Goal: Task Accomplishment & Management: Manage account settings

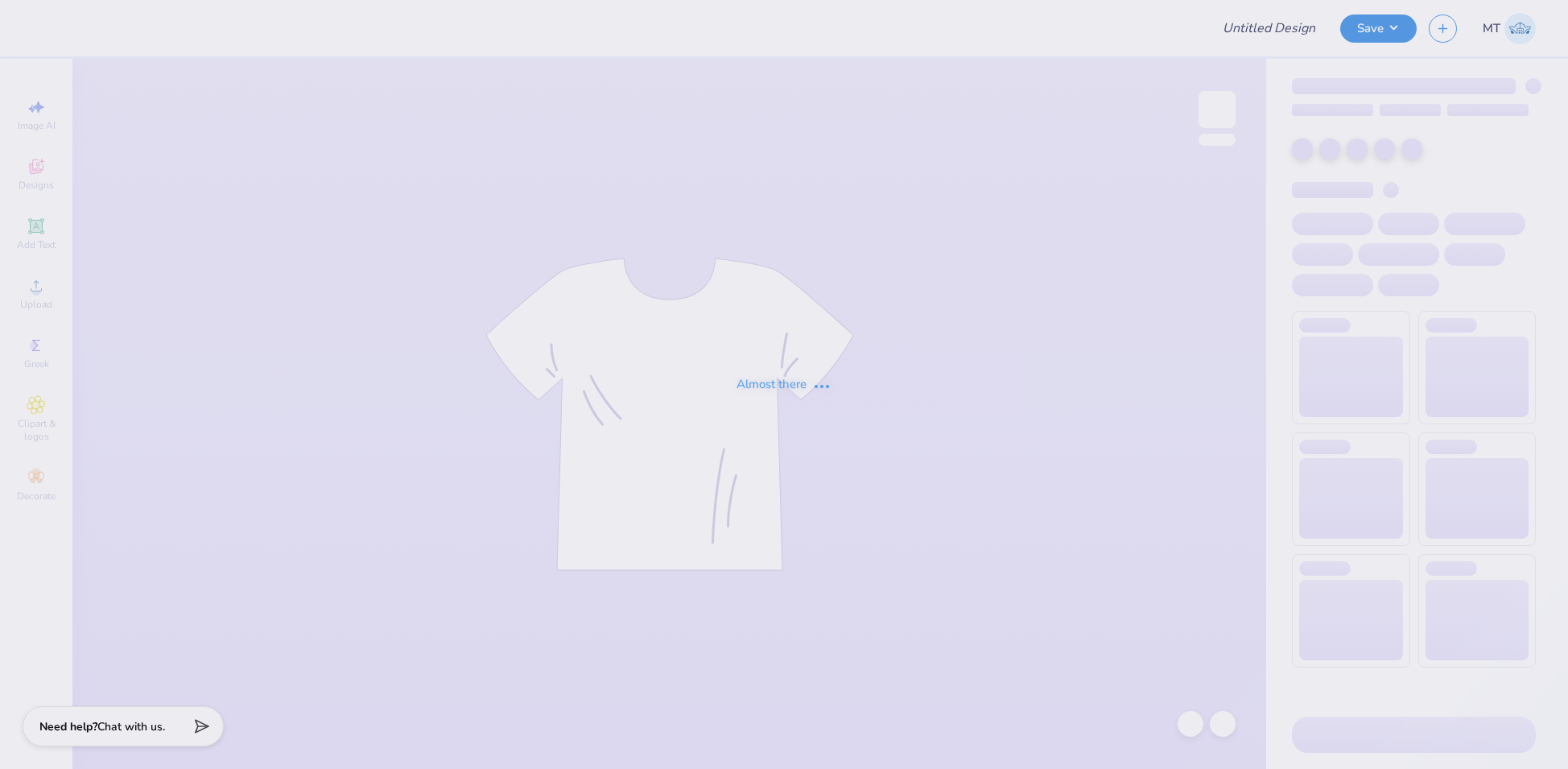
type input "FPS238197"
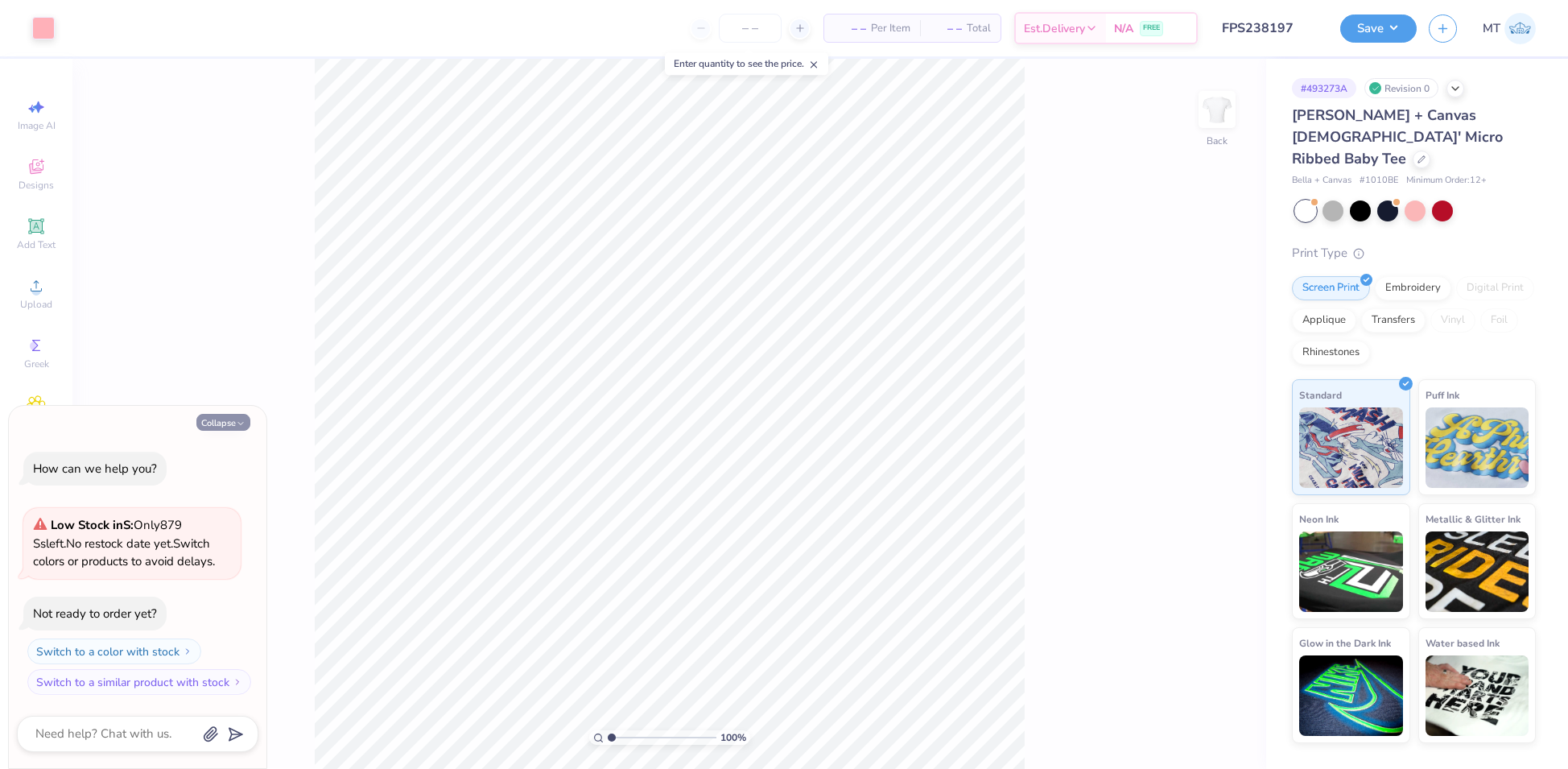
click at [236, 419] on icon "button" at bounding box center [241, 423] width 10 height 10
type textarea "x"
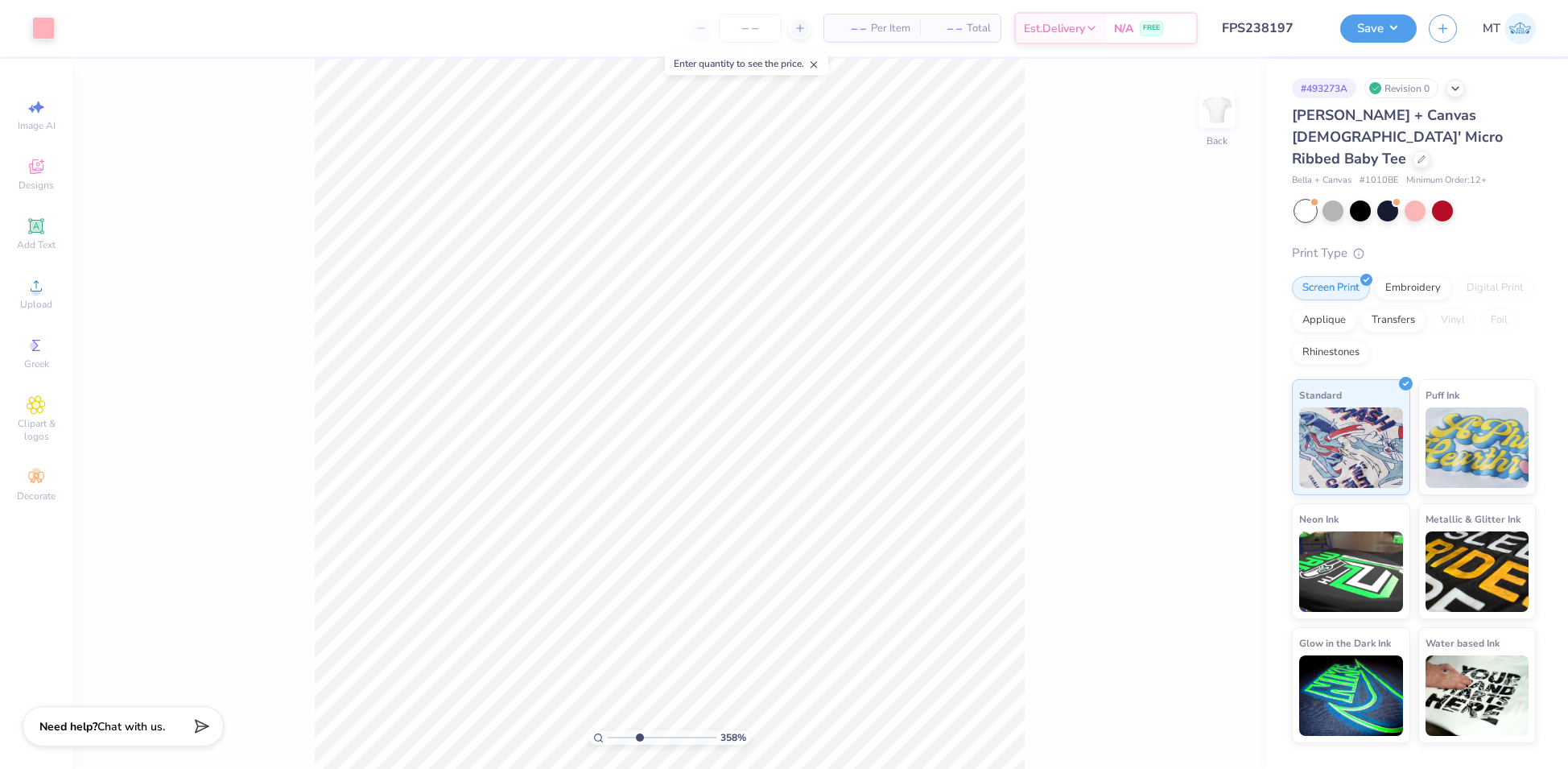
type input "1"
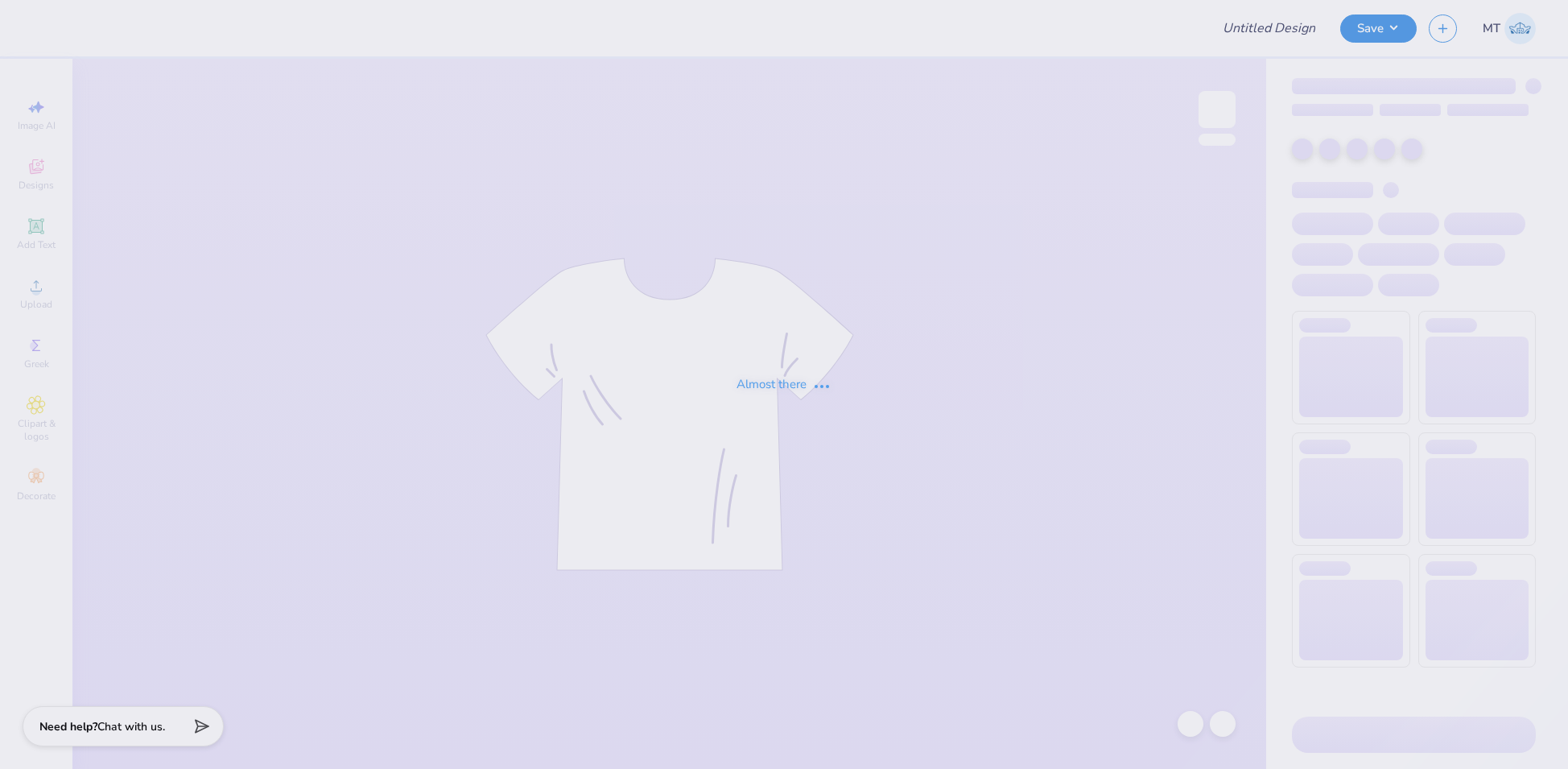
type input "FPS238197"
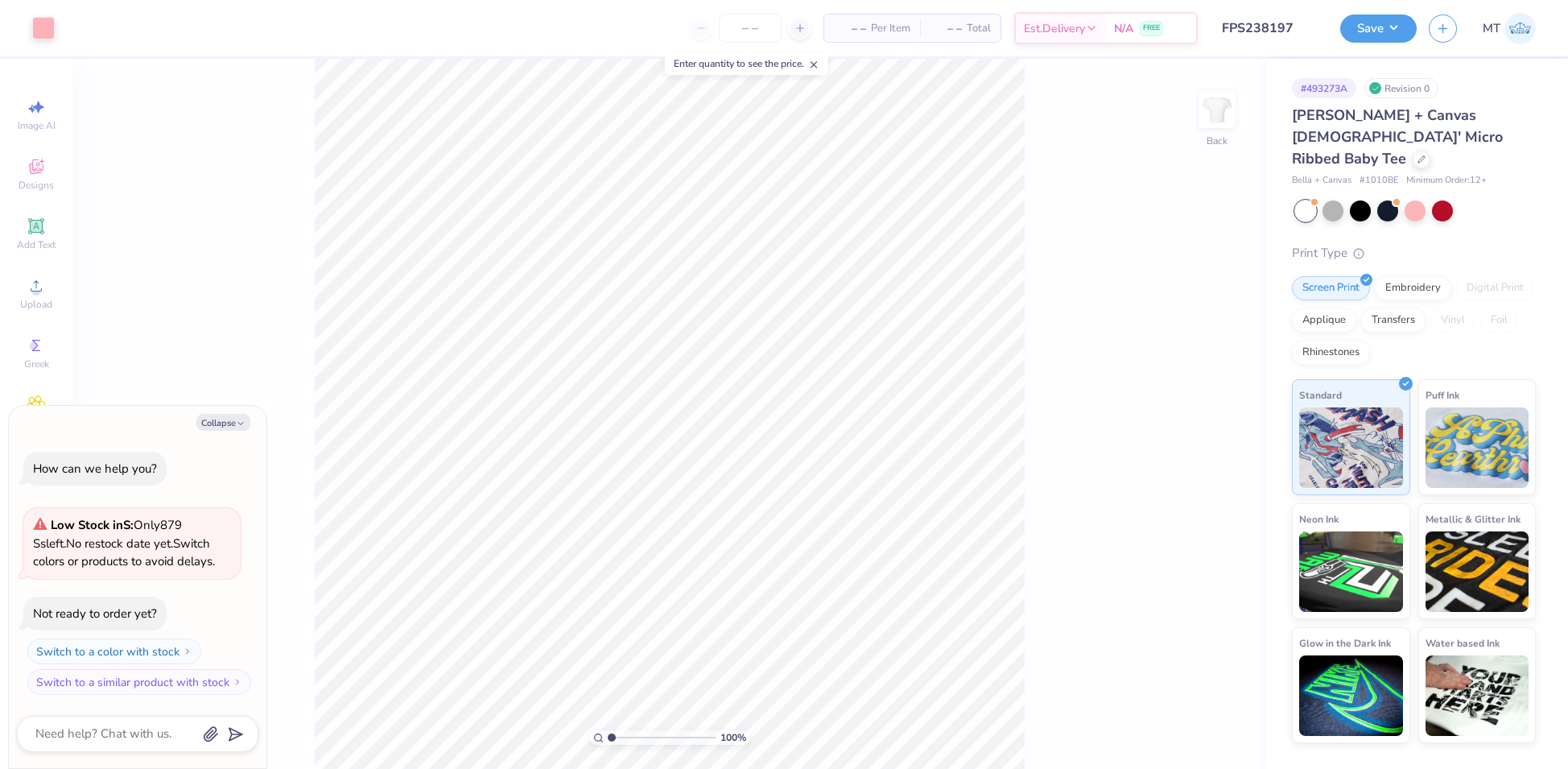
type textarea "x"
type input "4.4695315182123"
type textarea "x"
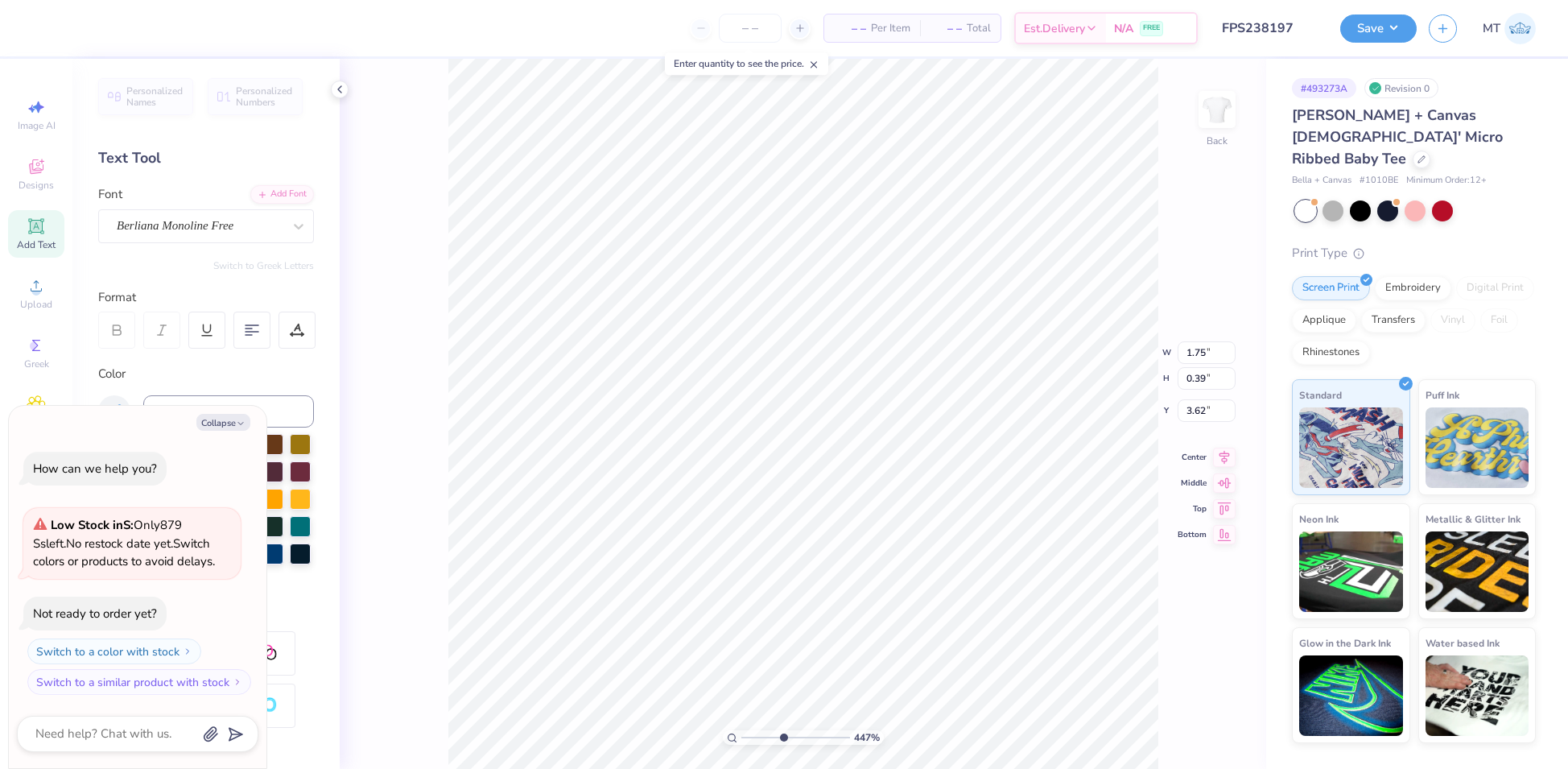
type input "4.4695315182123"
type textarea "x"
type input "4.4695315182123"
type textarea "x"
type input "4.4695315182123"
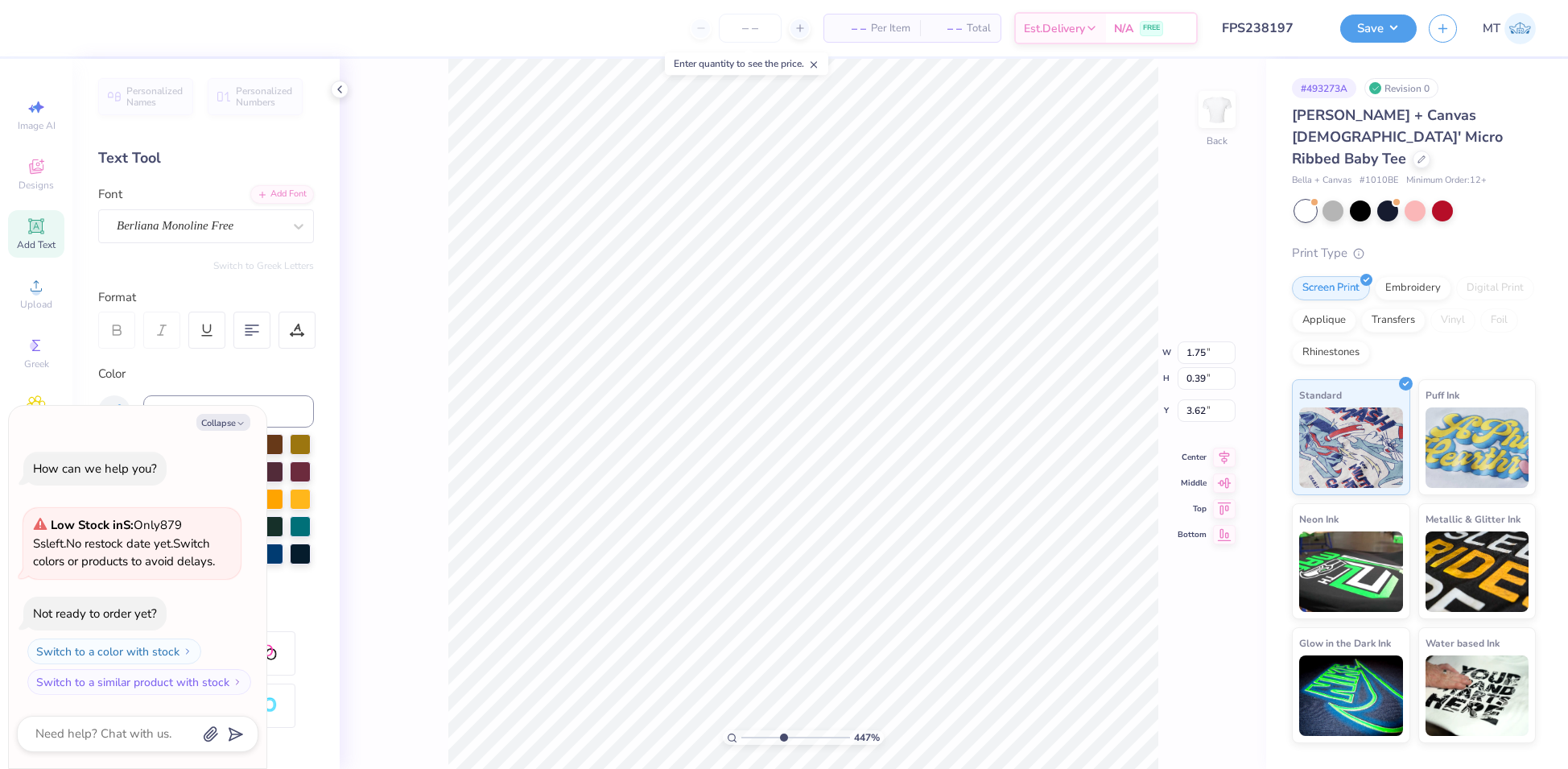
type textarea "x"
type input "4.4695315182123"
type textarea "x"
type input "4.4695315182123"
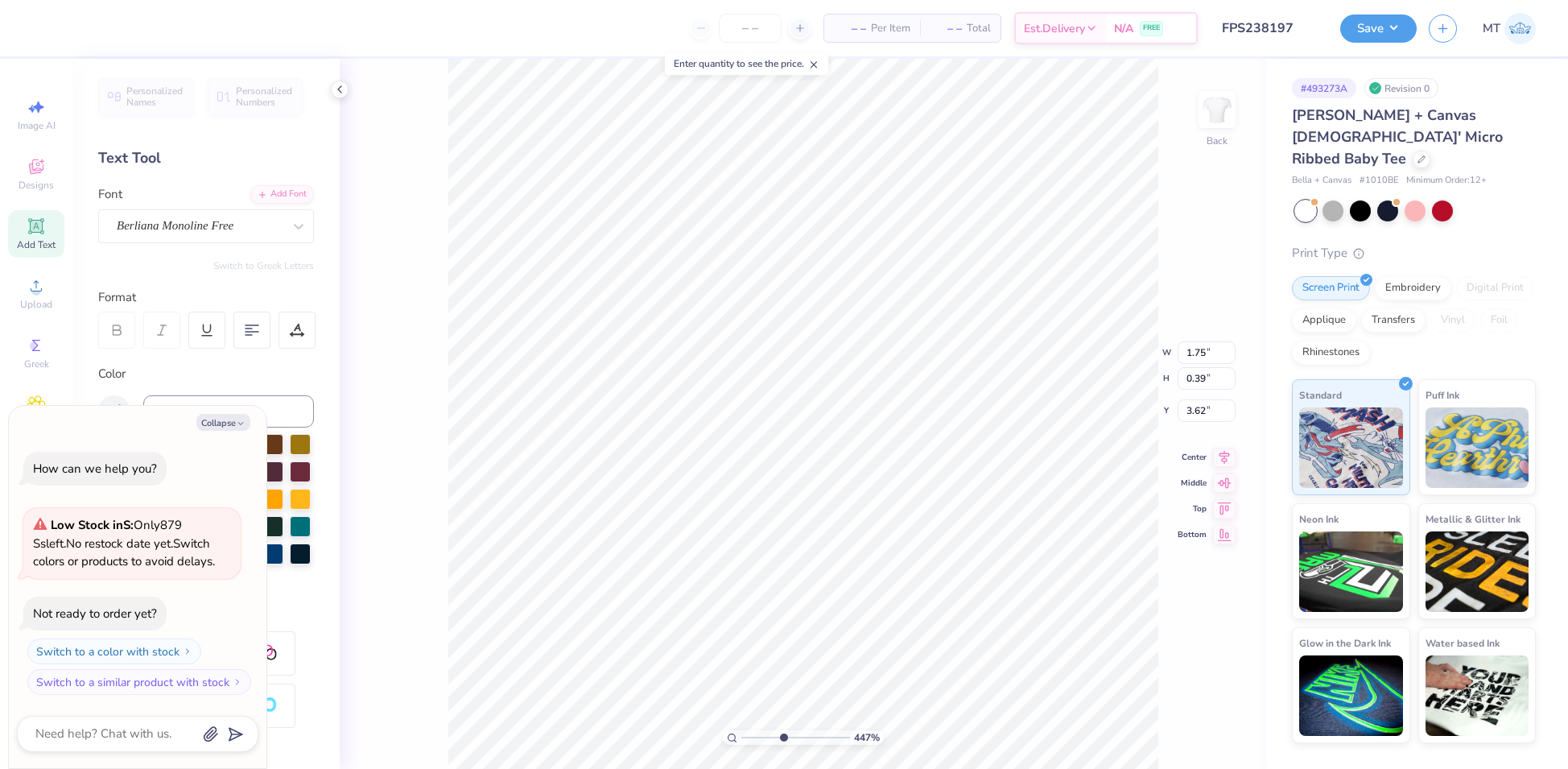
type textarea "x"
type input "4.4695315182123"
type textarea "x"
type input "4.4695315182123"
type textarea "x"
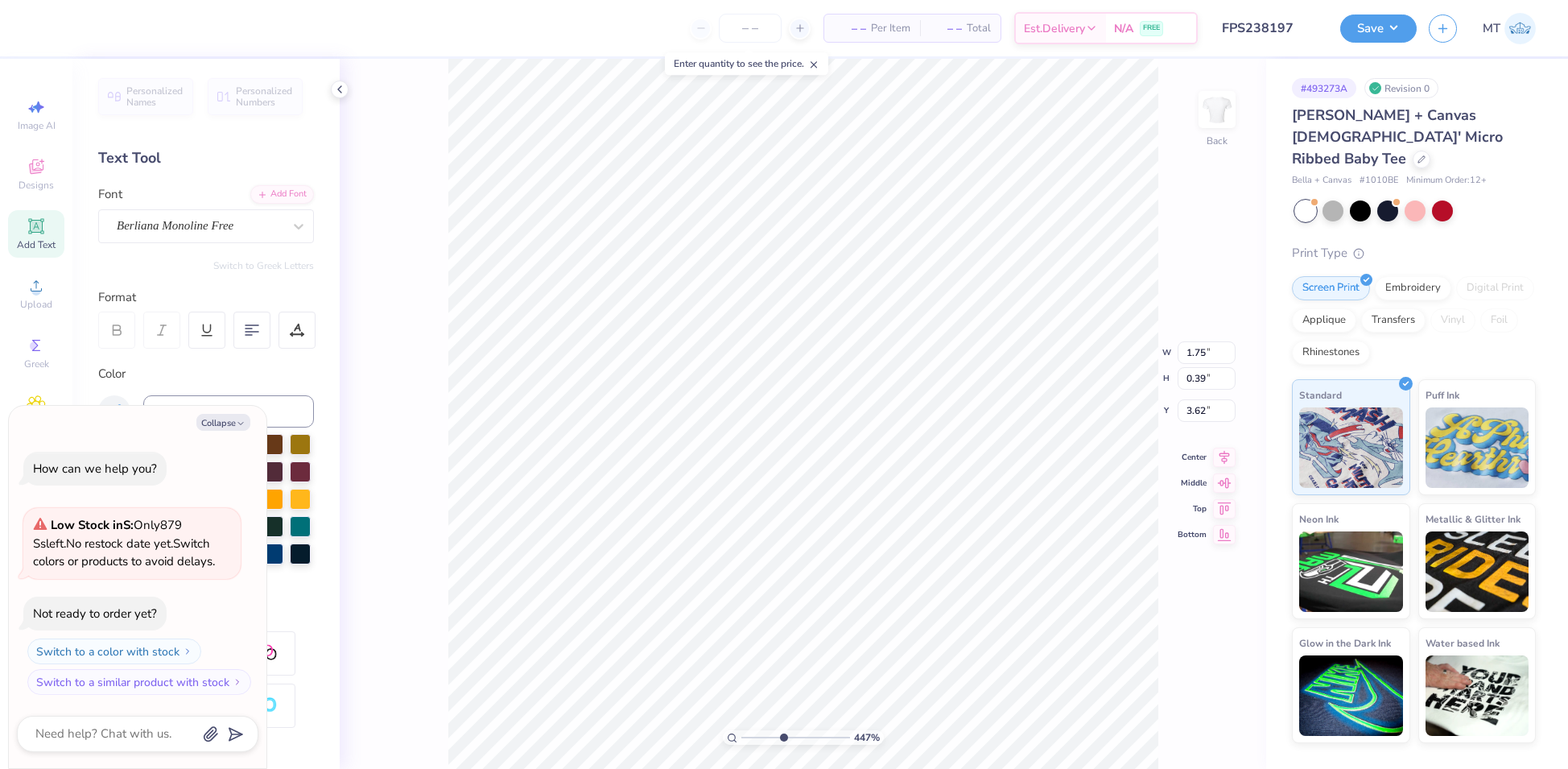
type input "4.4695315182123"
type textarea "x"
type input "4.4695315182123"
type textarea "x"
type input "4.59"
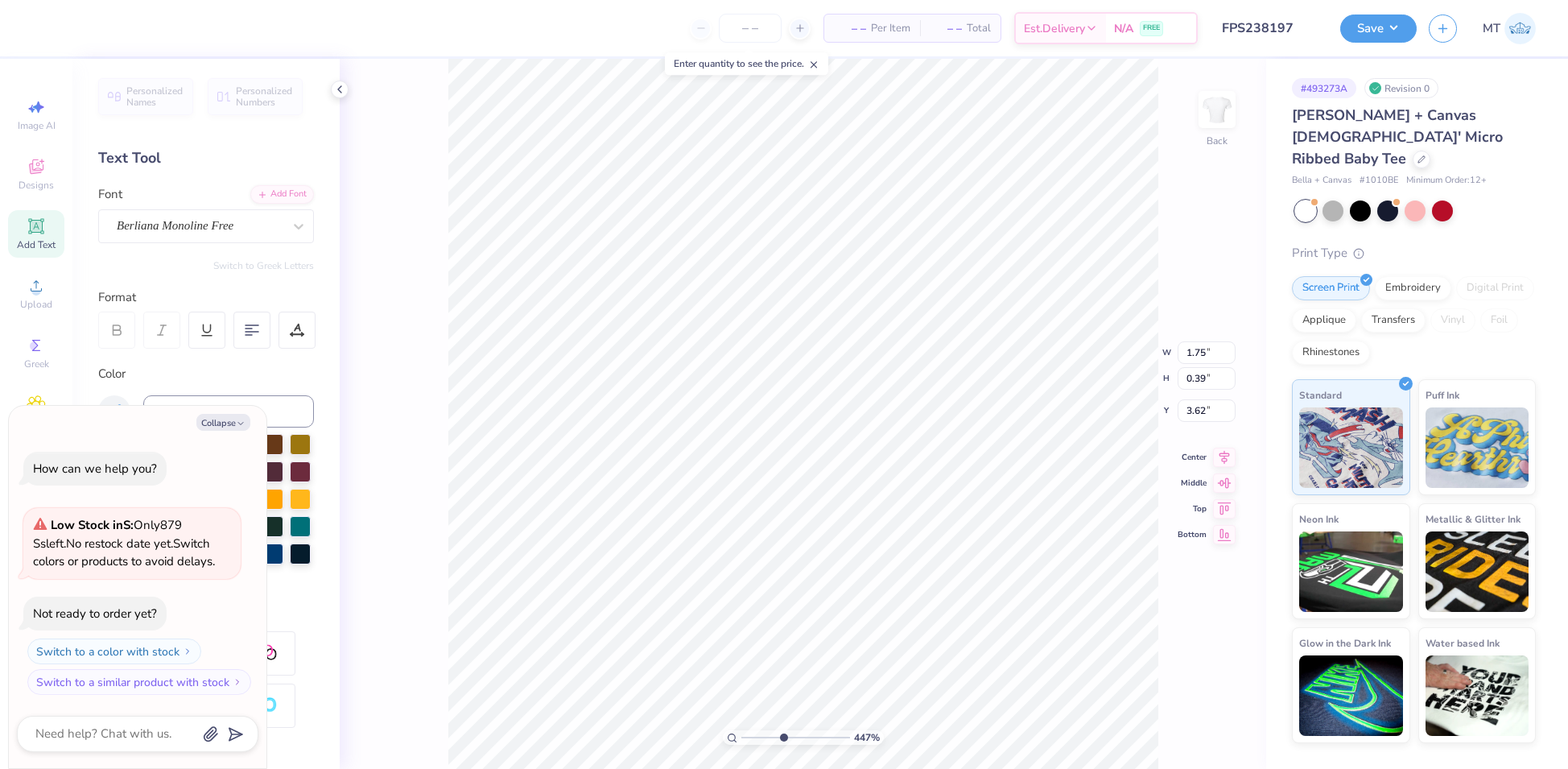
type input "5.00"
type input "2.00"
type input "4.4695315182123"
type textarea "x"
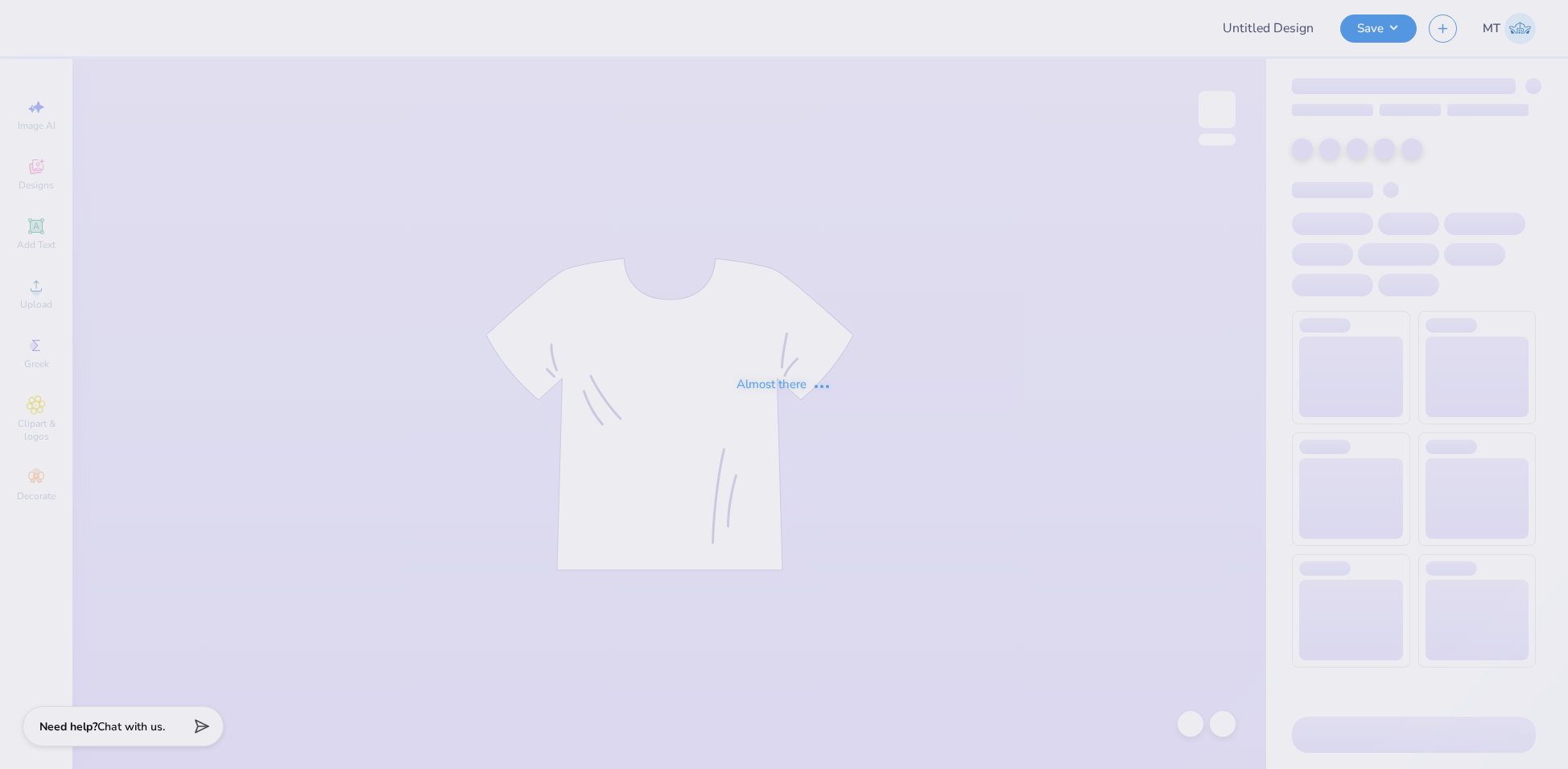
type input "FPS234869"
type input "FPS234162"
type input "FPS234162_2"
type input "FPS238197"
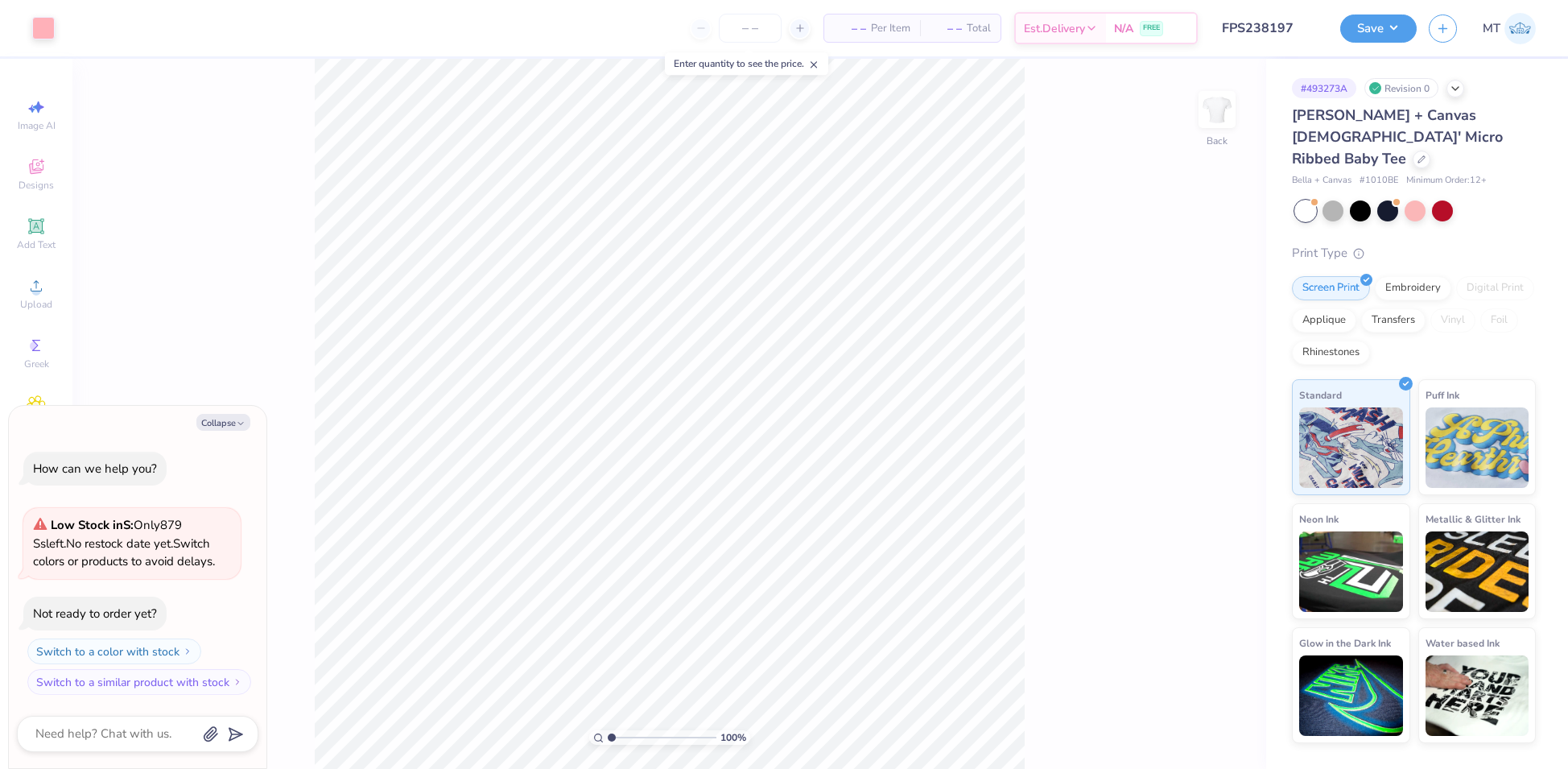
click at [1412, 90] on div "Revision 0" at bounding box center [1402, 88] width 74 height 20
click at [1461, 88] on div at bounding box center [1456, 87] width 18 height 18
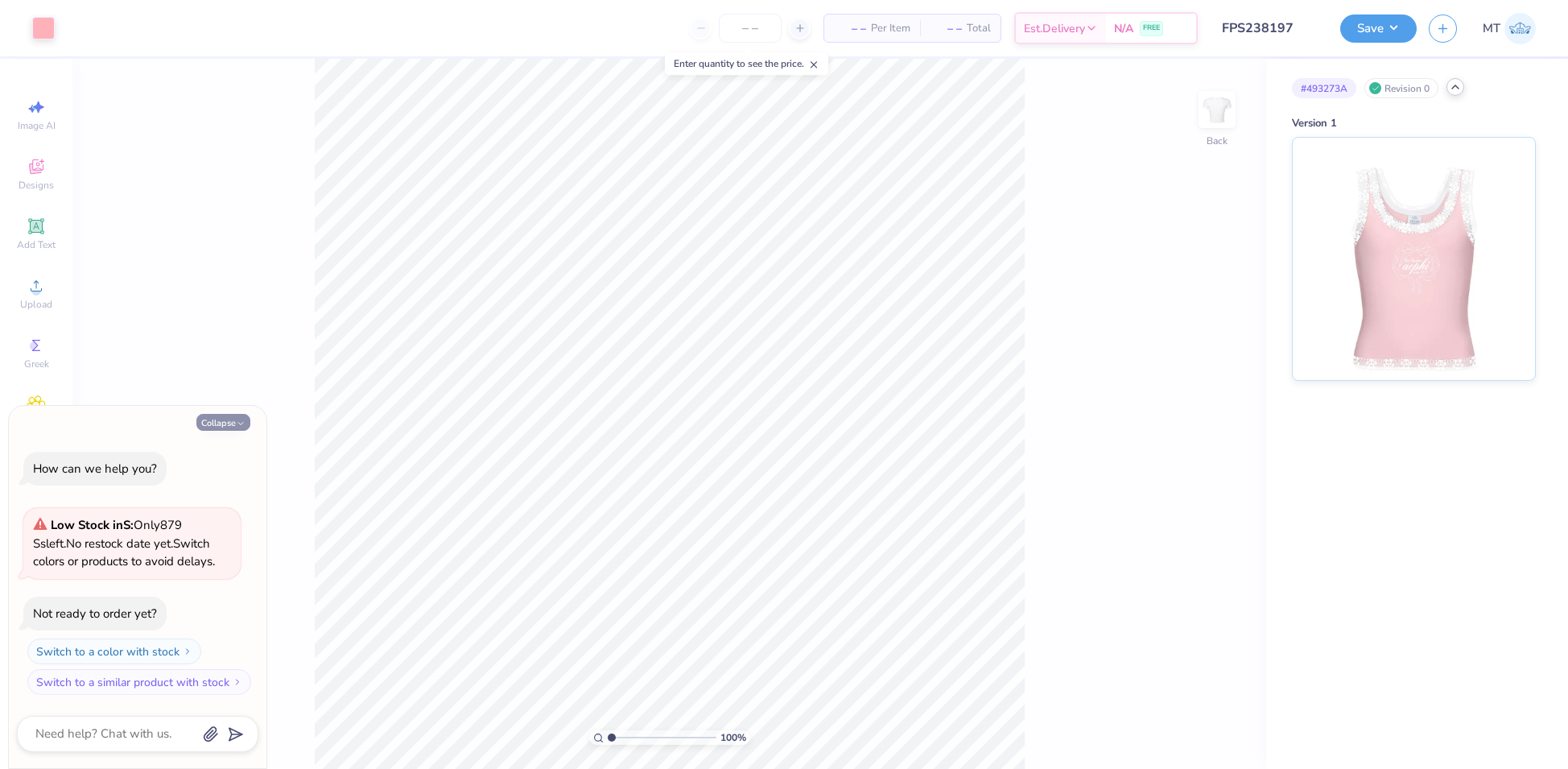
click at [219, 418] on button "Collapse" at bounding box center [223, 422] width 54 height 17
type textarea "x"
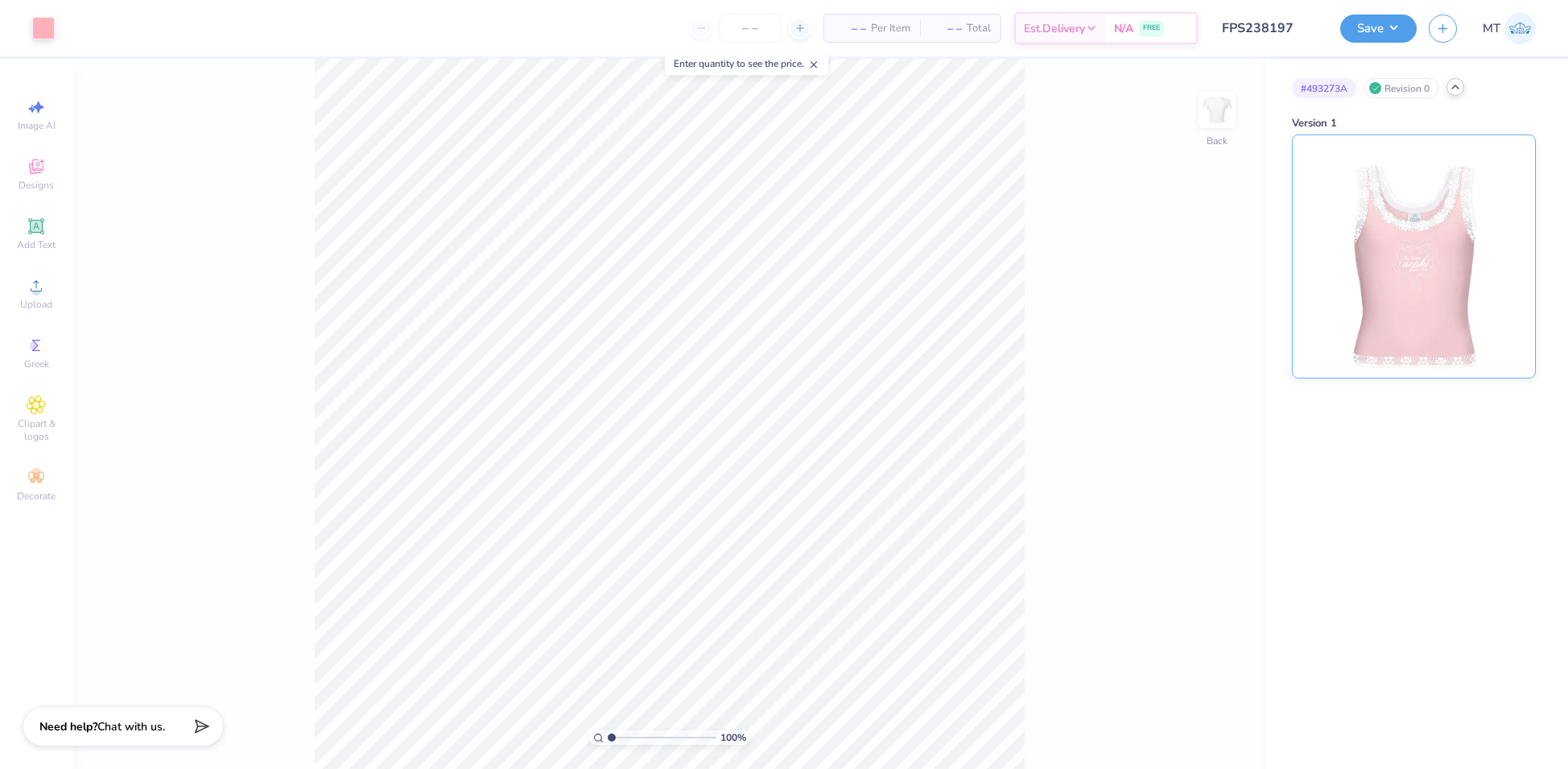
click at [1402, 116] on div "Version 1" at bounding box center [1414, 124] width 244 height 16
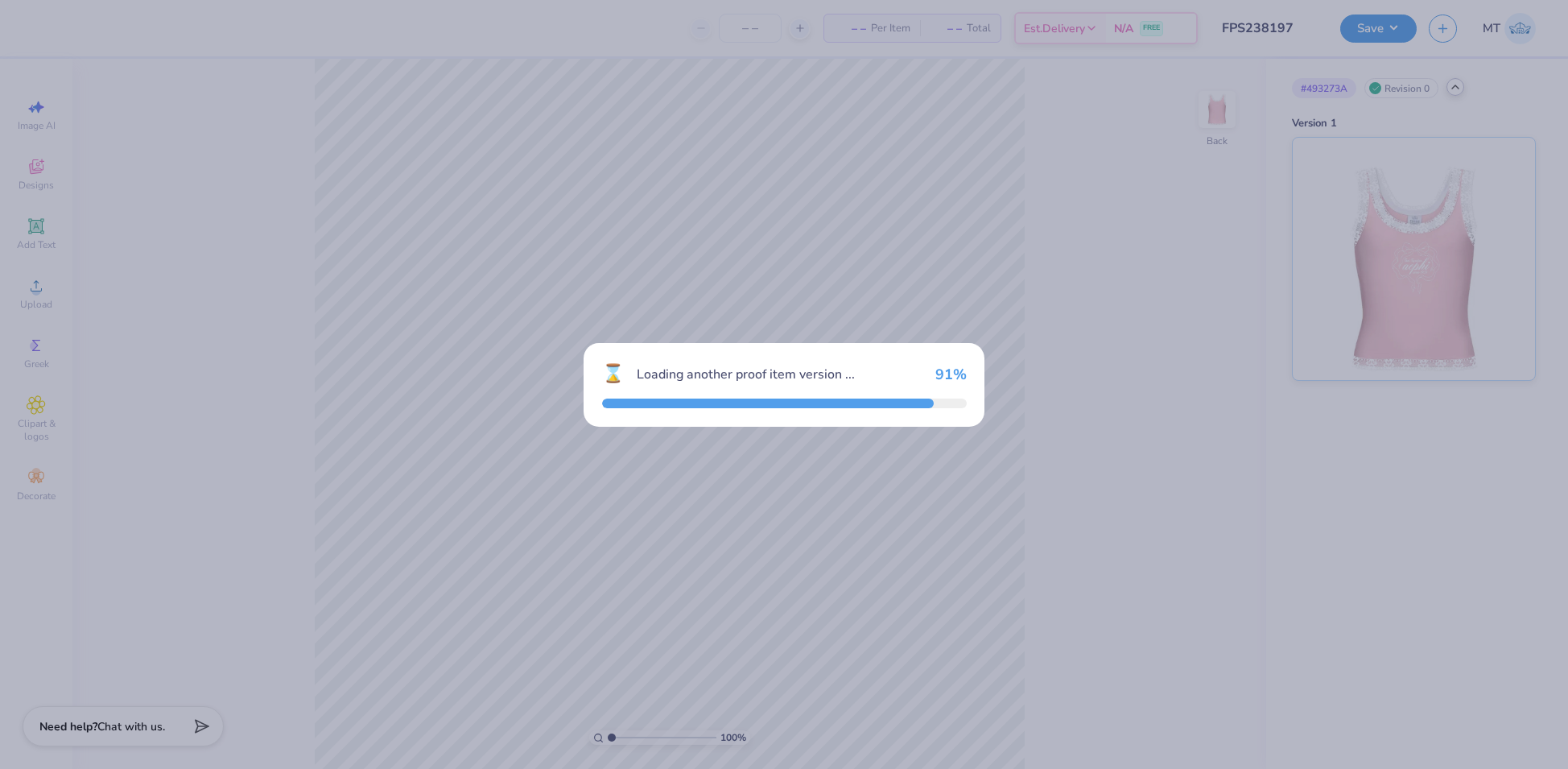
type input "50"
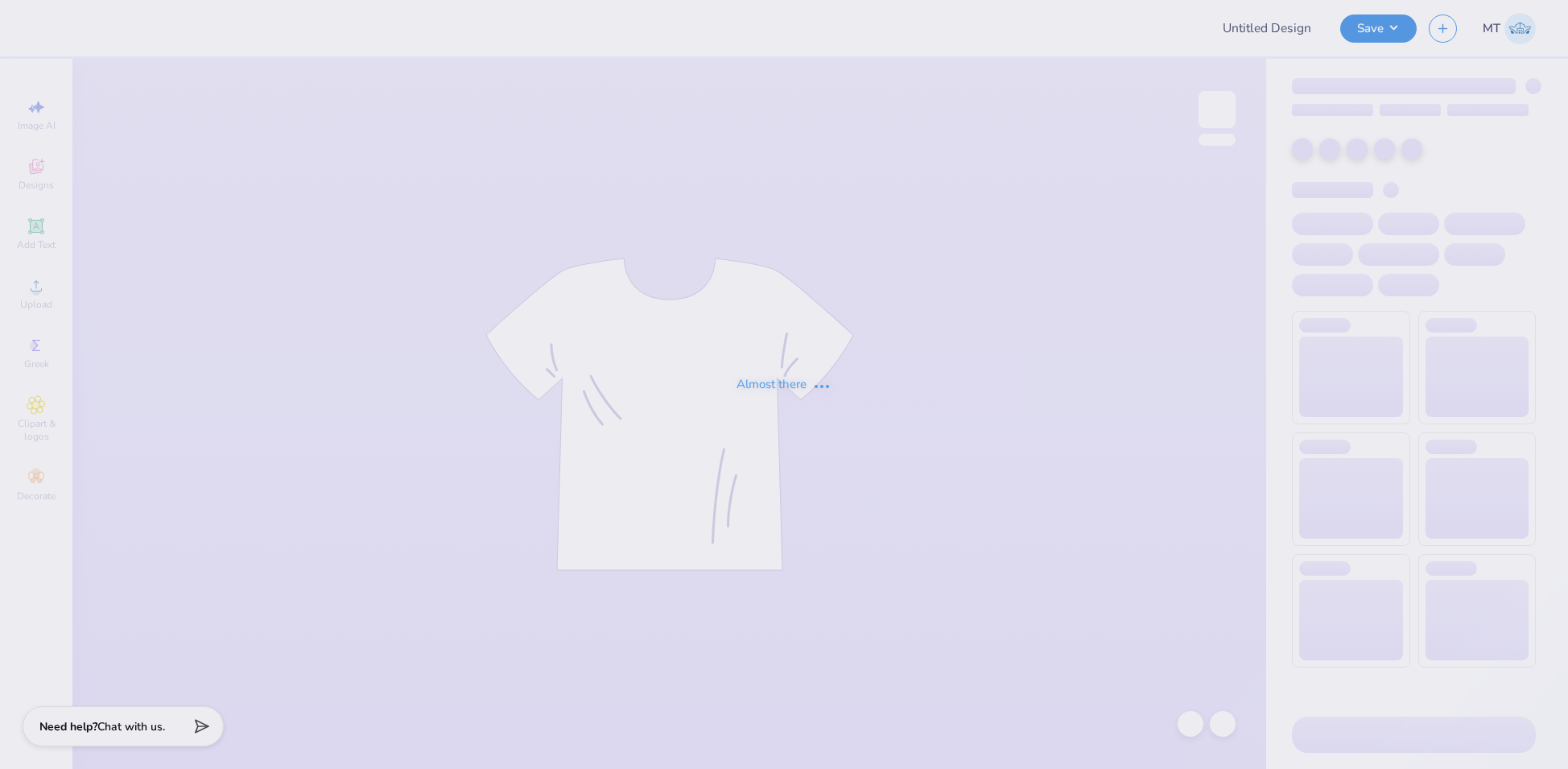
type input "FPS238197"
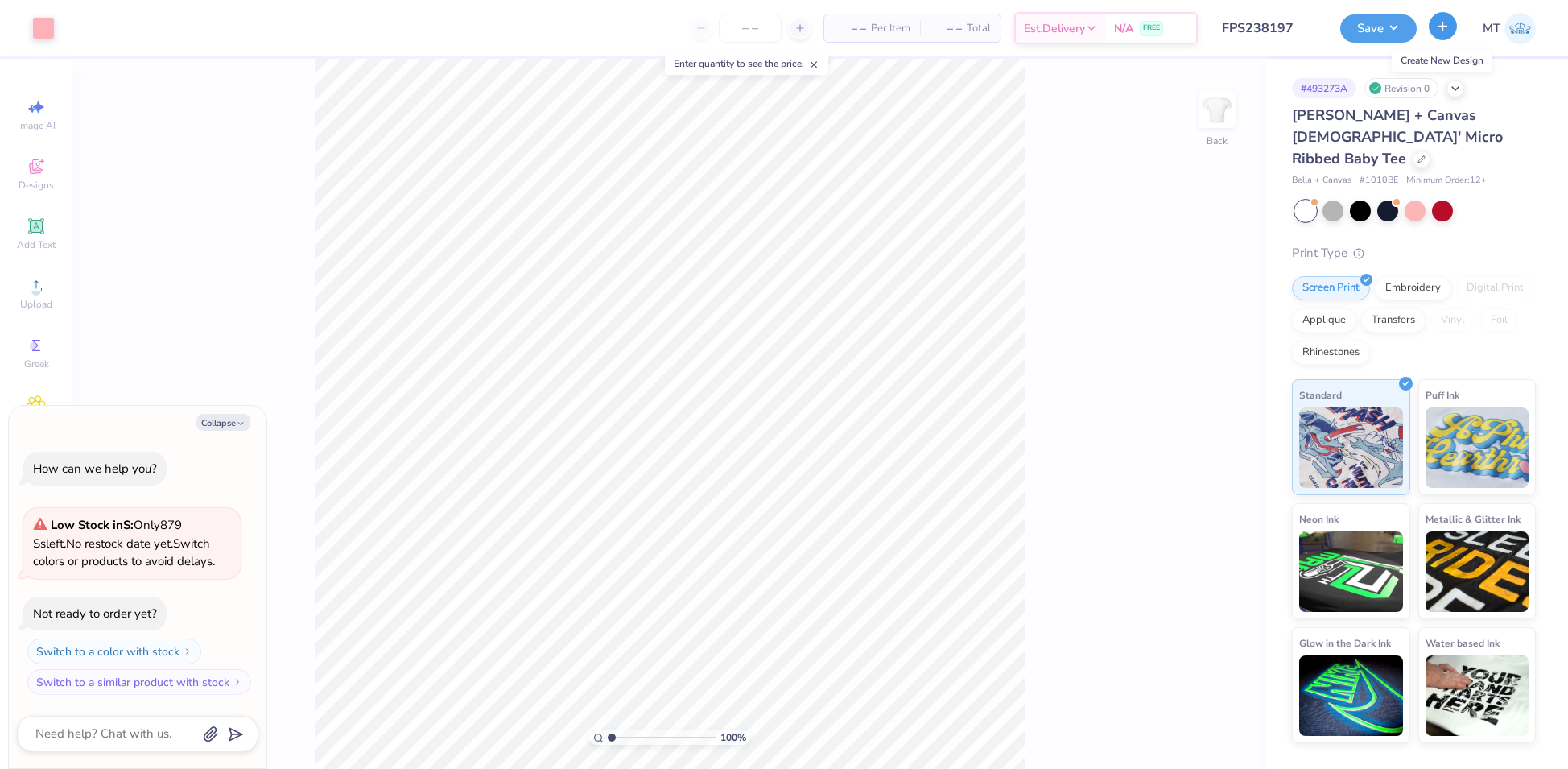
click at [1438, 30] on icon "button" at bounding box center [1442, 25] width 14 height 14
type textarea "x"
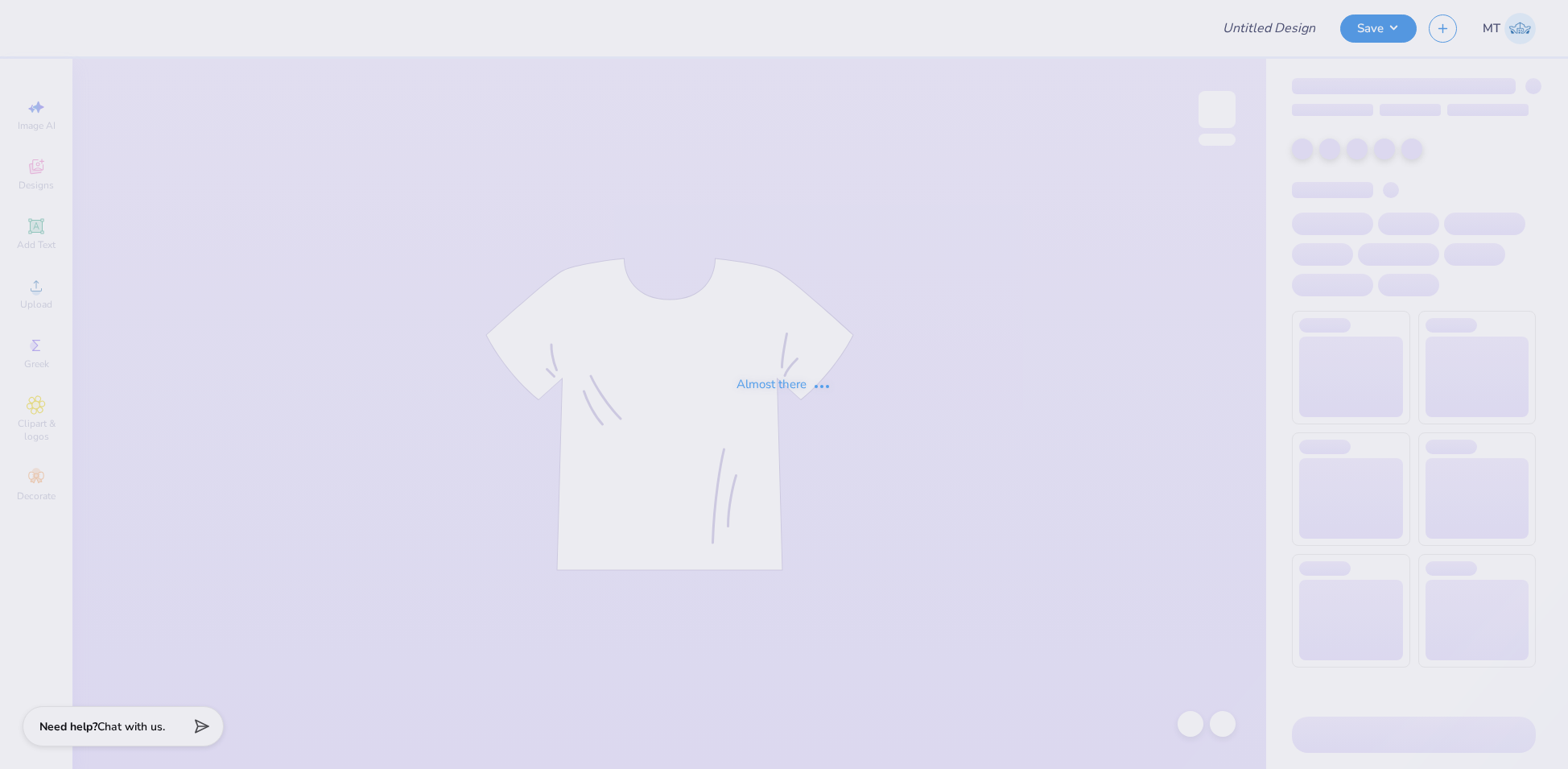
type input "FPS238197"
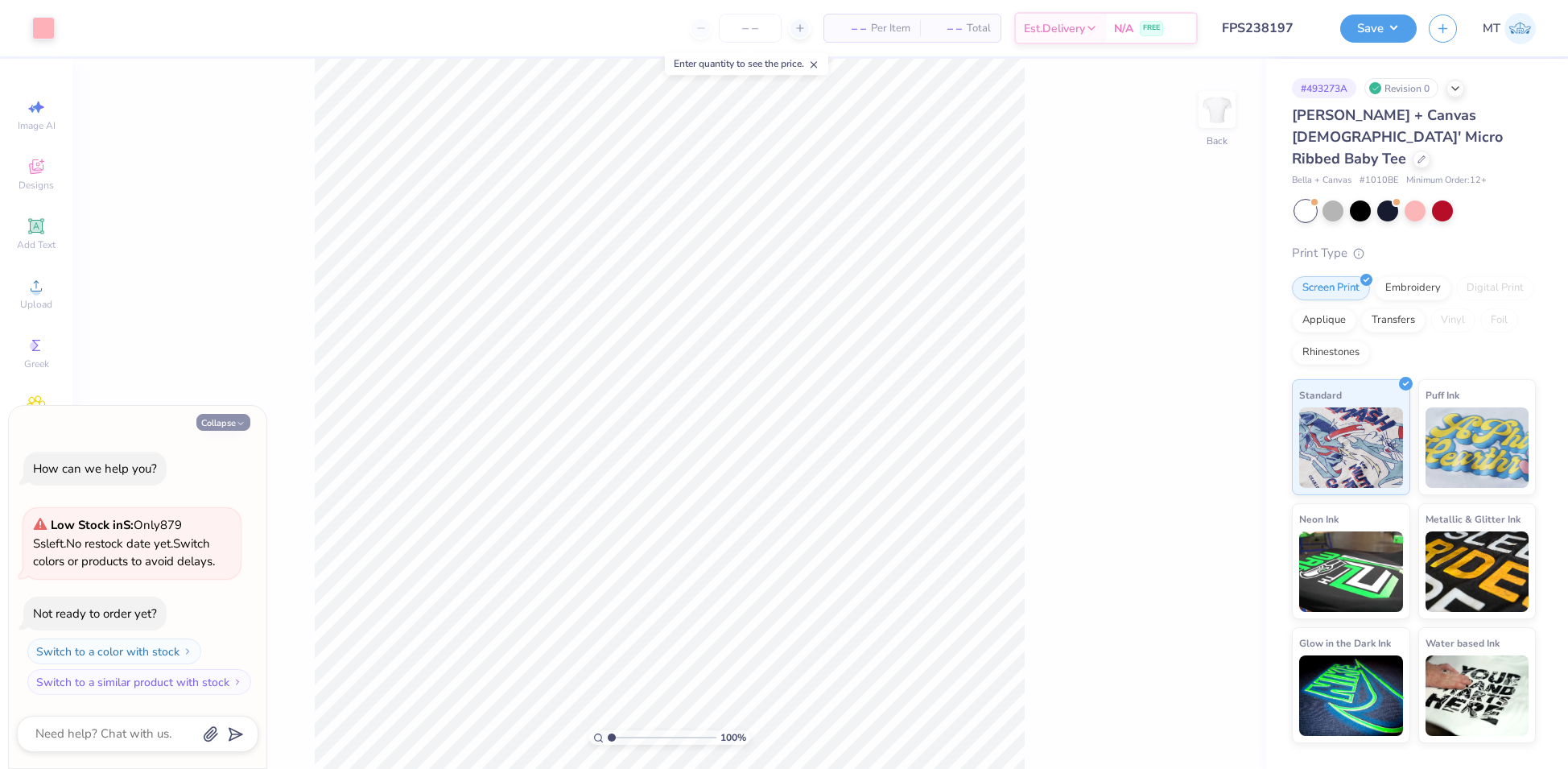
click at [223, 427] on button "Collapse" at bounding box center [223, 422] width 54 height 17
type textarea "x"
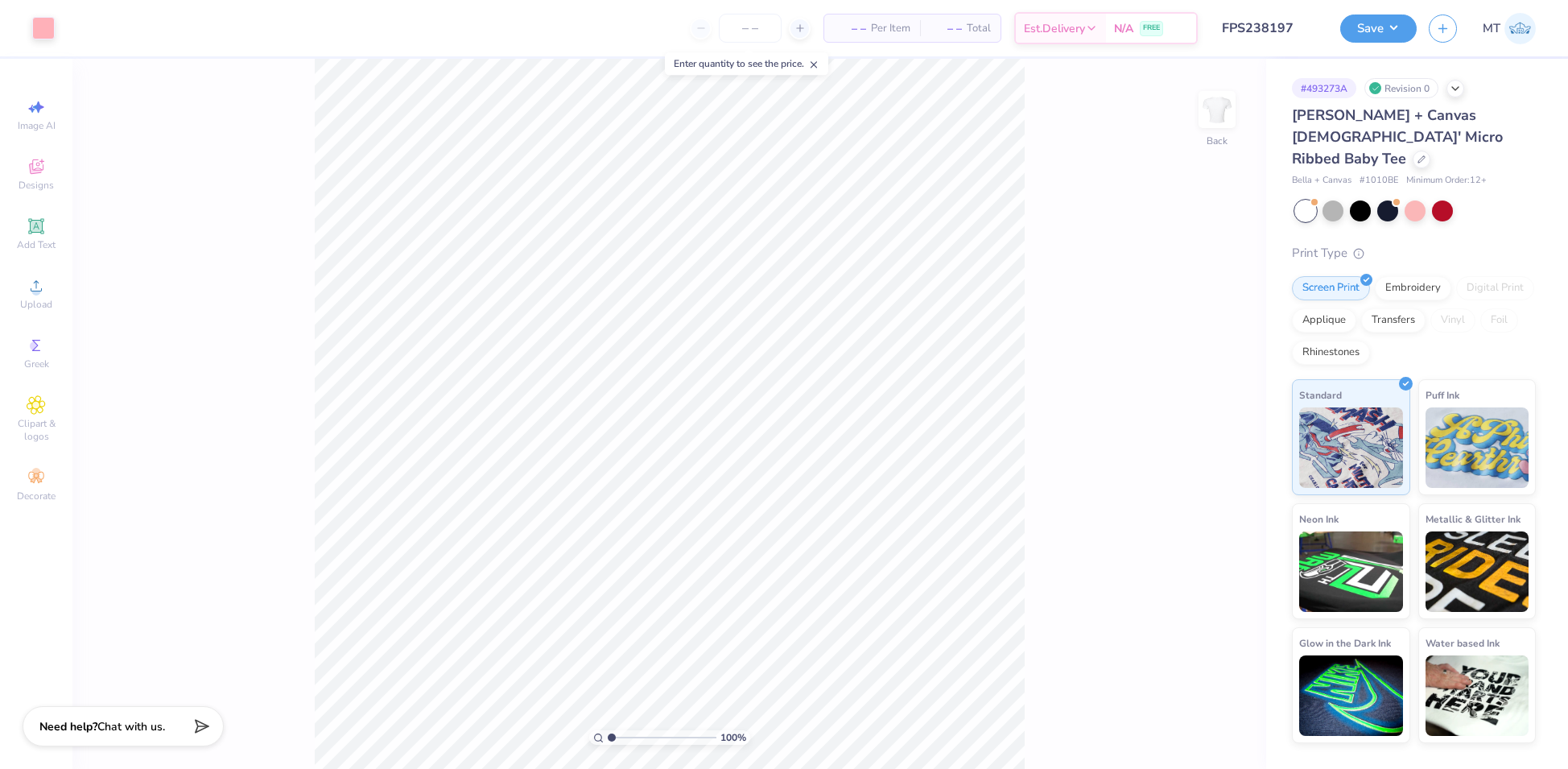
click at [554, 32] on div "– – Per Item – – Total Est. Delivery N/A FREE" at bounding box center [632, 28] width 1131 height 56
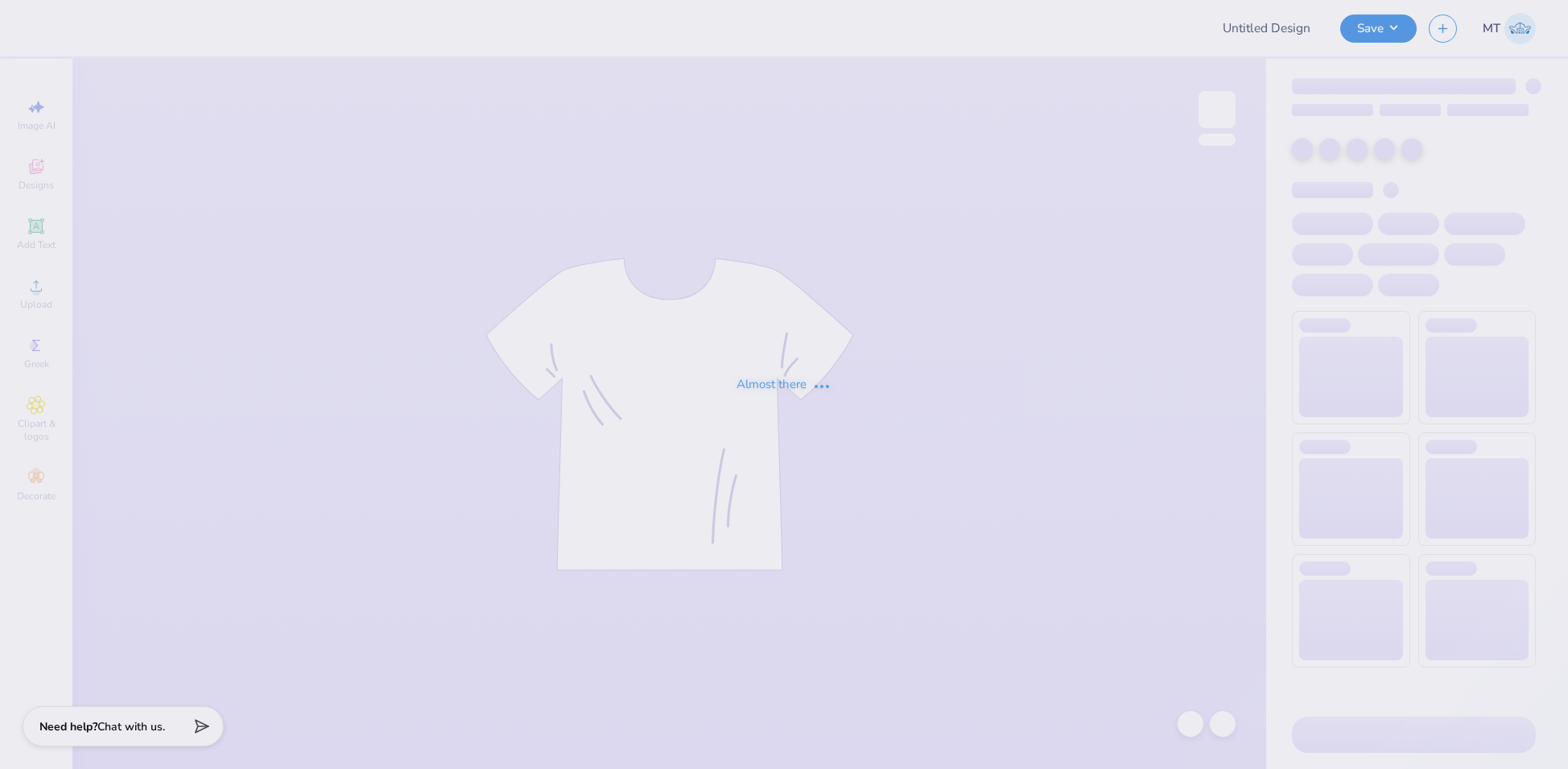
type input "FPS238197"
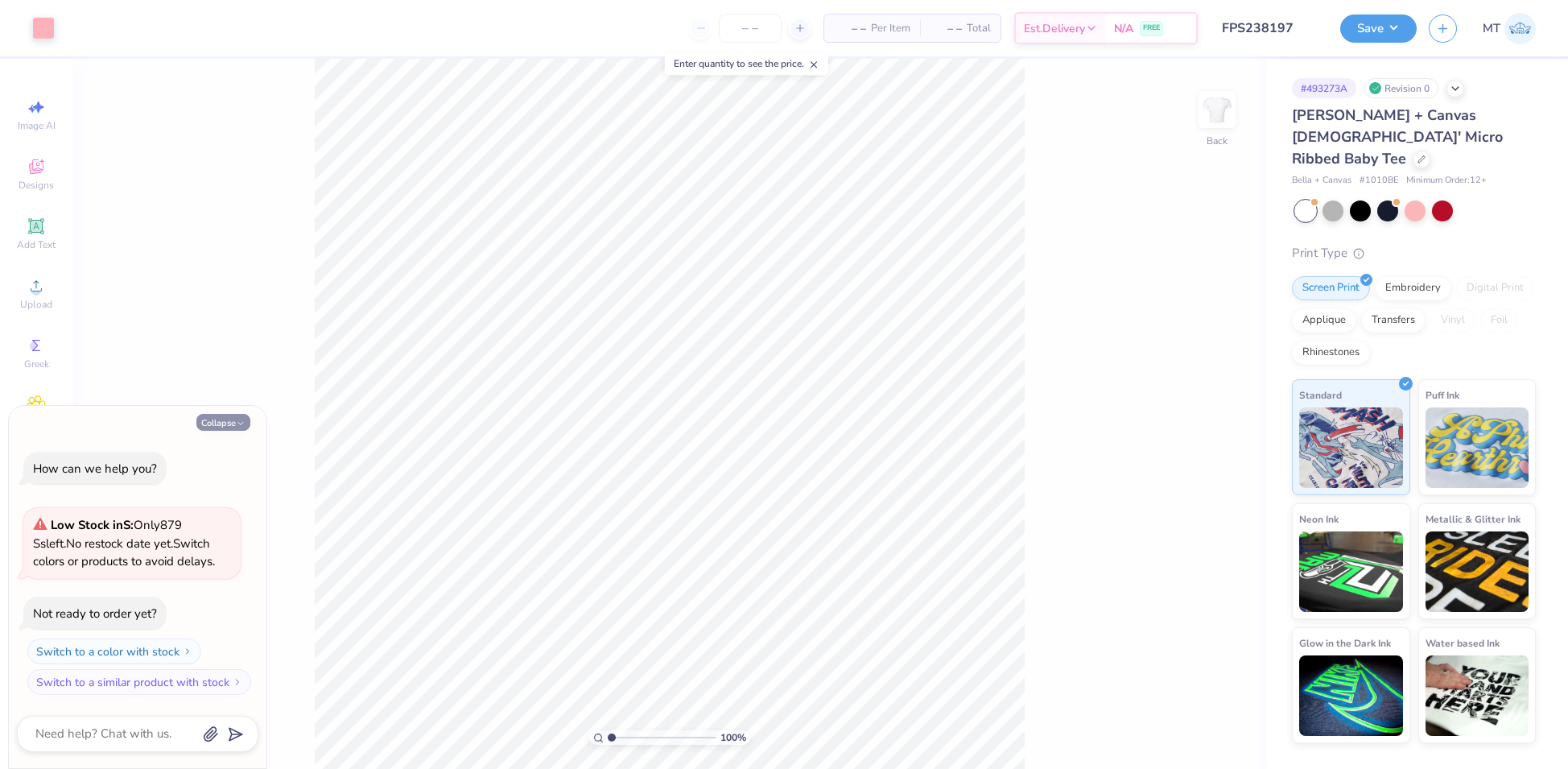
click at [222, 422] on button "Collapse" at bounding box center [223, 422] width 54 height 17
type textarea "x"
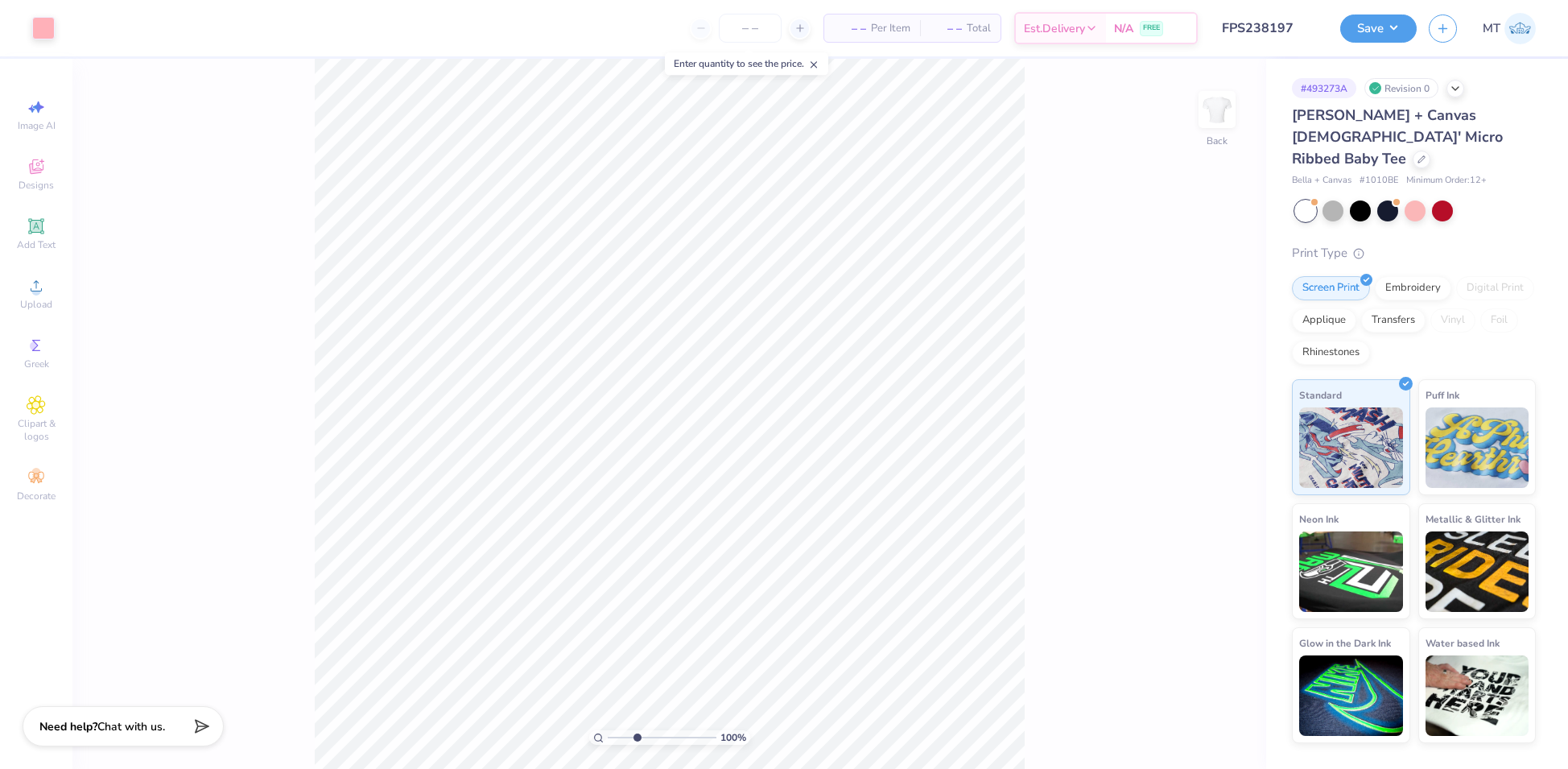
type input "3.36"
click at [637, 737] on input "range" at bounding box center [662, 737] width 109 height 14
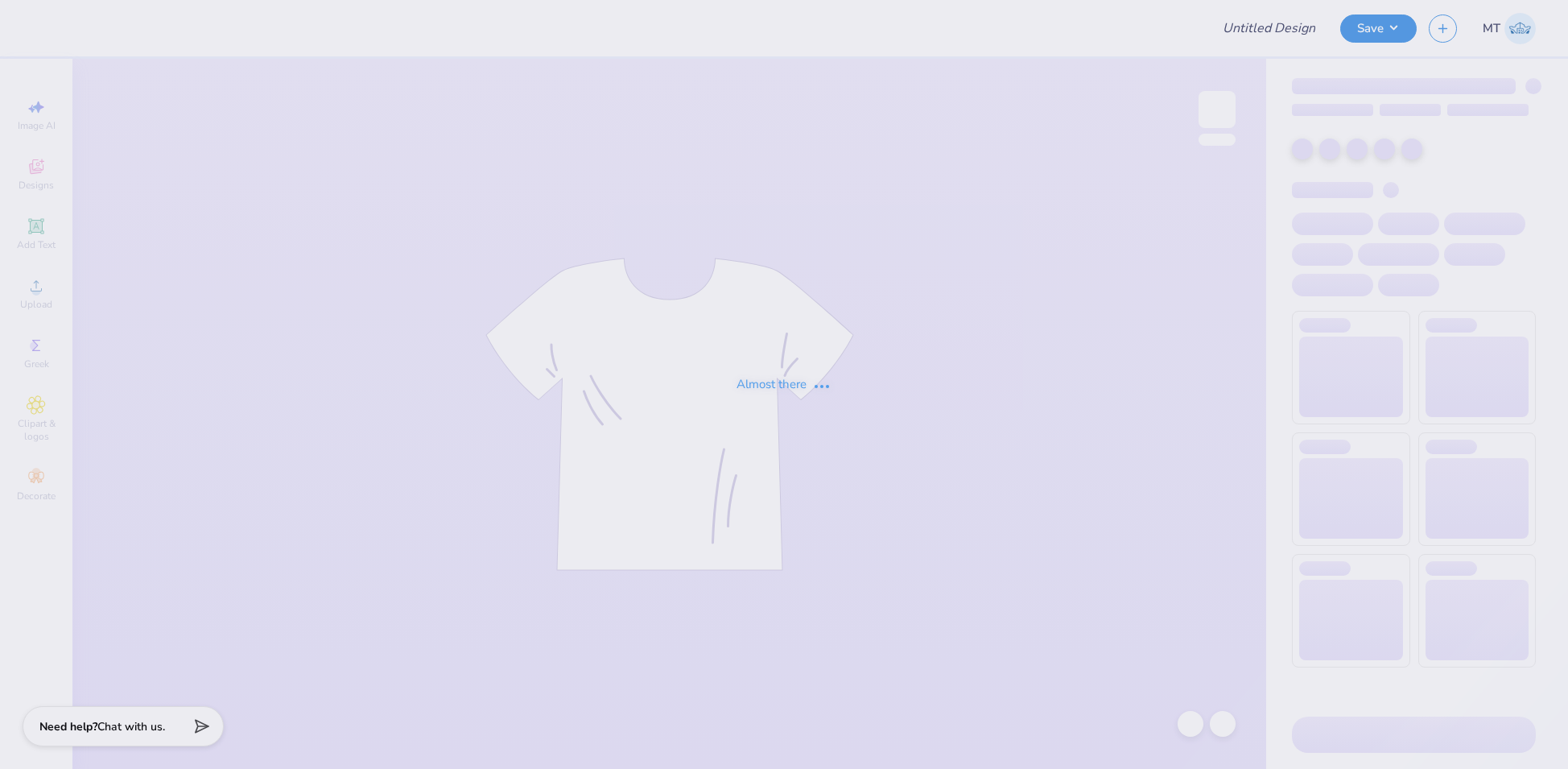
type input "FPS238286"
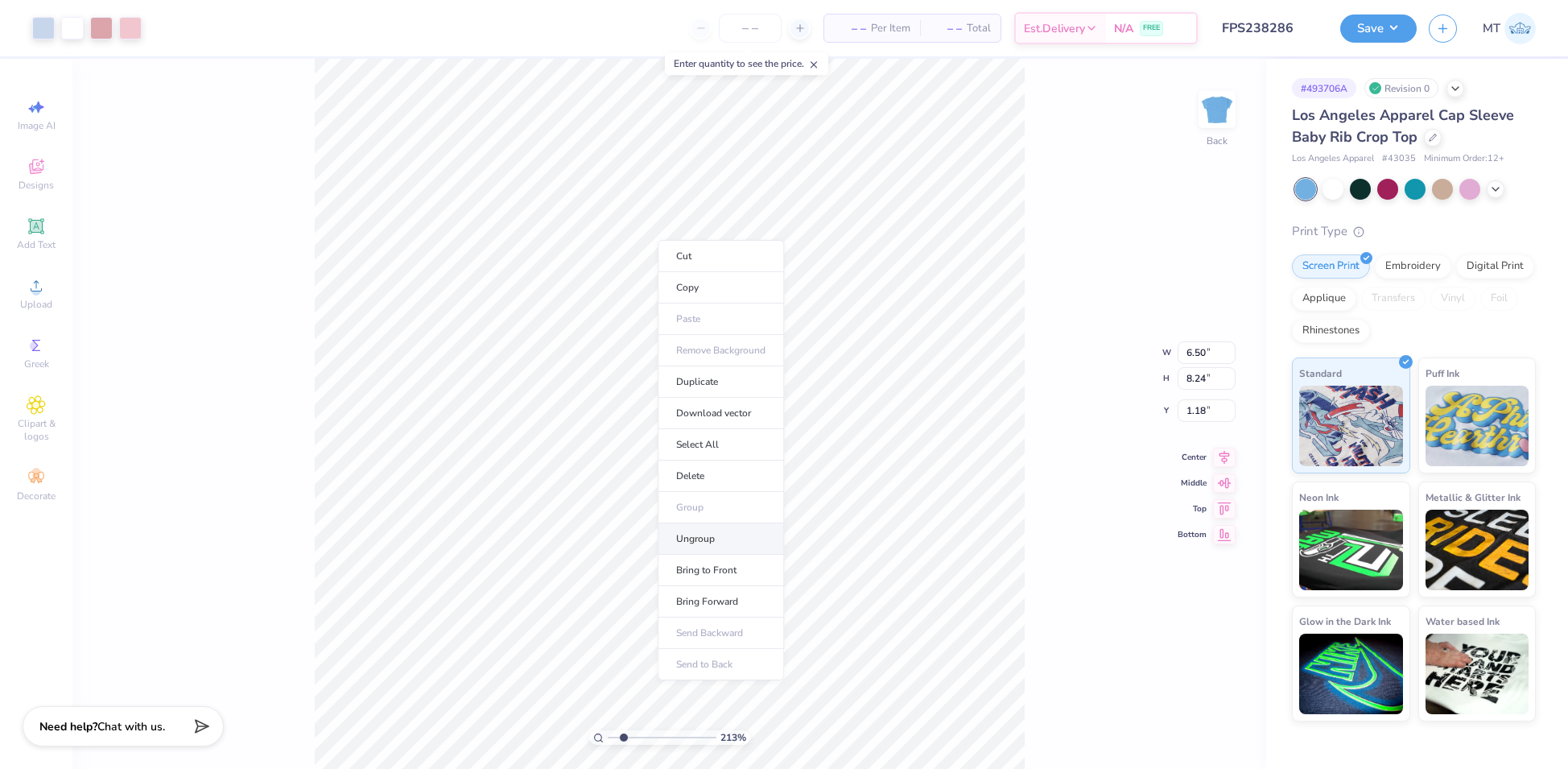
click at [721, 538] on li "Ungroup" at bounding box center [721, 539] width 127 height 32
type input "1.76351692761404"
type input "3.12"
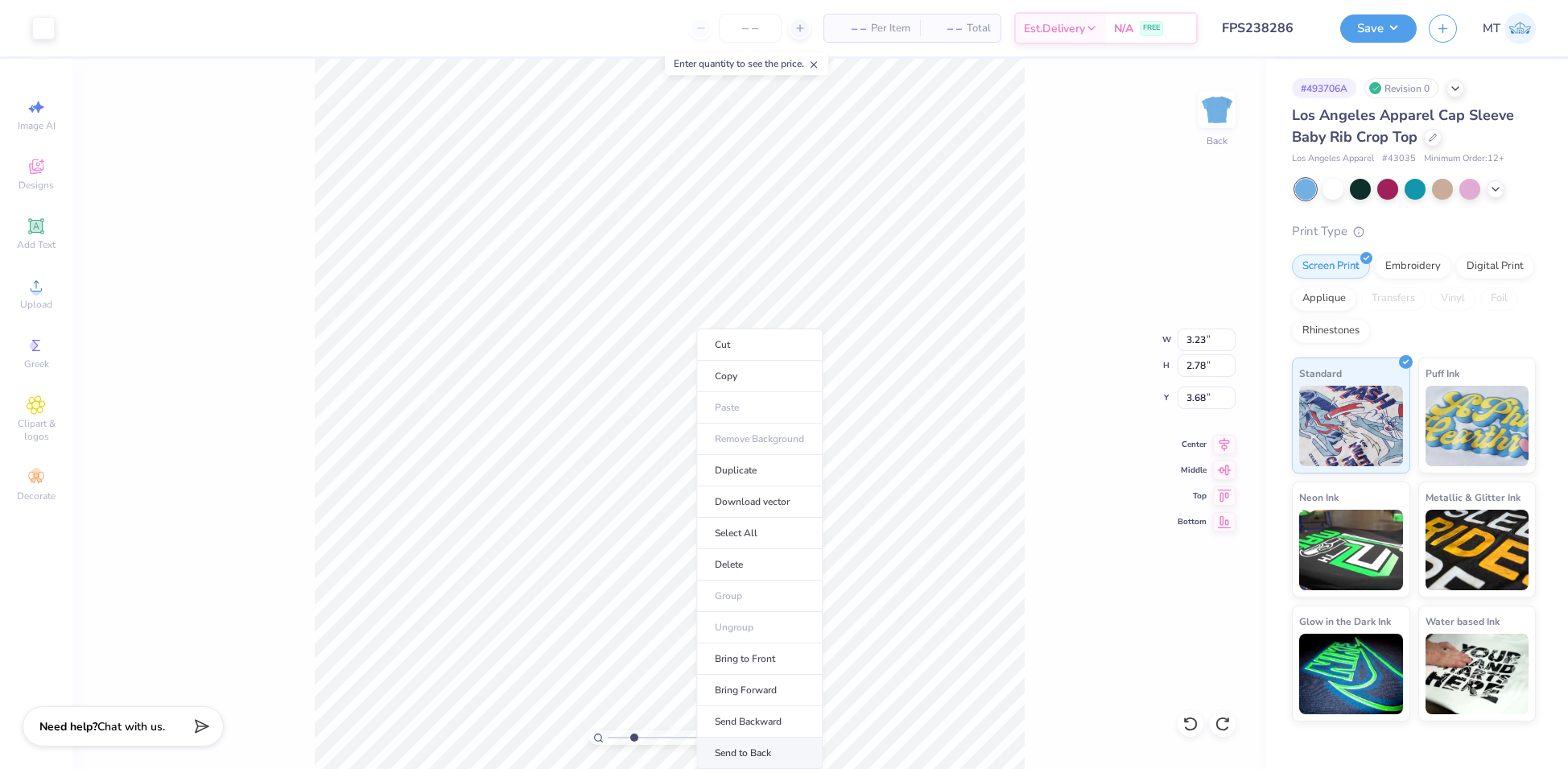
click at [748, 752] on li "Send to Back" at bounding box center [760, 753] width 127 height 32
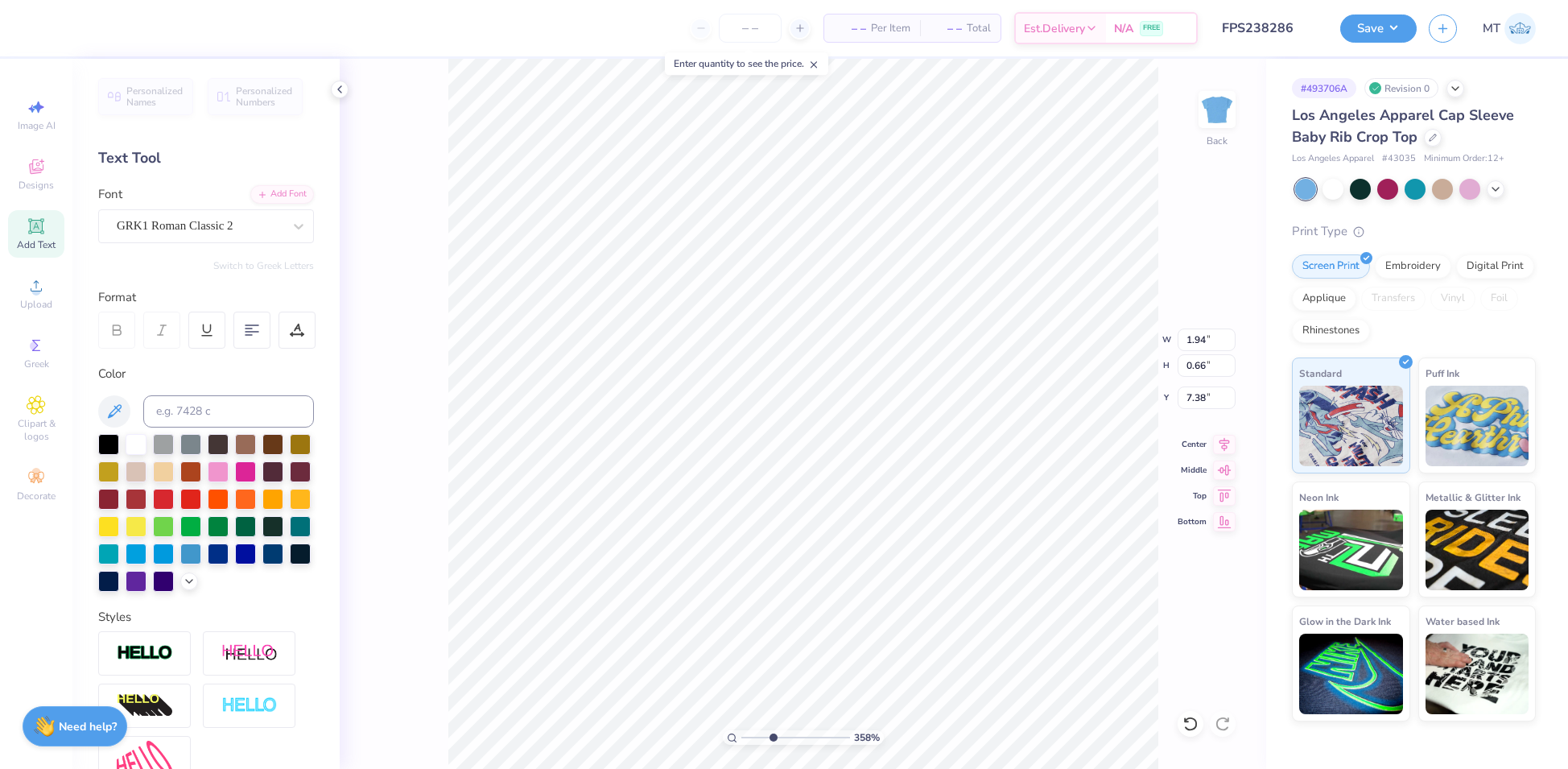
type input "3.58113378498763"
type input "5.23"
type input "3.58113378498763"
type input "0.95"
type input "0.32"
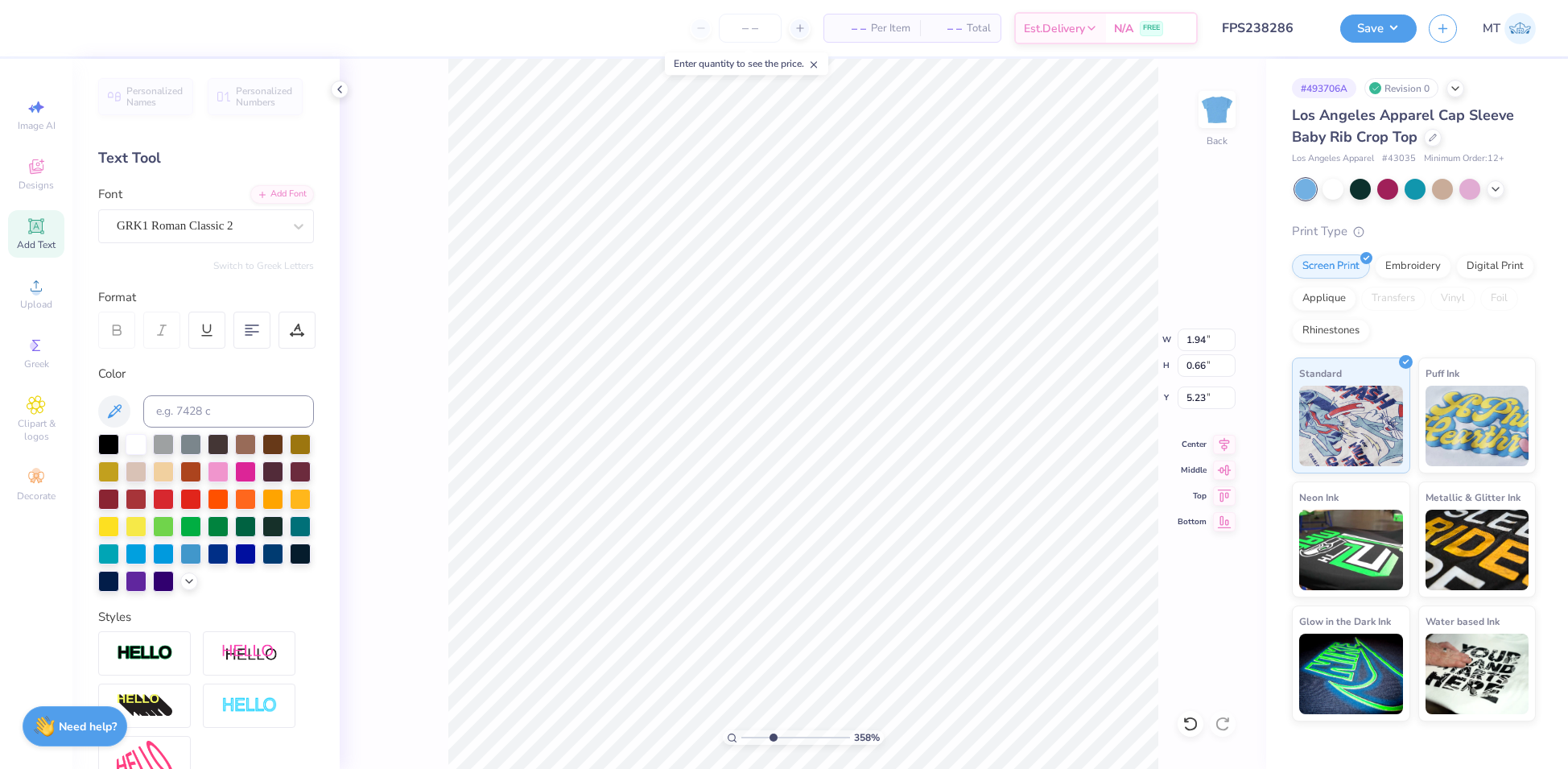
type input "5.57"
type input "3.58113378498763"
type input "5.36"
type input "6.01856824068727"
type input "1.12"
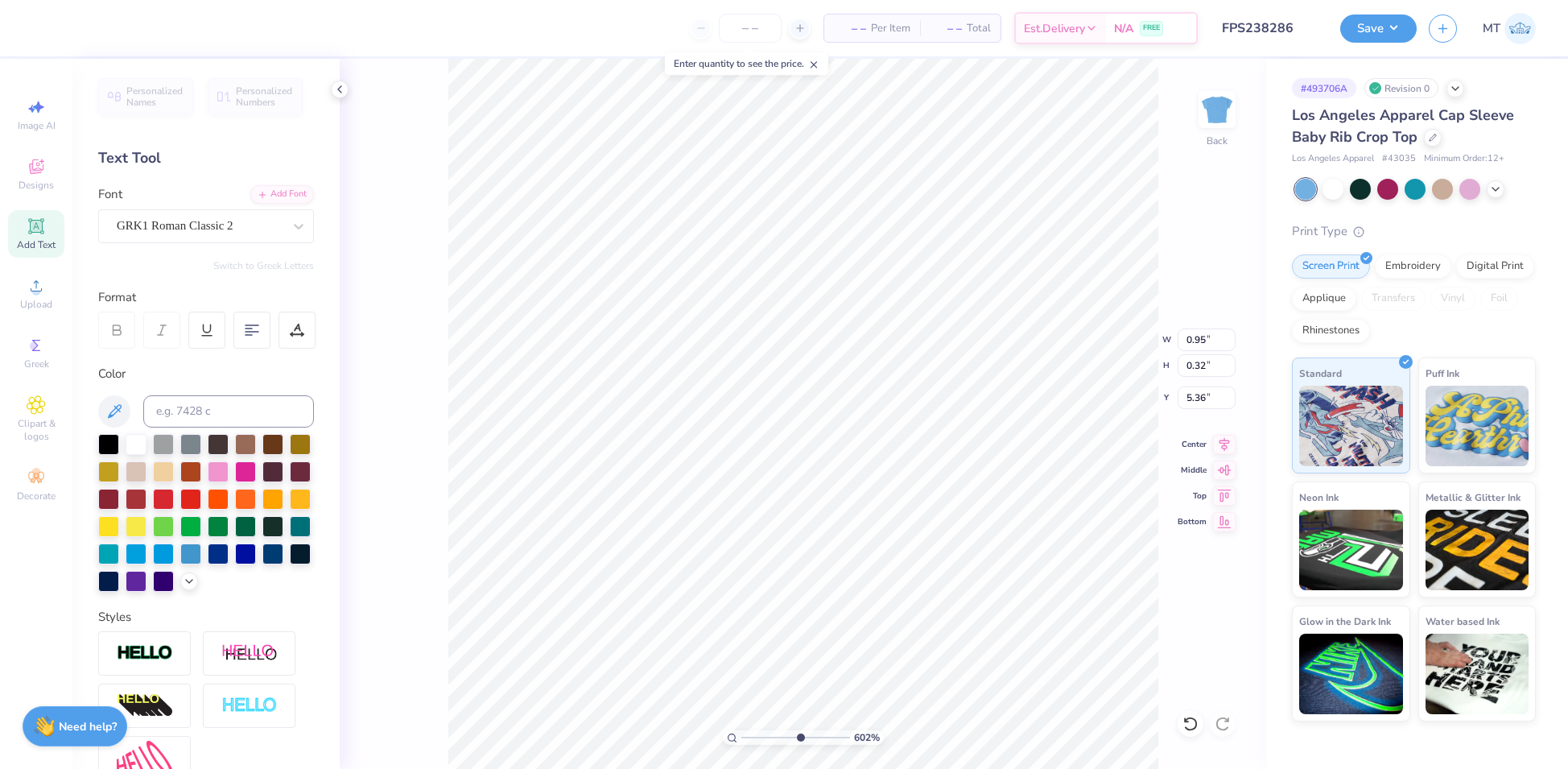
type input "0.38"
type input "5.31"
type input "6.01856824068727"
type input "5.32"
type input "6.01856824068727"
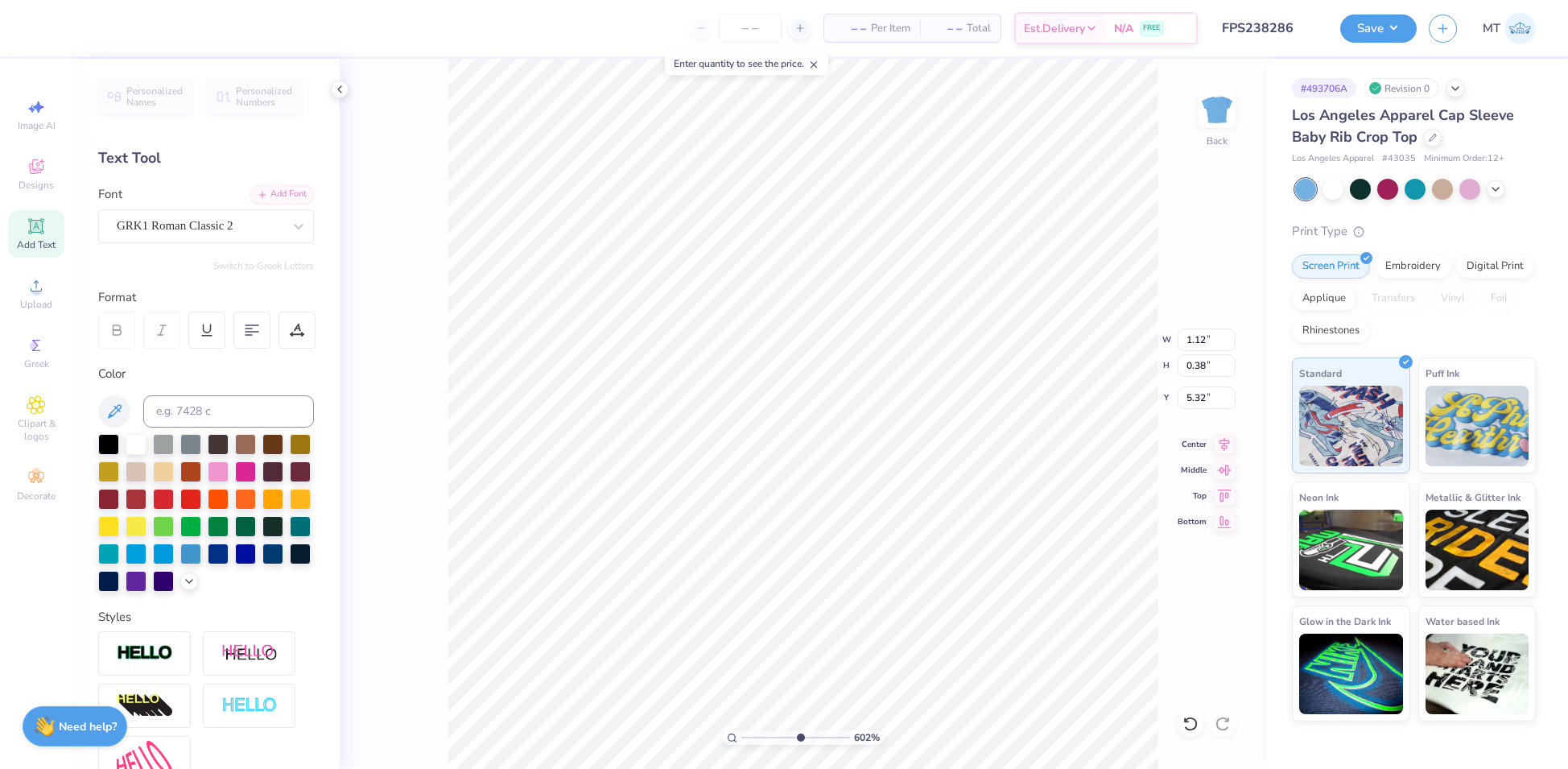
type input "5.28"
type input "6.01856824068727"
type input "4.42"
click at [1008, 597] on li "Group" at bounding box center [1011, 596] width 127 height 32
click at [907, 753] on li "Send to Back" at bounding box center [930, 753] width 127 height 32
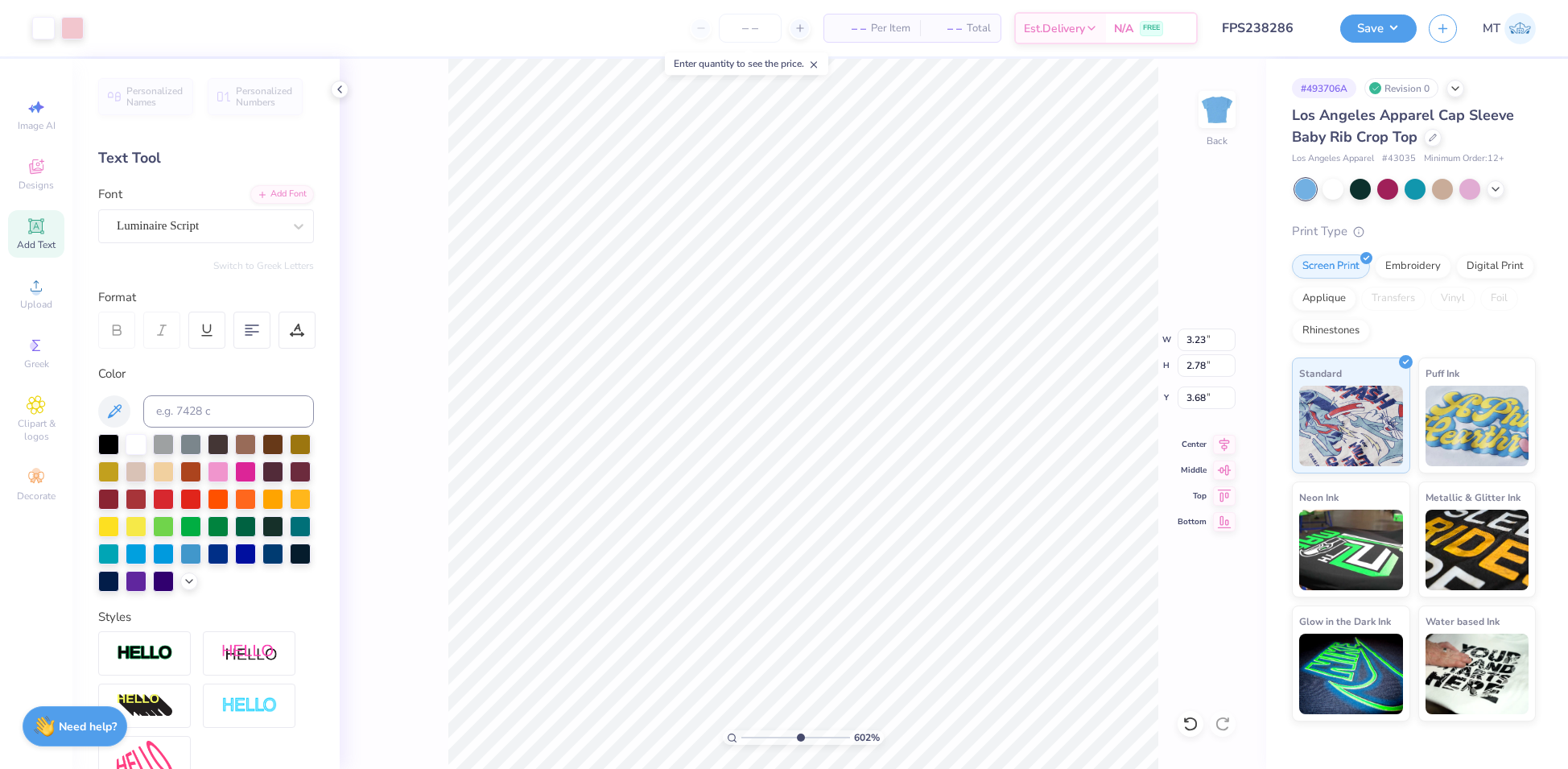
type input "6.01856824068727"
type input "3.67"
type input "6.01856824068727"
type input "4.40"
type input "6.01856824068727"
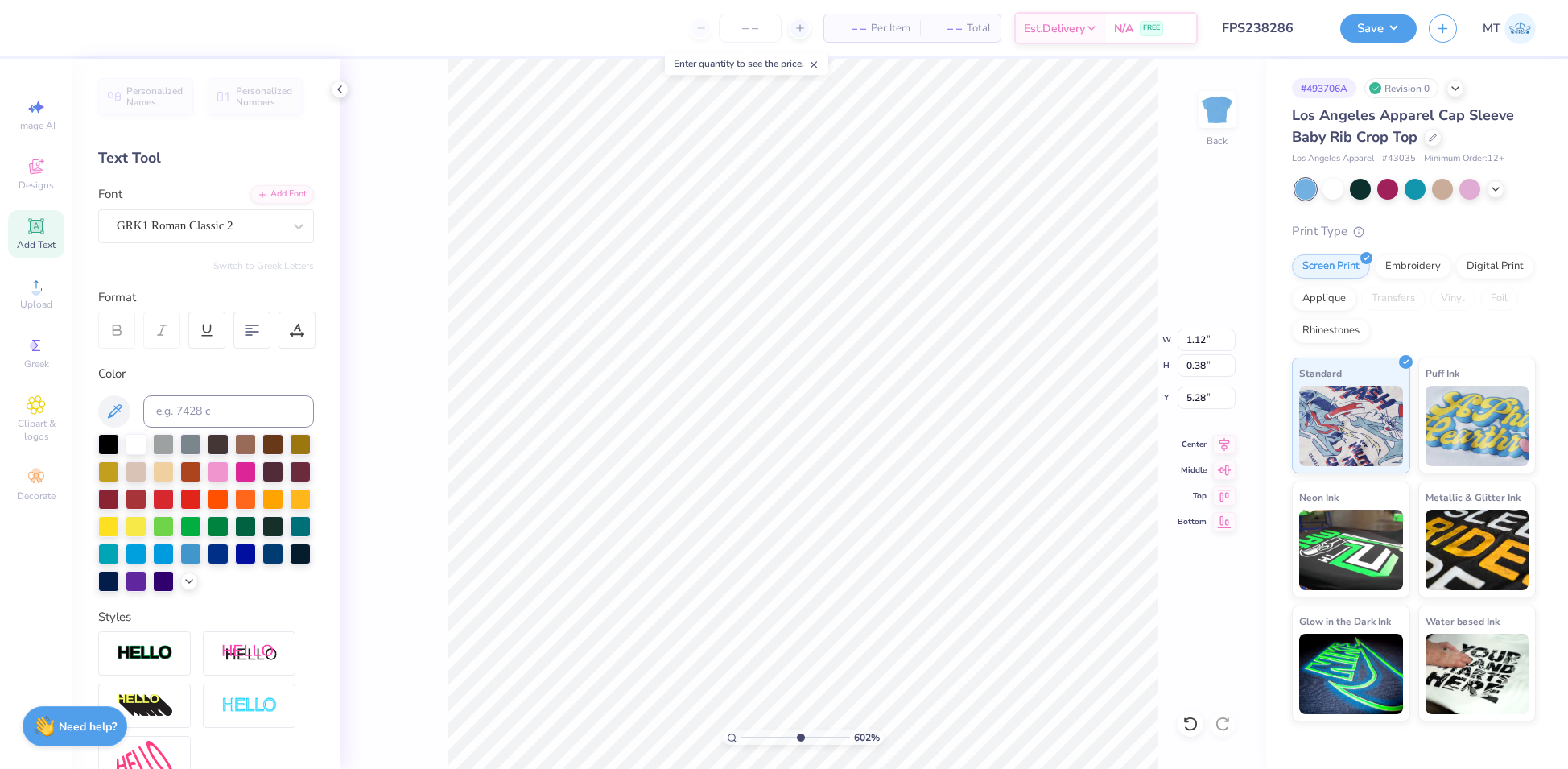
type input "5.26"
type input "6.01856824068727"
type input "1.23"
type input "0.42"
type input "5.23"
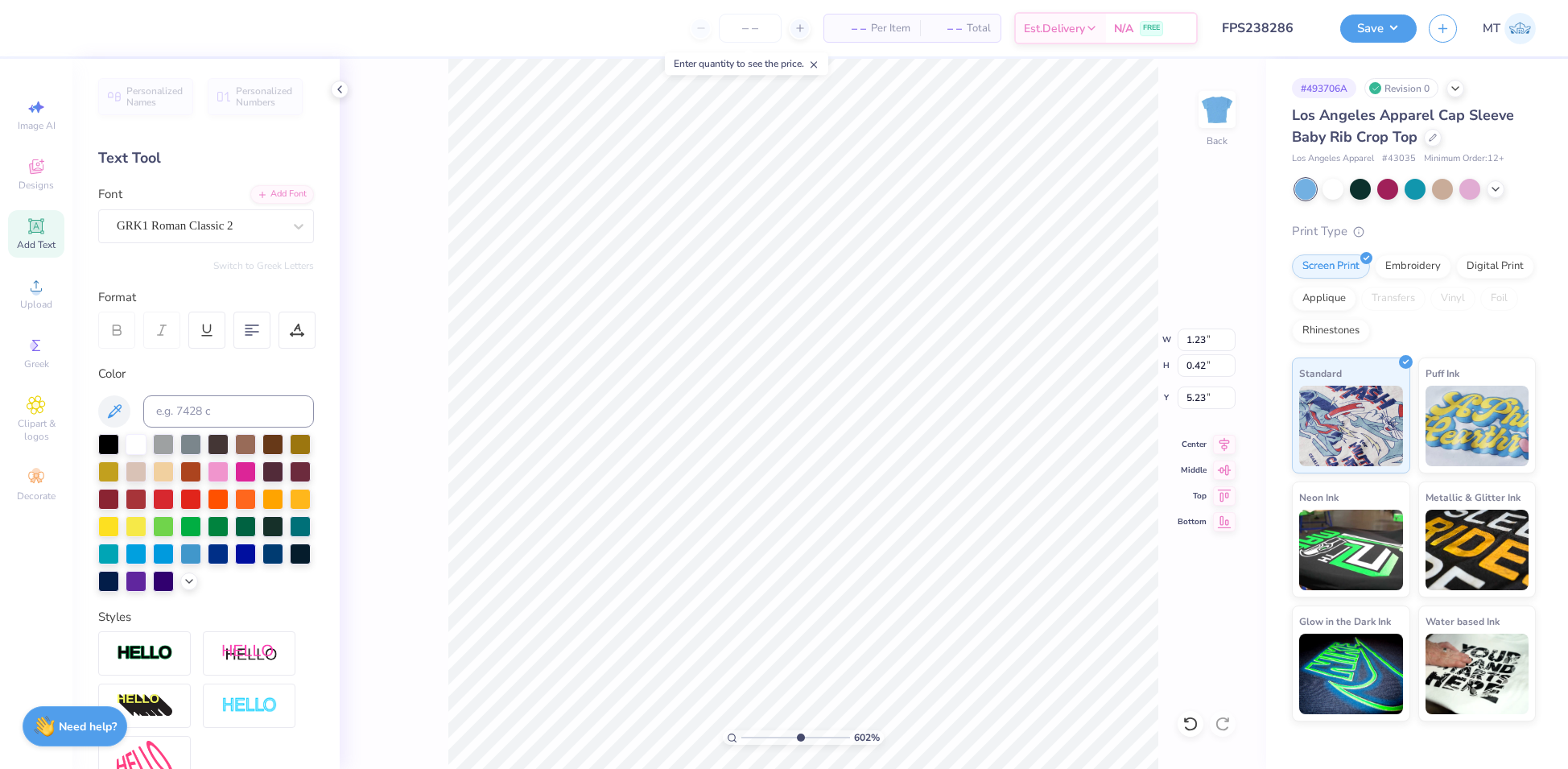
type input "6.01856824068727"
type input "5.24"
type input "6.01856824068727"
type input "3.23"
type input "2.78"
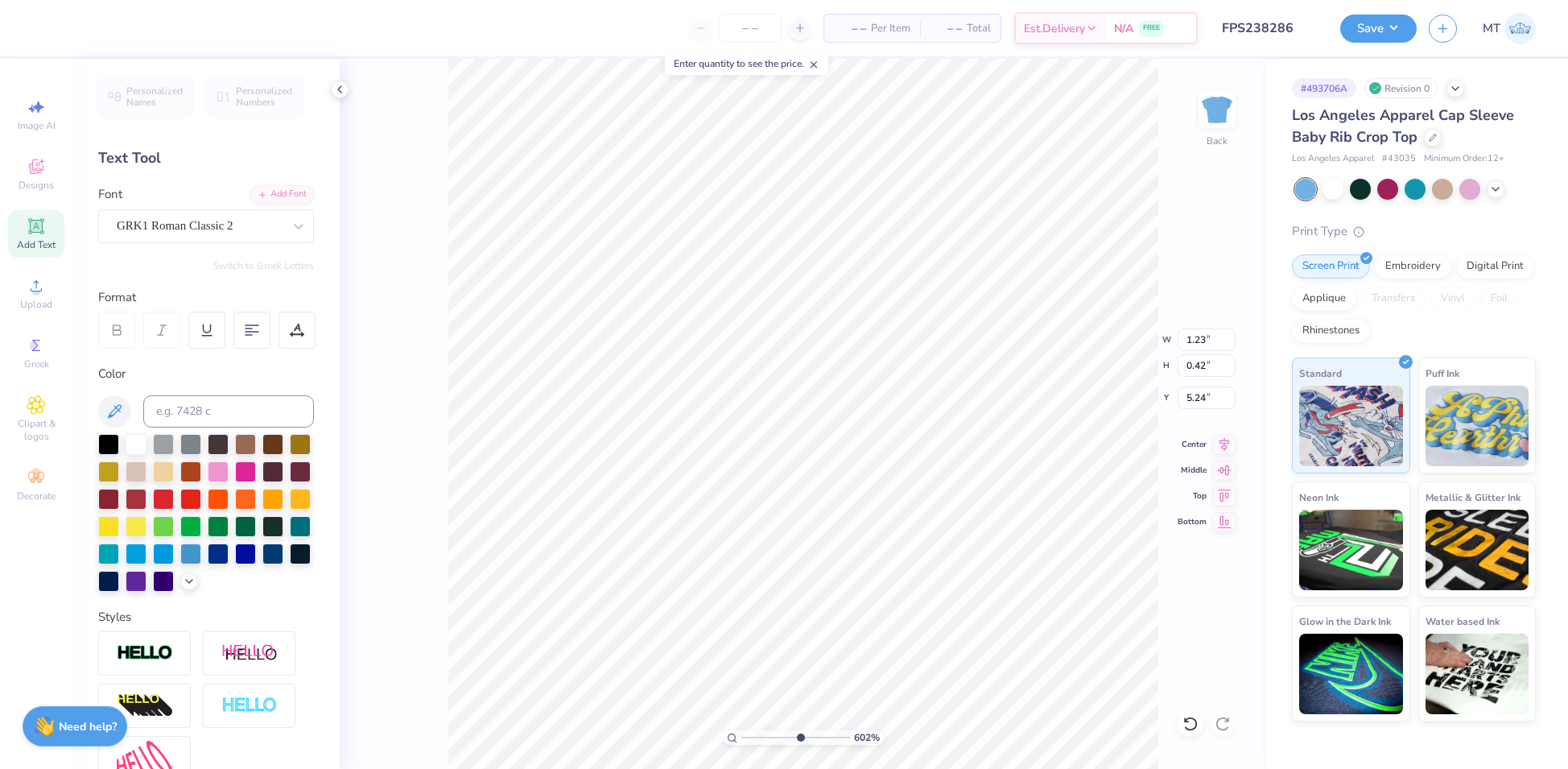
type input "3.67"
type input "5.46503922943802"
type input "5.26"
type input "5.46503922943802"
type input "3.23"
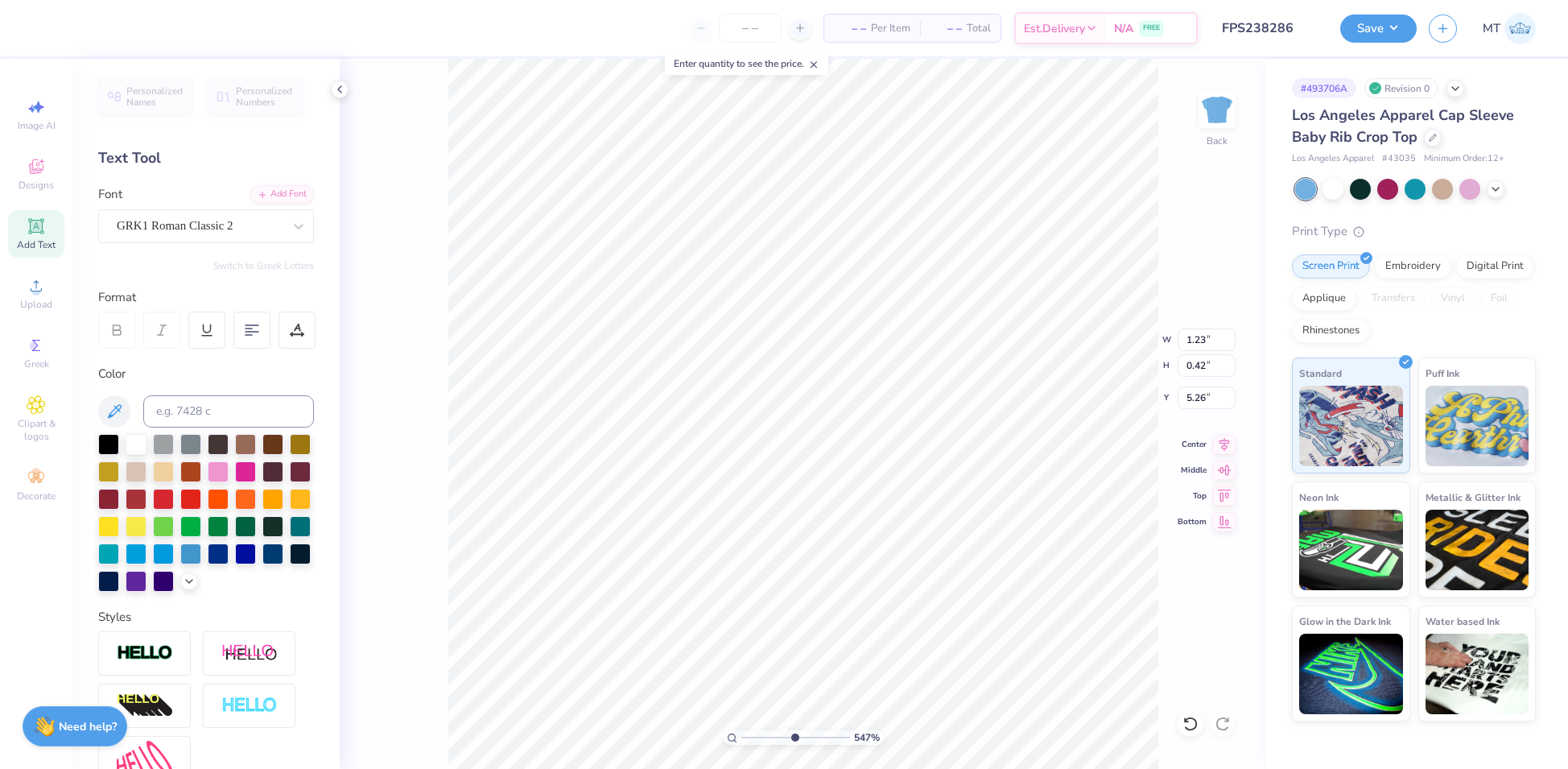
type input "2.78"
type input "3.67"
type input "1"
type input "2.50"
type input "2.35306435113109"
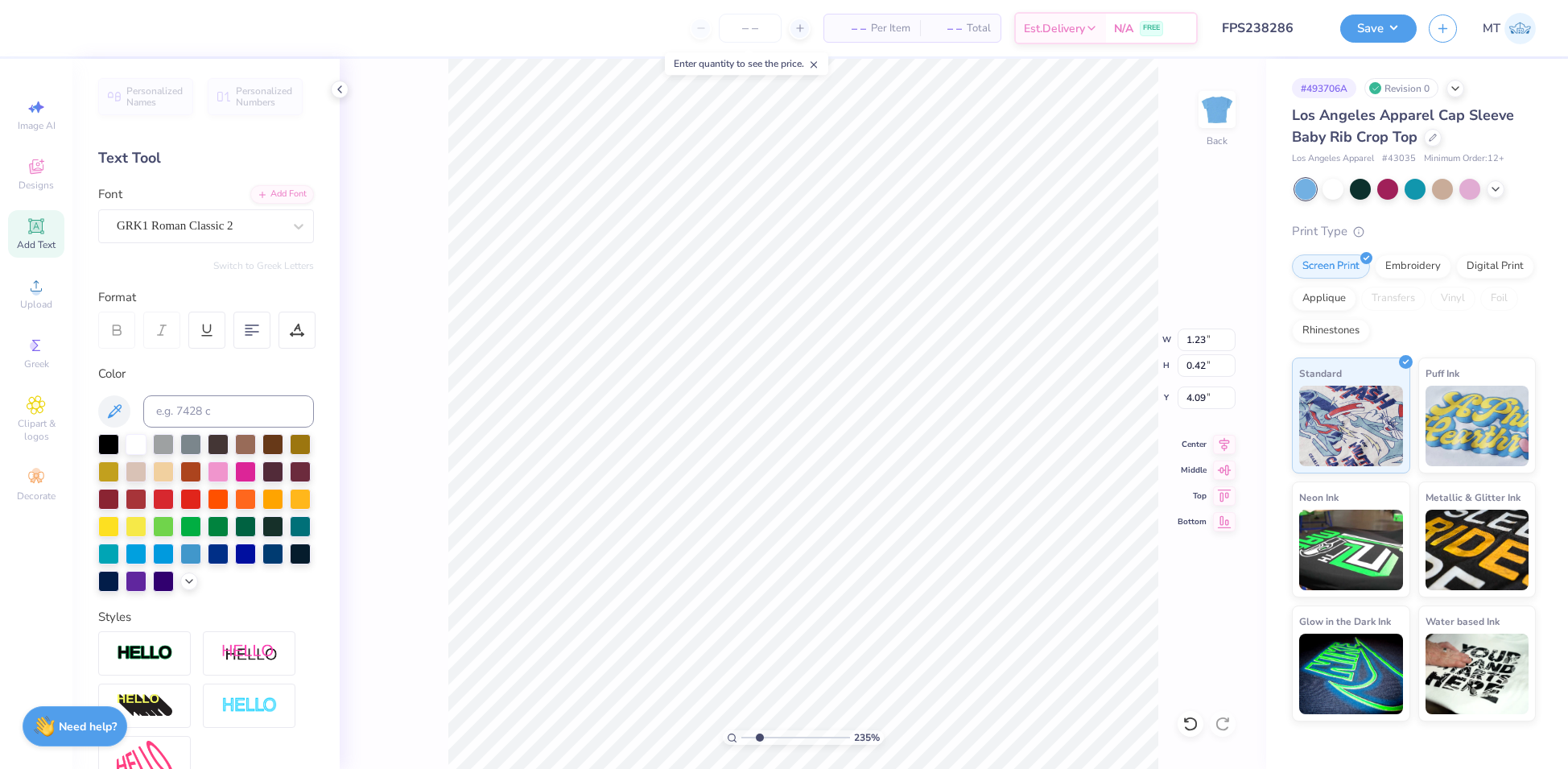
type input "5.07"
type input "4.90694834163816"
type input "2.39"
type input "0.87"
type input "3.22"
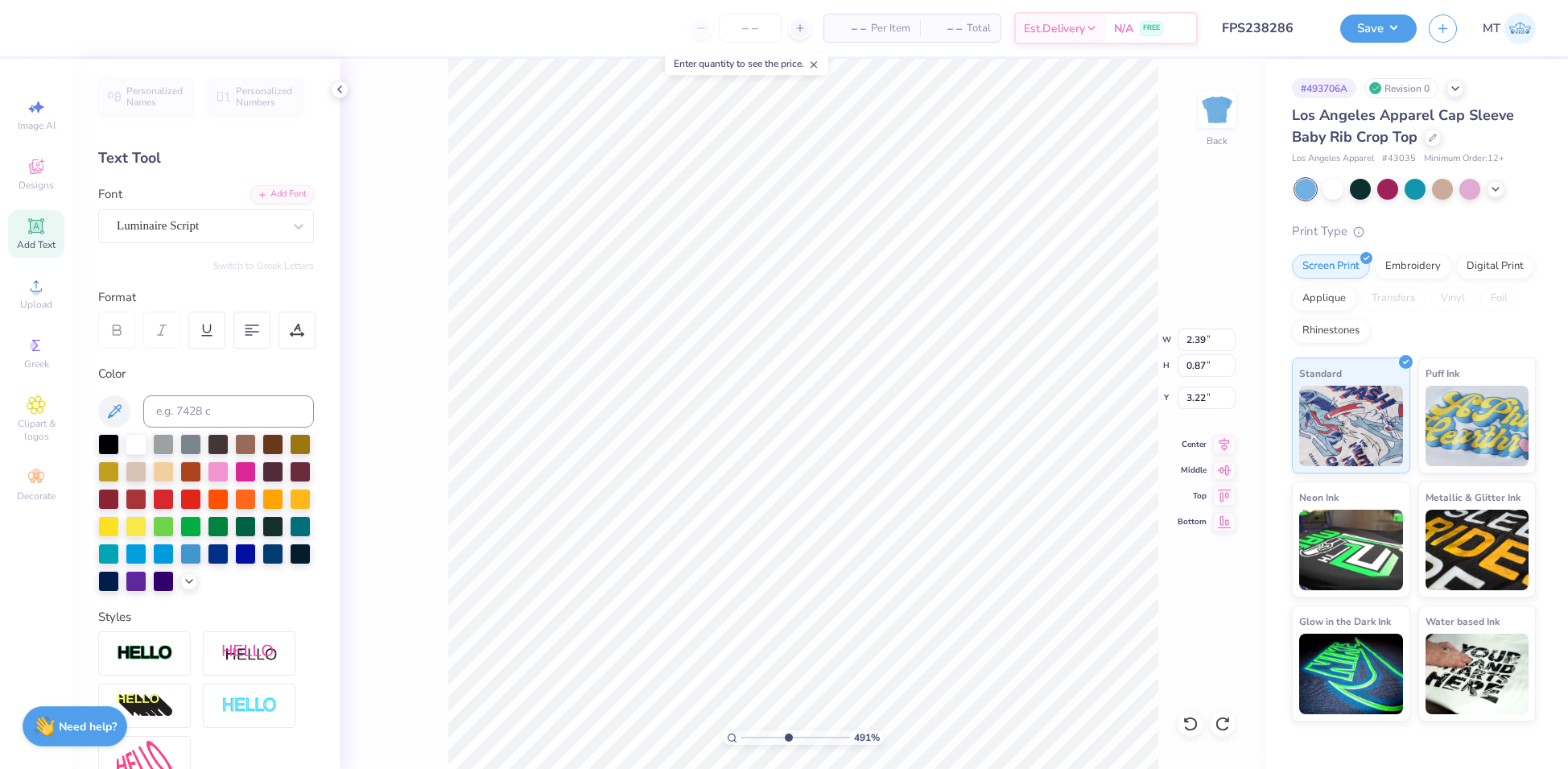
type input "4.90694834163816"
type input "1.23"
type input "0.42"
type input "4.09"
type input "4.90694834163816"
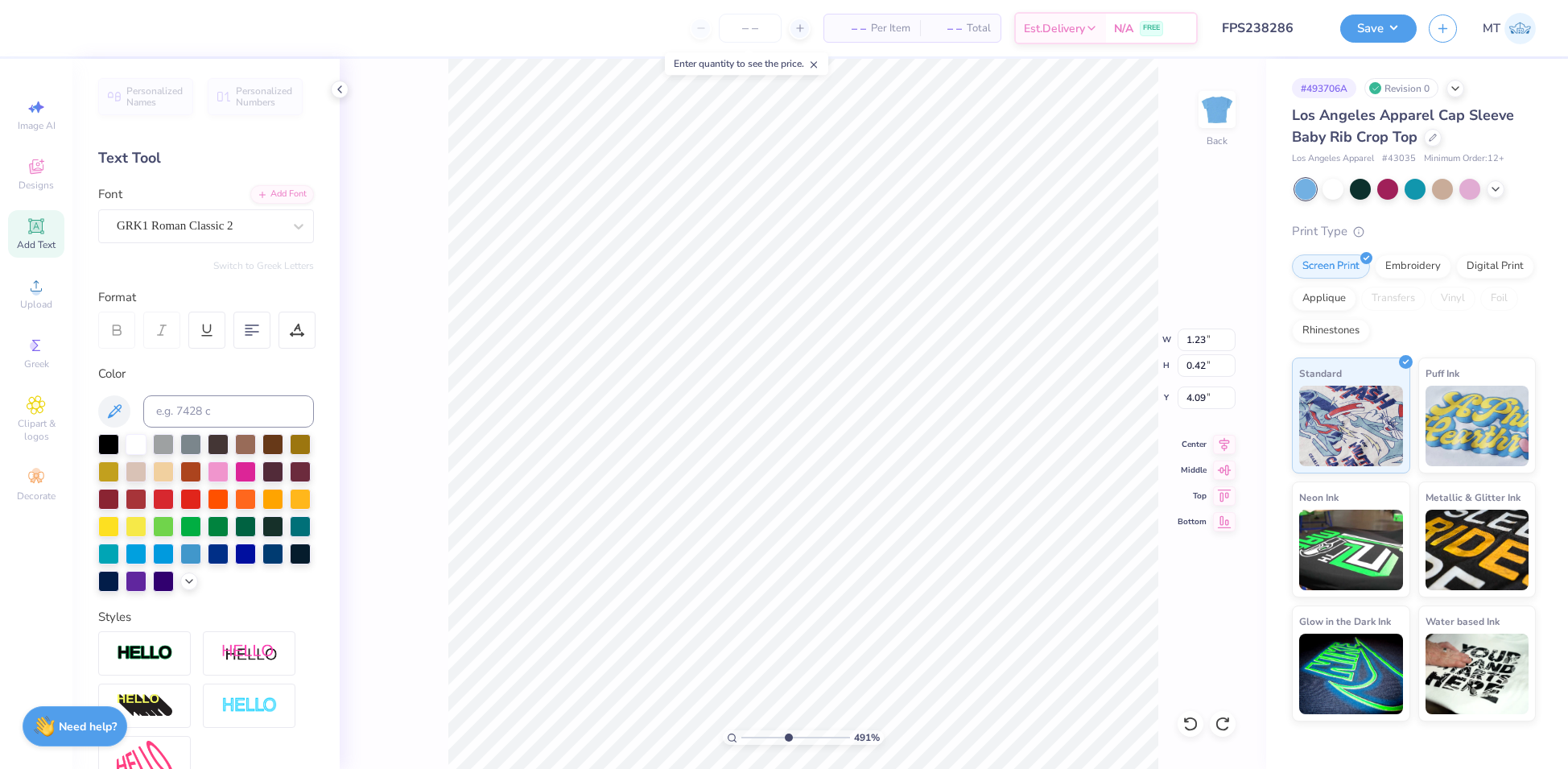
type input "5.14"
type input "4.90694834163816"
type input "3.77"
type input "4.90694834163816"
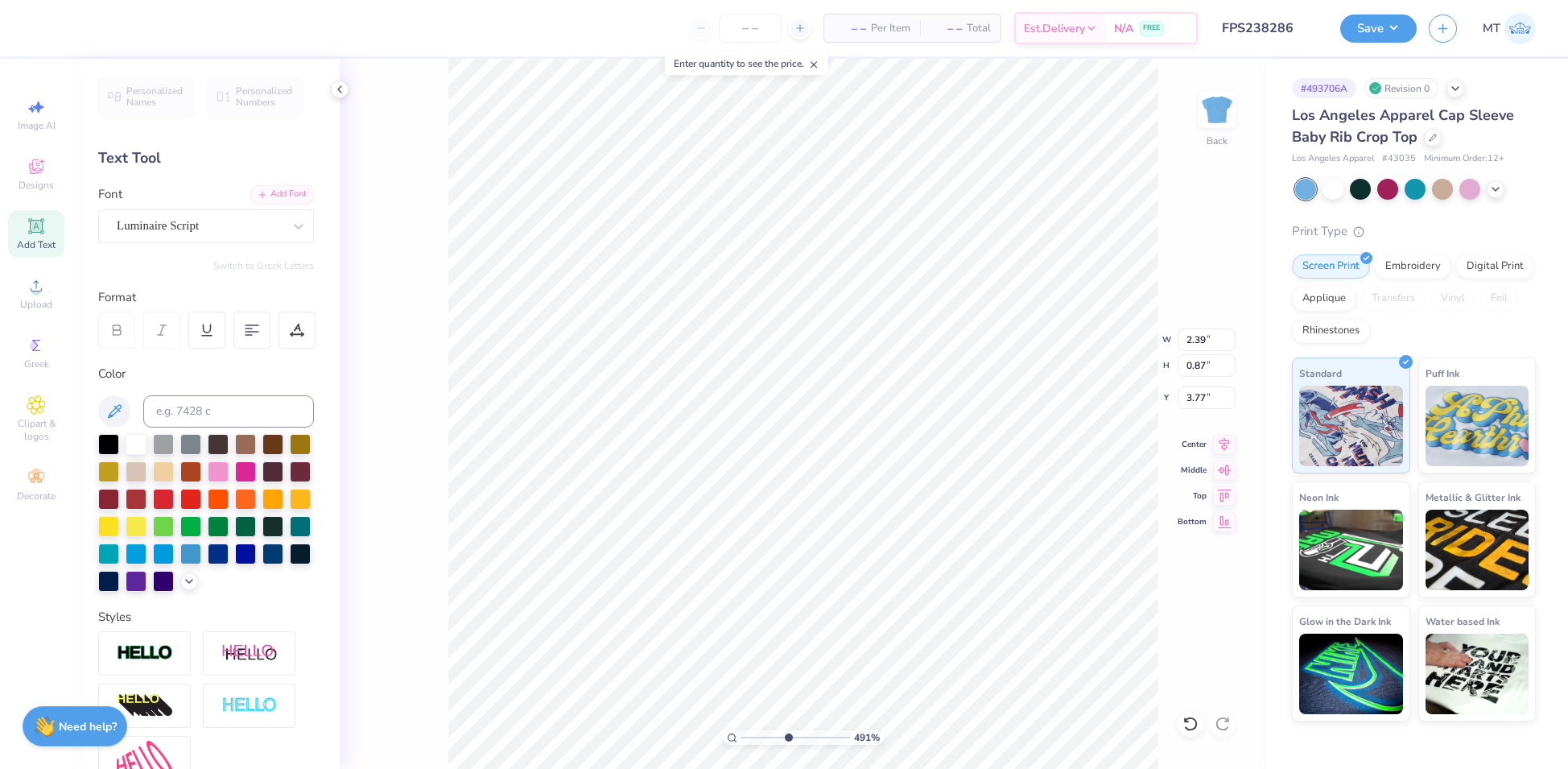
type textarea "t"
type input "4.90694834163816"
type textarea "tr"
type input "4.90694834163816"
type textarea "tri"
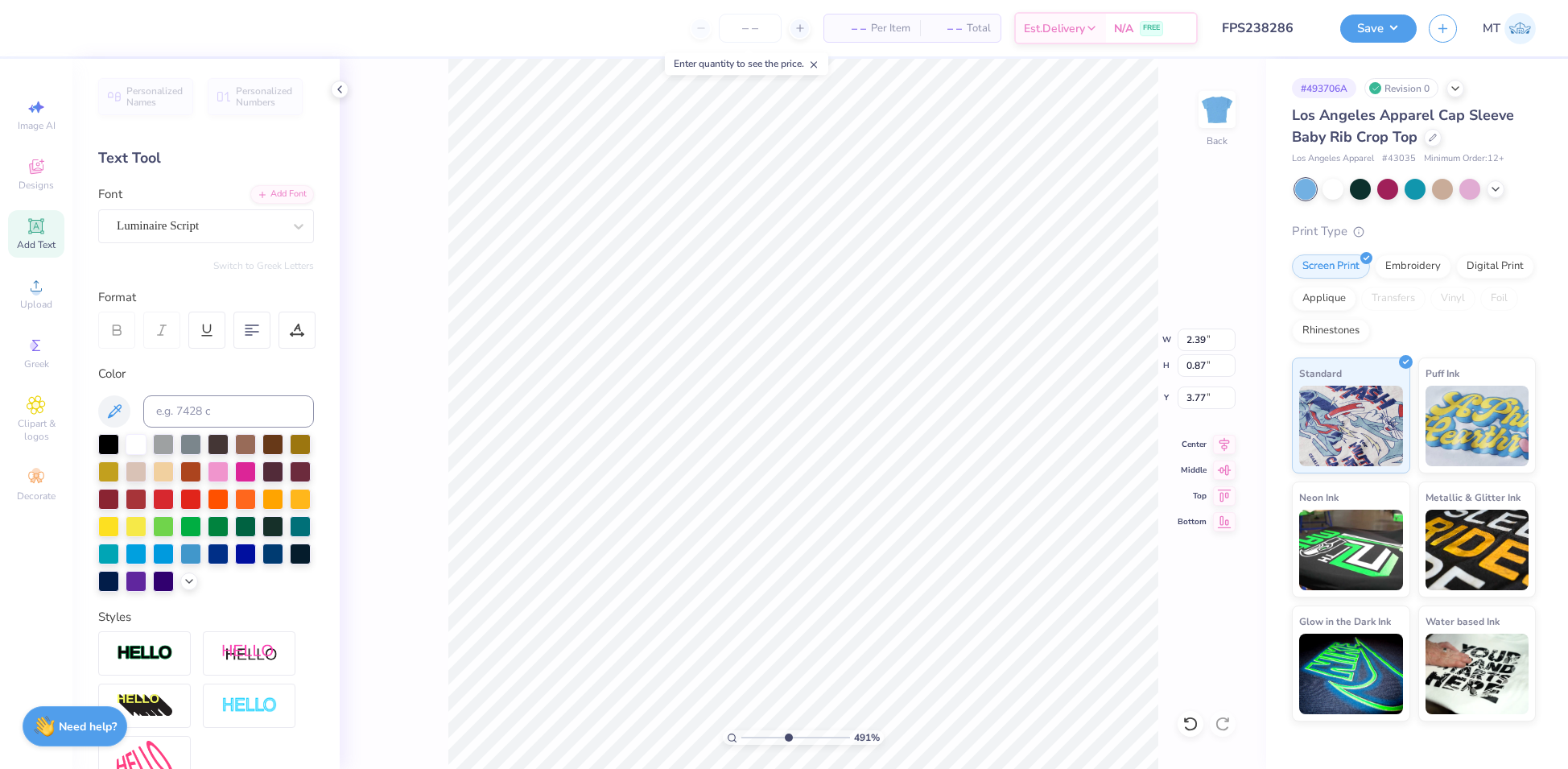
type input "4.90694834163816"
type textarea "tri"
type input "4.90694834163816"
type textarea "tri d"
type input "4.90694834163816"
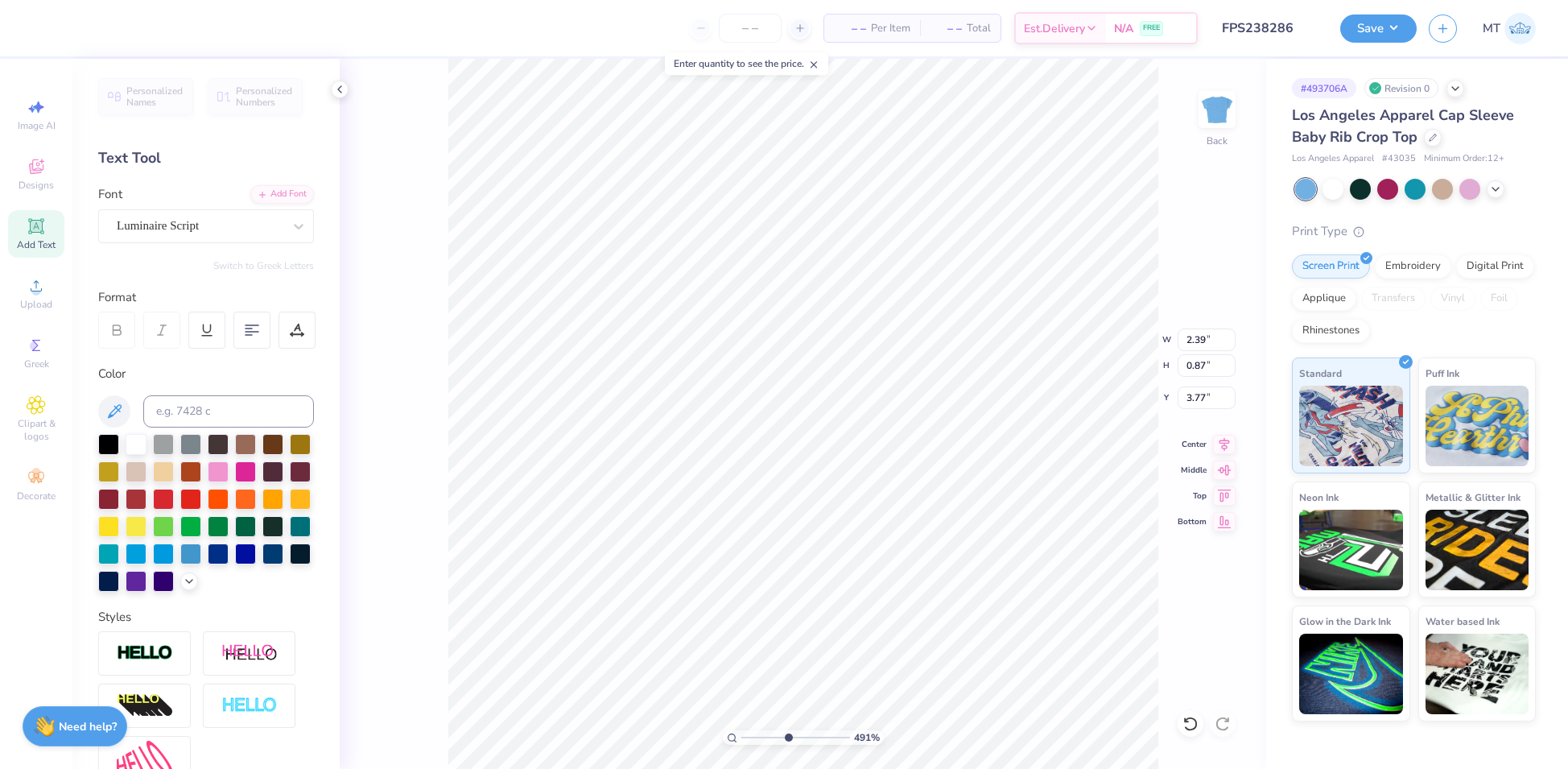
type textarea "tri de"
type input "4.90694834163816"
type textarea "tri del"
type input "4.90694834163816"
type textarea "tri delt"
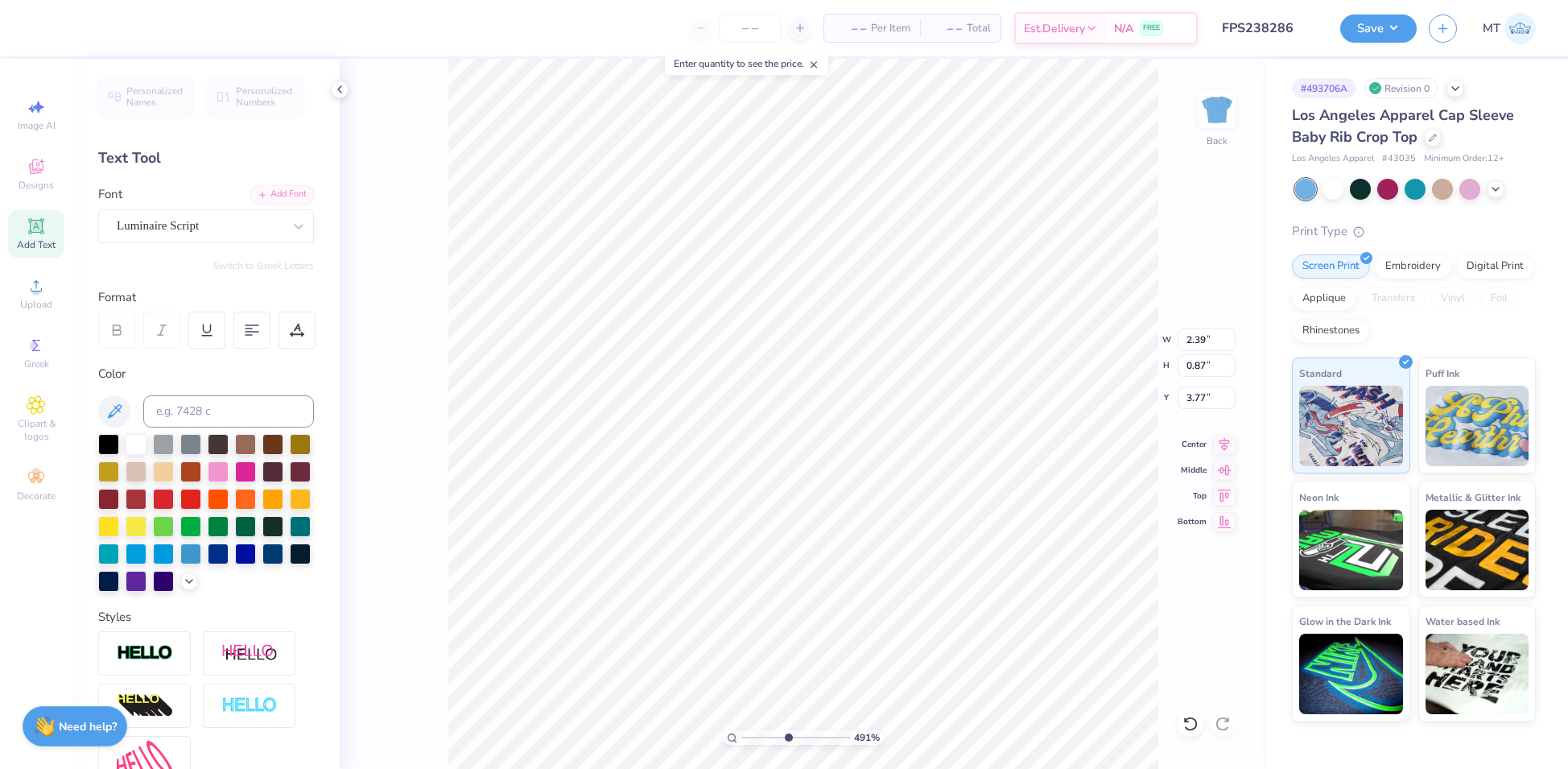
type input "4.90694834163816"
type textarea "tri delta"
type input "4.90694834163816"
type textarea "big Little"
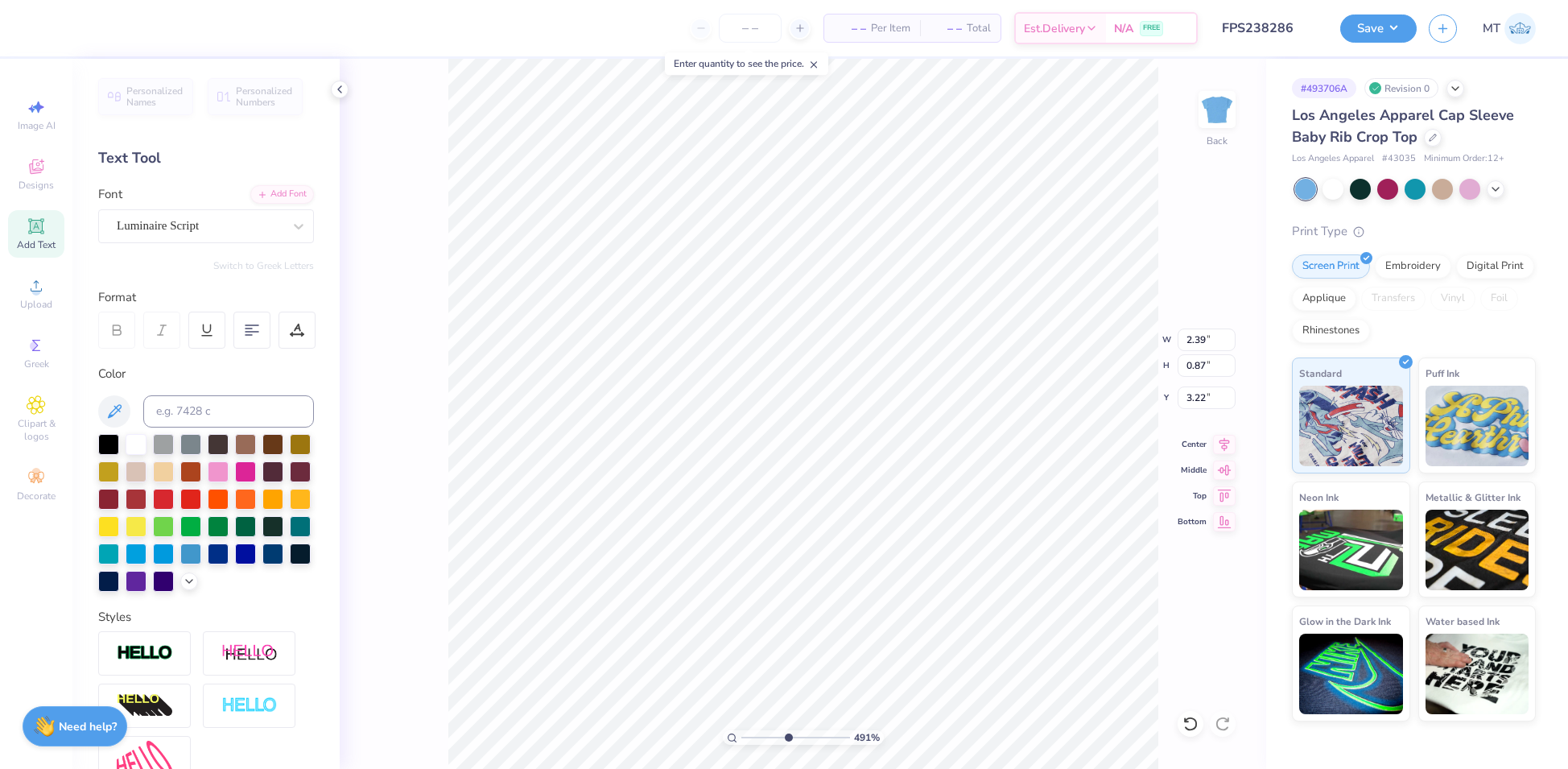
scroll to position [18, 4]
type input "4.90694834163816"
type textarea "big Little"
type input "4.90694834163816"
type textarea "big ittle"
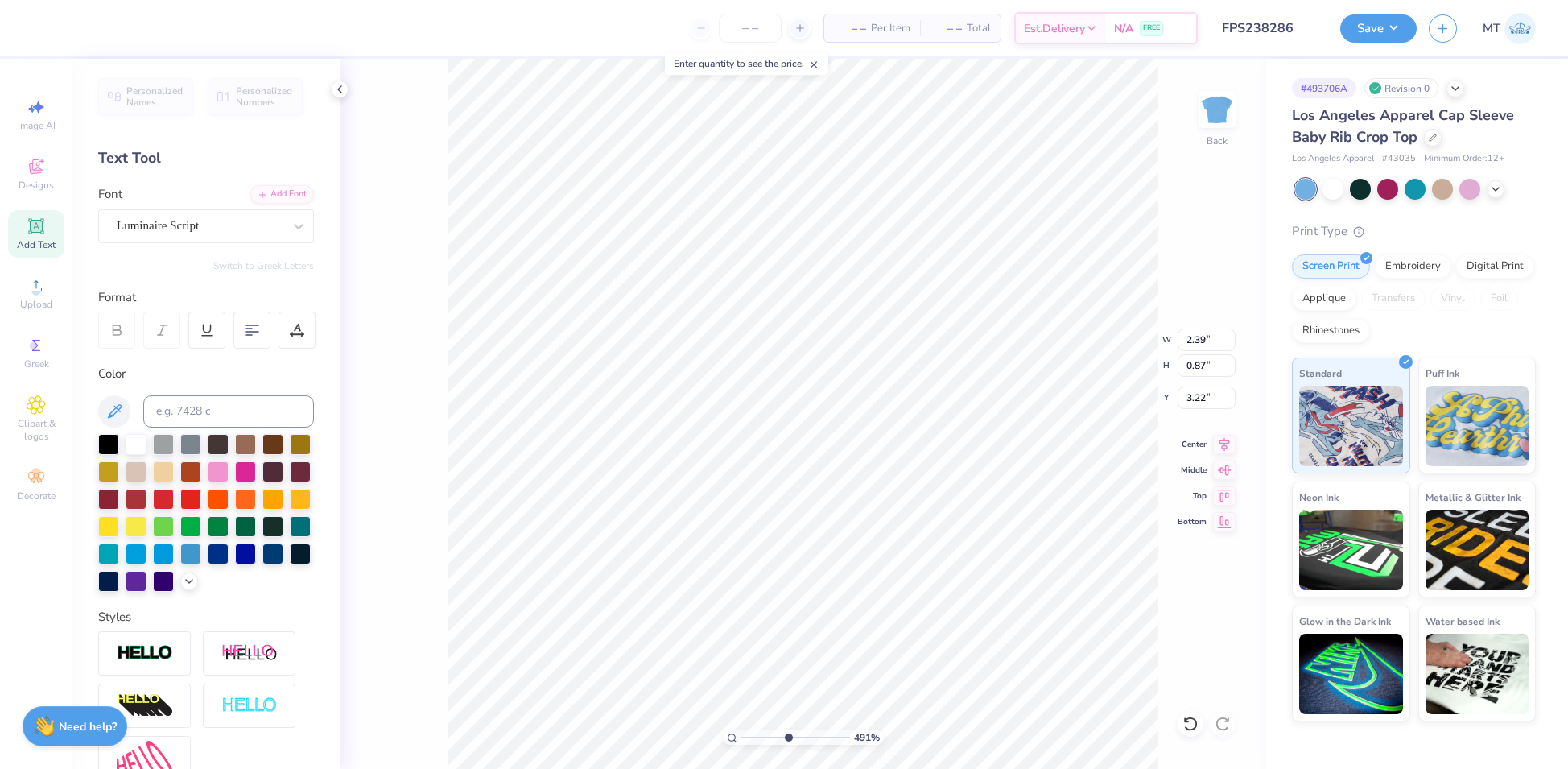
type input "4.90694834163816"
type textarea "big little"
type input "4.90694834163816"
type input "3.23"
type input "2.78"
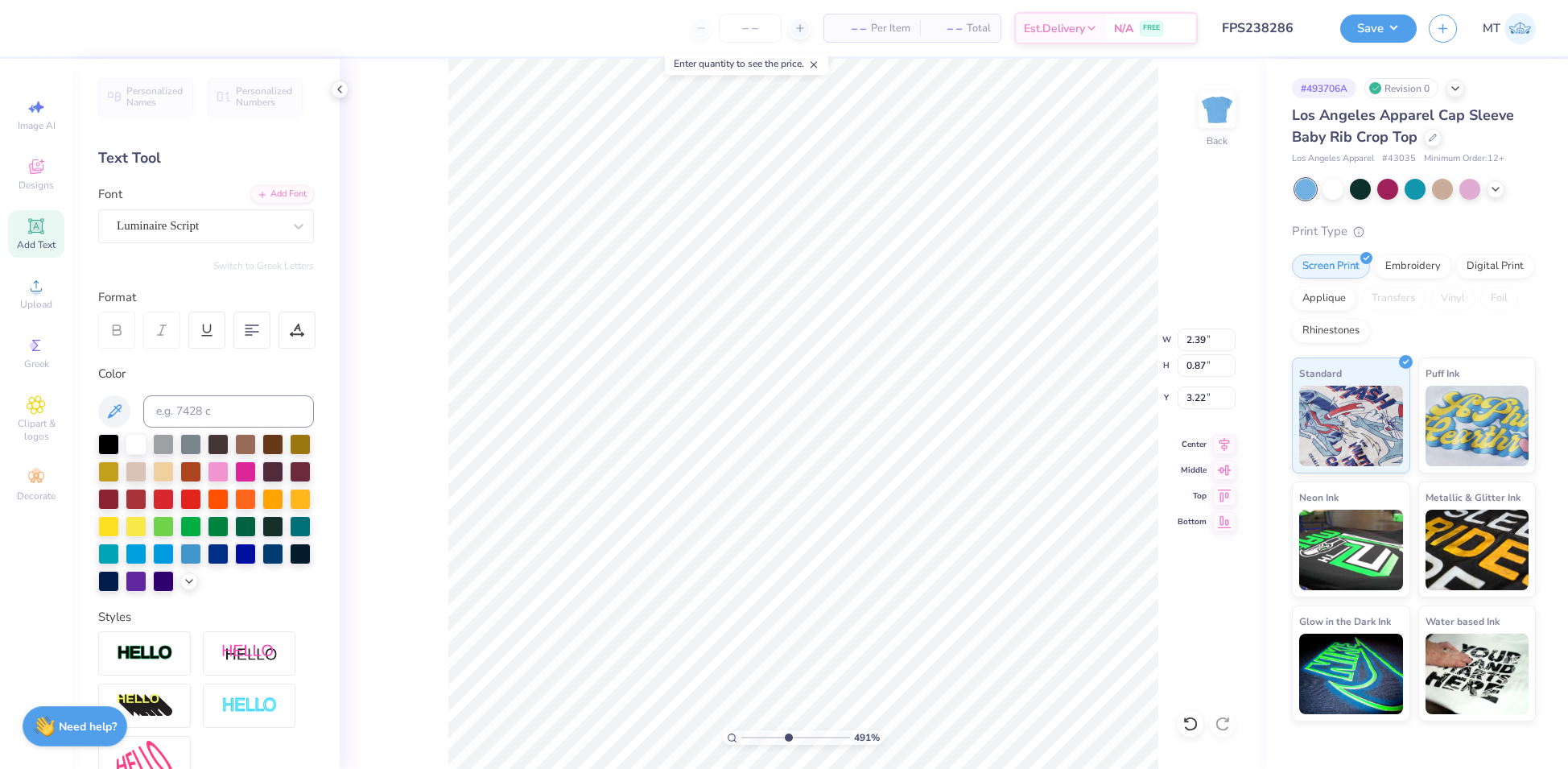
type input "2.50"
type input "4.90694834163816"
type input "1.84"
type input "0.41"
type input "3.99"
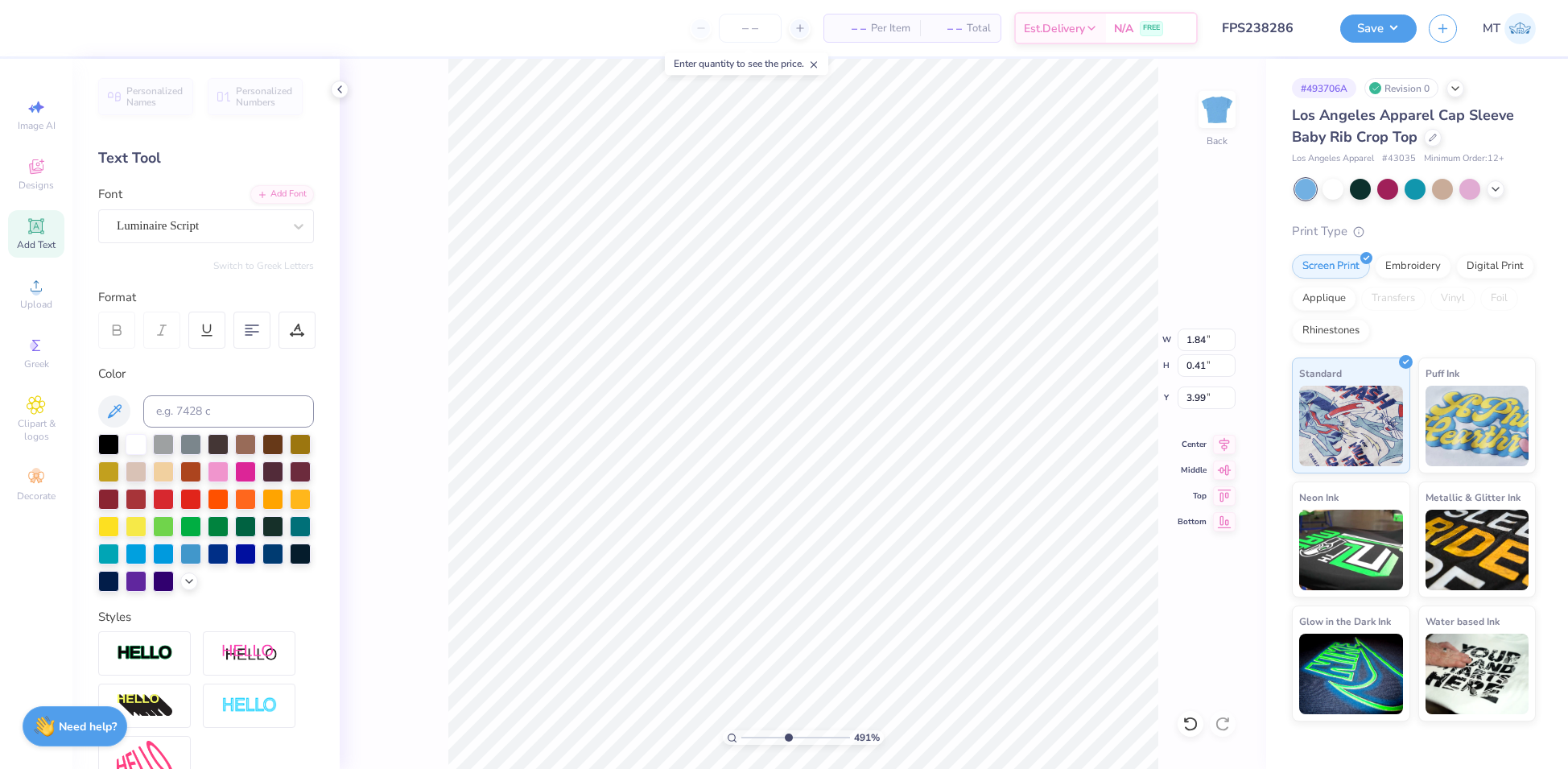
type input "4.90694834163816"
type input "3.89"
type input "4.90694834163816"
type input "3.23"
type input "2.78"
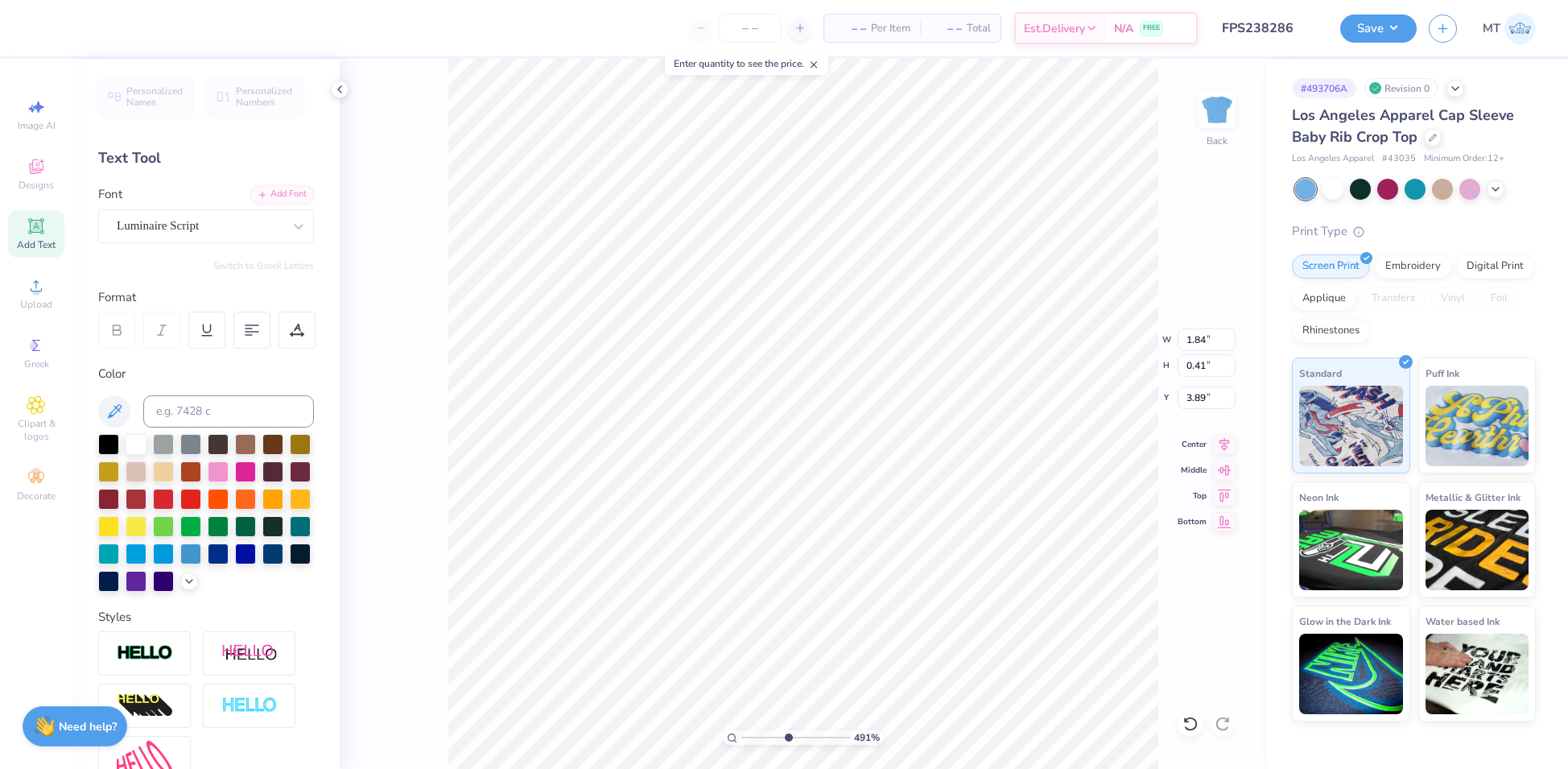
type input "2.50"
type input "7.13765800249124"
type input "2.95"
type input "7.13765800249124"
type input "1.94"
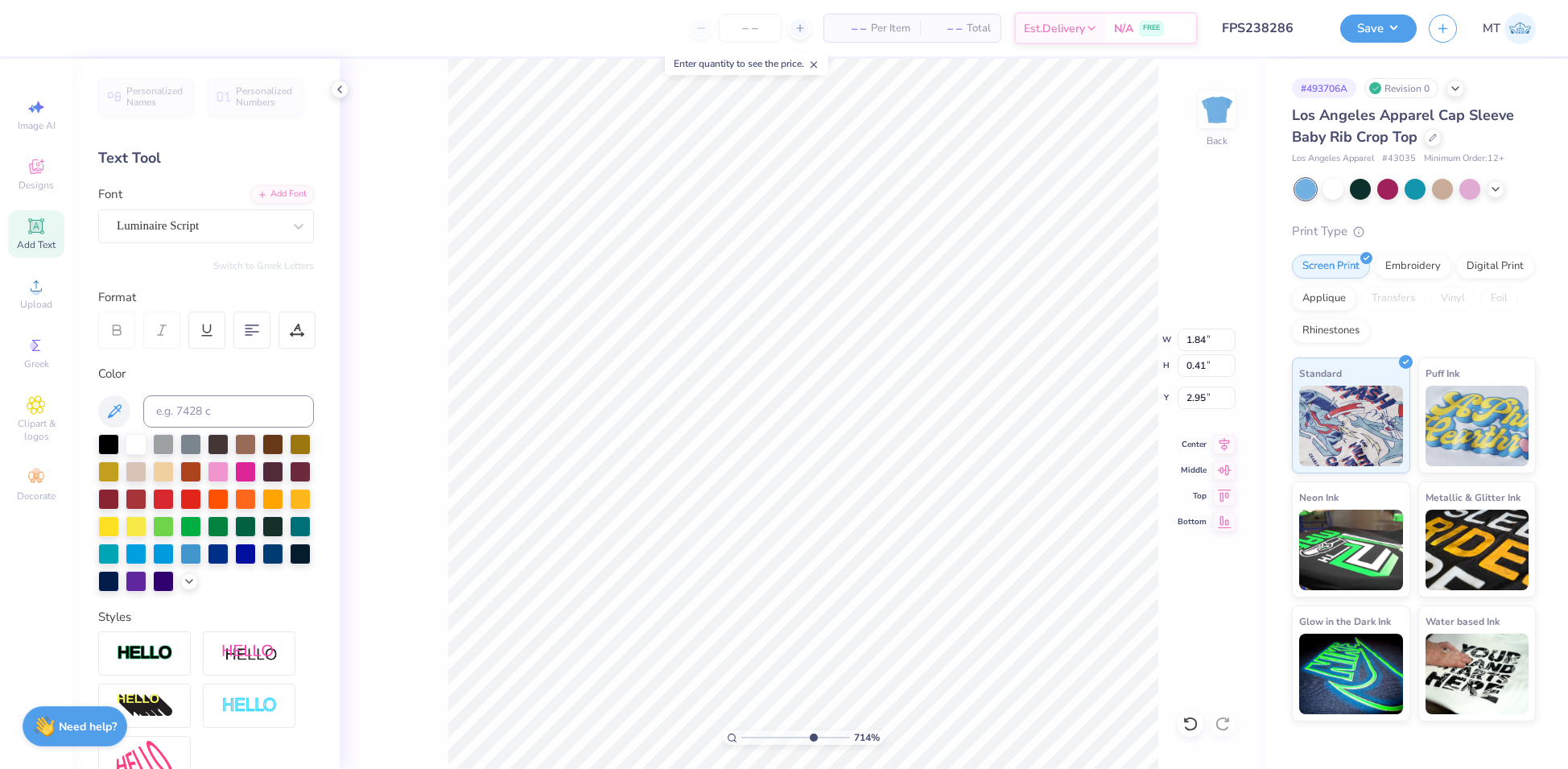
type input "0.70"
type input "3.31"
type input "7.13765800249124"
type input "3.33"
type input "7.13765800249124"
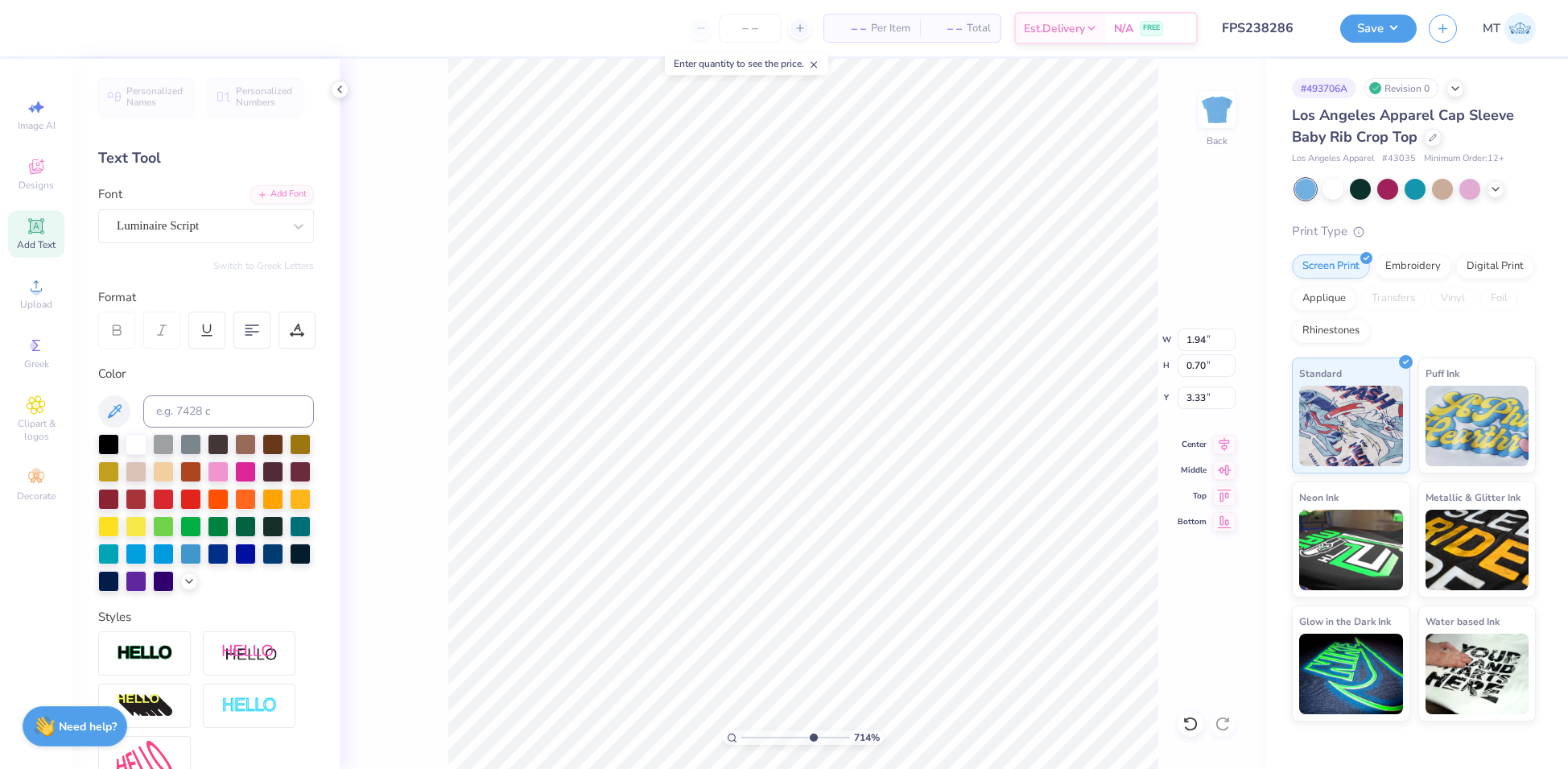
type input "3.42"
type input "7.13765800249124"
type input "1.18"
type input "2.95"
type input "7.13765800249124"
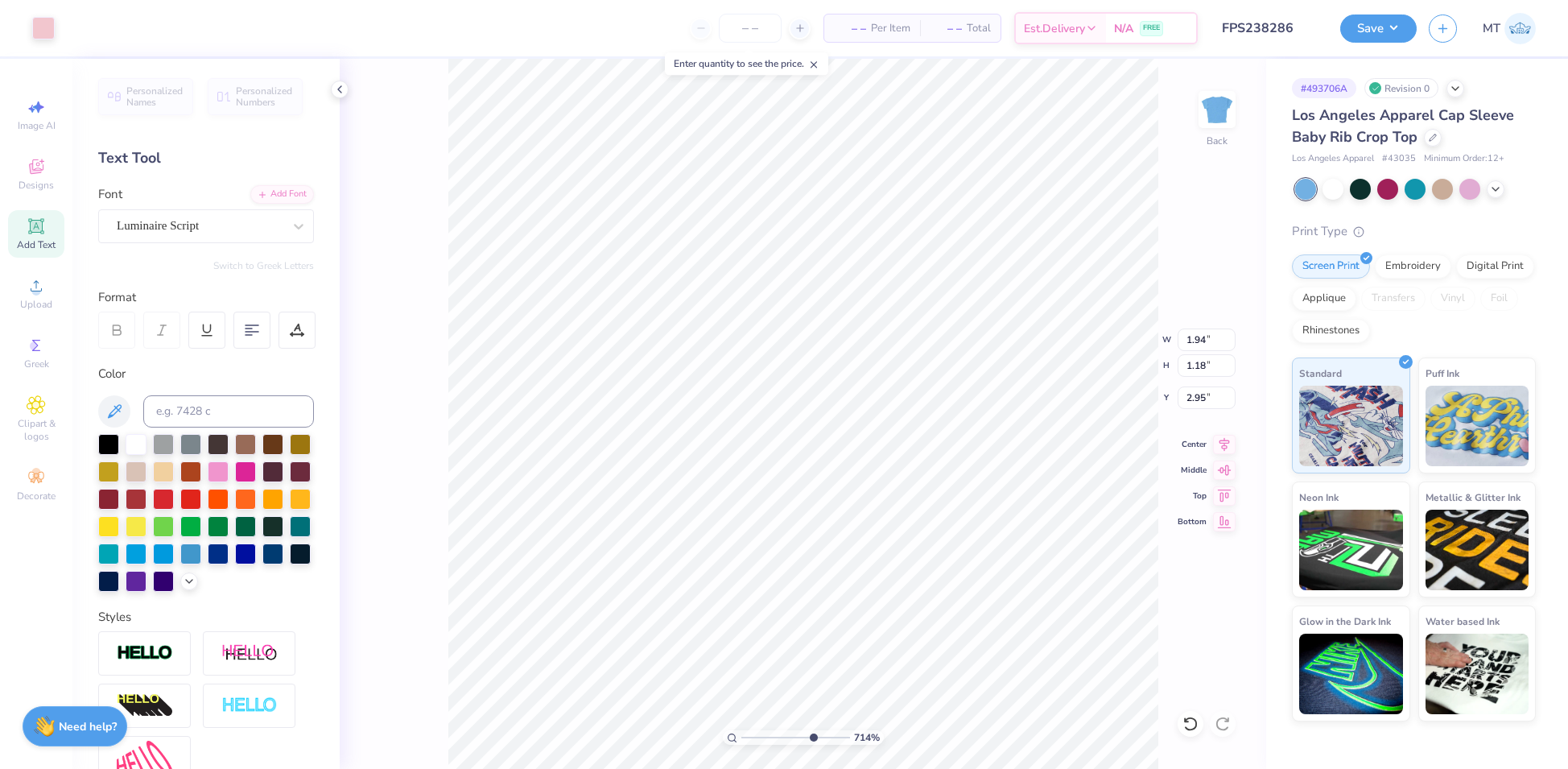
type input "3.24"
type input "5.68199037968949"
type input "1.94"
type input "1.38"
type input "3.20"
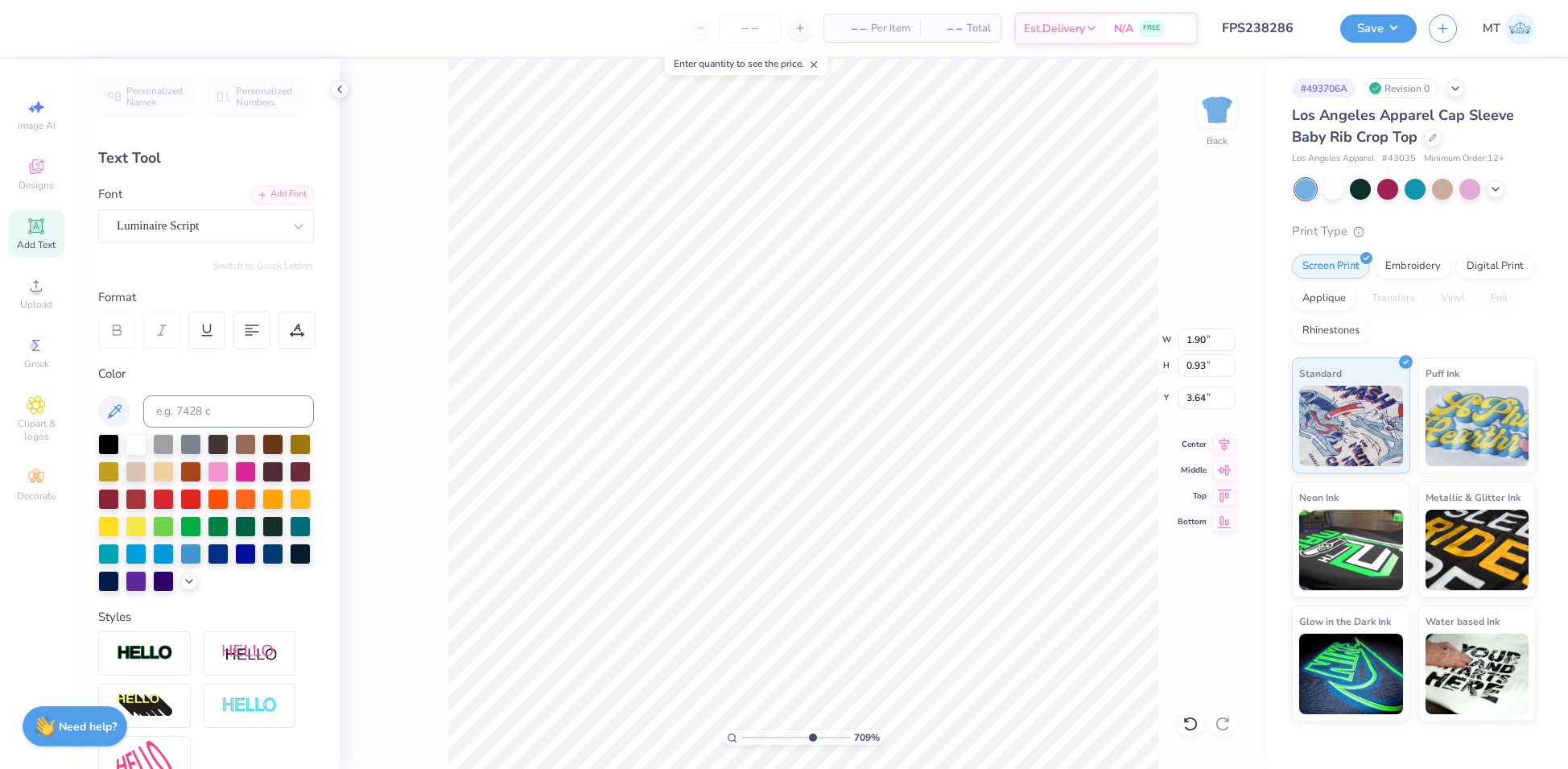
type input "7.08943470053936"
type input "1.94"
type input "1.38"
type input "3.20"
type input "7.08943470053936"
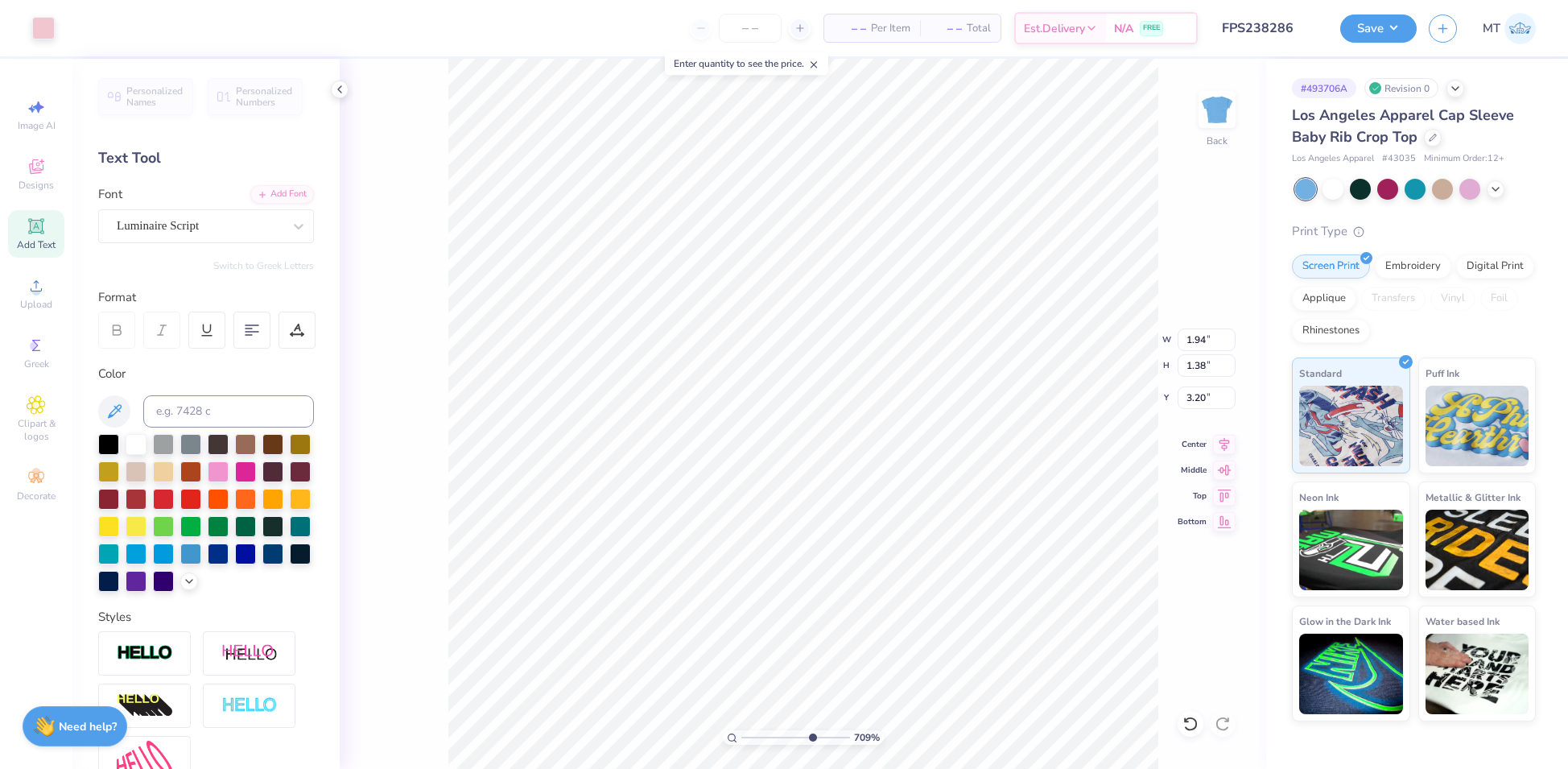
type input "3.18"
type input "7.08943470053936"
type input "3.23"
type input "2.78"
type input "2.50"
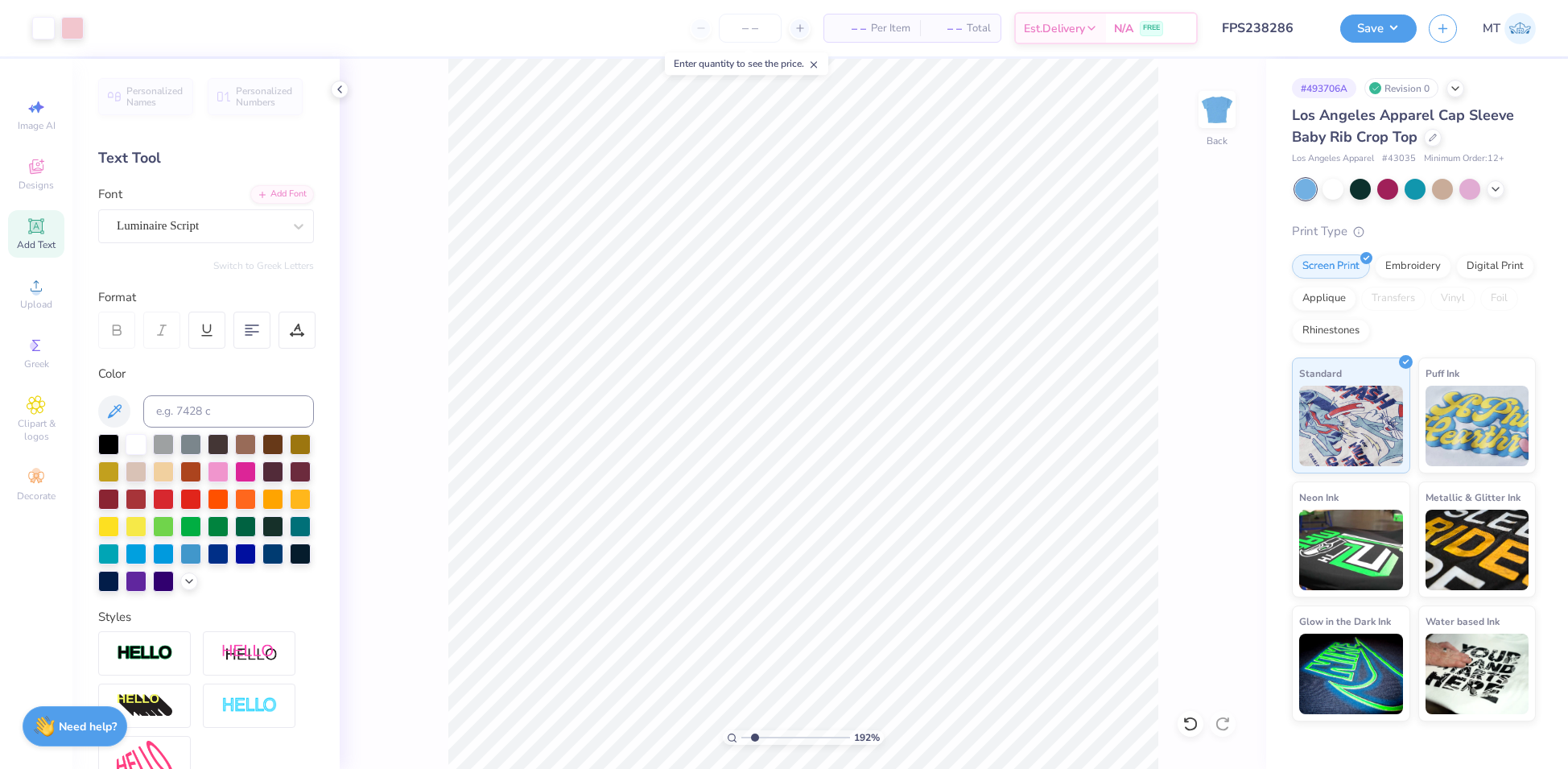
click at [1177, 717] on div "192 % Back" at bounding box center [803, 413] width 927 height 710
click at [1187, 724] on icon at bounding box center [1191, 724] width 16 height 16
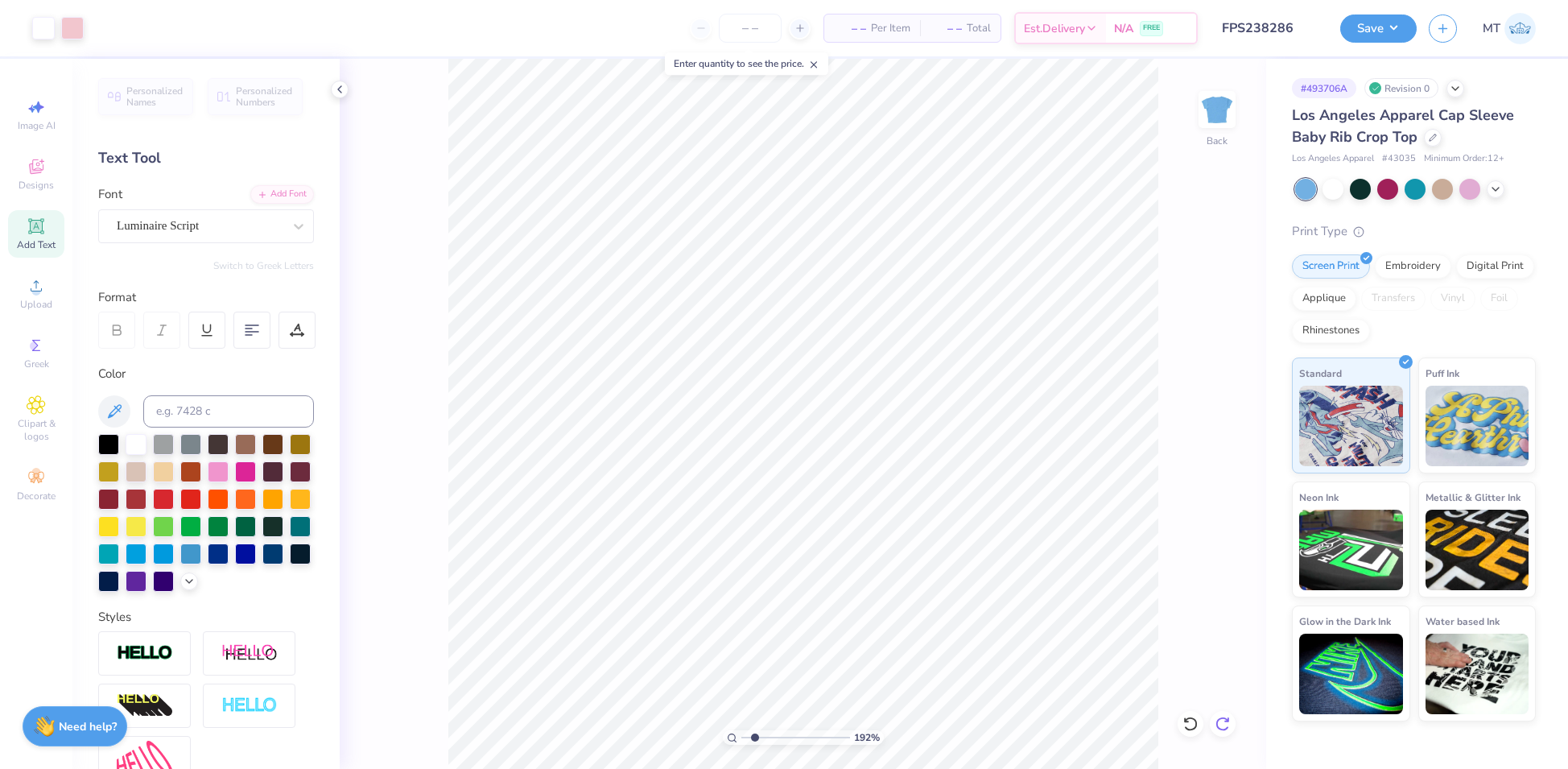
click at [1231, 723] on div at bounding box center [1223, 724] width 25 height 25
type input "5.8106039393244"
type input "1.18"
type input "3.24"
type input "5.8106039393244"
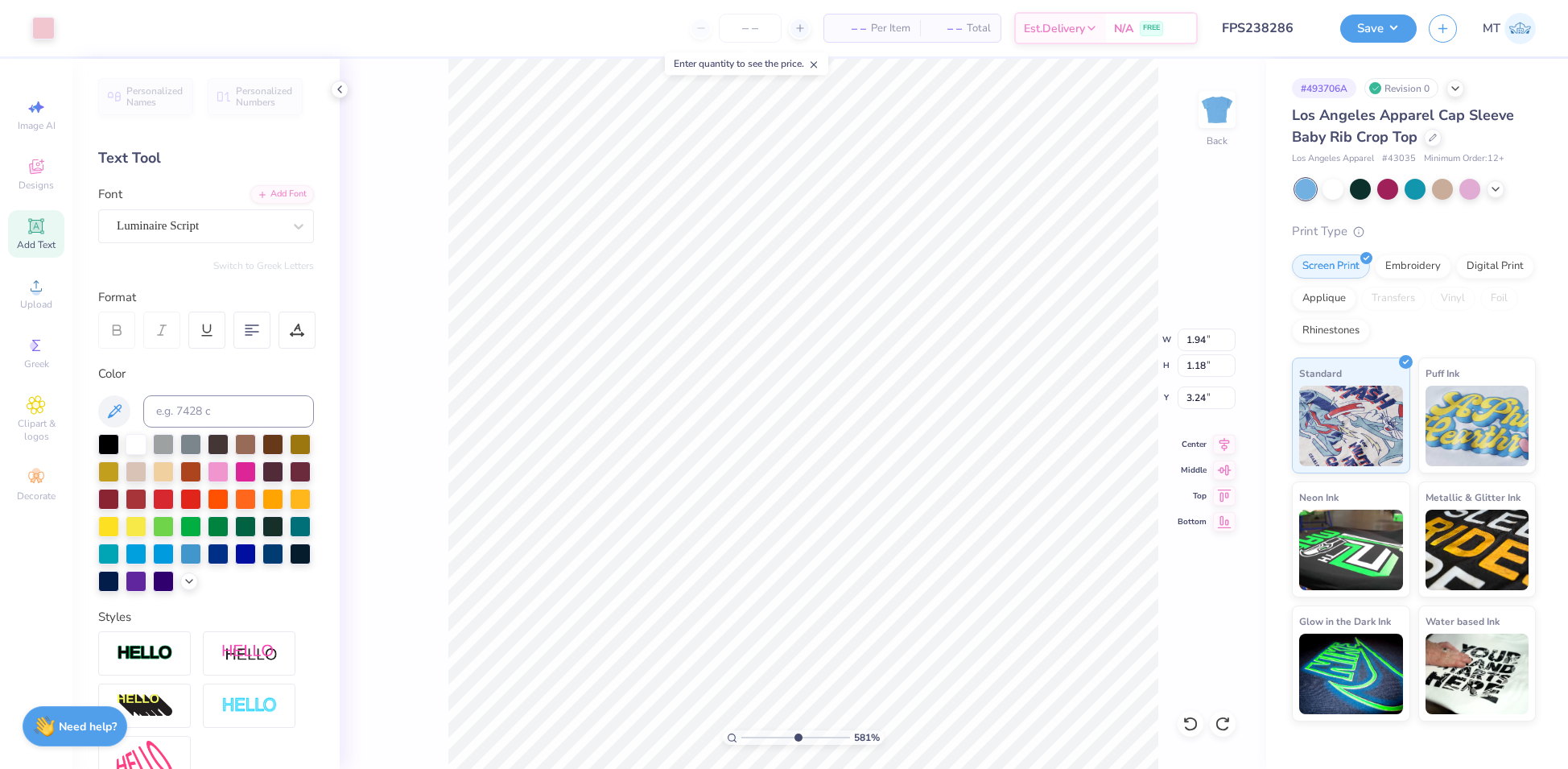
type input "3.30"
type input "1"
click at [1200, 338] on input "3.23" at bounding box center [1206, 339] width 58 height 23
type input "3.50"
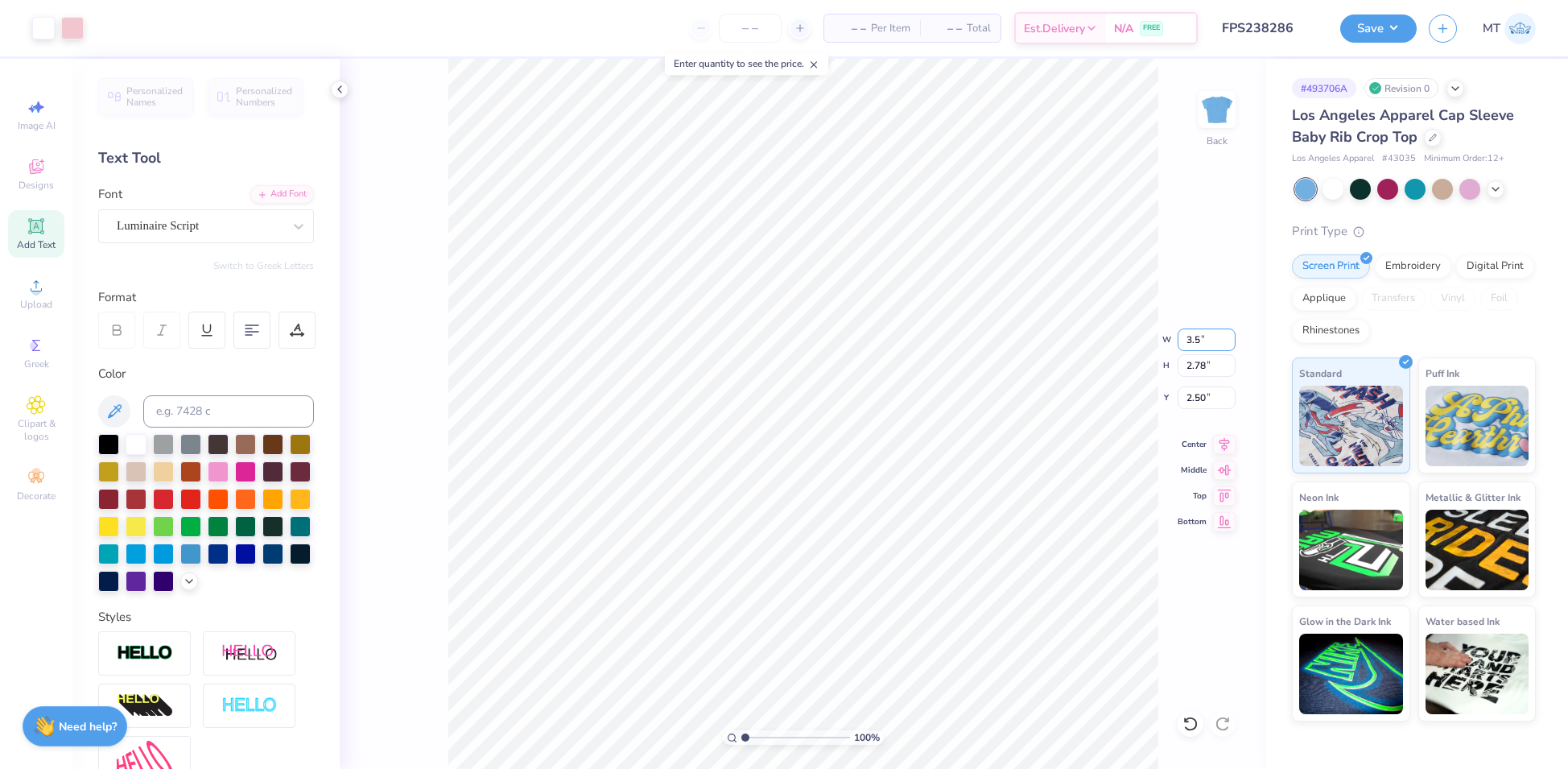
type input "3.01"
click at [1199, 398] on input "2.38" at bounding box center [1206, 397] width 58 height 23
type input "2.50"
click at [1380, 29] on button "Save" at bounding box center [1378, 25] width 77 height 28
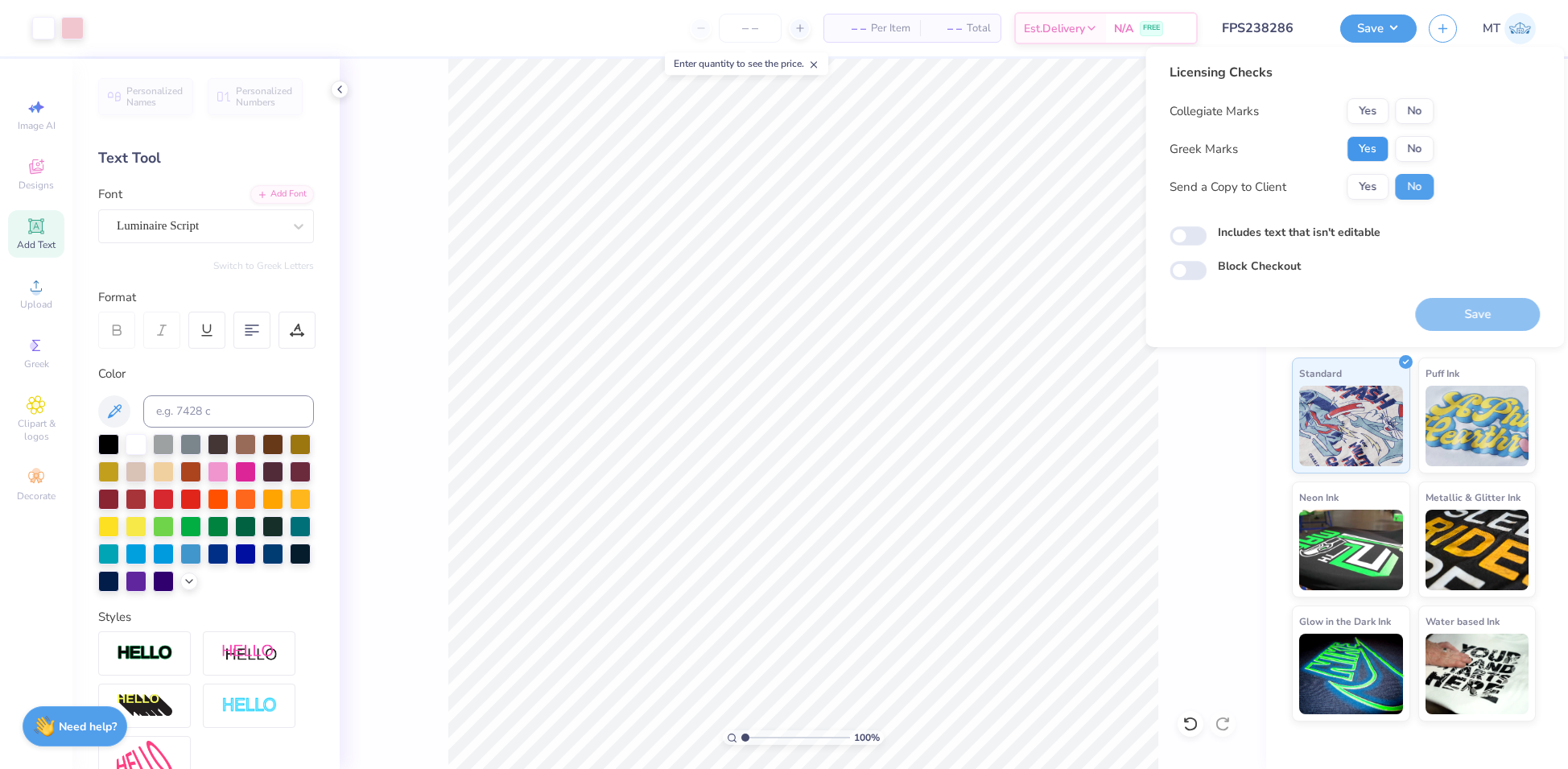
click at [1374, 157] on button "Yes" at bounding box center [1367, 148] width 42 height 25
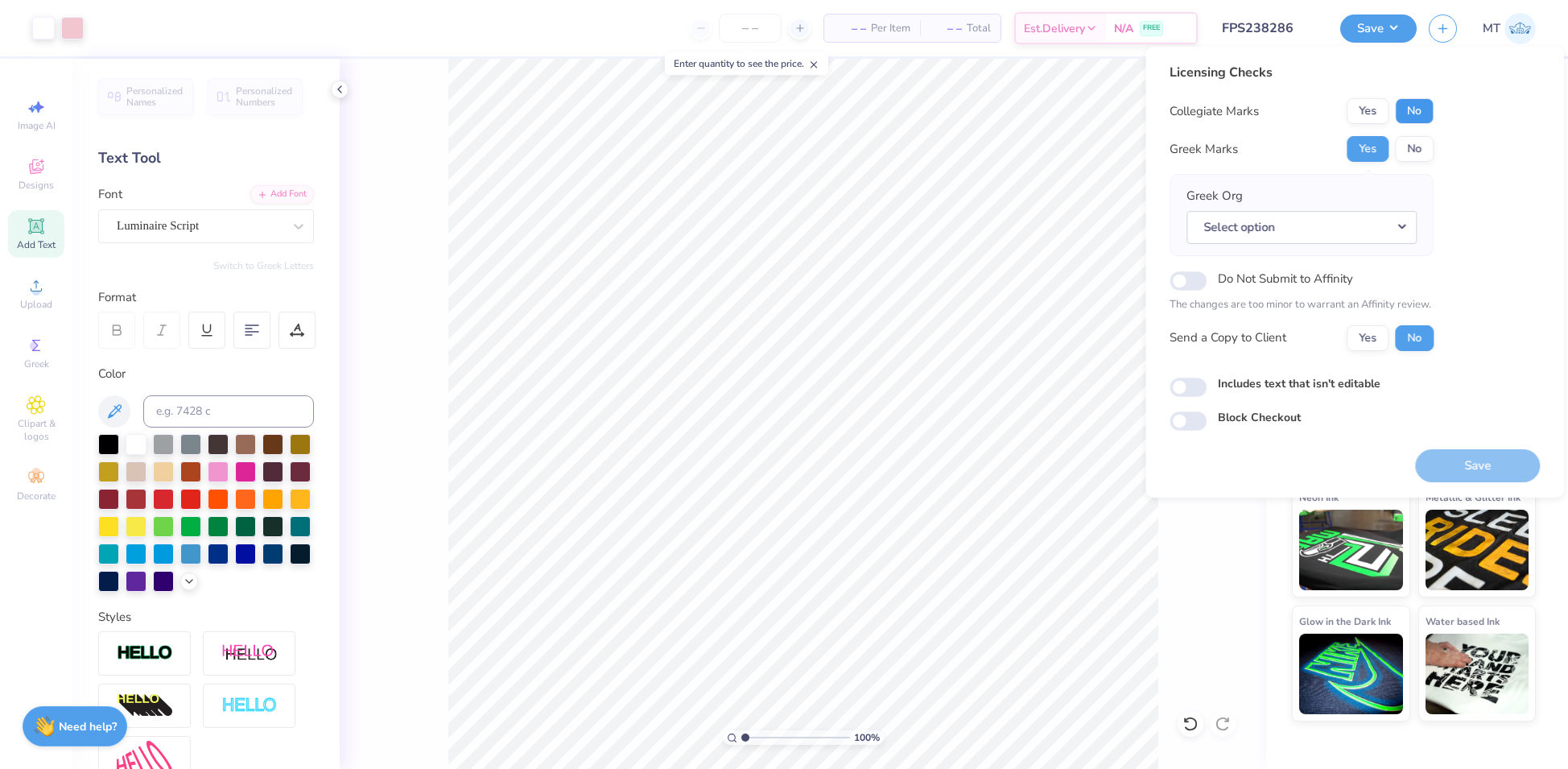
click at [1412, 121] on button "No" at bounding box center [1414, 111] width 39 height 25
click at [1406, 228] on button "Select option" at bounding box center [1301, 227] width 231 height 33
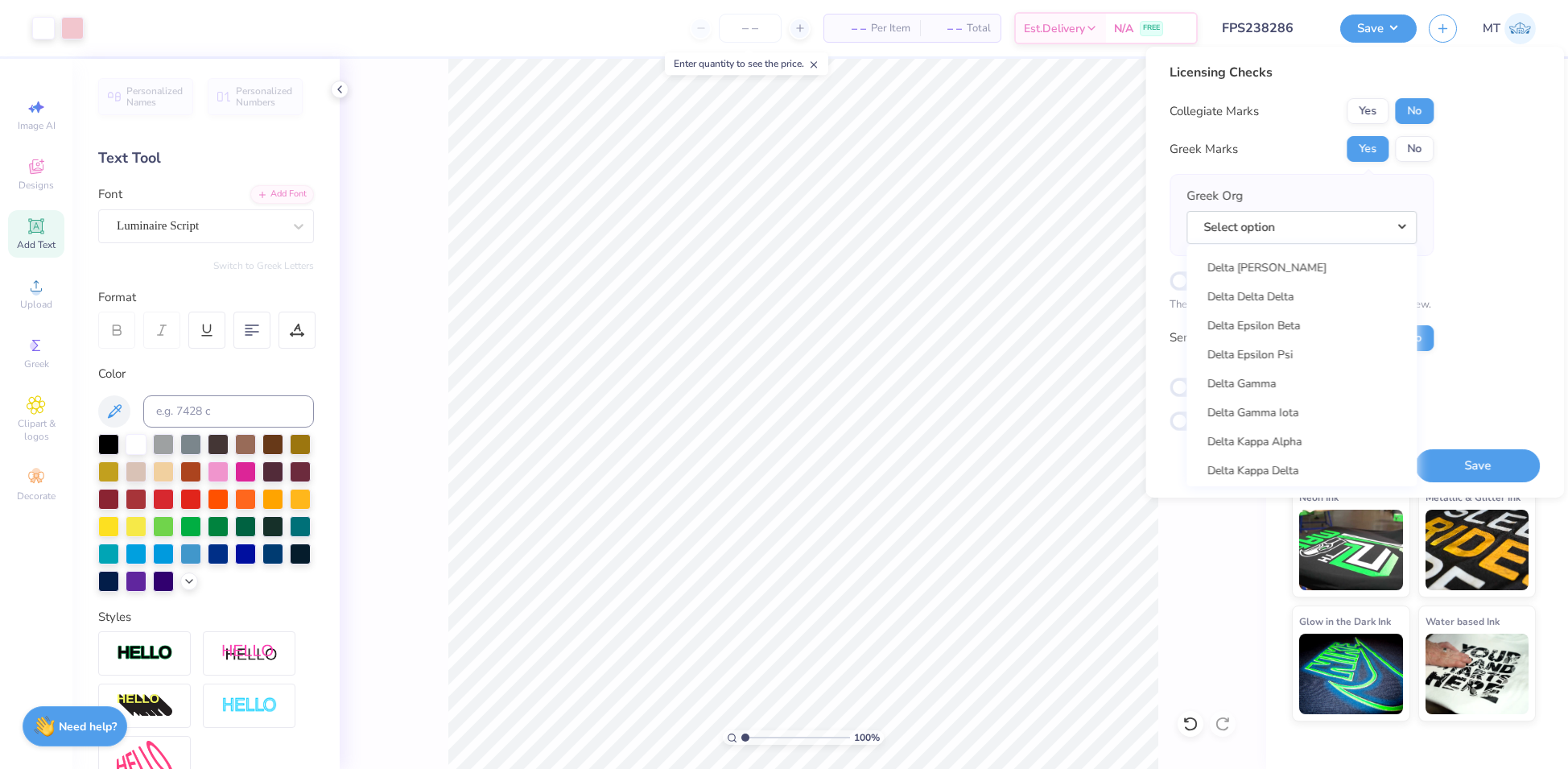
scroll to position [3587, 0]
click at [1278, 336] on link "Delta Delta Delta" at bounding box center [1301, 330] width 217 height 26
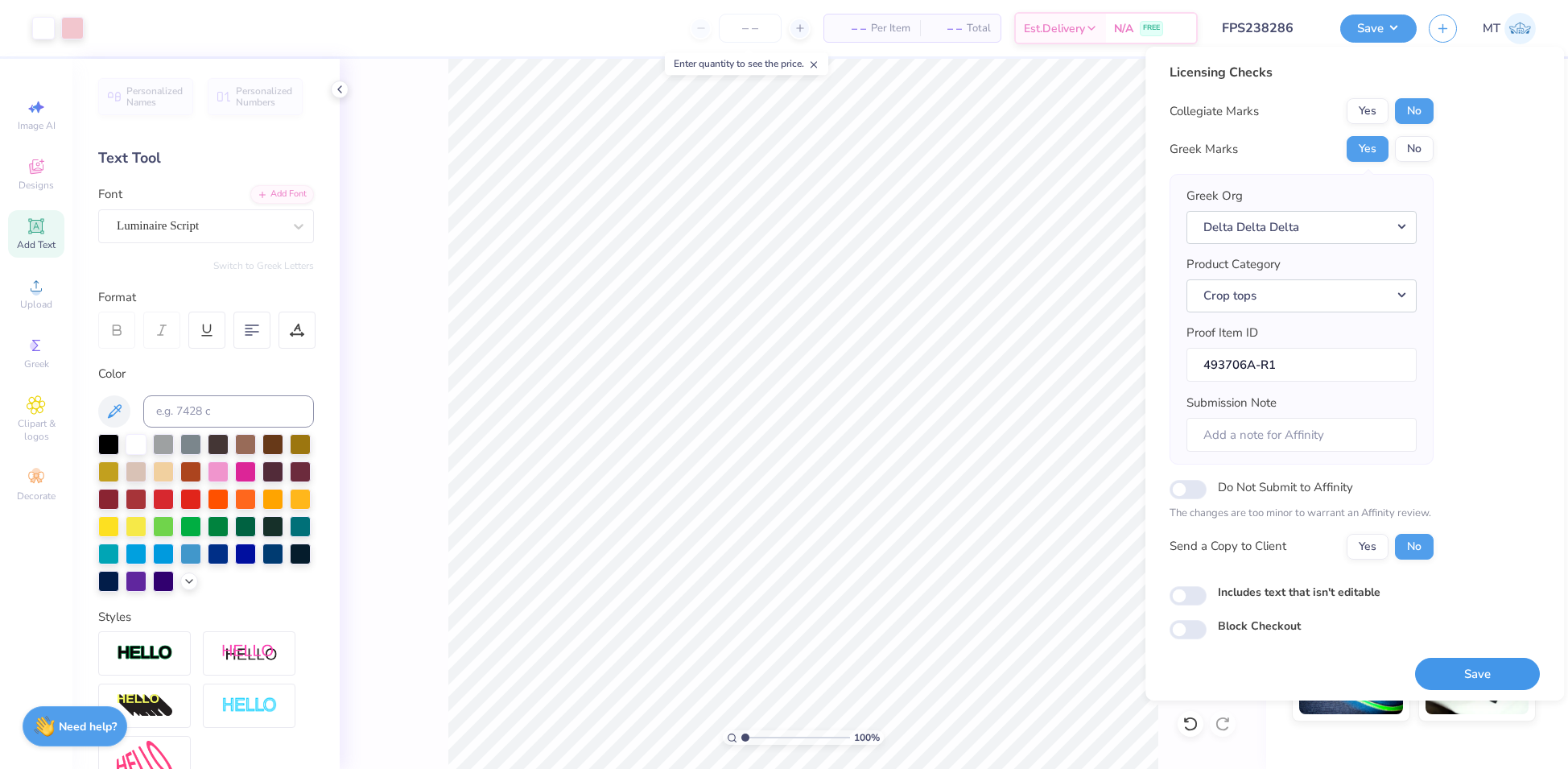
click at [1477, 667] on button "Save" at bounding box center [1478, 674] width 125 height 33
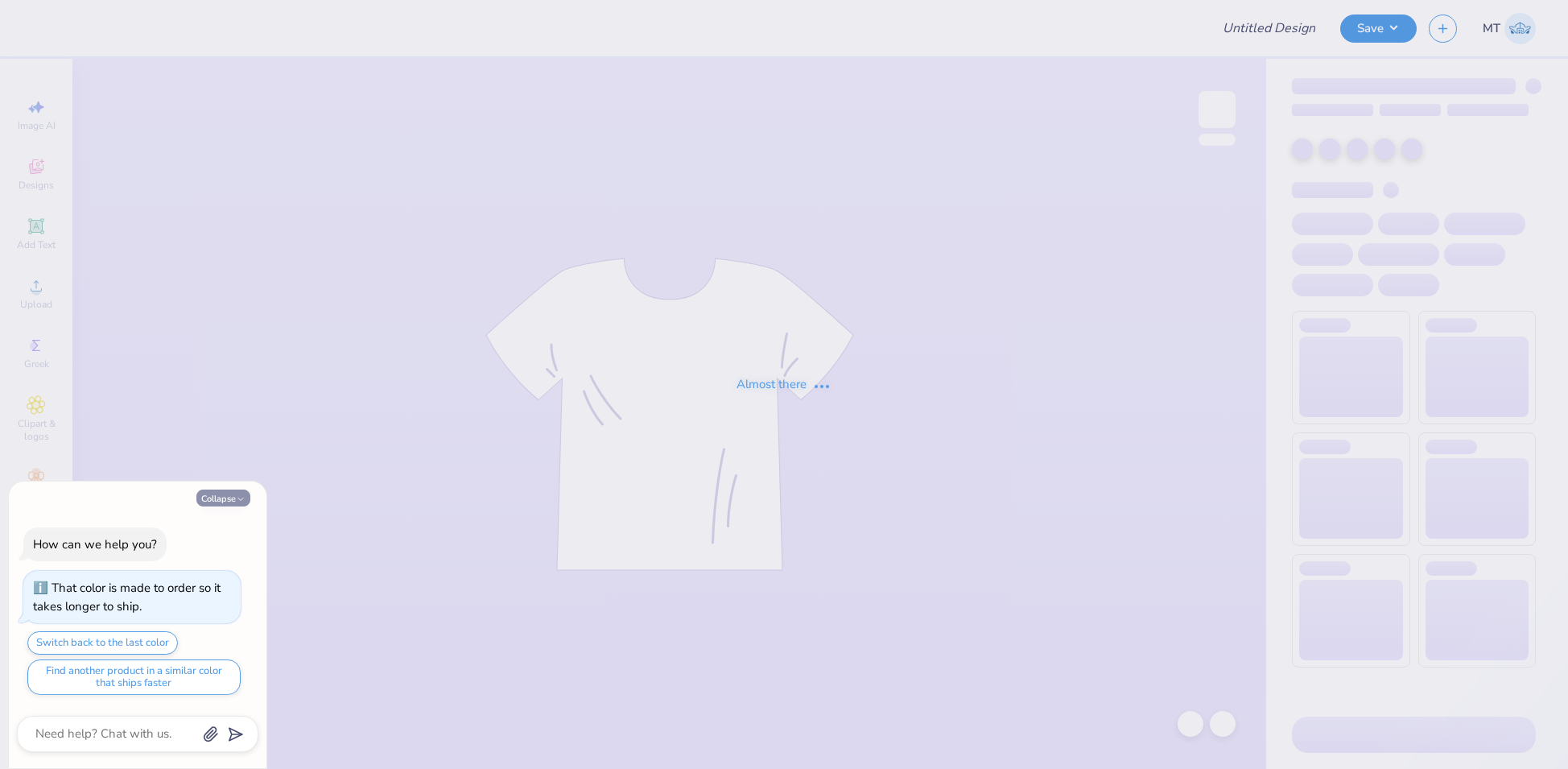
click at [239, 498] on polyline "button" at bounding box center [241, 498] width 5 height 3
type textarea "x"
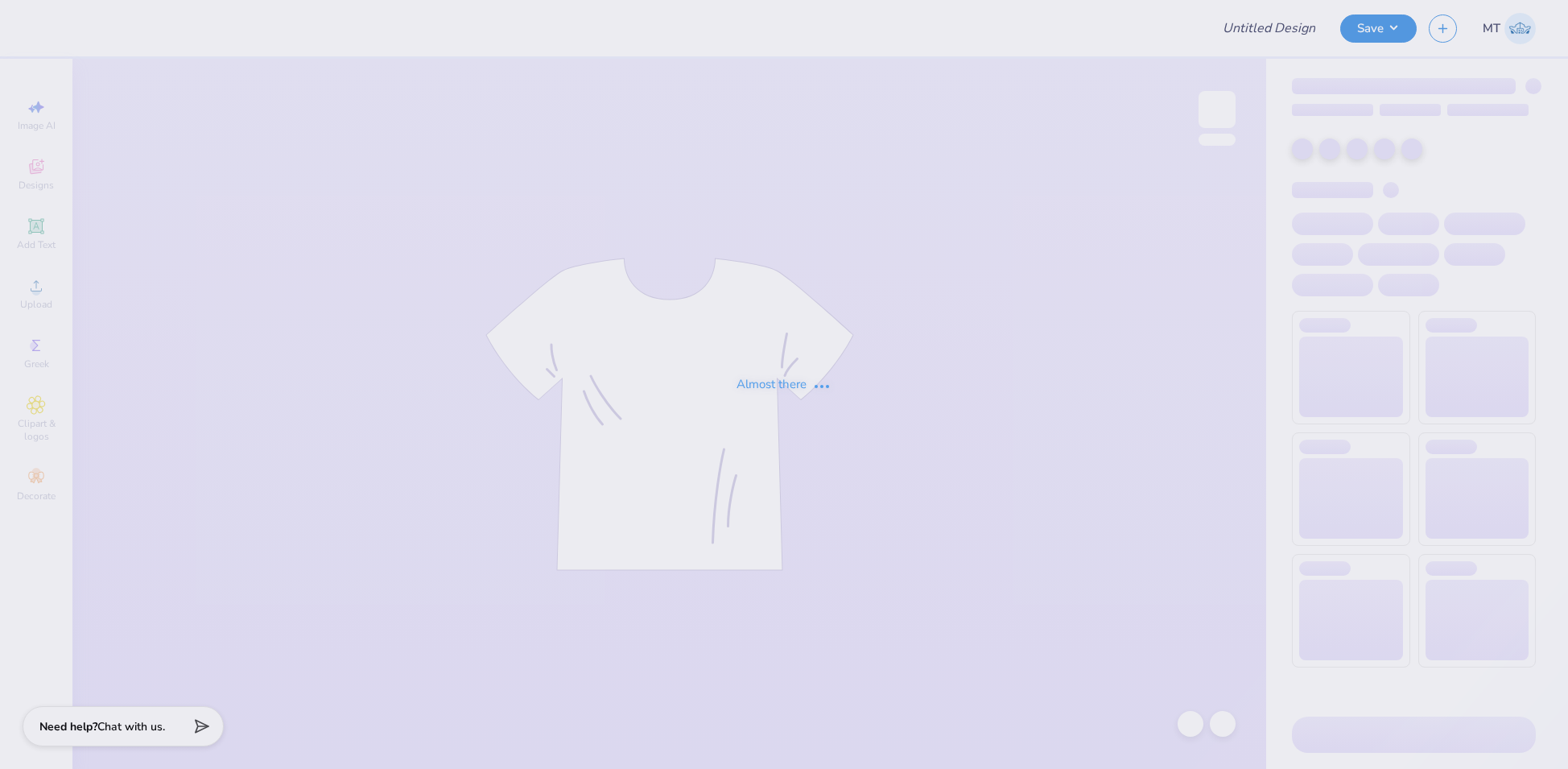
type input "FPS238809"
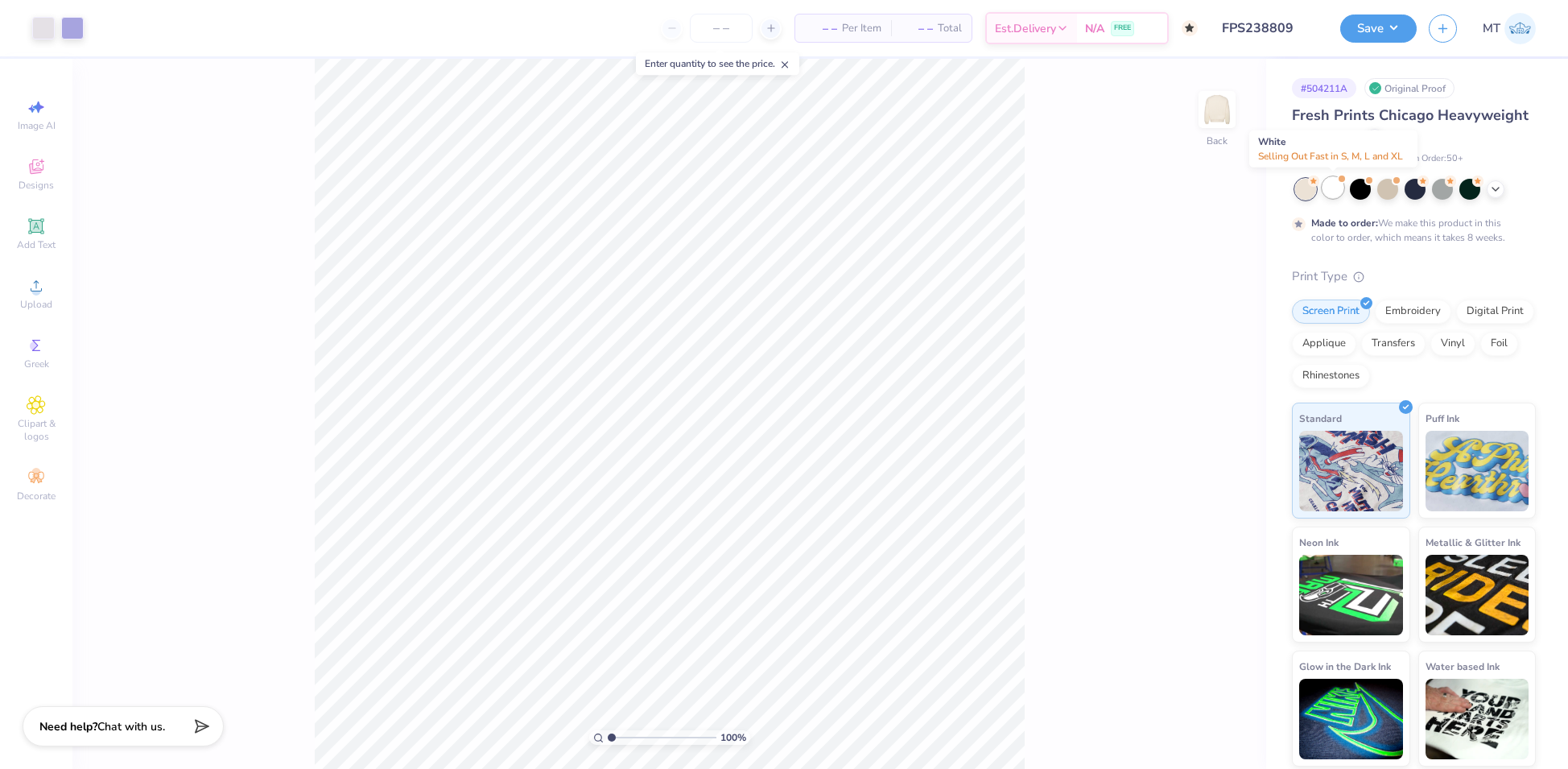
click at [1327, 193] on div at bounding box center [1333, 187] width 21 height 21
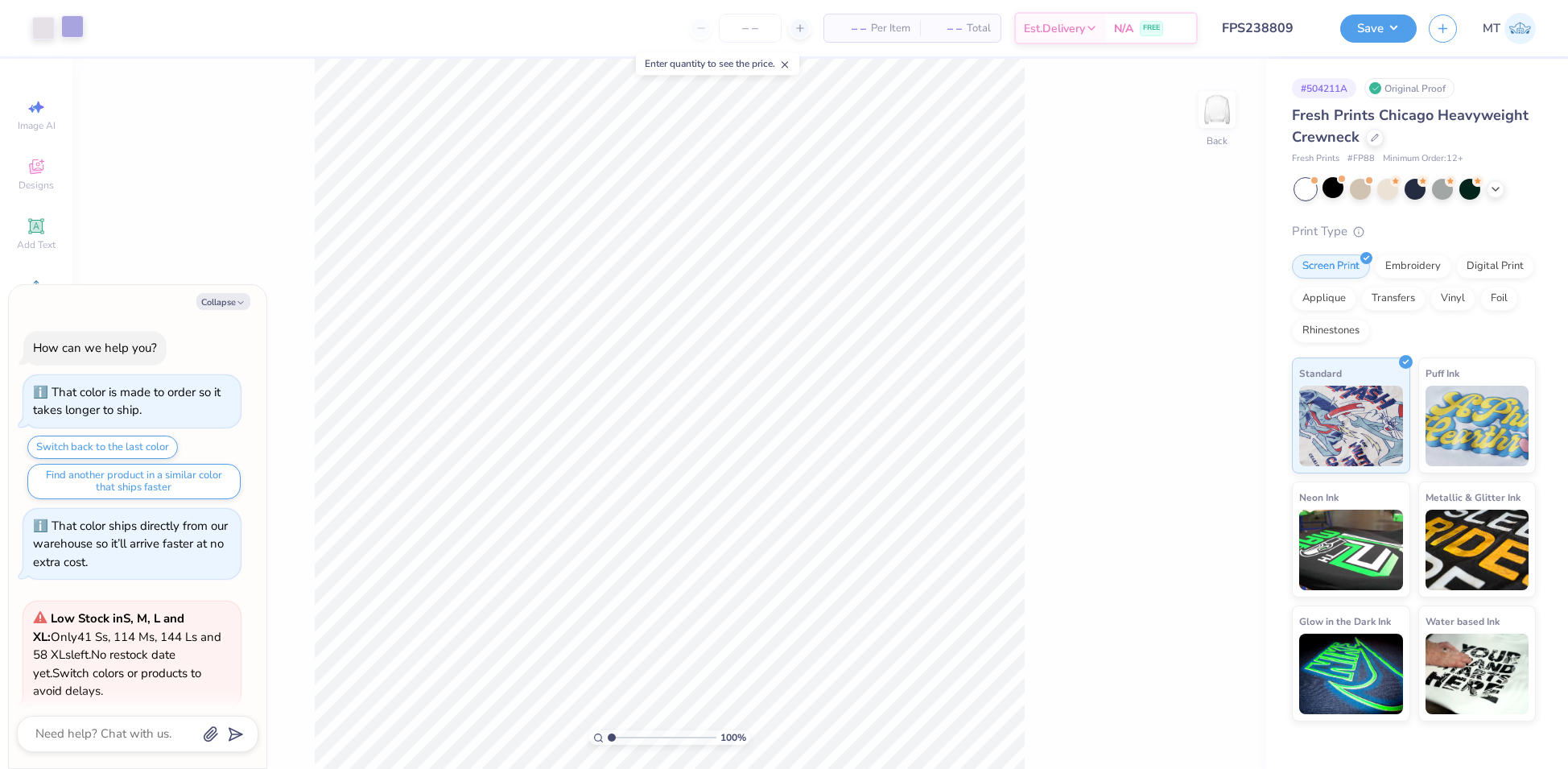
scroll to position [312, 0]
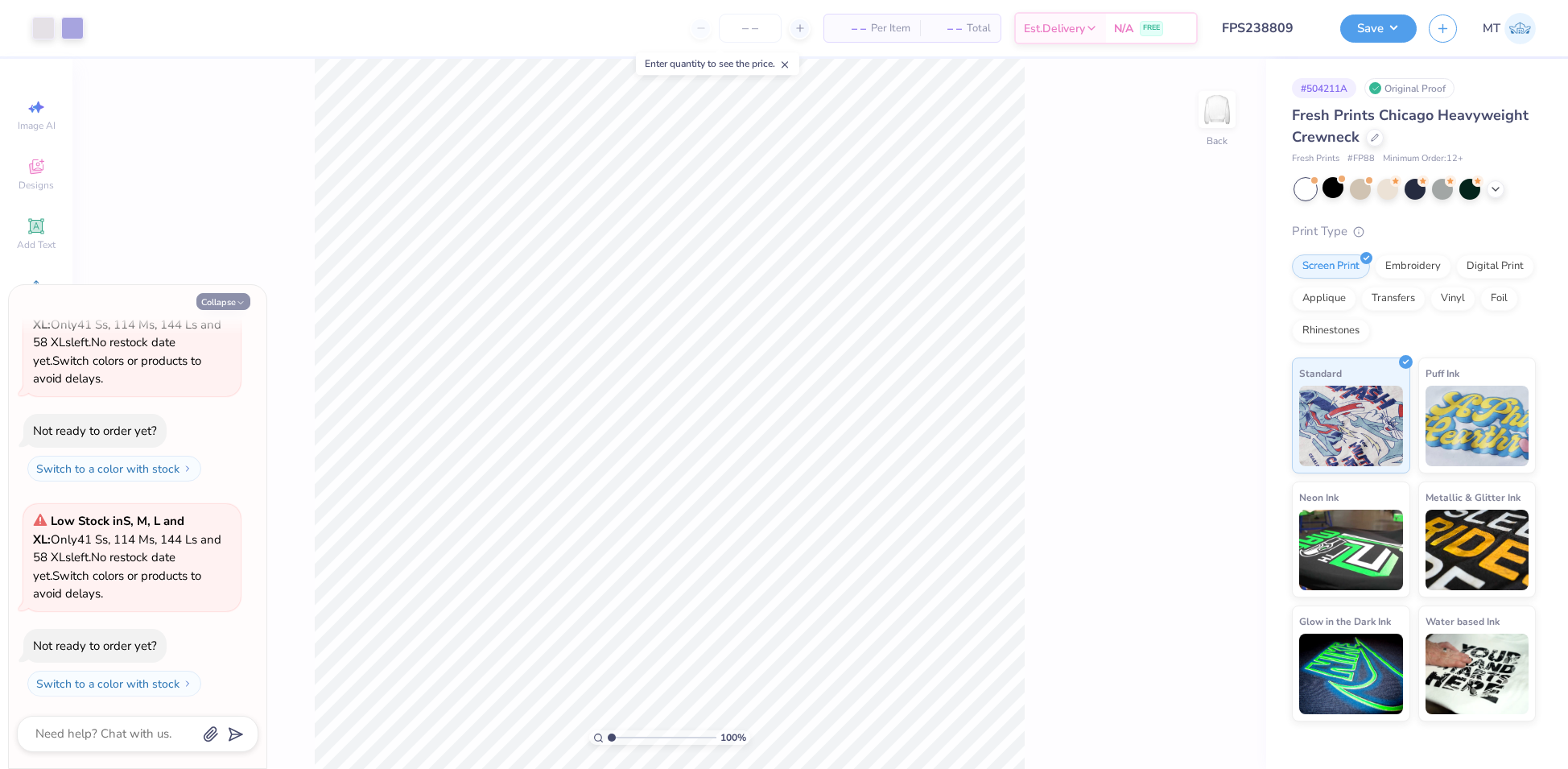
click at [207, 296] on button "Collapse" at bounding box center [223, 301] width 54 height 17
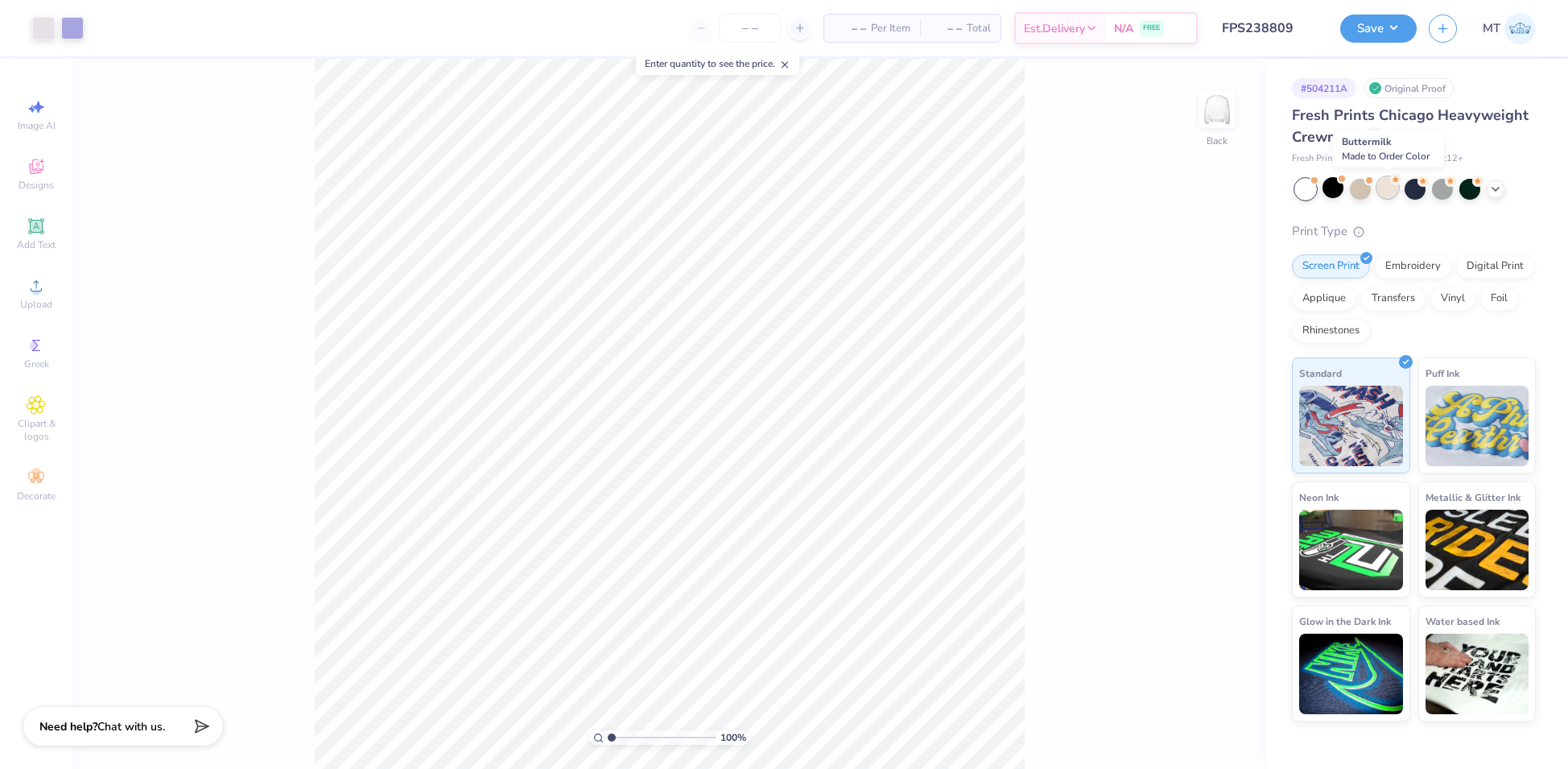
click at [1388, 194] on div at bounding box center [1387, 187] width 21 height 21
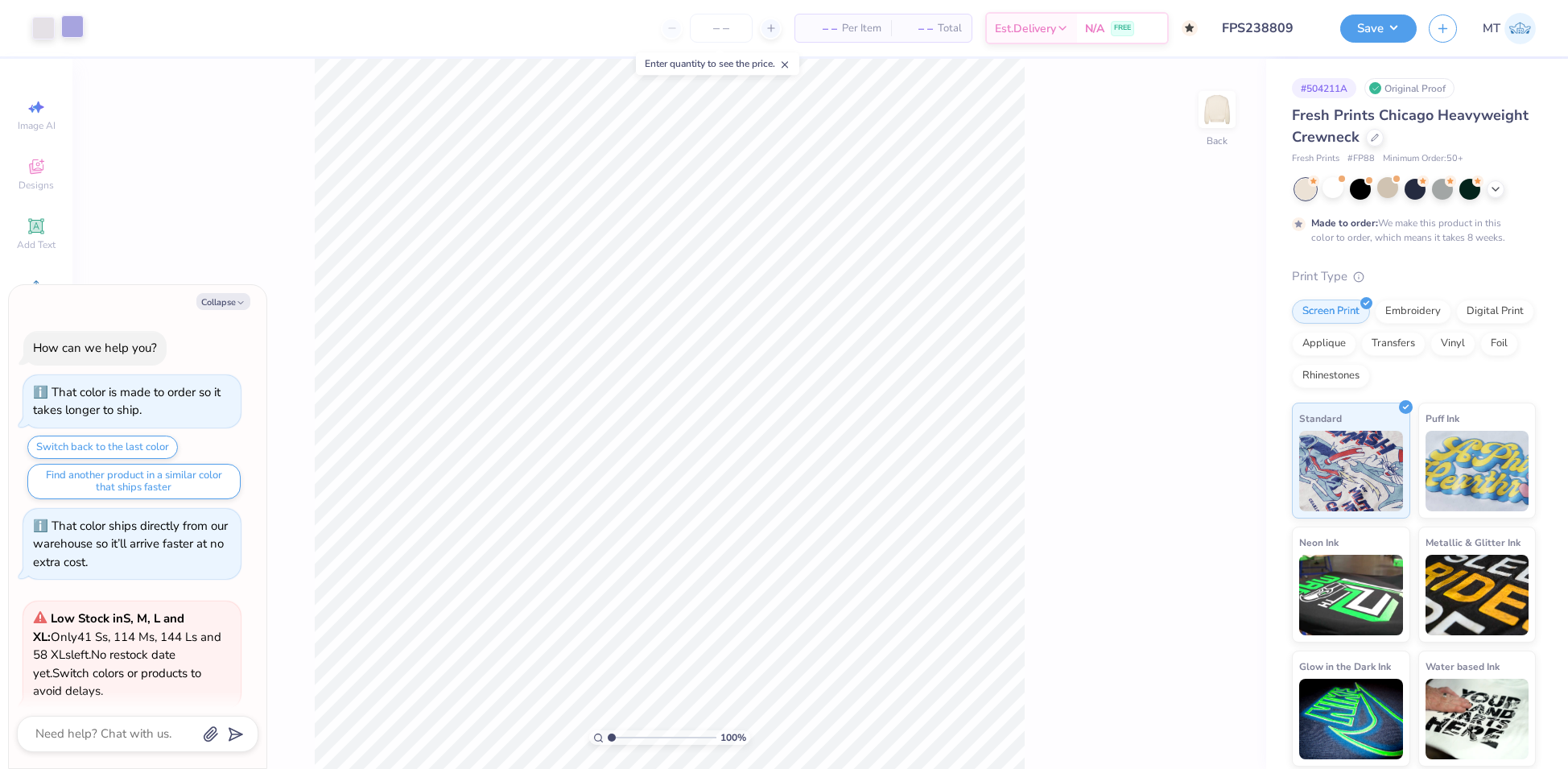
scroll to position [444, 0]
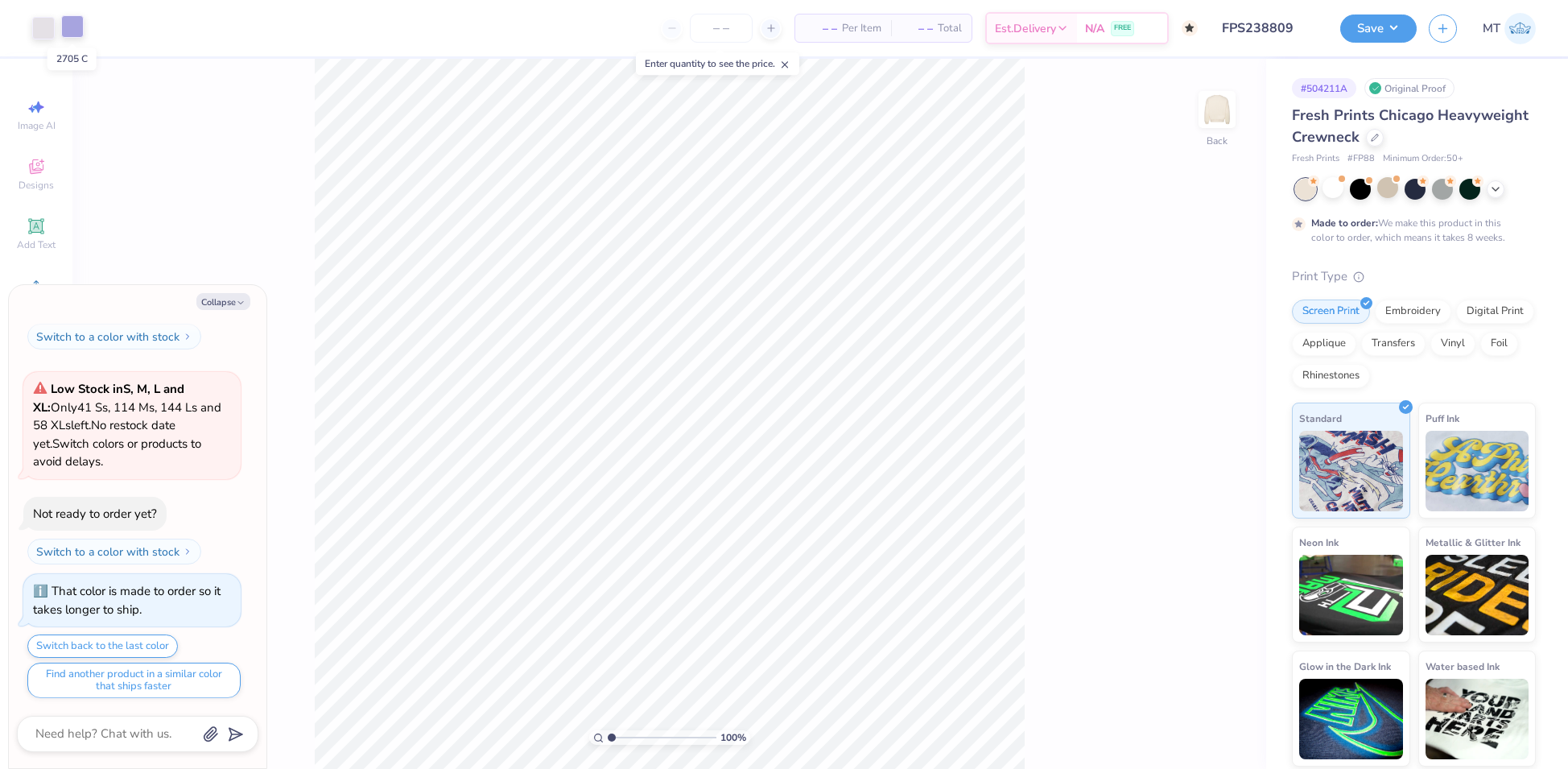
click at [68, 31] on div at bounding box center [72, 26] width 23 height 23
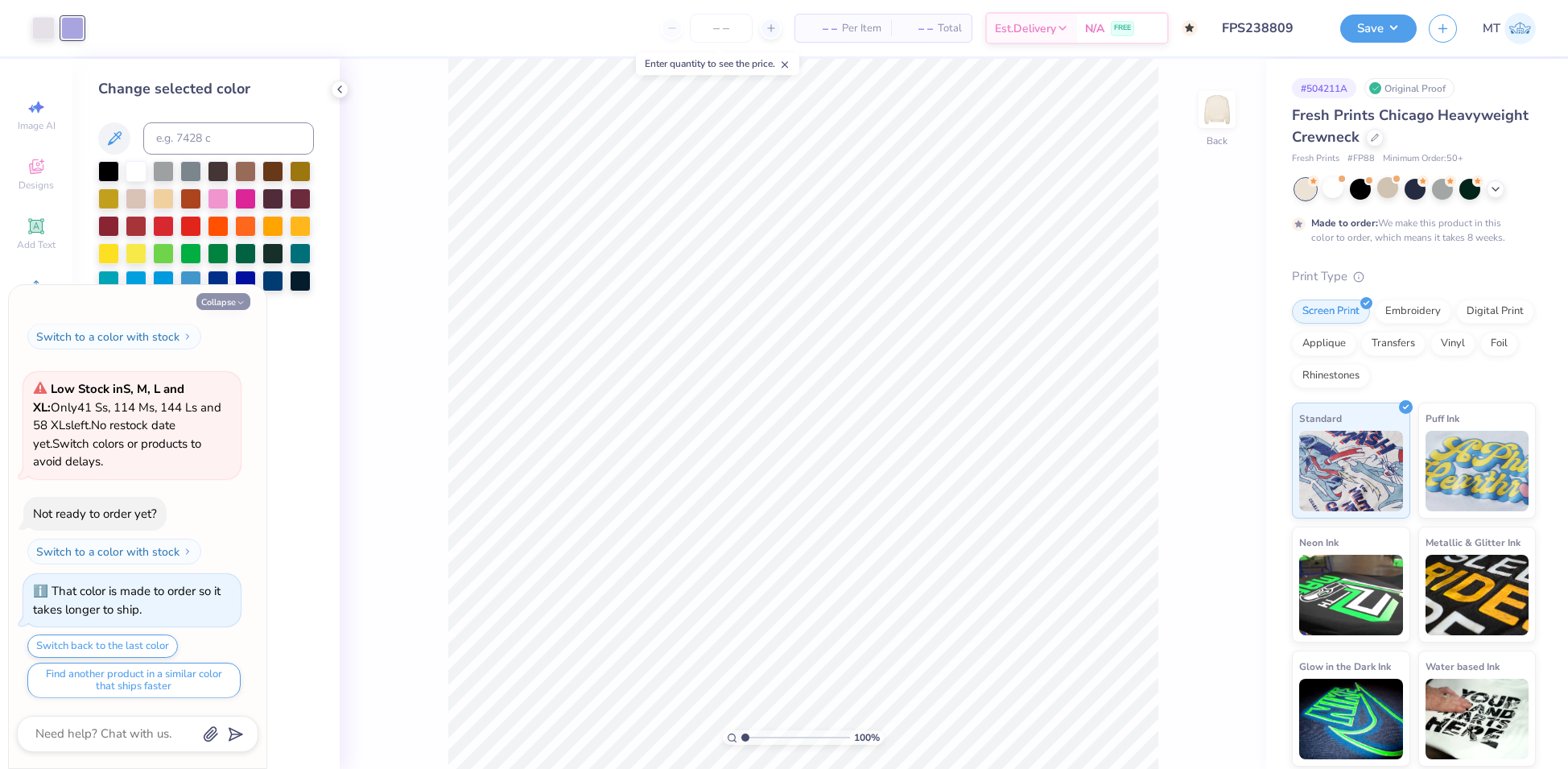
click at [222, 307] on button "Collapse" at bounding box center [223, 301] width 54 height 17
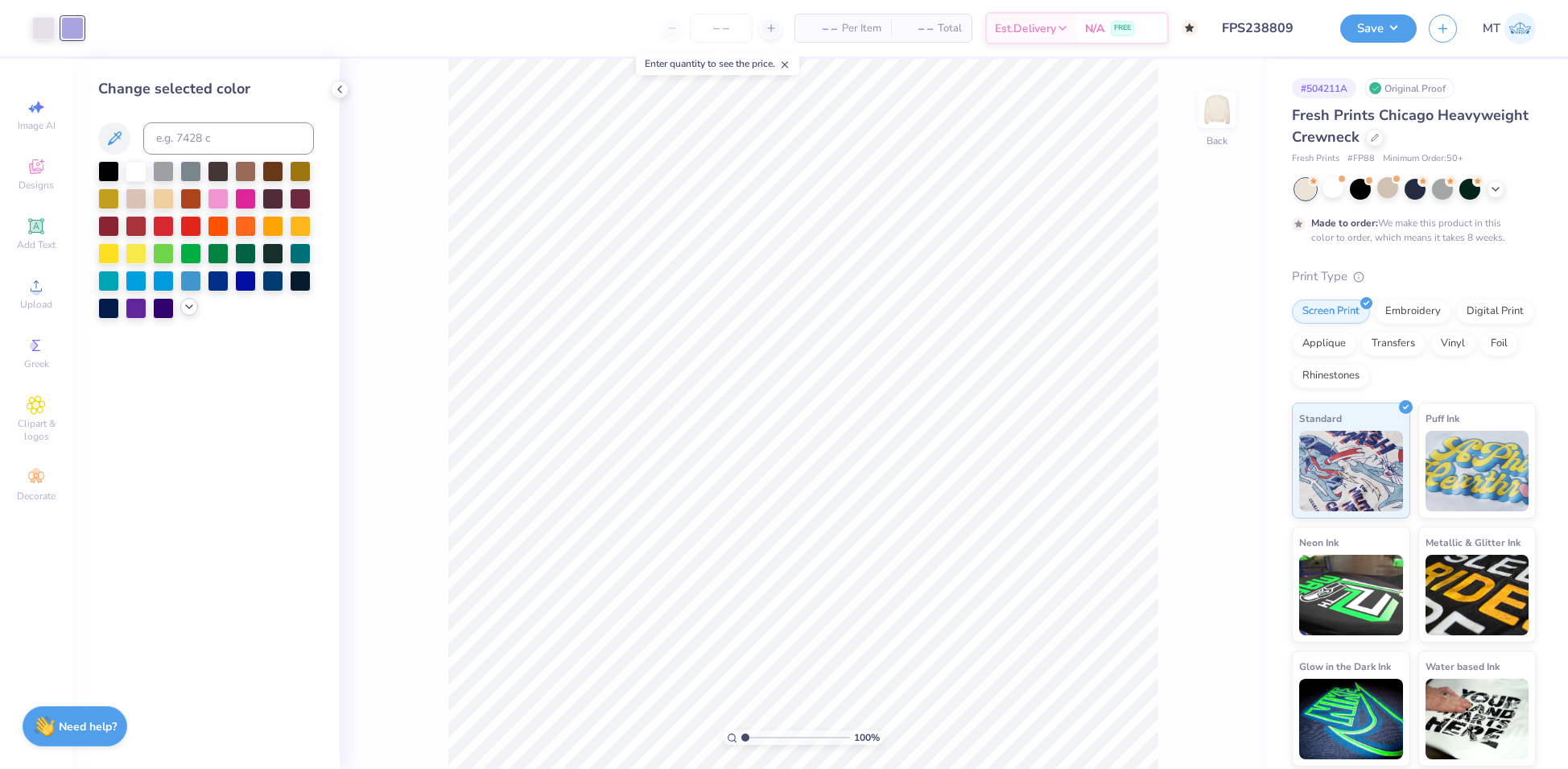
click at [191, 307] on polyline at bounding box center [189, 307] width 6 height 4
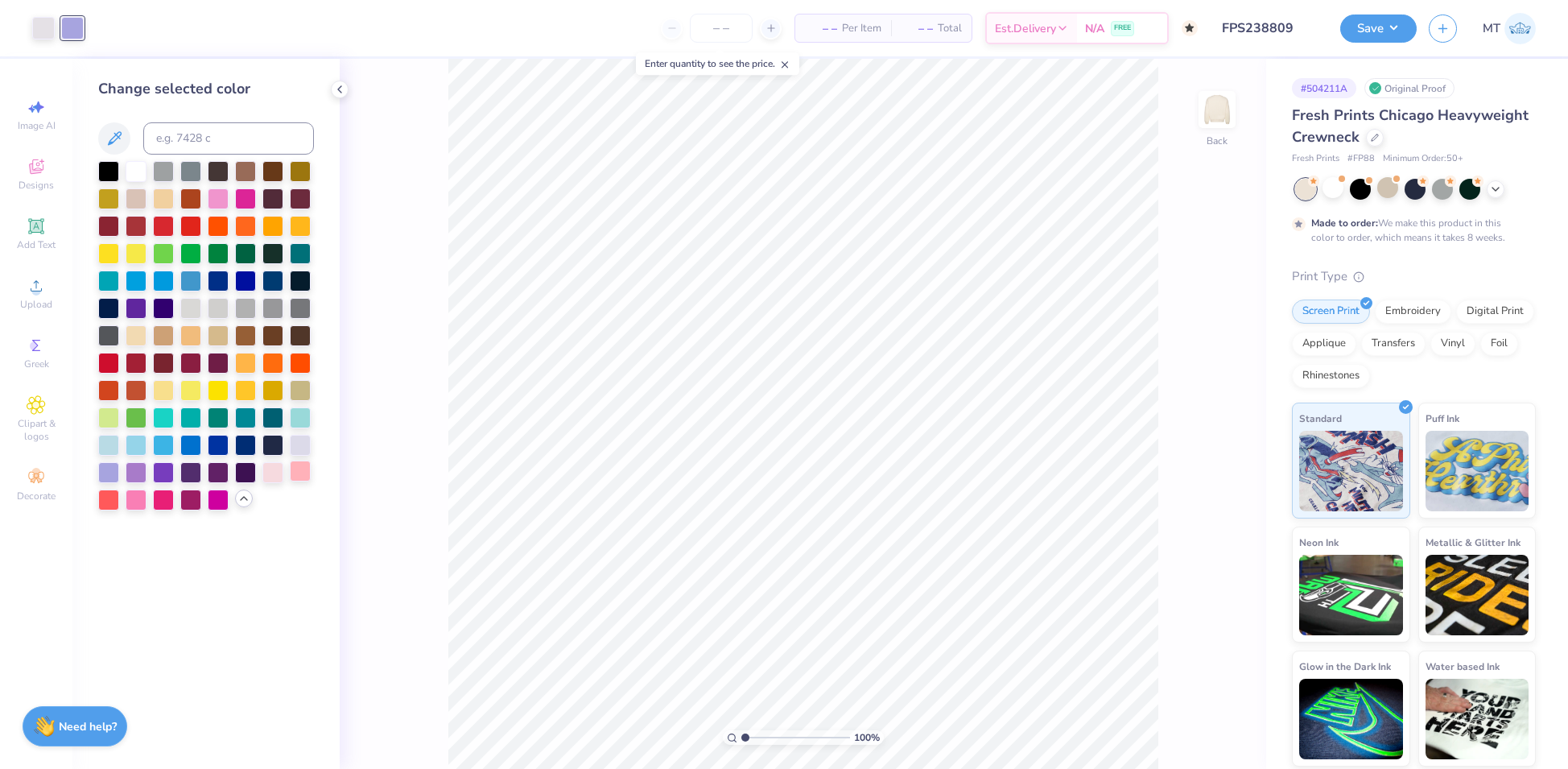
click at [299, 473] on div at bounding box center [299, 470] width 21 height 21
click at [1330, 192] on div at bounding box center [1333, 187] width 21 height 21
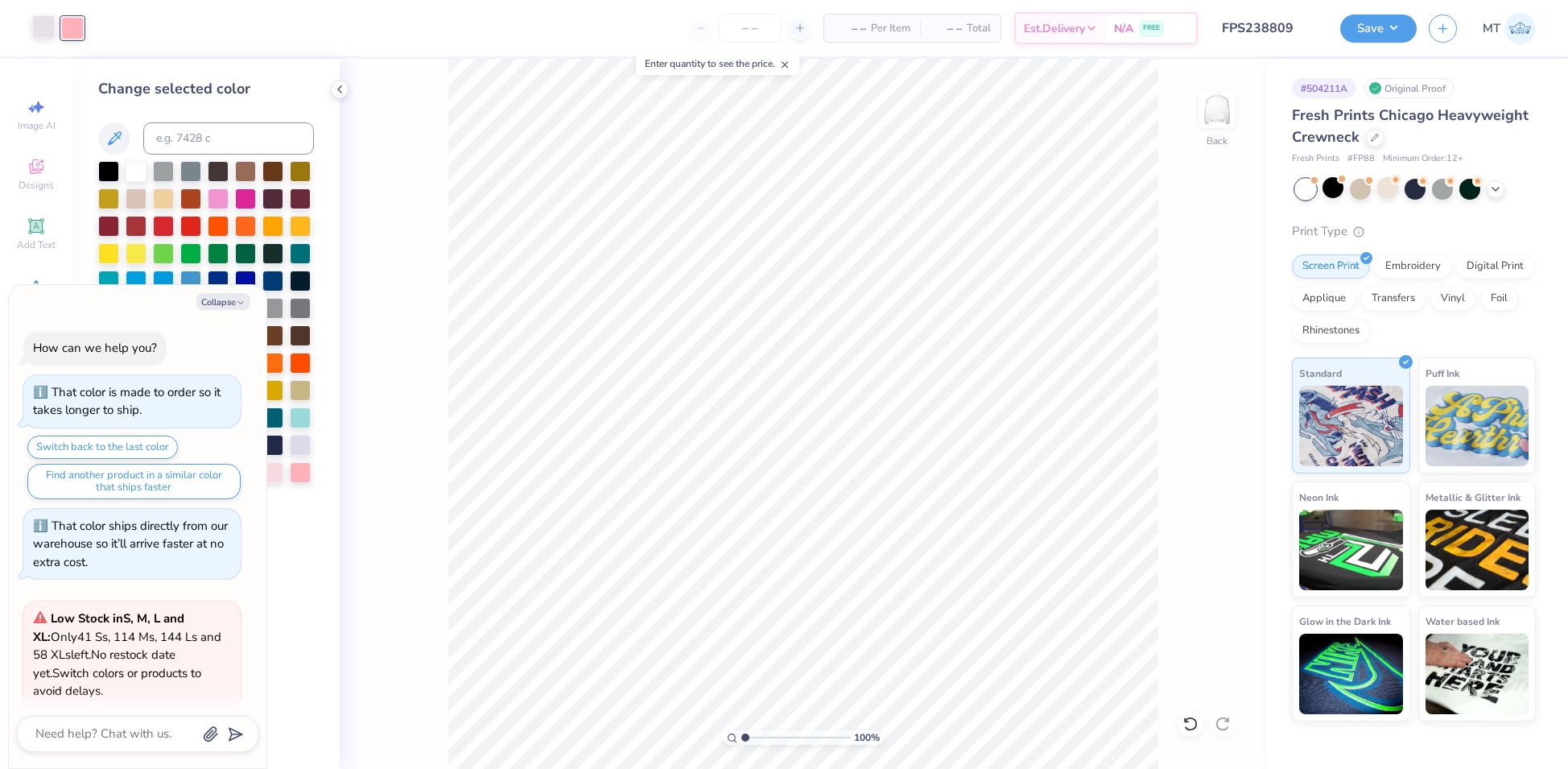
scroll to position [740, 0]
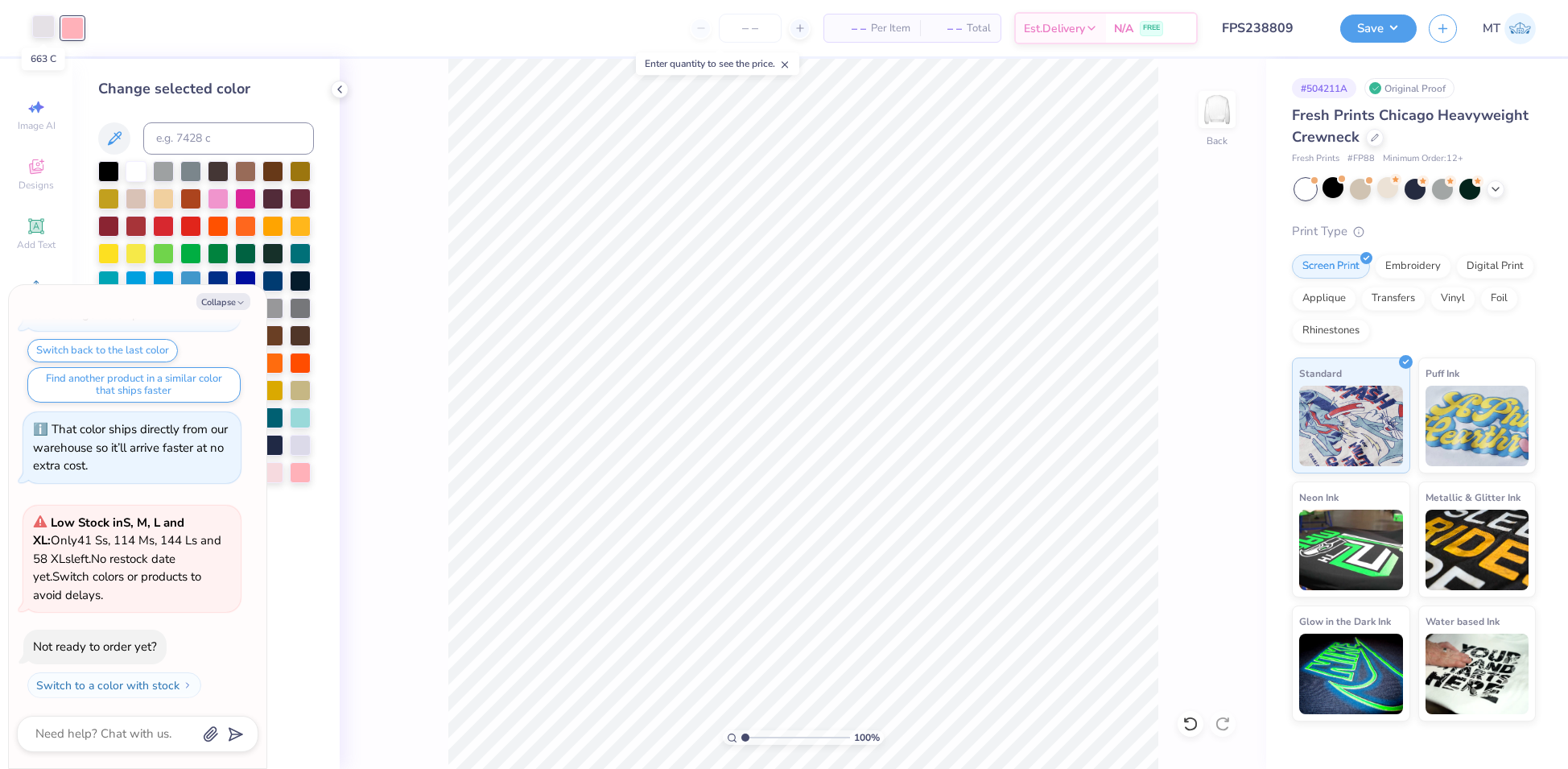
click at [38, 25] on div at bounding box center [43, 26] width 23 height 23
click at [233, 311] on div "Collapse How can we help you? That color is made to order so it takes longer to…" at bounding box center [137, 527] width 258 height 483
click at [235, 299] on button "Collapse" at bounding box center [223, 301] width 54 height 17
type textarea "x"
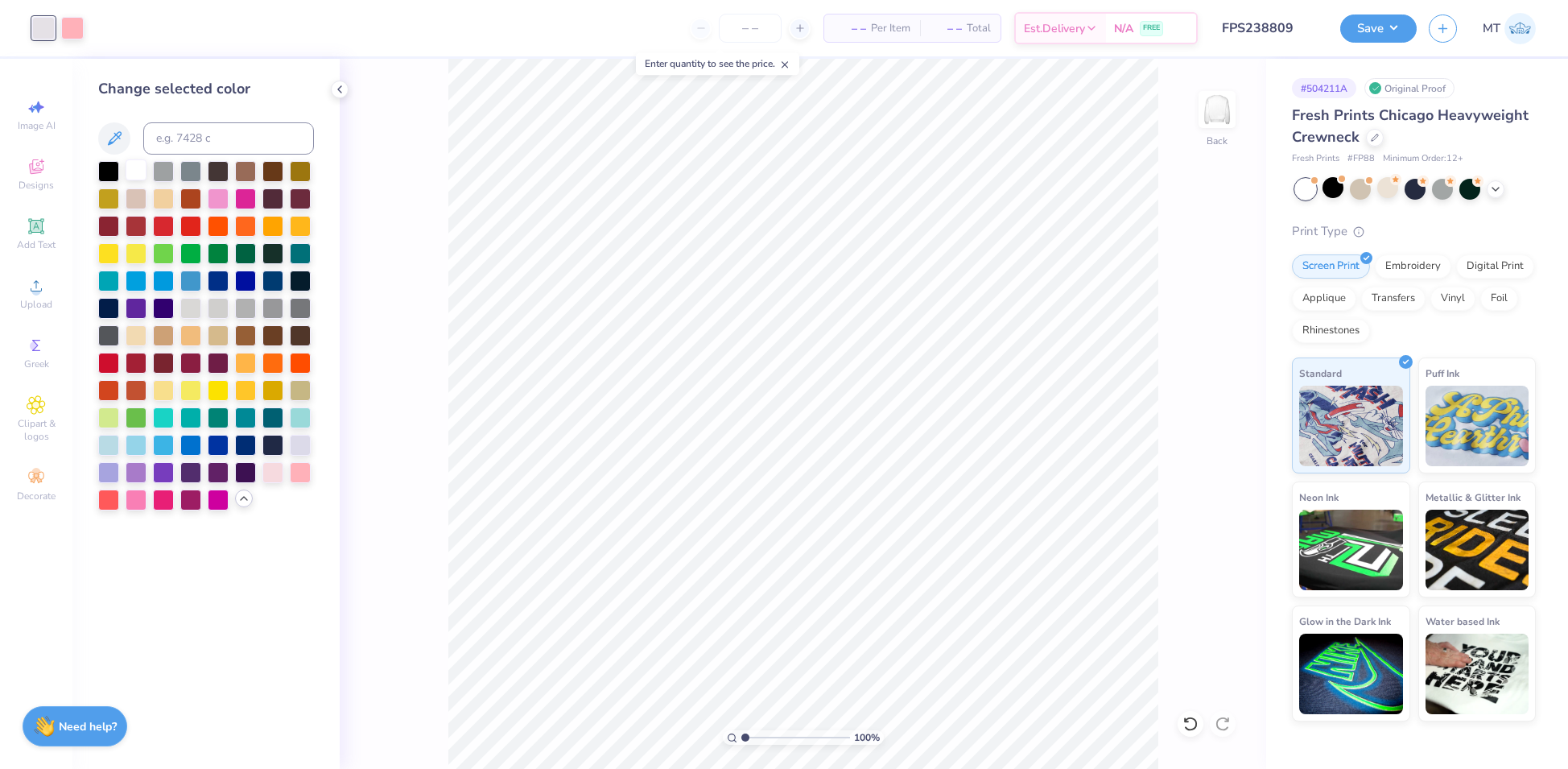
click at [128, 167] on div at bounding box center [136, 169] width 21 height 21
type input "2.37"
click at [760, 737] on input "range" at bounding box center [796, 737] width 109 height 14
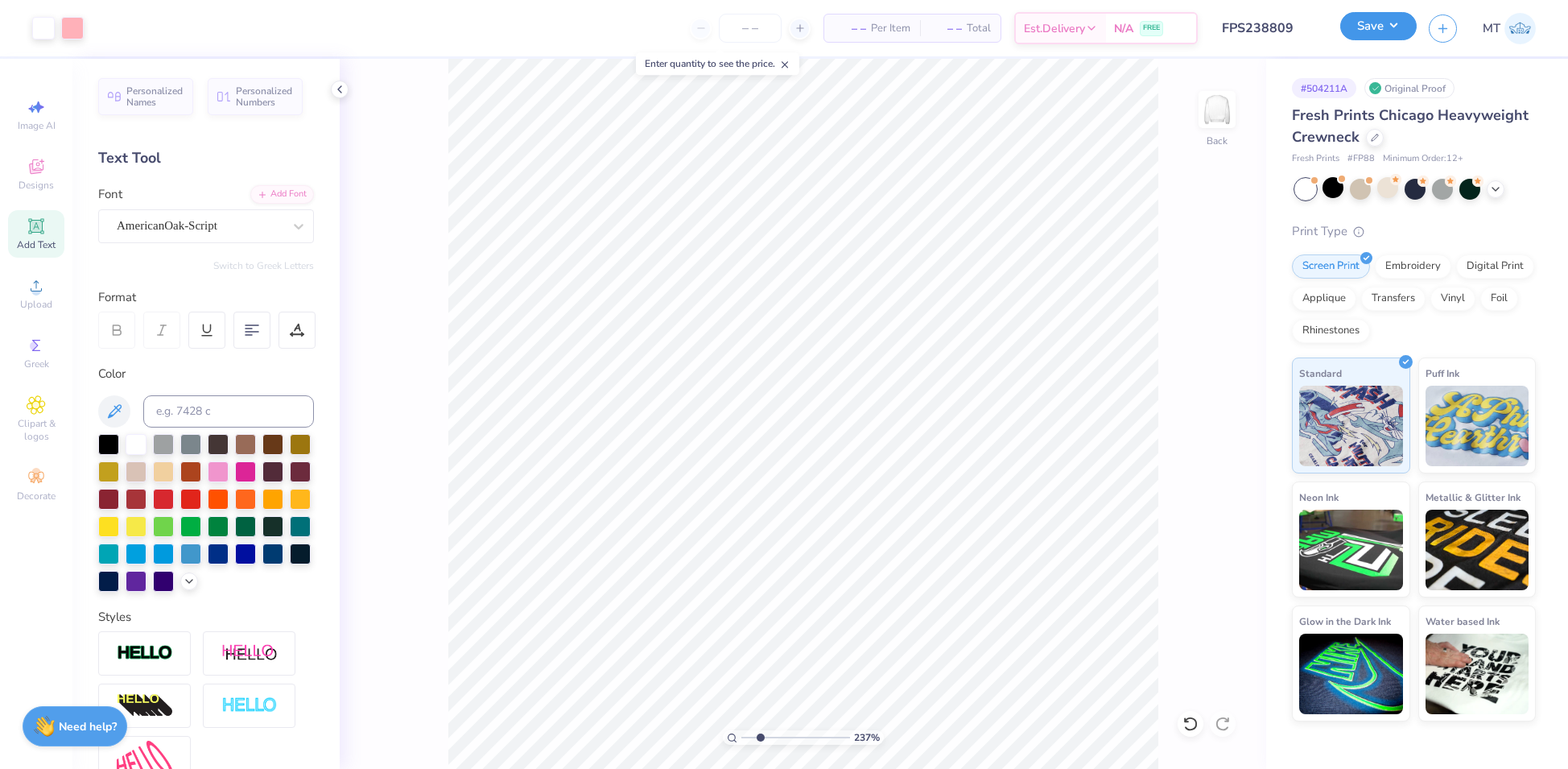
click at [1377, 40] on button "Save" at bounding box center [1378, 25] width 77 height 28
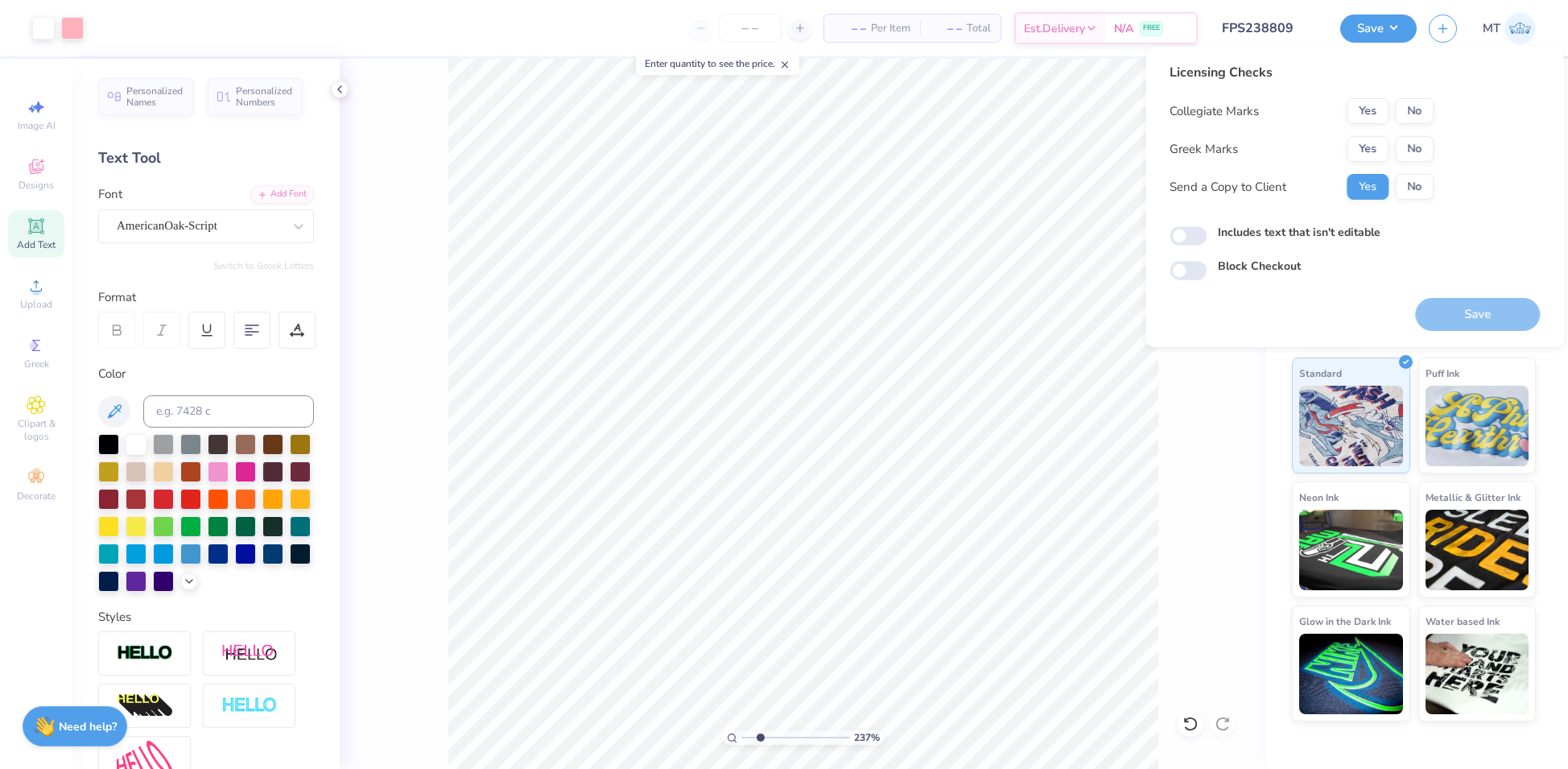
click at [1365, 164] on div "Collegiate Marks Yes No Greek Marks Yes No Send a Copy to Client Yes No" at bounding box center [1302, 149] width 264 height 101
click at [1365, 150] on button "Yes" at bounding box center [1367, 148] width 42 height 25
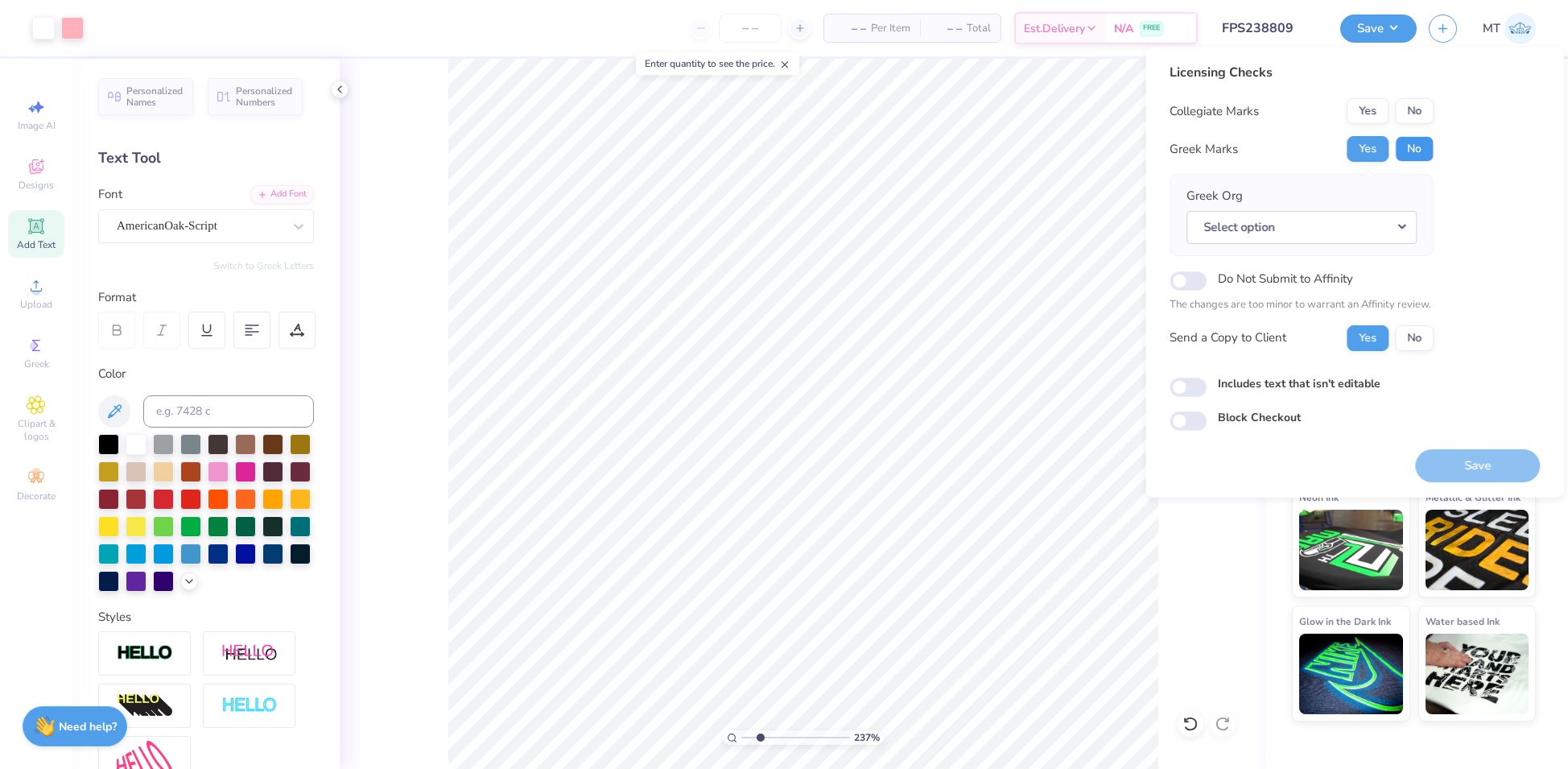
click at [1411, 144] on button "No" at bounding box center [1414, 148] width 39 height 25
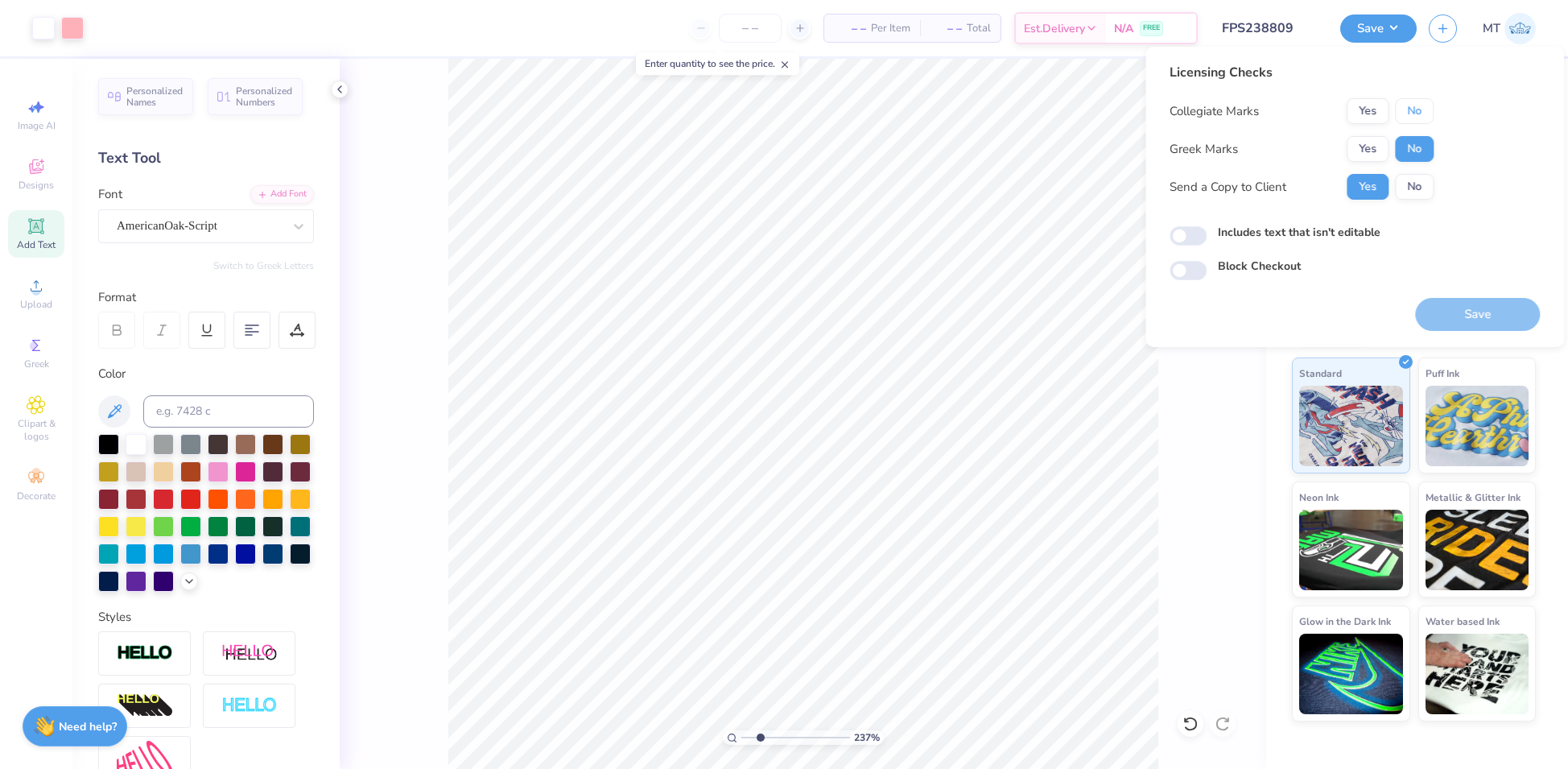
click at [1411, 110] on button "No" at bounding box center [1414, 111] width 39 height 25
click at [1487, 307] on button "Save" at bounding box center [1478, 314] width 125 height 33
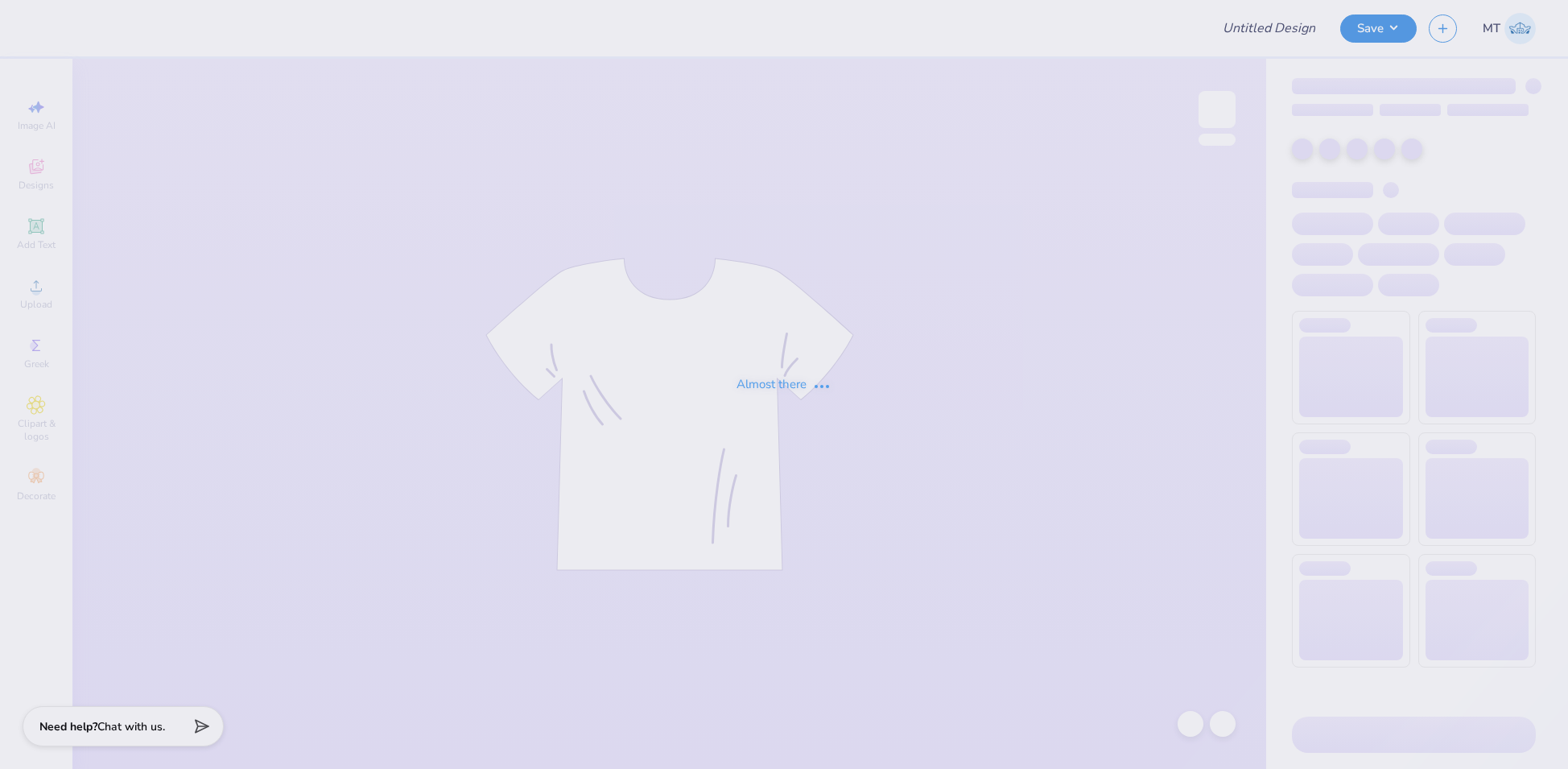
type input "FPS238784"
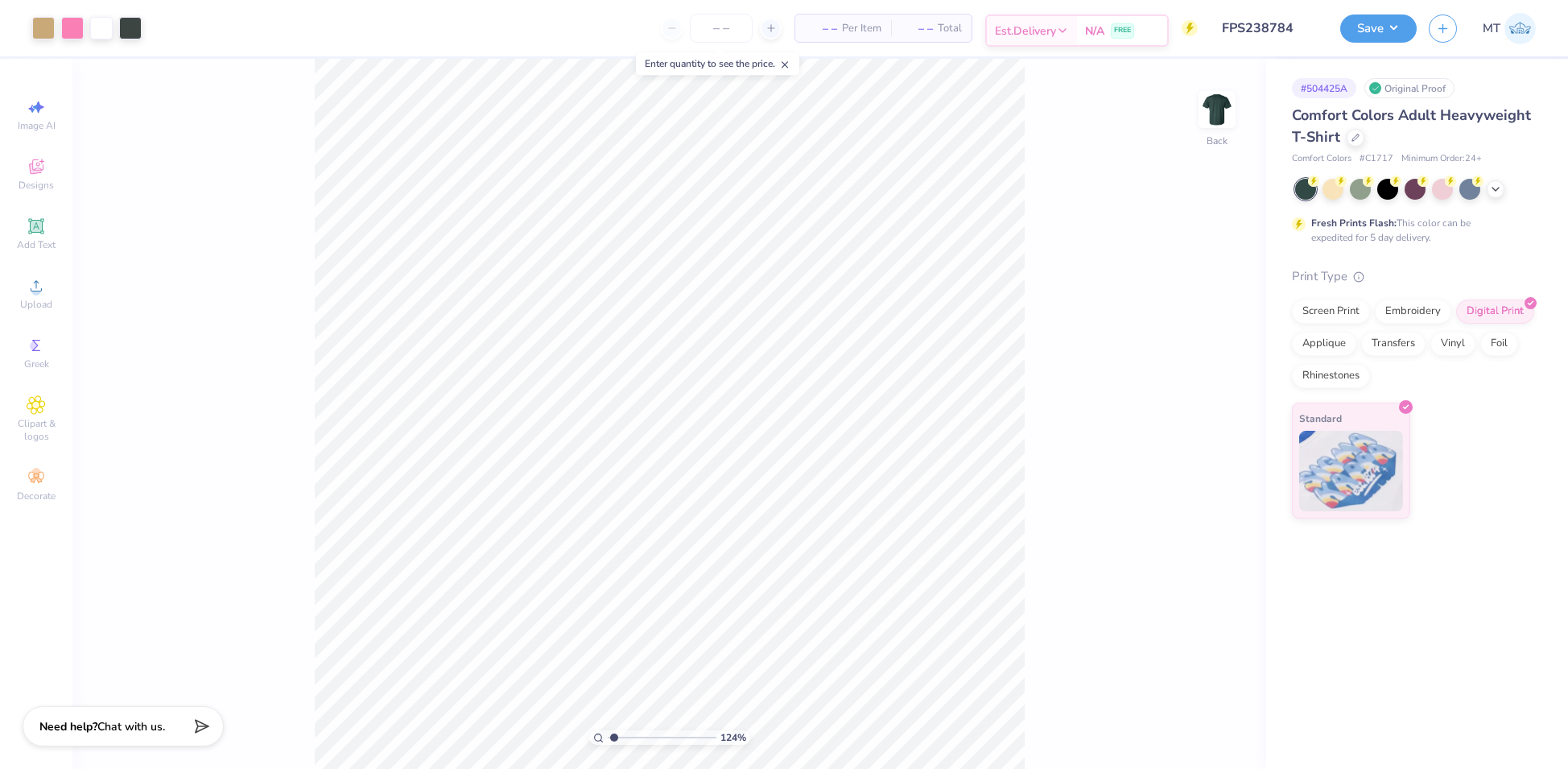
type input "1.56027097970652"
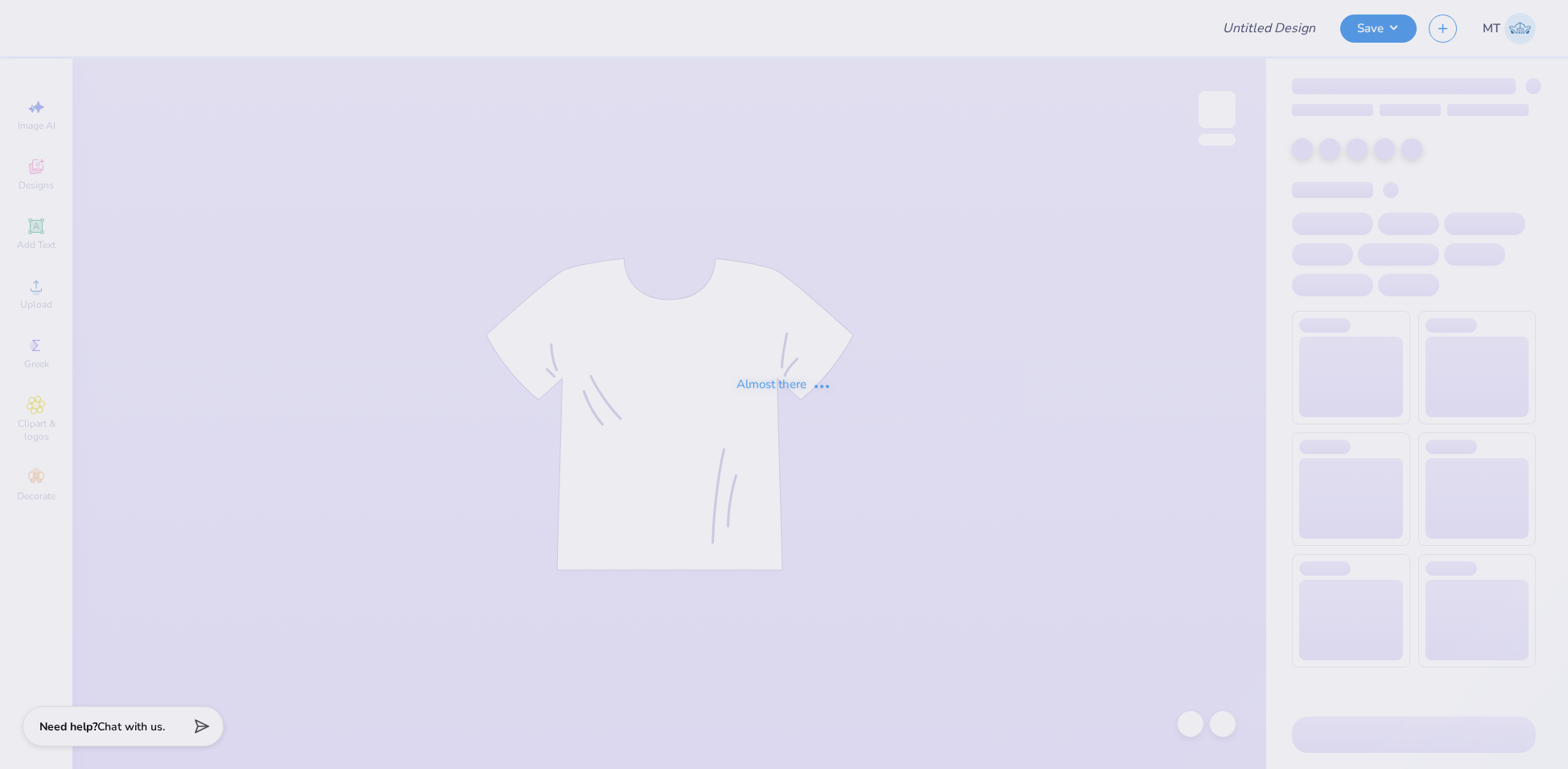
type input "FPS238783"
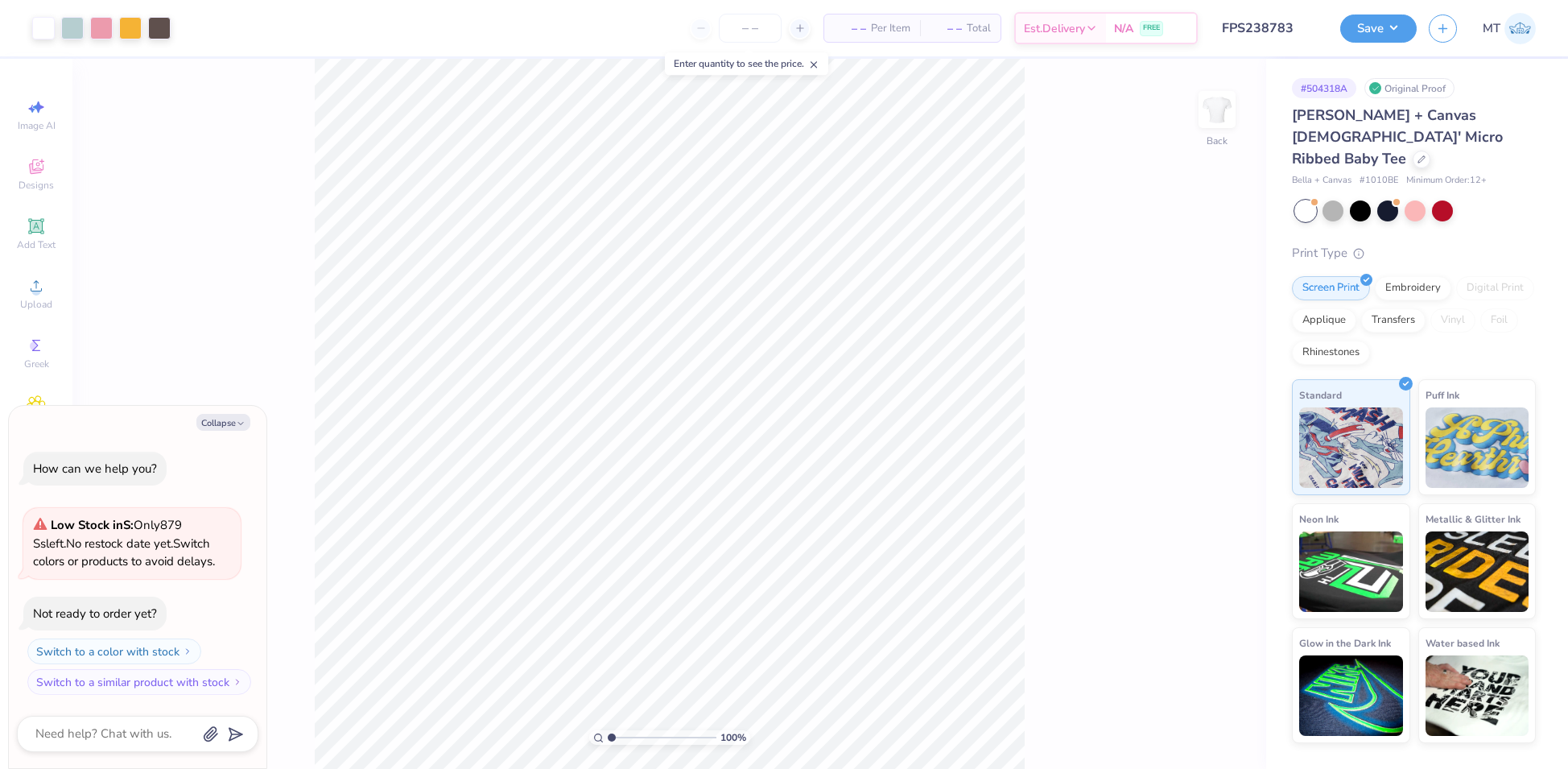
type textarea "x"
type input "3.50119905991595"
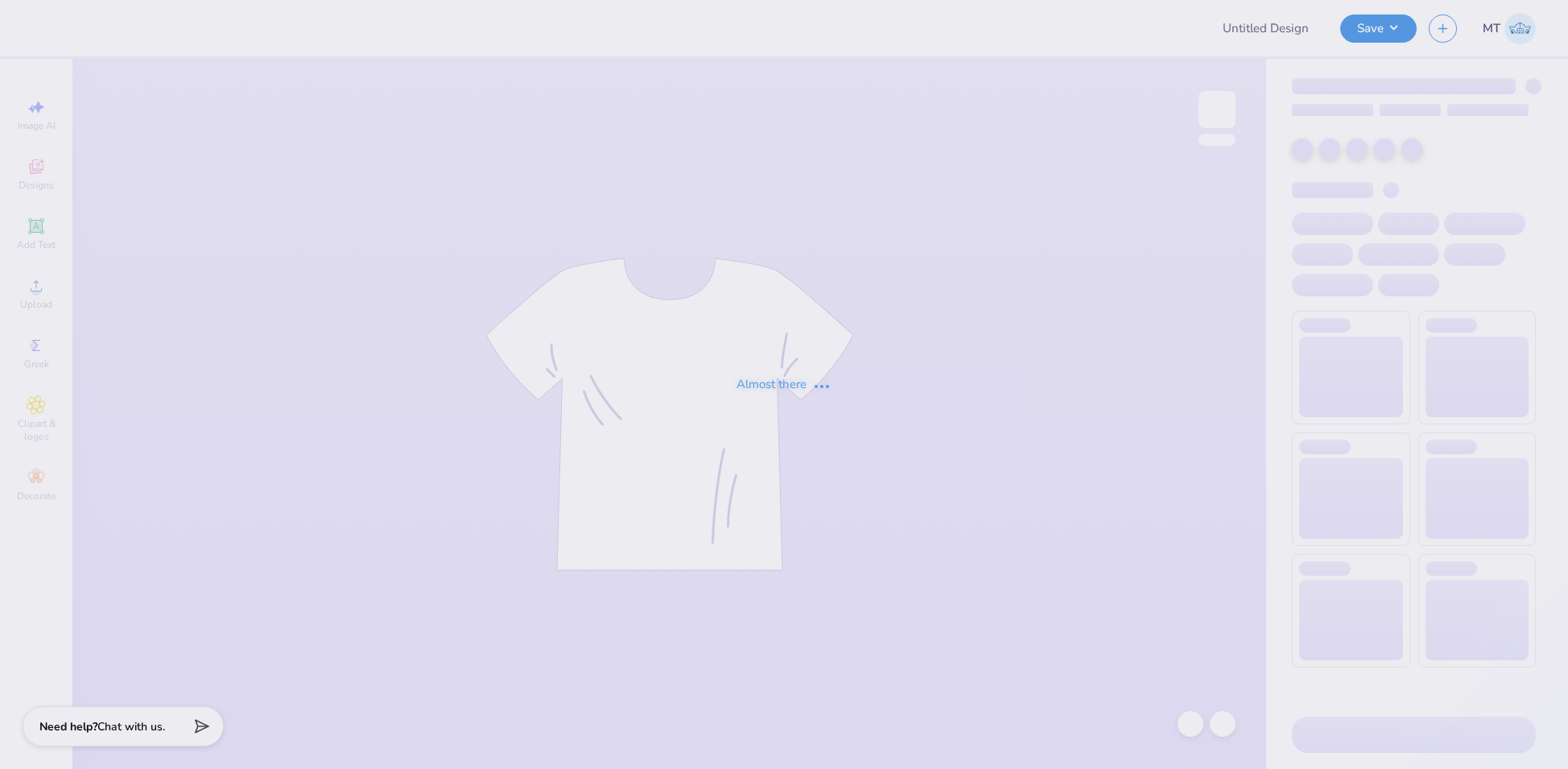
type input "FPS238792"
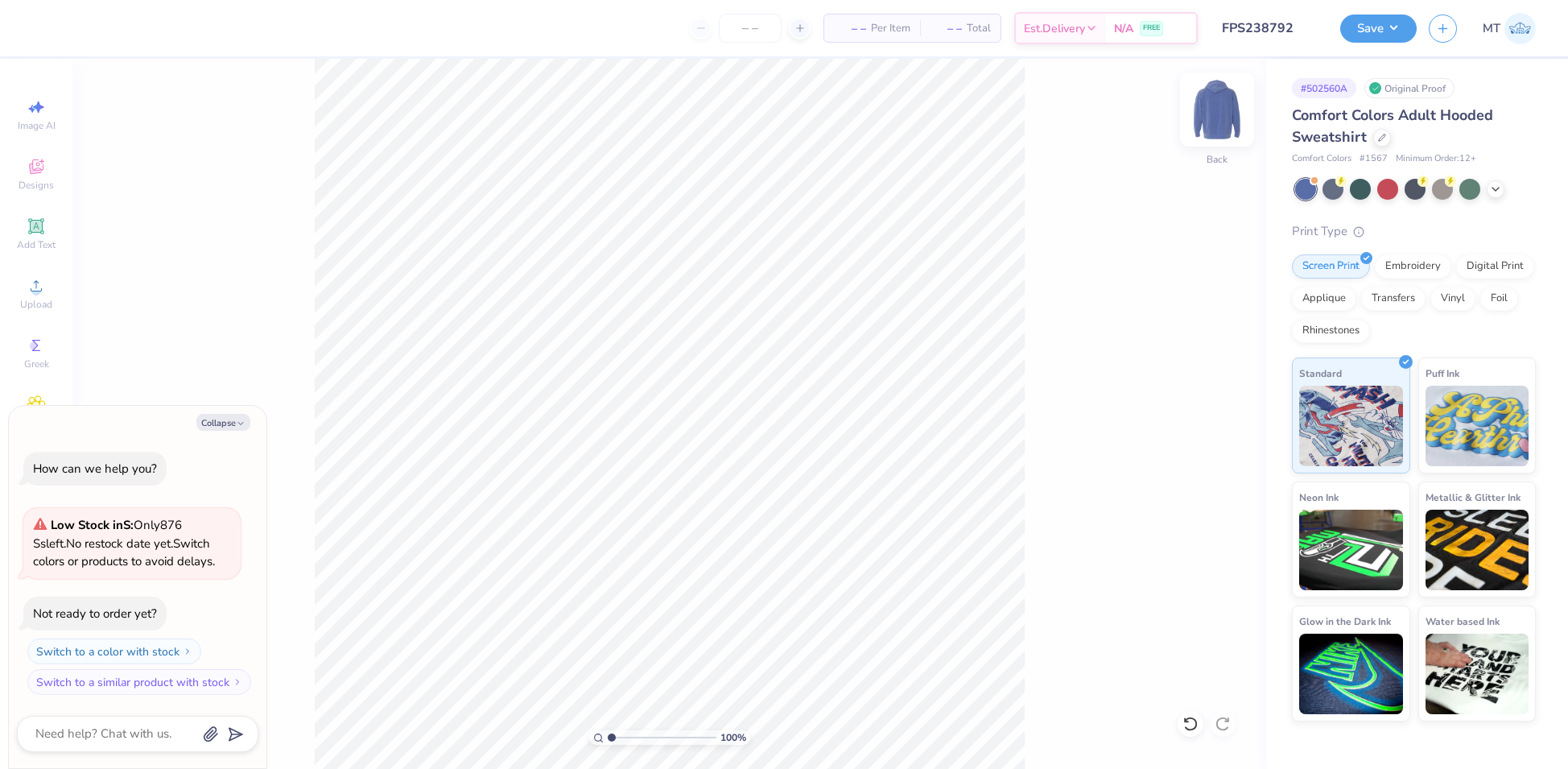
click at [1233, 102] on img at bounding box center [1216, 109] width 64 height 64
click at [224, 426] on button "Collapse" at bounding box center [223, 422] width 54 height 17
type textarea "x"
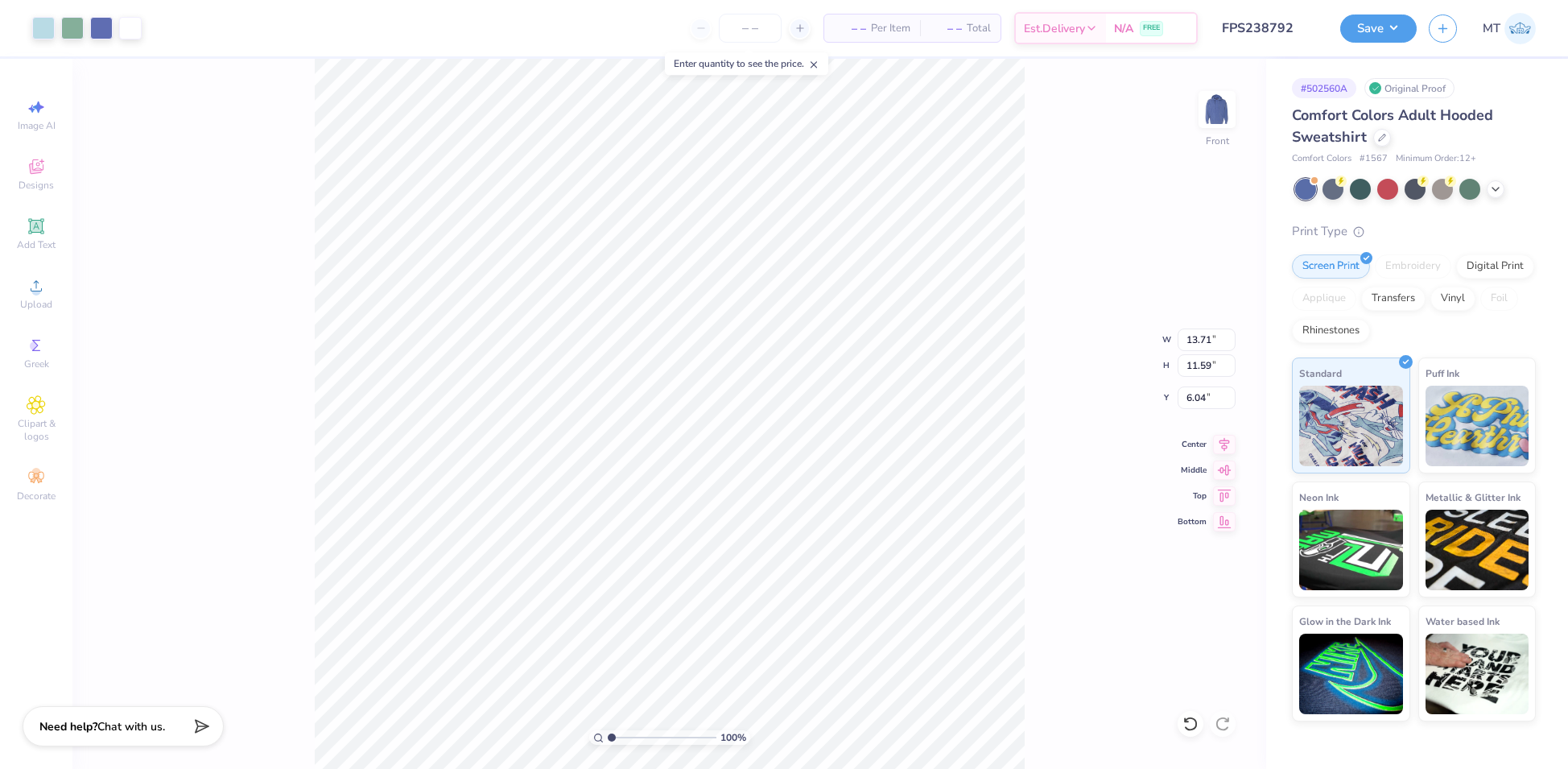
click at [1058, 300] on div "100 % Front W 13.71 13.71 " H 11.59 11.59 " Y 6.04 6.04 " Center Middle Top Bot…" at bounding box center [669, 413] width 1194 height 710
click at [1193, 391] on input "6.04" at bounding box center [1206, 397] width 58 height 23
type input "6.00"
click at [1035, 410] on div "100 % Front W 13.71 13.71 " H 11.59 11.59 " Y 6.00 6.00 " Center Middle Top Bot…" at bounding box center [669, 413] width 1194 height 710
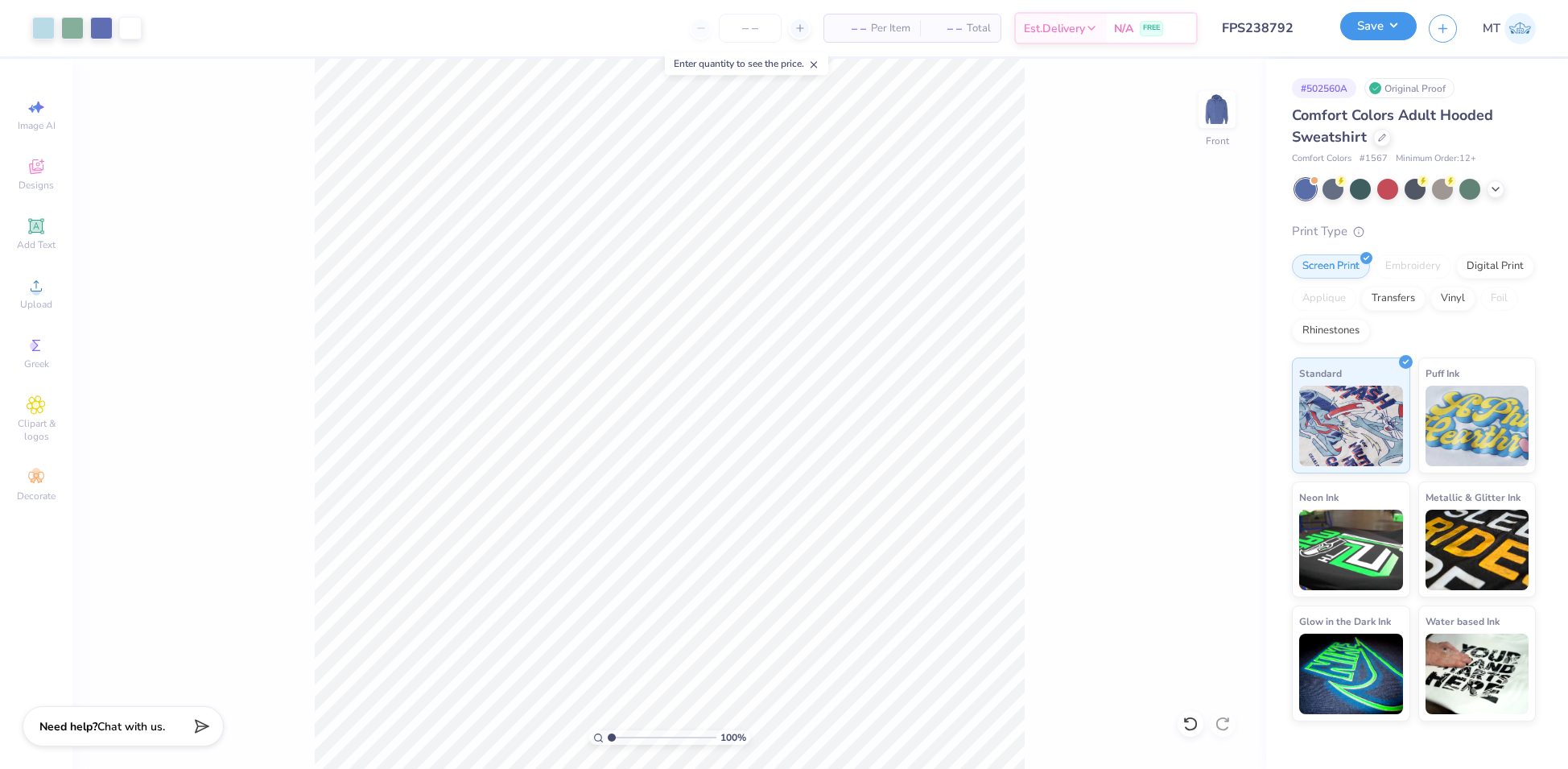
click at [1397, 18] on button "Save" at bounding box center [1378, 25] width 77 height 28
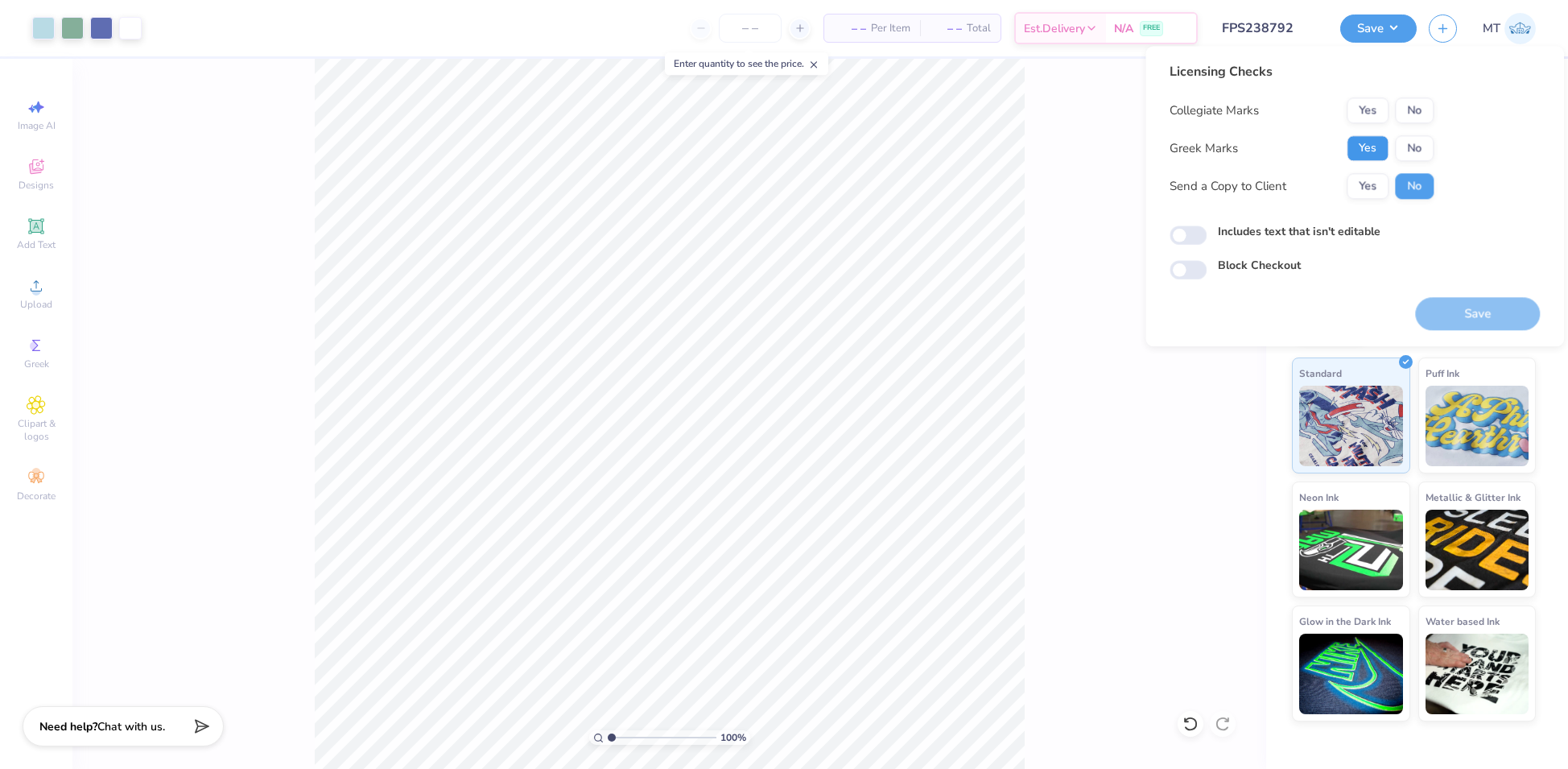
click at [1369, 144] on button "Yes" at bounding box center [1367, 148] width 42 height 25
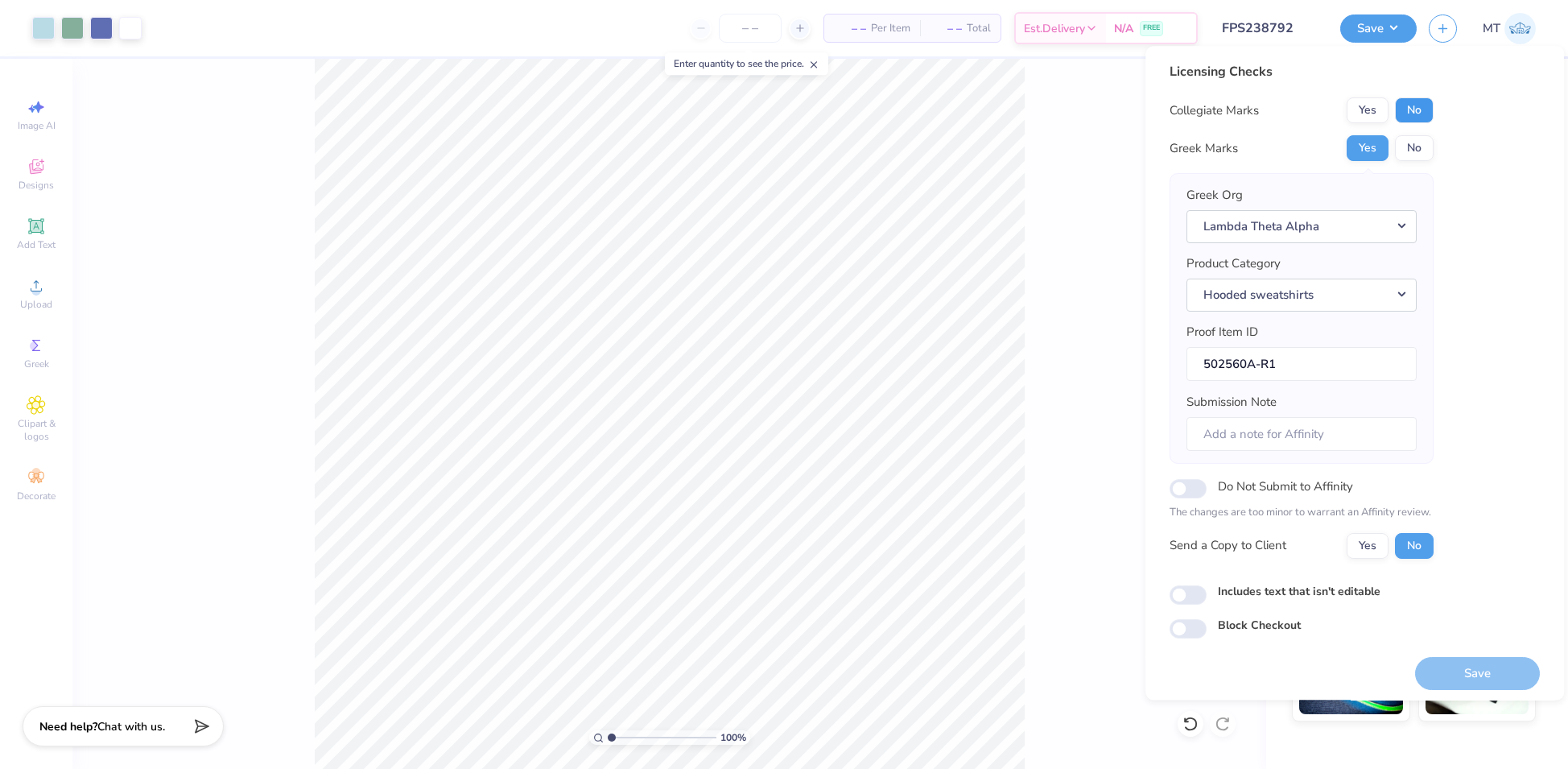
click at [1421, 110] on button "No" at bounding box center [1414, 110] width 39 height 25
click at [1468, 664] on button "Save" at bounding box center [1478, 673] width 125 height 33
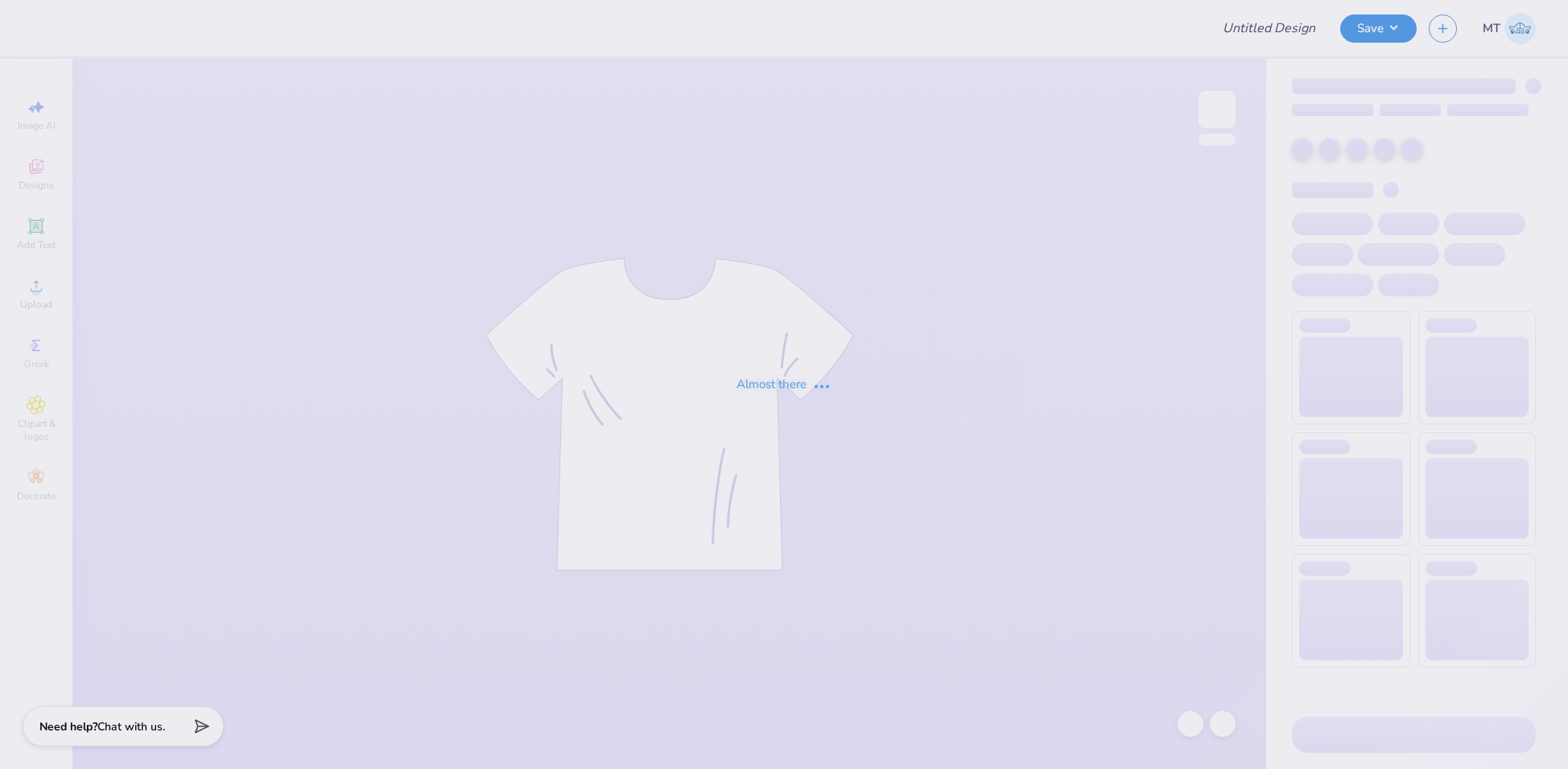
type input "FPS238560"
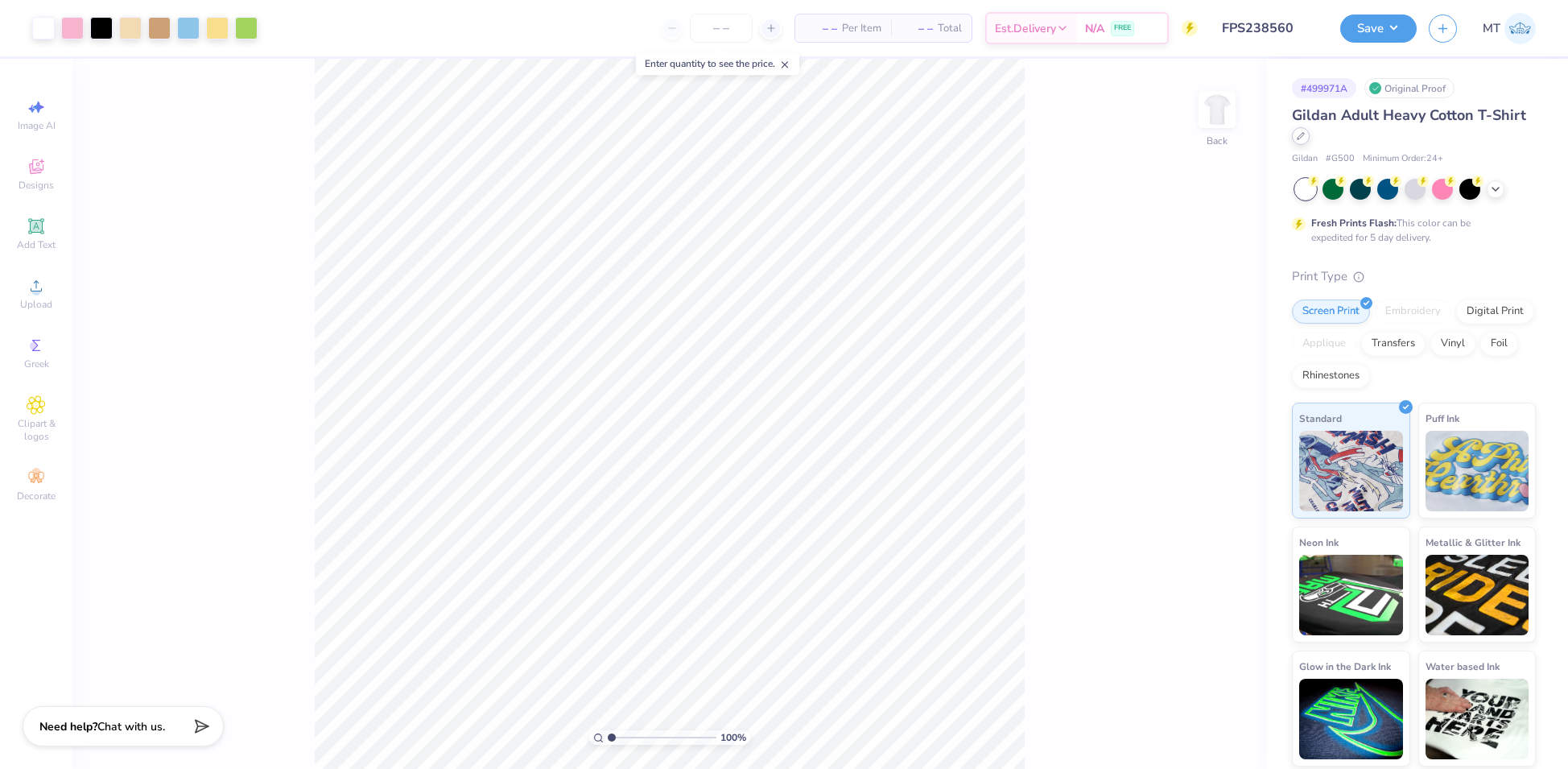
click at [1302, 135] on icon at bounding box center [1300, 136] width 8 height 8
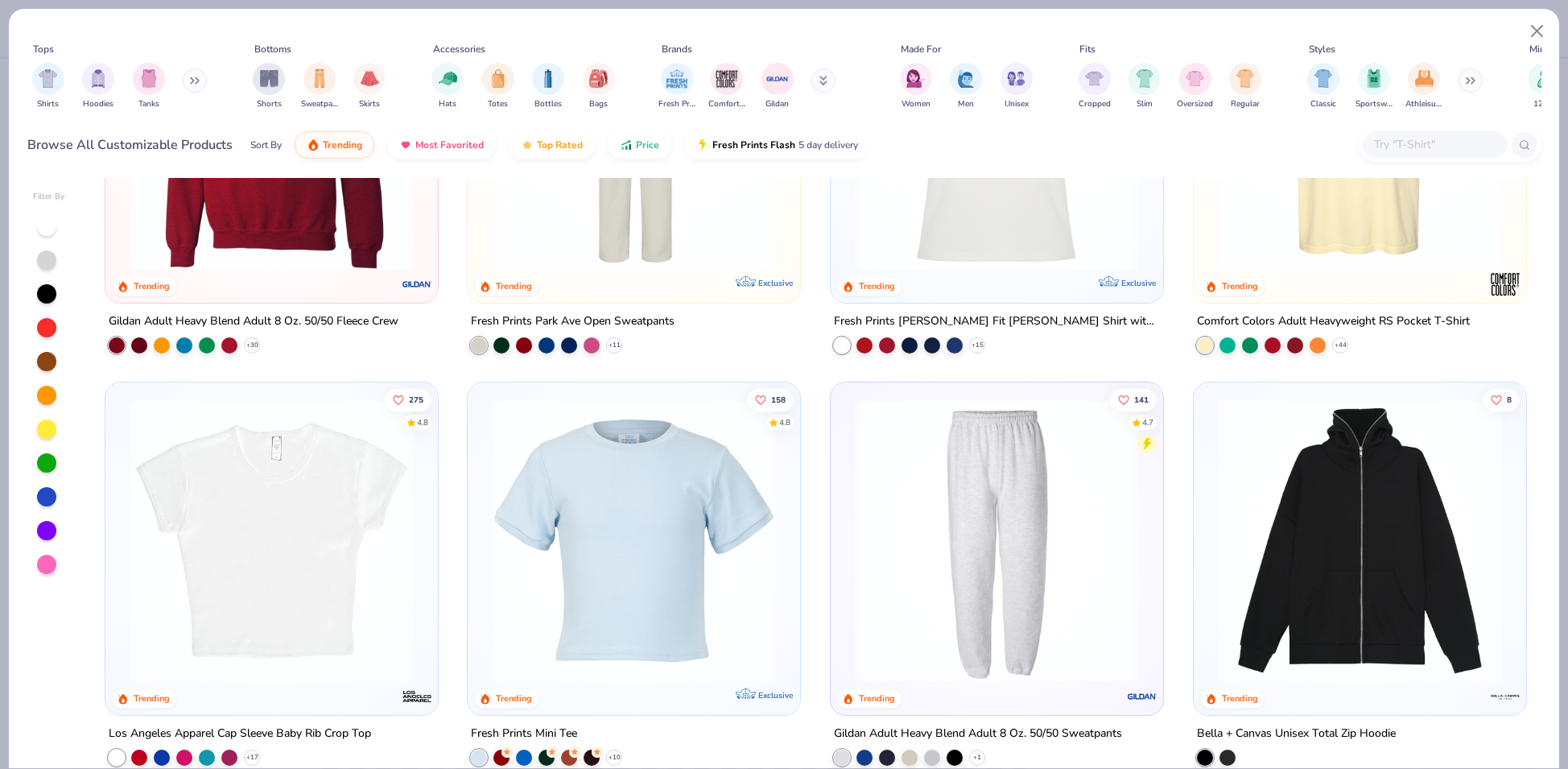
scroll to position [2350, 0]
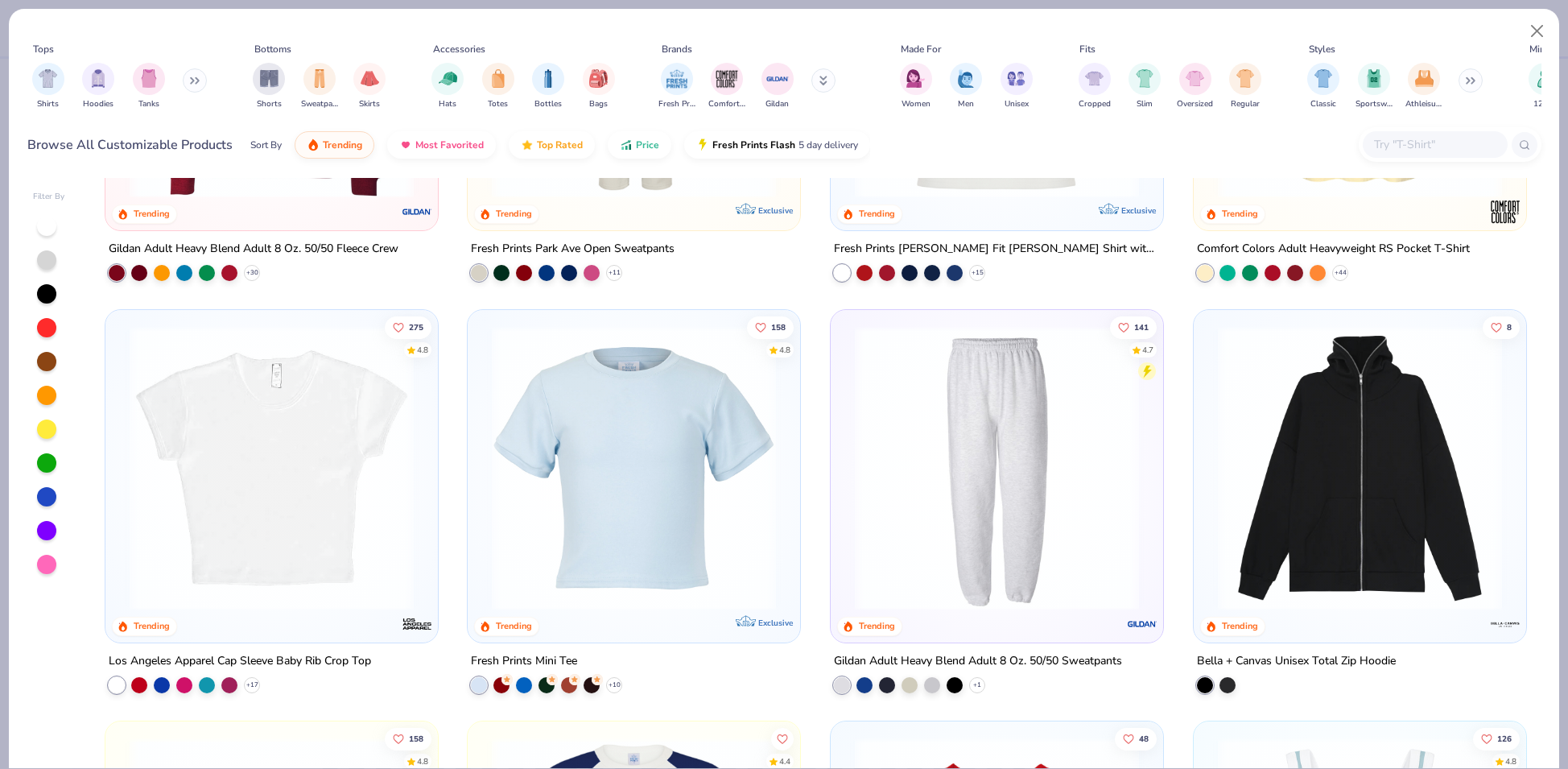
click at [598, 444] on img at bounding box center [634, 468] width 300 height 284
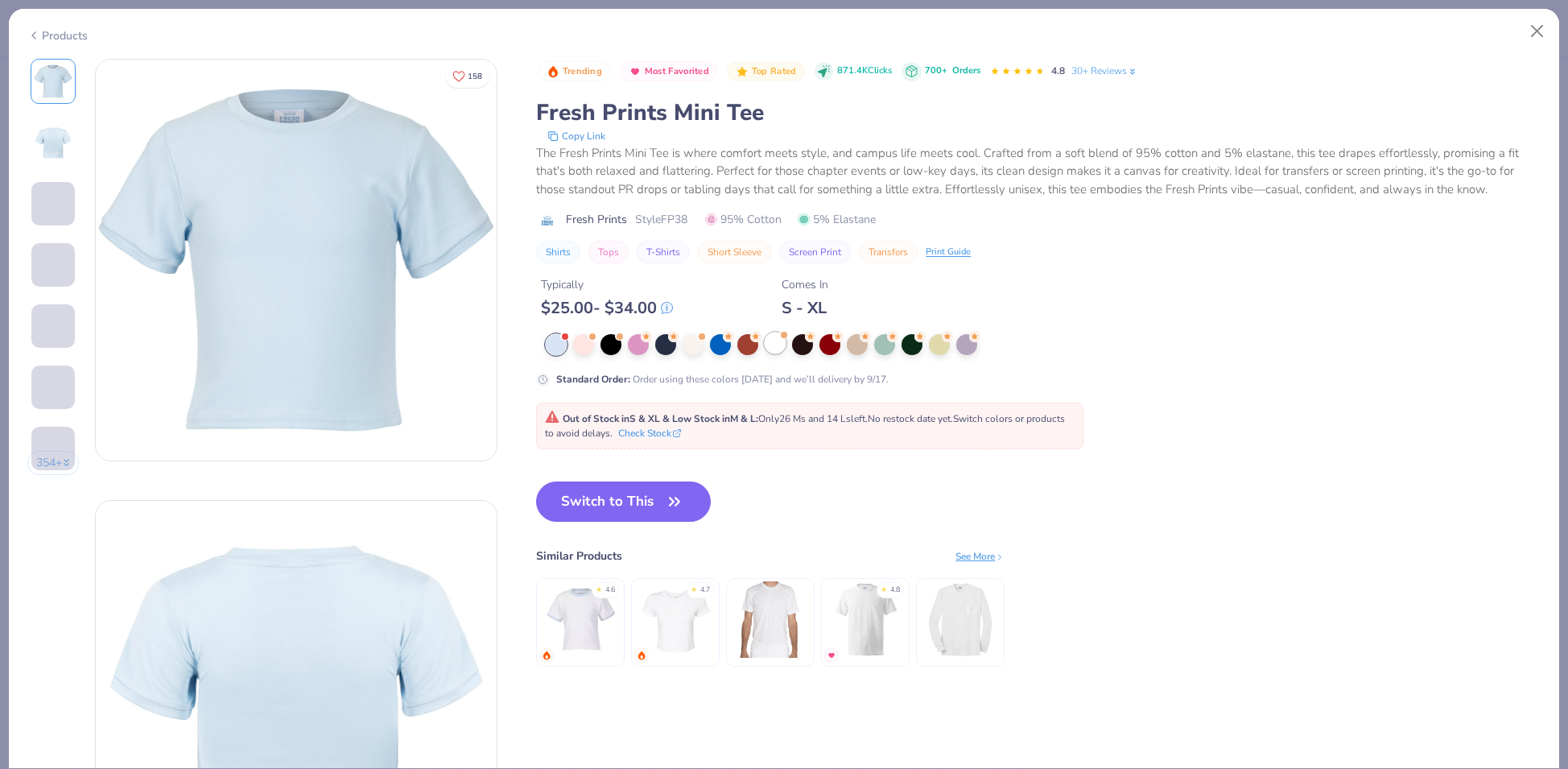
click at [777, 346] on div at bounding box center [775, 343] width 21 height 21
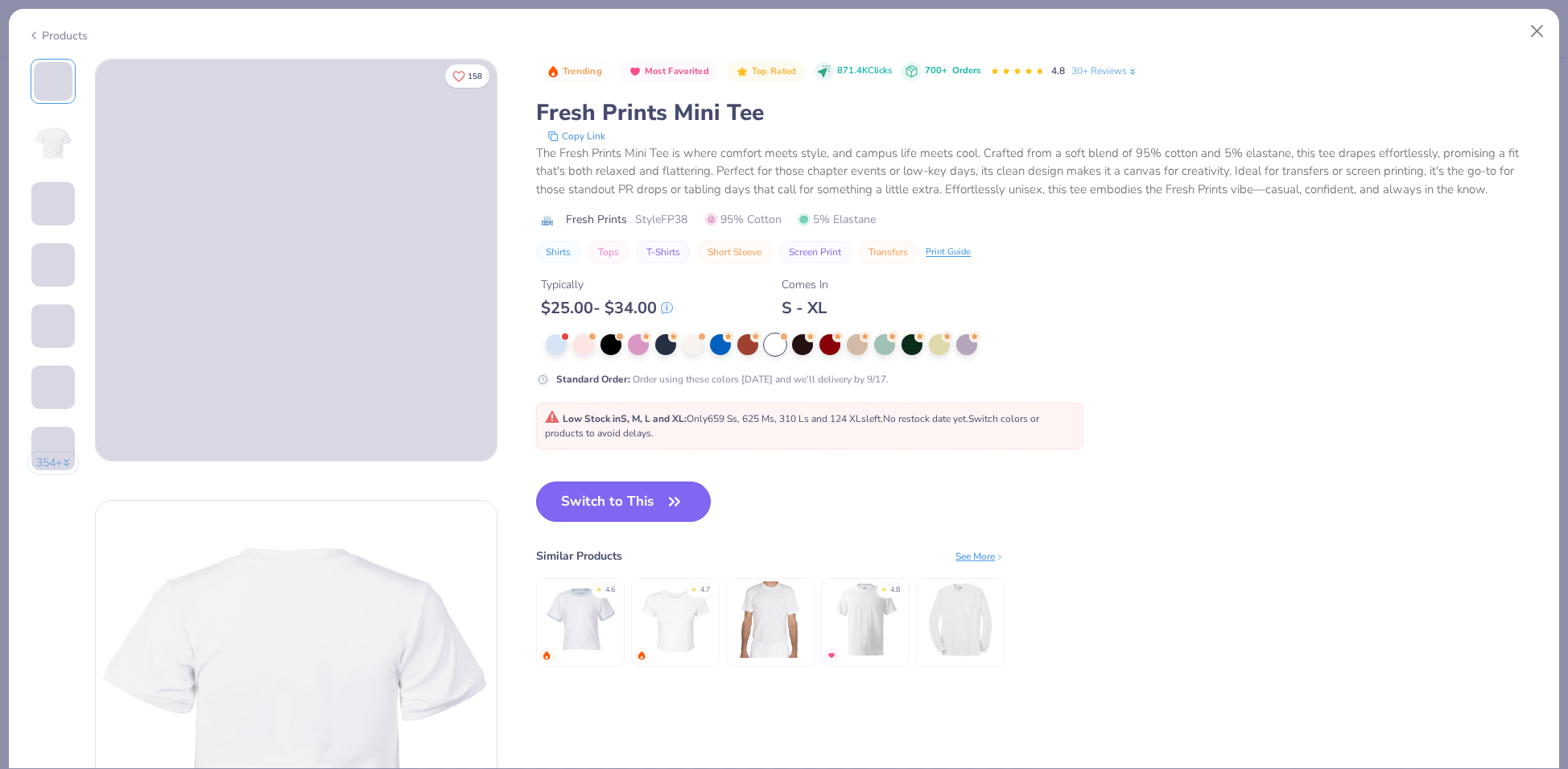
click at [669, 494] on icon "button" at bounding box center [675, 501] width 23 height 23
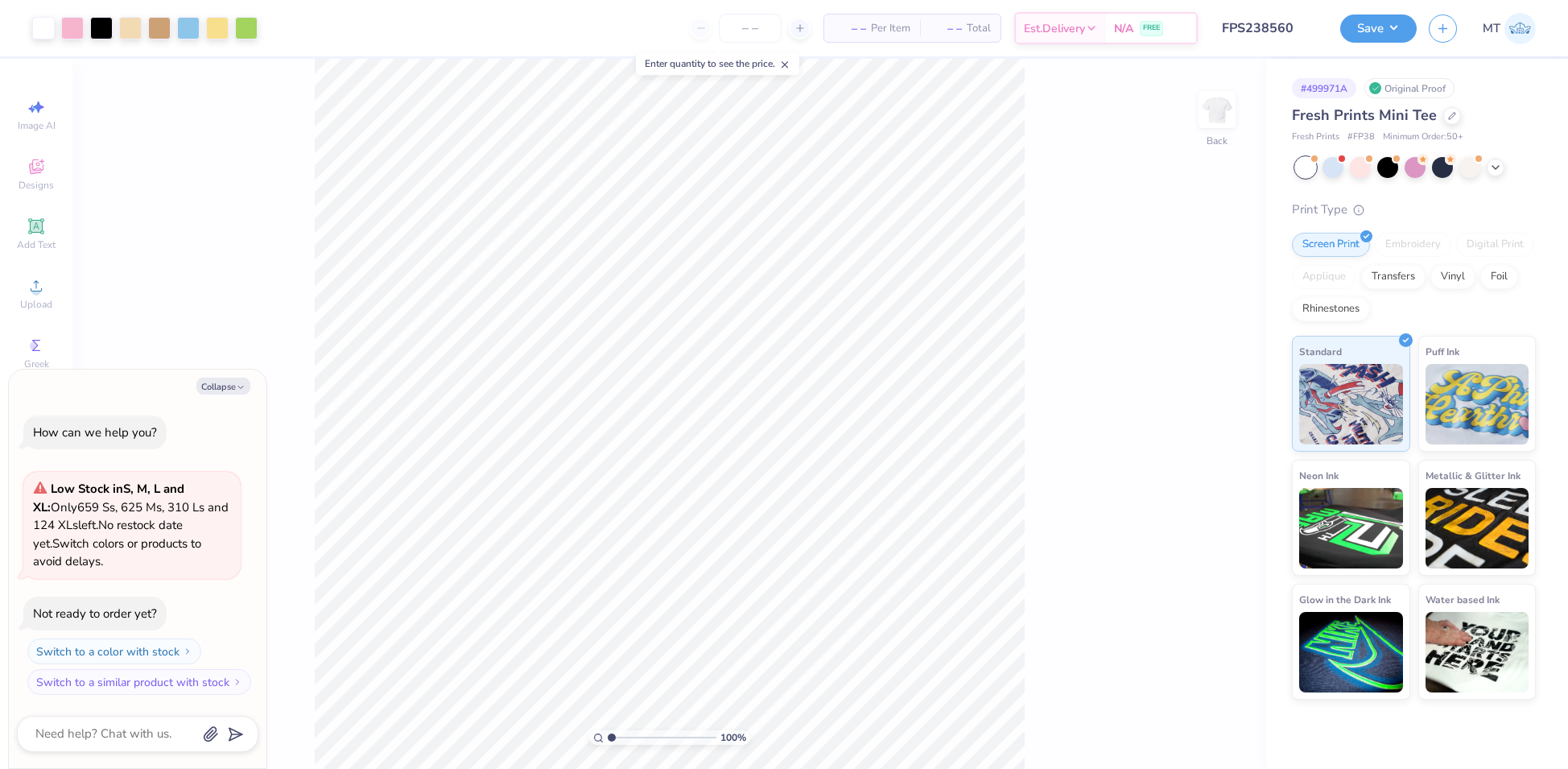
type textarea "x"
click at [1196, 376] on input "14.00" at bounding box center [1206, 378] width 58 height 23
type input "7"
type textarea "x"
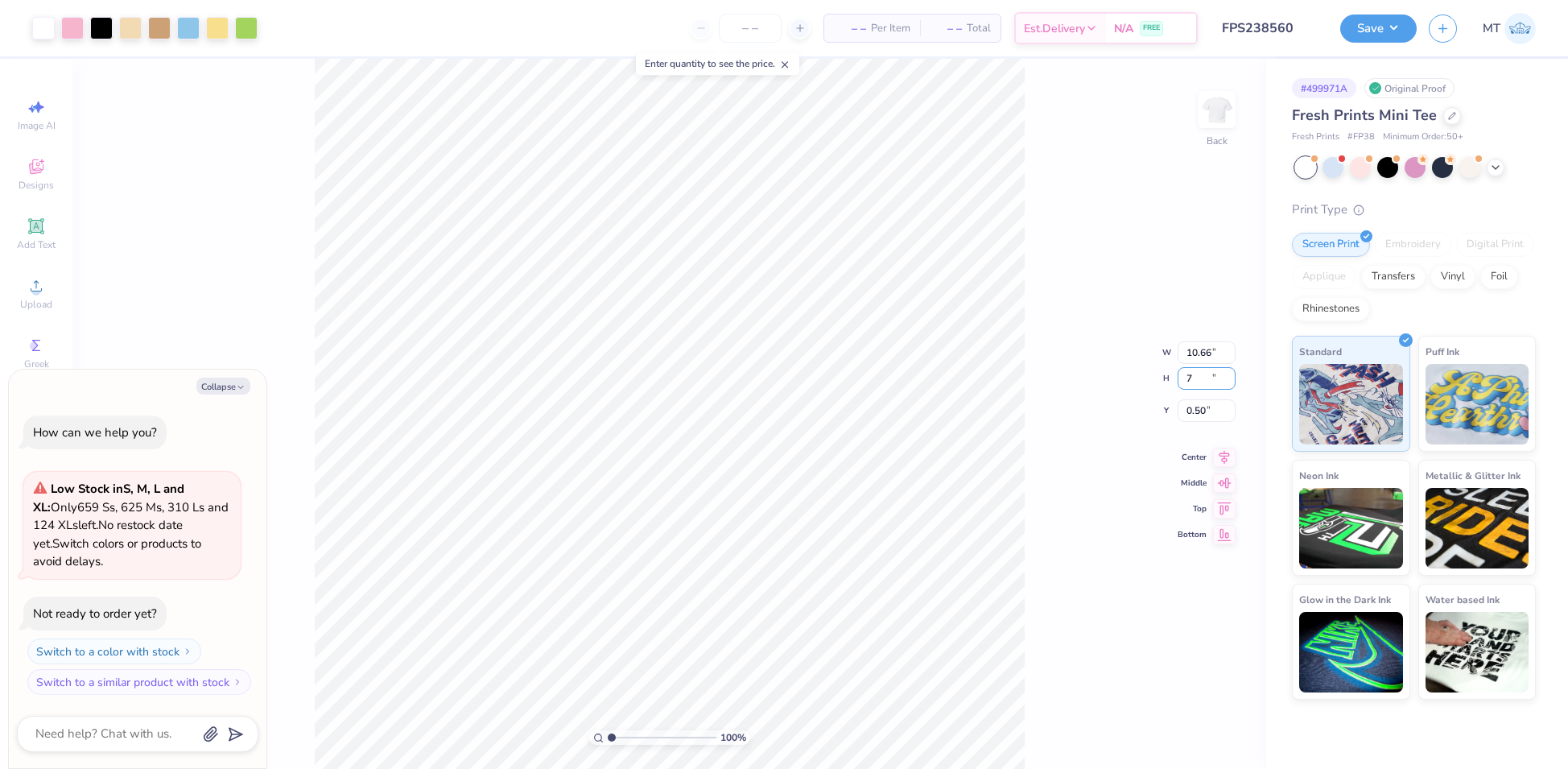
type input "5.33"
type input "7.00"
click at [1200, 387] on input "4.00" at bounding box center [1206, 397] width 58 height 23
type input "2"
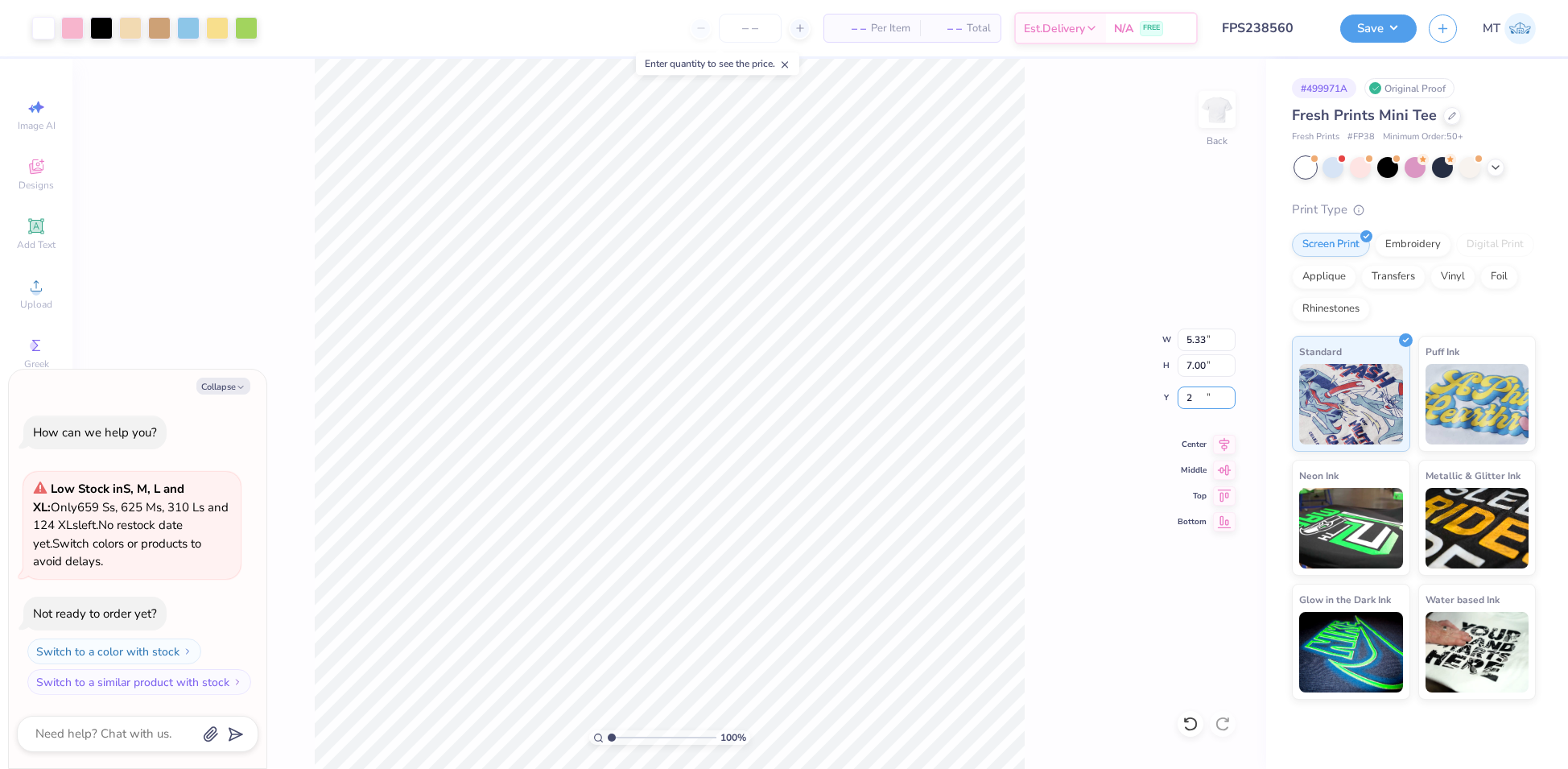
type textarea "x"
type input "2.00"
type textarea "x"
click at [1194, 361] on input "7.00" at bounding box center [1206, 366] width 58 height 23
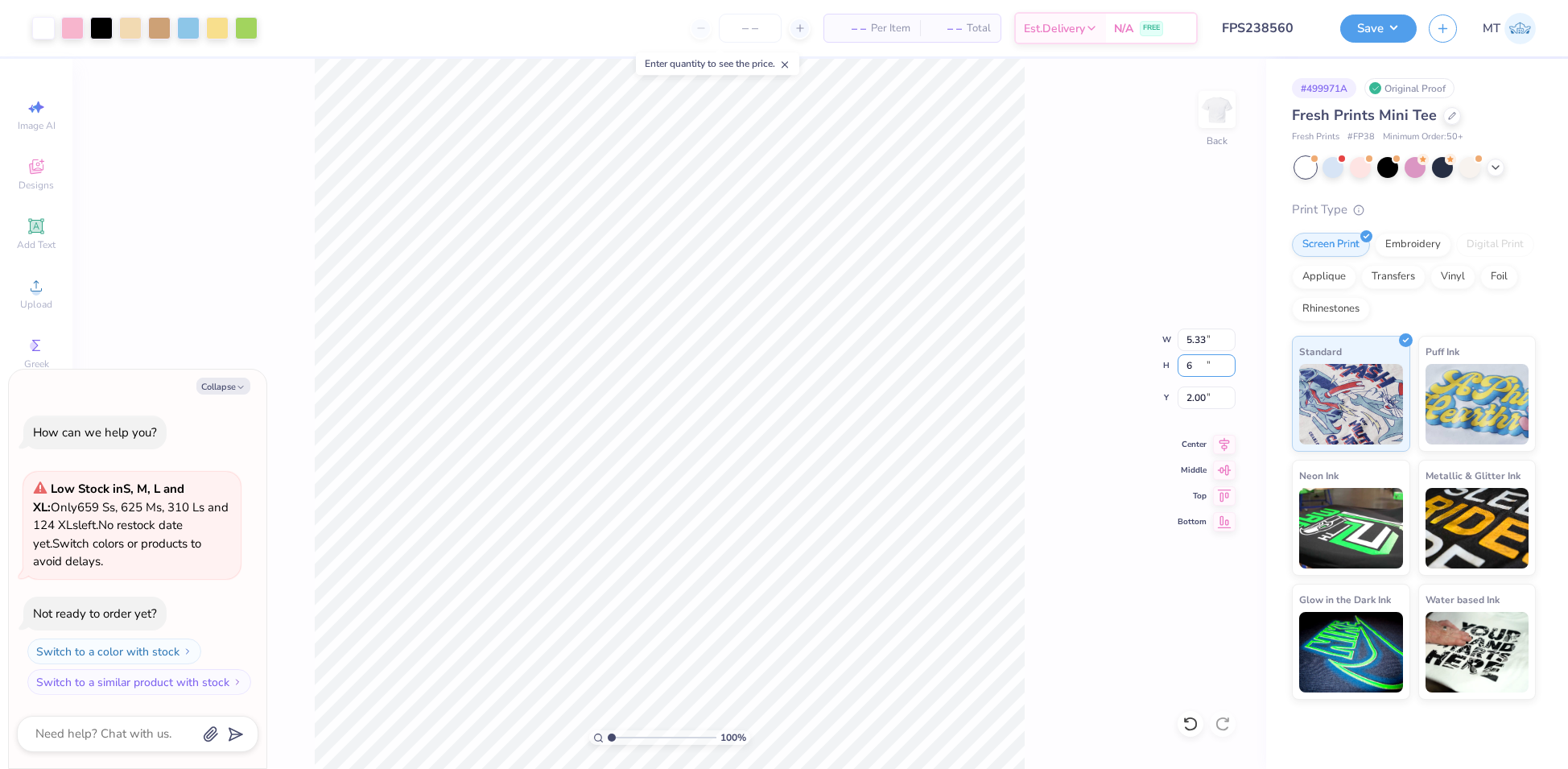
type input "6"
type textarea "x"
type input "4.57"
type input "6.00"
click at [1192, 397] on input "2.50" at bounding box center [1206, 397] width 58 height 23
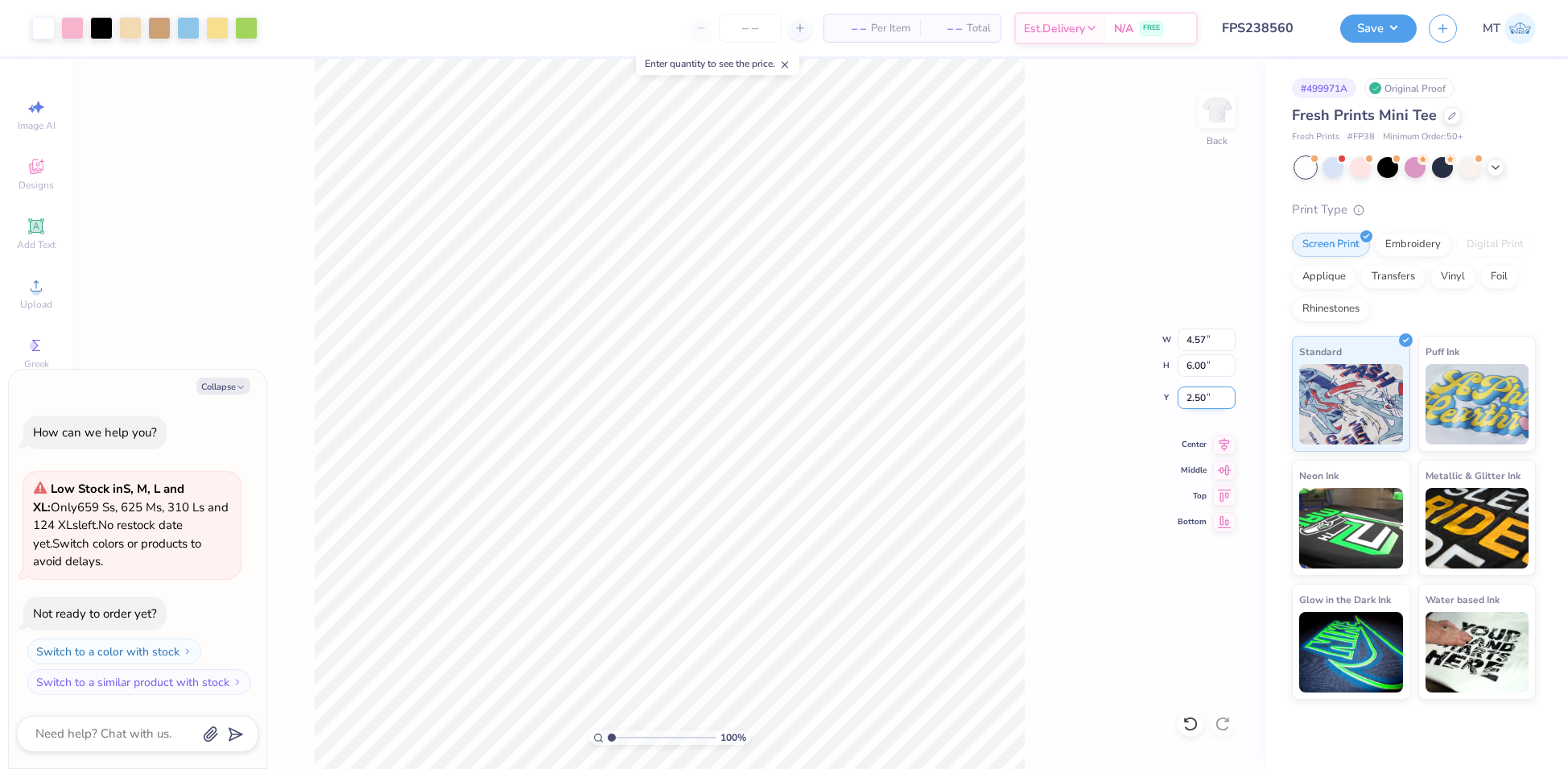
click at [1192, 397] on input "2.50" at bounding box center [1206, 397] width 58 height 23
type input "2"
type textarea "x"
type input "2.00"
type textarea "x"
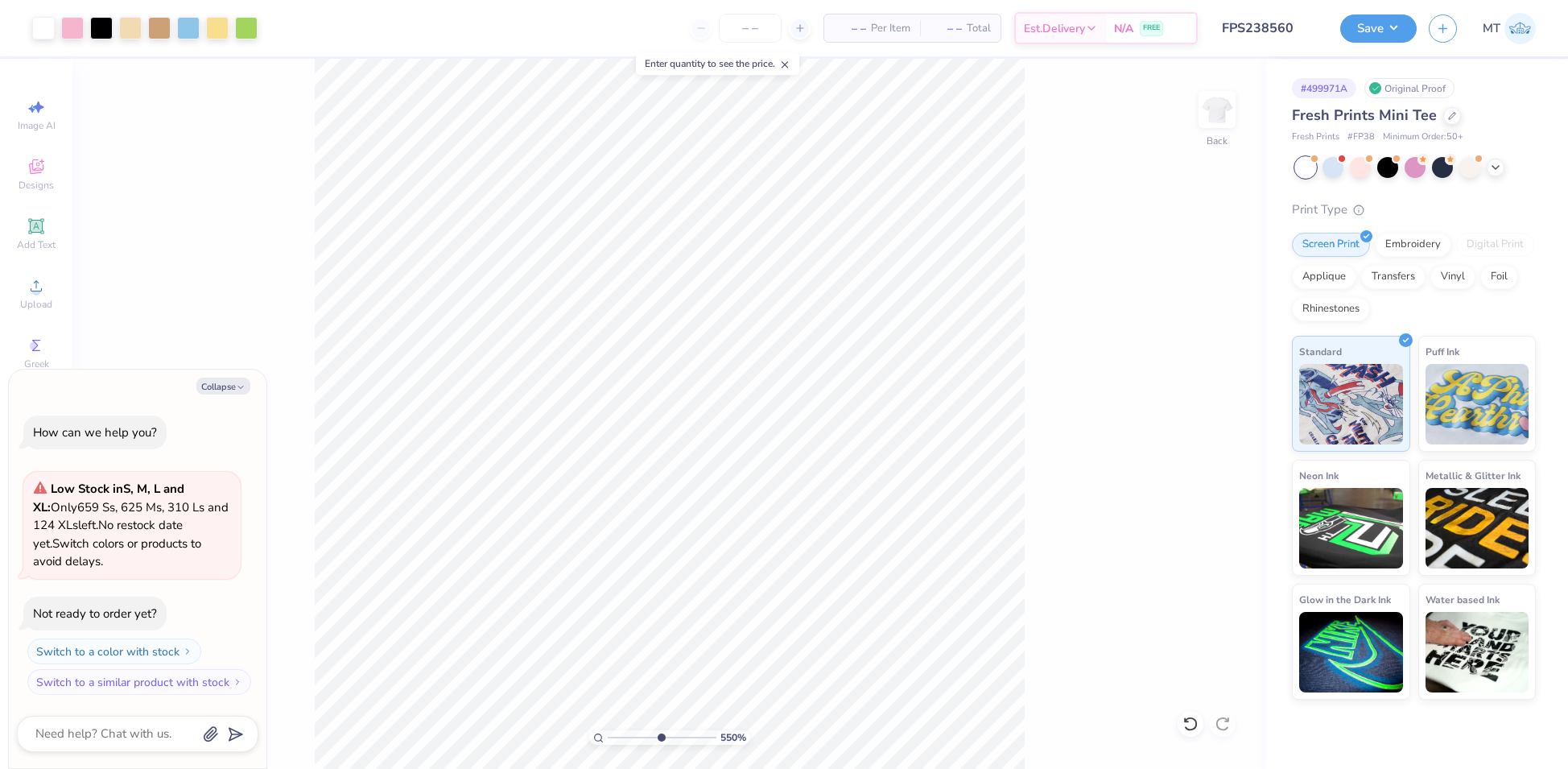
type input "5.5030689093407"
drag, startPoint x: 209, startPoint y: 387, endPoint x: 241, endPoint y: 386, distance: 32.0
click at [209, 387] on button "Collapse" at bounding box center [223, 386] width 54 height 17
type textarea "x"
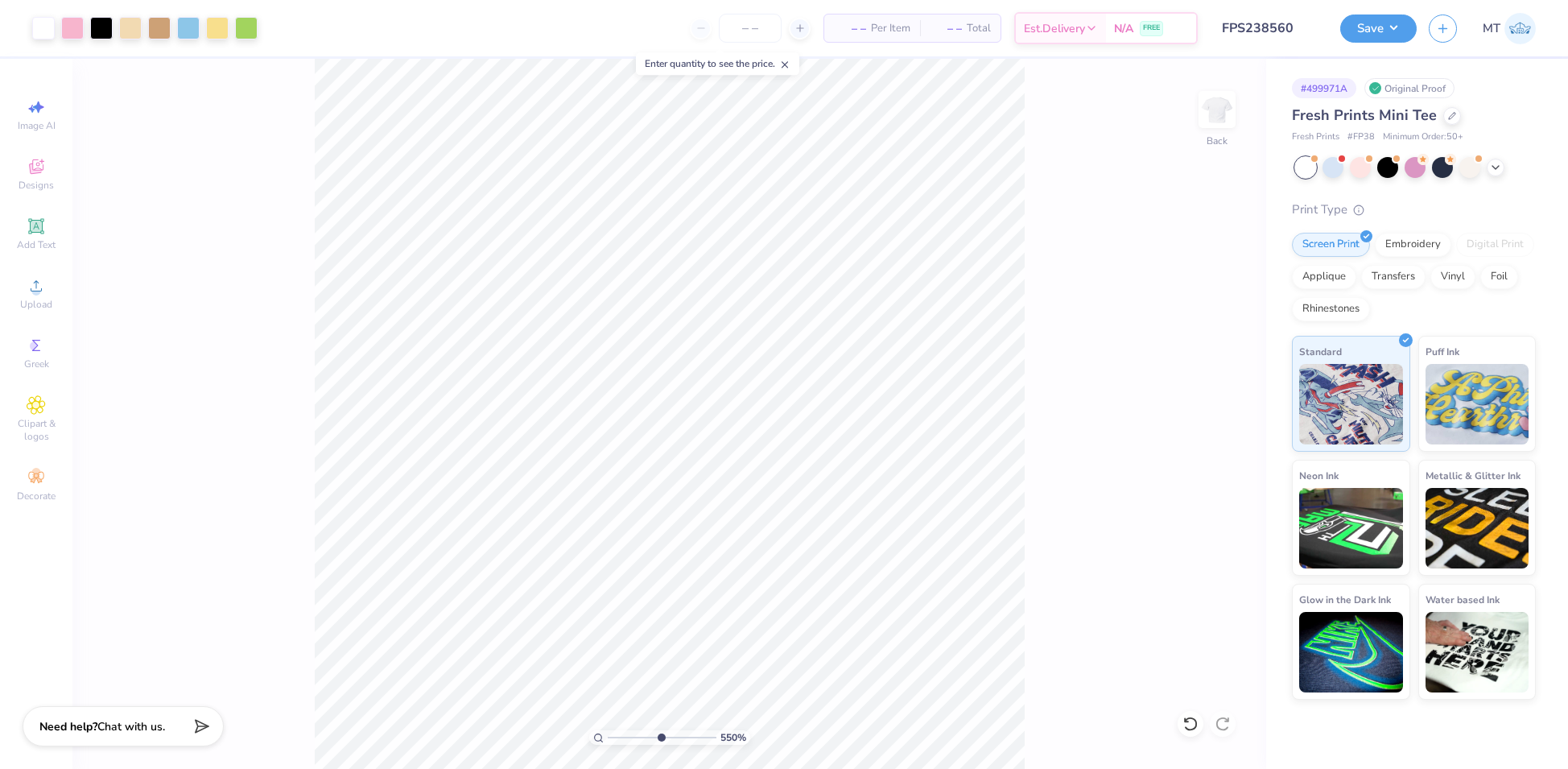
type input "5.5030689093407"
type textarea "x"
click at [101, 31] on div at bounding box center [101, 26] width 23 height 23
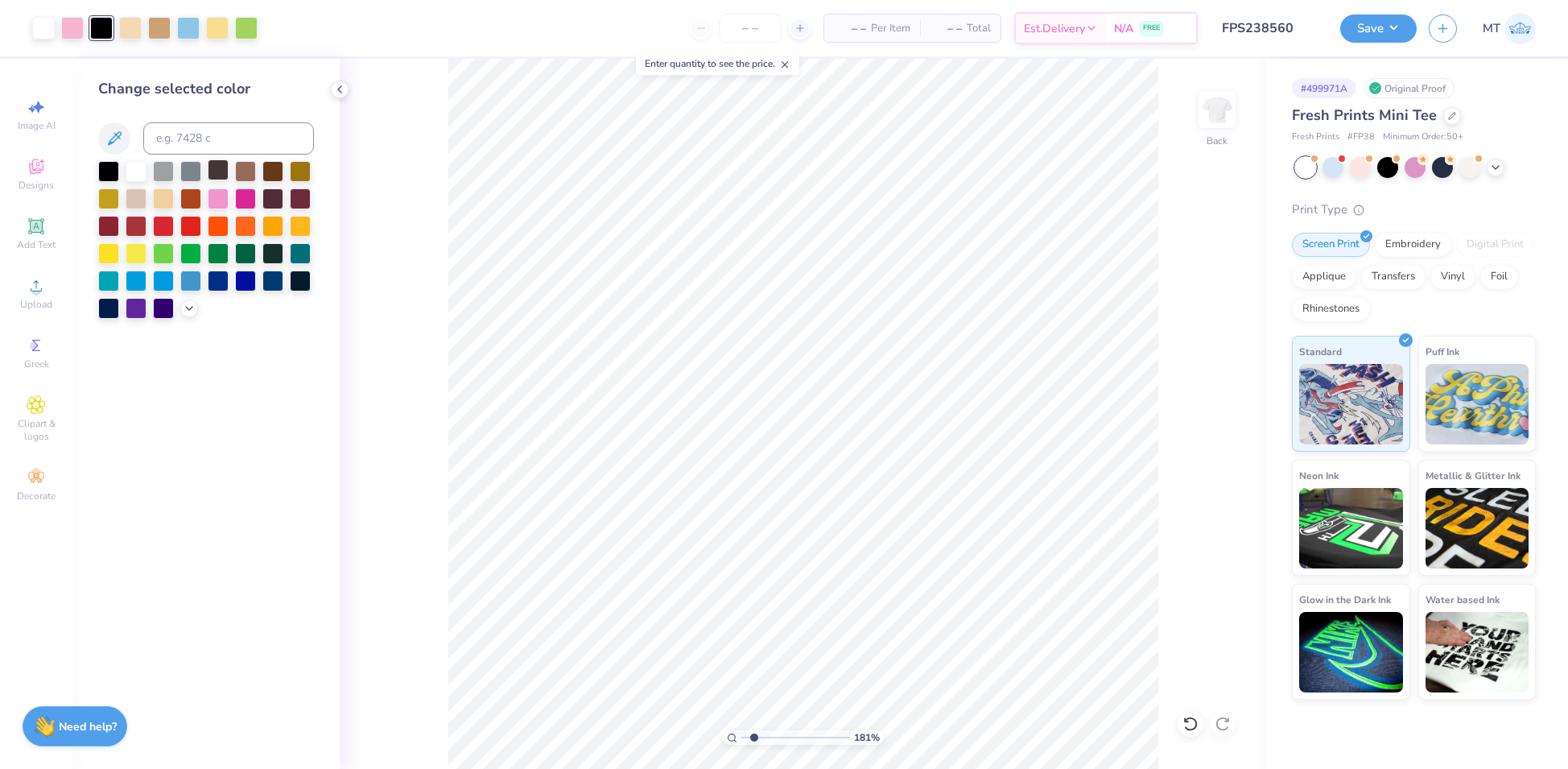
click at [213, 169] on div at bounding box center [218, 169] width 21 height 21
click at [105, 31] on div at bounding box center [101, 28] width 23 height 23
click at [188, 314] on div at bounding box center [189, 307] width 18 height 18
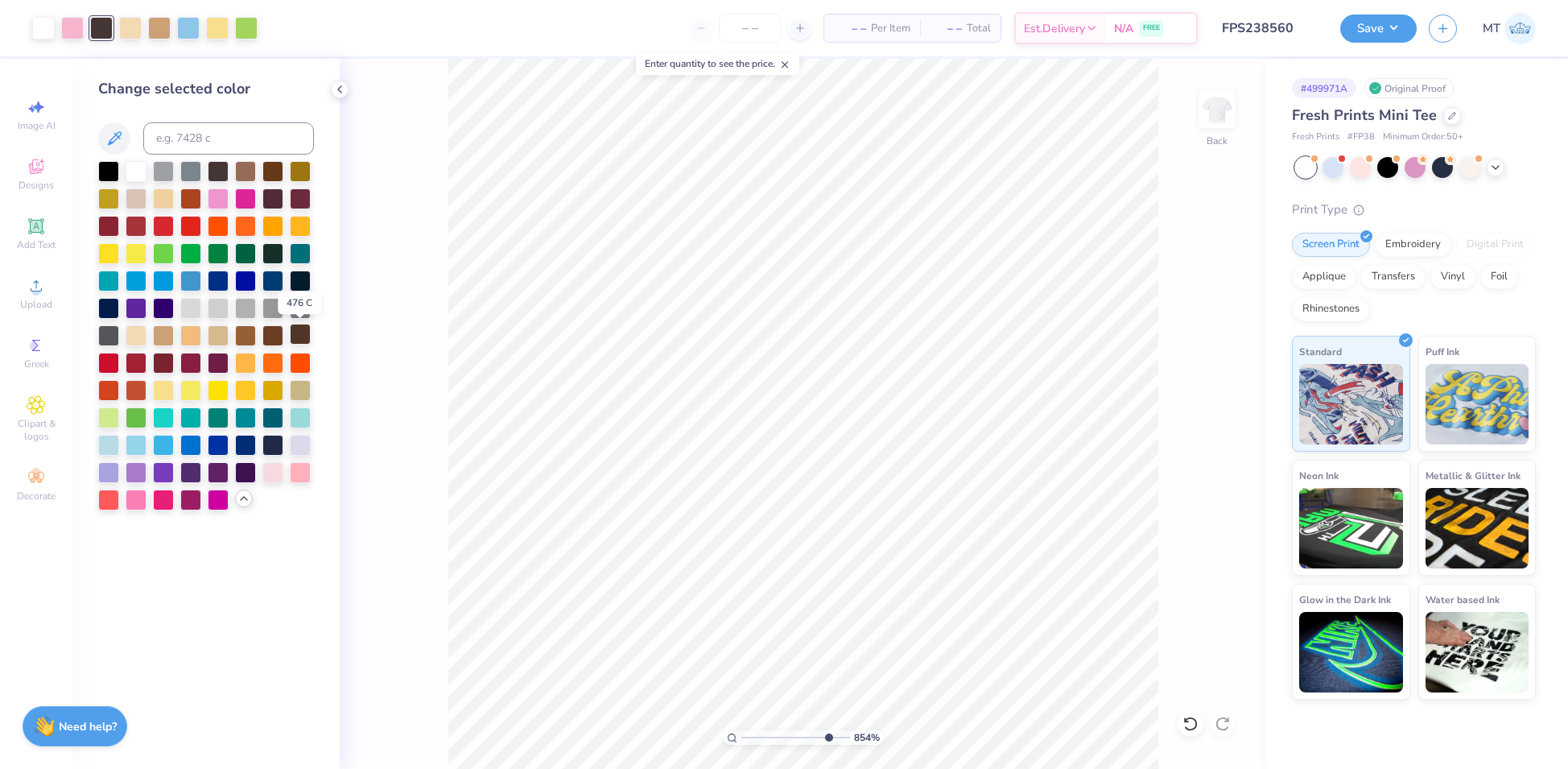
click at [301, 335] on div at bounding box center [299, 334] width 21 height 21
click at [298, 306] on div at bounding box center [299, 307] width 21 height 21
click at [109, 334] on div at bounding box center [109, 334] width 21 height 21
type input "1"
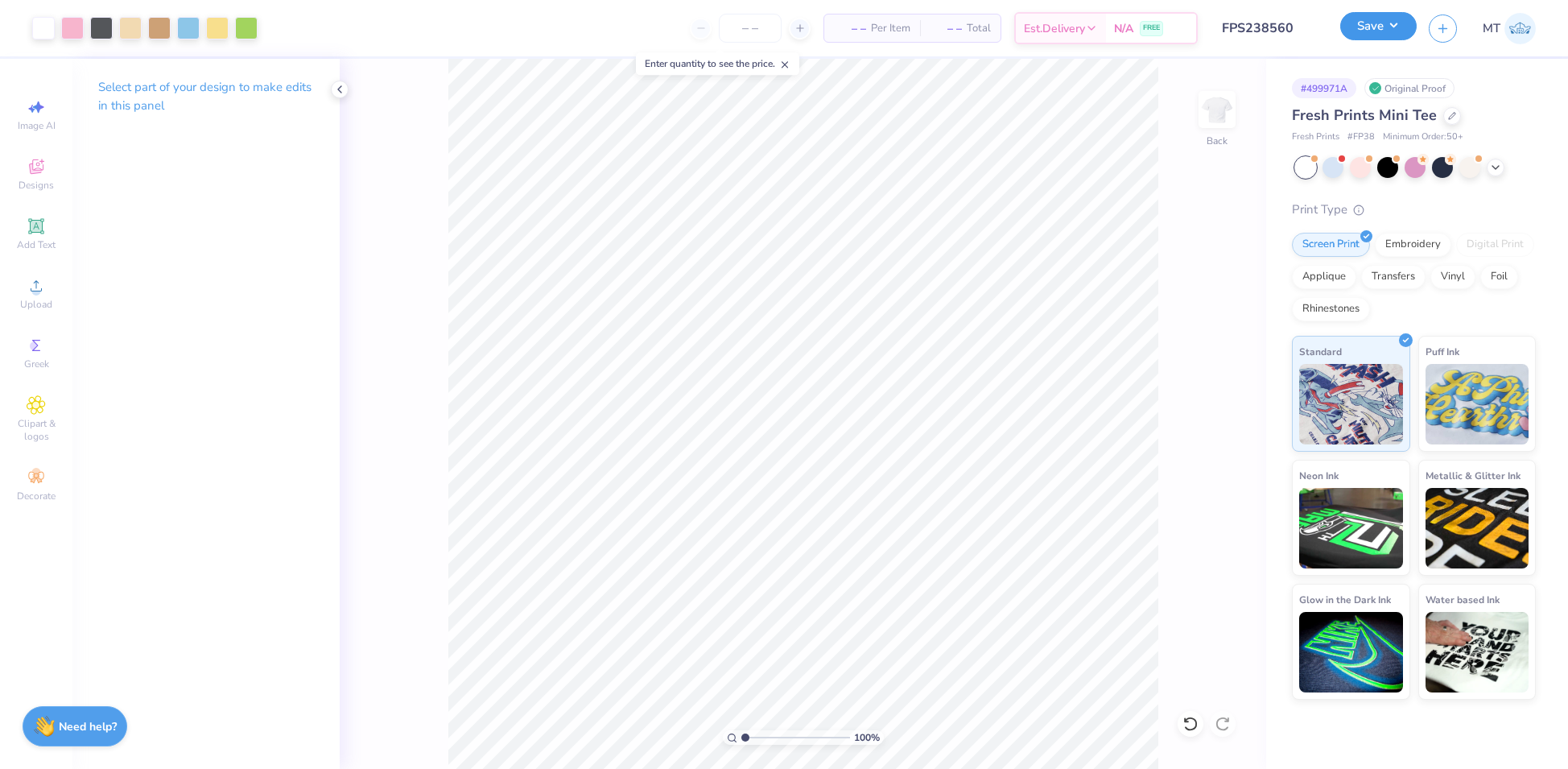
click at [1383, 35] on button "Save" at bounding box center [1378, 25] width 77 height 28
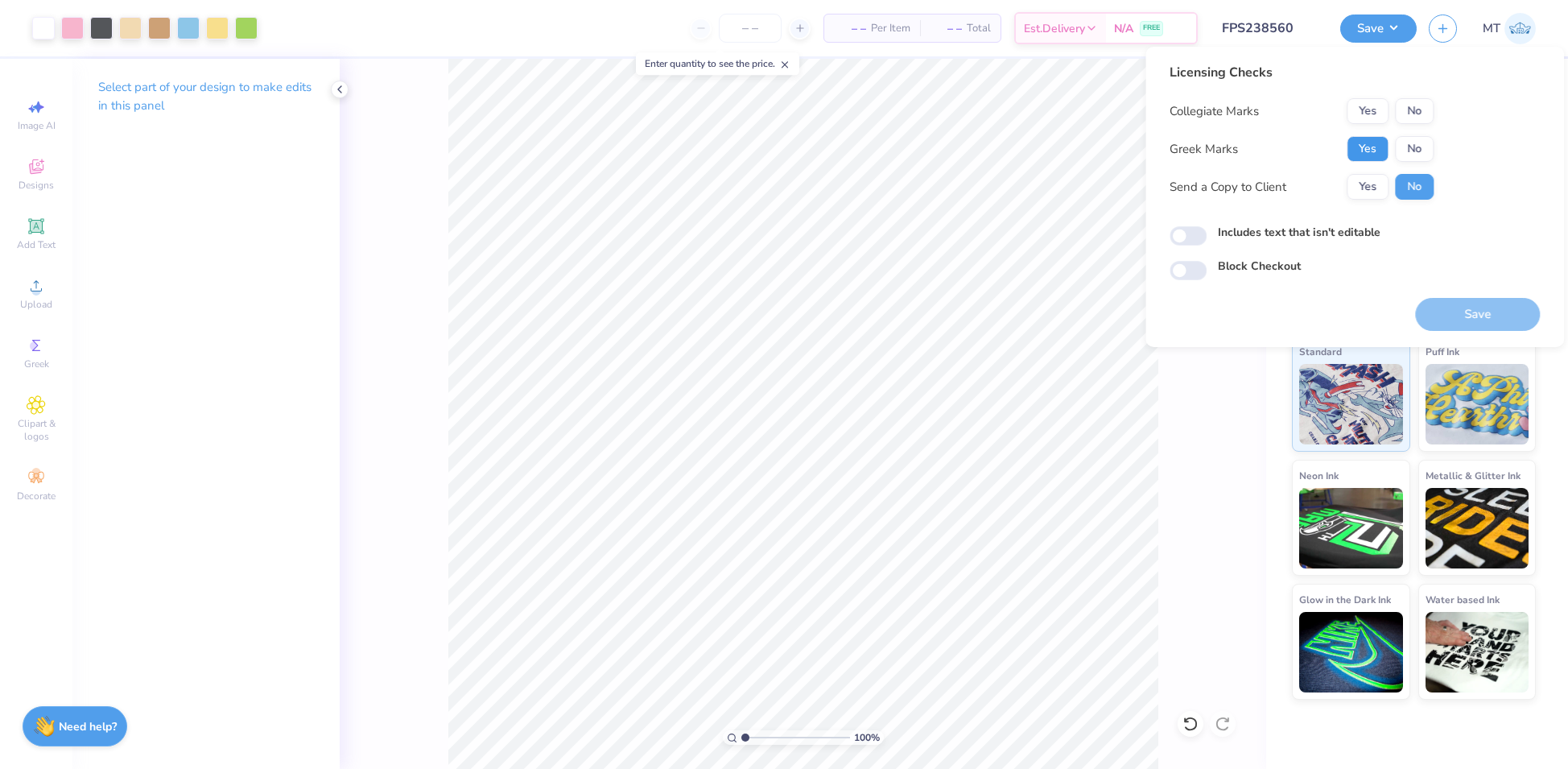
click at [1369, 149] on button "Yes" at bounding box center [1367, 148] width 42 height 25
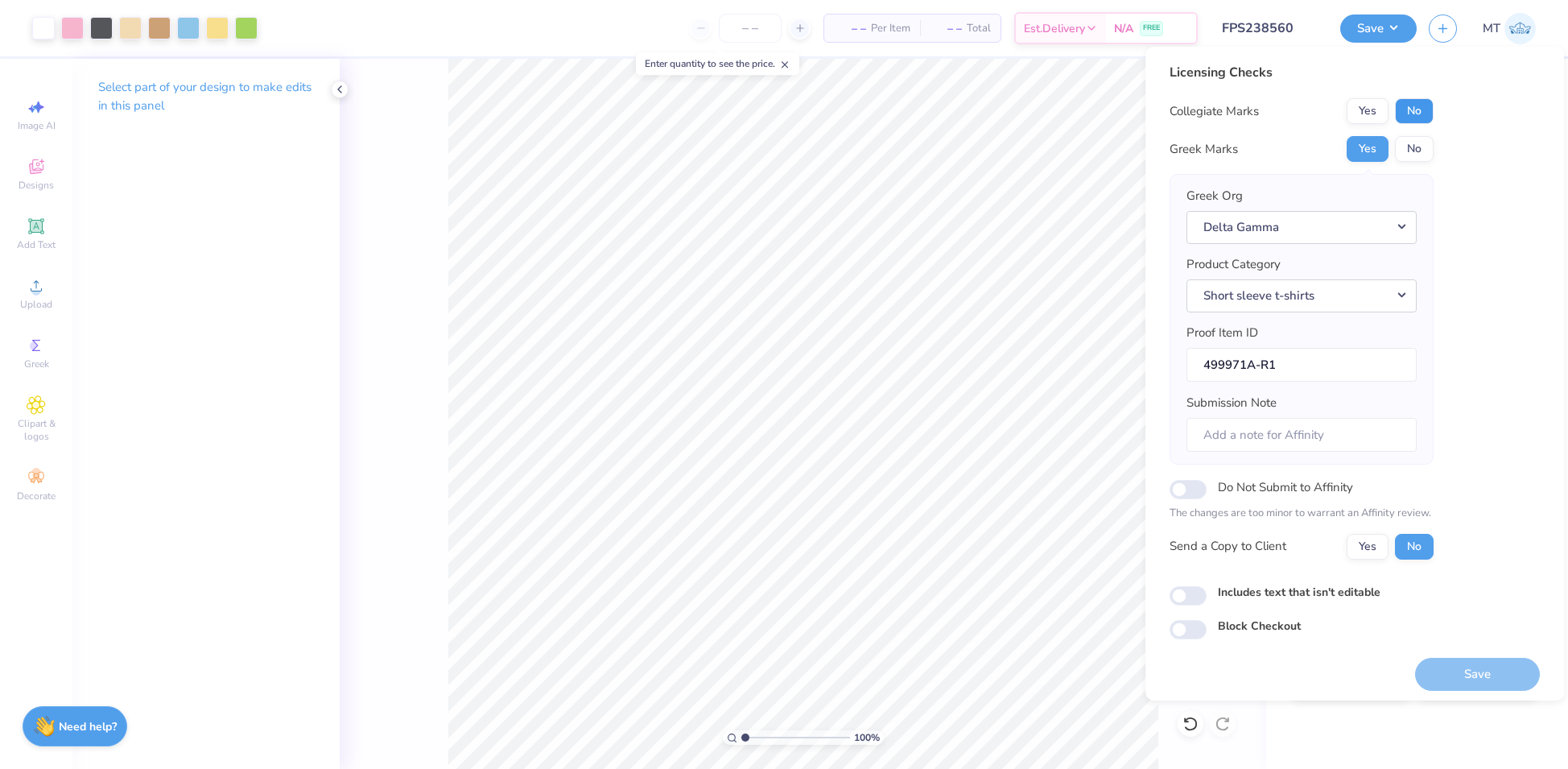
click at [1404, 114] on button "No" at bounding box center [1414, 111] width 39 height 25
click at [1468, 660] on button "Save" at bounding box center [1478, 674] width 125 height 33
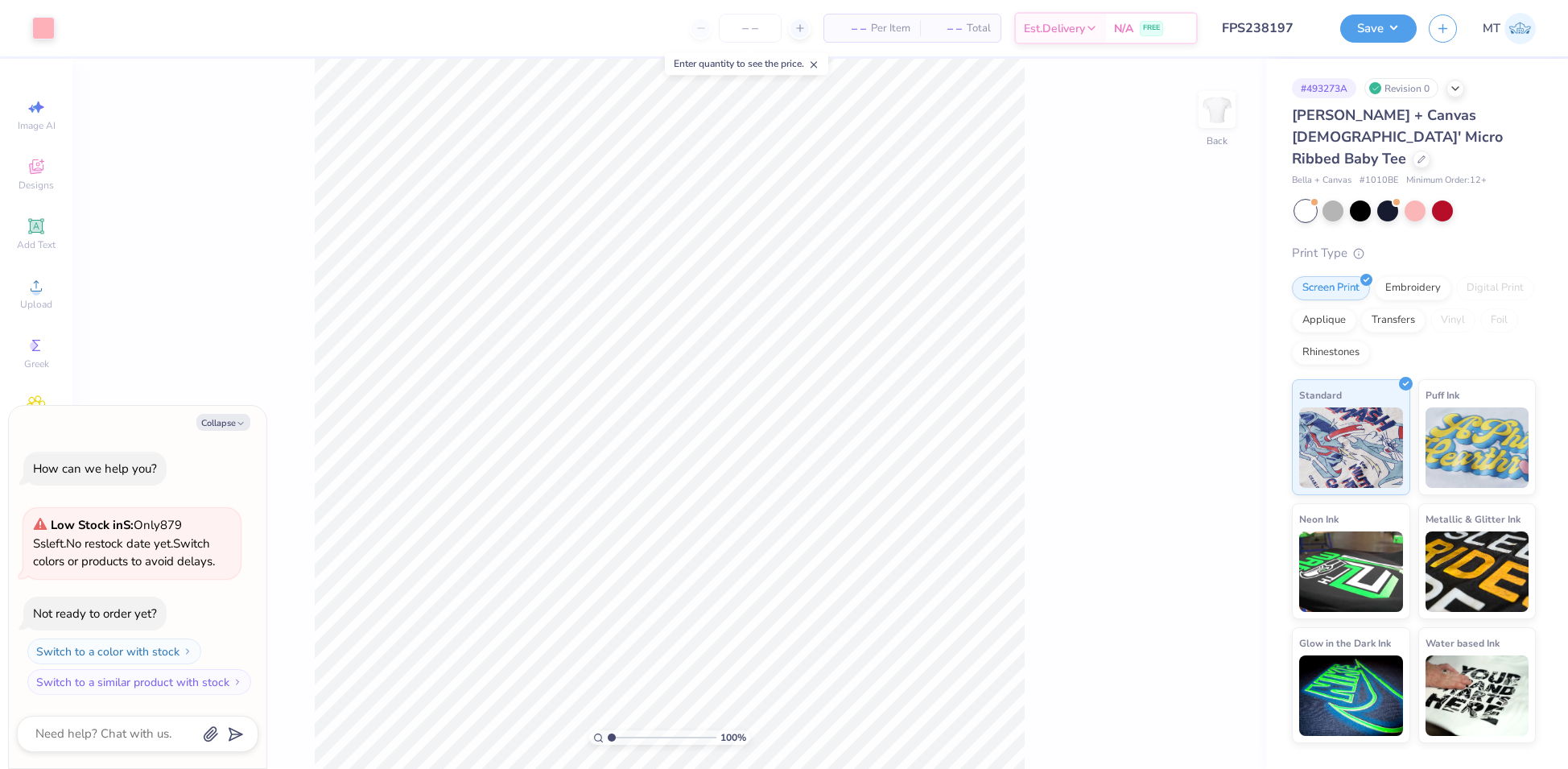
type textarea "x"
type input "6.36171933177328"
type textarea "x"
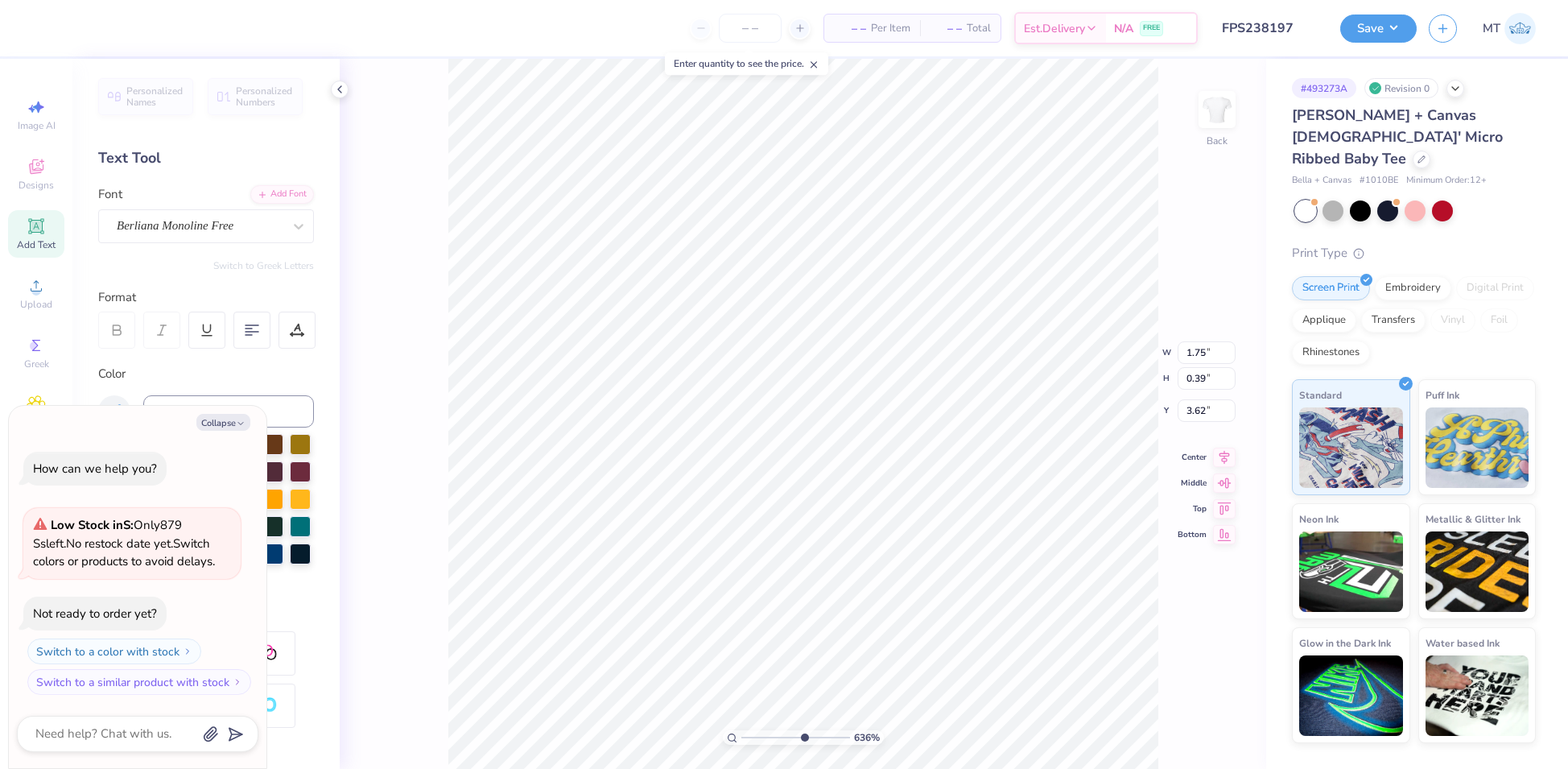
type input "6.36171933177328"
type textarea "x"
type input "6.36171933177328"
type textarea "x"
type input "6.36171933177328"
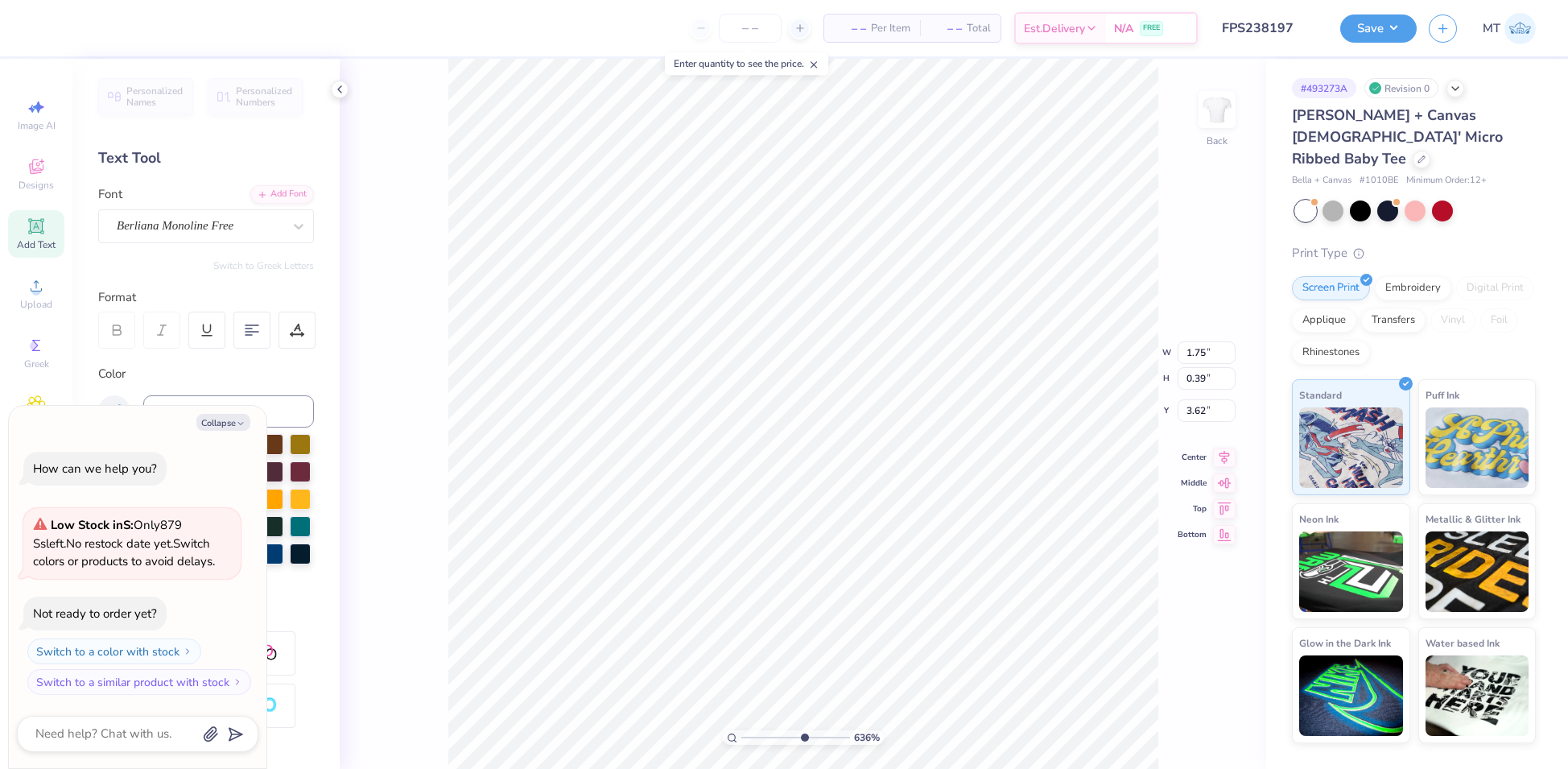
type textarea "x"
type input "6.36171933177328"
type textarea "x"
type input "6.36171933177328"
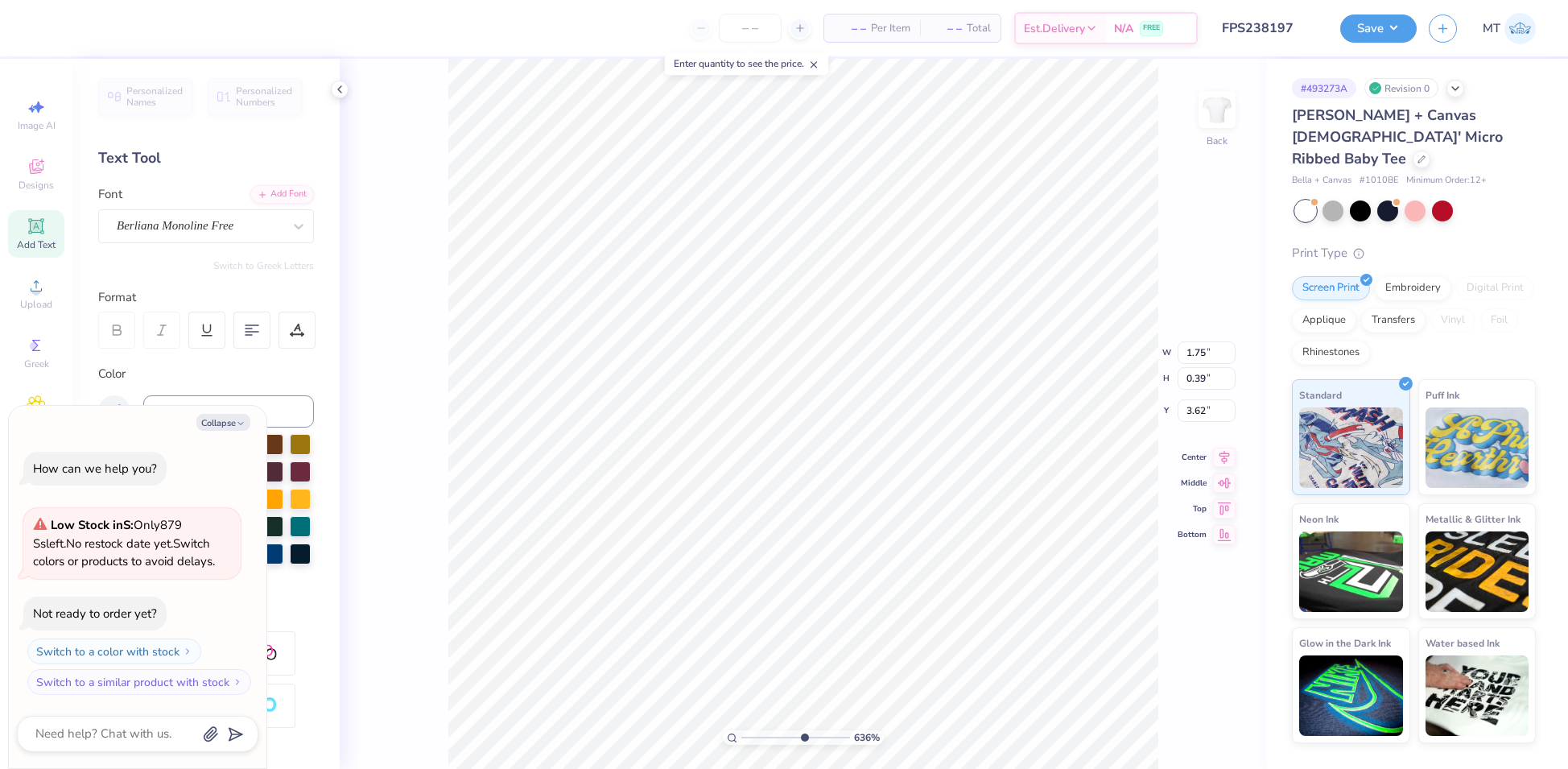
type textarea "x"
type input "6.36171933177328"
type textarea "x"
type textarea "b"
type input "6.36171933177328"
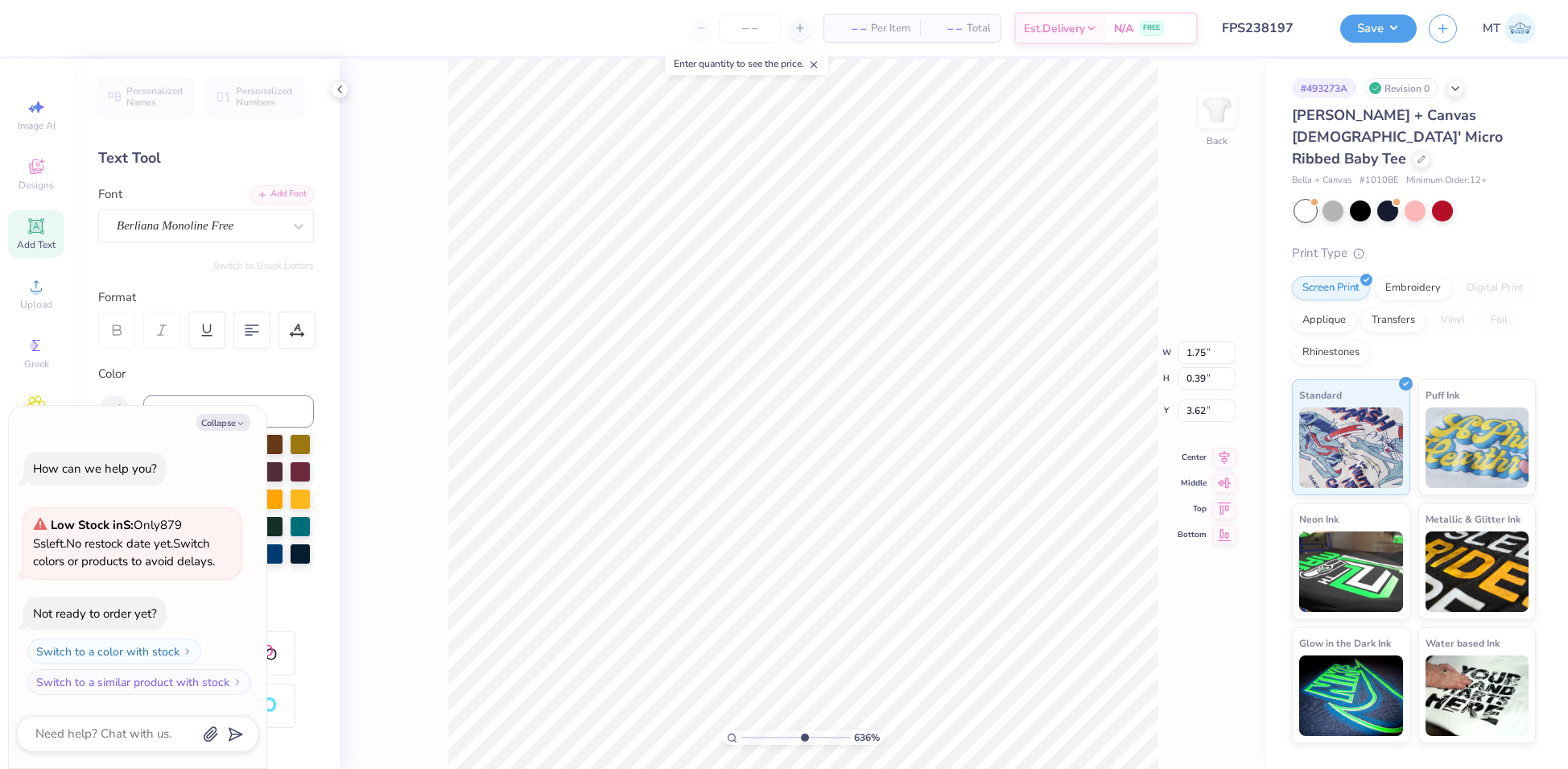
type textarea "x"
type textarea "bi"
type input "6.36171933177328"
type textarea "x"
type textarea "bid"
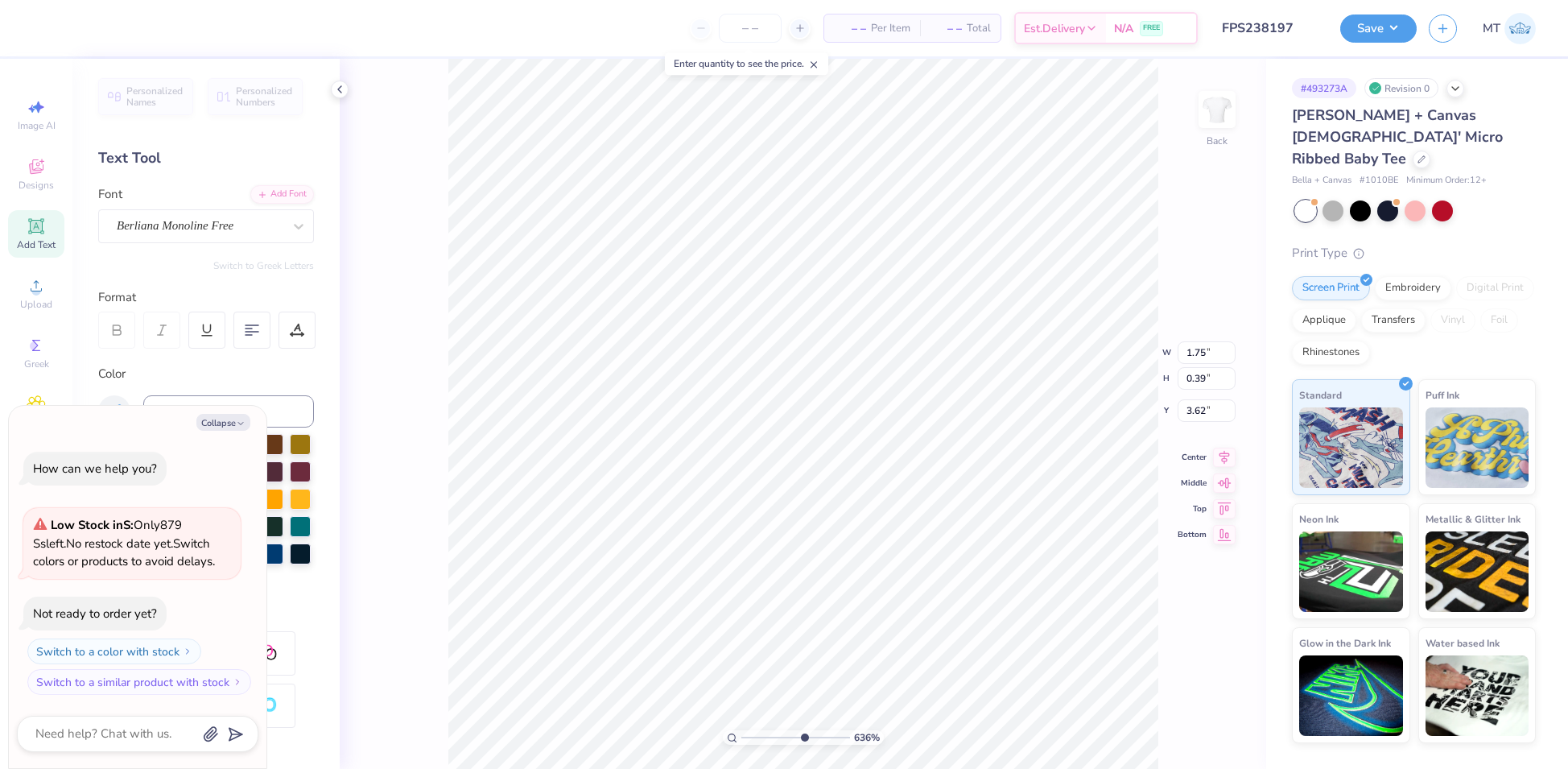
type input "6.36171933177328"
type textarea "x"
type input "6.36171933177328"
type textarea "x"
type textarea "bid d"
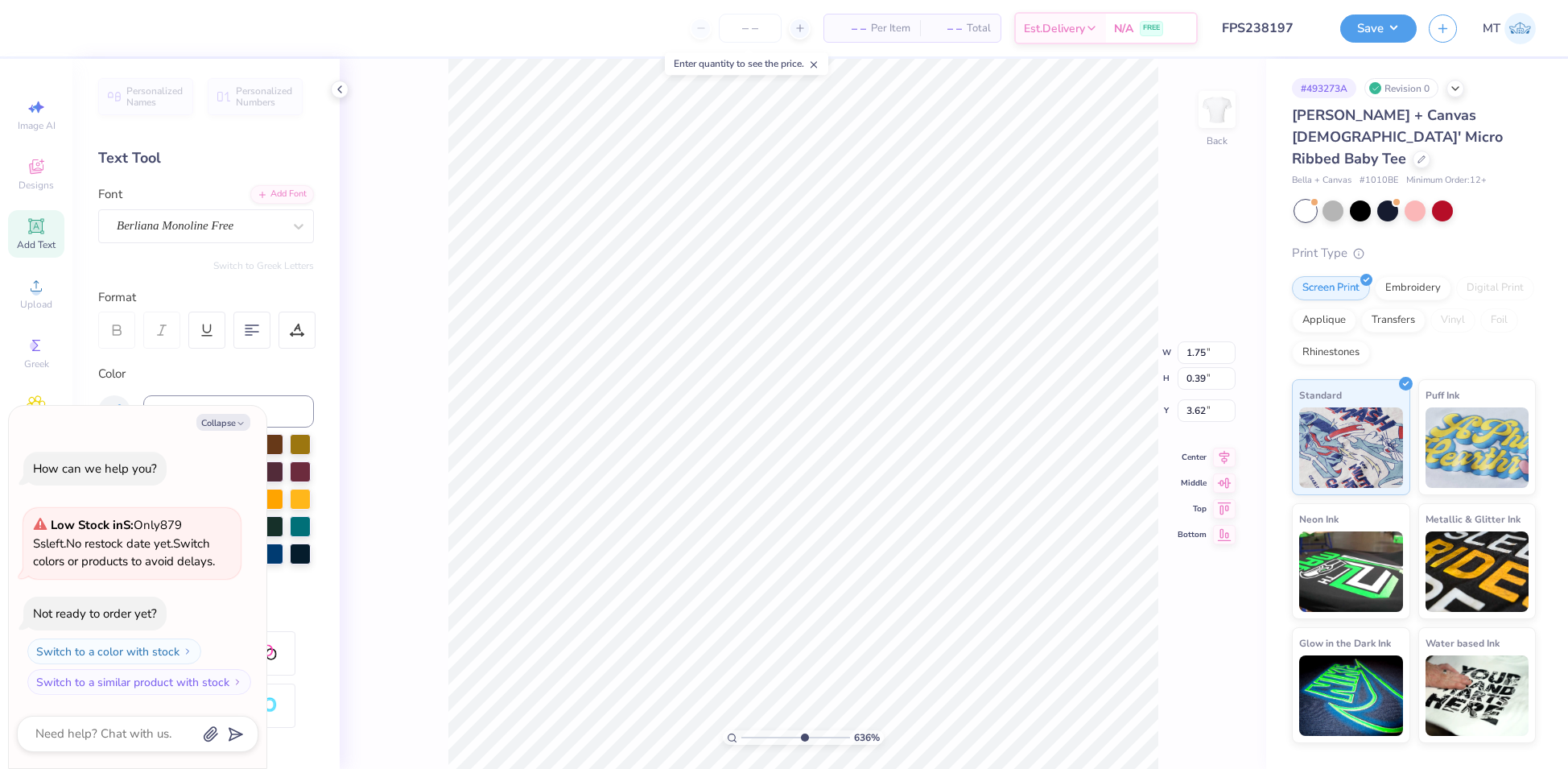
type input "6.36171933177328"
type textarea "x"
type textarea "bid day"
type input "6.36171933177328"
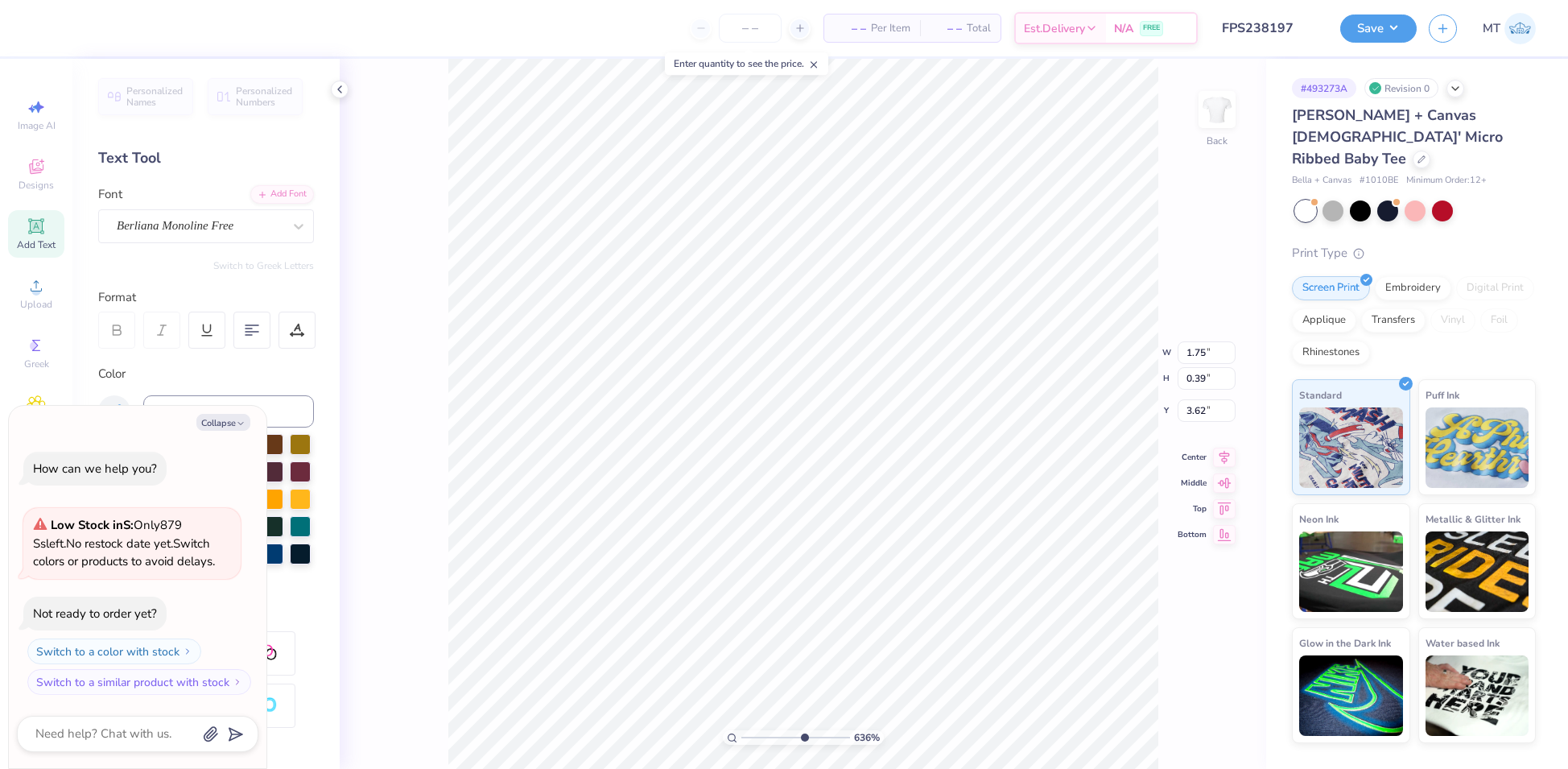
type textarea "x"
type input "6.36171933177328"
type textarea "x"
type input "2.51362208295769"
type textarea "x"
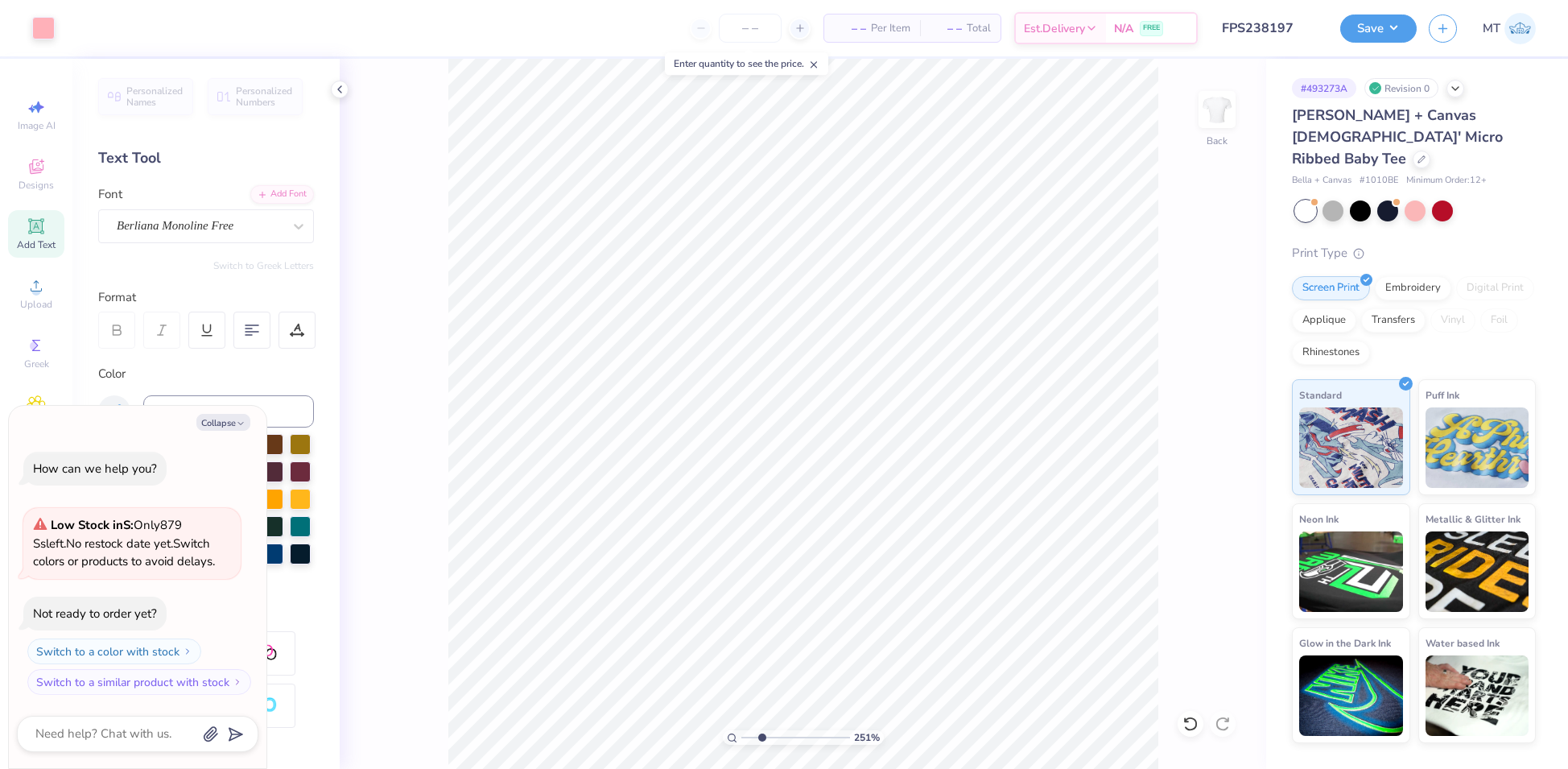
type input "2.51362208295769"
type textarea "x"
type input "7.35971319093344"
type textarea "x"
type input "7.35971319093344"
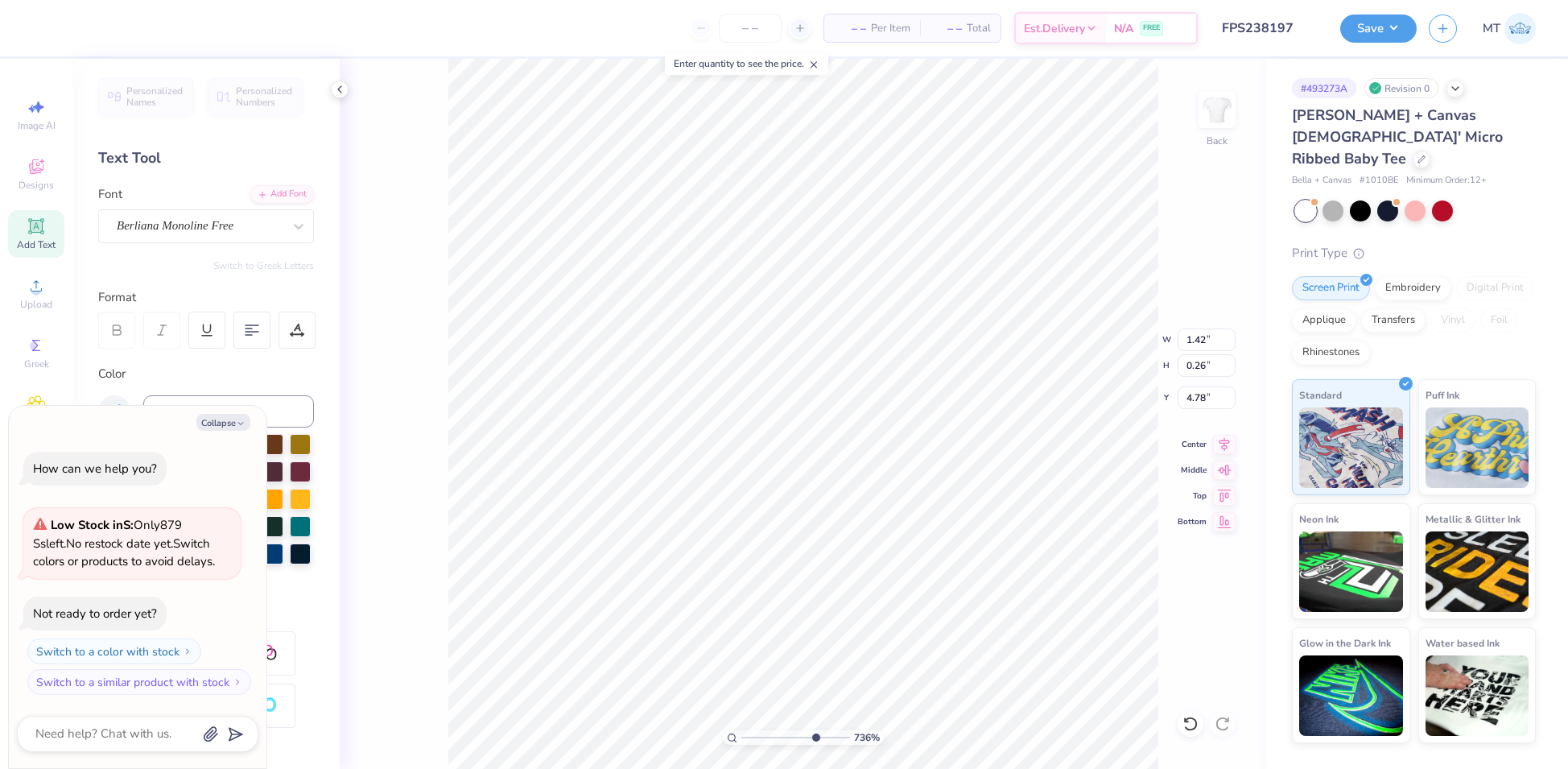
type textarea "x"
type input "7.35971319093344"
type textarea "x"
type input "7.35971319093344"
type textarea "x"
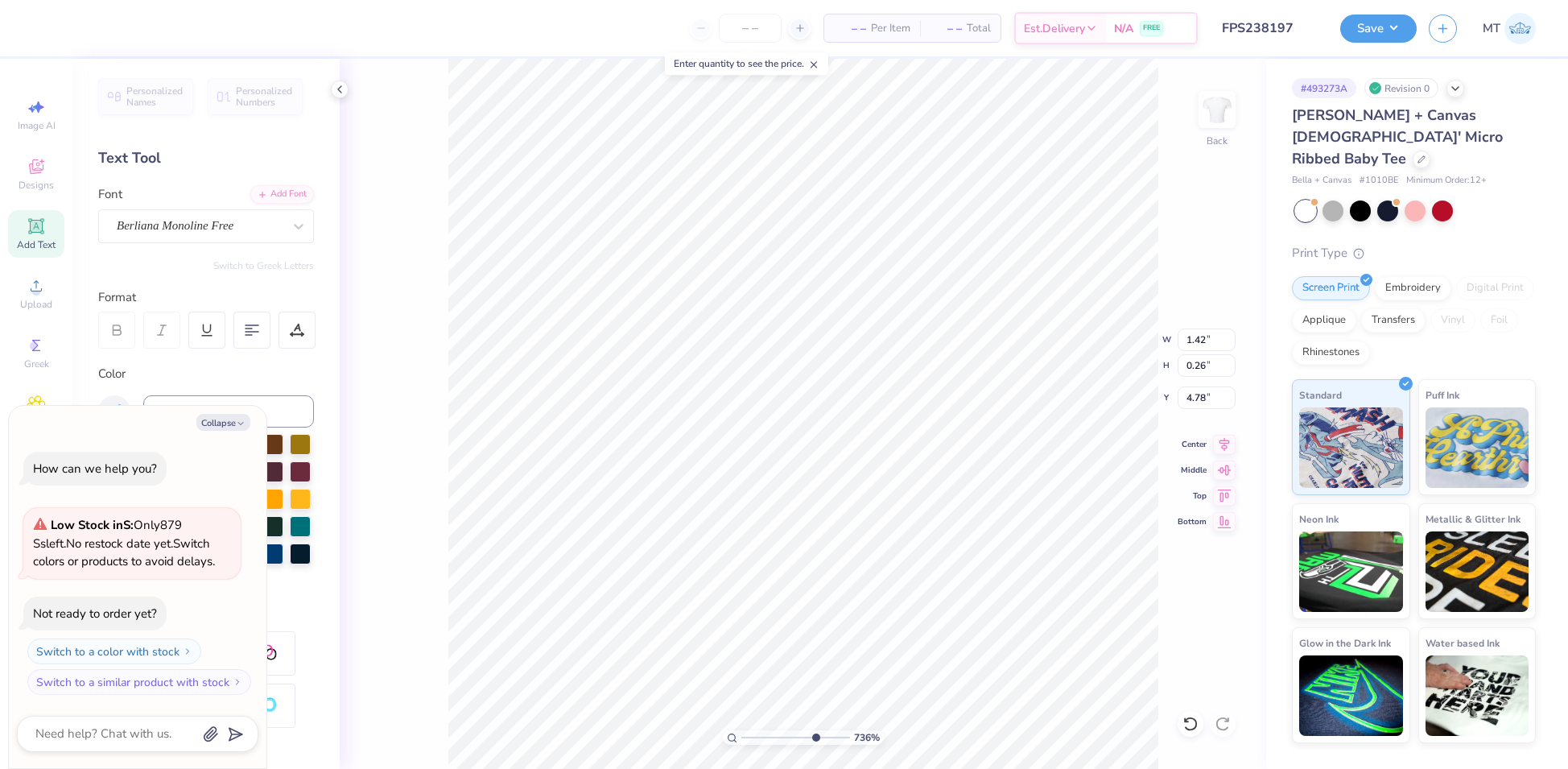
scroll to position [17, 4]
type input "7.35971319093344"
type textarea "x"
type input "7.35971319093344"
type textarea "x"
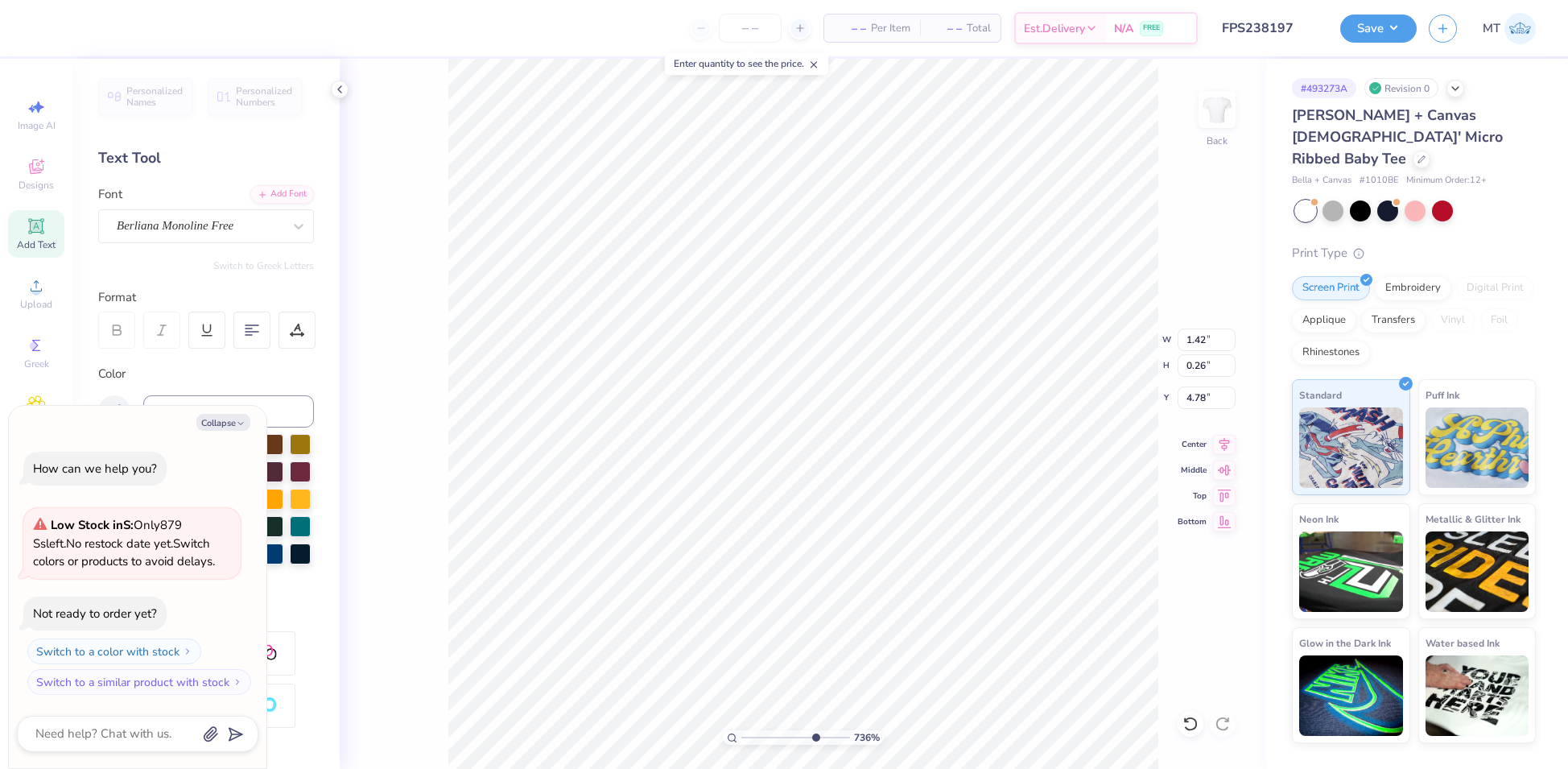
type input "7.35971319093344"
type textarea "x"
type input "7.35971319093344"
type textarea "x"
type input "2.1506451699458"
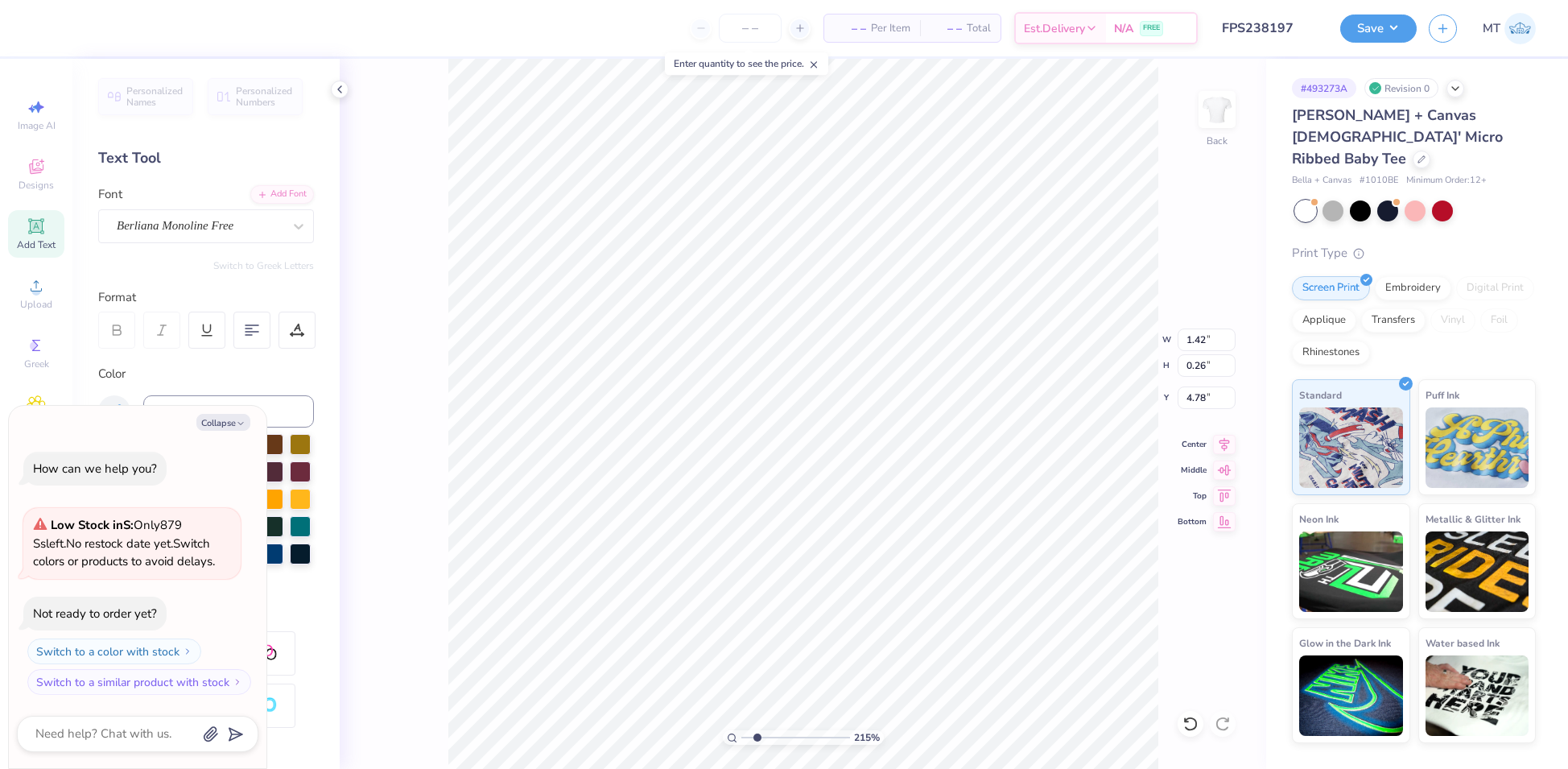
type textarea "x"
type input "2.1506451699458"
type textarea "x"
type input "8.72879310977173"
type textarea "x"
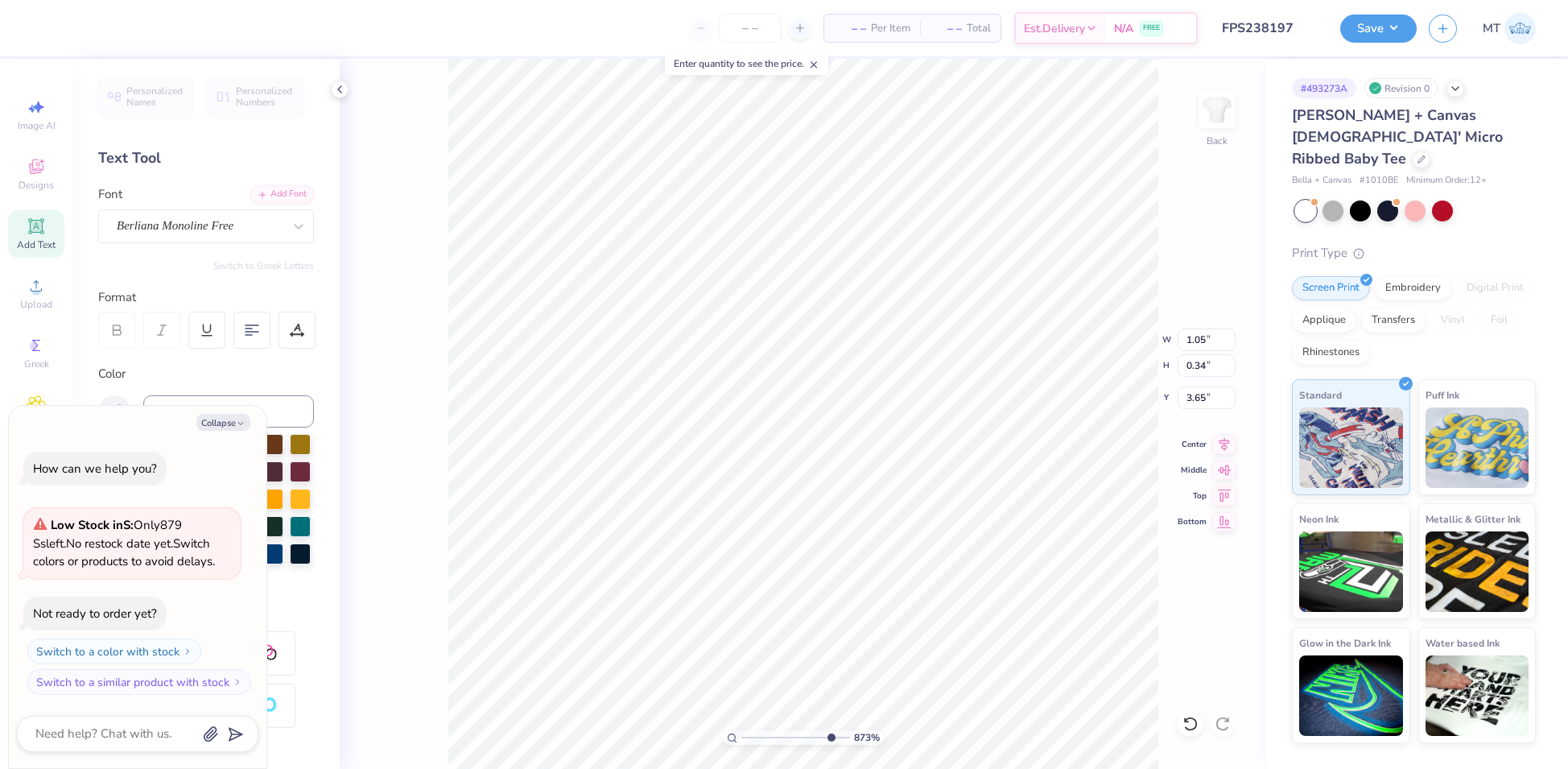
type input "8.72879310977173"
type textarea "x"
type input "8.72879310977173"
type textarea "x"
type input "1.30"
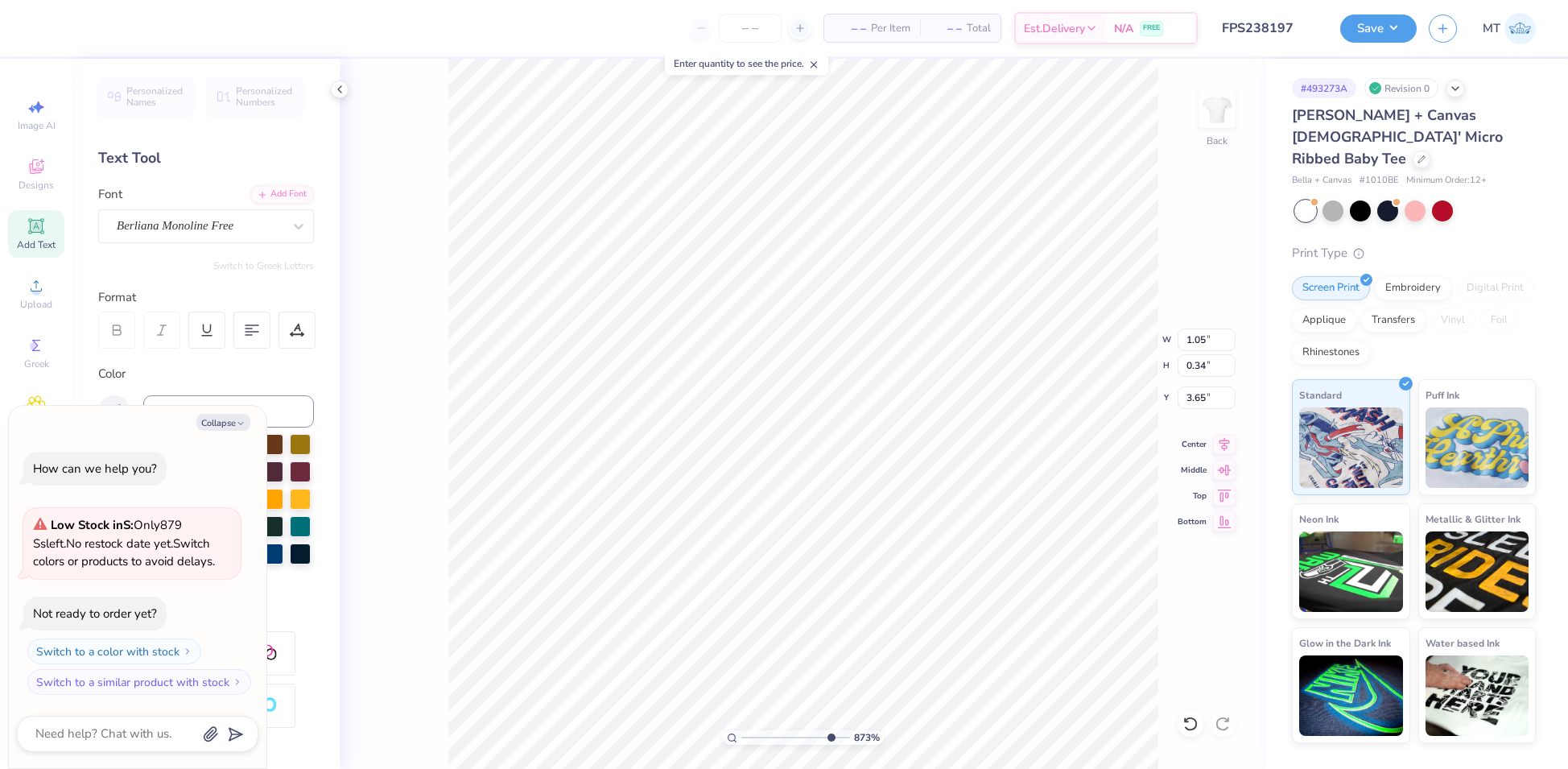
type input "0.42"
type input "3.56"
type input "8.72879310977173"
type textarea "x"
type input "8.72879310977173"
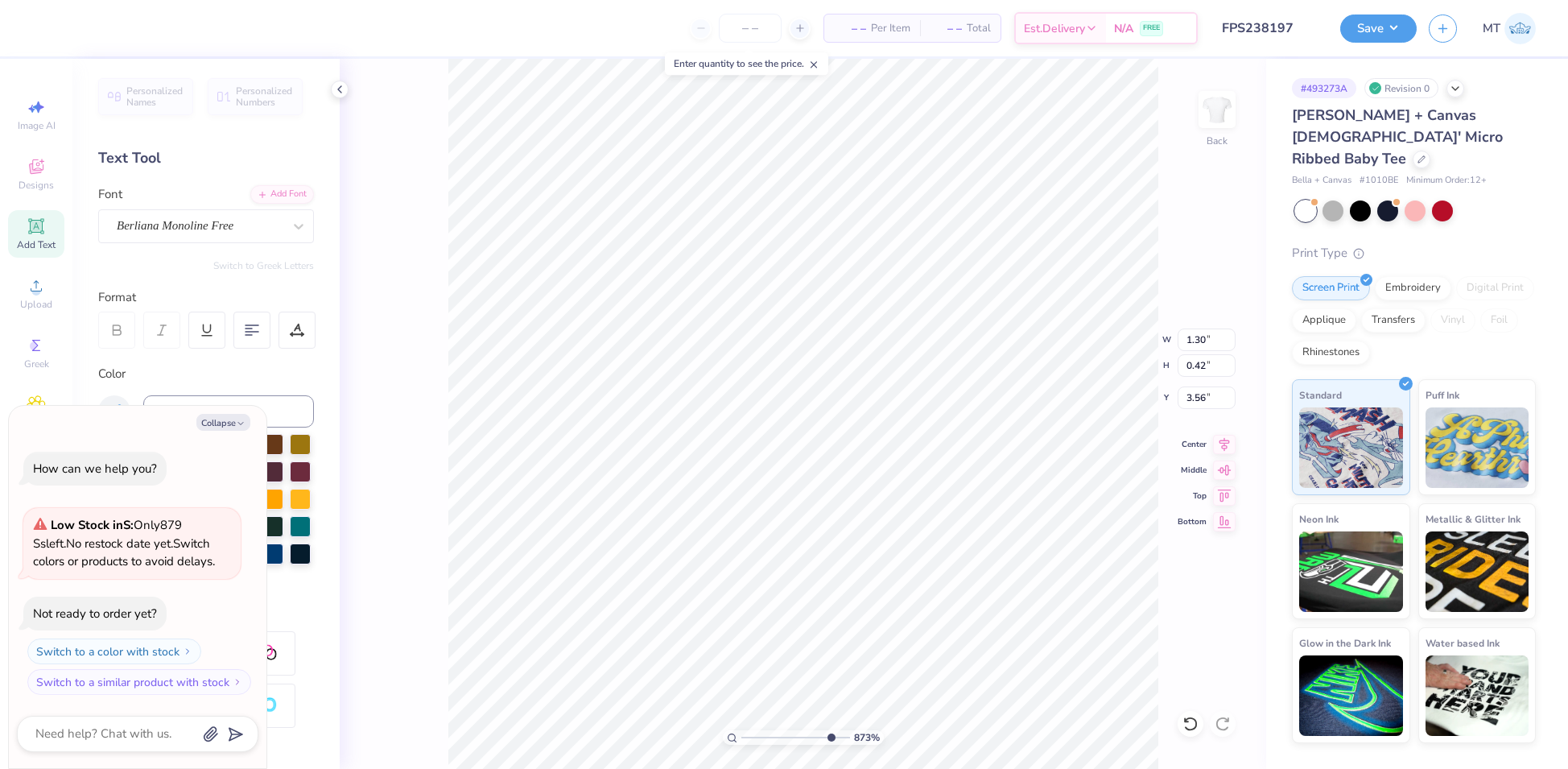
type textarea "x"
type input "3.61"
type input "8.72879310977173"
type textarea "x"
type input "1.42"
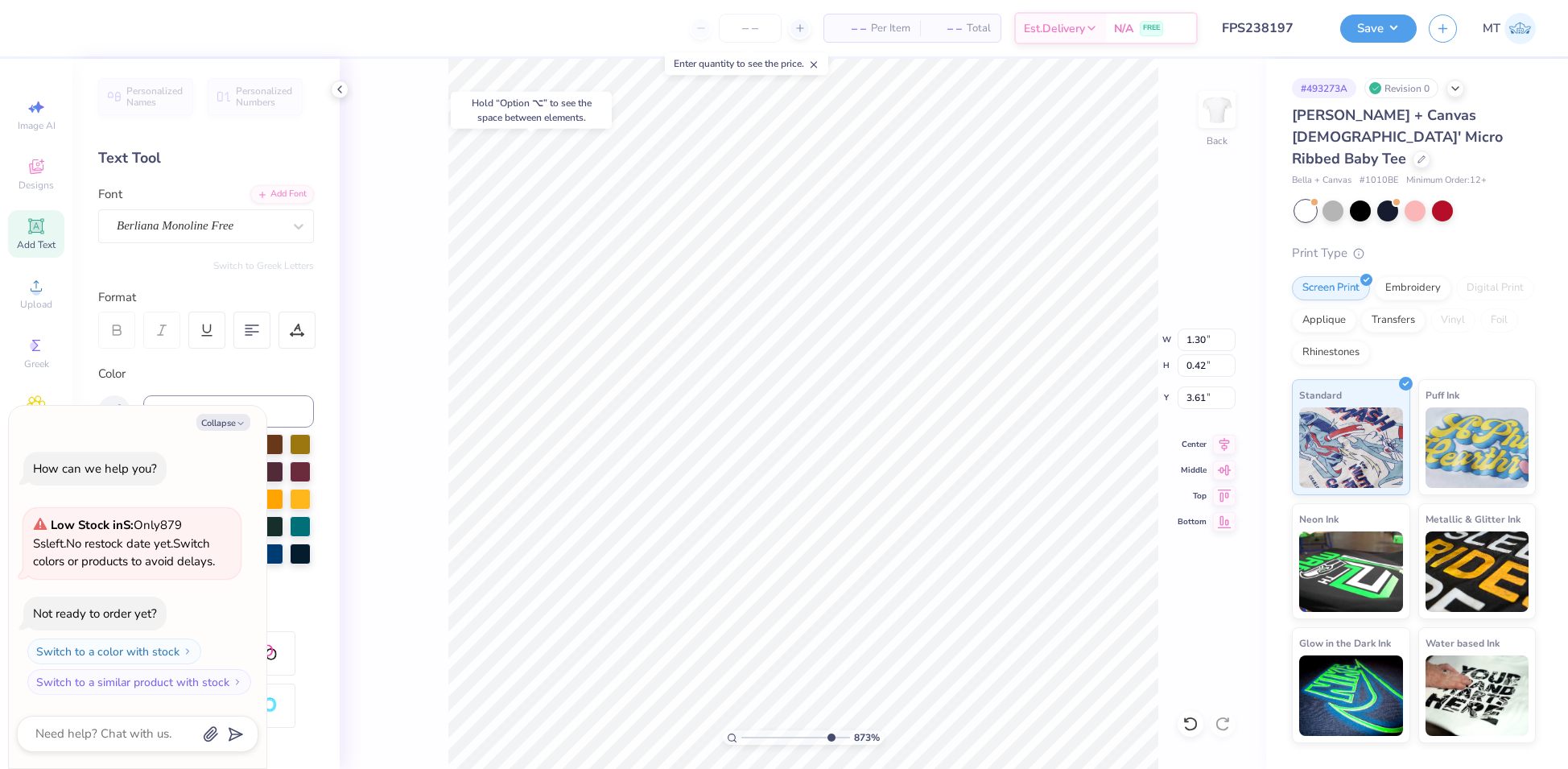
type input "0.26"
type input "4.78"
type input "8.72879310977173"
type textarea "x"
type input "8.72879310977173"
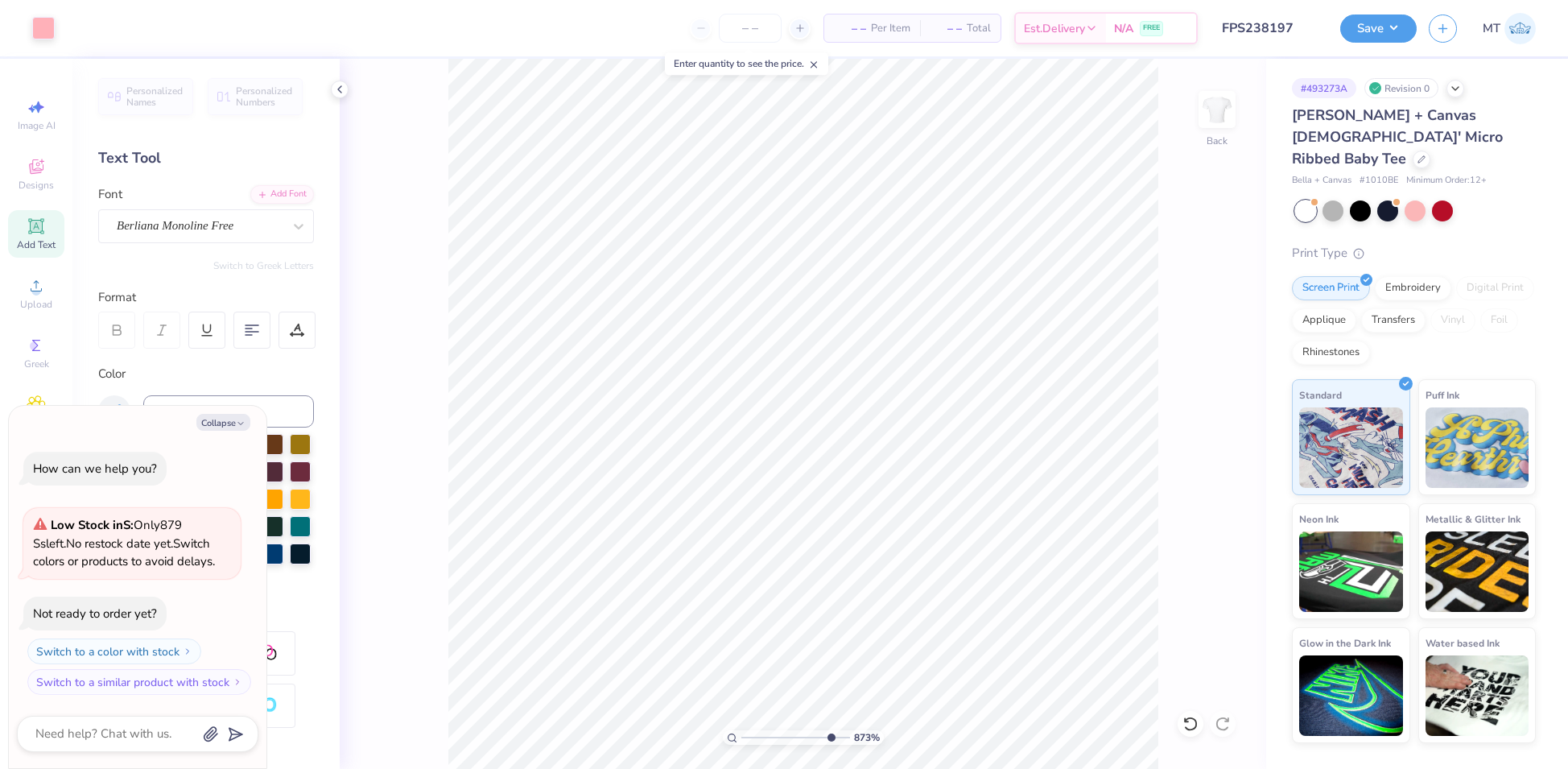
type textarea "x"
type input "8.72879310977173"
type textarea "x"
type input "4.76"
type input "1.57882518284335"
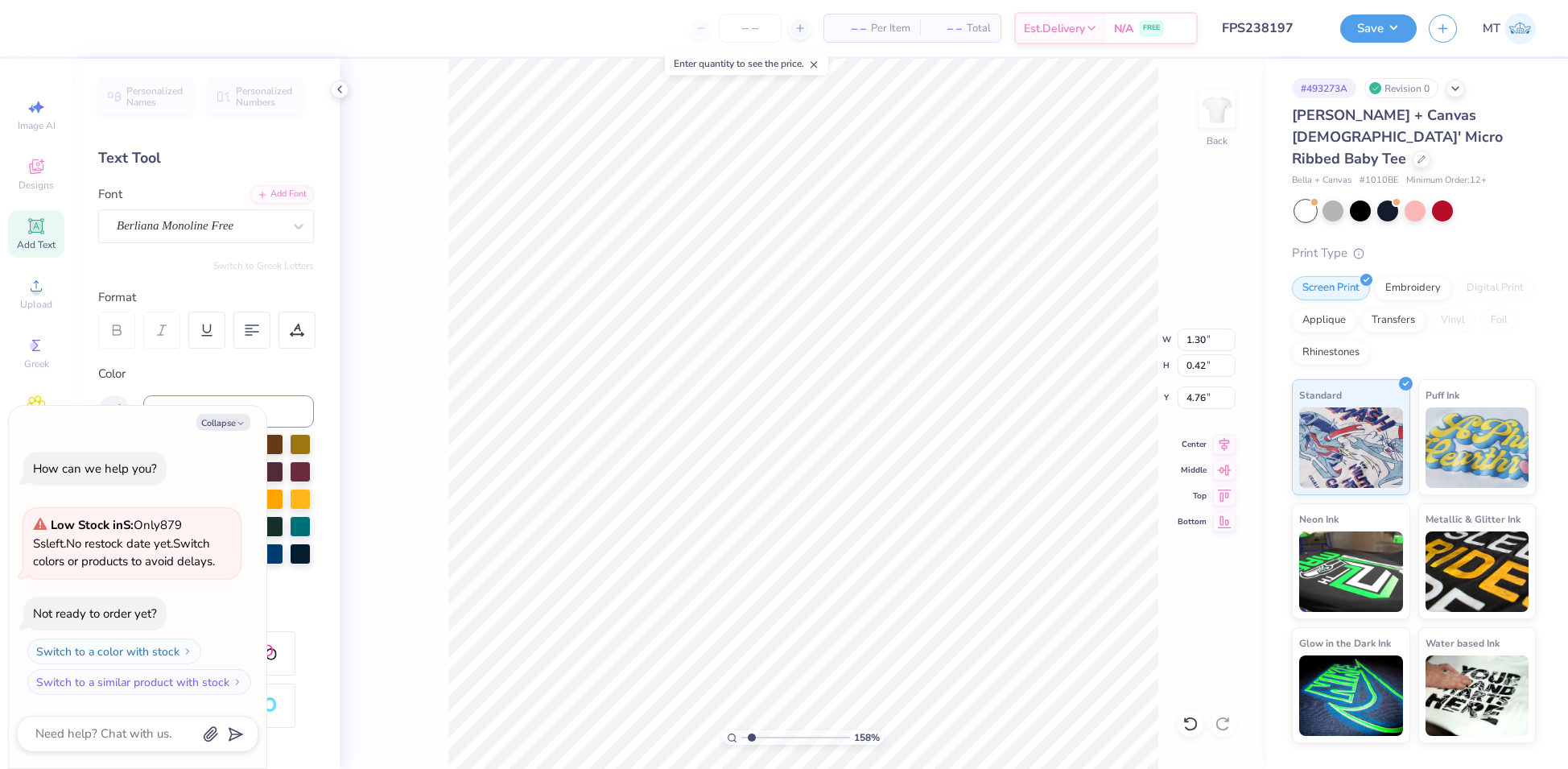
type textarea "x"
type input "1.57882518284335"
type textarea "x"
type input "3.38780746652445"
type textarea "x"
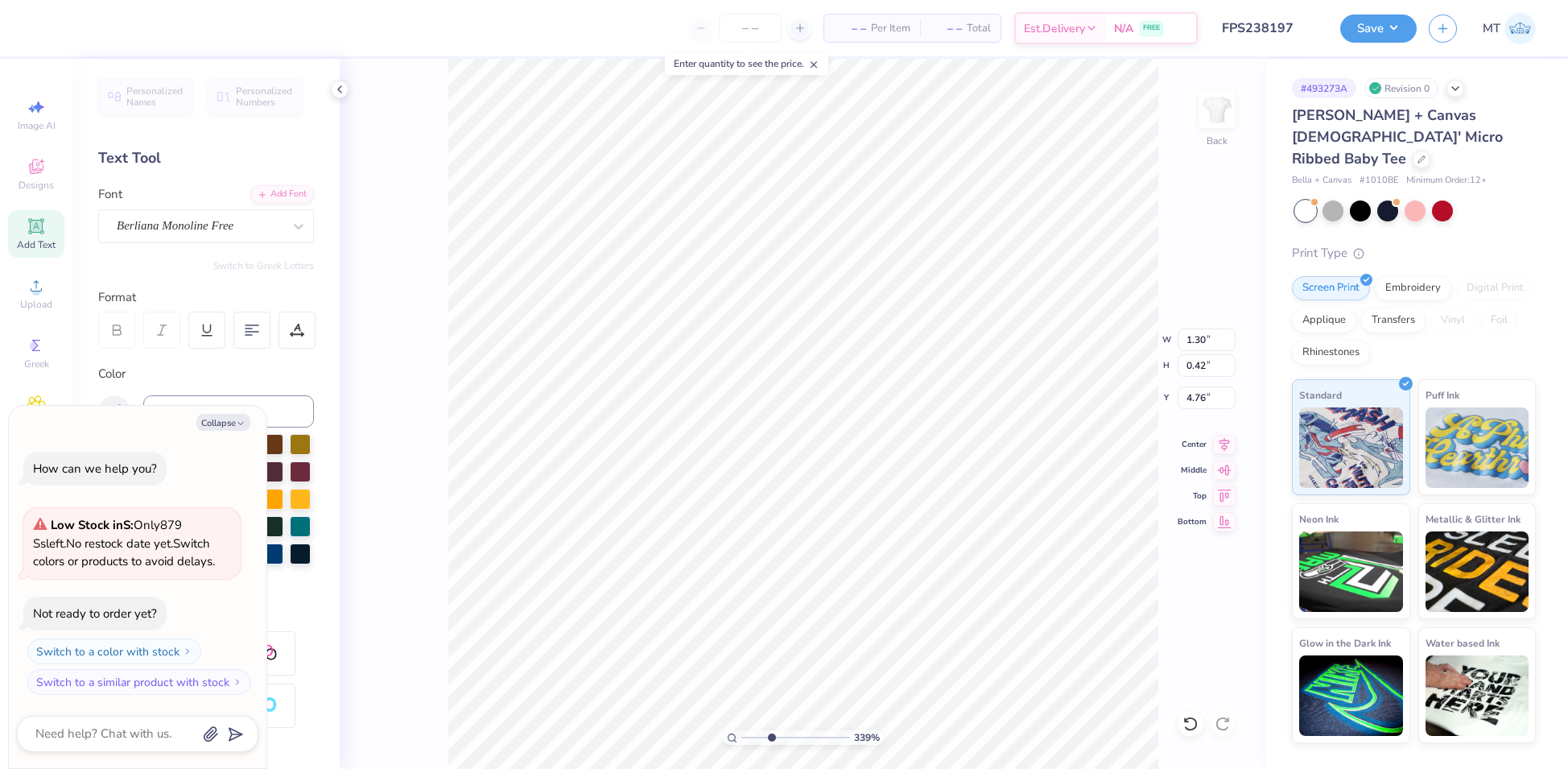
type input "3.38780746652445"
type textarea "x"
type input "3.56"
type input "3.38780746652445"
type textarea "x"
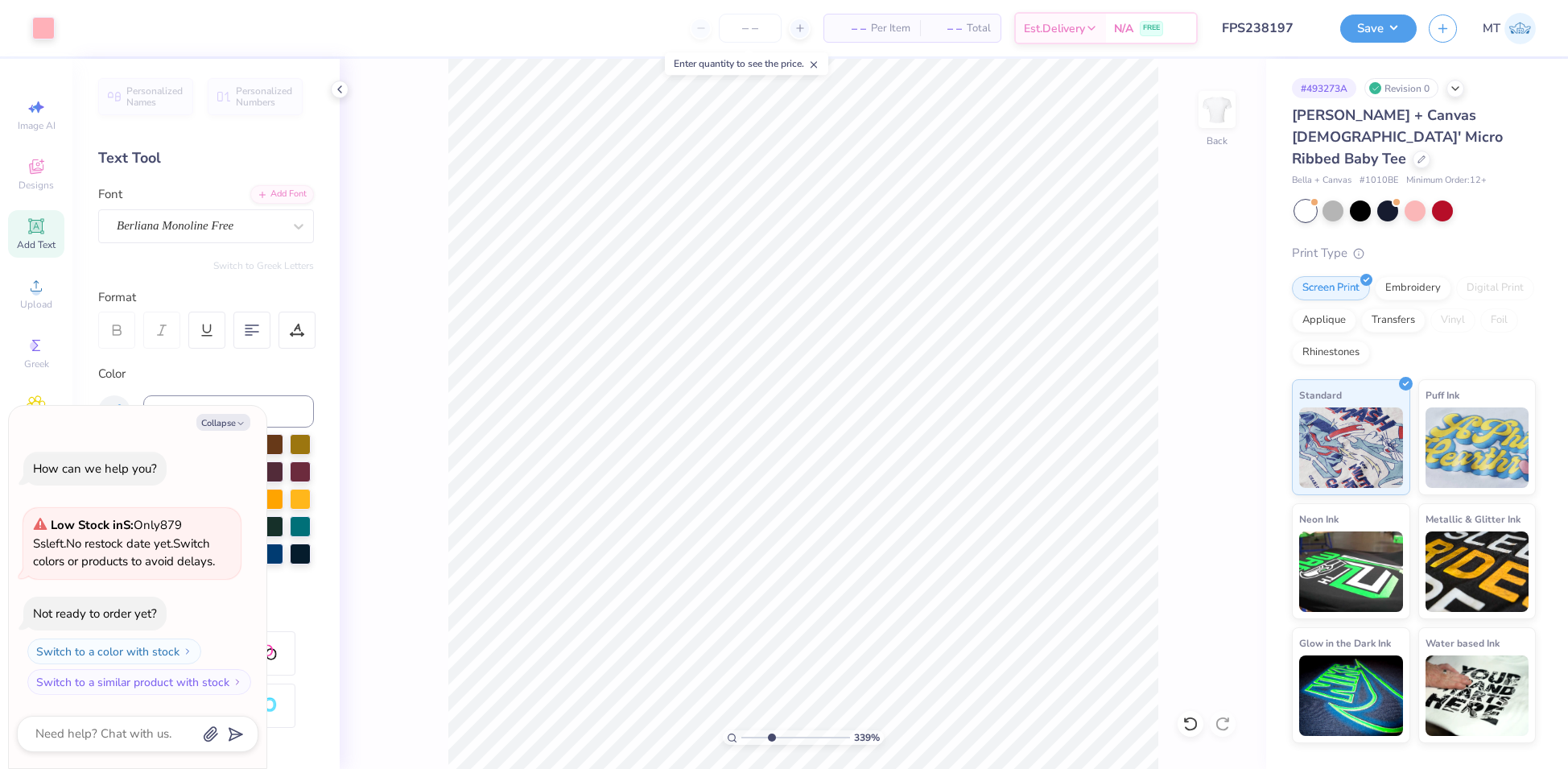
type input "3.38780746652445"
type textarea "x"
type input "5.79046573076987"
type textarea "x"
type input "5.79046573076987"
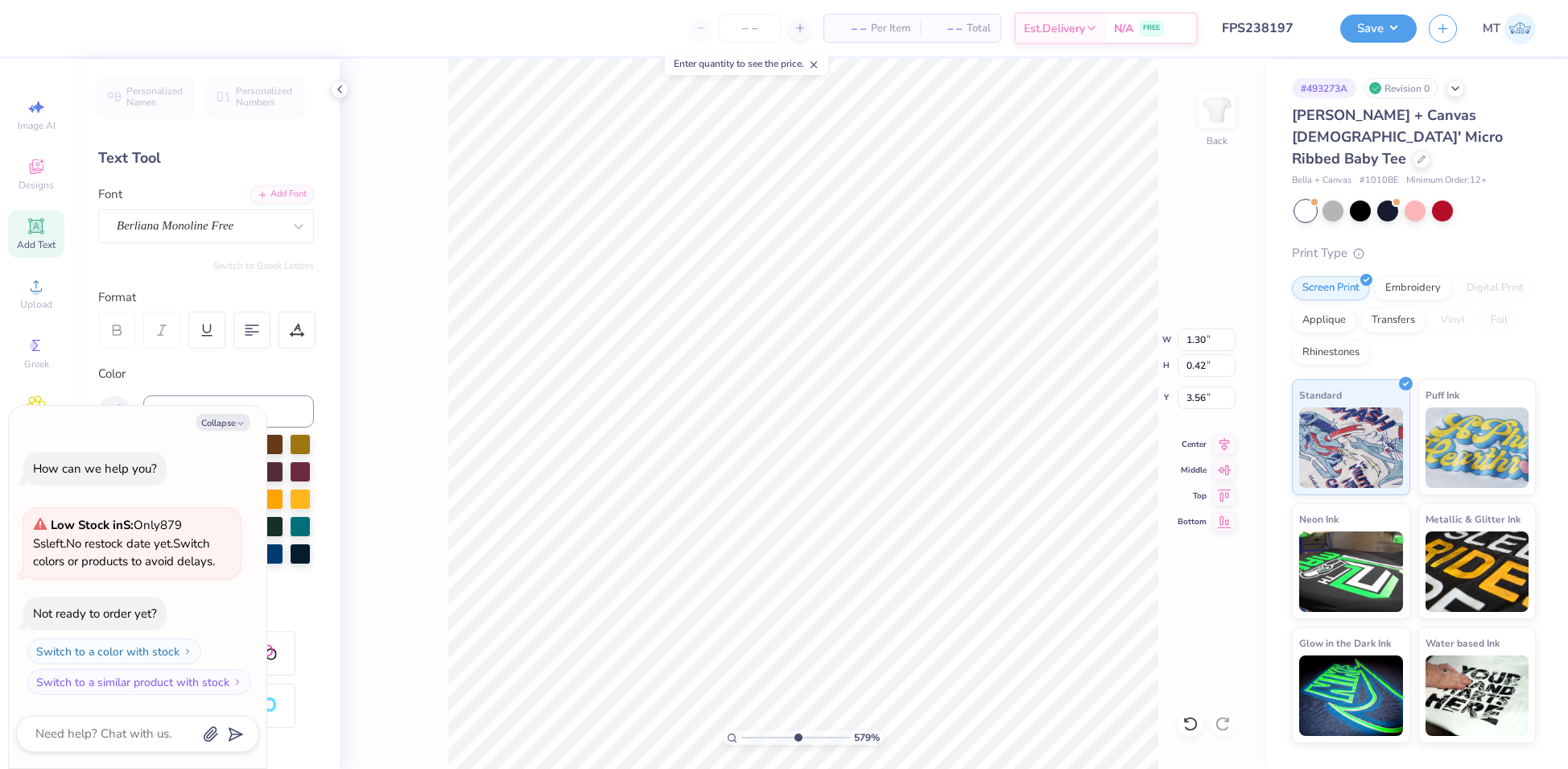
type textarea "x"
type input "5.79046573076987"
type textarea "x"
type input "3.59"
type input "5.79046573076987"
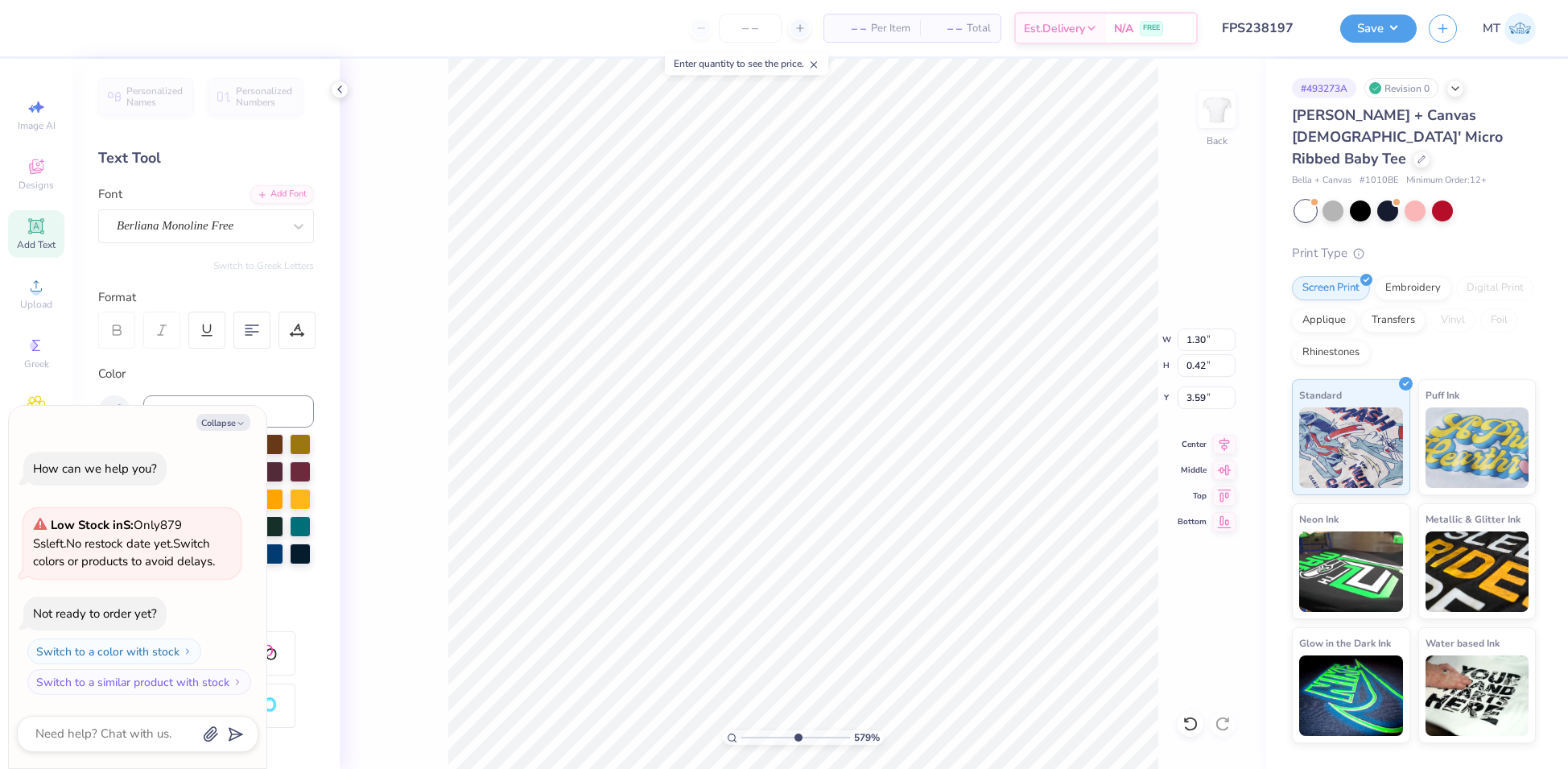
type textarea "x"
type input "5.79046573076987"
type textarea "x"
type input "5.79046573076987"
type textarea "x"
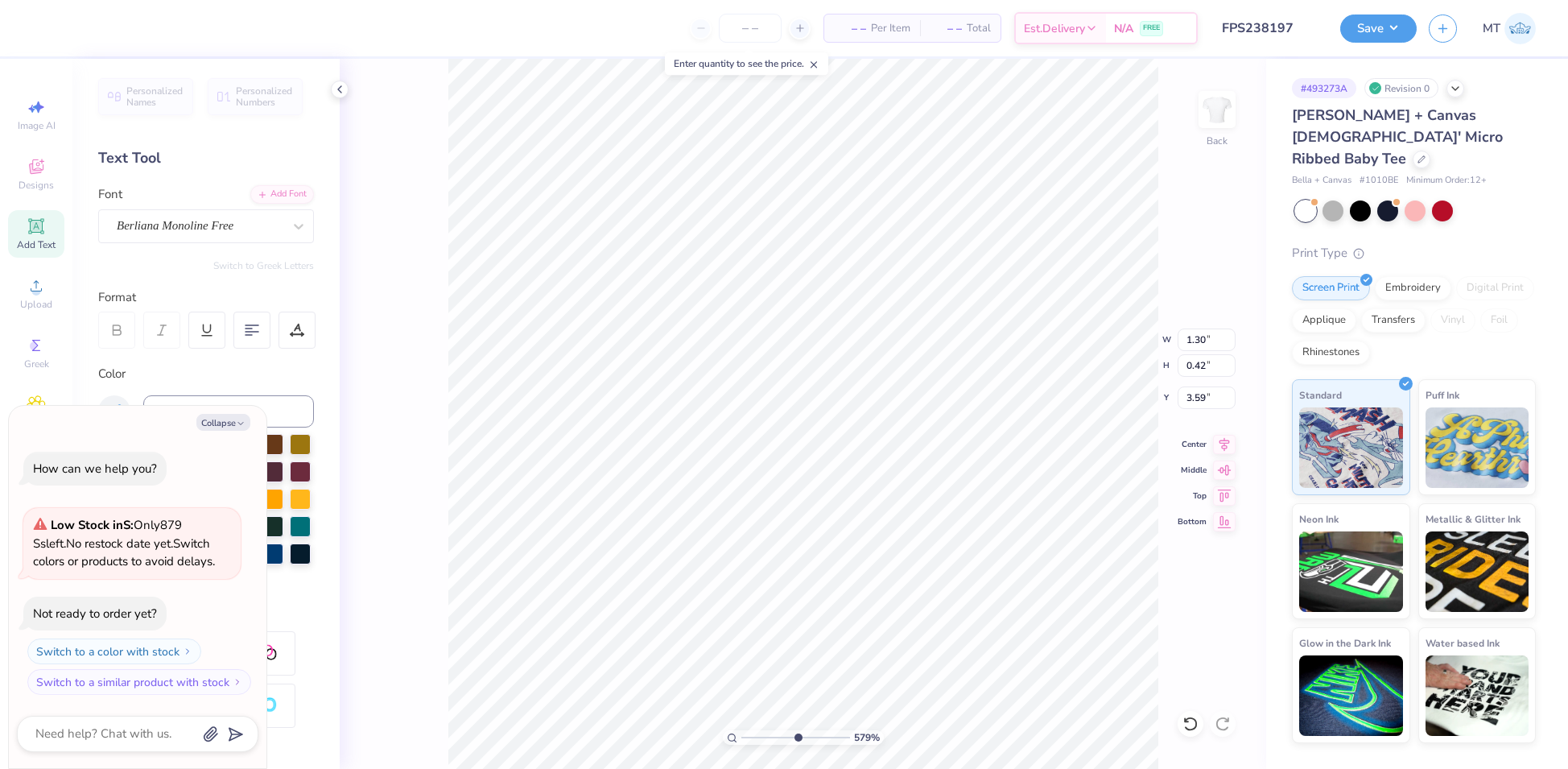
scroll to position [17, 2]
type input "5.79046573076987"
type textarea "x"
type input "5.79046573076987"
type textarea "x"
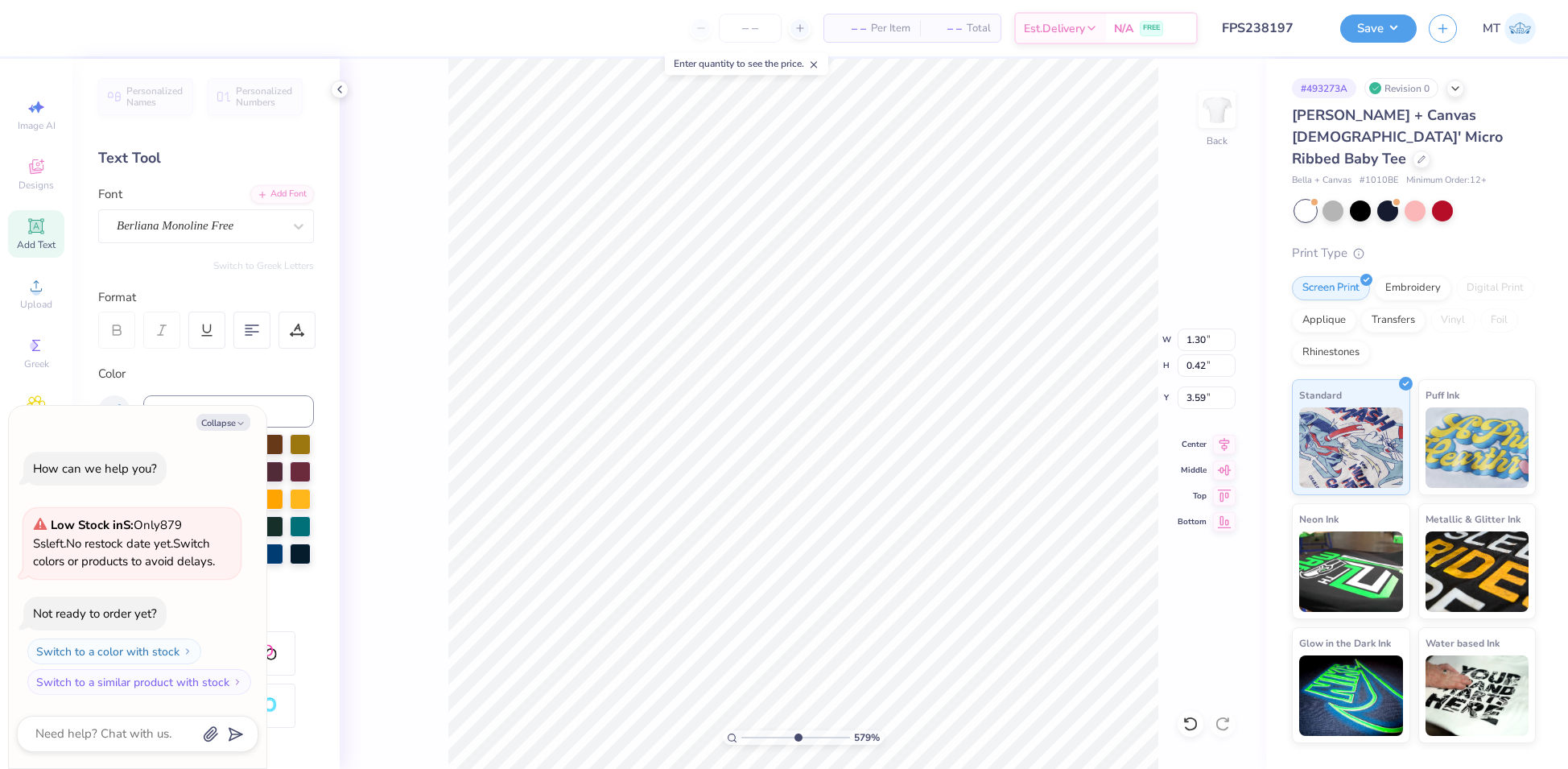
type input "5.79046573076987"
type textarea "x"
type textarea "m"
type input "5.79046573076987"
type textarea "x"
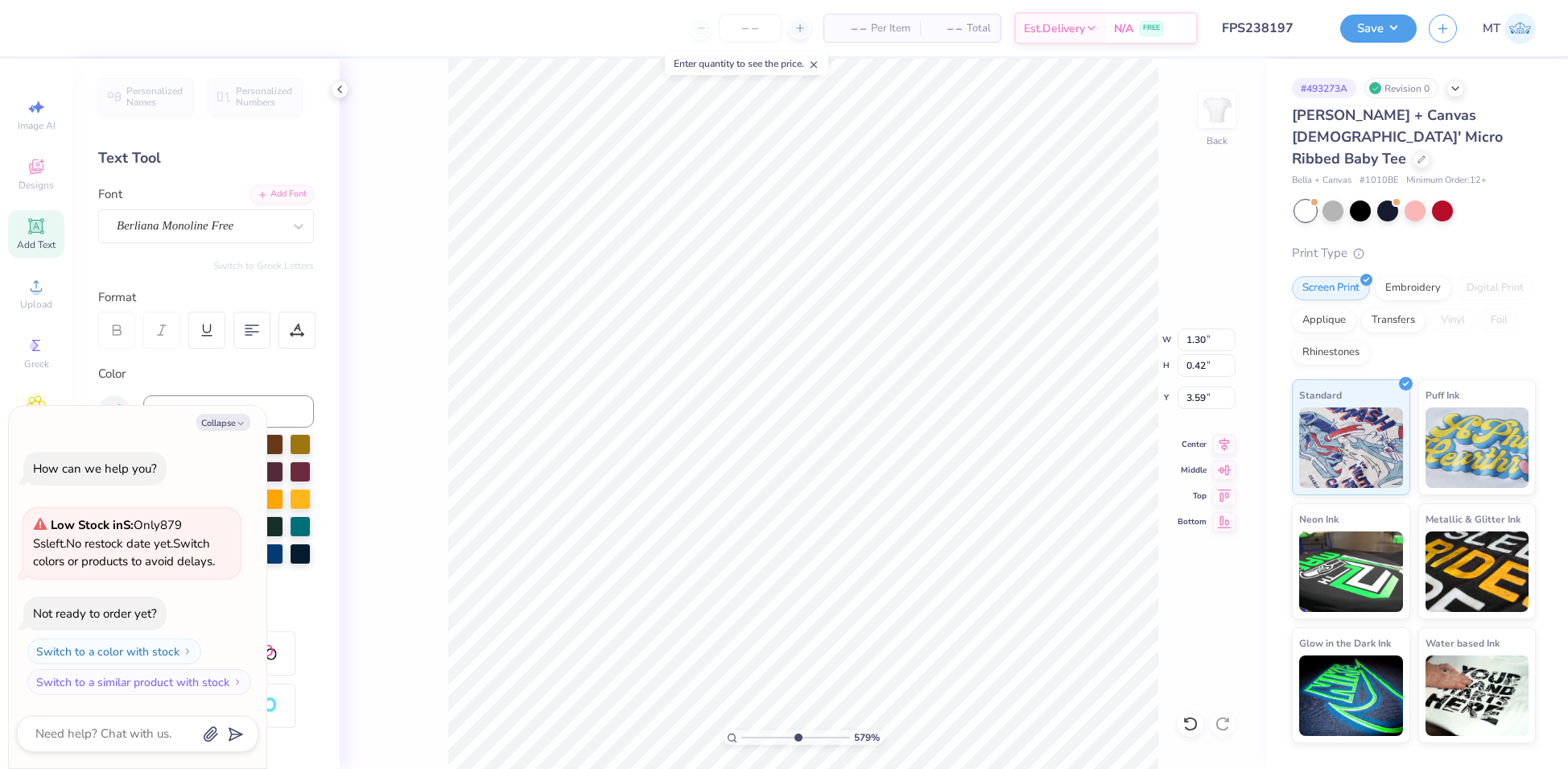
type textarea "me"
type input "5.79046573076987"
type textarea "x"
type textarea "mee"
type input "5.79046573076987"
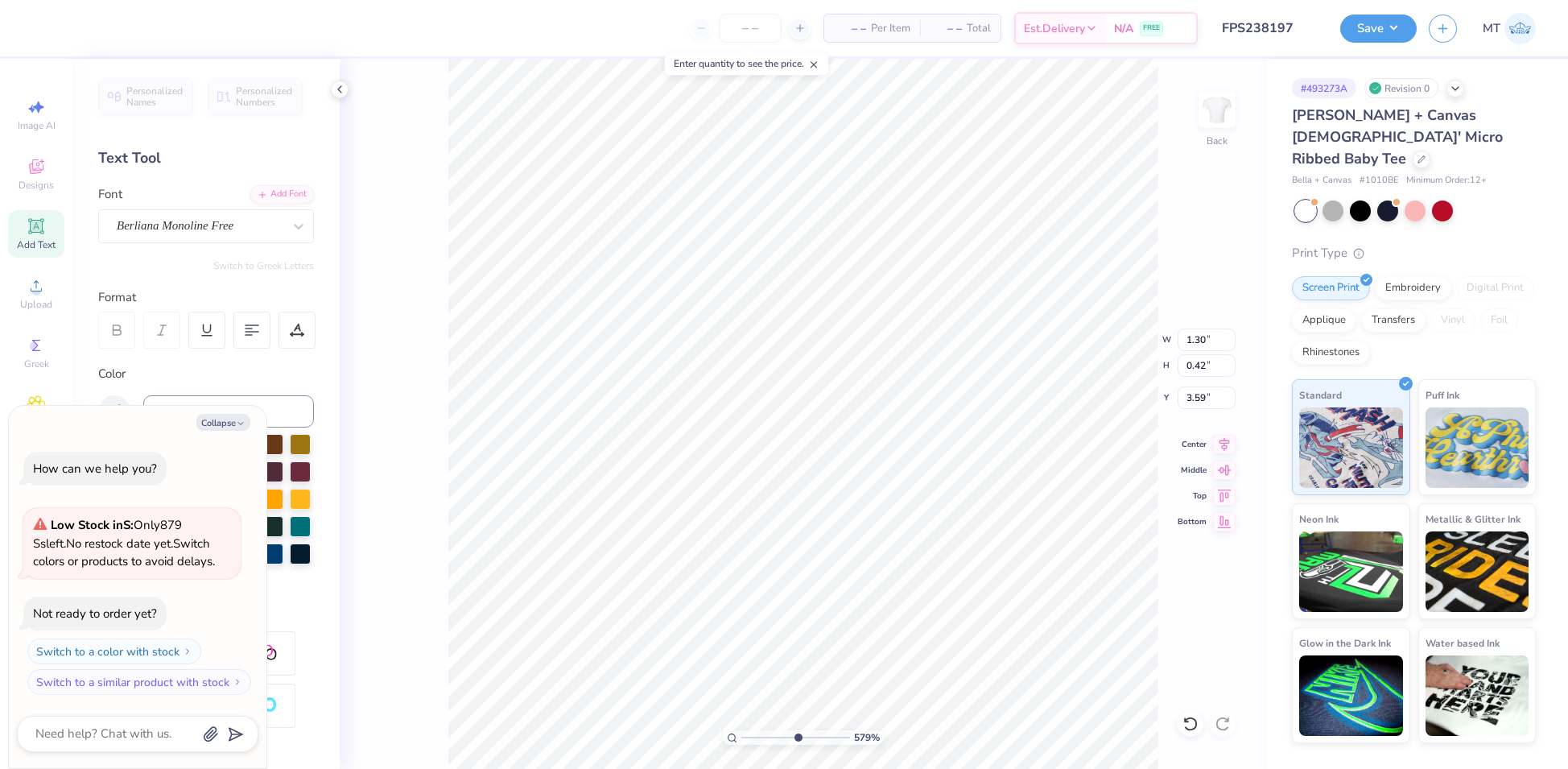
type textarea "x"
type textarea "meet"
type input "5.79046573076987"
type textarea "x"
type textarea "meet"
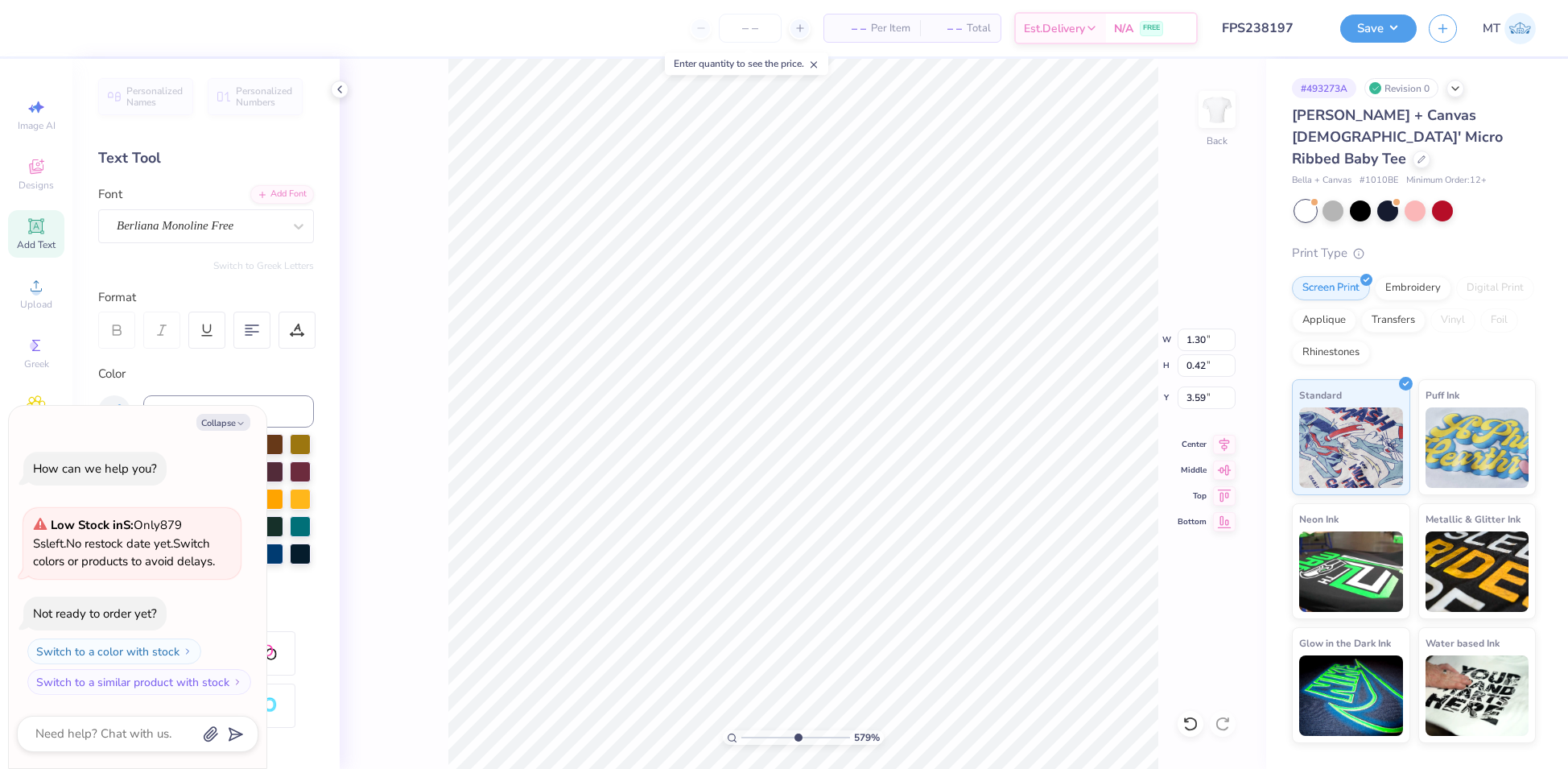
type input "5.79046573076987"
type textarea "x"
type textarea "meet t"
type input "5.79046573076987"
type textarea "x"
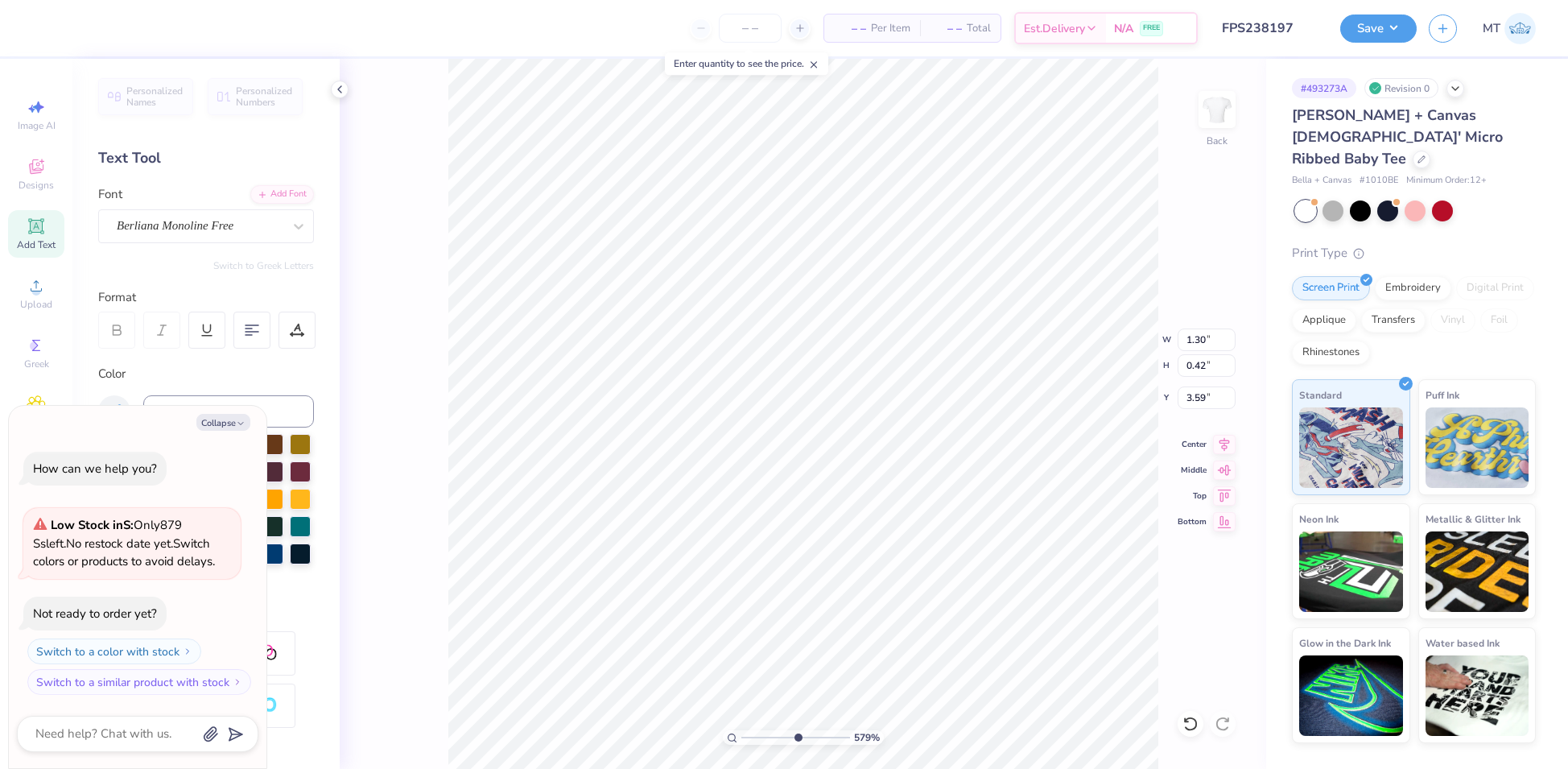
type textarea "meet th"
type input "5.79046573076987"
type textarea "x"
type textarea "meet the"
type input "5.79046573076987"
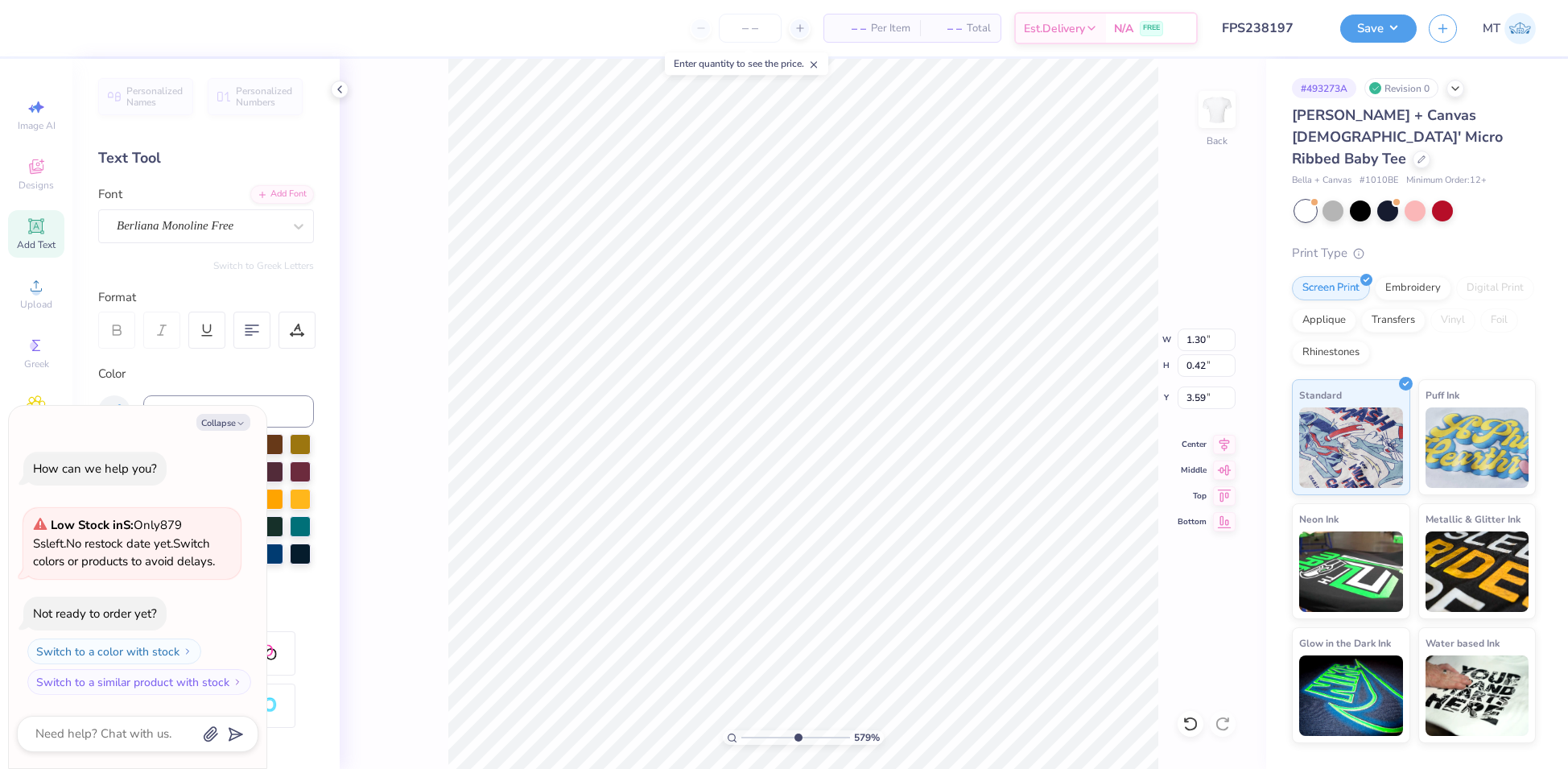
type textarea "x"
type textarea "meet the"
type input "5.79046573076987"
type textarea "x"
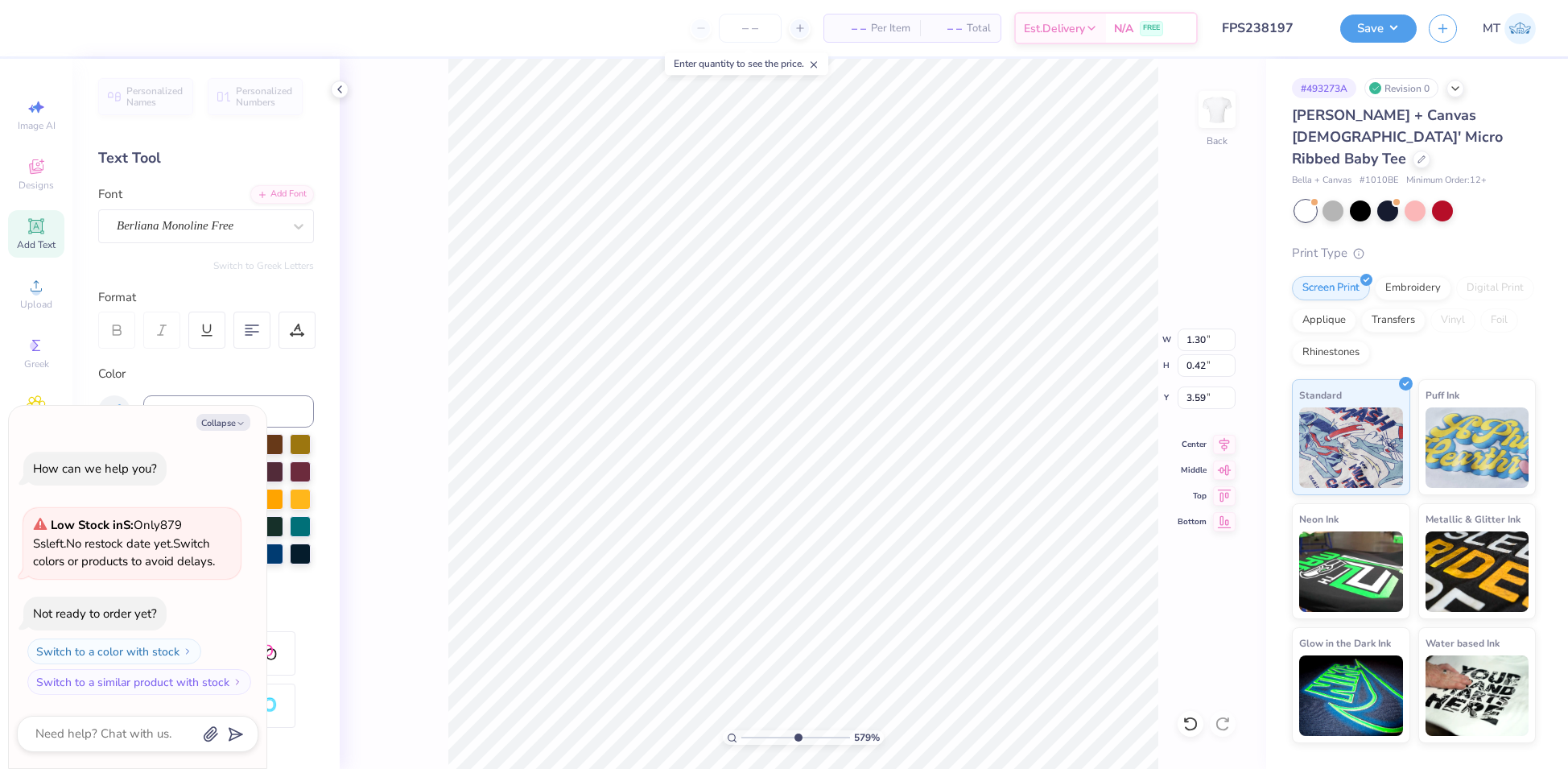
type textarea "meet the f"
type input "5.79046573076987"
type textarea "x"
type textarea "meet the"
type input "5.79046573076987"
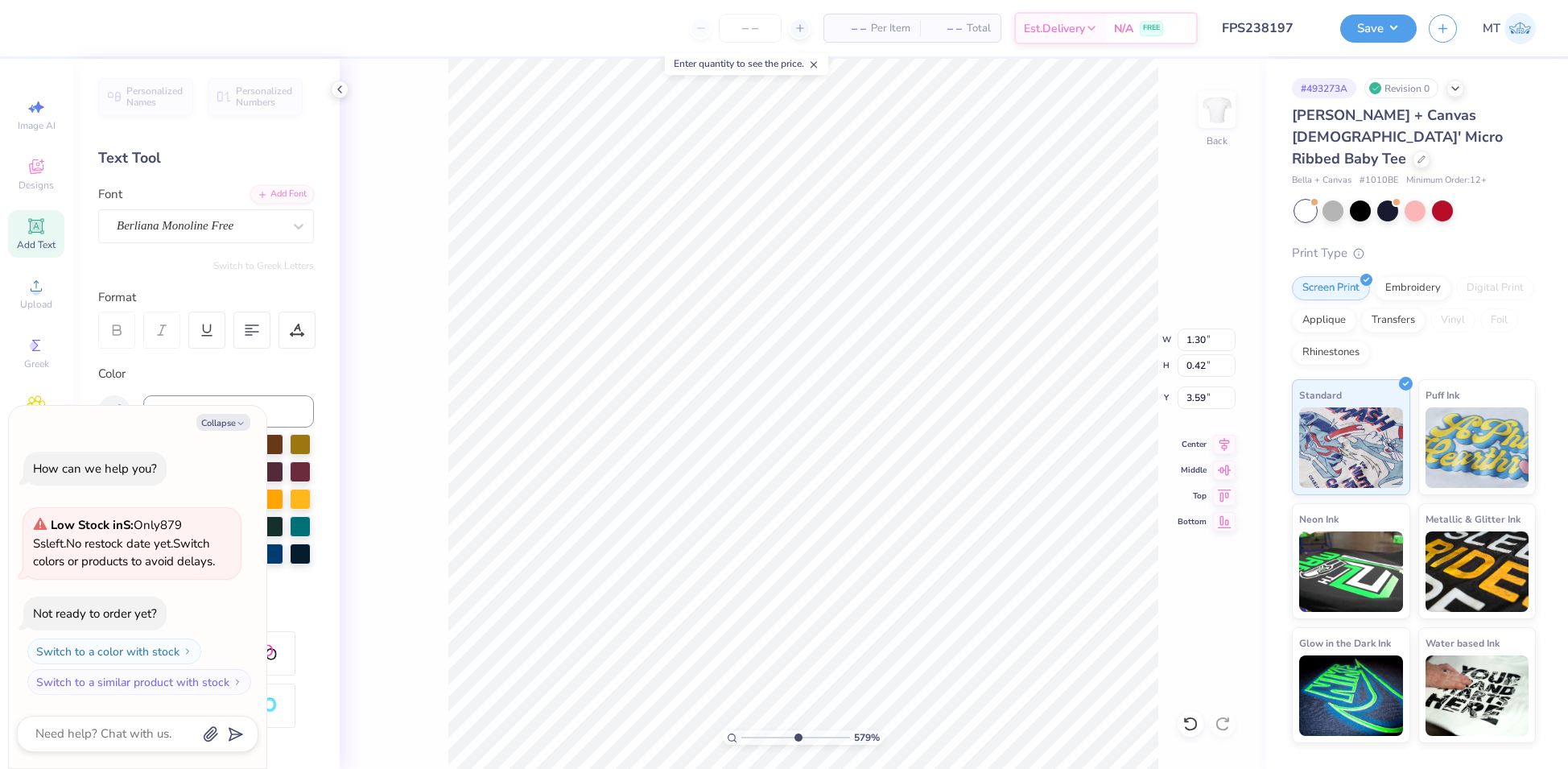
type textarea "x"
type textarea "meet the g"
type input "5.79046573076987"
type textarea "x"
type textarea "meet the gr"
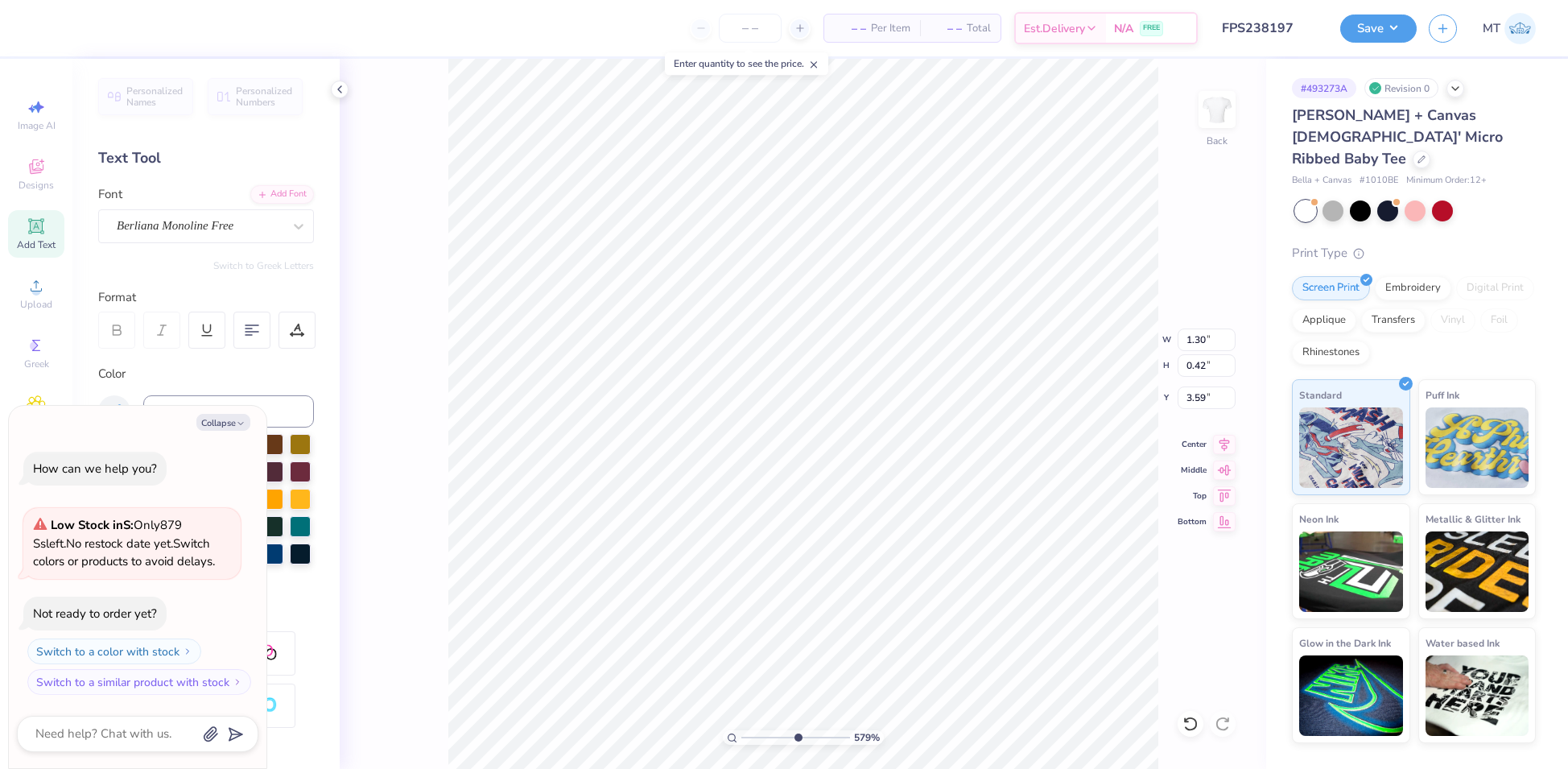
type input "5.79046573076987"
type textarea "x"
type textarea "meet the gre"
type input "5.79046573076987"
type textarea "x"
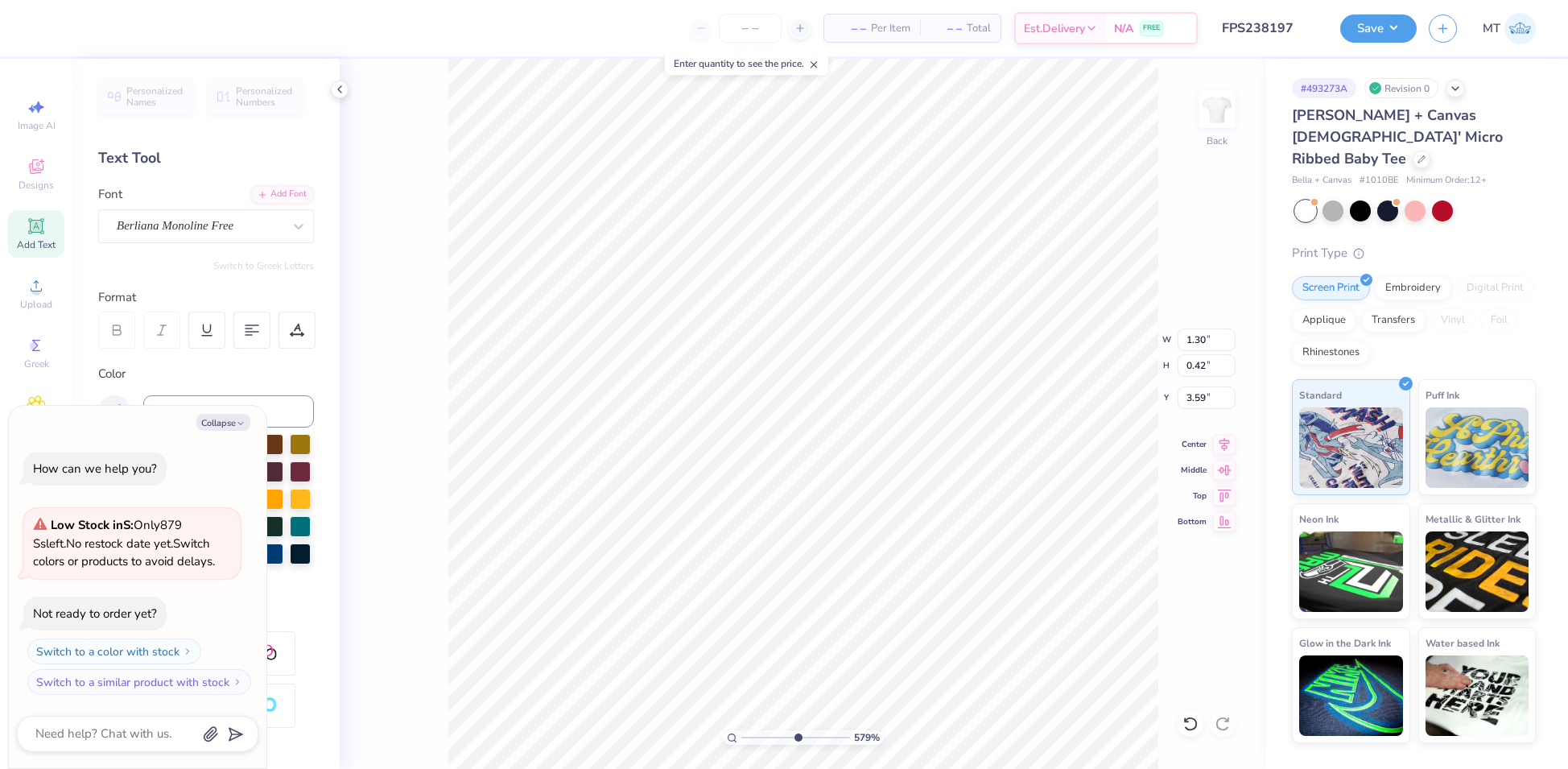
type textarea "meet the gree"
type input "5.79046573076987"
type textarea "x"
type textarea "meet the greek"
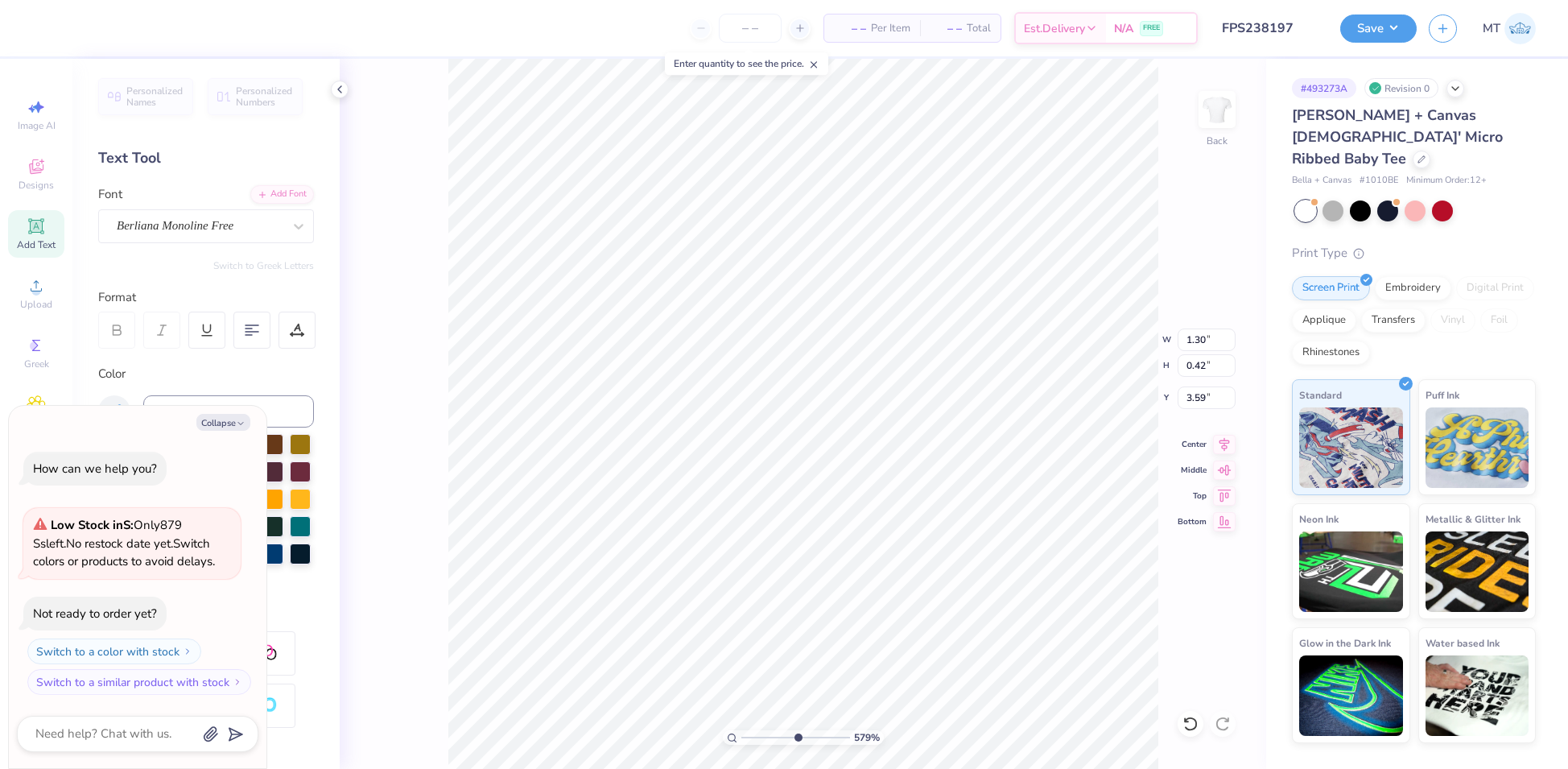
type input "5.79046573076987"
type textarea "x"
type textarea "meet the greeks"
type input "5.79046573076987"
type textarea "x"
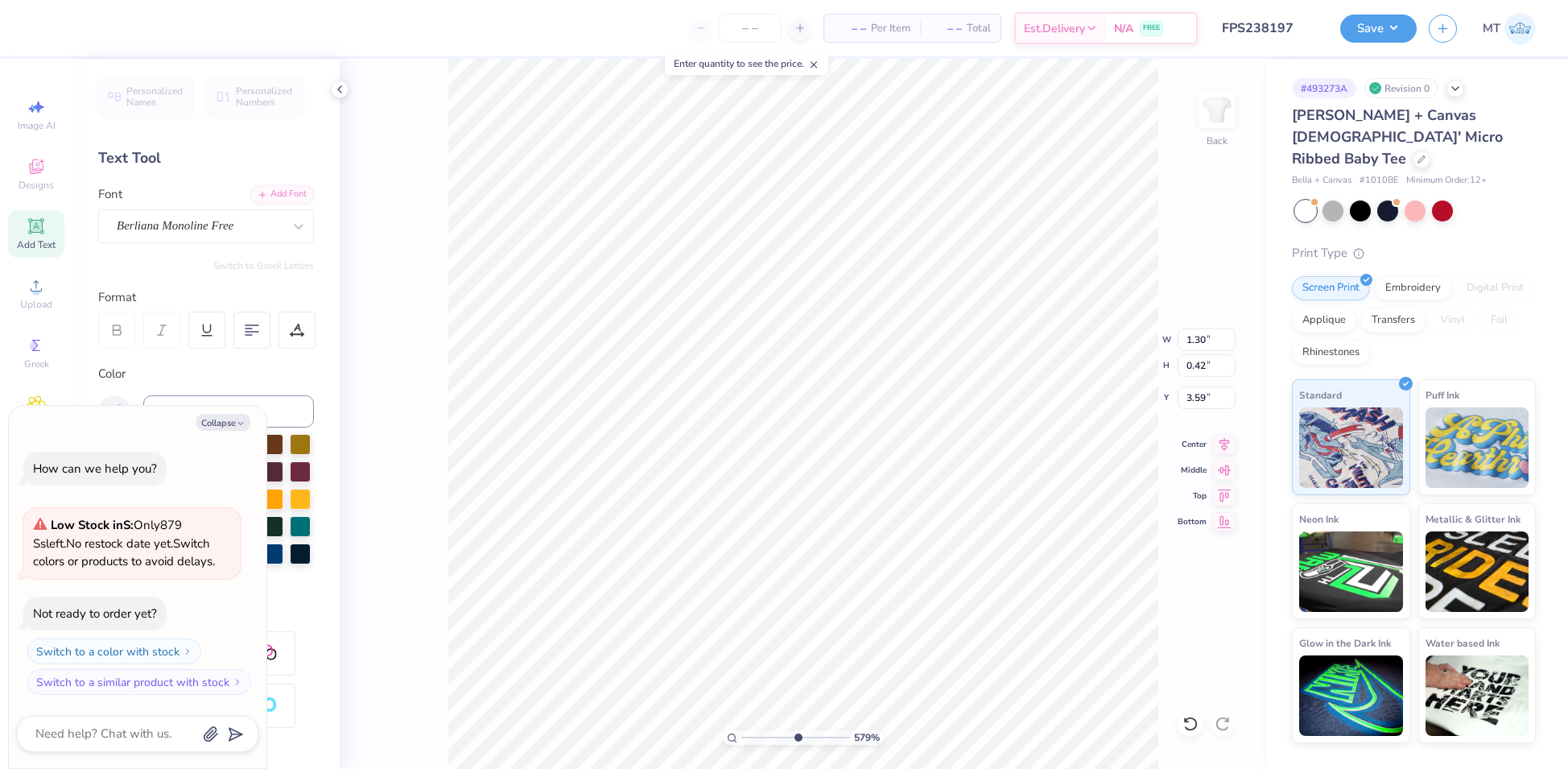
type input "4.59"
type input "5.00"
type input "2.00"
type input "5.79046573076987"
type textarea "x"
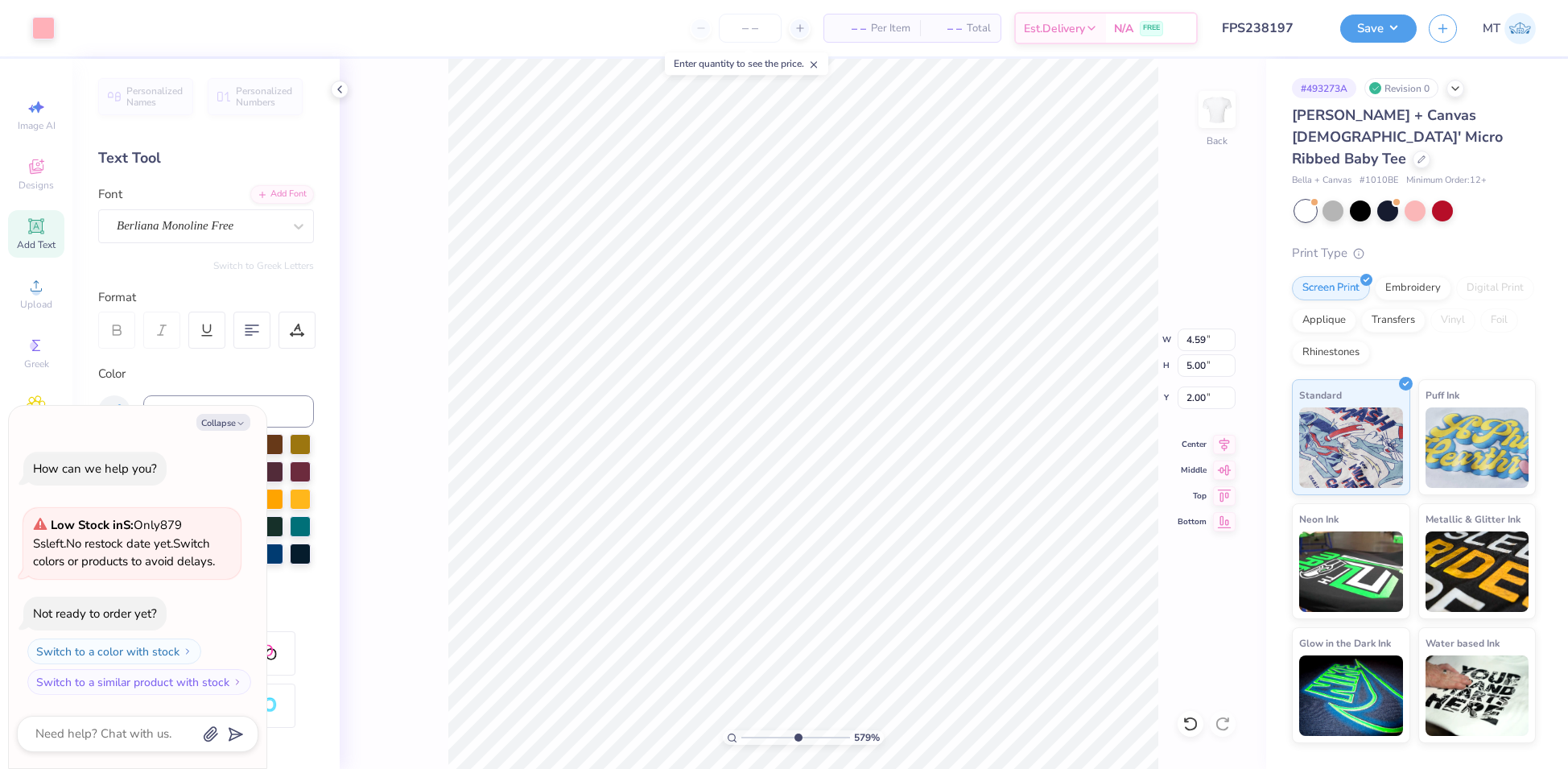
type input "2.63"
type input "0.42"
type input "3.59"
type input "5.79046573076987"
type textarea "x"
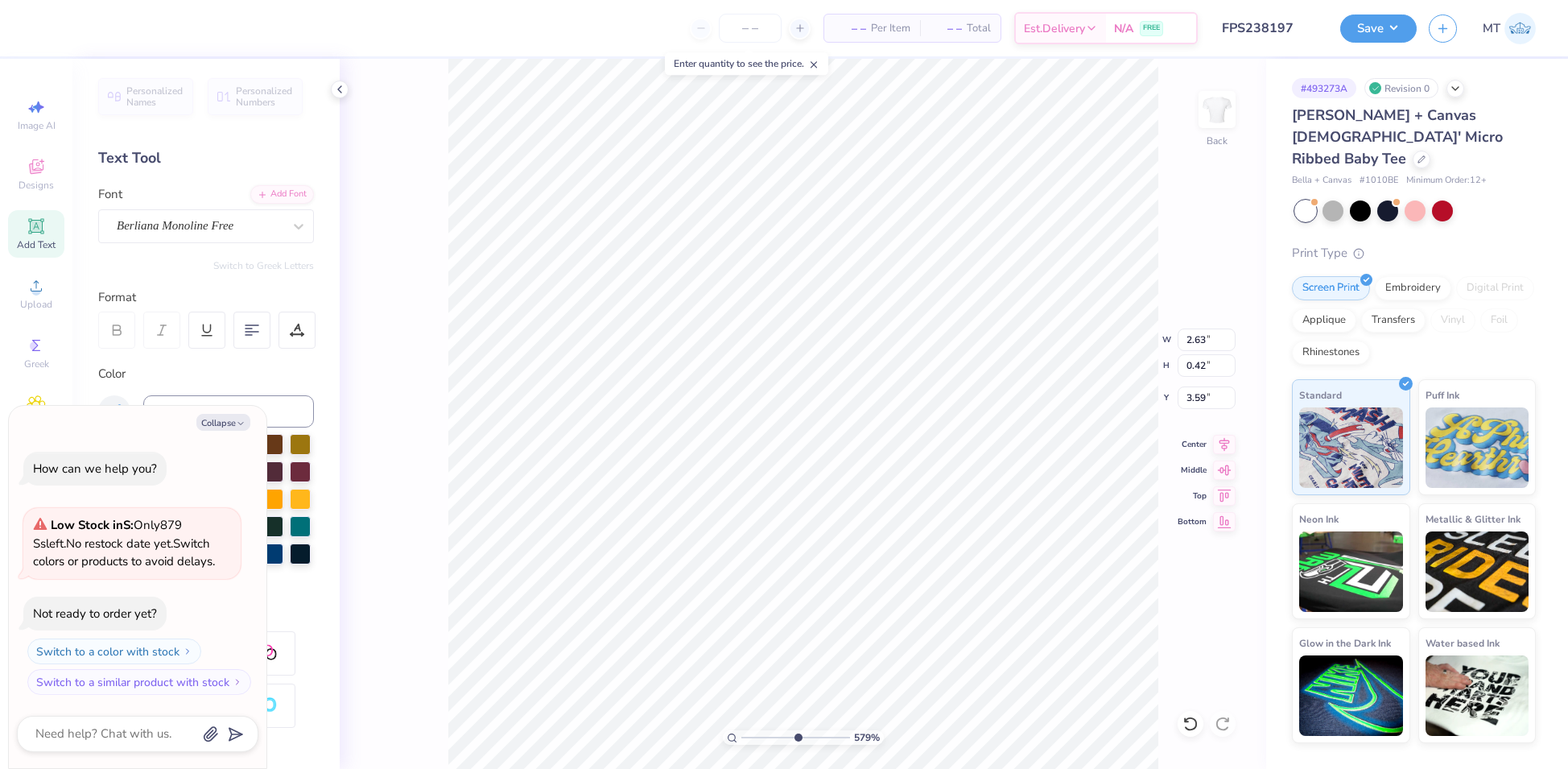
type input "5.79046573076987"
type textarea "x"
type input "1.75"
type input "0.28"
type input "3.73"
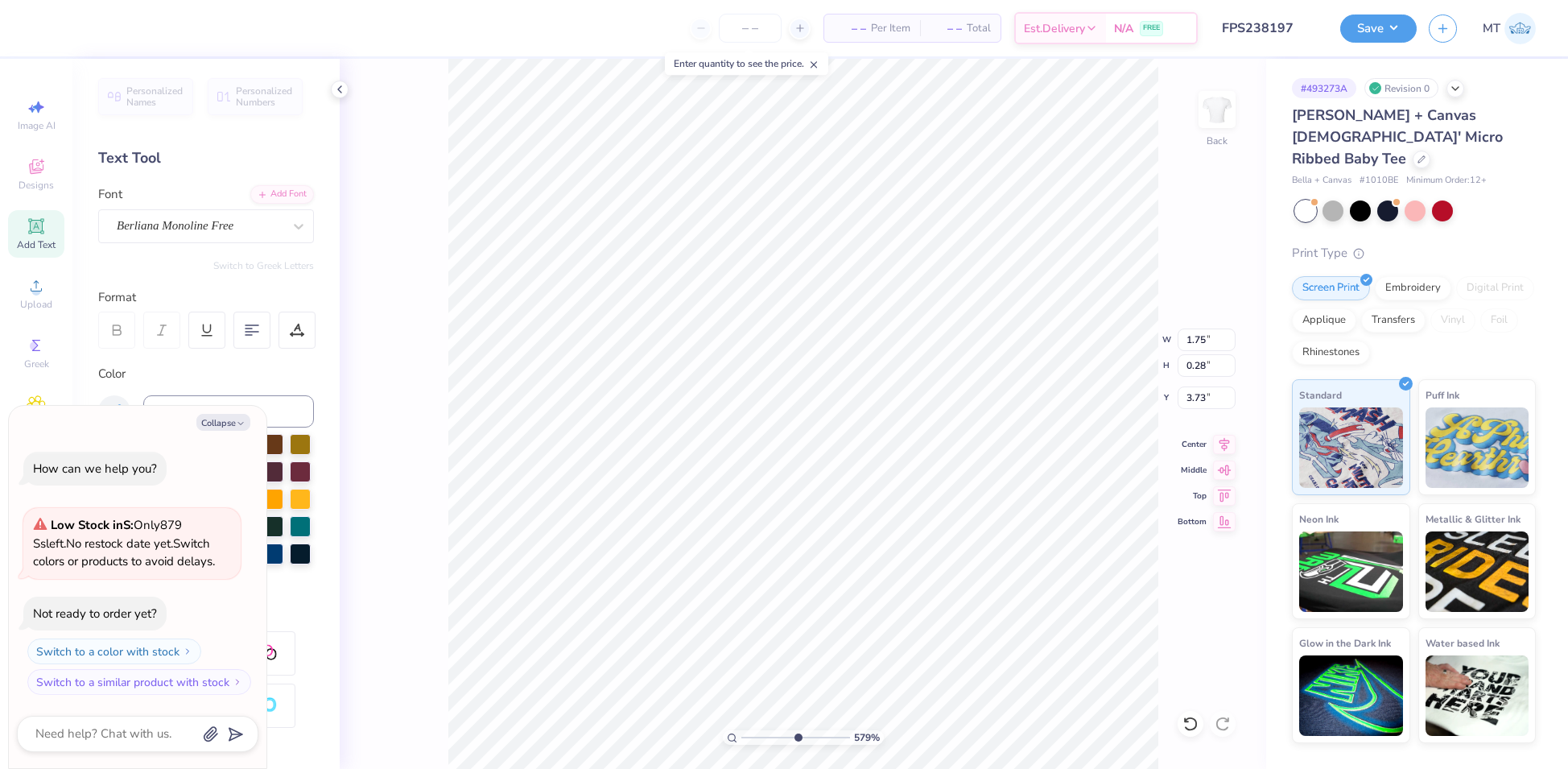
type input "5.79046573076987"
type textarea "x"
type input "5.79046573076987"
type textarea "x"
type input "3.69"
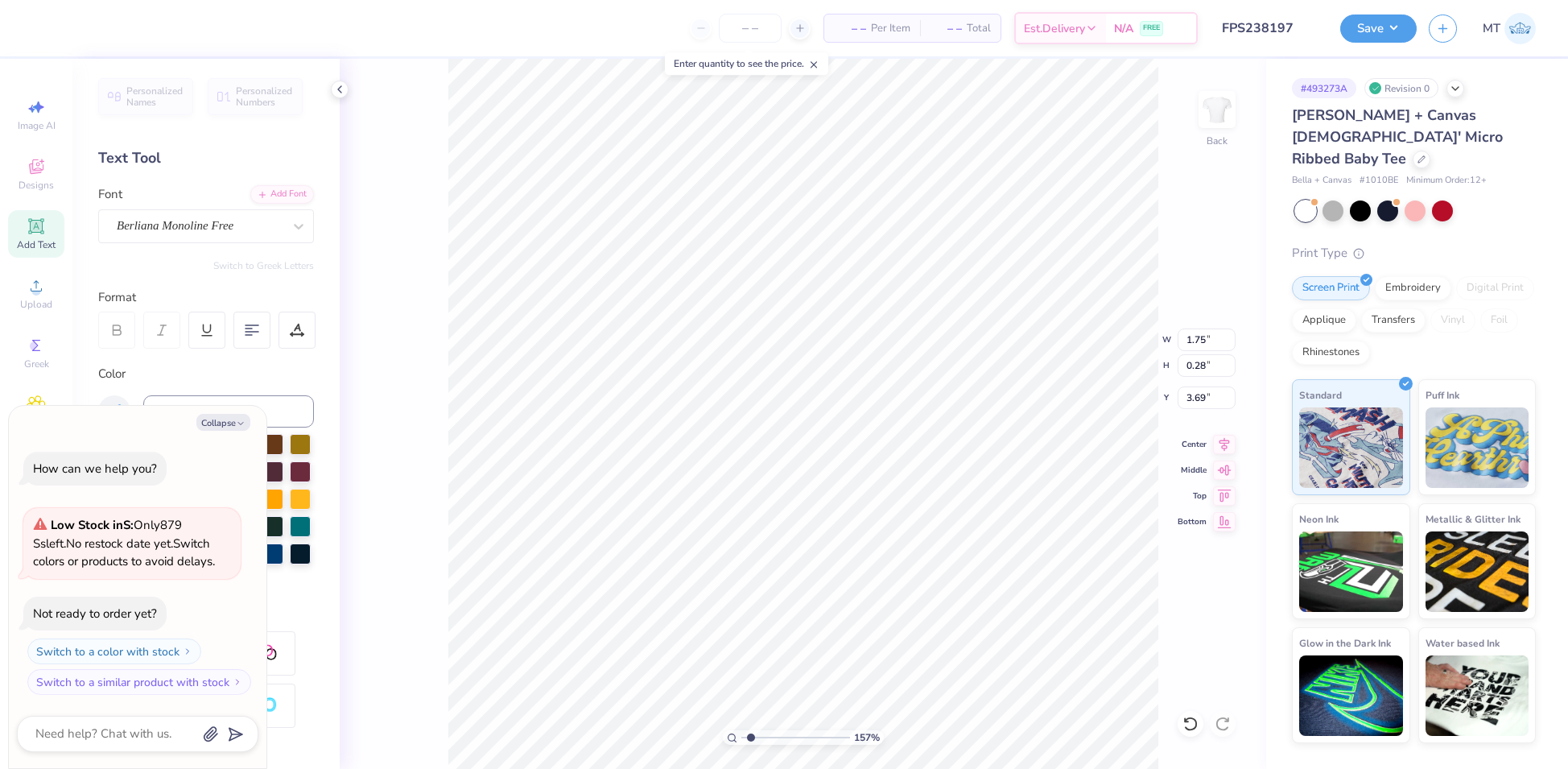
type input "1.56579293760969"
type textarea "x"
type input "1.56579293760969"
type textarea "x"
type input "5.70503159411786"
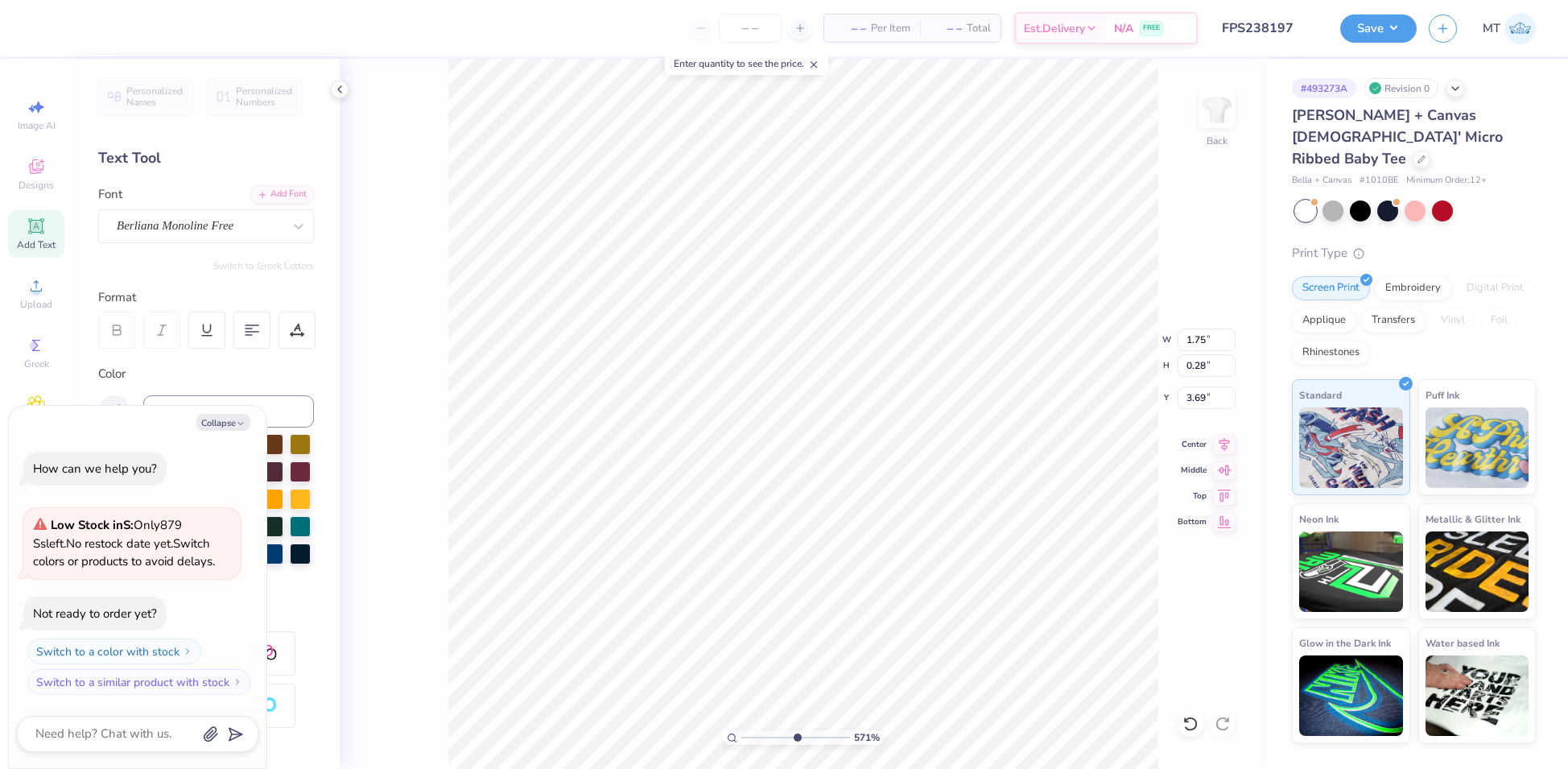
type textarea "x"
type input "3.68"
type textarea "x"
type input "1.61396514910559"
type textarea "x"
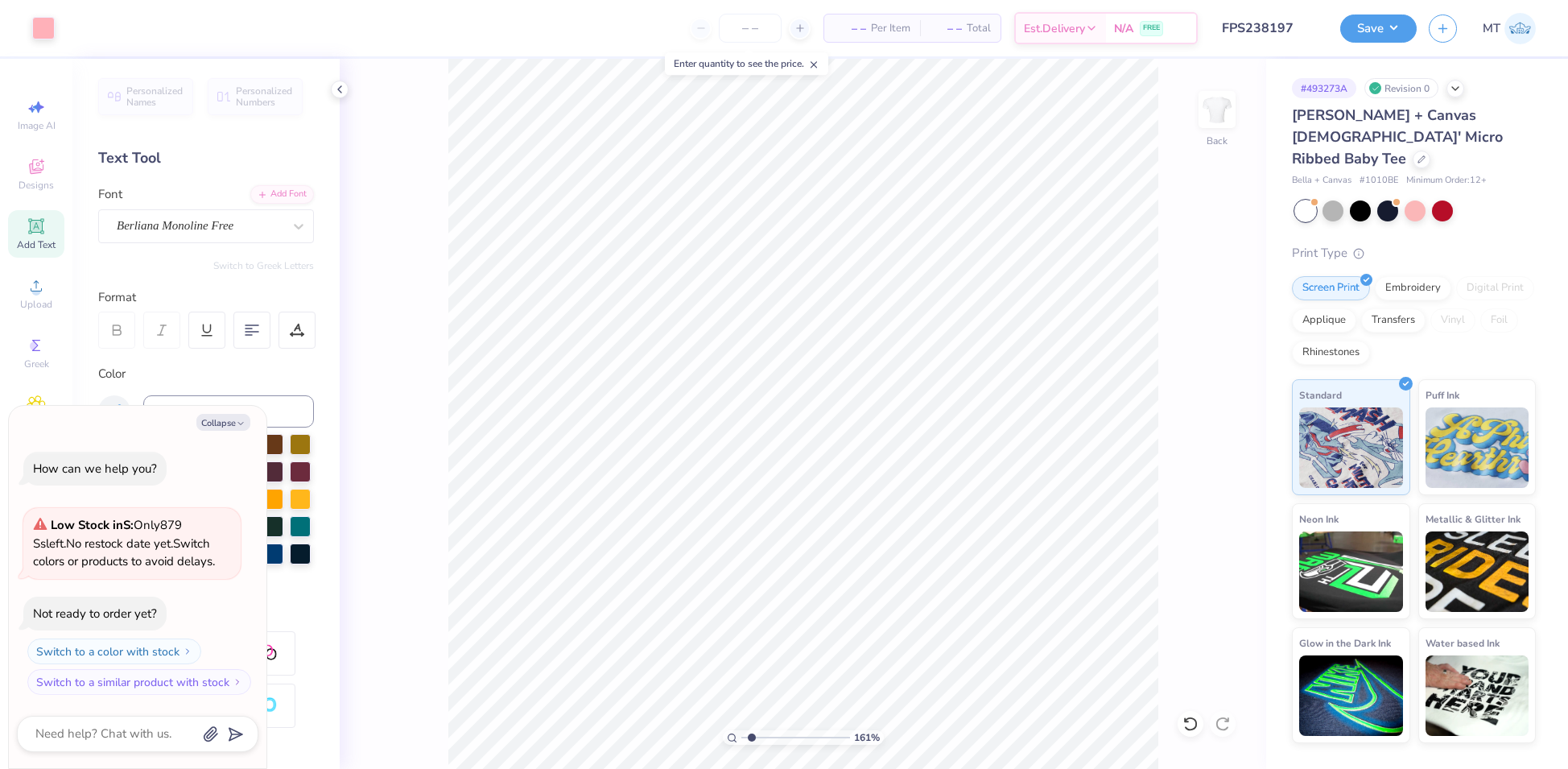
type input "1.61396514910559"
type textarea "x"
type input "7.09325120675001"
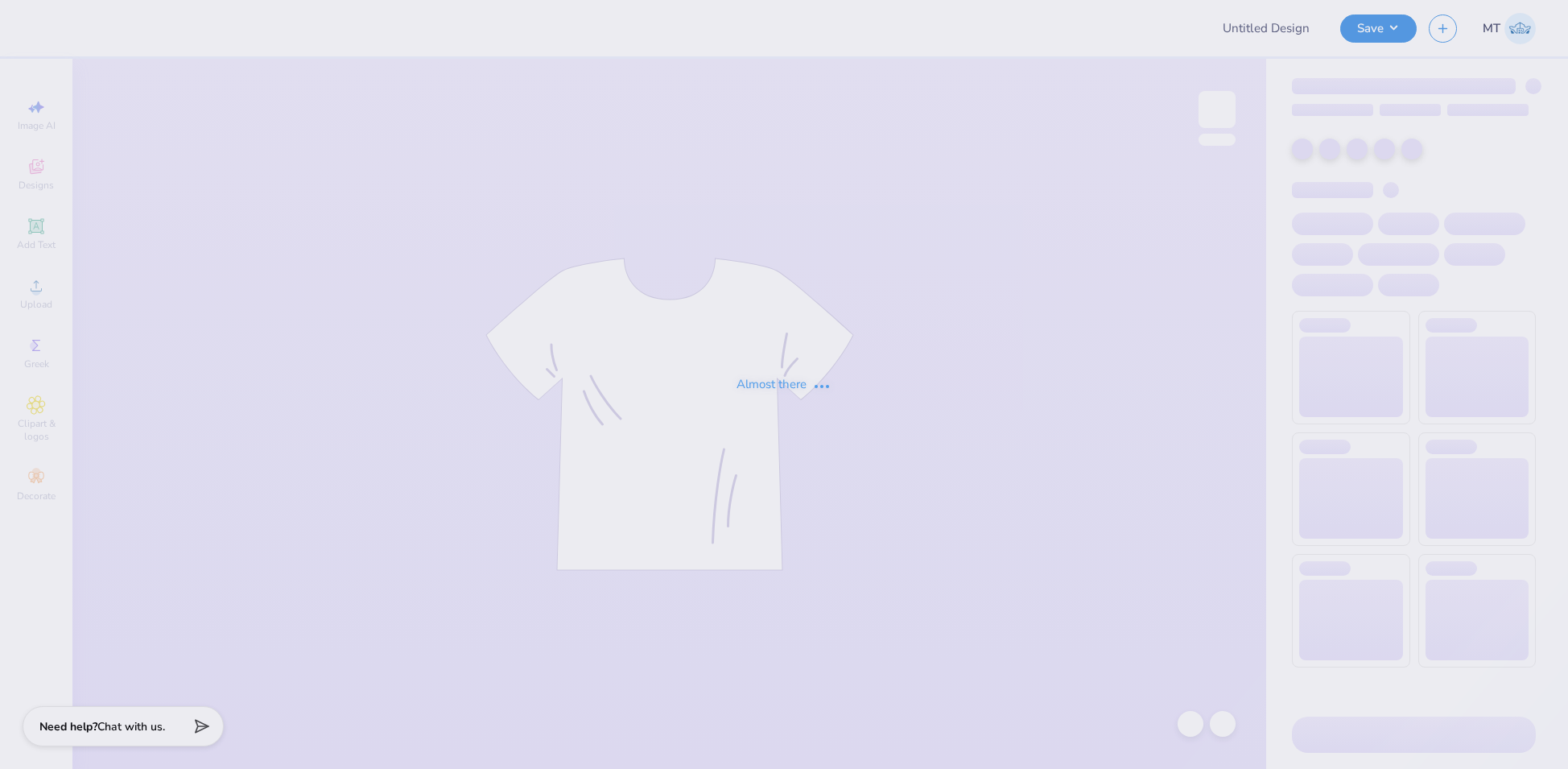
type input "FPS238614"
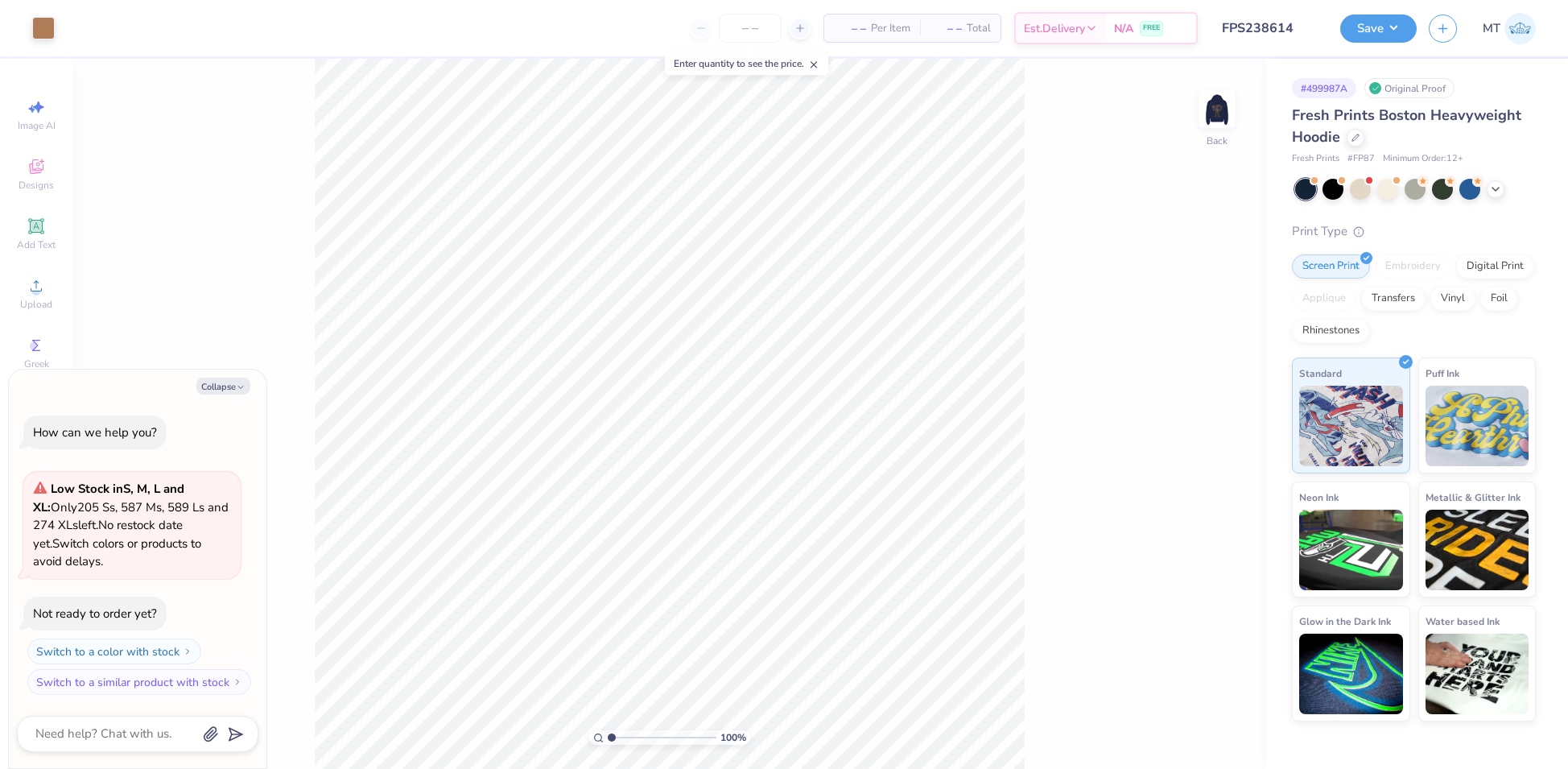
type textarea "x"
type input "3.28189917782814"
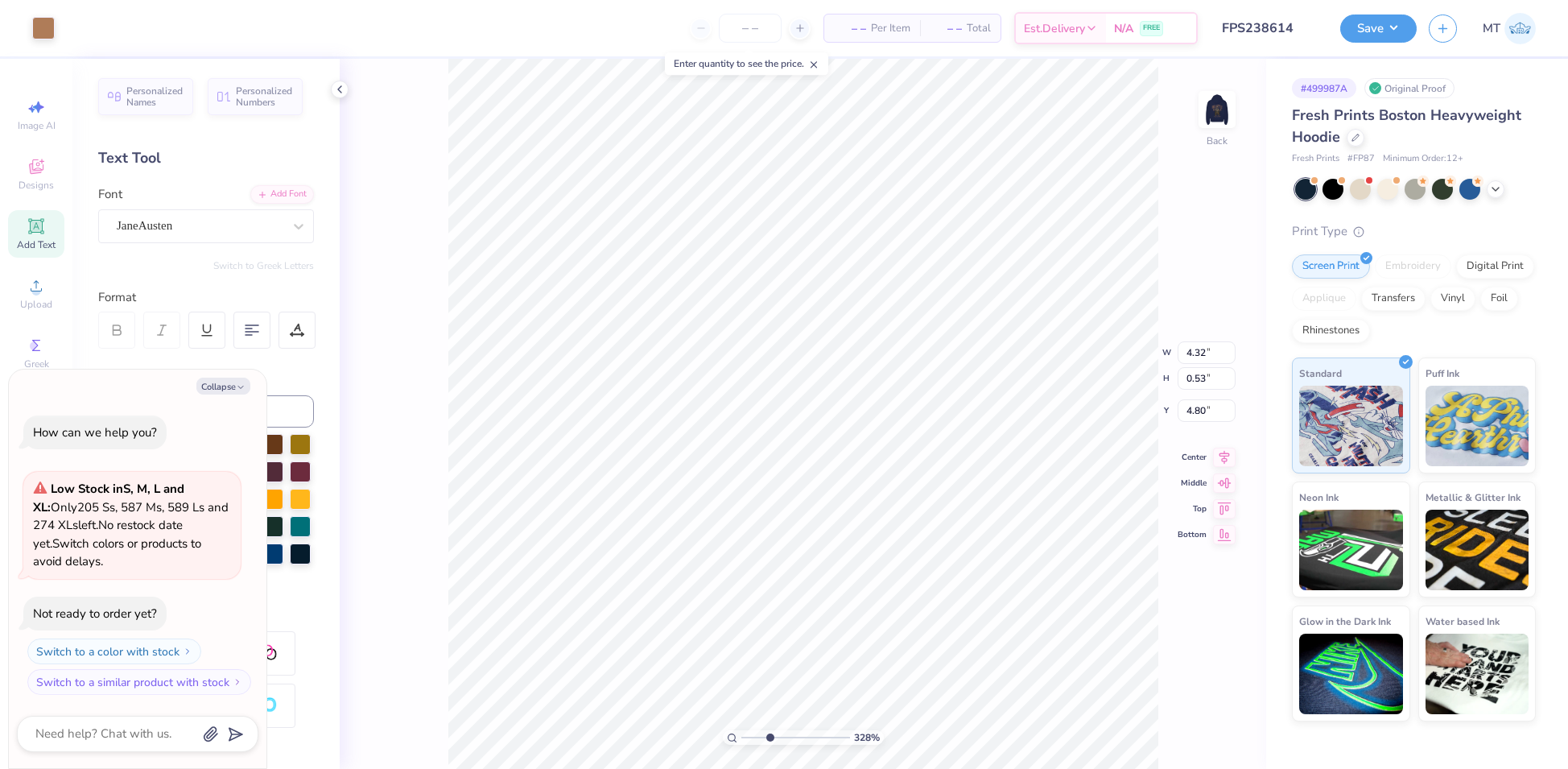
type textarea "x"
type input "3.28189917782814"
type textarea "x"
type input "3.28189917782814"
type textarea "x"
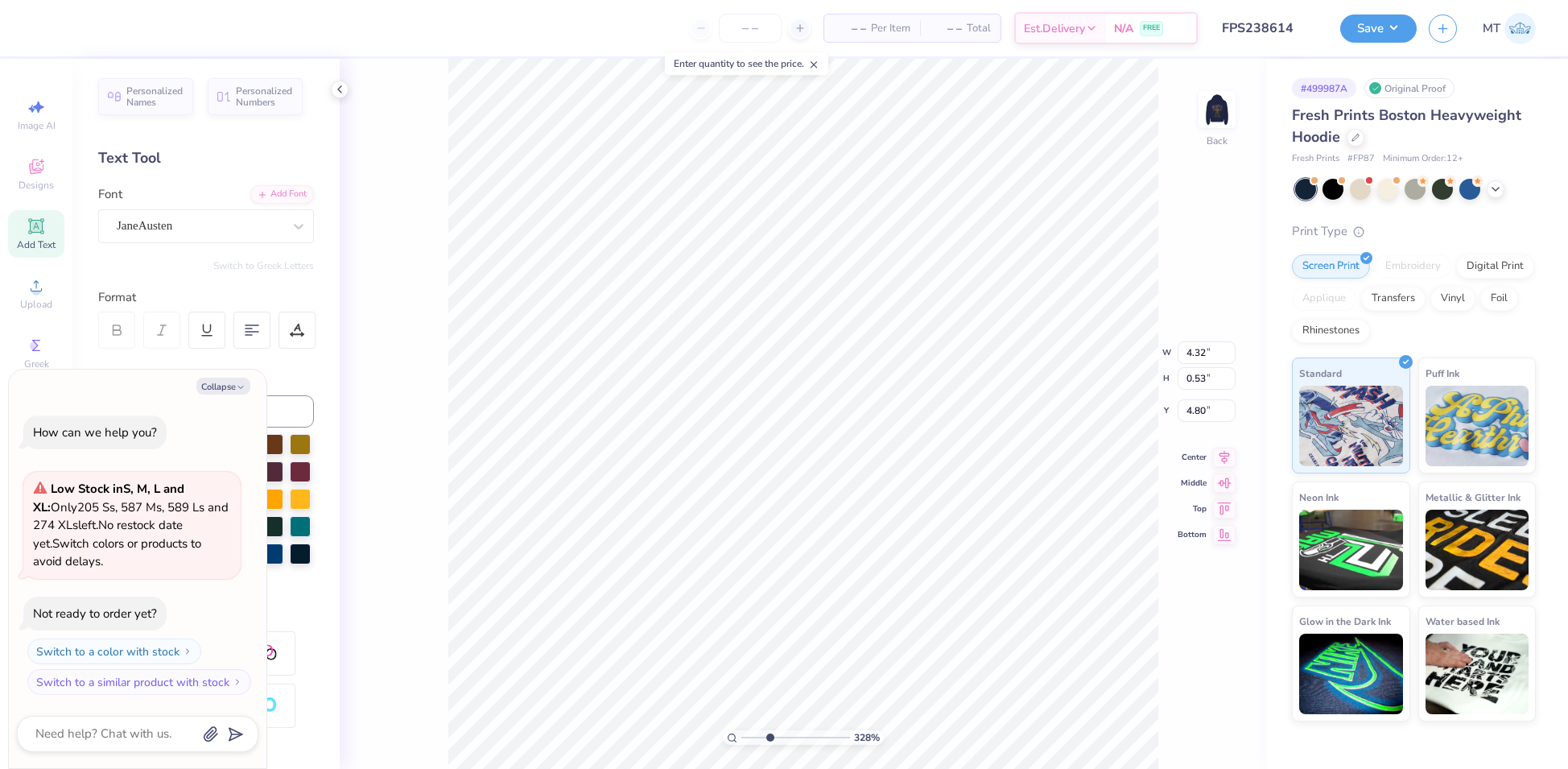
scroll to position [17, 2]
type input "3.28189917782814"
type textarea "x"
type input "3.28189917782814"
type textarea "x"
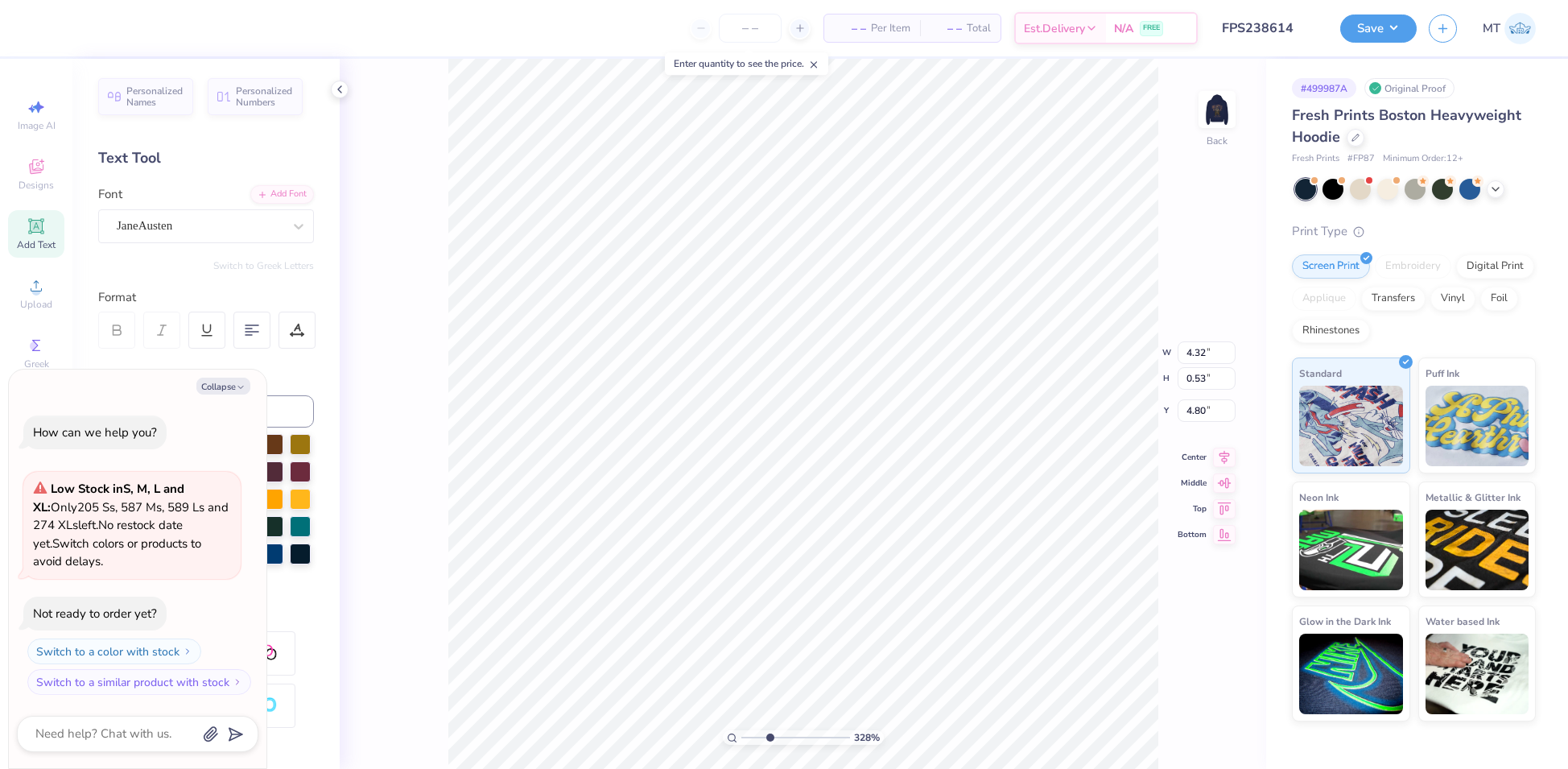
type input "3.28189917782814"
type textarea "x"
type textarea "E"
type input "3.28189917782814"
type textarea "x"
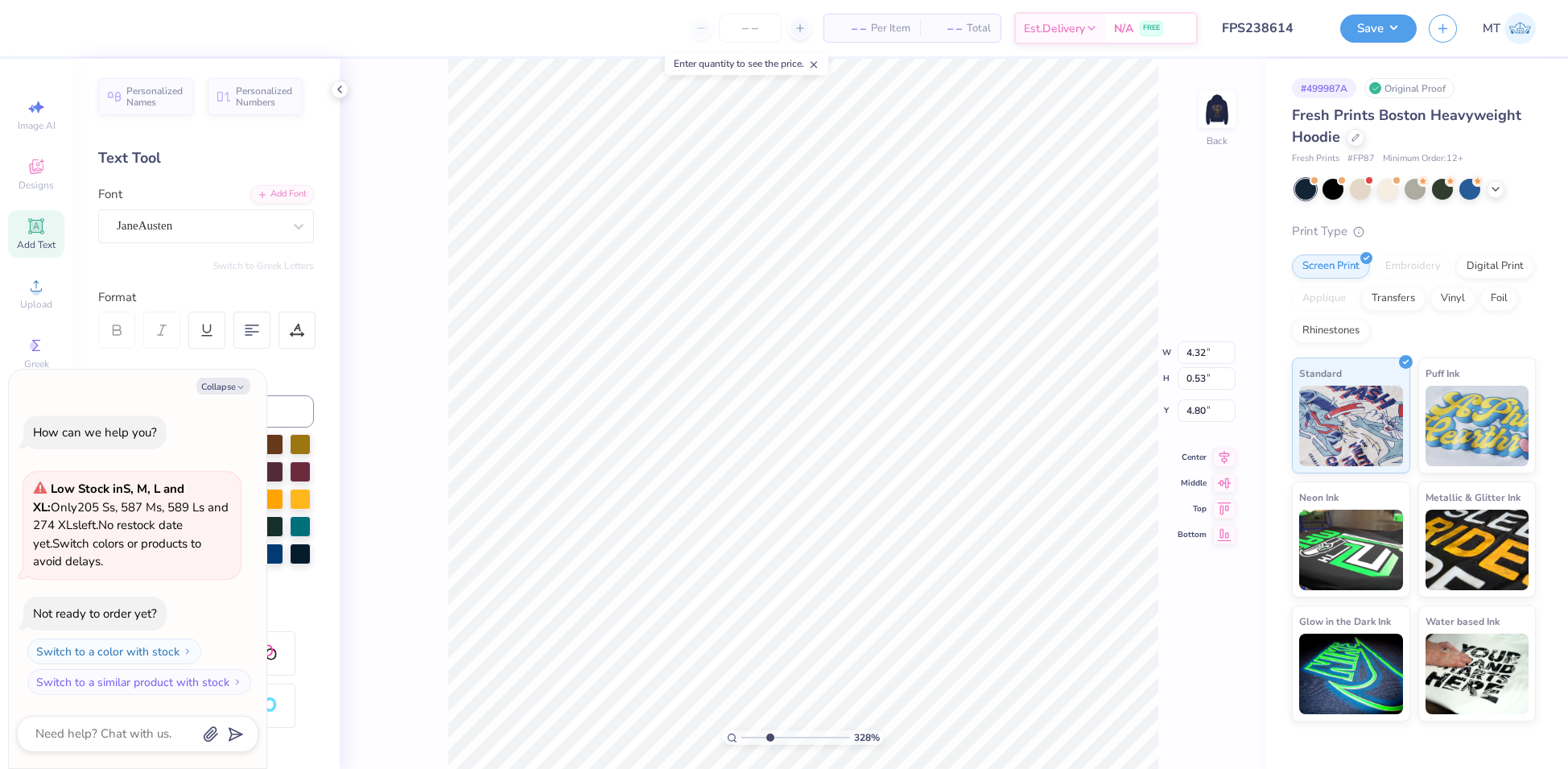
type textarea "Et"
type input "3.28189917782814"
type textarea "x"
type textarea "Eta"
type input "3.28189917782814"
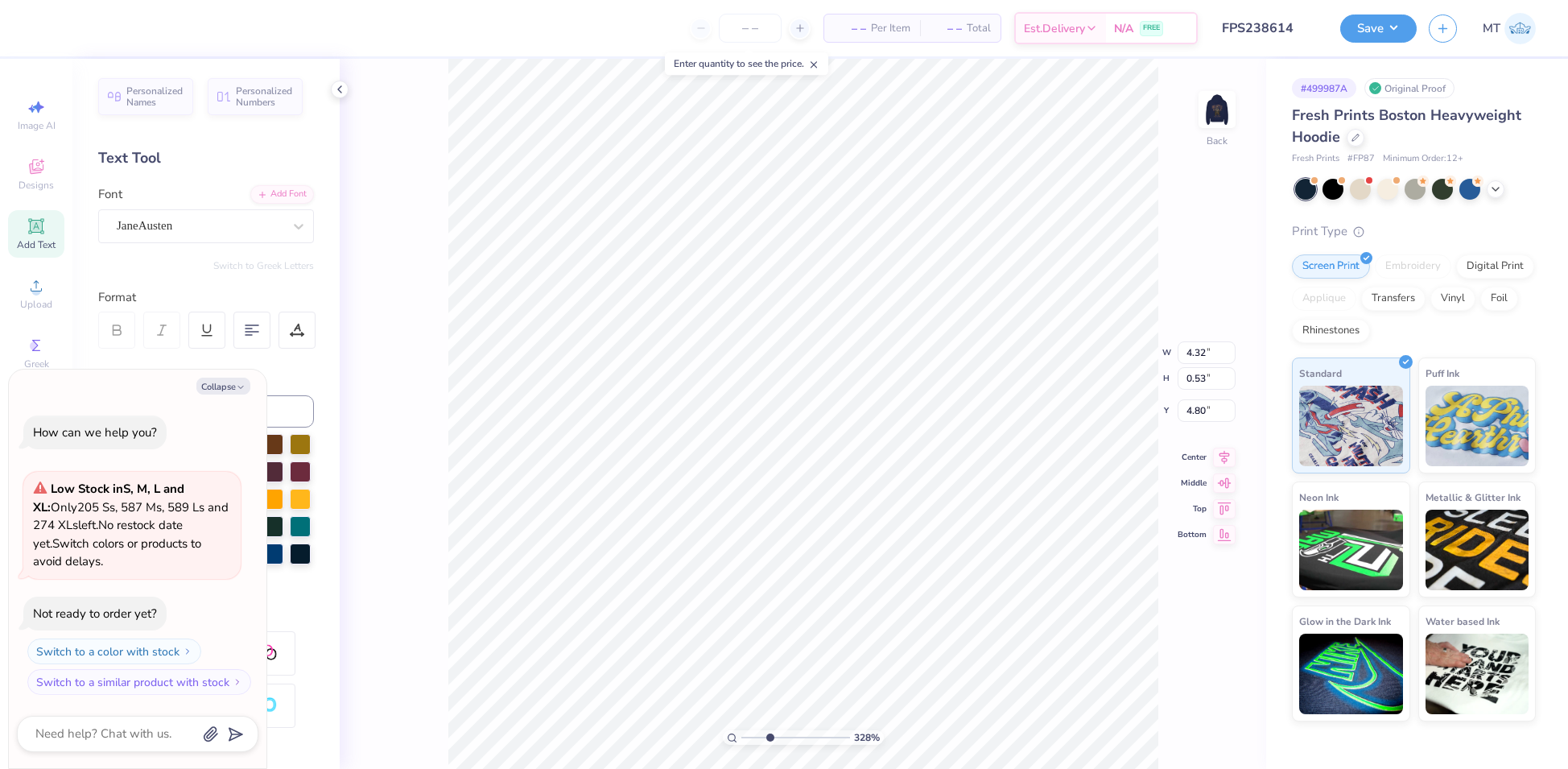
type textarea "x"
type textarea "Eta"
type input "3.28189917782814"
type textarea "x"
type input "3.28189917782814"
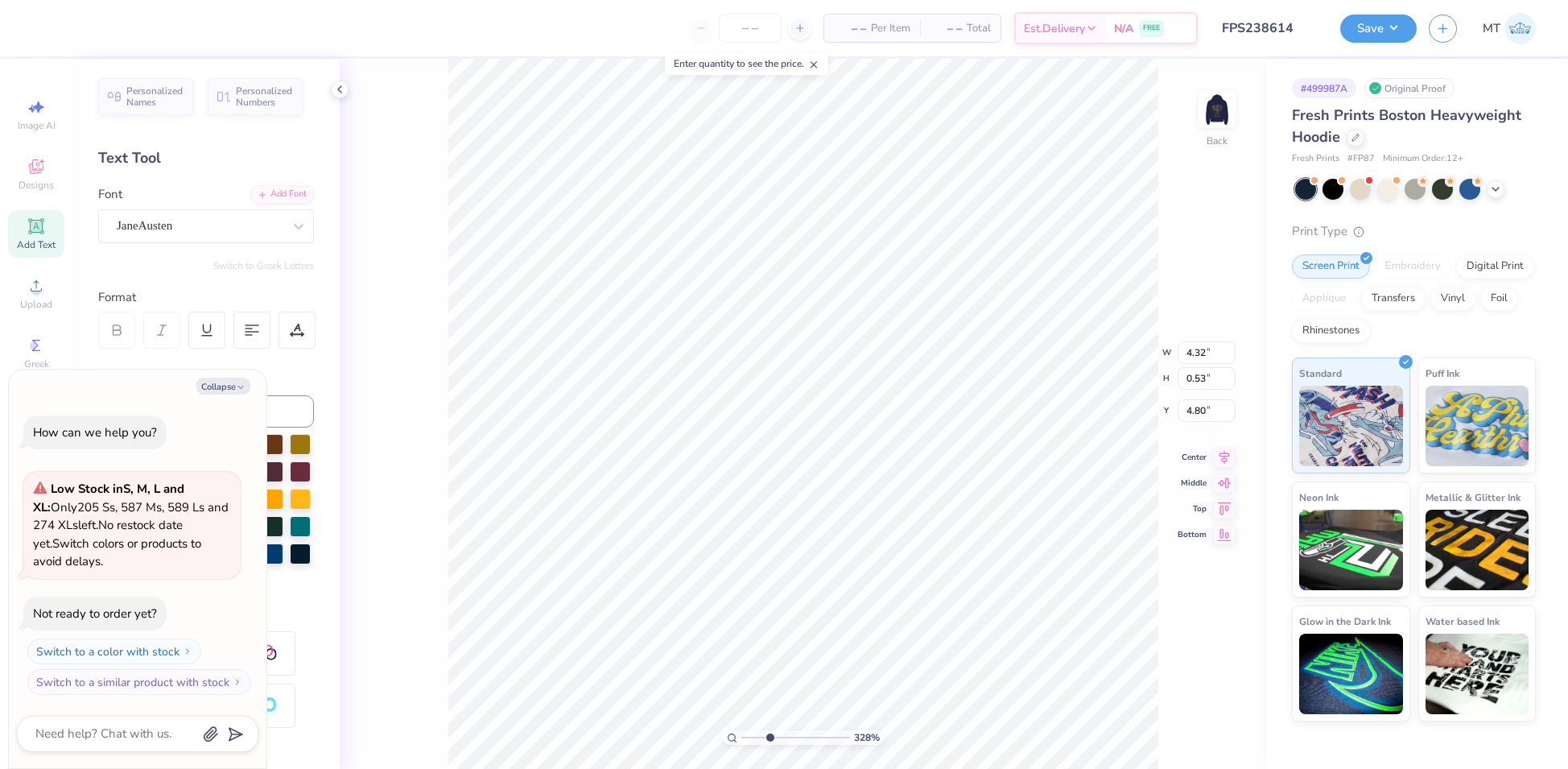
type textarea "x"
type textarea "Eta C"
type input "3.28189917782814"
type textarea "x"
type textarea "Eta Ch"
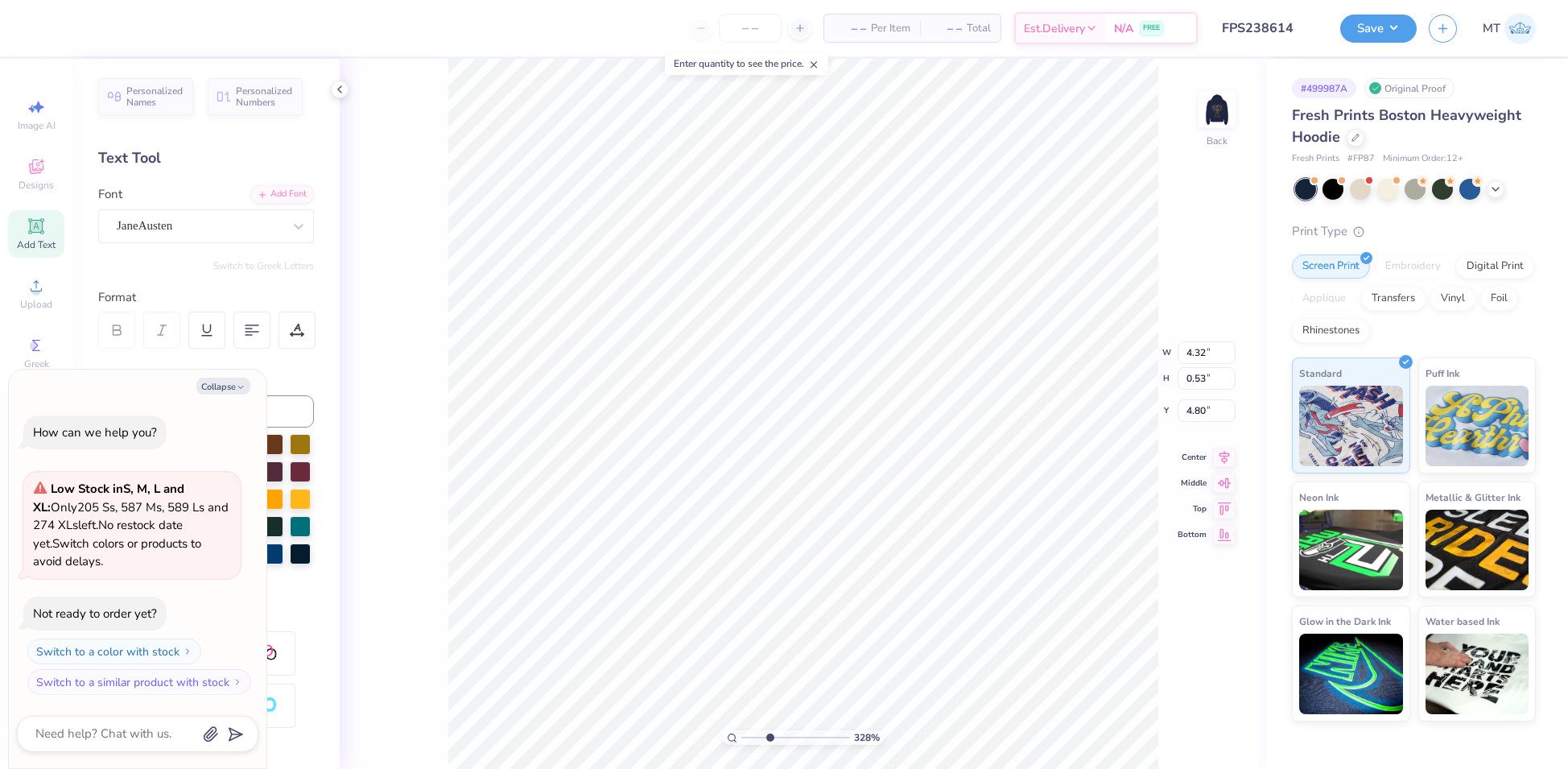
type input "3.28189917782814"
type textarea "x"
type textarea "Eta Cha"
type input "3.28189917782814"
type textarea "x"
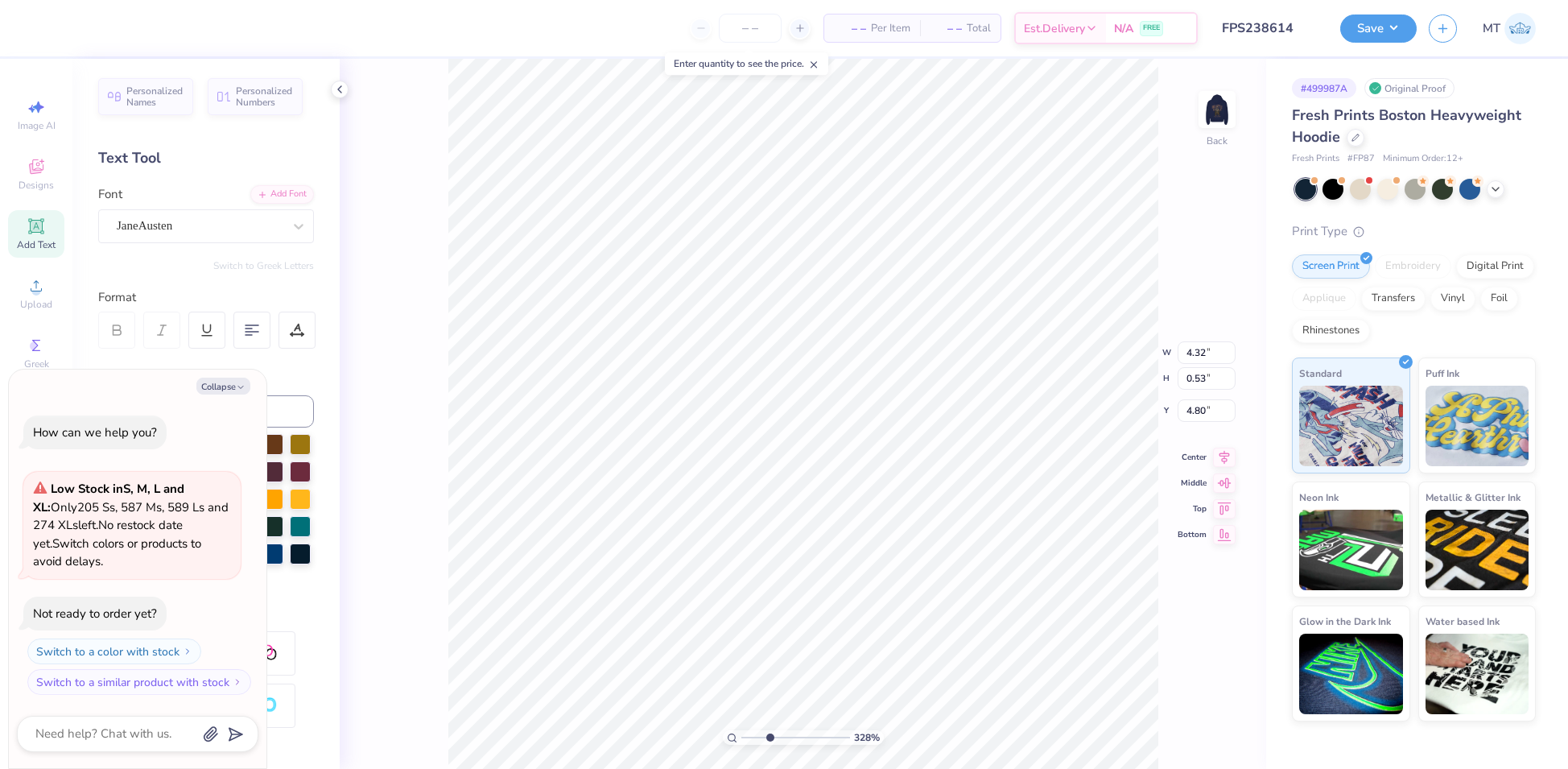
type textarea "Eta Chap"
type input "3.28189917782814"
type textarea "x"
type textarea "Eta Chapy"
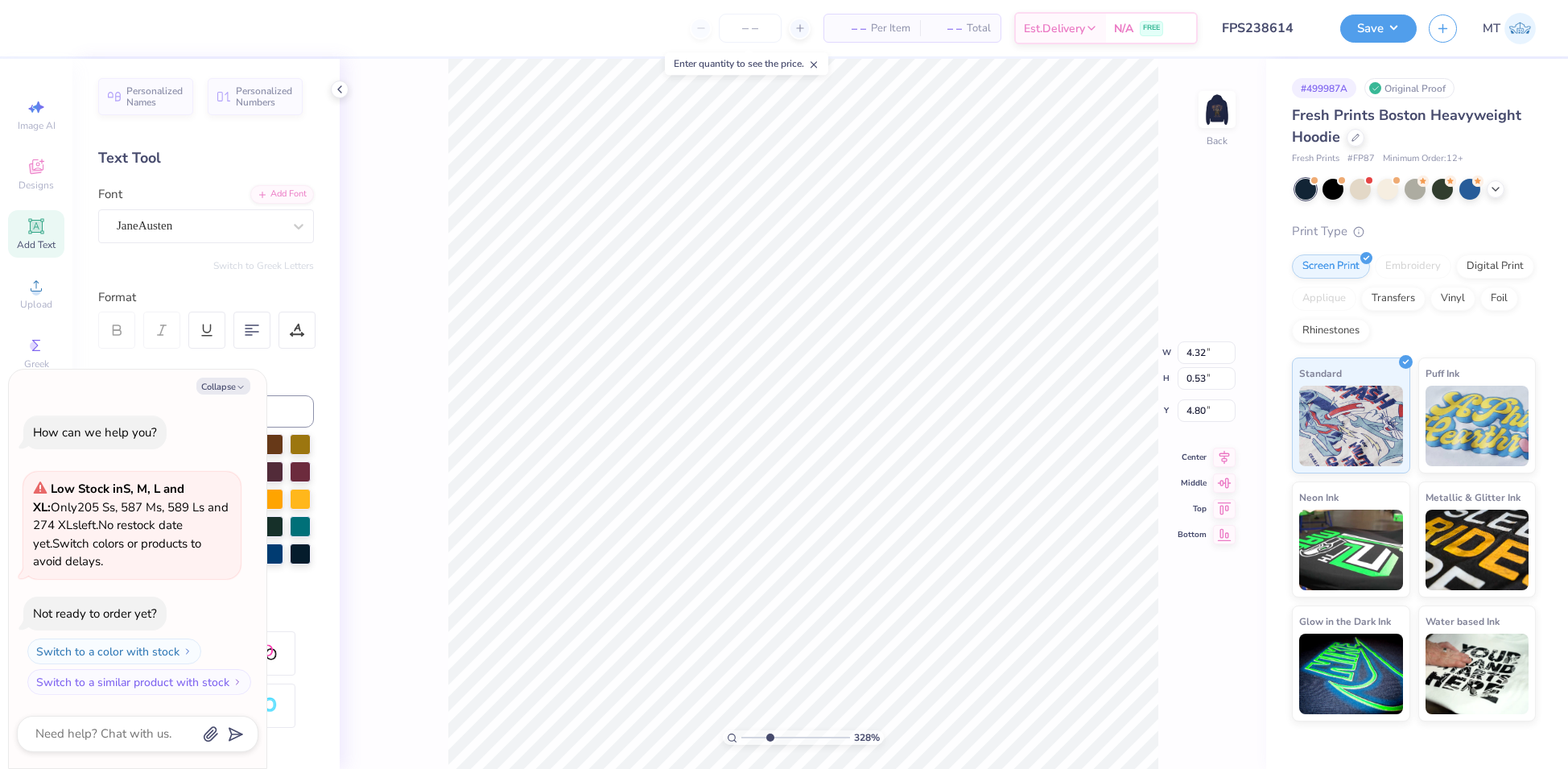
type input "3.28189917782814"
type textarea "x"
type textarea "Eta Chap"
type input "3.28189917782814"
type textarea "x"
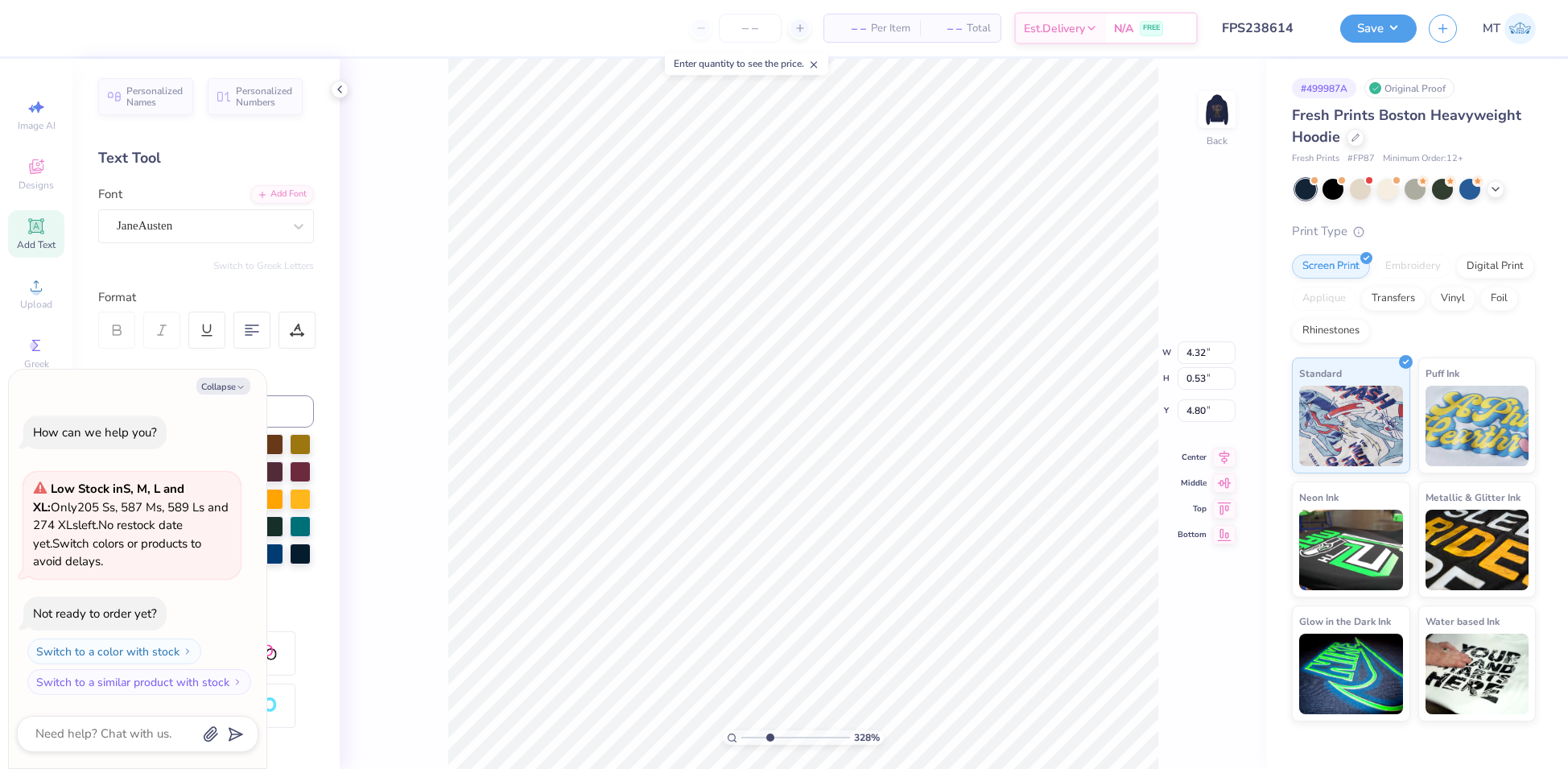
type textarea "Eta Chape"
type input "3.28189917782814"
type textarea "x"
type textarea "Eta Chap"
type input "3.28189917782814"
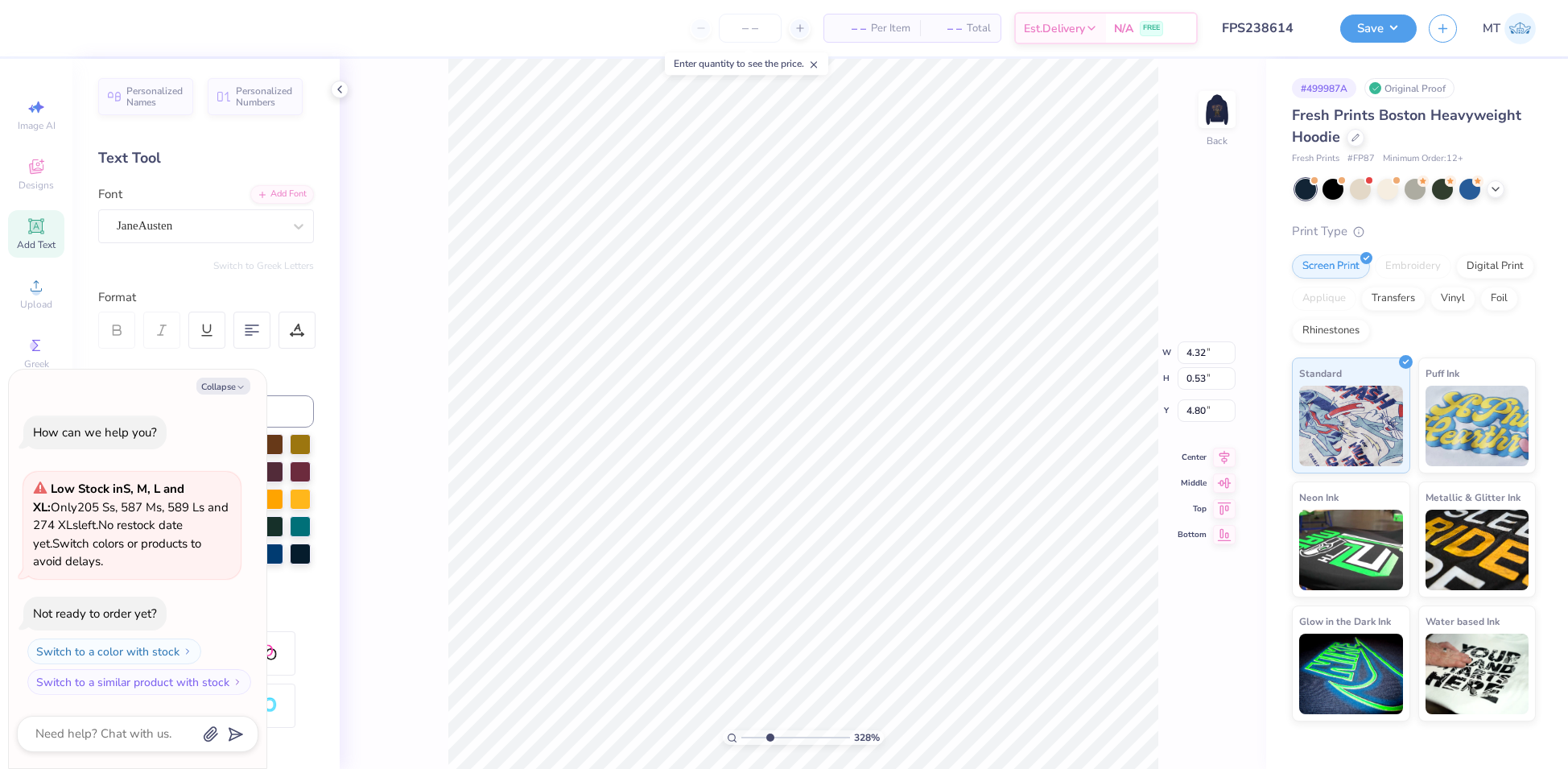
type textarea "x"
type textarea "Eta Chapt"
type input "3.28189917782814"
type textarea "x"
type textarea "Eta Chapte"
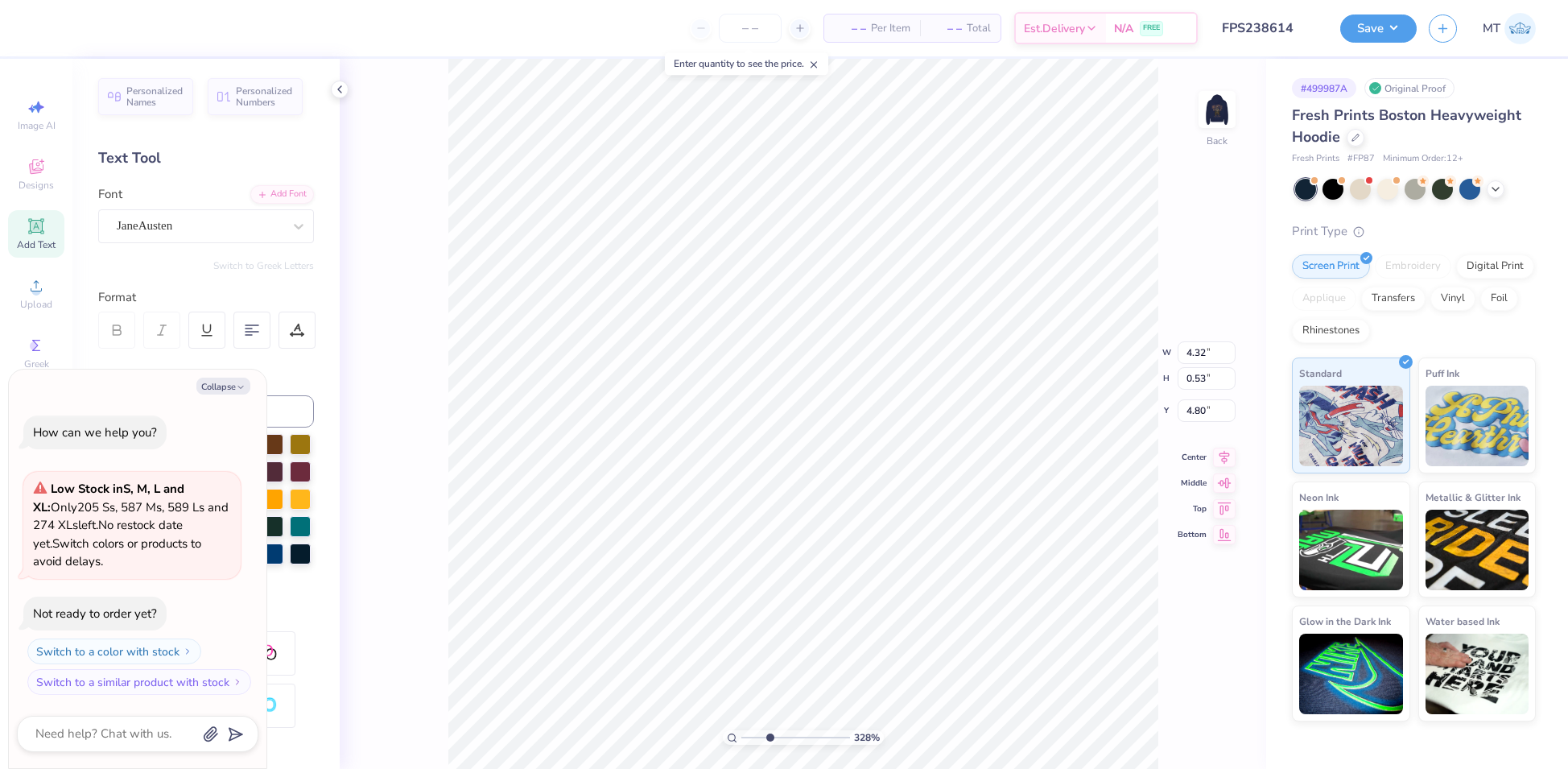
type input "3.28189917782814"
type textarea "x"
type textarea "Eta Chapter"
type input "3.28189917782814"
type textarea "x"
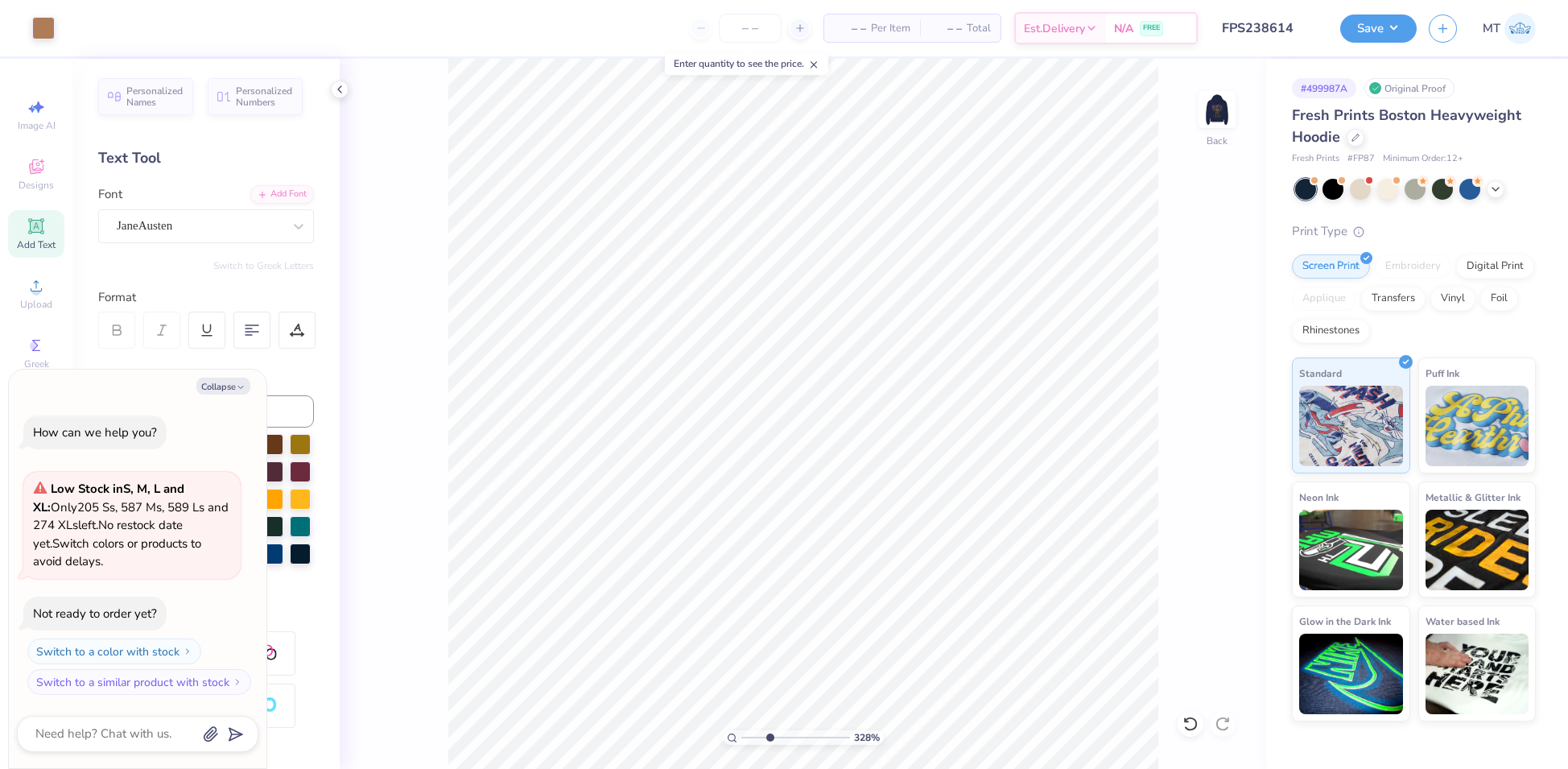
type input "3.28189917782814"
type textarea "x"
type input "3.28189917782814"
type textarea "x"
type input "4.80"
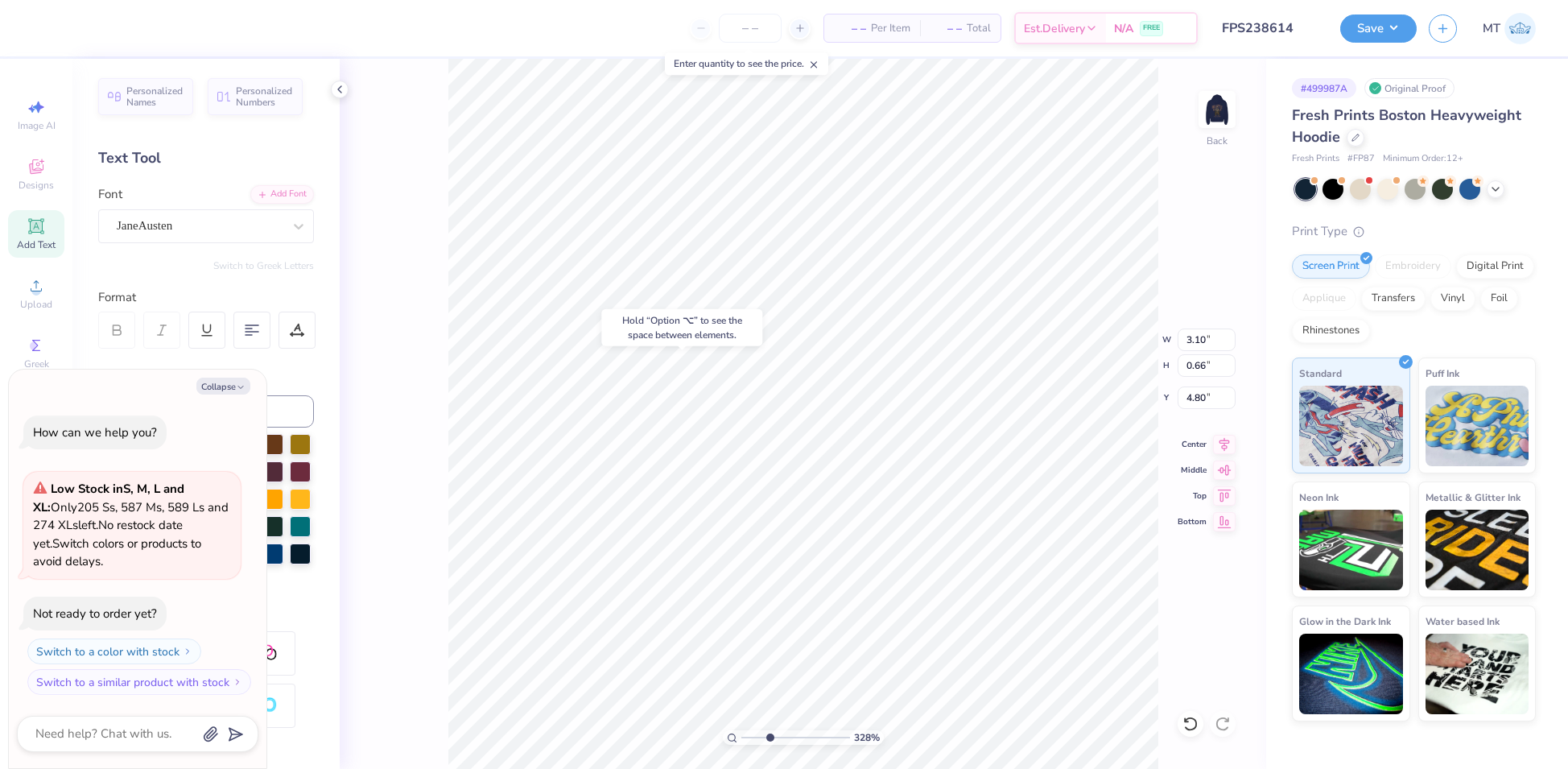
type input "3.28189917782814"
type textarea "x"
type input "3.28189917782814"
type textarea "x"
type input "1"
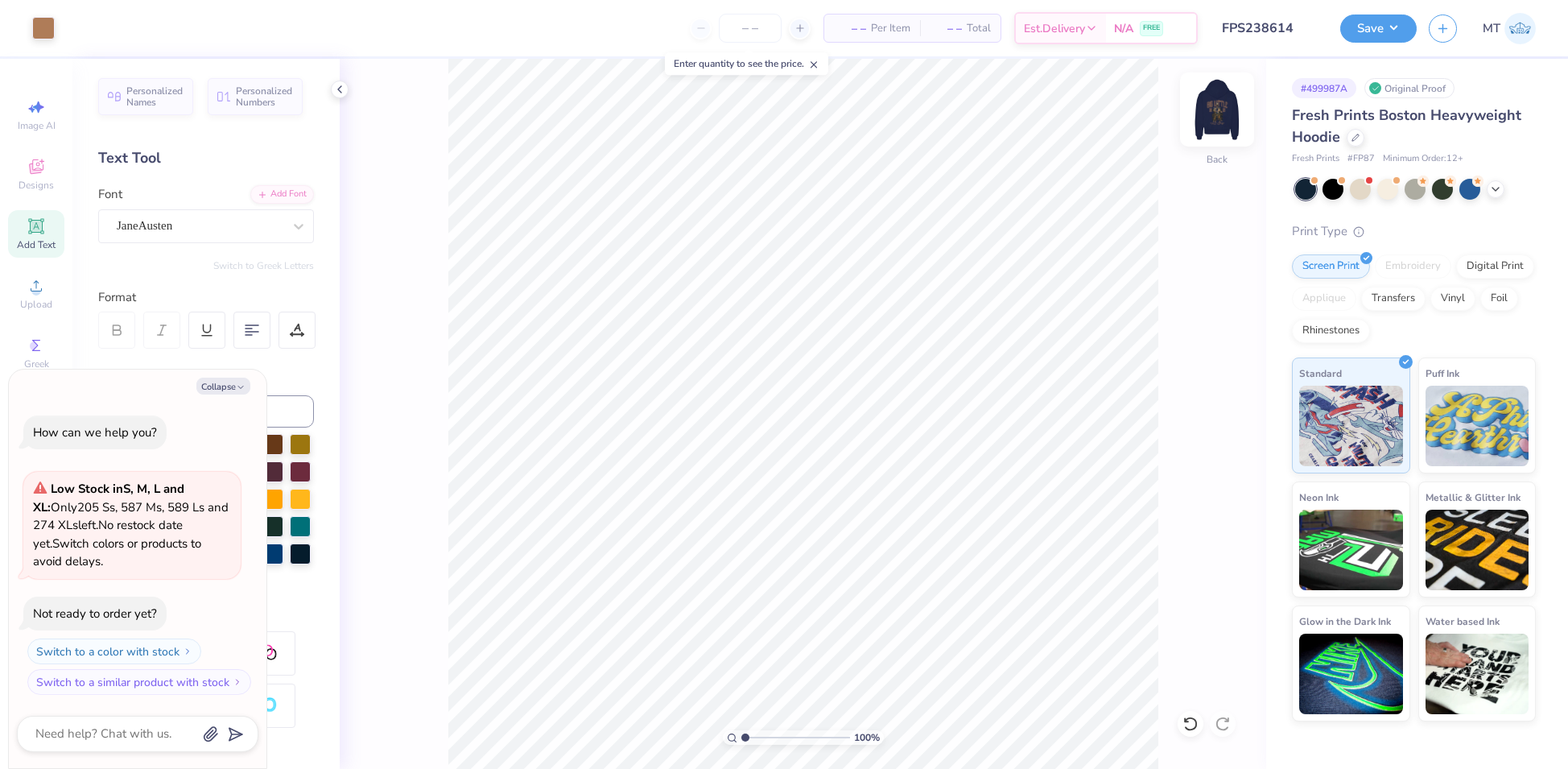
click at [1214, 99] on img at bounding box center [1216, 109] width 64 height 64
click at [218, 380] on button "Collapse" at bounding box center [223, 386] width 54 height 17
type textarea "x"
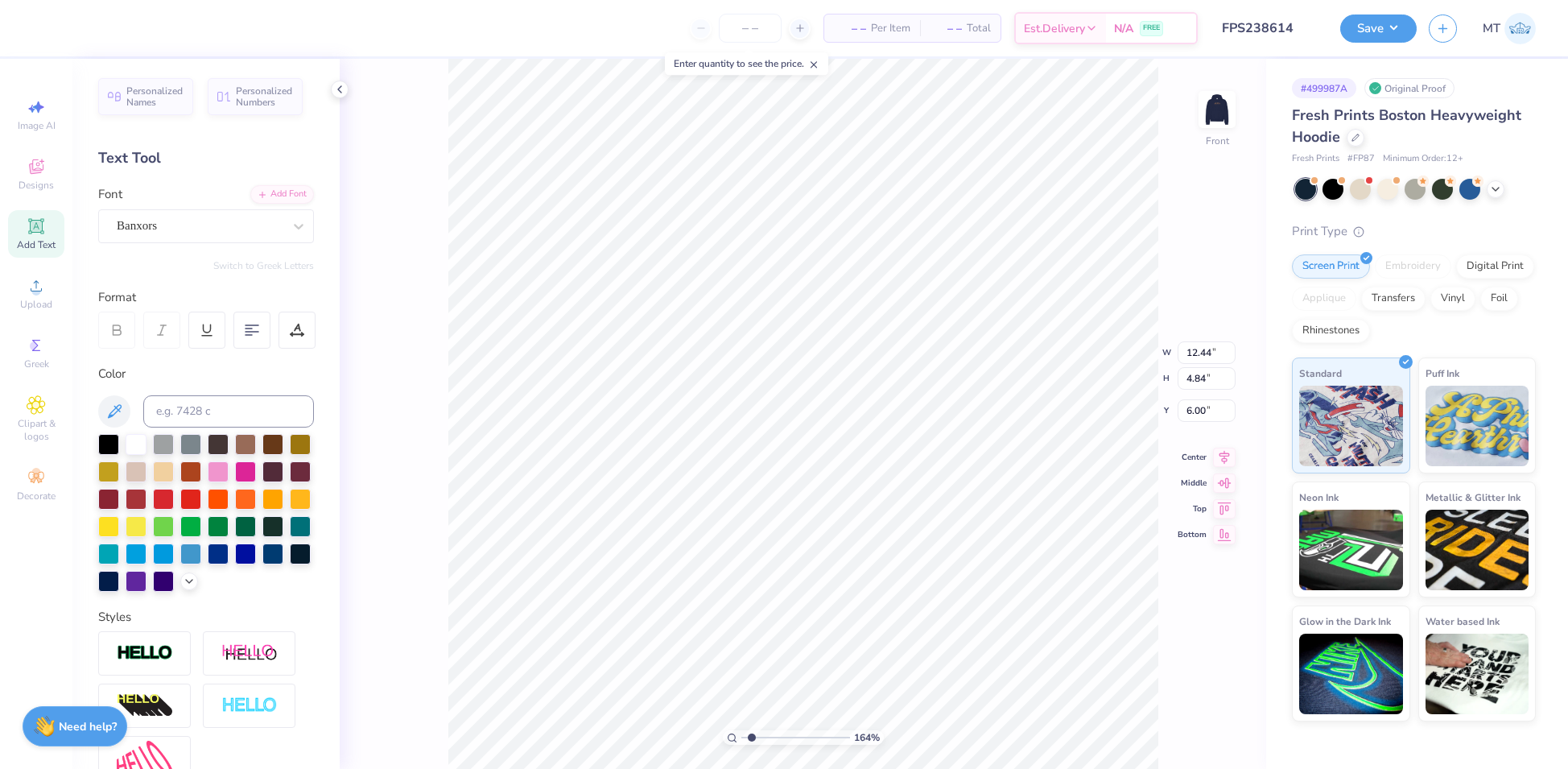
scroll to position [17, 5]
type input "1.63687603303314"
type textarea "A"
type input "1.63687603303314"
type textarea "AL"
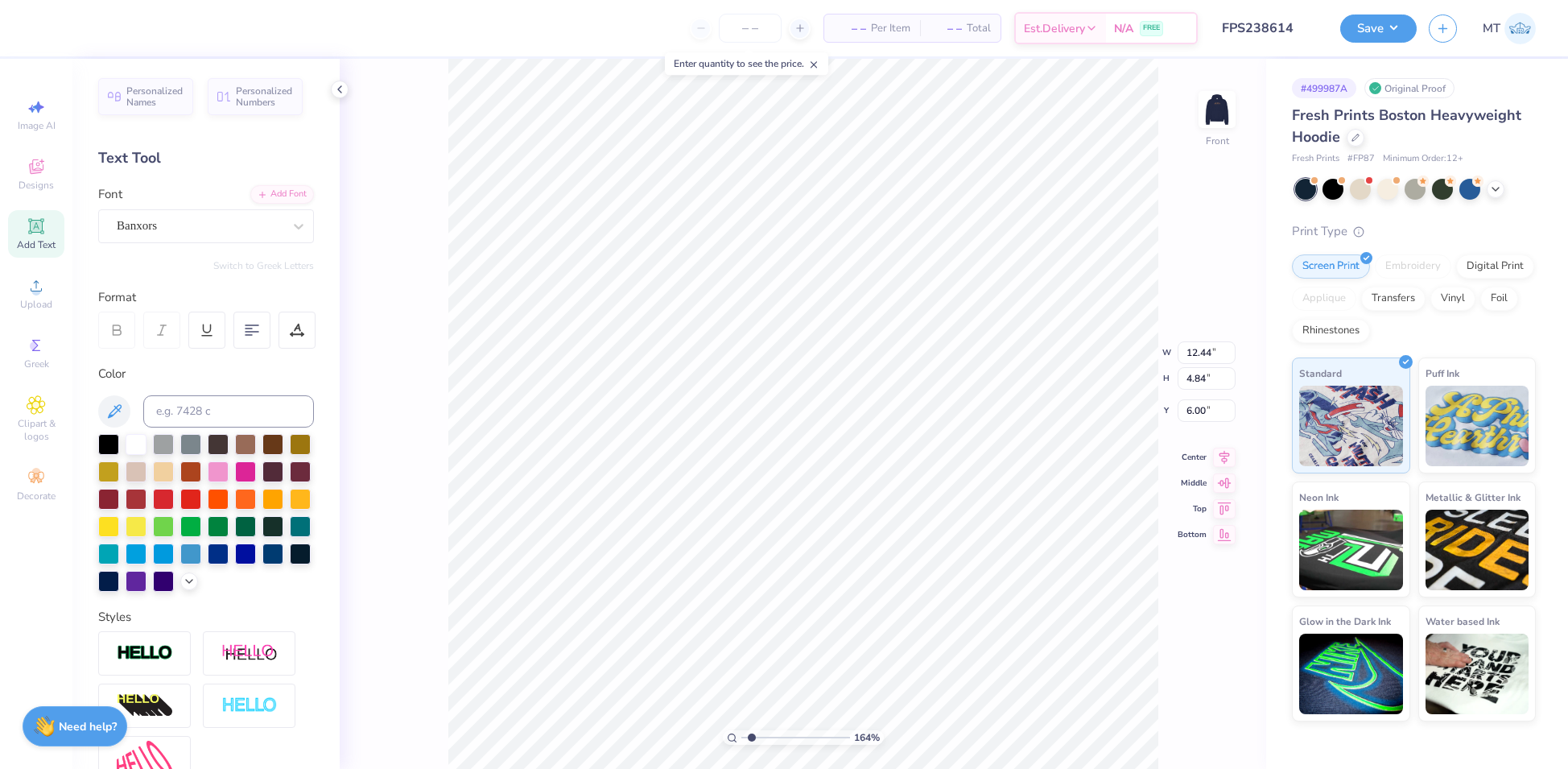
type input "1.63687603303314"
type textarea "ALP"
type input "1.63687603303314"
type textarea "ALPH"
type input "1.63687603303314"
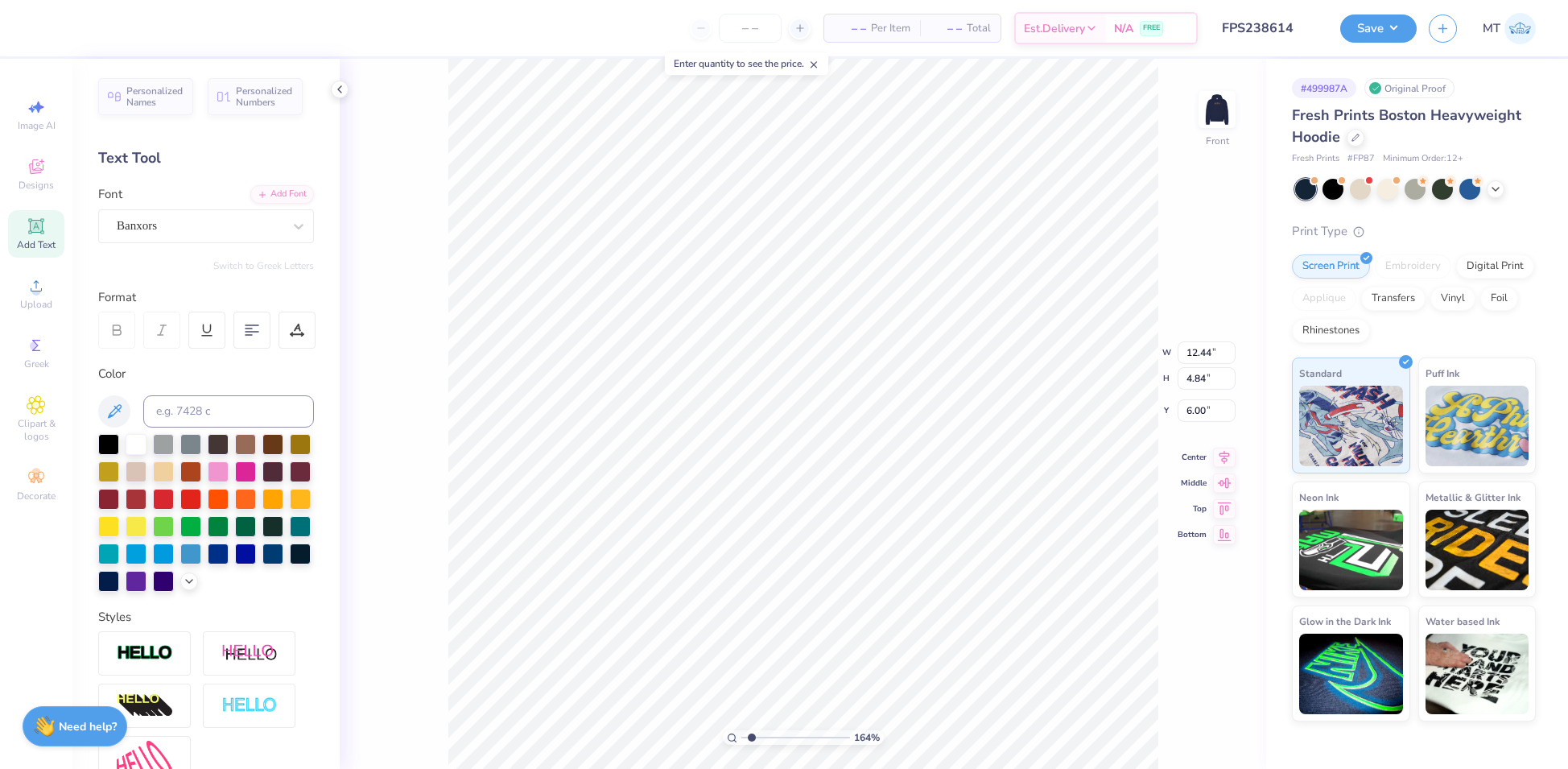
type textarea "ALPHA"
type input "1.63687603303314"
type textarea "ALPHA"
type input "1.63687603303314"
type textarea "ALPHA D"
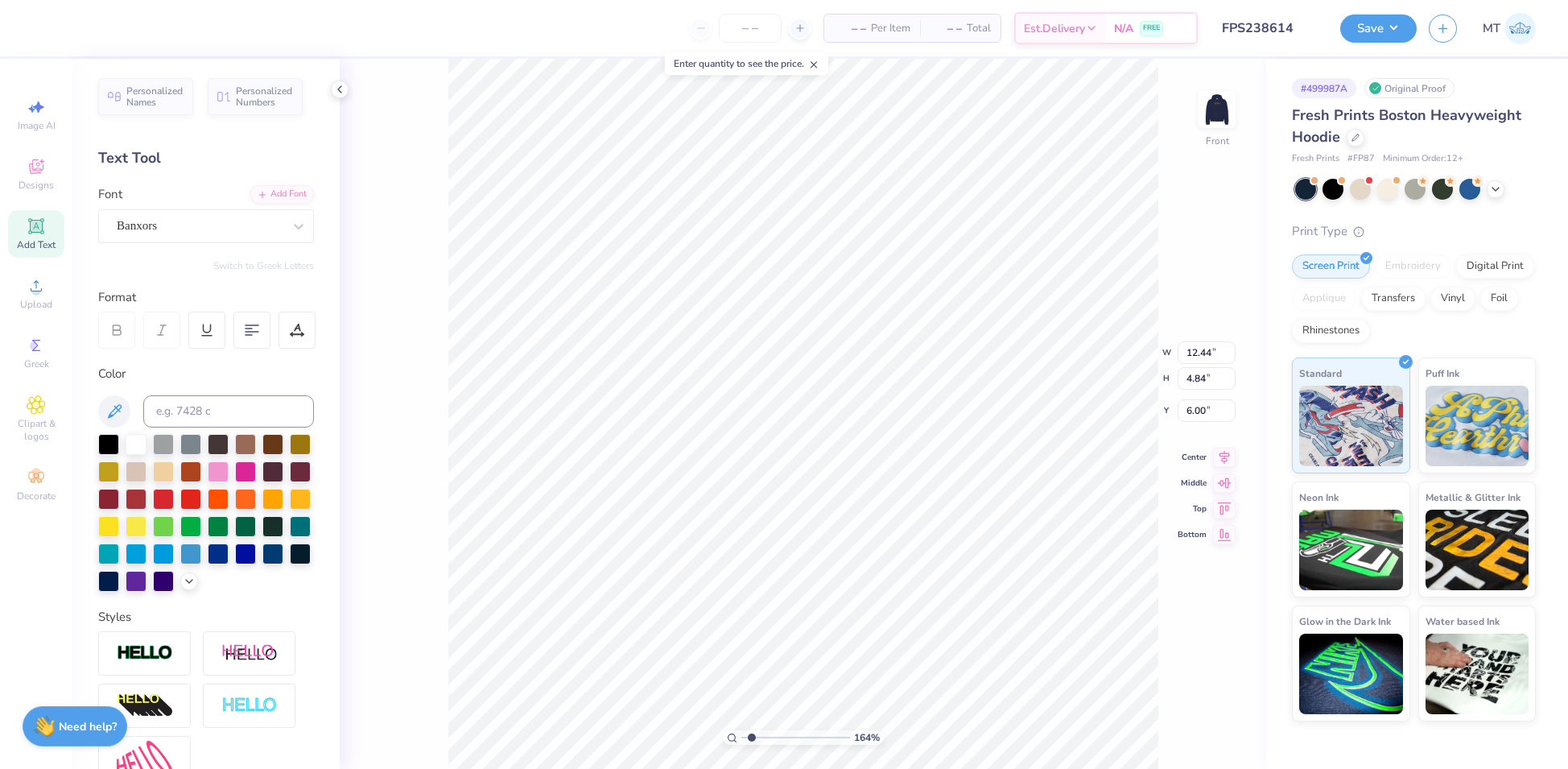
type input "1.63687603303314"
type textarea "ALPHA DE"
type input "1.63687603303314"
type textarea "ALPHA DEL"
type input "1.63687603303314"
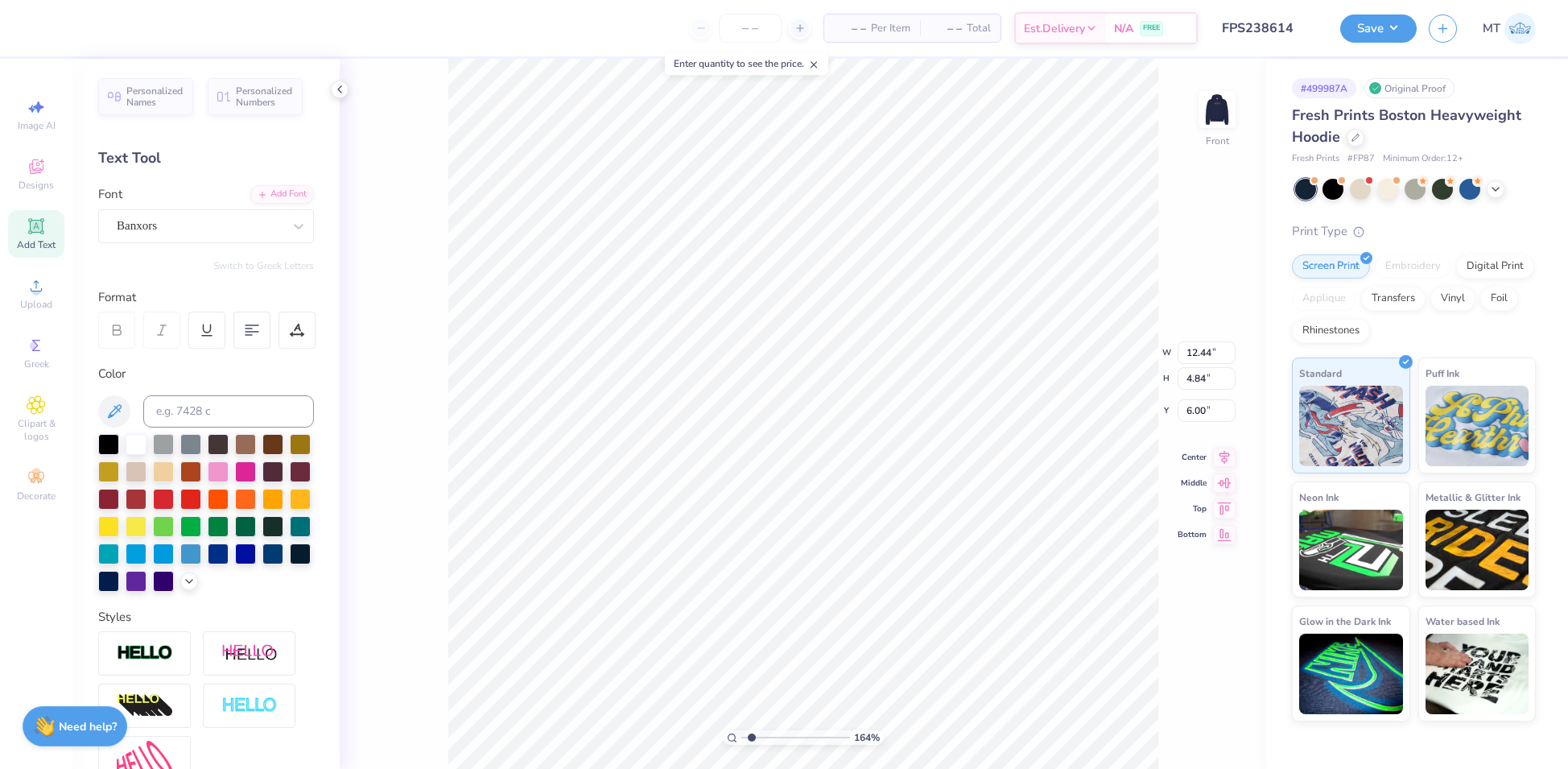
type textarea "ALPHA DELT"
type input "1.63687603303314"
type textarea "ALPHA DELTA"
type input "1.63687603303314"
type textarea "ALPHA DELTA"
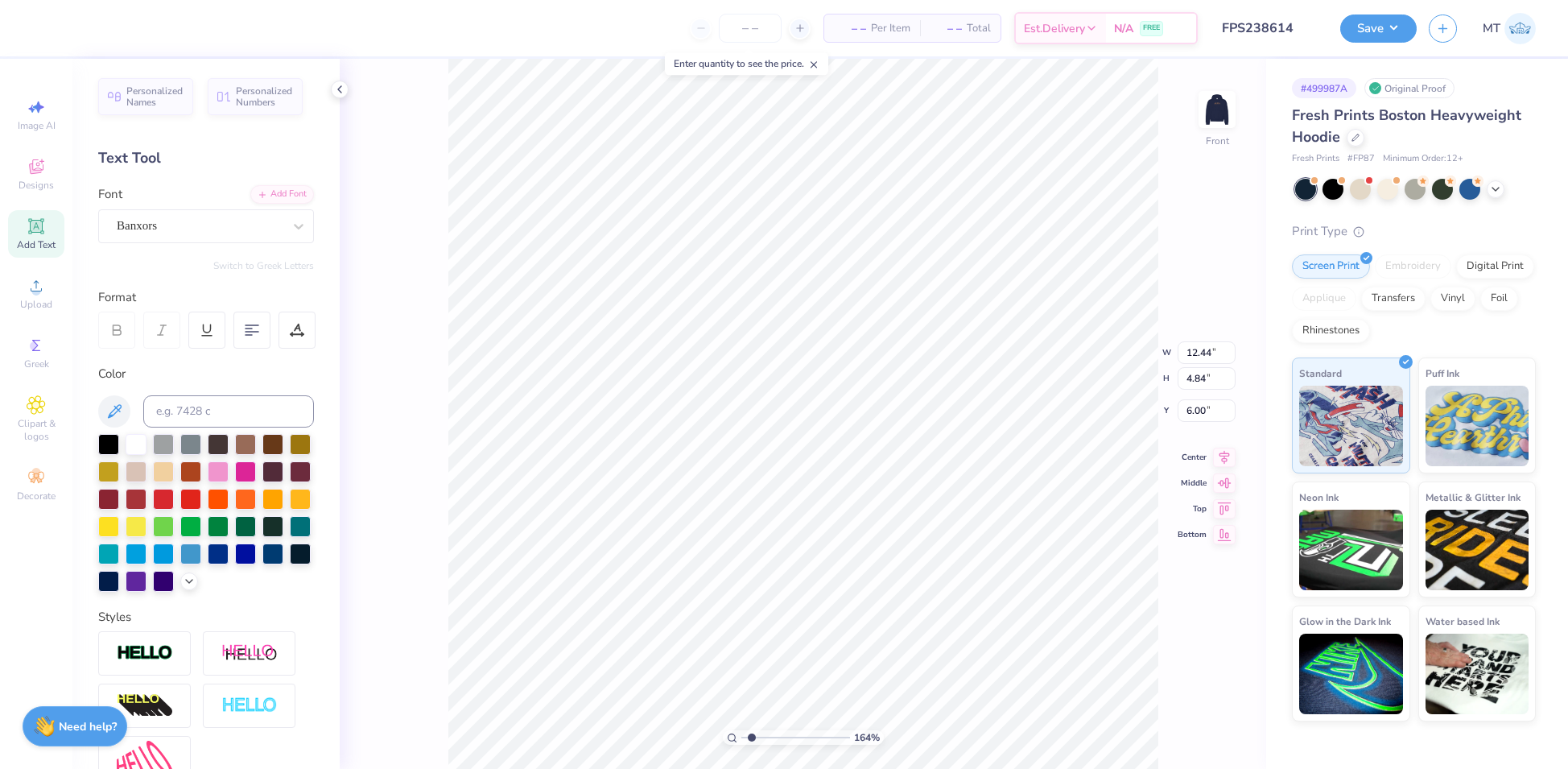
type input "1.63687603303314"
type textarea "ALPHA DELTA P"
type input "1.63687603303314"
type textarea "ALPHA DELTA PI"
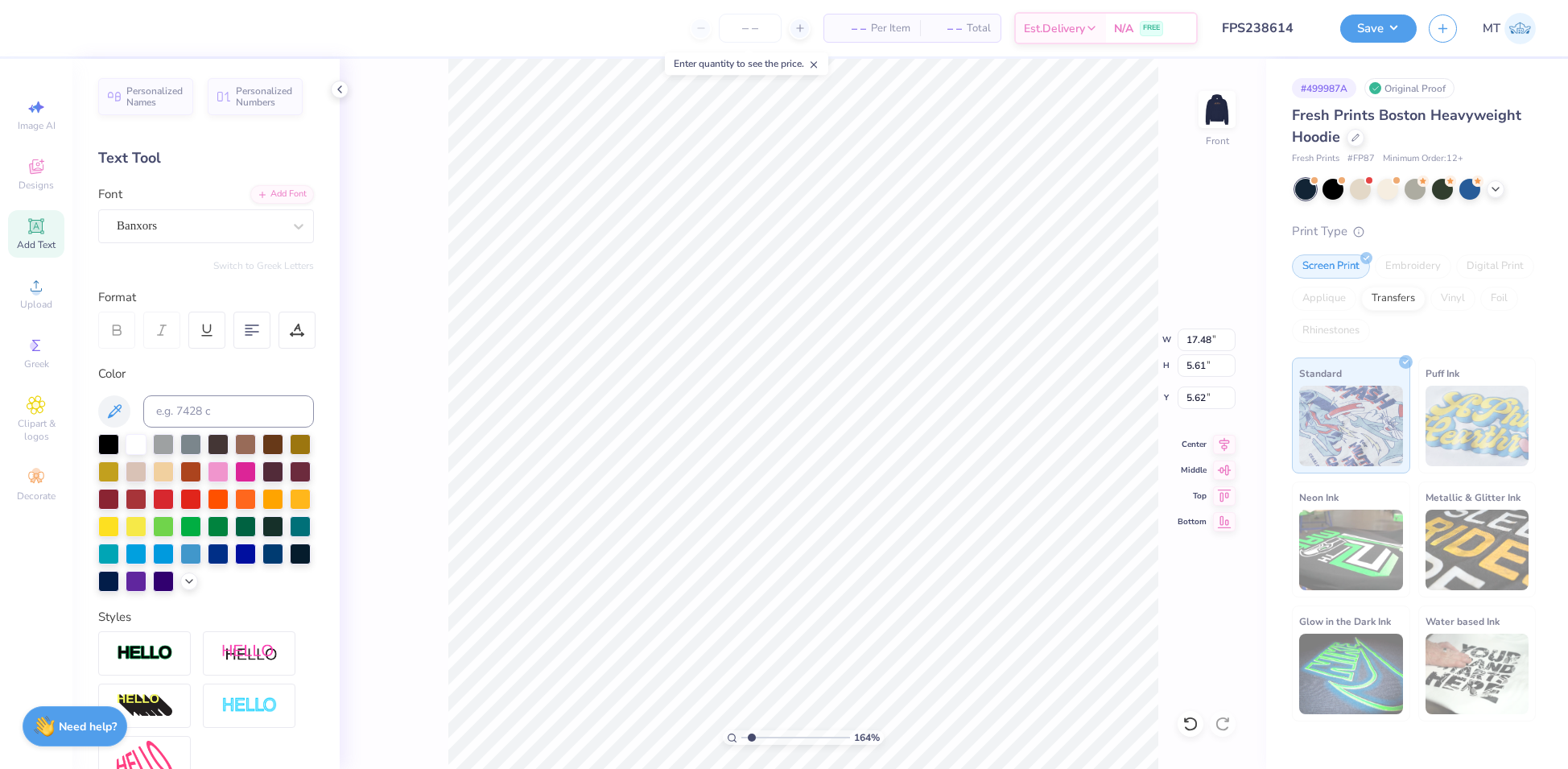
type input "1.63687603303314"
type input "14.83"
type input "4.76"
type input "6.47"
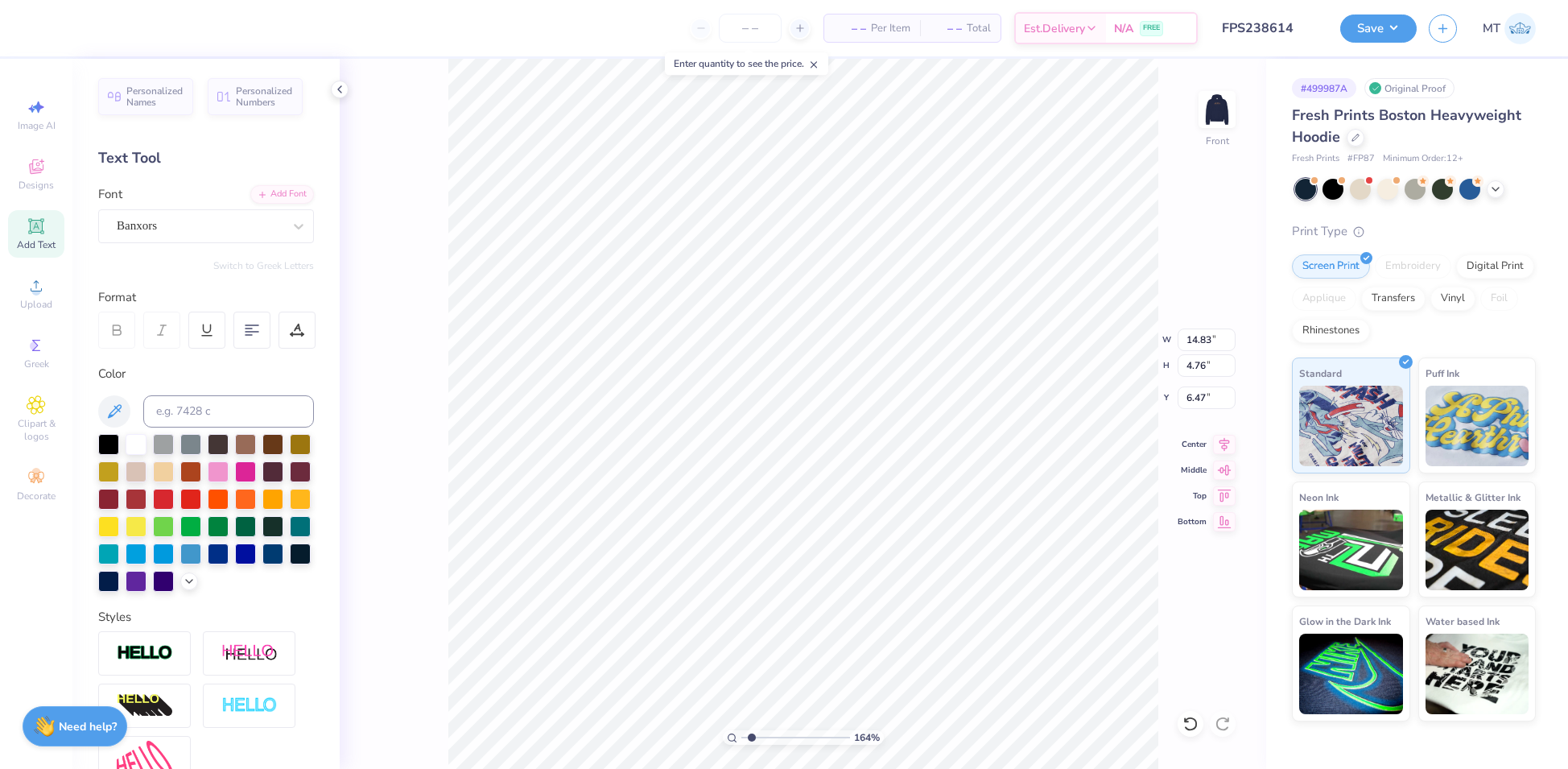
type input "1.63687603303314"
type input "7.08"
type input "12.43"
type input "7.25"
type input "1.63687603303314"
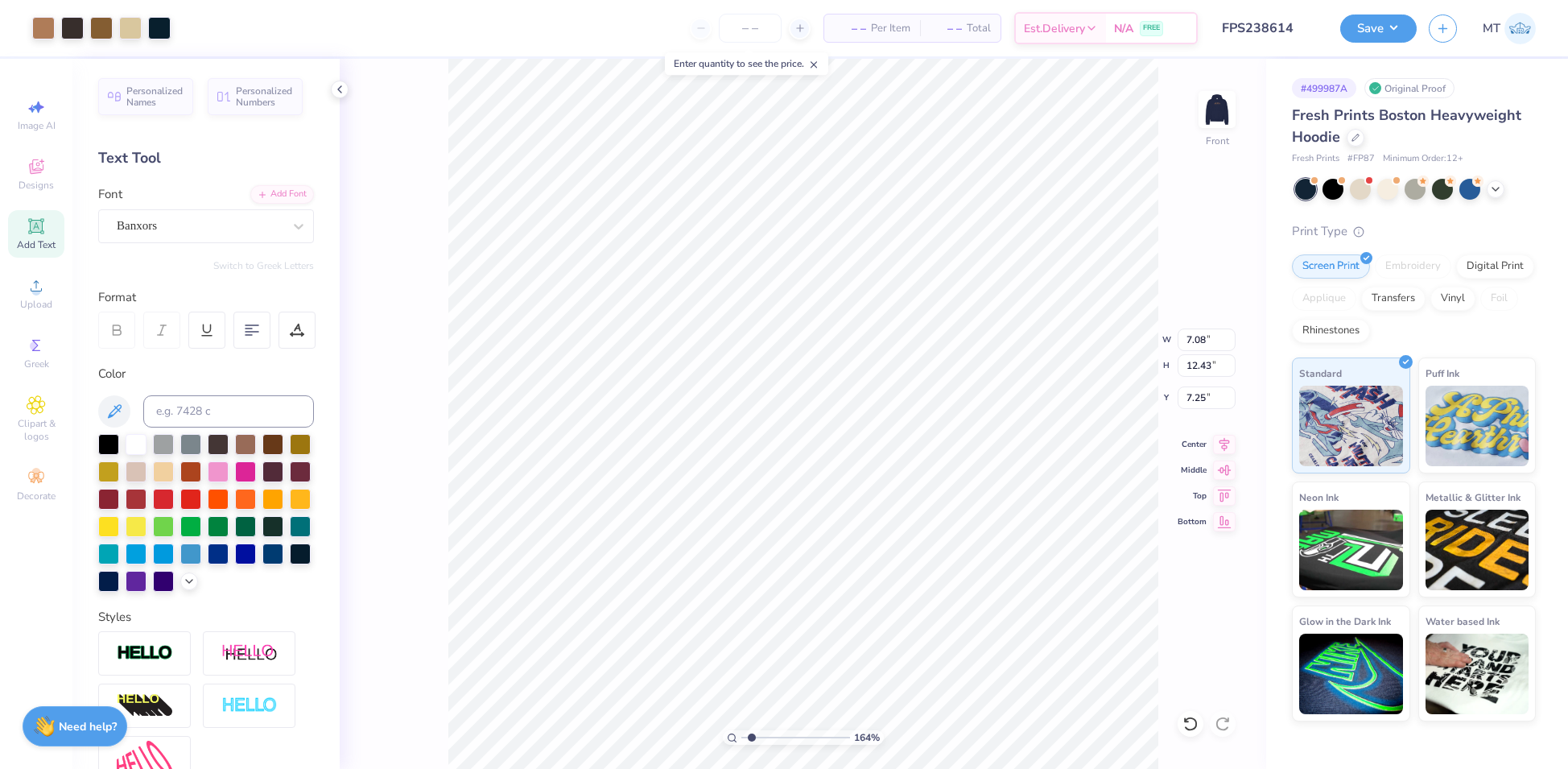
type input "7.30"
type input "1.63687603303314"
type input "7.25"
type input "1.63687603303314"
type input "6.39"
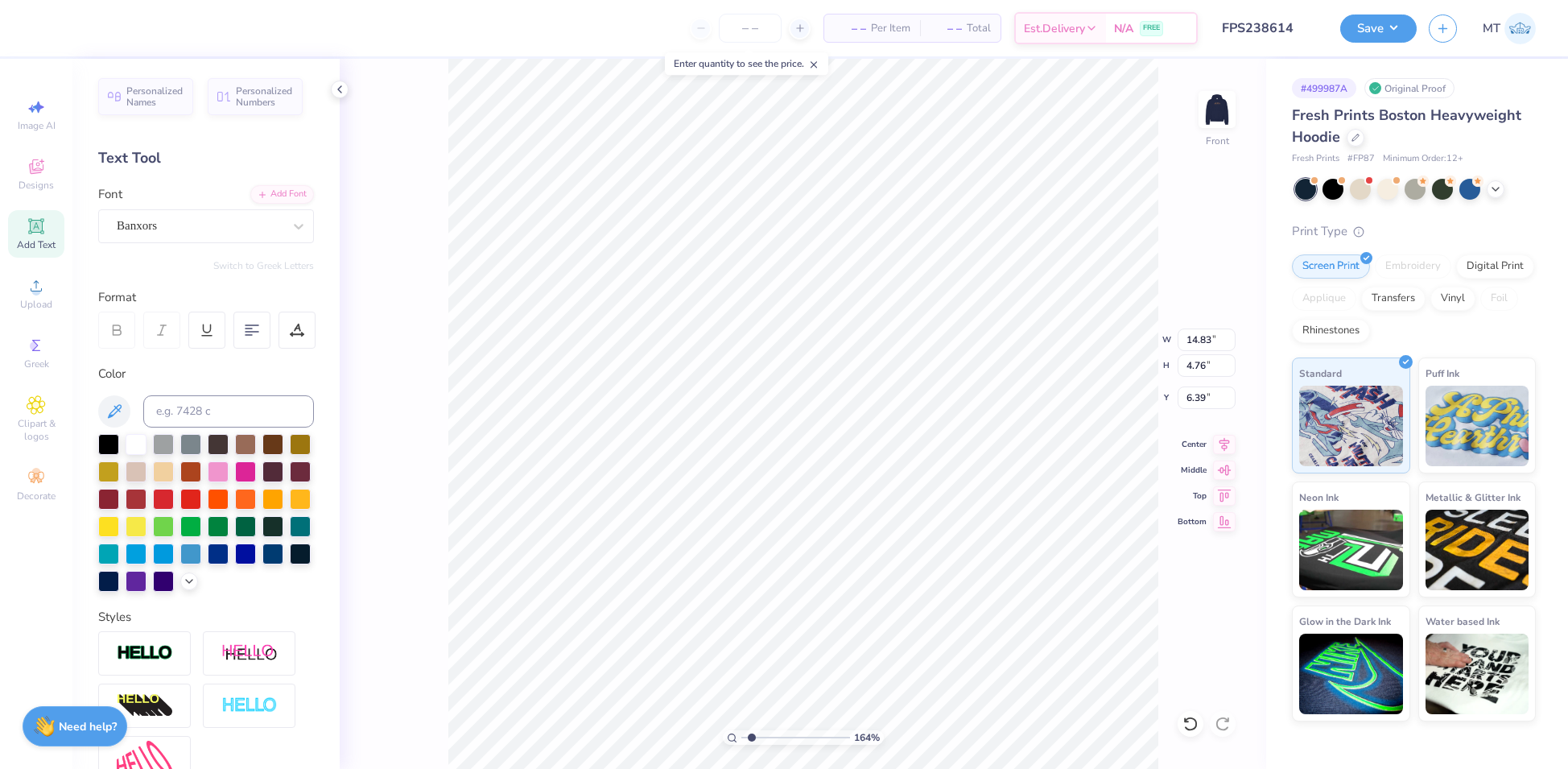
type input "1.63687603303314"
type input "13.55"
type input "4.35"
type input "6.80"
type input "1.63687603303314"
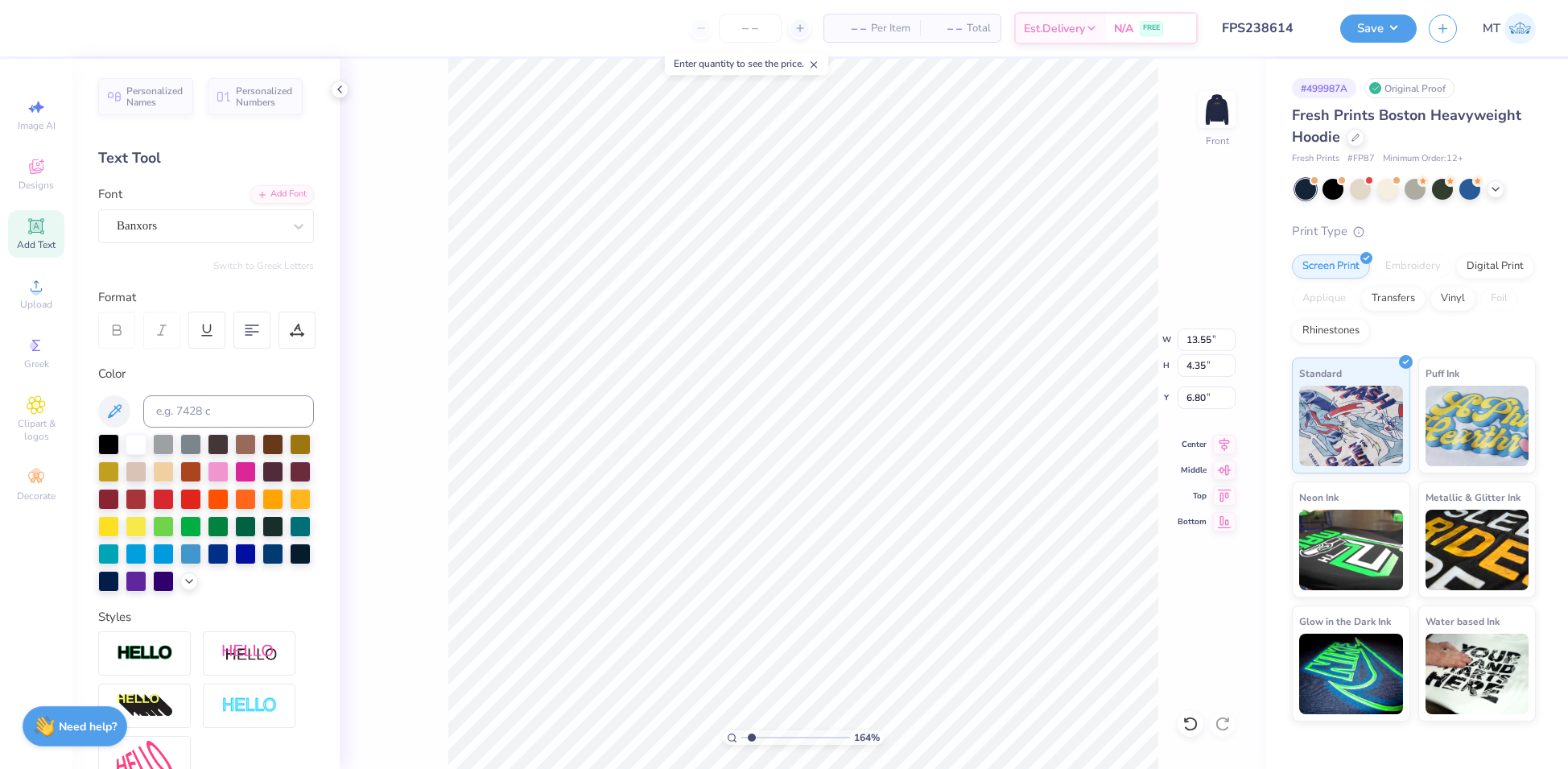
type input "6.15"
type input "1.63687603303314"
type textarea "1"
type input "1.63687603303314"
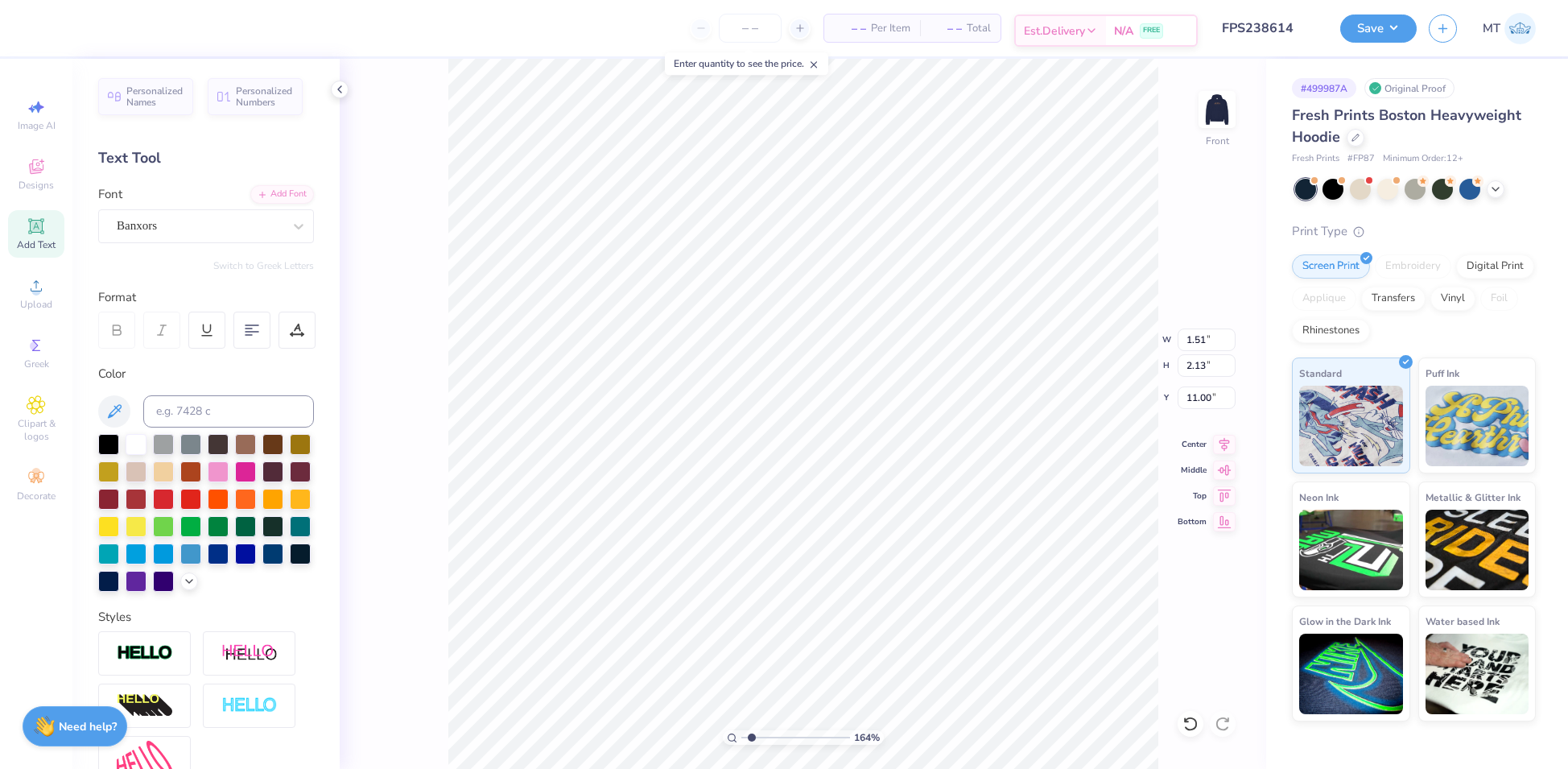
type textarea "19"
type input "1.63687603303314"
type textarea "0"
type input "1.63687603303314"
type textarea "07"
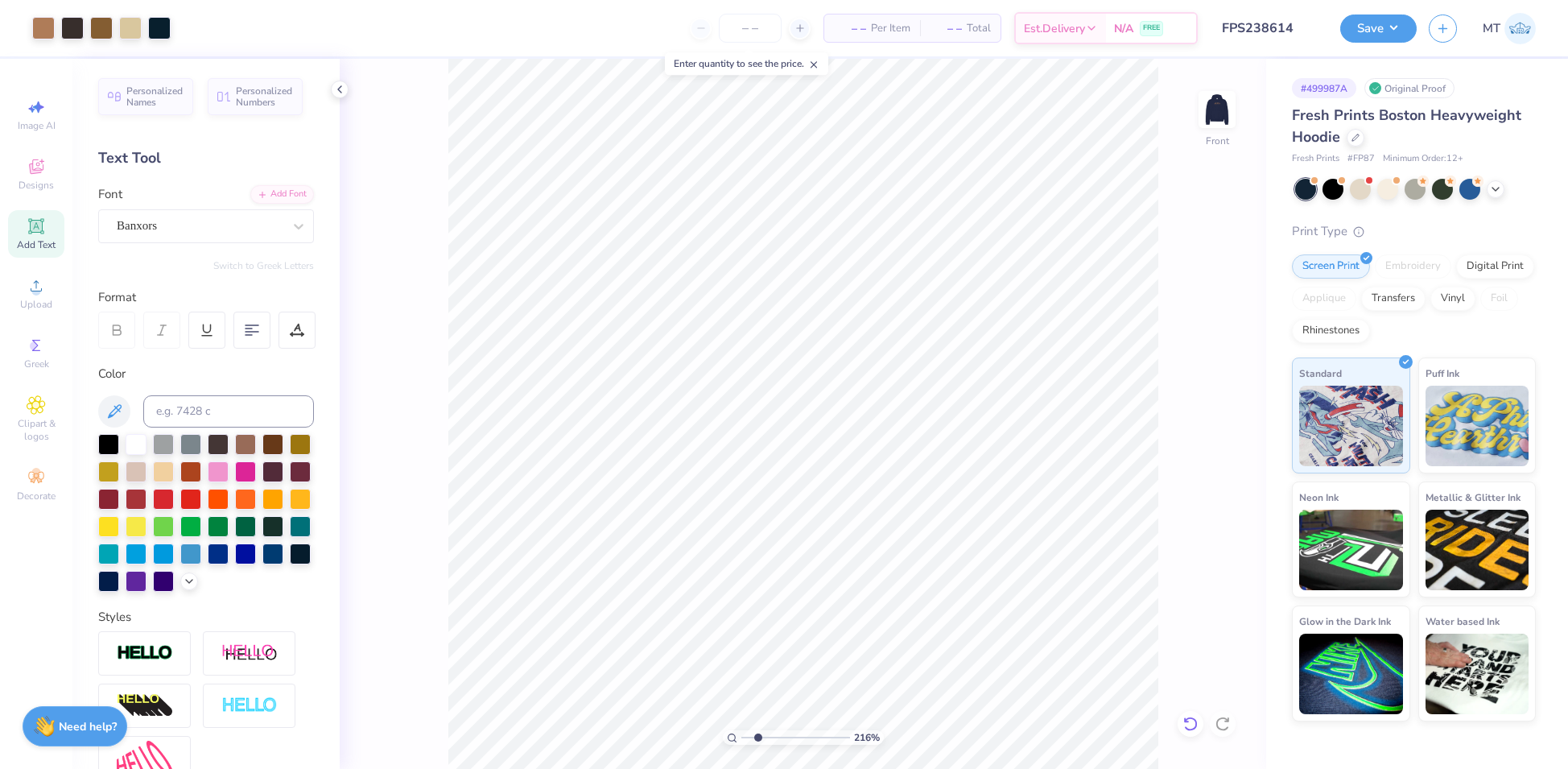
click at [1193, 727] on icon at bounding box center [1191, 724] width 16 height 16
click at [1192, 725] on icon at bounding box center [1191, 724] width 16 height 16
click at [1210, 100] on img at bounding box center [1216, 109] width 64 height 64
click at [1214, 114] on img at bounding box center [1217, 109] width 33 height 33
type input "1.65985940149501"
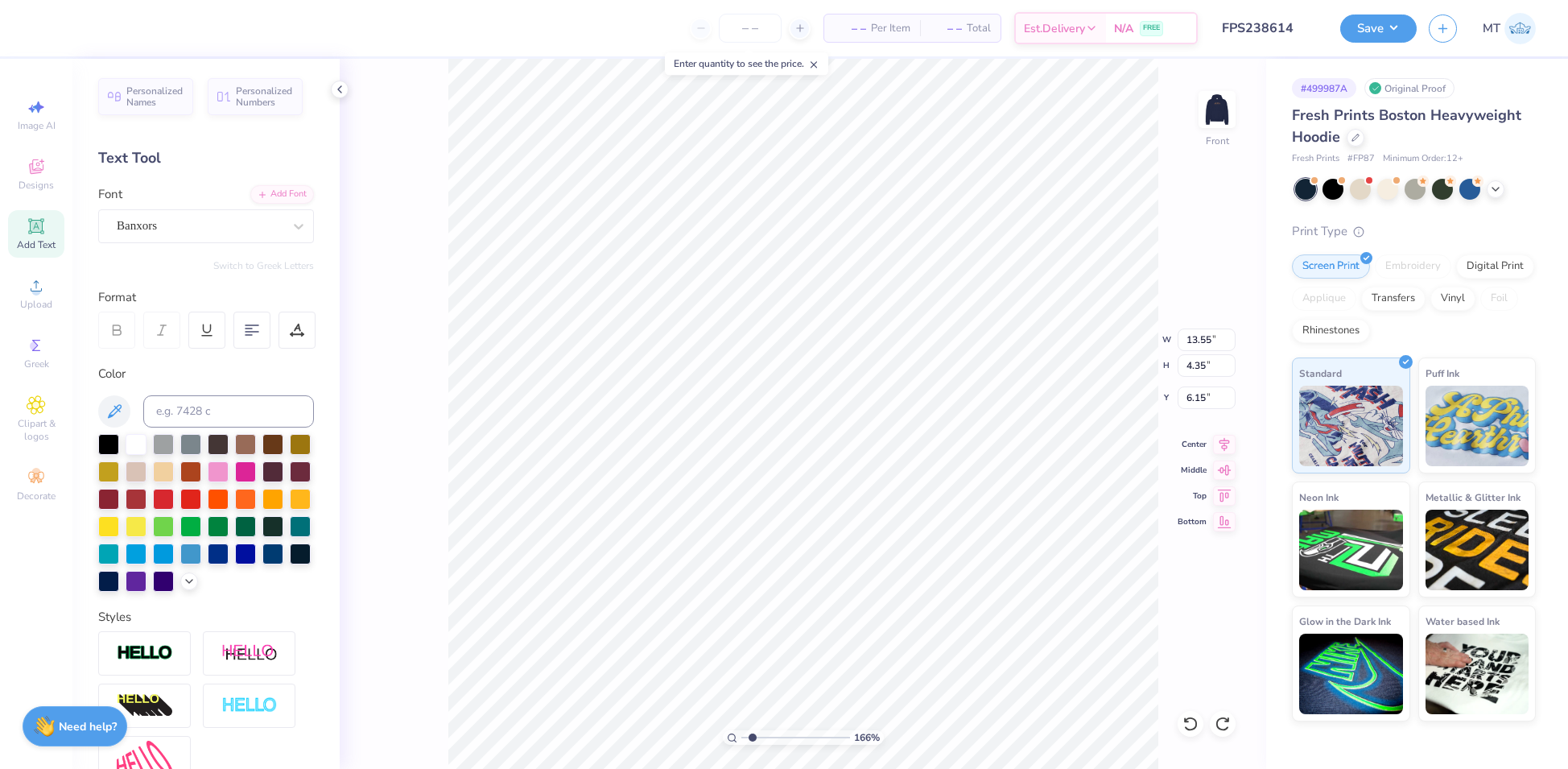
type input "12.39"
type input "3.98"
type input "6.52"
type input "1.65985940149501"
type input "6.08"
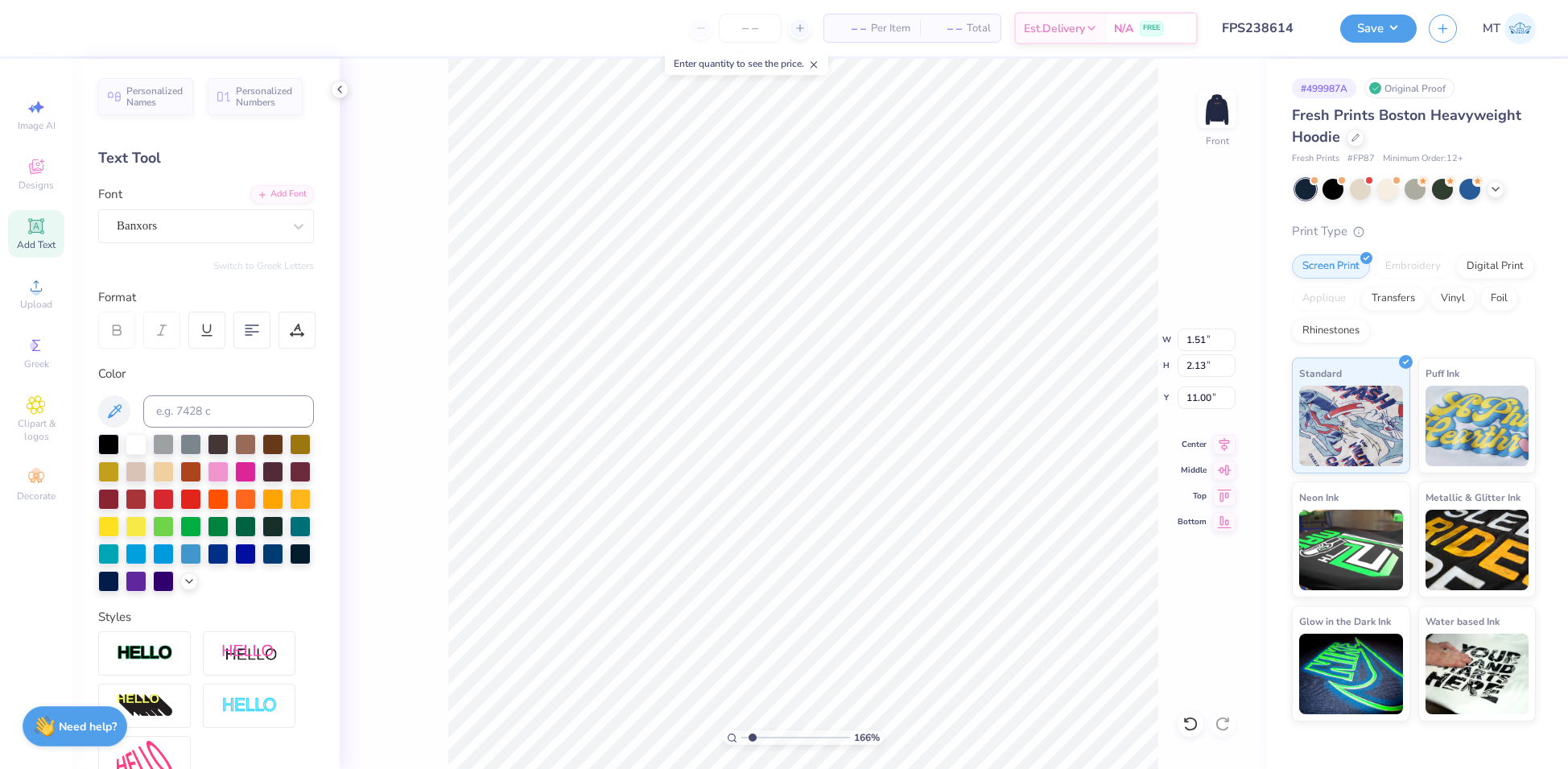
type input "1.65985940149501"
type input "9.66"
type input "1.65985940149501"
type input "10.06"
type input "1.70554714490713"
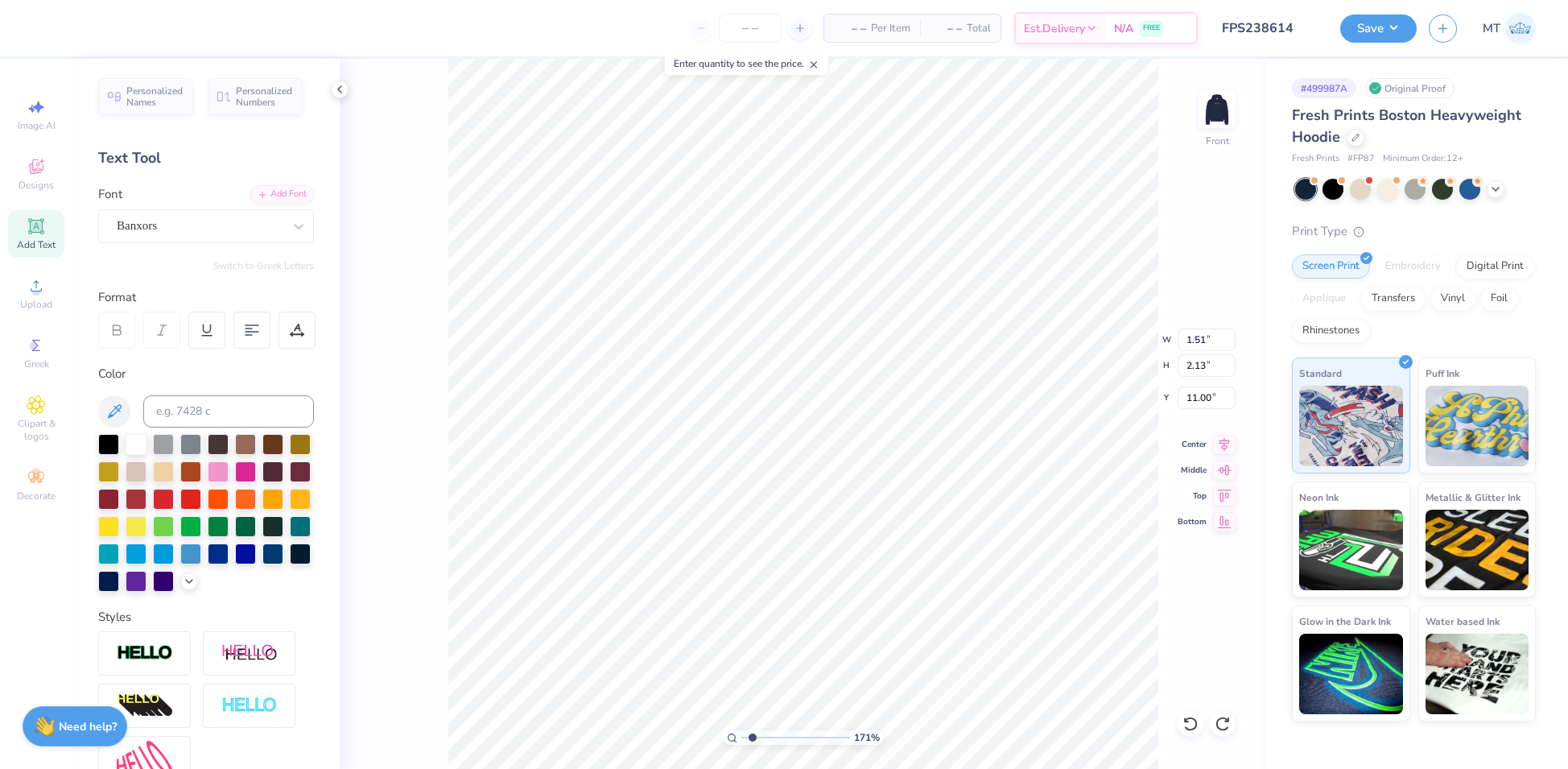
type input "9.66"
type input "1.70554714490713"
type input "10.64"
type input "1.70554714490713"
type textarea "A"
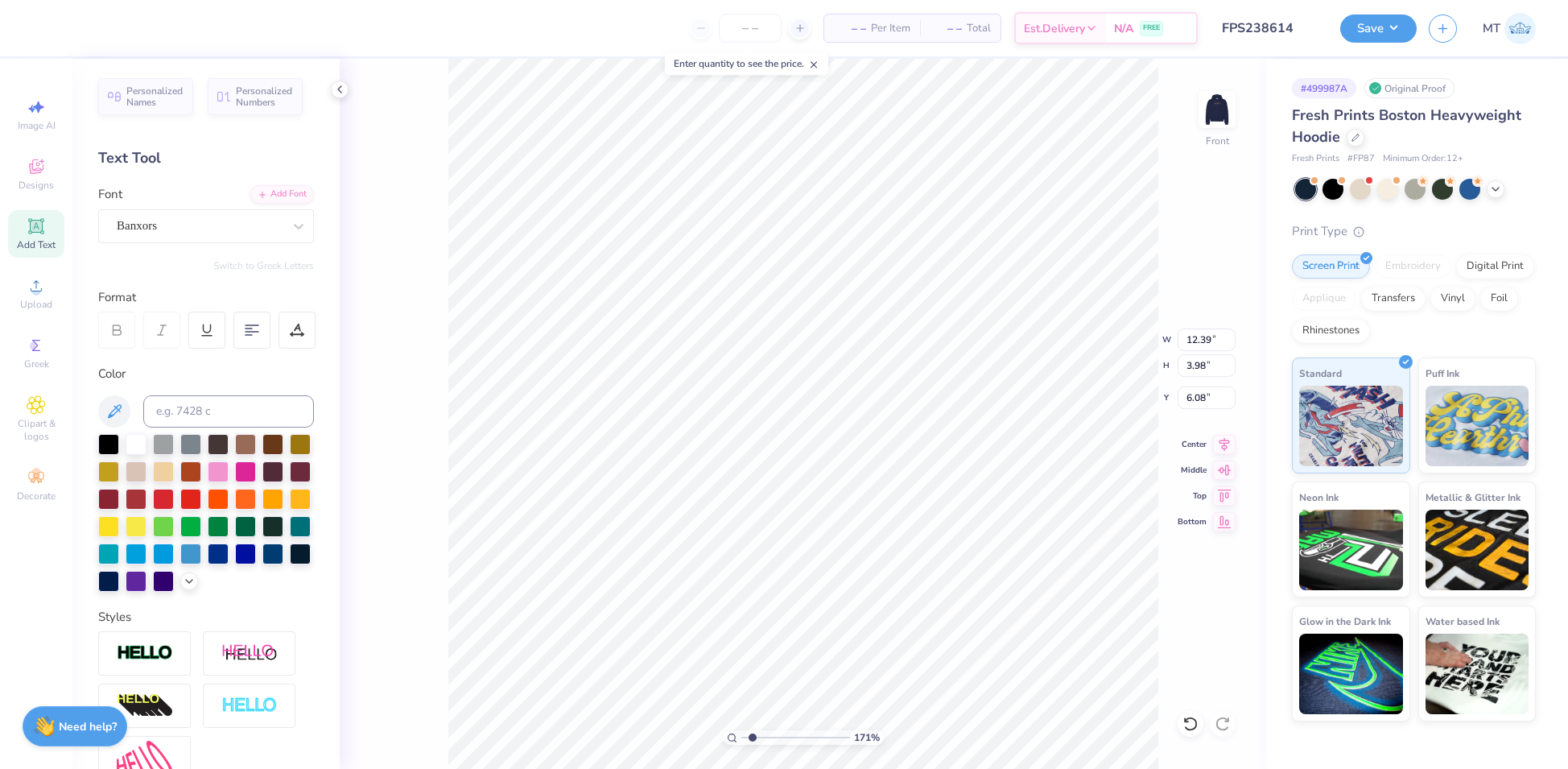
scroll to position [17, 3]
type input "1.70554714490713"
type textarea "AD"
type input "1.70554714490713"
type textarea "ADP"
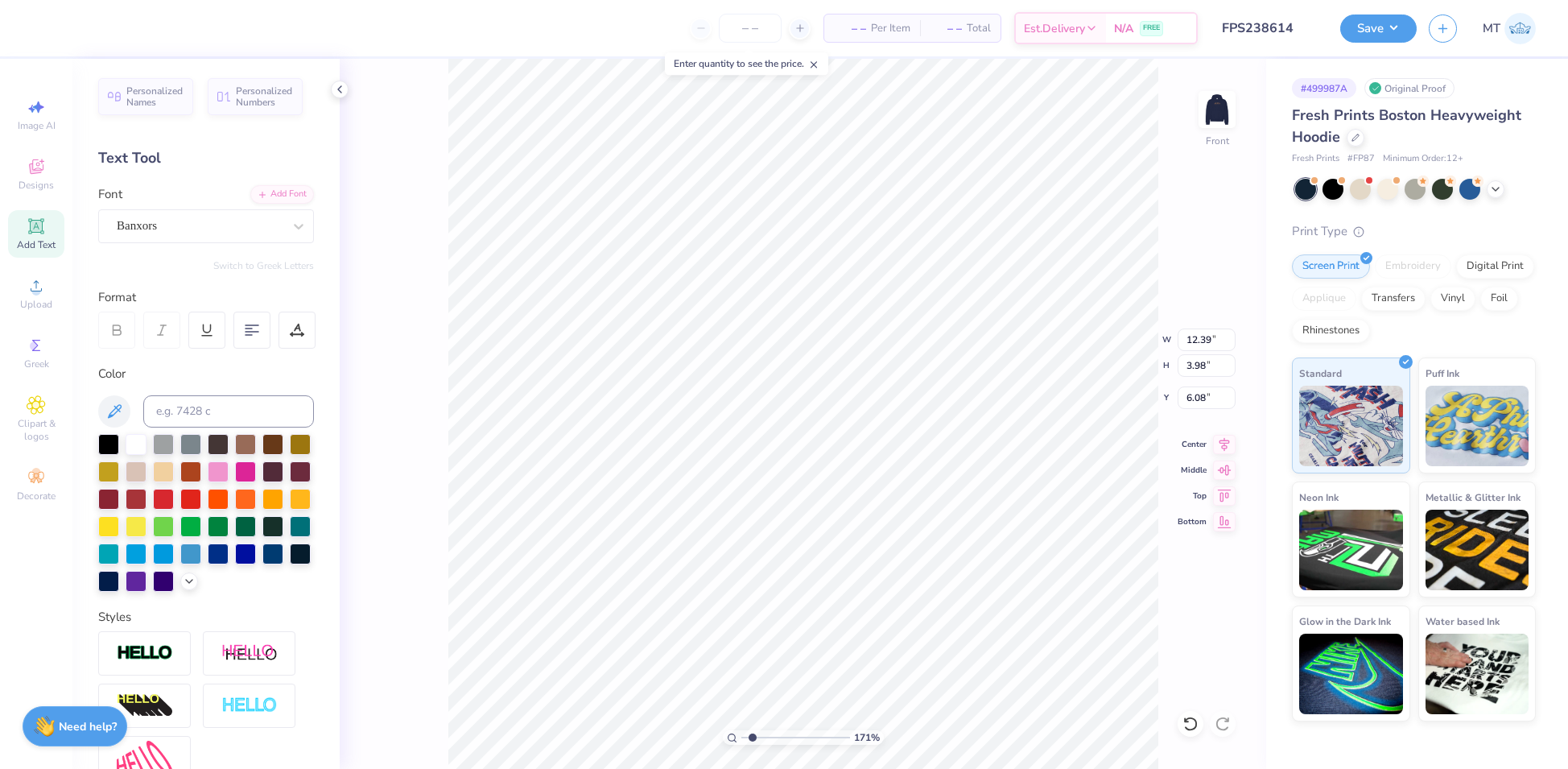
type input "1.70554714490713"
type textarea "ADPI"
type input "1.70554714490713"
type input "12.39"
type input "3.98"
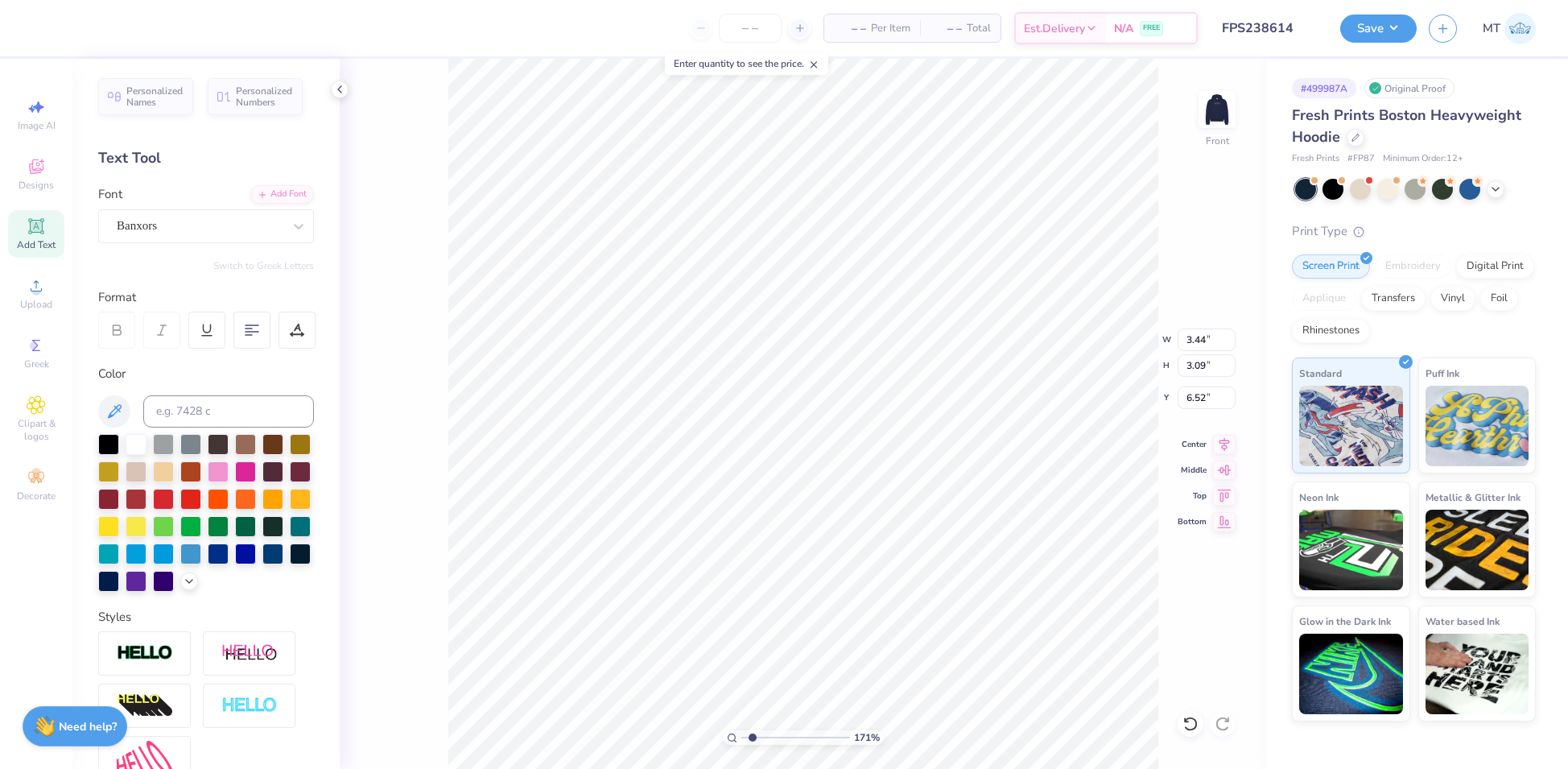
type input "6.08"
type input "1.70554714490713"
type input "6.33"
type input "2.73298089654976"
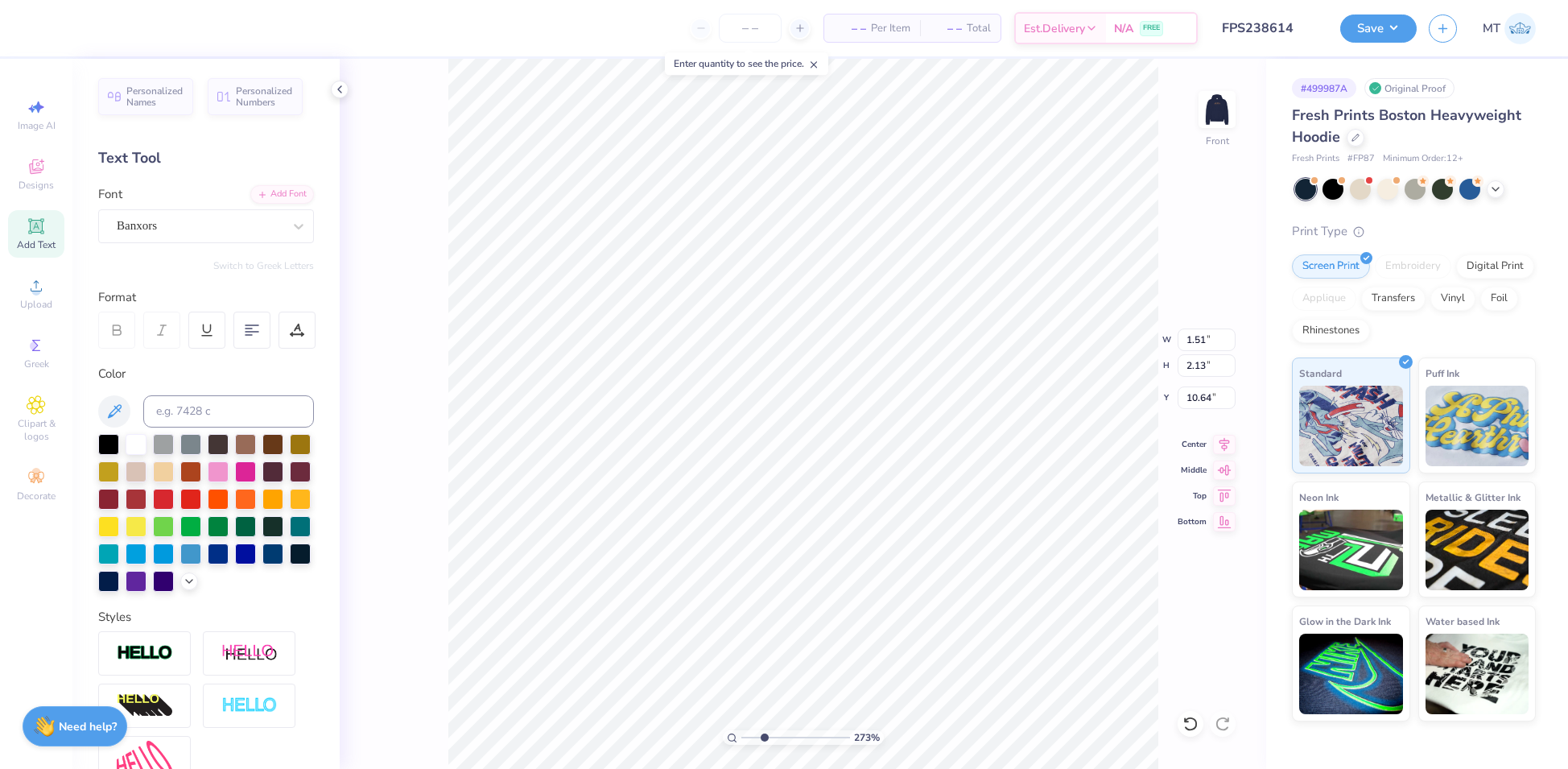
type textarea "1"
type input "2.73298089654976"
type textarea "19"
type input "2.73298089654976"
type textarea "3"
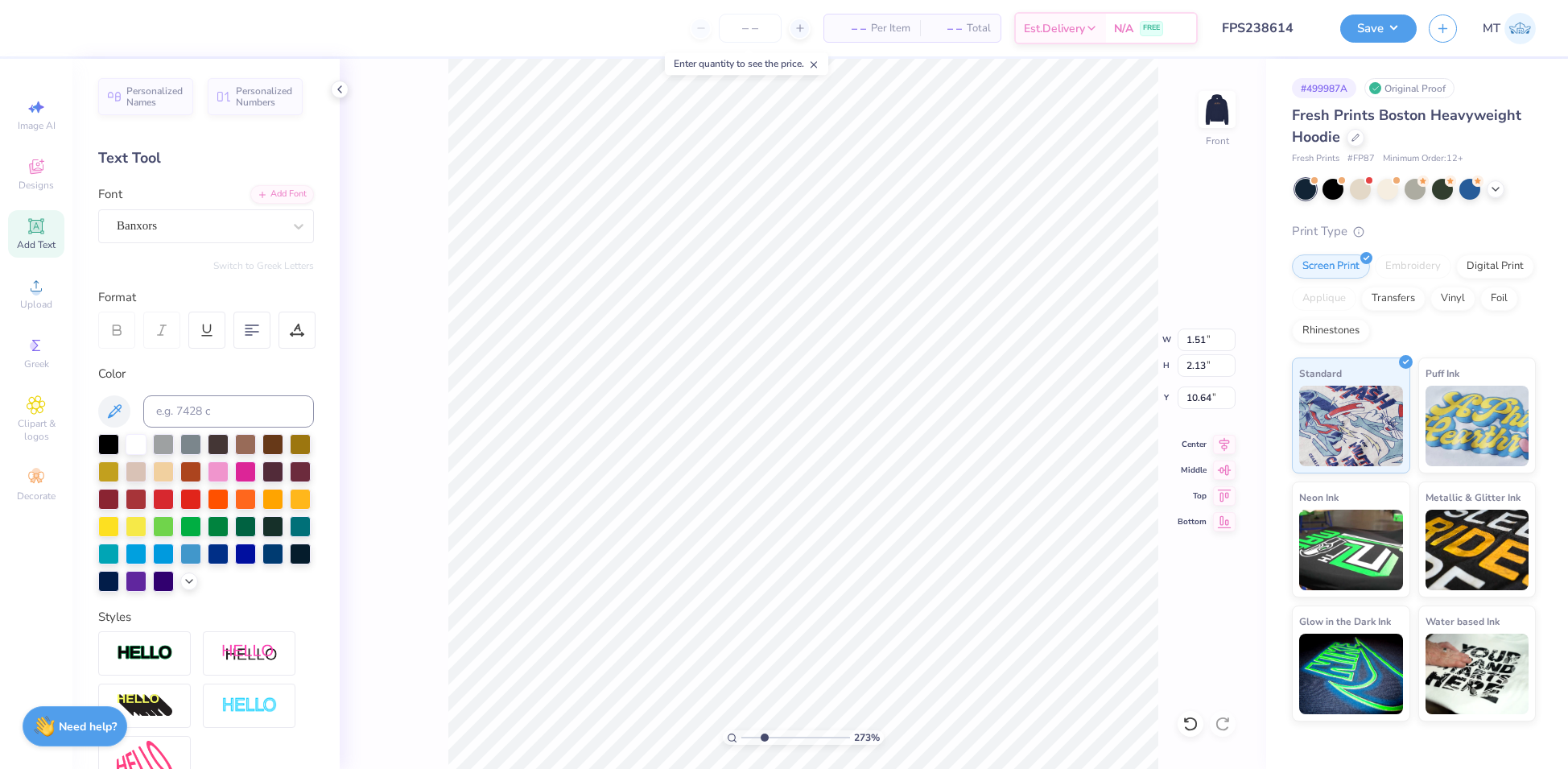
type input "2.73298089654976"
type textarea "31"
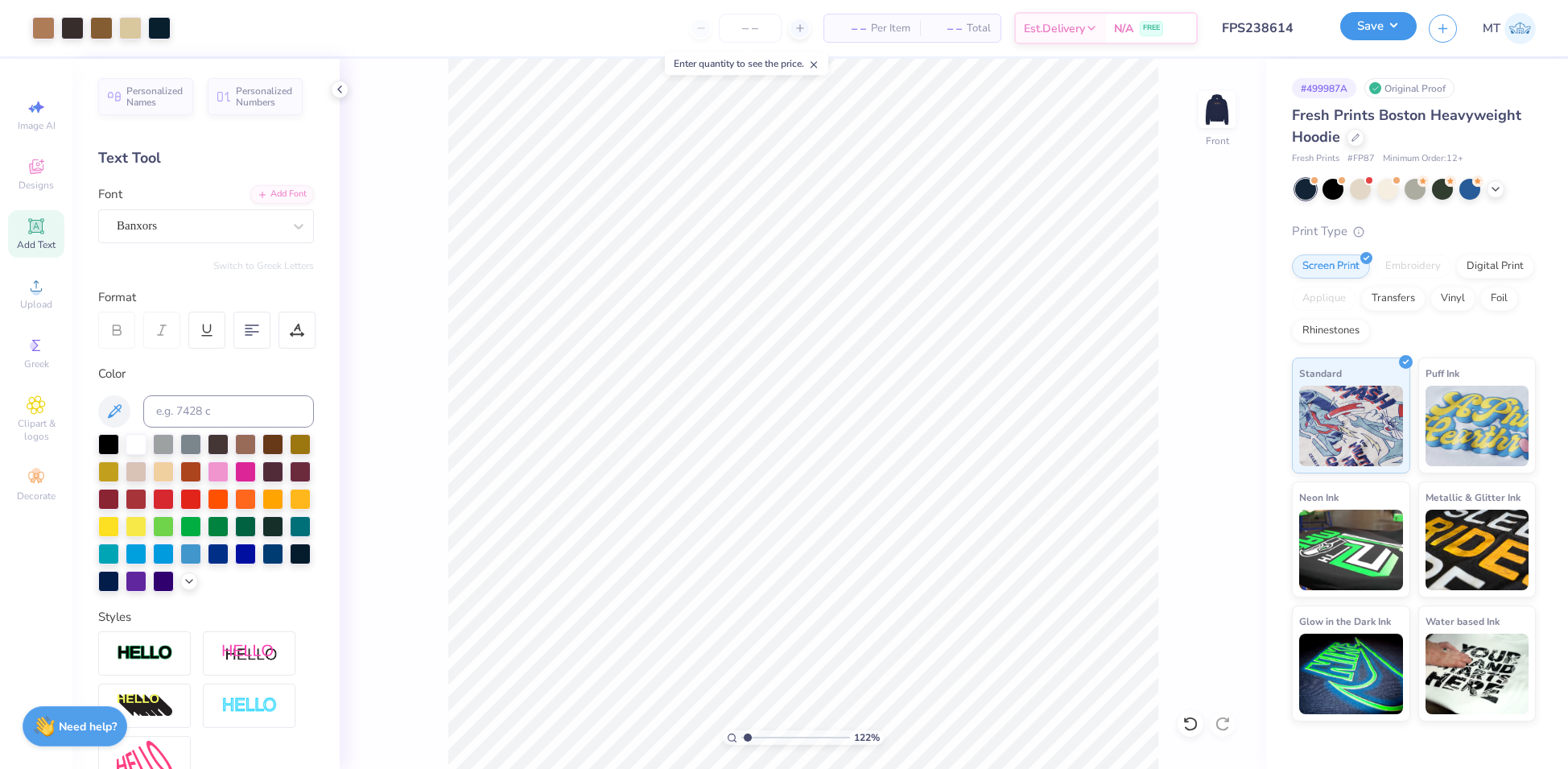
click at [1391, 16] on button "Save" at bounding box center [1378, 25] width 77 height 28
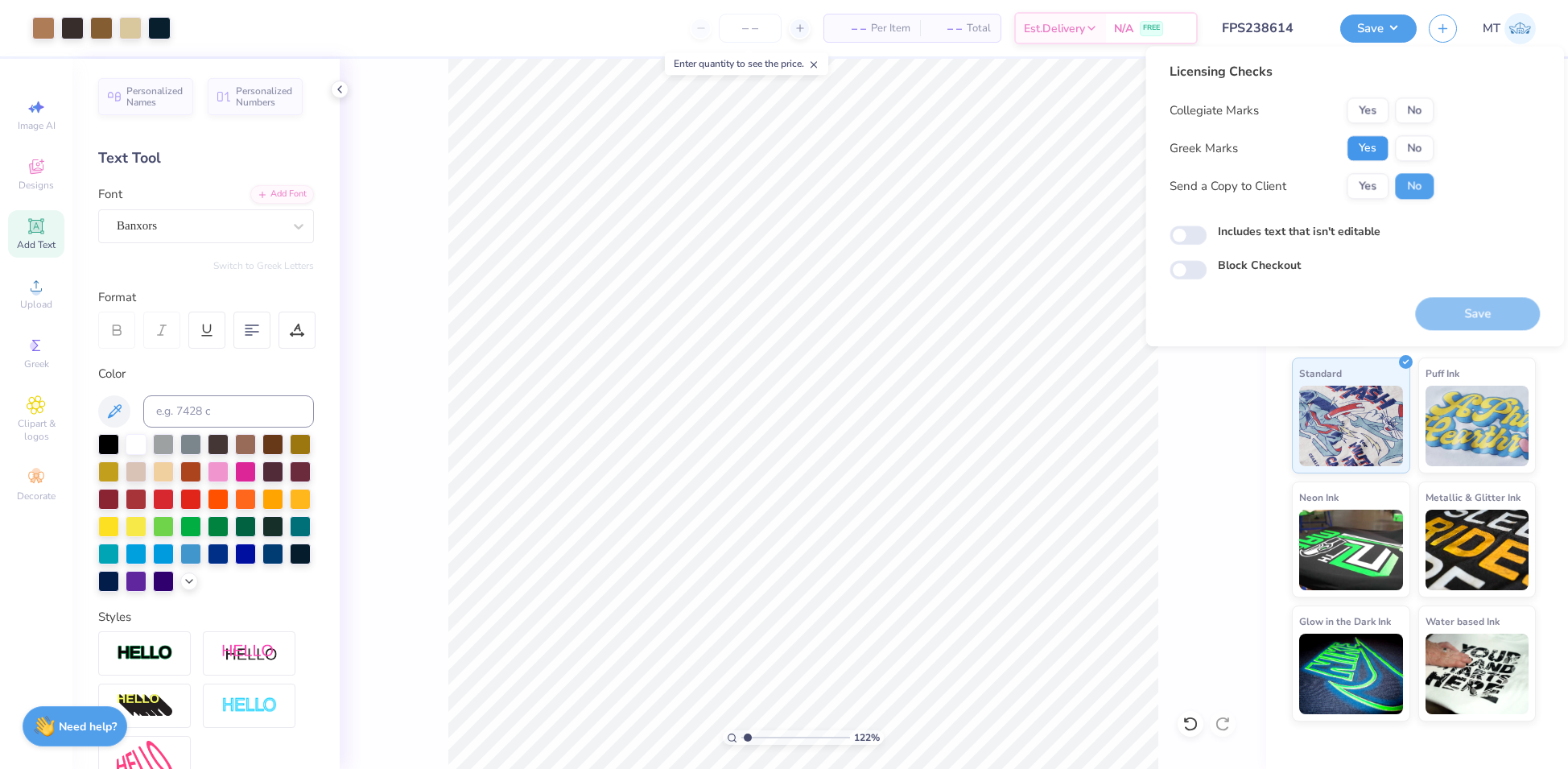
click at [1374, 144] on button "Yes" at bounding box center [1367, 148] width 42 height 25
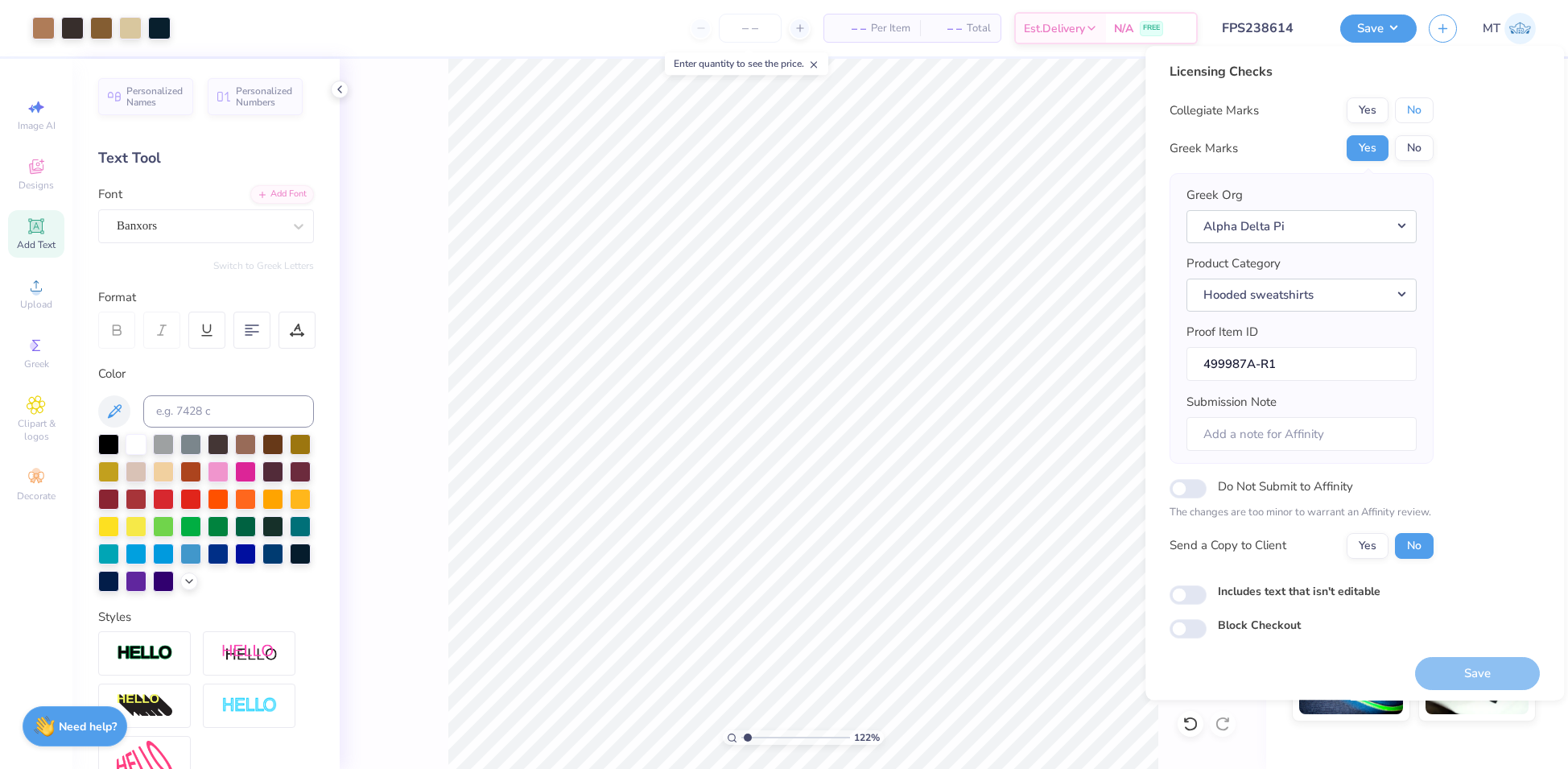
click at [1408, 114] on button "No" at bounding box center [1414, 110] width 39 height 25
click at [1469, 675] on button "Save" at bounding box center [1478, 673] width 125 height 33
type input "1.21642354282339"
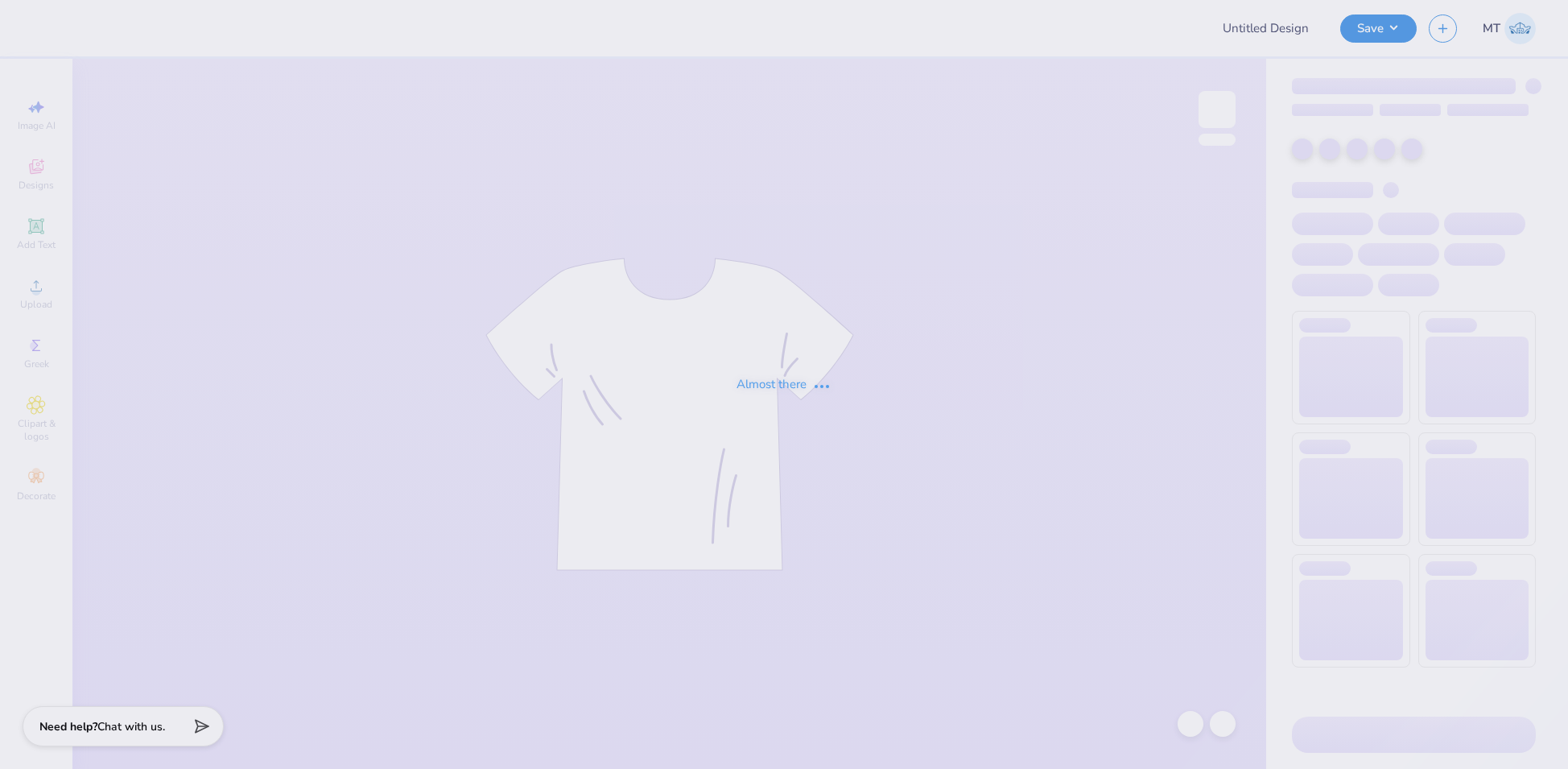
type input "FPS238609"
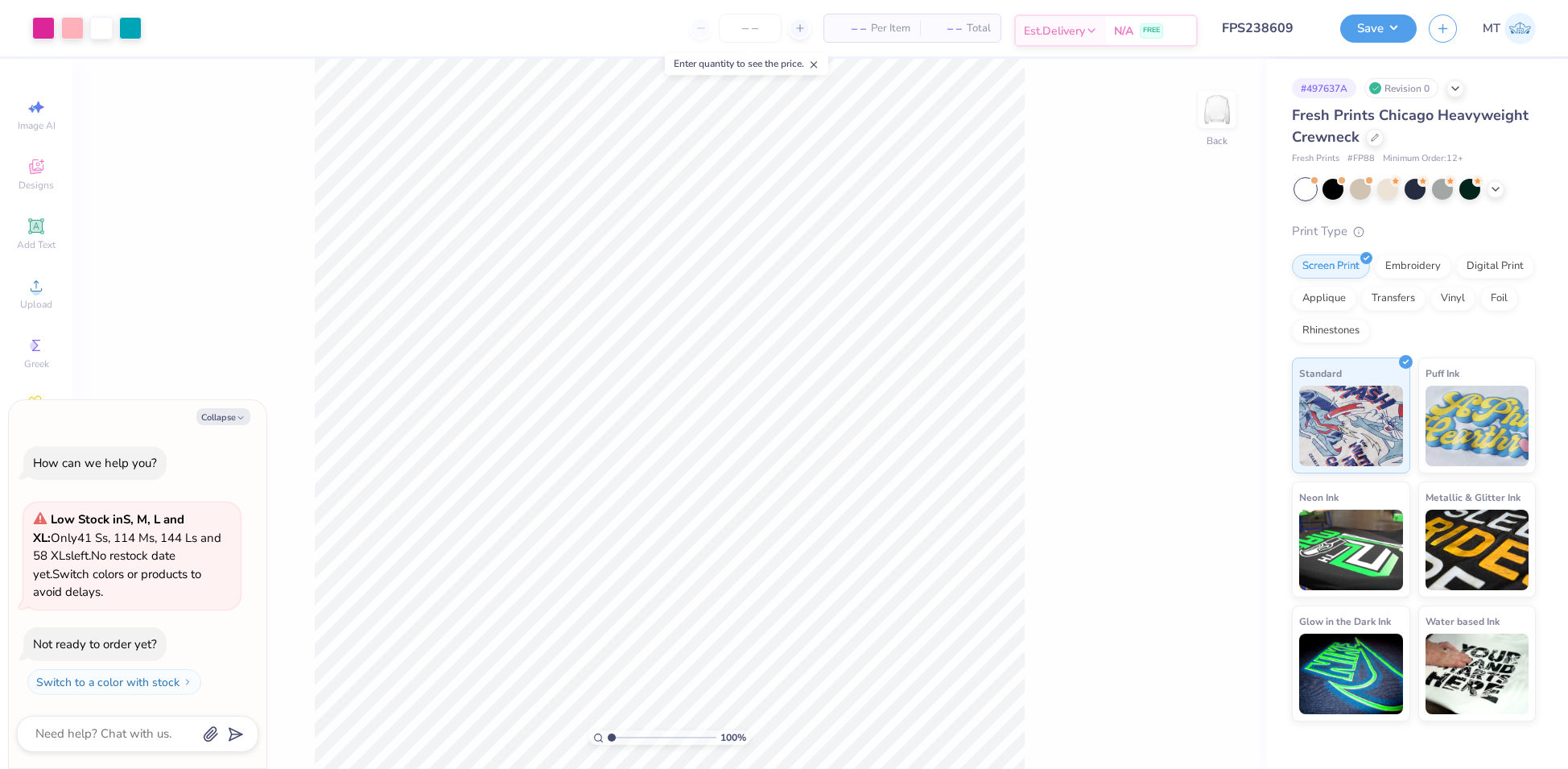
type textarea "x"
type input "2.91152122694749"
type textarea "x"
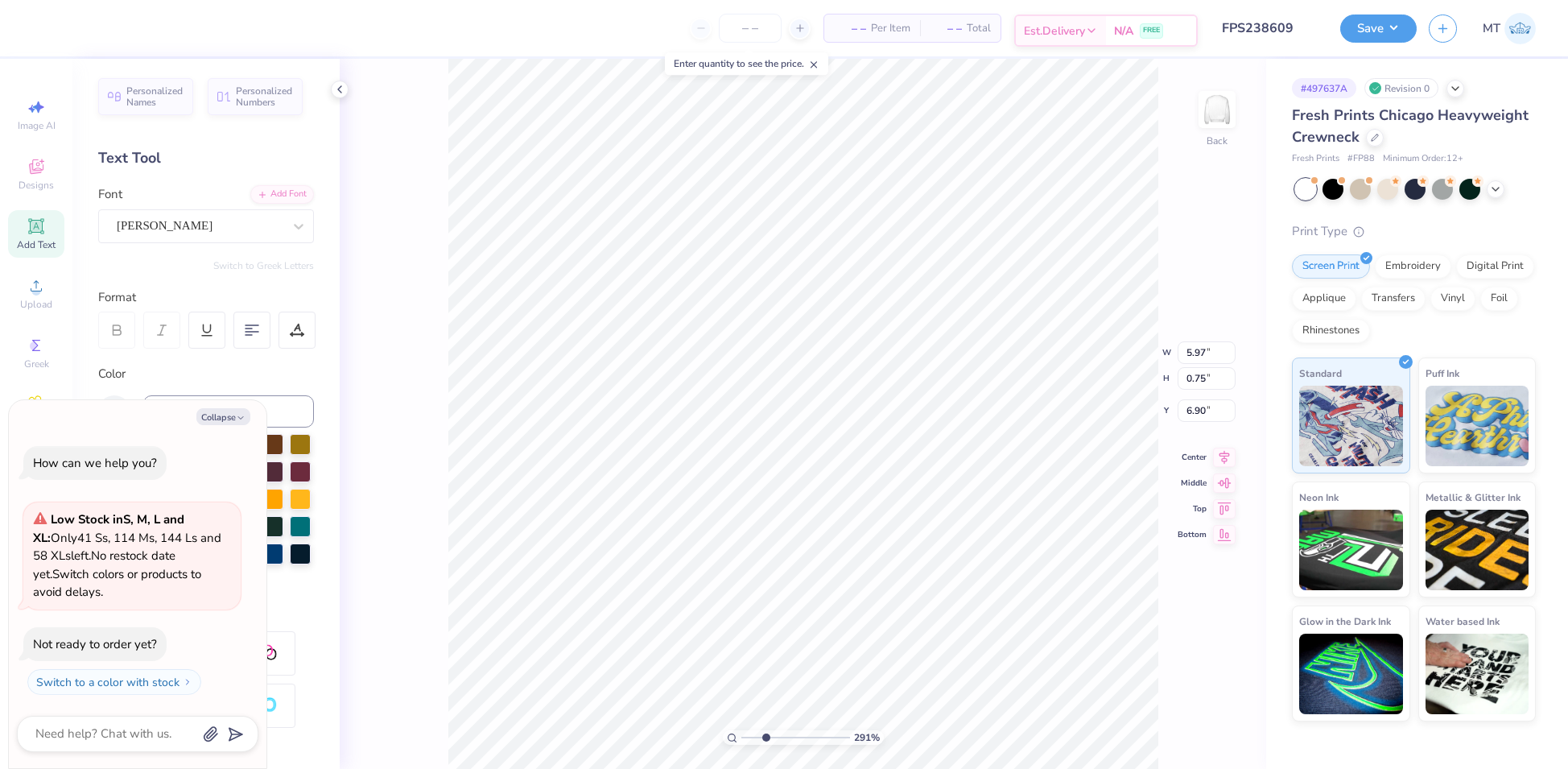
type input "2.91152122694749"
type textarea "x"
type input "2.91152122694749"
type textarea "x"
type input "2.91152122694749"
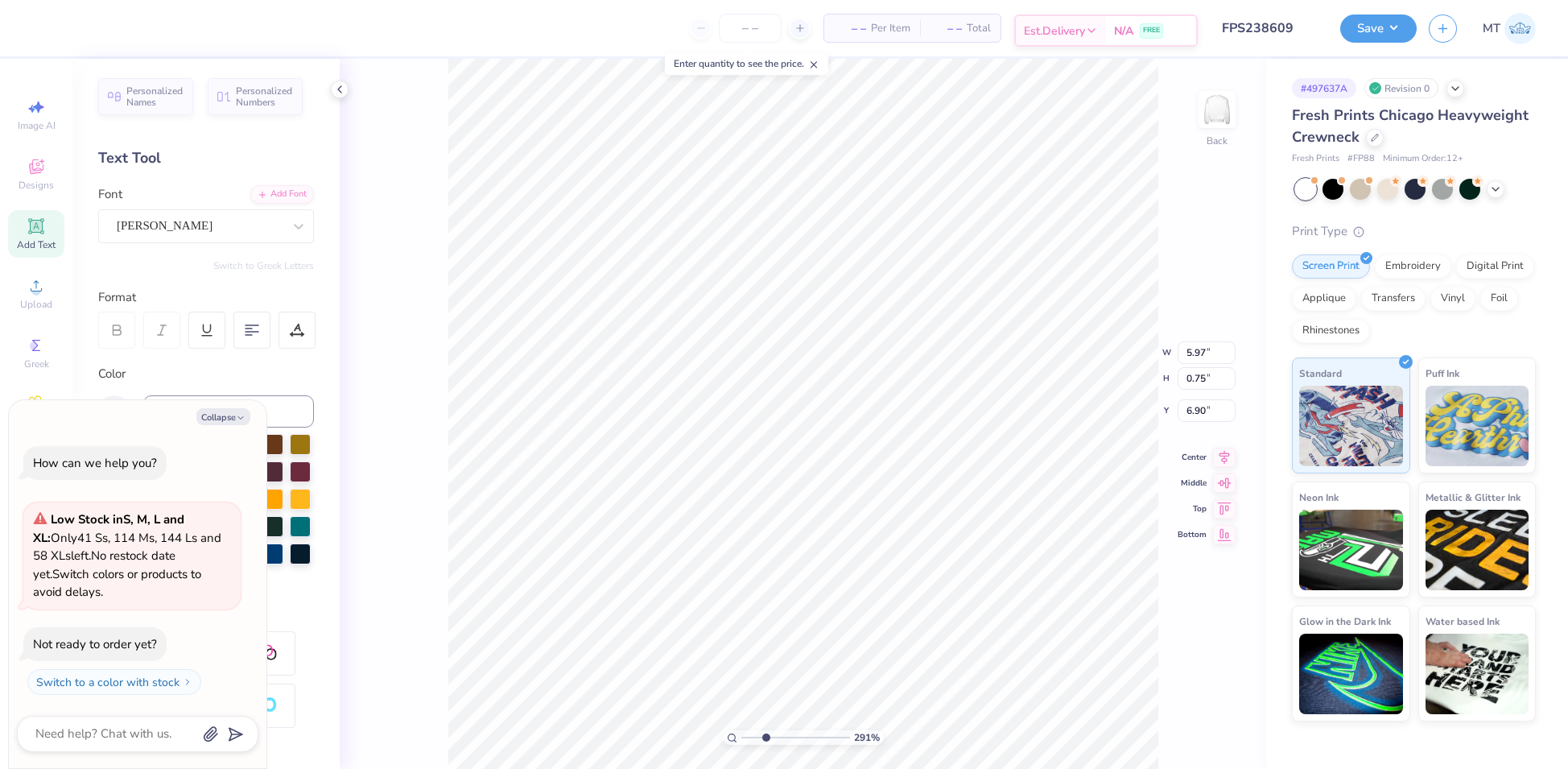
type textarea "x"
type input "2.91152122694749"
type textarea "x"
type input "2.91152122694749"
type textarea "x"
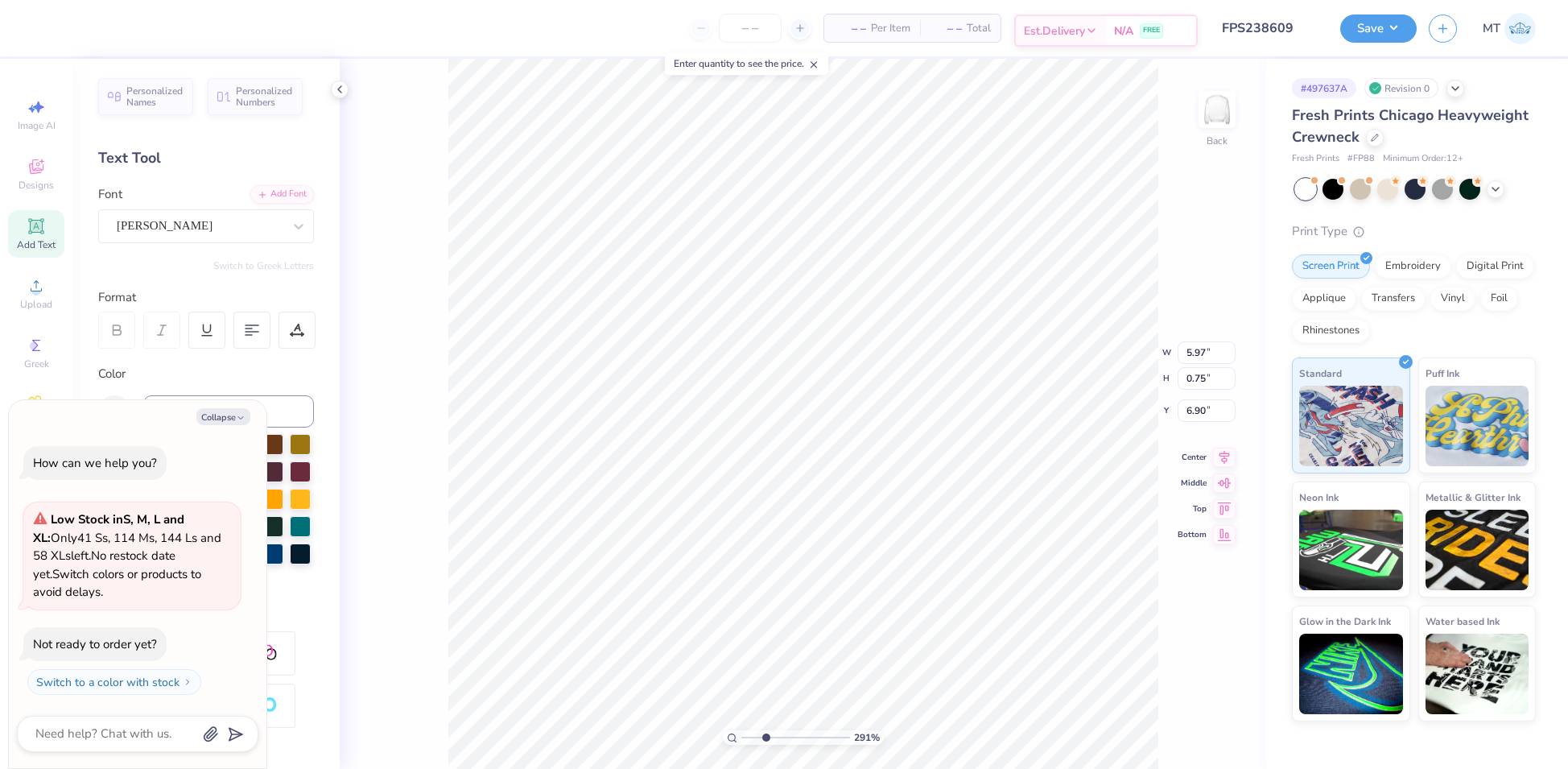
type textarea "M Weekend 2025"
type input "2.91152122694749"
type textarea "x"
type textarea "Mo Weekend 2025"
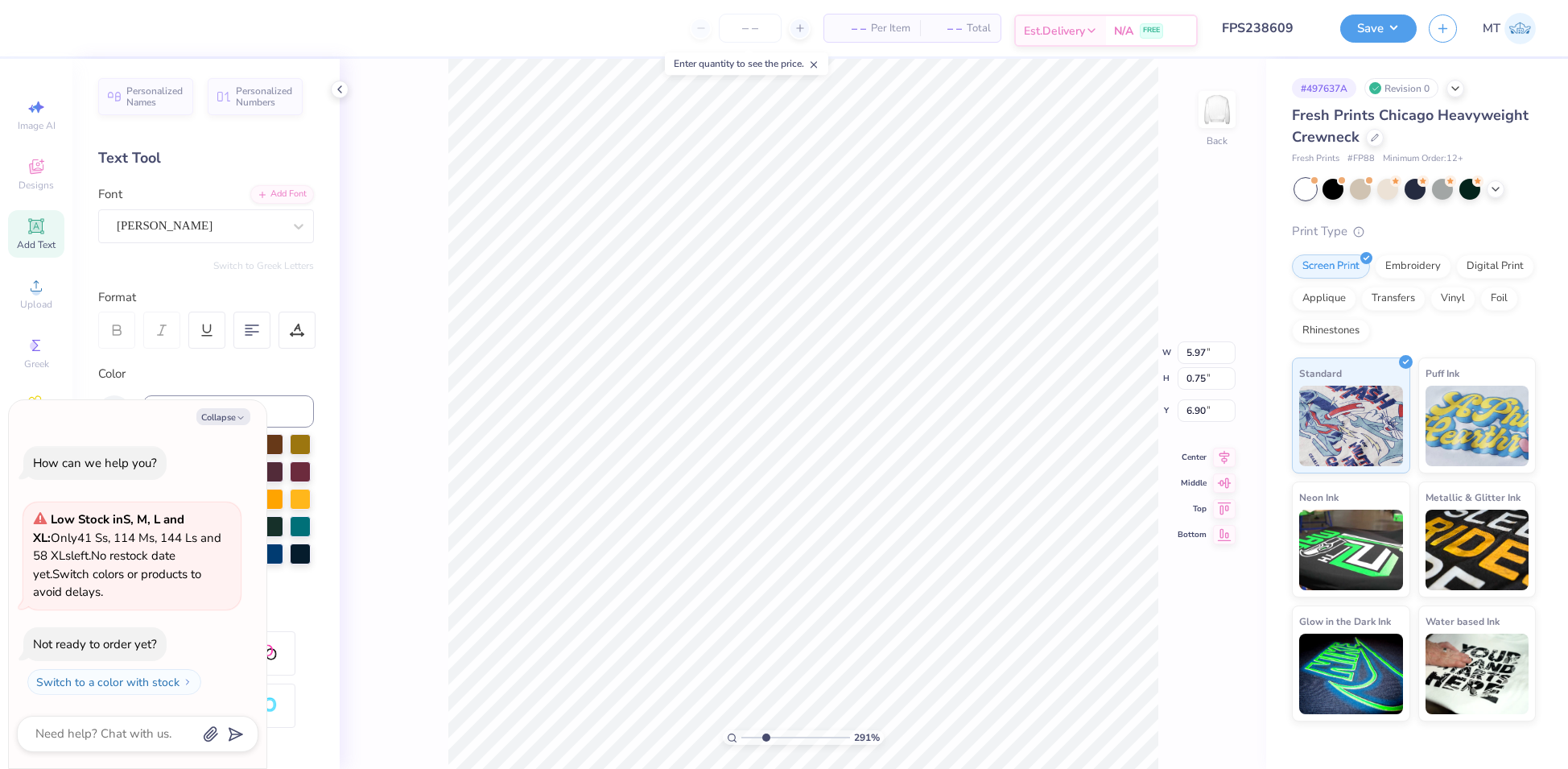
type input "2.91152122694749"
type textarea "x"
type textarea "Mom Weekend 2025"
type input "2.91152122694749"
type textarea "x"
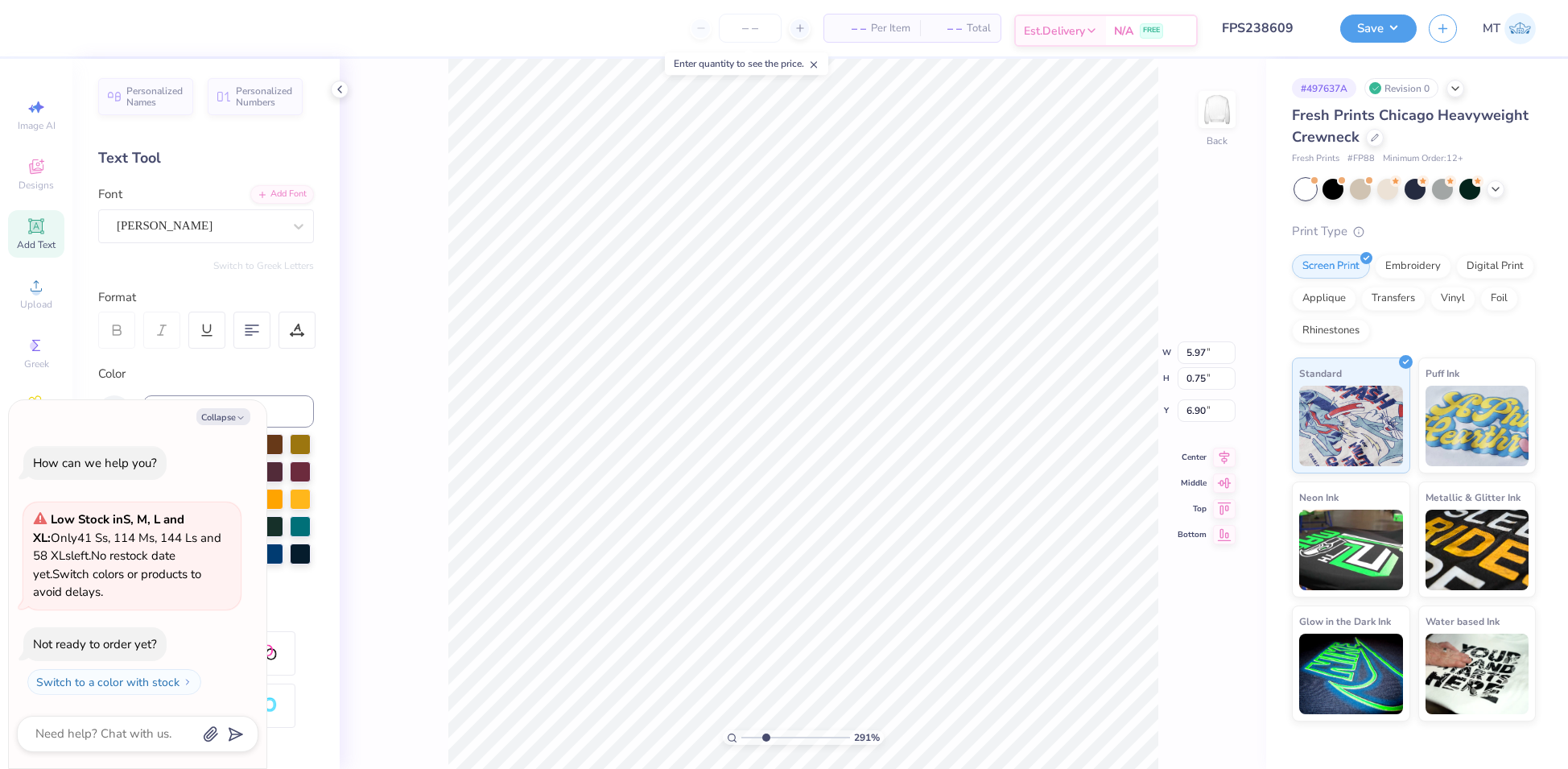
type textarea "Mom' Weekend 2025"
type input "2.91152122694749"
type textarea "x"
type textarea "Mom's Weekend 2025"
type input "2.91152122694749"
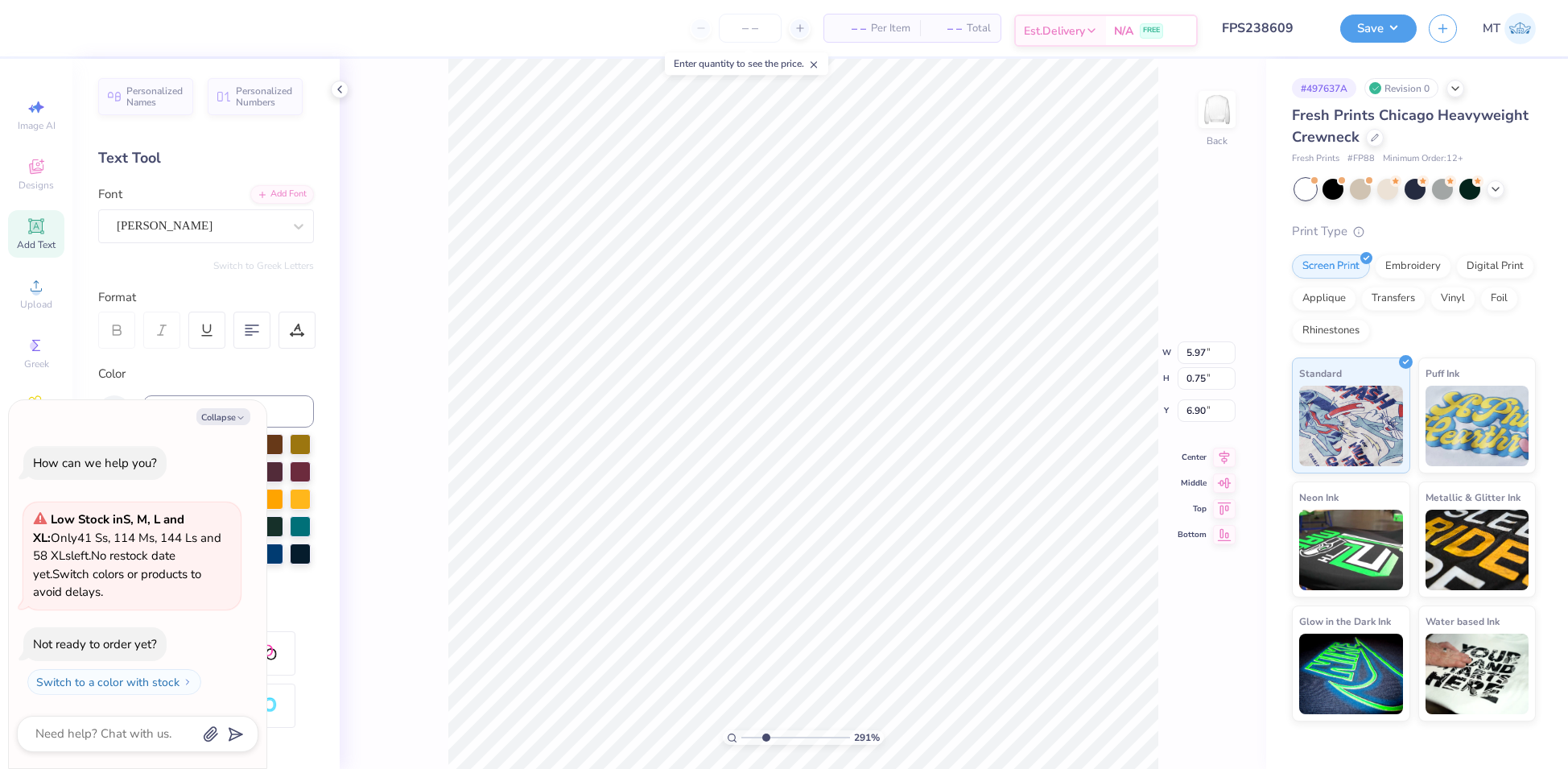
type textarea "x"
type input "2.91152122694749"
type textarea "x"
type input "1"
type textarea "x"
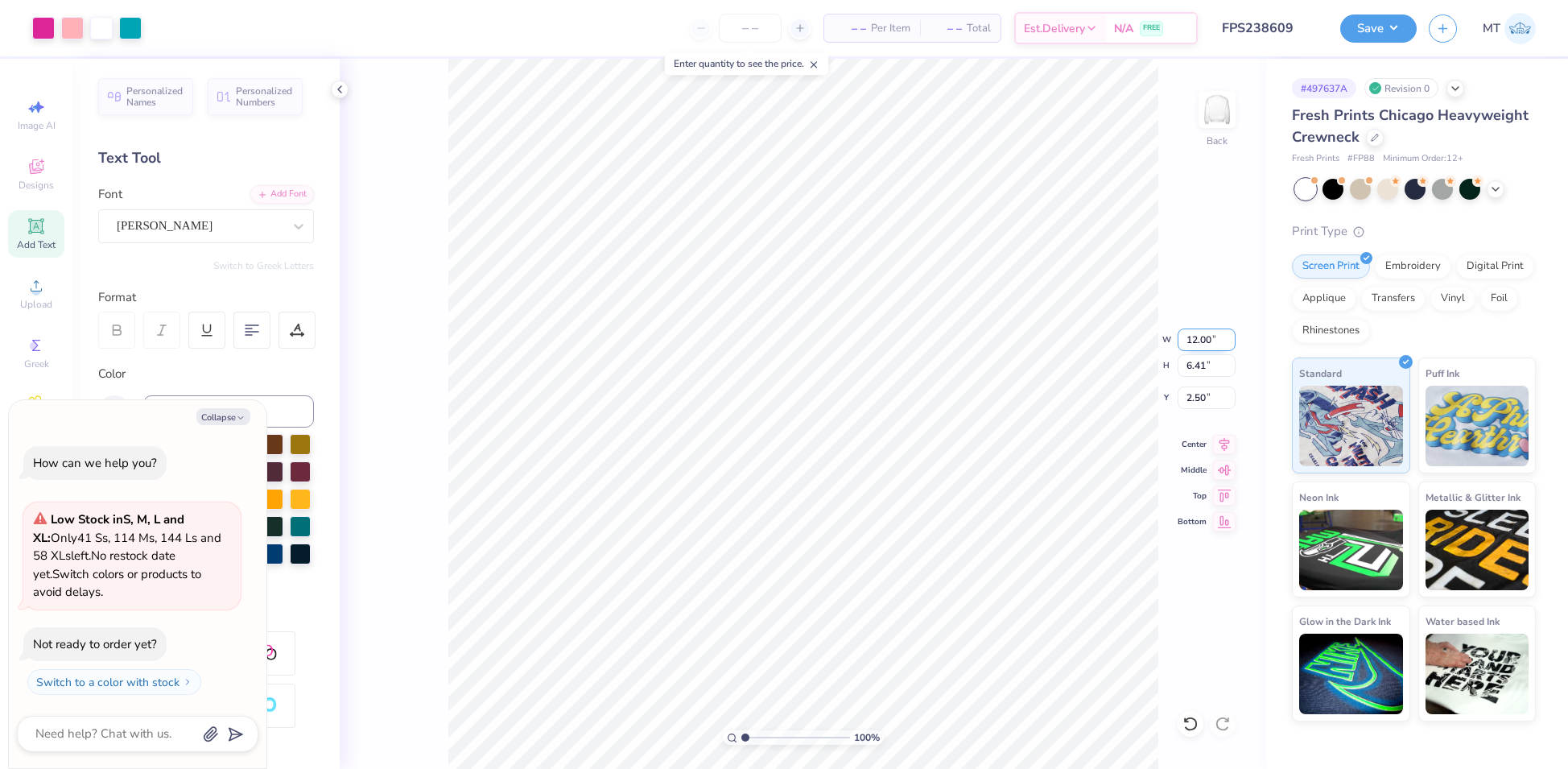
click at [1201, 340] on input "12.00" at bounding box center [1206, 339] width 58 height 23
type input "11"
type textarea "x"
type input "11.00"
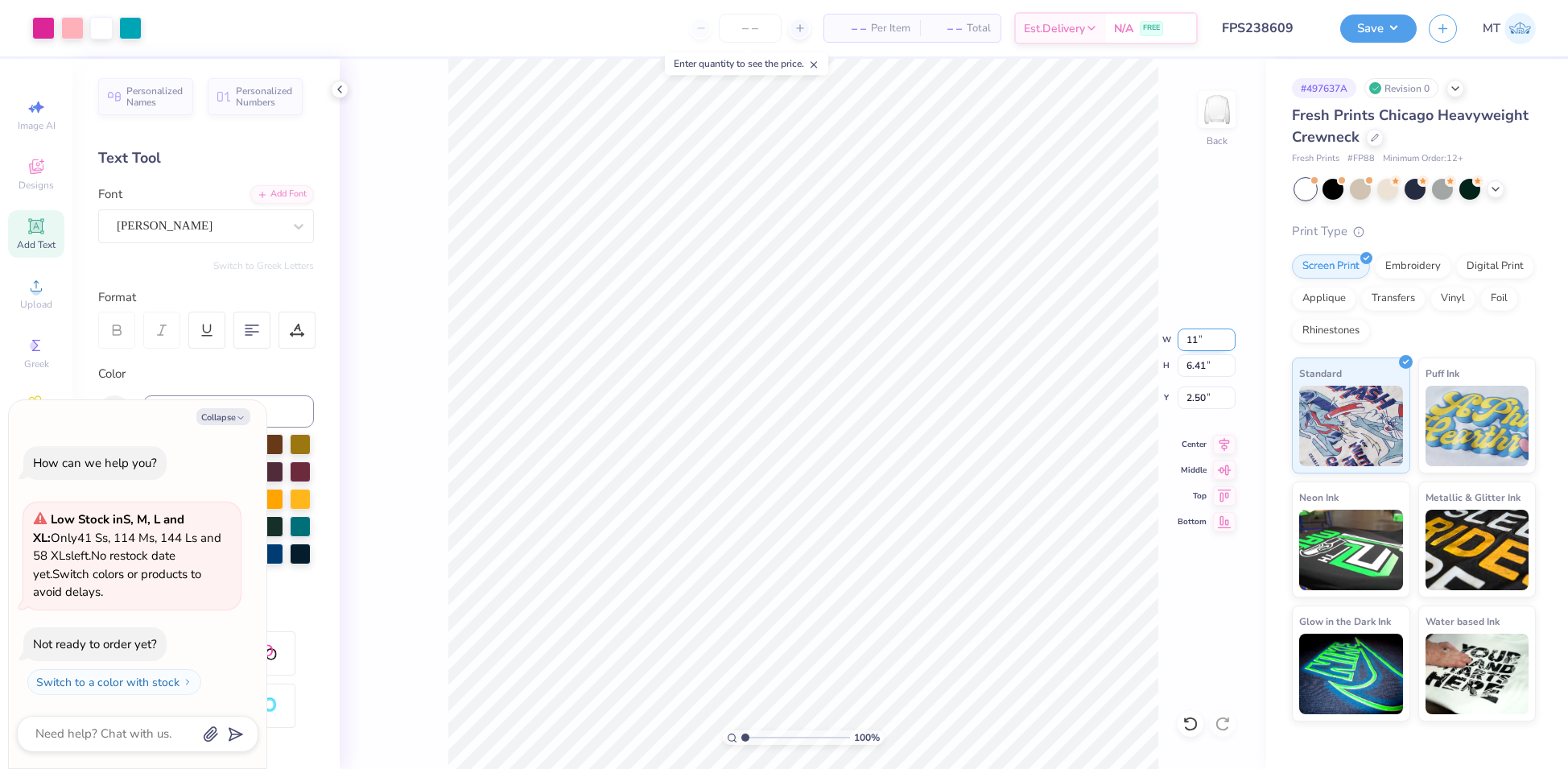
type input "5.88"
click at [1192, 397] on input "2.77" at bounding box center [1206, 397] width 58 height 23
type input "2.4"
type textarea "x"
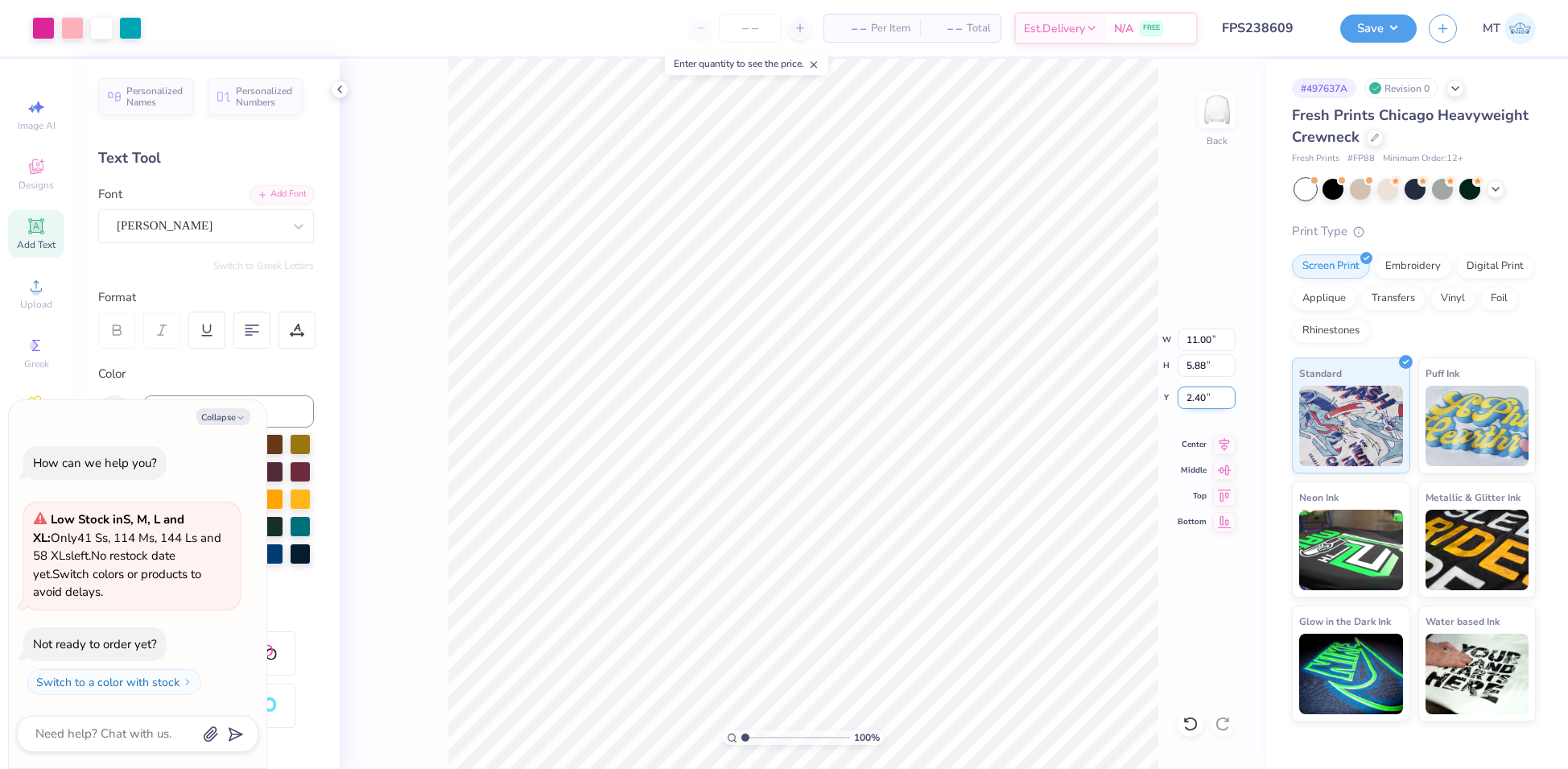
click at [1193, 392] on input "2.40" at bounding box center [1206, 397] width 58 height 23
type input "2.5"
type textarea "x"
type input "2.50"
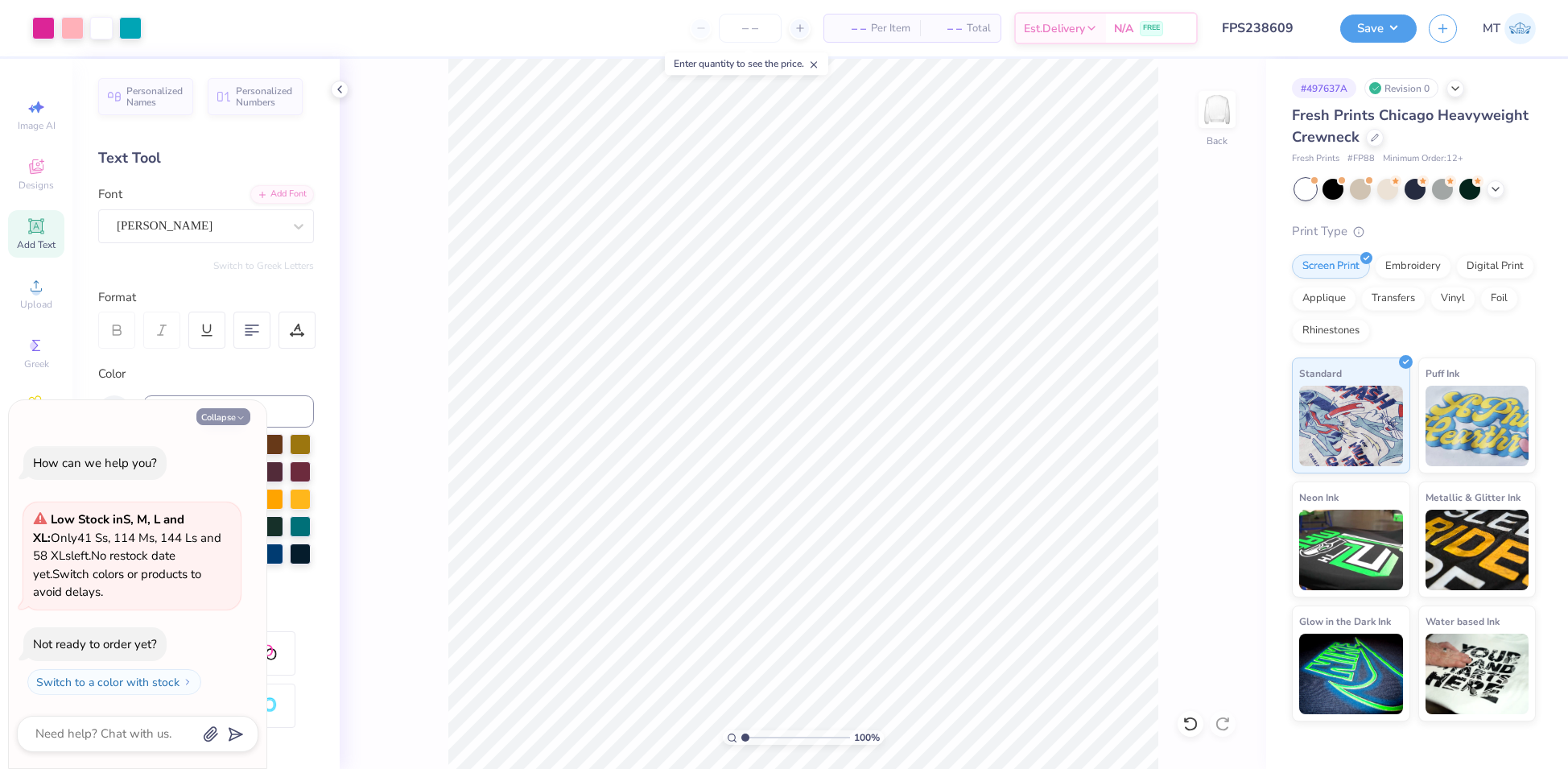
click at [223, 414] on button "Collapse" at bounding box center [223, 416] width 54 height 17
type textarea "x"
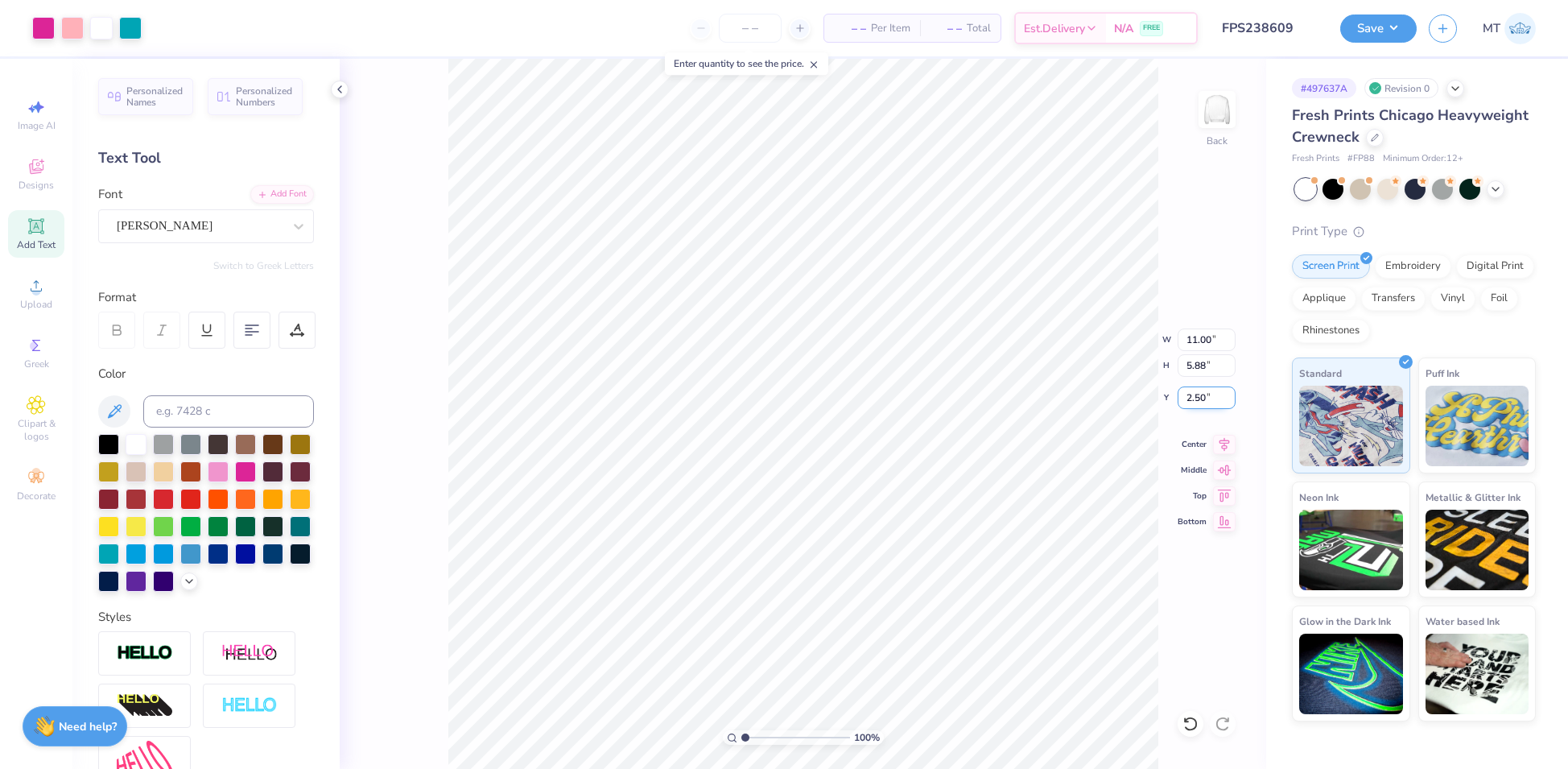
click at [1200, 403] on input "2.50" at bounding box center [1206, 397] width 58 height 23
click at [1195, 396] on input "2.50" at bounding box center [1206, 397] width 58 height 23
type input "3.00"
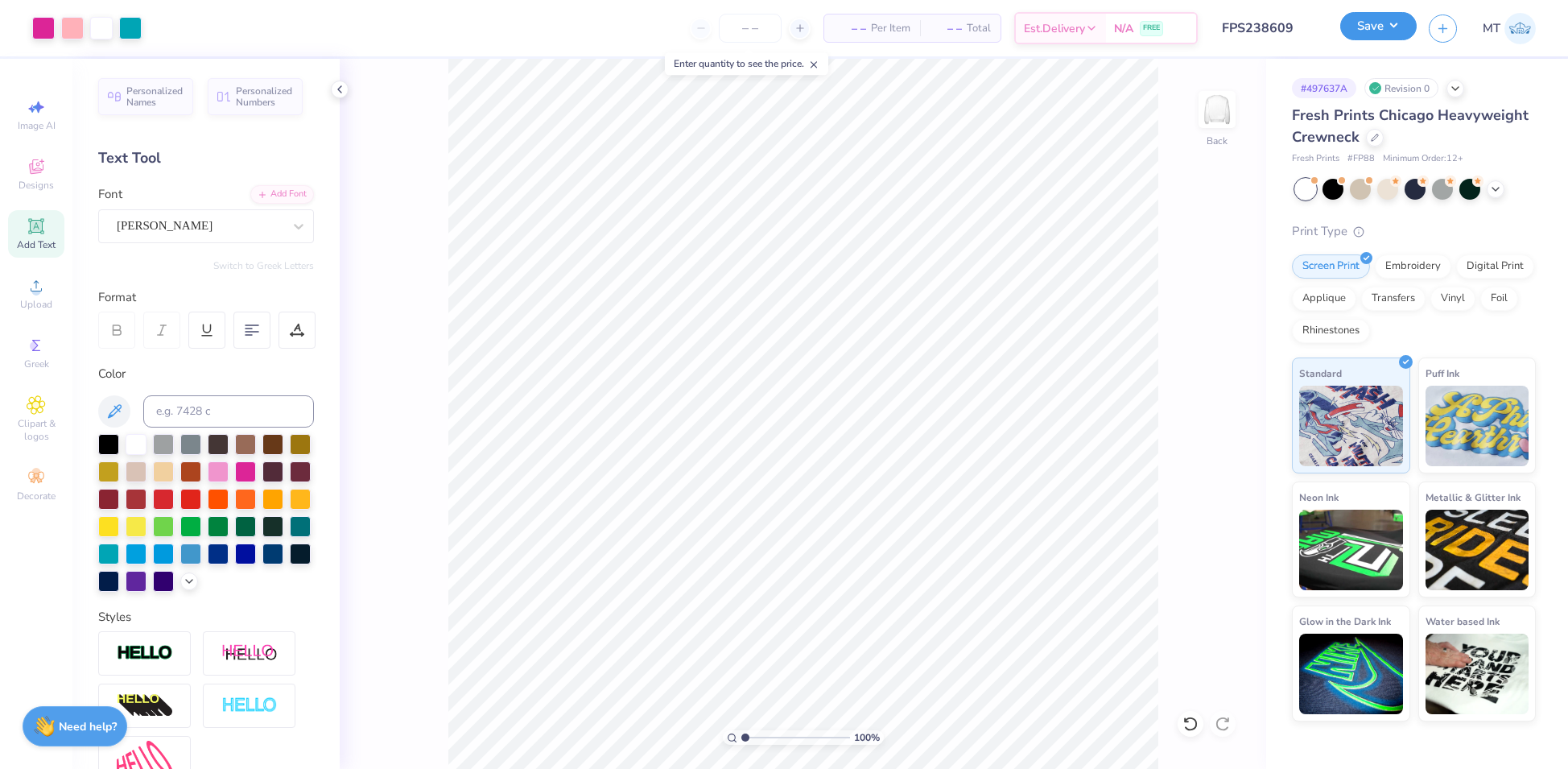
click at [1398, 26] on button "Save" at bounding box center [1378, 25] width 77 height 28
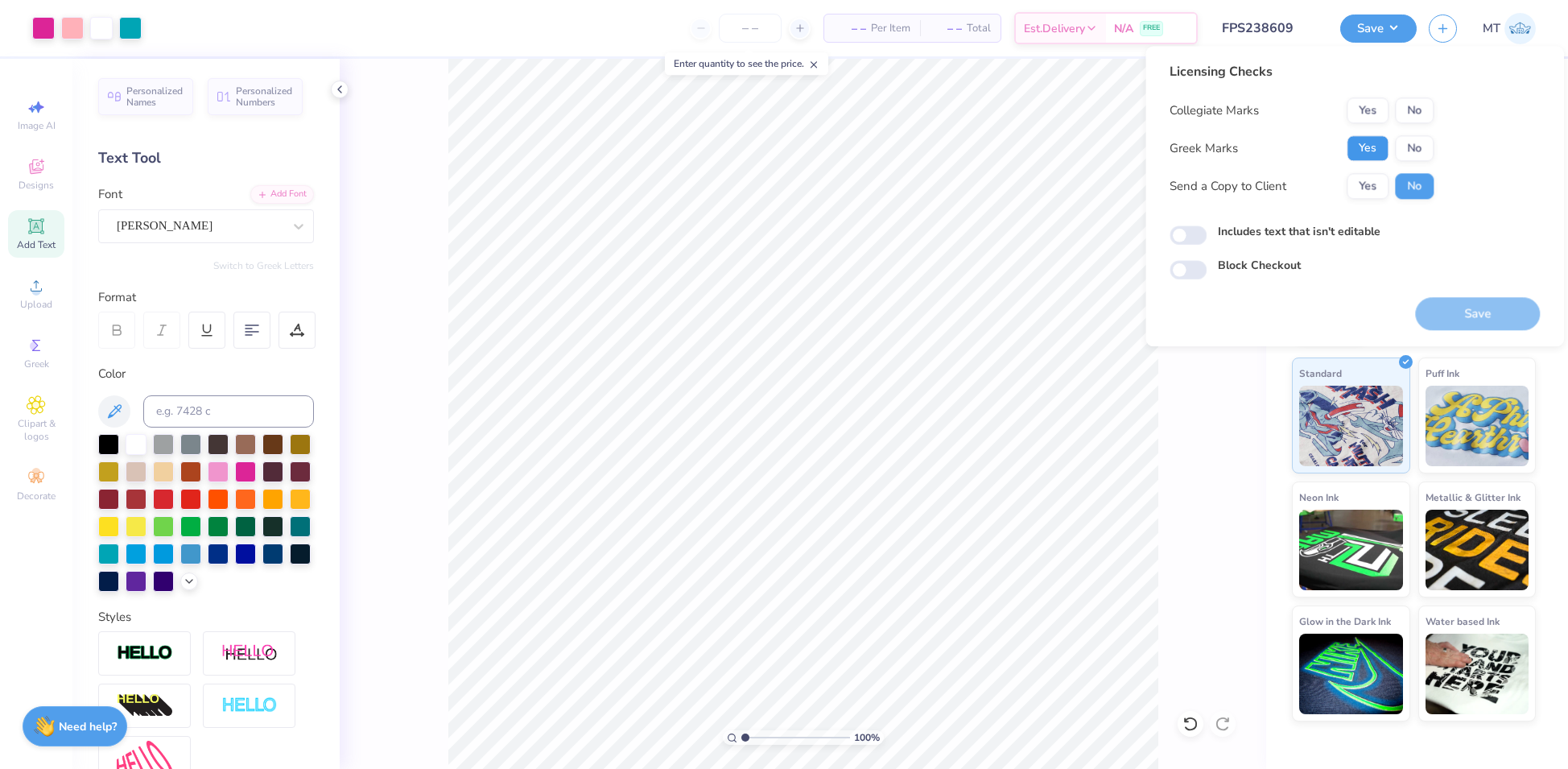
click at [1374, 145] on button "Yes" at bounding box center [1367, 148] width 42 height 25
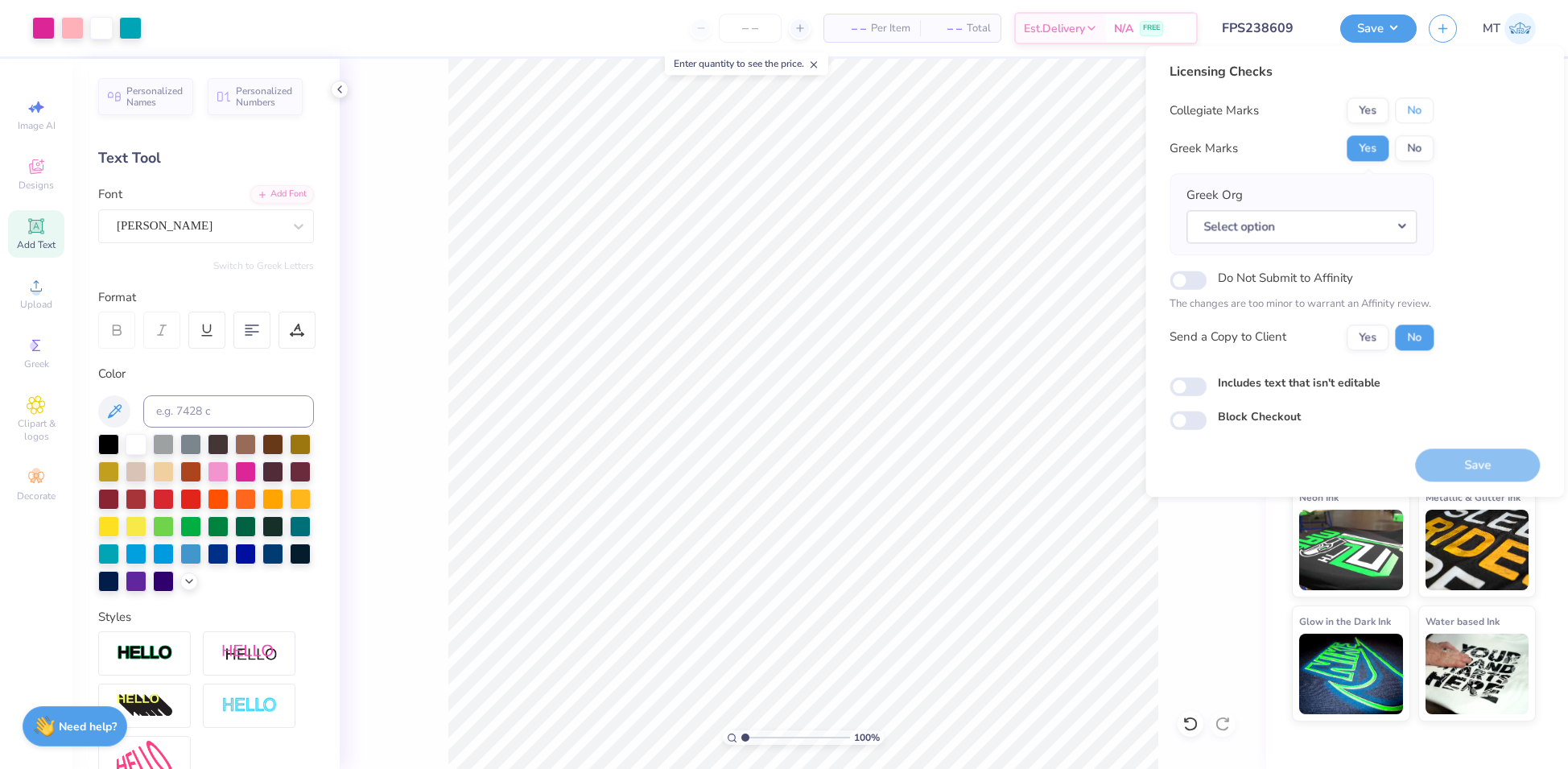
click at [1413, 115] on button "No" at bounding box center [1414, 110] width 39 height 25
click at [1399, 223] on button "Select option" at bounding box center [1301, 226] width 231 height 33
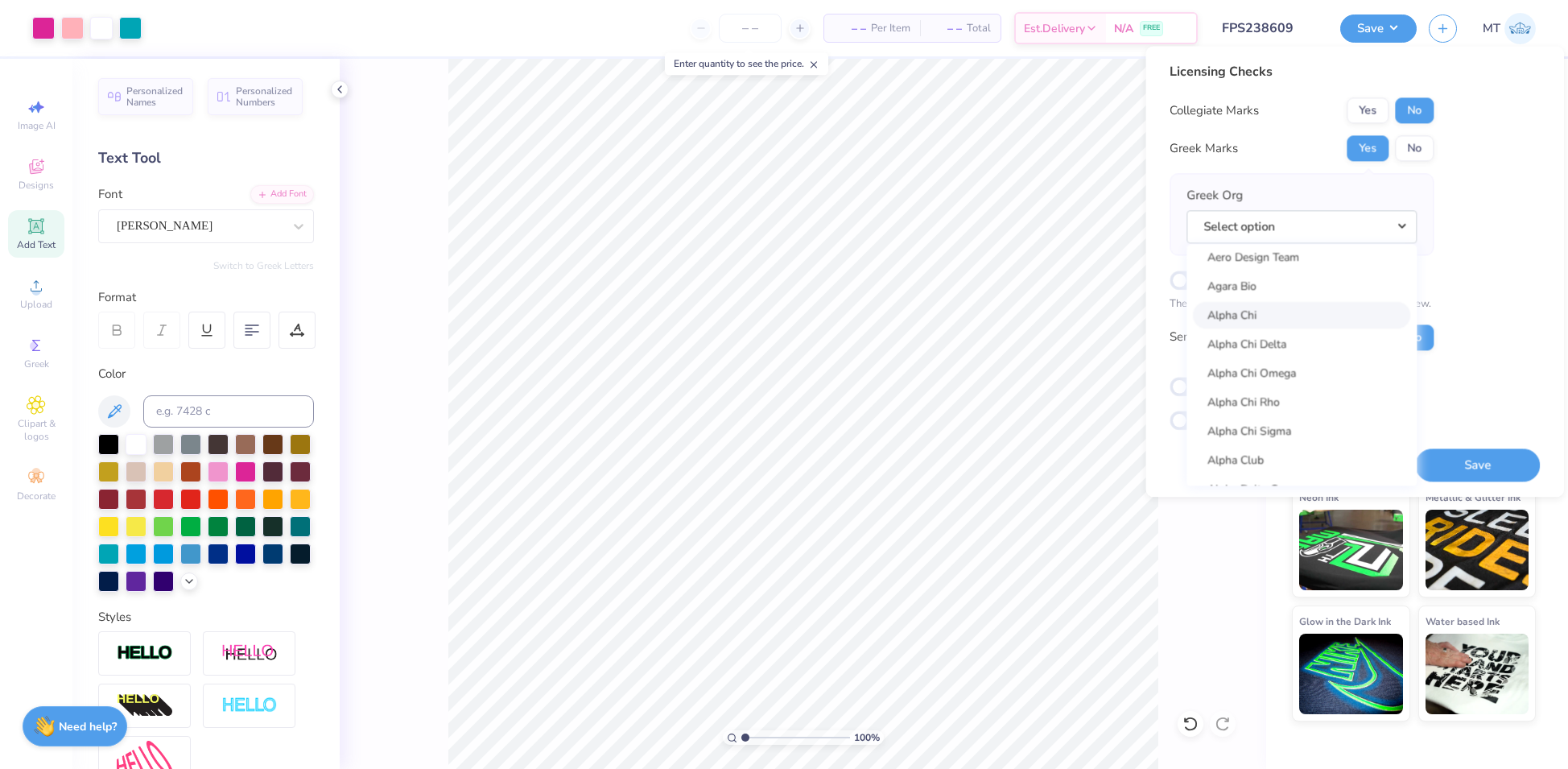
scroll to position [227, 0]
click at [1302, 440] on link "Alpha Delta Pi" at bounding box center [1301, 442] width 217 height 26
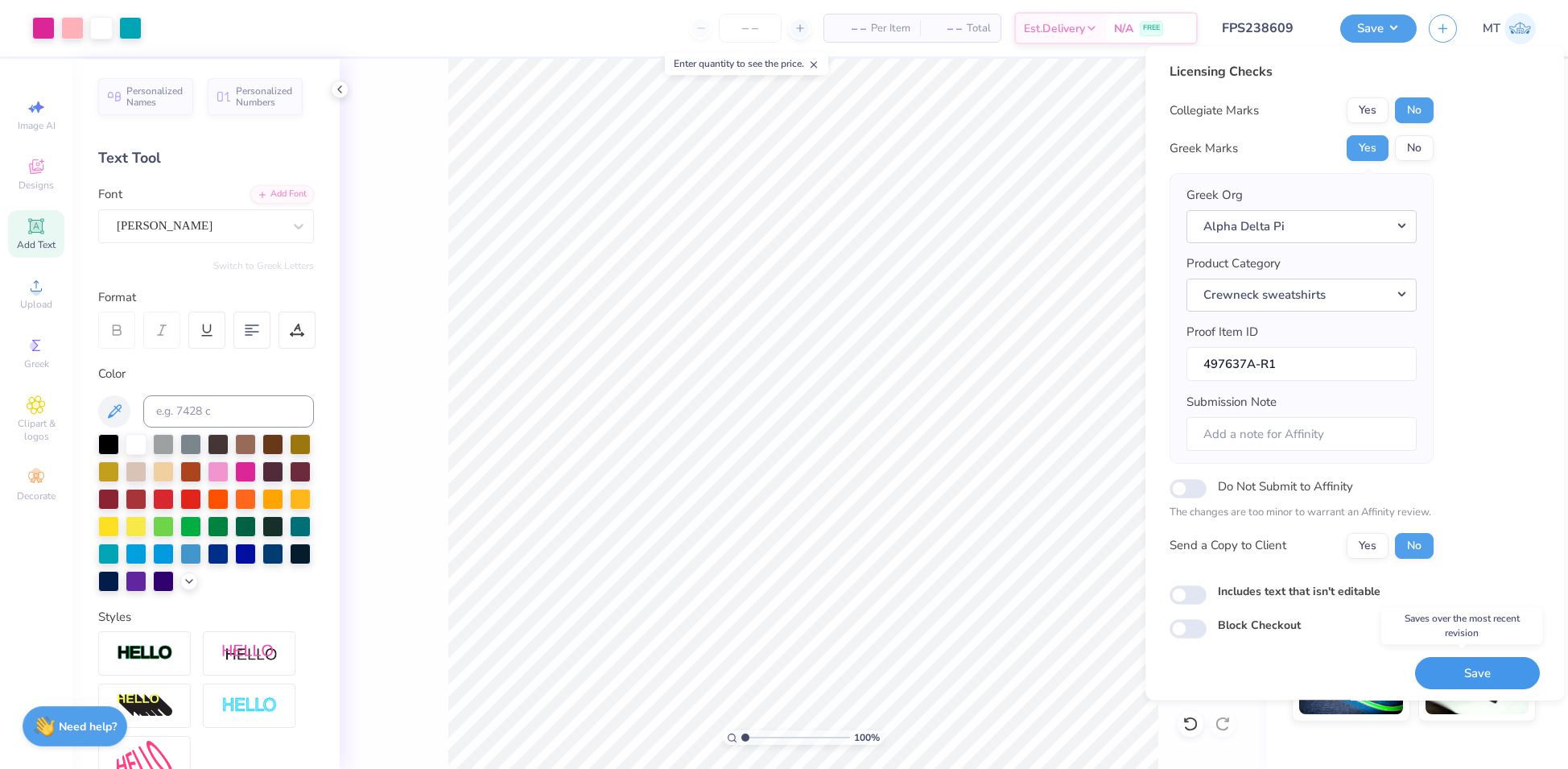
click at [1452, 670] on button "Save" at bounding box center [1478, 673] width 125 height 33
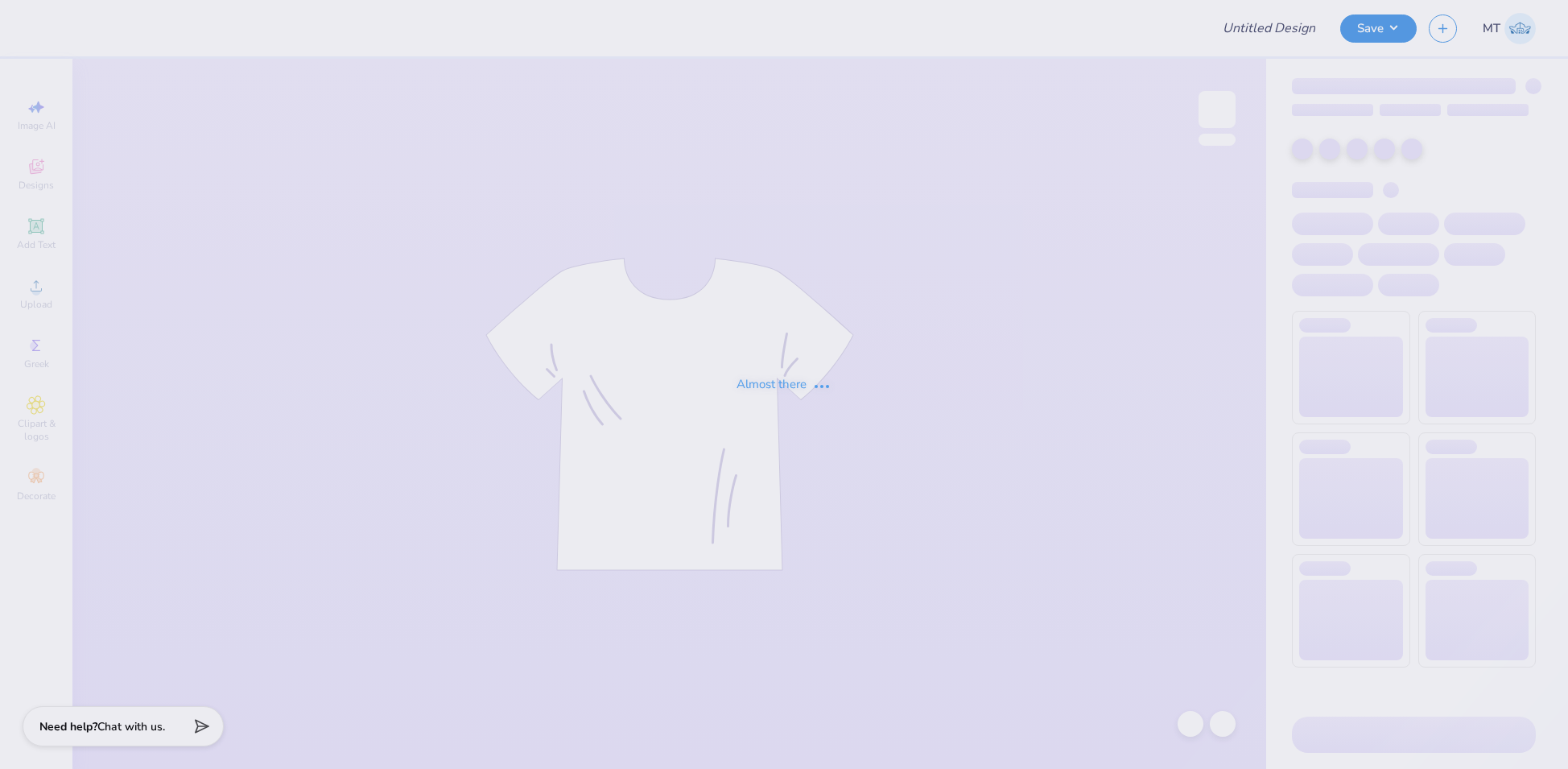
type input "FPS239602"
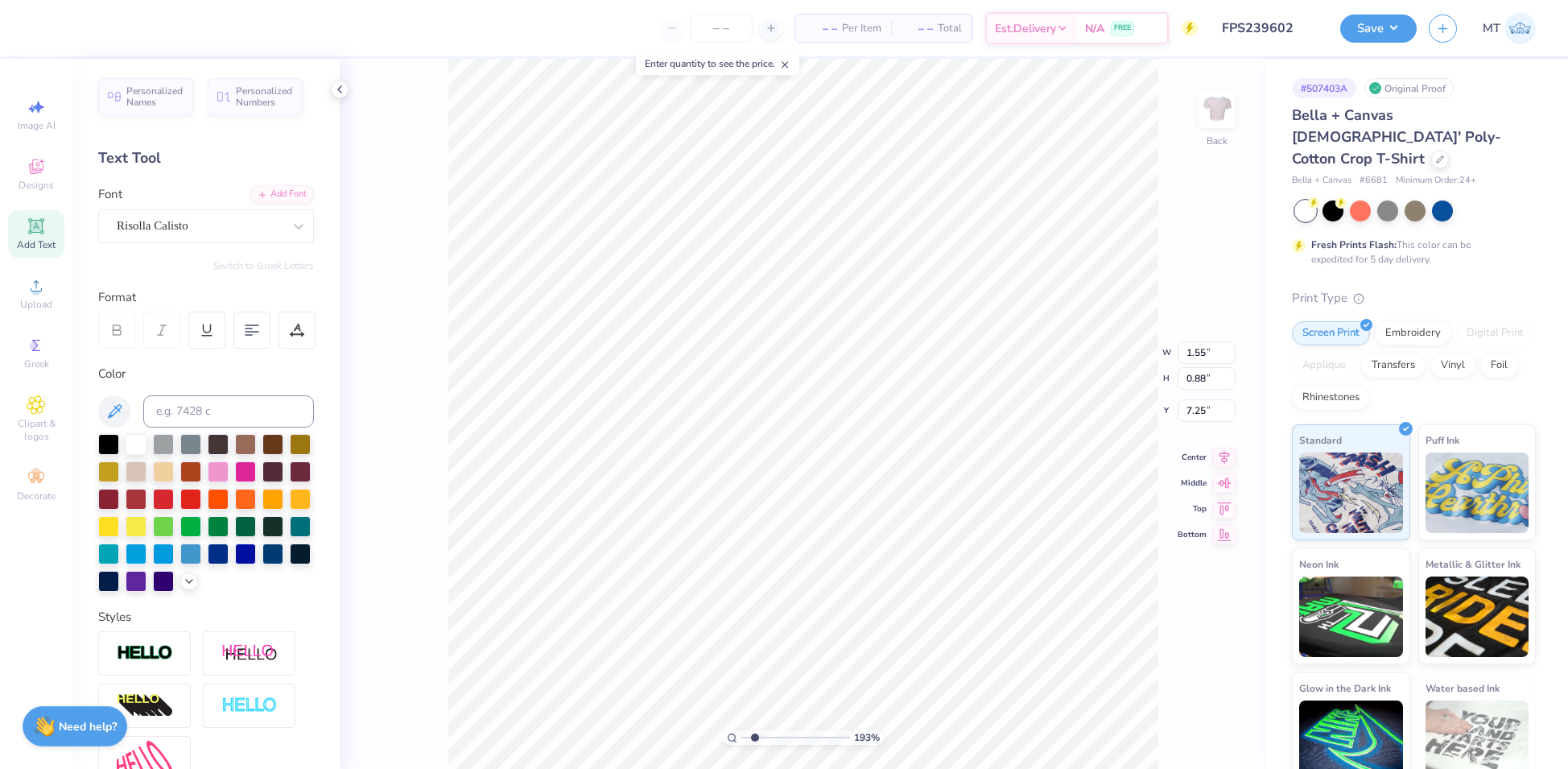
scroll to position [17, 2]
type input "1.93069385815459"
type textarea "S"
type input "1.93069385815459"
type textarea "Sp"
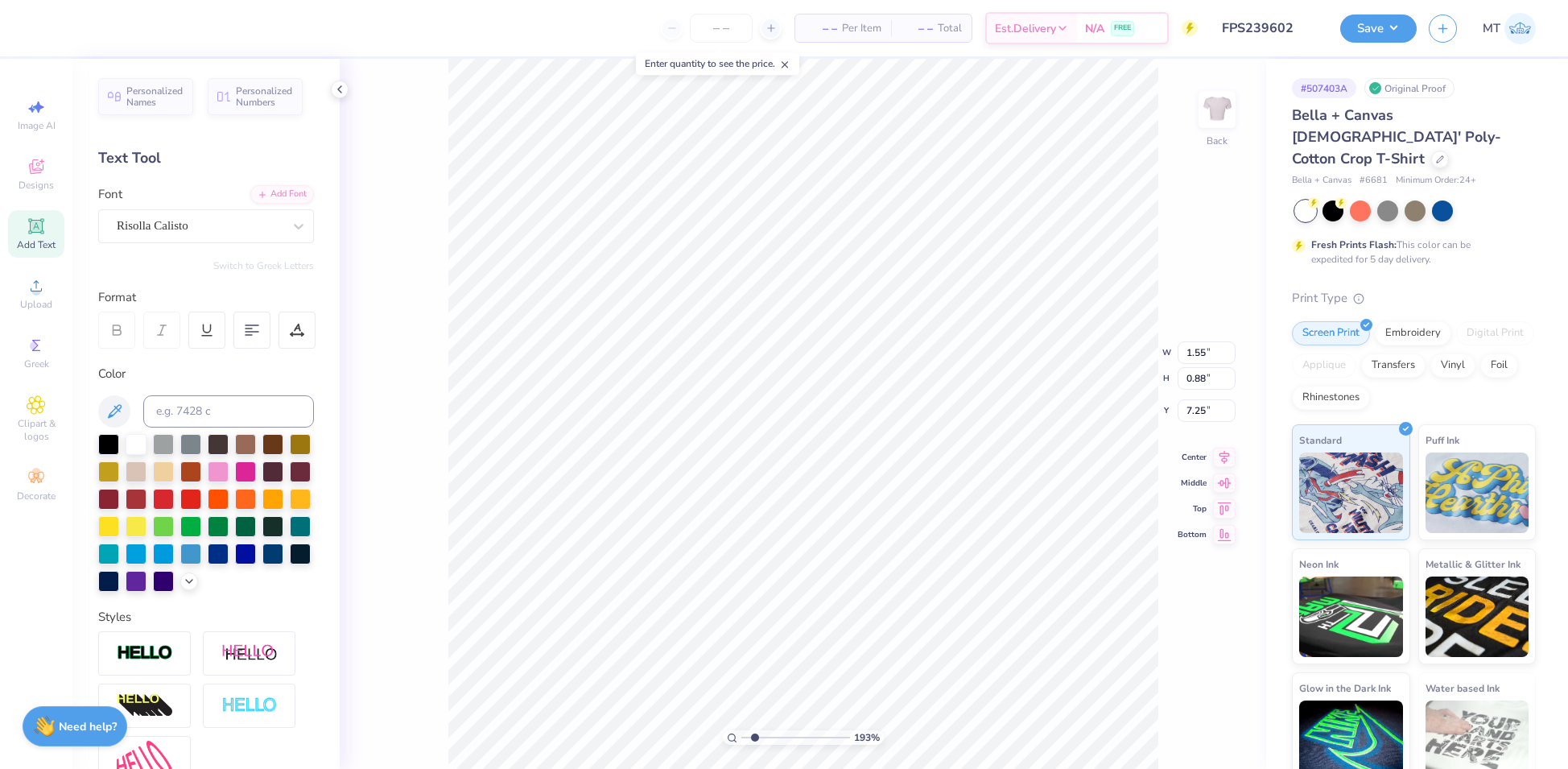
type input "1.93069385815459"
type textarea "Spri"
type input "1.93069385815459"
type textarea "Sprin"
type input "1.93069385815459"
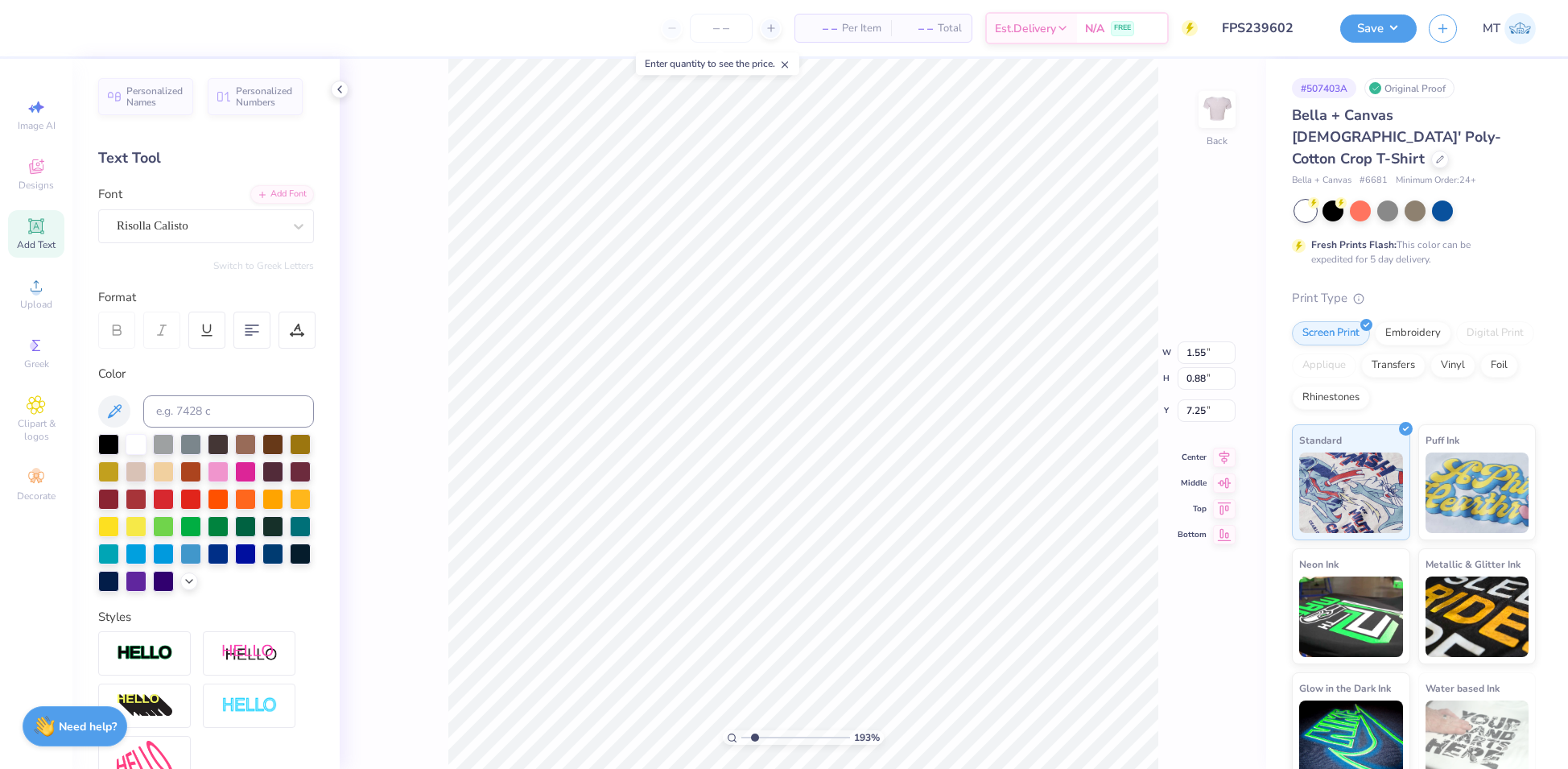
type textarea "Spring"
type input "1.93069385815459"
type input "5.82"
type input "2.09"
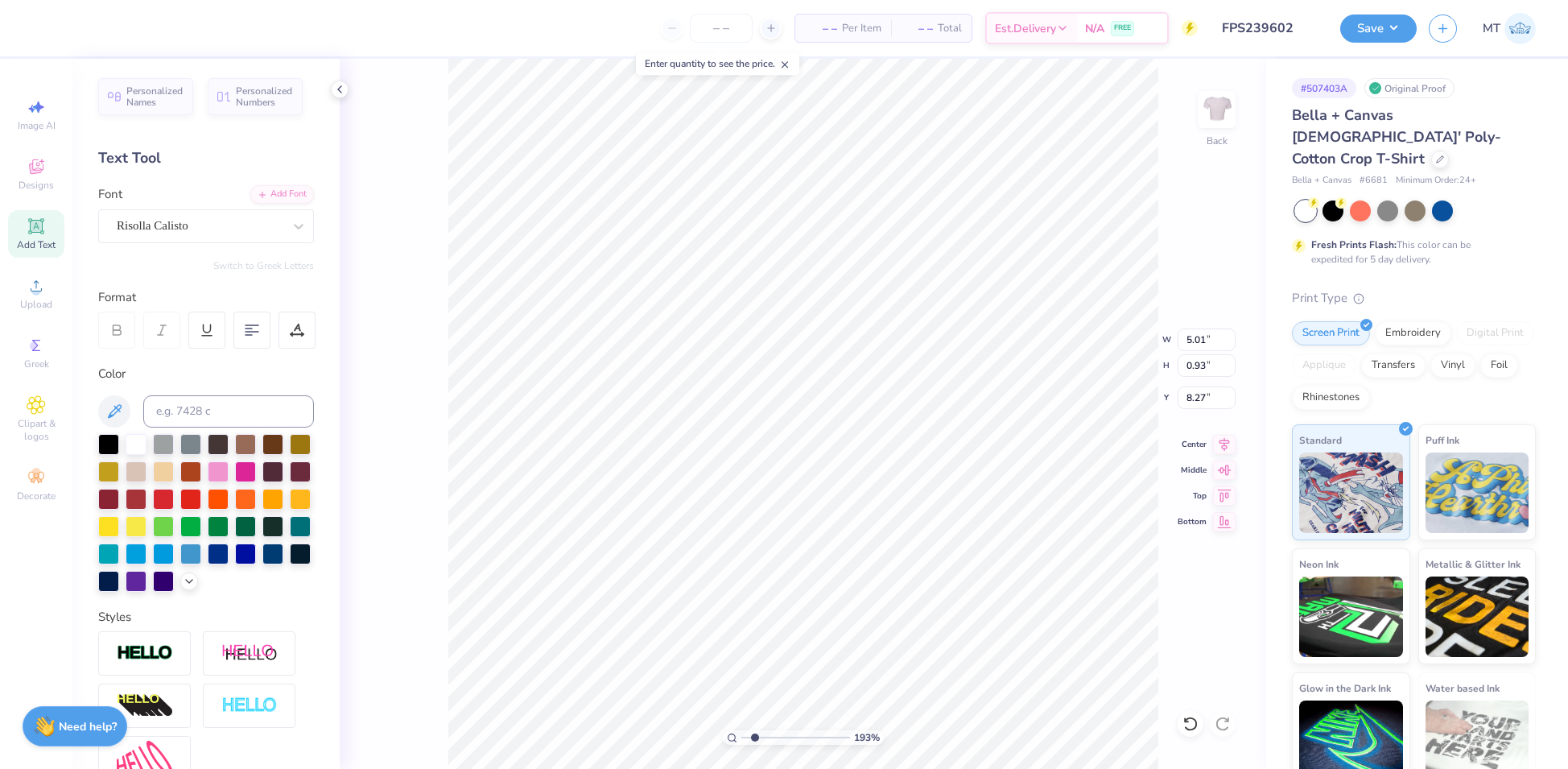
type input "7.10"
type input "1.93069385815459"
type input "7.49"
type input "1.93069385815459"
type input "5.82"
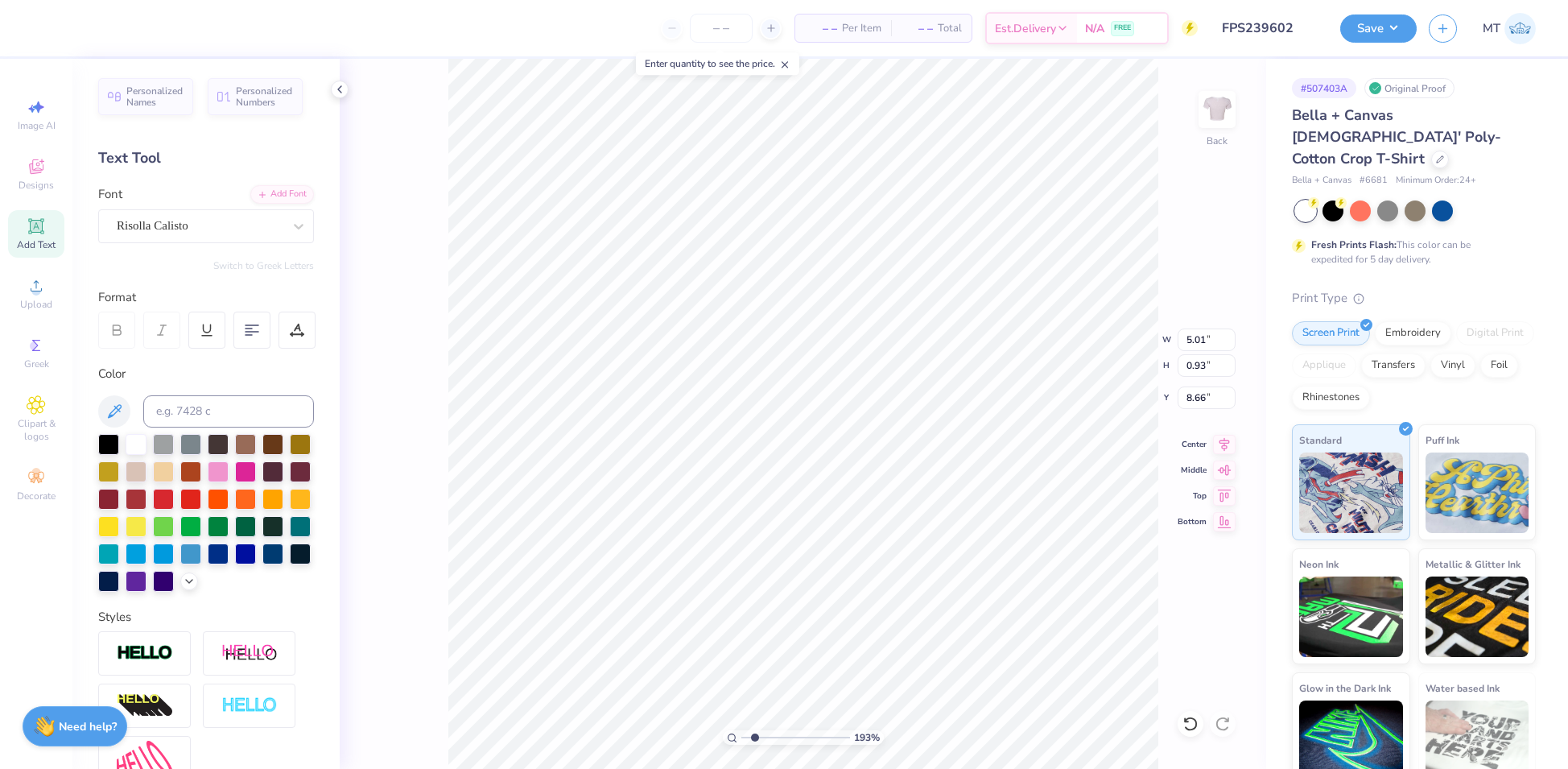
type input "2.09"
type input "7.49"
type input "1.93069385815459"
type input "5.84"
type input "2.07"
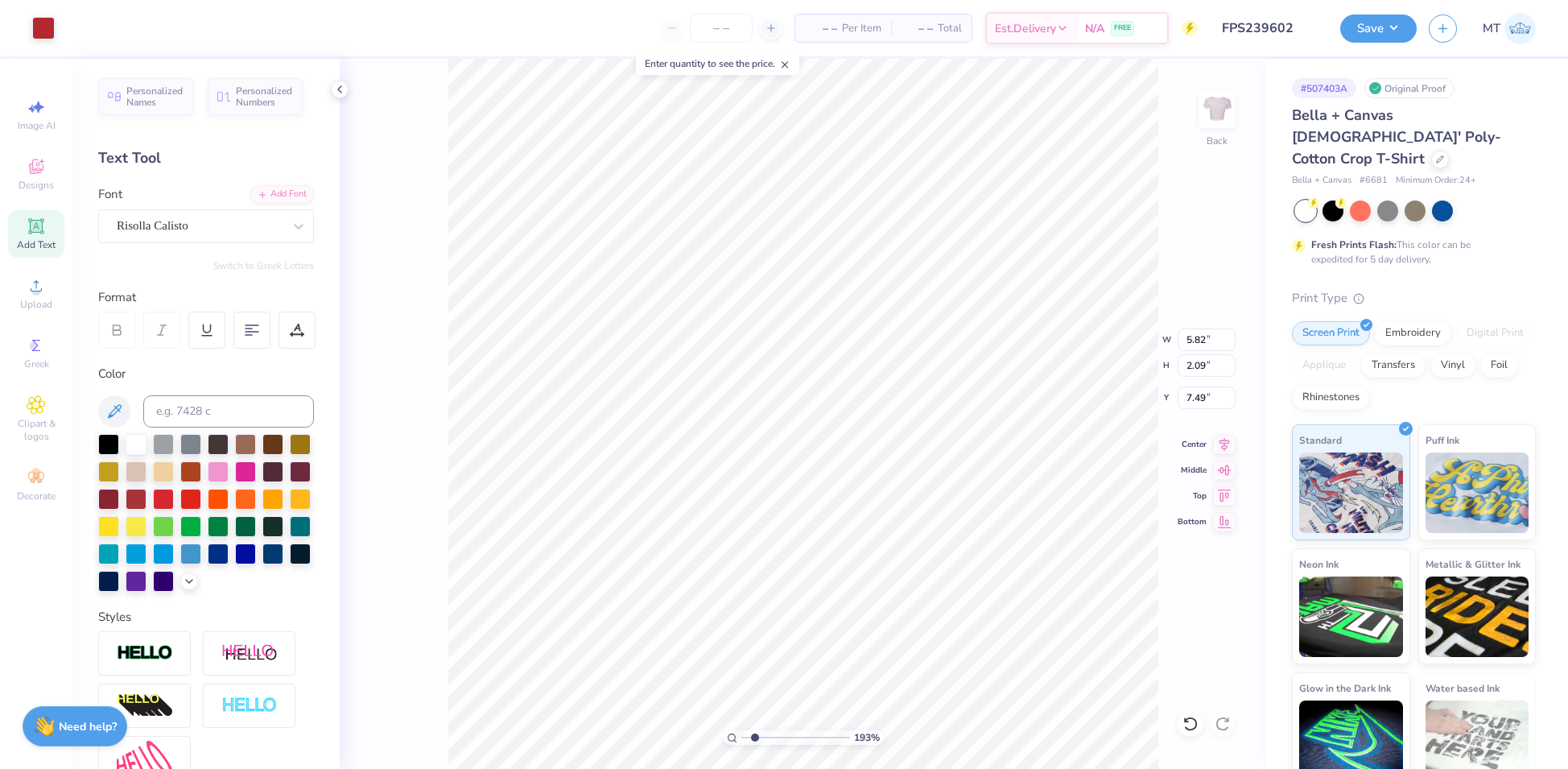
type input "7.66"
type input "1.93069385815459"
type input "7.69"
click at [1194, 730] on icon at bounding box center [1191, 724] width 16 height 16
click at [1193, 730] on icon at bounding box center [1190, 724] width 14 height 14
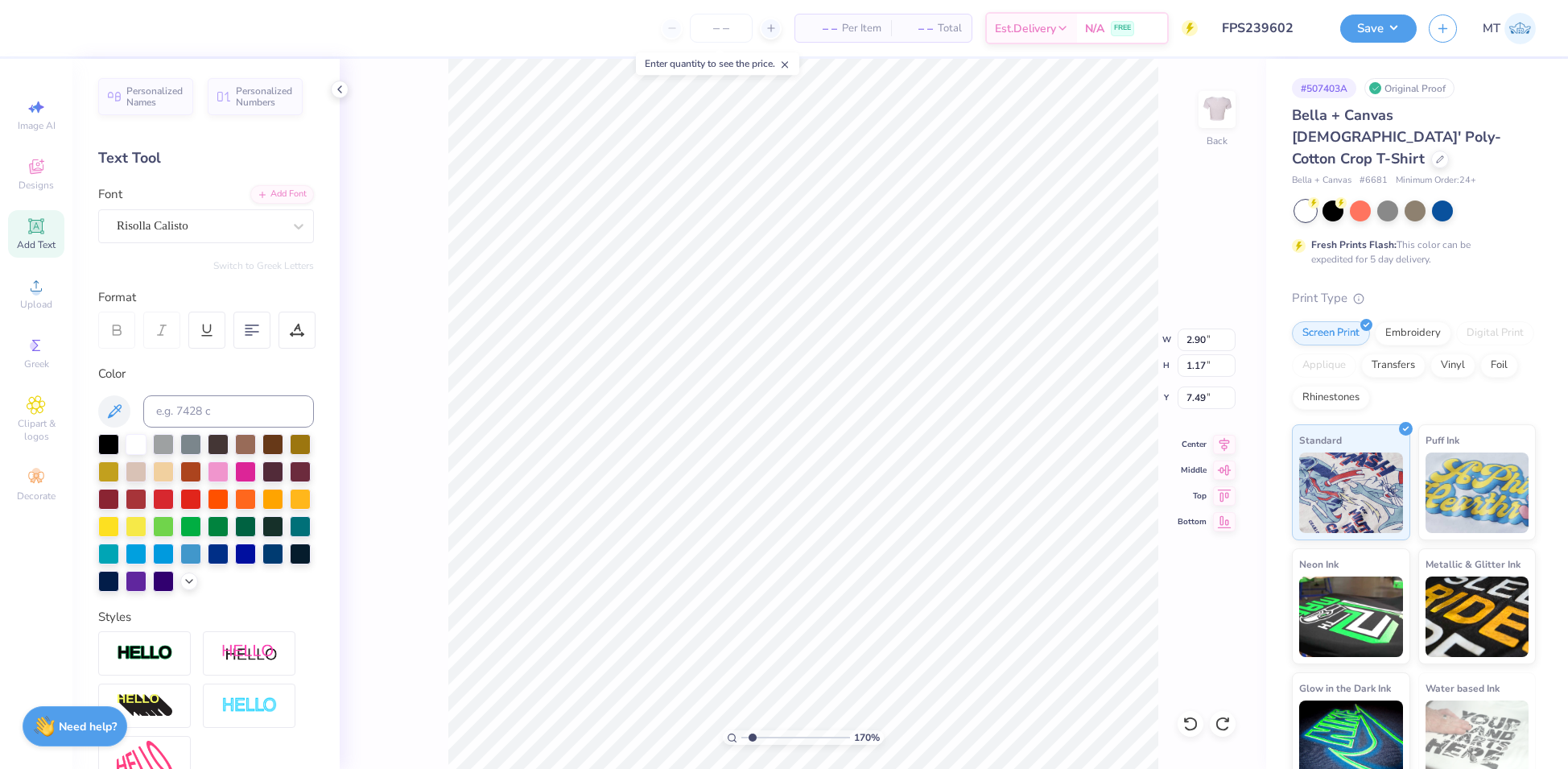
type input "1.70111333282442"
type input "5.82"
type input "2.09"
type input "1.70111333282442"
type input "5.12"
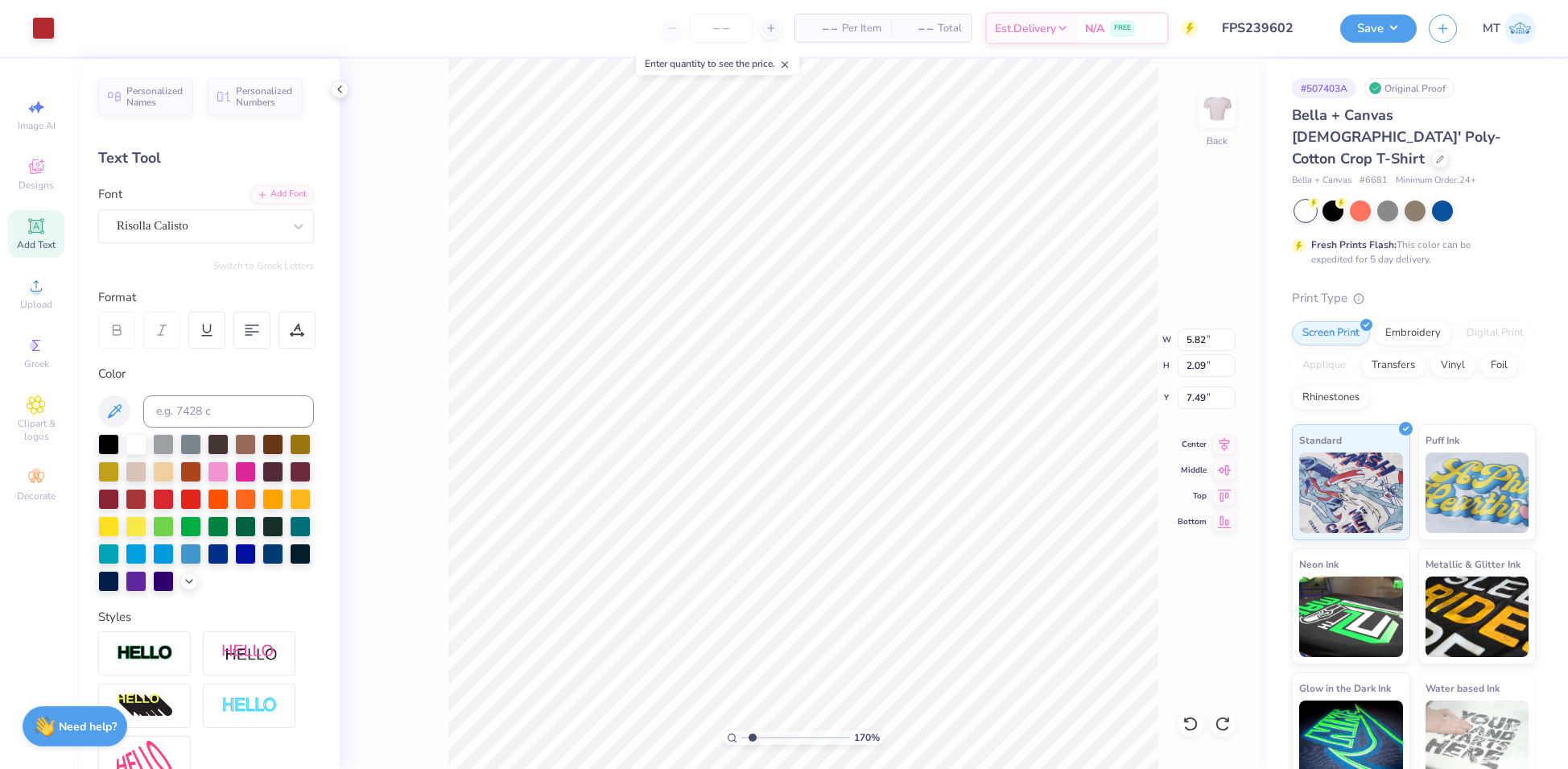
type input "1.84"
type input "7.74"
type input "1.70111333282442"
type input "7.69"
type input "1.70111333282442"
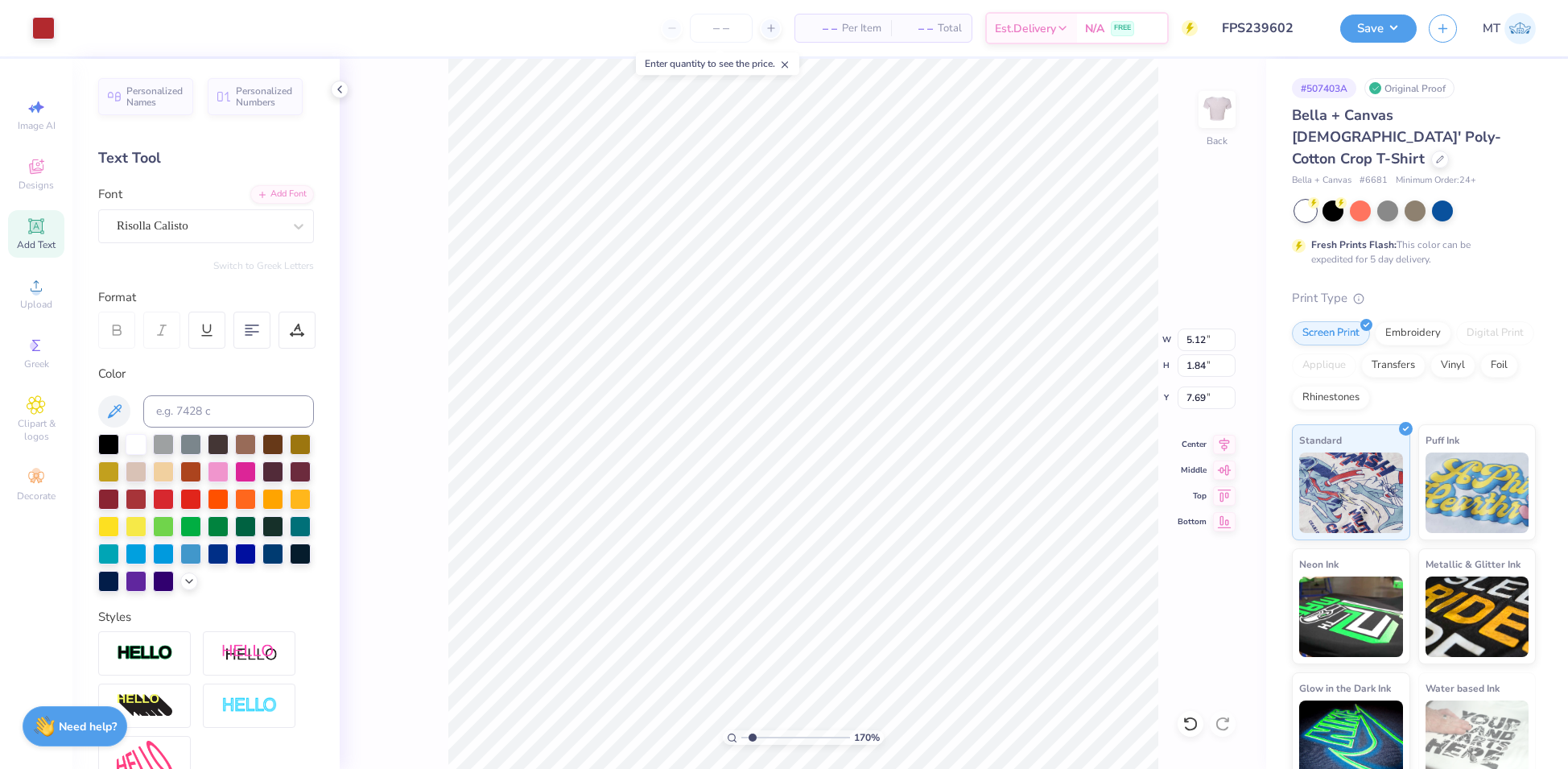
type input "4.63"
type input "1.66"
type input "1.78021136036067"
type input "4.72"
type input "1.66"
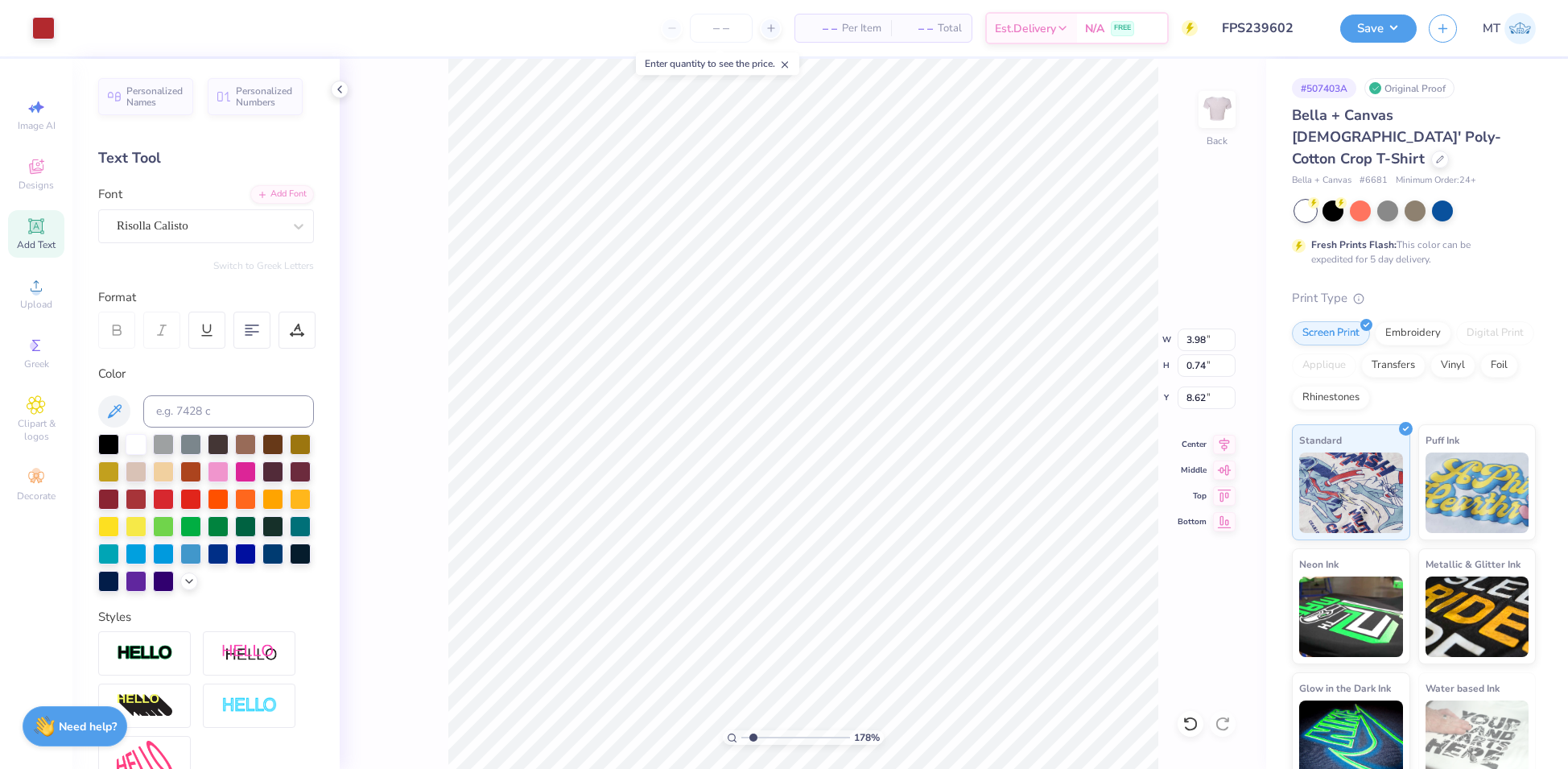
type input "7.69"
type input "1.78021136036067"
type input "7.88"
type input "1.7535643728439"
type input "4.72"
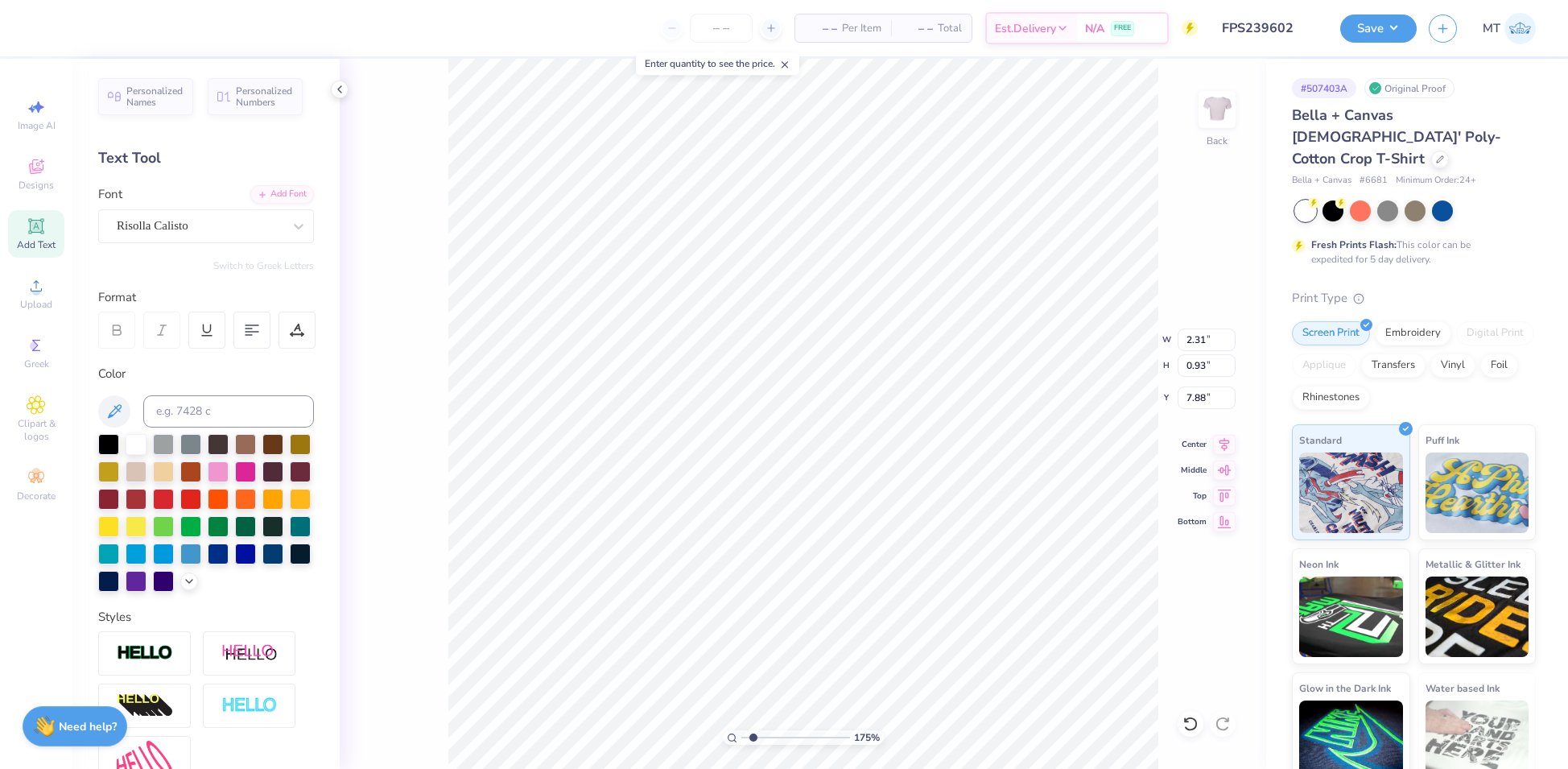
type input "1.66"
type input "1.7535643728439"
type input "7.69"
click at [770, 737] on input "range" at bounding box center [796, 737] width 109 height 14
drag, startPoint x: 766, startPoint y: 737, endPoint x: 725, endPoint y: 732, distance: 41.3
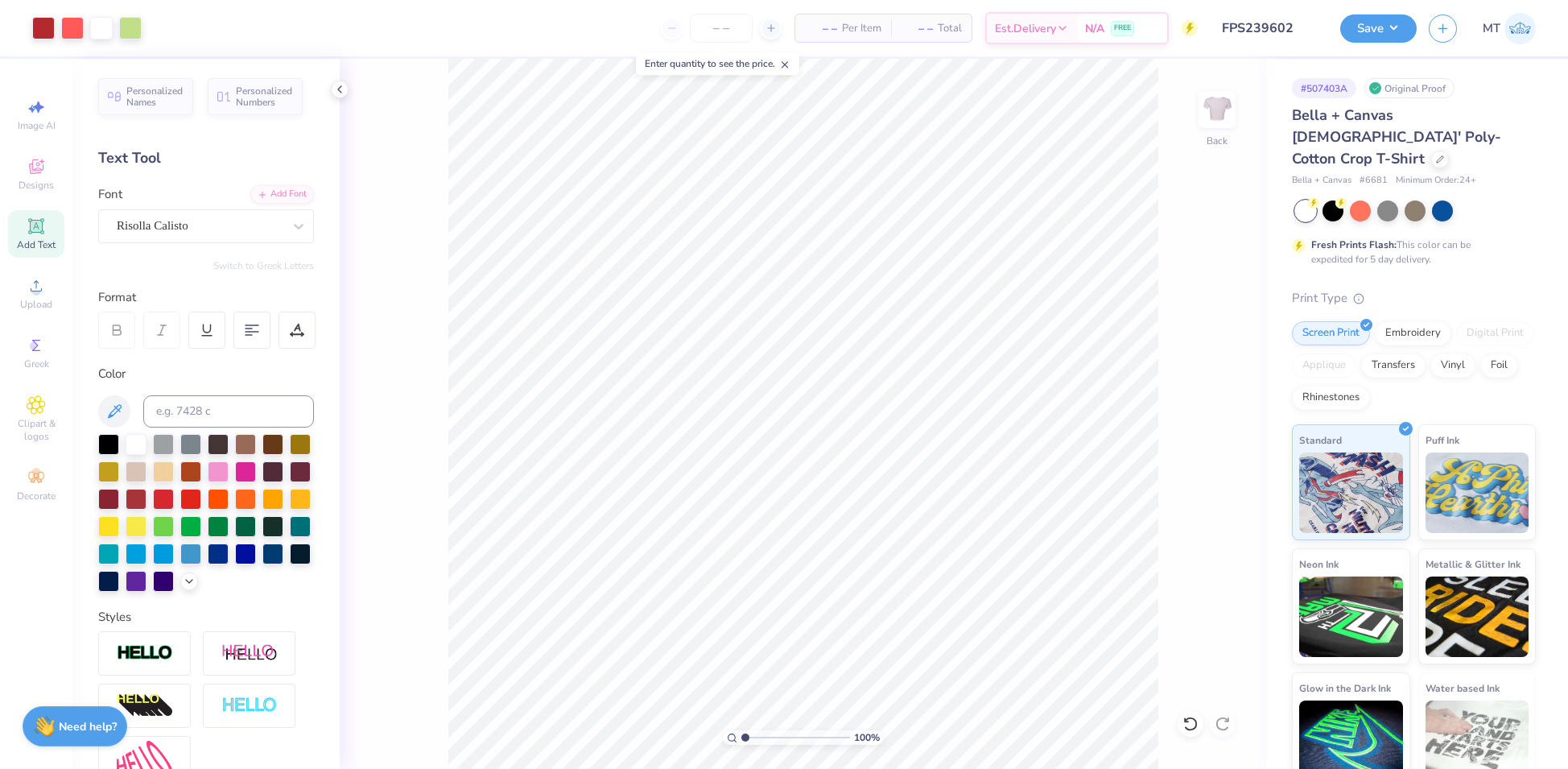
click at [741, 732] on input "range" at bounding box center [796, 737] width 109 height 14
click at [763, 736] on input "range" at bounding box center [796, 737] width 109 height 14
type input "1.75408844212174"
type input "4.72"
type input "1.66"
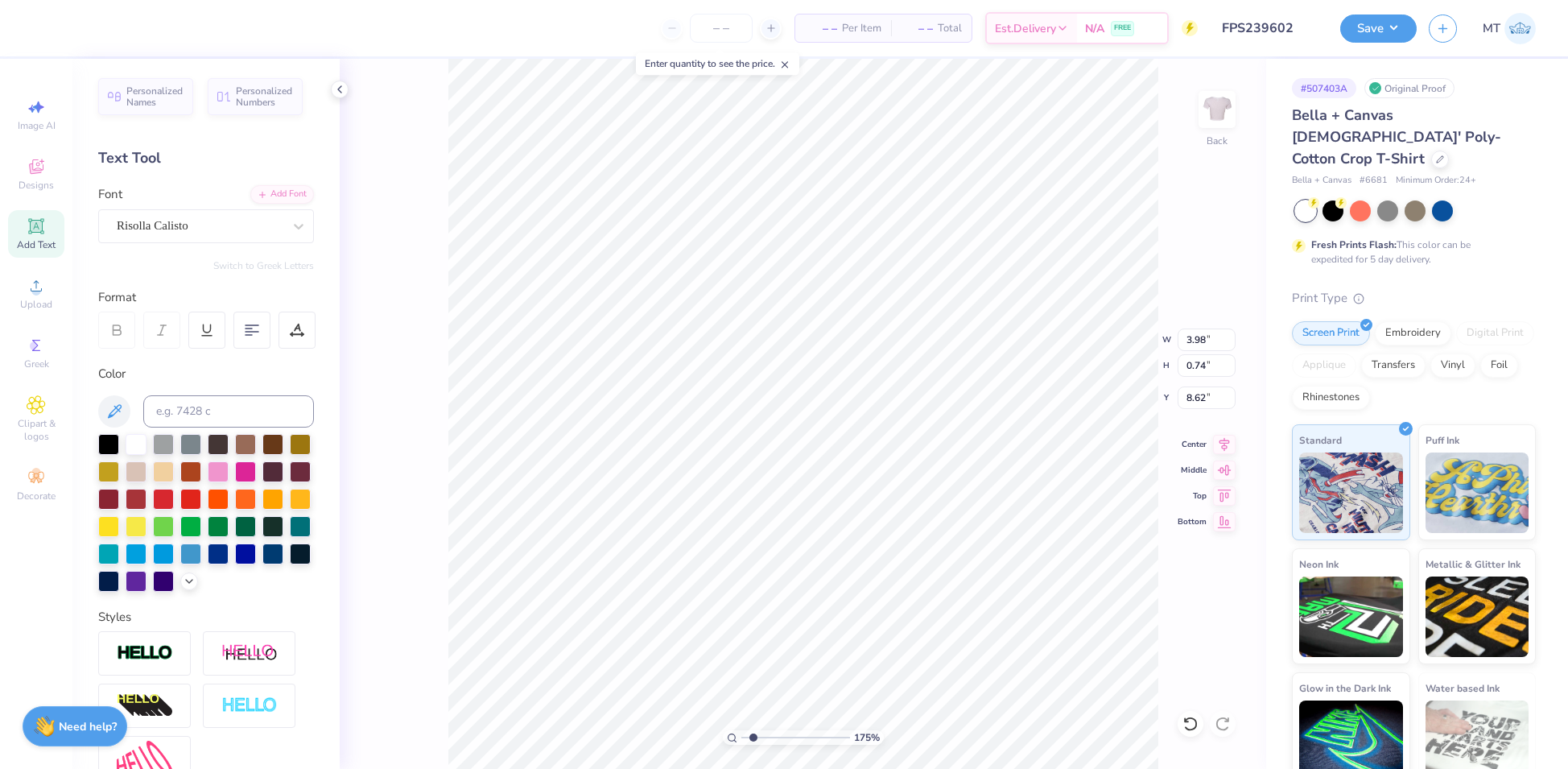
type input "7.69"
type input "1.75408844212174"
type input "7.82"
type input "1"
click at [1393, 24] on button "Save" at bounding box center [1378, 25] width 77 height 28
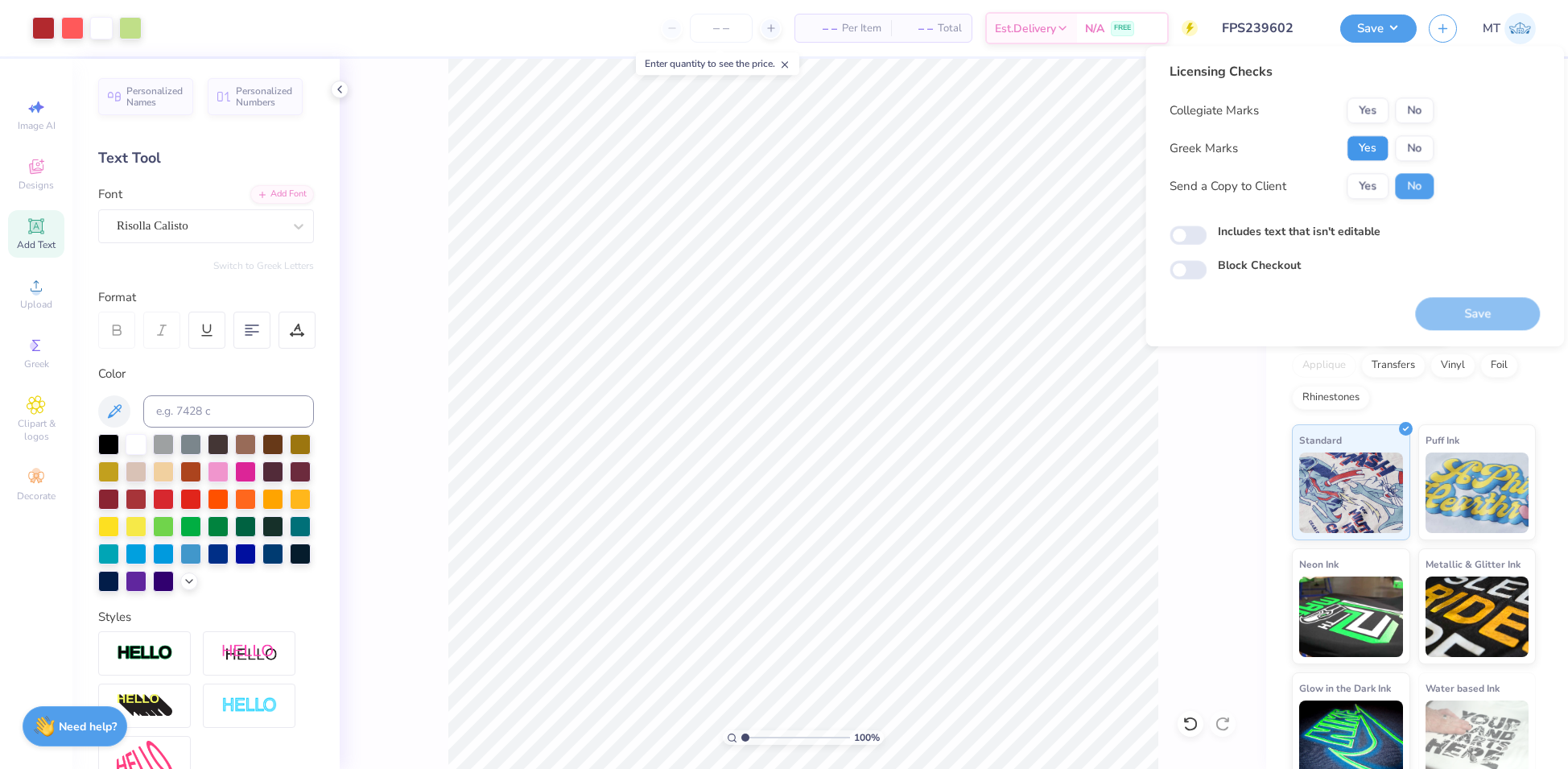
click at [1365, 152] on button "Yes" at bounding box center [1367, 148] width 42 height 25
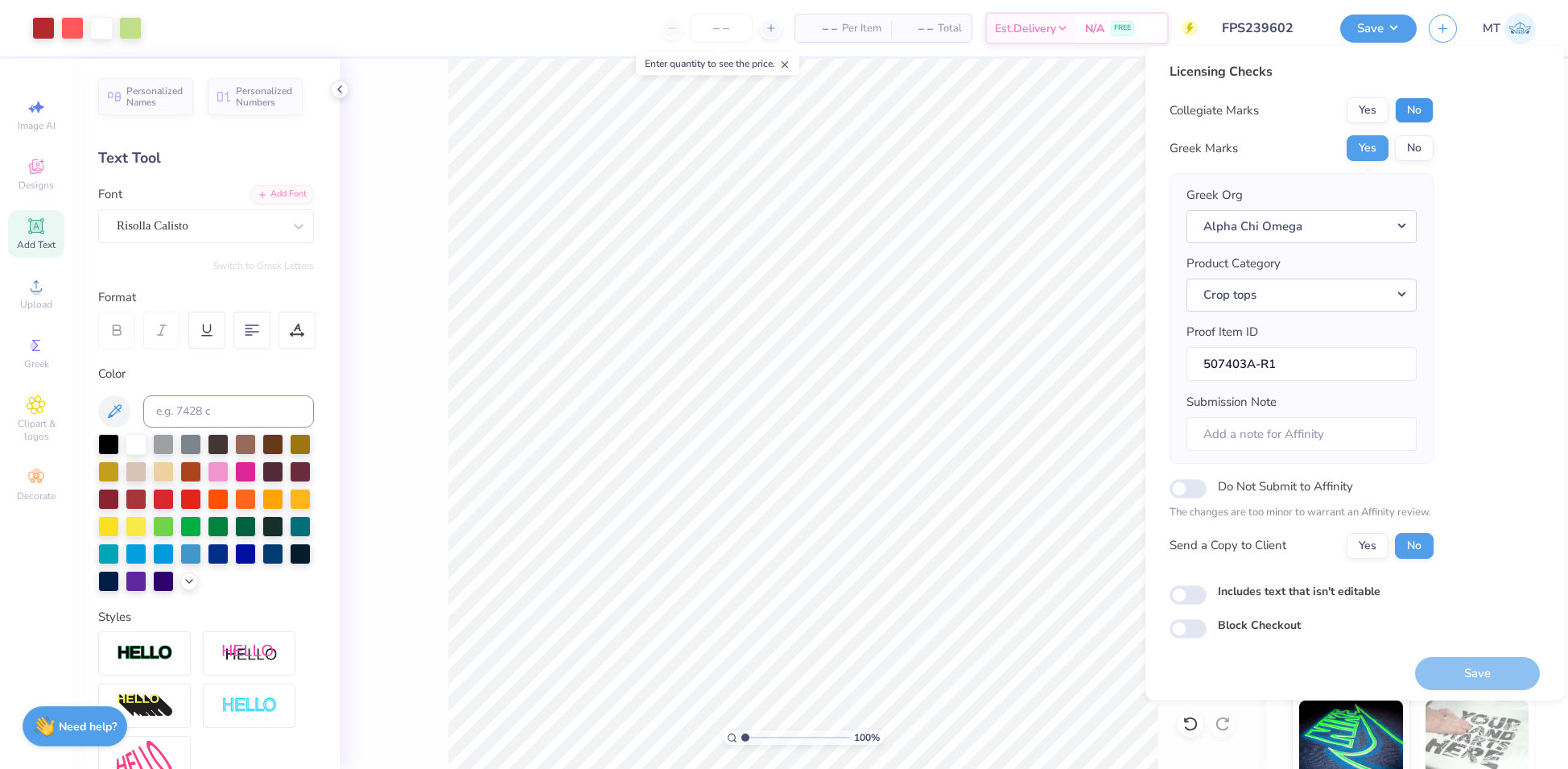
click at [1405, 109] on button "No" at bounding box center [1414, 110] width 39 height 25
click at [1471, 661] on button "Save" at bounding box center [1478, 673] width 125 height 33
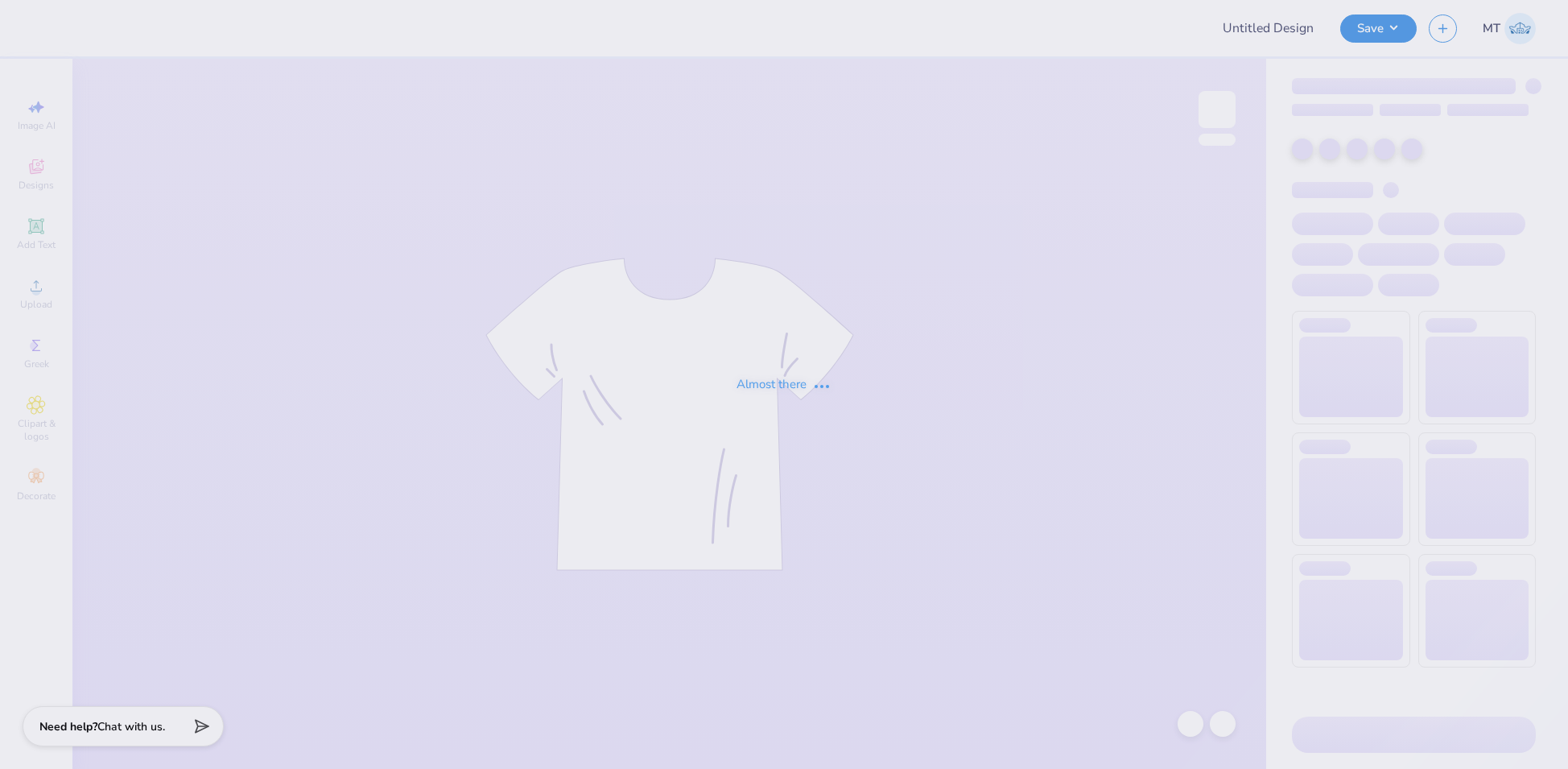
type input "FPS238752"
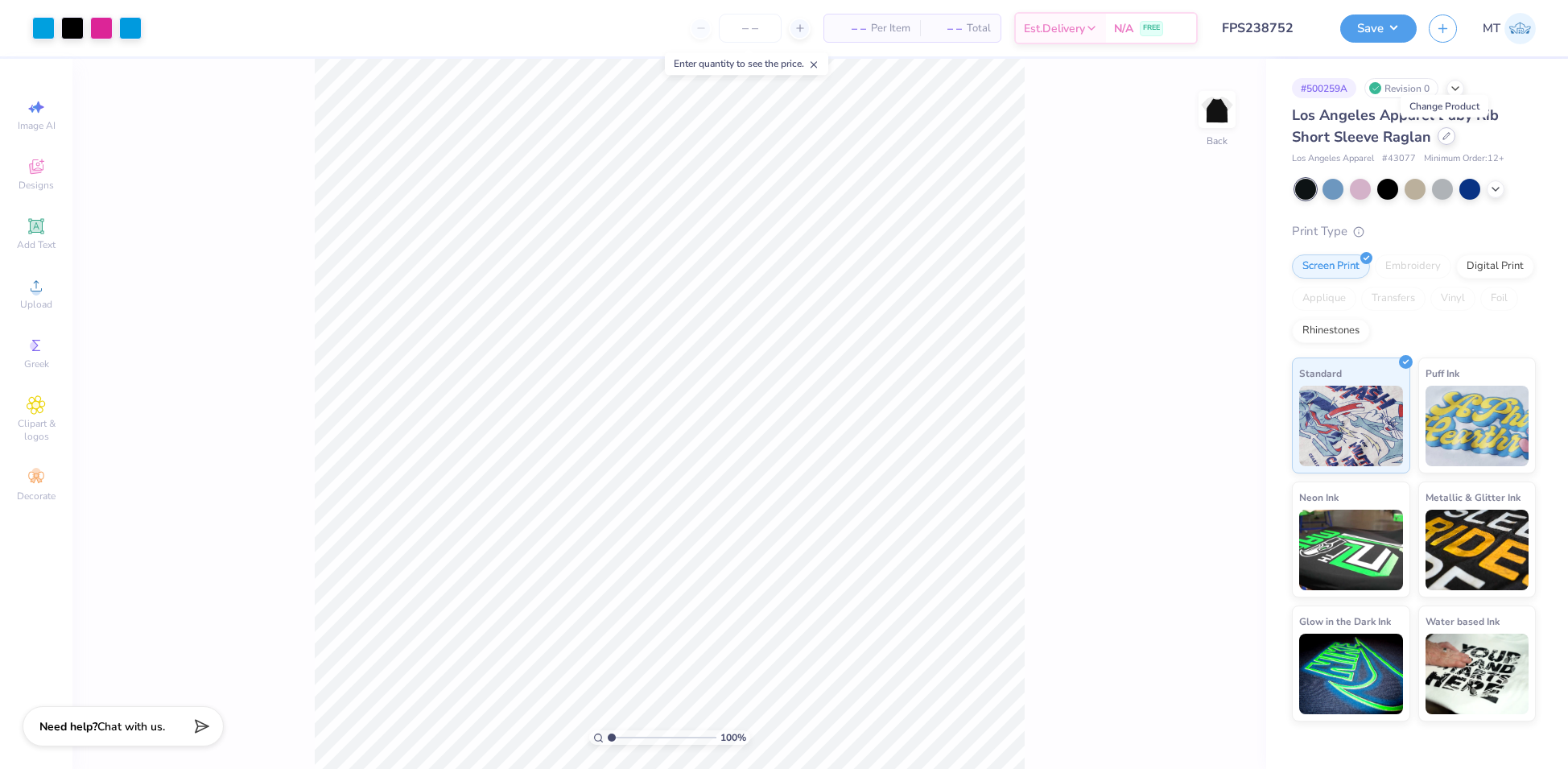
click at [1449, 138] on icon at bounding box center [1446, 136] width 8 height 8
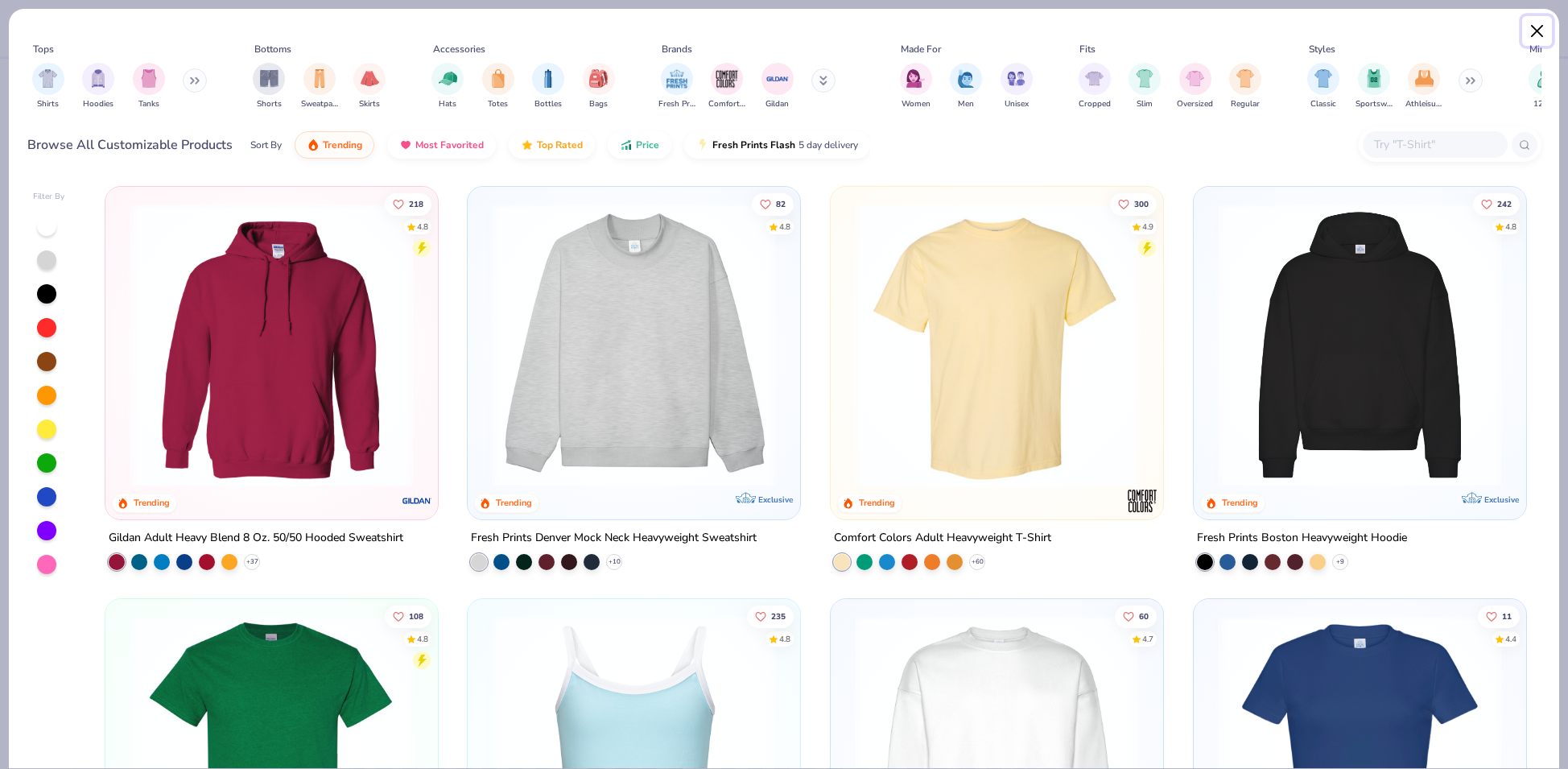
click at [1541, 34] on button "Close" at bounding box center [1538, 32] width 31 height 31
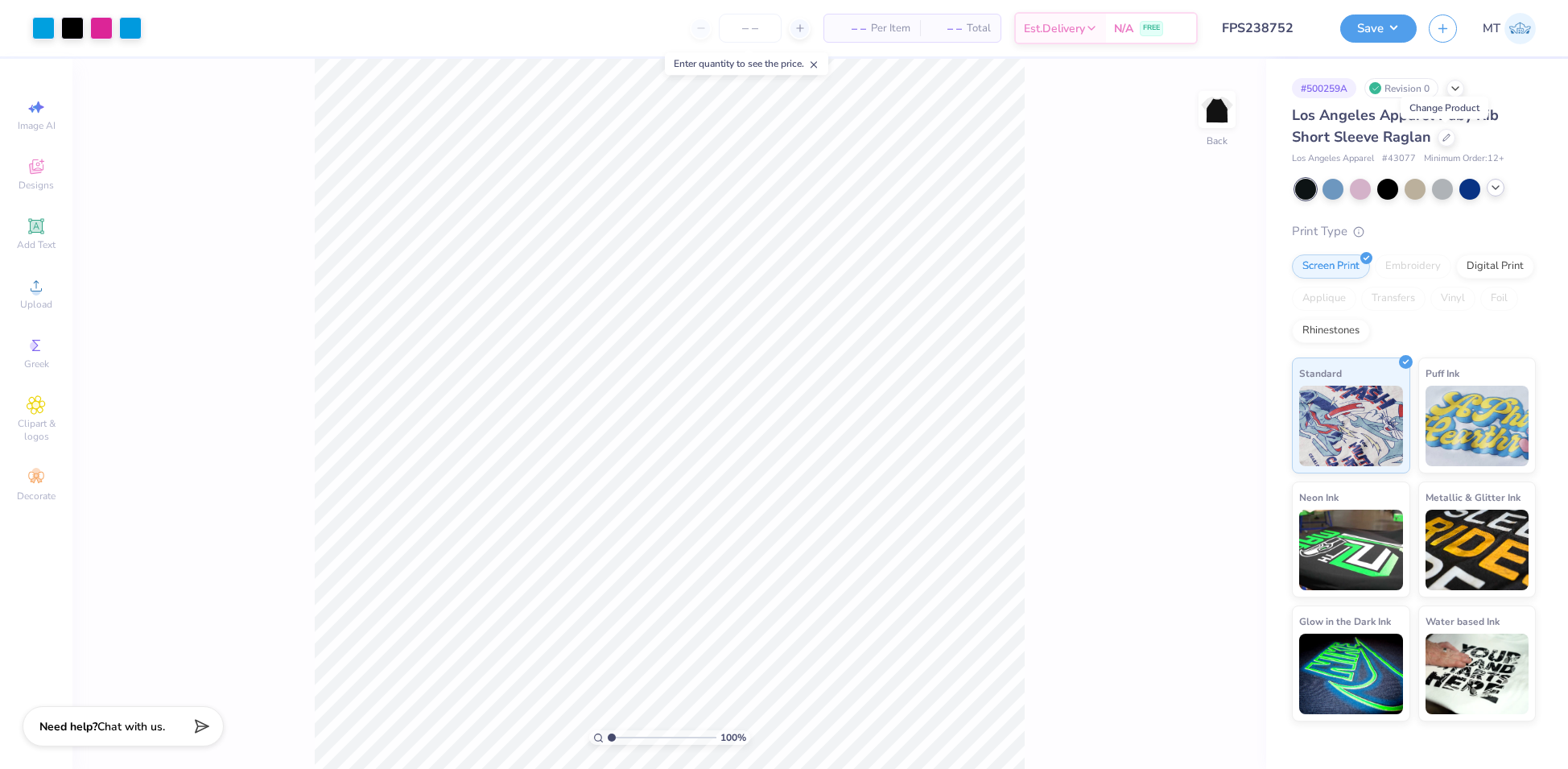
click at [1500, 193] on icon at bounding box center [1496, 187] width 13 height 13
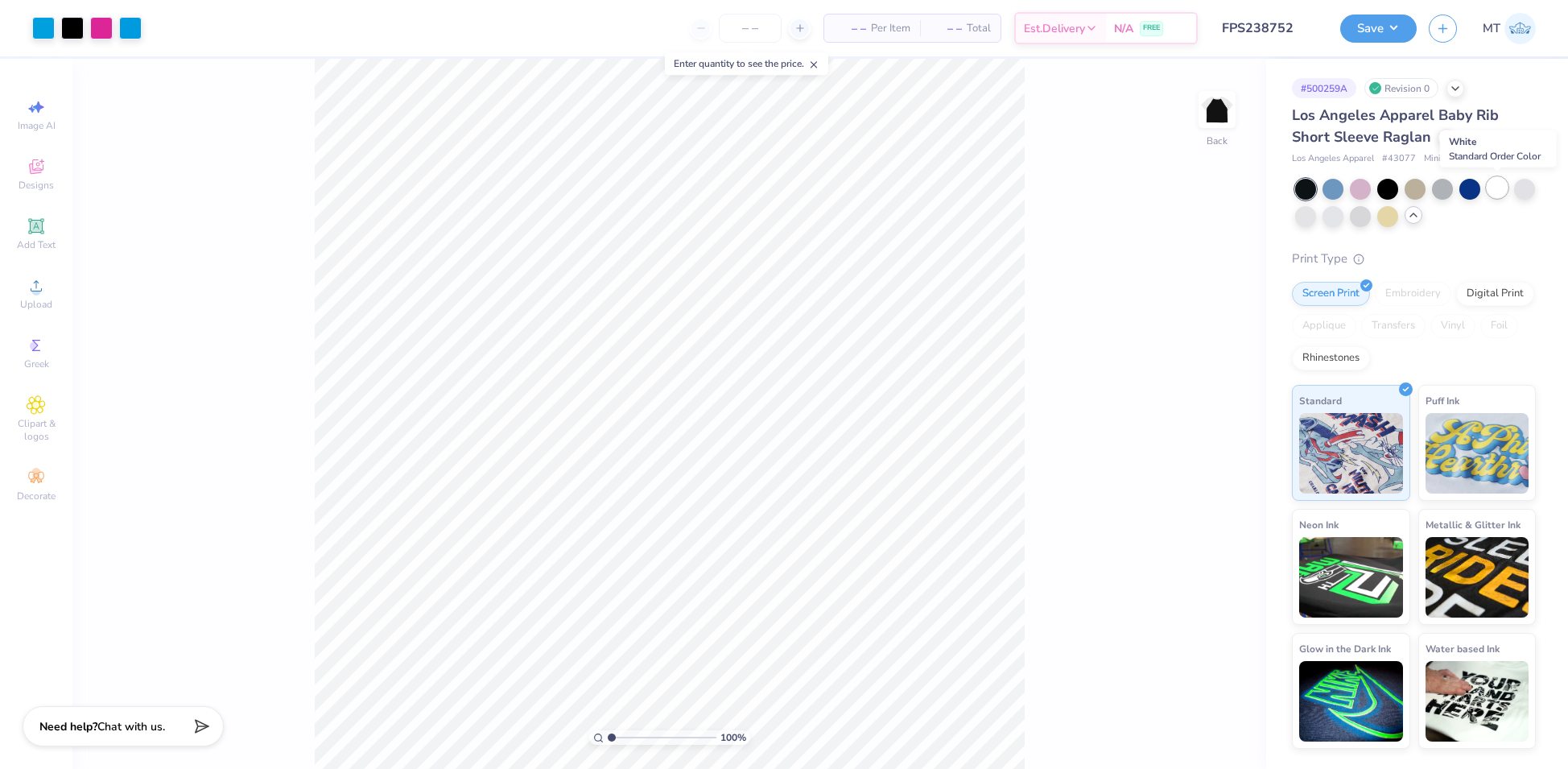
click at [1498, 188] on div at bounding box center [1497, 187] width 21 height 21
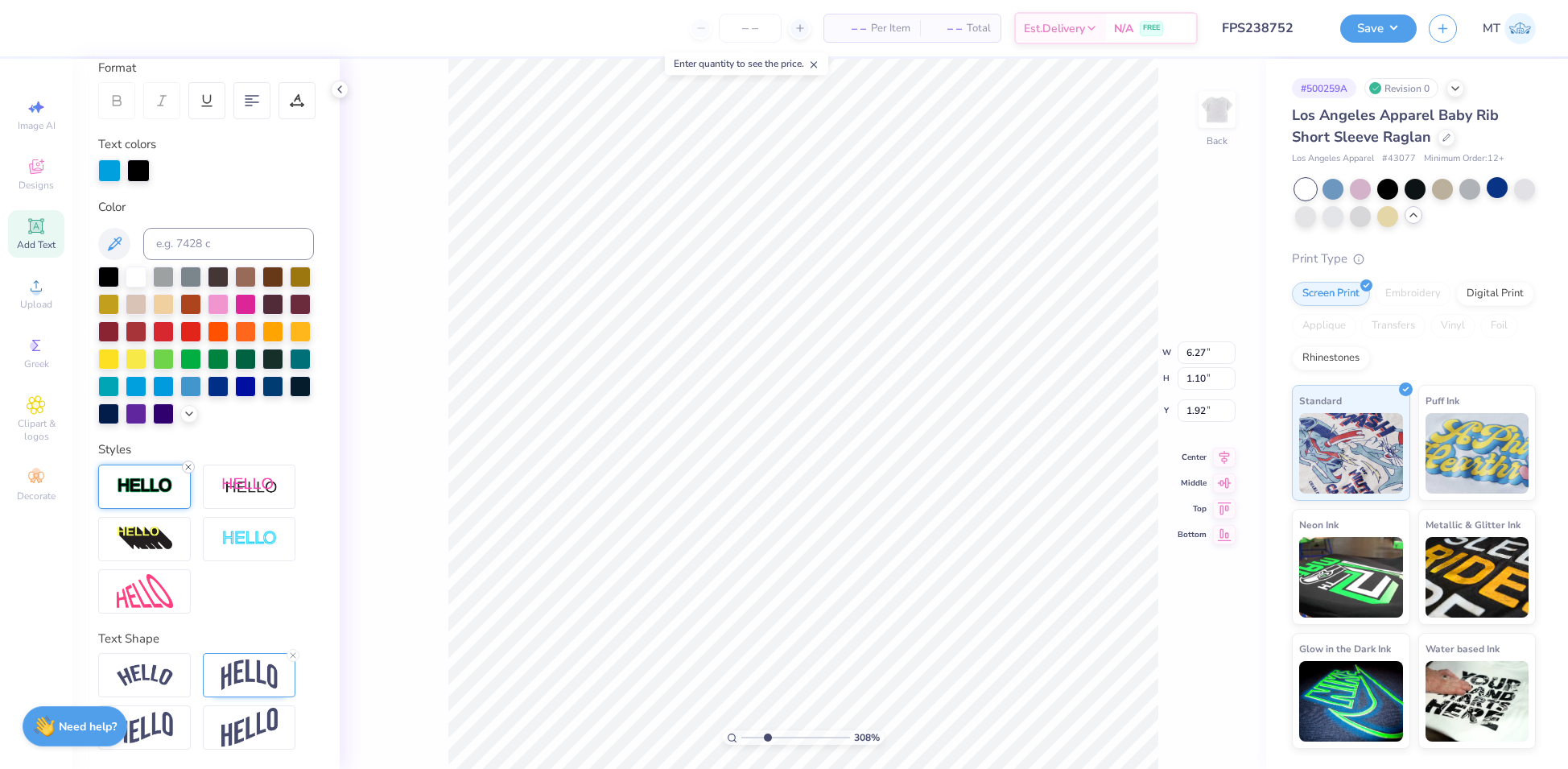
click at [188, 464] on icon at bounding box center [188, 467] width 10 height 10
type input "3.0758619194772"
type input "6.26"
type input "1.09"
type input "1.93"
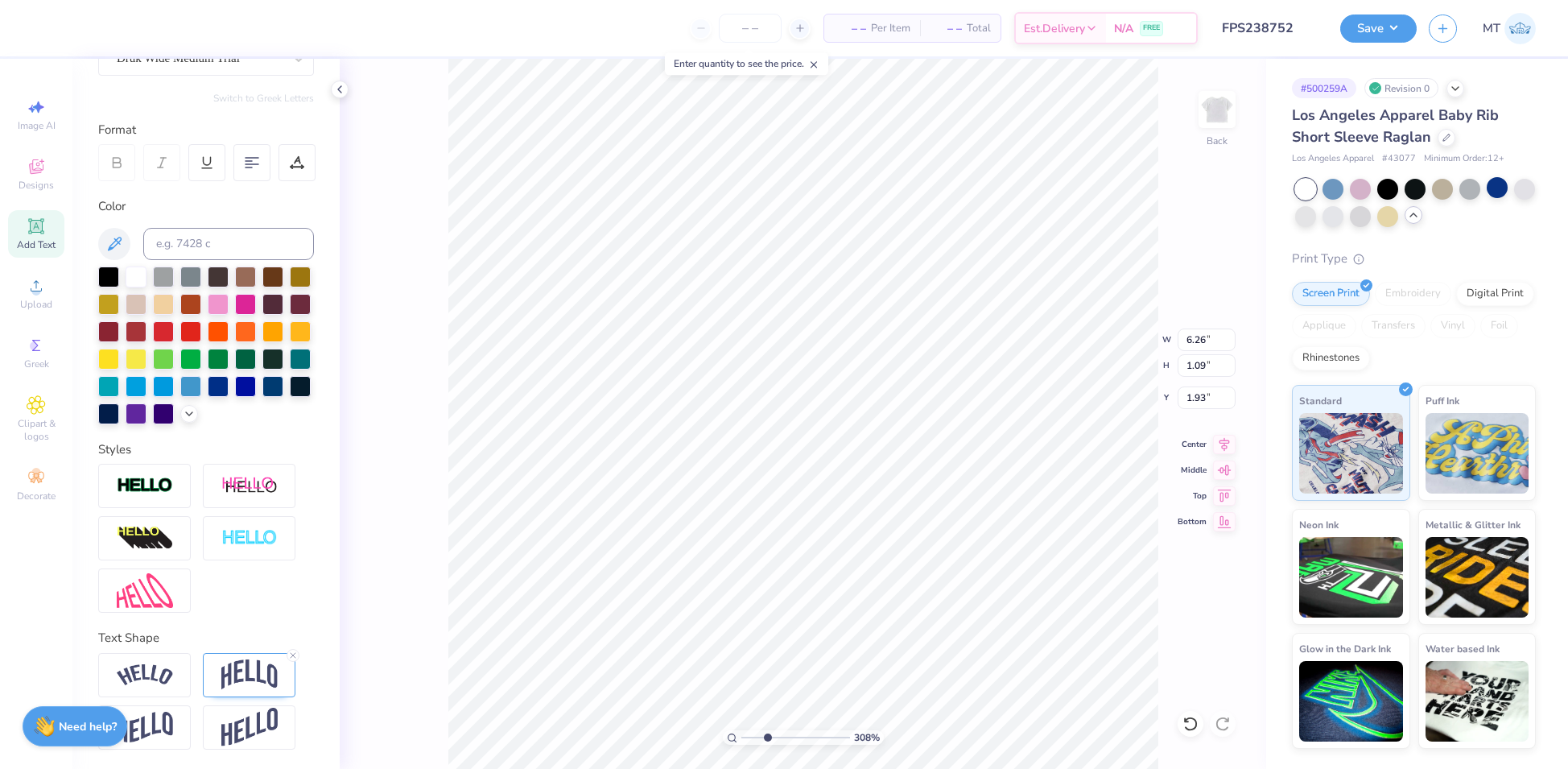
scroll to position [194, 0]
type input "10"
type input "6.24"
type input "1.04"
type input "2.78"
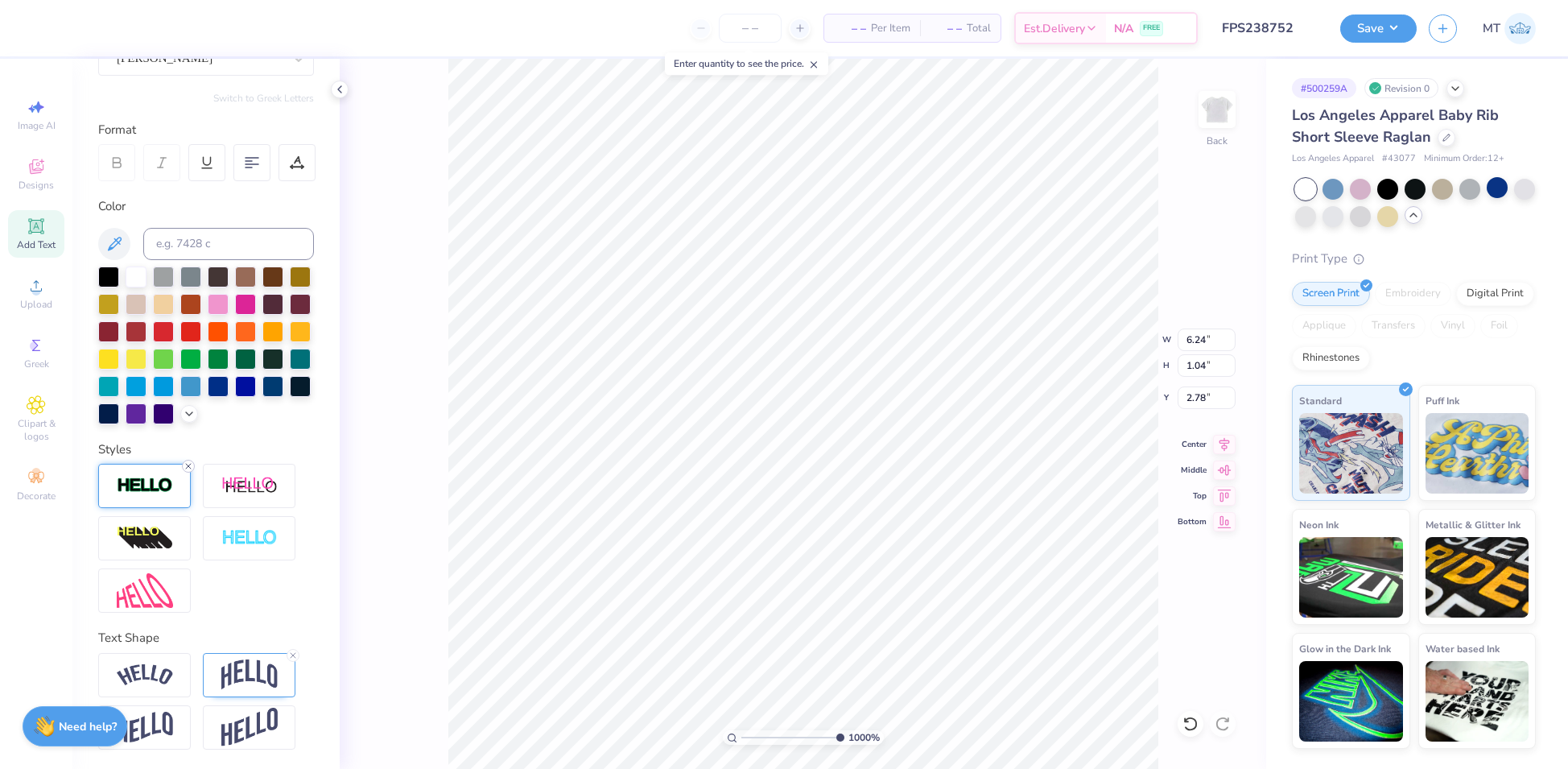
click at [187, 468] on icon at bounding box center [188, 466] width 10 height 10
type input "6.18"
type input "0.99"
type input "2.80"
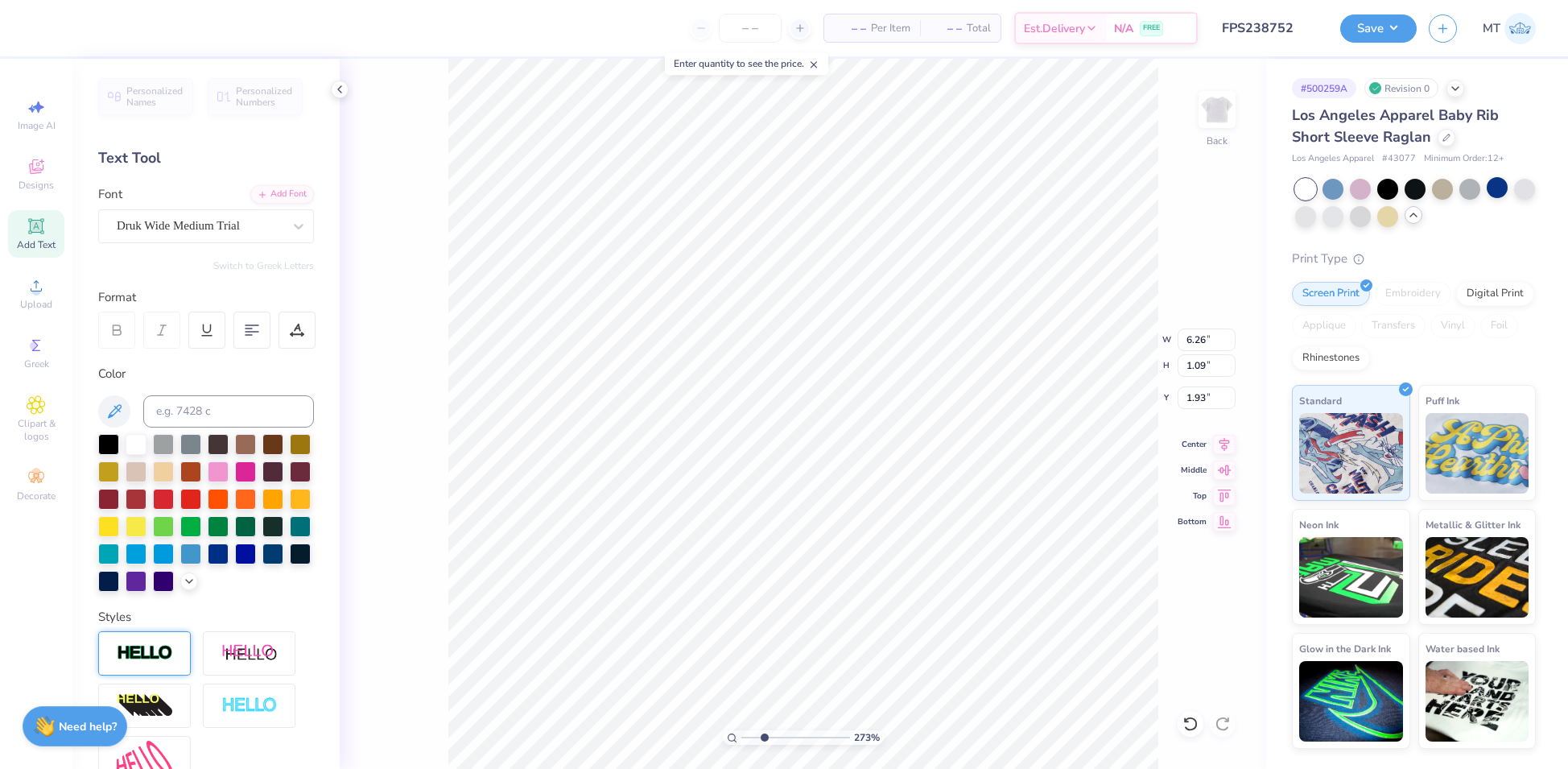
type input "2.73098030801103"
type input "6.18"
type input "0.99"
type input "2.80"
type input "5.64251290296061"
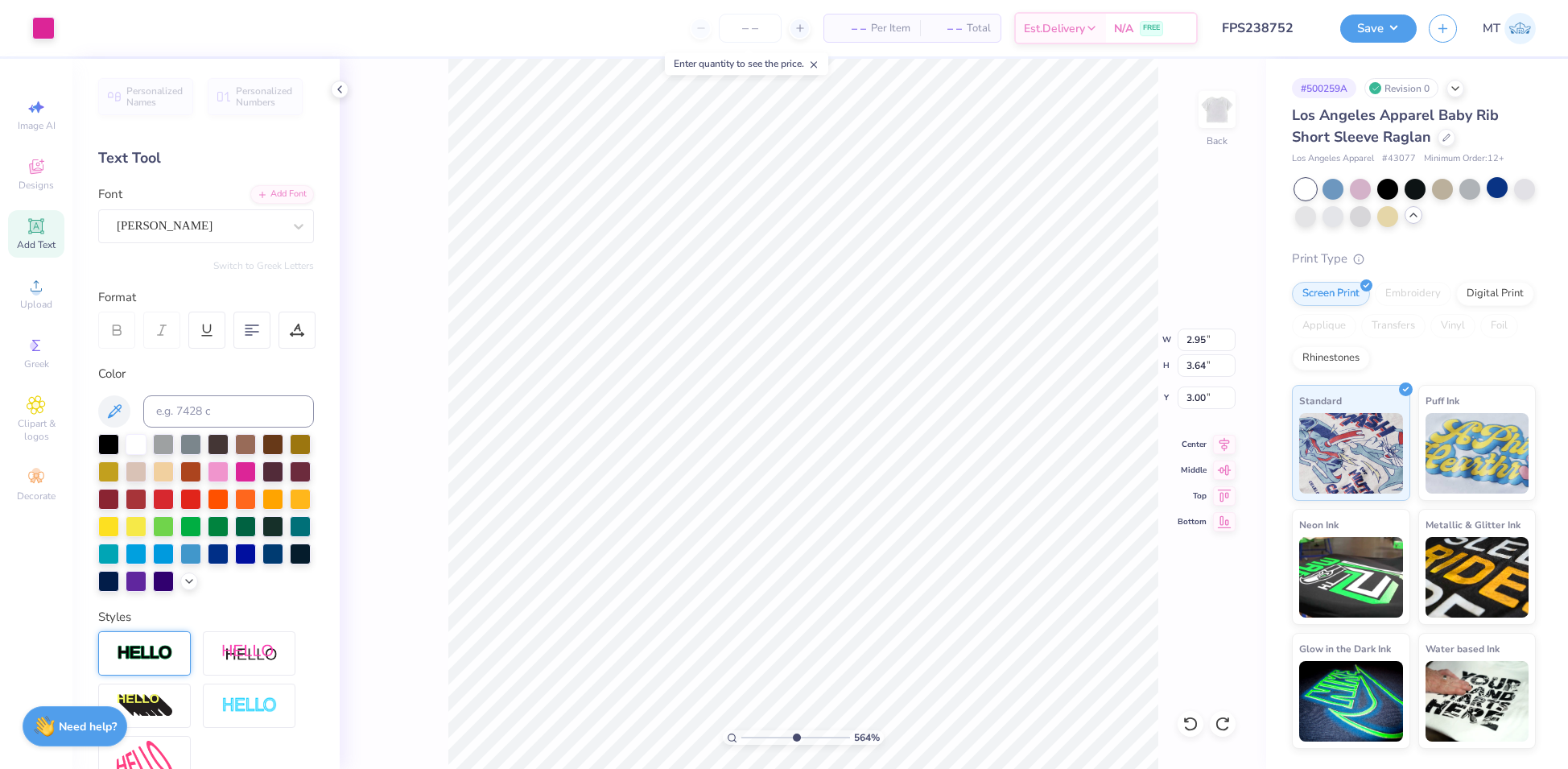
type input "6.24"
type input "1.04"
type input "2.78"
type input "4.3805913063104"
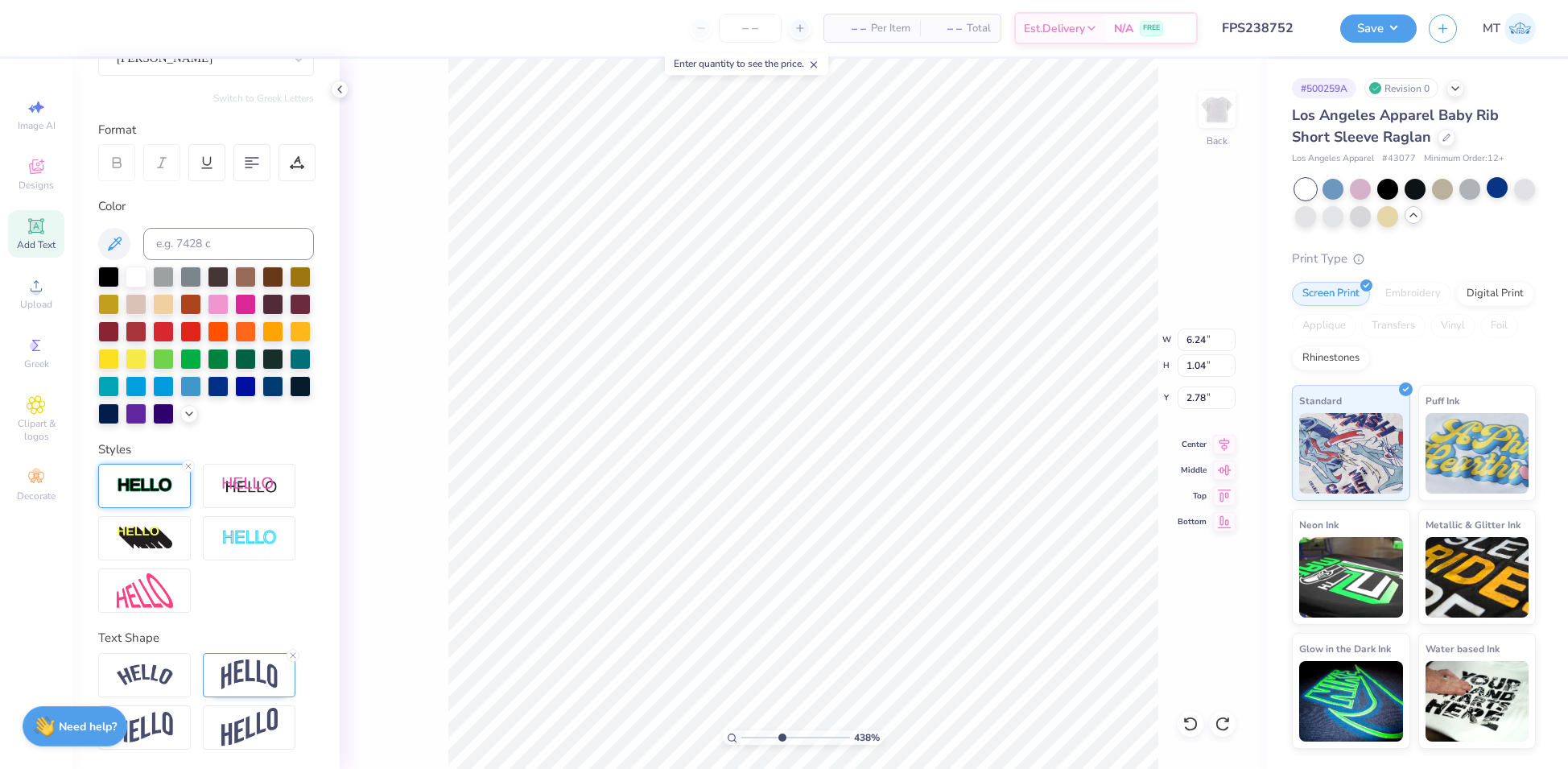
scroll to position [194, 0]
click at [168, 495] on img at bounding box center [145, 486] width 56 height 18
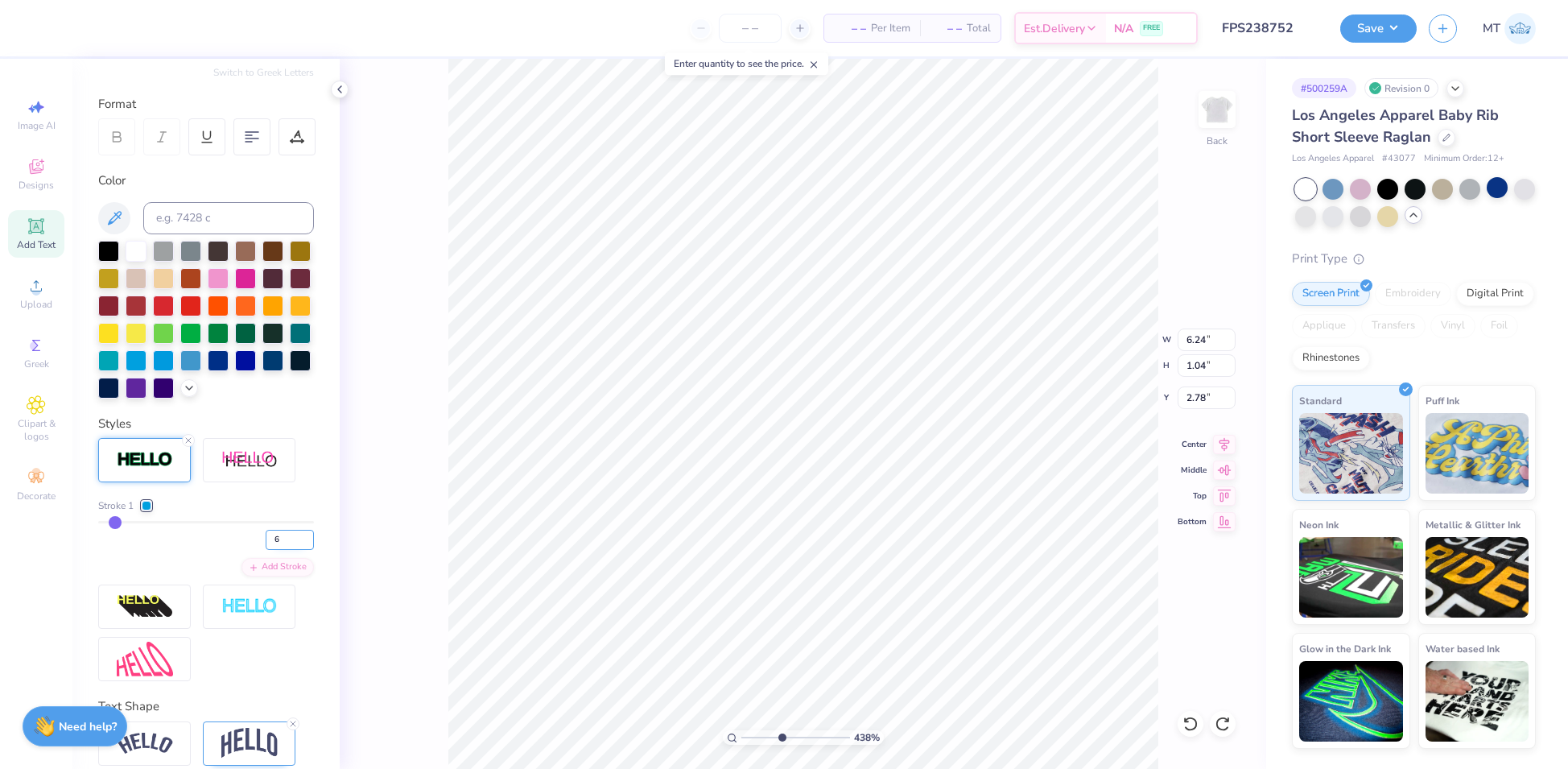
click at [291, 550] on input "6" at bounding box center [289, 540] width 48 height 20
click at [292, 550] on input "5" at bounding box center [289, 540] width 48 height 20
type input "4"
click at [292, 550] on input "4" at bounding box center [289, 540] width 48 height 20
type input "4.3805913063104"
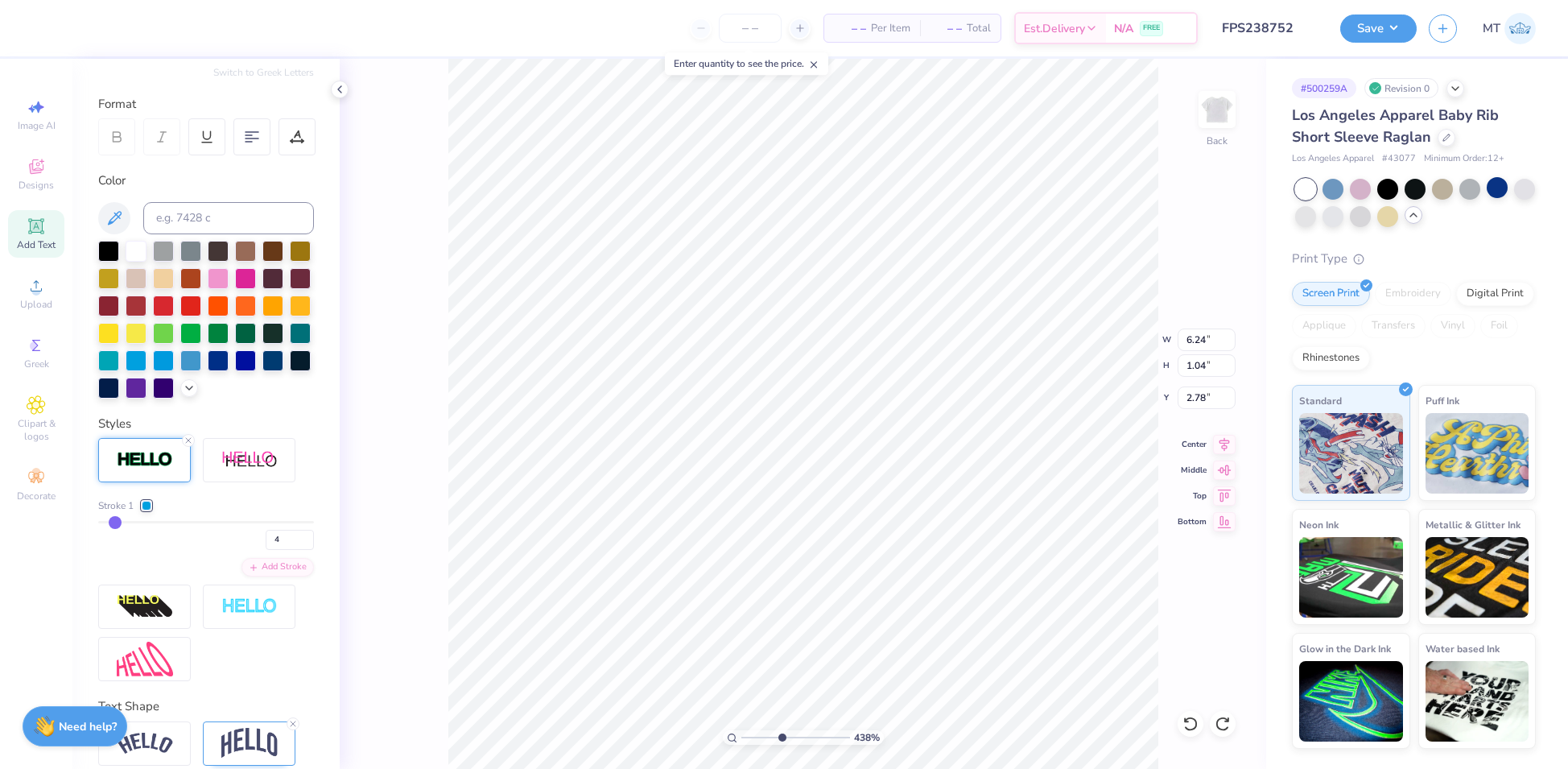
type input "4"
type input "4.3805913063104"
type input "3"
click at [289, 550] on input "3" at bounding box center [289, 540] width 48 height 20
type input "4.3805913063104"
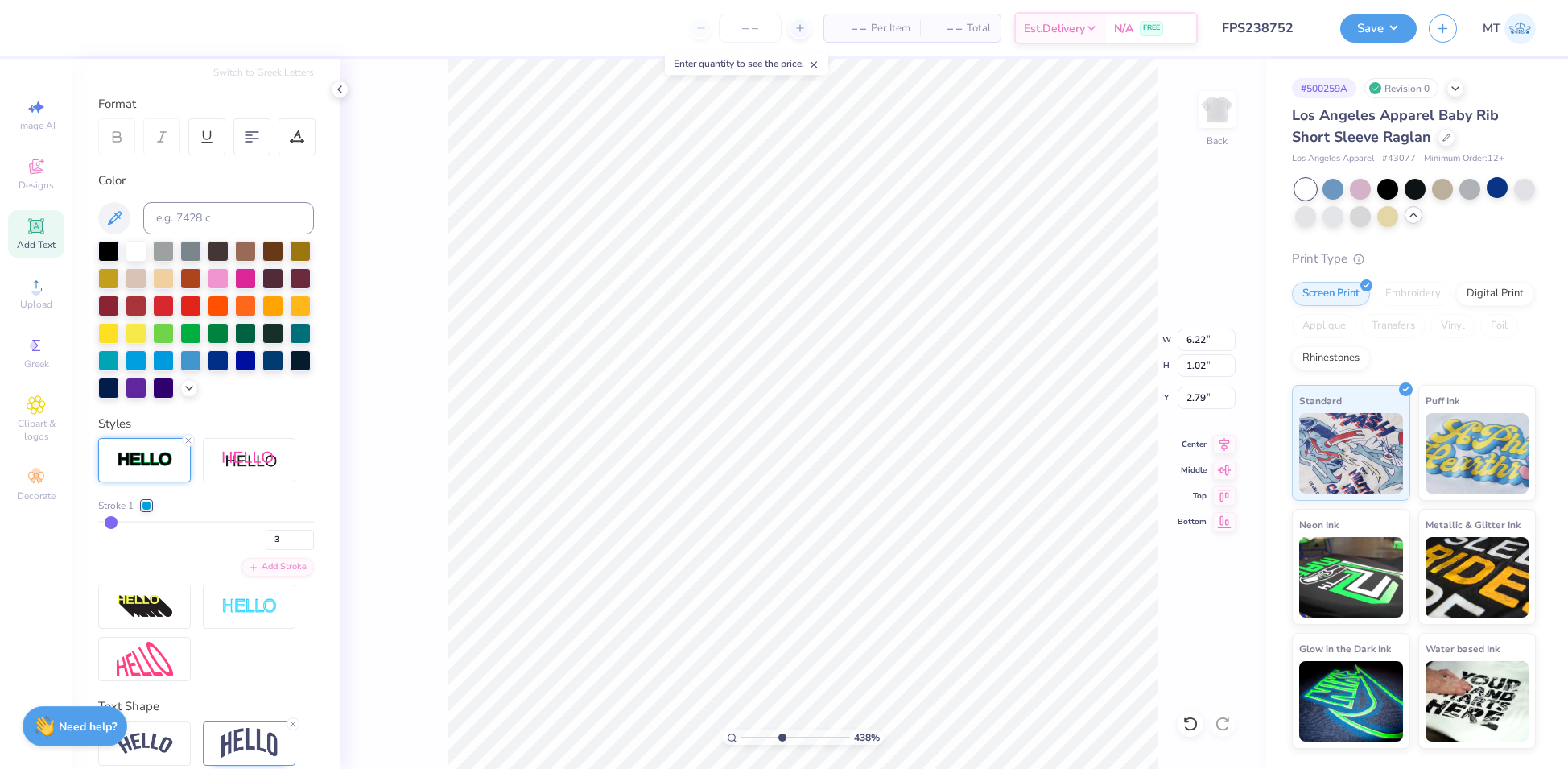
type input "3"
type input "3.28726555035732"
type input "5.00"
type input "0.82"
type input "3.28726555035732"
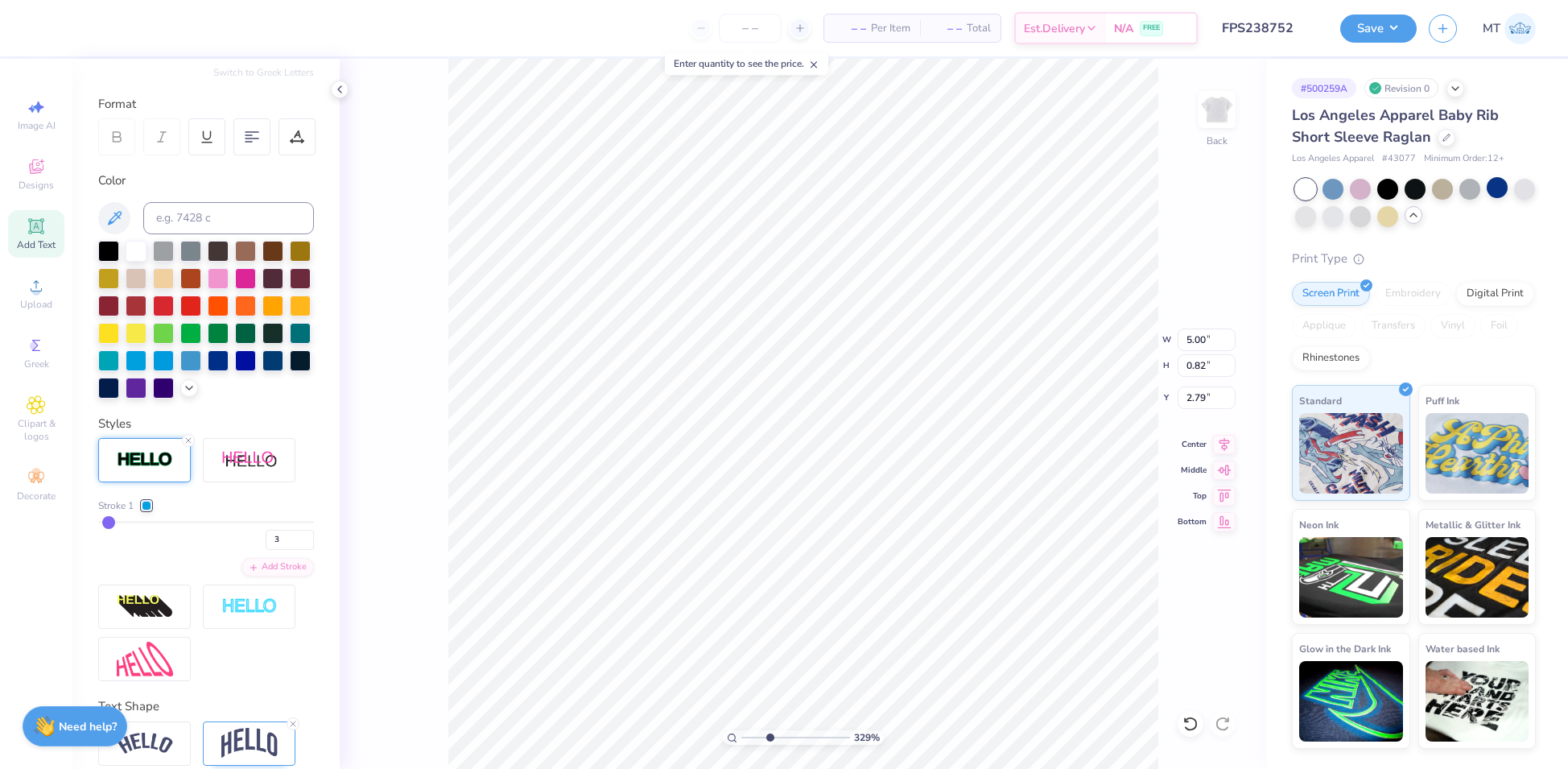
type input "2.95"
type input "3.64"
type input "3.00"
type input "3.28726555035732"
type input "5.00"
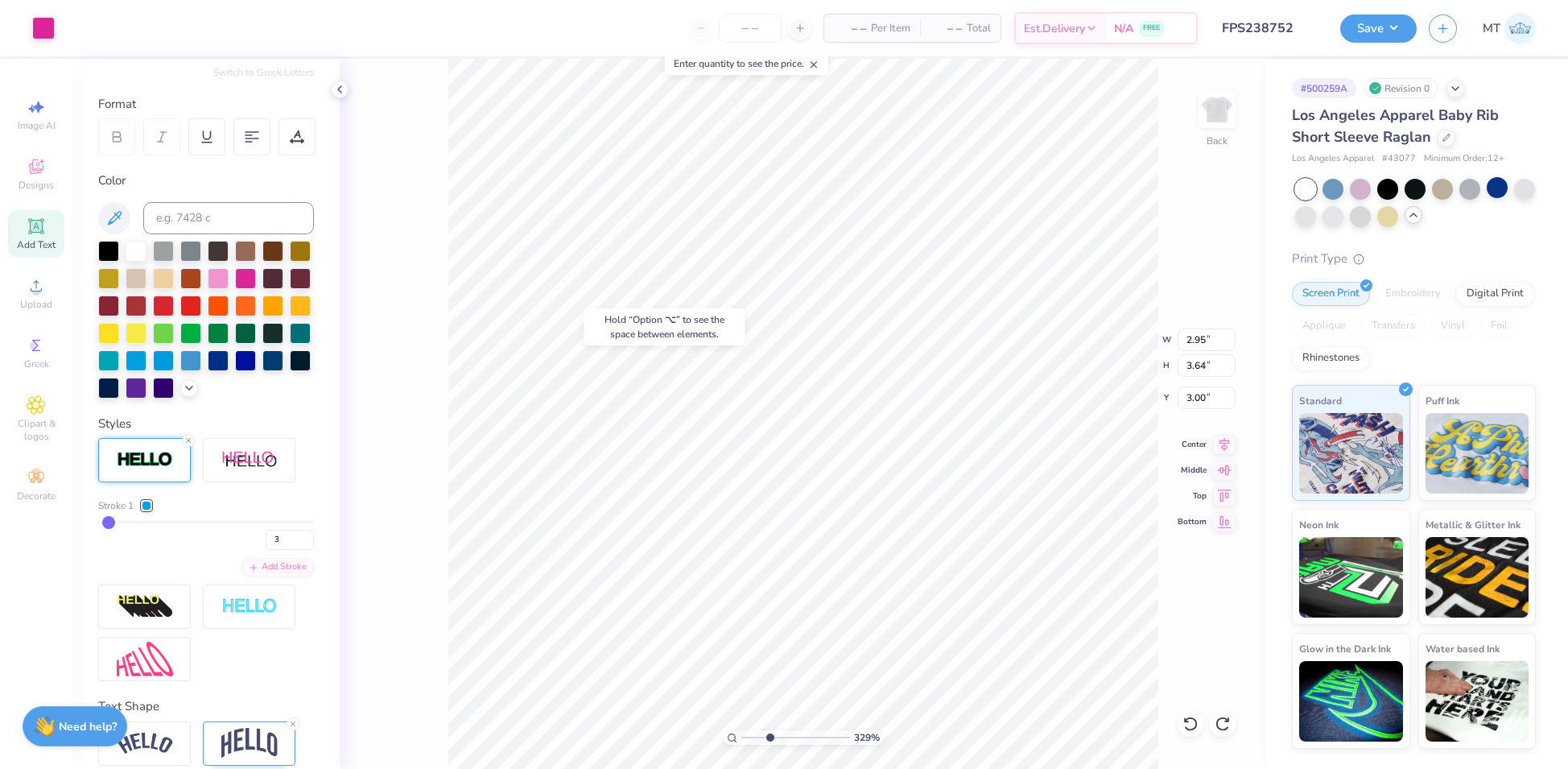
type input "0.82"
type input "2.79"
type input "3.28726555035732"
type input "2.77"
type input "1"
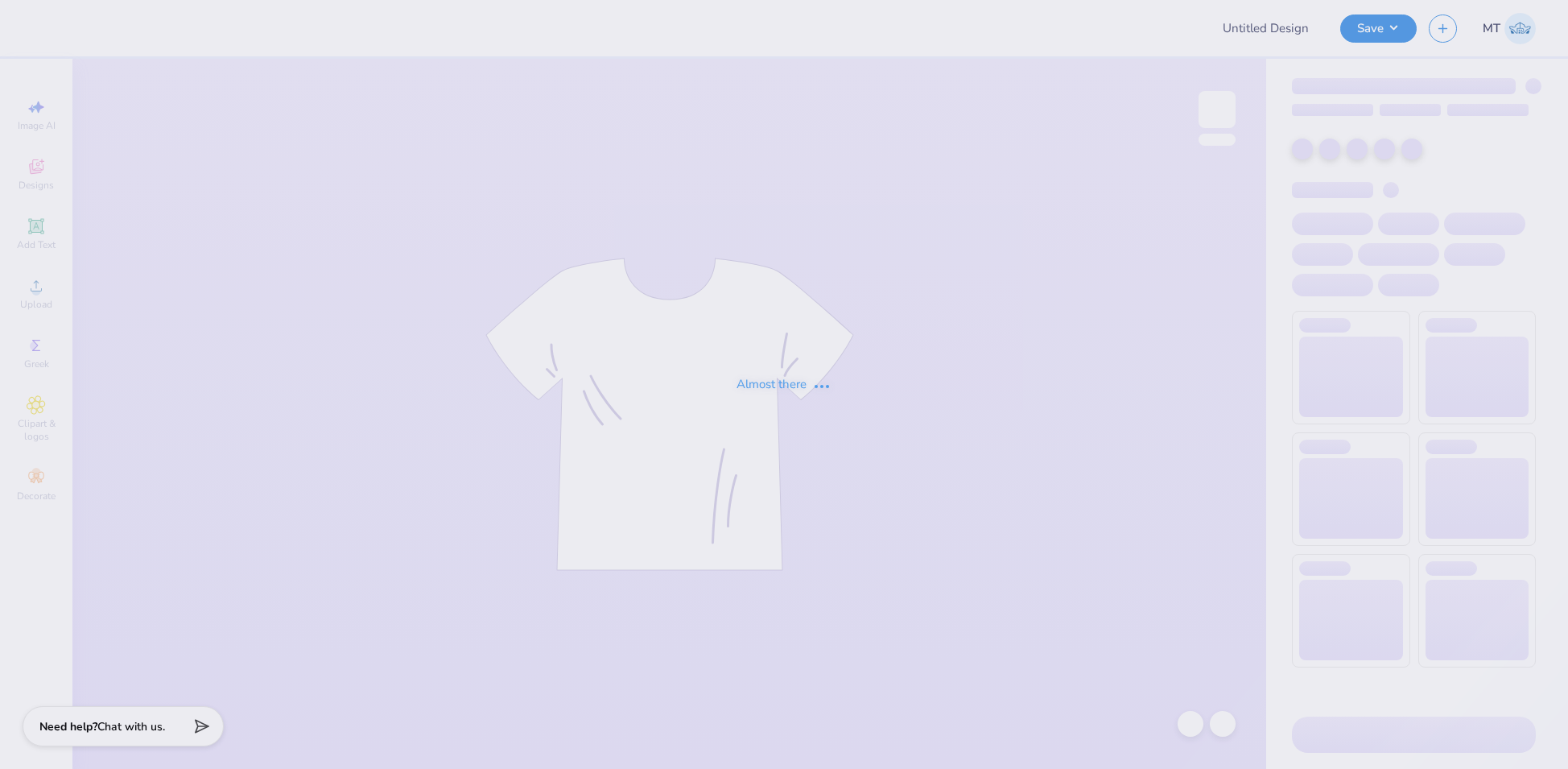
type input "FPS238752"
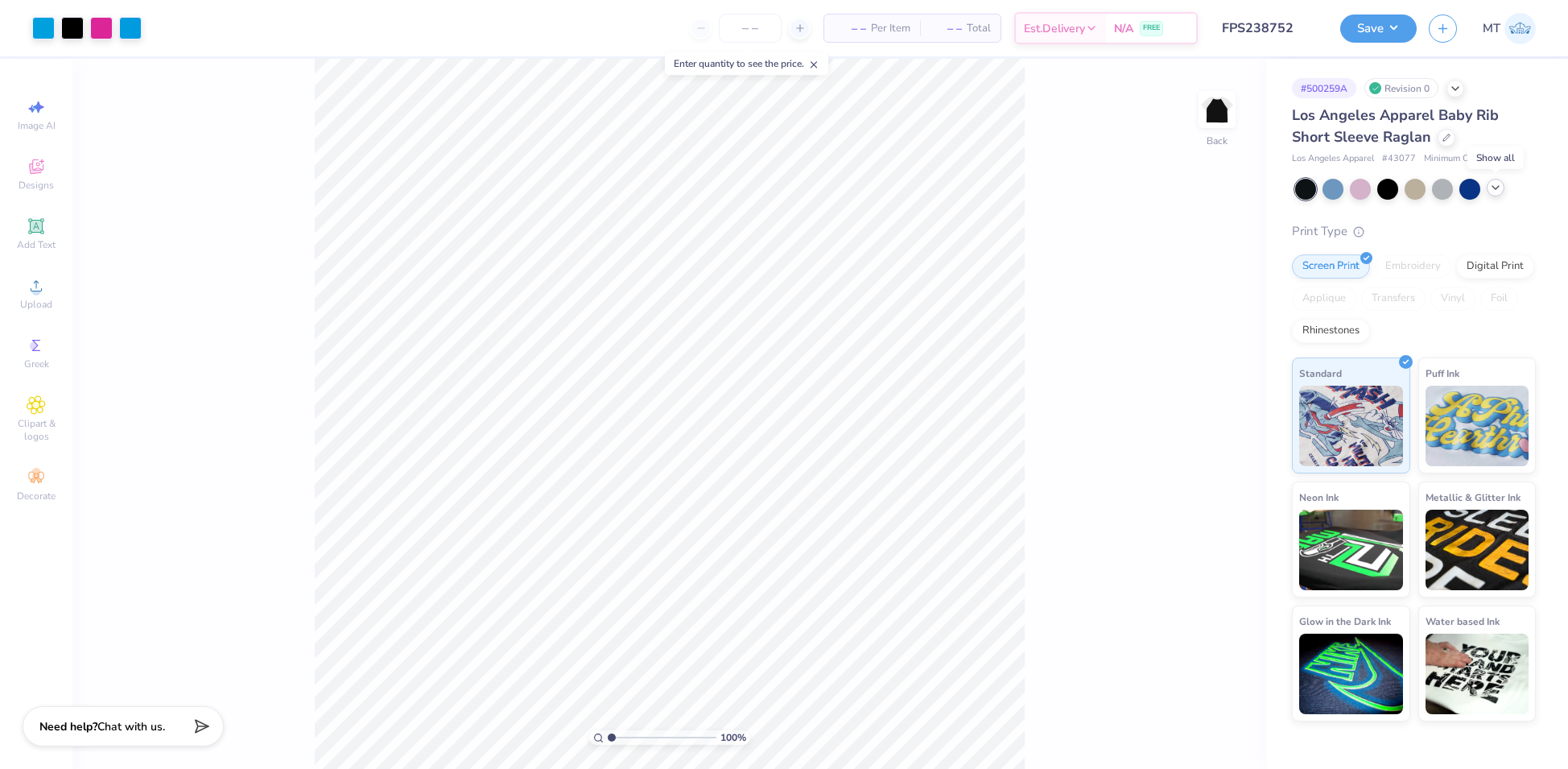
click at [1498, 194] on icon at bounding box center [1496, 187] width 13 height 13
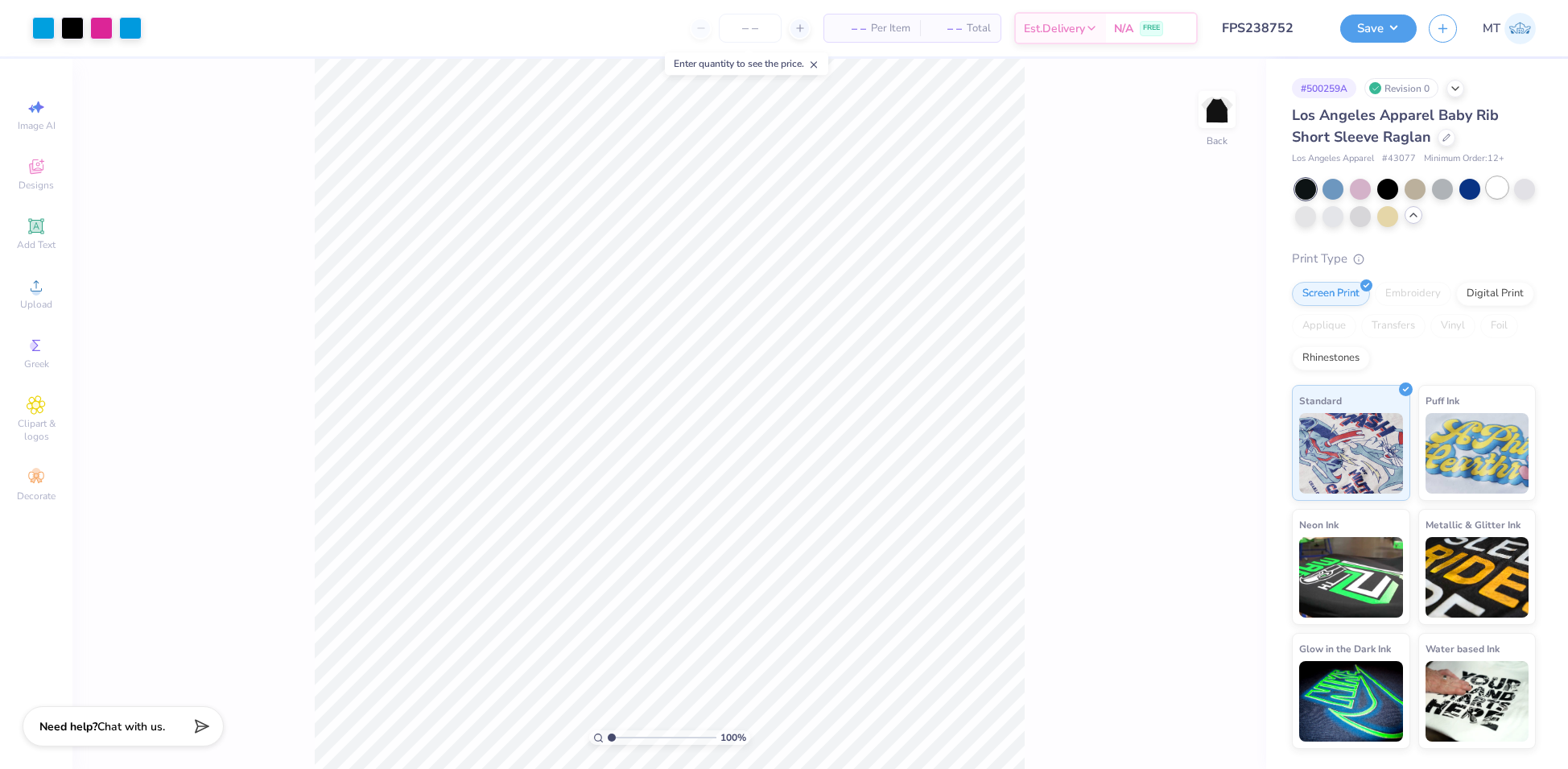
click at [1495, 194] on div at bounding box center [1497, 187] width 21 height 21
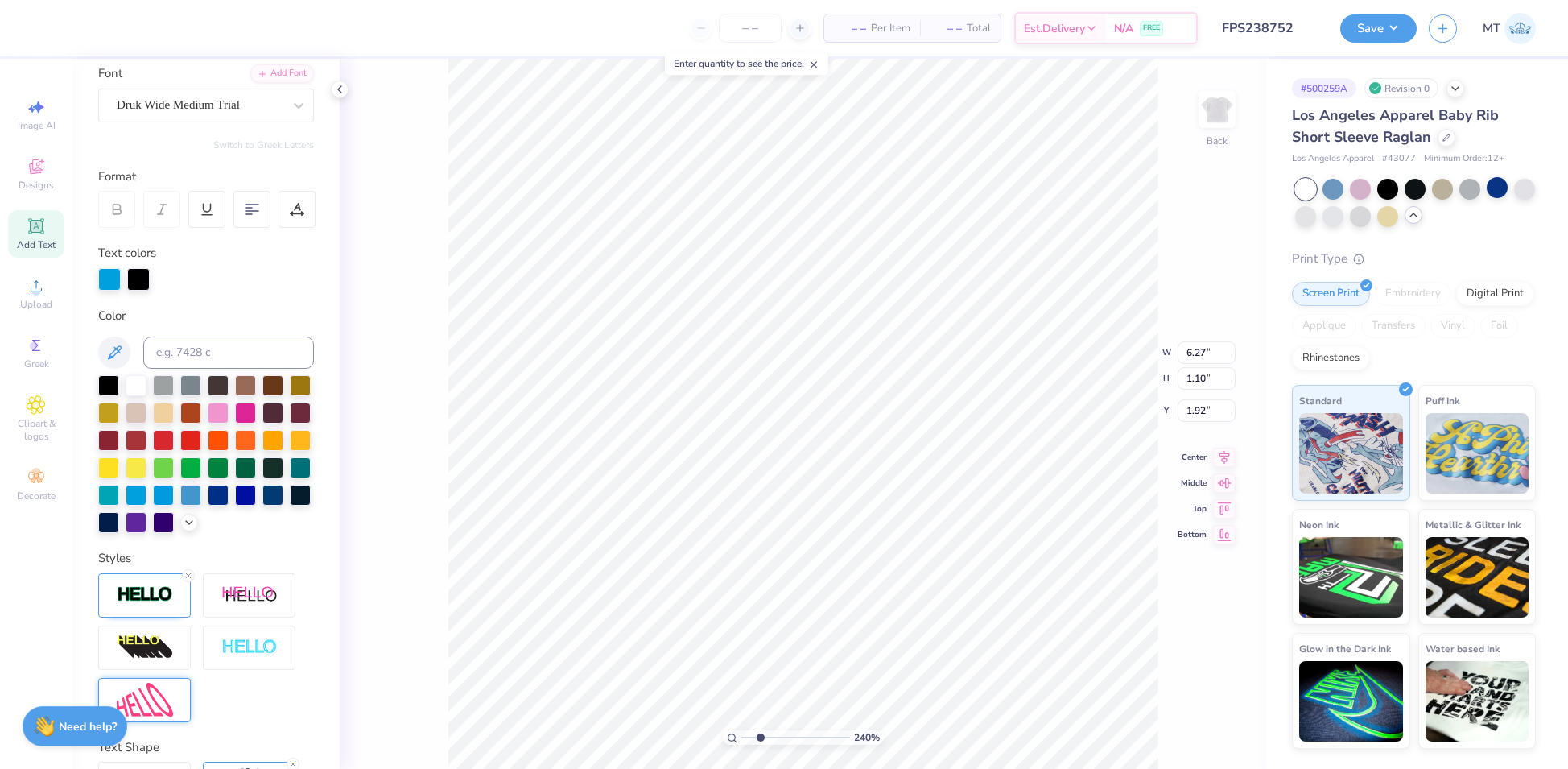
scroll to position [192, 0]
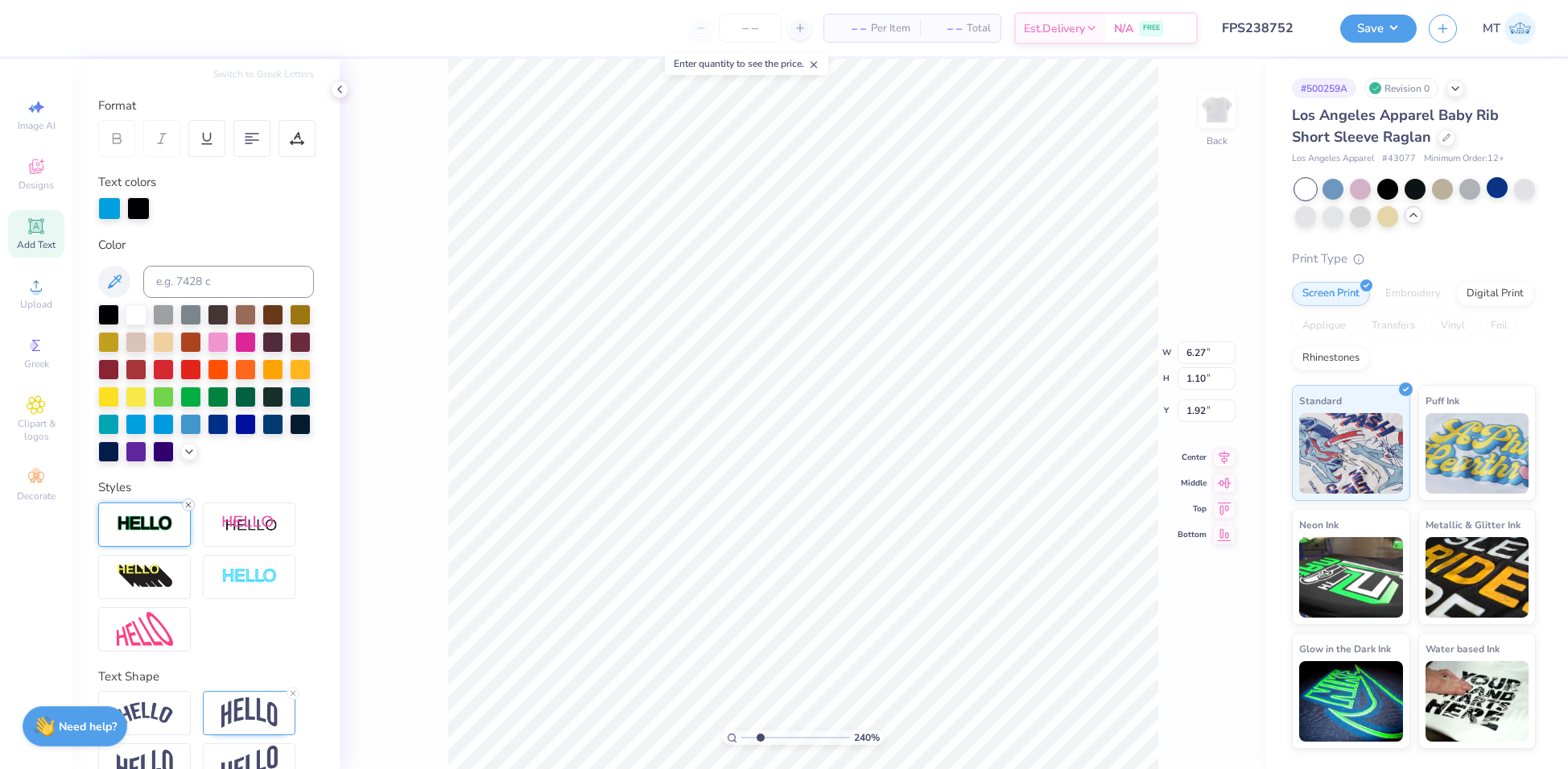
click at [186, 510] on icon at bounding box center [188, 505] width 10 height 10
type input "2.40484518216148"
type input "6.26"
type input "1.09"
type input "1.93"
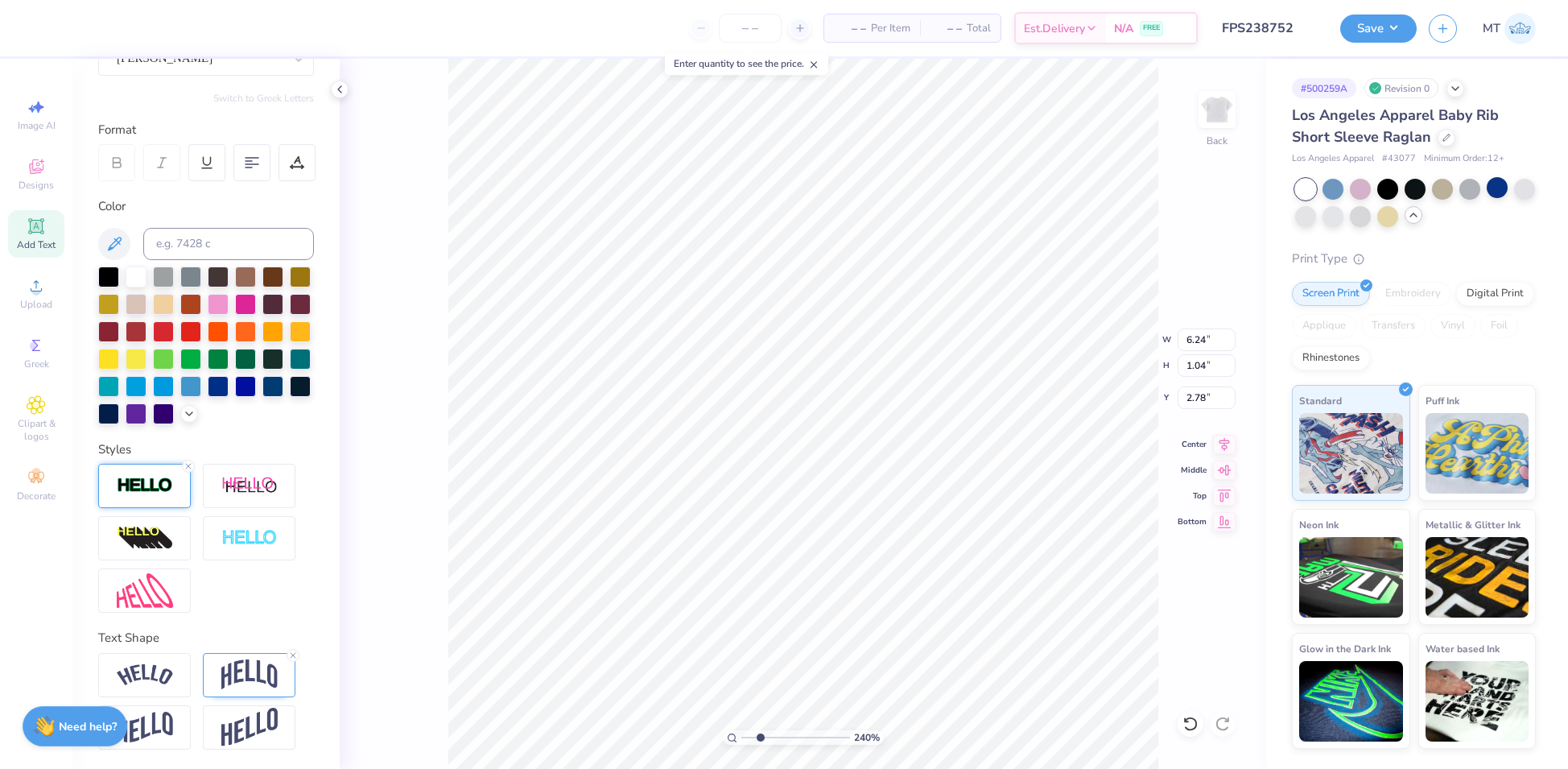
type input "2.40484518216148"
type input "4.24"
type input "0.71"
type input "2.40484518216148"
type input "2.95"
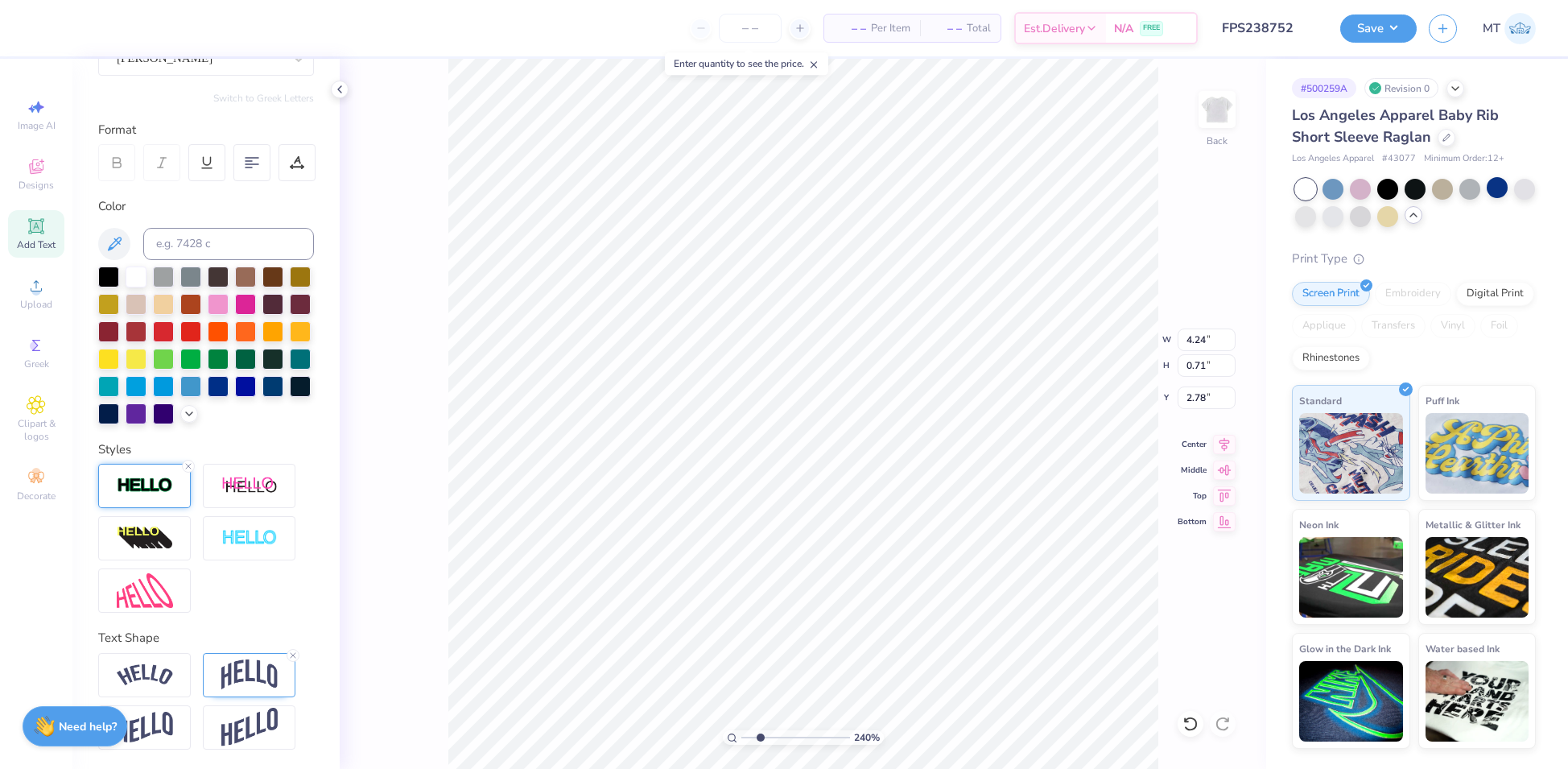
type input "3.64"
type input "3.00"
type input "2.40484518216148"
type input "1.77"
type input "2.40484518216148"
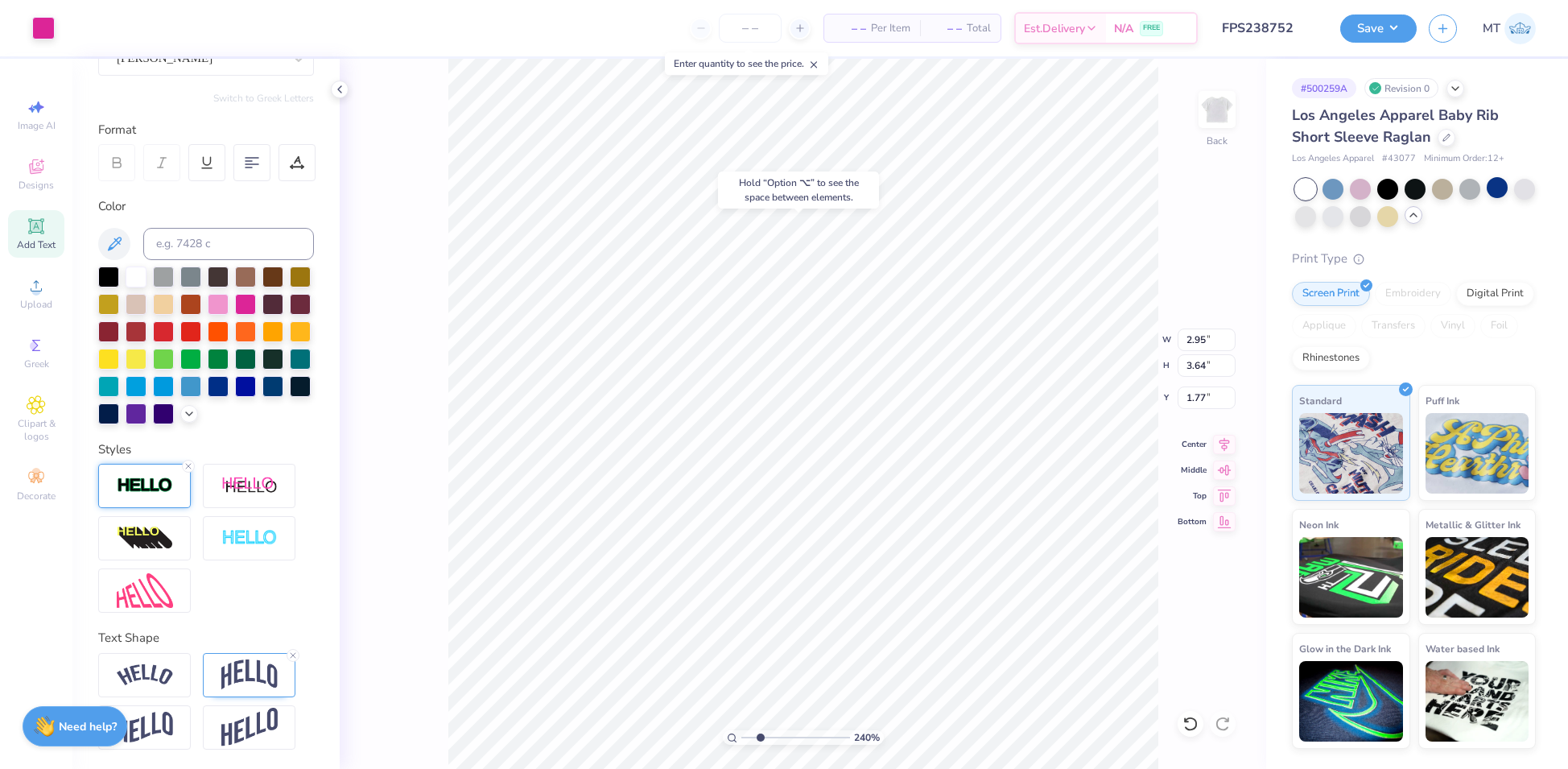
type input "3.00"
type input "2.40484518216148"
type input "4.24"
type input "0.71"
type input "2.78"
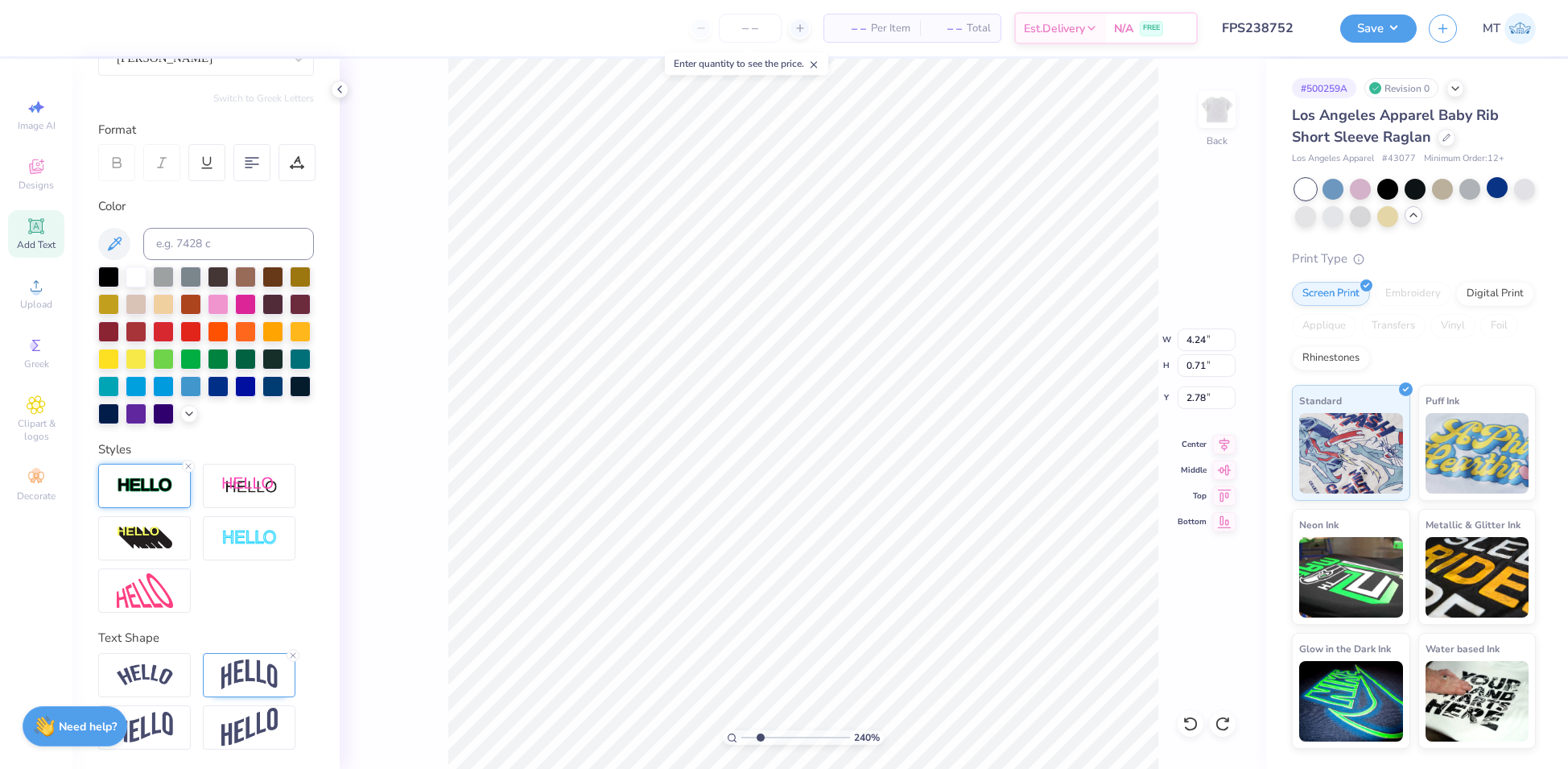
type input "2.40484518216148"
type input "1.33"
click at [268, 682] on img at bounding box center [250, 675] width 56 height 31
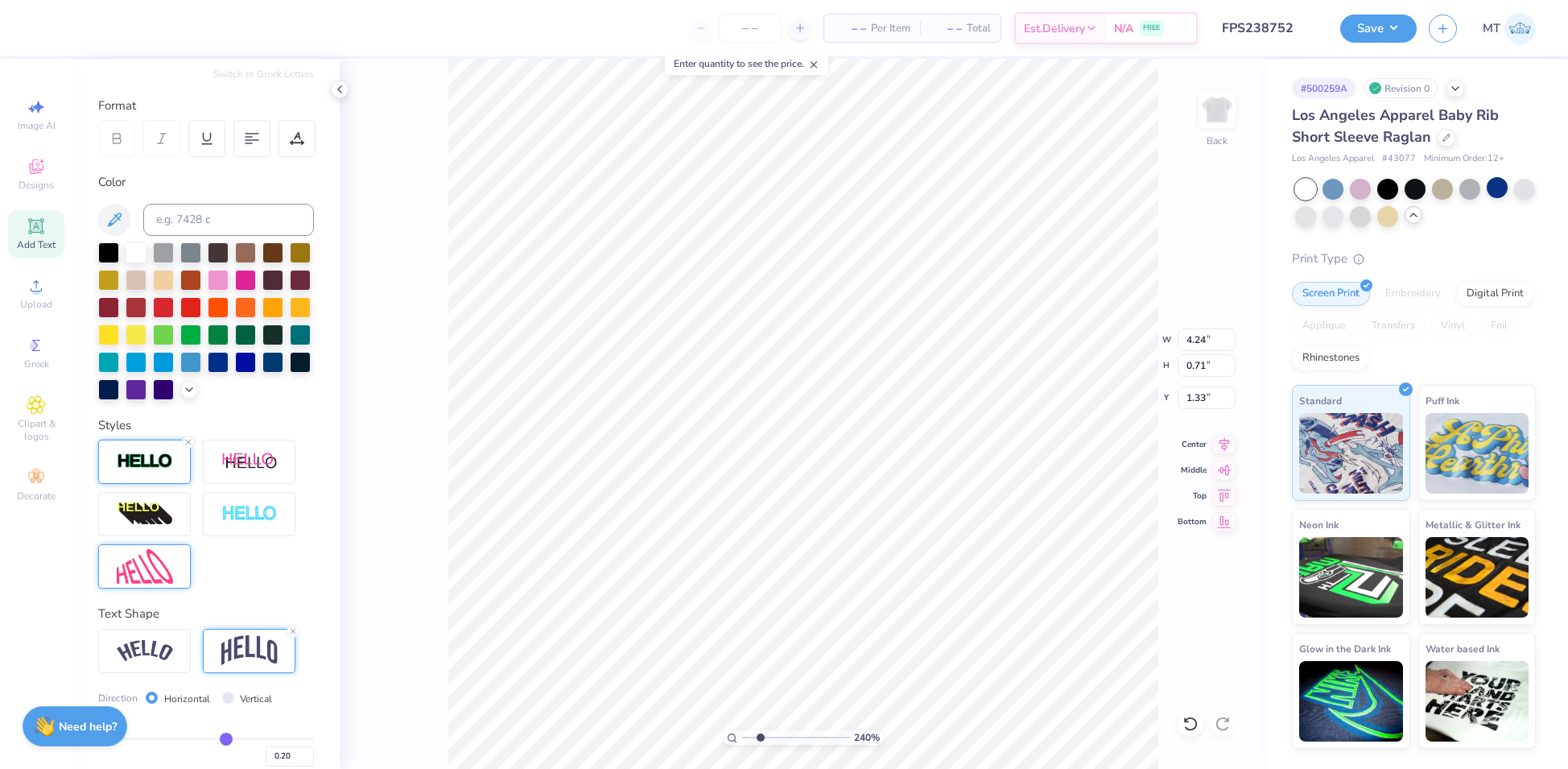
scroll to position [287, 0]
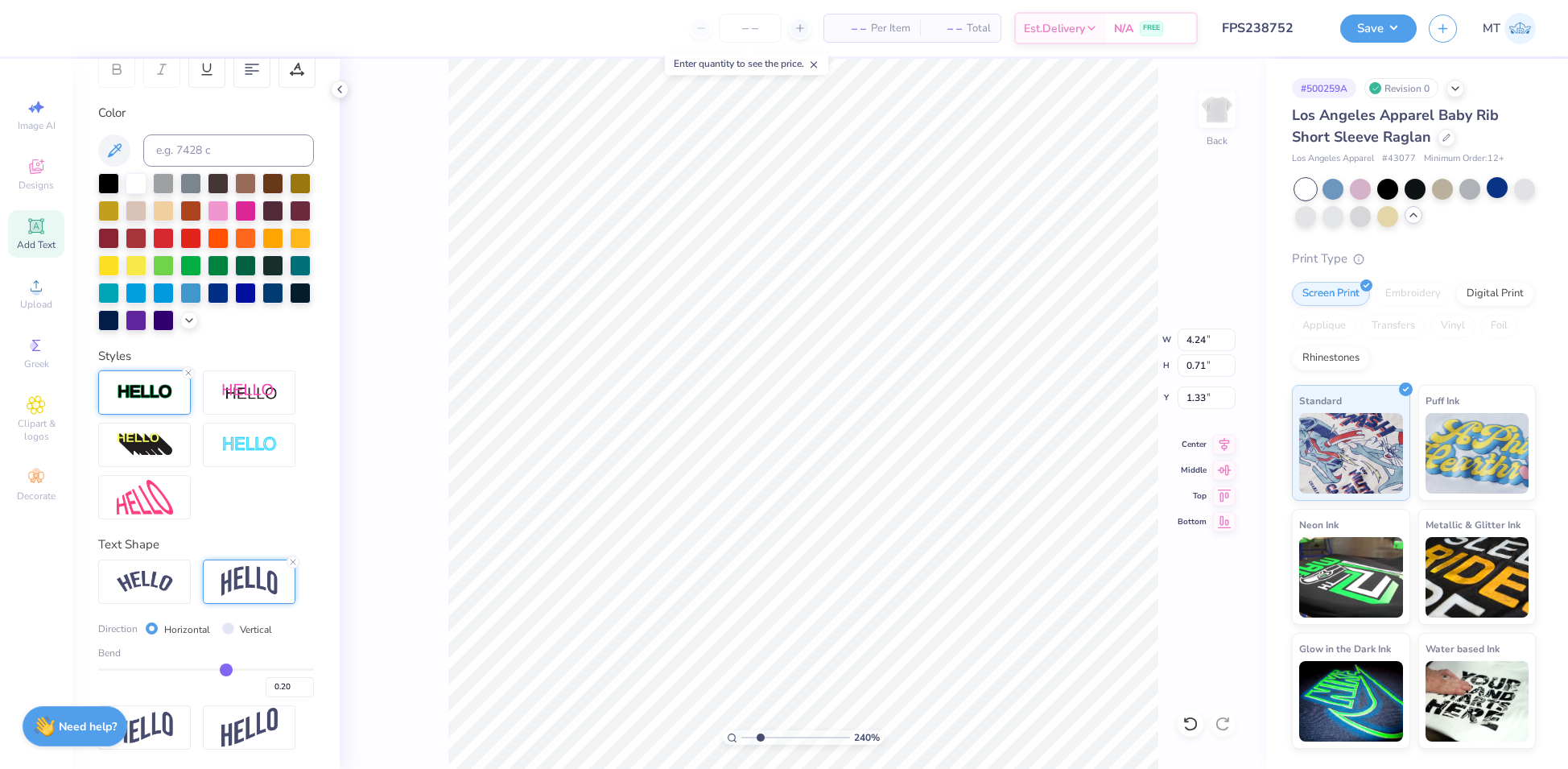
type input "0.17"
type input "0.16"
type input "0.15"
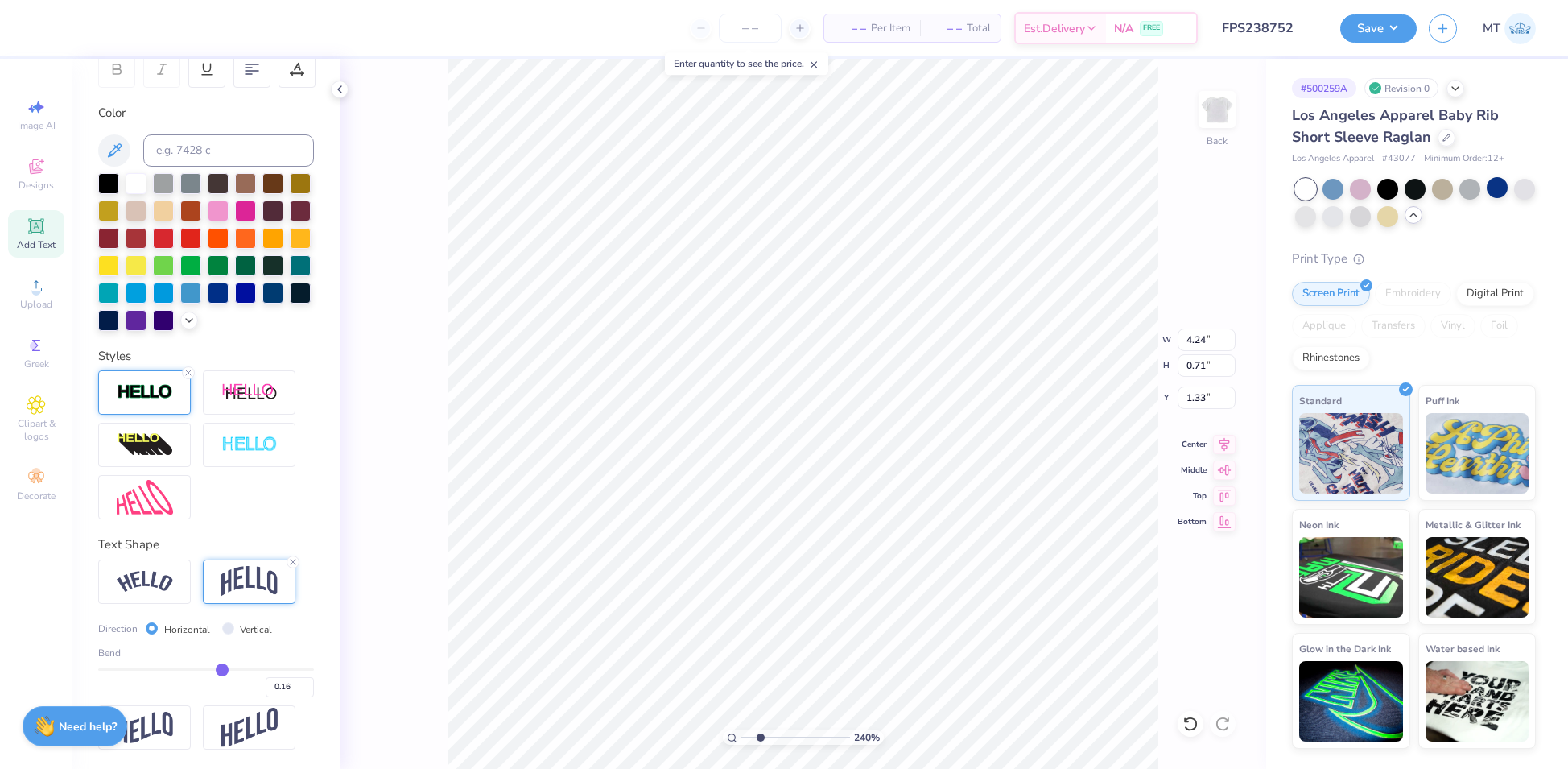
type input "0.15"
type input "0.14"
type input "0.13"
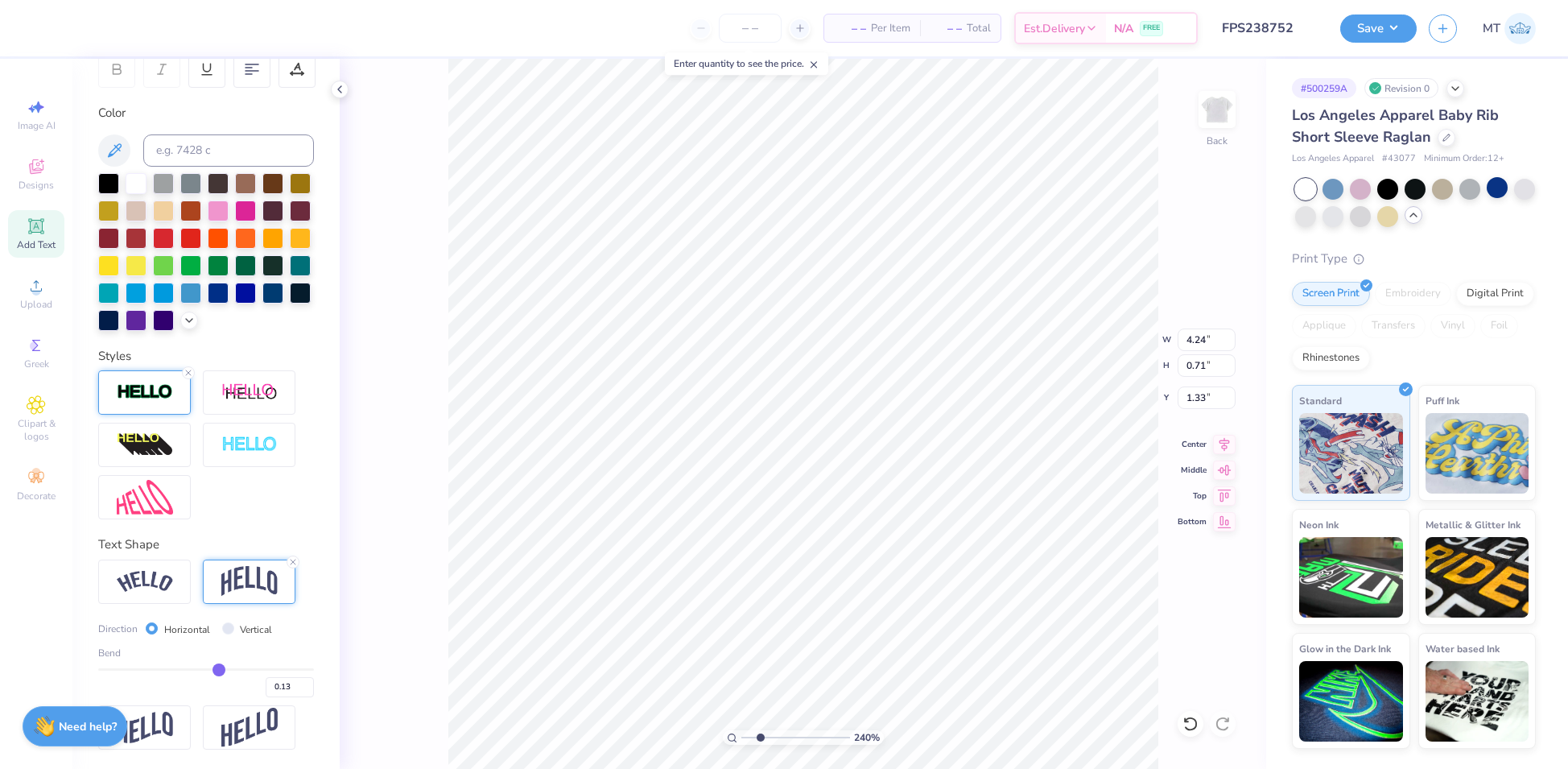
type input "0.12"
type input "0.11"
type input "0.1"
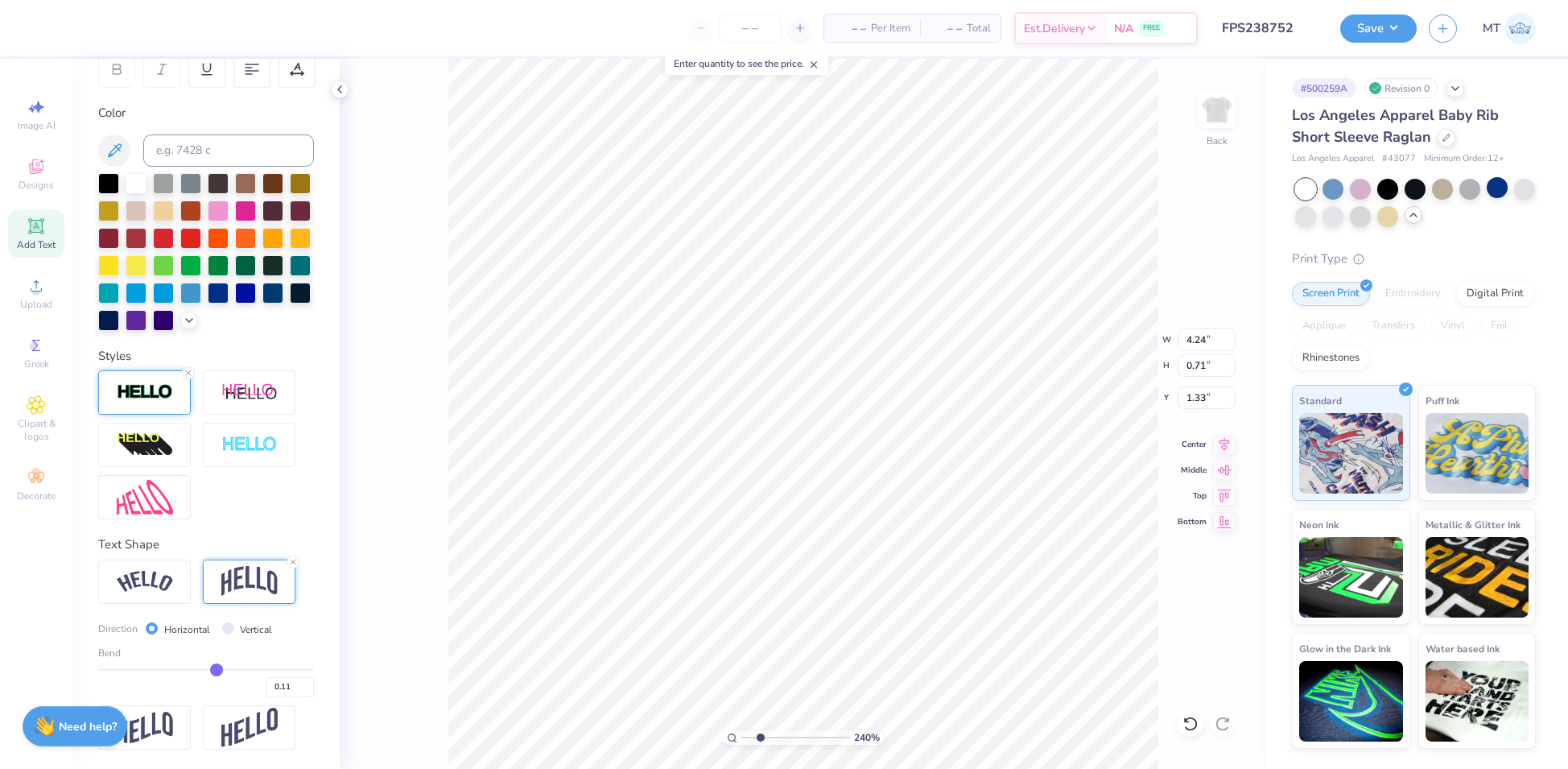
type input "0.10"
type input "0.09"
type input "0.08"
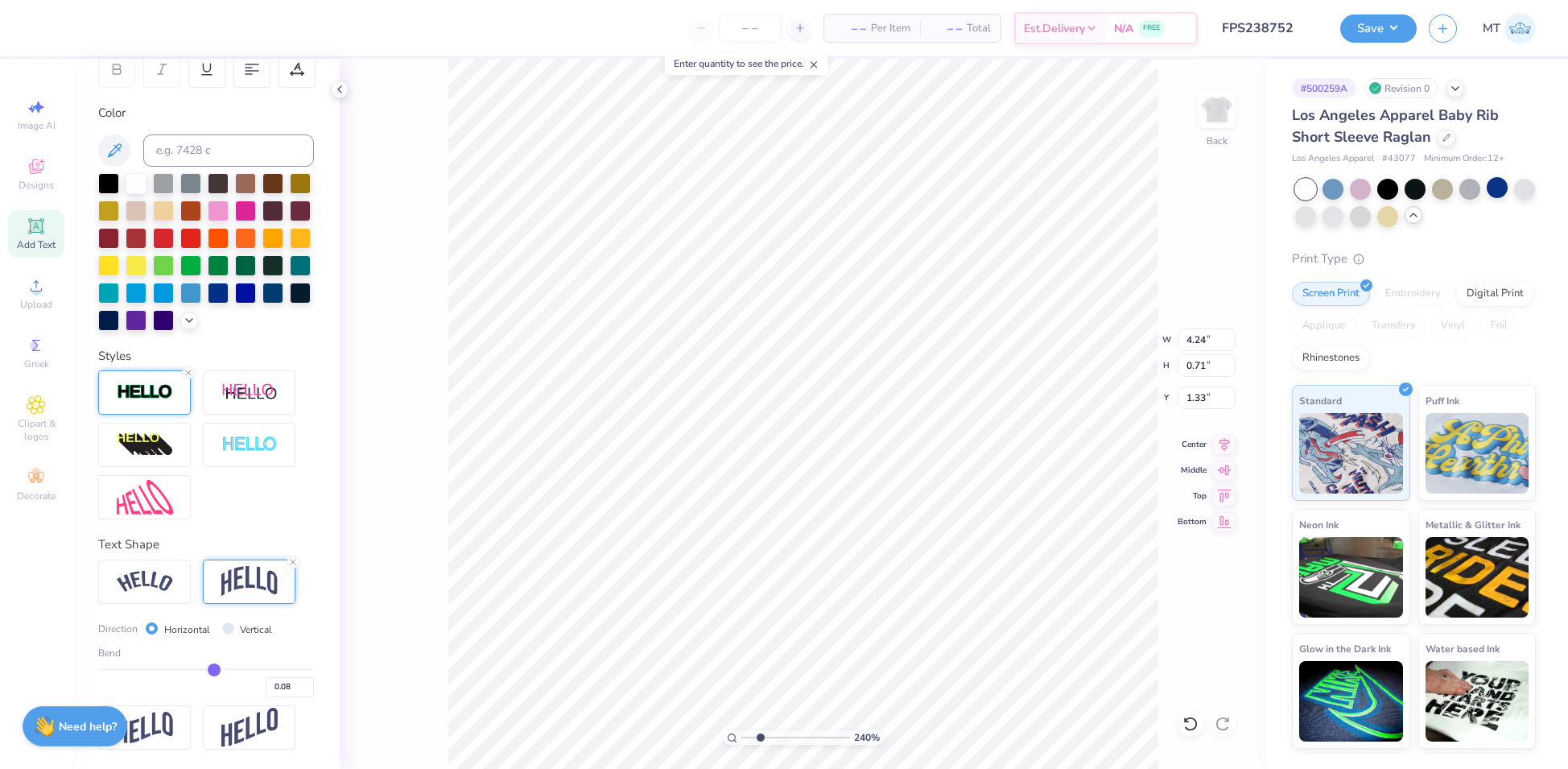
type input "0.07"
type input "0.06"
type input "0.07"
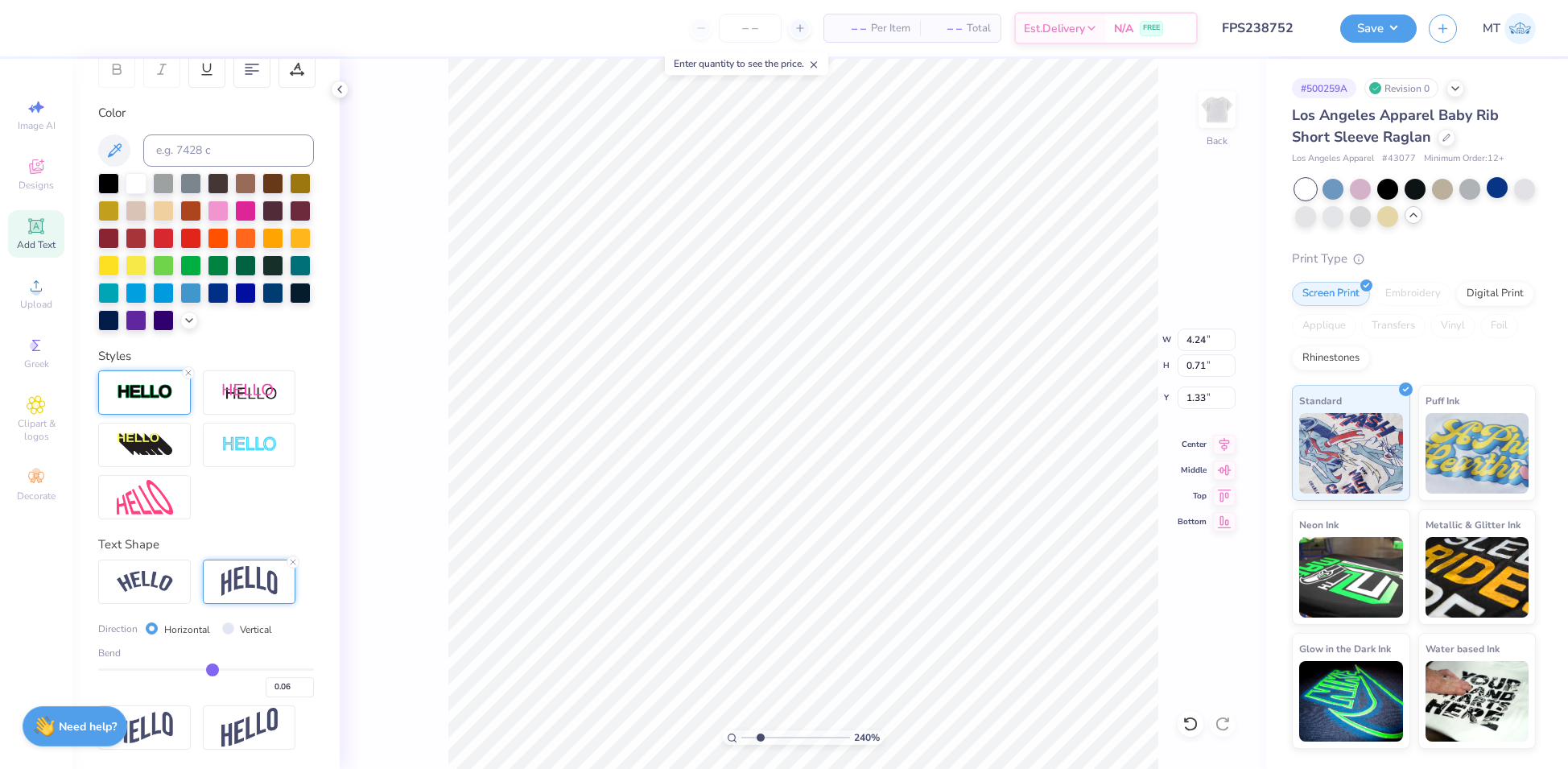
type input "0.07"
type input "0.08"
type input "0.09"
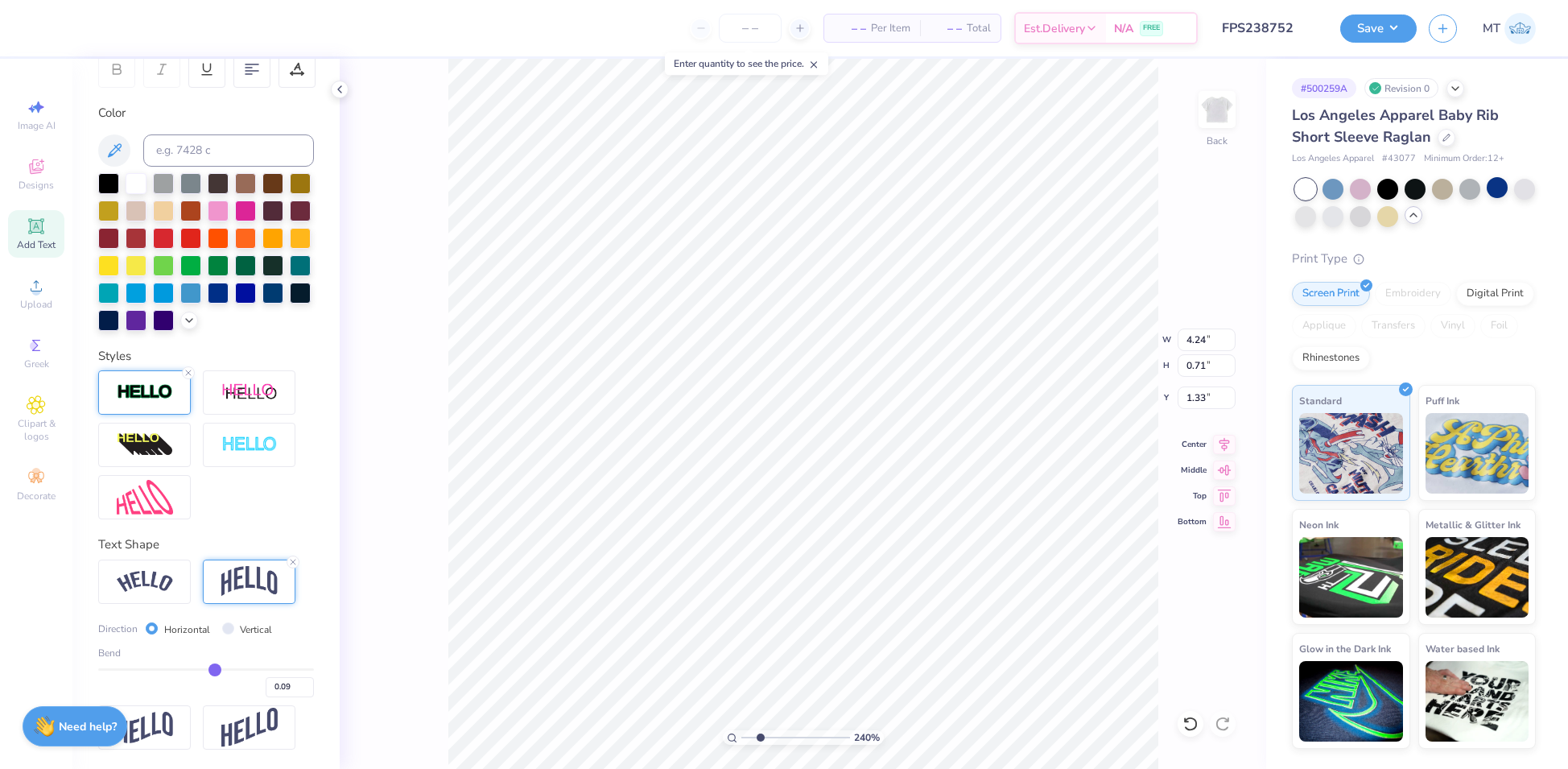
type input "0.1"
type input "0.10"
type input "0.11"
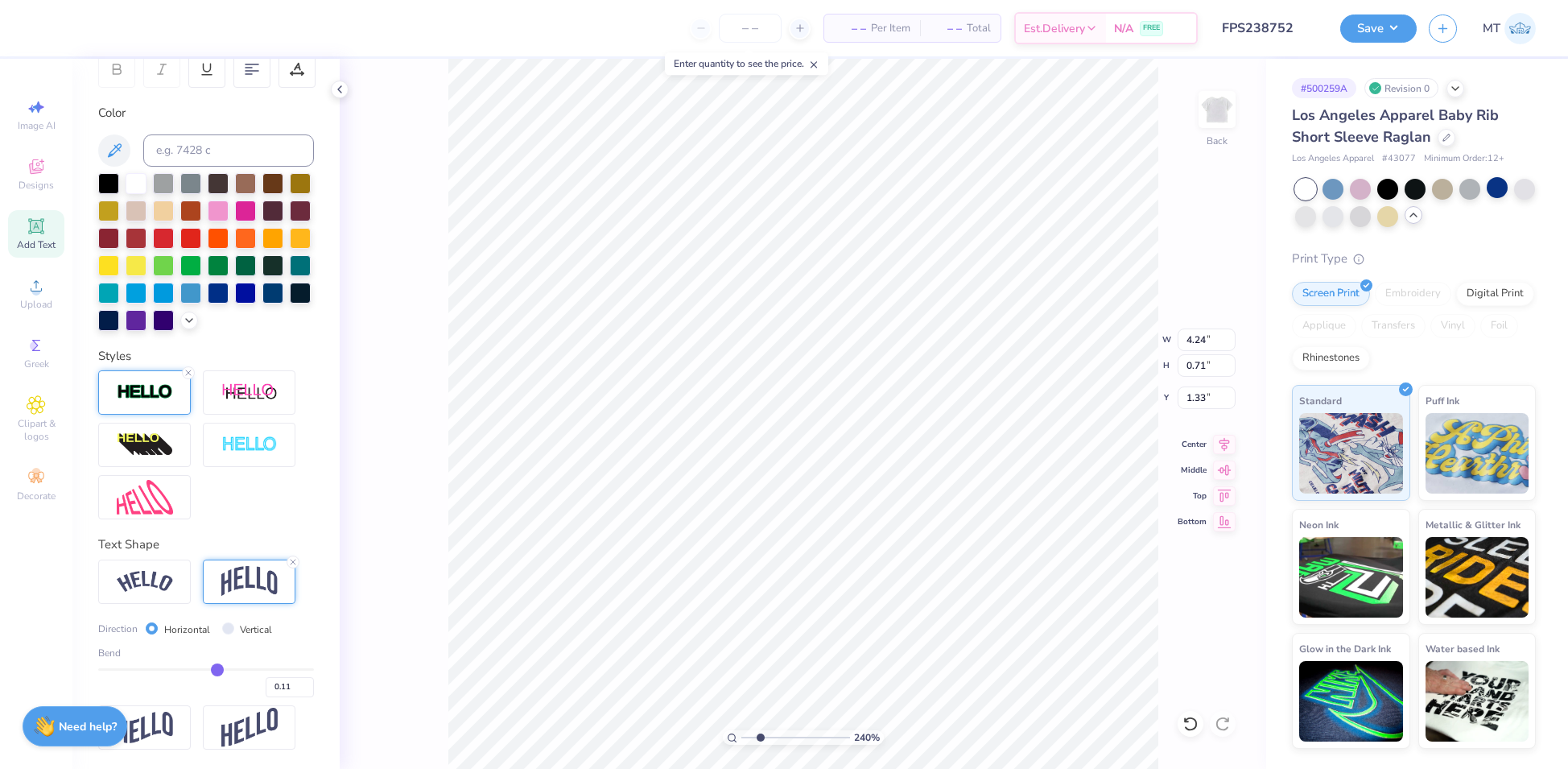
click at [208, 669] on input "range" at bounding box center [206, 669] width 216 height 3
type input "2.40484518216148"
type input "0.56"
type input "1.41"
type input "2.40484518216148"
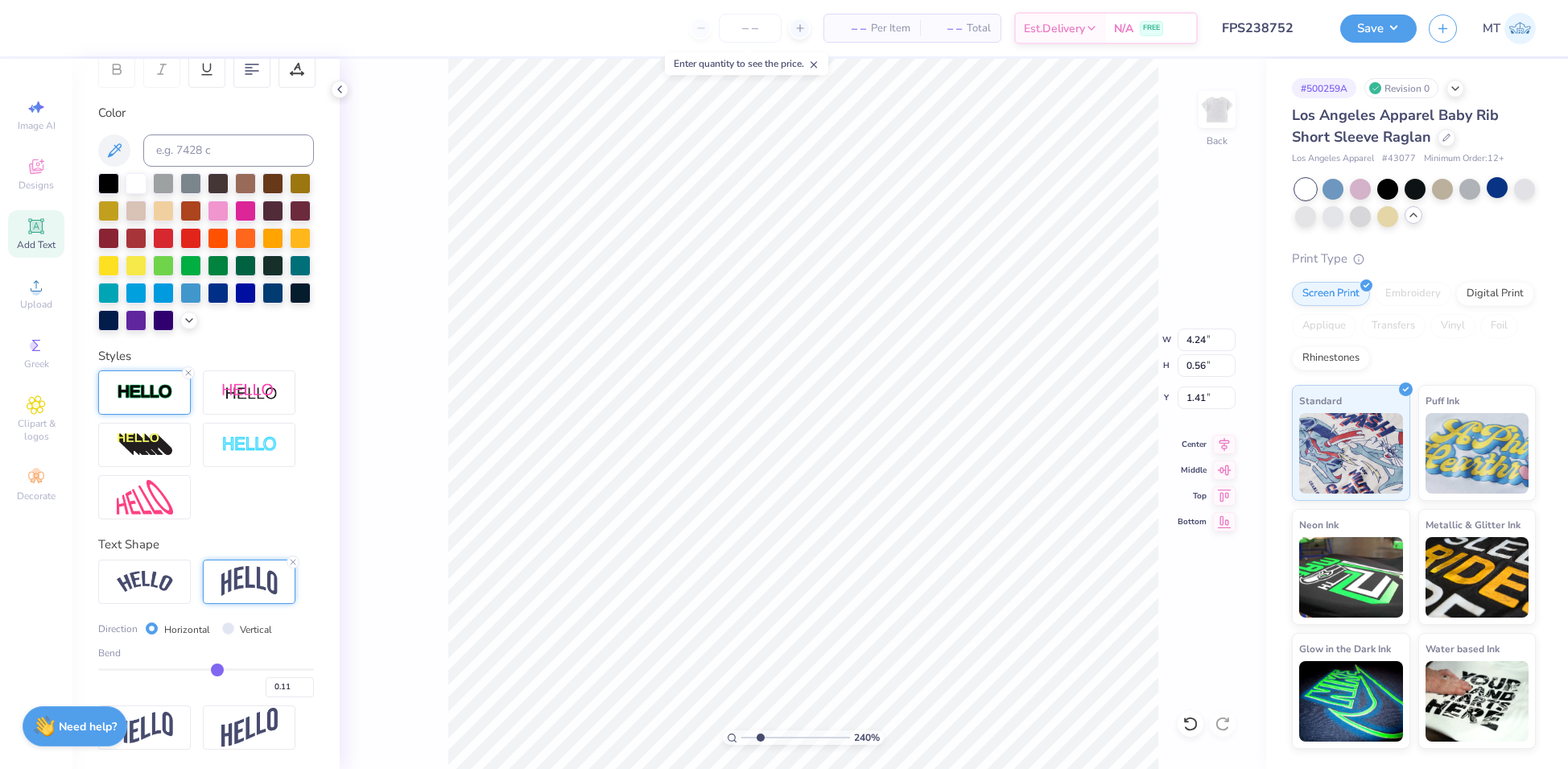
type input "0.12"
type input "0.13"
type input "0.14"
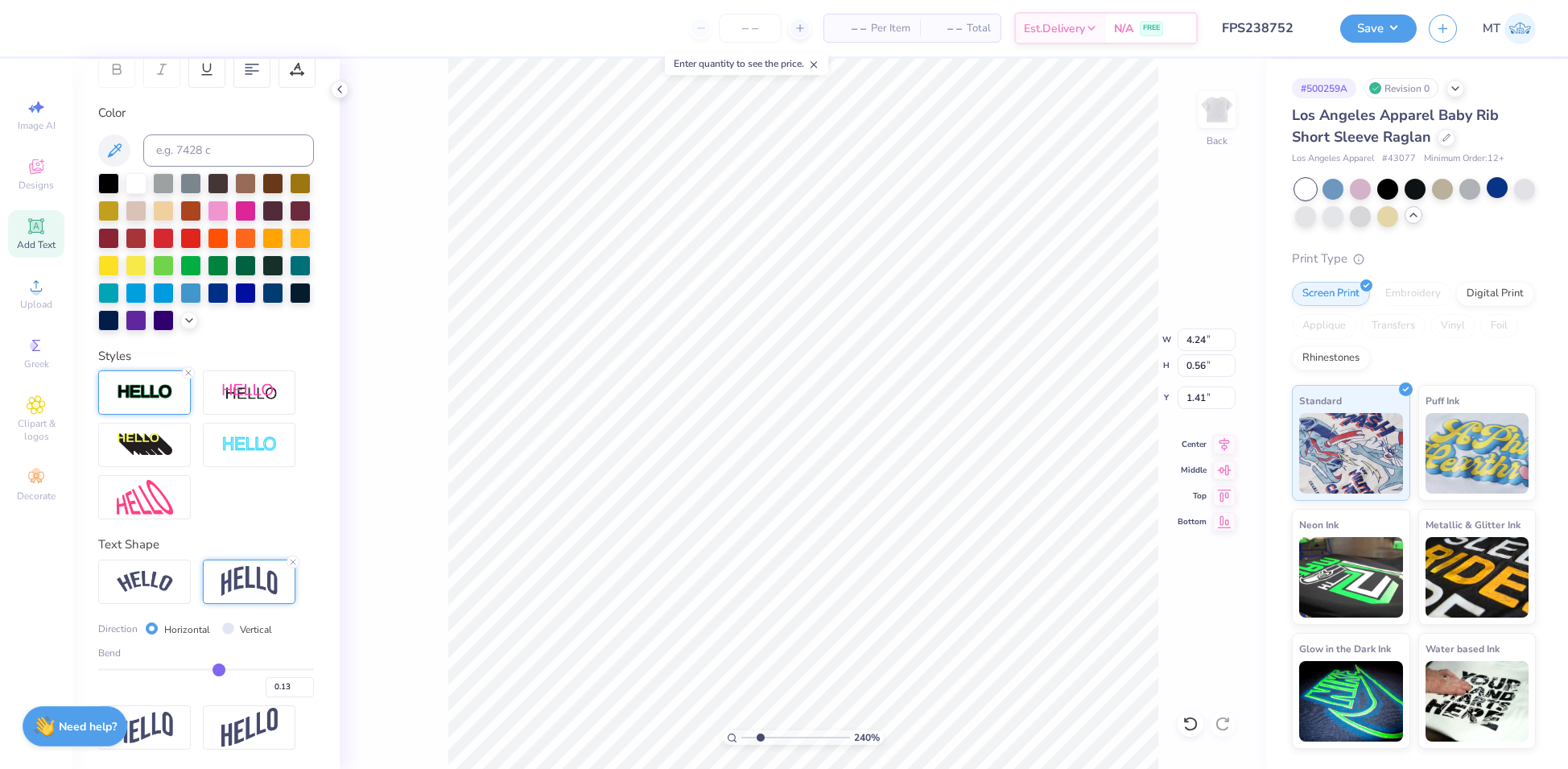
type input "0.14"
type input "0.15"
click at [211, 669] on input "range" at bounding box center [206, 669] width 216 height 3
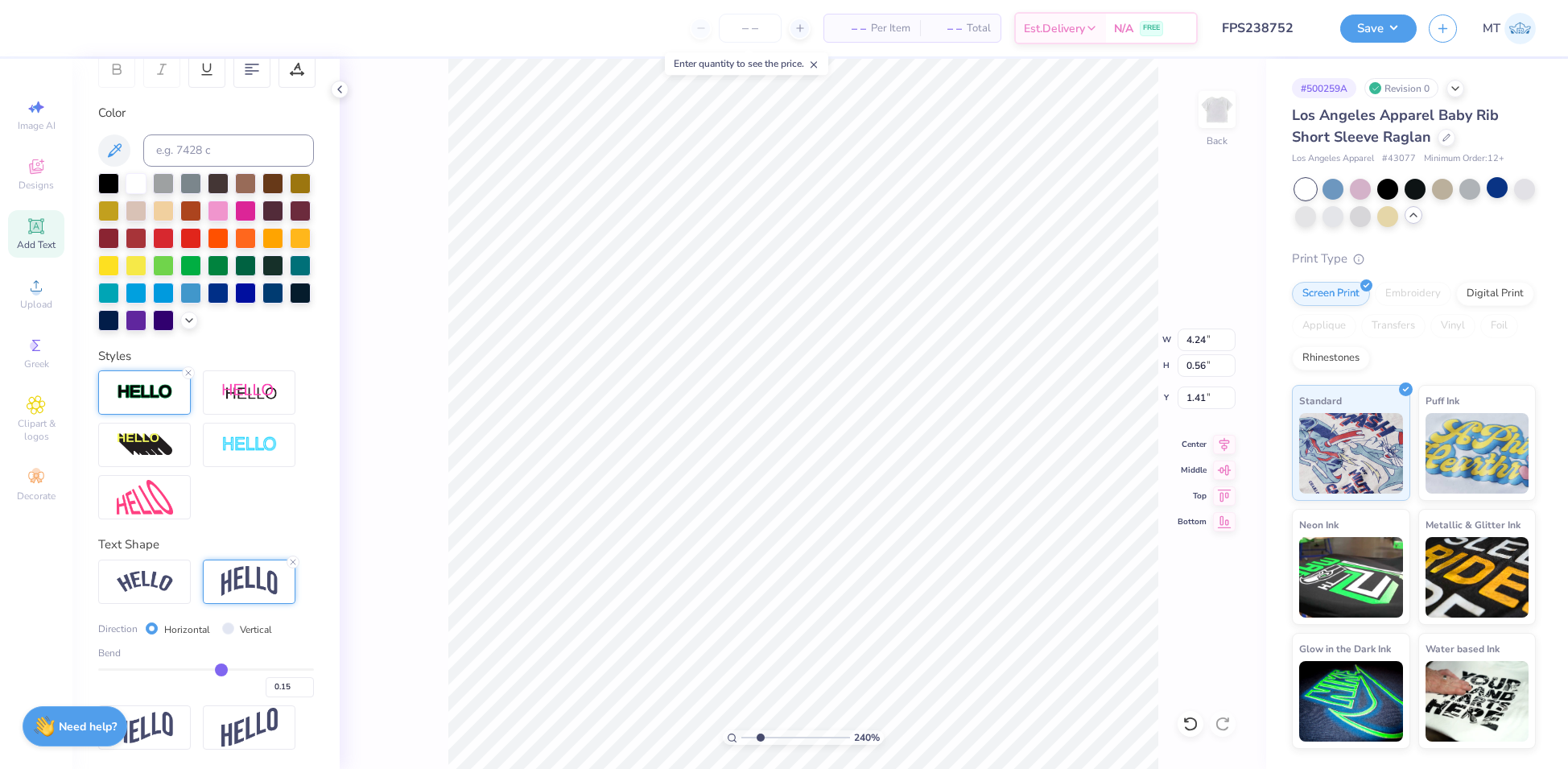
type input "2.40484518216148"
type input "0.62"
type input "1.38"
type input "2.40484518216148"
type input "2.40"
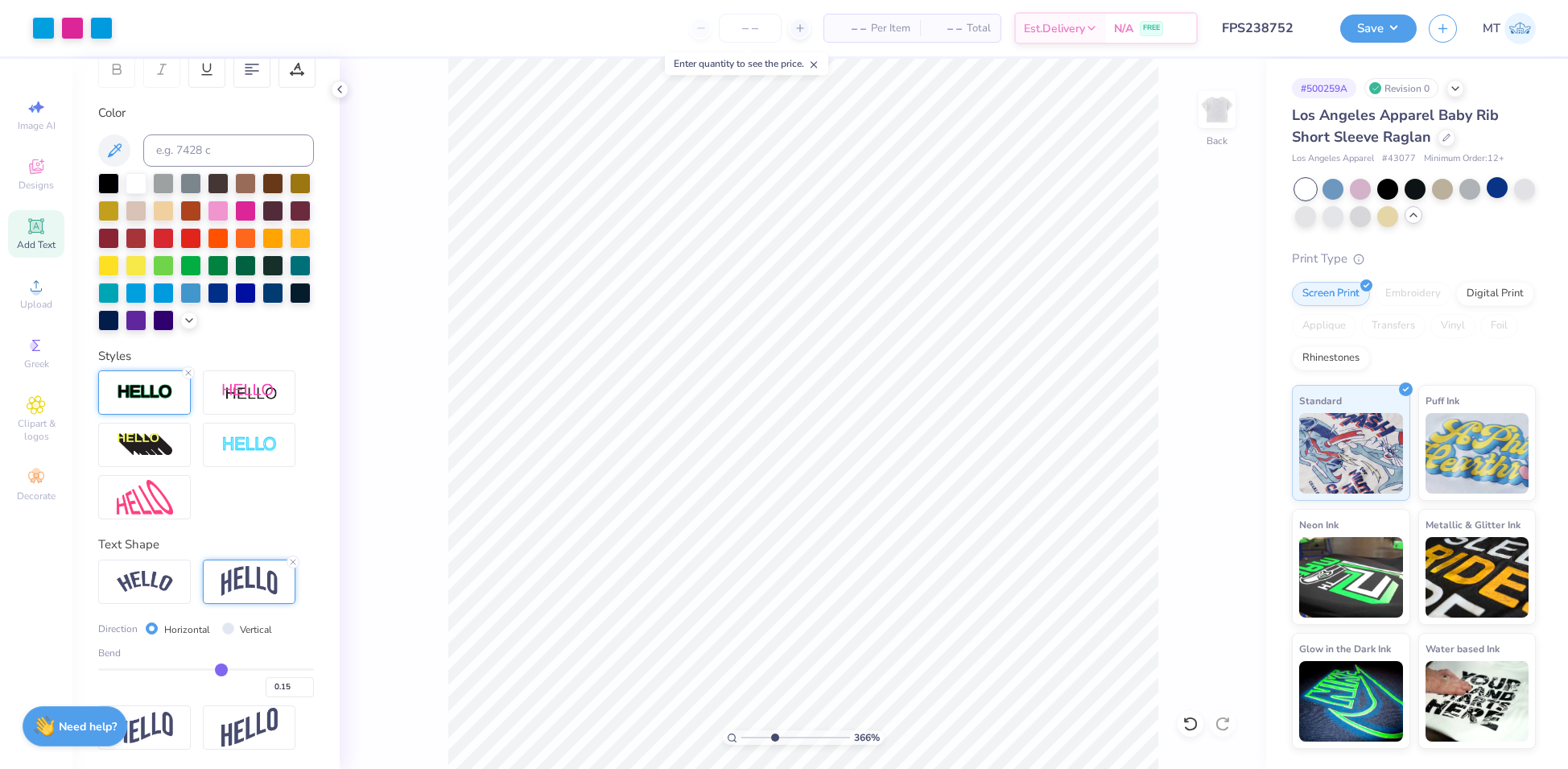
type input "3.66456994434652"
click at [165, 399] on img at bounding box center [145, 393] width 56 height 18
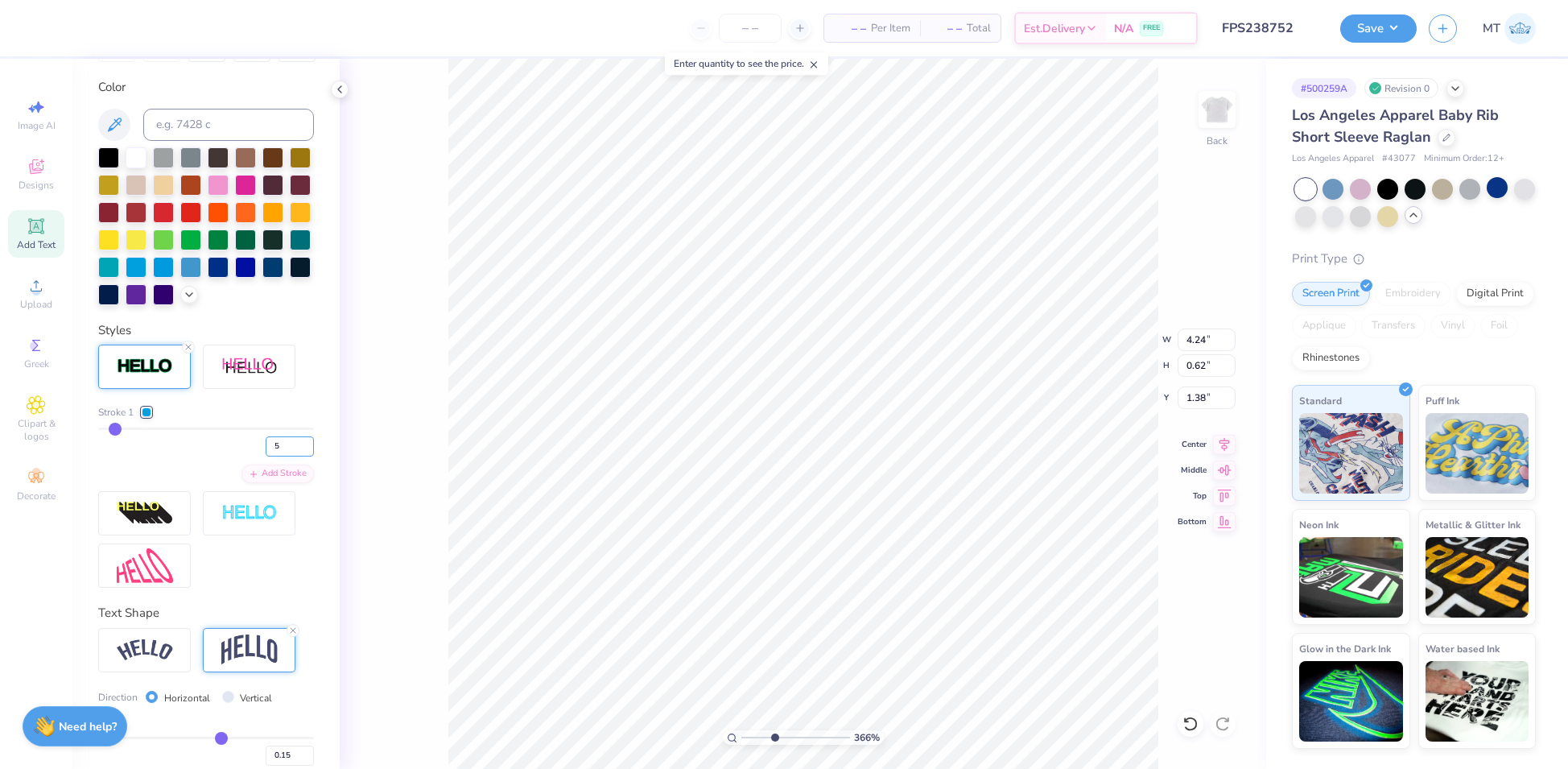
click at [291, 457] on input "5" at bounding box center [289, 447] width 48 height 20
click at [291, 457] on input "4" at bounding box center [289, 447] width 48 height 20
click at [291, 457] on input "3" at bounding box center [289, 447] width 48 height 20
type input "2"
click at [291, 457] on input "2" at bounding box center [289, 447] width 48 height 20
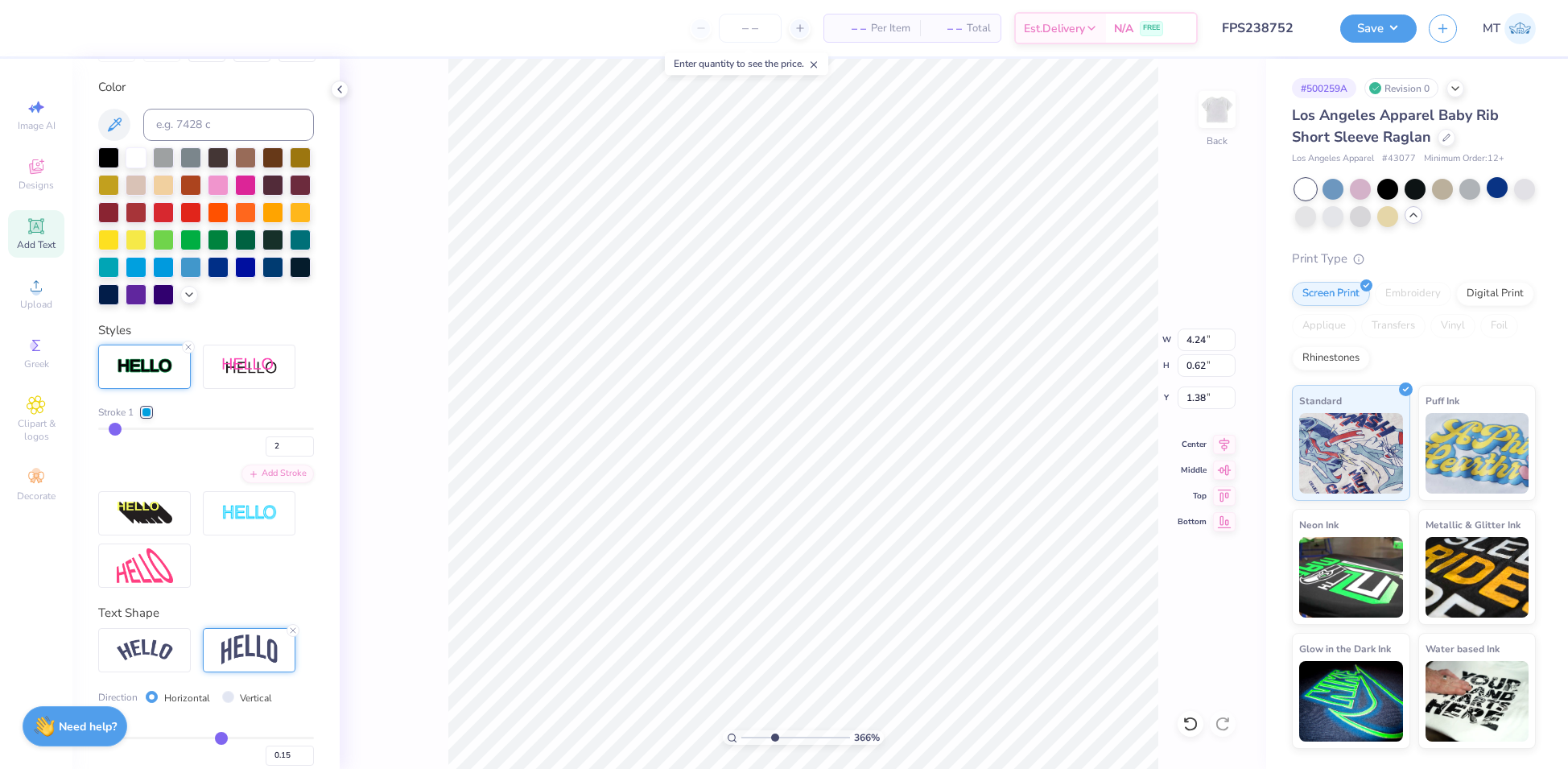
type input "3.66456994434652"
type input "2"
type input "3.66456994434652"
type input "3"
click at [290, 457] on input "3" at bounding box center [289, 447] width 48 height 20
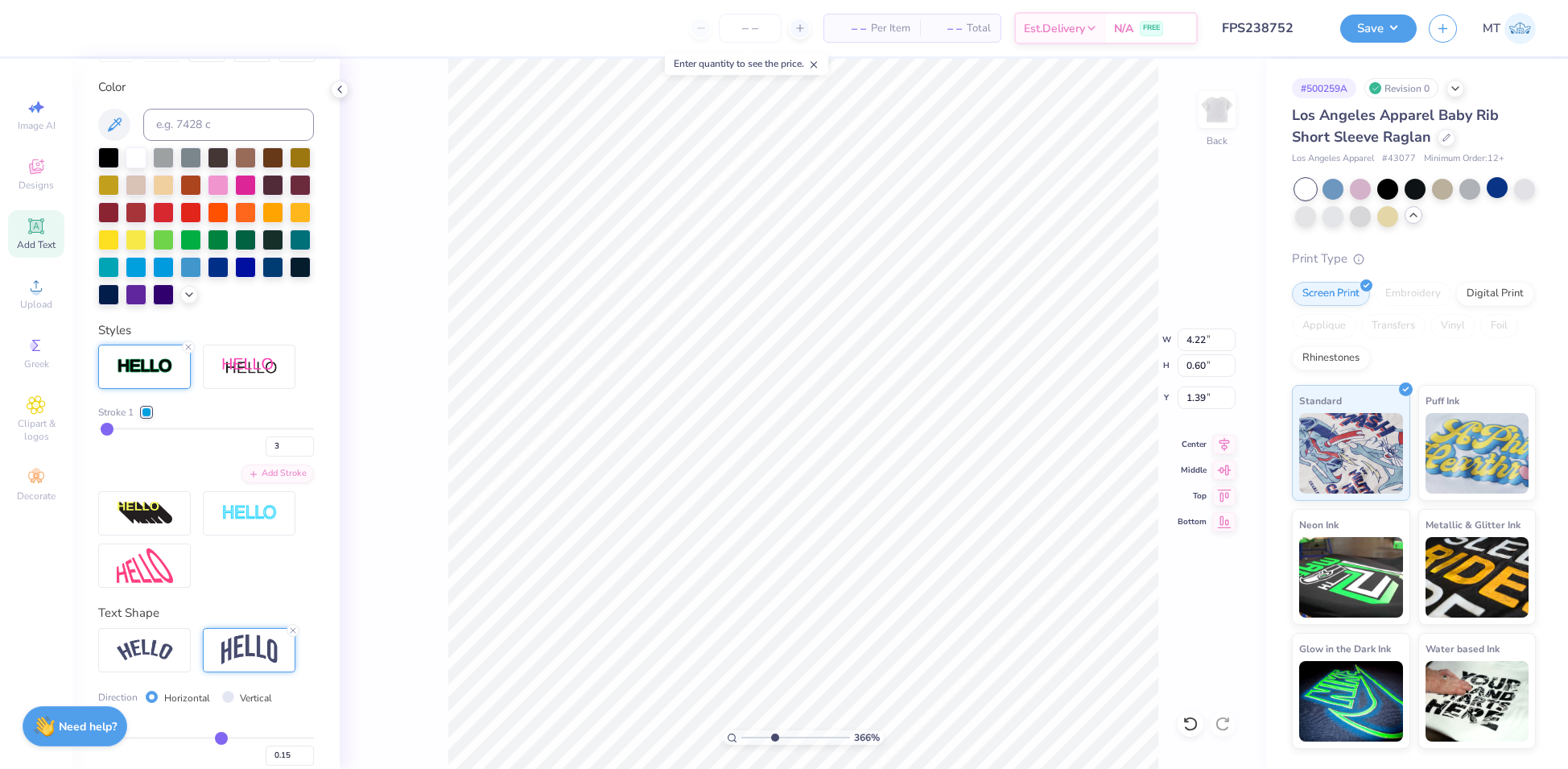
type input "3.66456994434652"
type input "3"
type input "3.66456994434652"
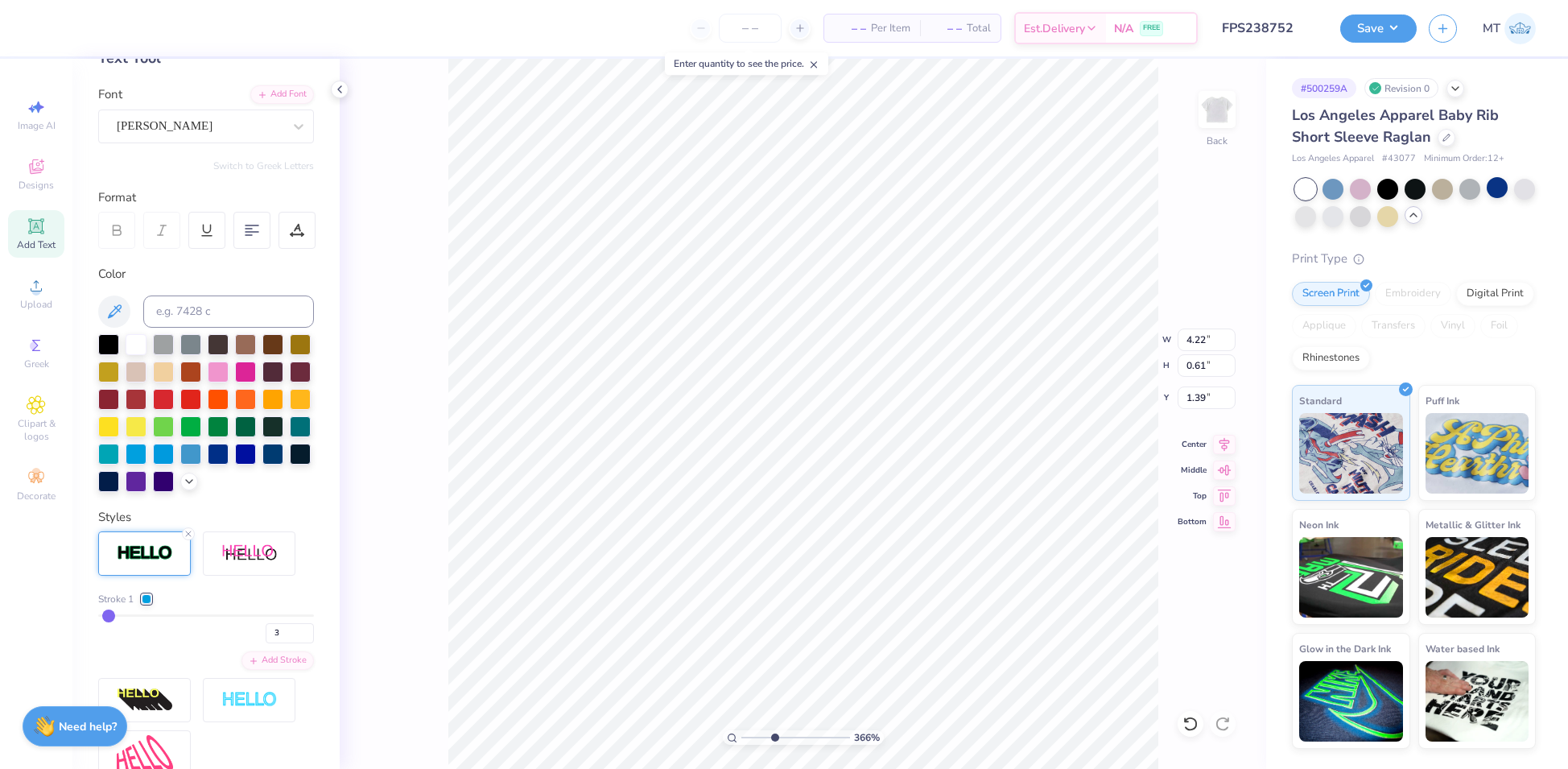
scroll to position [0, 0]
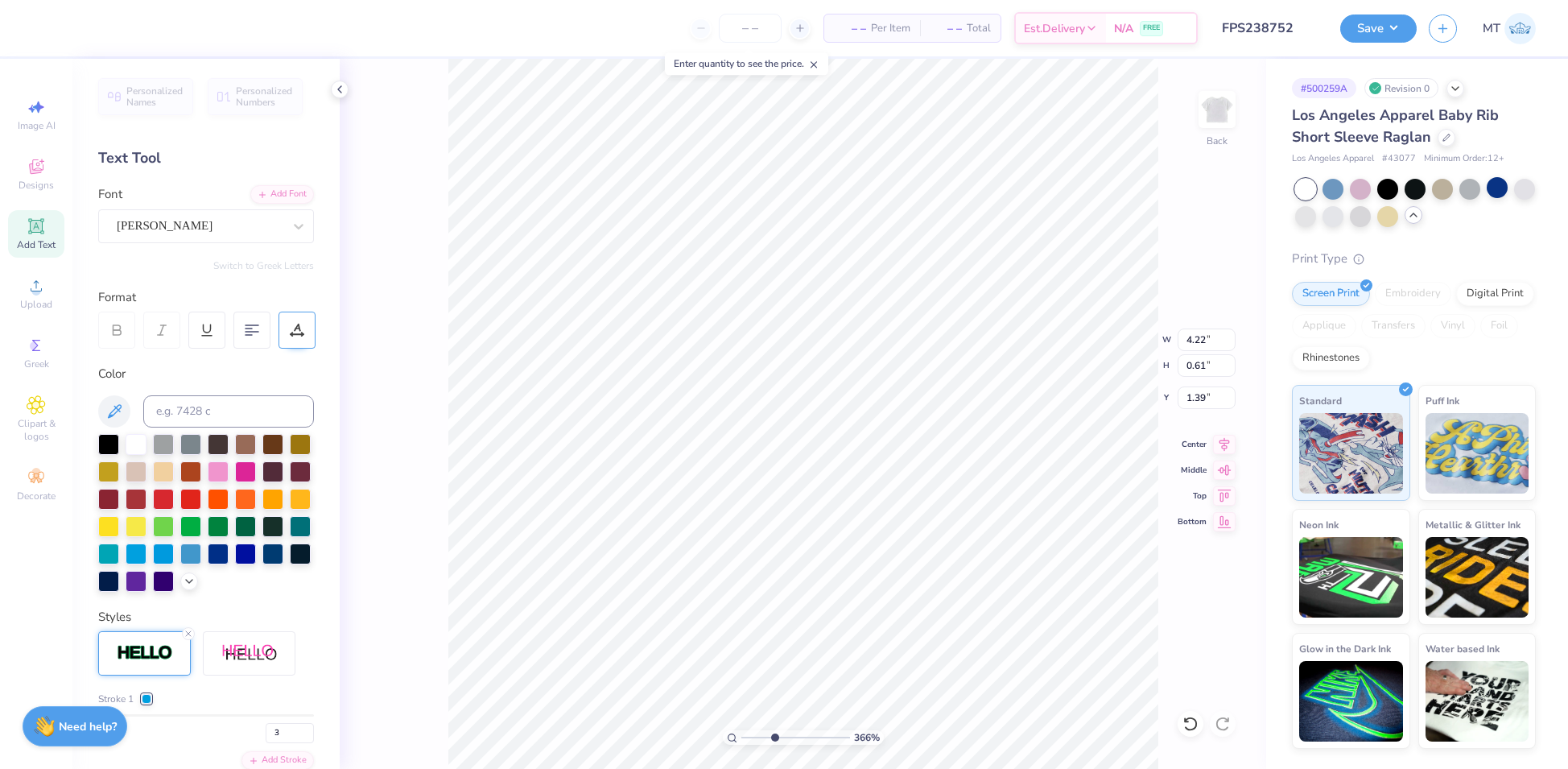
click at [295, 323] on icon at bounding box center [297, 330] width 14 height 14
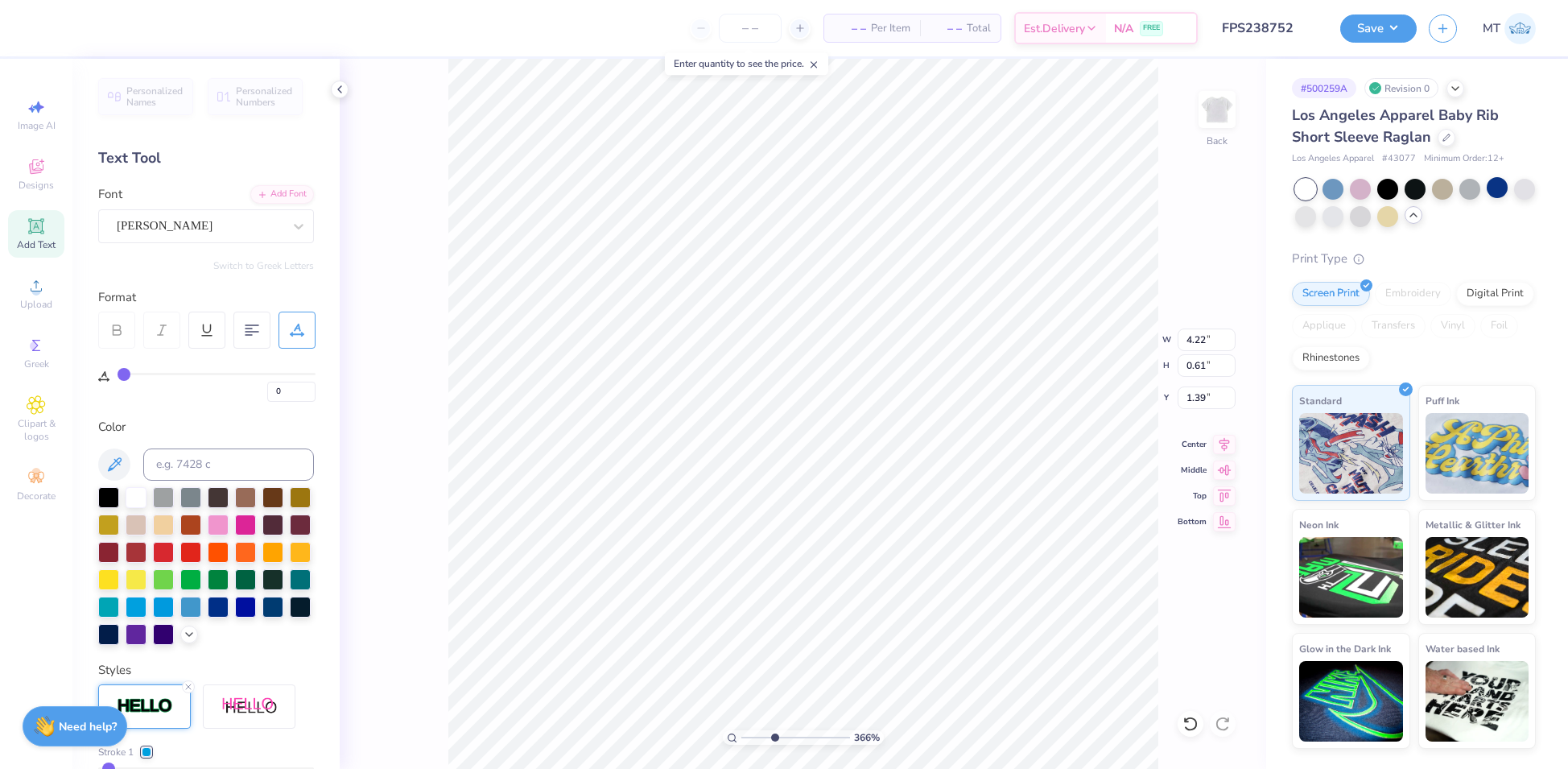
type input "2"
type input "4"
type input "7"
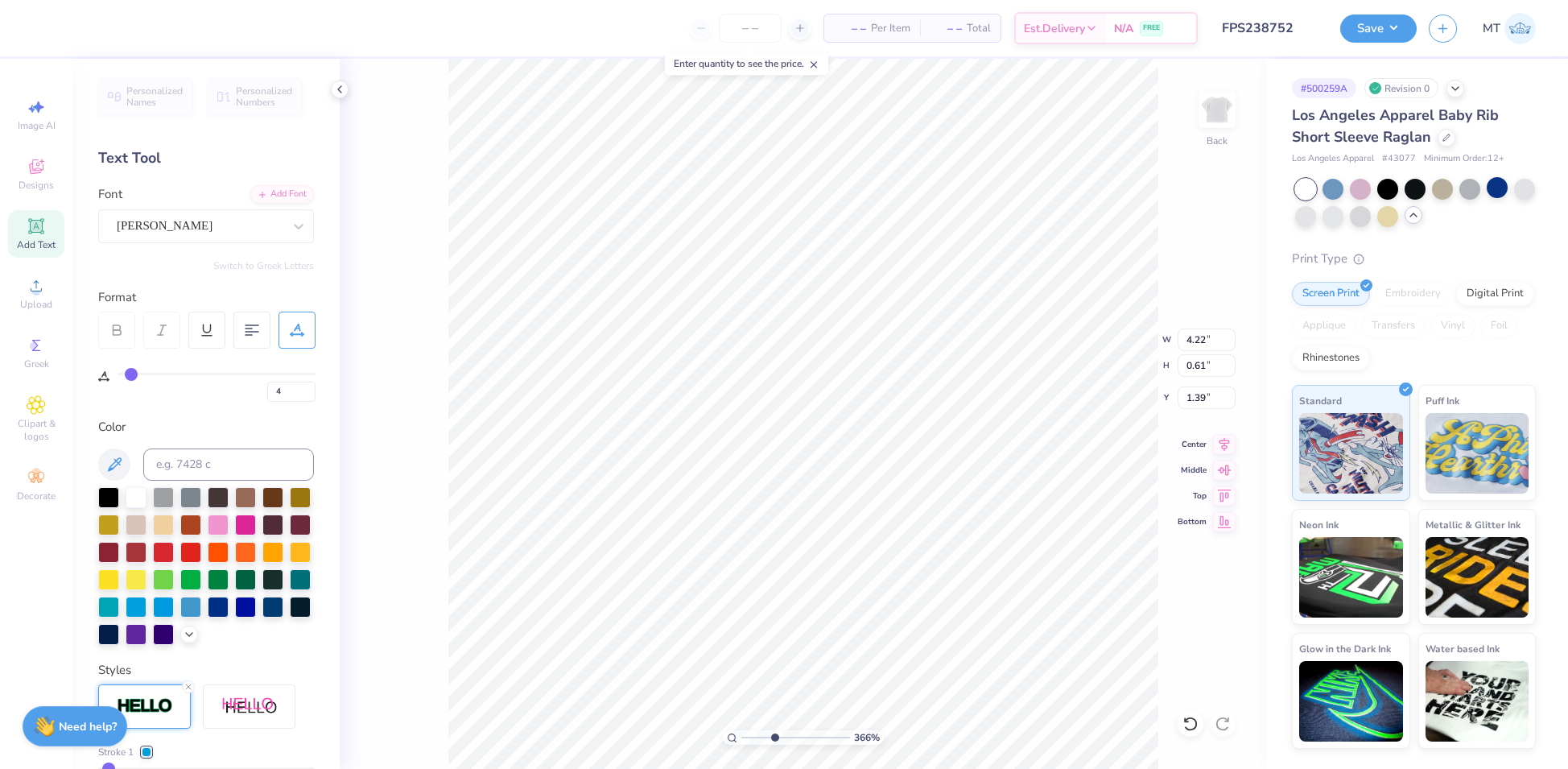
type input "7"
type input "8"
type input "9"
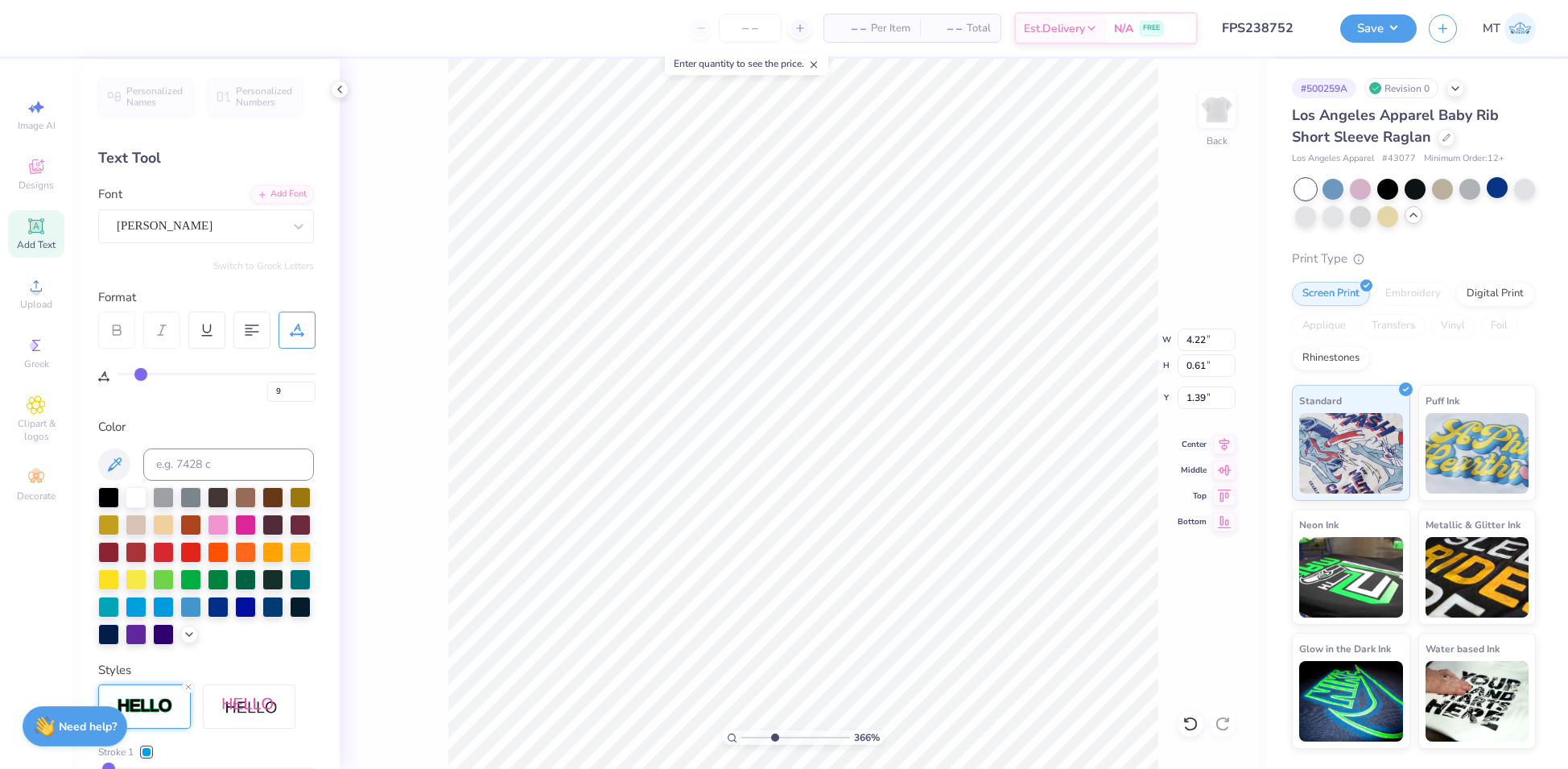
type input "11"
type input "12"
drag, startPoint x: 128, startPoint y: 373, endPoint x: 145, endPoint y: 374, distance: 17.0
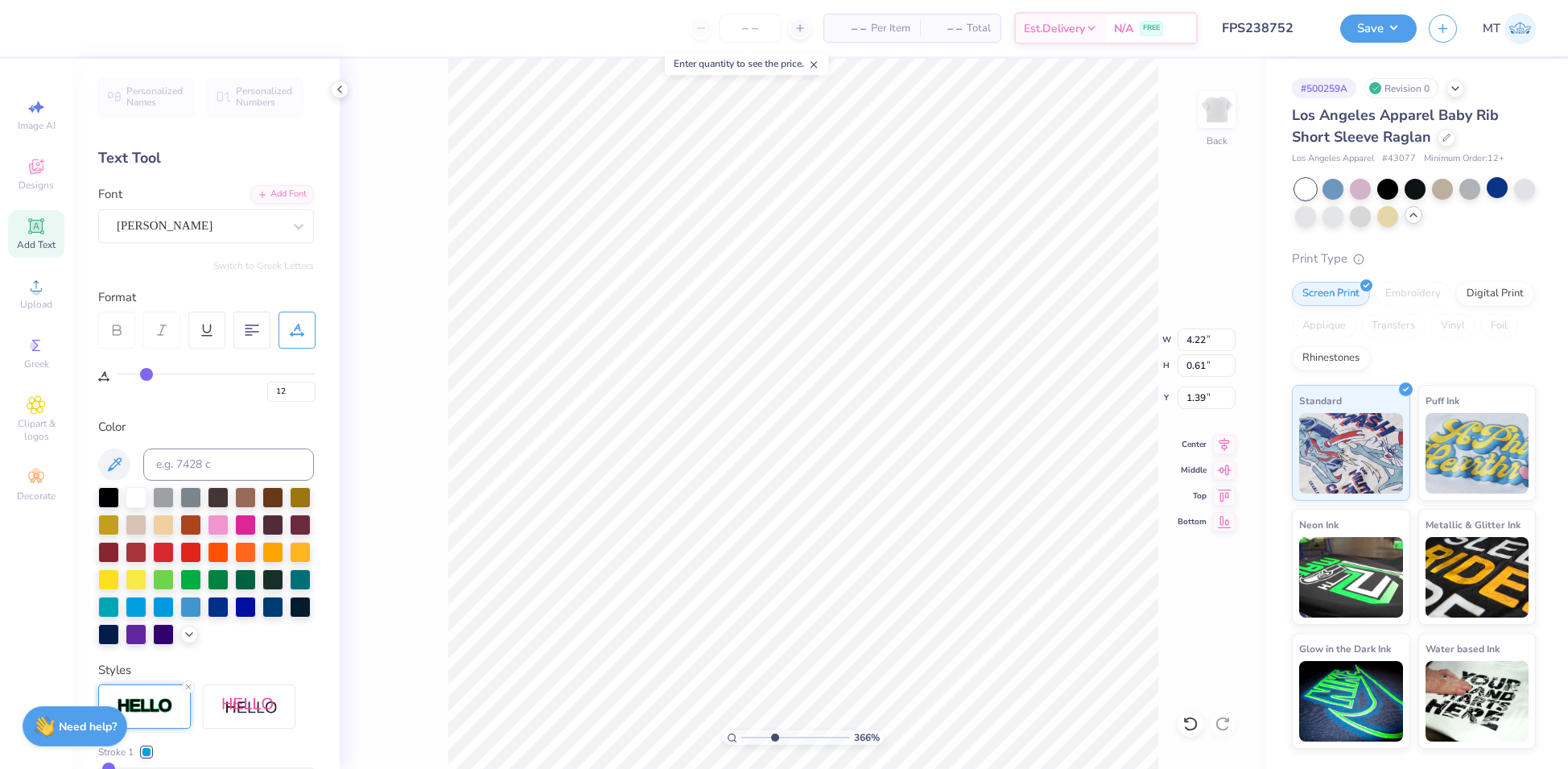
type input "12"
click at [145, 374] on input "range" at bounding box center [216, 374] width 198 height 3
type input "3.66456994434652"
type input "4.97"
type input "0.65"
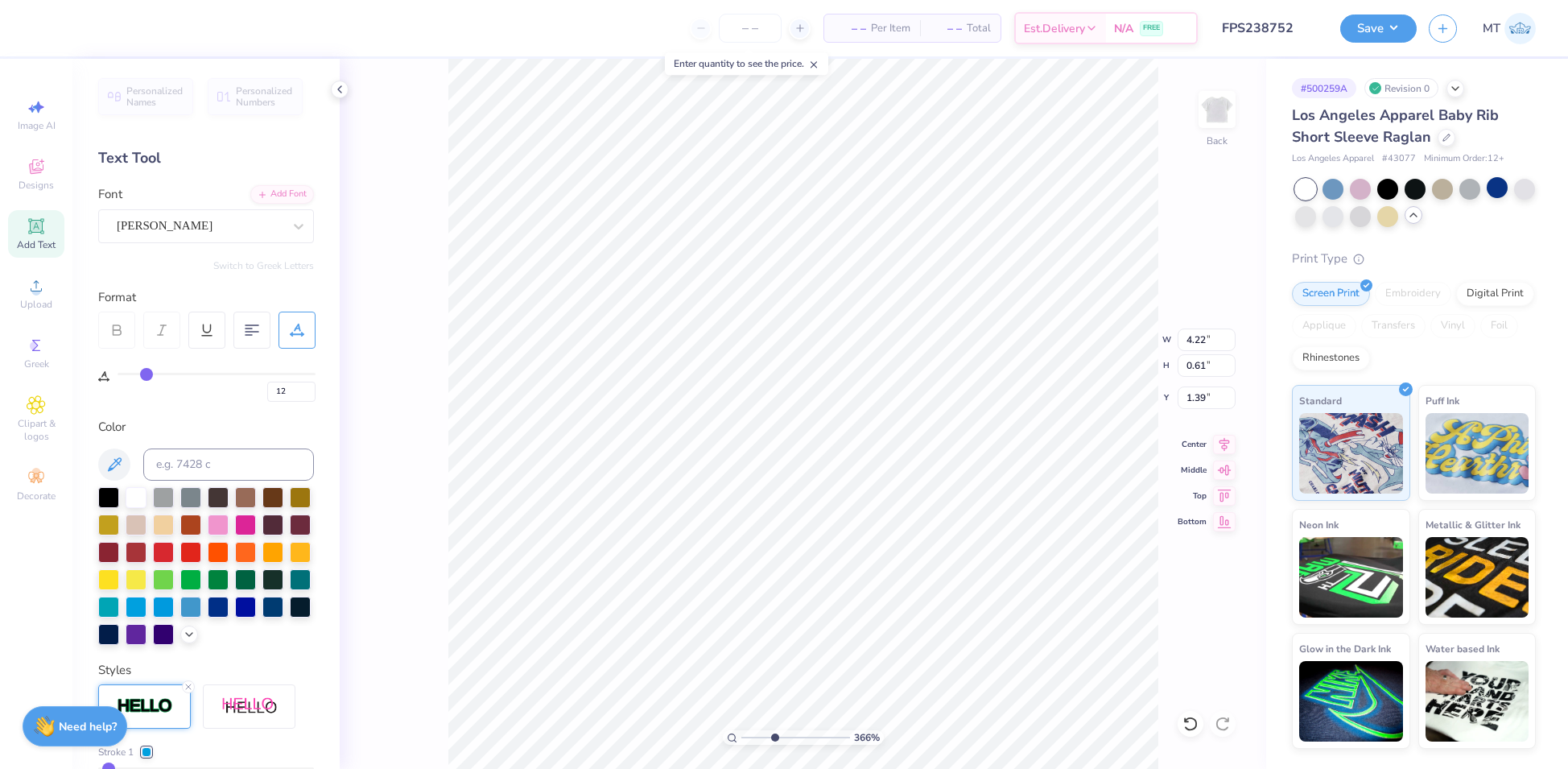
type input "1.36"
type input "13"
type input "16"
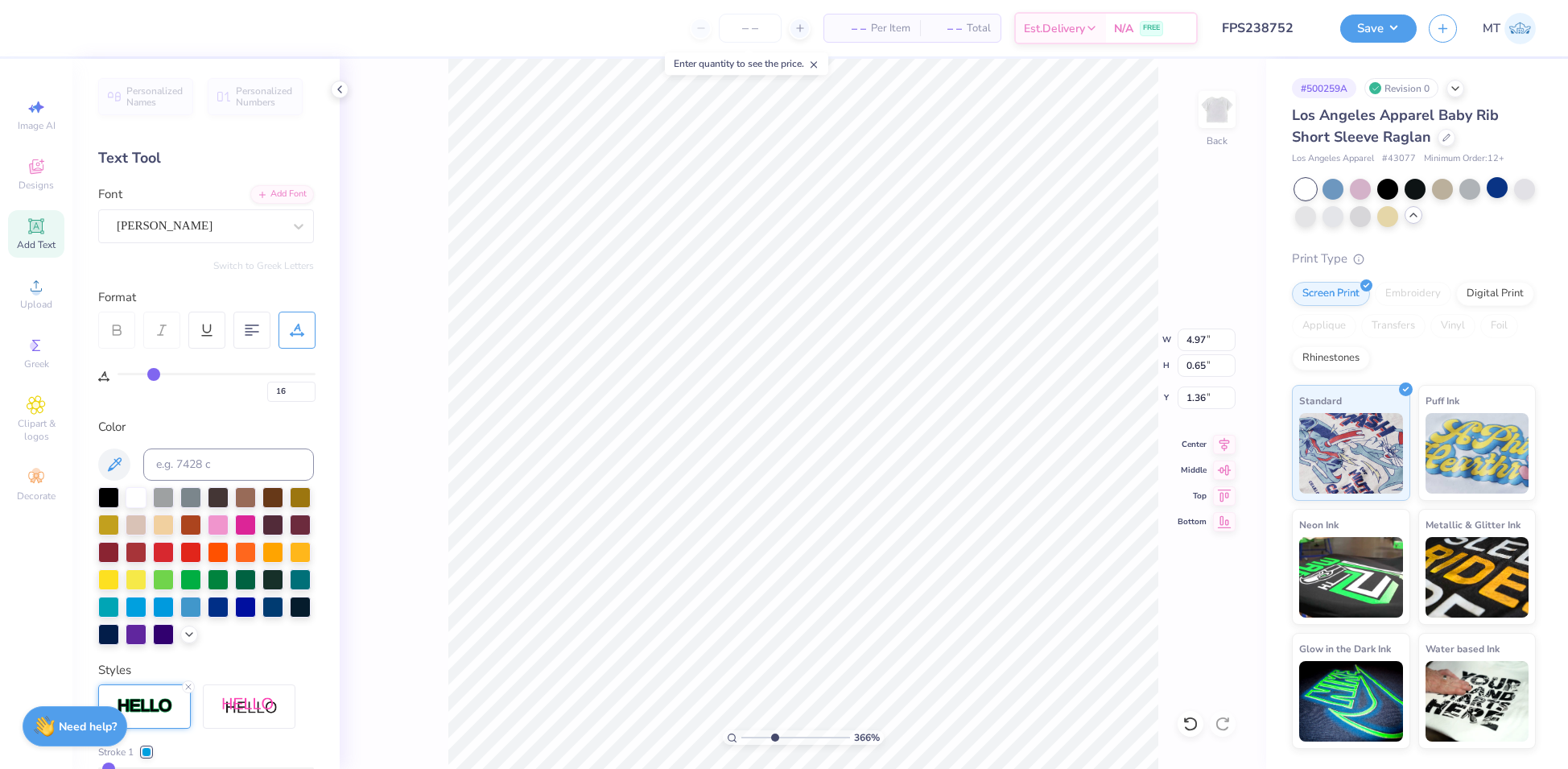
type input "16"
click at [153, 375] on input "range" at bounding box center [216, 374] width 198 height 3
type input "3.66456994434652"
type input "5.22"
type input "0.66"
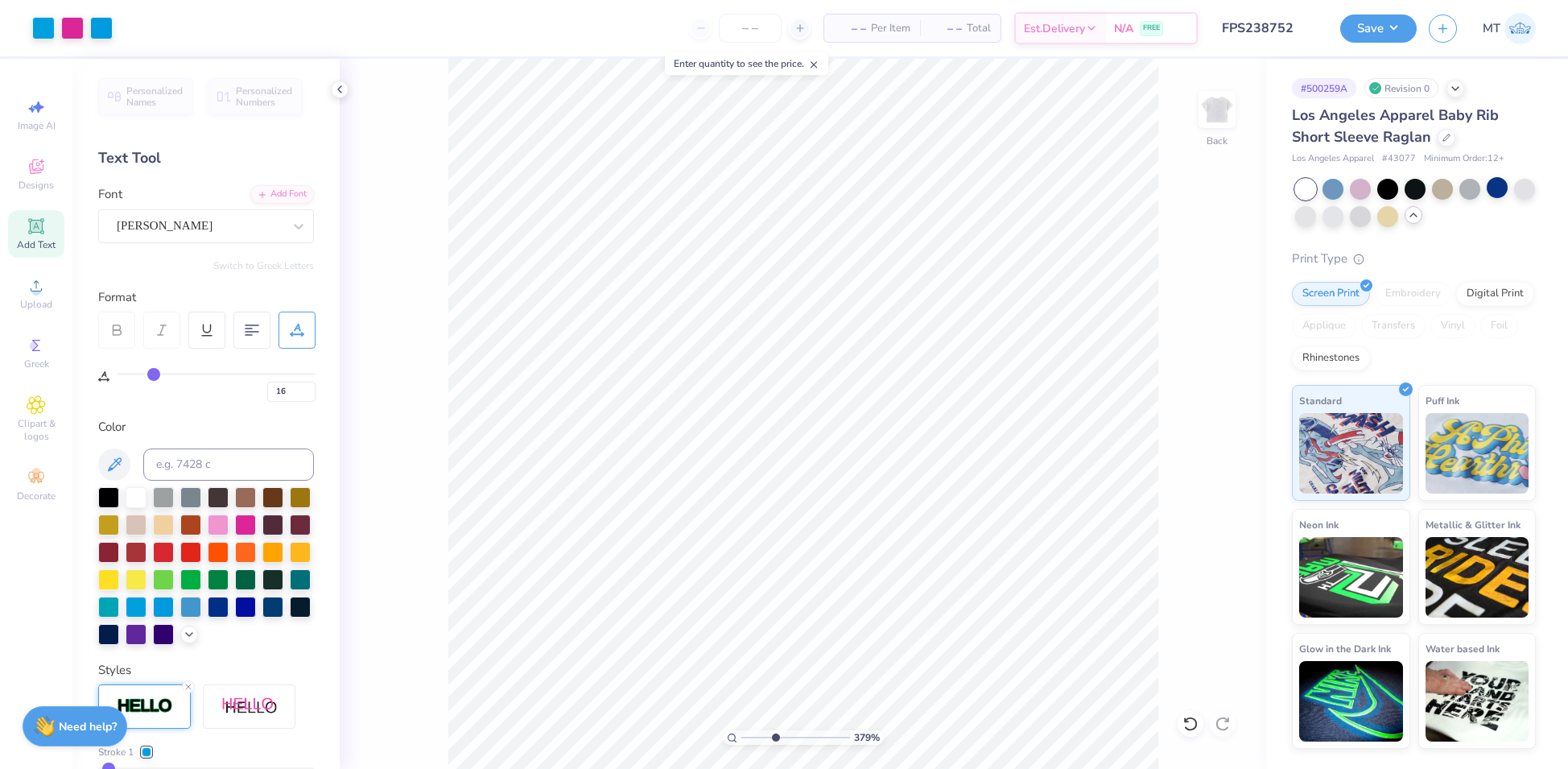
type input "3.79097333489337"
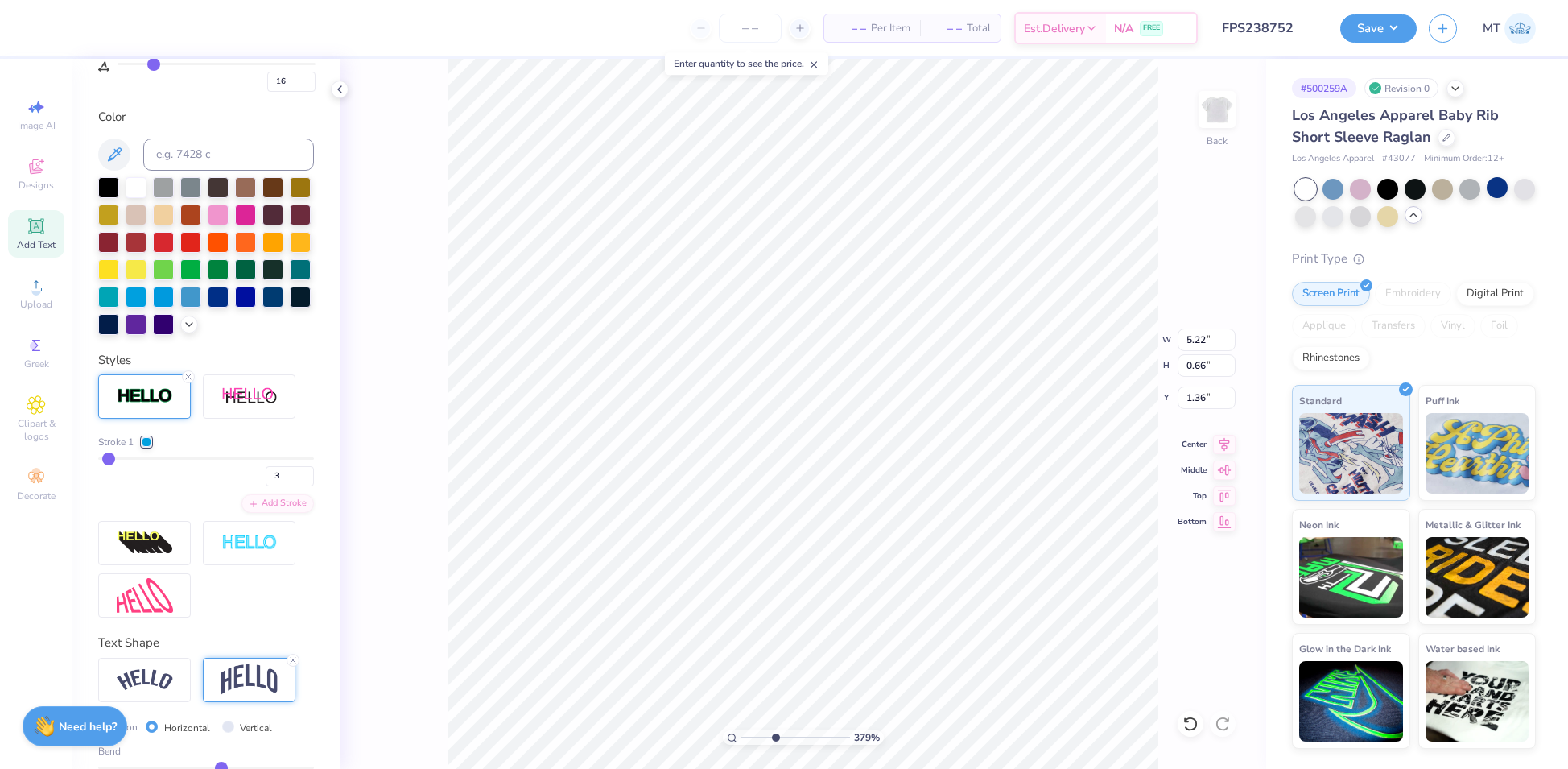
scroll to position [433, 0]
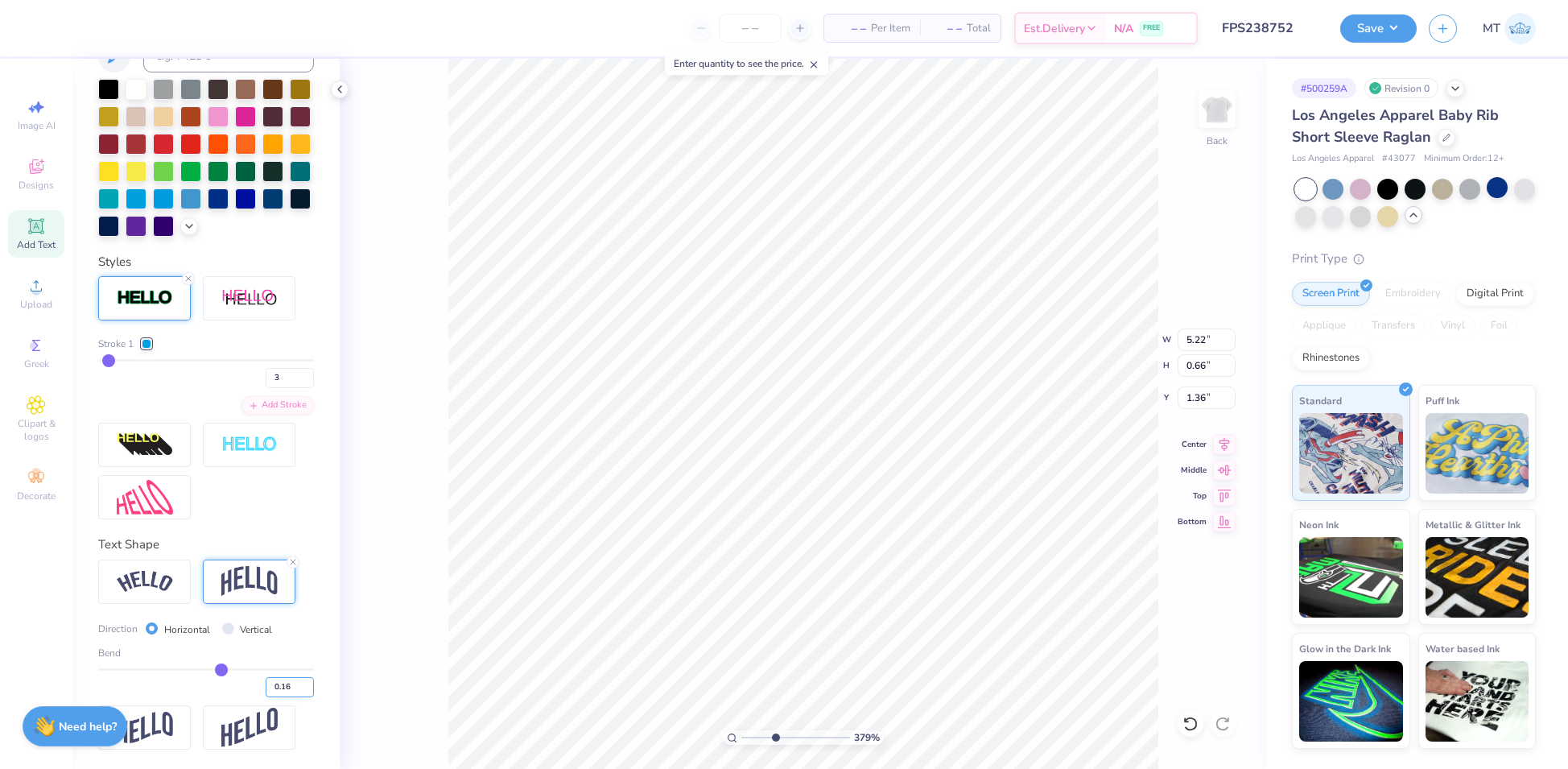
type input "0.16"
click at [289, 686] on input "0.16" at bounding box center [289, 688] width 48 height 20
type input "1.74669032694534"
type input "0.16"
type input "2.88038060909581"
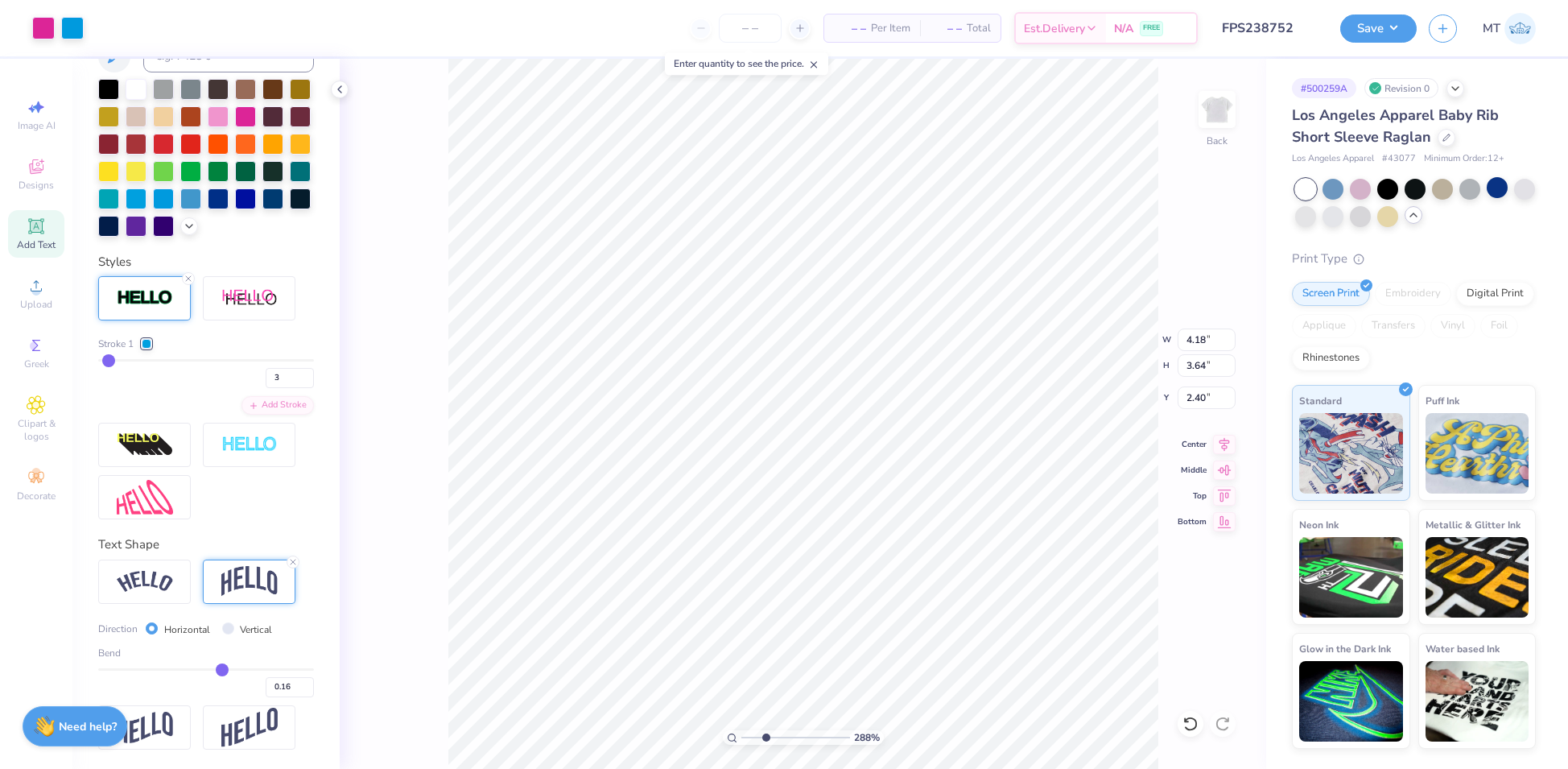
type input "2.35"
type input "2.88038060909581"
type input "2.40"
type input "5.47640217381446"
type input "1.43"
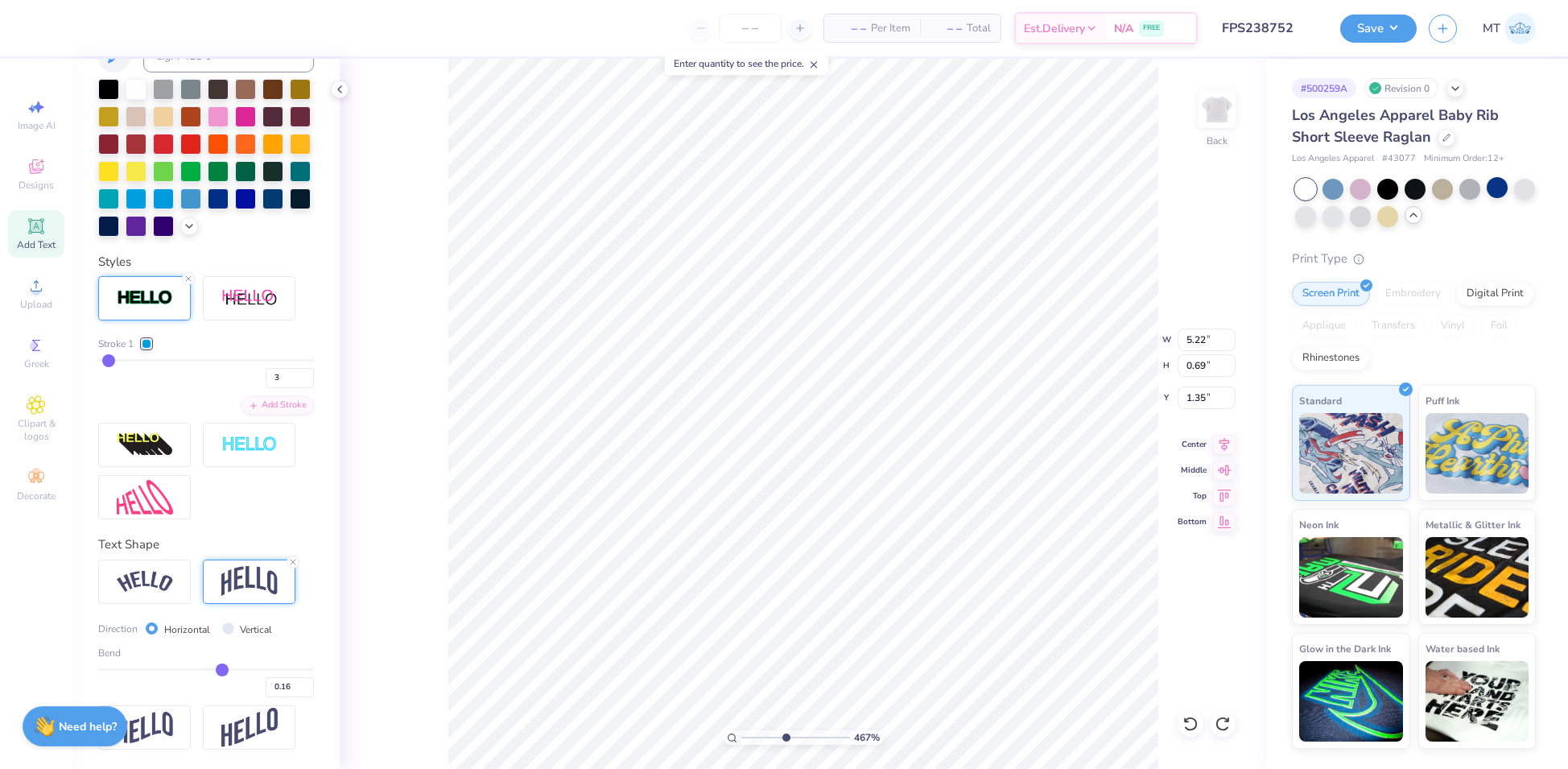
type input "10"
type input "1.37"
click at [1438, 131] on div at bounding box center [1447, 137] width 18 height 18
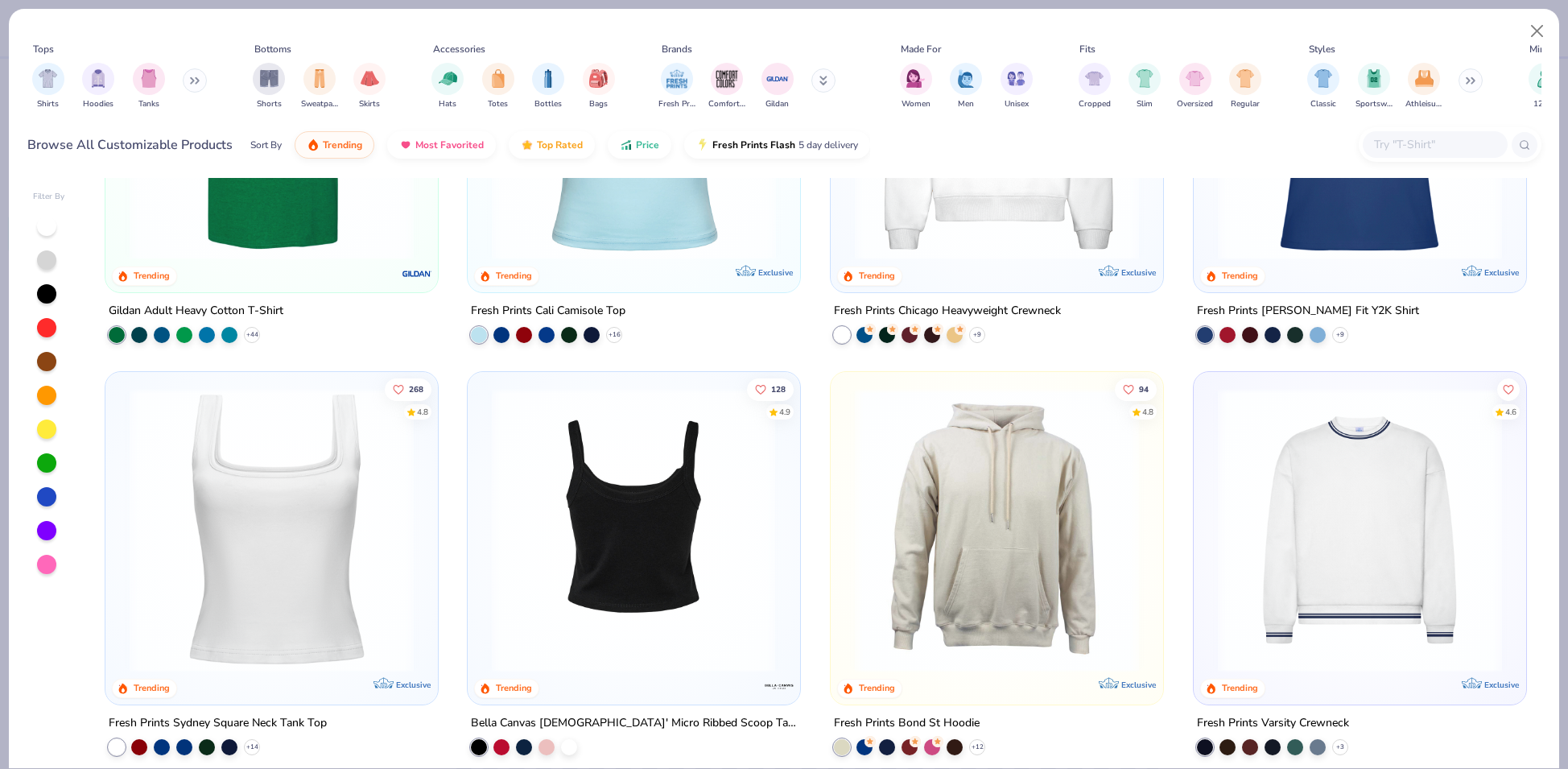
scroll to position [532, 0]
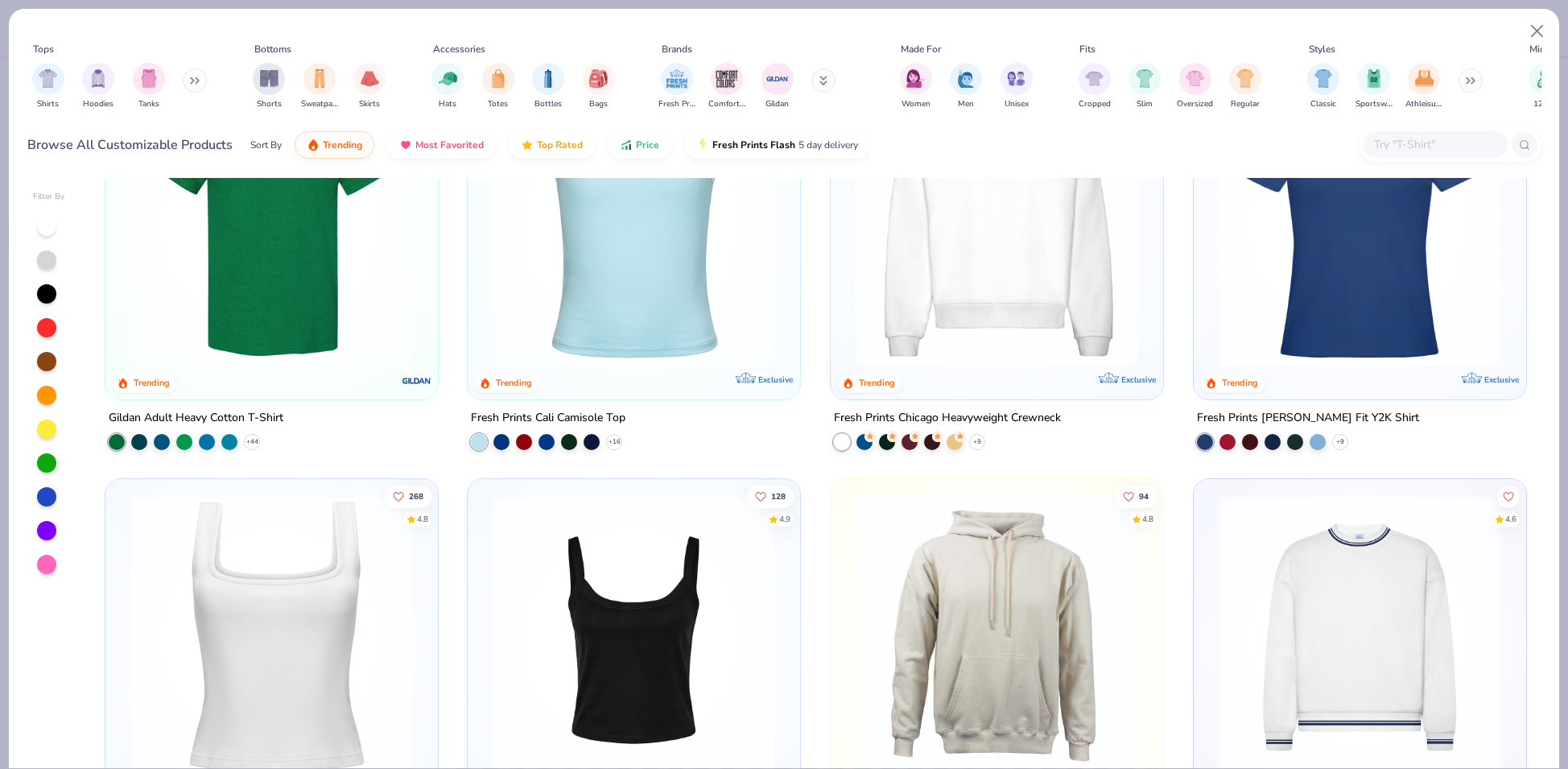
click at [656, 301] on img at bounding box center [634, 225] width 300 height 284
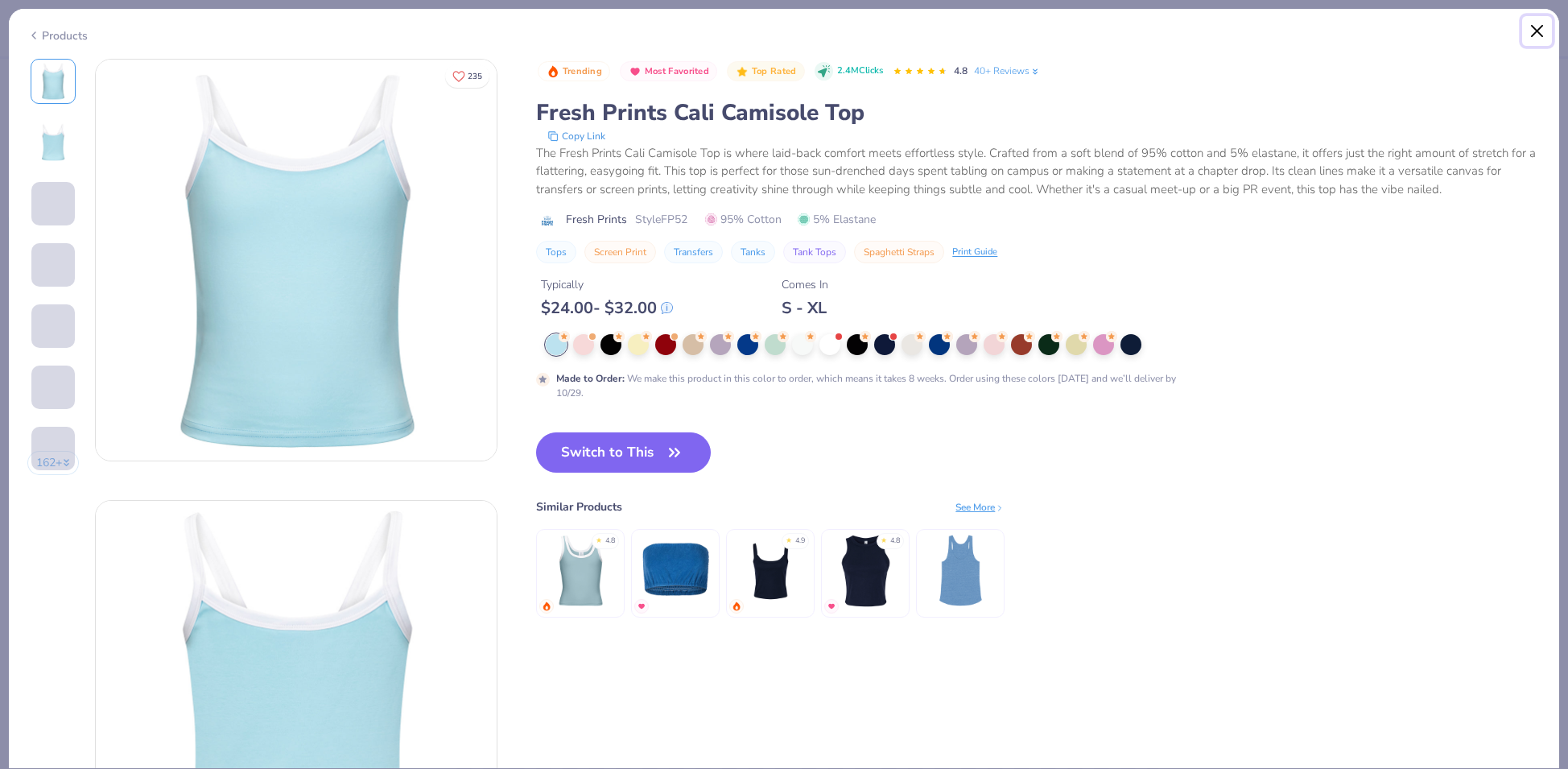
click at [1536, 31] on button "Close" at bounding box center [1538, 32] width 31 height 31
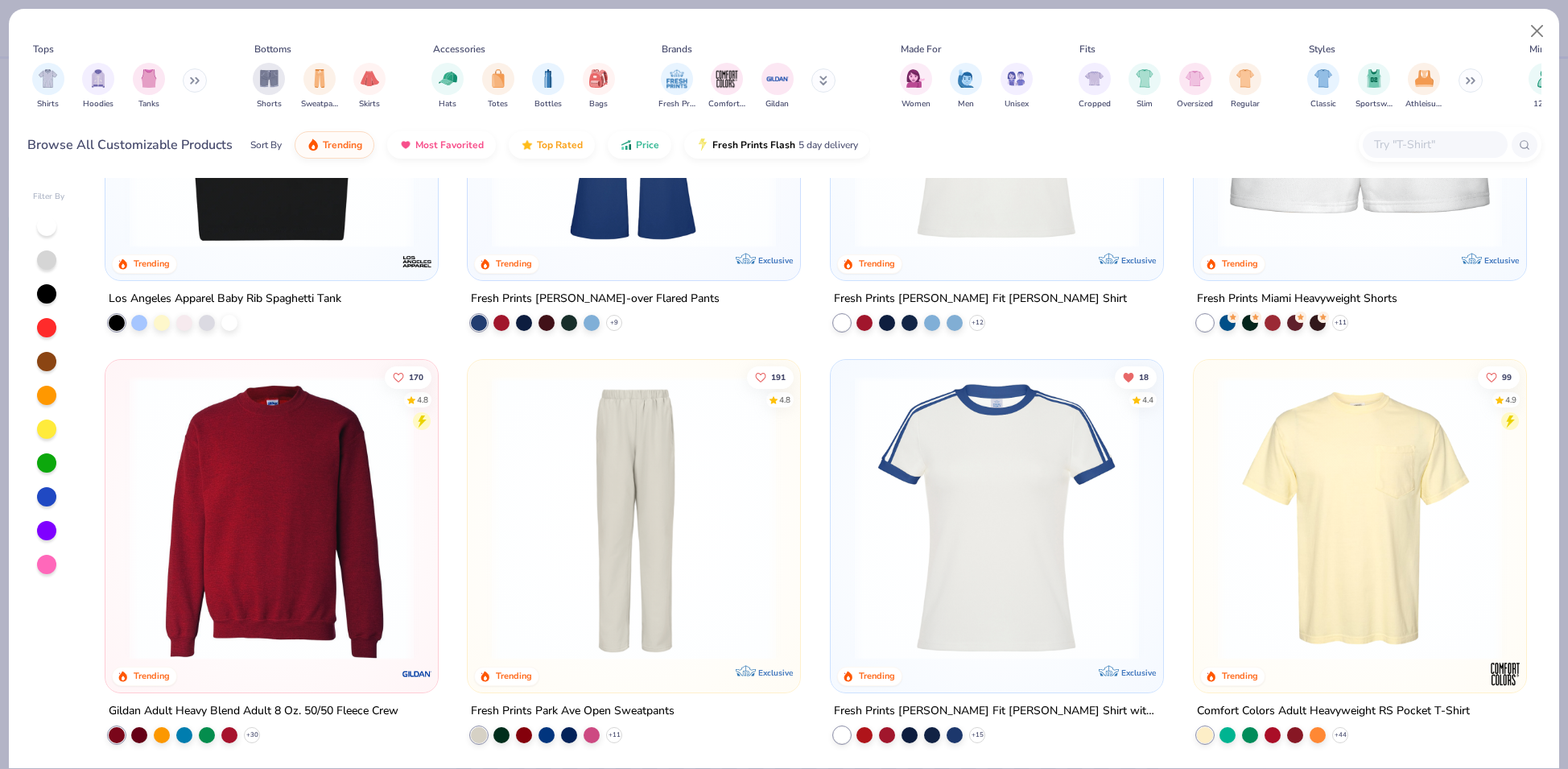
scroll to position [2405, 0]
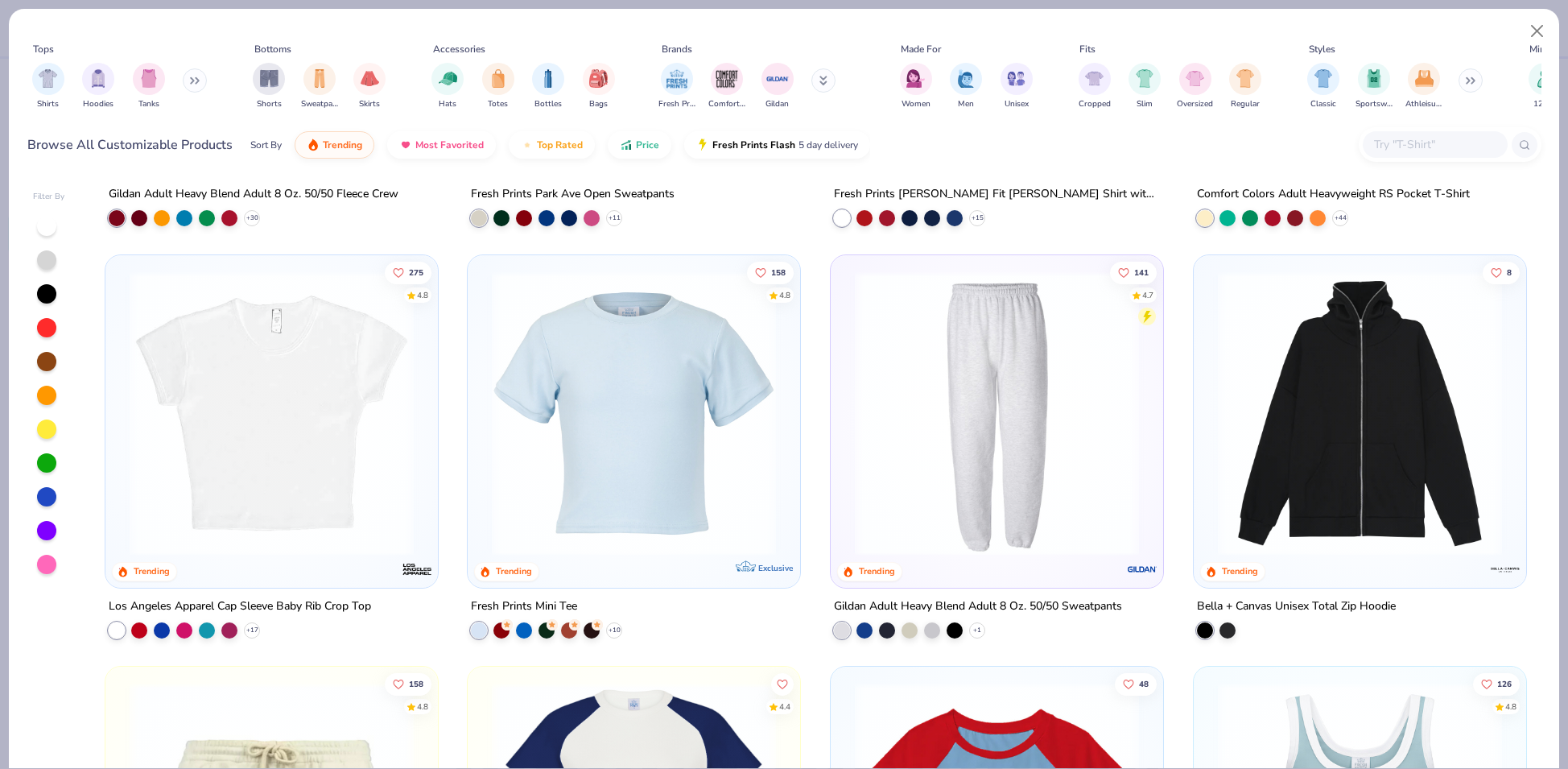
click at [634, 369] on img at bounding box center [634, 413] width 300 height 284
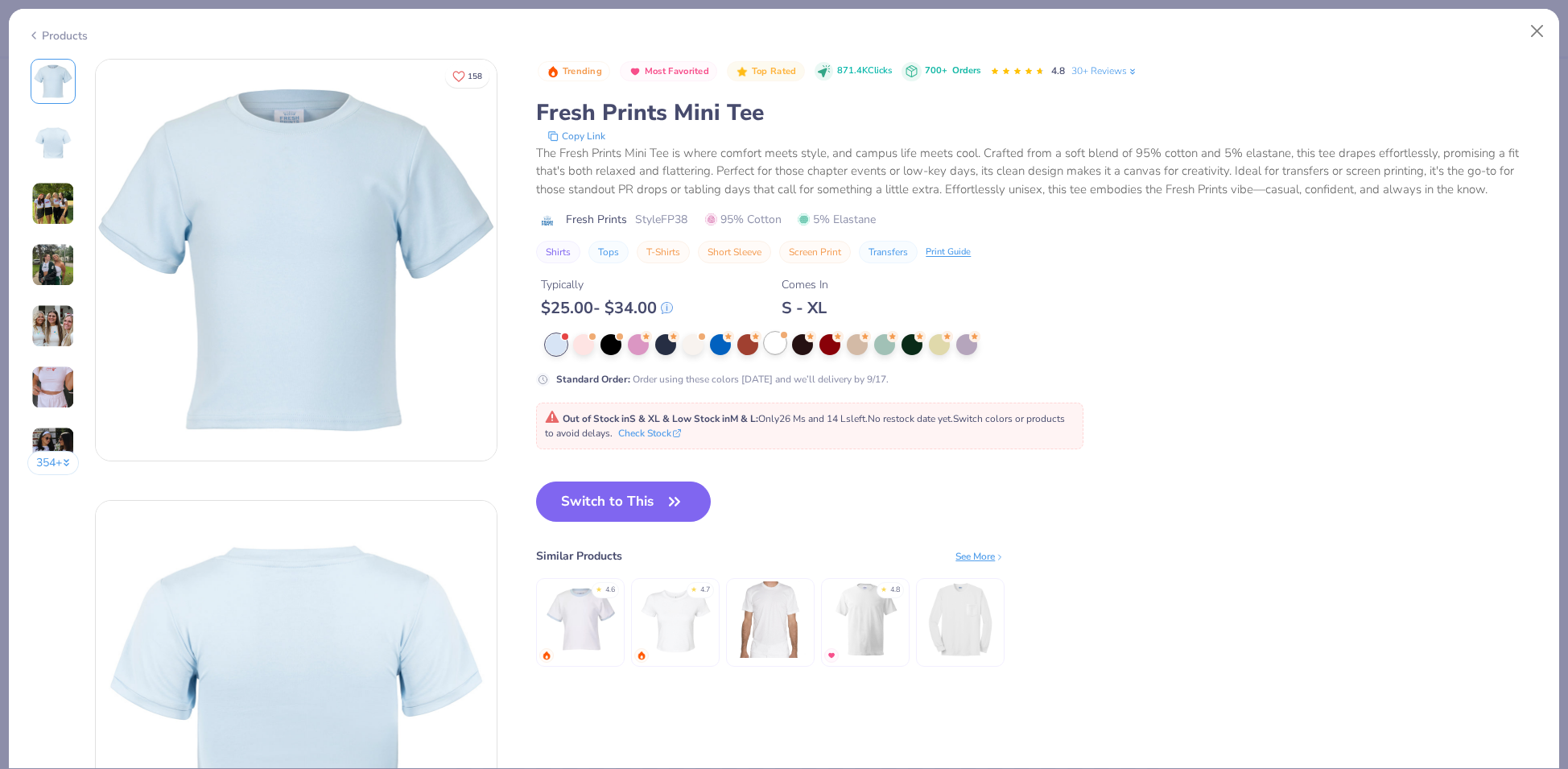
click at [785, 348] on div at bounding box center [775, 343] width 21 height 21
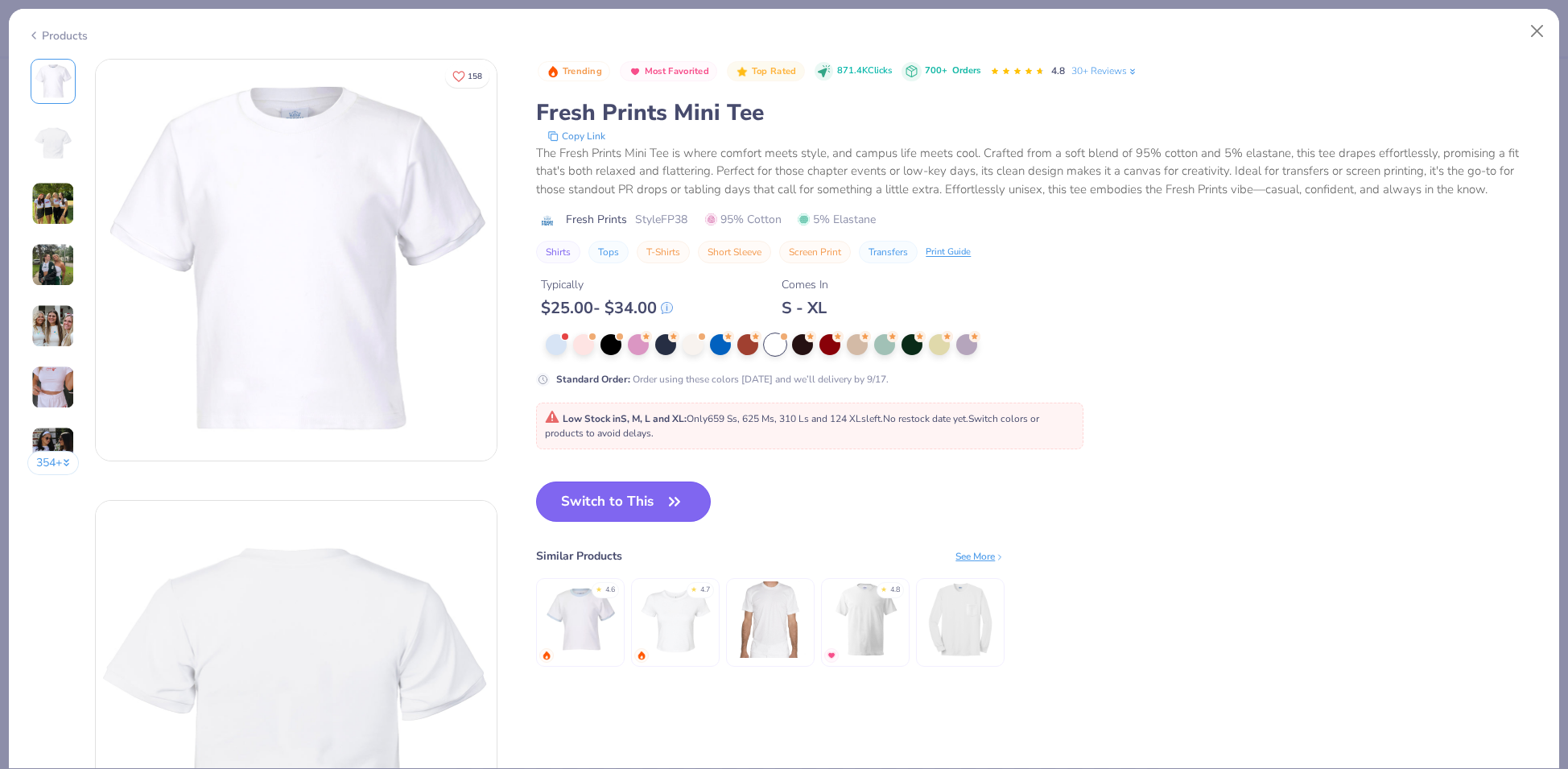
click at [674, 496] on icon "button" at bounding box center [675, 501] width 23 height 23
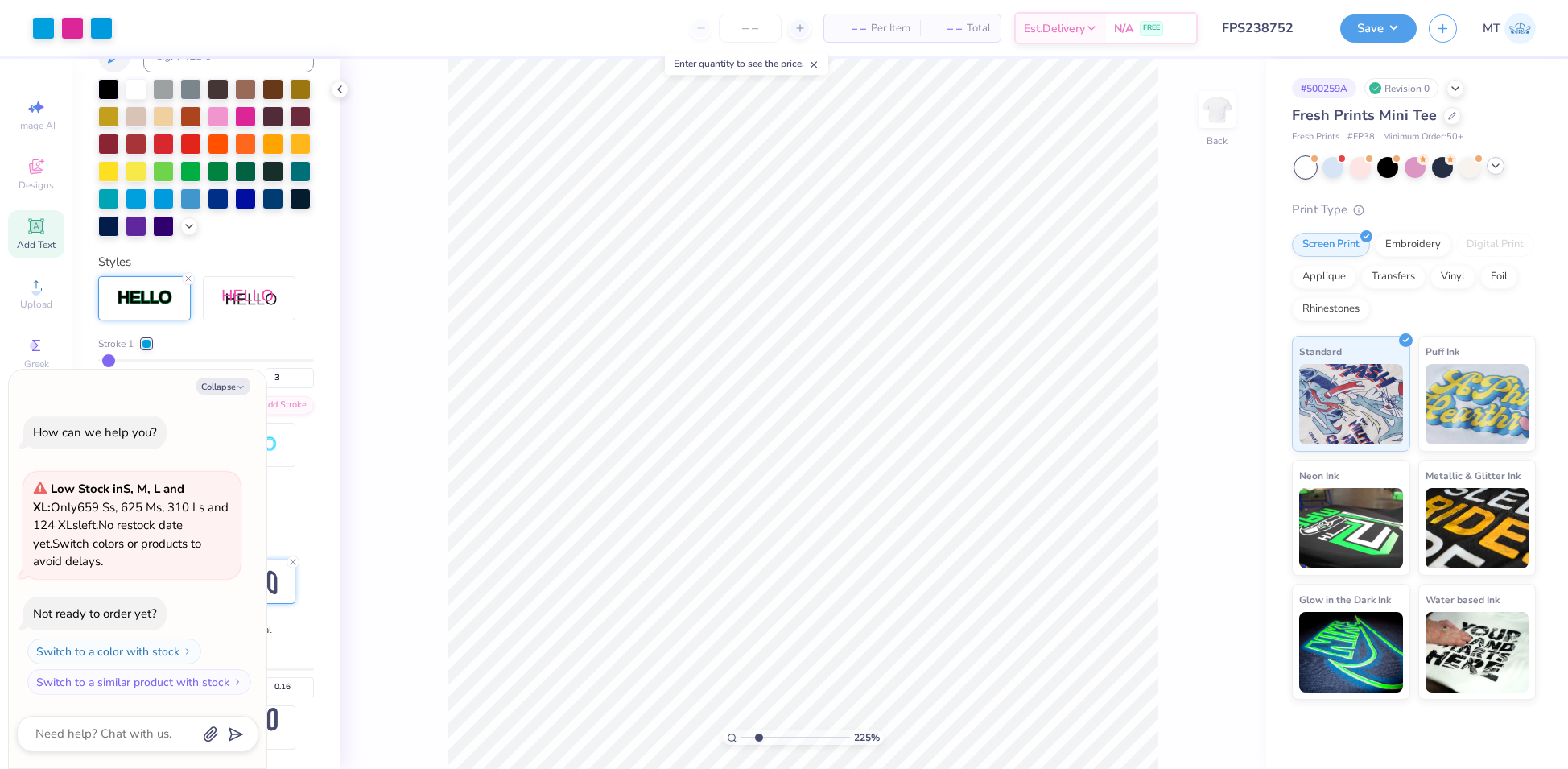
type input "2.25211741465186"
type textarea "x"
type input "1"
type textarea "x"
click at [1195, 344] on input "6.26" at bounding box center [1206, 352] width 58 height 23
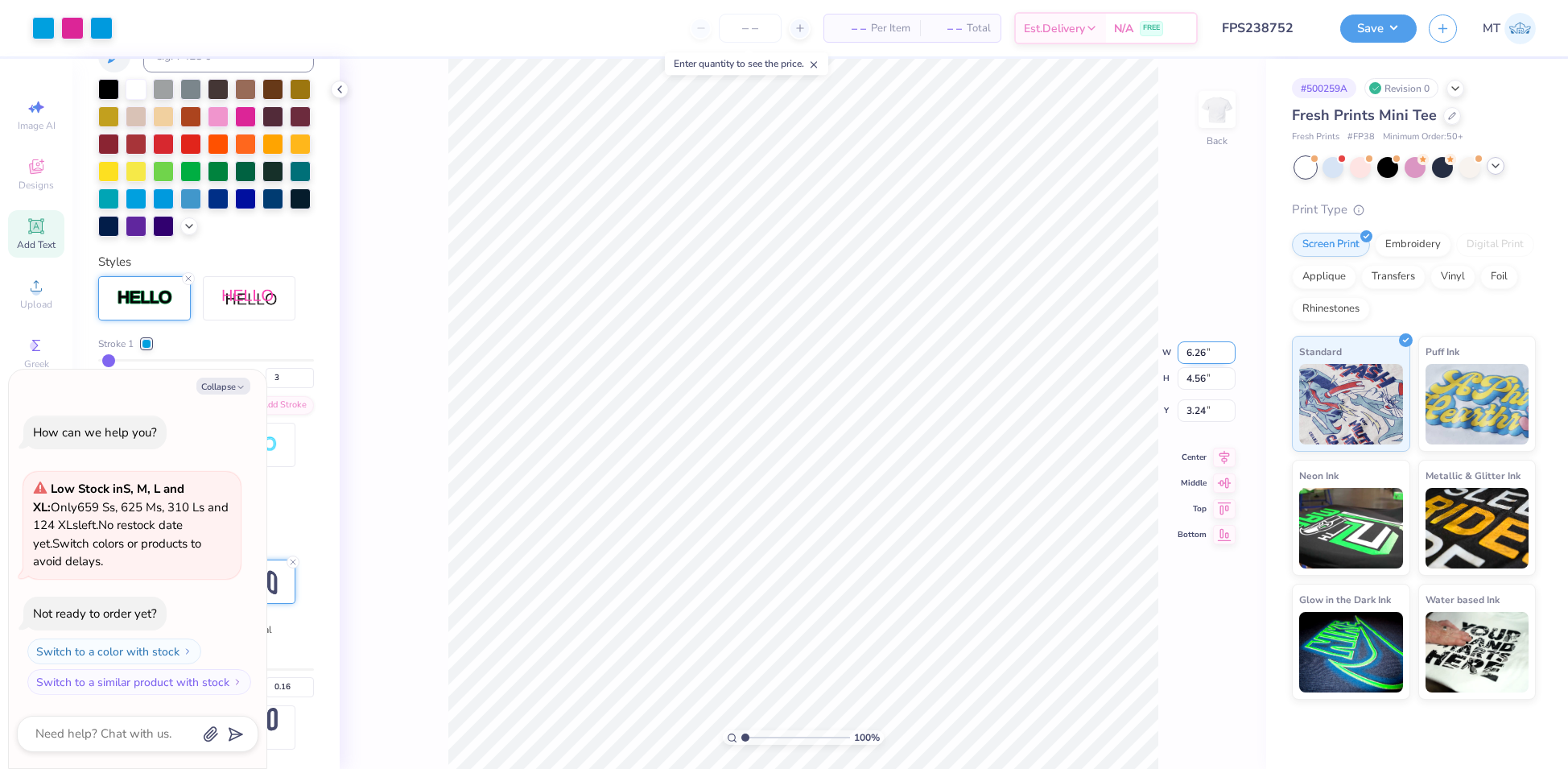
click at [1195, 344] on input "6.26" at bounding box center [1206, 352] width 58 height 23
type input "5"
type textarea "x"
type input "5.00"
type input "3.65"
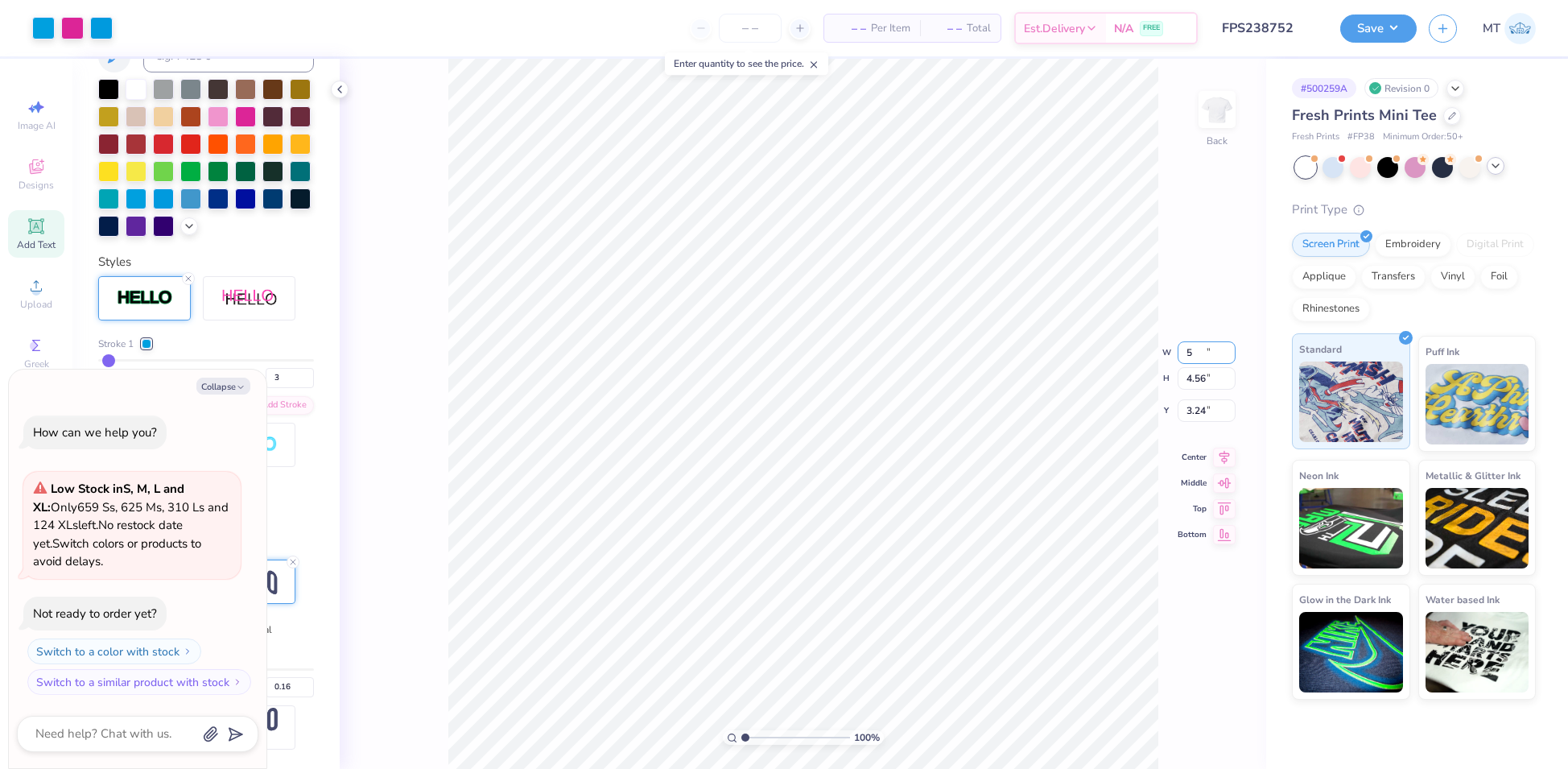
type input "3.70"
click at [1193, 340] on input "5.00" at bounding box center [1206, 339] width 58 height 23
type input "4"
type textarea "x"
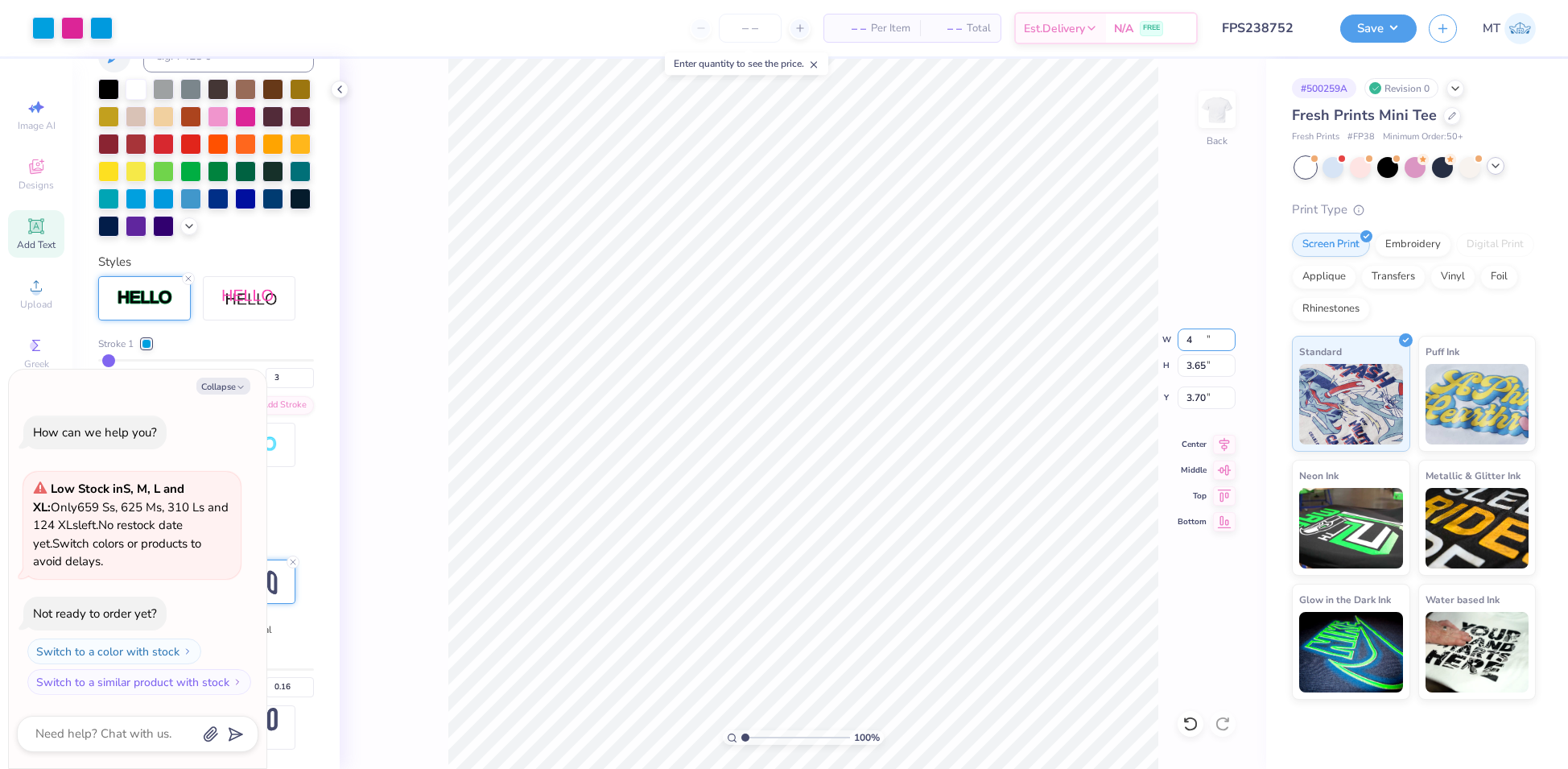
type input "4.00"
type input "2.92"
click at [1185, 399] on input "4.07" at bounding box center [1206, 397] width 58 height 23
type input "3"
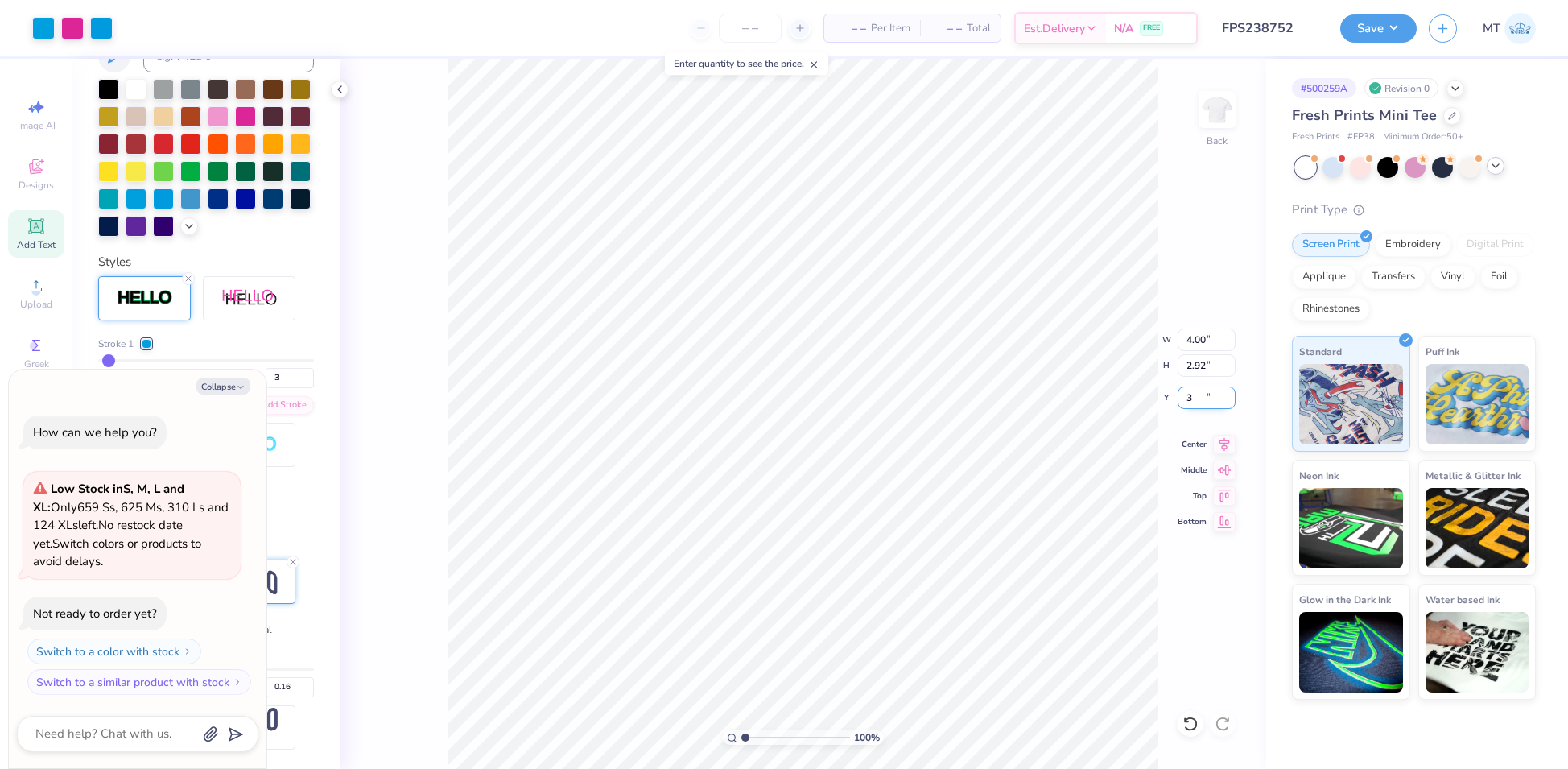
type textarea "x"
click at [1200, 393] on input "3.00" at bounding box center [1206, 397] width 58 height 23
type input "2"
type textarea "x"
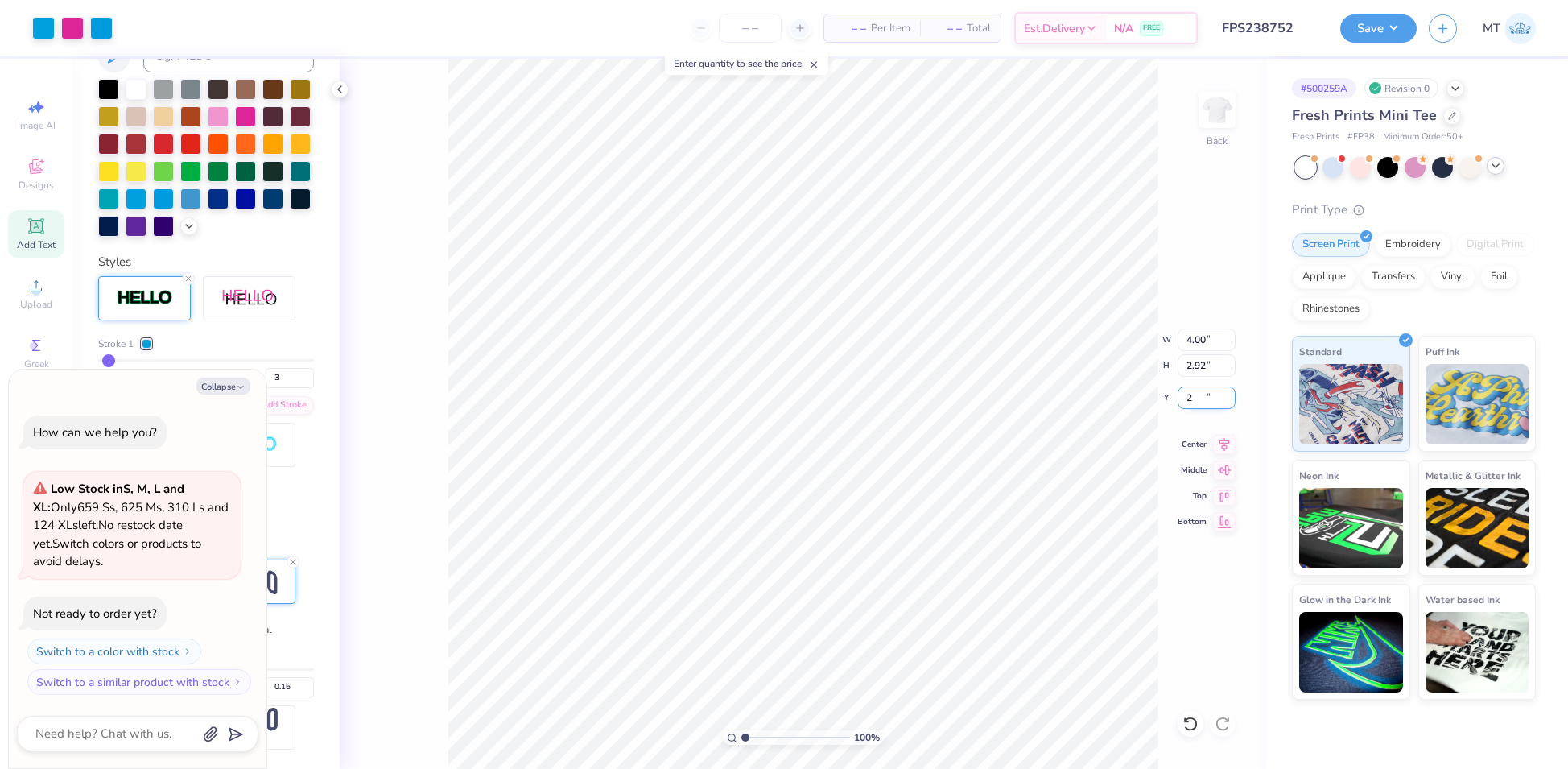
type input "2.00"
type textarea "x"
click at [1198, 396] on input "2.00" at bounding box center [1206, 397] width 58 height 23
type input "2.5"
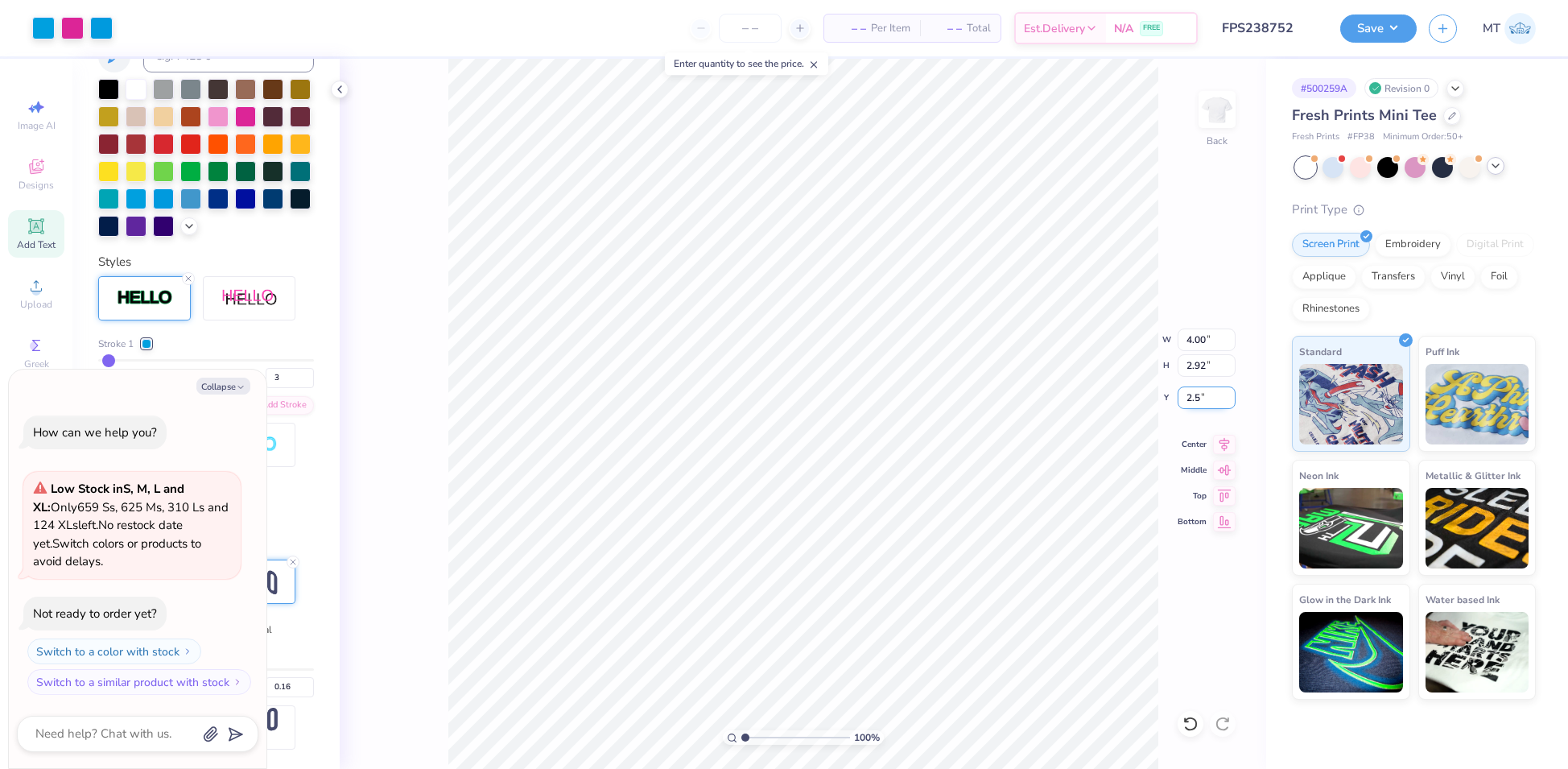
type textarea "x"
type input "2.50"
type textarea "x"
click at [1196, 396] on input "2.50" at bounding box center [1206, 397] width 58 height 23
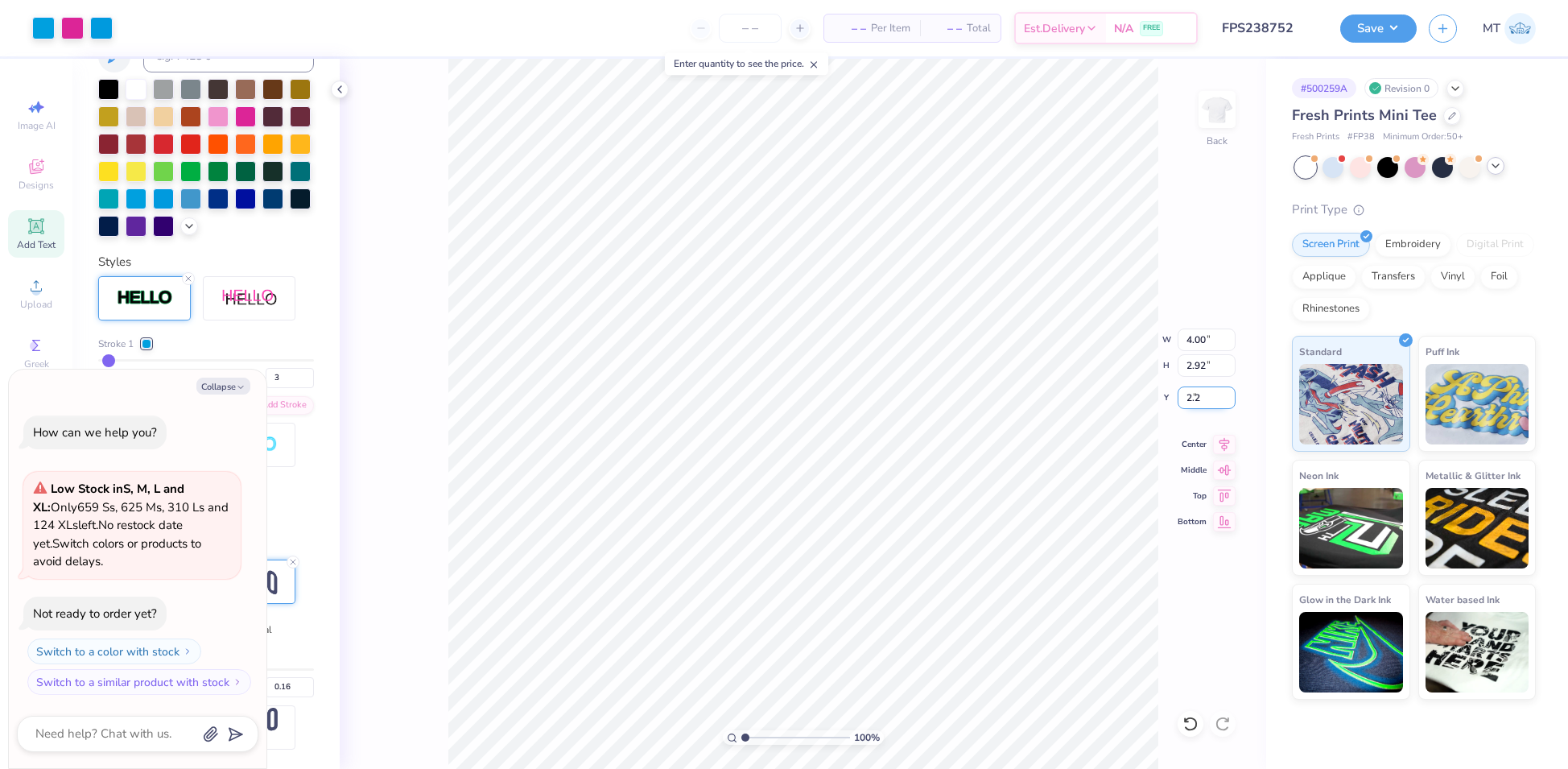
type input "2.2"
type textarea "x"
type input "2.20"
type textarea "x"
type input "1.57406575897965"
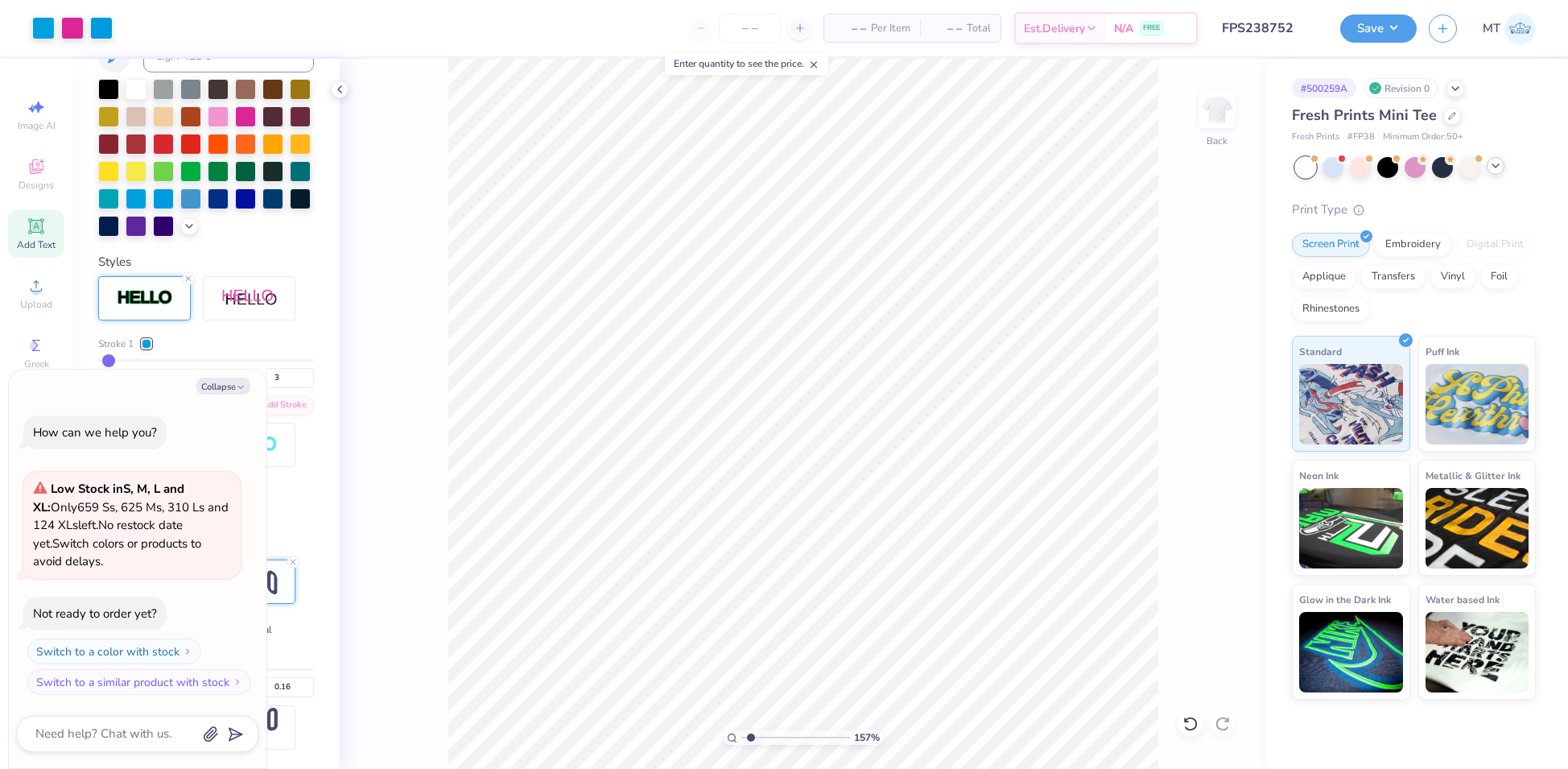
type textarea "x"
type input "1"
click at [1447, 119] on div at bounding box center [1452, 115] width 18 height 18
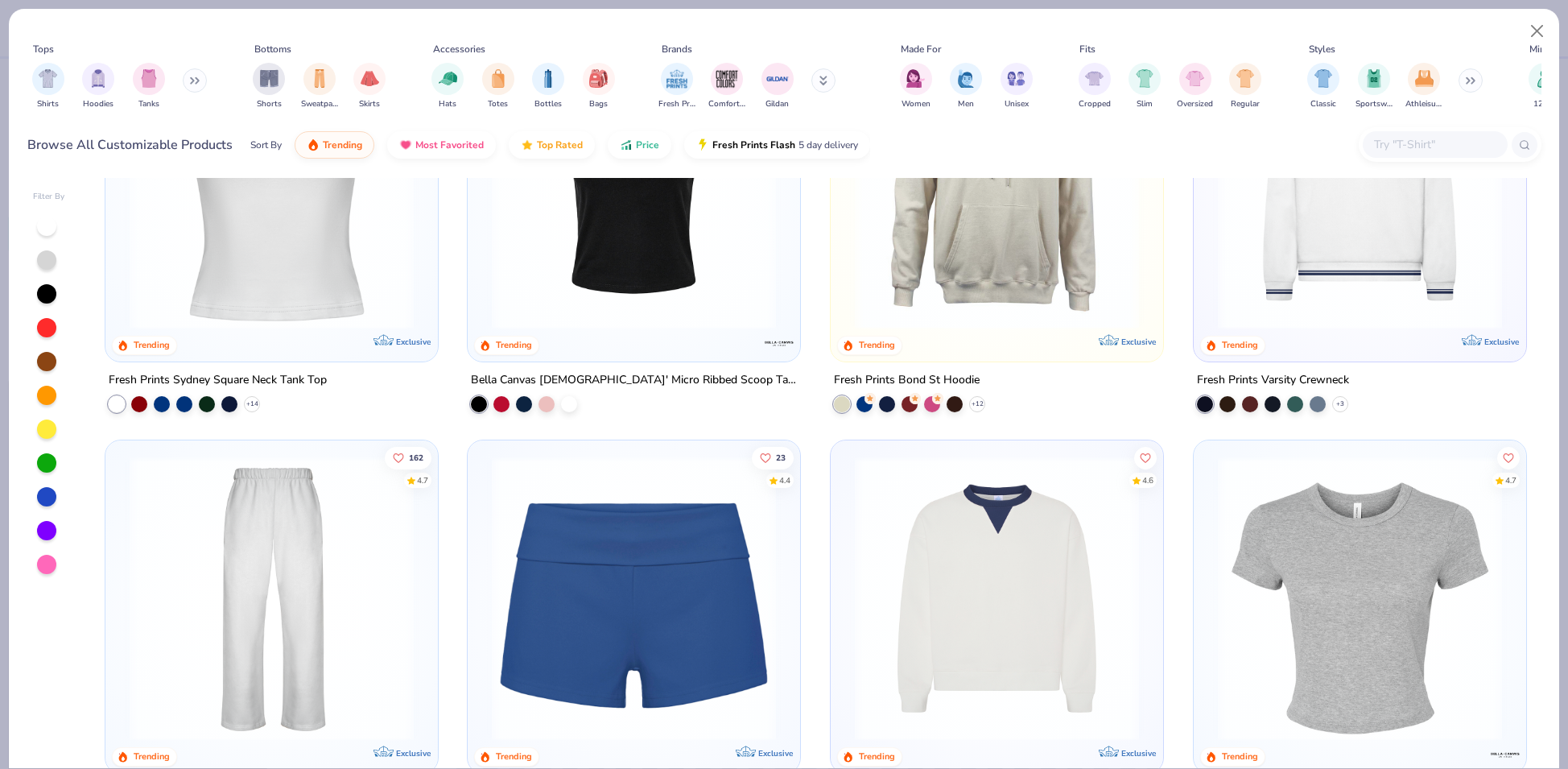
scroll to position [987, 0]
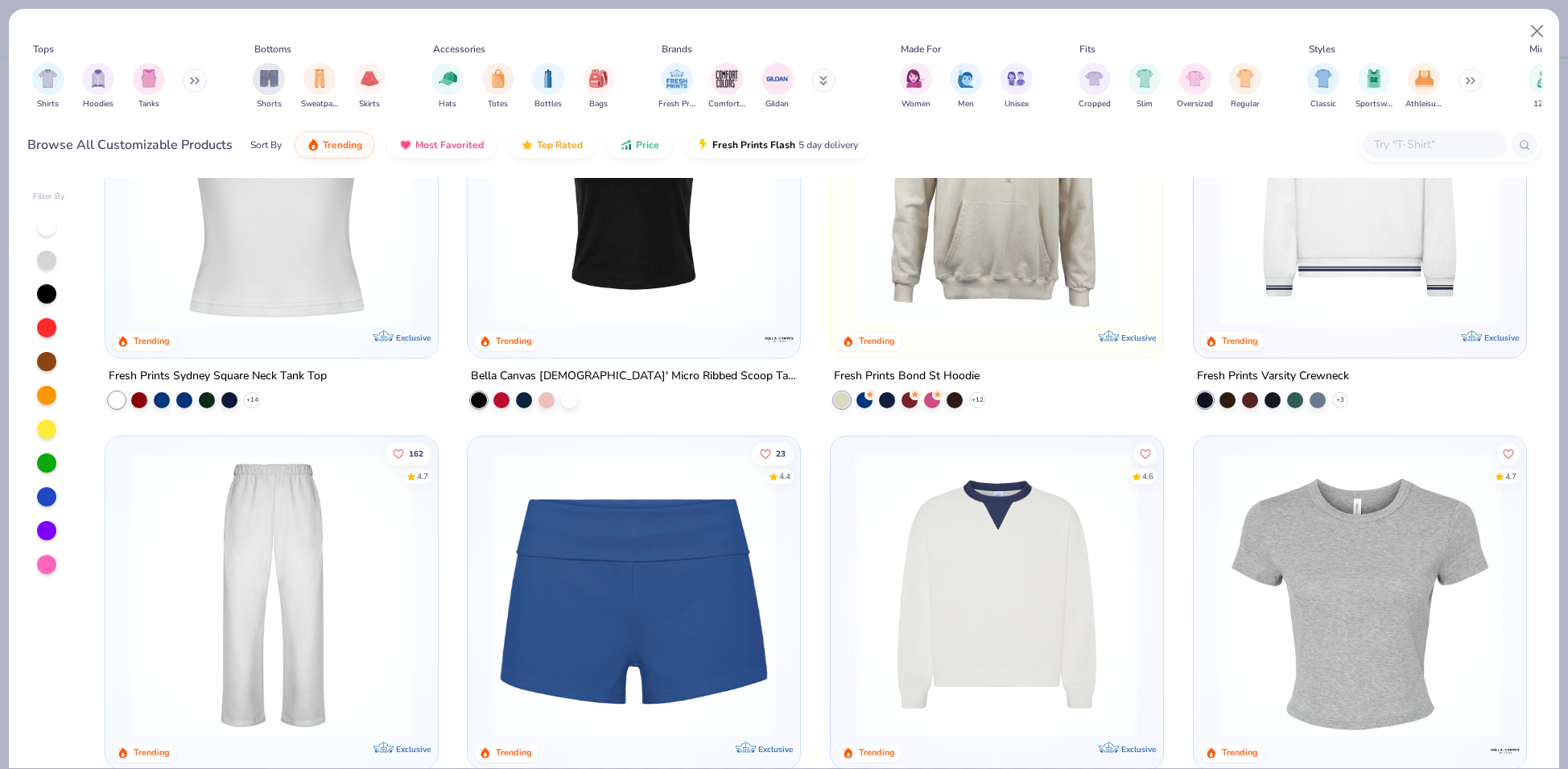
click at [1349, 473] on img at bounding box center [1360, 594] width 300 height 284
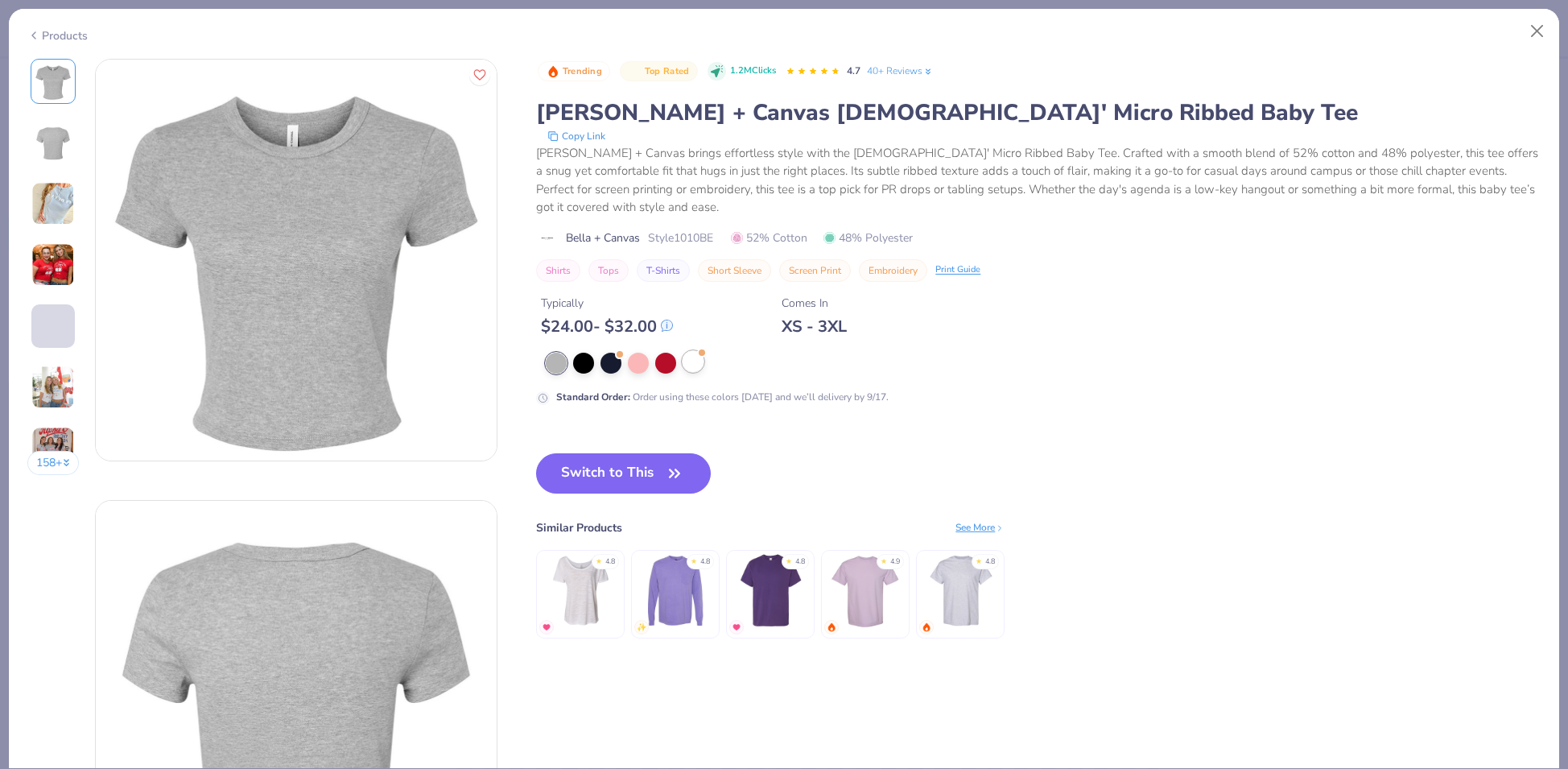
click at [694, 365] on div at bounding box center [693, 361] width 21 height 21
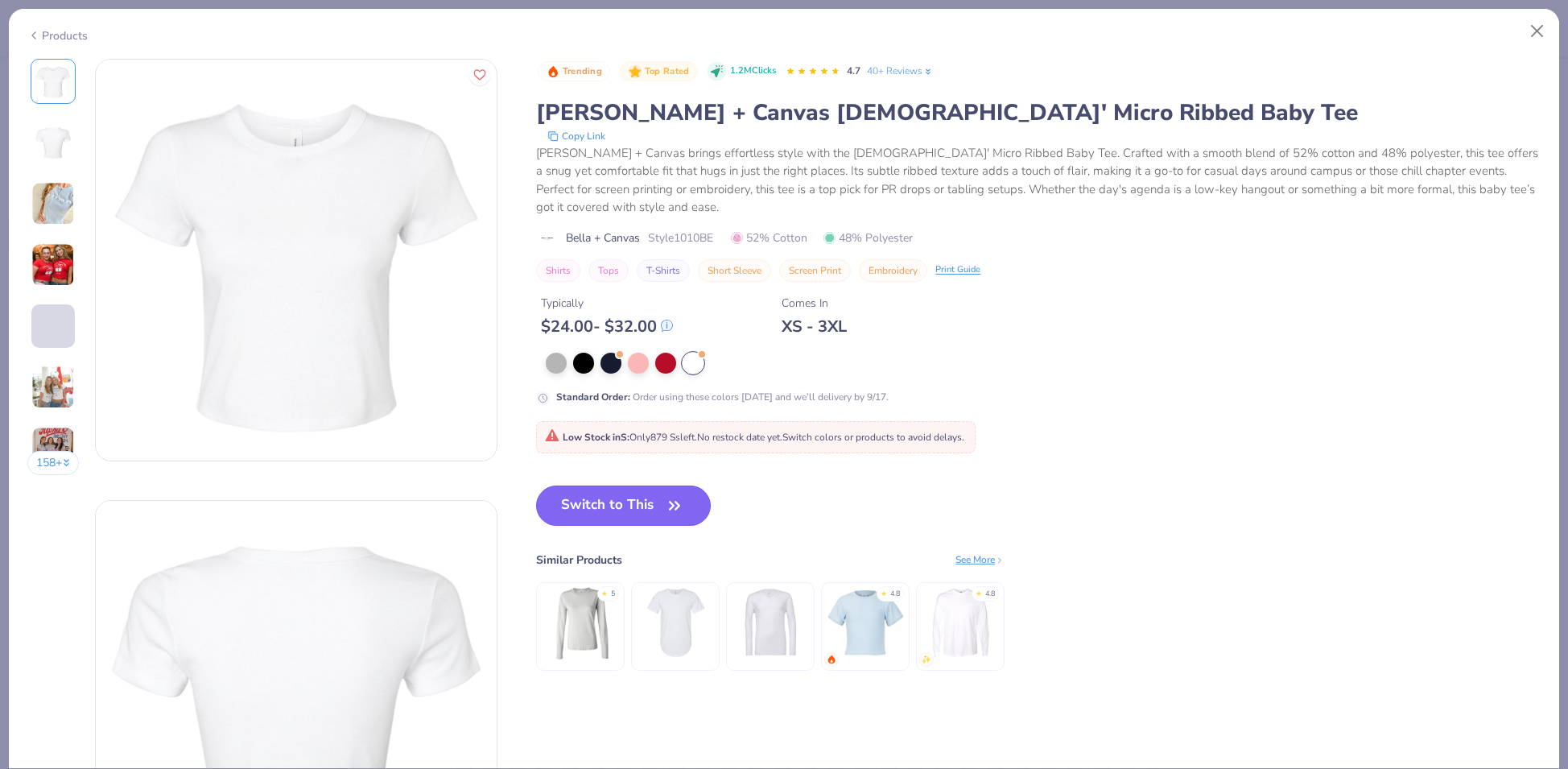
click at [675, 489] on button "Switch to This" at bounding box center [623, 506] width 175 height 41
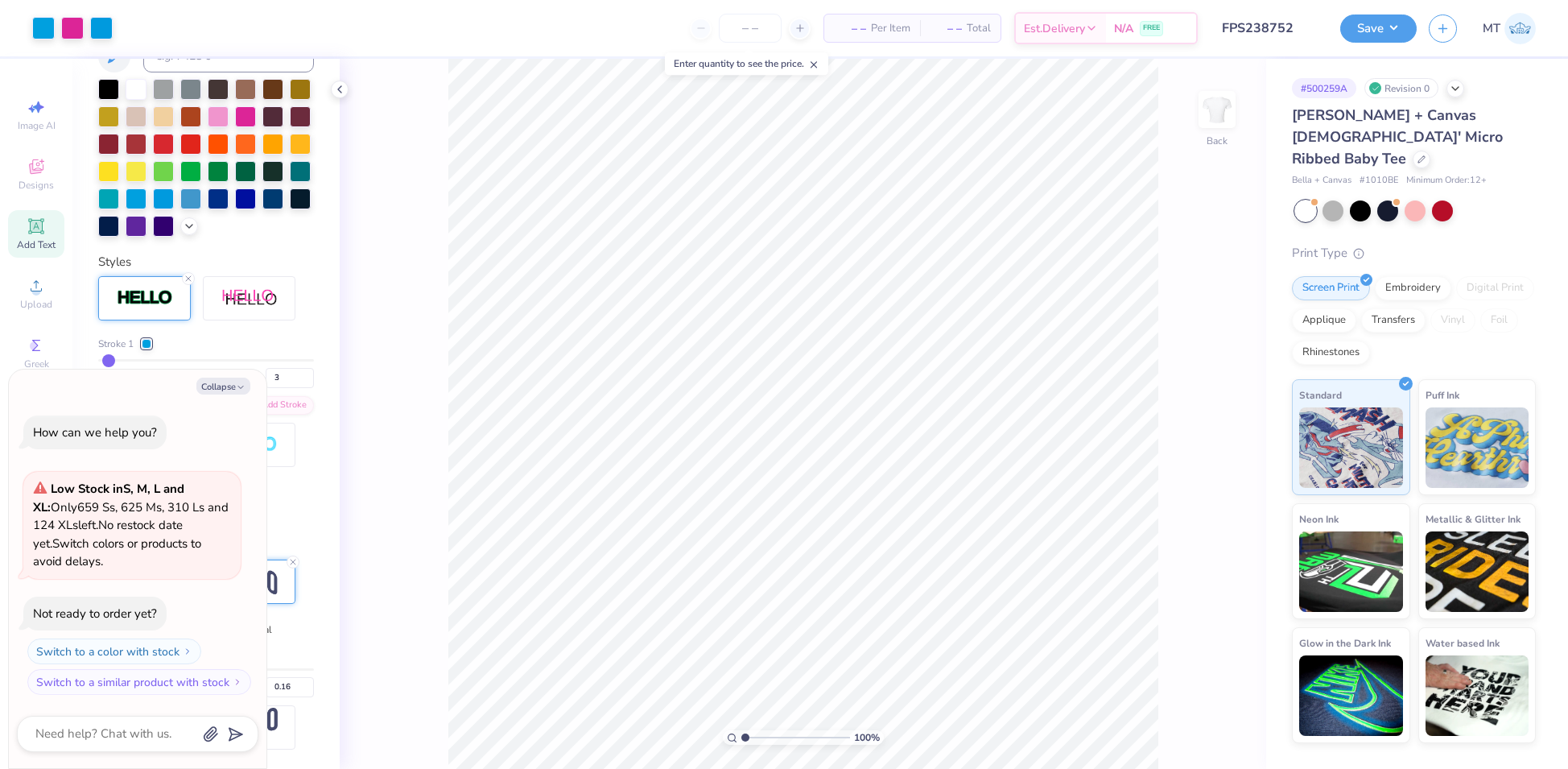
type textarea "x"
click at [1202, 407] on input "1.30" at bounding box center [1206, 411] width 58 height 23
type input "3"
type textarea "x"
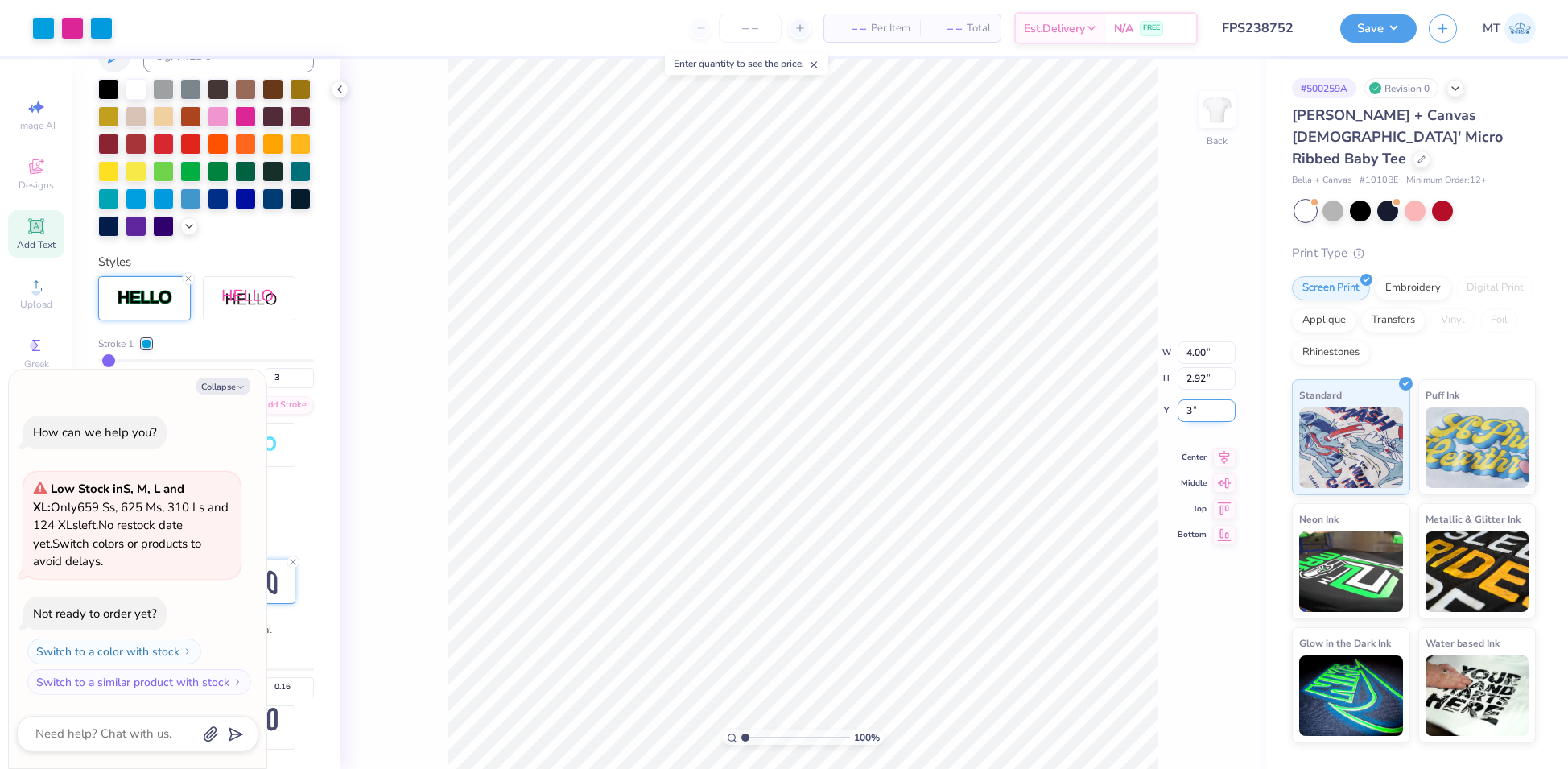
type input "3.00"
type textarea "x"
click at [75, 31] on div at bounding box center [72, 26] width 23 height 23
type input "5.52587324854805"
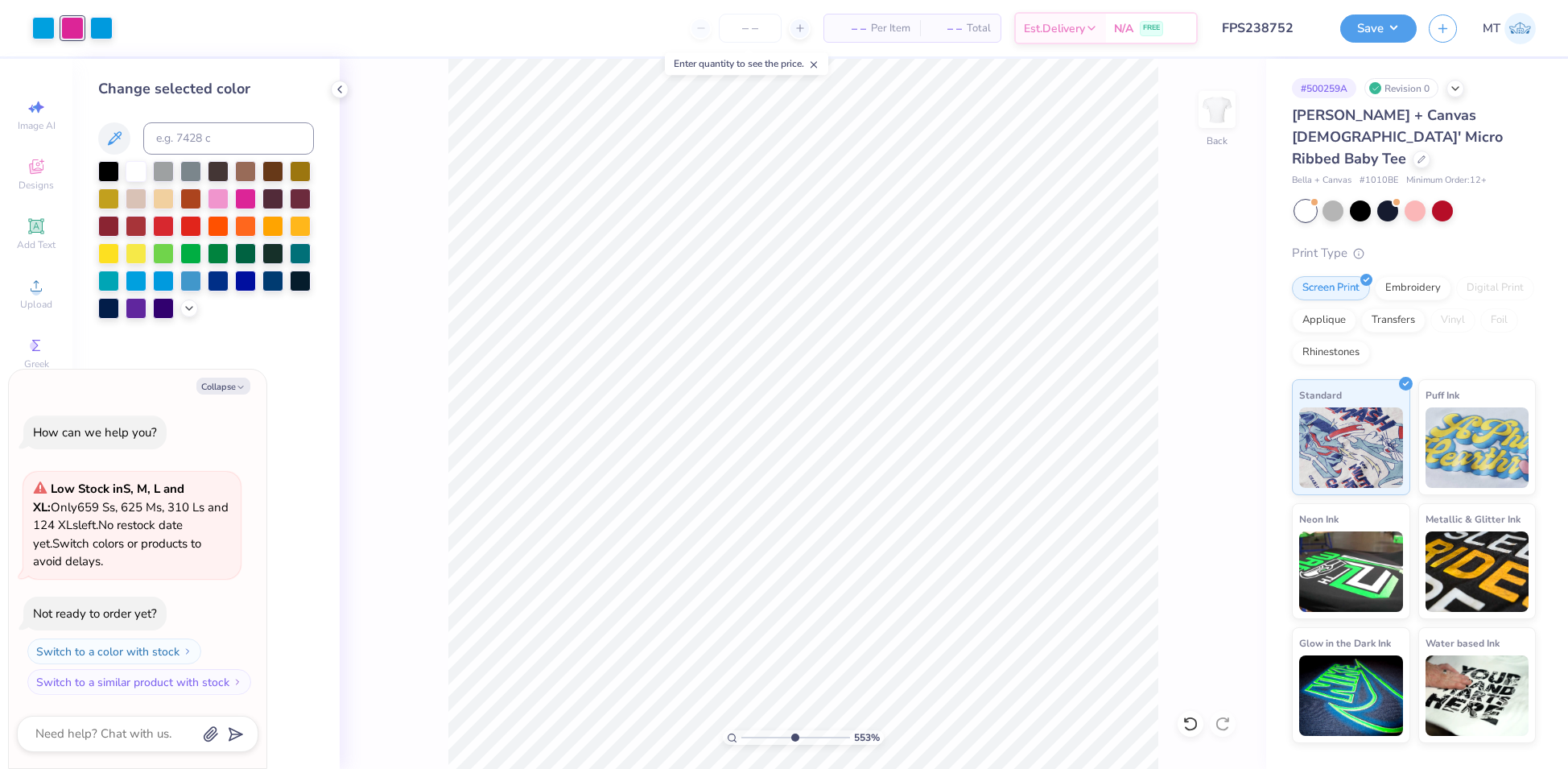
click at [238, 397] on div "Collapse How can we help you? Low Stock in S, M, L and XL : Only 659 Ss, 625 Ms…" at bounding box center [137, 570] width 258 height 400
click at [231, 382] on button "Collapse" at bounding box center [223, 386] width 54 height 17
type textarea "x"
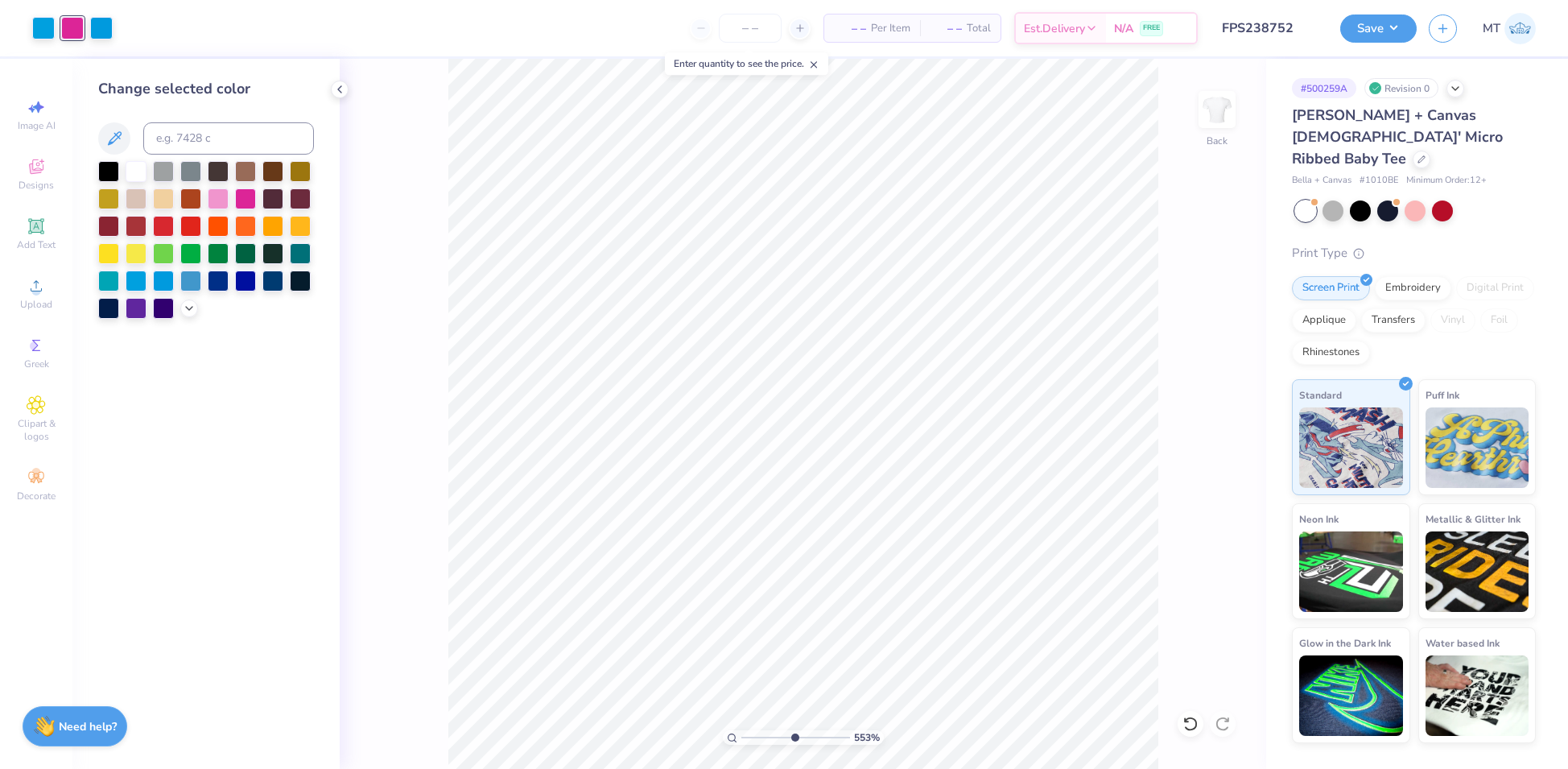
click at [196, 317] on div at bounding box center [206, 240] width 216 height 157
click at [190, 310] on icon at bounding box center [189, 307] width 13 height 13
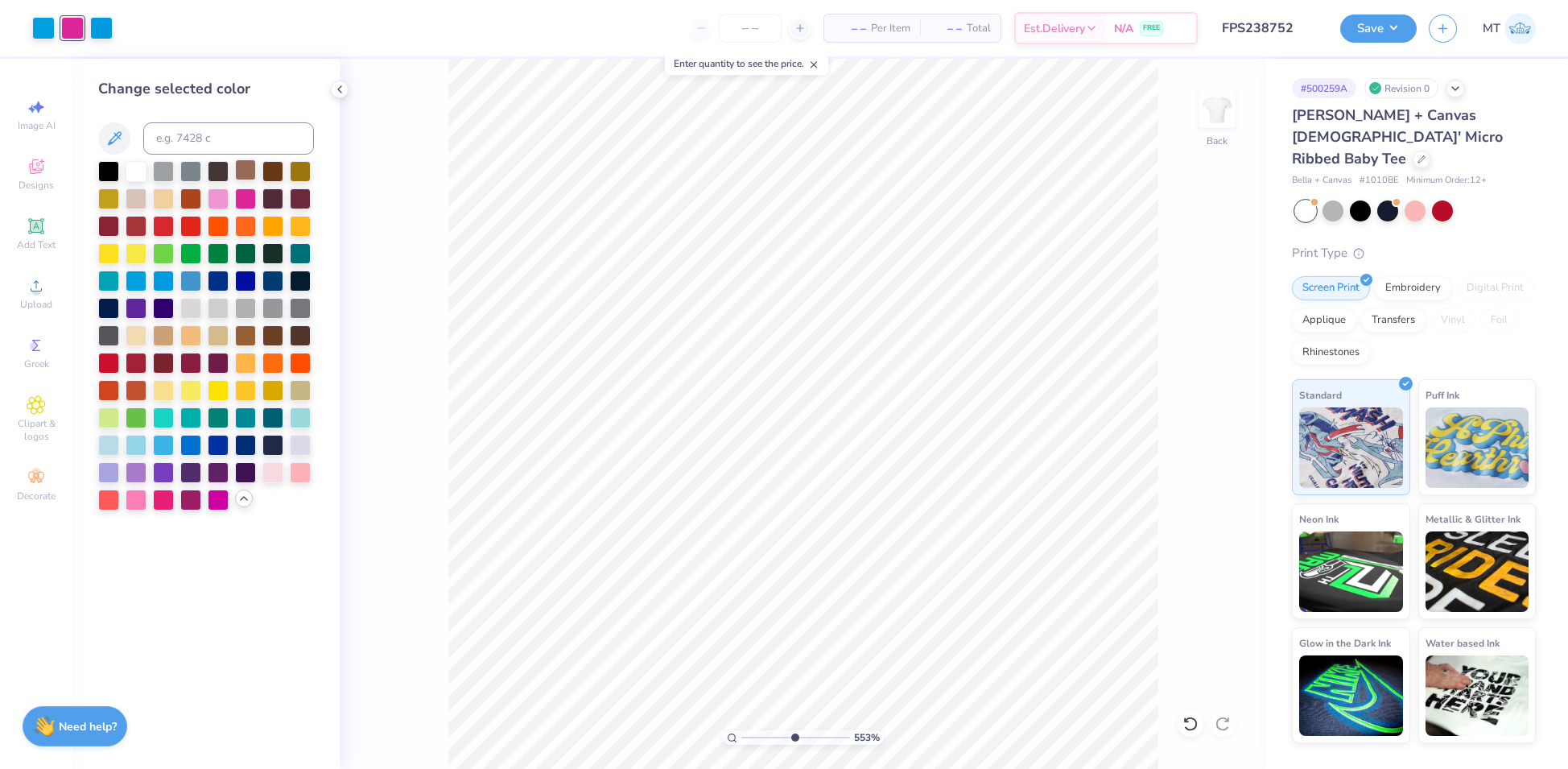
click at [242, 173] on div at bounding box center [245, 169] width 21 height 21
click at [301, 395] on div at bounding box center [299, 388] width 21 height 21
click at [170, 334] on div at bounding box center [163, 334] width 21 height 21
click at [41, 25] on div at bounding box center [43, 26] width 23 height 23
click at [159, 282] on div at bounding box center [163, 279] width 21 height 21
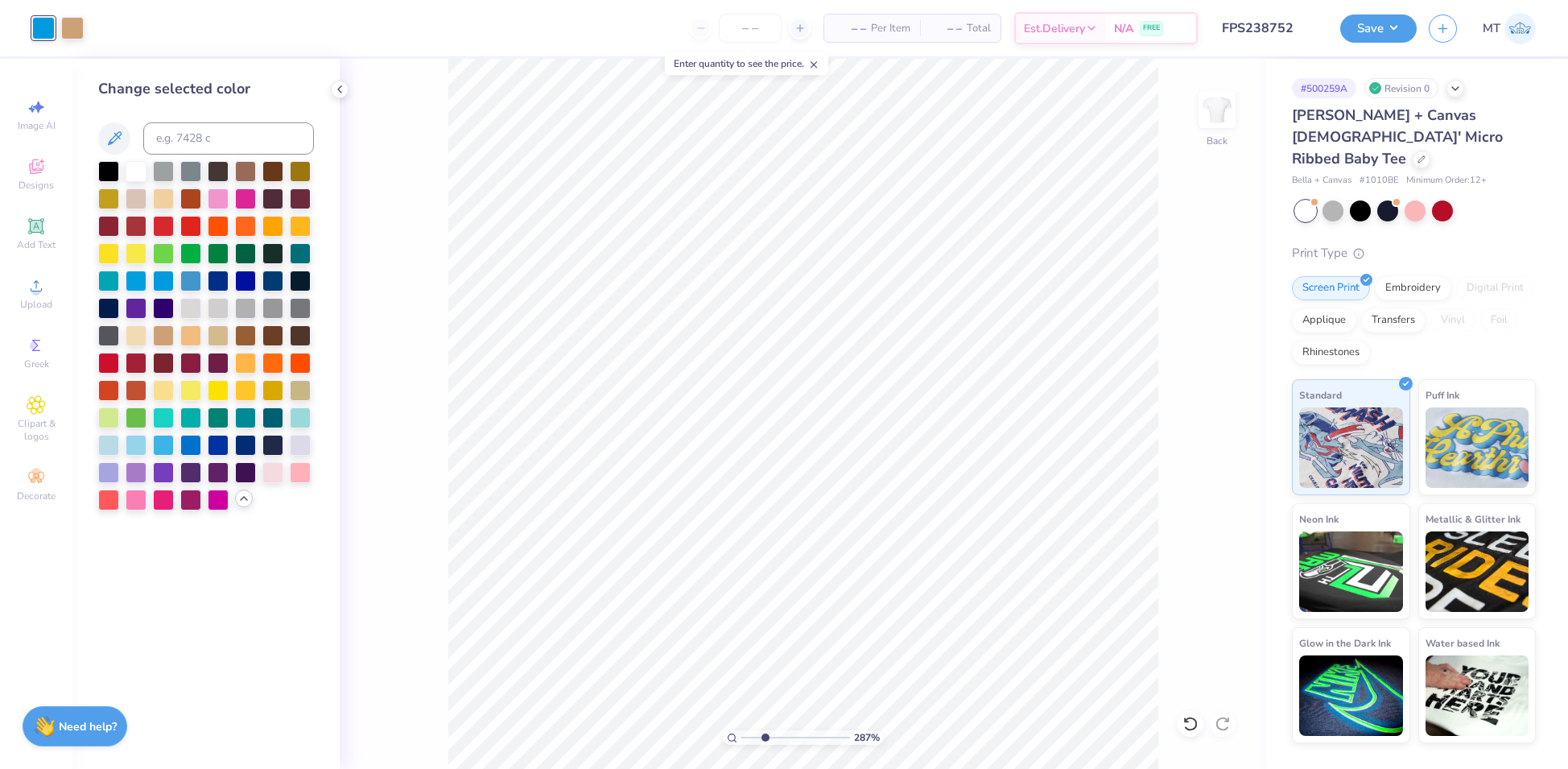
click at [41, 28] on div at bounding box center [43, 28] width 23 height 23
click at [214, 173] on div at bounding box center [218, 169] width 21 height 21
click at [252, 341] on div at bounding box center [245, 334] width 21 height 21
click at [266, 334] on div at bounding box center [272, 334] width 21 height 21
type input "1.05292329458169"
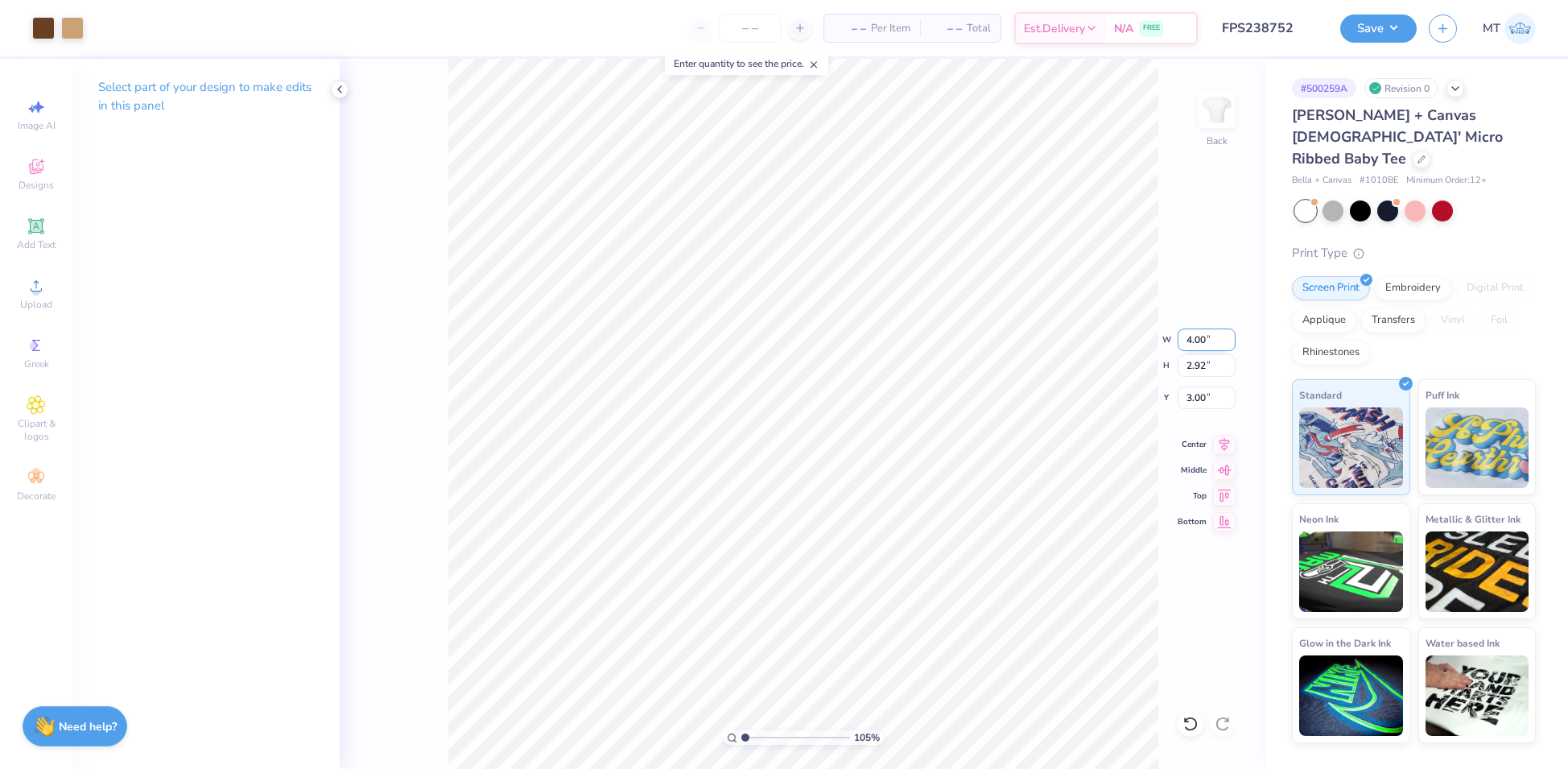
click at [1195, 340] on input "4.00" at bounding box center [1206, 339] width 58 height 23
type input "4.5"
type input "1.05292329458169"
type input "4.50"
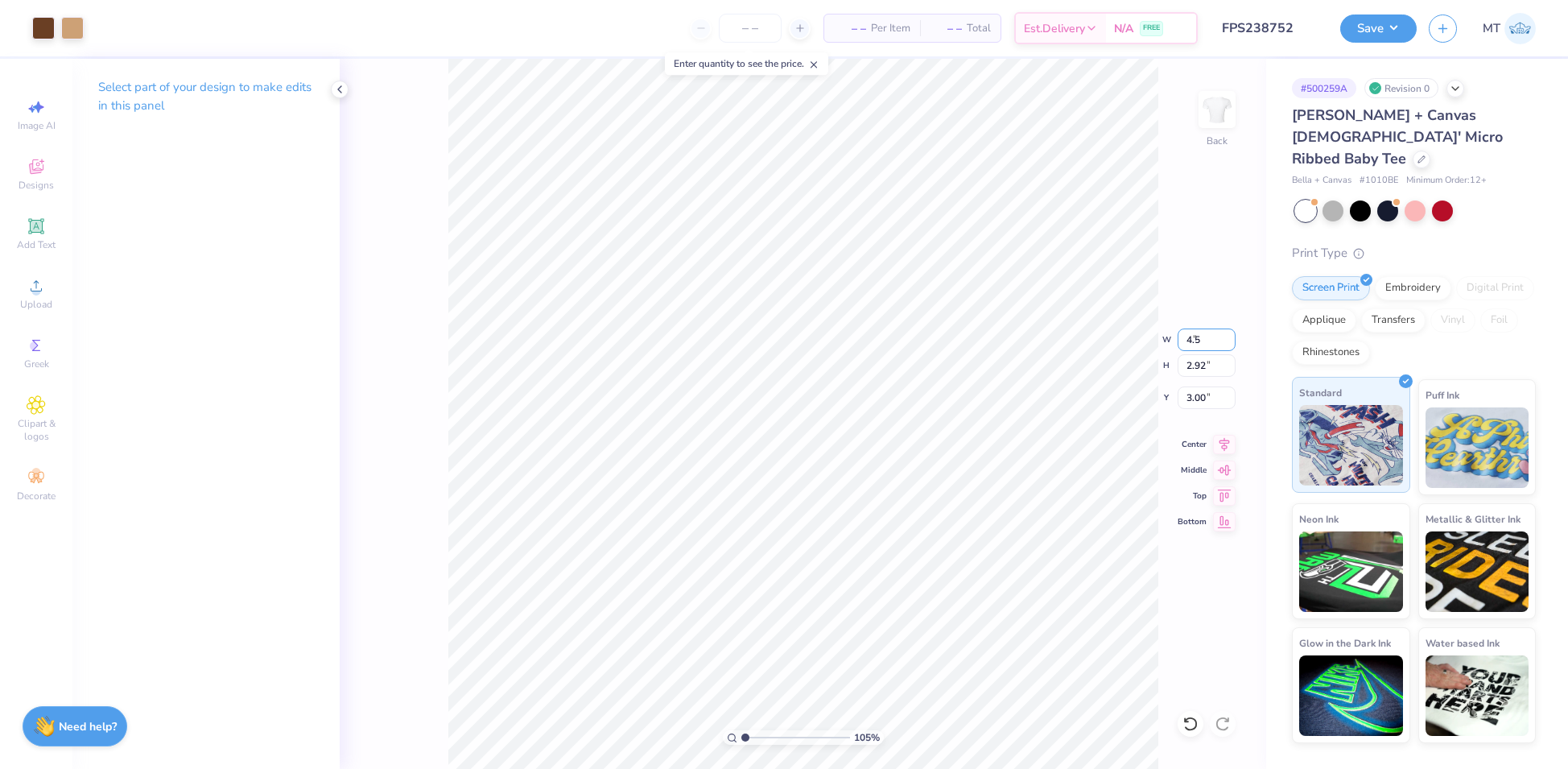
type input "3.28"
click at [1196, 391] on input "2.82" at bounding box center [1206, 397] width 58 height 23
type input "2.5"
type input "1.05292329458169"
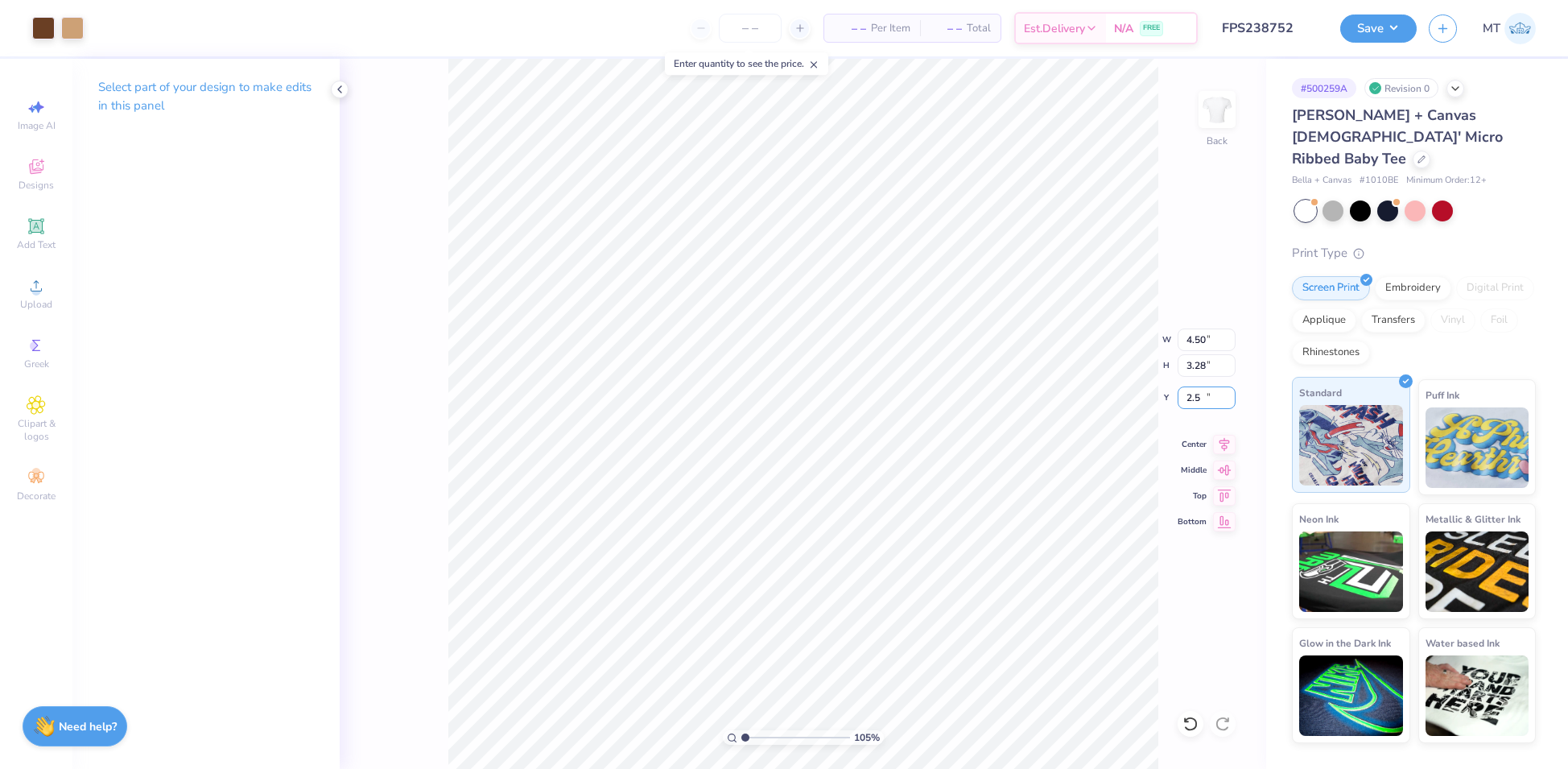
type input "2.50"
type input "1"
click at [1393, 11] on div "Save MT" at bounding box center [1454, 28] width 228 height 56
click at [1393, 27] on button "Save" at bounding box center [1378, 25] width 77 height 28
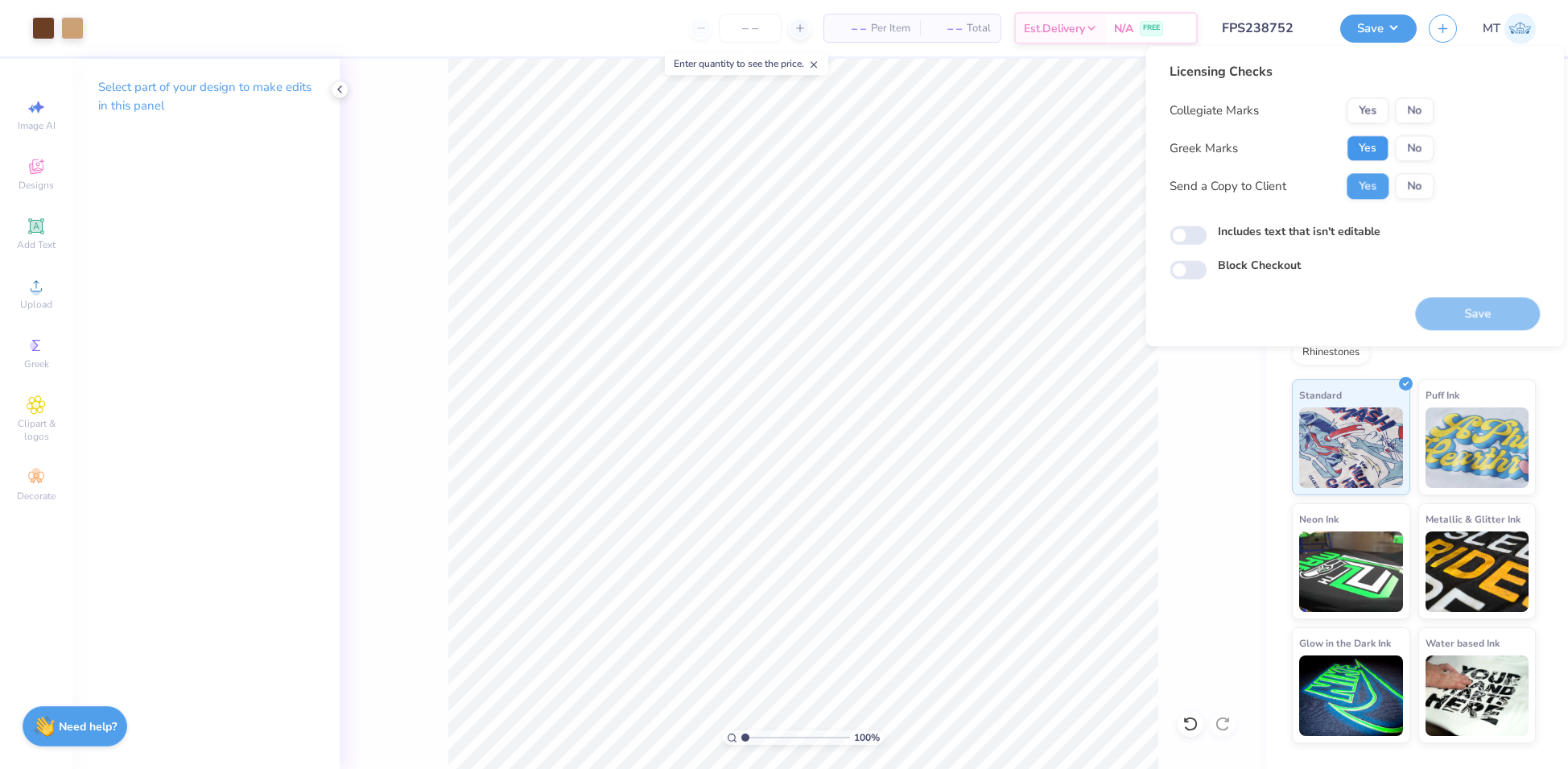
click at [1368, 144] on button "Yes" at bounding box center [1367, 148] width 42 height 25
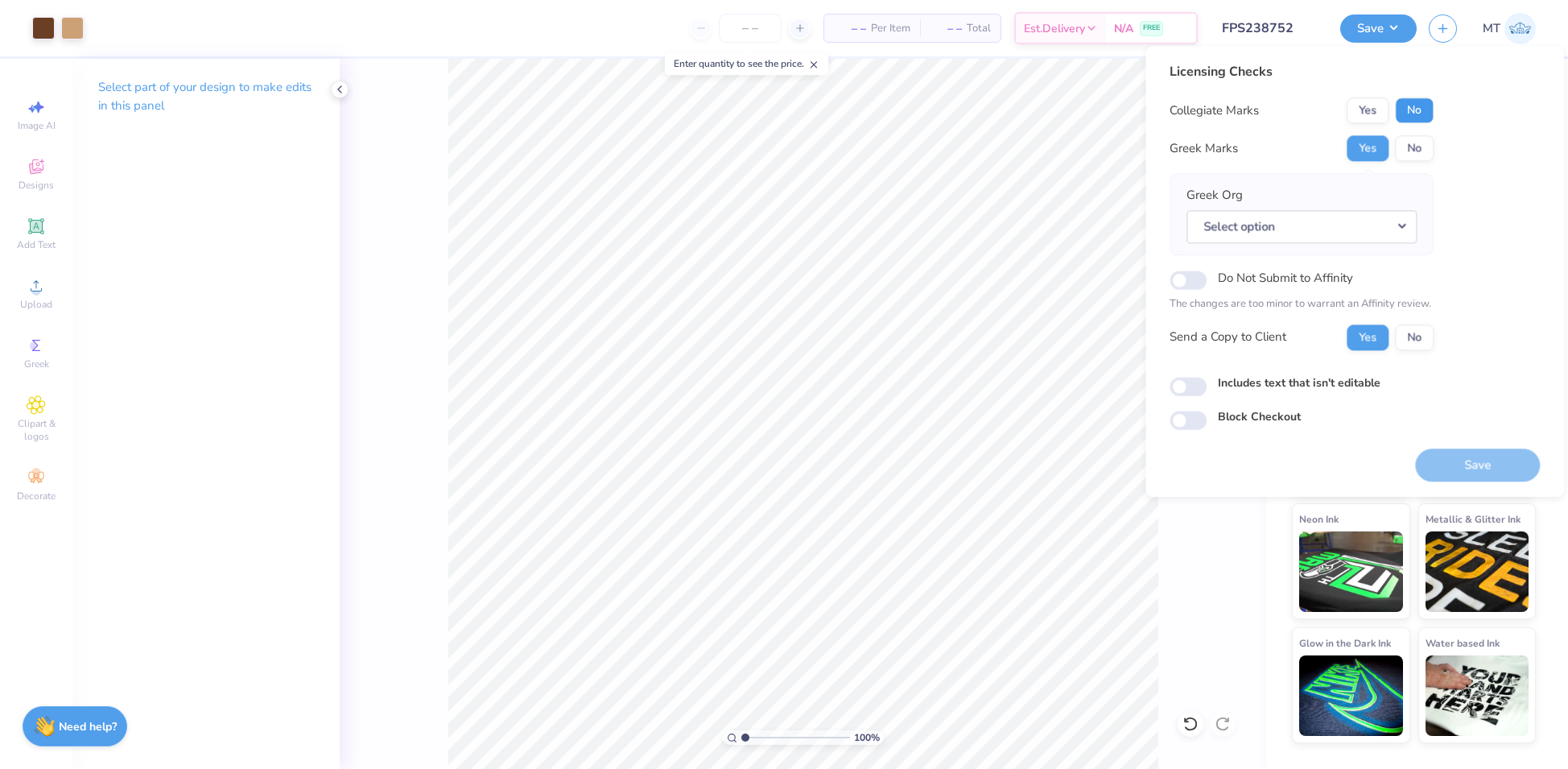
click at [1420, 108] on button "No" at bounding box center [1414, 110] width 39 height 25
click at [1391, 225] on button "Select option" at bounding box center [1301, 226] width 231 height 33
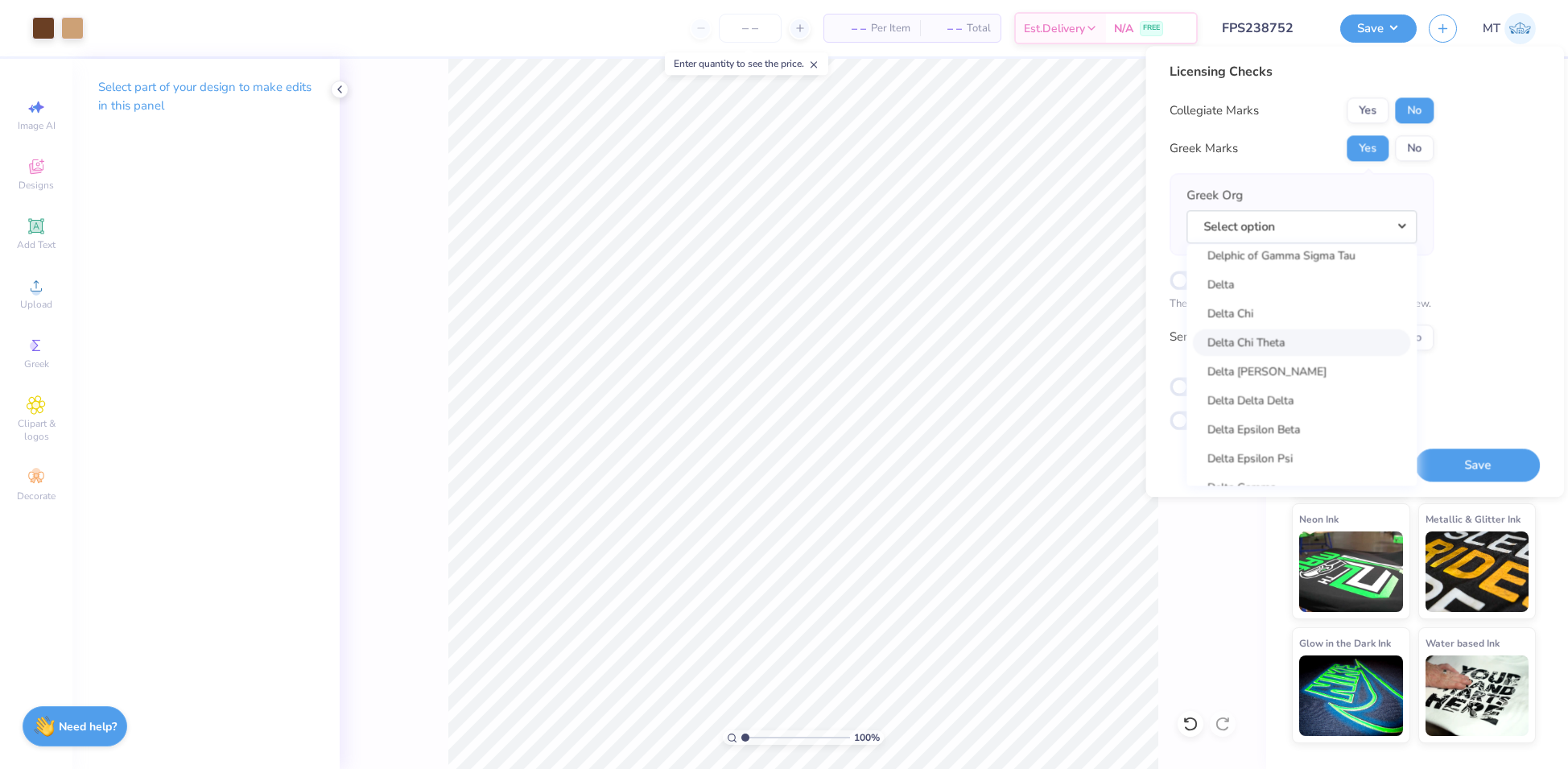
scroll to position [3631, 0]
click at [1295, 291] on link "Delta Delta Delta" at bounding box center [1301, 286] width 217 height 26
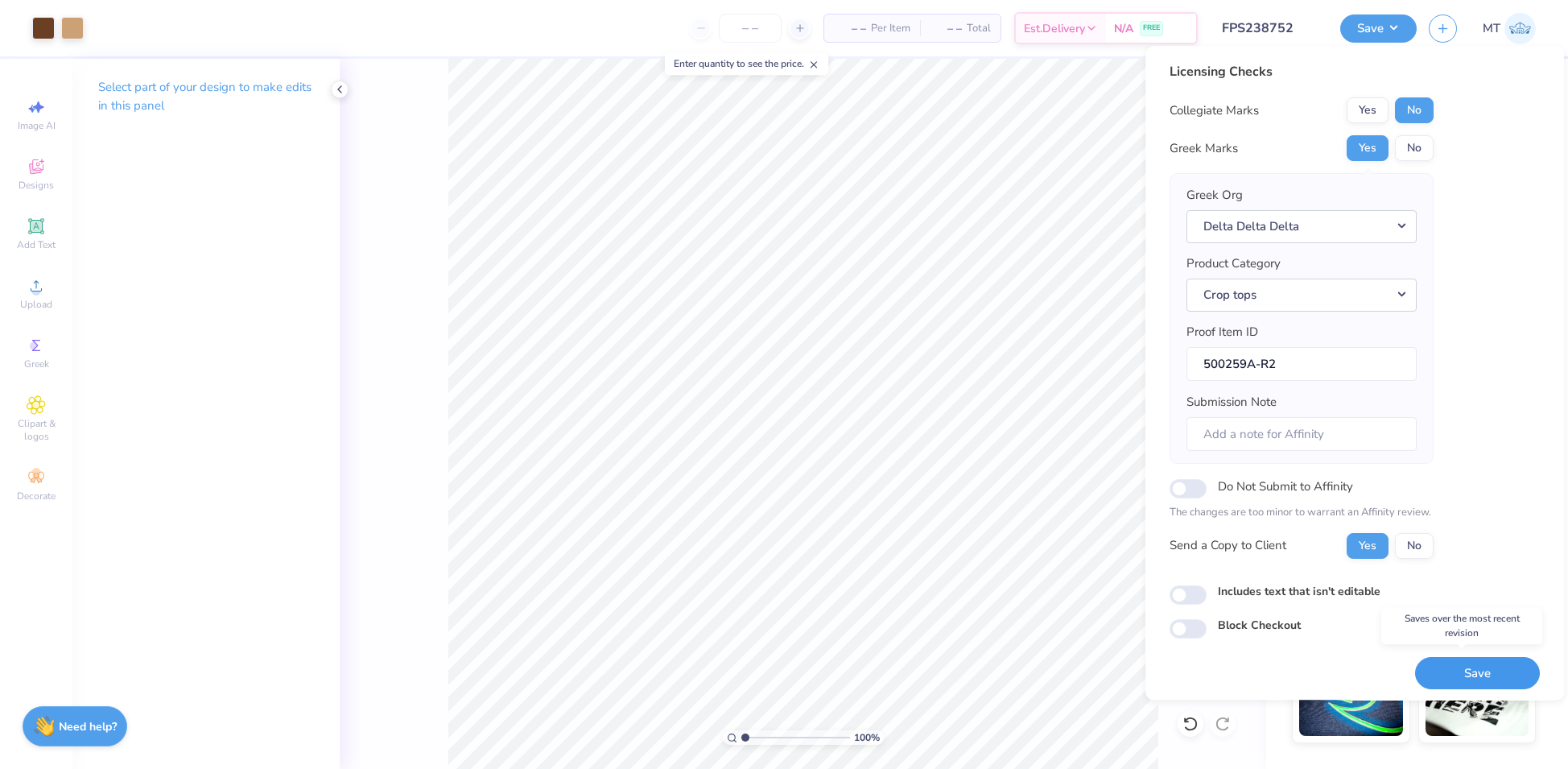
click at [1479, 667] on button "Save" at bounding box center [1478, 673] width 125 height 33
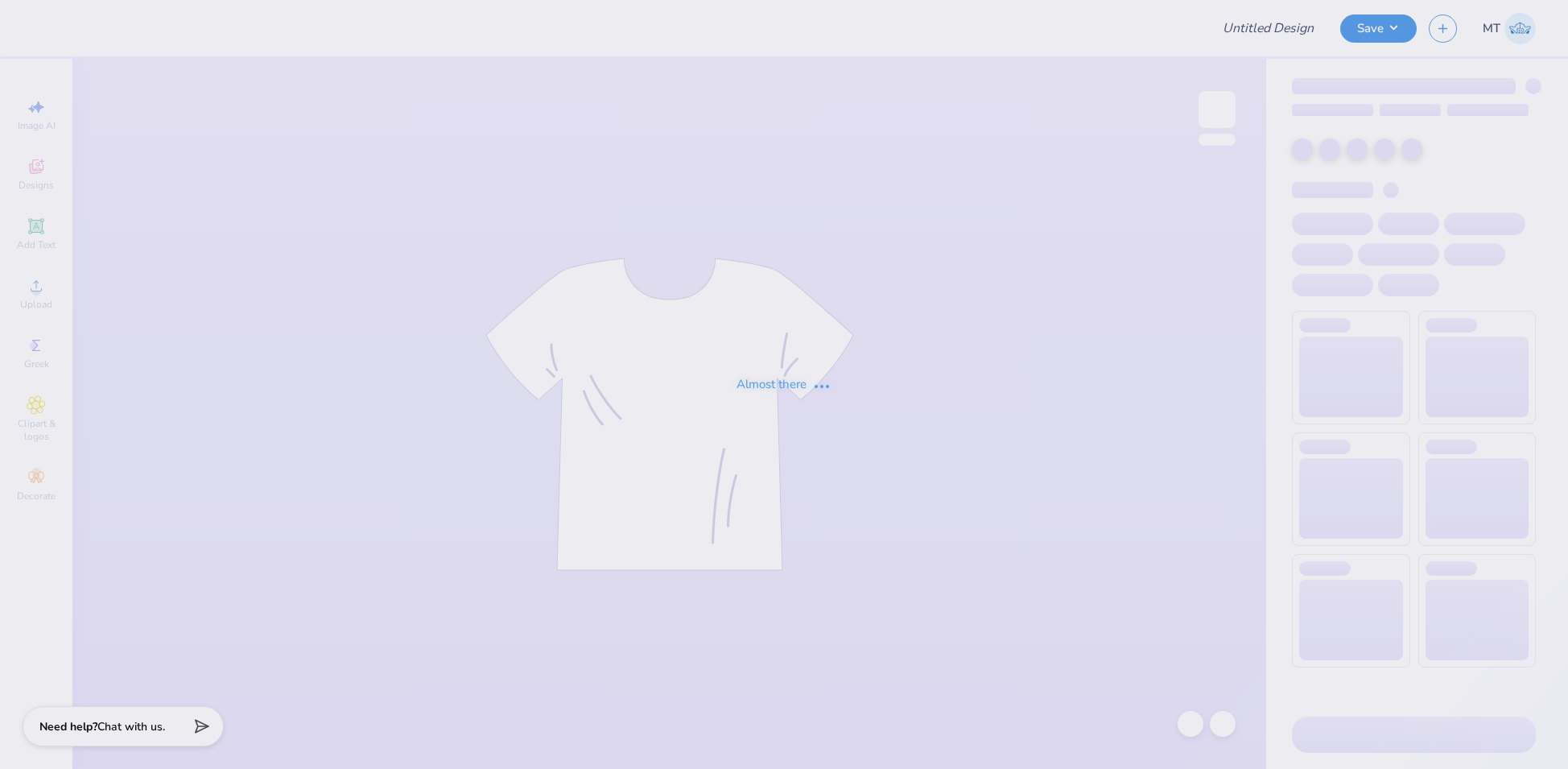
type input "FPS239590"
type input "FPS239254"
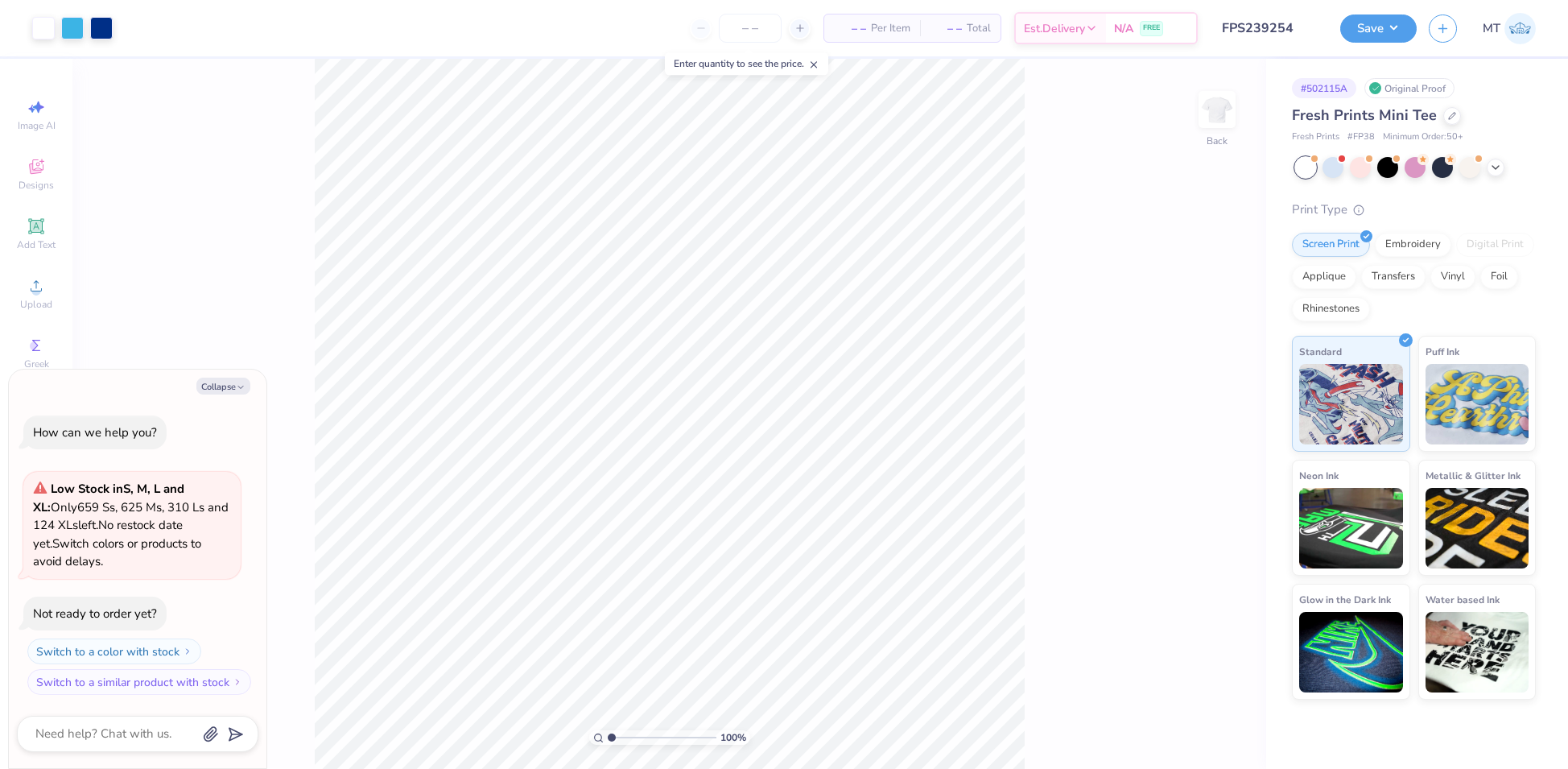
type textarea "x"
type input "3.97015023876023"
type textarea "x"
type input "3.97015023876023"
type textarea "x"
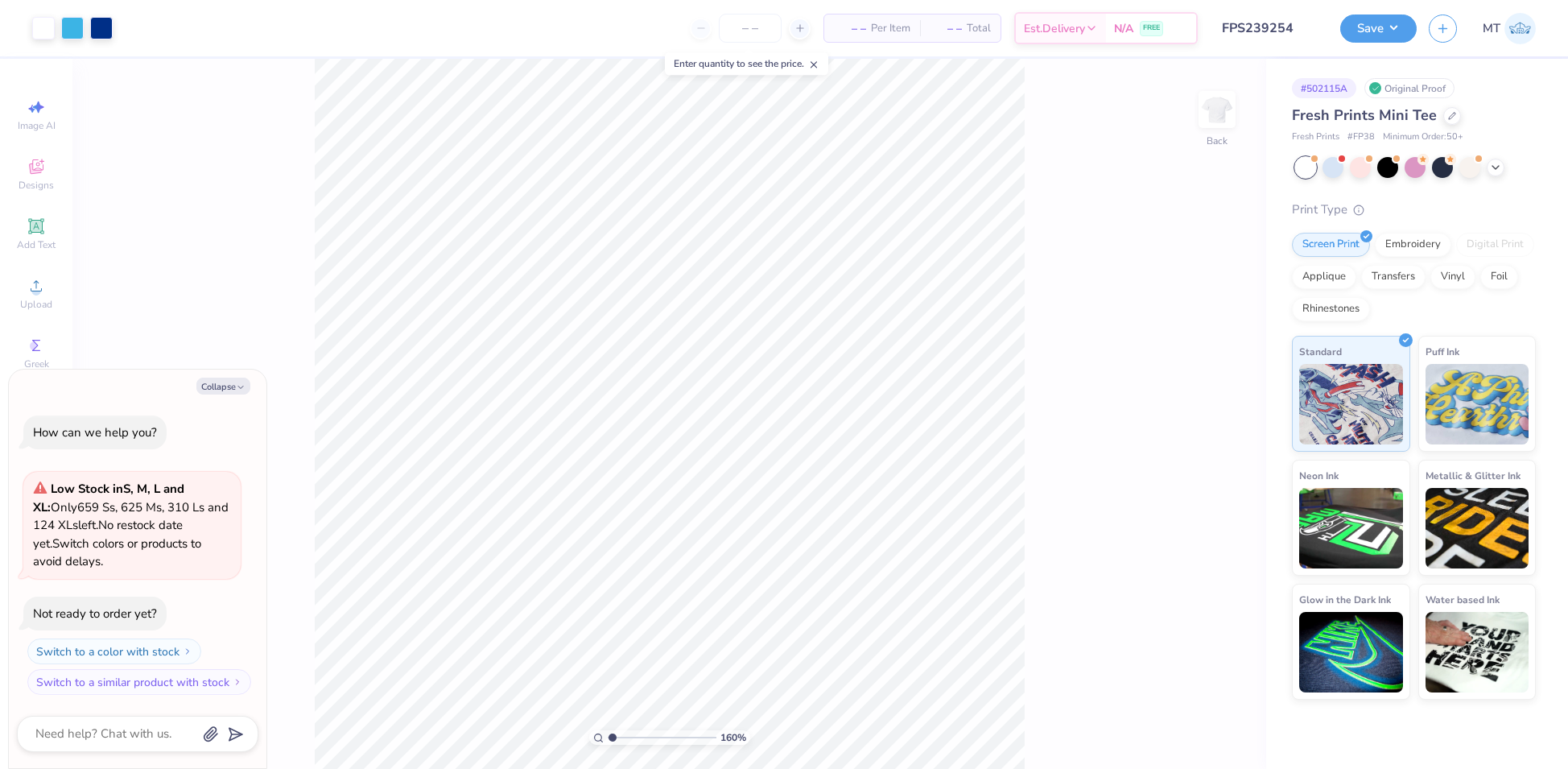
type input "1"
type textarea "x"
type input "1.72316253588321"
type textarea "x"
type input "2.17179819487287"
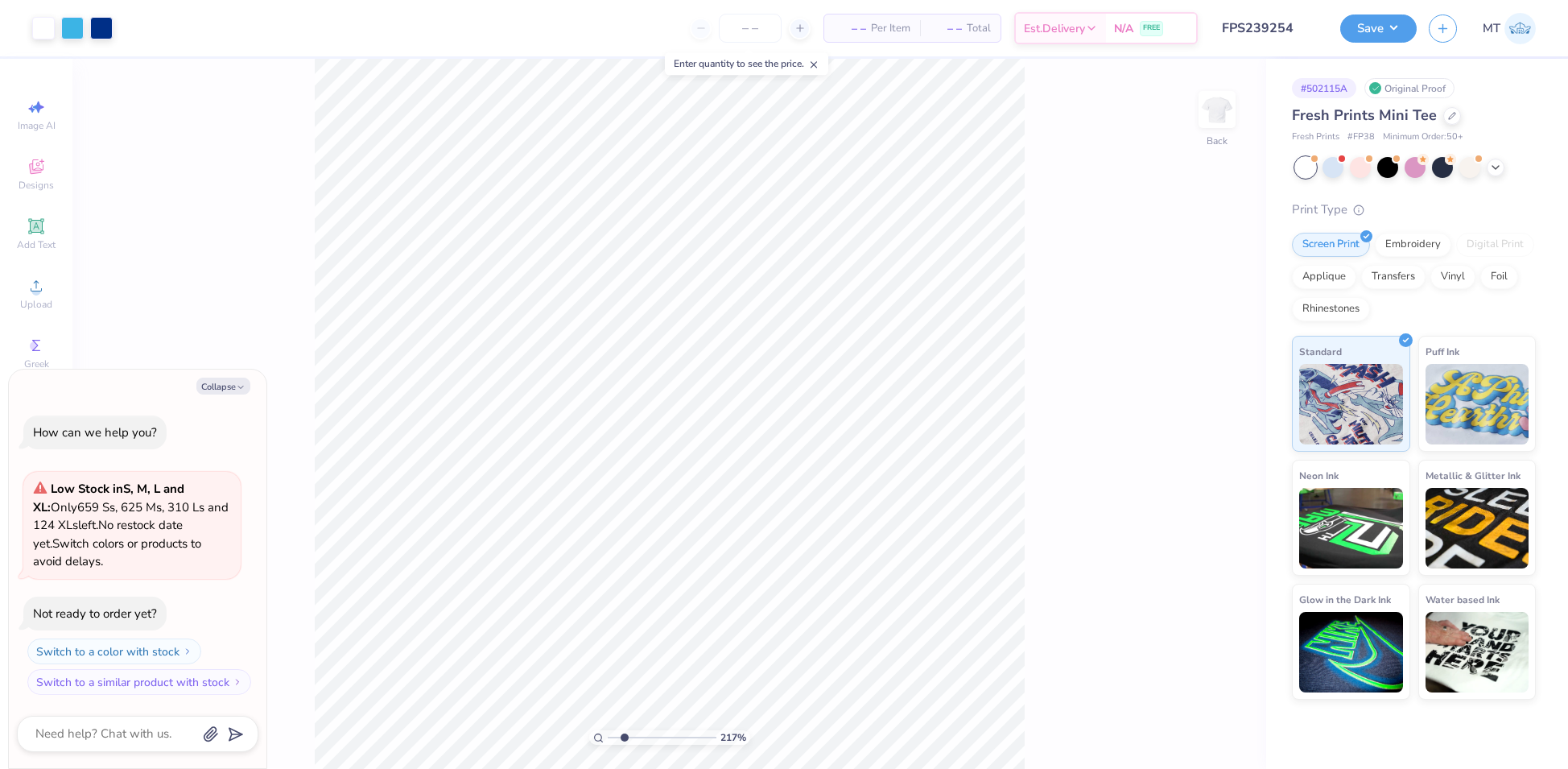
type textarea "x"
type input "2.17179819487287"
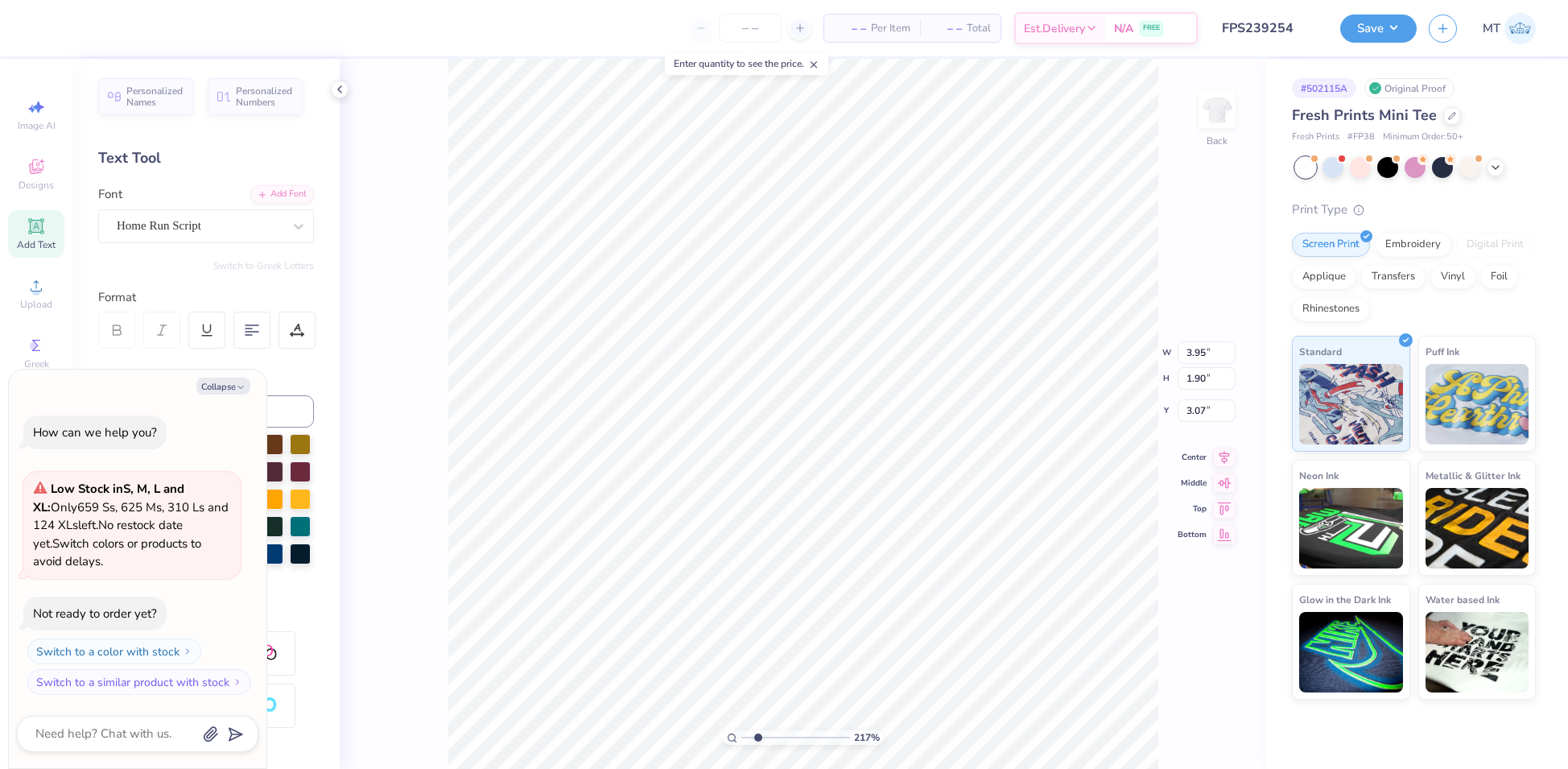
type textarea "x"
type input "2.17179819487287"
type textarea "x"
type input "2.17179819487287"
type input "0.59"
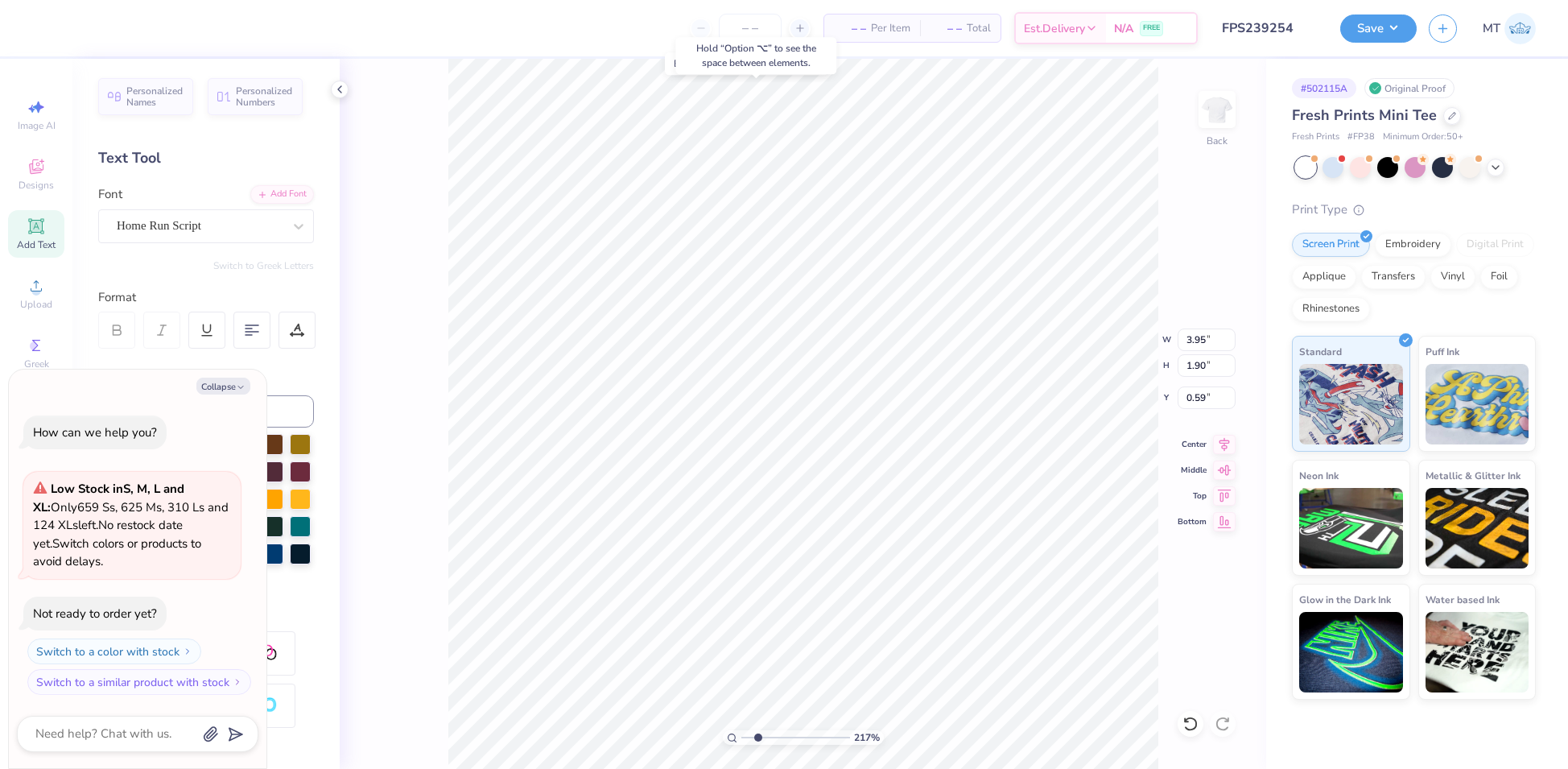
type textarea "x"
type input "2.17179819487287"
type input "4.22"
type input "3.84"
type input "2.00"
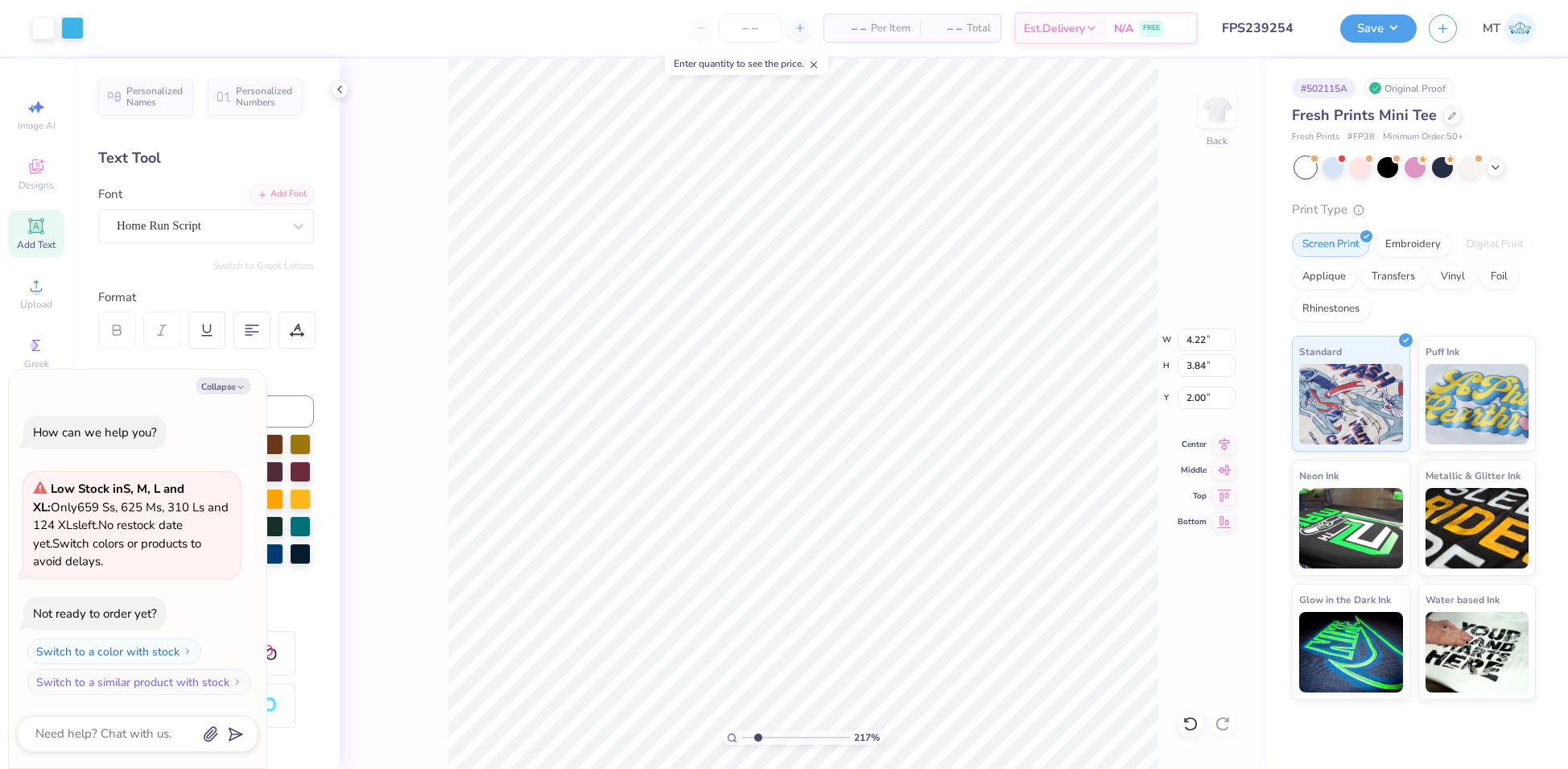
type textarea "x"
type input "2.17179819487287"
type textarea "x"
type input "2.17179819487287"
type input "1.72"
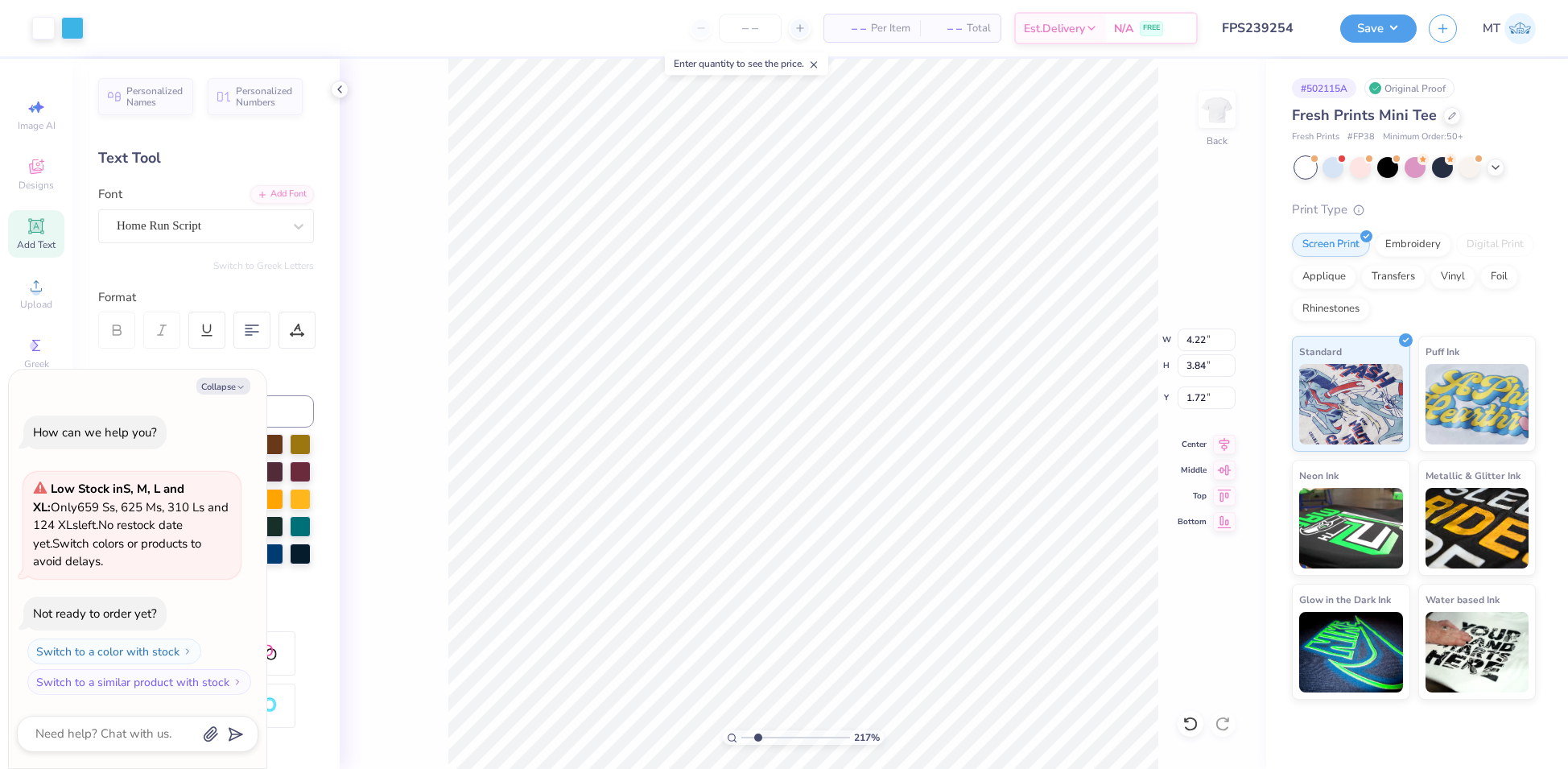
type textarea "x"
type input "2.17179819487287"
type textarea "x"
type input "2.17179819487287"
type input "2.00"
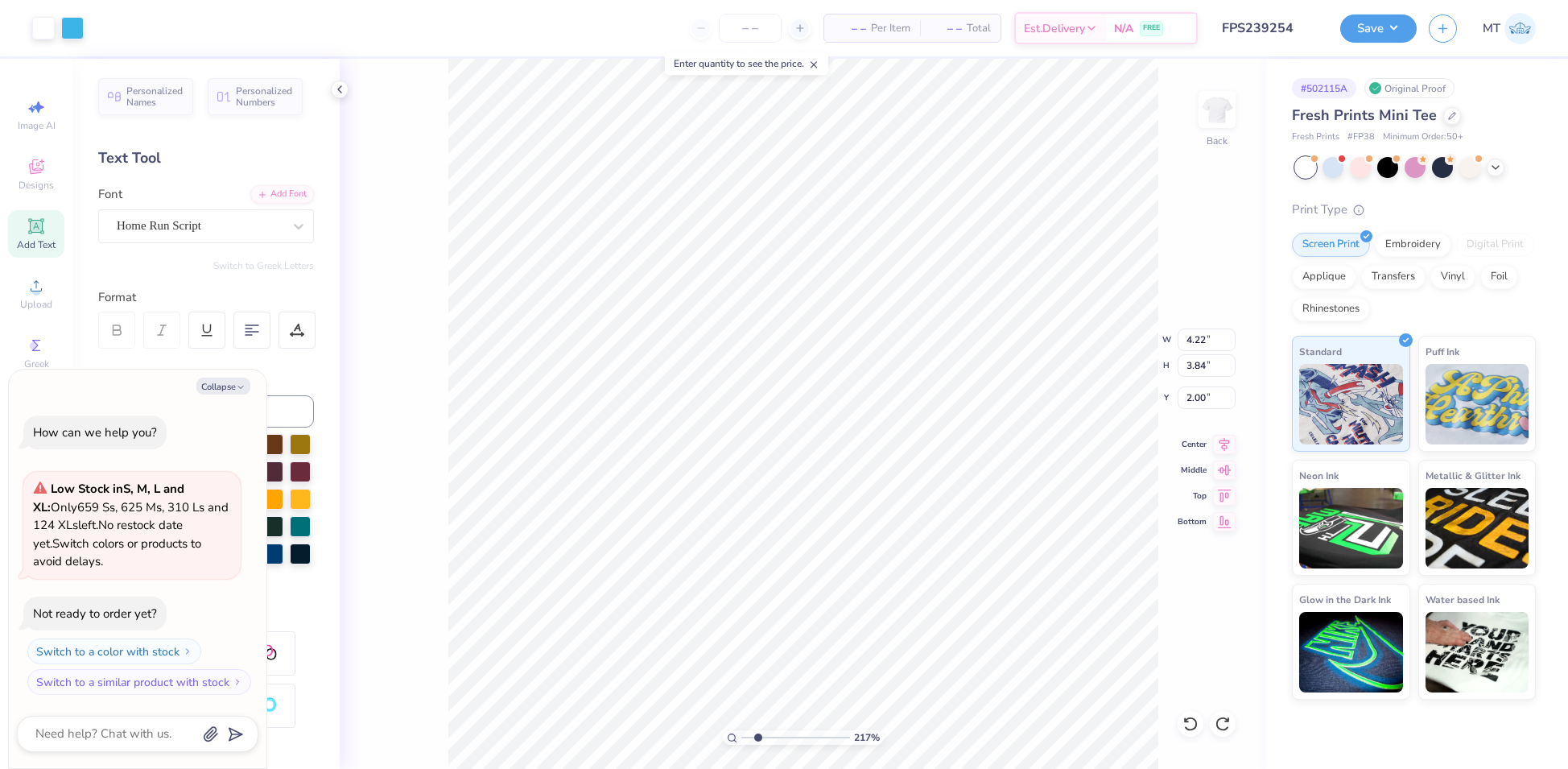
type textarea "x"
type input "2.17179819487287"
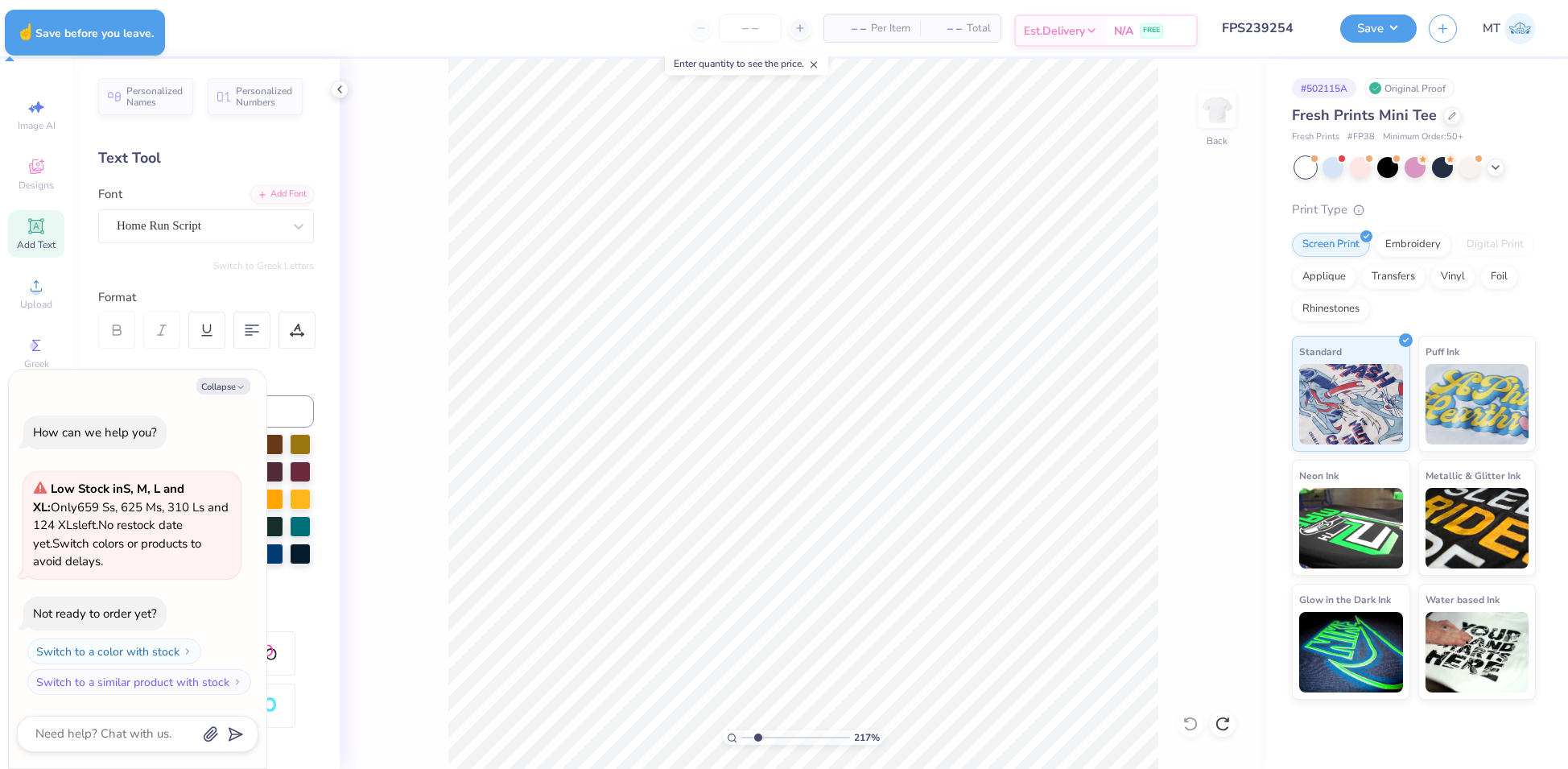
type textarea "x"
type input "2.17179819487287"
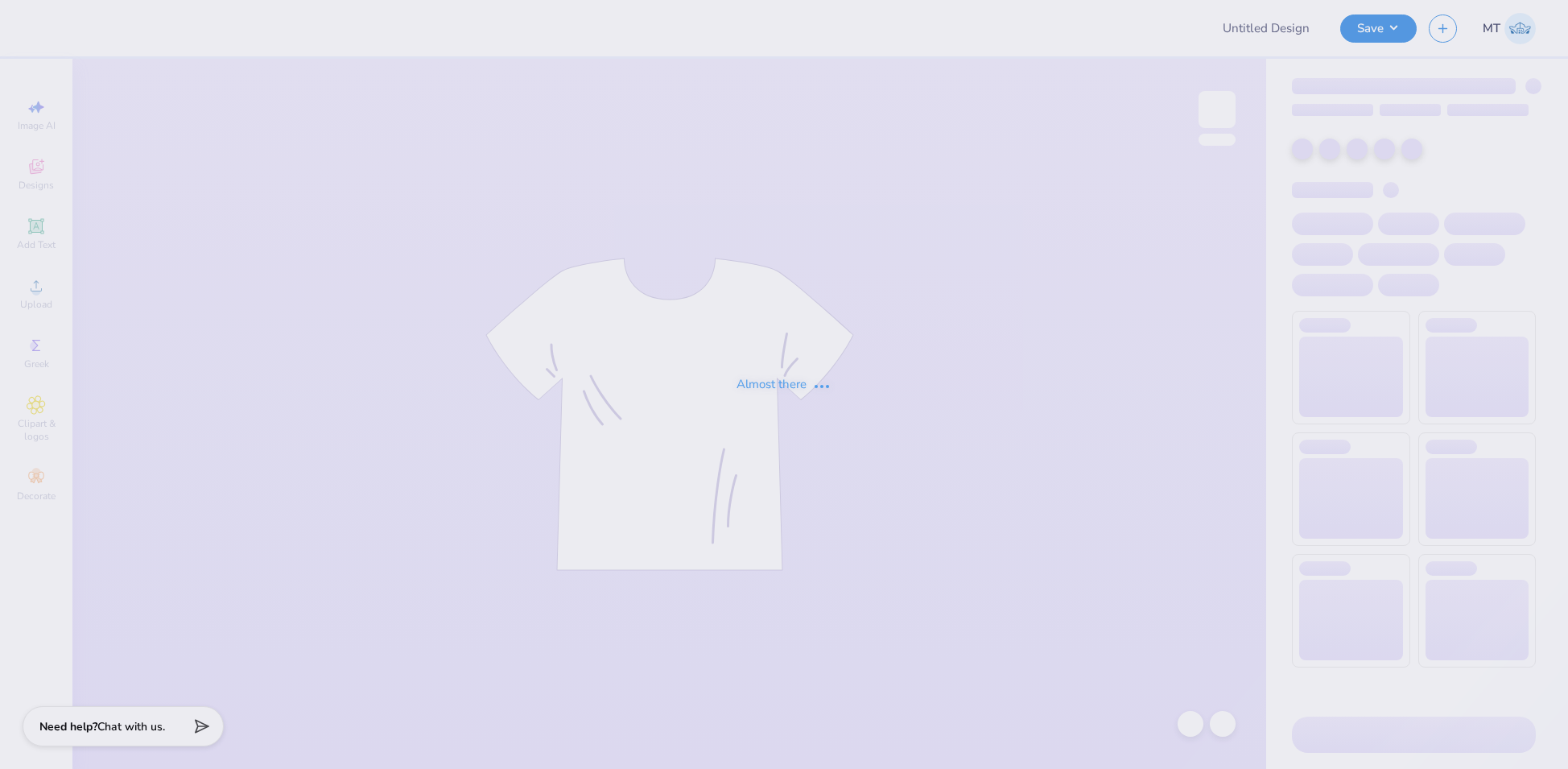
type input "FPS239205"
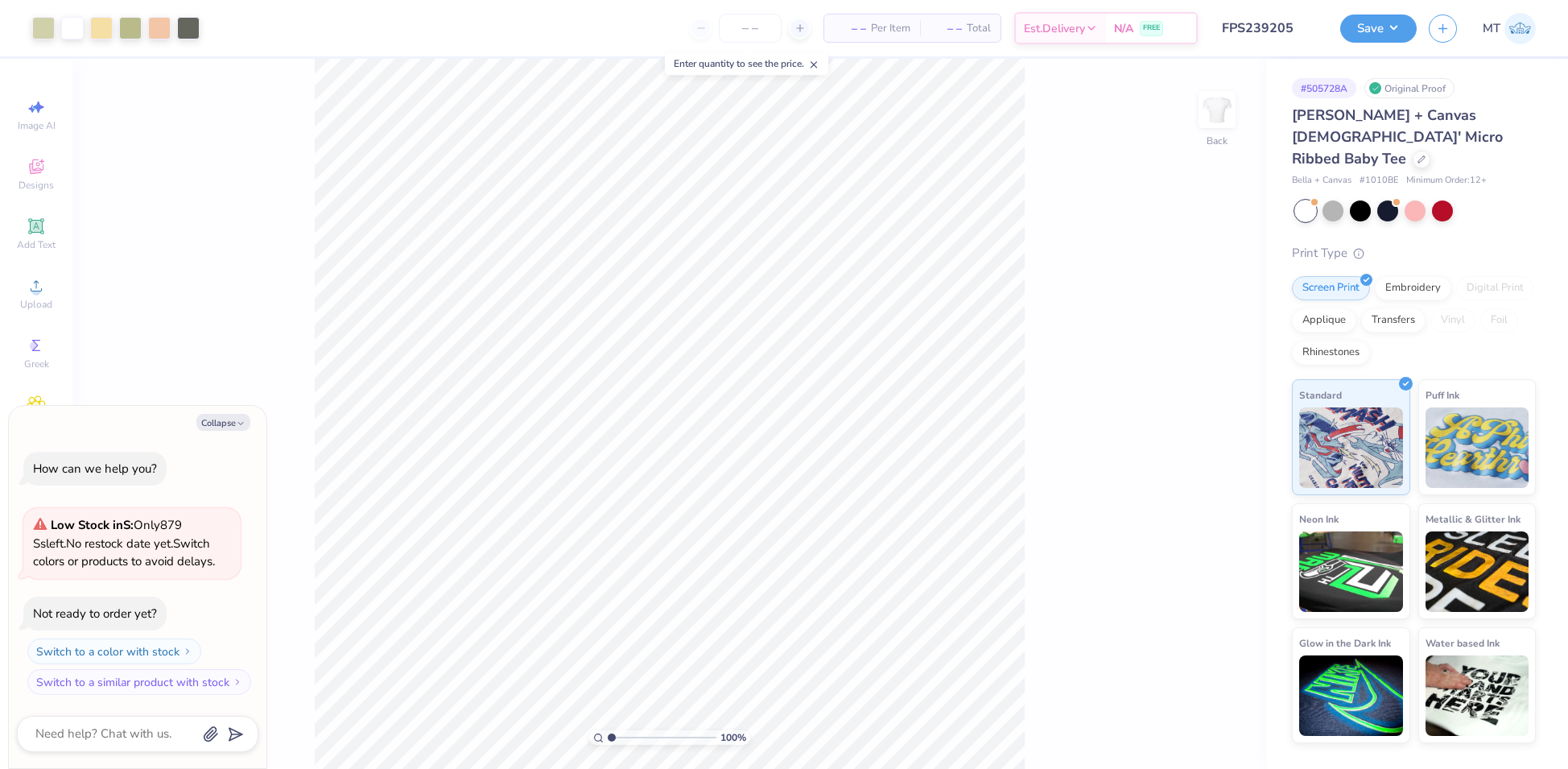
type textarea "x"
type input "1.63156296532026"
click at [229, 422] on button "Collapse" at bounding box center [223, 422] width 54 height 17
type textarea "x"
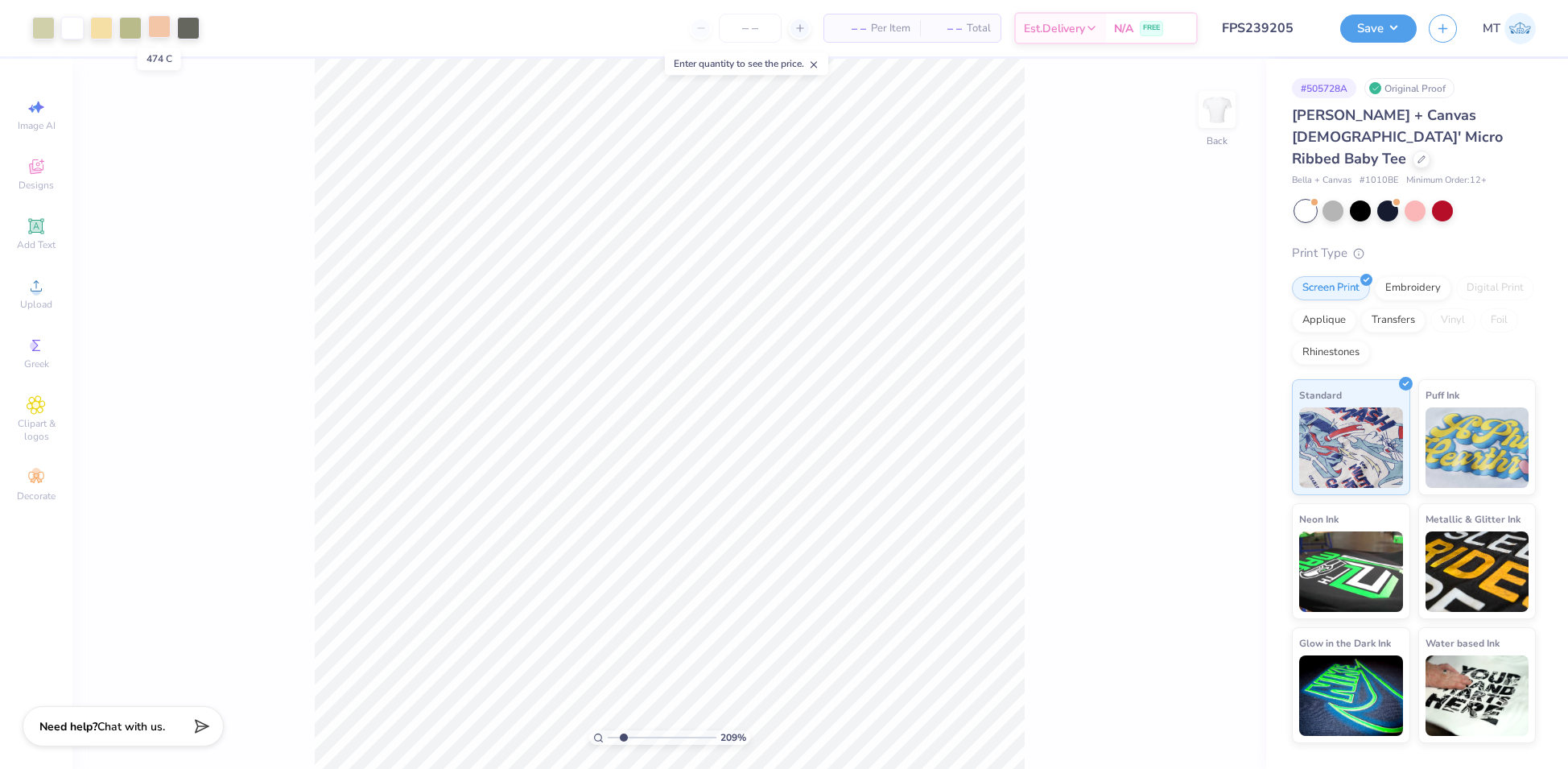
click at [157, 32] on div at bounding box center [159, 26] width 23 height 23
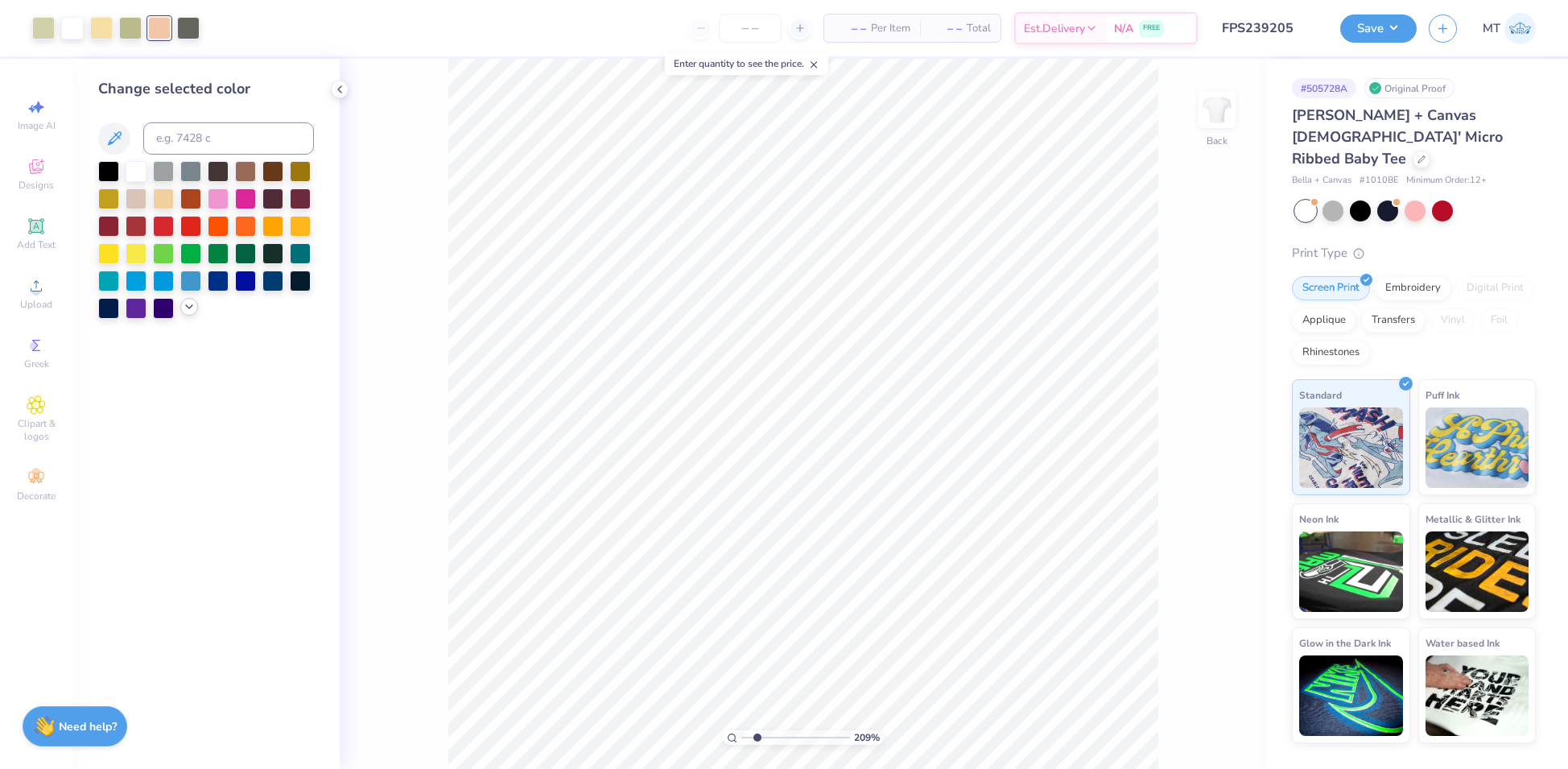
click at [184, 312] on icon at bounding box center [189, 307] width 13 height 13
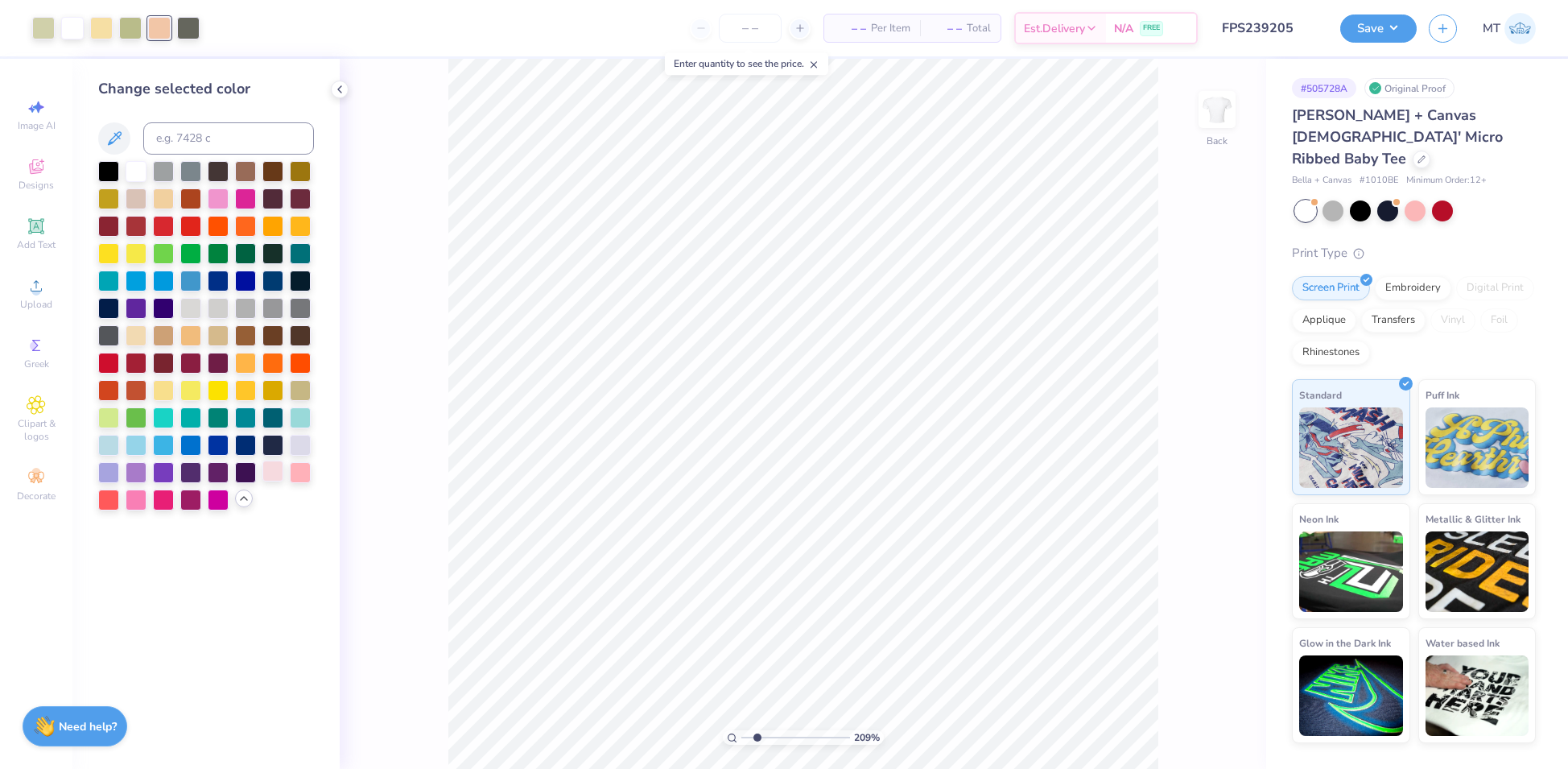
click at [273, 469] on div at bounding box center [272, 470] width 21 height 21
click at [101, 25] on div at bounding box center [101, 26] width 23 height 23
click at [163, 393] on div at bounding box center [163, 388] width 21 height 21
click at [162, 195] on div at bounding box center [163, 197] width 21 height 21
click at [161, 395] on div at bounding box center [163, 388] width 21 height 21
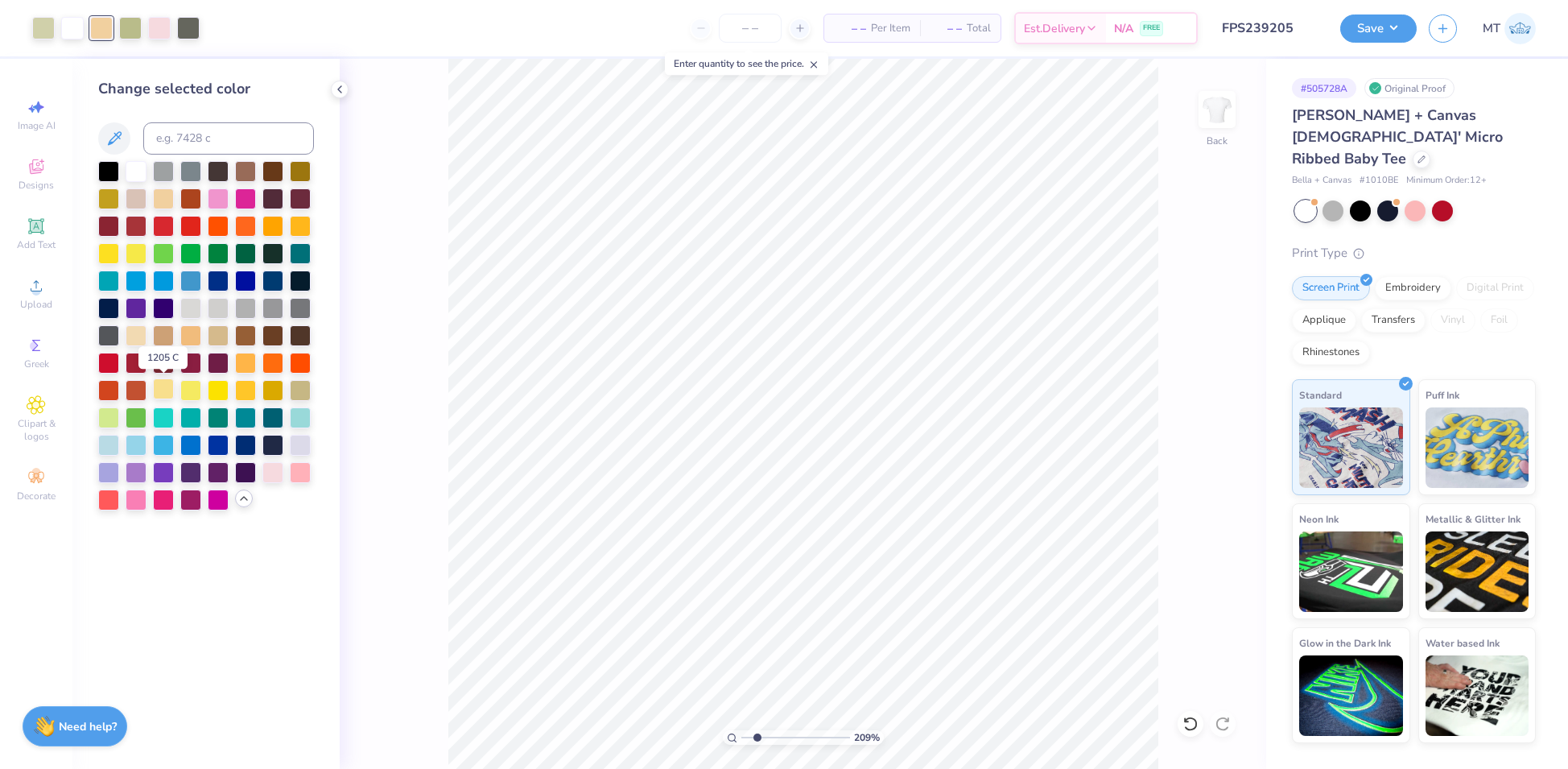
type input "2.08825102122426"
click at [195, 136] on input at bounding box center [228, 138] width 171 height 33
type input "155"
type input "1"
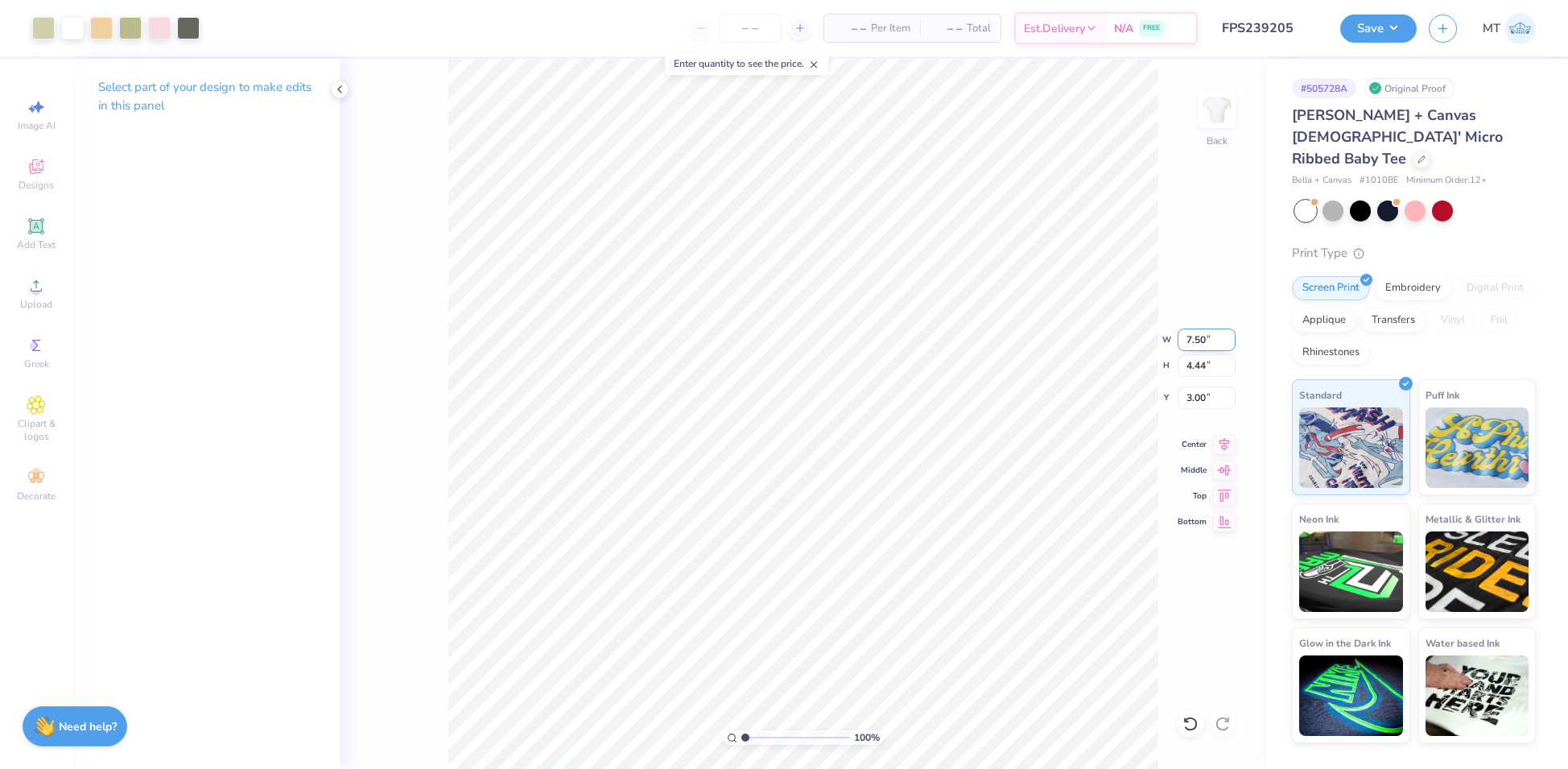
click at [1196, 333] on input "7.50" at bounding box center [1206, 339] width 58 height 23
click at [1398, 21] on button "Save" at bounding box center [1378, 25] width 77 height 28
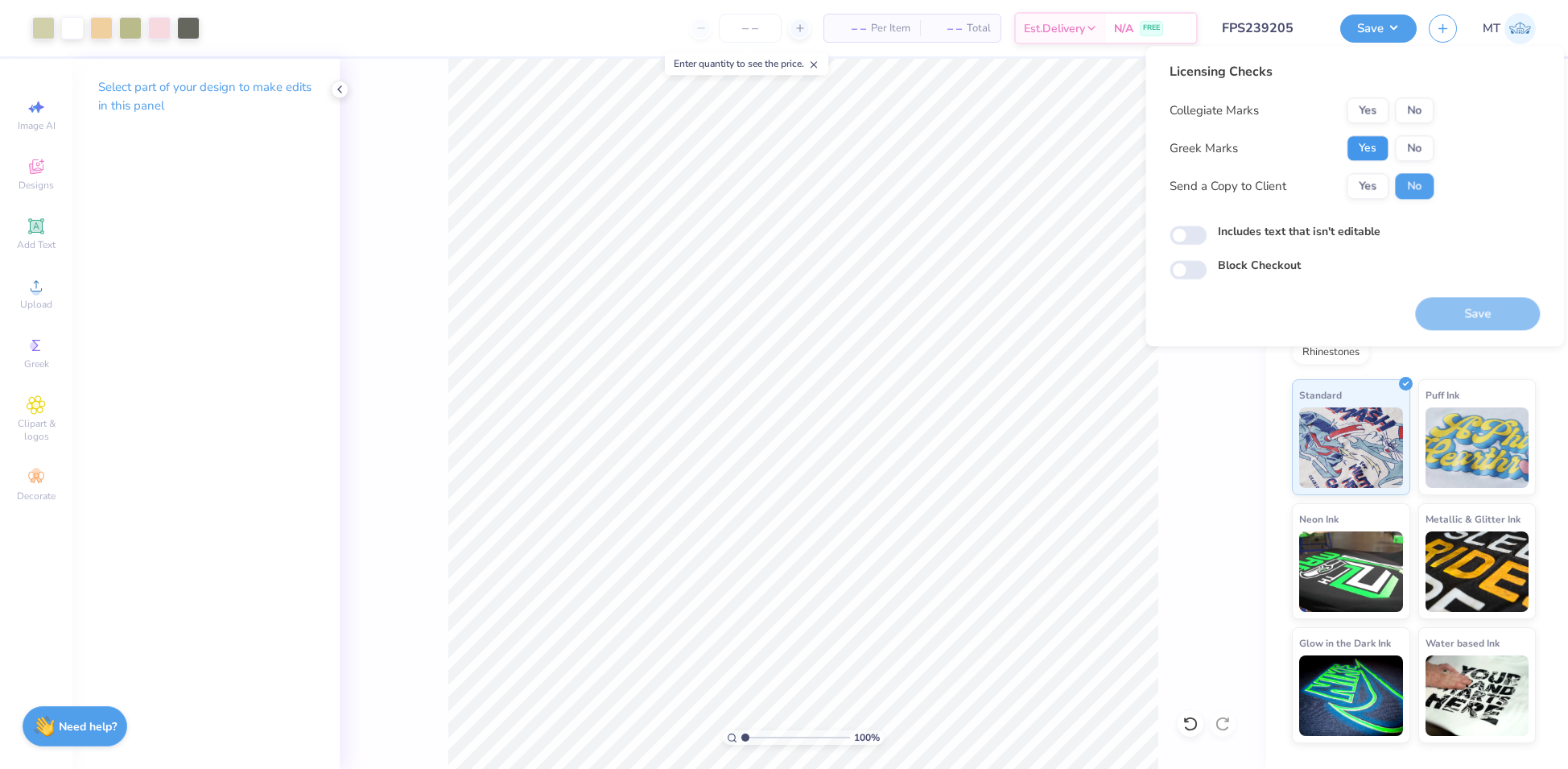
click at [1365, 143] on button "Yes" at bounding box center [1367, 148] width 42 height 25
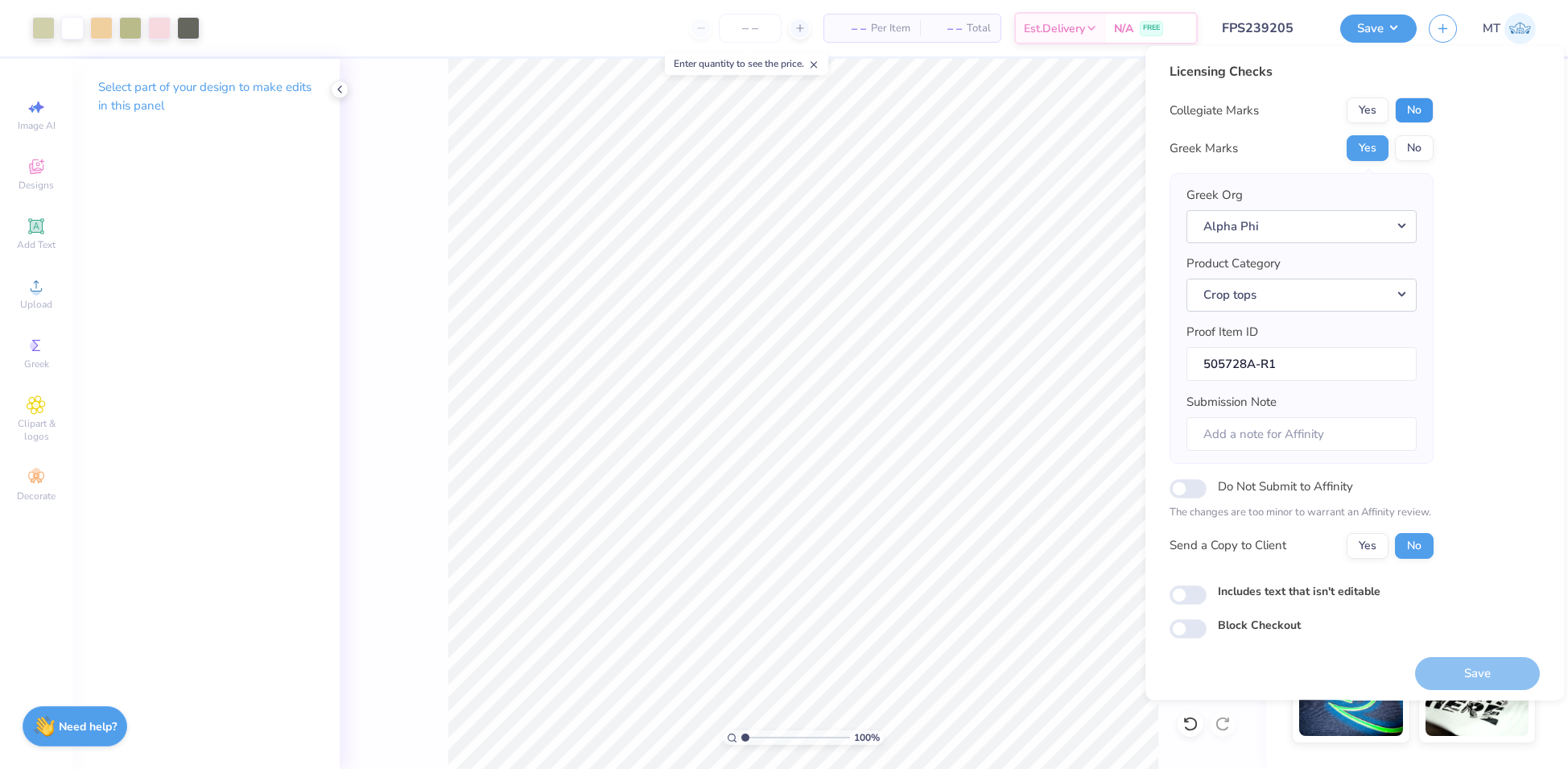
click at [1412, 119] on button "No" at bounding box center [1414, 110] width 39 height 25
click at [1462, 669] on button "Save" at bounding box center [1478, 673] width 125 height 33
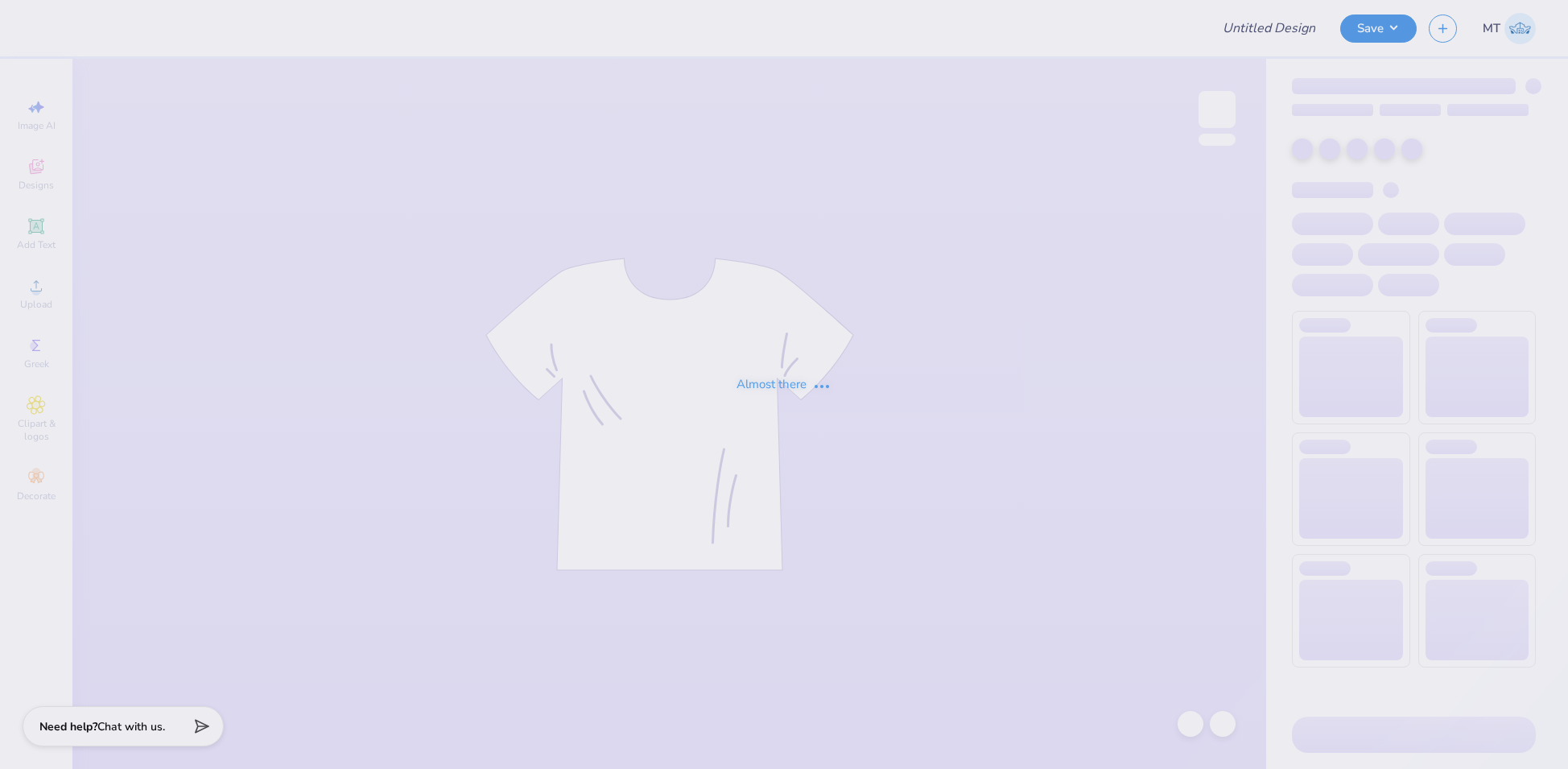
type input "FPS239298"
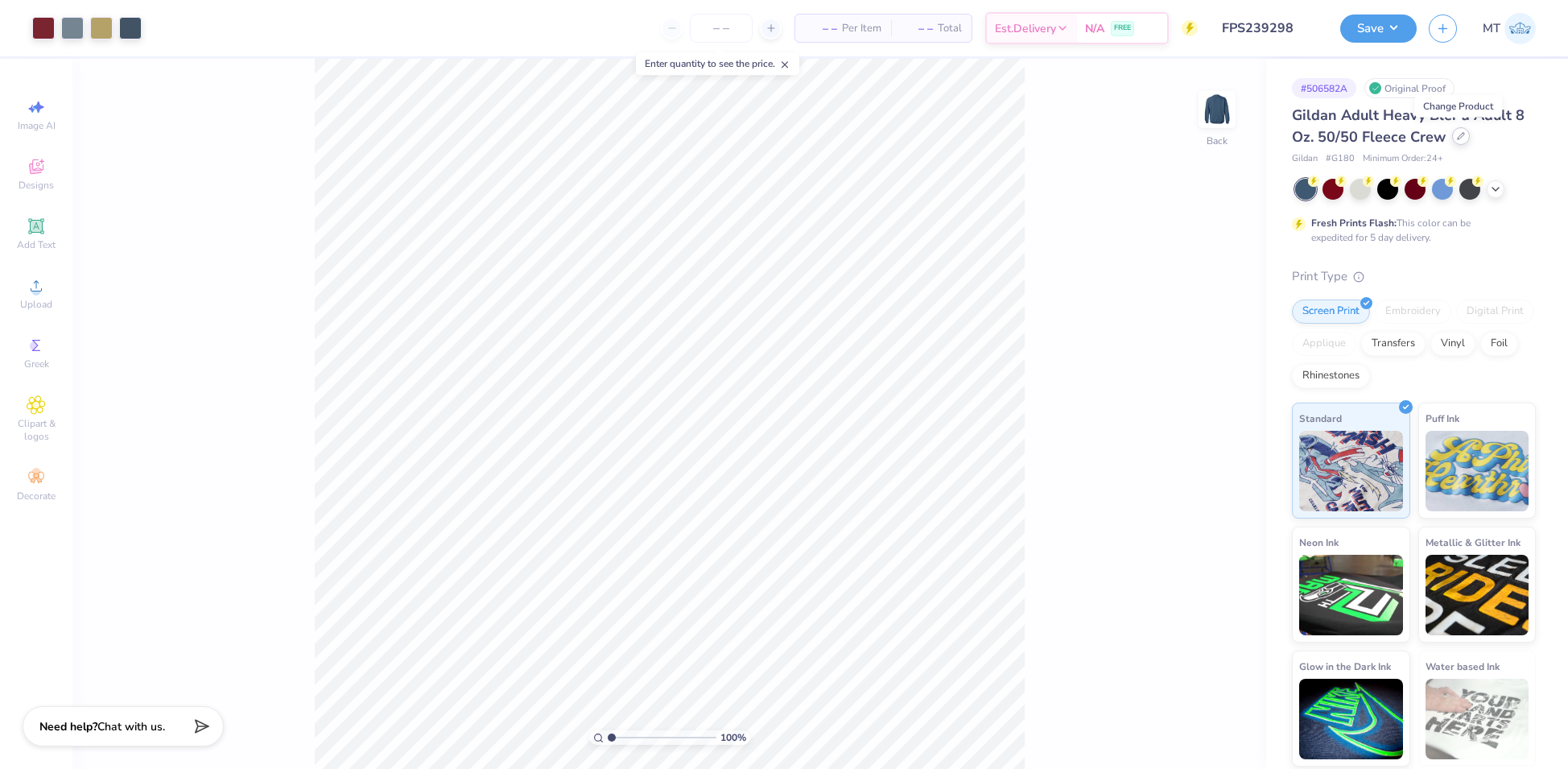
click at [1457, 137] on icon at bounding box center [1460, 136] width 8 height 8
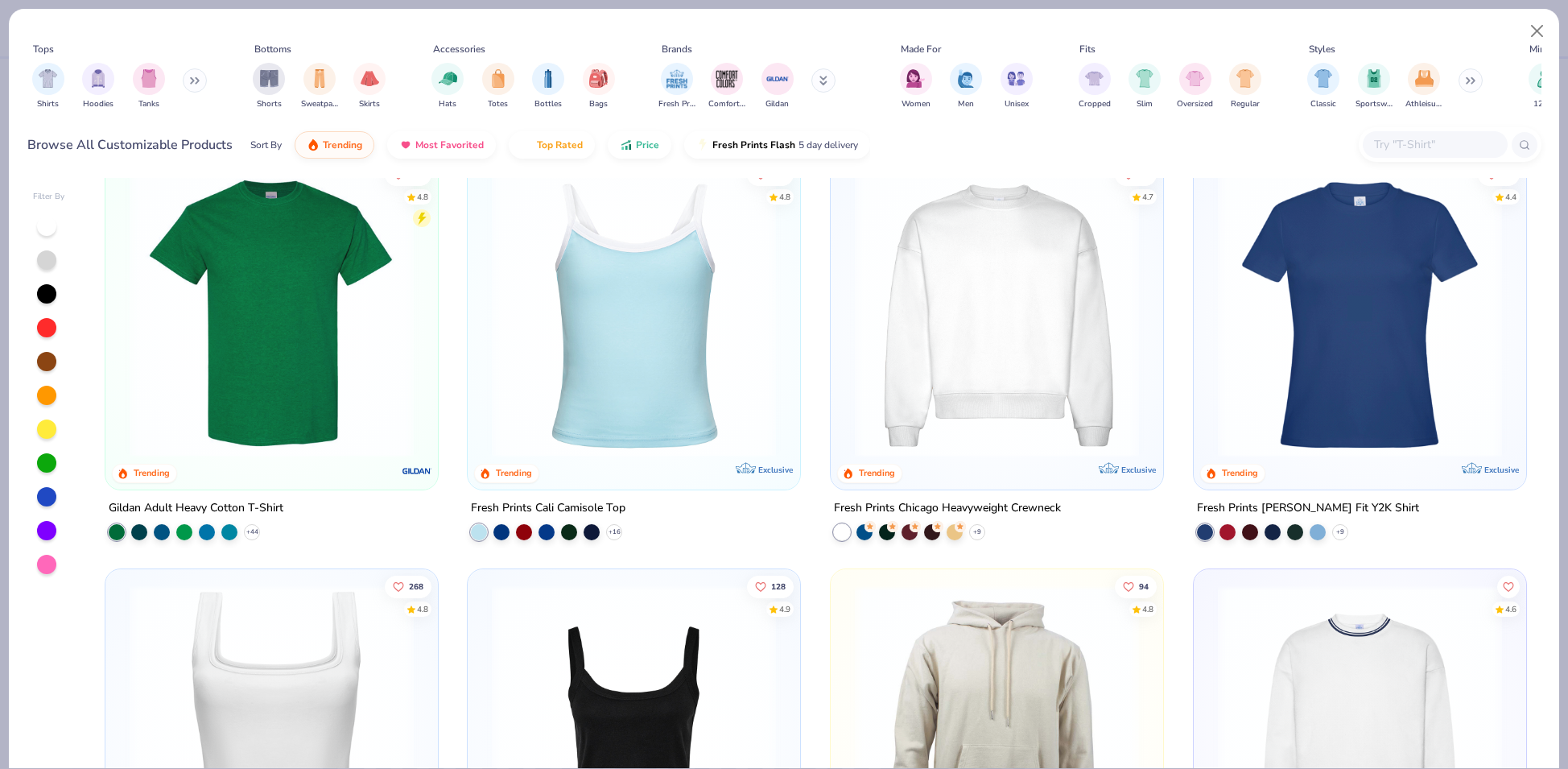
scroll to position [441, 0]
click at [269, 301] on img at bounding box center [271, 316] width 300 height 284
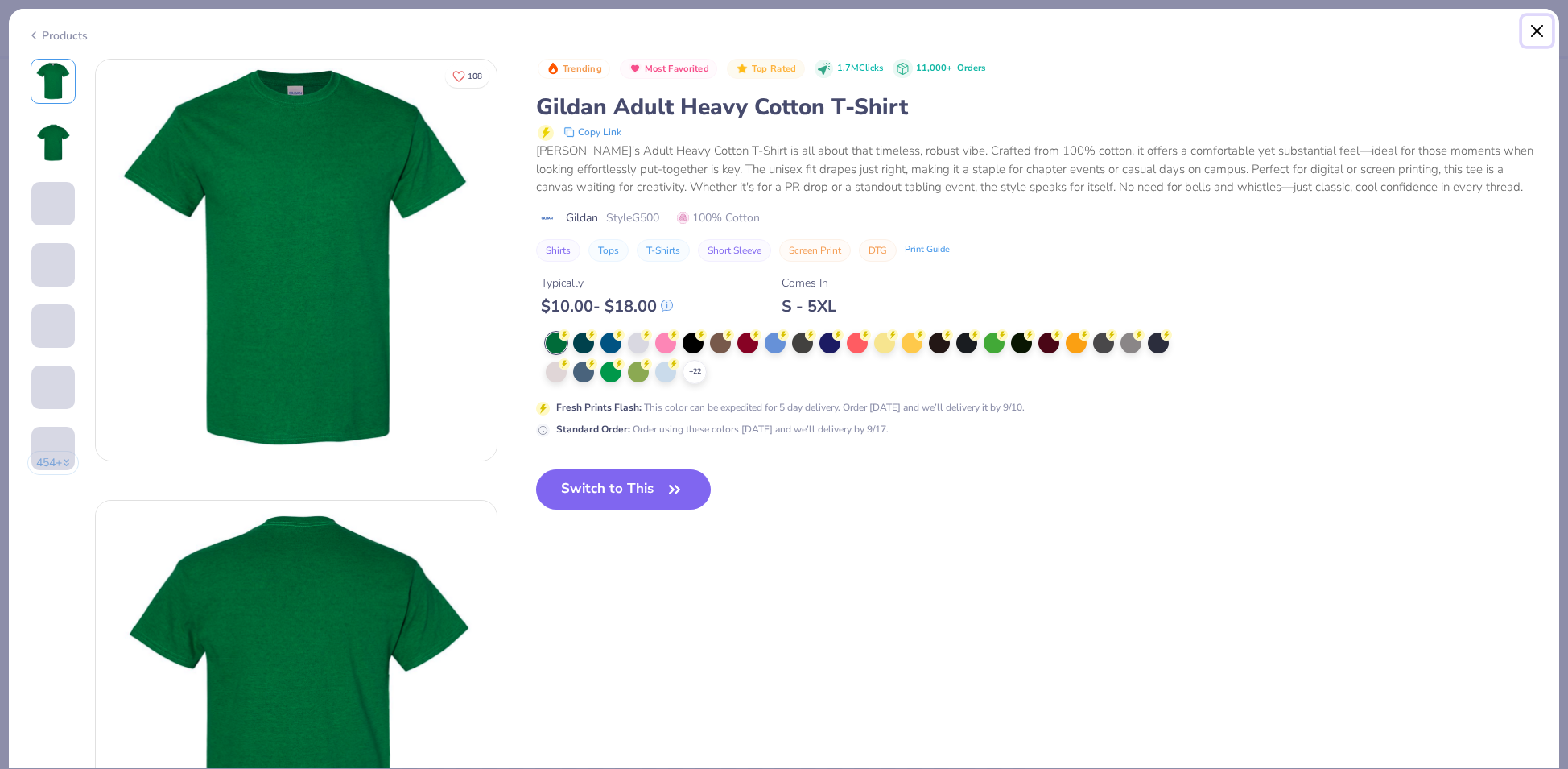
click at [1535, 27] on button "Close" at bounding box center [1538, 32] width 31 height 31
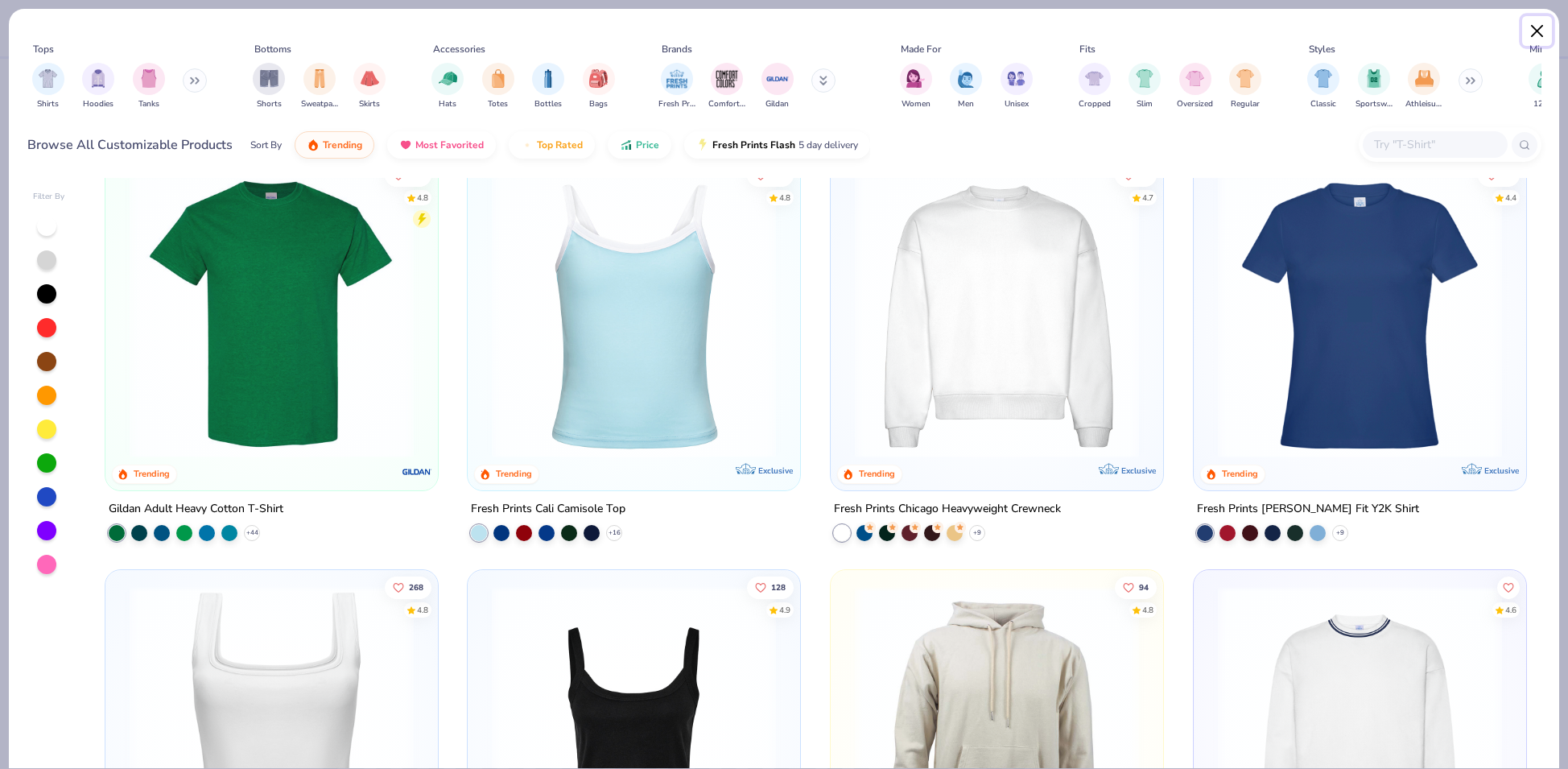
click at [1541, 24] on button "Close" at bounding box center [1538, 32] width 31 height 31
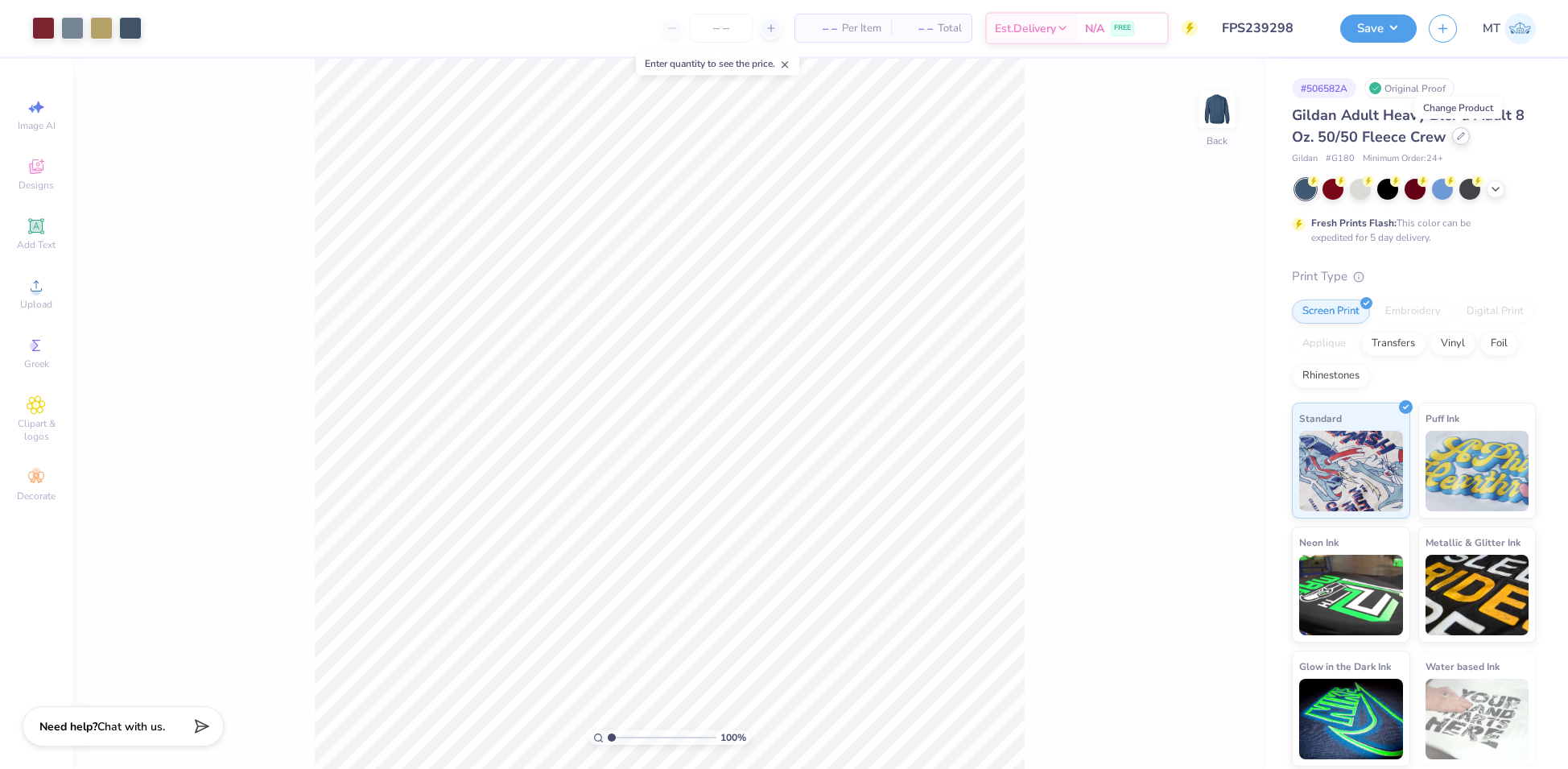
click at [1464, 136] on div at bounding box center [1461, 137] width 18 height 18
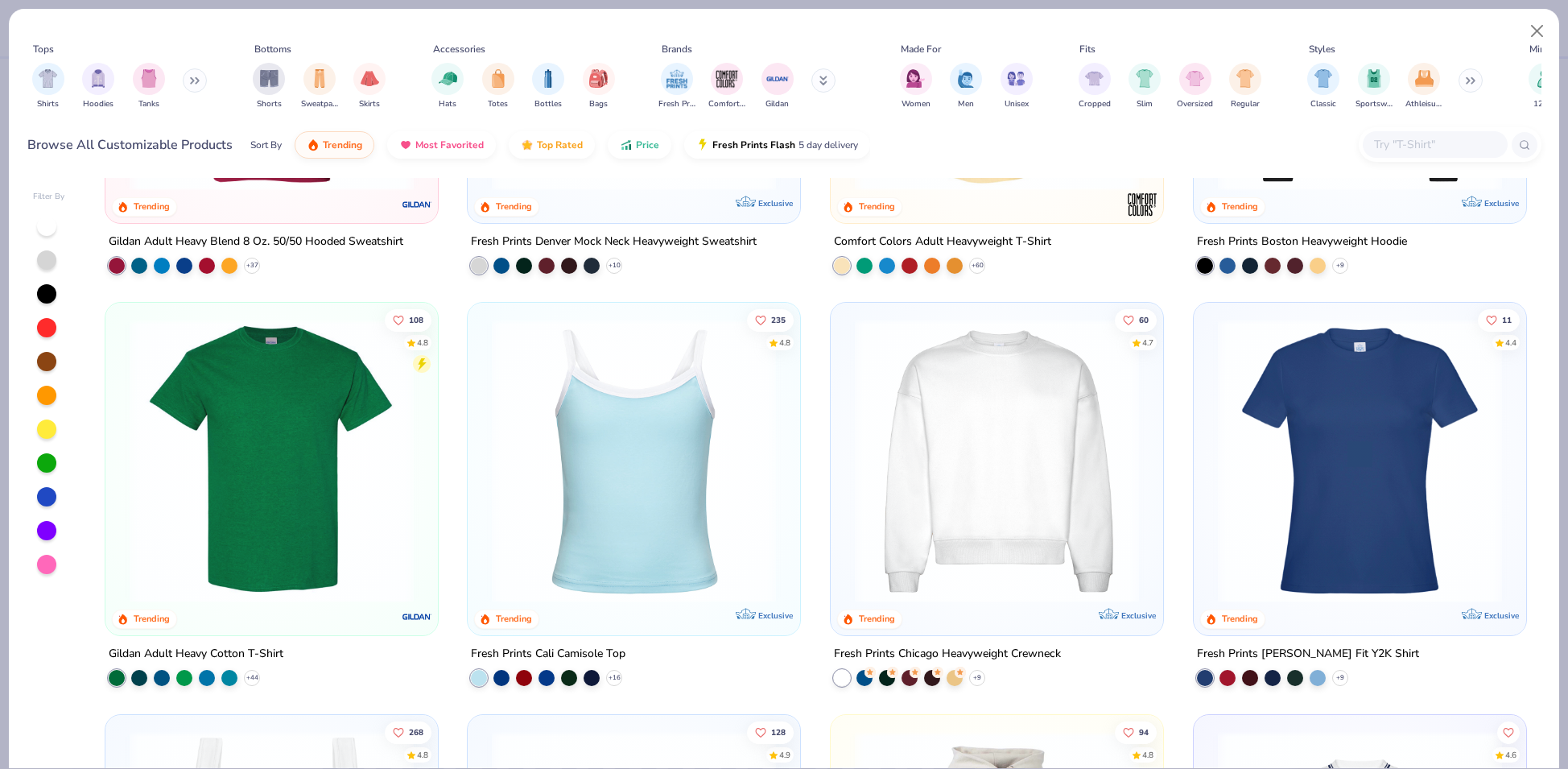
scroll to position [433, 0]
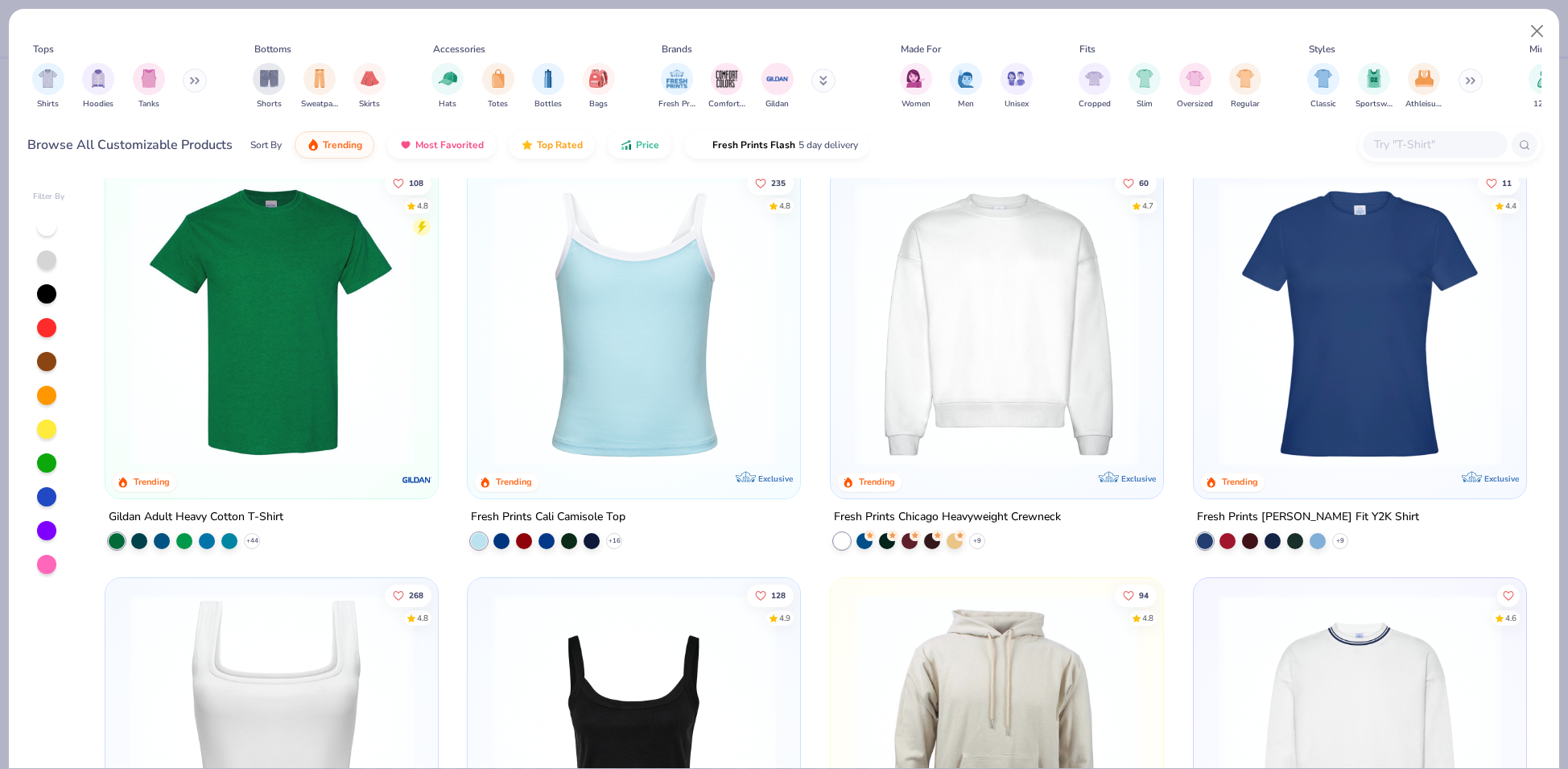
click at [262, 321] on img at bounding box center [271, 324] width 300 height 284
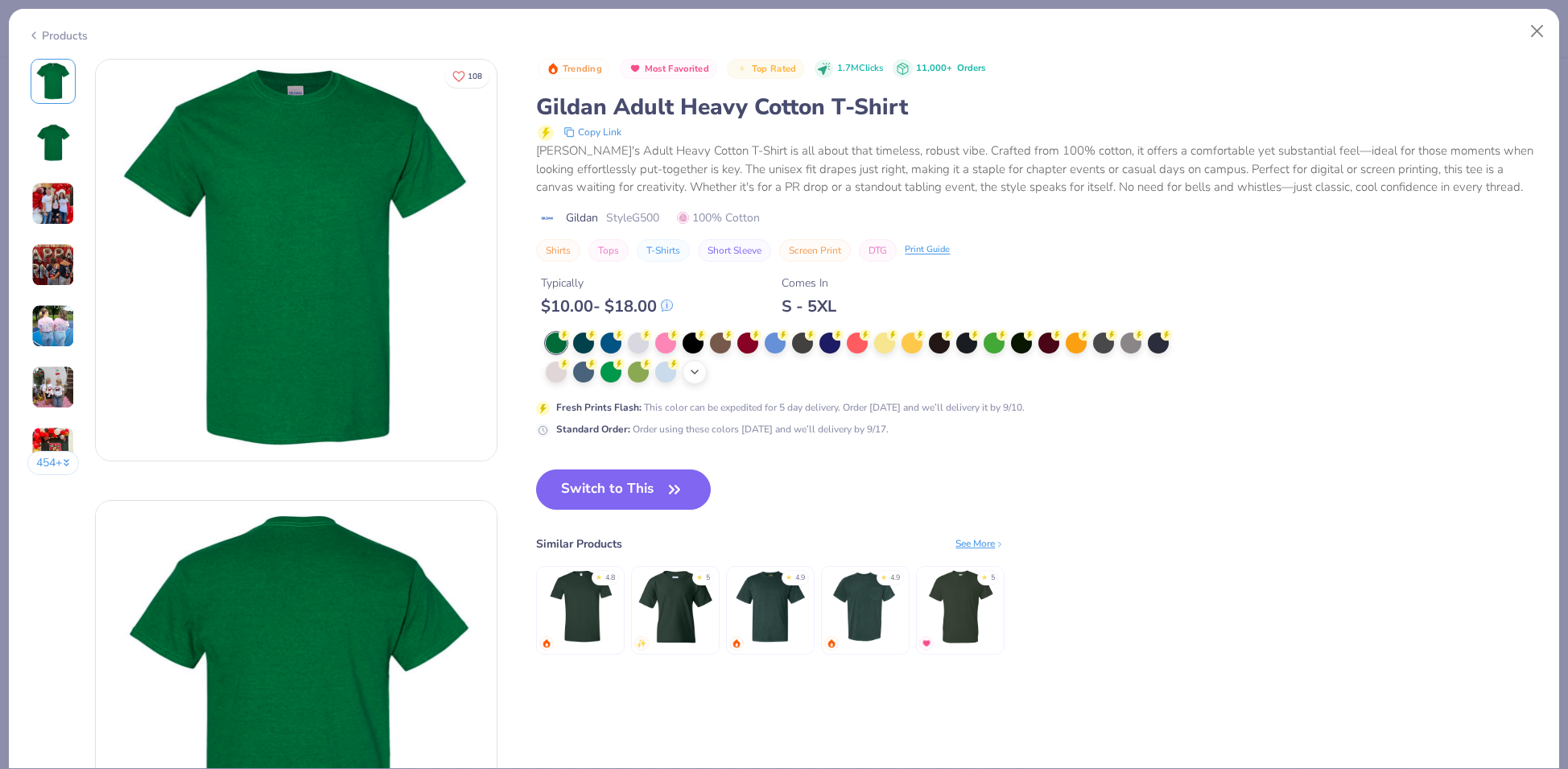
click at [691, 371] on icon at bounding box center [694, 372] width 13 height 13
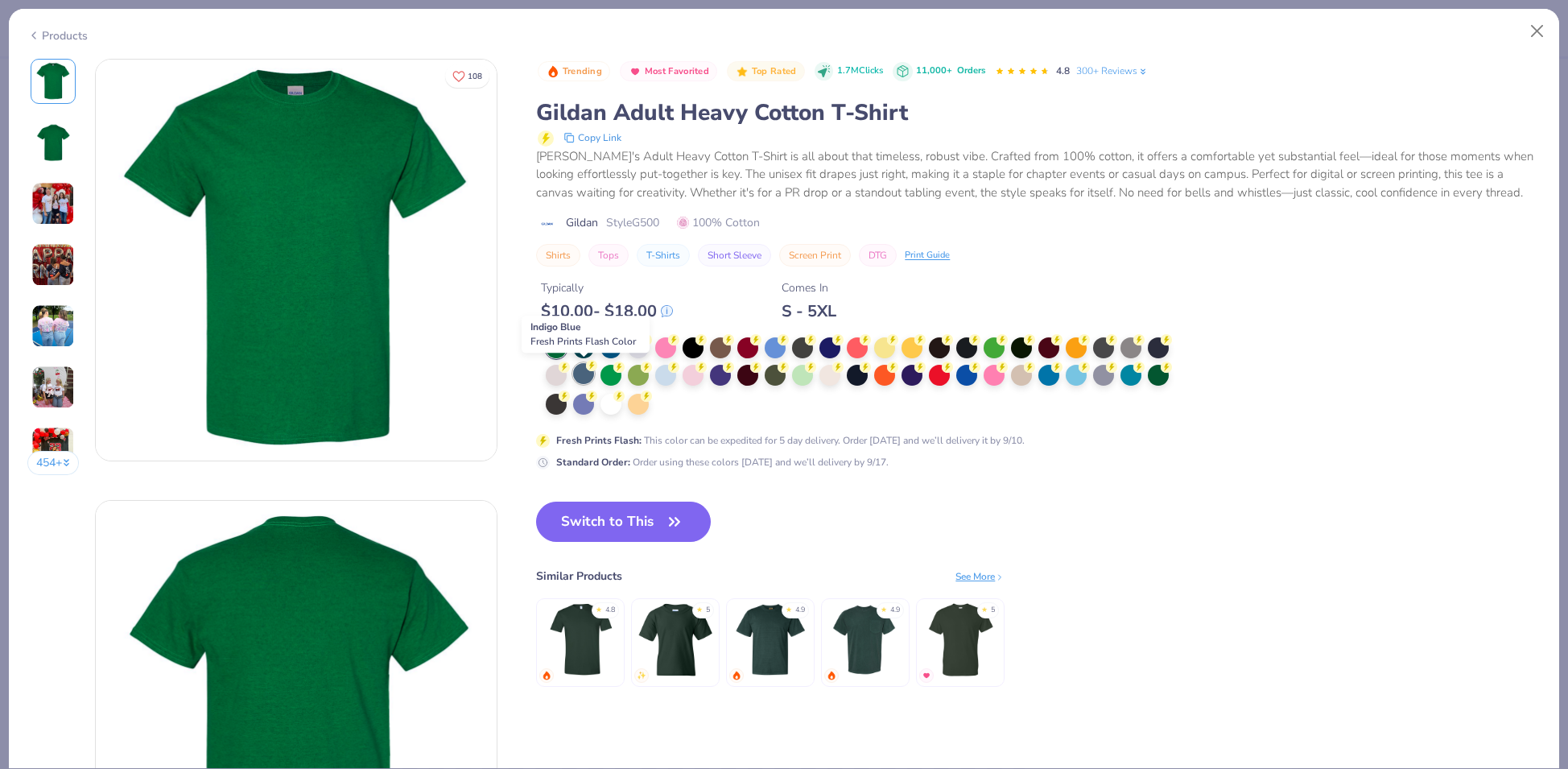
click at [579, 373] on div at bounding box center [583, 374] width 21 height 21
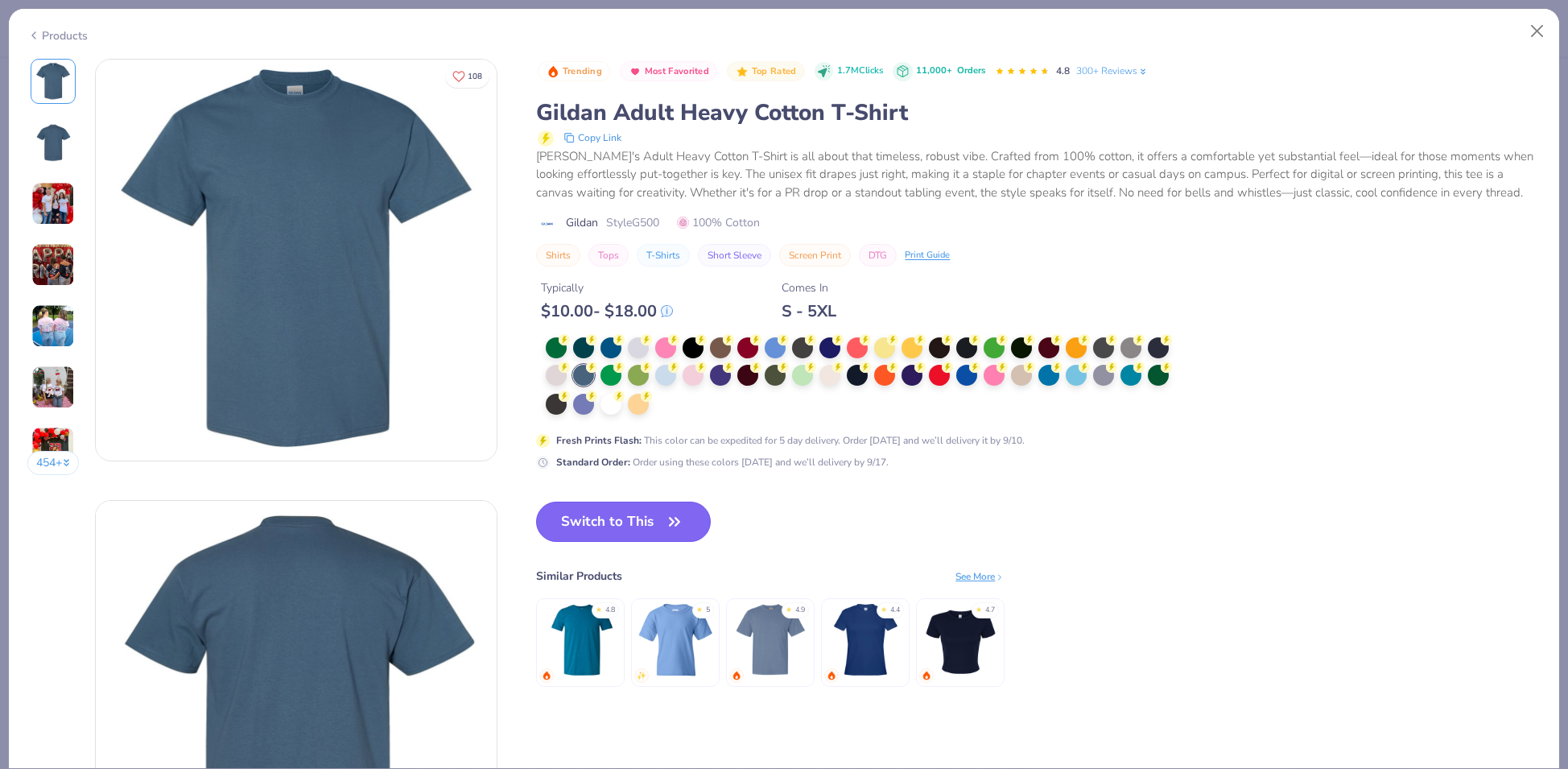
click at [657, 527] on button "Switch to This" at bounding box center [623, 522] width 175 height 41
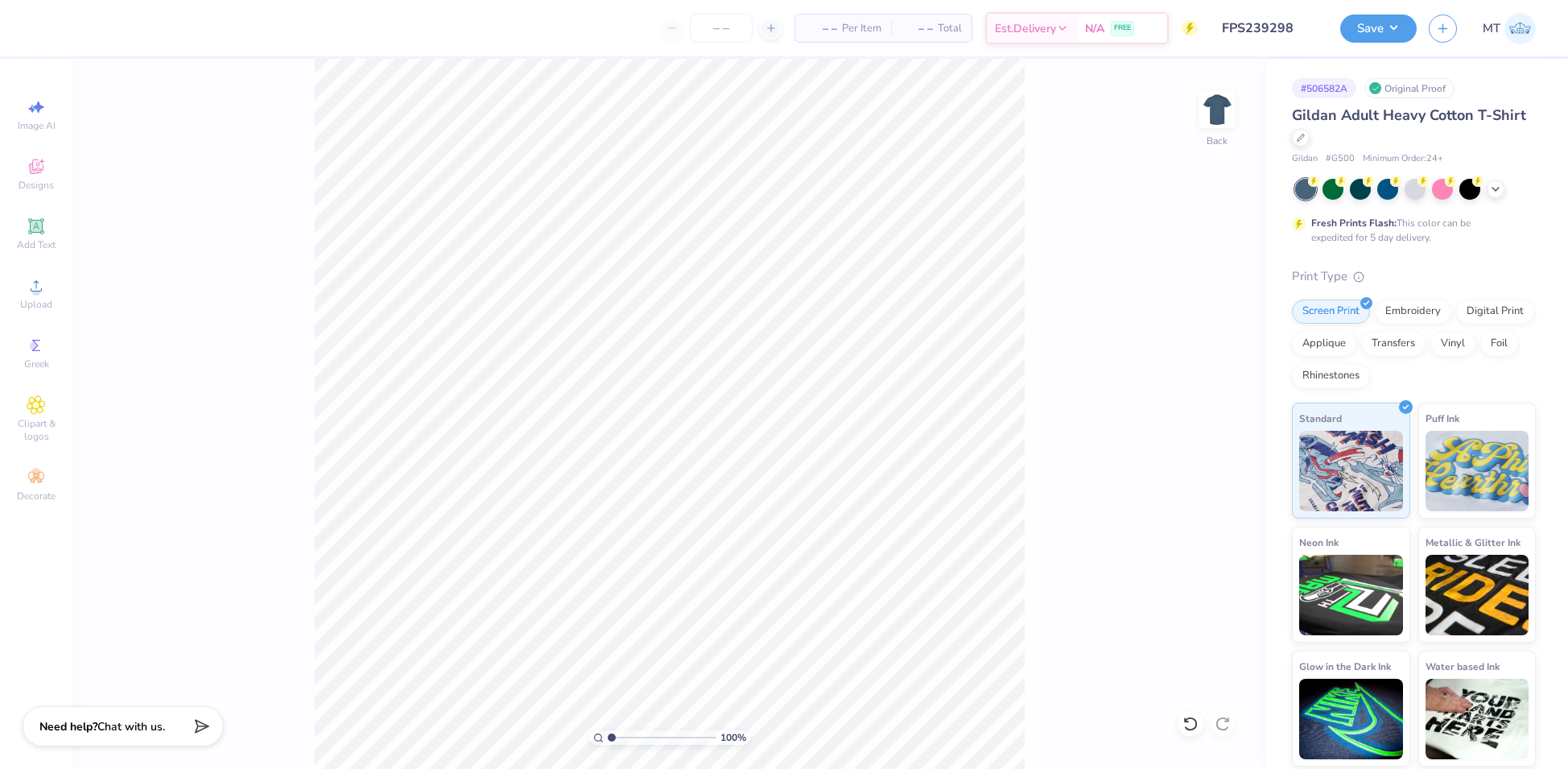
click at [1239, 104] on div "100 % Back" at bounding box center [669, 413] width 1194 height 710
click at [1223, 108] on img at bounding box center [1216, 109] width 64 height 64
click at [1198, 386] on input "4.45" at bounding box center [1206, 397] width 58 height 23
type input "3.00"
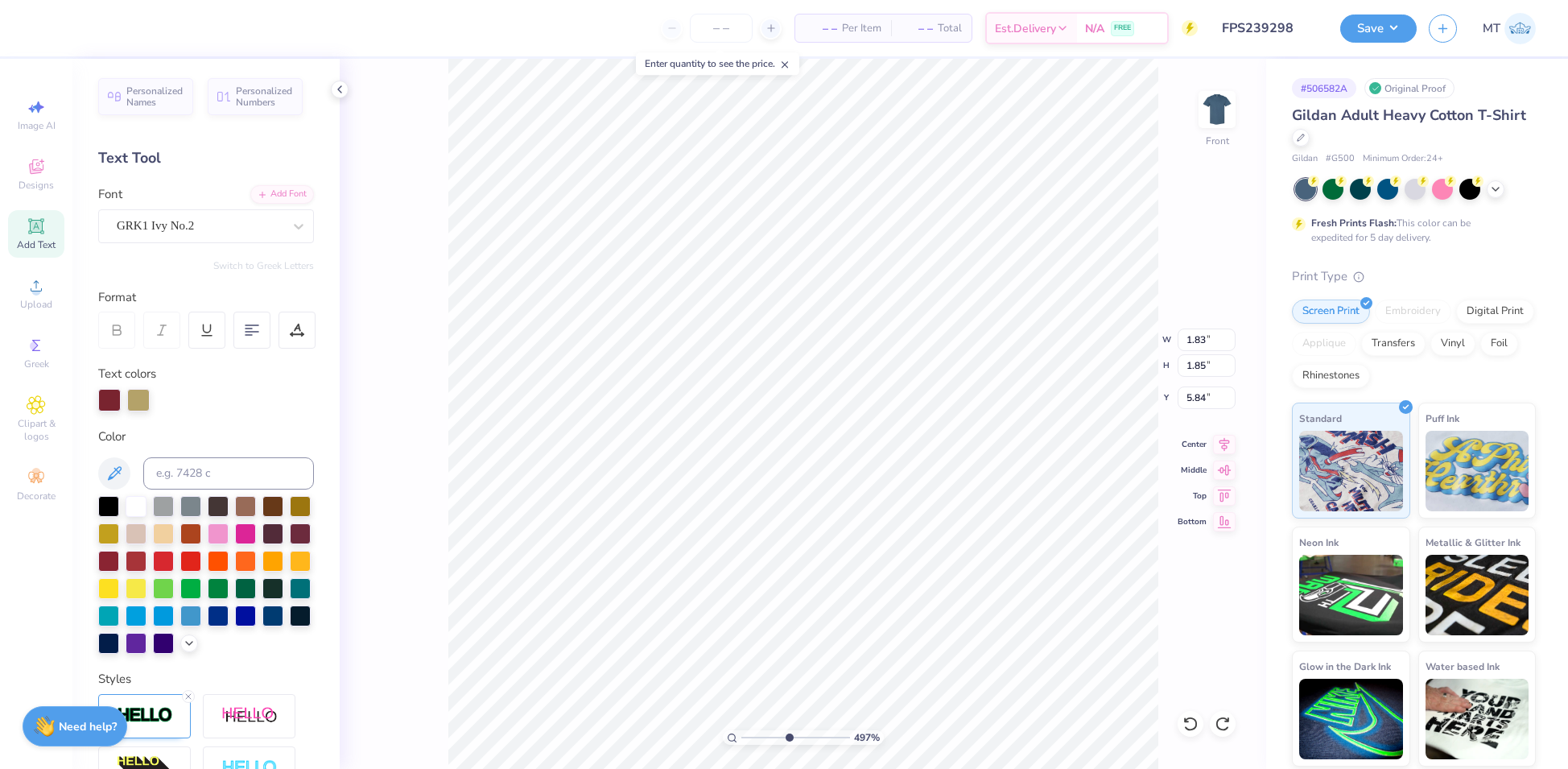
type input "4.97076084665438"
type input "9.60"
type input "12.31"
type input "3.00"
click at [1075, 643] on li "Send to Back" at bounding box center [1043, 648] width 127 height 32
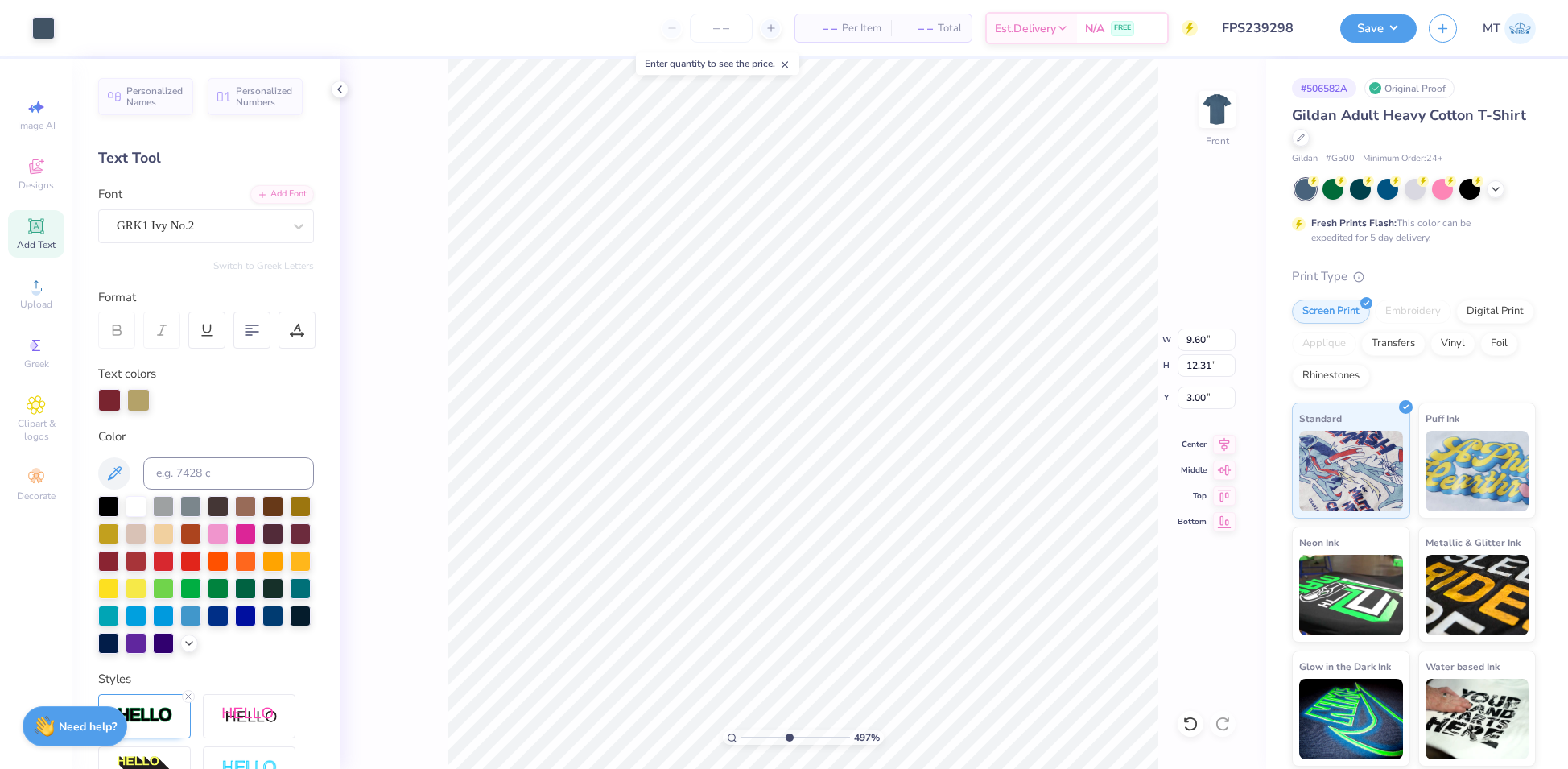
type input "4.97076084665438"
type input "1.83"
type input "1.85"
type input "5.84"
type input "3.34863221319312"
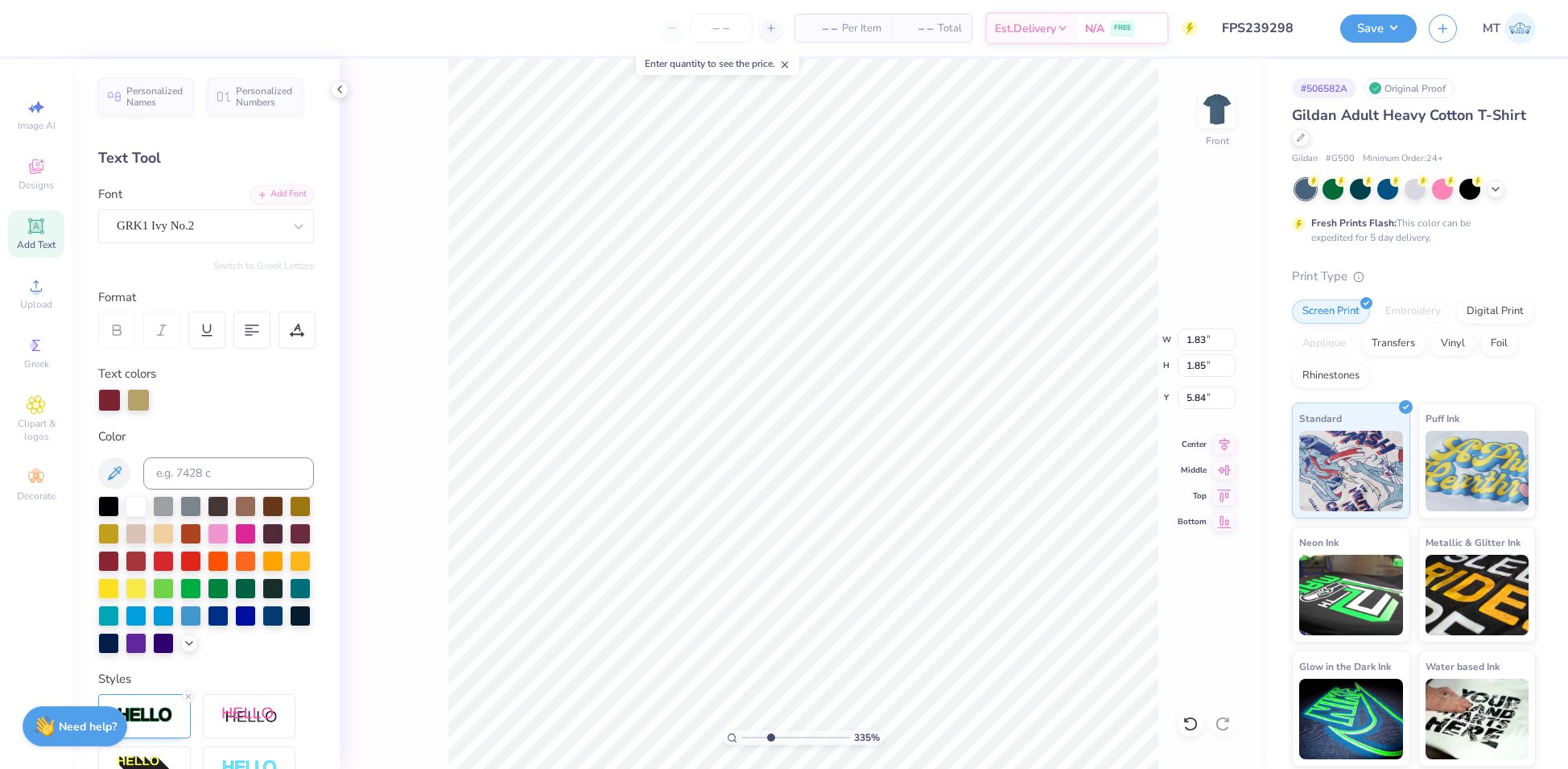
type input "3.17"
type input "2.30"
type input "5.39"
click at [1216, 105] on img at bounding box center [1216, 109] width 64 height 64
click at [1221, 115] on img at bounding box center [1216, 109] width 64 height 64
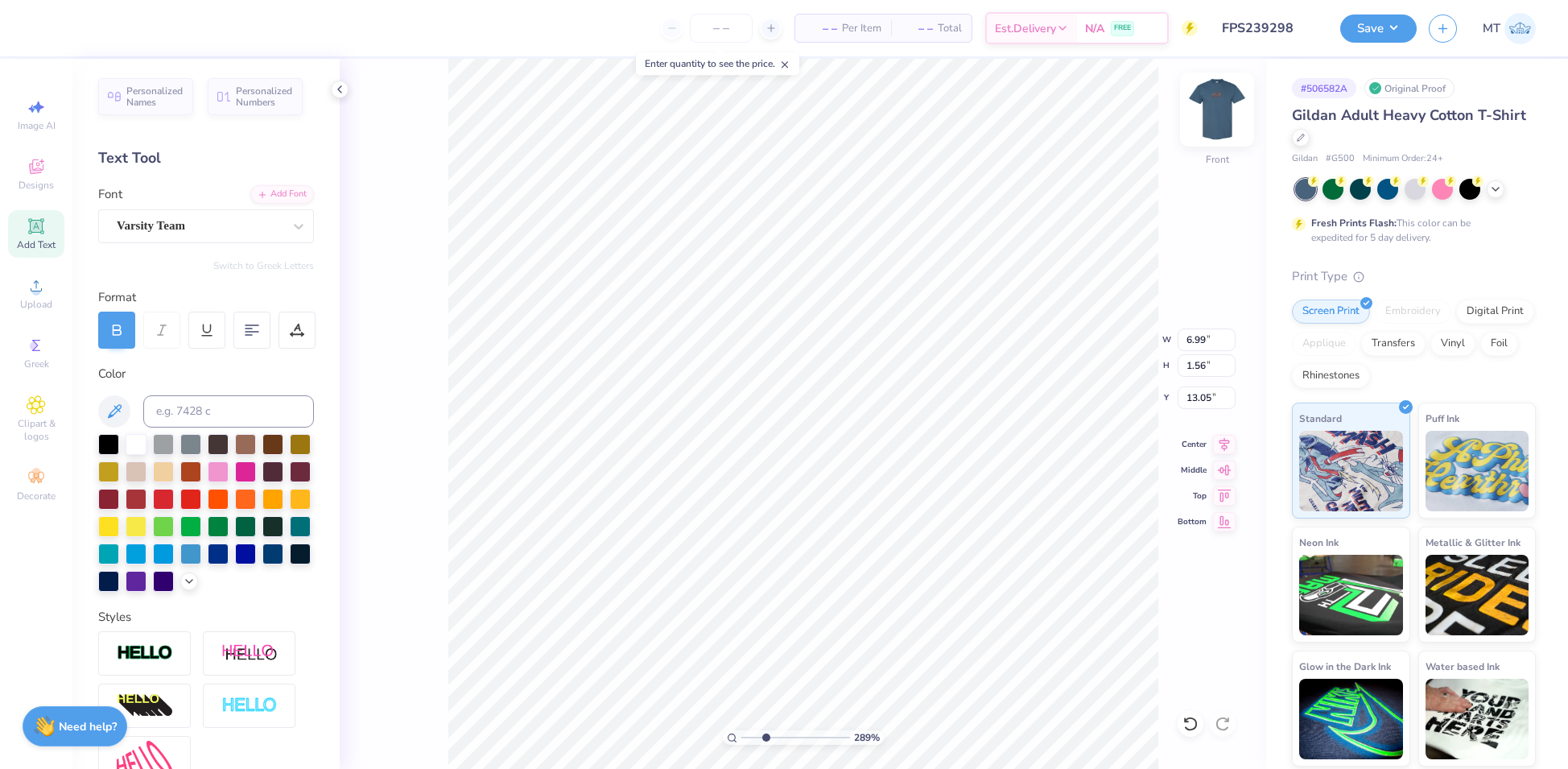
click at [1208, 96] on img at bounding box center [1216, 109] width 64 height 64
click at [1240, 117] on div "289 % Back W 7.11 7.11 " H 1.59 1.59 " Y 11.43 11.43 " Center Middle Top Bottom" at bounding box center [803, 413] width 927 height 710
click at [1216, 107] on img at bounding box center [1216, 109] width 64 height 64
click at [1091, 587] on li "Bring to Front" at bounding box center [1118, 584] width 127 height 32
type input "1"
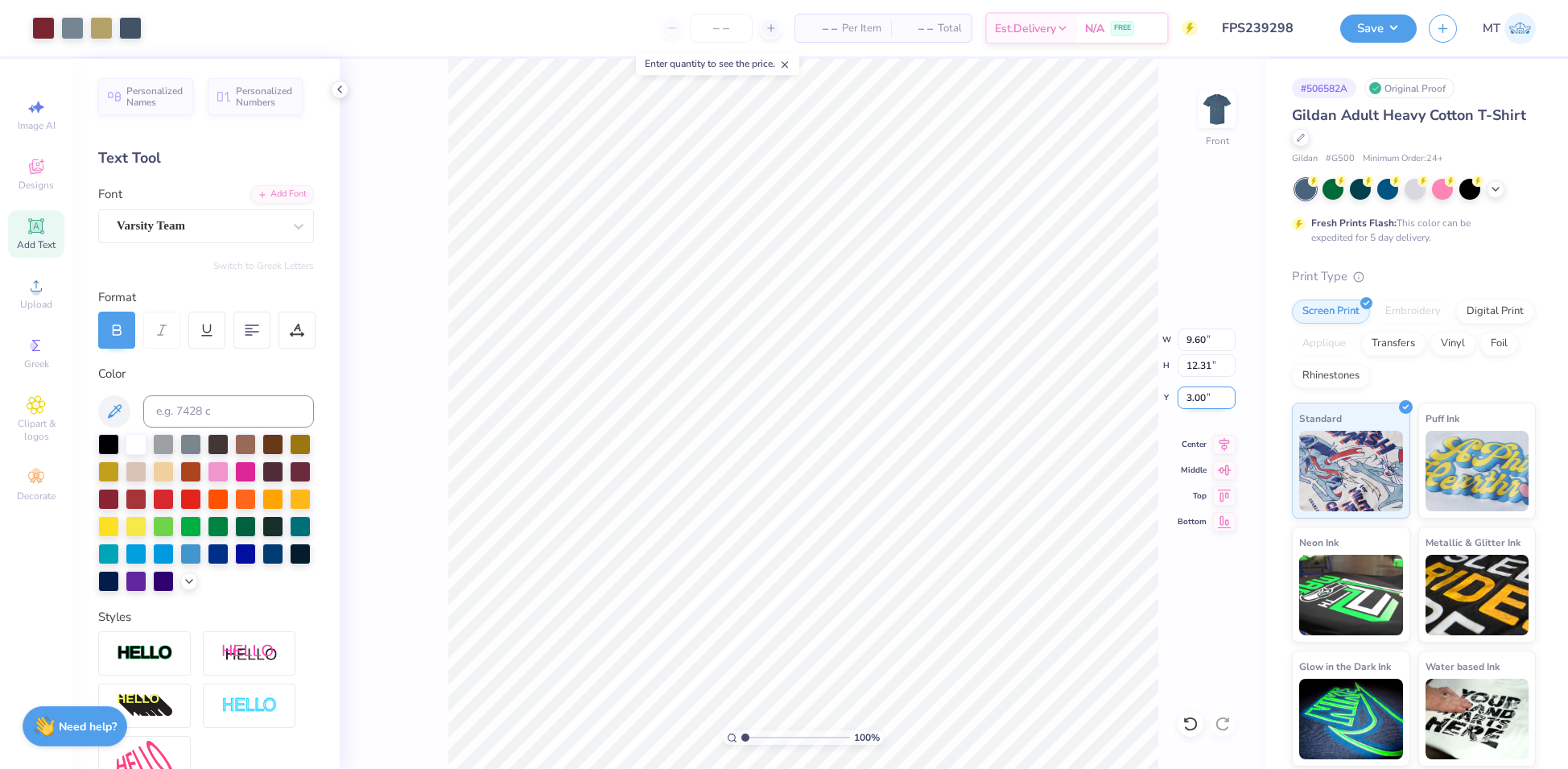
click at [1196, 395] on input "3.00" at bounding box center [1206, 397] width 58 height 23
type input "2.50"
click at [1215, 114] on img at bounding box center [1216, 109] width 64 height 64
type input "2.24669987181026"
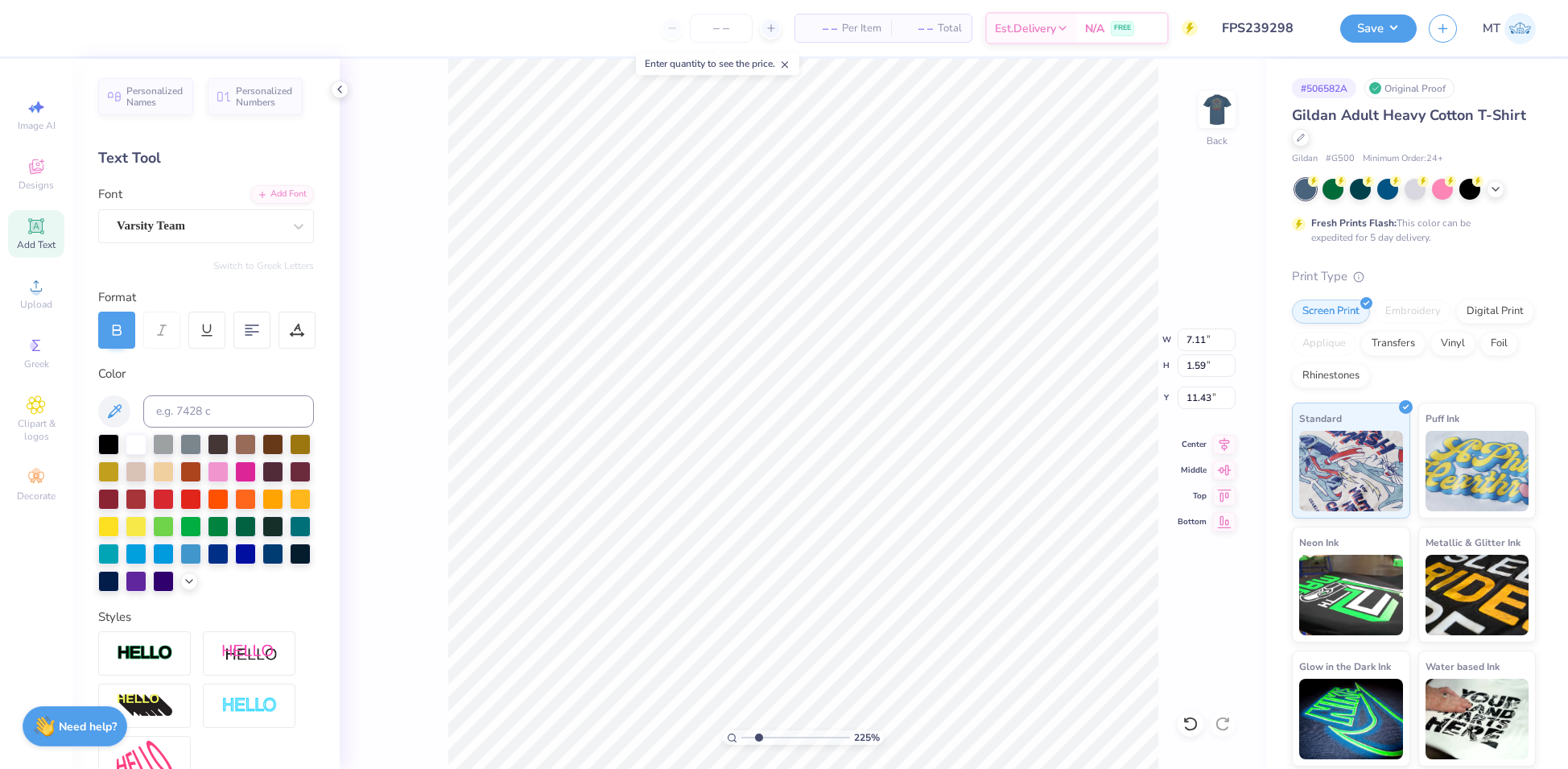
type input "5.97"
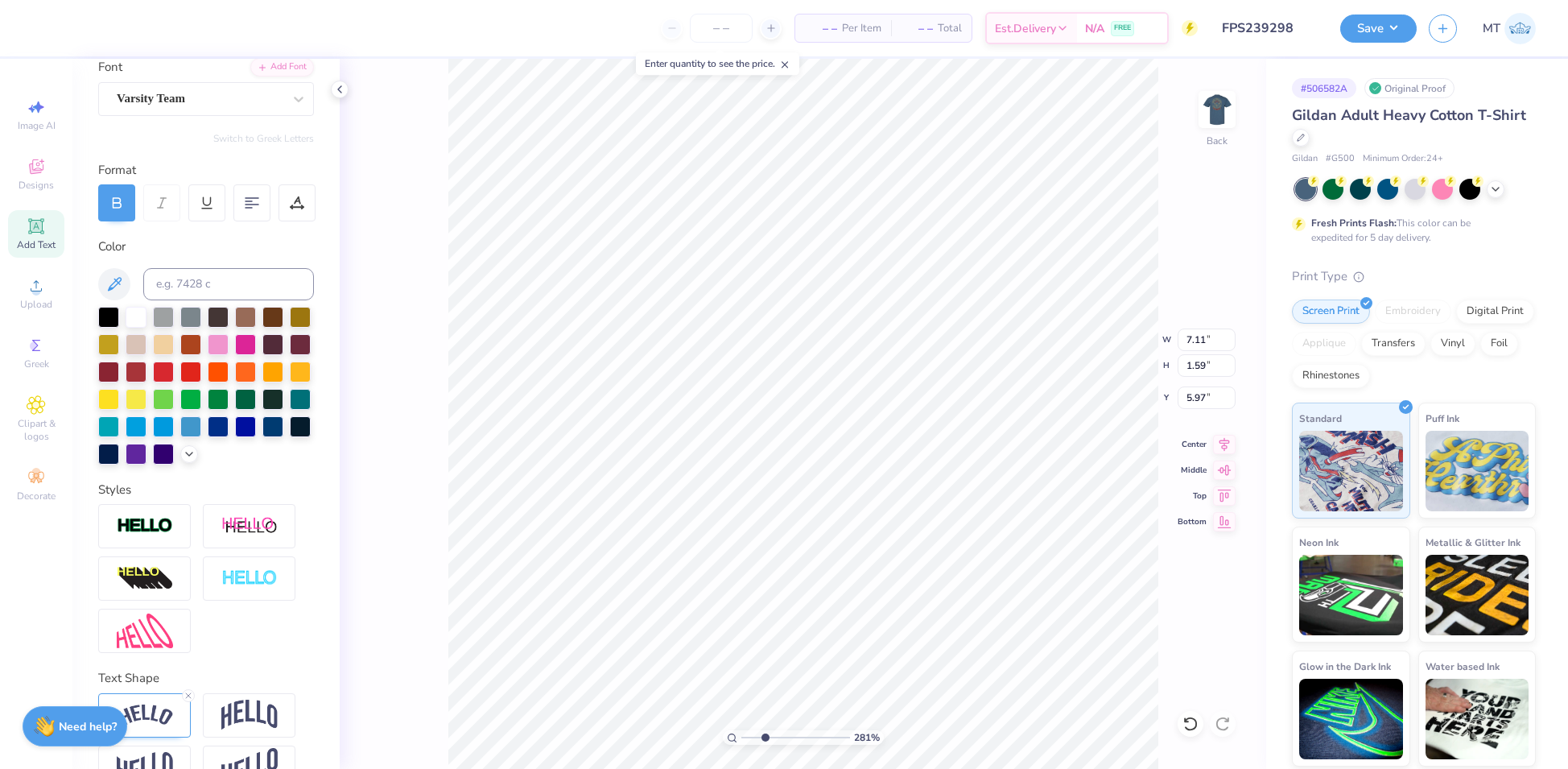
scroll to position [194, 0]
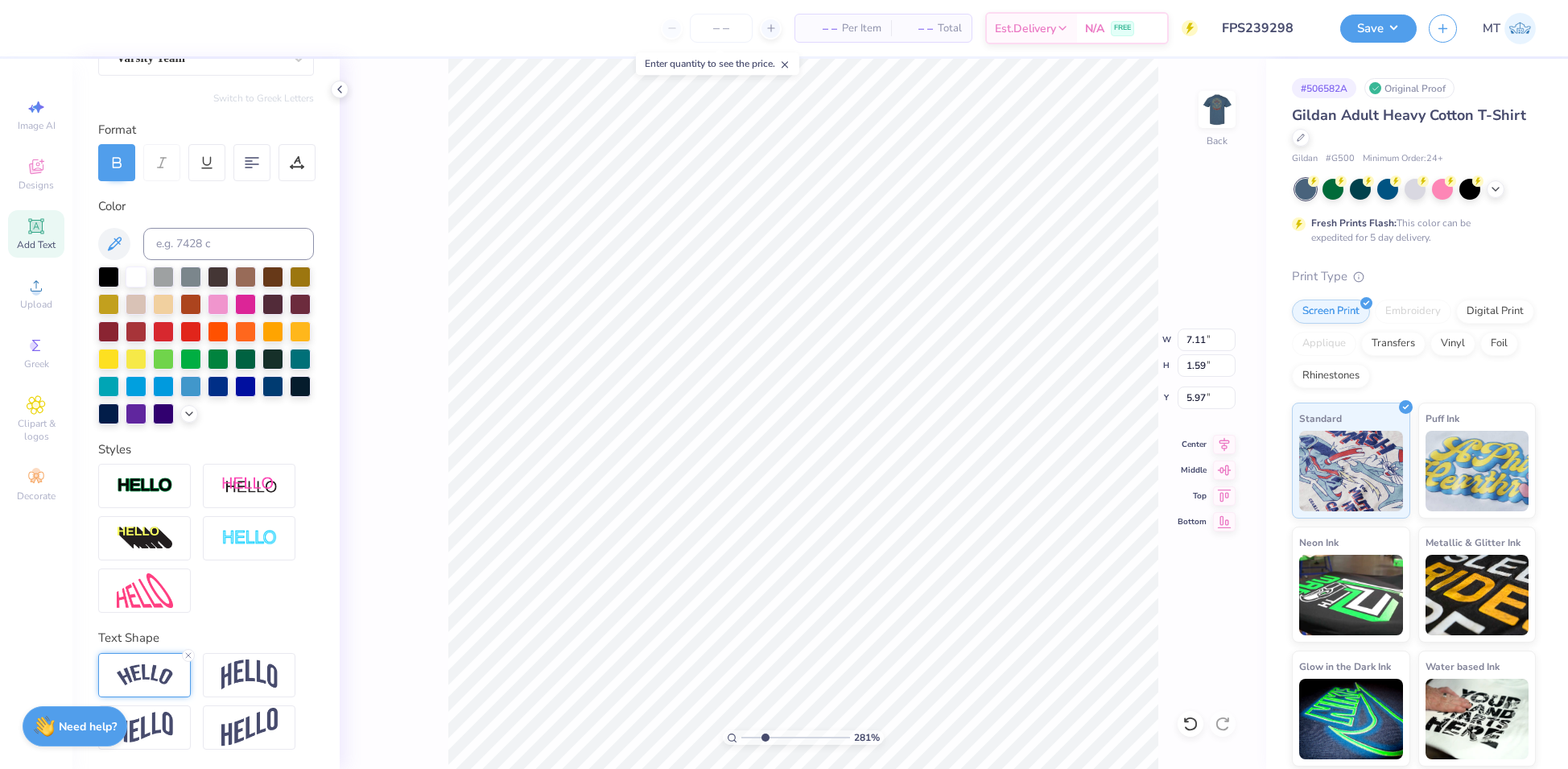
click at [165, 675] on img at bounding box center [145, 675] width 56 height 22
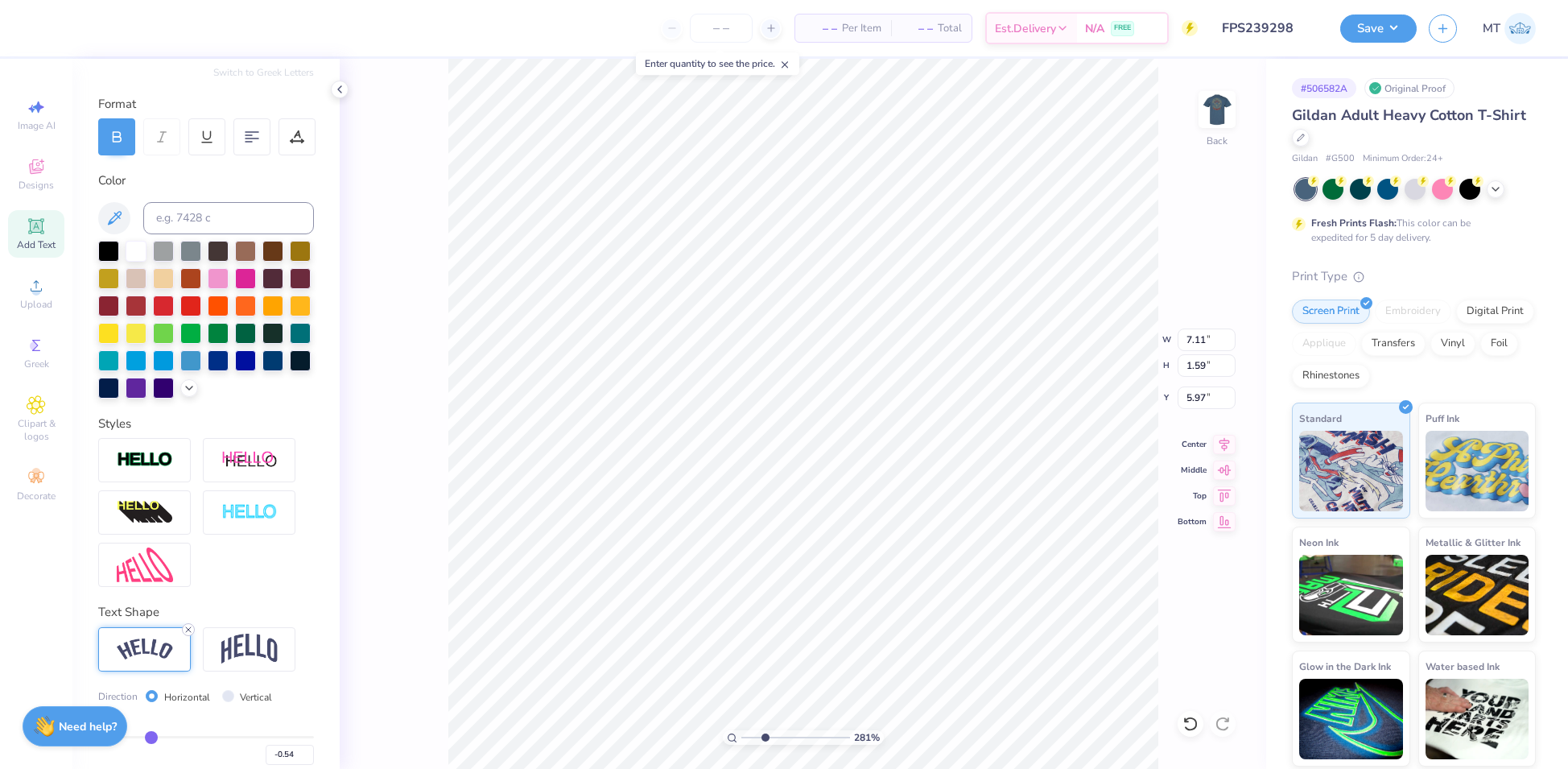
click at [188, 635] on icon at bounding box center [188, 630] width 10 height 10
type input "2.81247846371596"
type input "6.35"
type input "0.53"
type input "6.50"
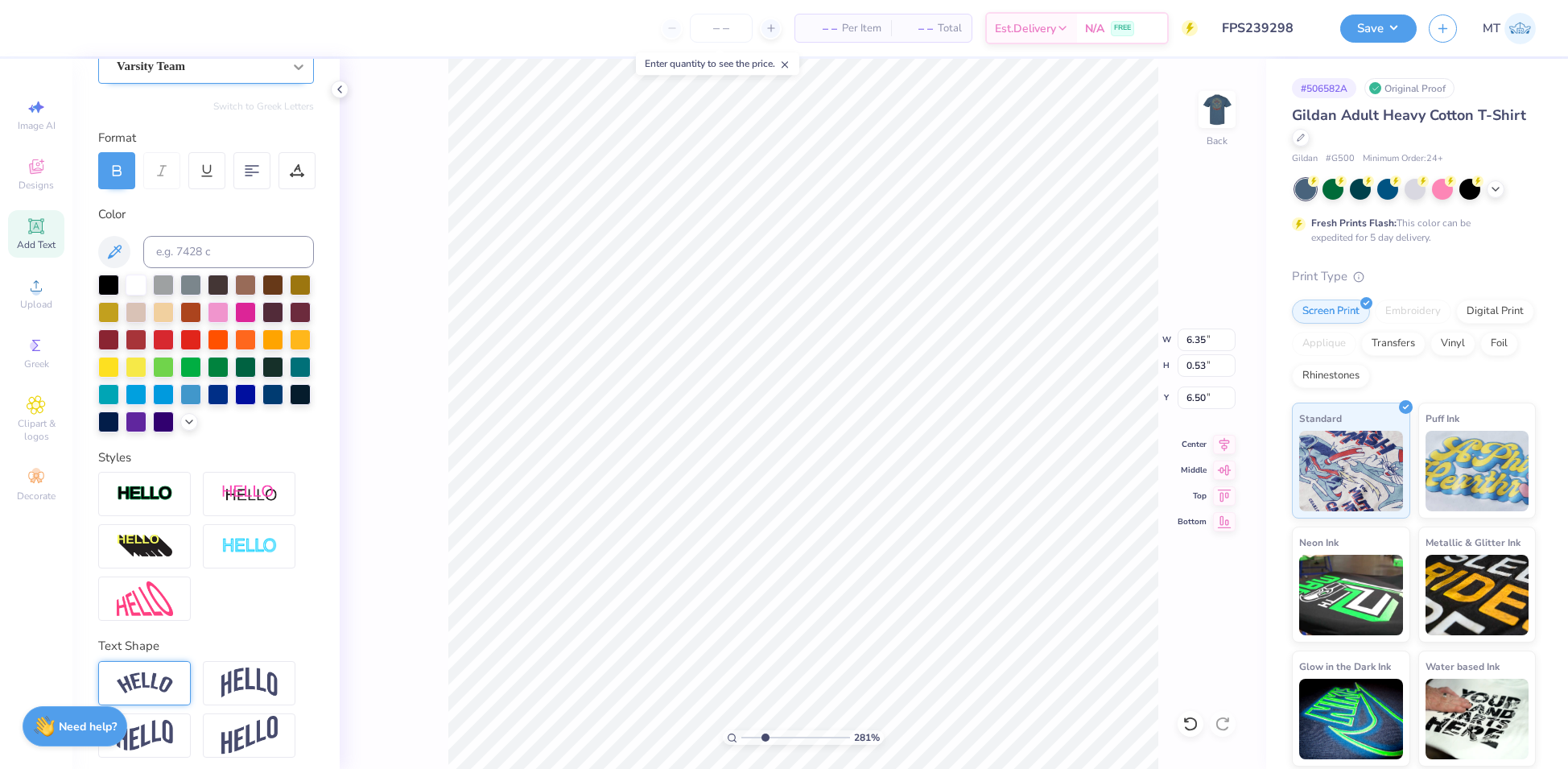
scroll to position [0, 0]
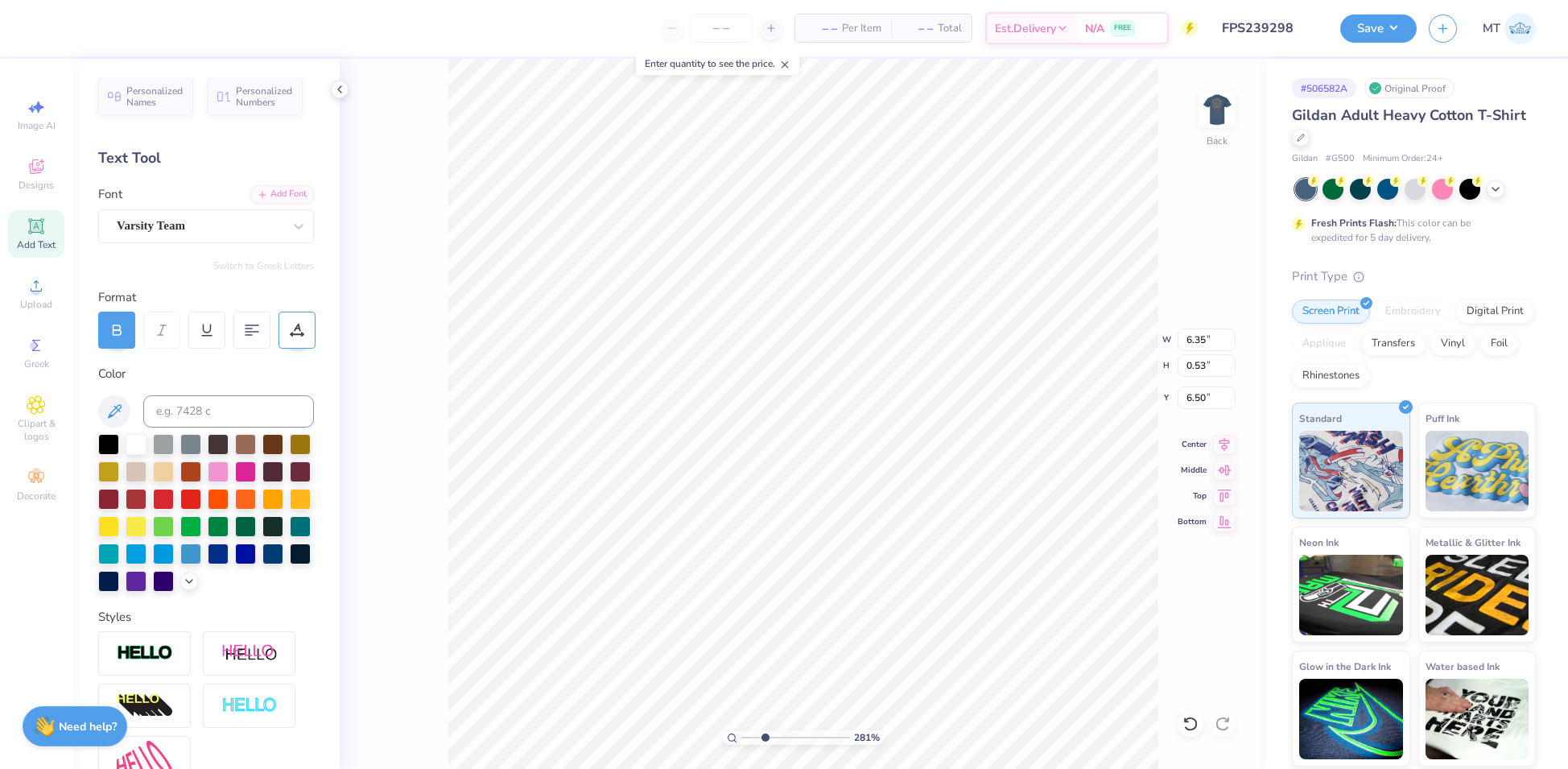
click at [292, 337] on div at bounding box center [297, 330] width 37 height 37
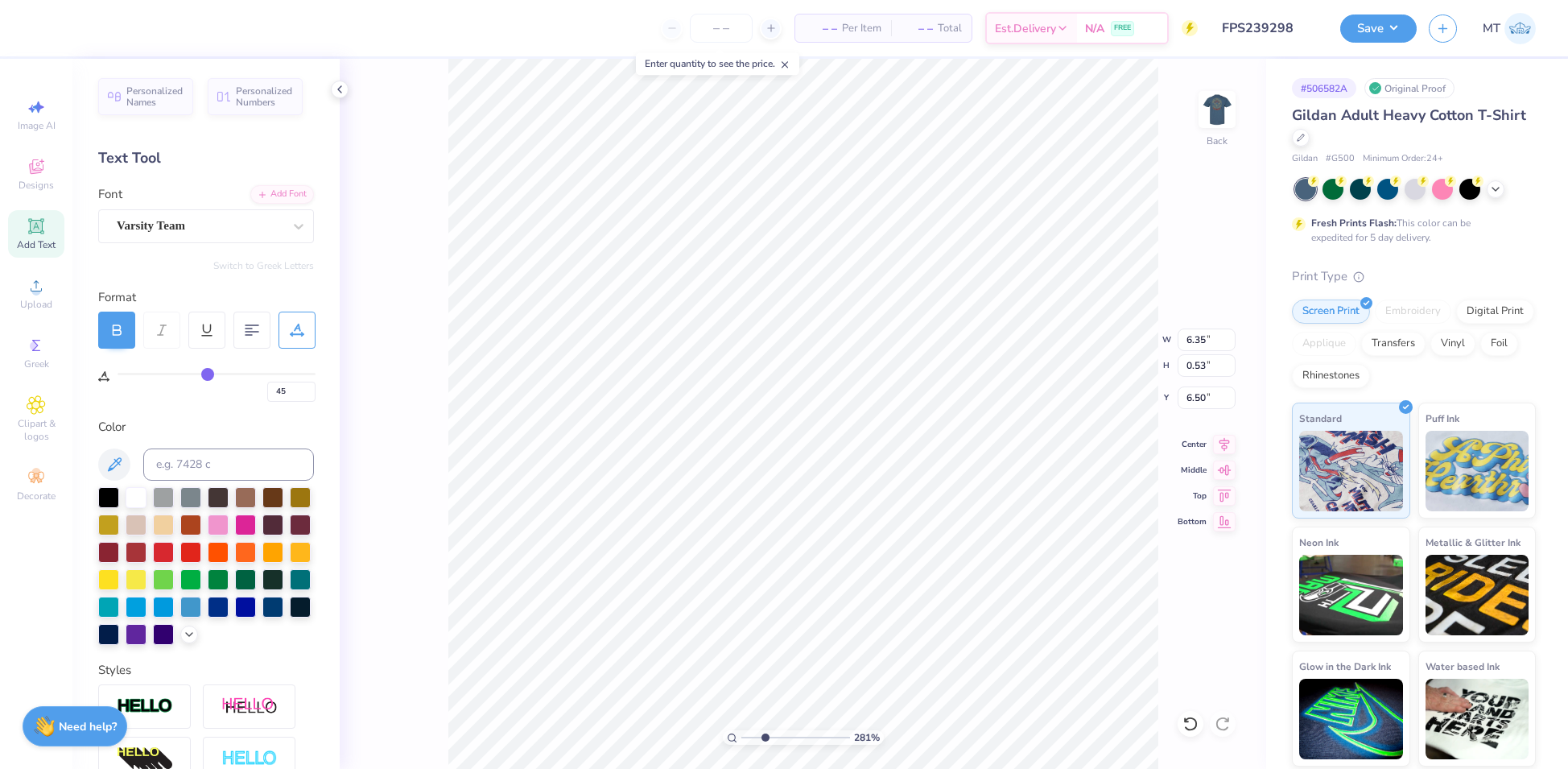
type input "43"
type input "38"
type input "31"
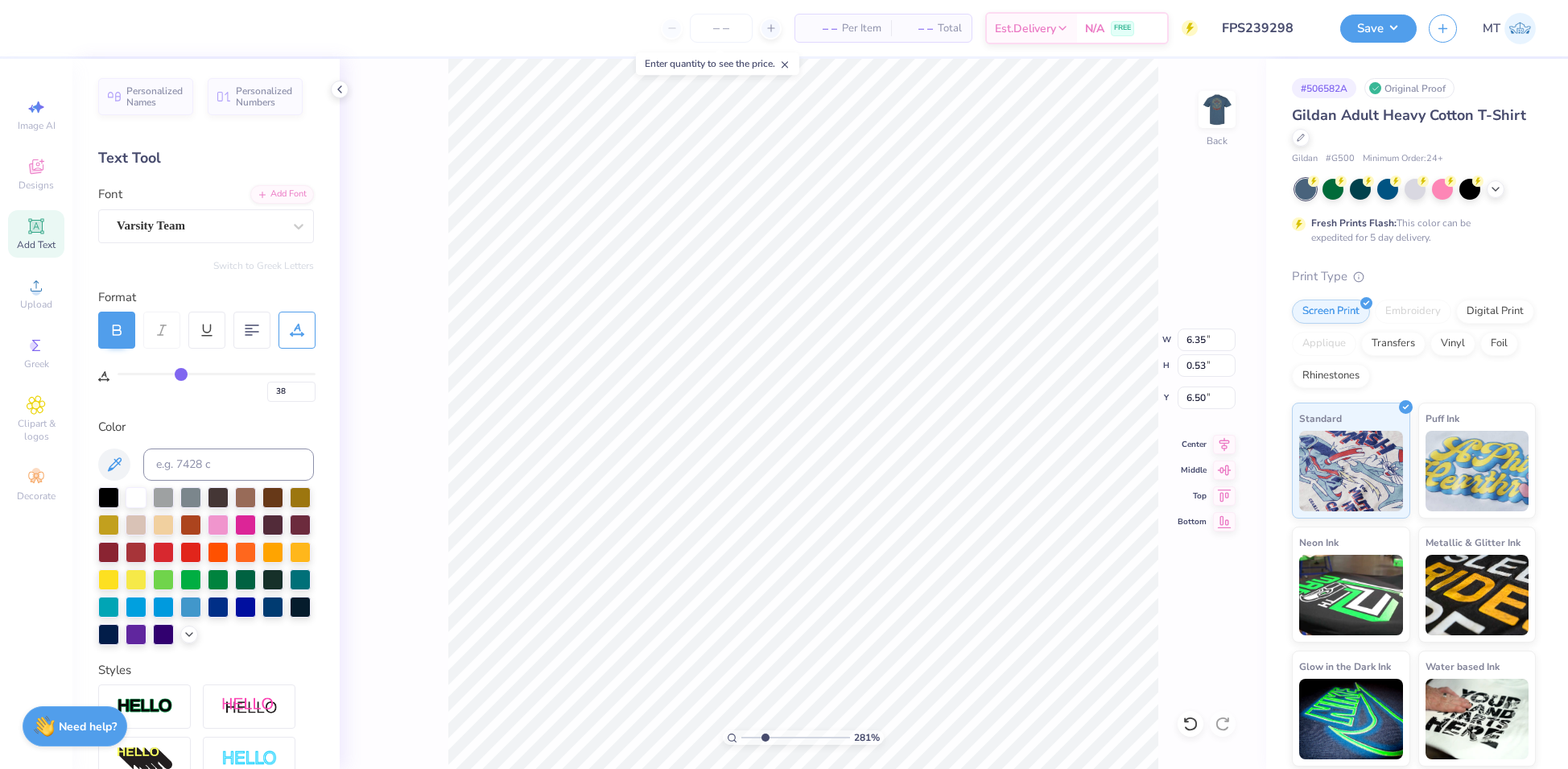
type input "31"
type input "24"
type input "20"
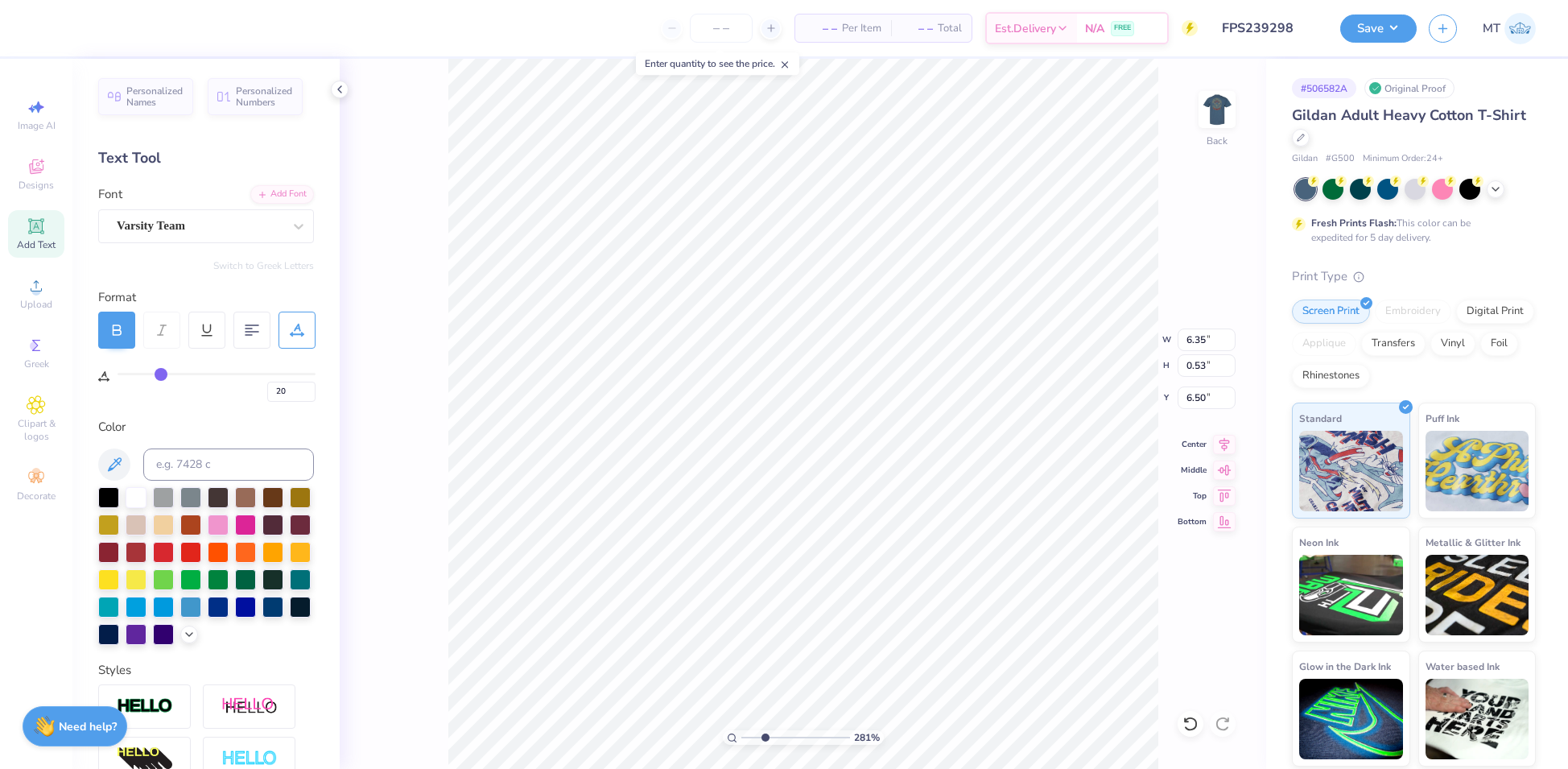
type input "15"
type input "14"
type input "13"
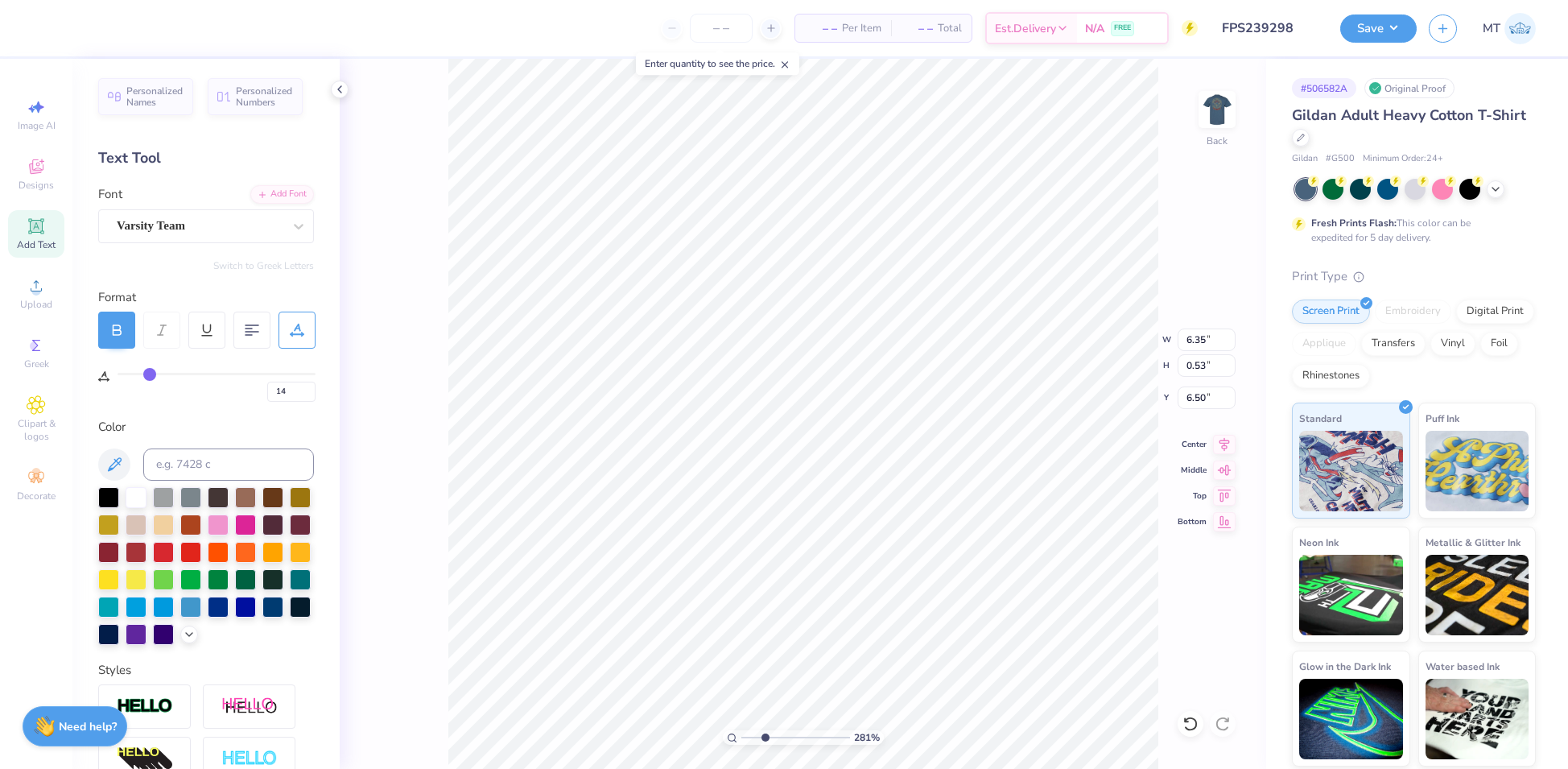
type input "13"
type input "10"
type input "9"
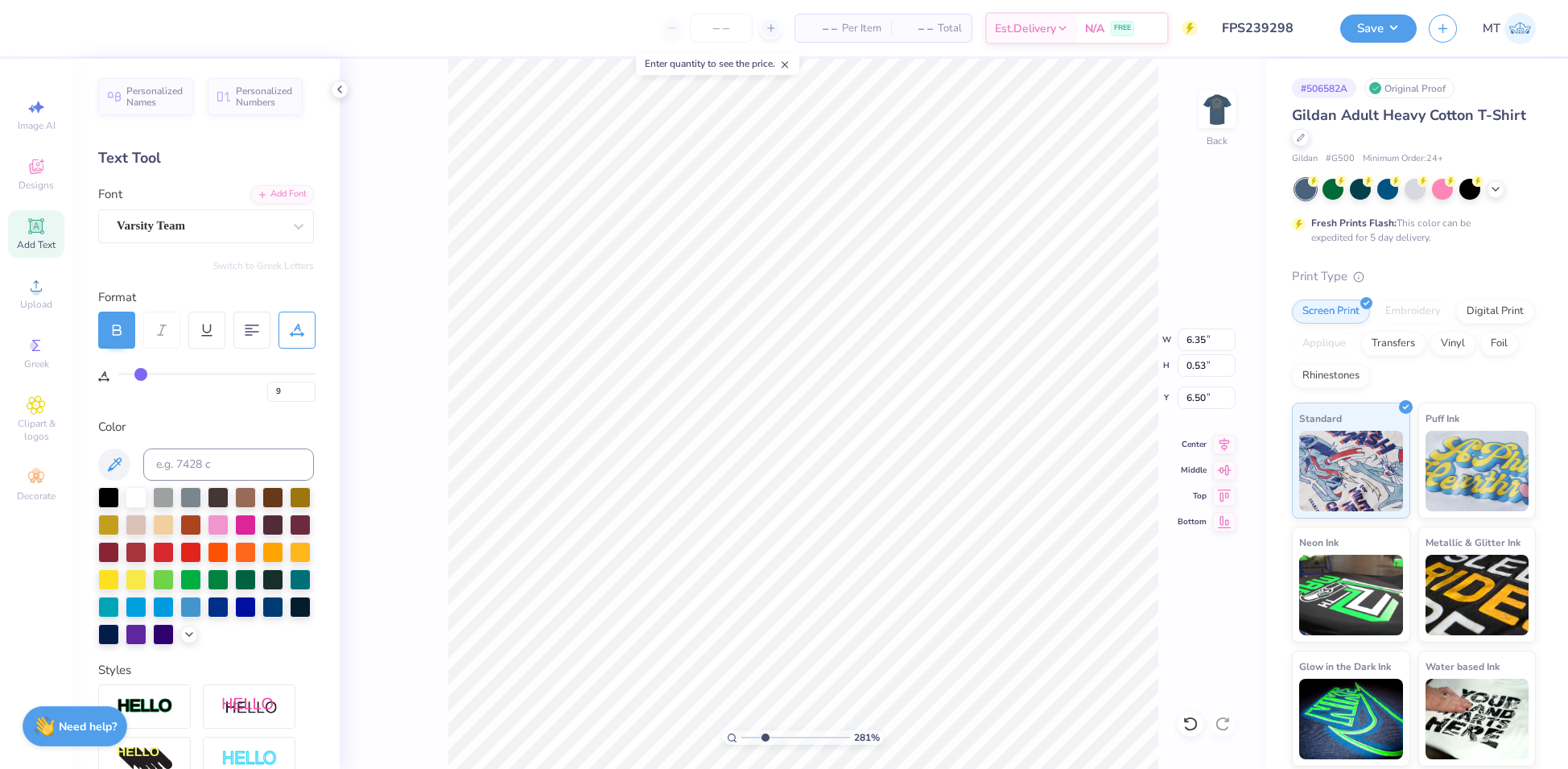
type input "8"
type input "7"
type input "5"
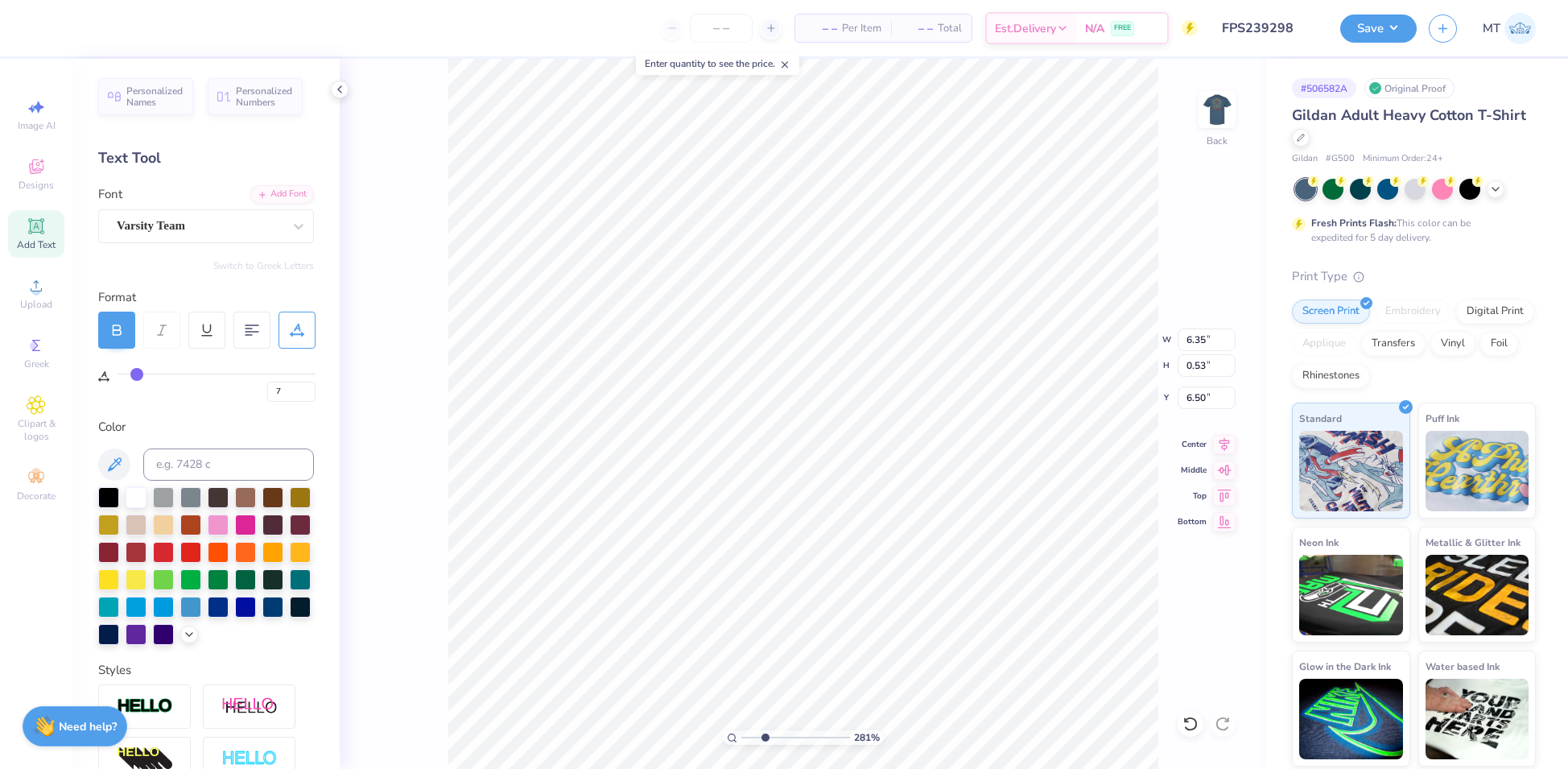
type input "5"
drag, startPoint x: 194, startPoint y: 377, endPoint x: 134, endPoint y: 379, distance: 60.0
type input "5"
click at [134, 375] on input "range" at bounding box center [216, 374] width 198 height 3
type input "2.81247846371596"
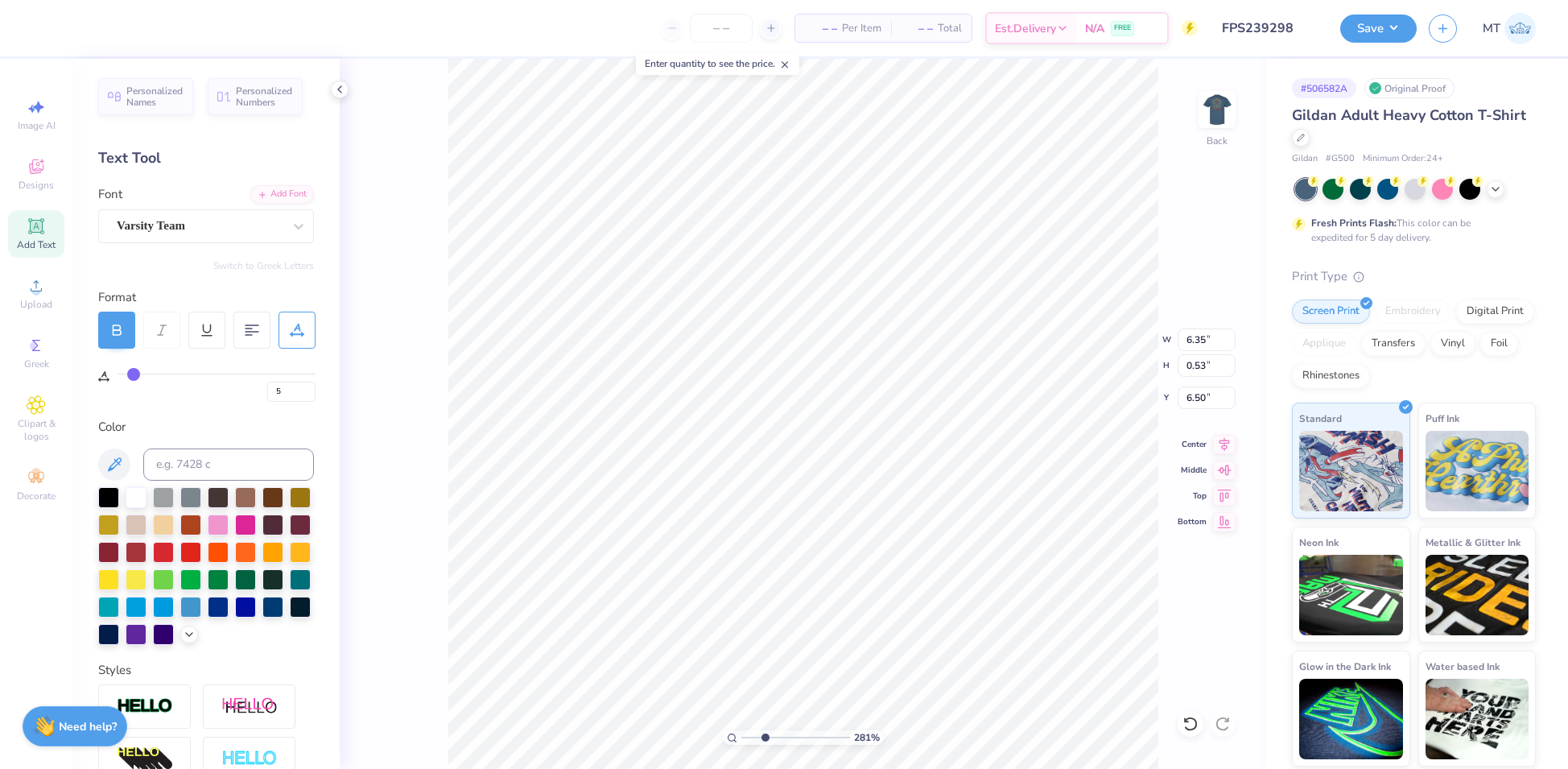
type input "3.90"
type input "3.55787745847811"
type input "6.47"
type input "6.19697198189525"
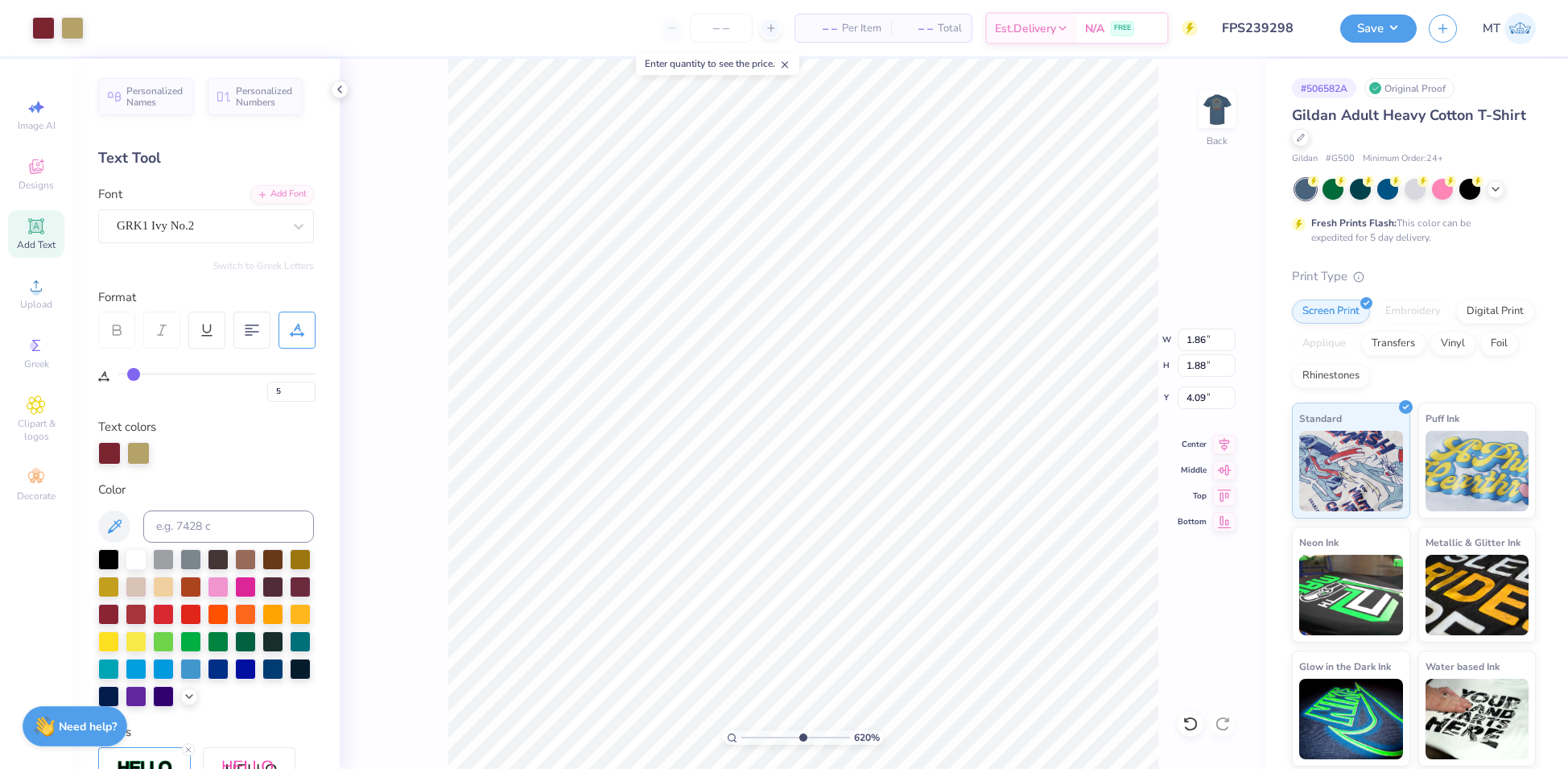
type input "0"
type input "6.19697198189525"
type input "1.56"
type input "3.64"
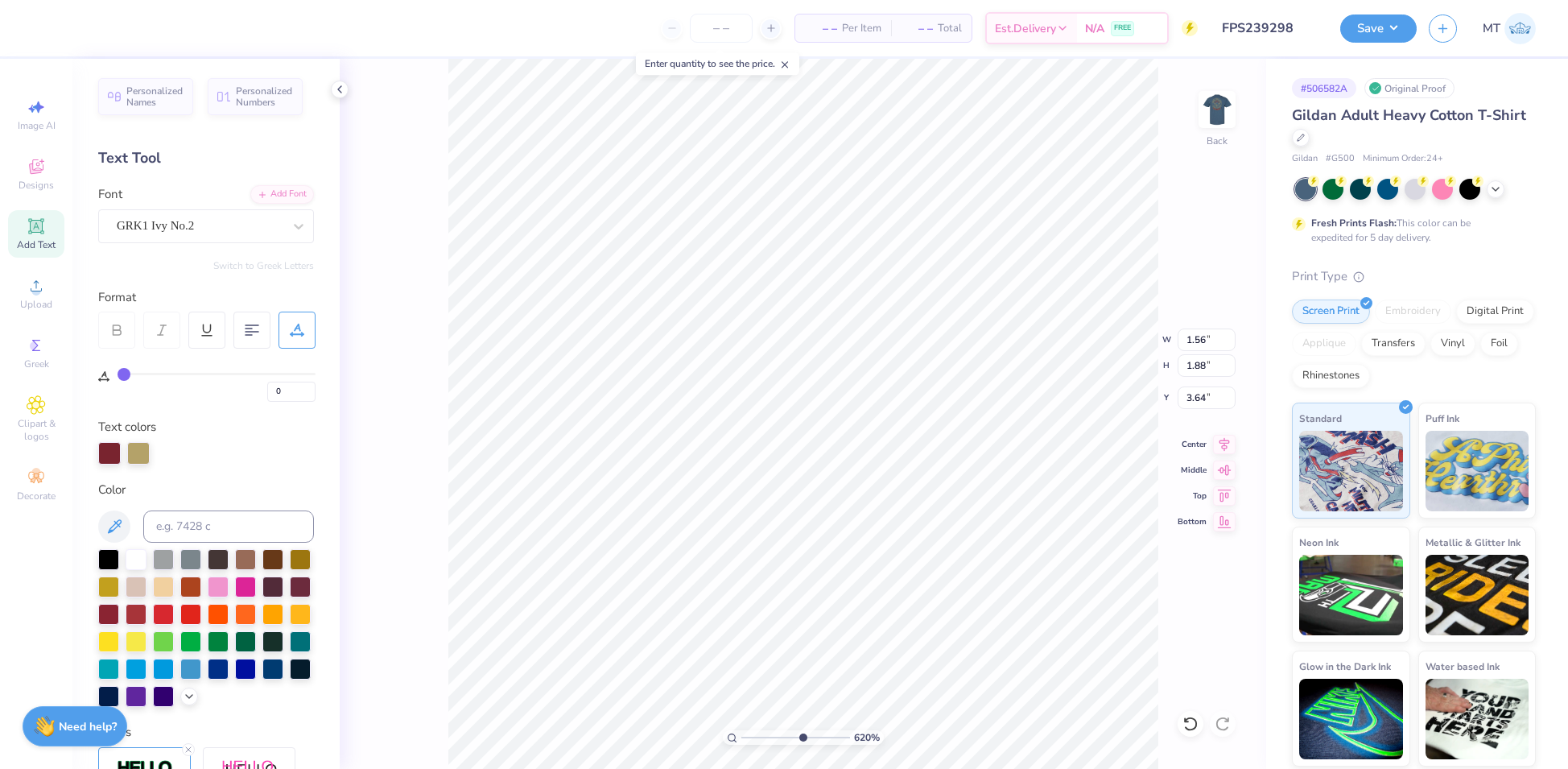
type input "6.19697198189525"
type input "4.09"
type input "6.43668411651512"
type input "1.56"
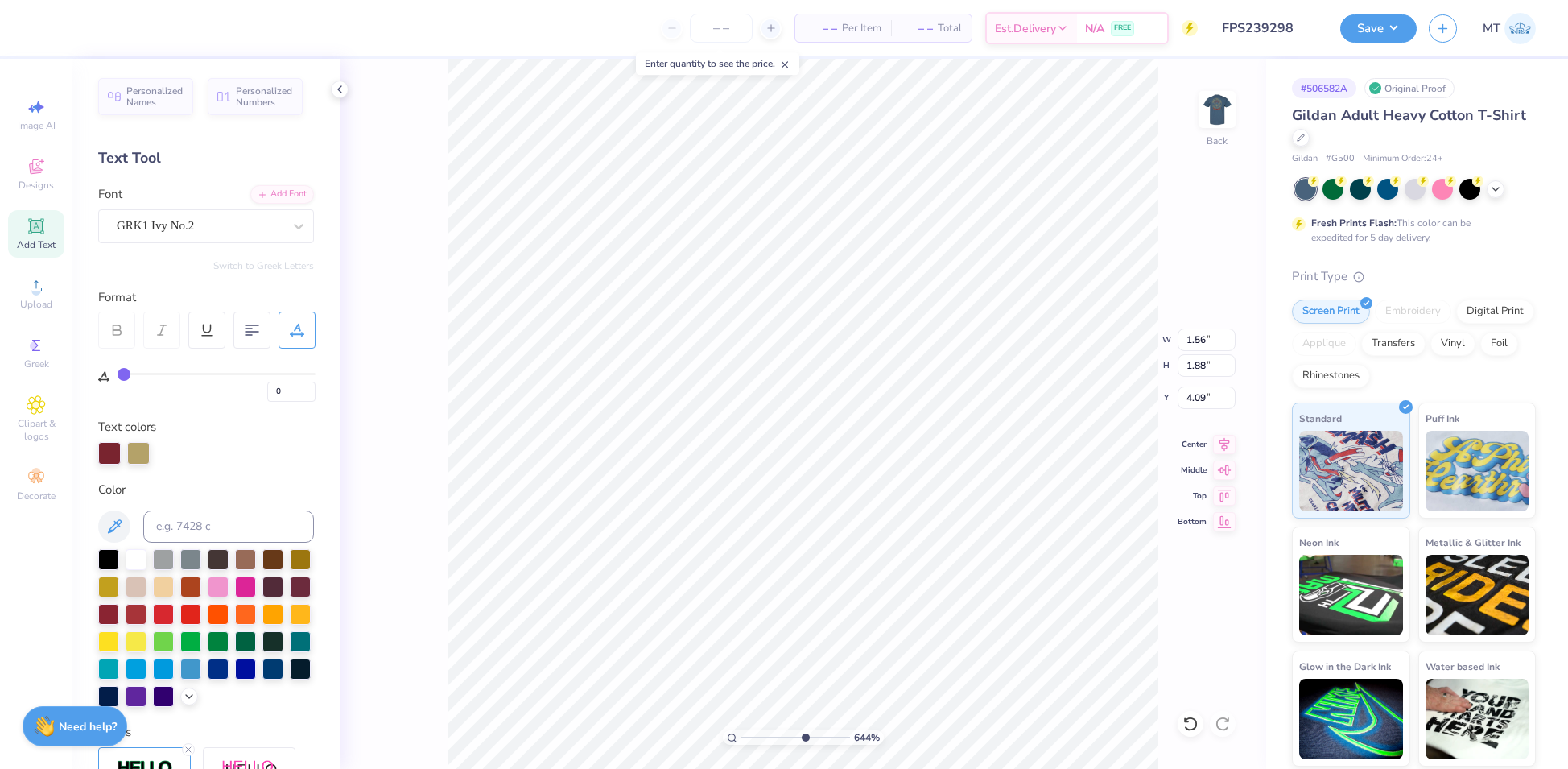
type input "6.43668411651512"
type input "1.86"
type input "6.43668411651512"
type textarea "DT"
click at [442, 272] on div "644 % Back W 1.86 1.86 " H 1.88 1.88 " Y 4.09 4.09 " Center Middle Top Bottom" at bounding box center [803, 413] width 927 height 710
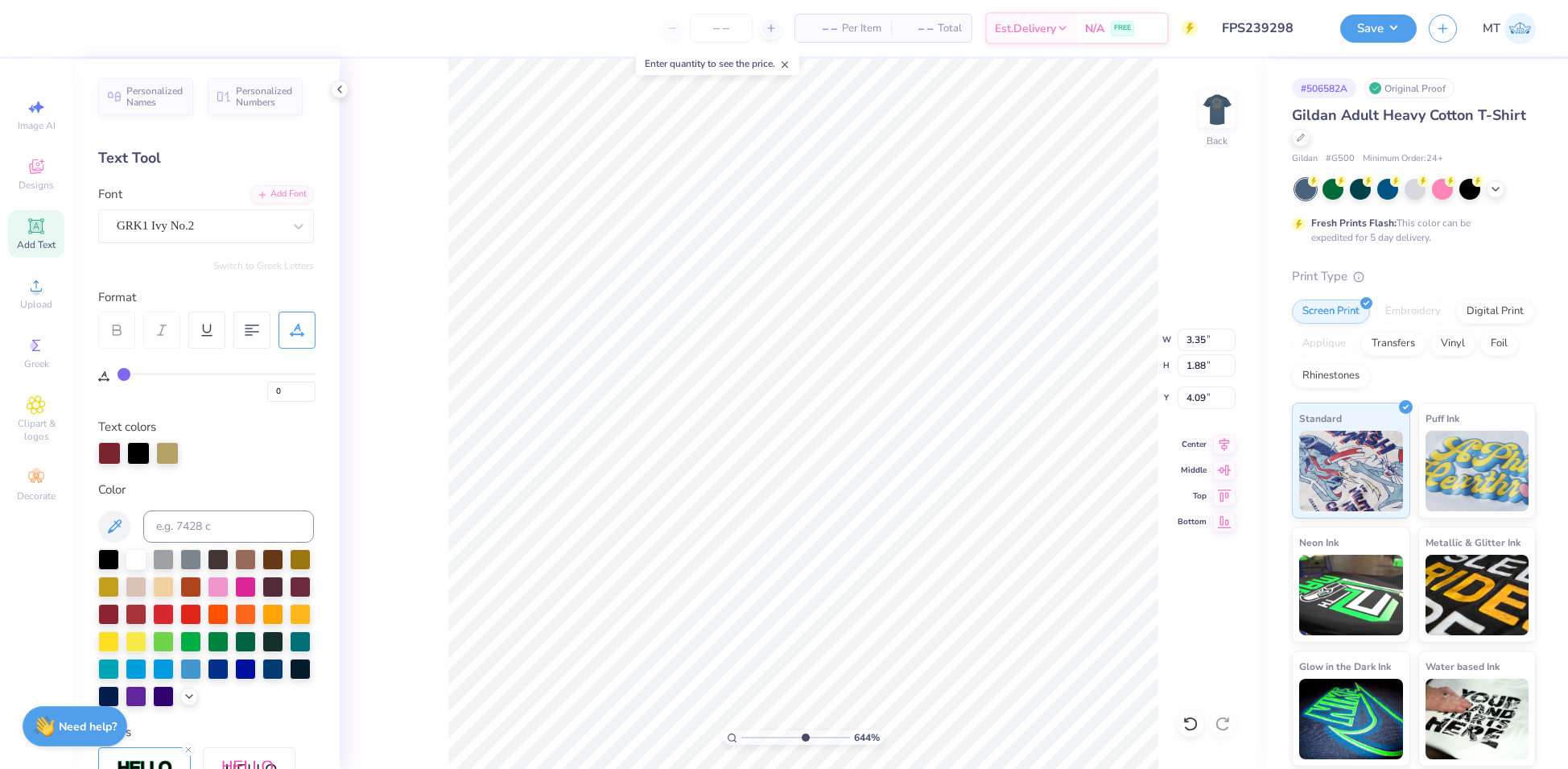
type input "6.43668411651512"
type input "1.56"
type input "6.43668411651512"
type input "1.86"
type input "6.43668411651512"
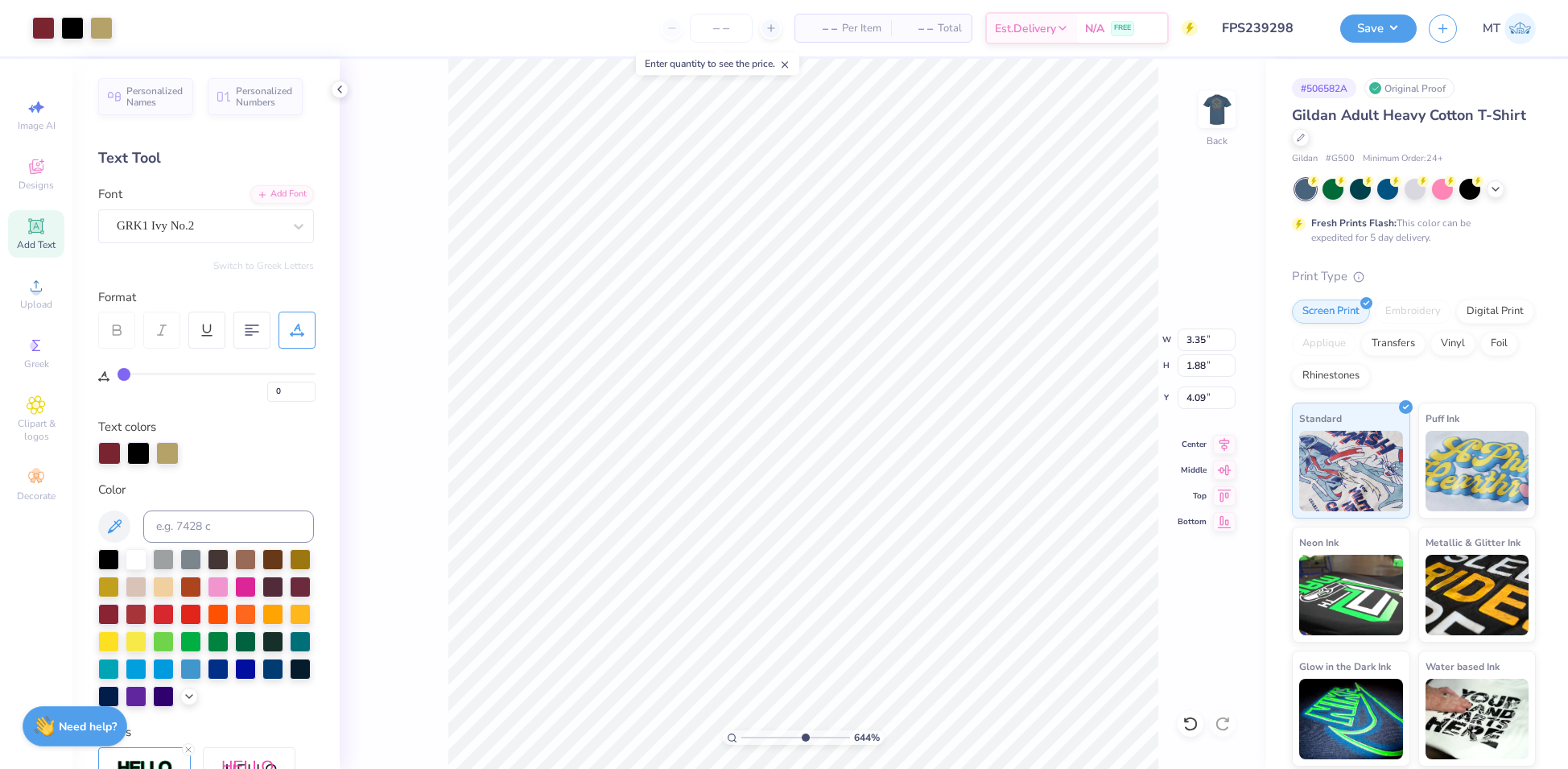
type input "4.11"
type input "6.43668411651512"
paste textarea "D"
type textarea "DTD"
type input "2.83973640578336"
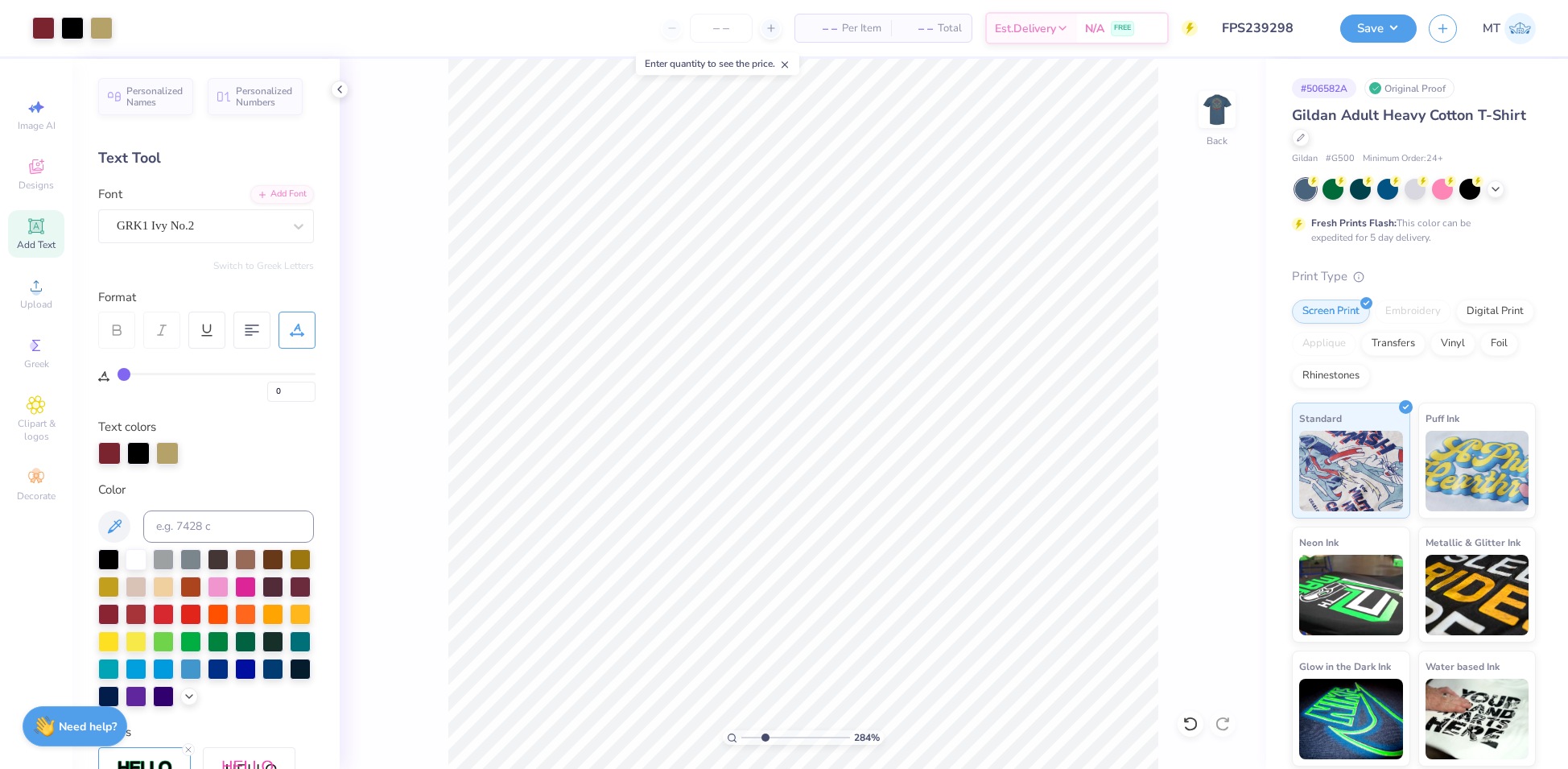
type input "5"
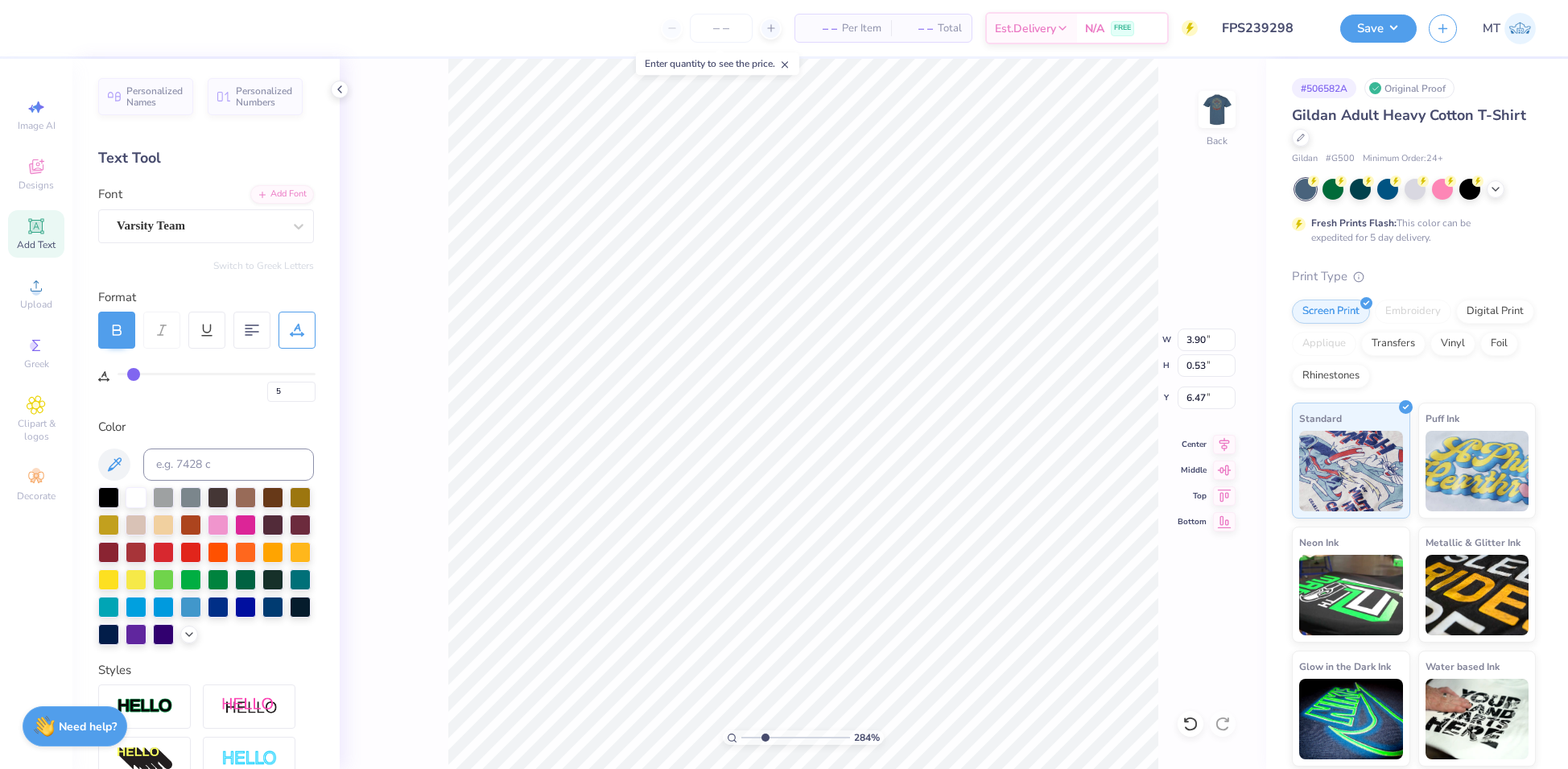
type input "2.83973640578336"
type input "6.31"
type input "2.83973640578336"
type input "0"
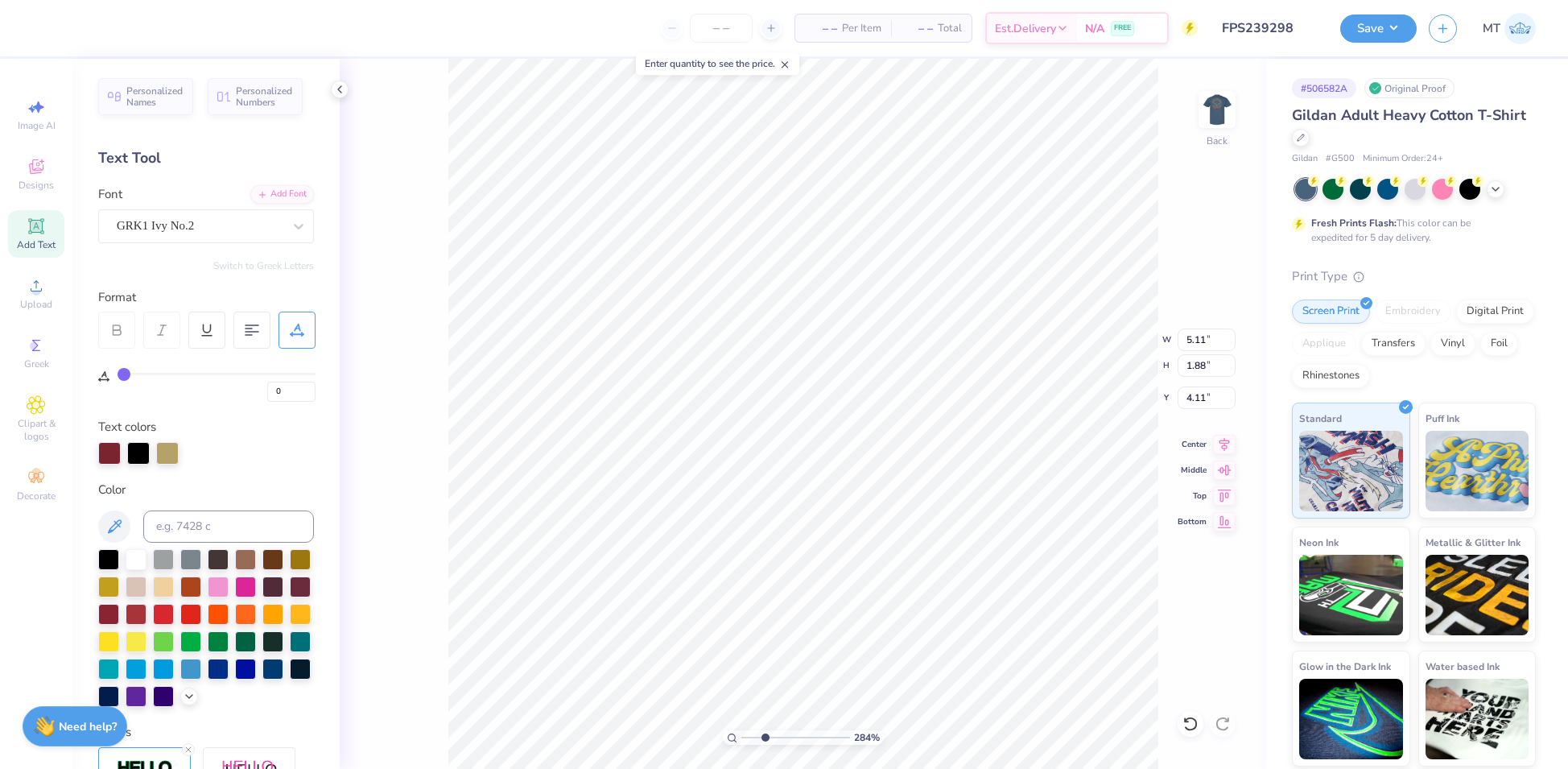
type input "2.83973640578336"
type input "4.08"
type input "2.83973640578336"
type input "5"
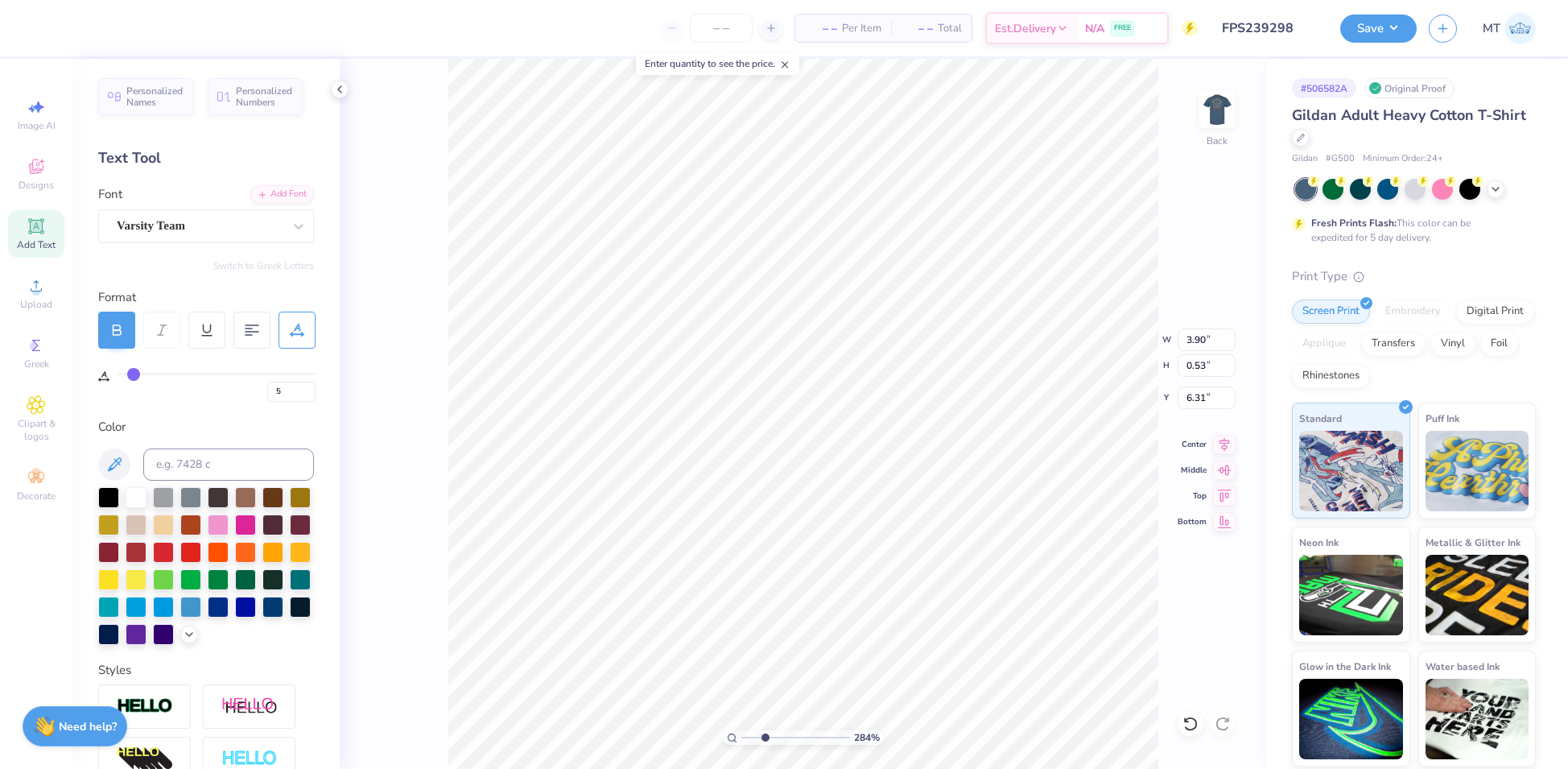
type input "2.83973640578336"
type input "6.16"
type input "2.9696397010555"
type input "6"
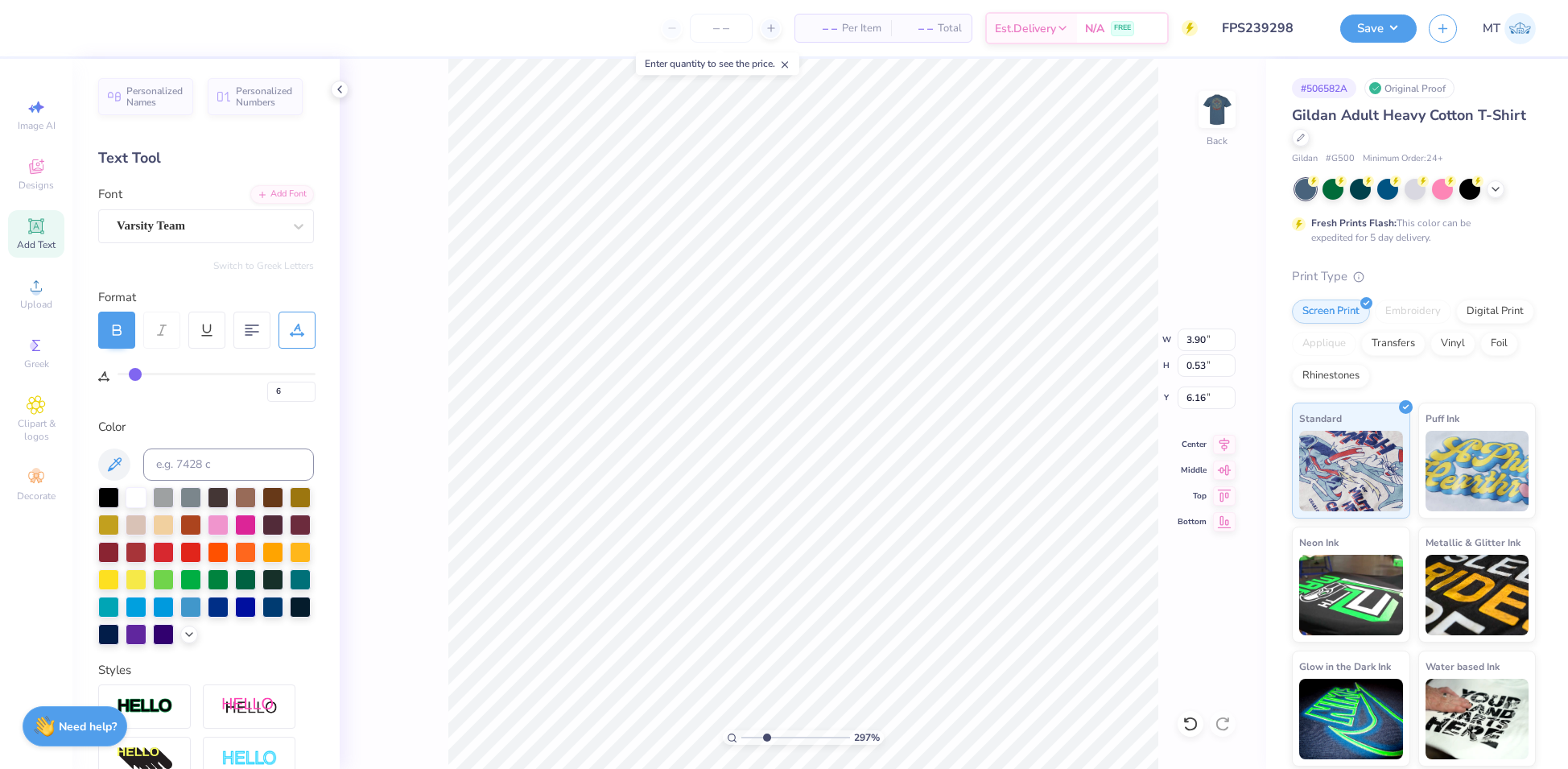
type input "7"
click at [137, 375] on input "range" at bounding box center [216, 374] width 198 height 3
type input "2.9696397010555"
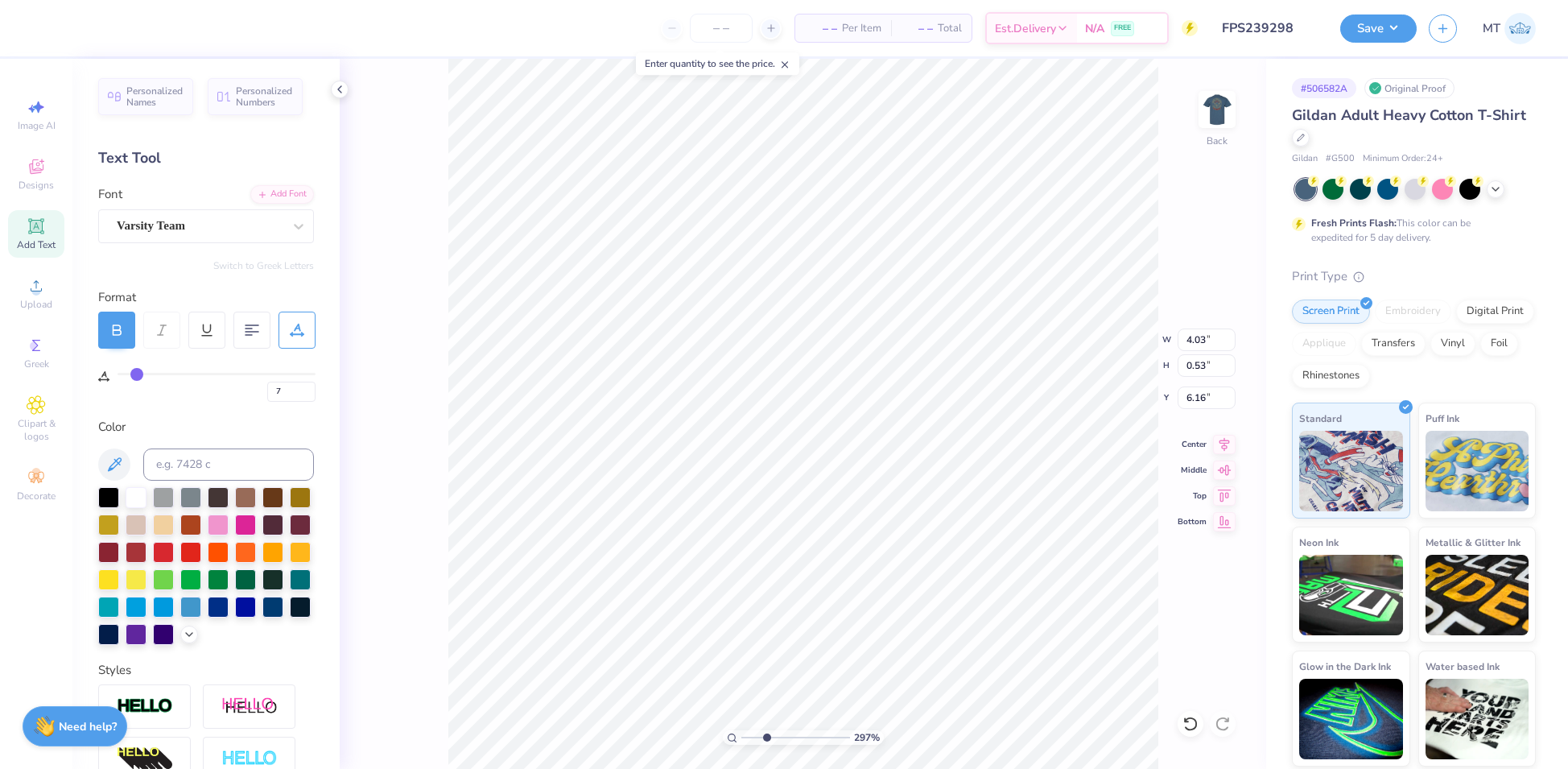
type input "4.03"
type input "6"
type input "7"
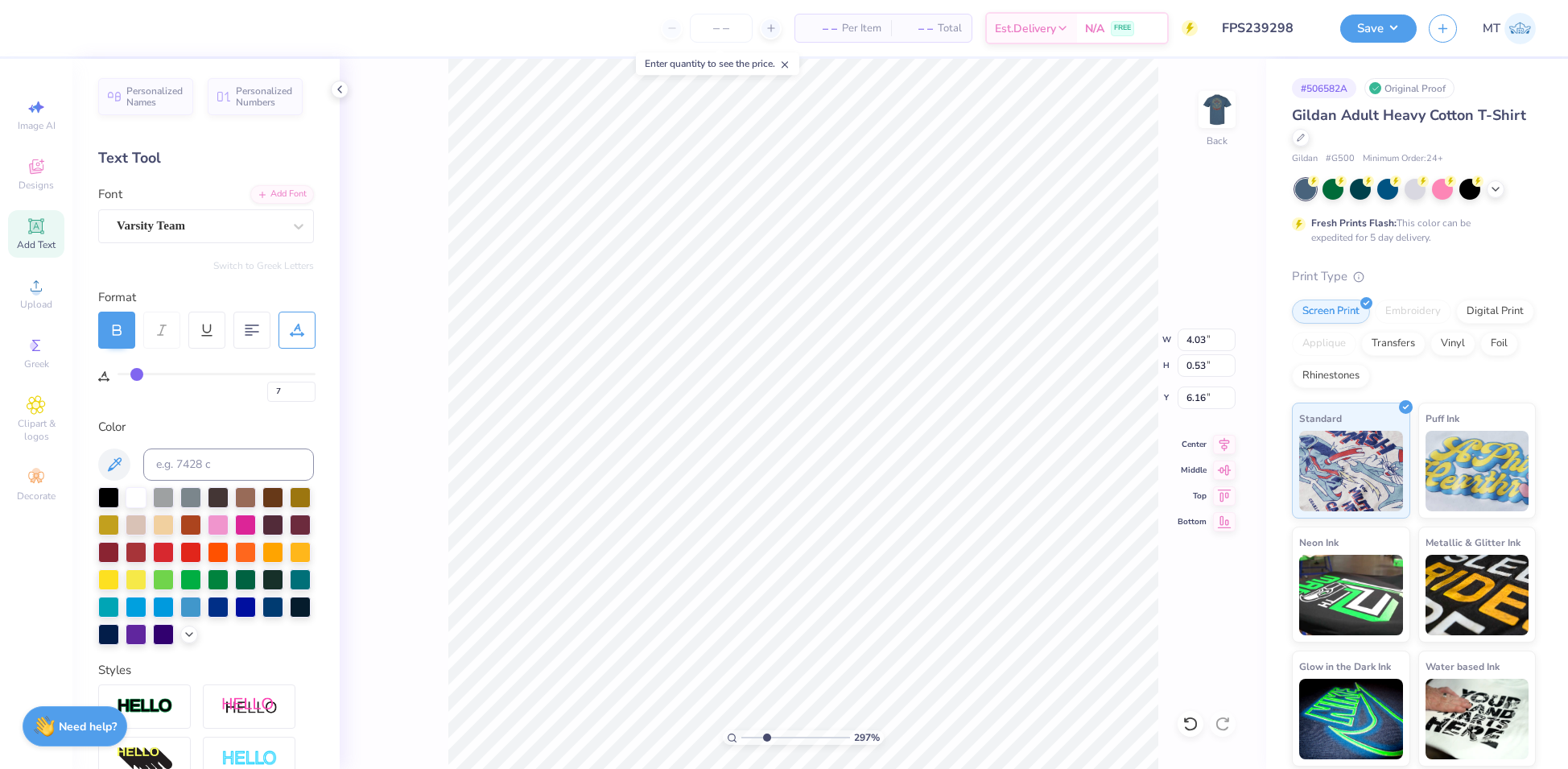
type input "8"
type input "9"
type input "10"
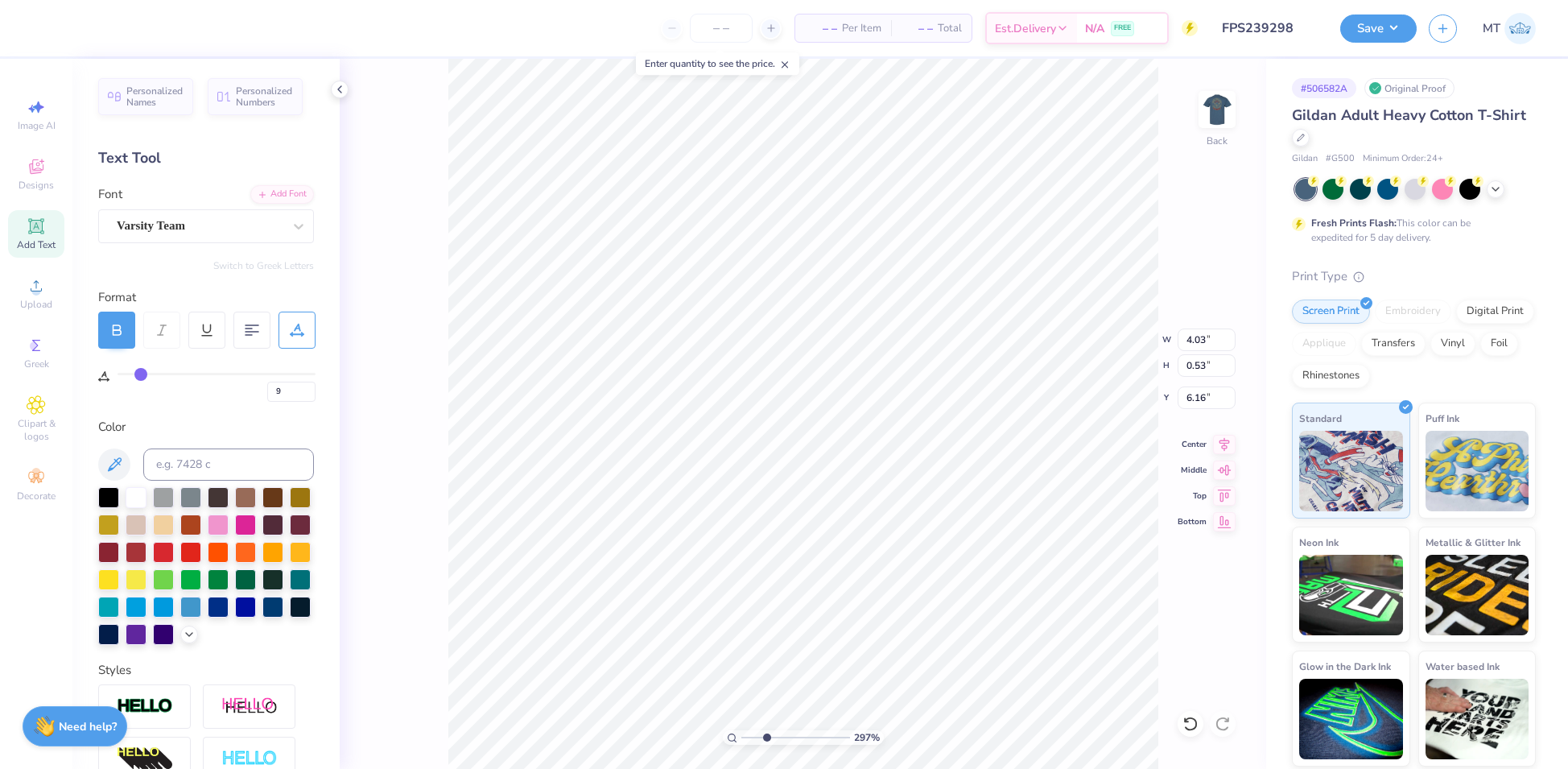
type input "10"
type input "11"
drag, startPoint x: 136, startPoint y: 377, endPoint x: 145, endPoint y: 375, distance: 9.2
type input "11"
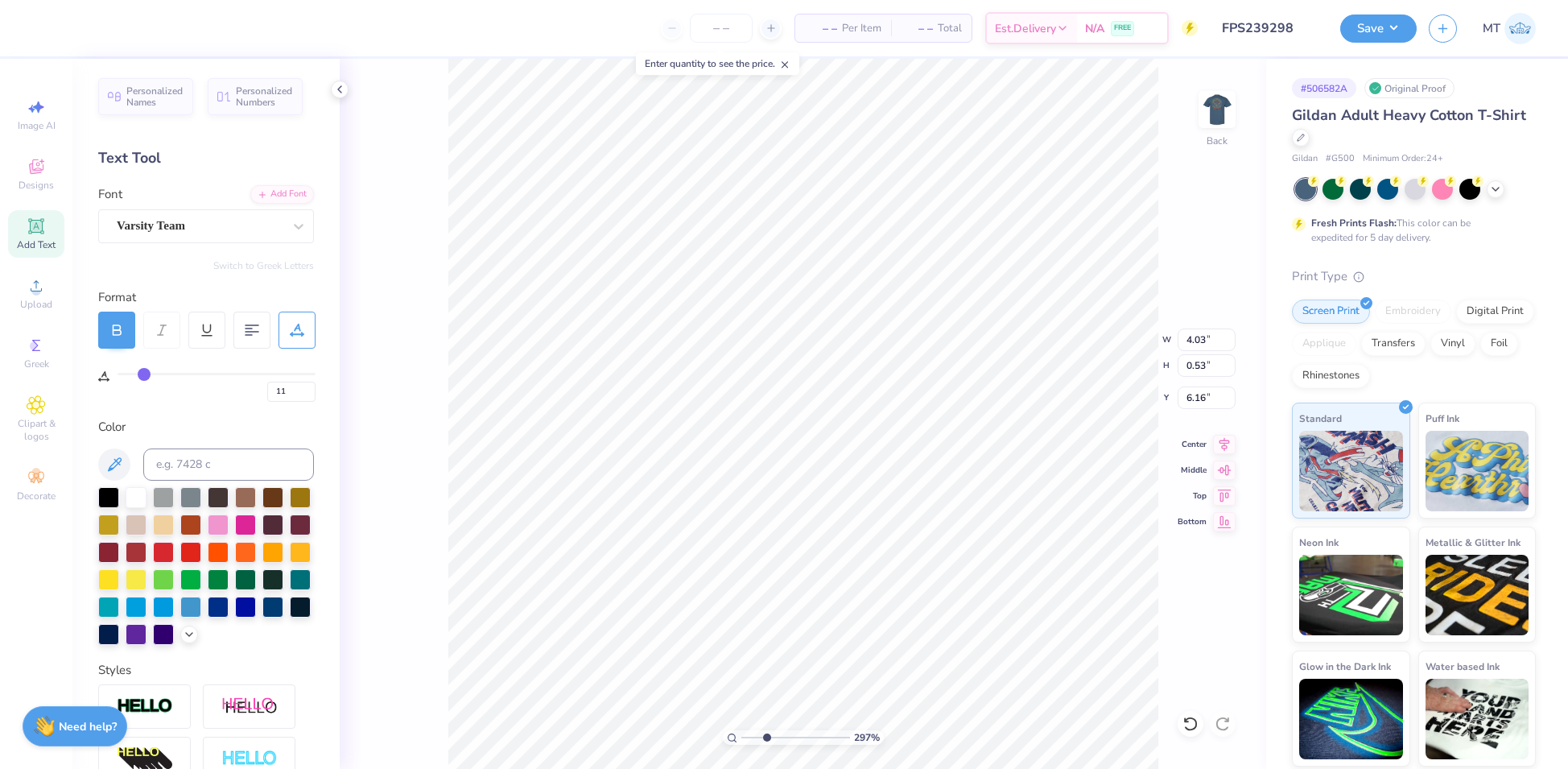
click at [145, 375] on input "range" at bounding box center [216, 374] width 198 height 3
type input "2.9696397010555"
type input "4.27"
type input "1"
type input "3.00"
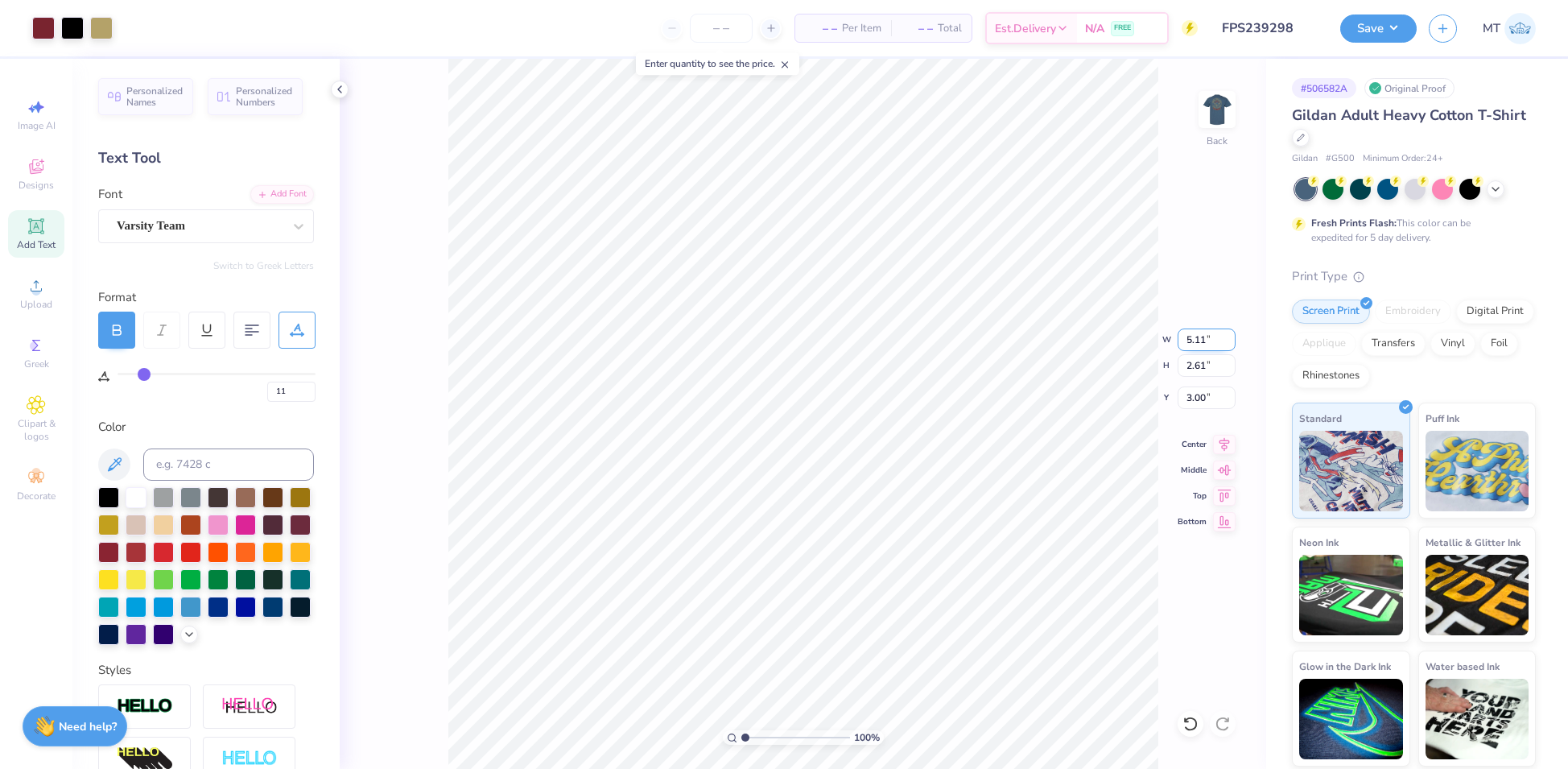
click at [1195, 341] on input "5.11" at bounding box center [1206, 339] width 58 height 23
type input "3.50"
type input "1.79"
type input "3.41"
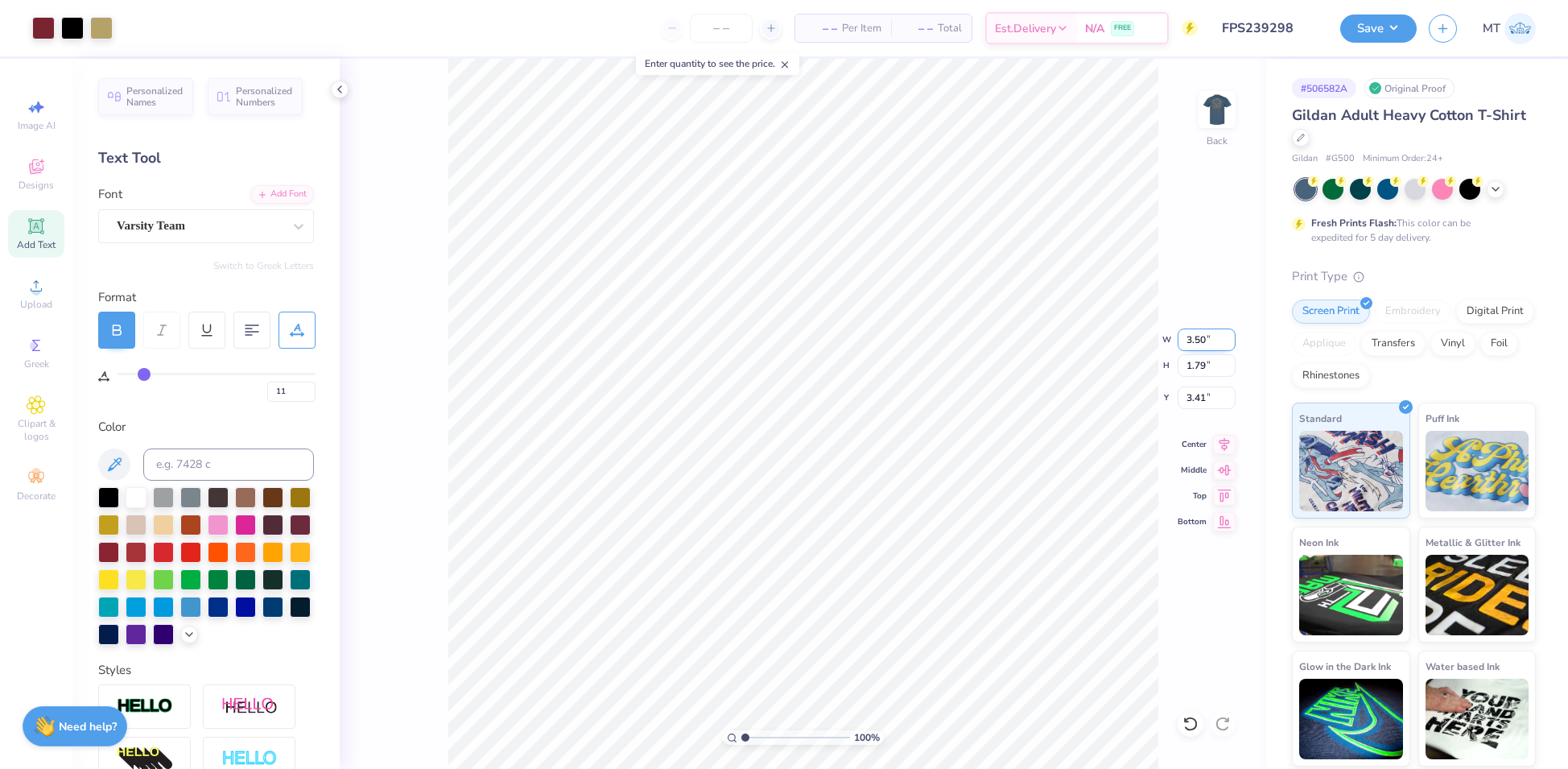
click at [1192, 334] on input "3.50" at bounding box center [1206, 339] width 58 height 23
type input "3.80"
type input "1.94"
click at [1193, 401] on input "3.34" at bounding box center [1206, 397] width 58 height 23
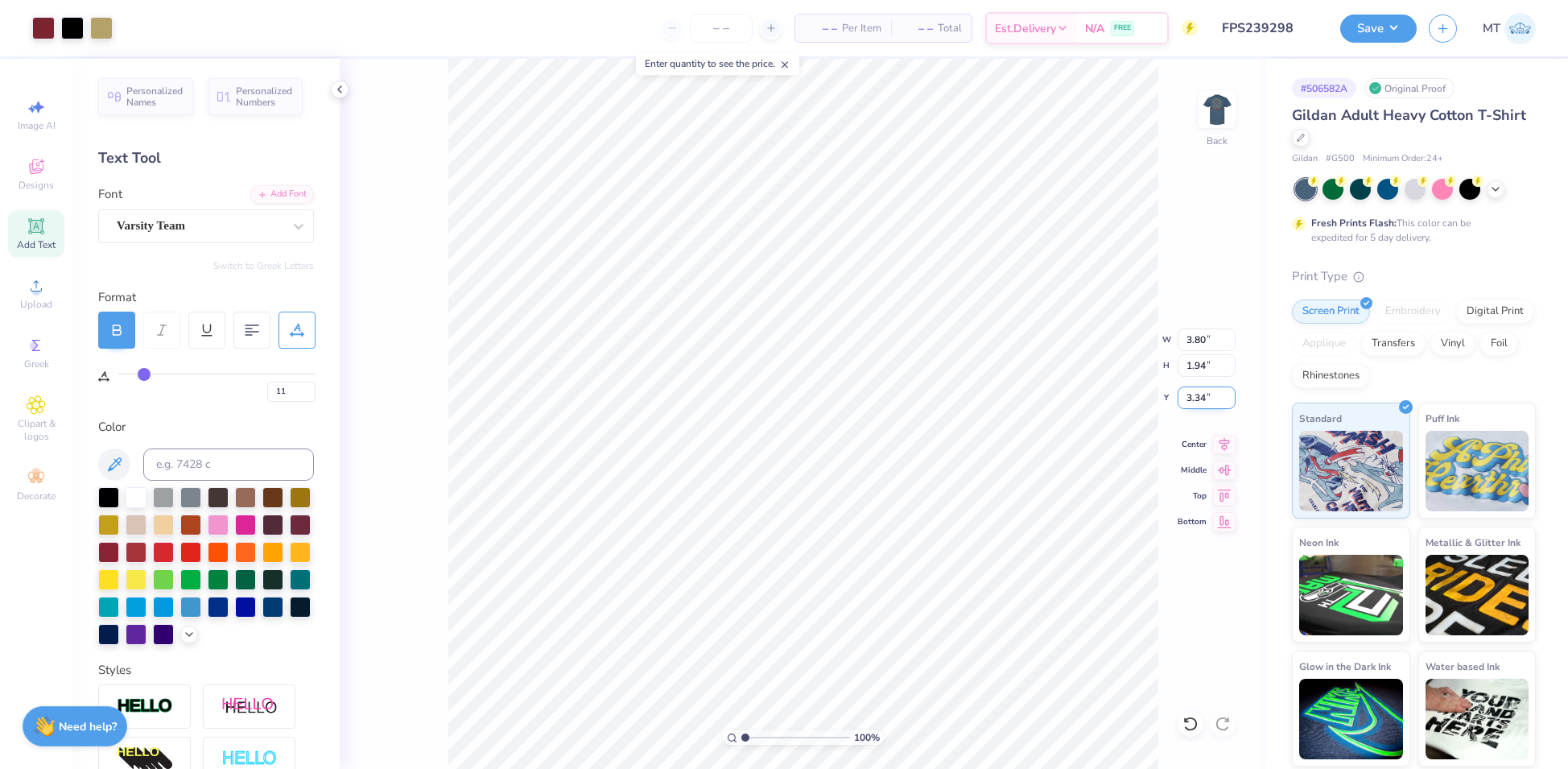
click at [1193, 401] on input "3.34" at bounding box center [1206, 397] width 58 height 23
type input "3.00"
click at [1222, 102] on img at bounding box center [1216, 109] width 64 height 64
click at [1222, 102] on img at bounding box center [1217, 109] width 33 height 33
type input "1"
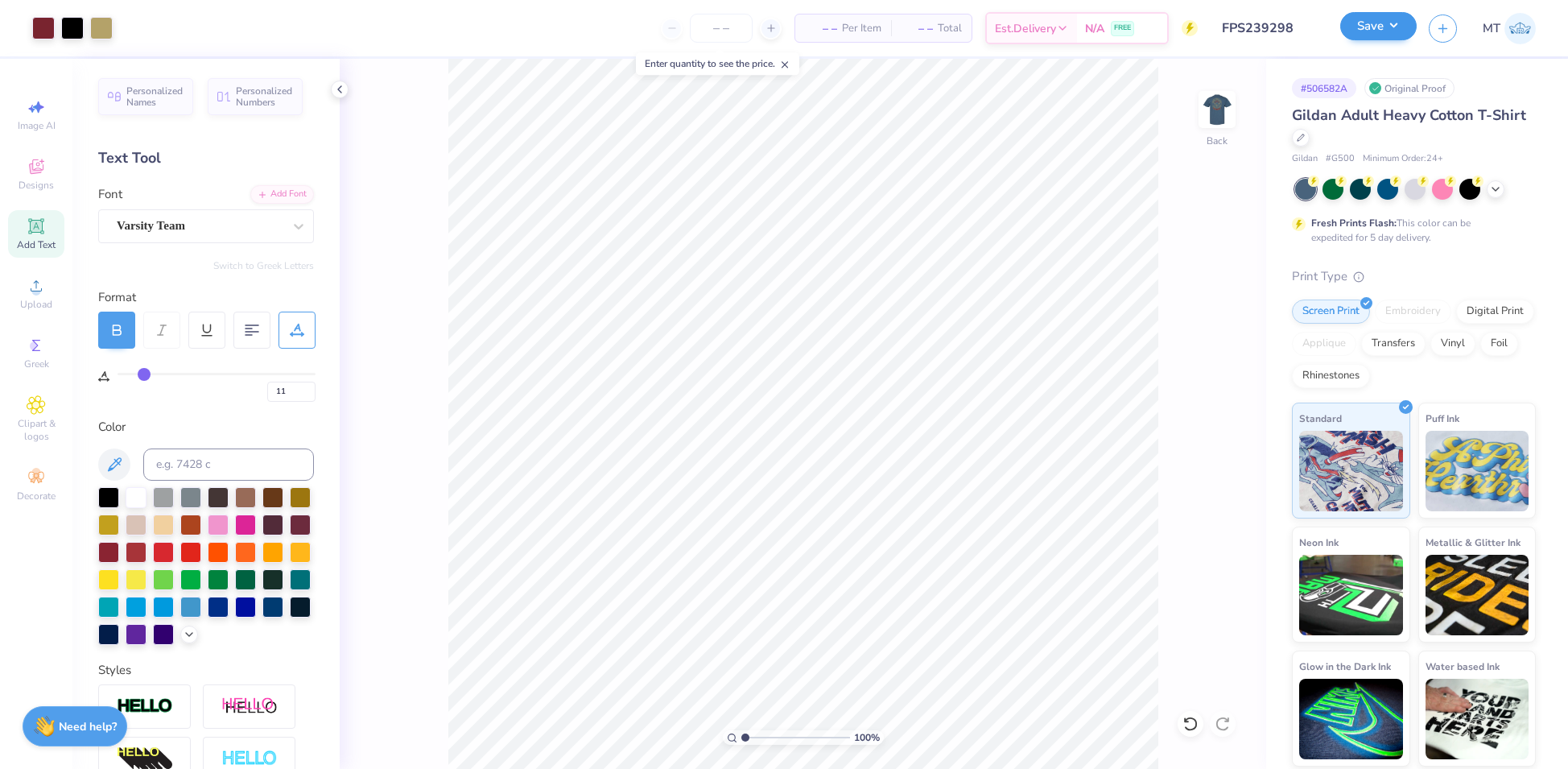
click at [1384, 41] on div "Save" at bounding box center [1378, 28] width 77 height 28
click at [1387, 25] on button "Save" at bounding box center [1378, 25] width 77 height 28
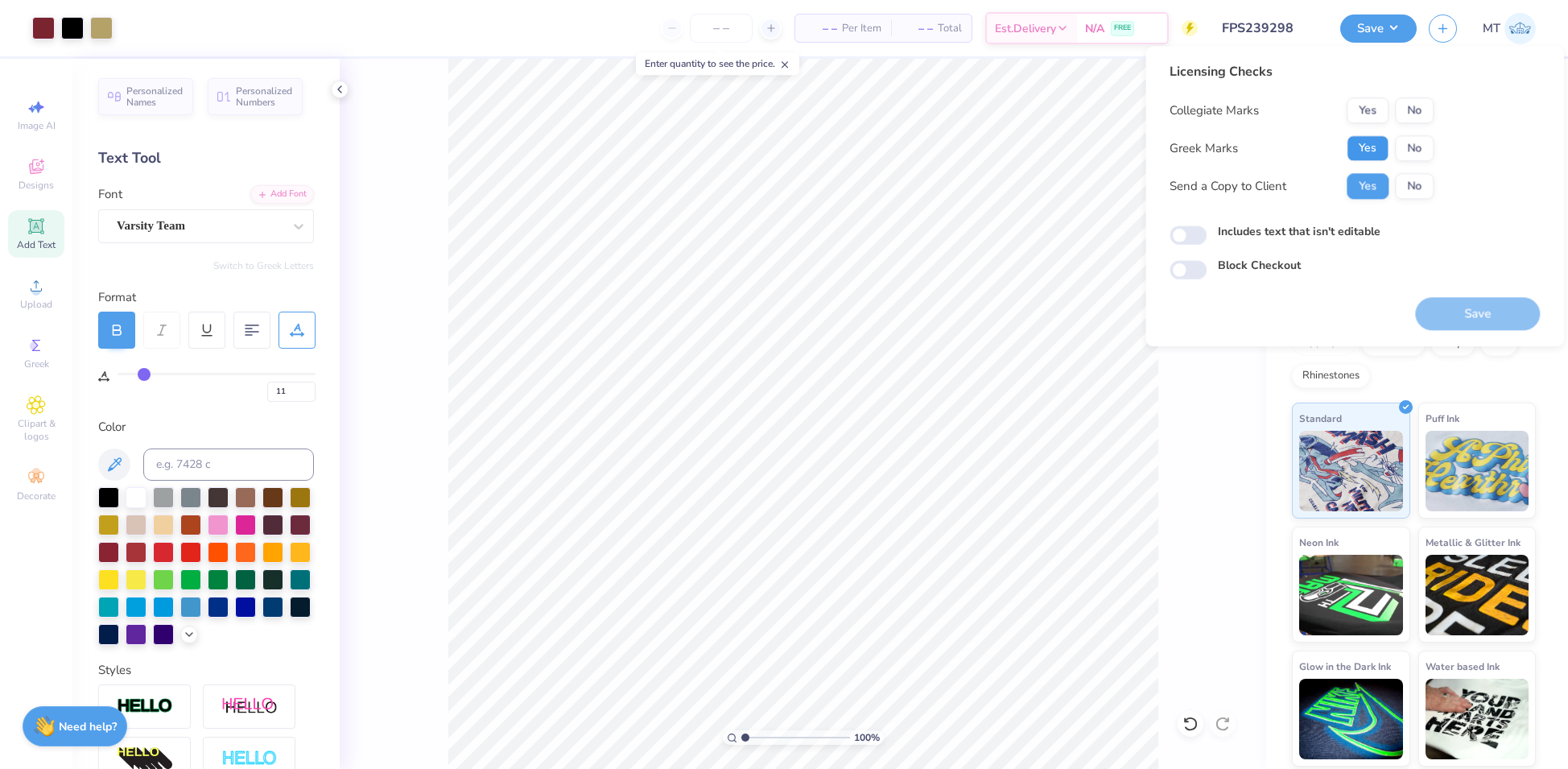
click at [1367, 147] on button "Yes" at bounding box center [1367, 148] width 42 height 25
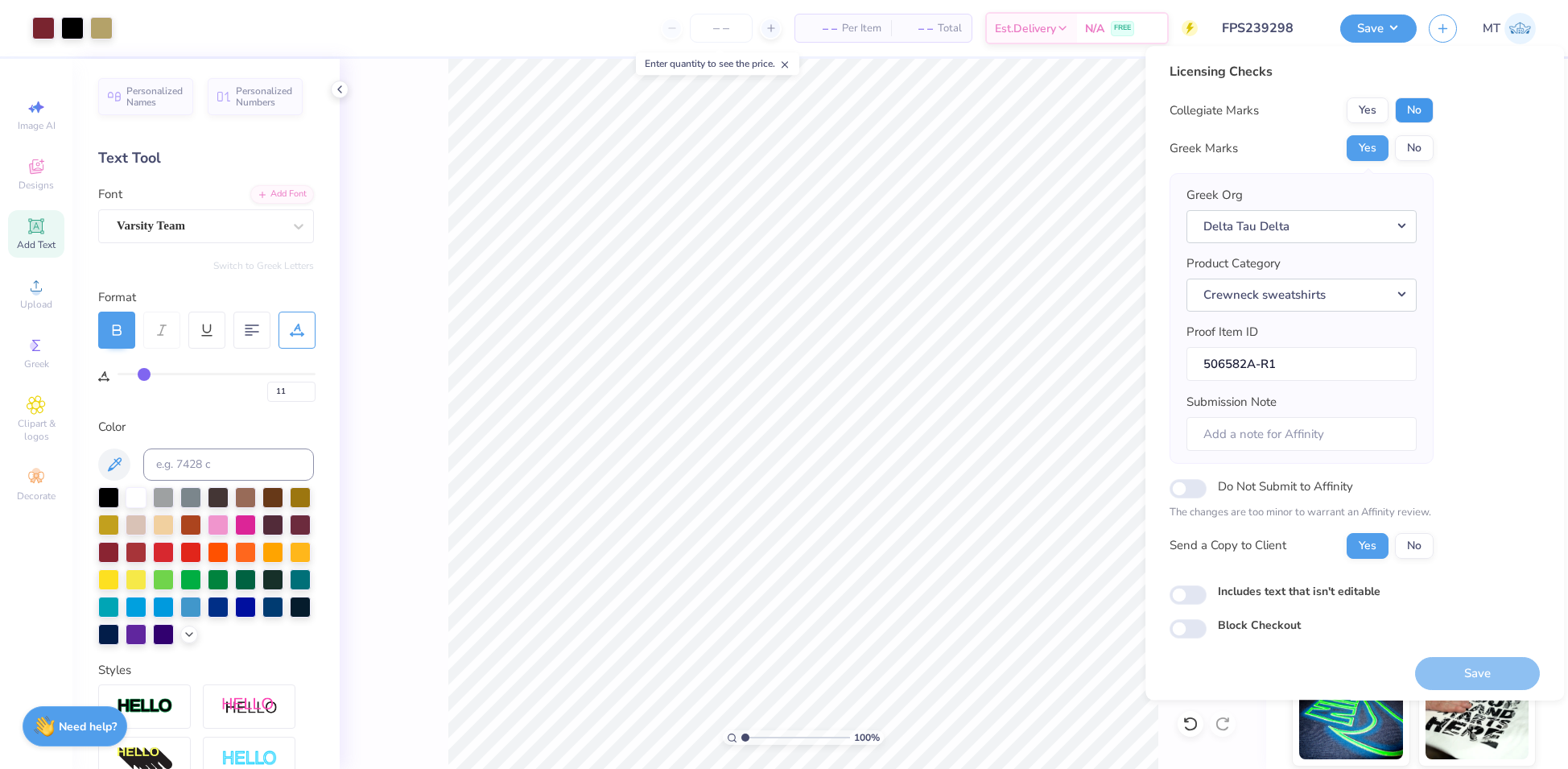
click at [1414, 109] on button "No" at bounding box center [1414, 110] width 39 height 25
click at [1469, 668] on button "Save" at bounding box center [1478, 673] width 125 height 33
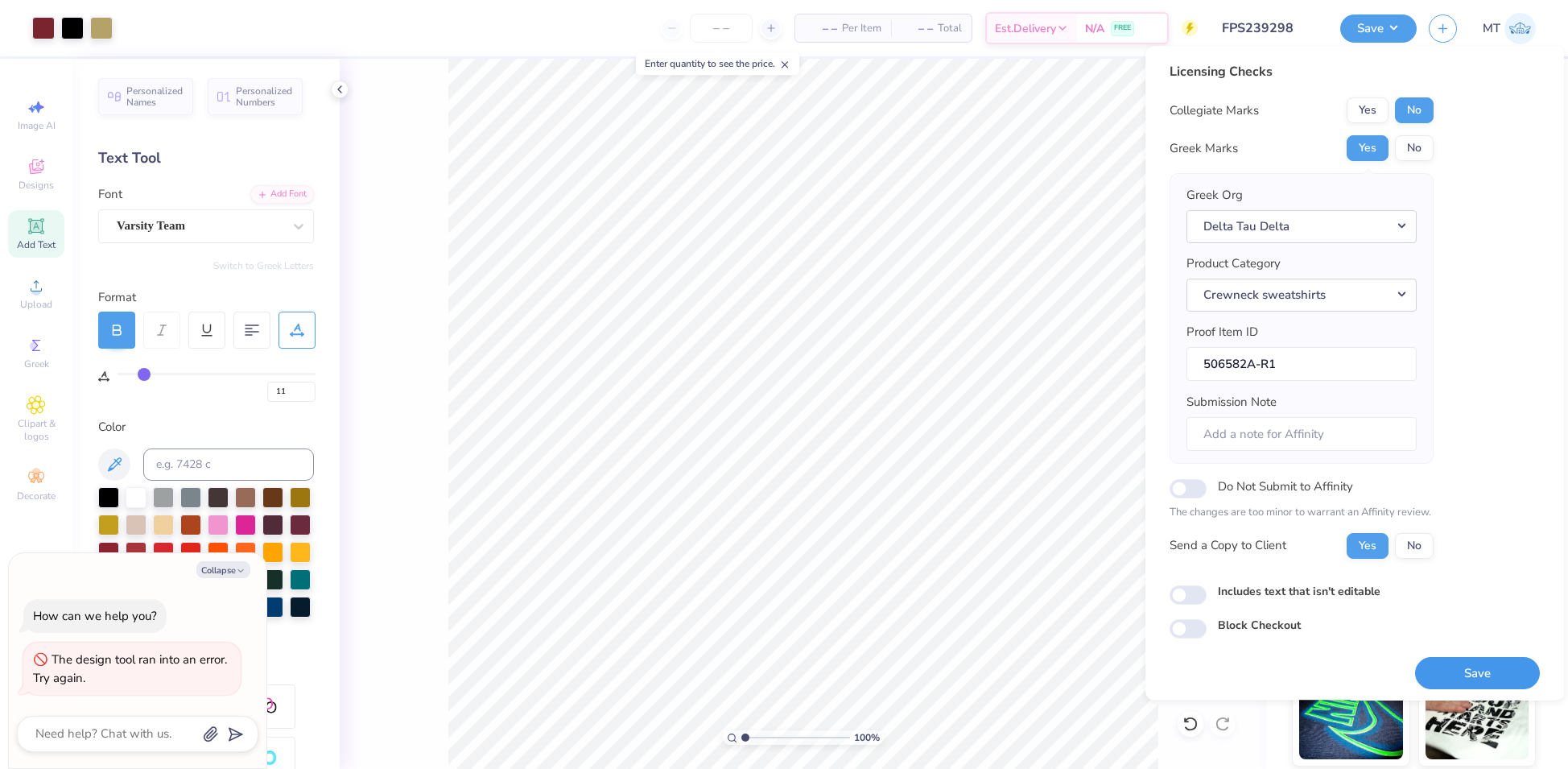
click at [1450, 672] on button "Save" at bounding box center [1478, 673] width 125 height 33
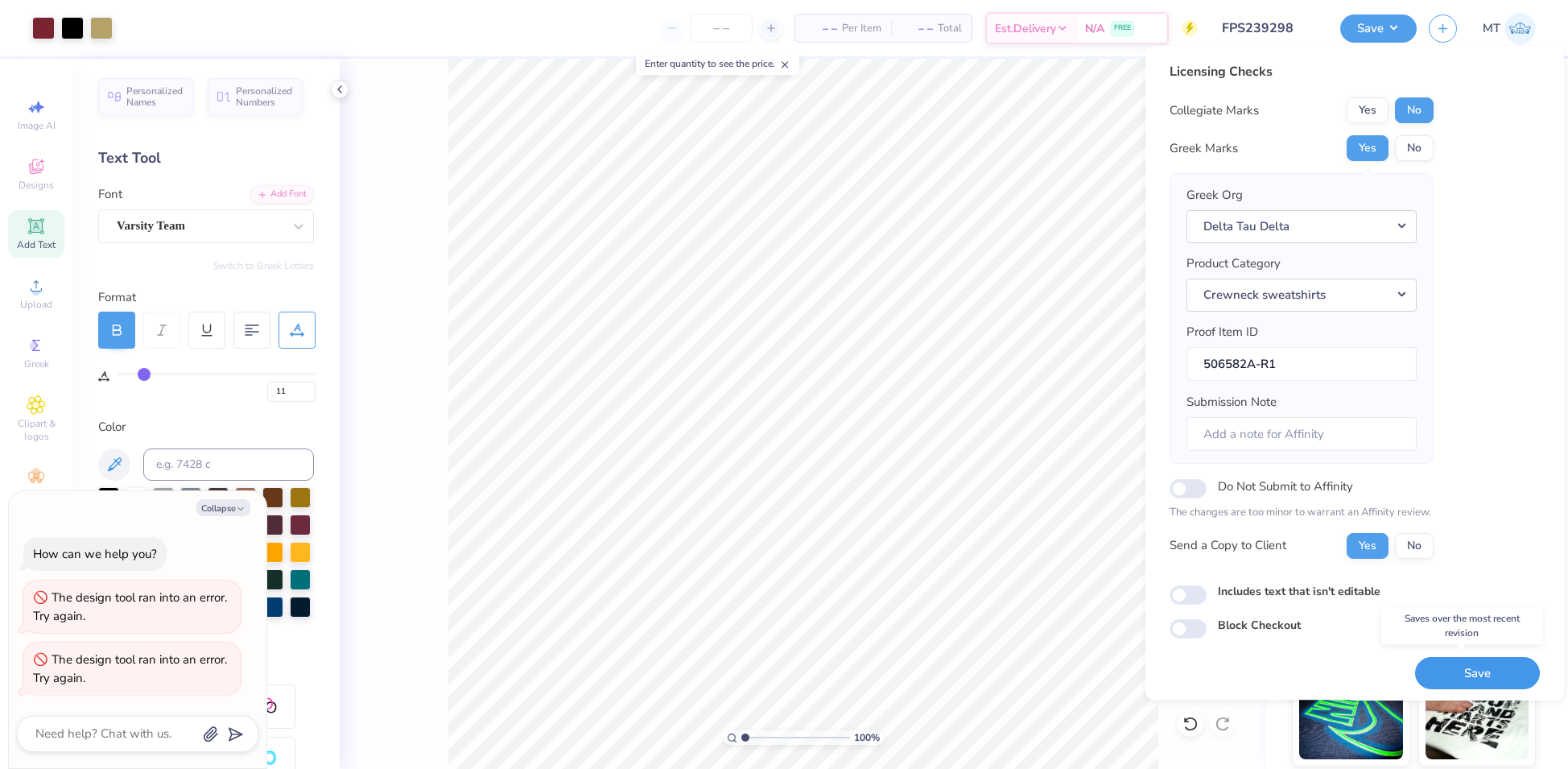
click at [1449, 670] on button "Save" at bounding box center [1478, 673] width 125 height 33
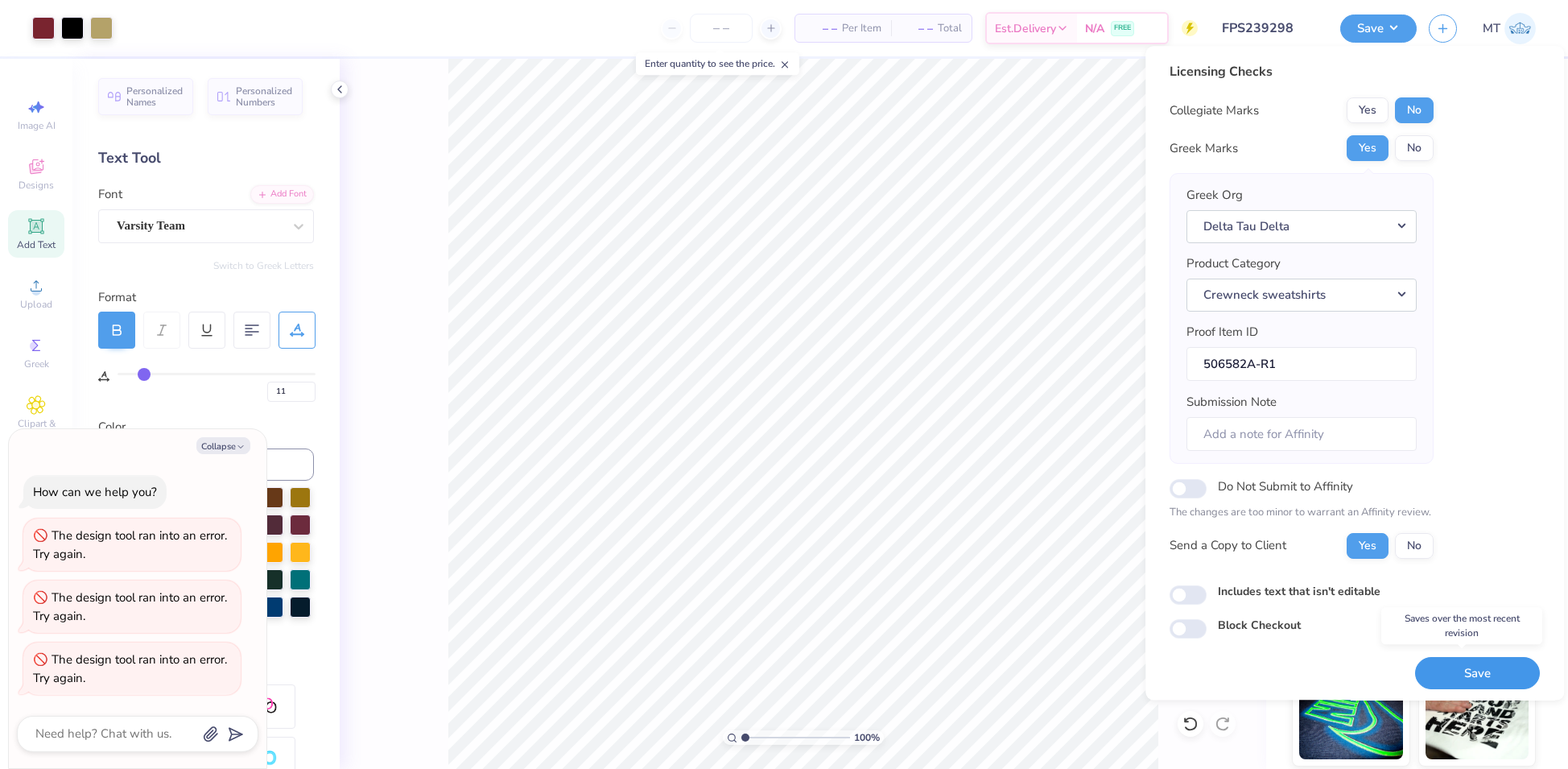
click at [1485, 667] on button "Save" at bounding box center [1478, 673] width 125 height 33
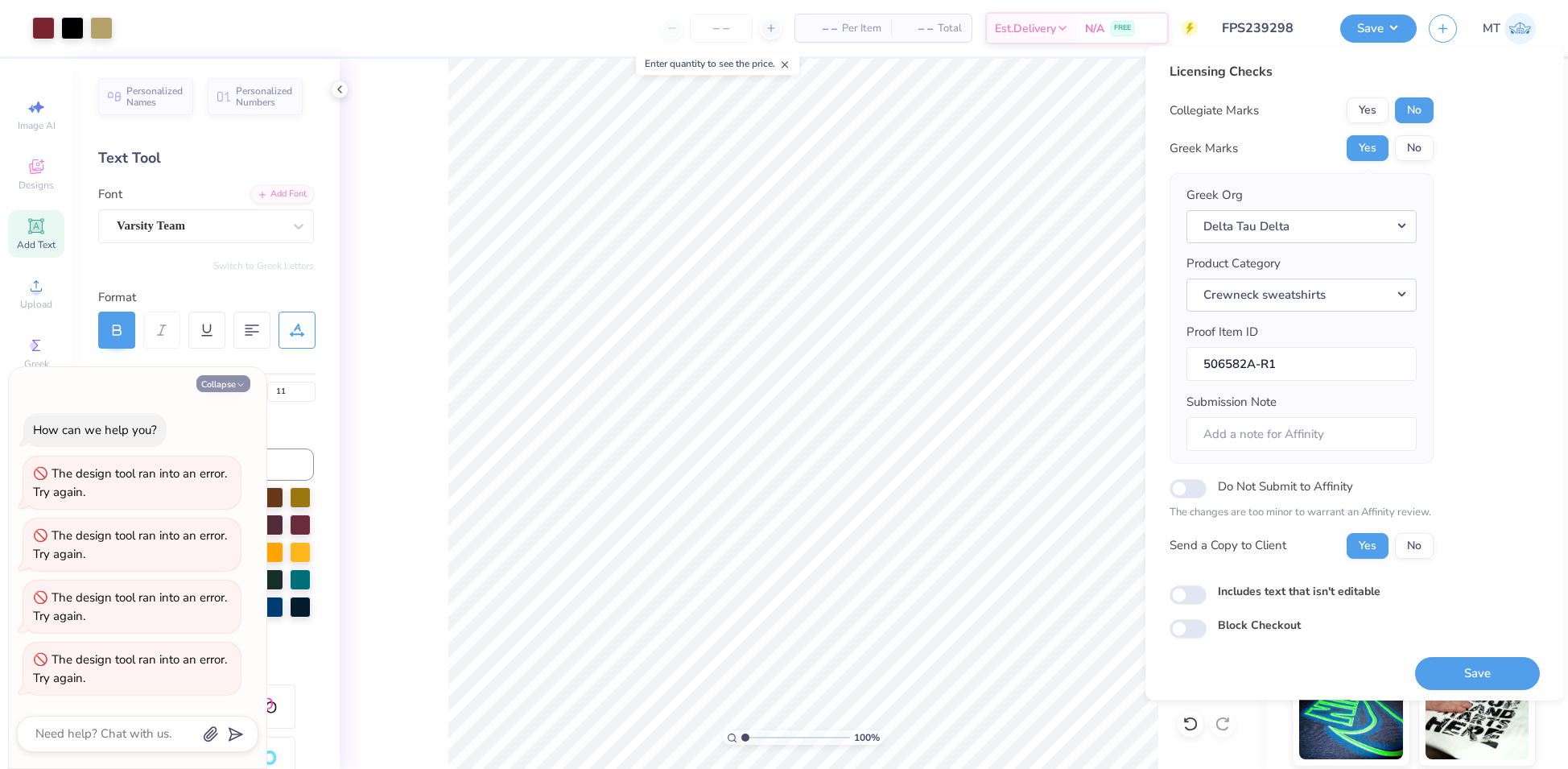
click at [223, 385] on button "Collapse" at bounding box center [223, 384] width 54 height 17
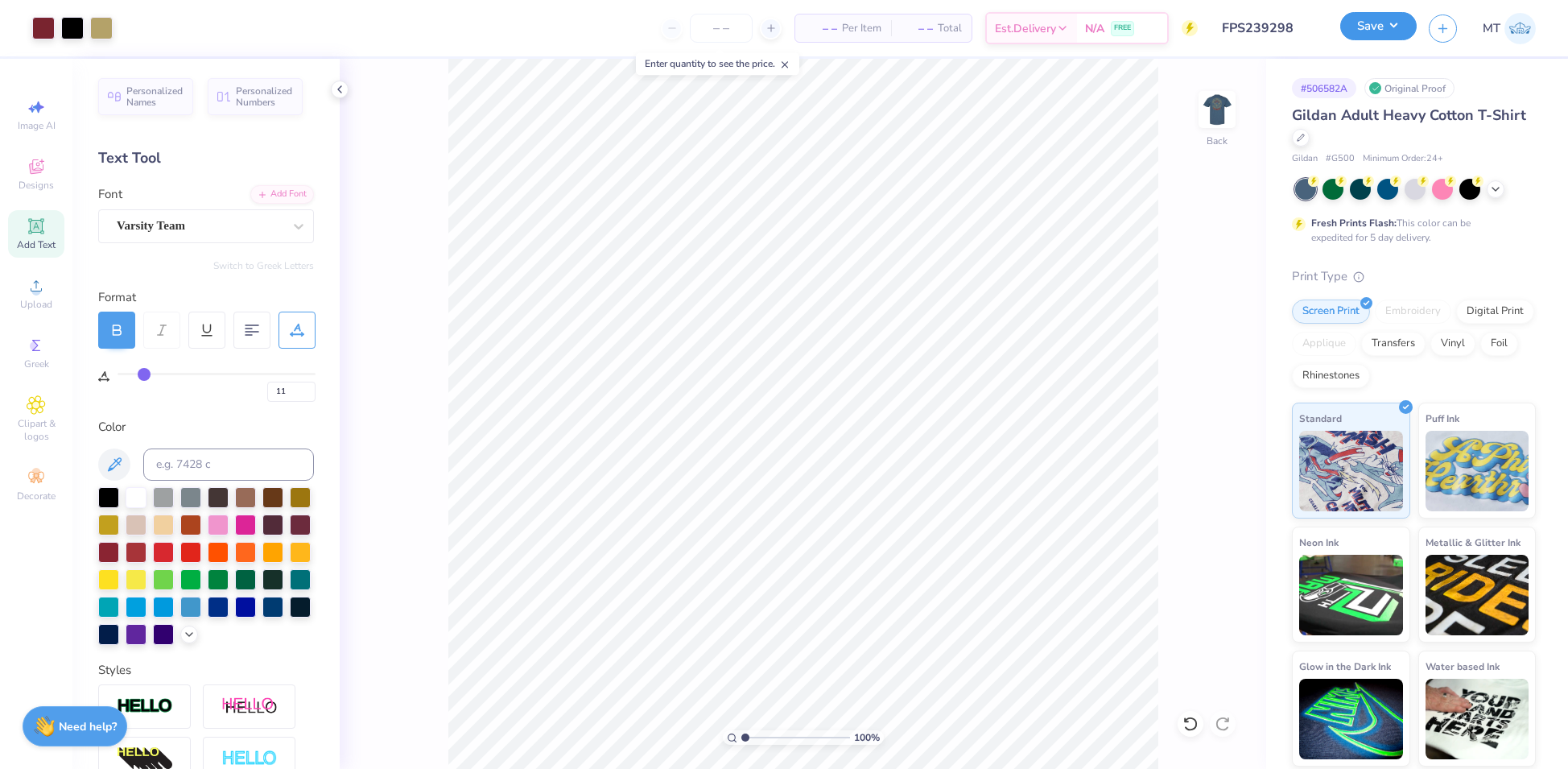
click at [1397, 33] on button "Save" at bounding box center [1378, 25] width 77 height 28
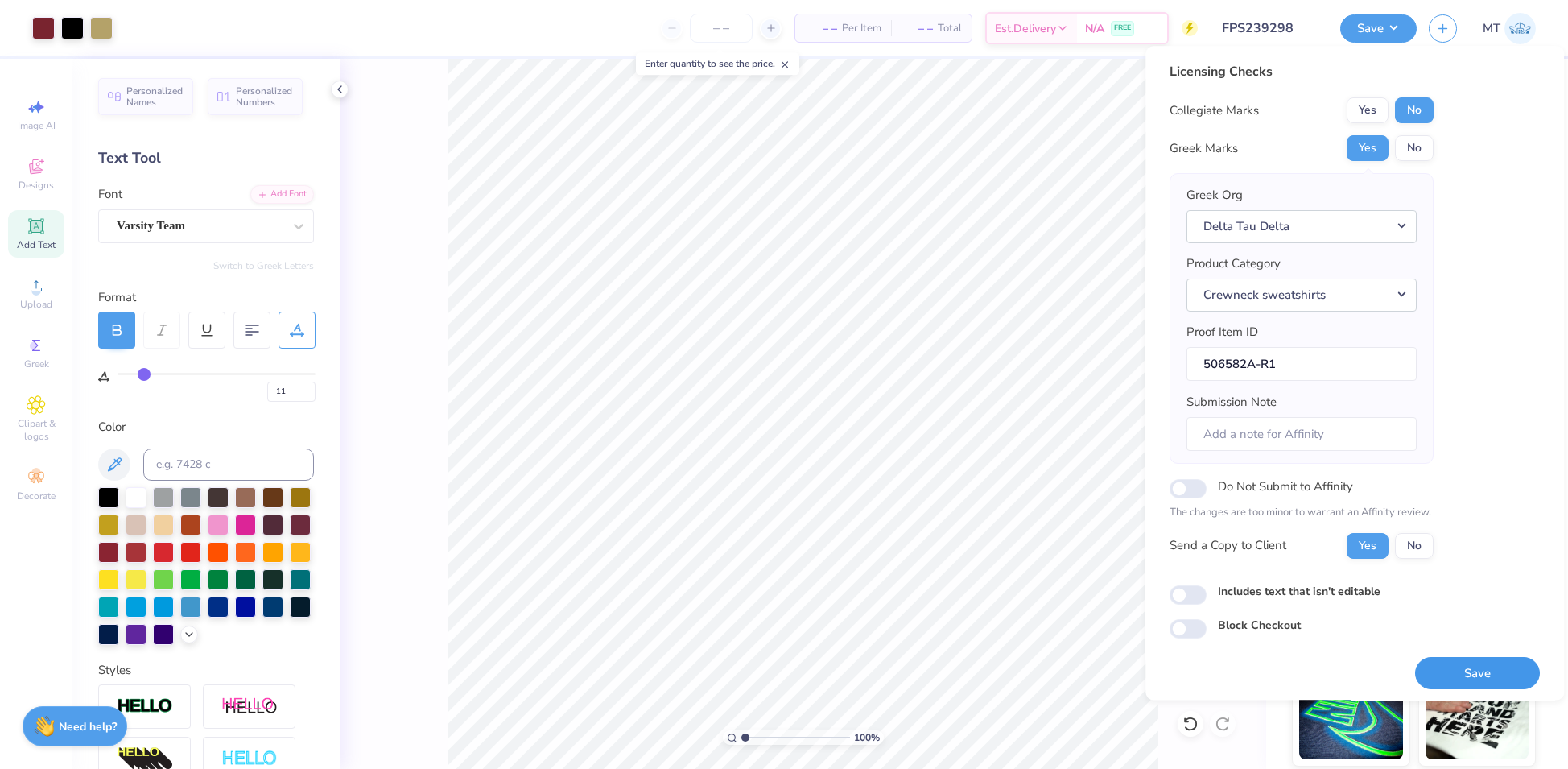
click at [1453, 676] on button "Save" at bounding box center [1478, 673] width 125 height 33
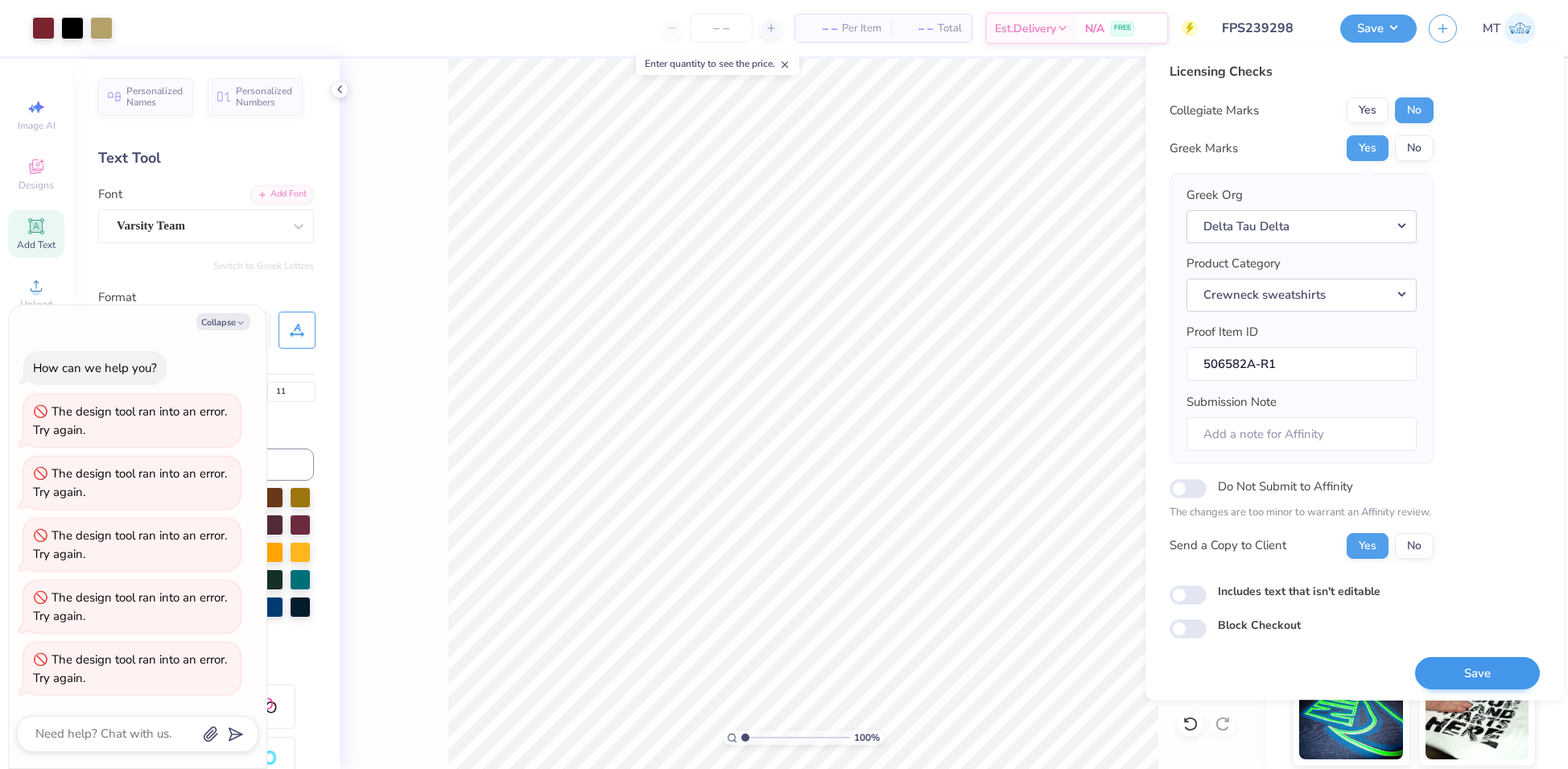
type textarea "x"
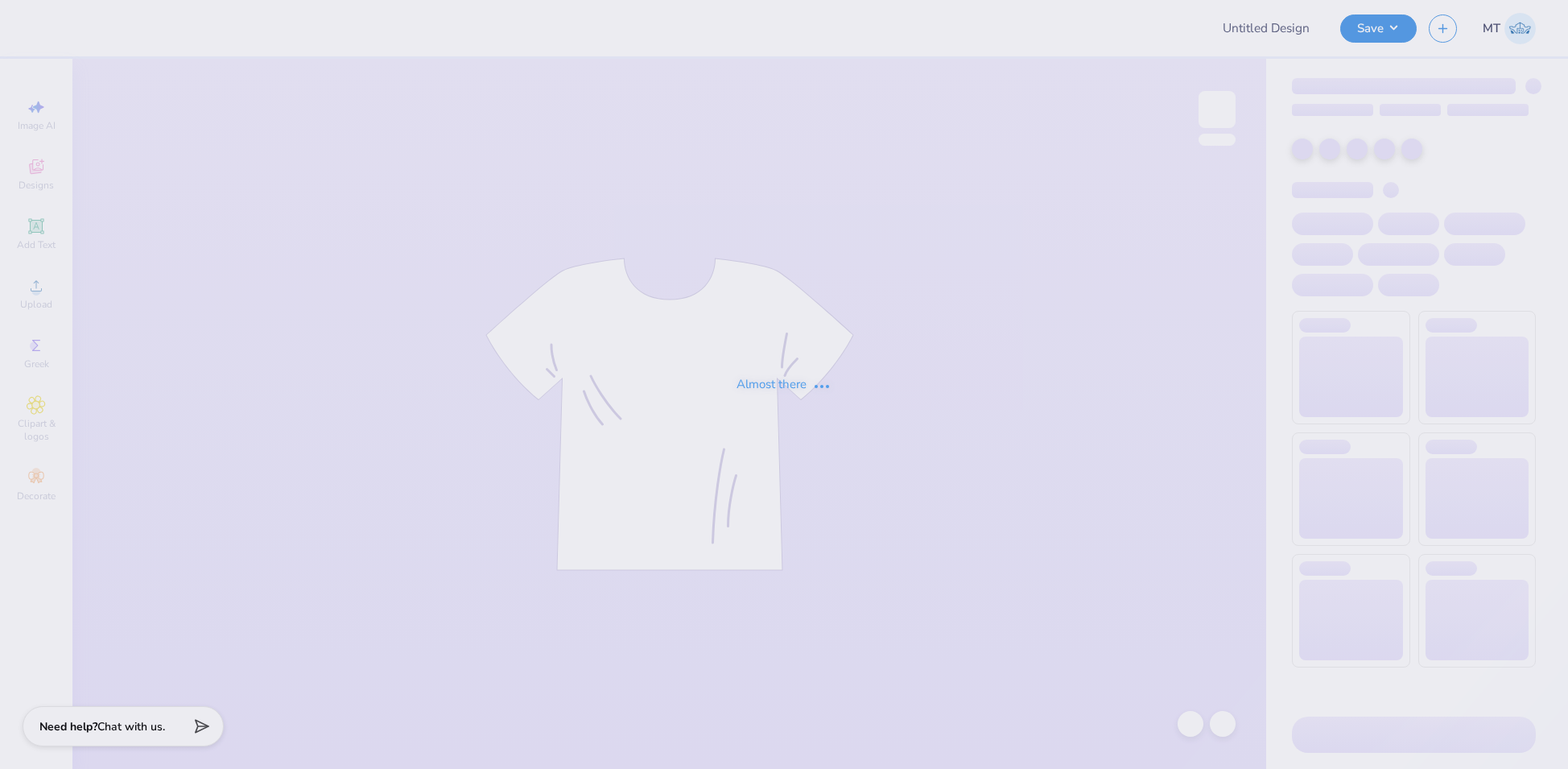
type input "FPS239298"
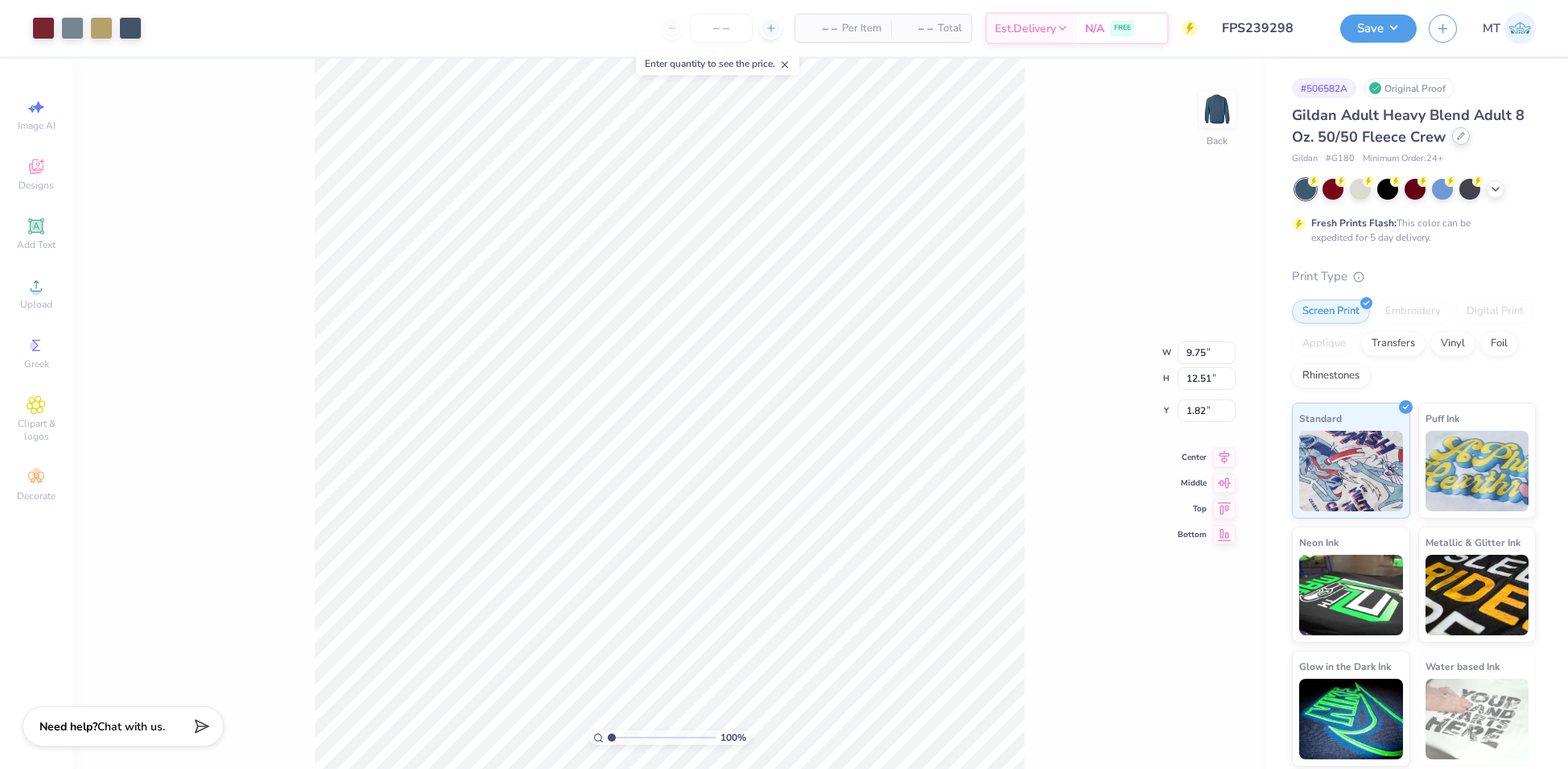
click at [1458, 138] on icon at bounding box center [1460, 136] width 8 height 8
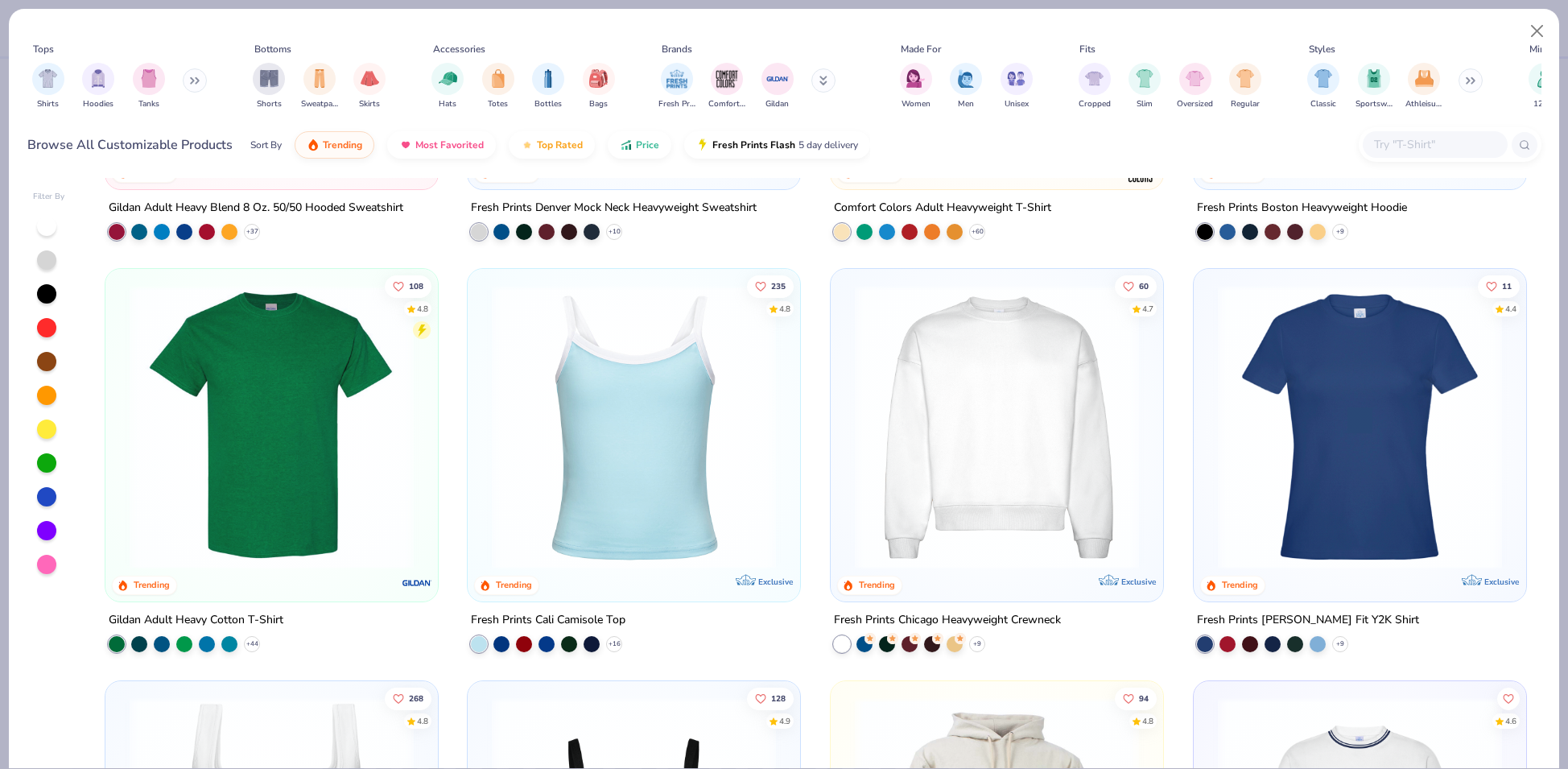
scroll to position [662, 0]
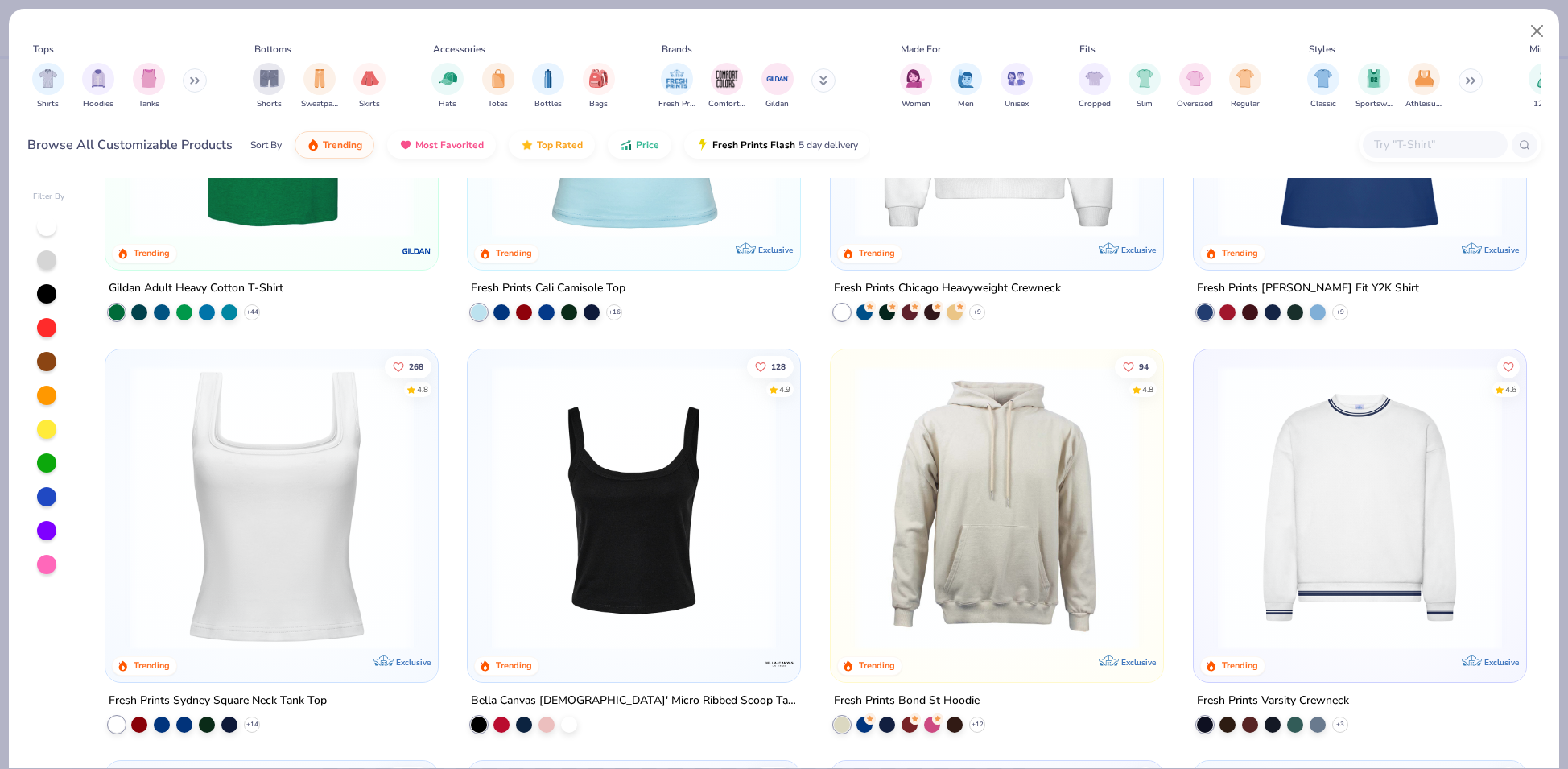
click at [276, 222] on img at bounding box center [271, 95] width 300 height 284
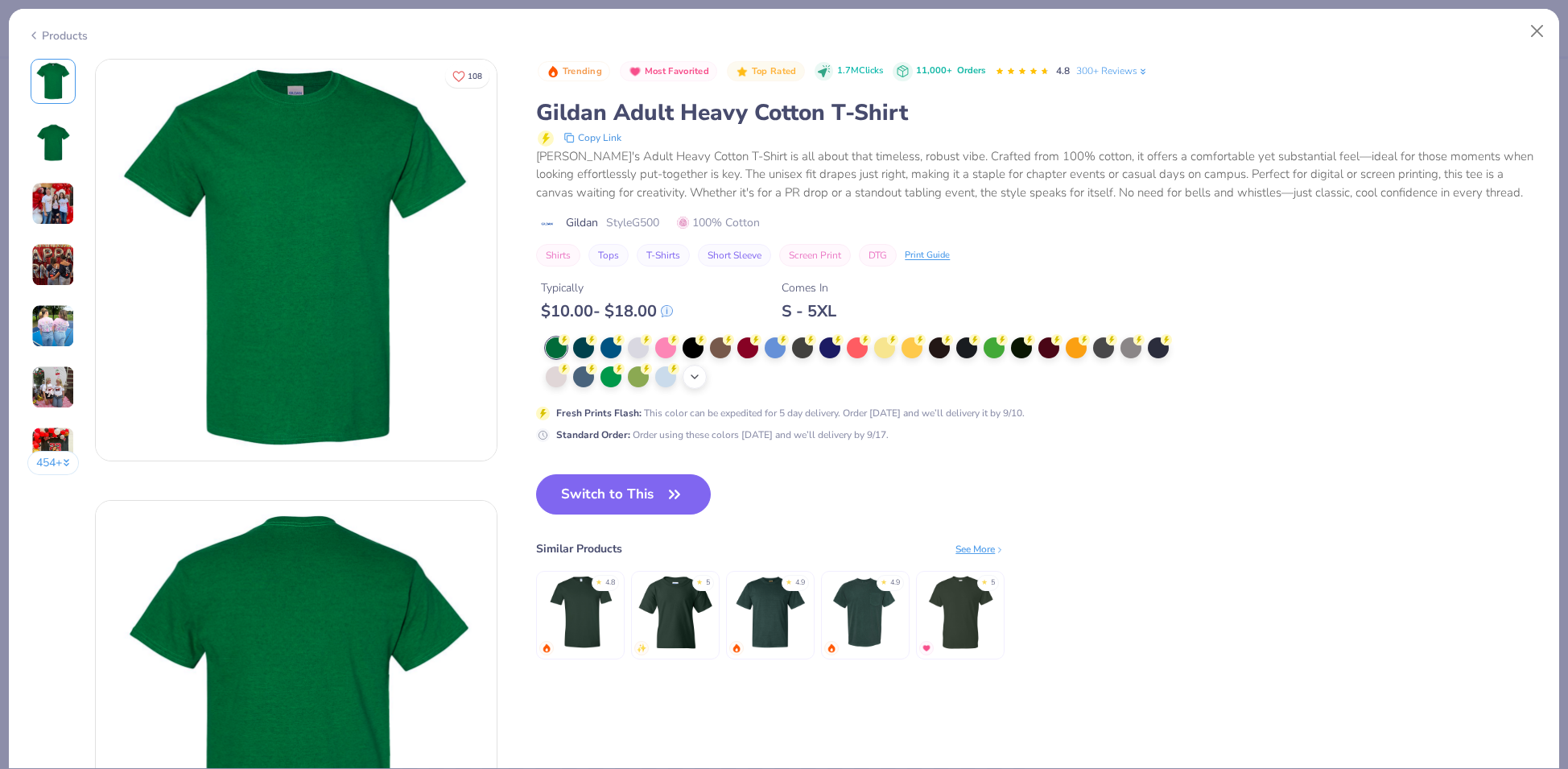
click at [697, 377] on icon at bounding box center [694, 377] width 13 height 13
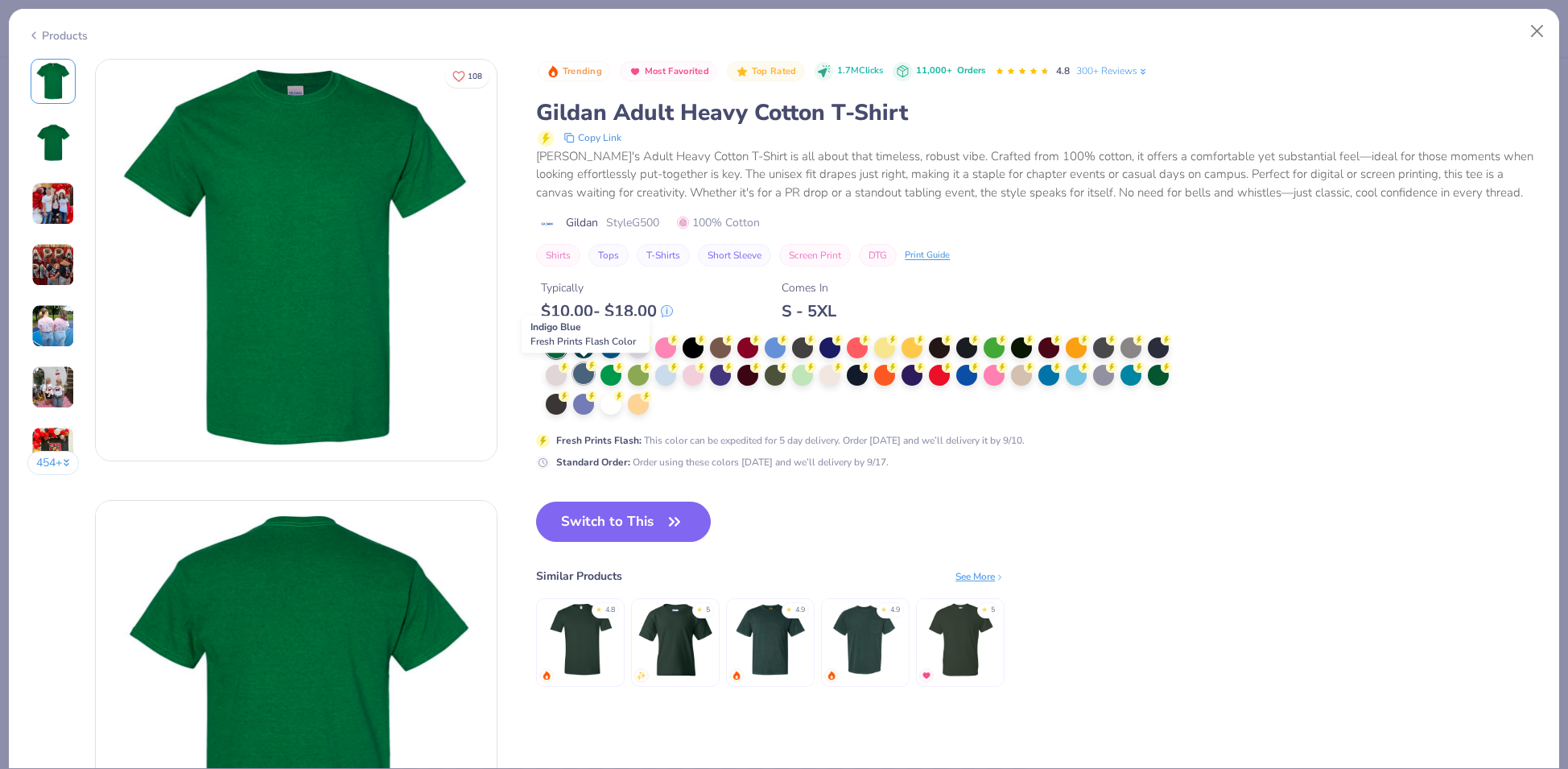
click at [583, 376] on div at bounding box center [583, 374] width 21 height 21
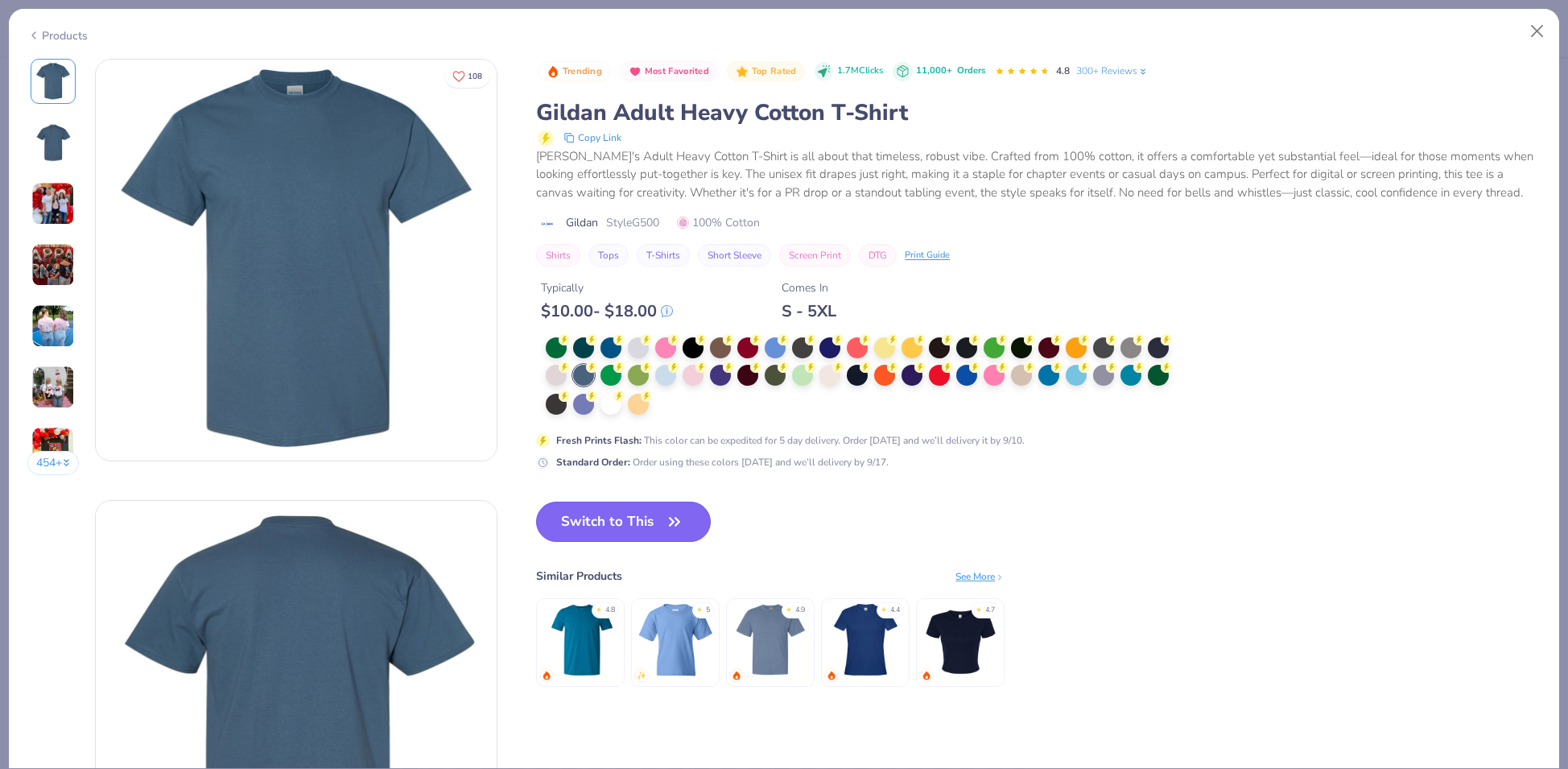
click at [613, 517] on button "Switch to This" at bounding box center [623, 522] width 175 height 41
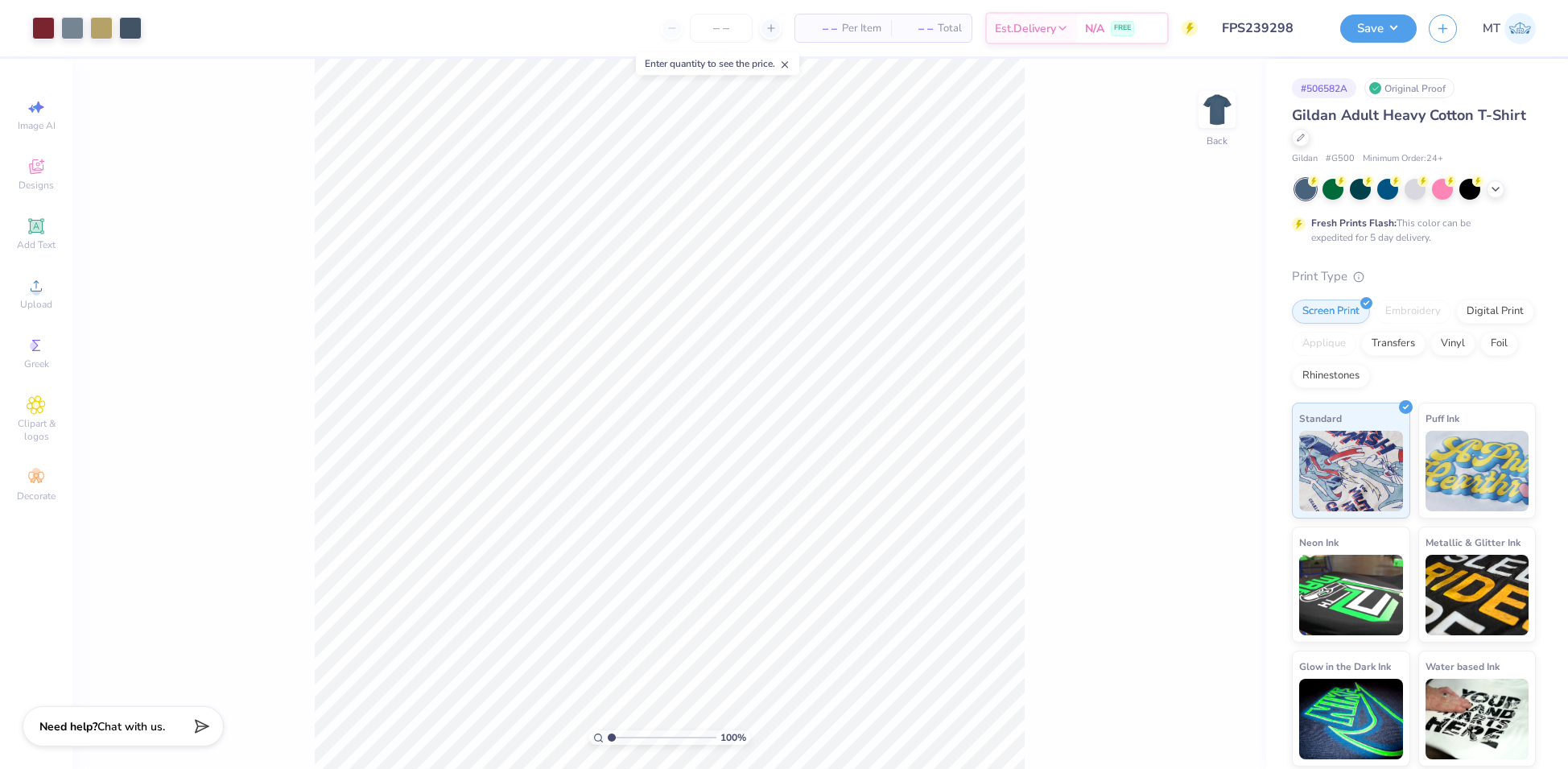
click at [385, 55] on div "Art colors – – Per Item – – Total Est. Delivery N/A FREE Design Title FPS239298…" at bounding box center [784, 384] width 1568 height 769
click at [1214, 128] on img at bounding box center [1216, 109] width 64 height 64
click at [1199, 392] on input "4.45" at bounding box center [1206, 397] width 58 height 23
type input "2.50"
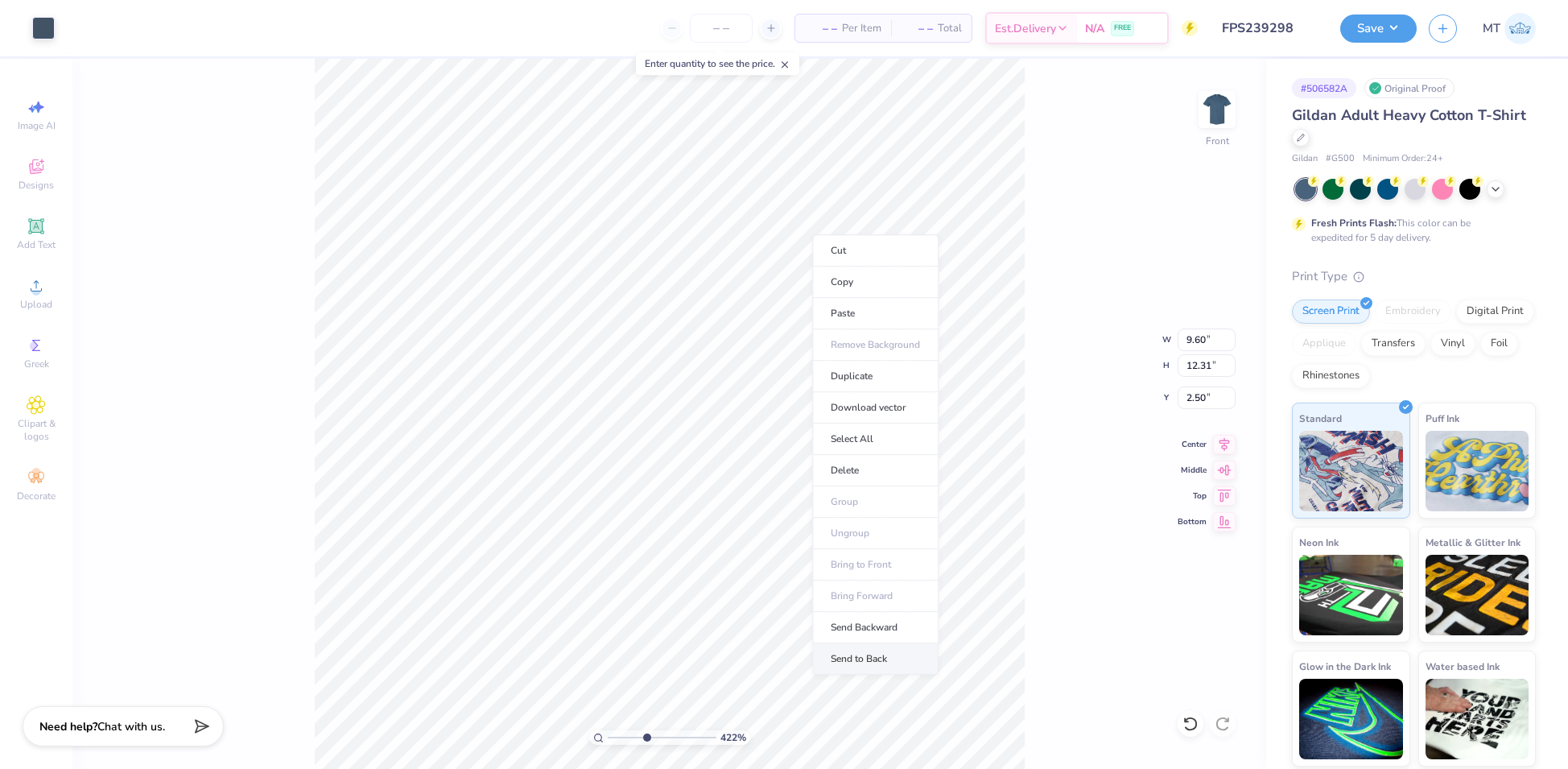
click at [906, 650] on li "Send to Back" at bounding box center [875, 659] width 127 height 32
type input "4.22381693905605"
type input "1.83"
type input "1.85"
type input "5.34"
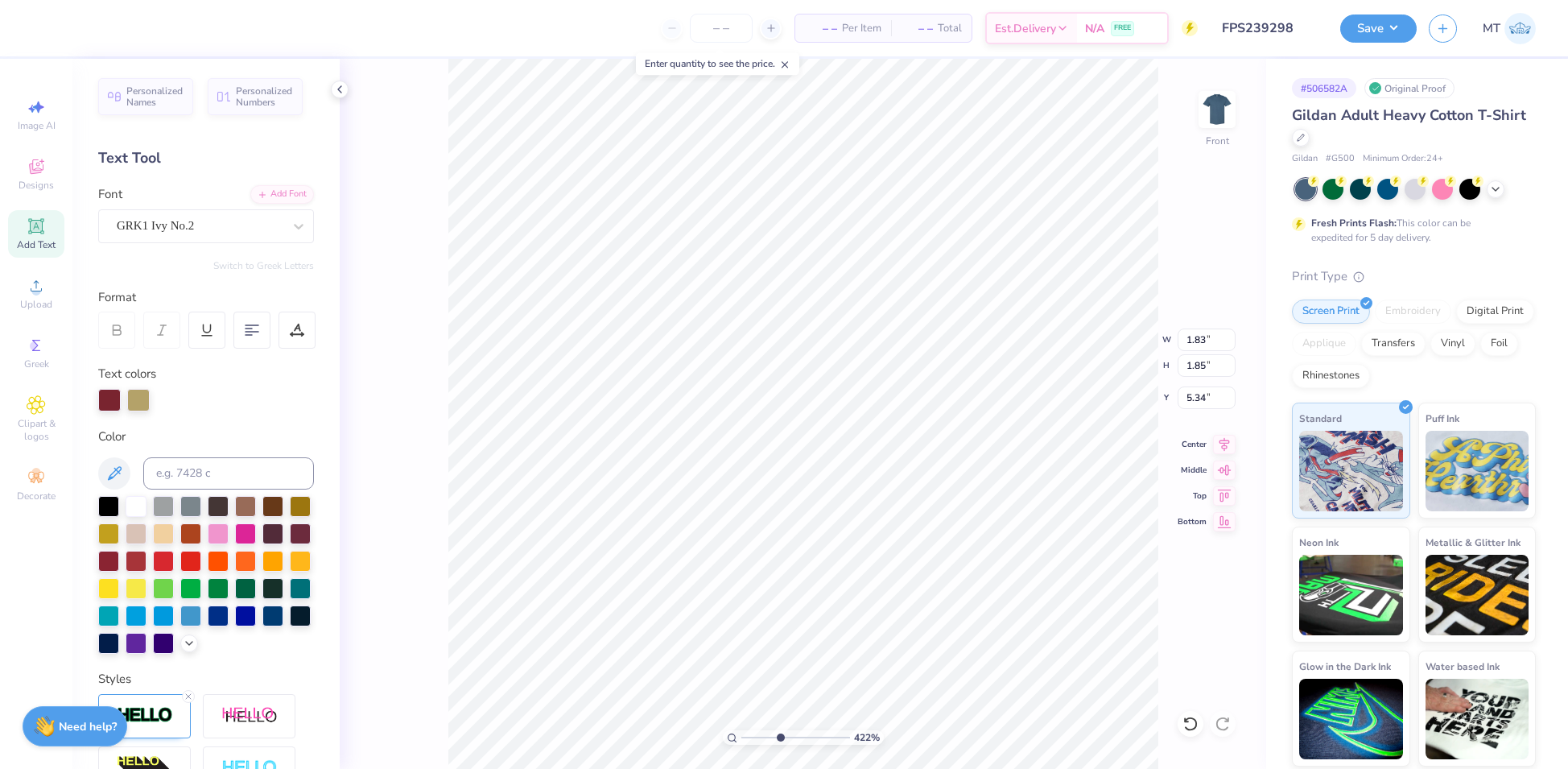
type input "4.22381693905605"
type input "6.99"
type input "8.78"
click at [1236, 114] on img at bounding box center [1216, 109] width 64 height 64
click at [1229, 117] on img at bounding box center [1216, 109] width 64 height 64
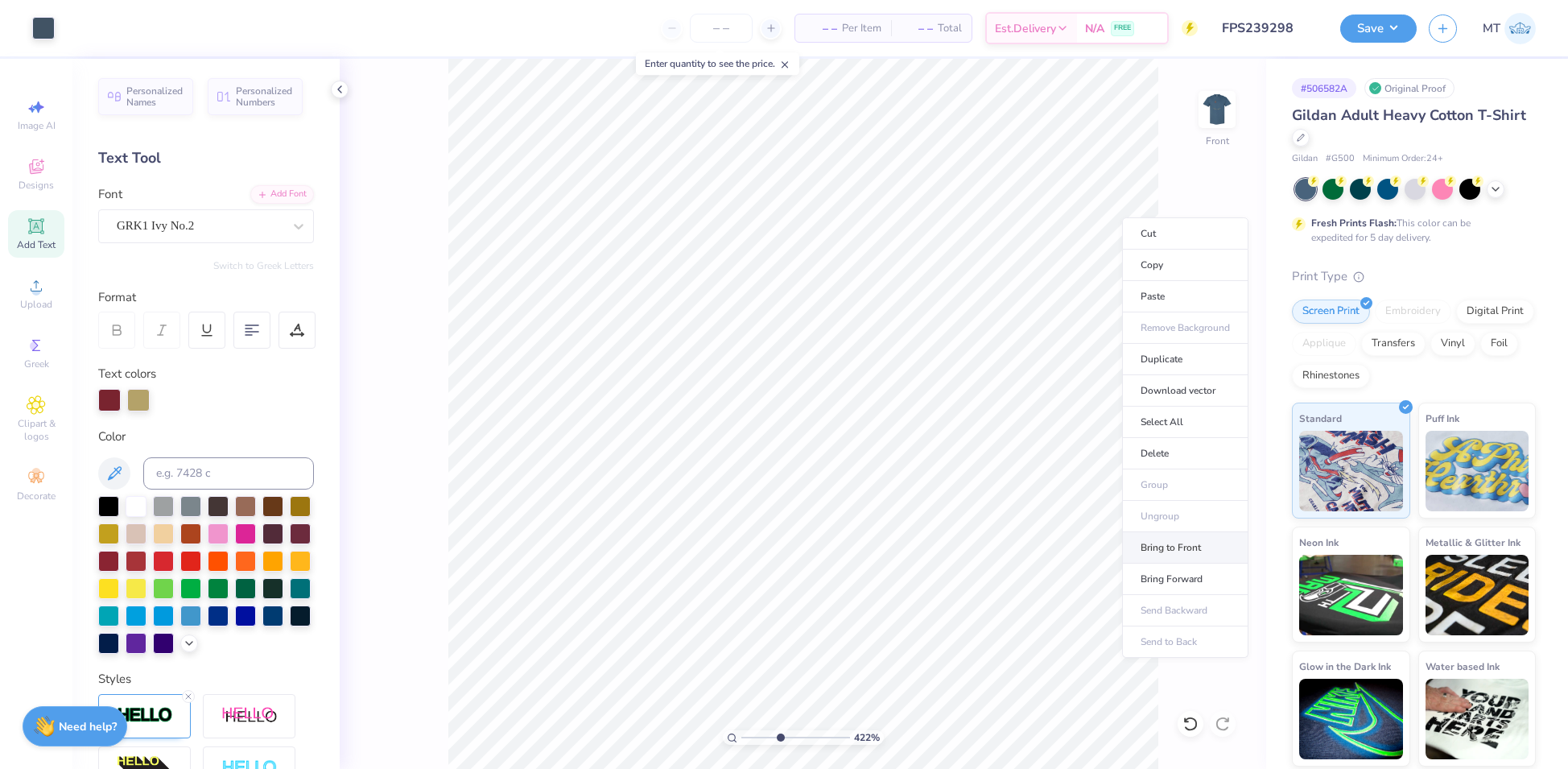
click at [1198, 548] on li "Bring to Front" at bounding box center [1185, 547] width 127 height 32
click at [1210, 101] on img at bounding box center [1216, 109] width 64 height 64
type input "1.94203751209588"
type textarea "DT"
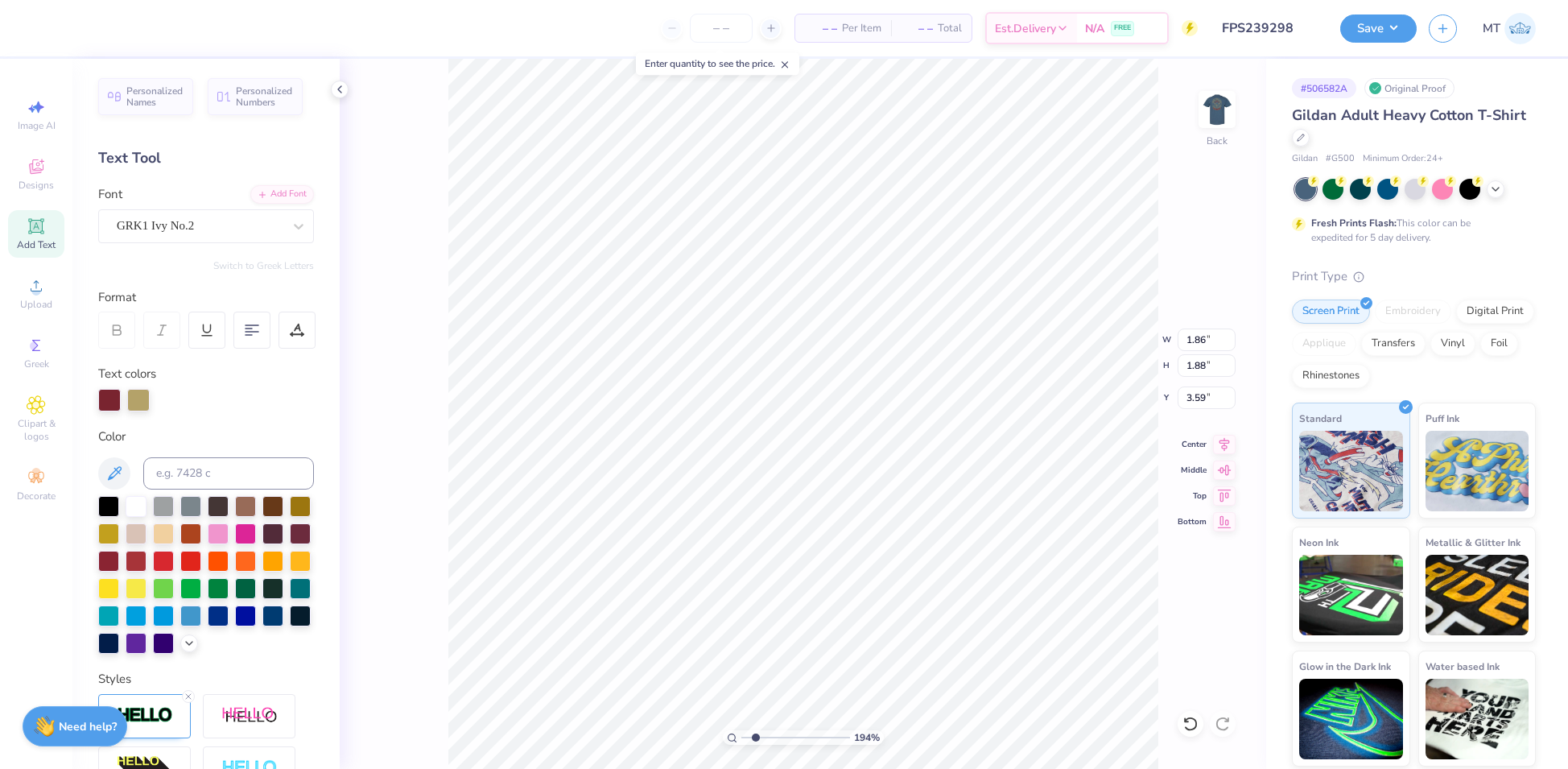
type input "1.94203751209588"
type textarea "DTd"
type input "1.94203751209588"
type textarea "DT"
type input "1.94203751209588"
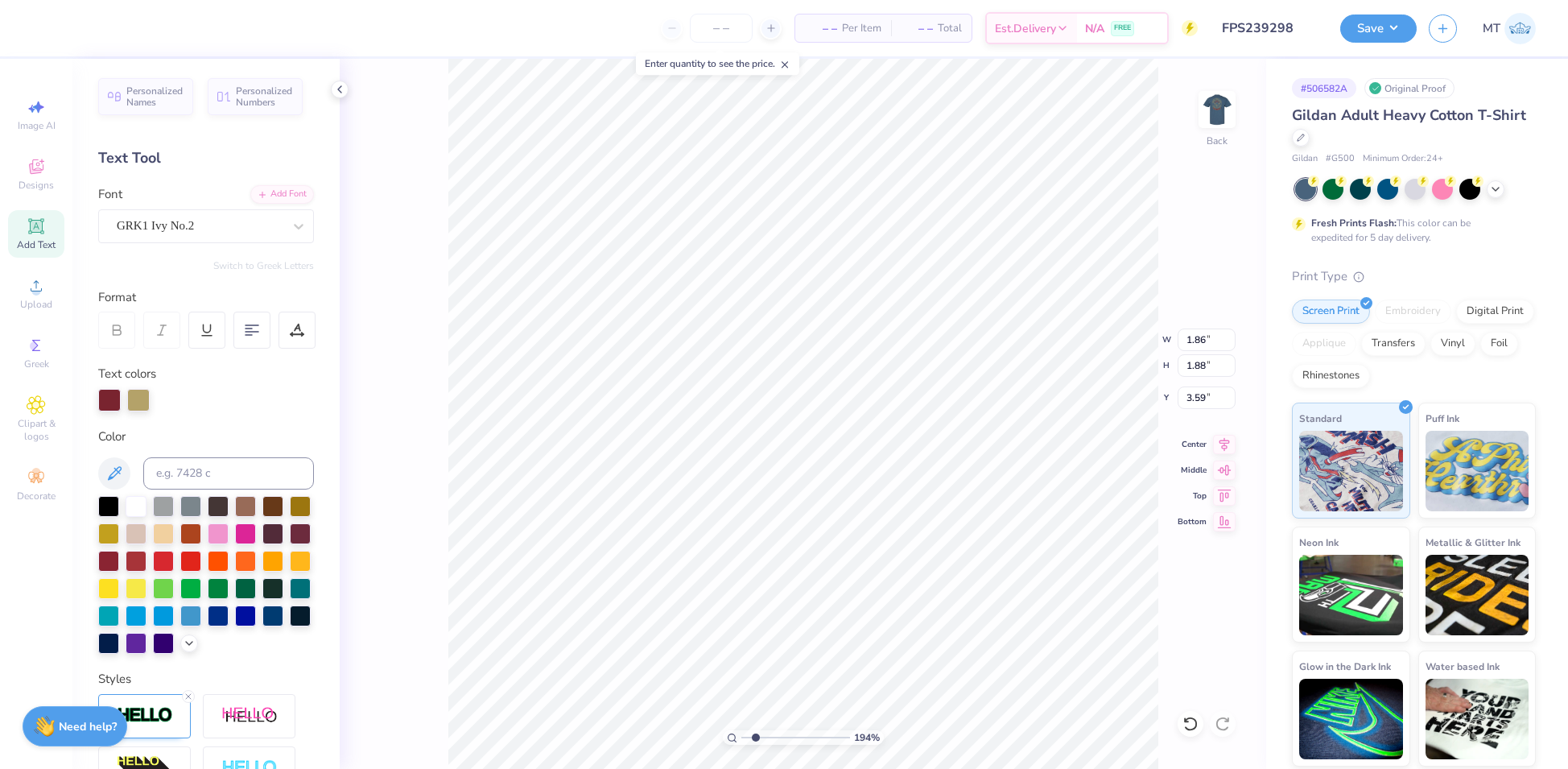
type textarea "DTD"
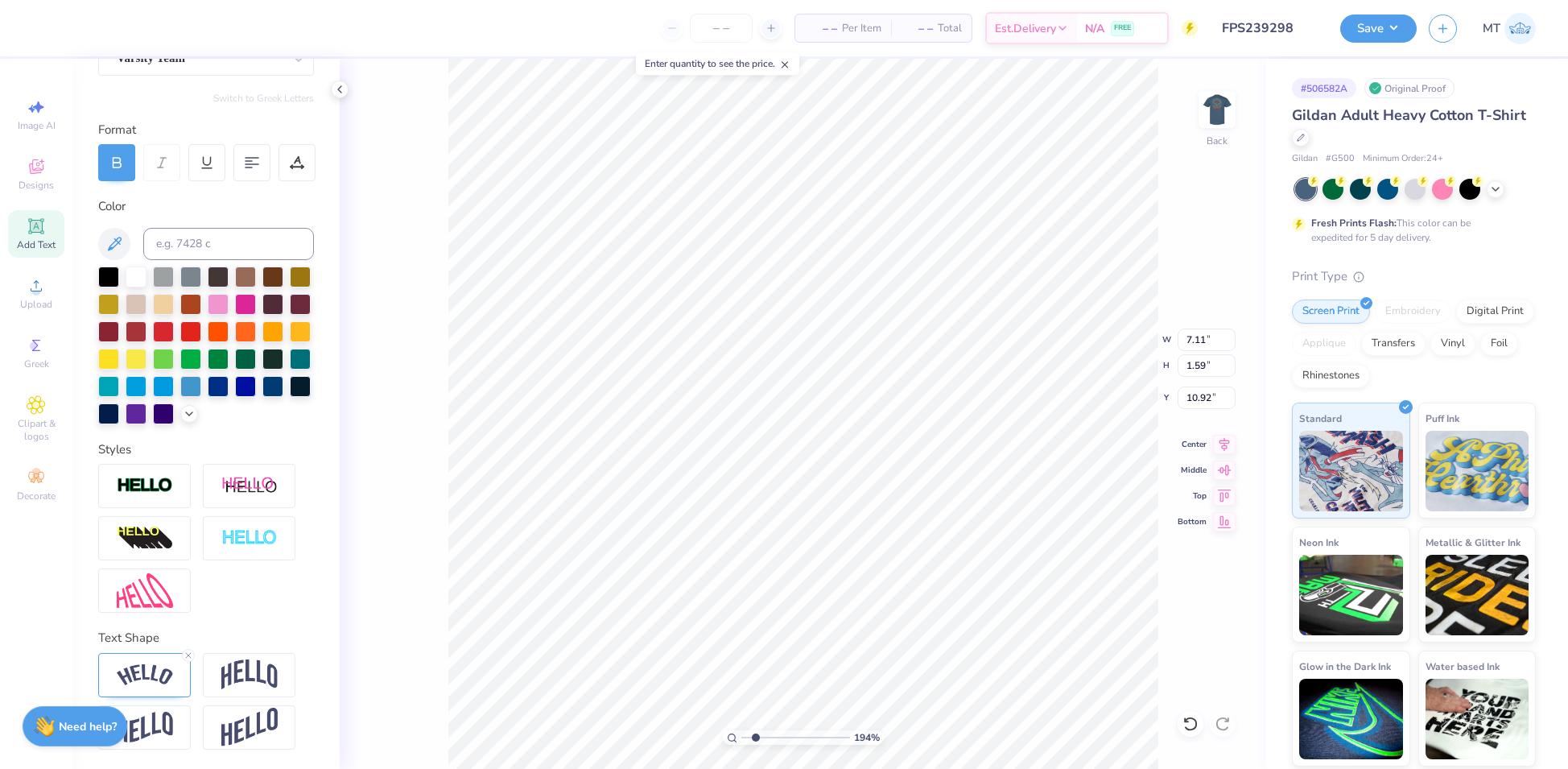
scroll to position [194, 0]
click at [186, 657] on icon at bounding box center [188, 655] width 10 height 10
type input "1.94203751209588"
type input "6.35"
type input "0.53"
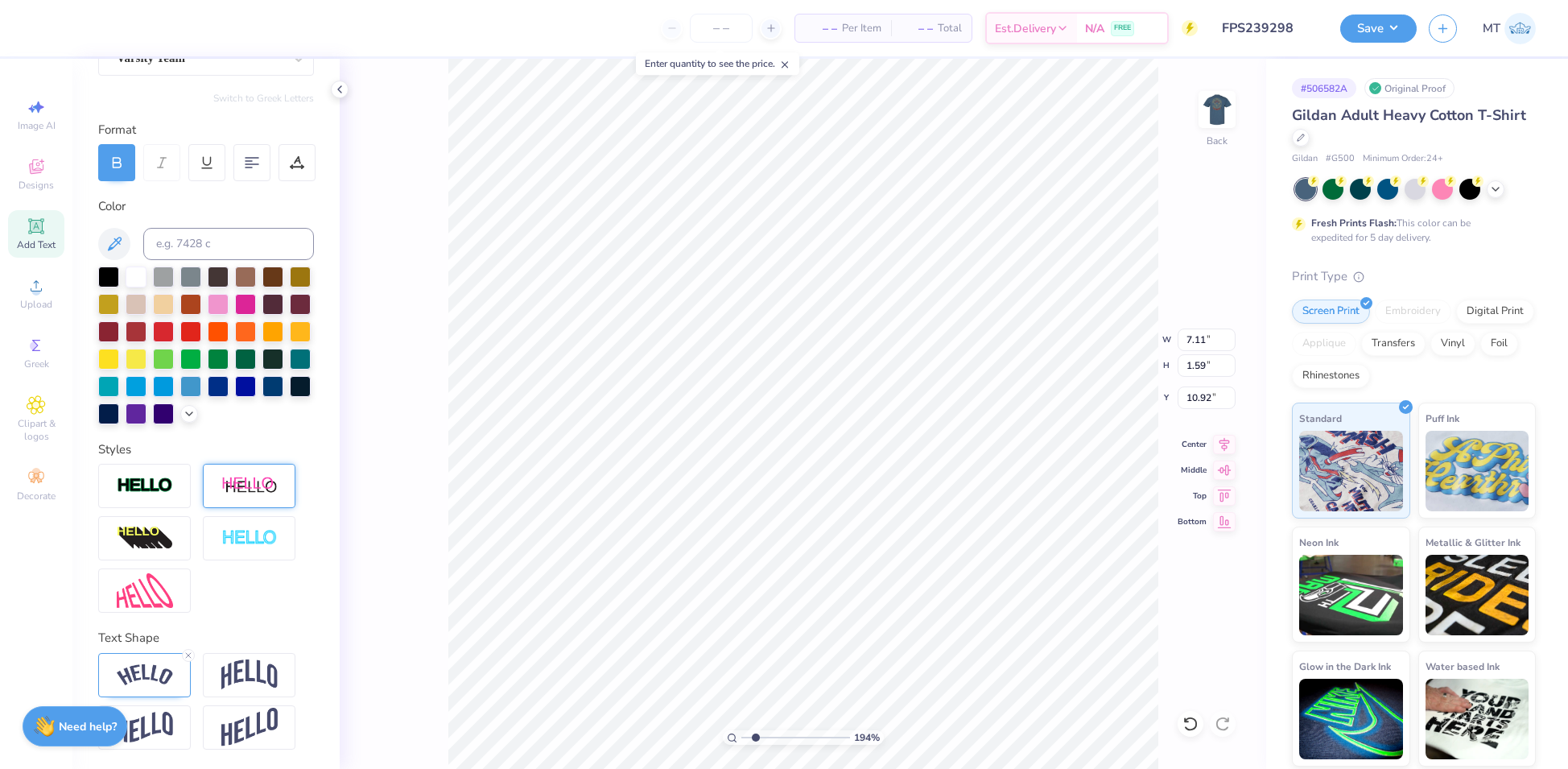
type input "11.44"
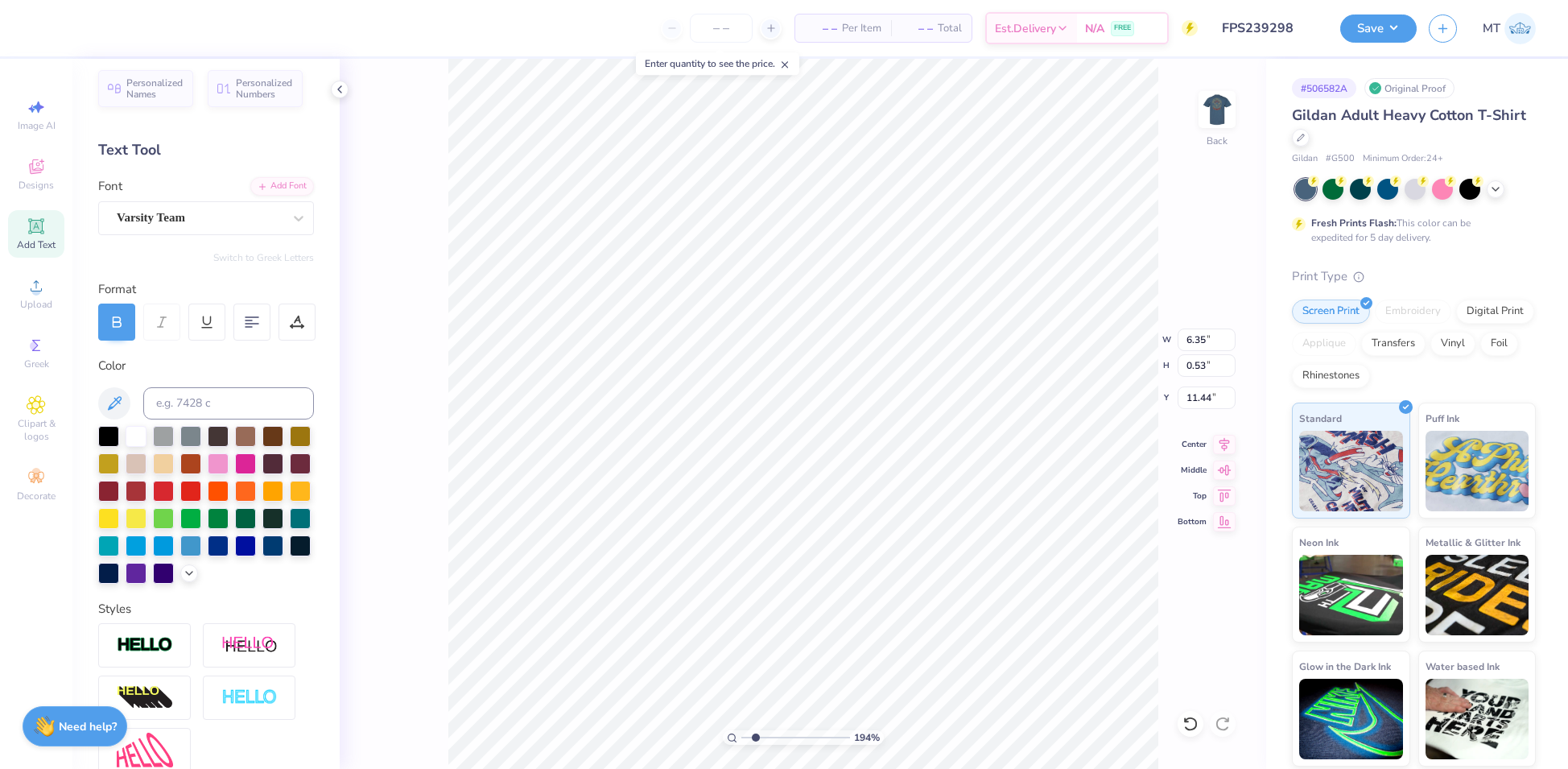
type input "1.94203751209588"
type input "5.69"
type input "1.94203751209588"
type input "4.65"
type input "0.39"
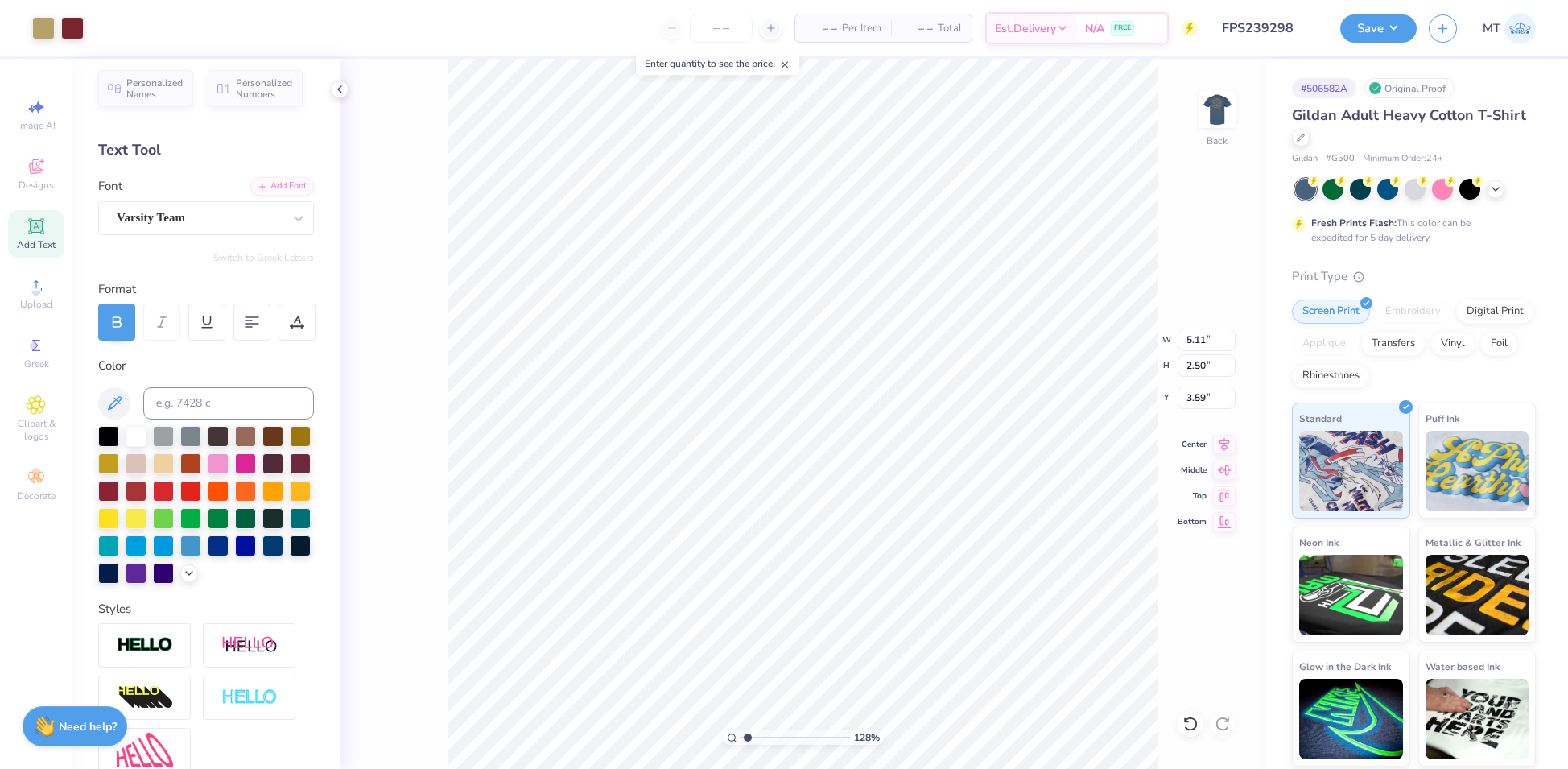
type input "1.28321191102478"
type input "3.00"
type input "1"
click at [1206, 332] on input "5.11" at bounding box center [1206, 339] width 58 height 23
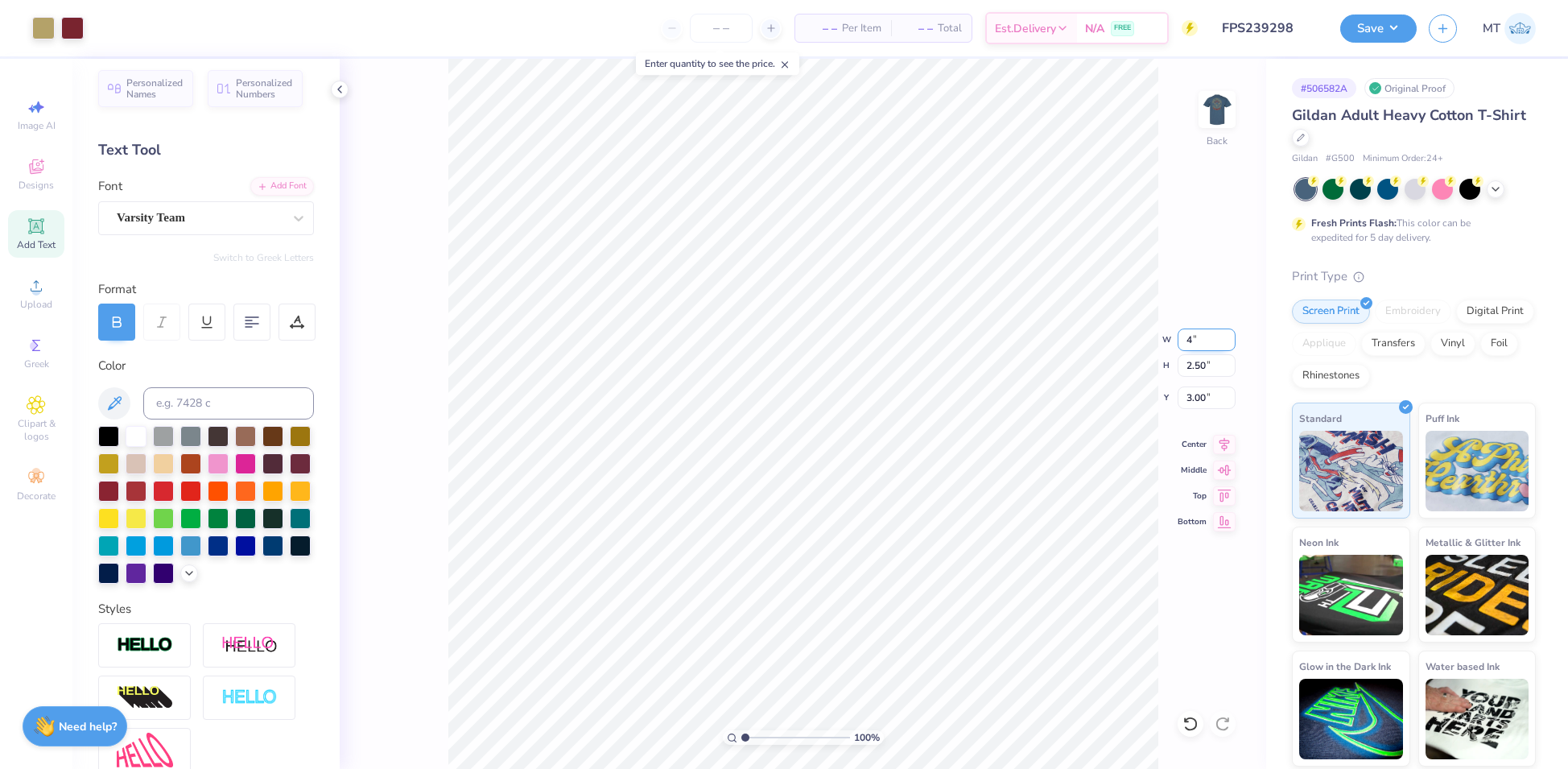
type input "4.00"
type input "1.95"
click at [1200, 394] on input "3.27" at bounding box center [1206, 397] width 58 height 23
type input "3.00"
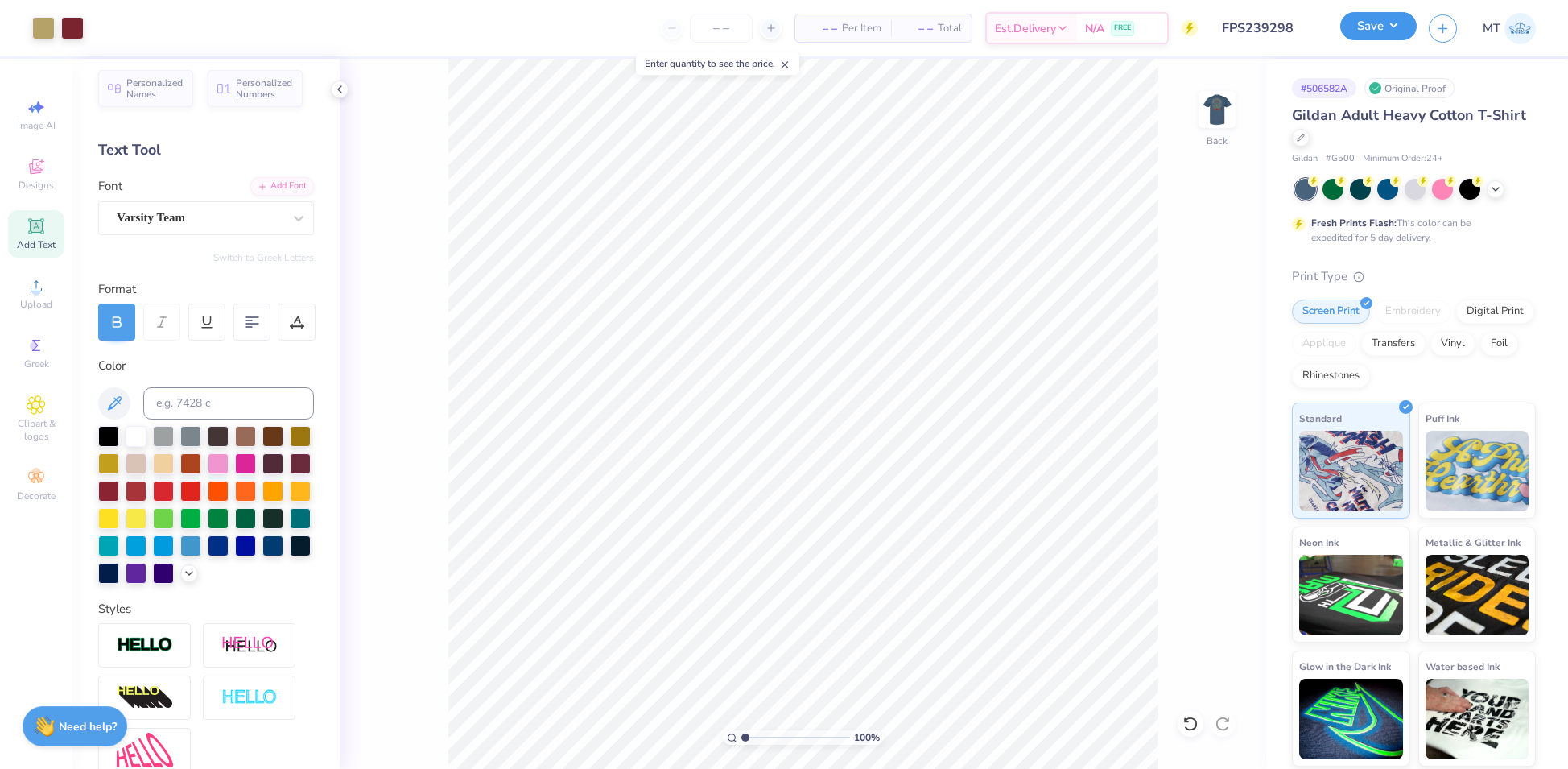
click at [1382, 28] on button "Save" at bounding box center [1378, 25] width 77 height 28
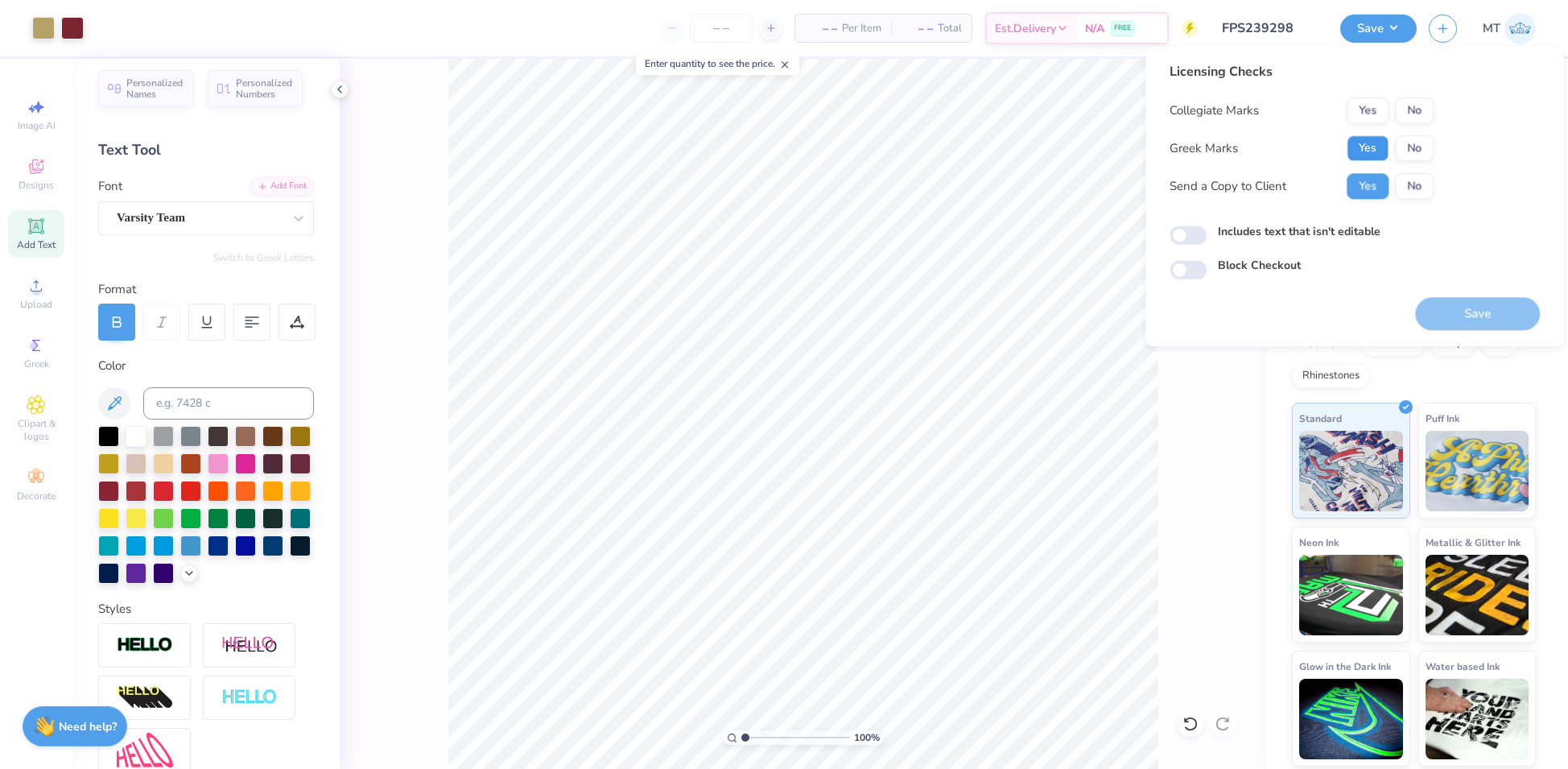
click at [1386, 142] on button "Yes" at bounding box center [1367, 148] width 42 height 25
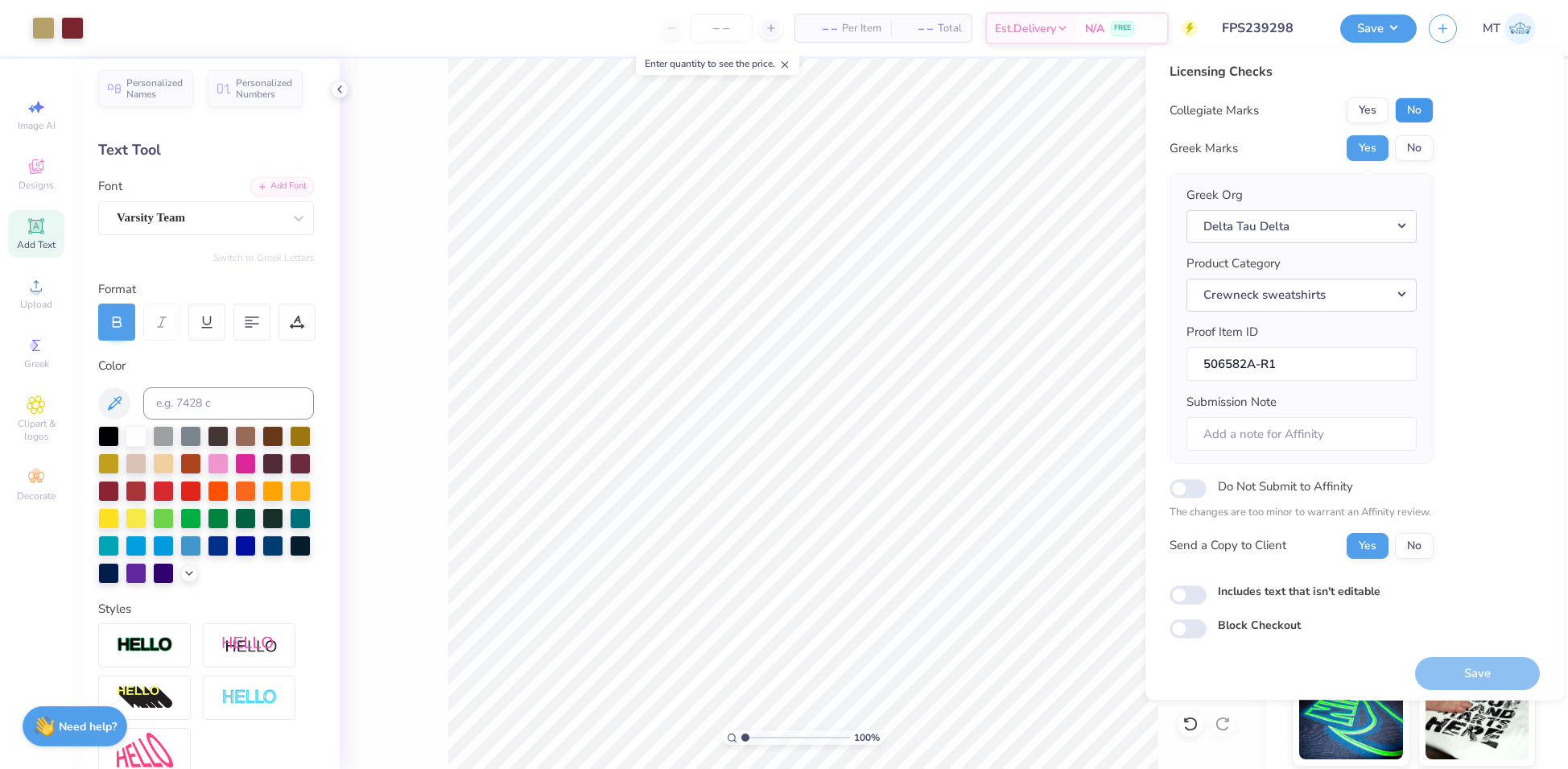
click at [1405, 120] on button "No" at bounding box center [1414, 110] width 39 height 25
click at [1455, 664] on button "Save" at bounding box center [1478, 673] width 125 height 33
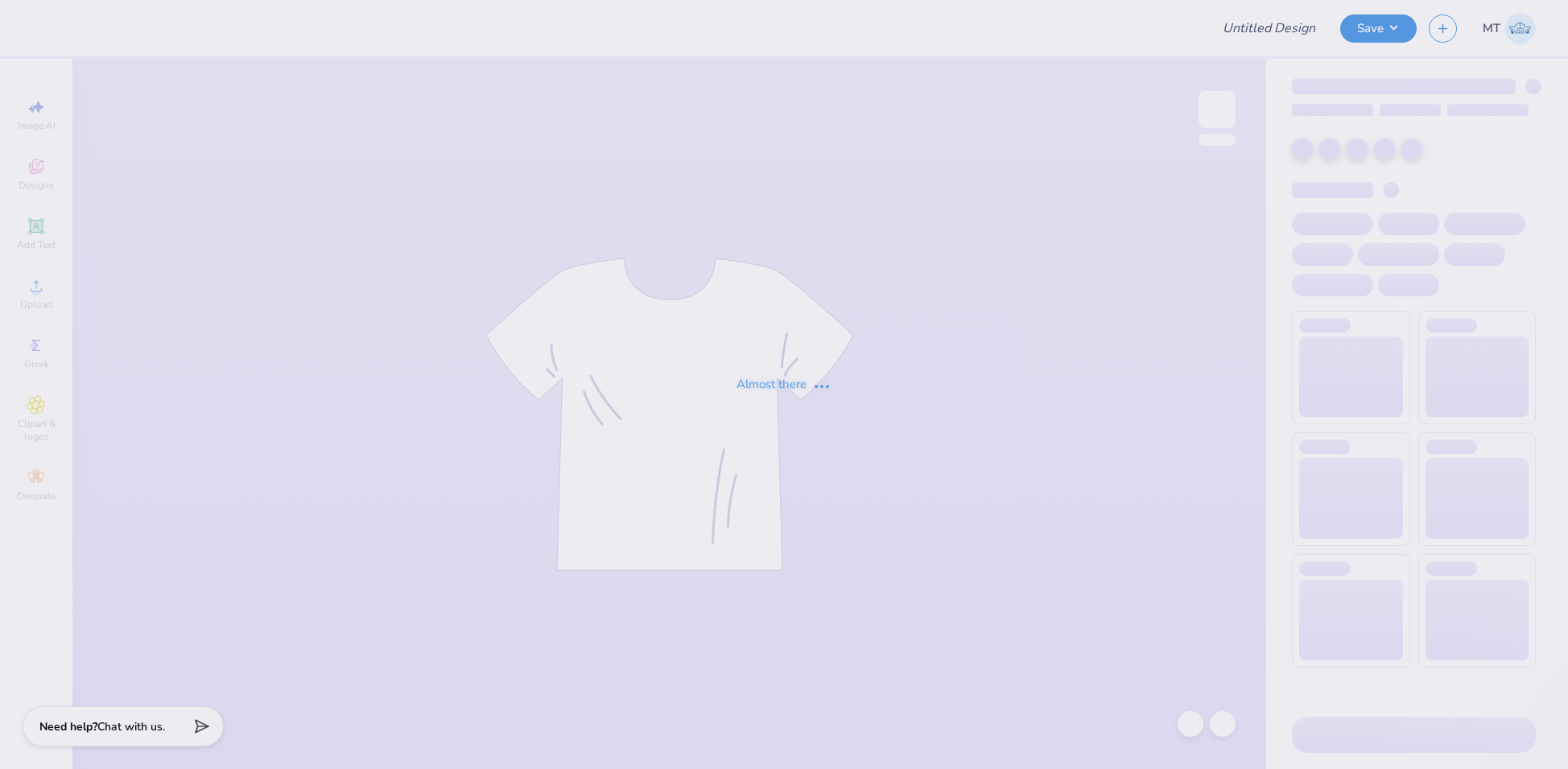
type input "FPS239350"
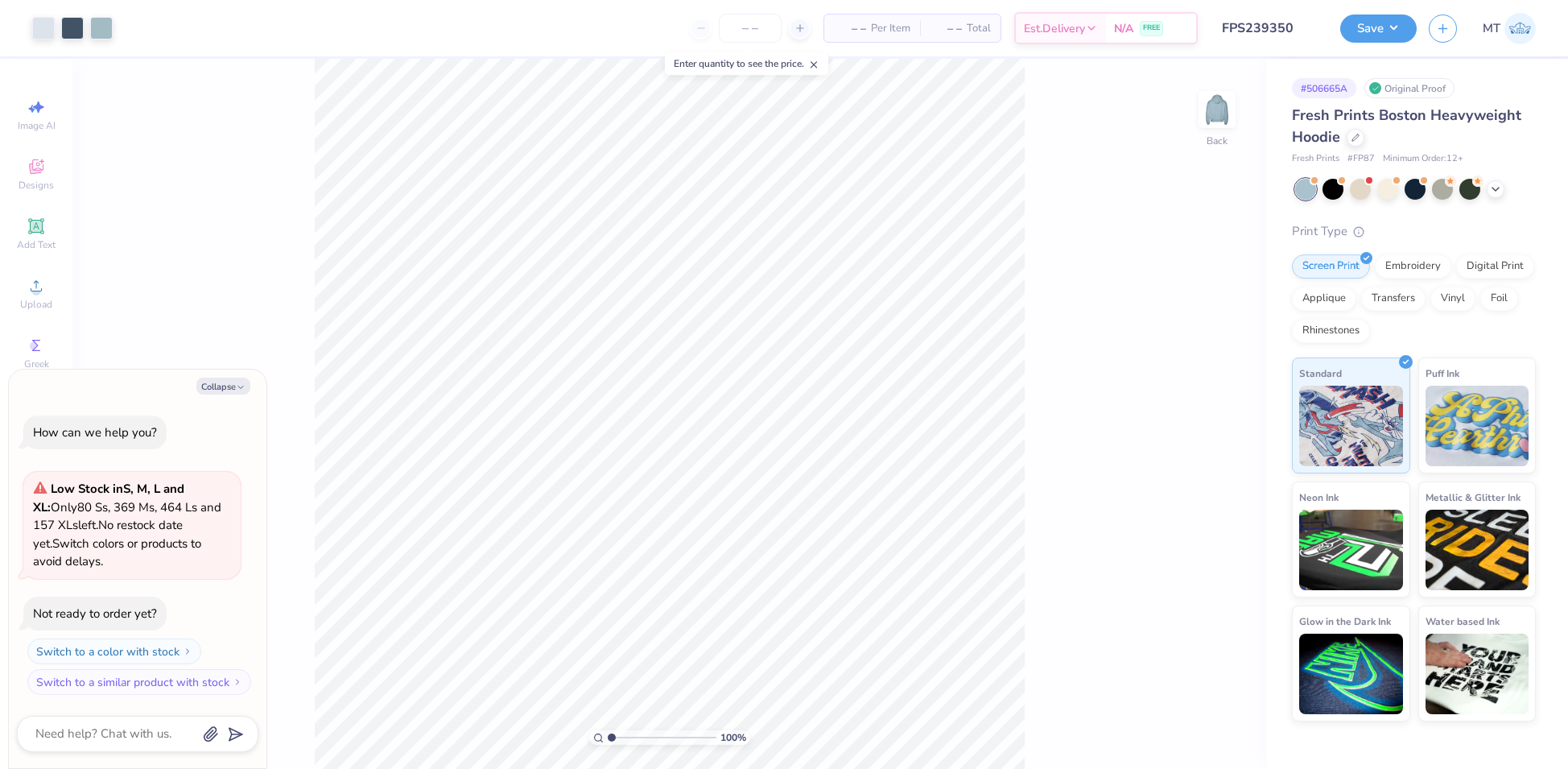
type textarea "x"
type input "1"
type textarea "x"
type input "4.27691008271541"
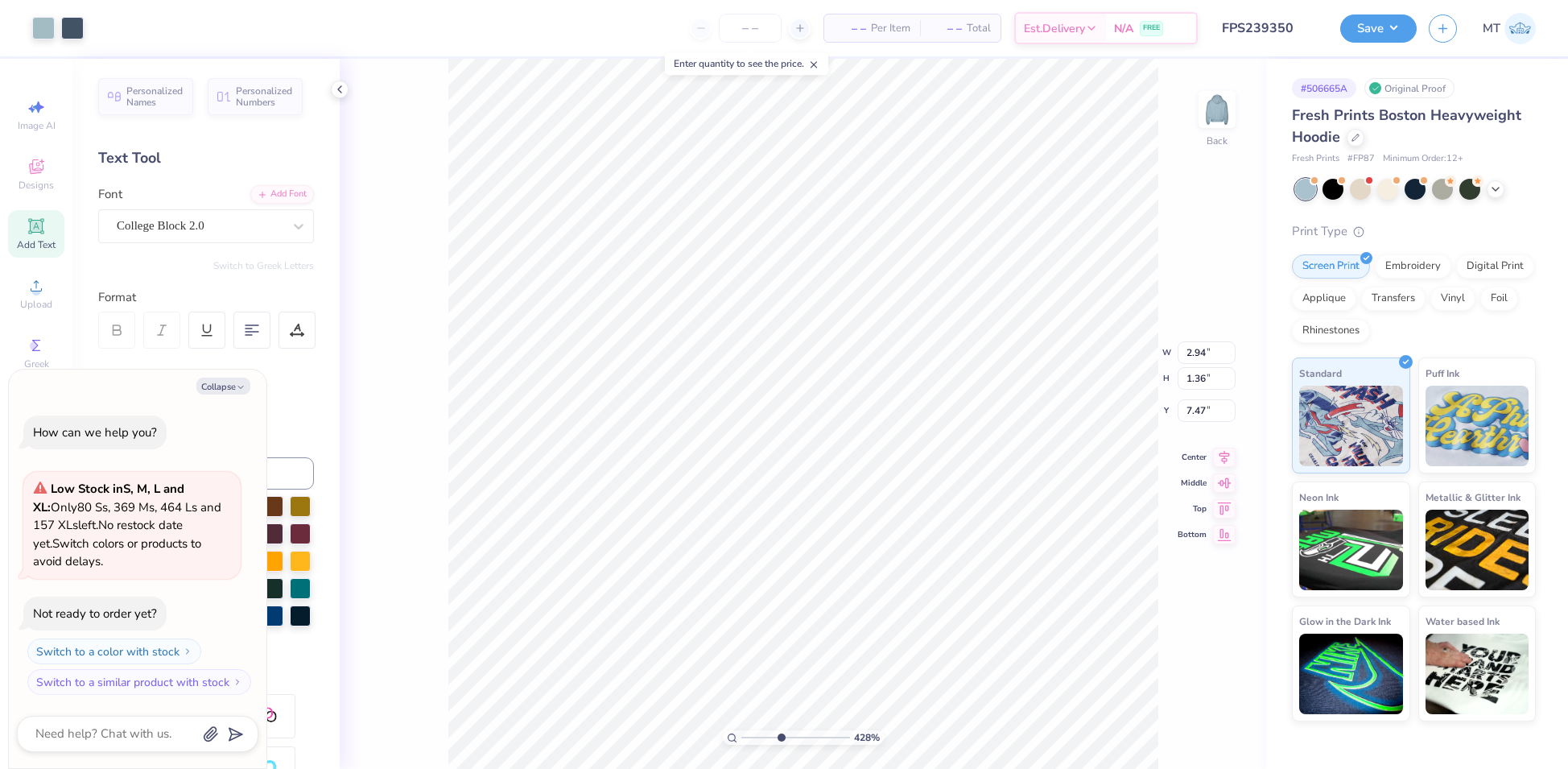
type textarea "x"
type input "4.27691008271541"
type textarea "x"
type input "4.27691008271541"
type textarea "x"
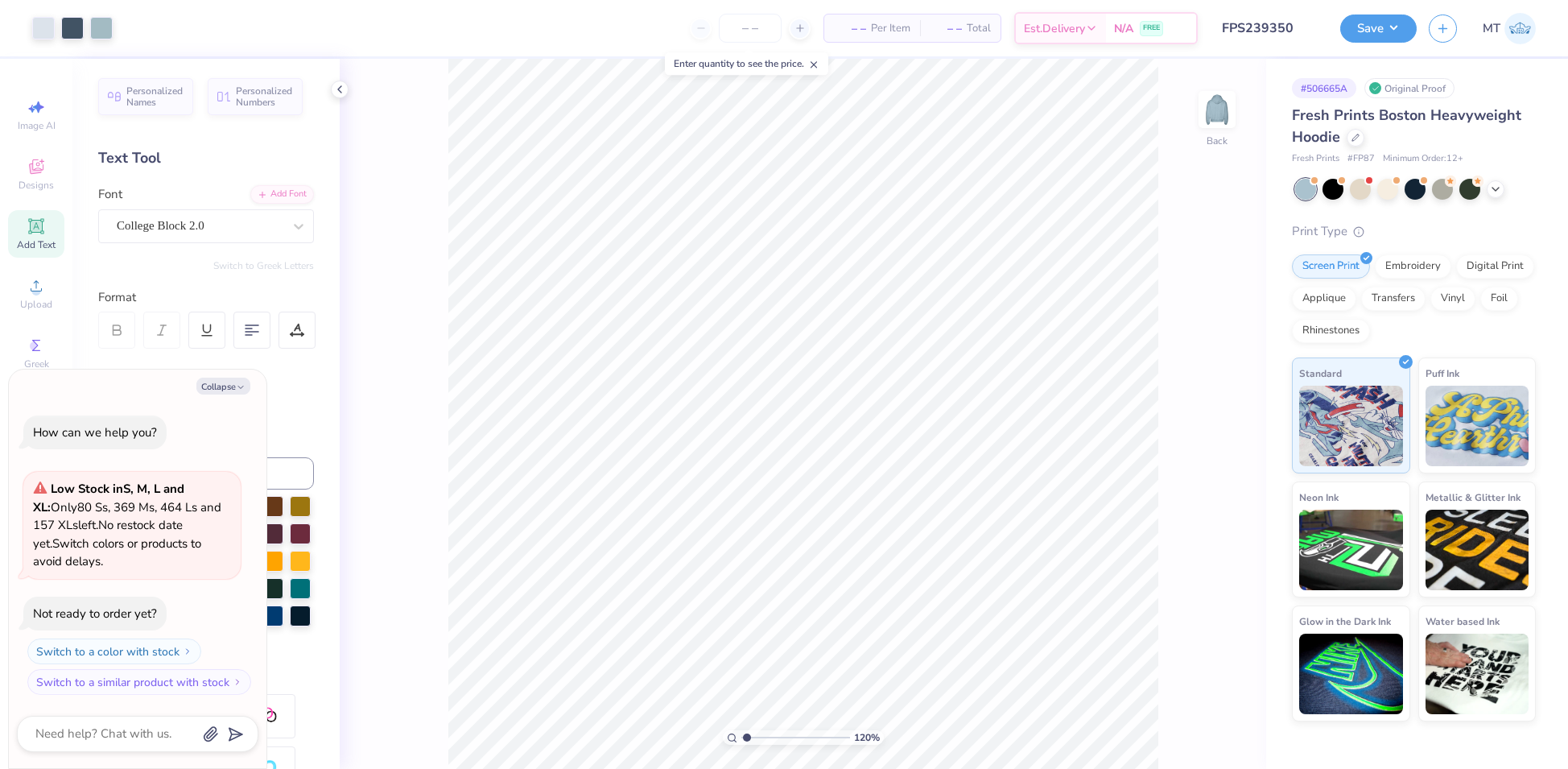
type input "1"
type textarea "x"
type input "6.7947613163104"
type textarea "x"
type input "6.7947613163104"
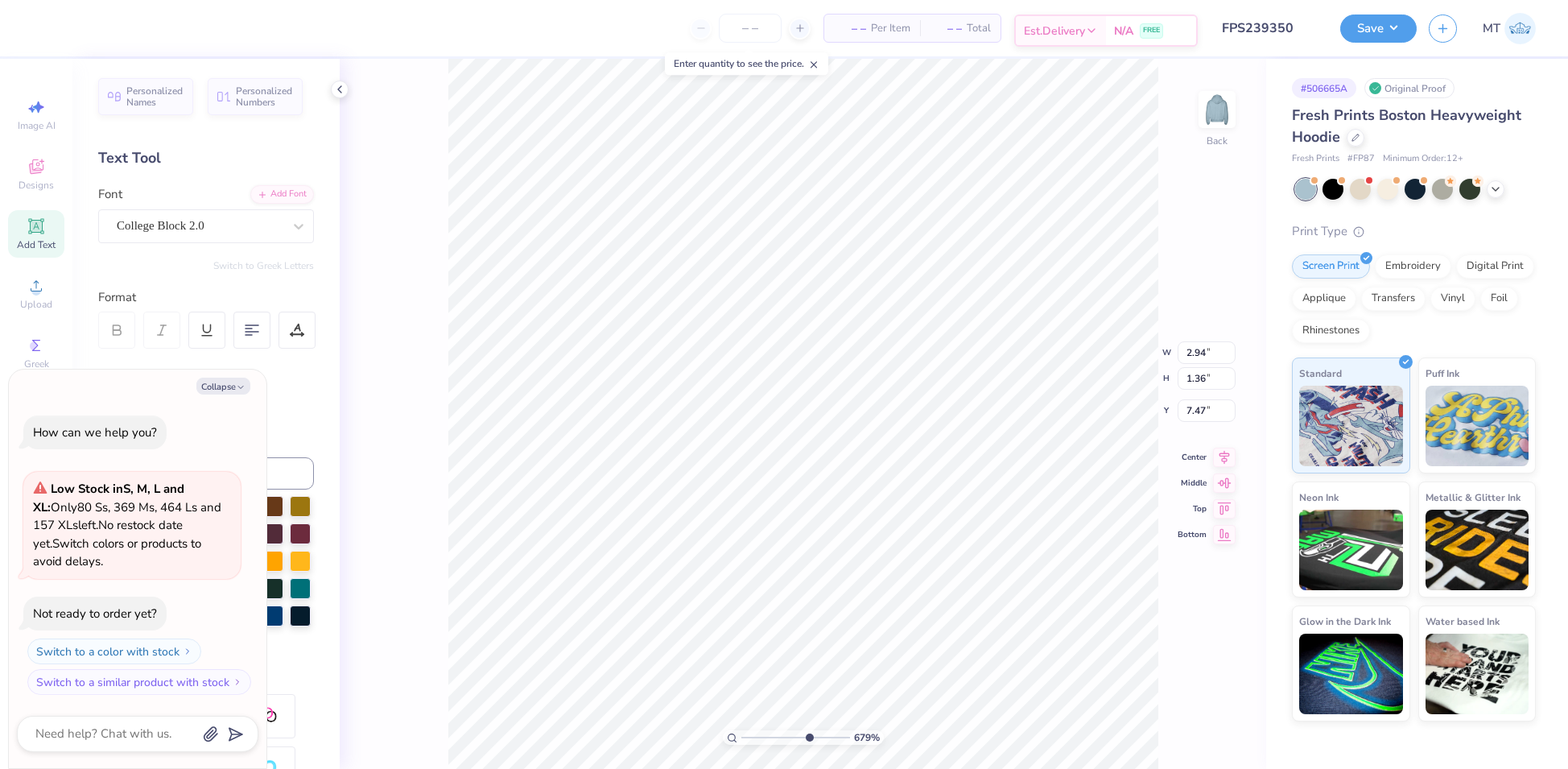
type textarea "x"
type input "6.7947613163104"
type textarea "x"
type input "2.52"
type input "1.16"
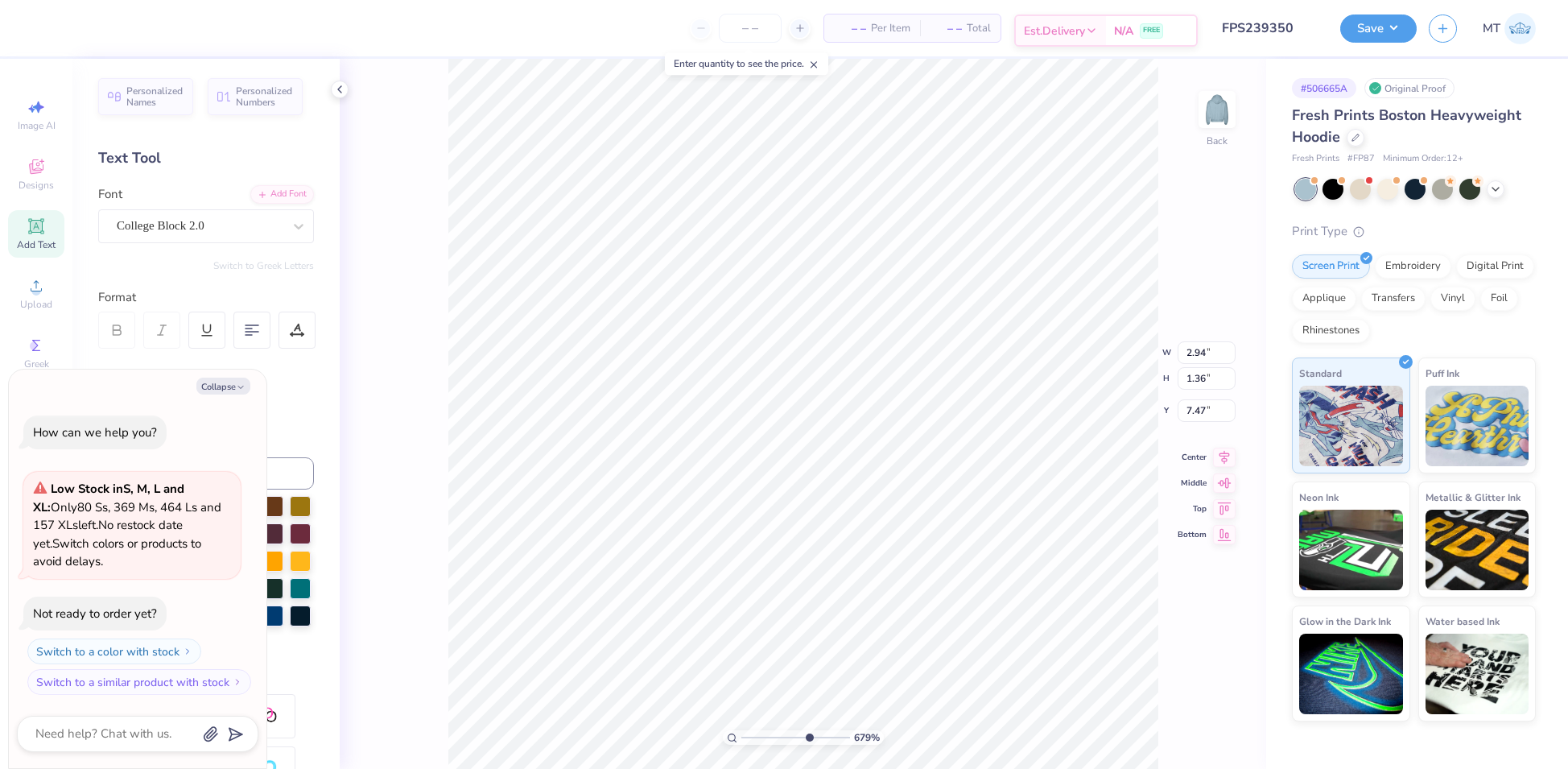
type input "7.67"
type input "6.7947613163104"
type textarea "x"
type input "2.76537698530147"
type textarea "x"
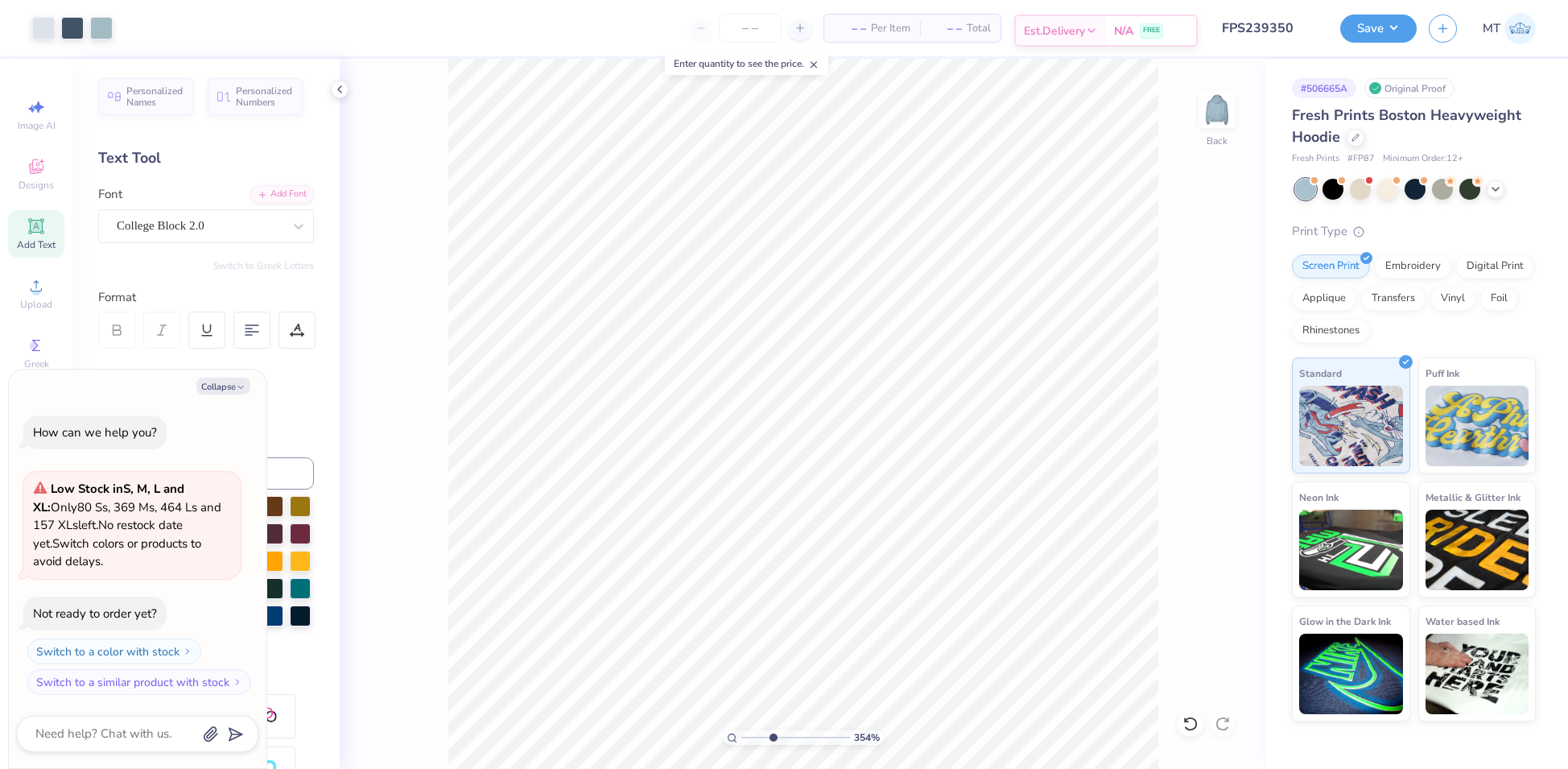
type input "3.53741231346162"
type textarea "x"
type input "3.53741231346162"
type textarea "x"
type input "3.53741231346162"
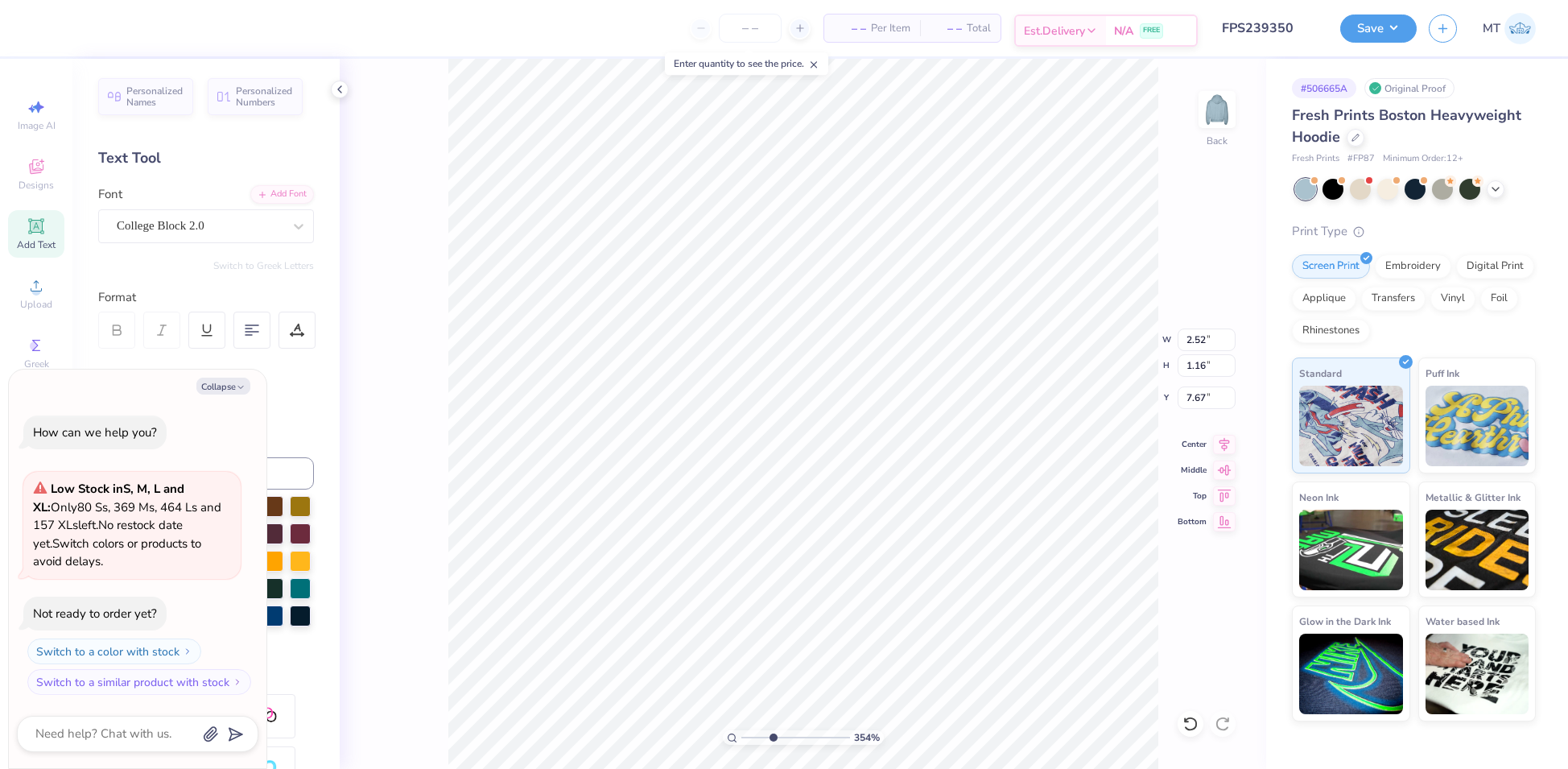
type textarea "x"
type input "5.25"
type input "3.53741231346162"
type textarea "x"
type input "3.53741231346162"
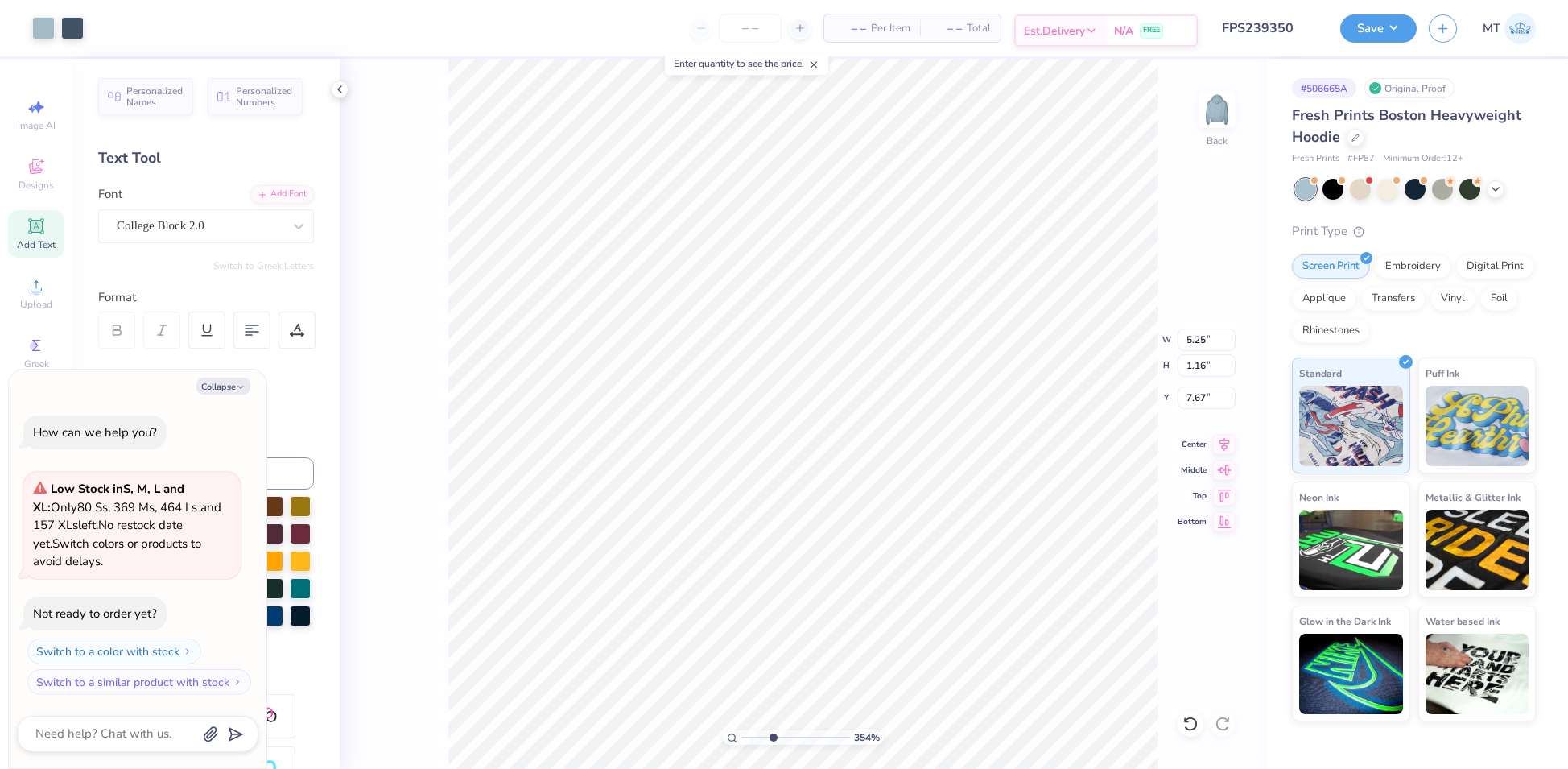
type textarea "x"
type input "7.65"
type input "3.53741231346162"
type textarea "x"
type input "3.53741231346162"
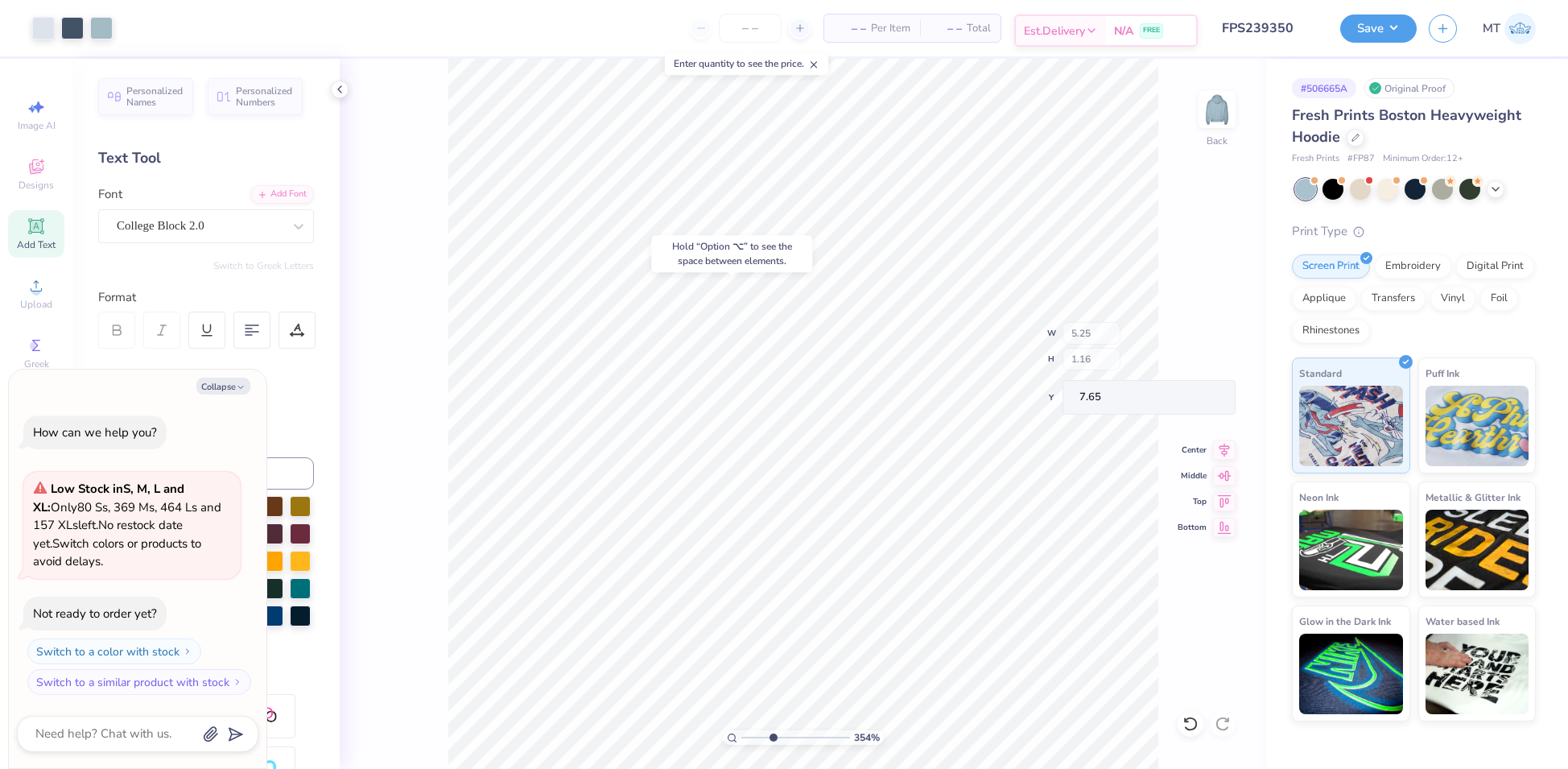
type textarea "x"
type input "2.83282690348852"
type textarea "x"
type input "2.83282690348852"
type textarea "x"
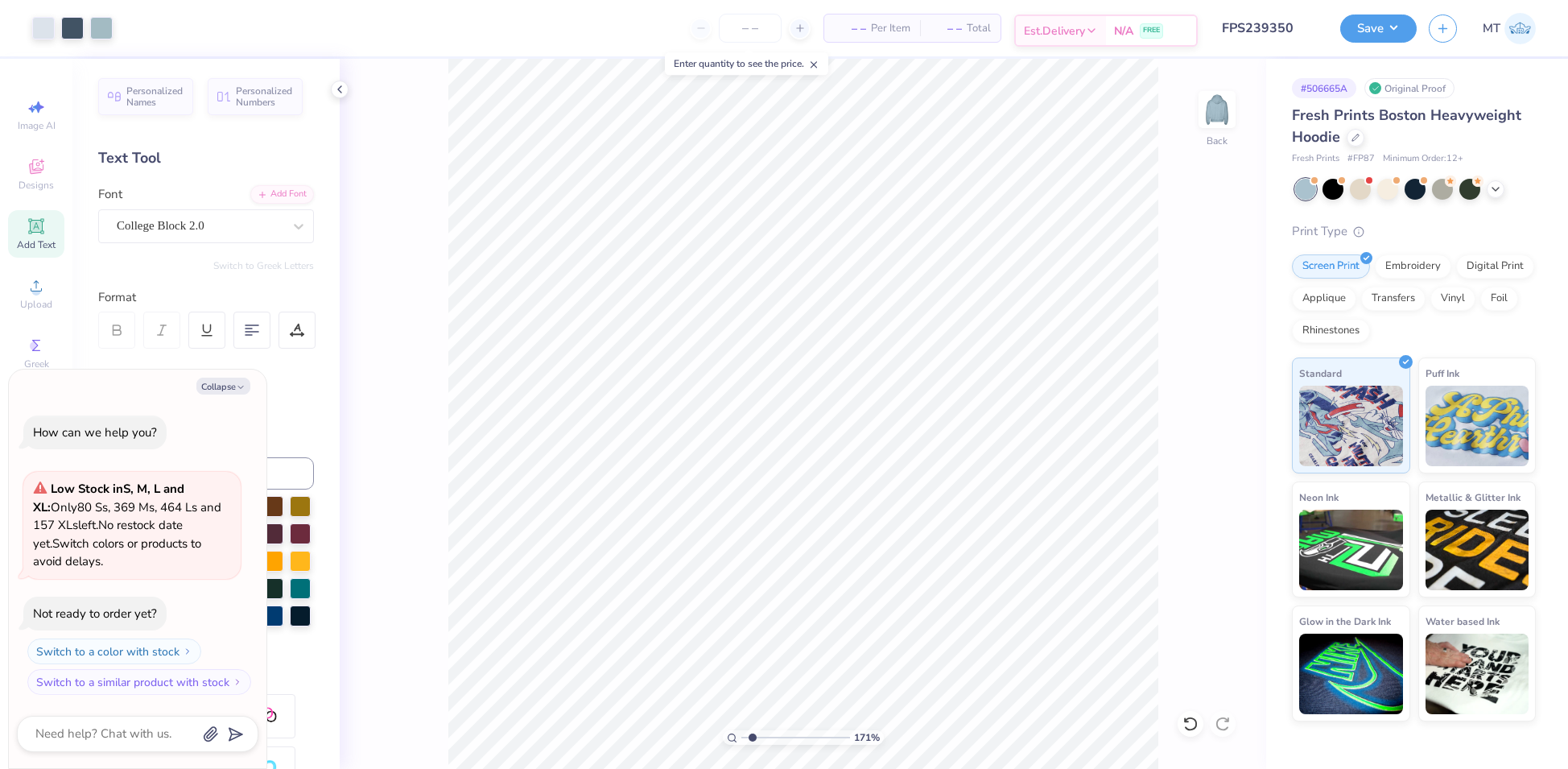
type input "1.71282957021006"
type textarea "x"
type input "1.71282957021006"
type textarea "x"
type input "1.71282957021006"
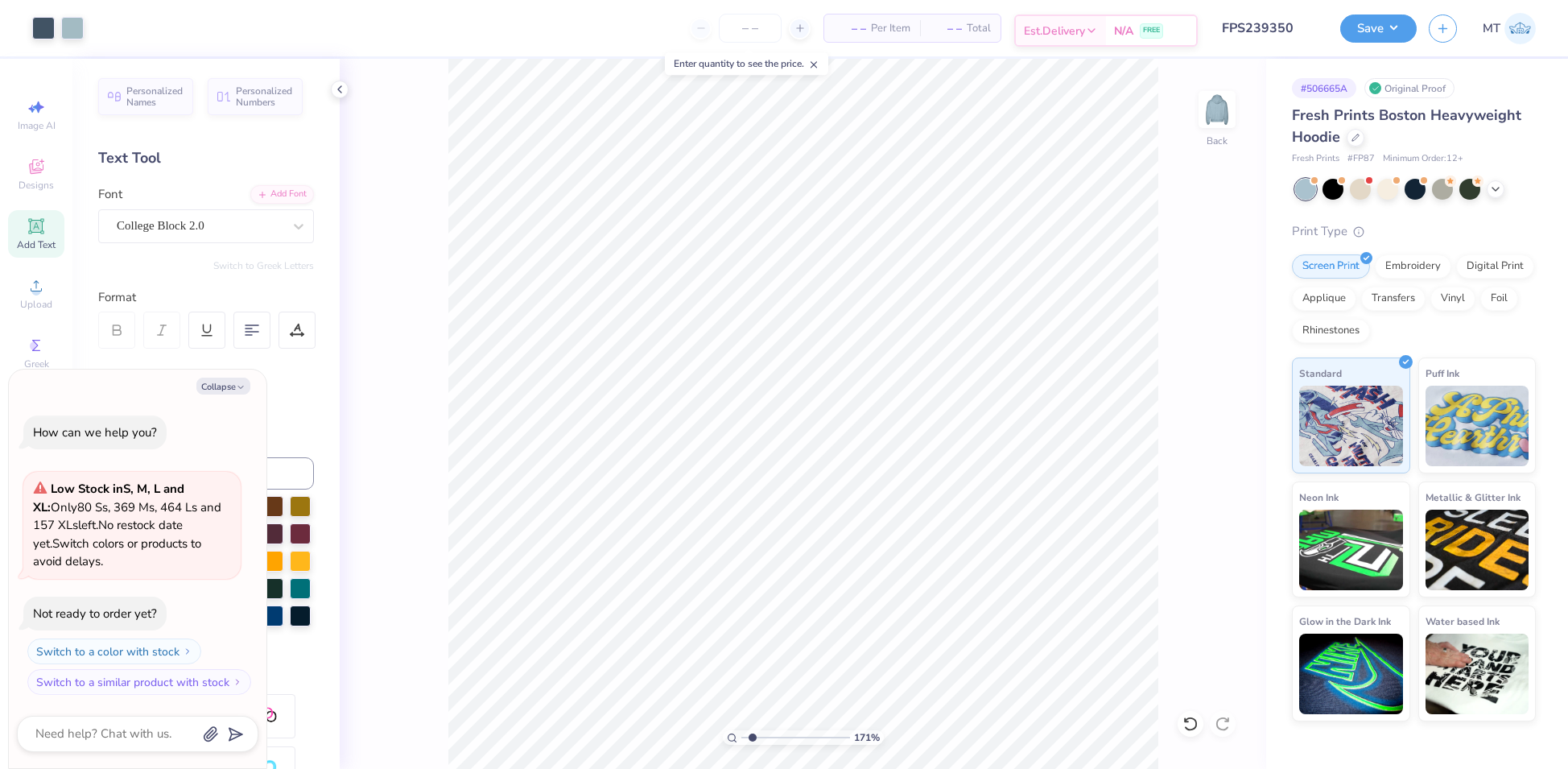
type textarea "x"
type input "1.71282957021006"
type textarea "x"
type input "1.71282957021006"
type textarea "x"
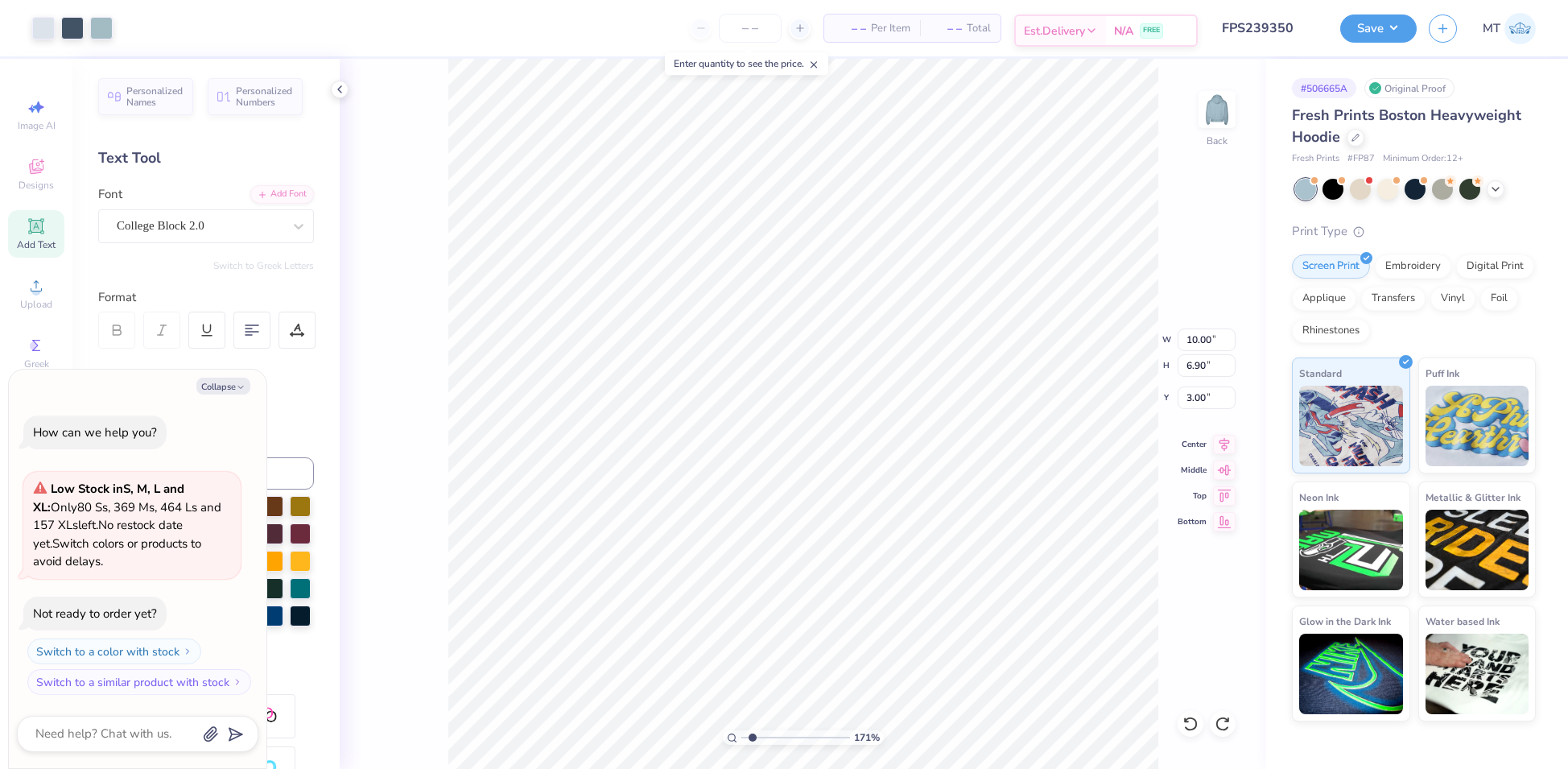
type input "1.71282957021006"
type textarea "x"
click at [958, 593] on li "Ungroup" at bounding box center [938, 599] width 127 height 32
type input "3.06840287170184"
type textarea "x"
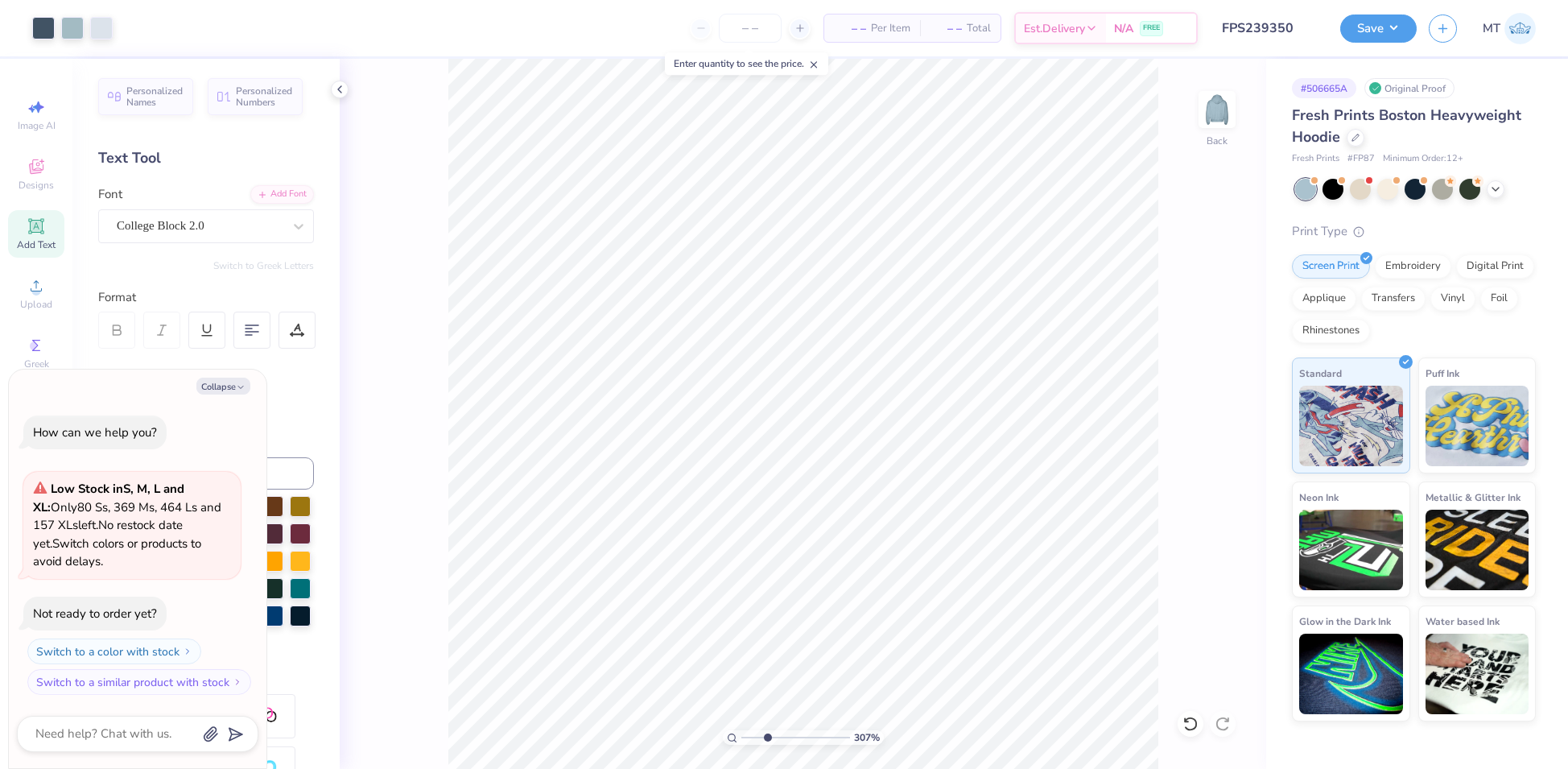
type input "3.06840287170184"
type textarea "x"
type input "3.06840287170184"
type textarea "x"
type input "3.06840287170184"
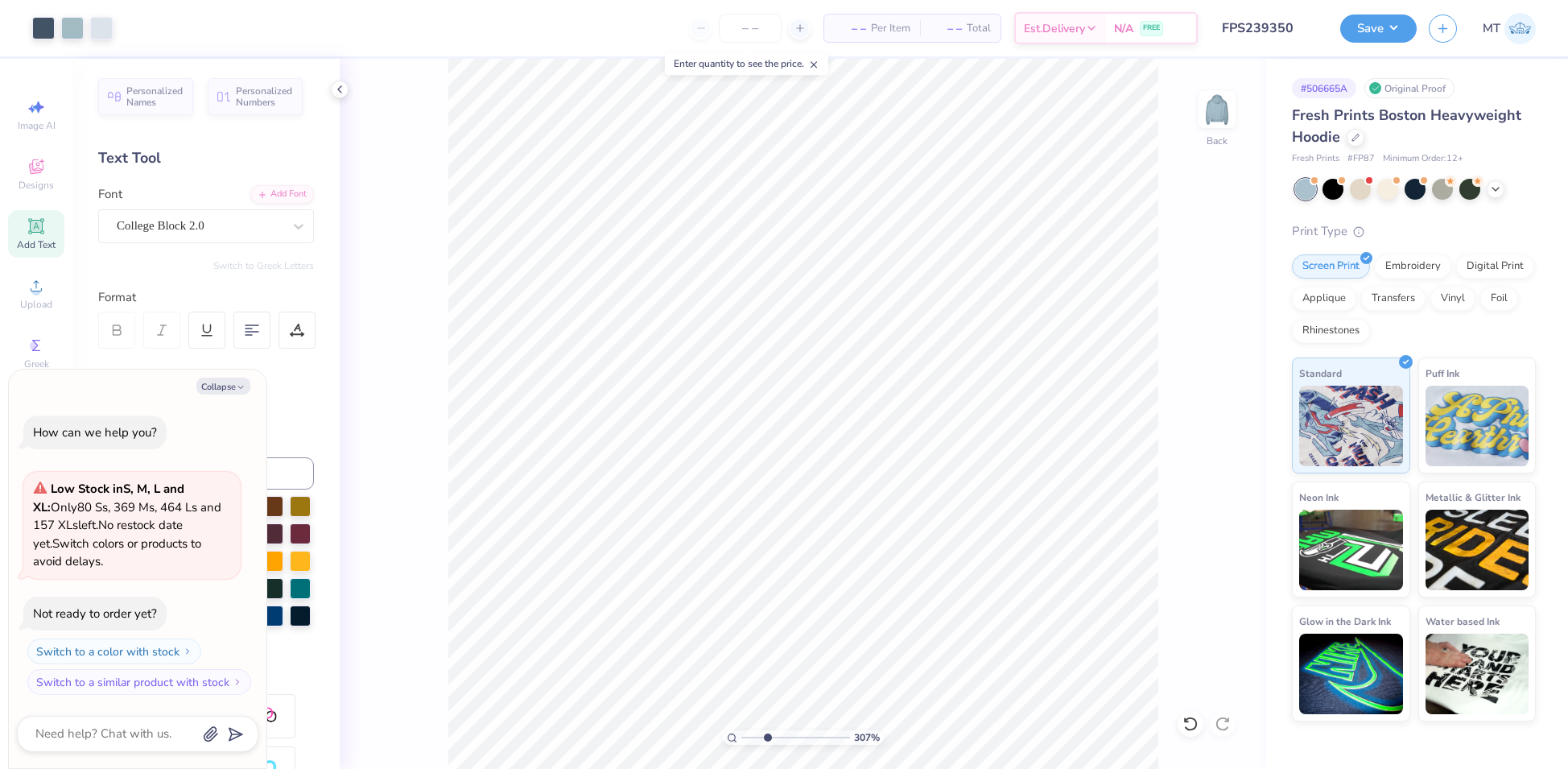
type textarea "x"
type input "3.06840287170184"
type textarea "x"
type input "3.06840287170184"
type textarea "x"
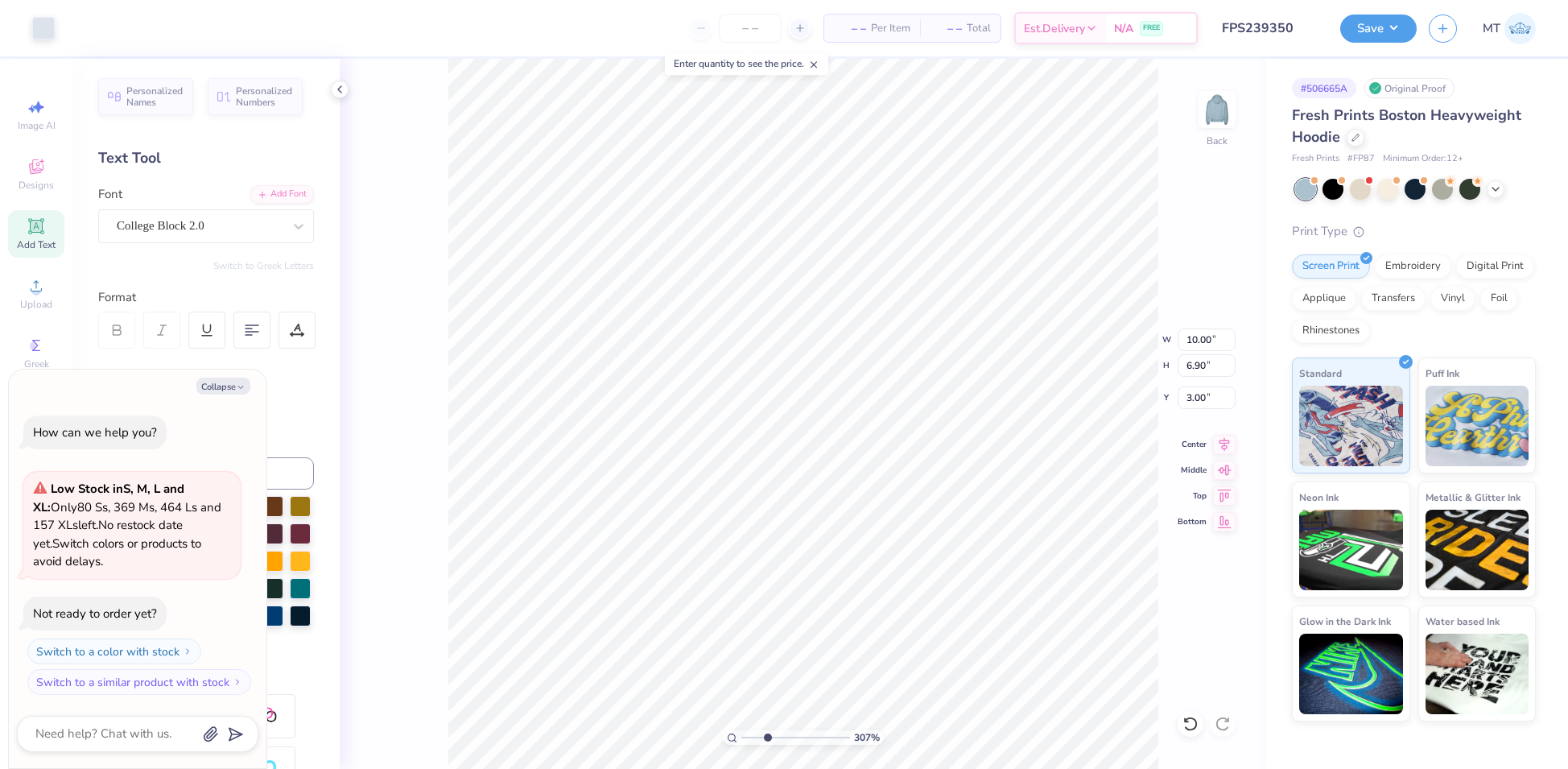
type input "3.06840287170184"
type textarea "x"
type input "3.06840287170184"
type textarea "x"
type input "3.06840287170184"
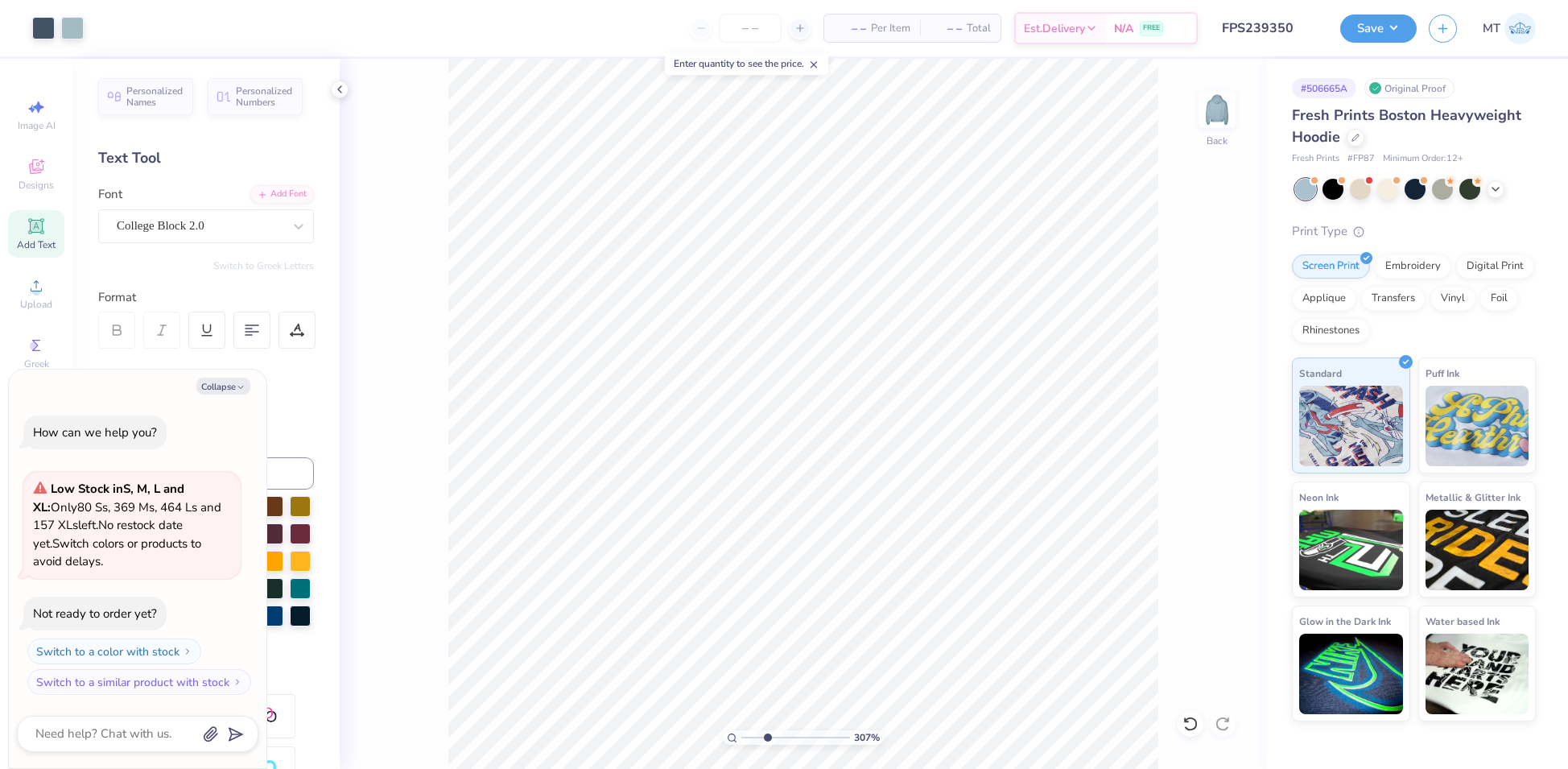
type textarea "x"
type input "3.06840287170184"
type textarea "x"
type input "3.06840287170184"
type textarea "x"
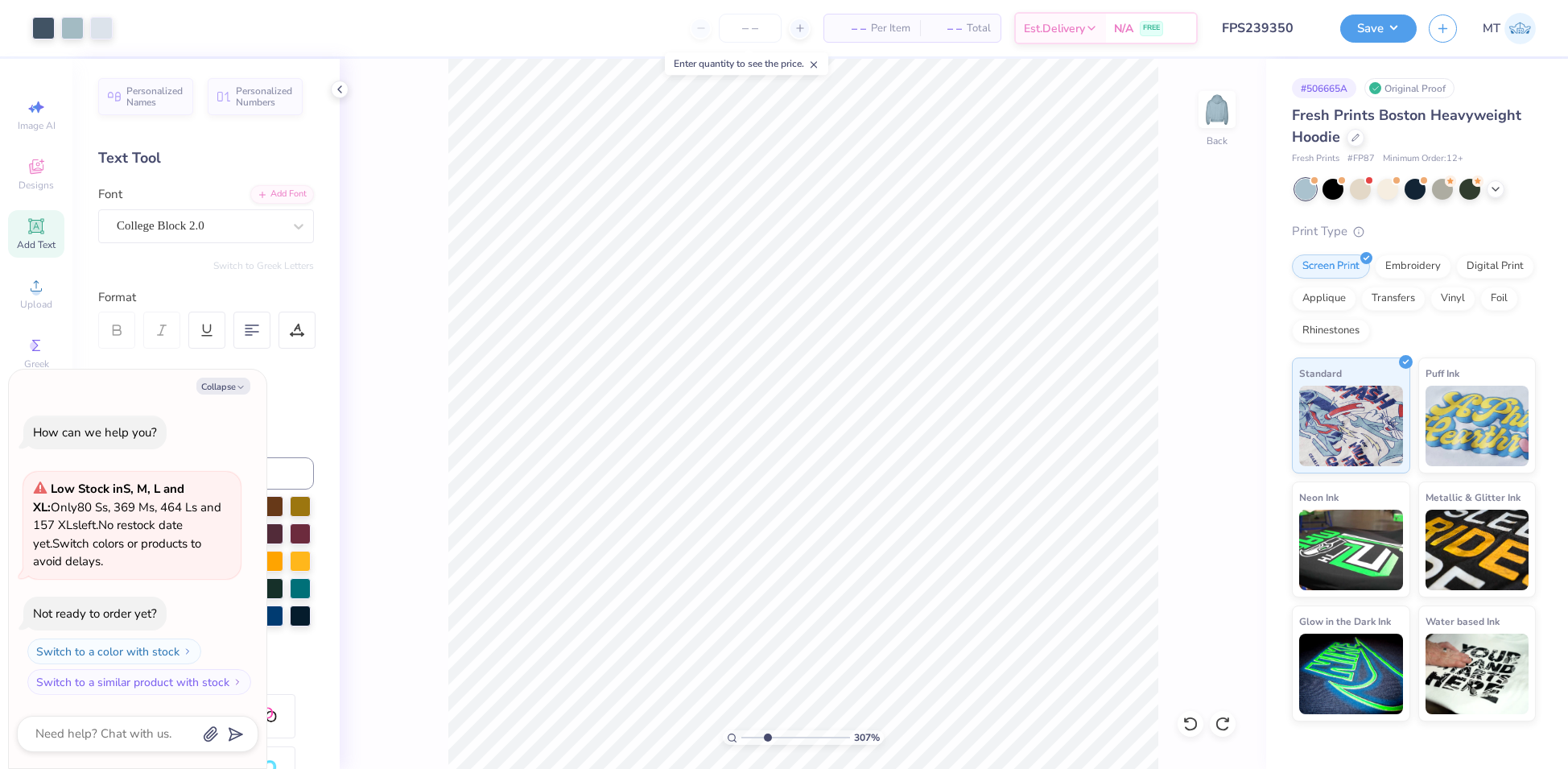
type input "3.06840287170184"
type textarea "x"
type input "3.06840287170184"
type textarea "x"
click at [963, 626] on li "Ungroup" at bounding box center [951, 628] width 127 height 32
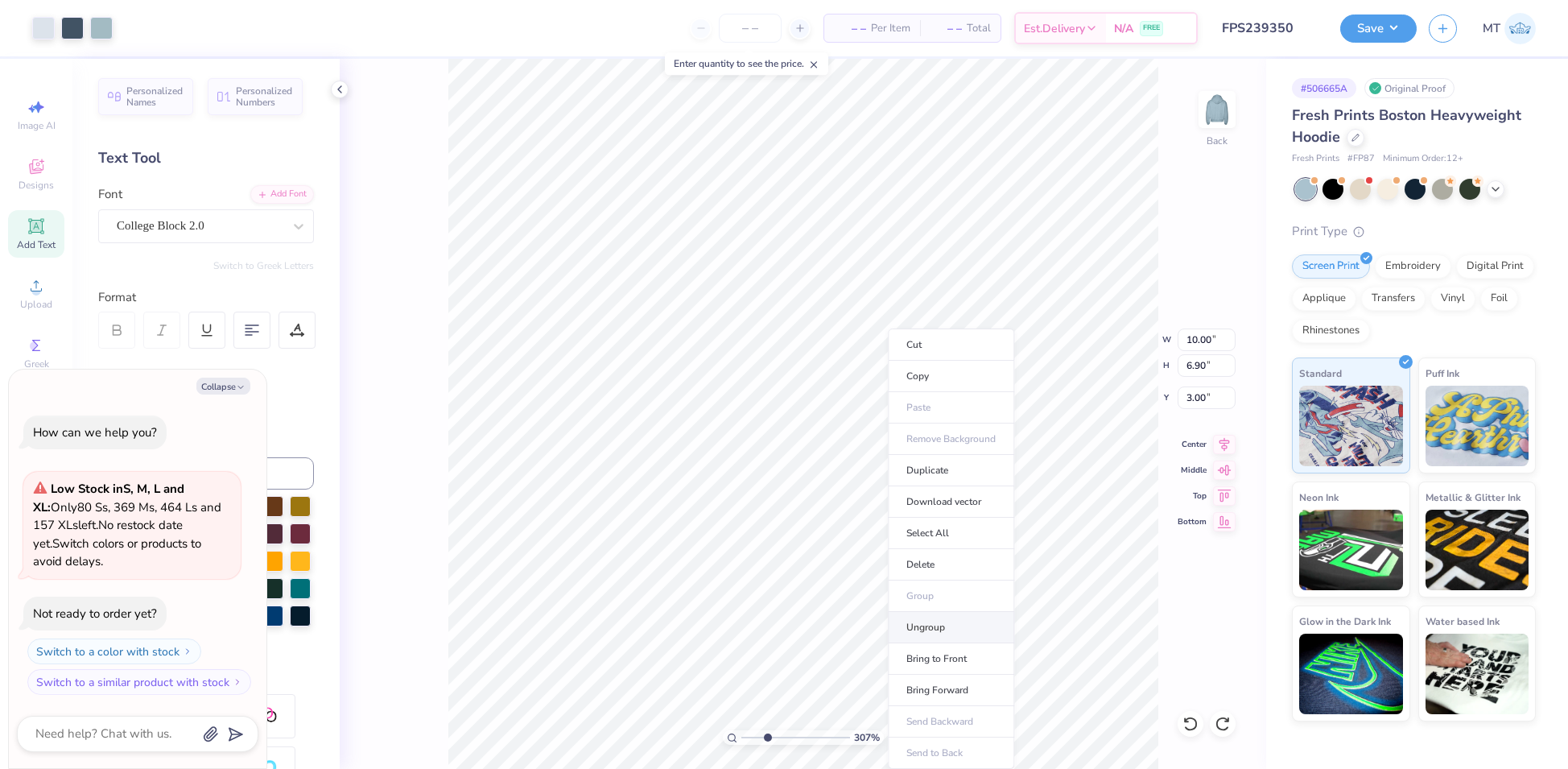
type input "3.06840287170184"
type textarea "x"
type input "3.06840287170184"
type textarea "x"
type input "3.06840287170184"
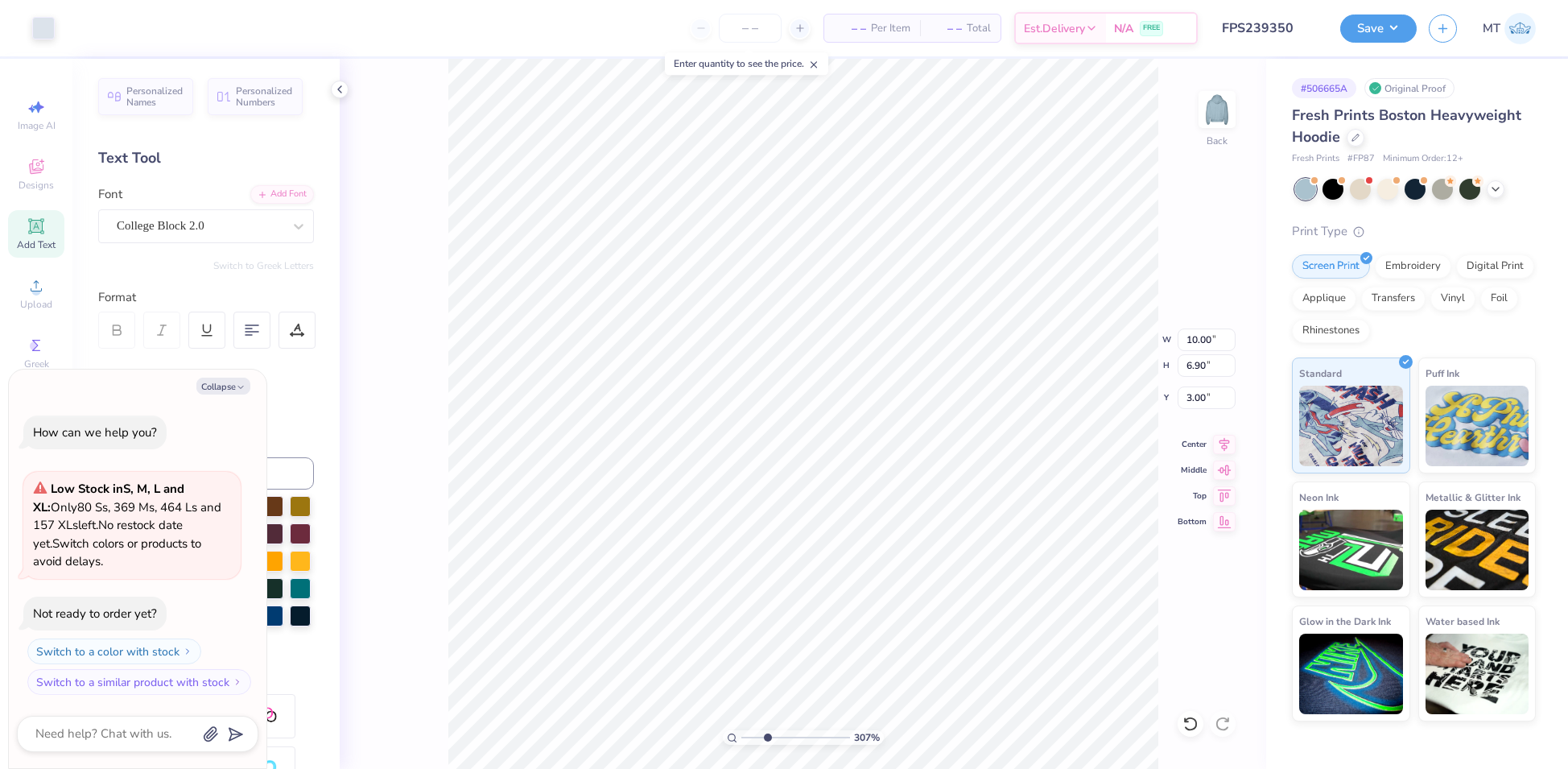
type textarea "x"
type input "3.06840287170184"
type textarea "x"
type input "3.06840287170184"
type textarea "x"
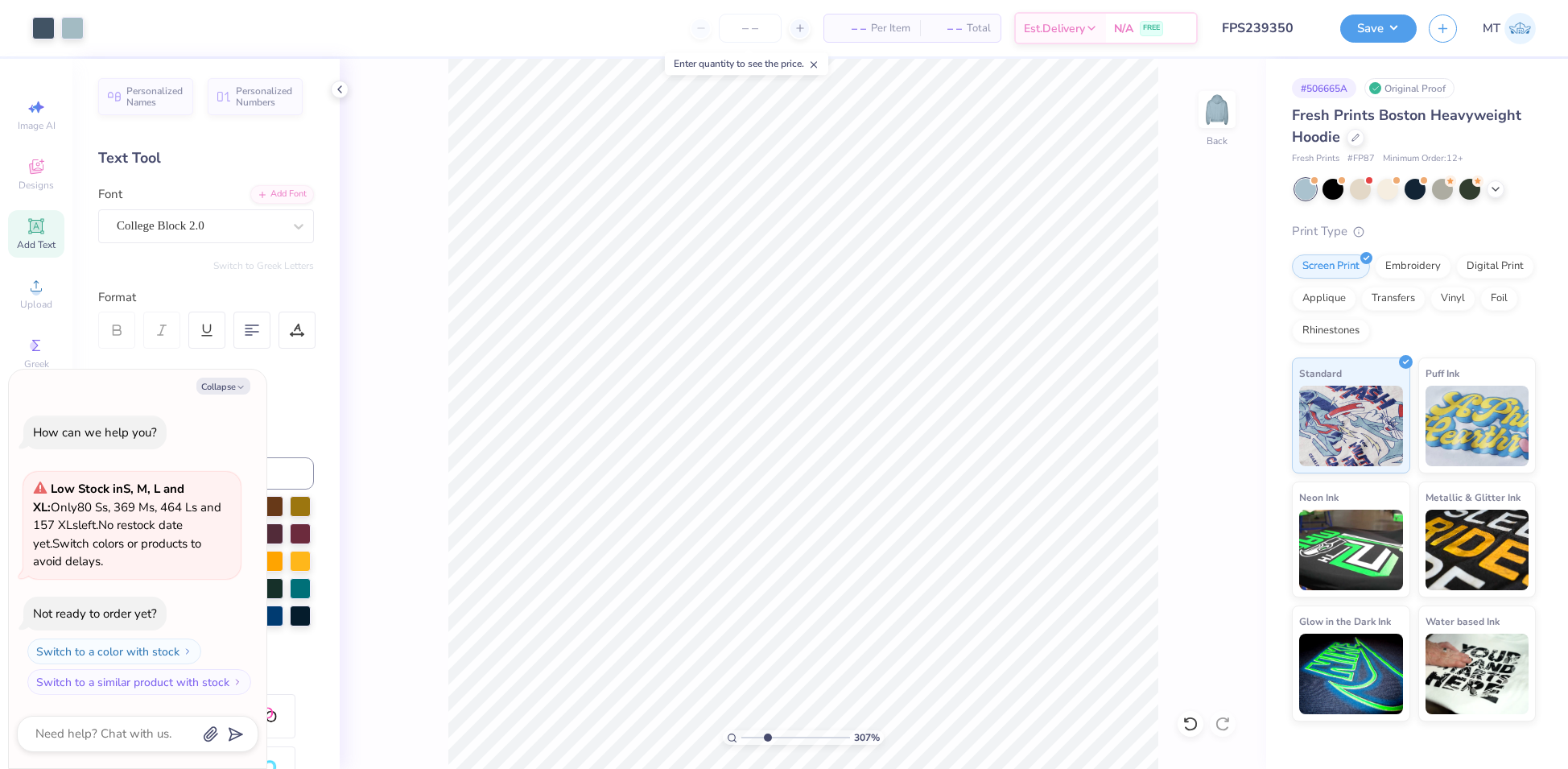
type input "3.06840287170184"
type textarea "x"
type input "3.06840287170184"
type textarea "x"
type input "3.06840287170184"
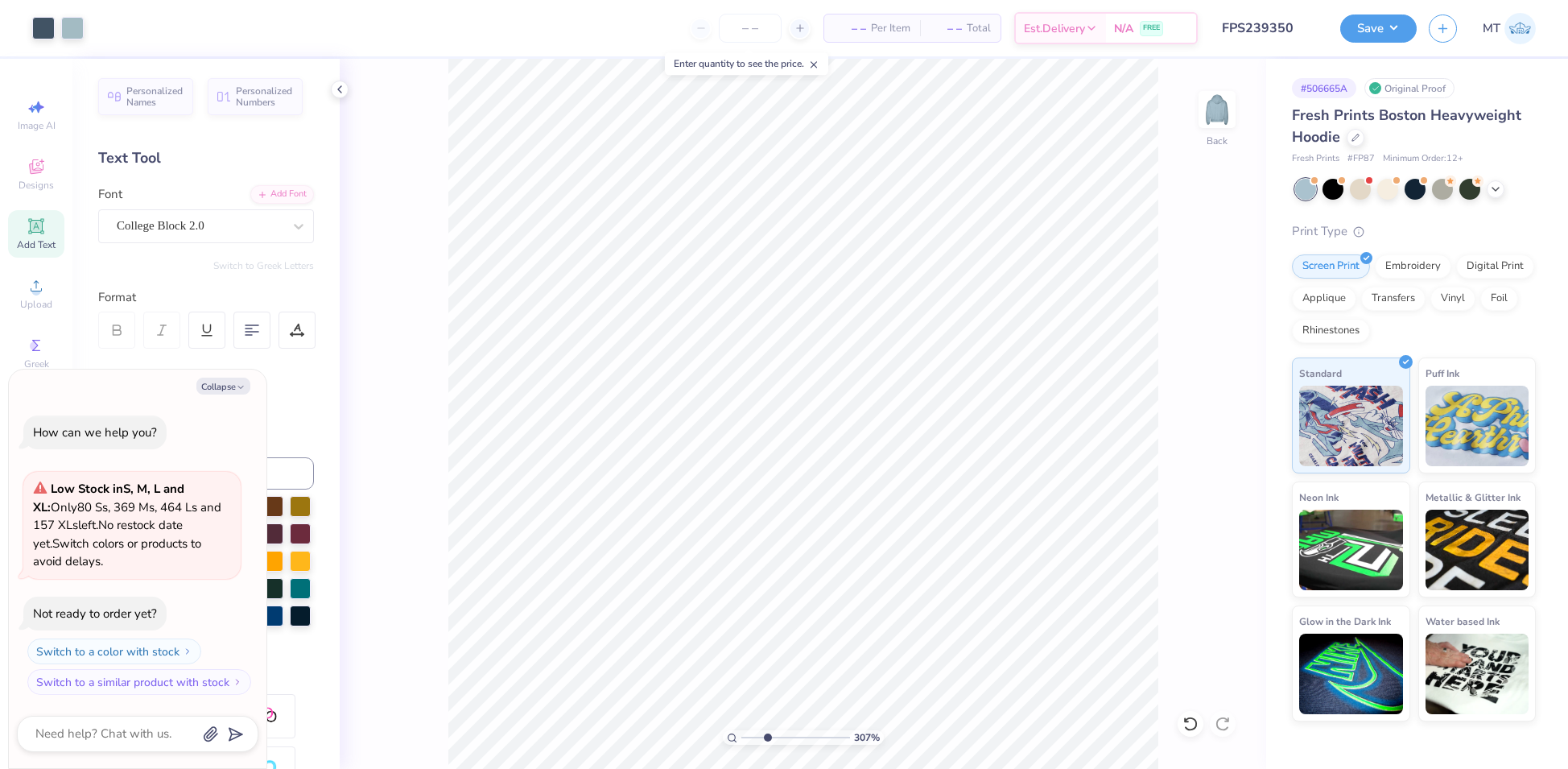
type textarea "x"
type input "3.06840287170184"
type textarea "x"
type input "3.06840287170184"
type textarea "x"
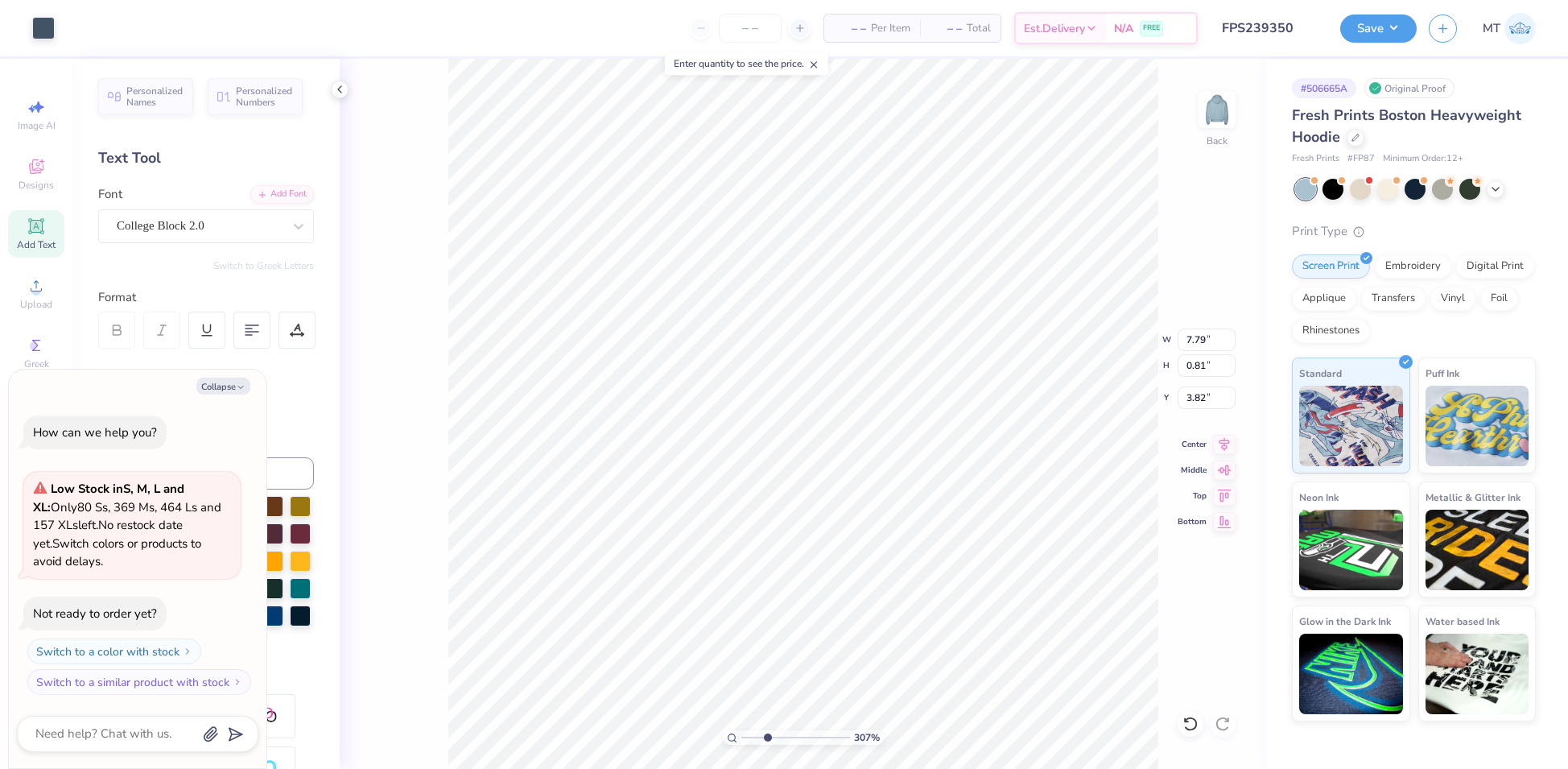
type input "3.06840287170184"
type textarea "x"
type input "3.06840287170184"
type textarea "x"
type input "3.06840287170184"
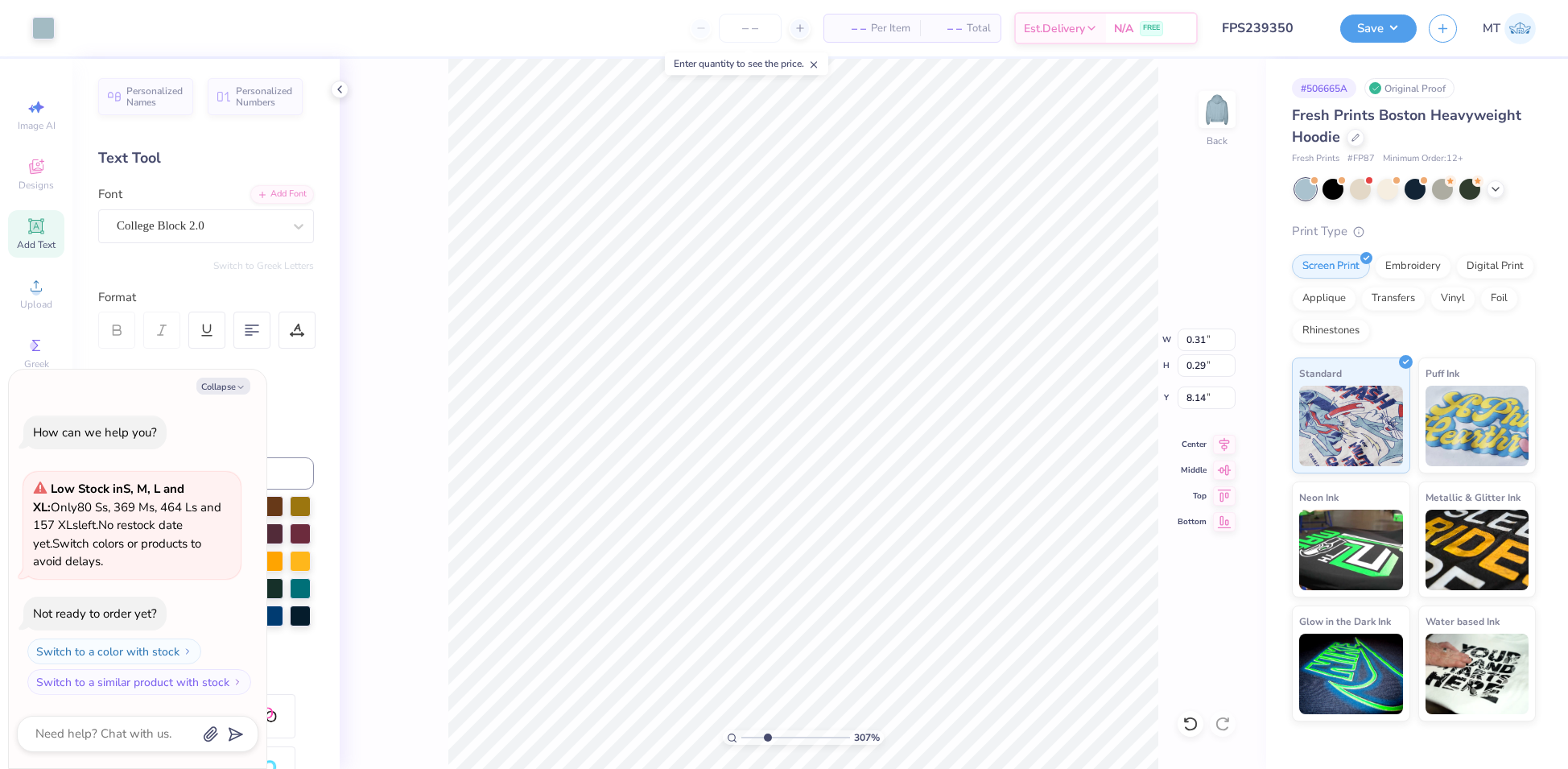
type textarea "x"
type input "3.06840287170184"
type textarea "x"
type input "3.06840287170184"
type textarea "x"
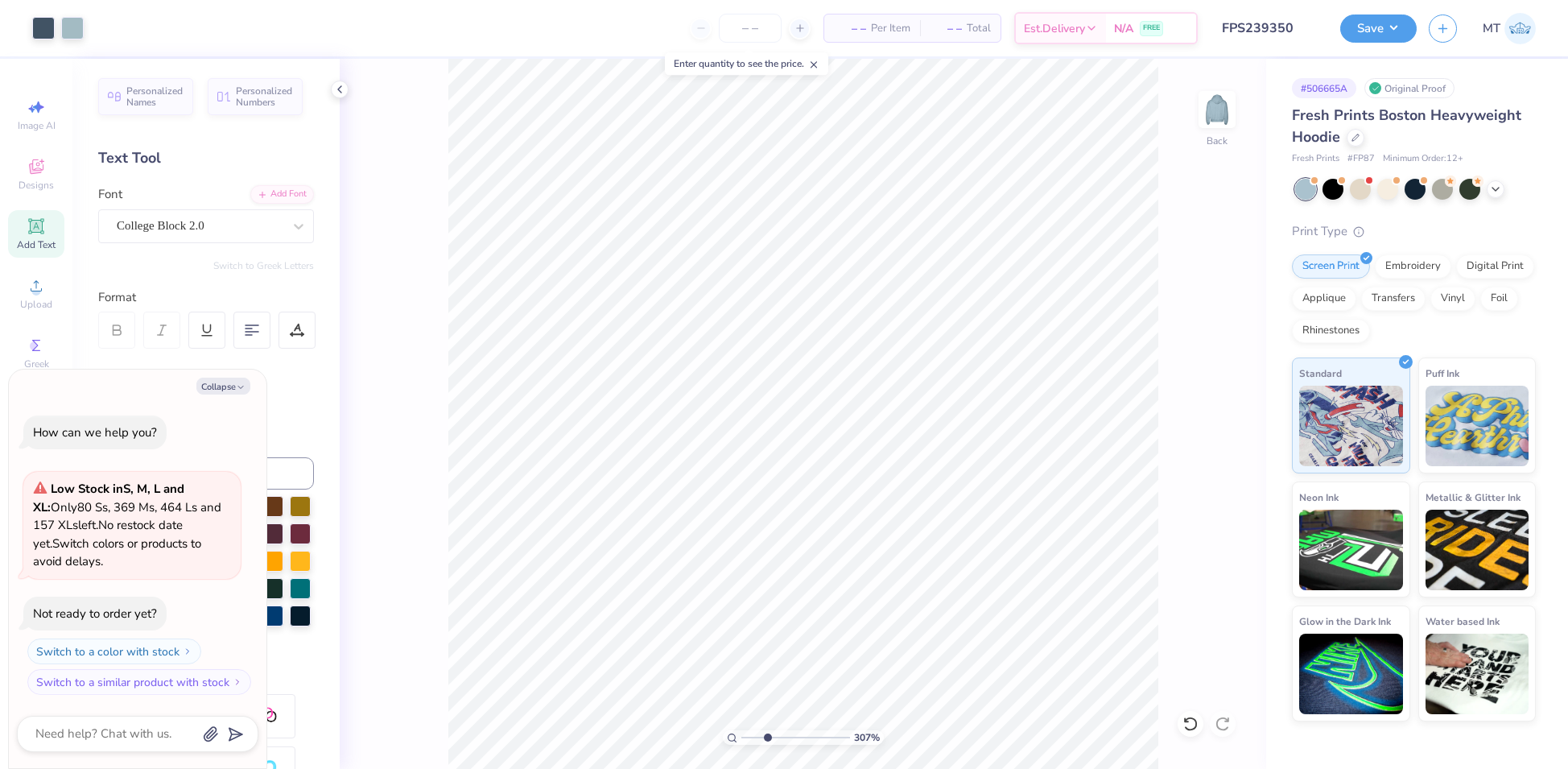
type input "3.06840287170184"
type textarea "x"
type input "3.06840287170184"
type textarea "x"
type input "3.06840287170184"
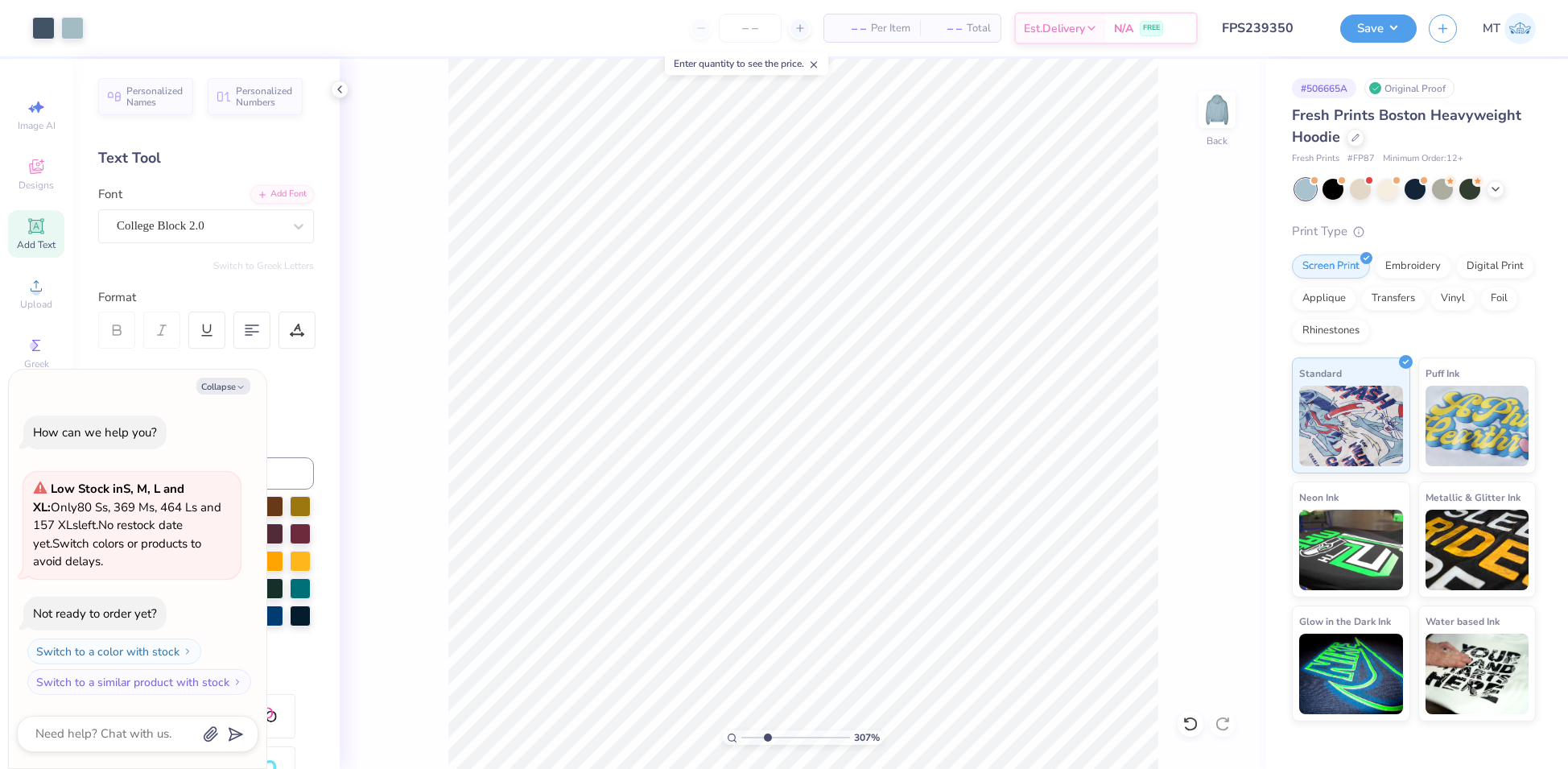
type textarea "x"
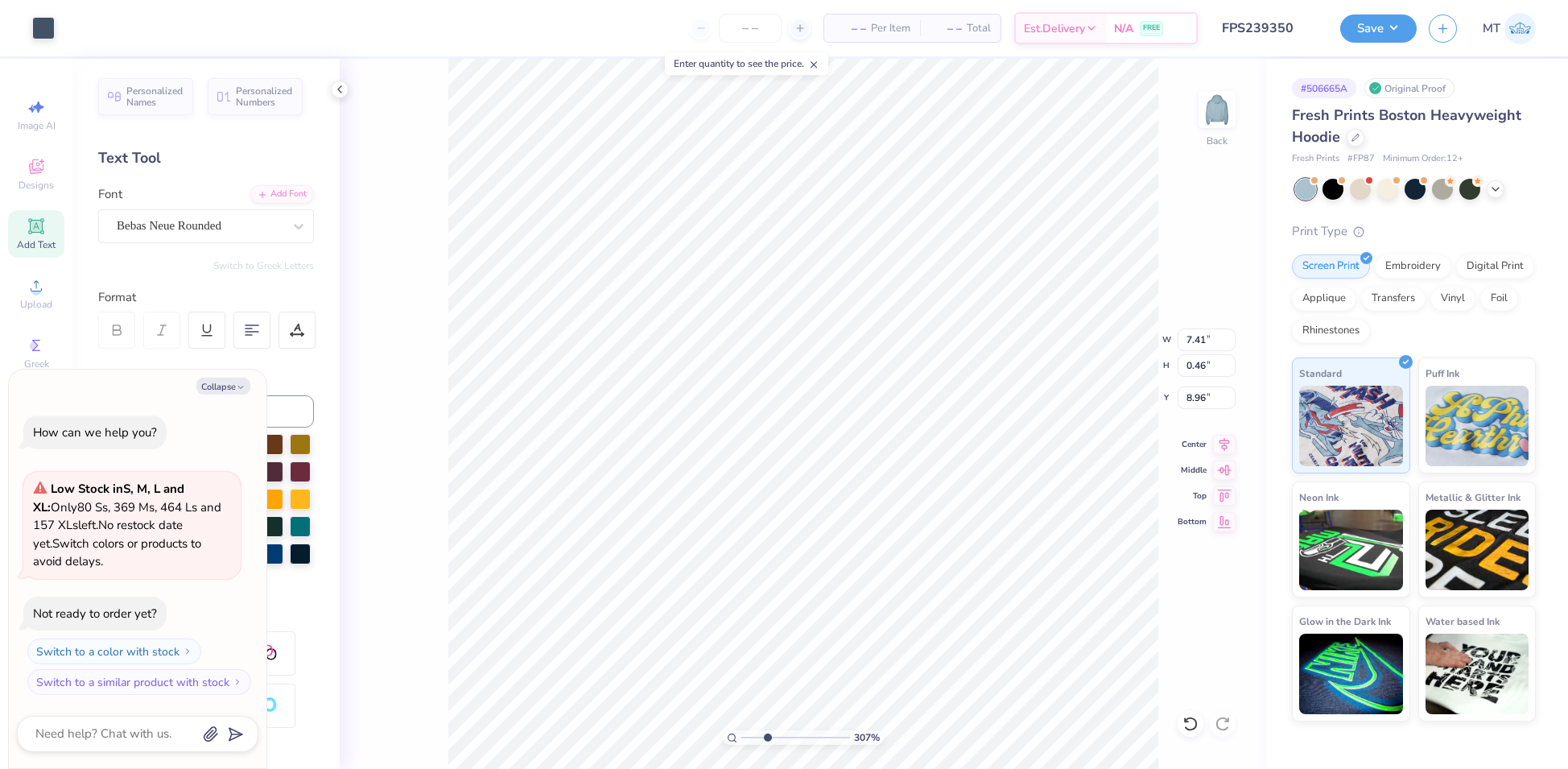
type input "3.06840287170184"
type textarea "x"
type input "3.06840287170184"
type textarea "x"
type input "3.06840287170184"
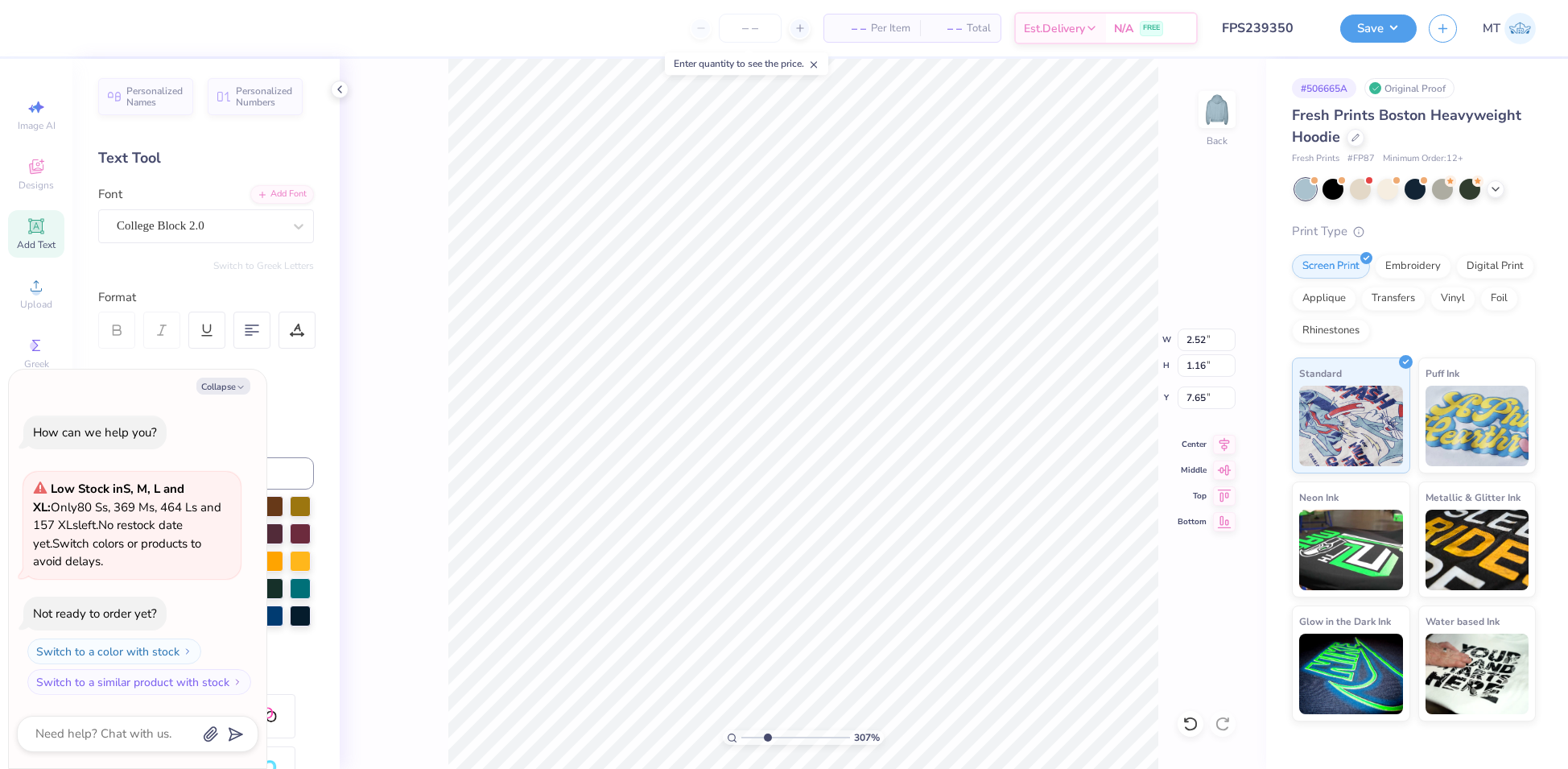
type textarea "x"
type input "3.06840287170184"
type textarea "x"
type input "3.06840287170184"
type textarea "x"
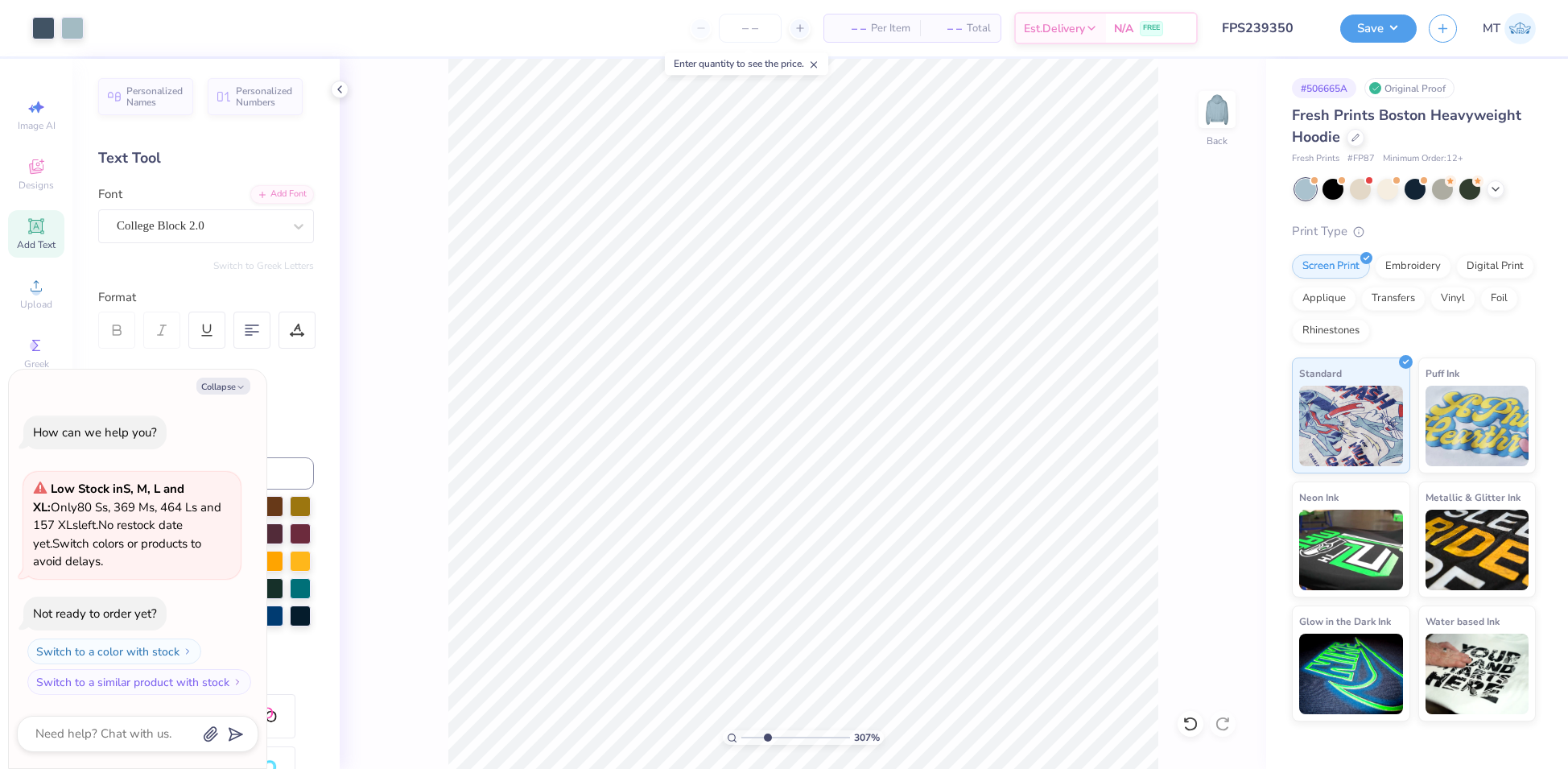
type input "3.06840287170184"
type textarea "x"
type input "1.53317411372227"
type textarea "x"
type input "1.53317411372227"
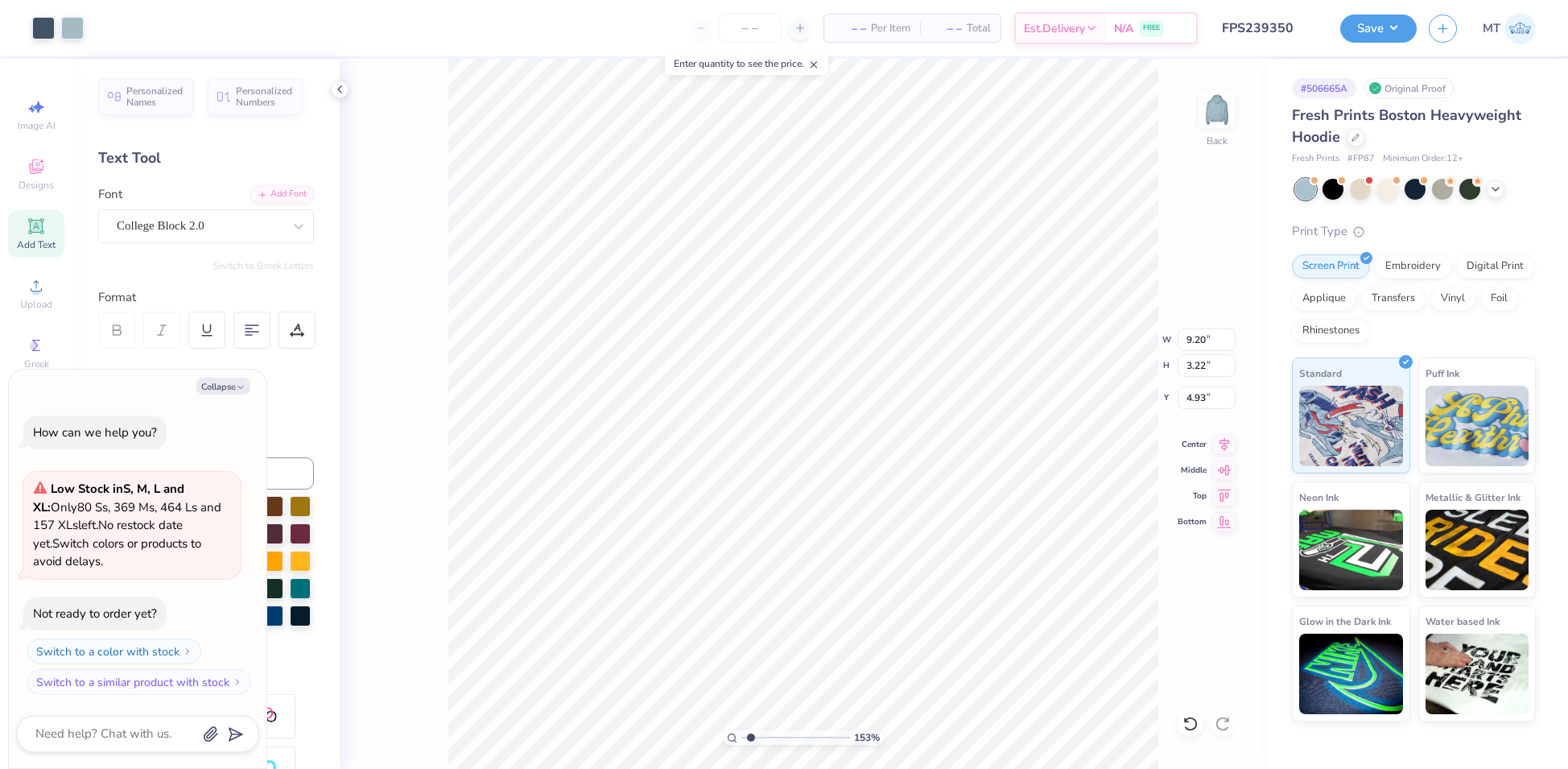
type textarea "x"
type input "1.53317411372227"
type textarea "x"
type input "1.53317411372227"
type textarea "x"
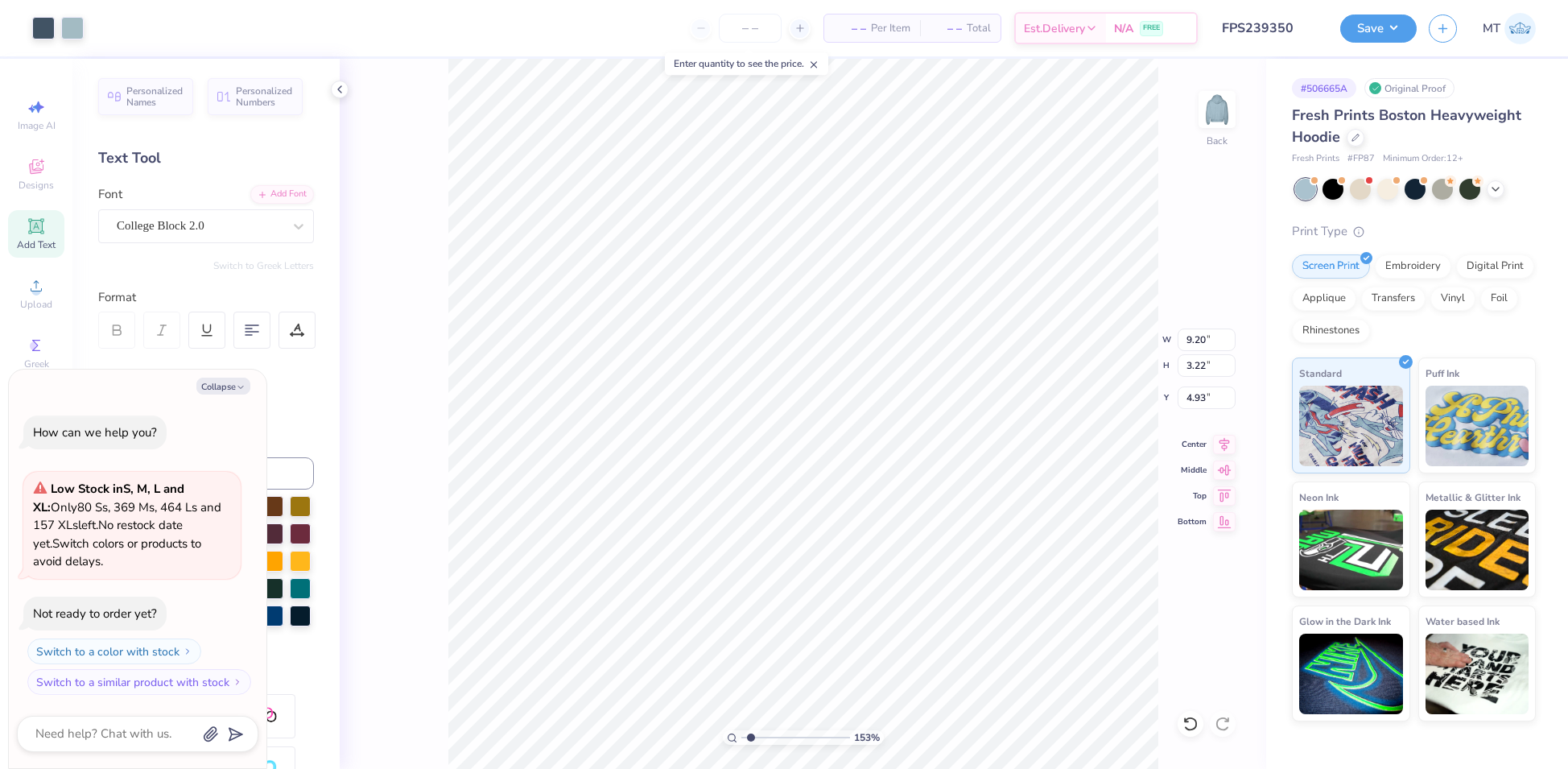
type input "1.53317411372227"
type textarea "x"
type input "3.00"
type input "1.53317411372227"
type textarea "x"
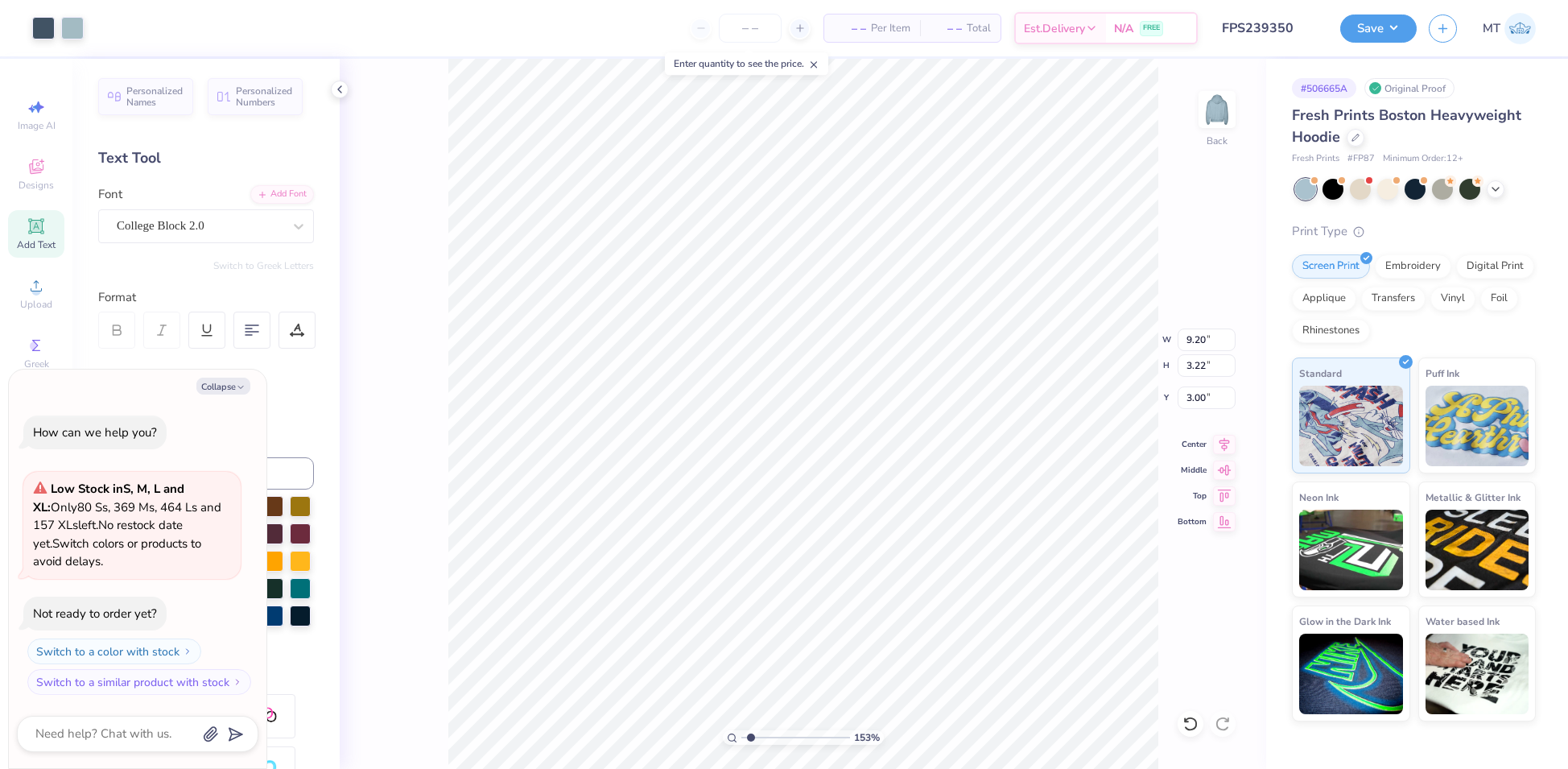
type input "1.53317411372227"
type textarea "x"
type input "1.24336793430232"
click at [222, 387] on button "Collapse" at bounding box center [223, 386] width 54 height 17
type textarea "x"
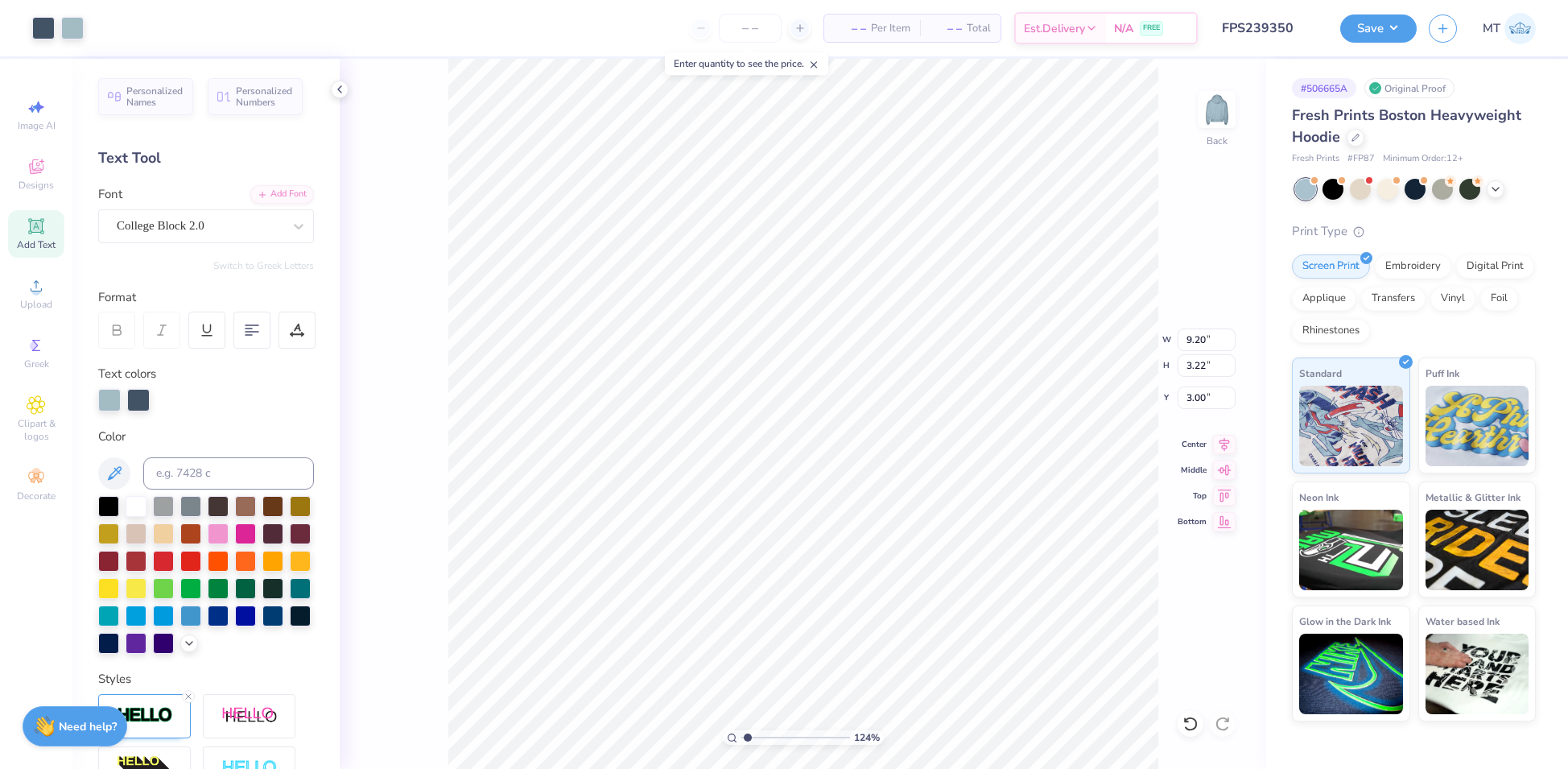
type input "1.24336793430232"
type input "9.03"
type input "3.62"
type input "2.95"
type input "1.26502763314426"
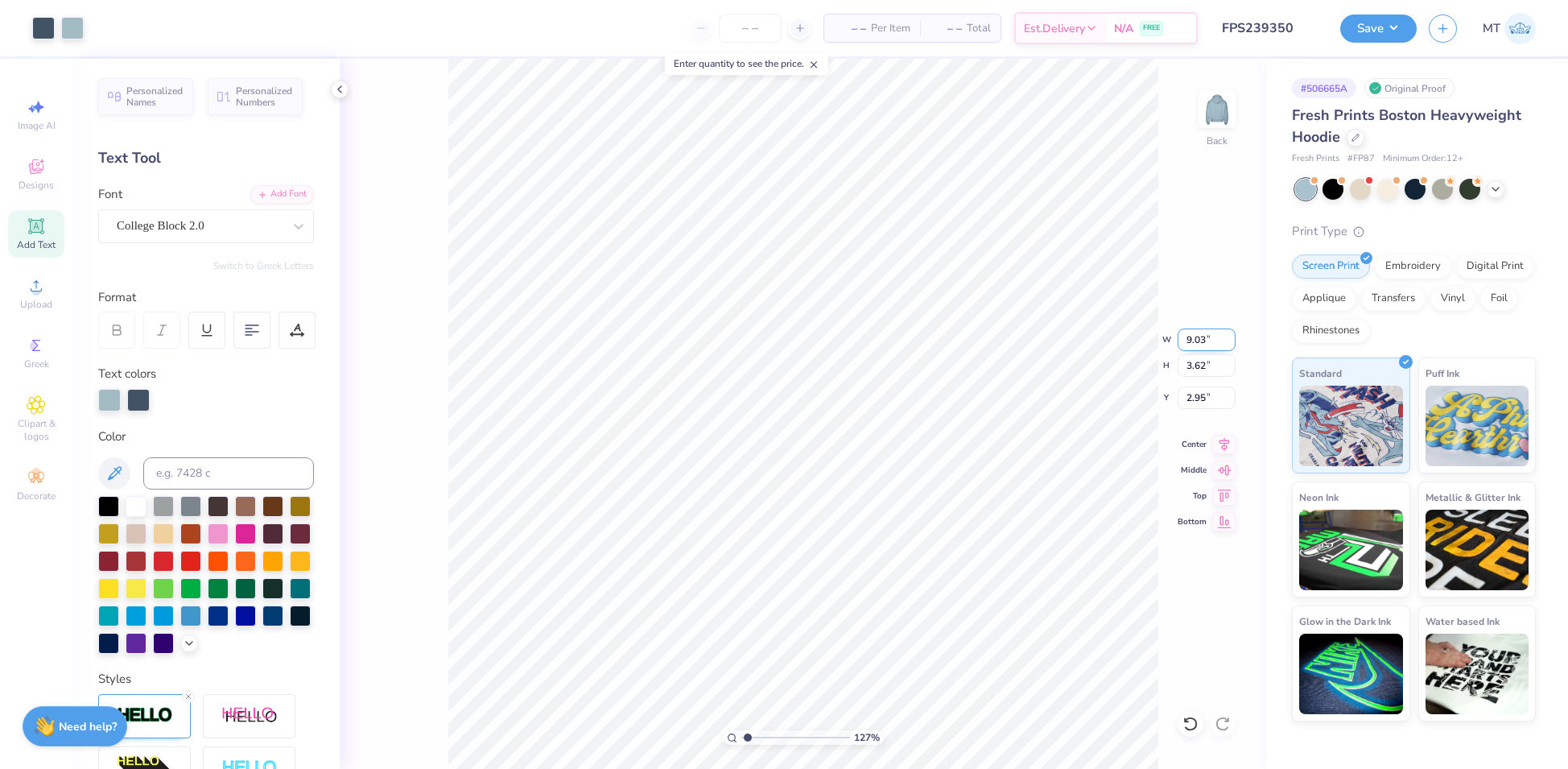
click at [1198, 332] on input "9.03" at bounding box center [1206, 339] width 58 height 23
type input "9.5"
type input "1.26502763314426"
type input "9.50"
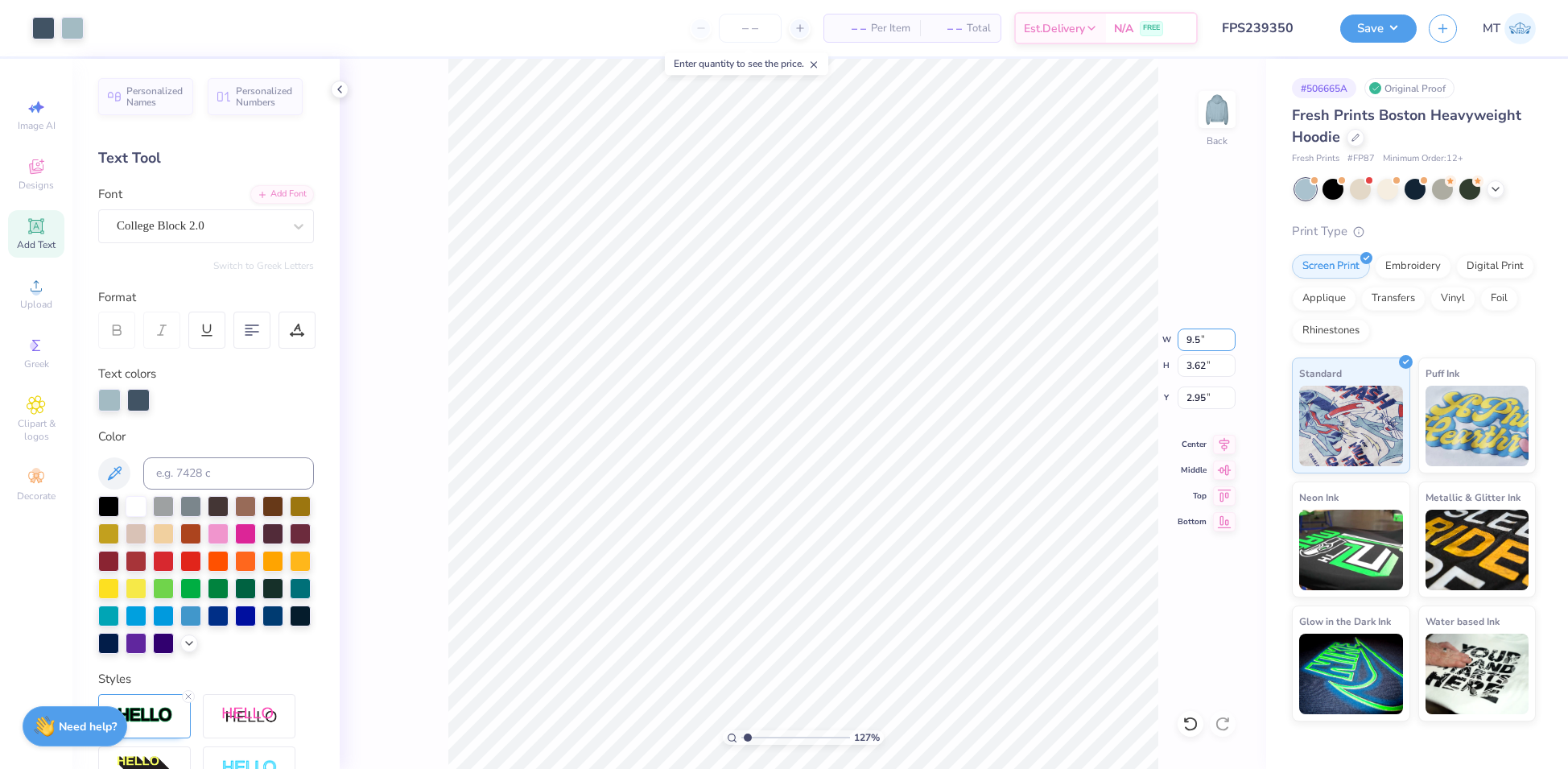
type input "3.80"
type input "2.85"
type input "1"
click at [1374, 33] on button "Save" at bounding box center [1378, 25] width 77 height 28
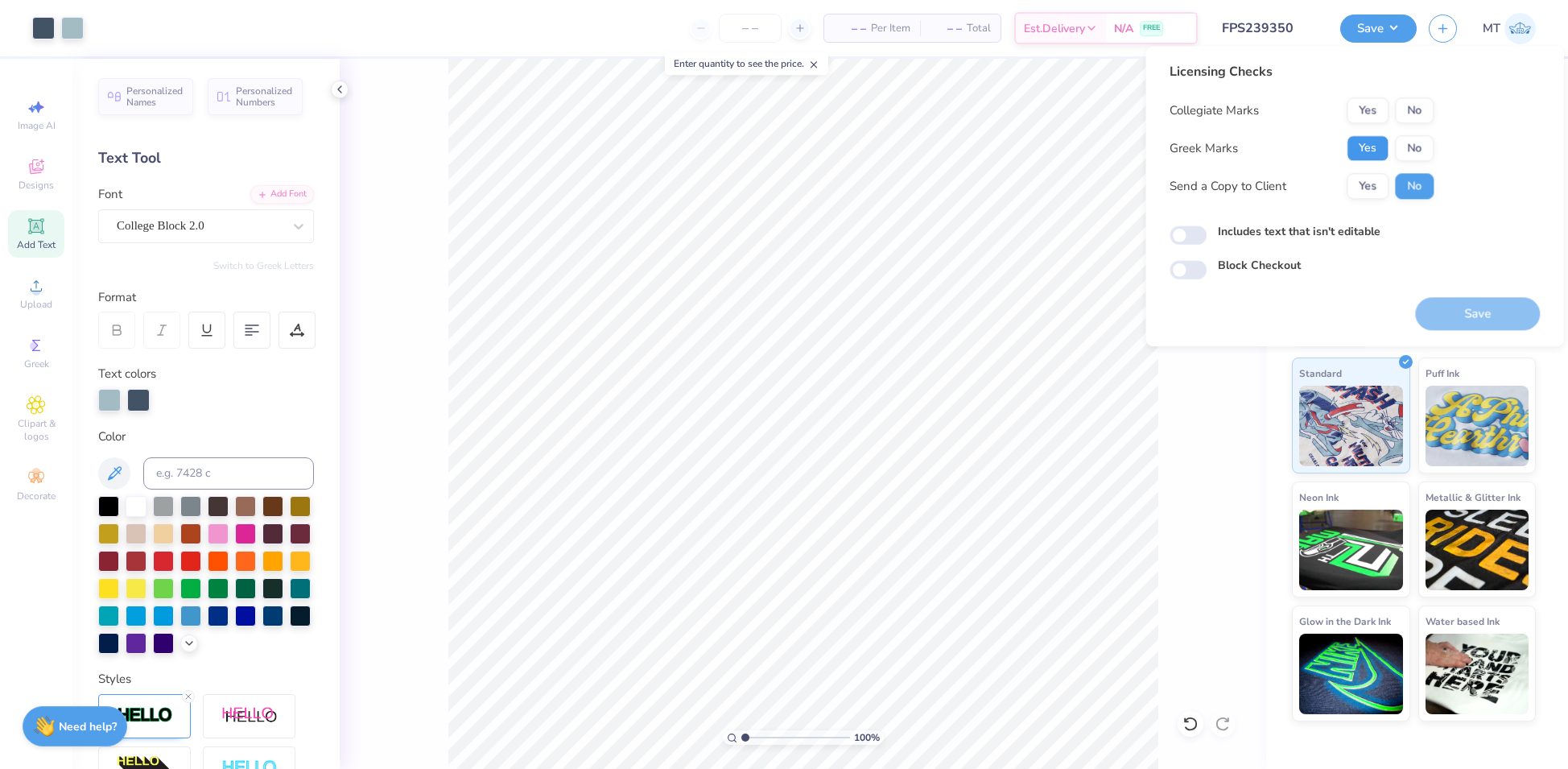
click at [1380, 138] on button "Yes" at bounding box center [1367, 148] width 42 height 25
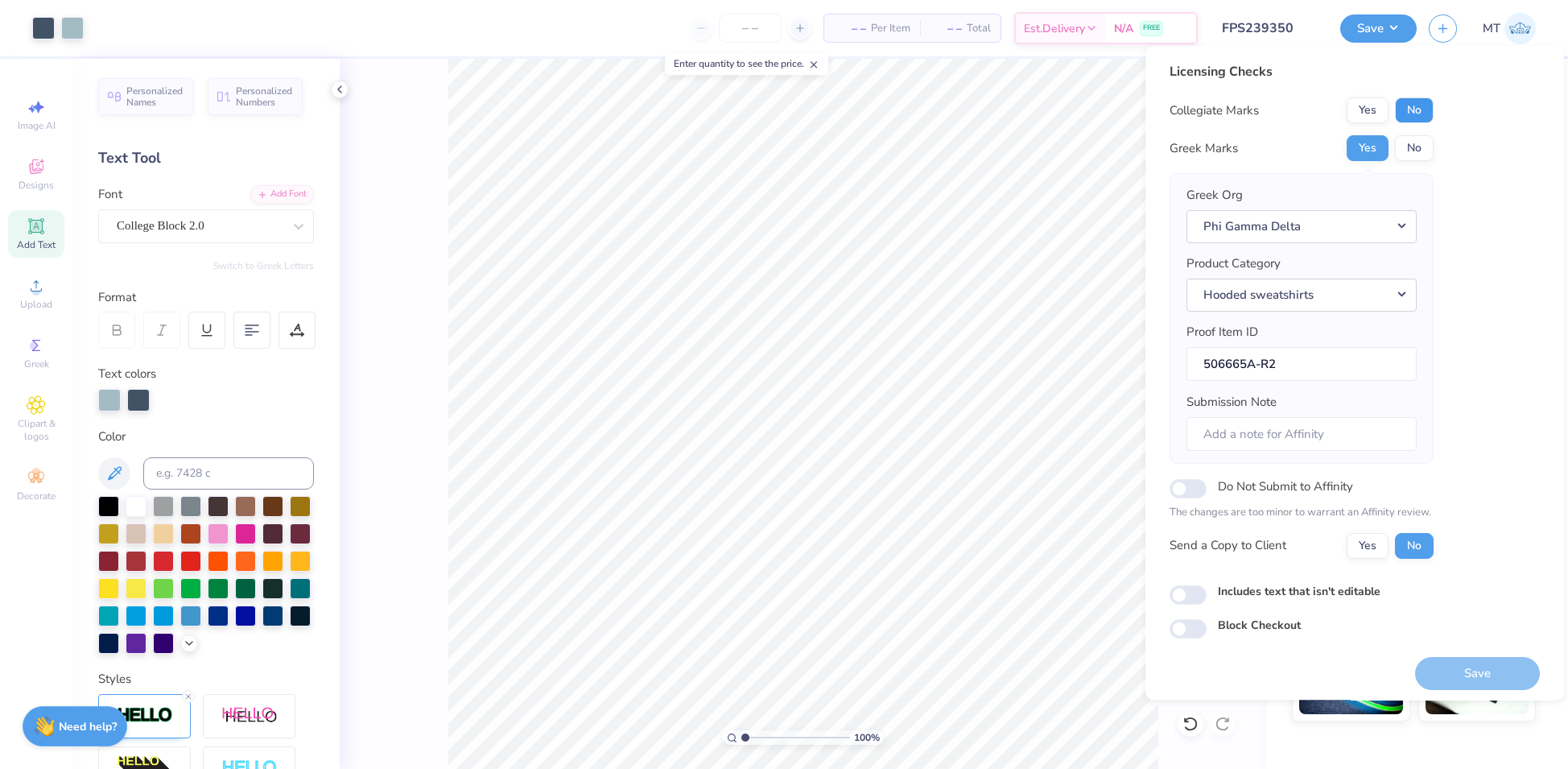
click at [1412, 121] on button "No" at bounding box center [1414, 110] width 39 height 25
click at [1465, 671] on button "Save" at bounding box center [1478, 673] width 125 height 33
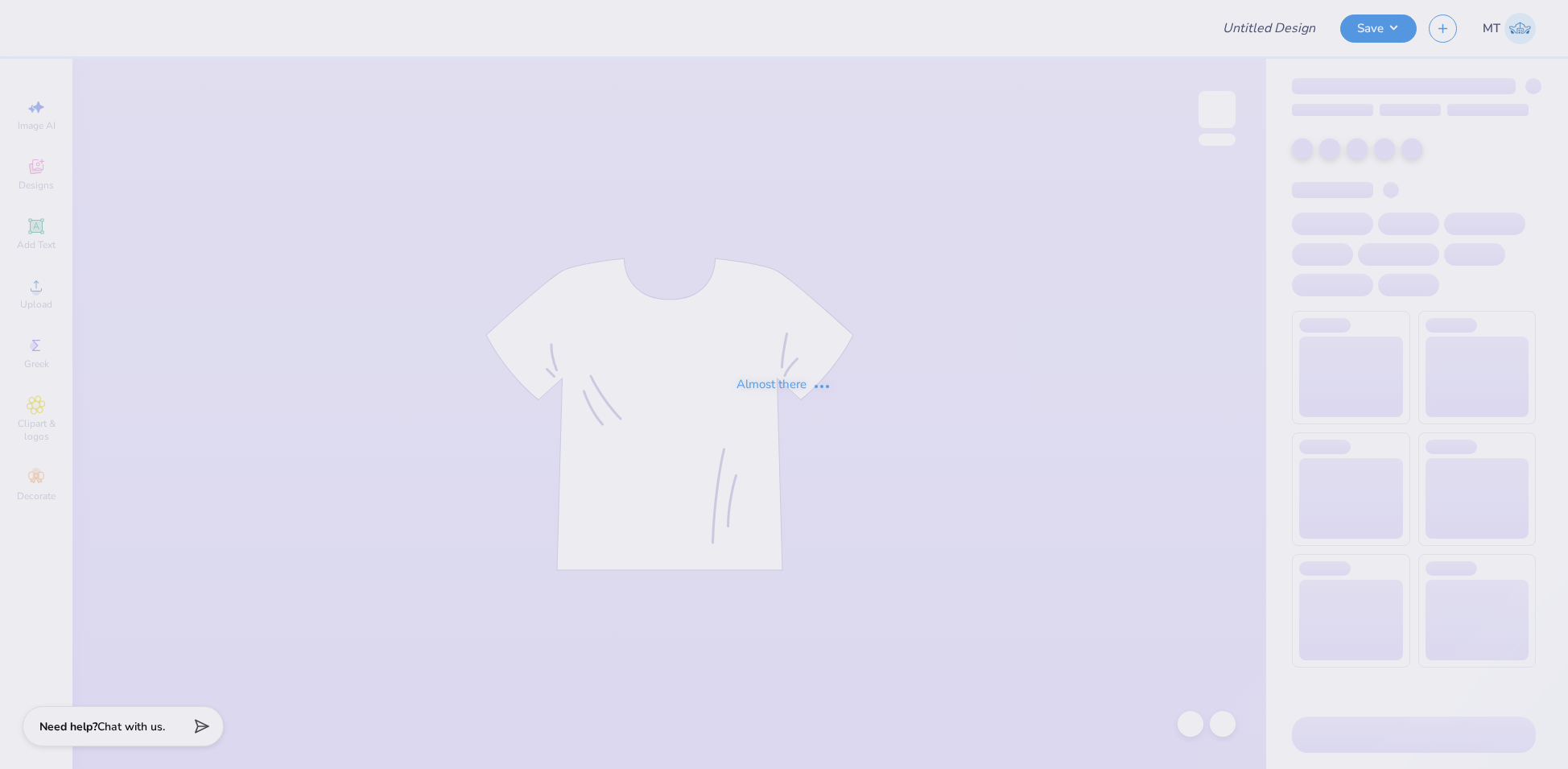
type input "FPS238655"
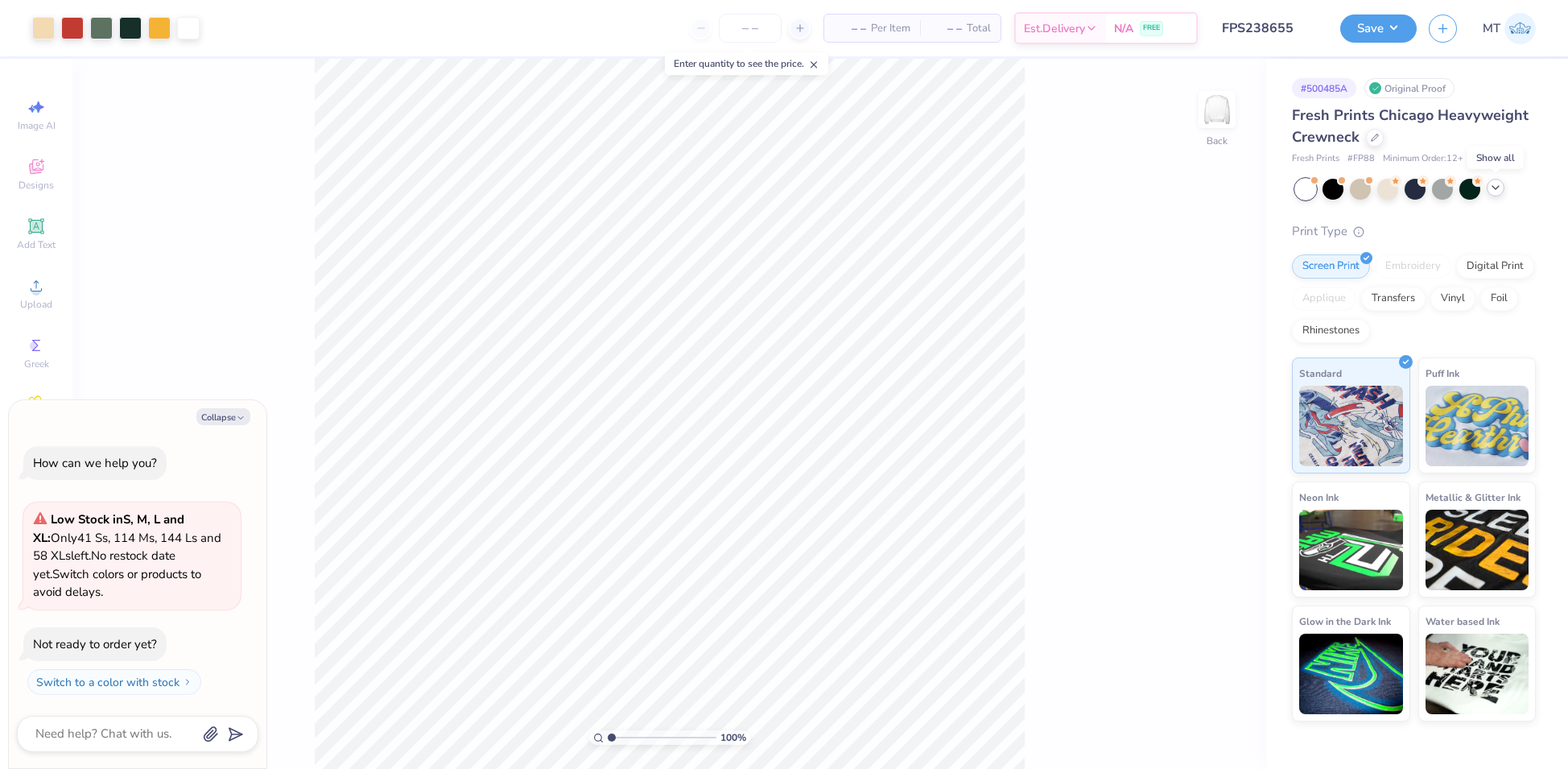
click at [1498, 187] on icon at bounding box center [1496, 187] width 13 height 13
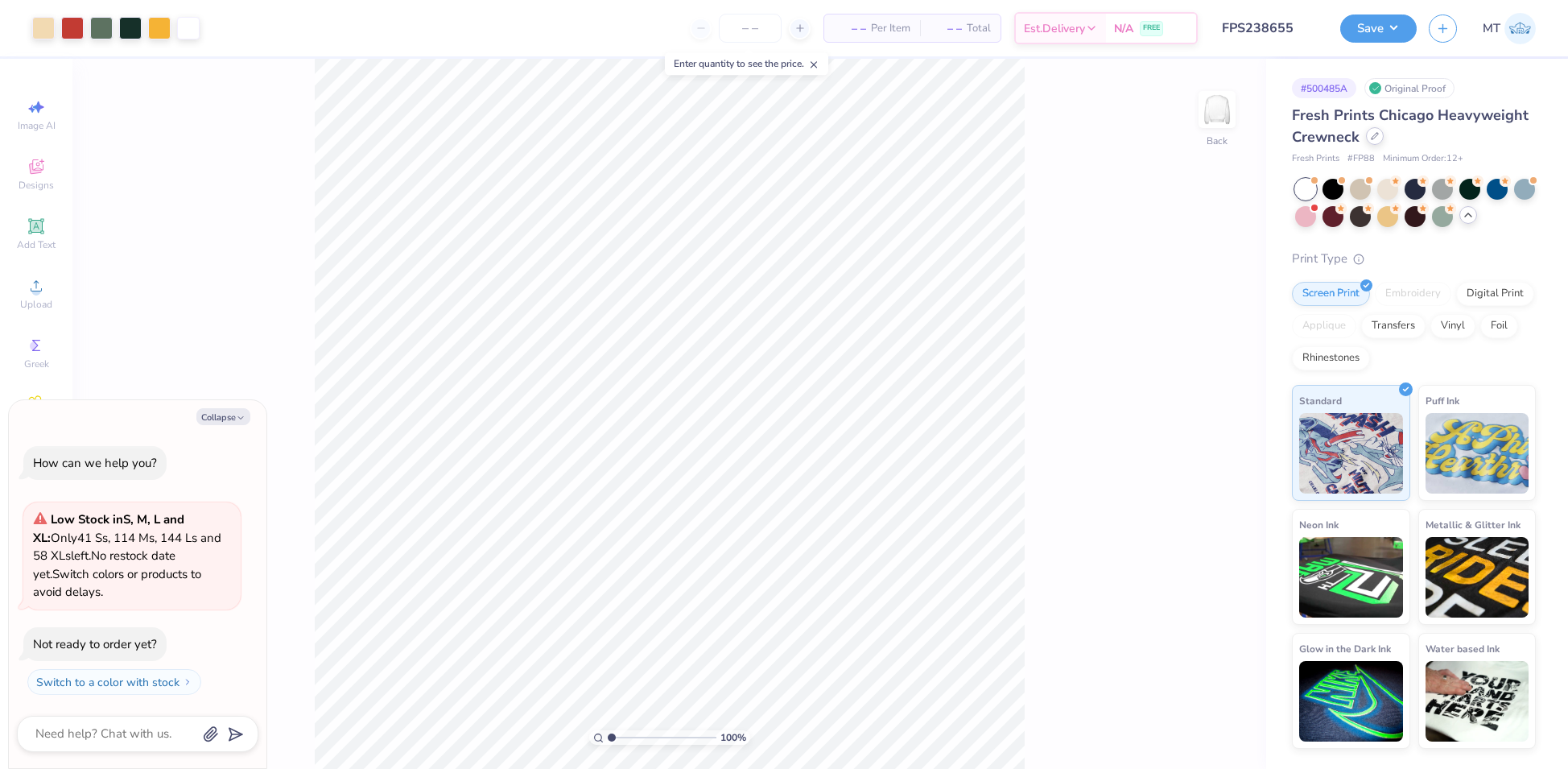
click at [1373, 145] on div "Fresh Prints Chicago Heavyweight Crewneck" at bounding box center [1414, 127] width 244 height 43
click at [212, 409] on button "Collapse" at bounding box center [223, 416] width 54 height 17
type textarea "x"
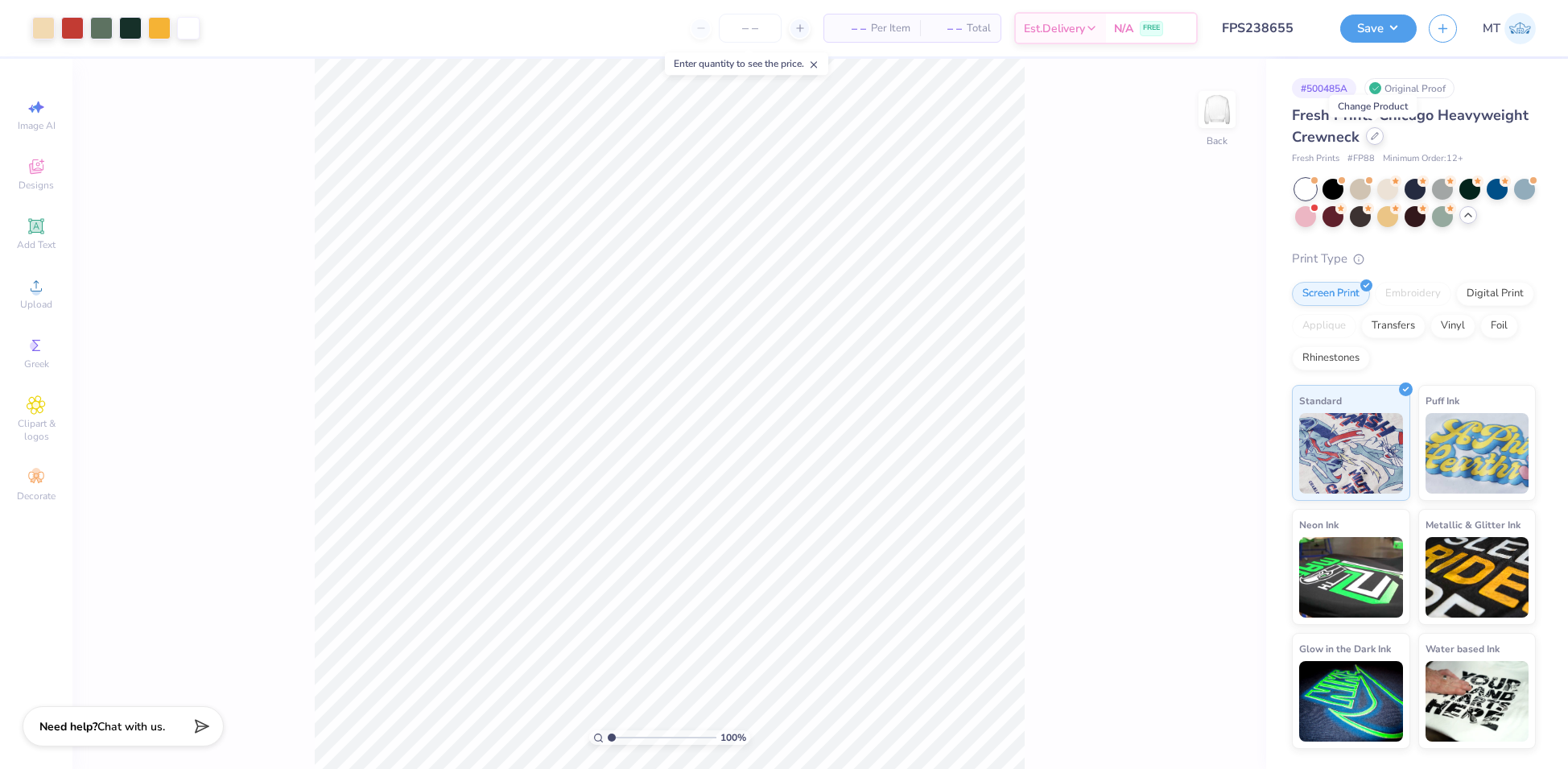
click at [1374, 136] on icon at bounding box center [1374, 136] width 8 height 8
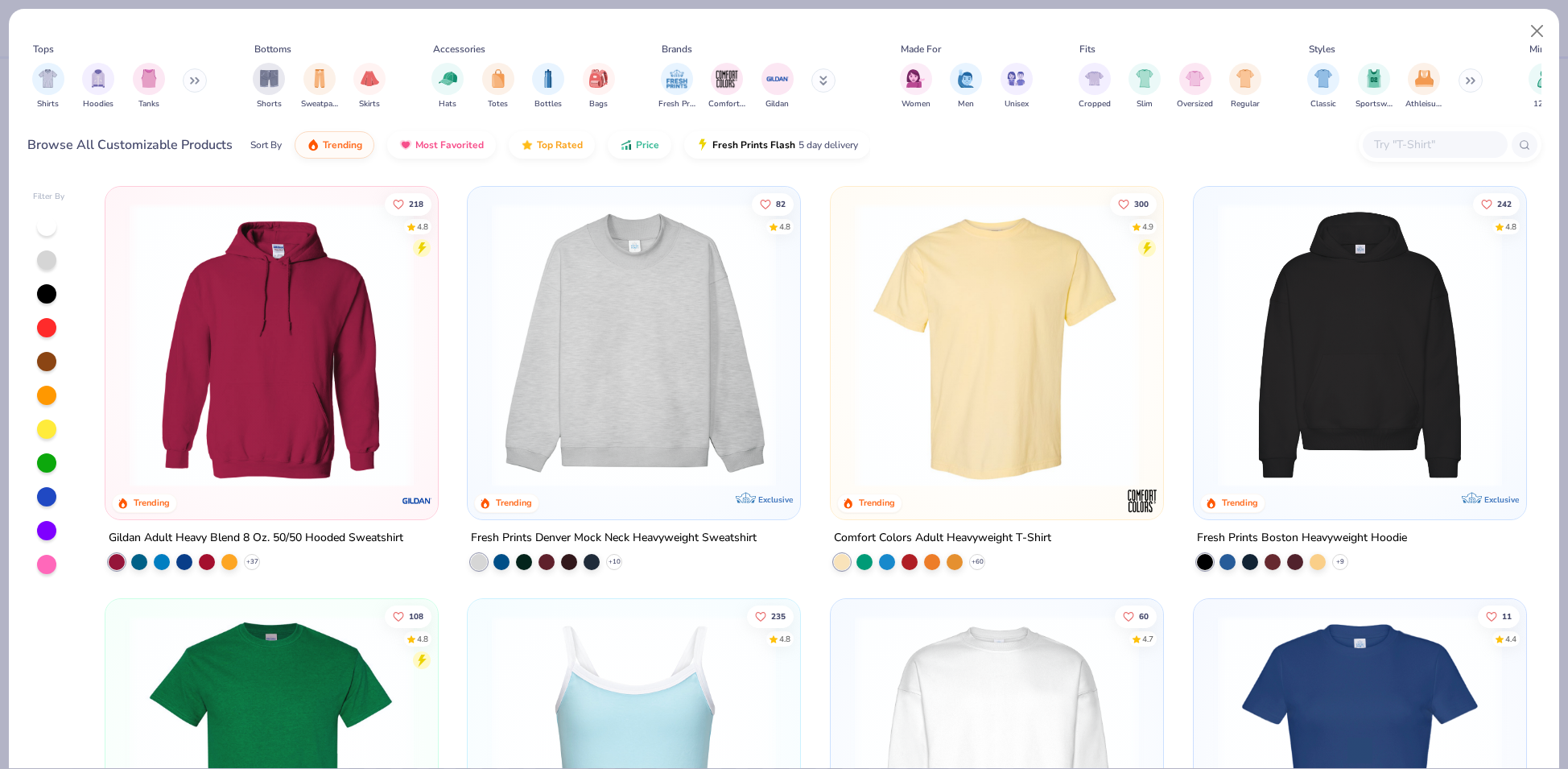
click at [1410, 338] on img at bounding box center [1360, 345] width 300 height 284
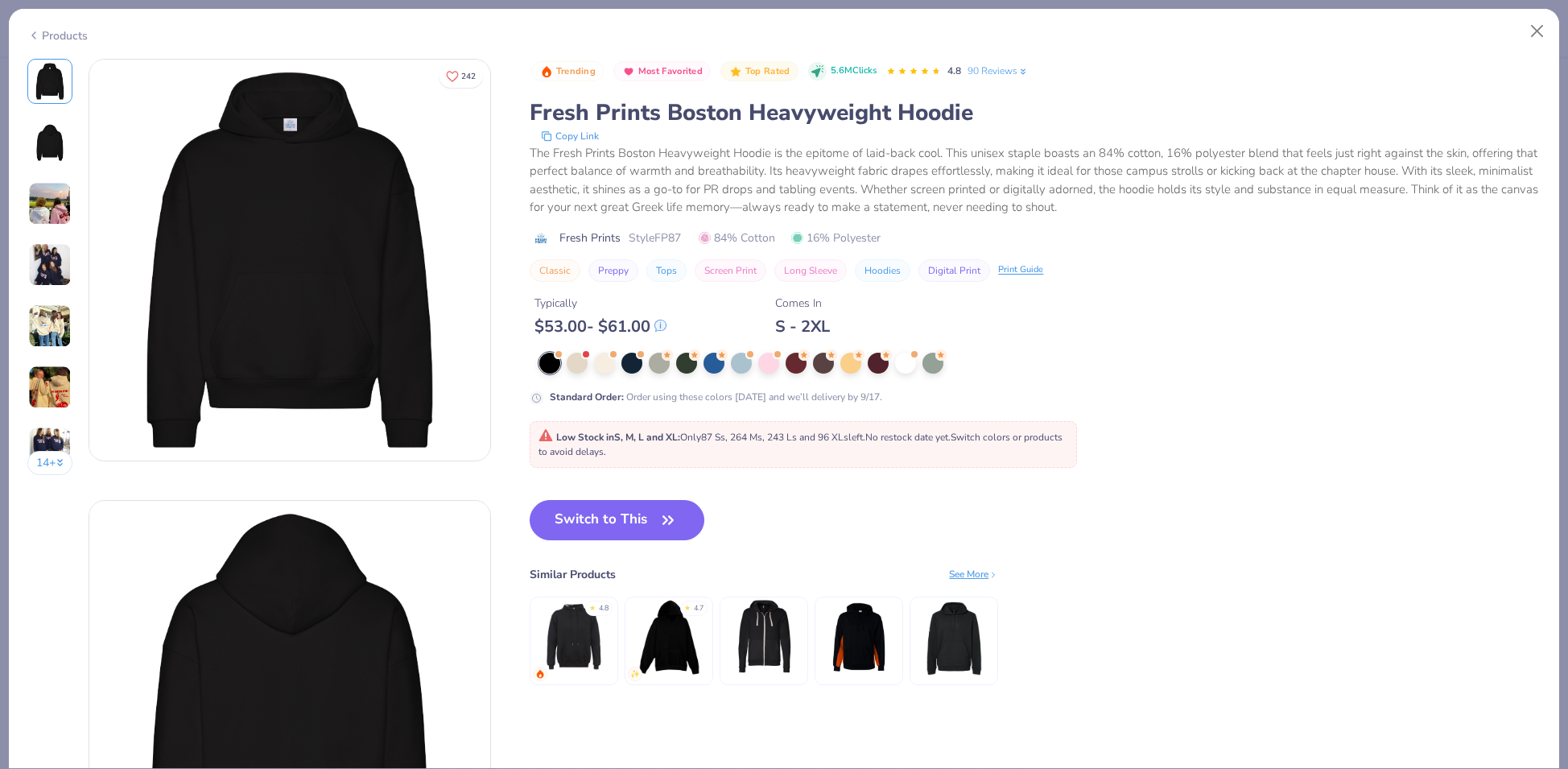
click at [74, 34] on div "Products" at bounding box center [57, 35] width 61 height 17
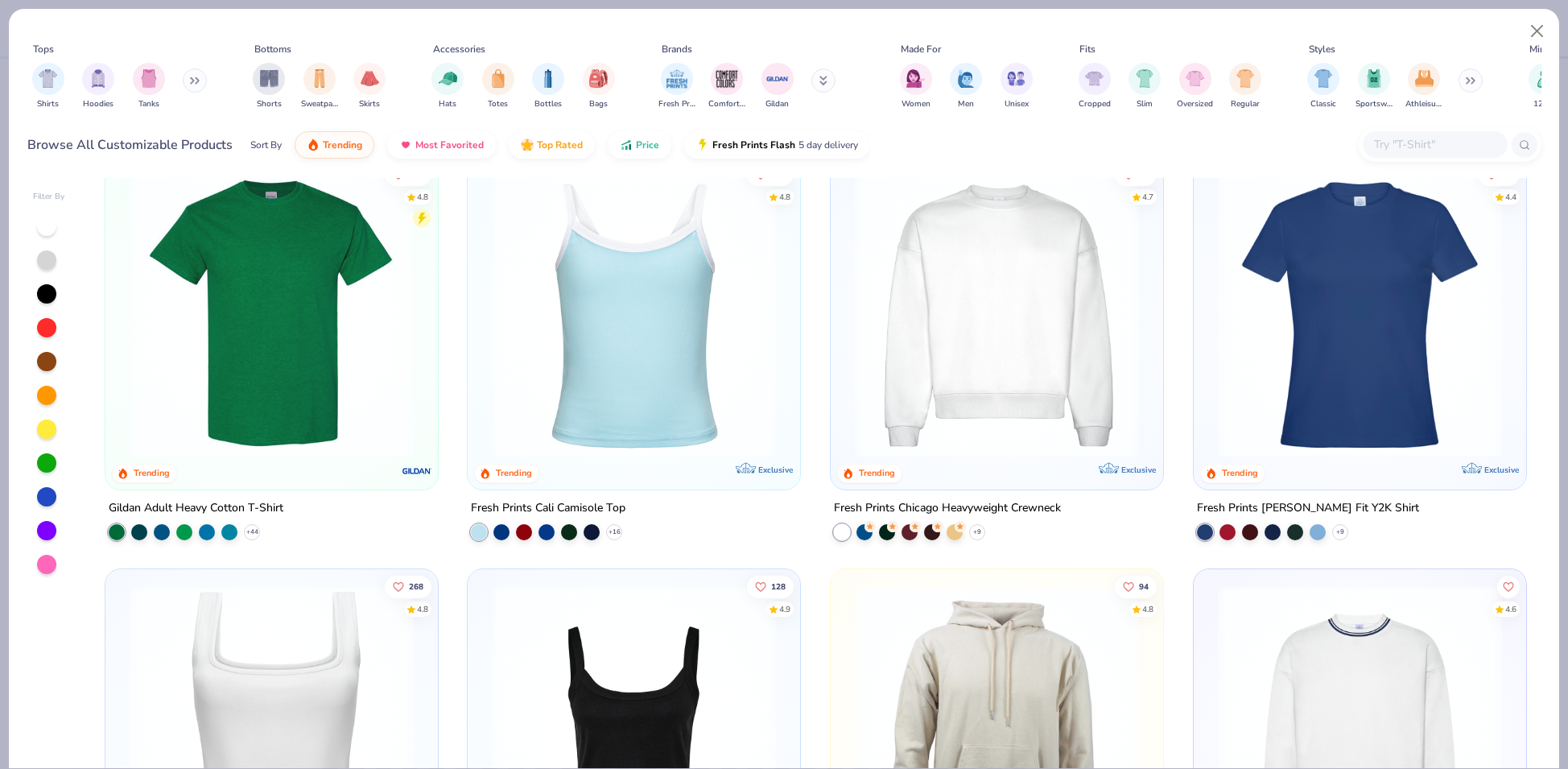
scroll to position [883, 0]
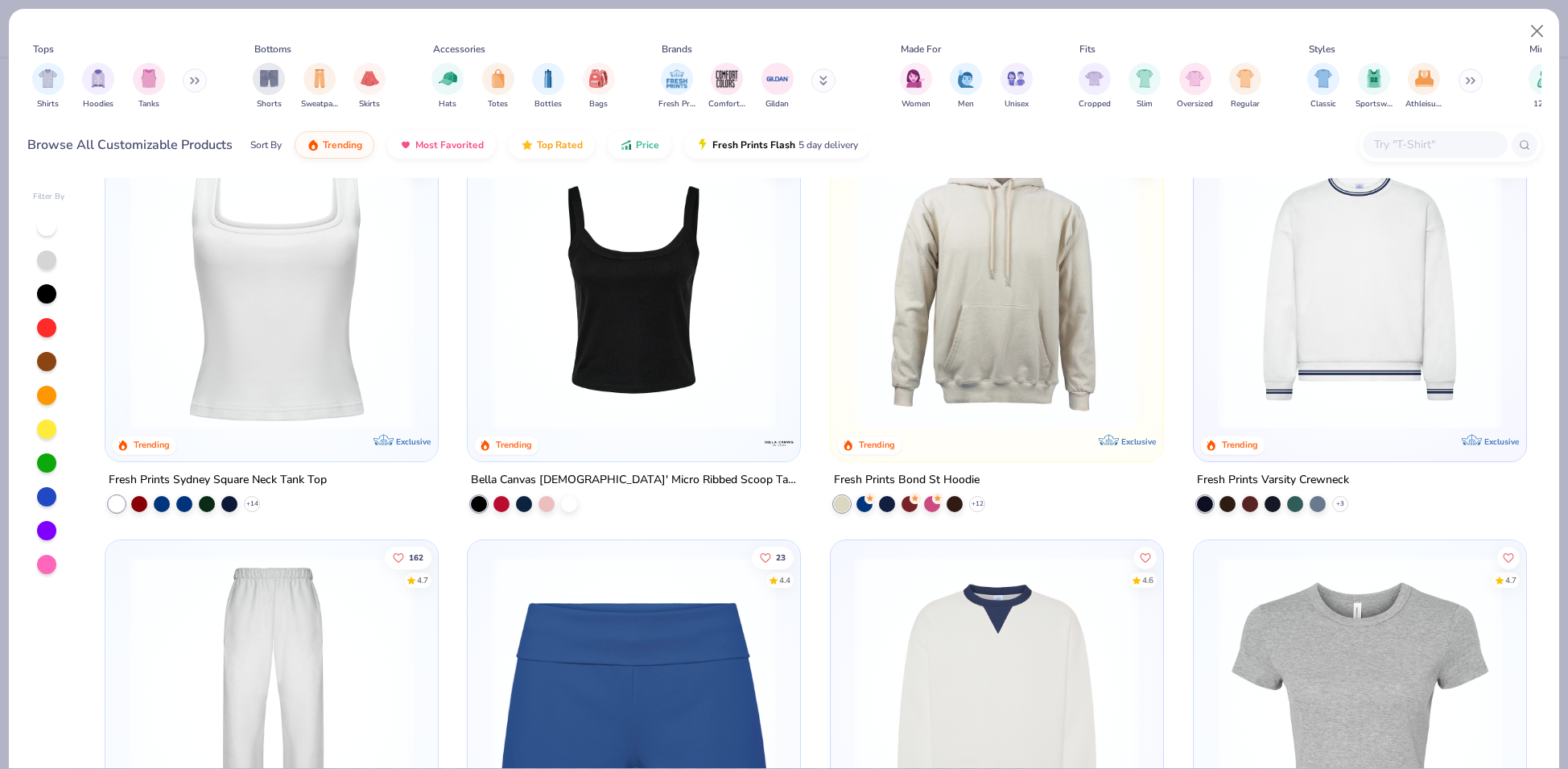
click at [1033, 370] on img at bounding box center [997, 286] width 300 height 284
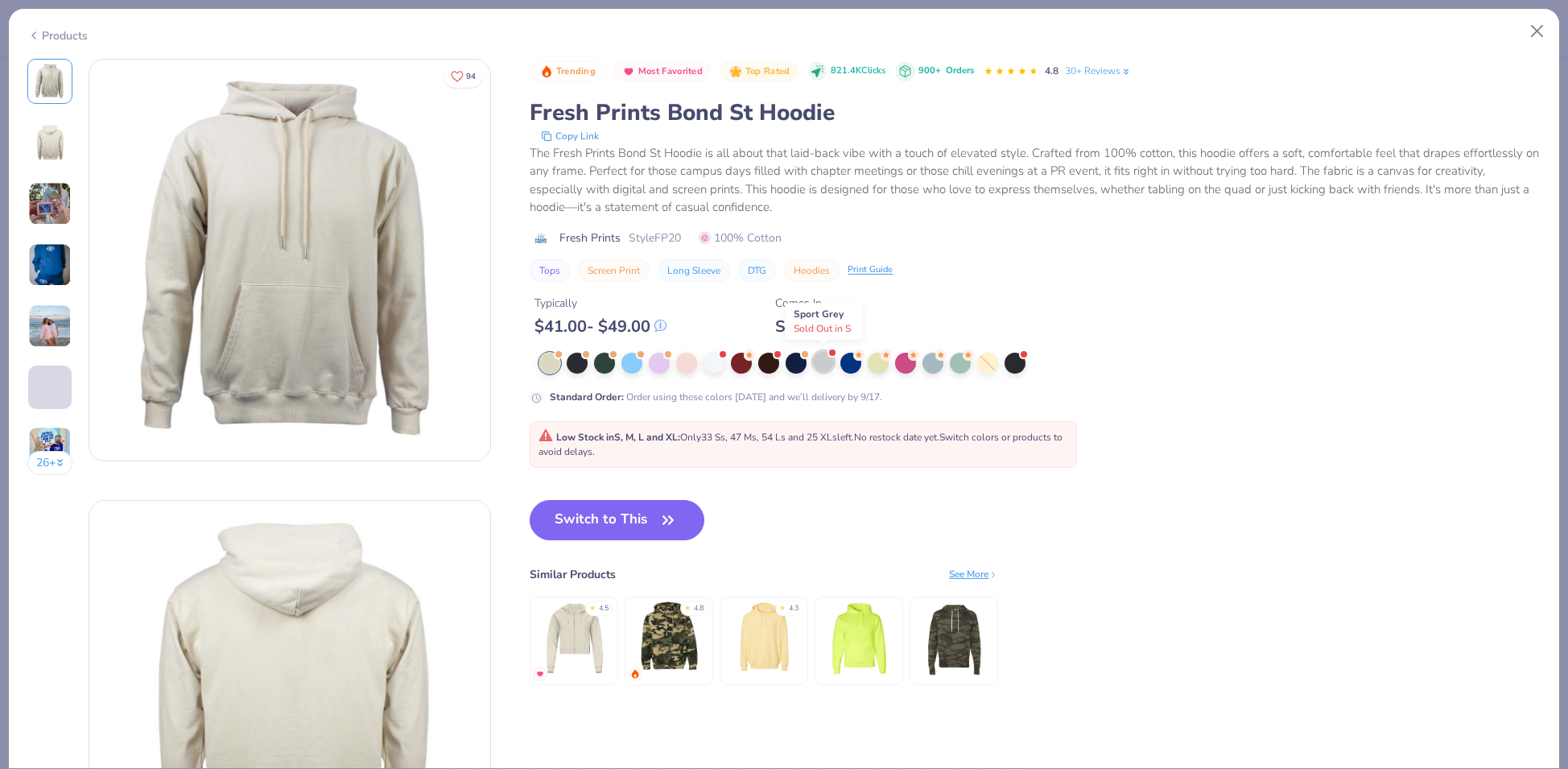
click at [826, 364] on div at bounding box center [823, 361] width 21 height 21
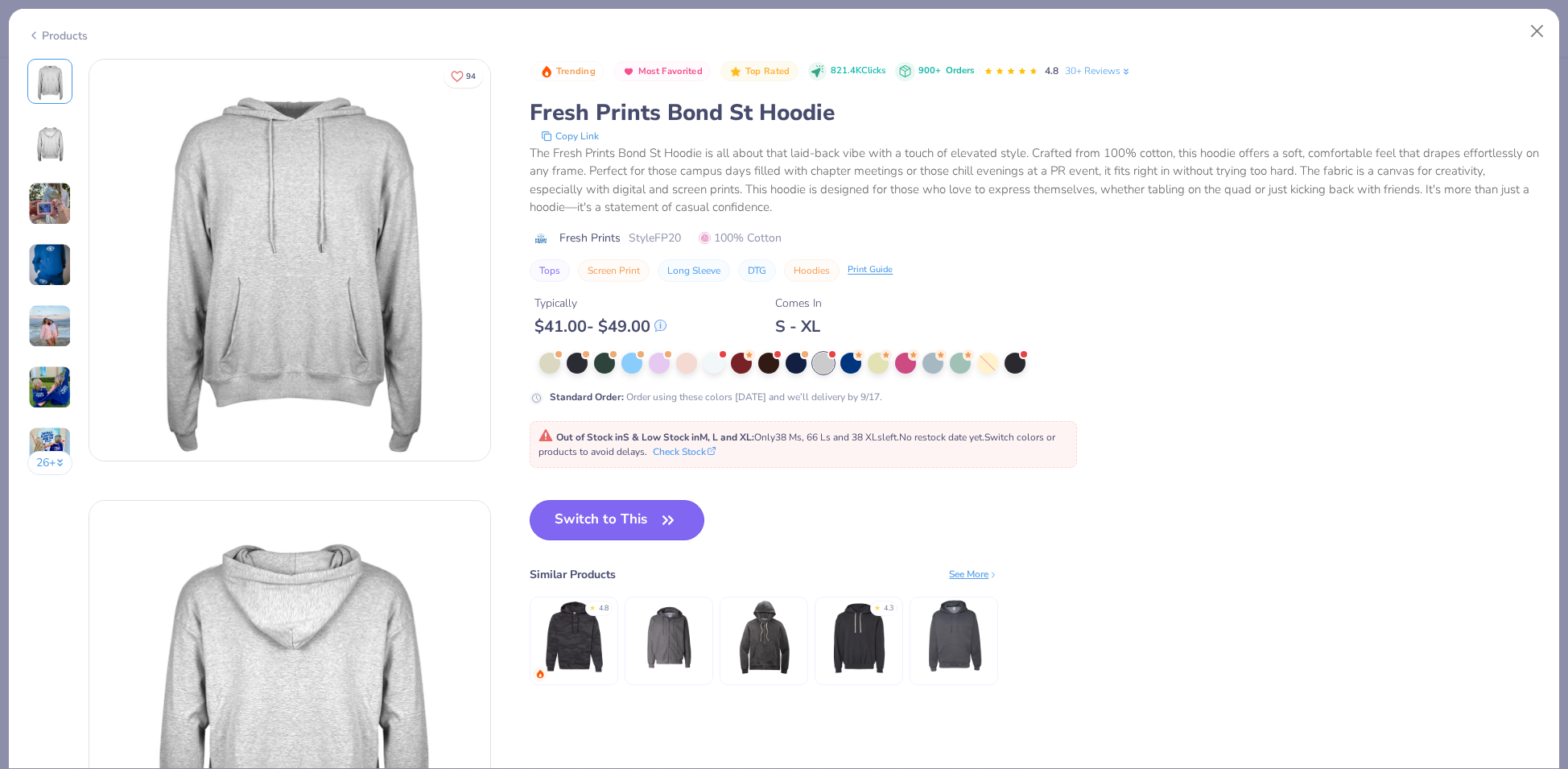
click at [649, 524] on button "Switch to This" at bounding box center [617, 520] width 175 height 41
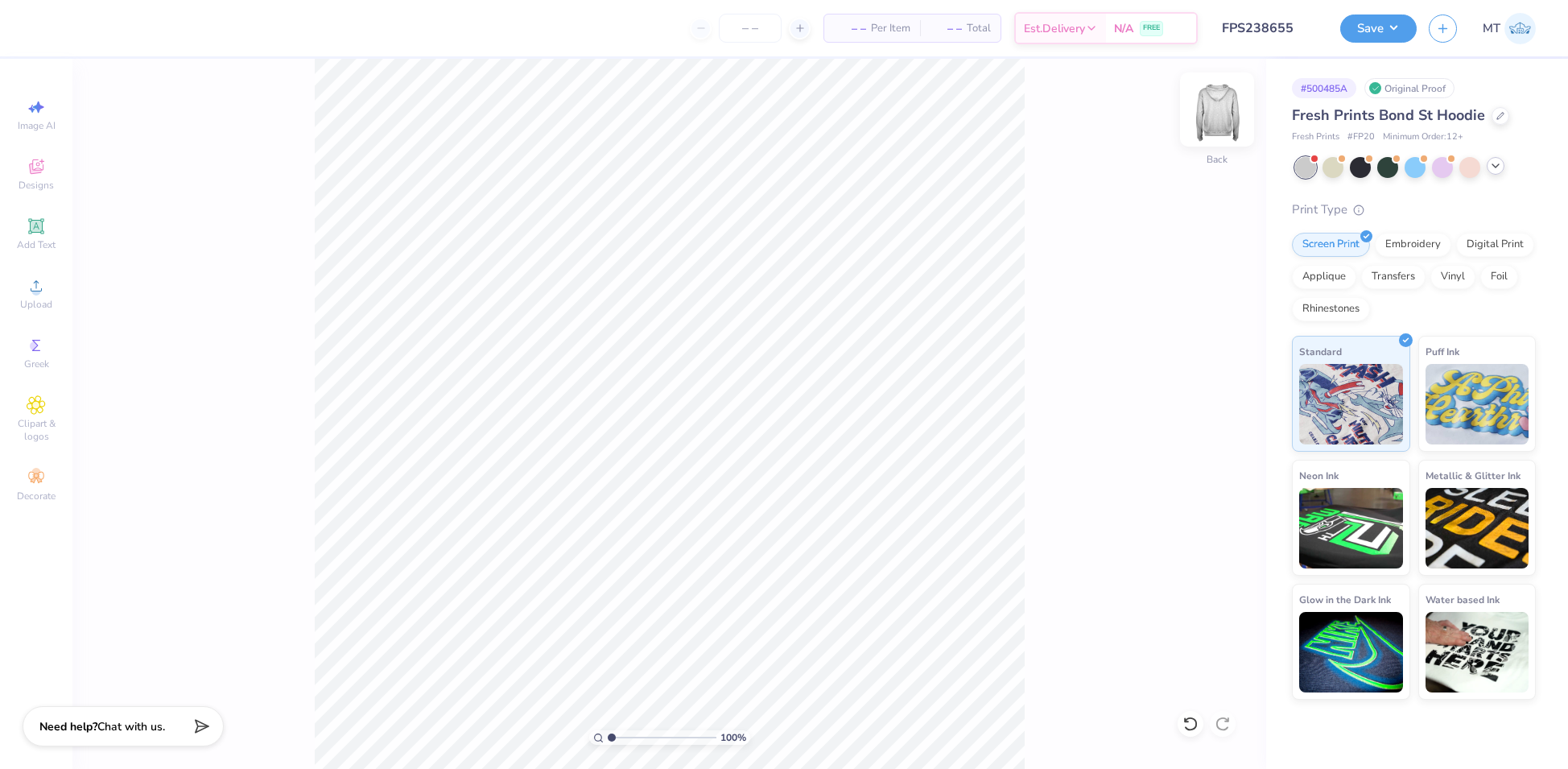
click at [1221, 112] on img at bounding box center [1216, 109] width 64 height 64
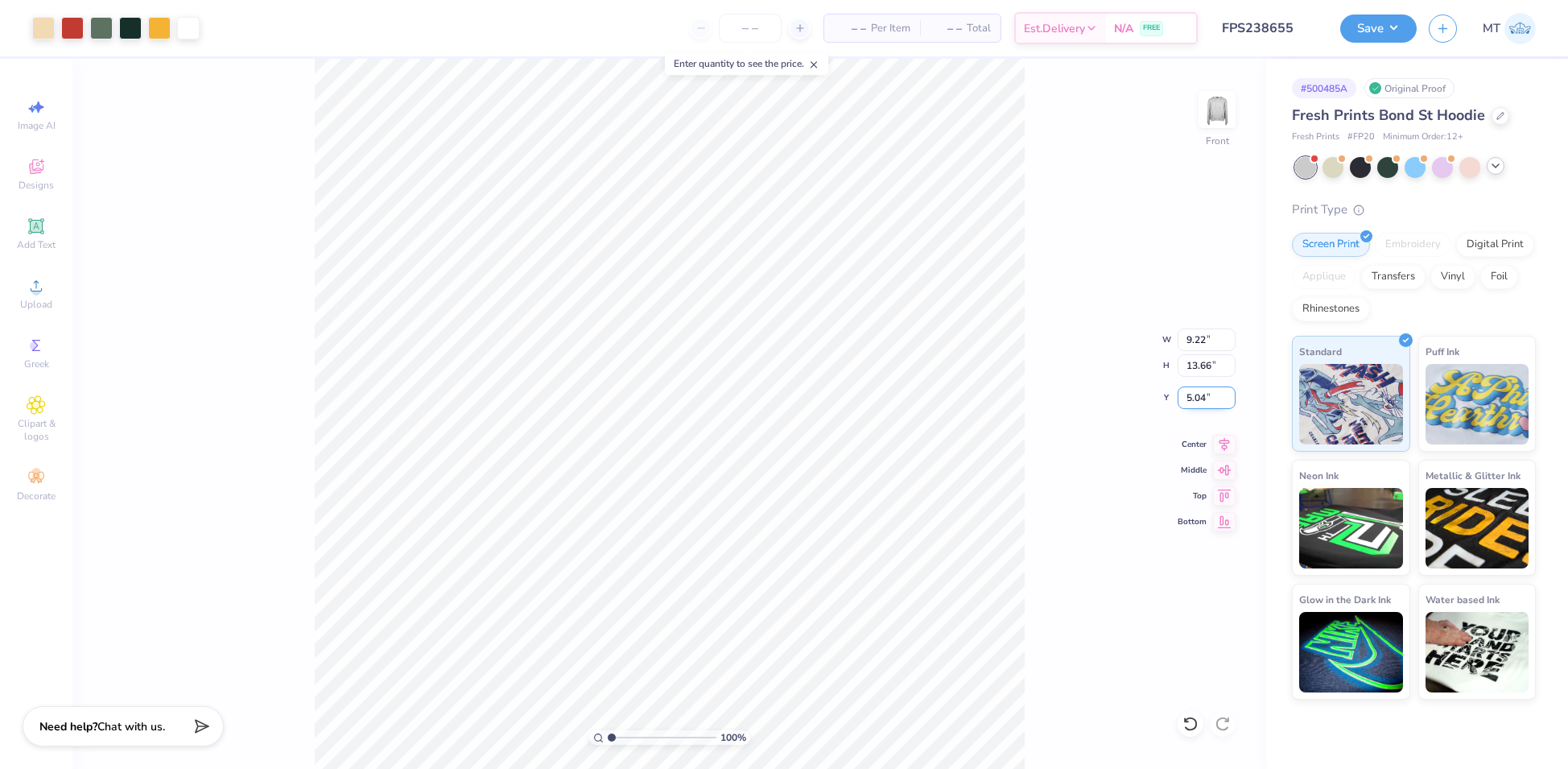
click at [1198, 394] on input "5.04" at bounding box center [1206, 397] width 58 height 23
type input "6.50"
click at [1203, 394] on input "6.50" at bounding box center [1206, 397] width 58 height 23
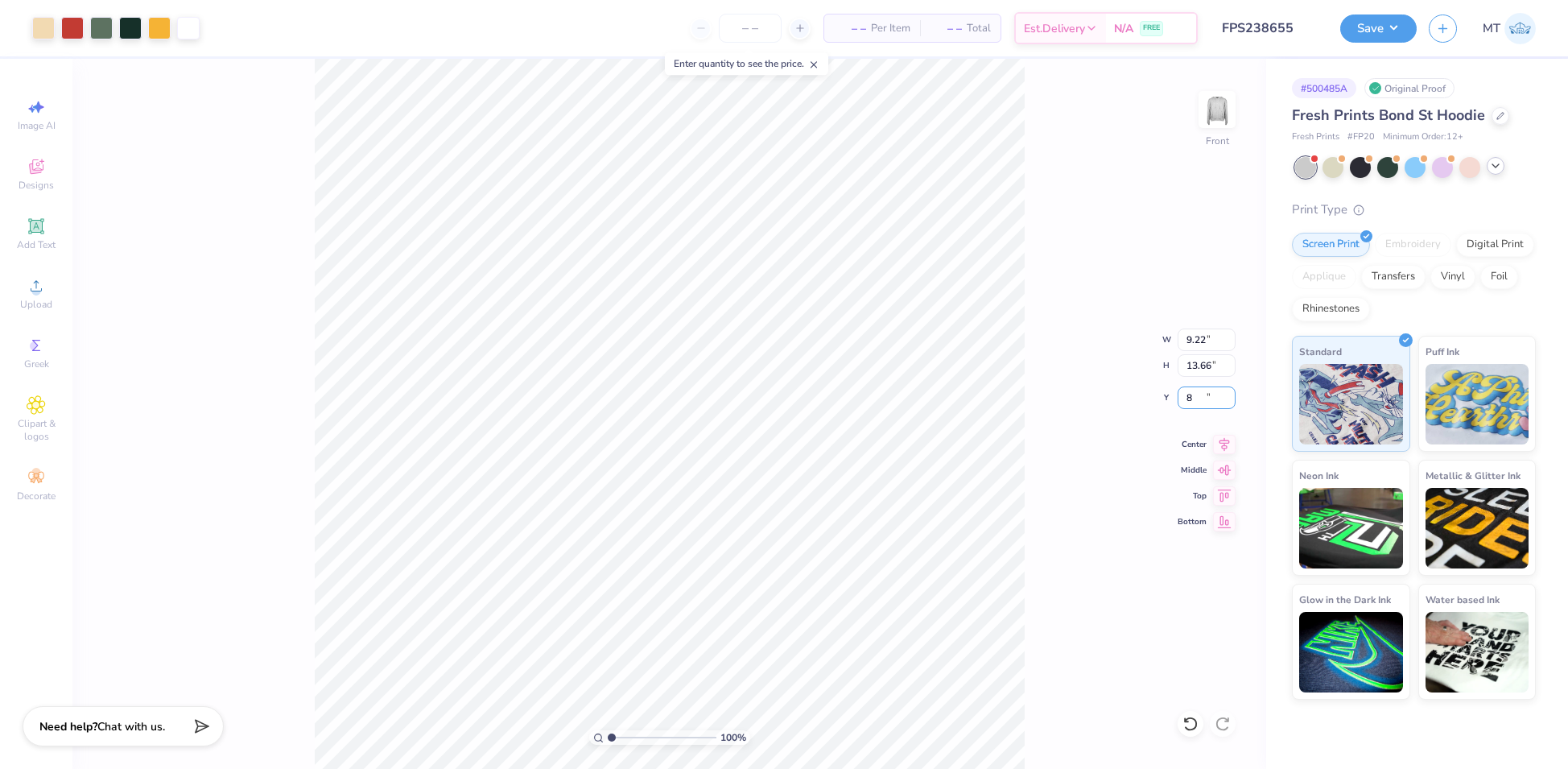
type input "8.00"
click at [1492, 117] on div at bounding box center [1501, 115] width 18 height 18
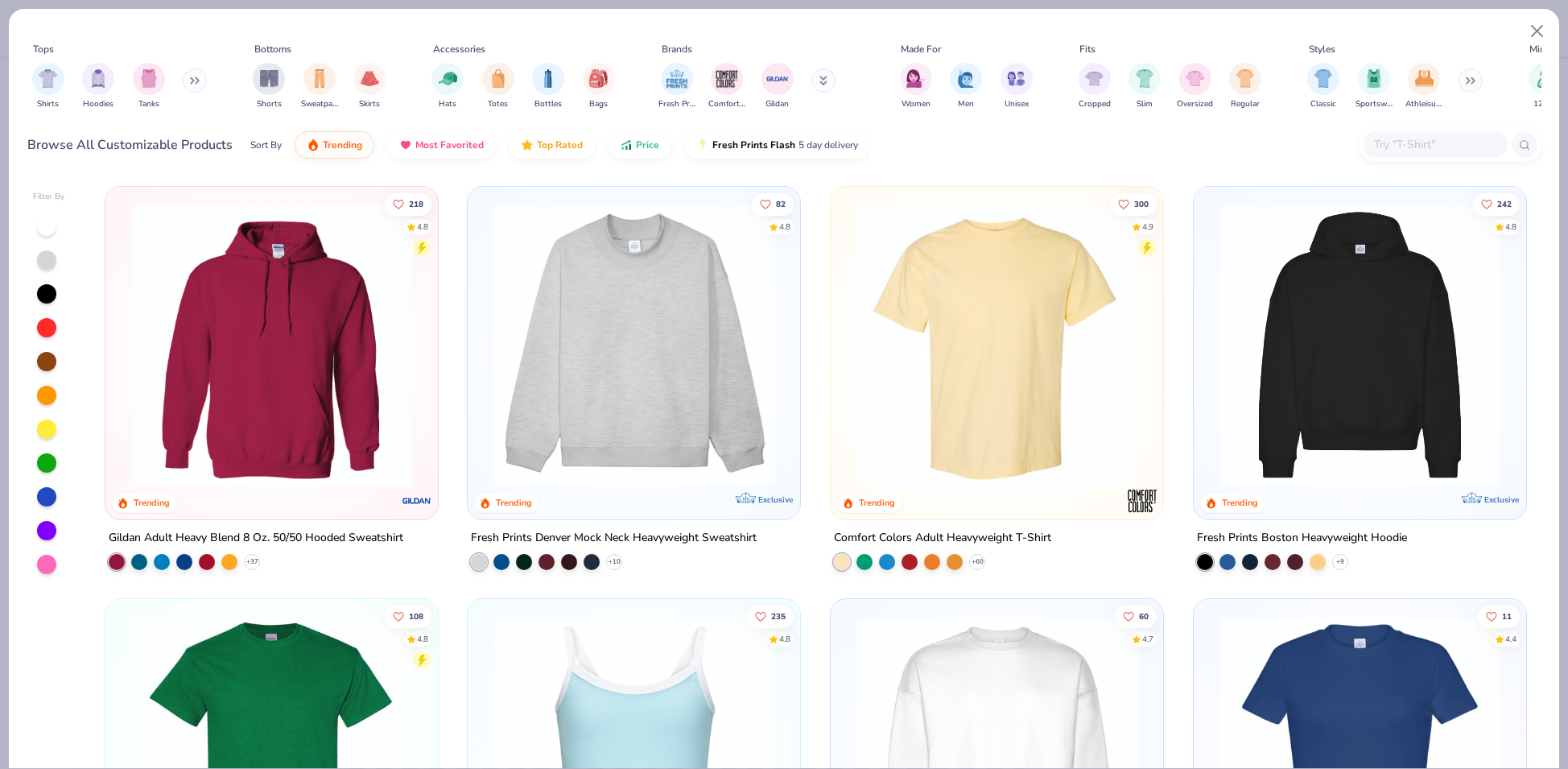
click at [685, 351] on img at bounding box center [634, 345] width 300 height 284
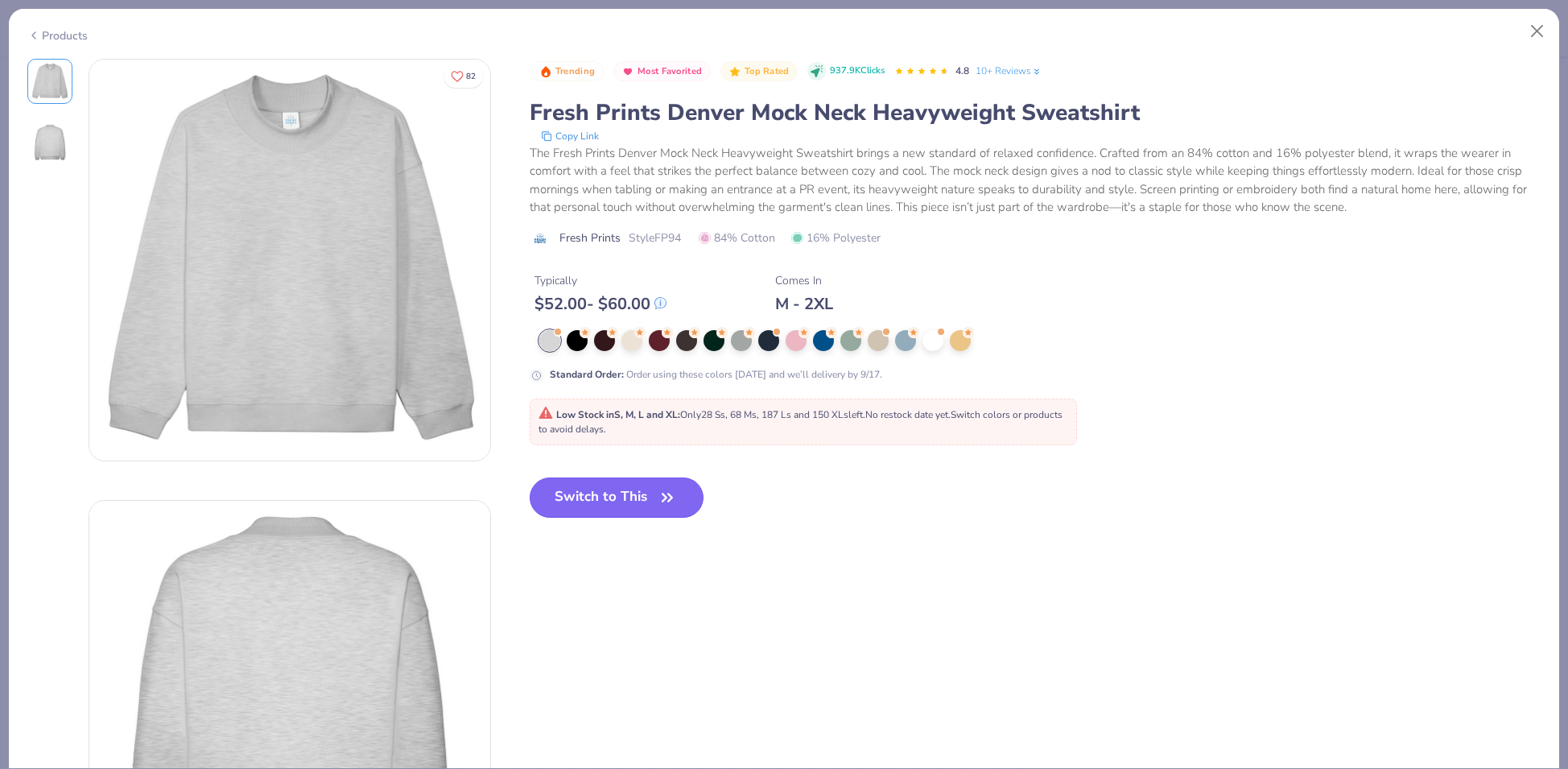
click at [635, 486] on button "Switch to This" at bounding box center [617, 498] width 175 height 41
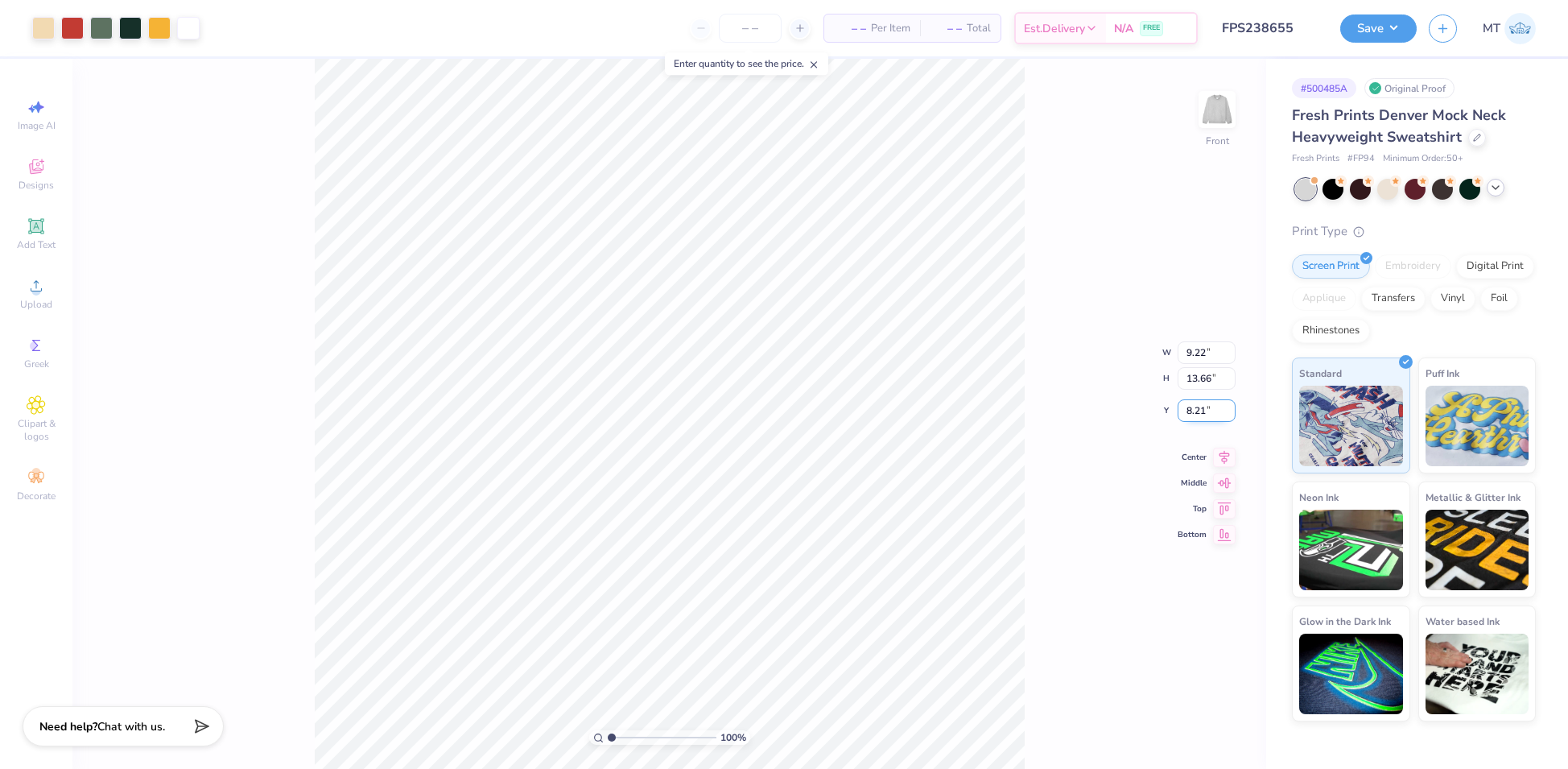
click at [1197, 404] on input "8.21" at bounding box center [1206, 411] width 58 height 23
type input "4.00"
click at [1195, 364] on input "13.66" at bounding box center [1206, 366] width 58 height 23
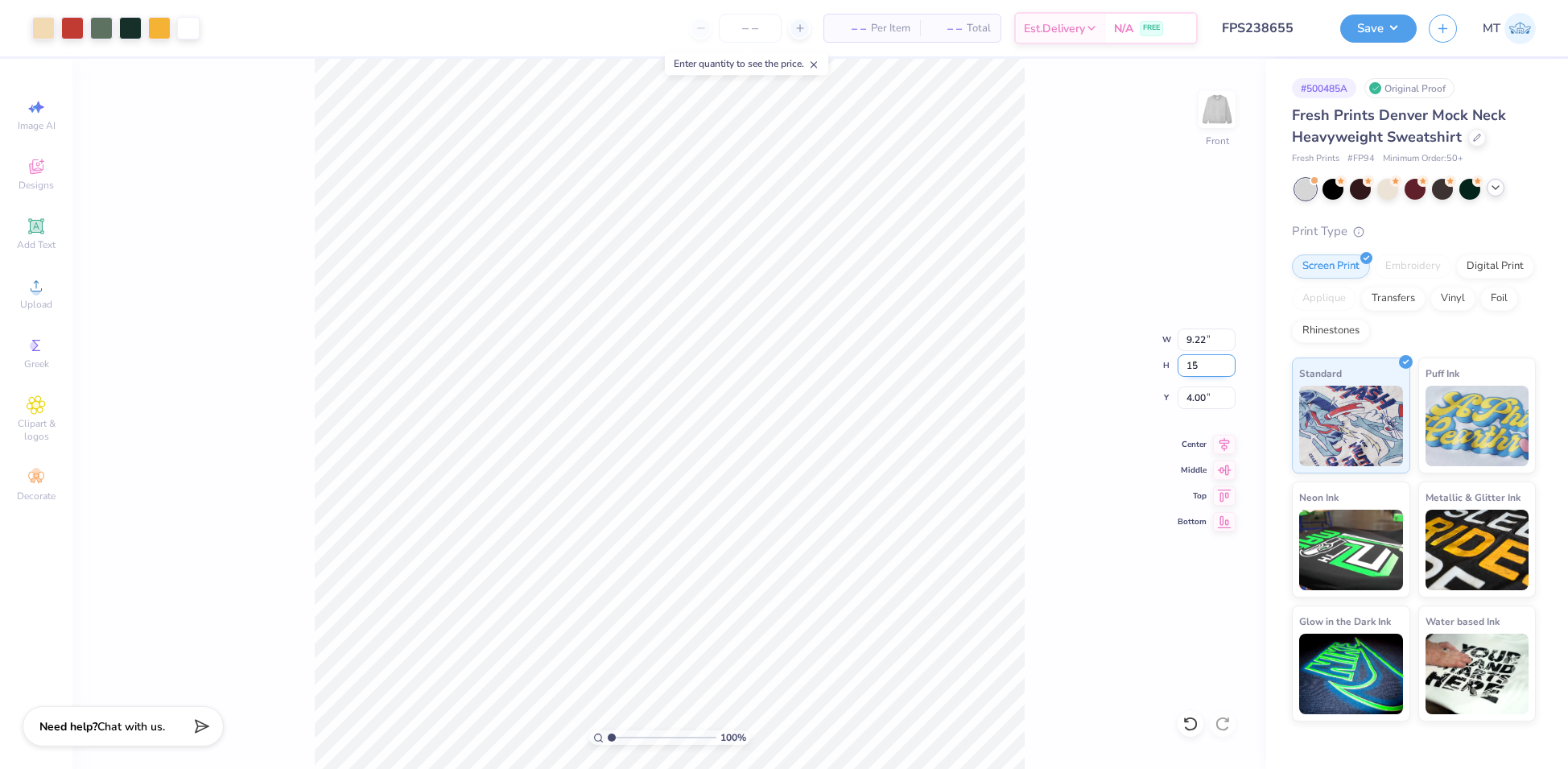
type input "15"
type input "10.13"
type input "15.00"
click at [1193, 395] on input "3.33" at bounding box center [1206, 397] width 58 height 23
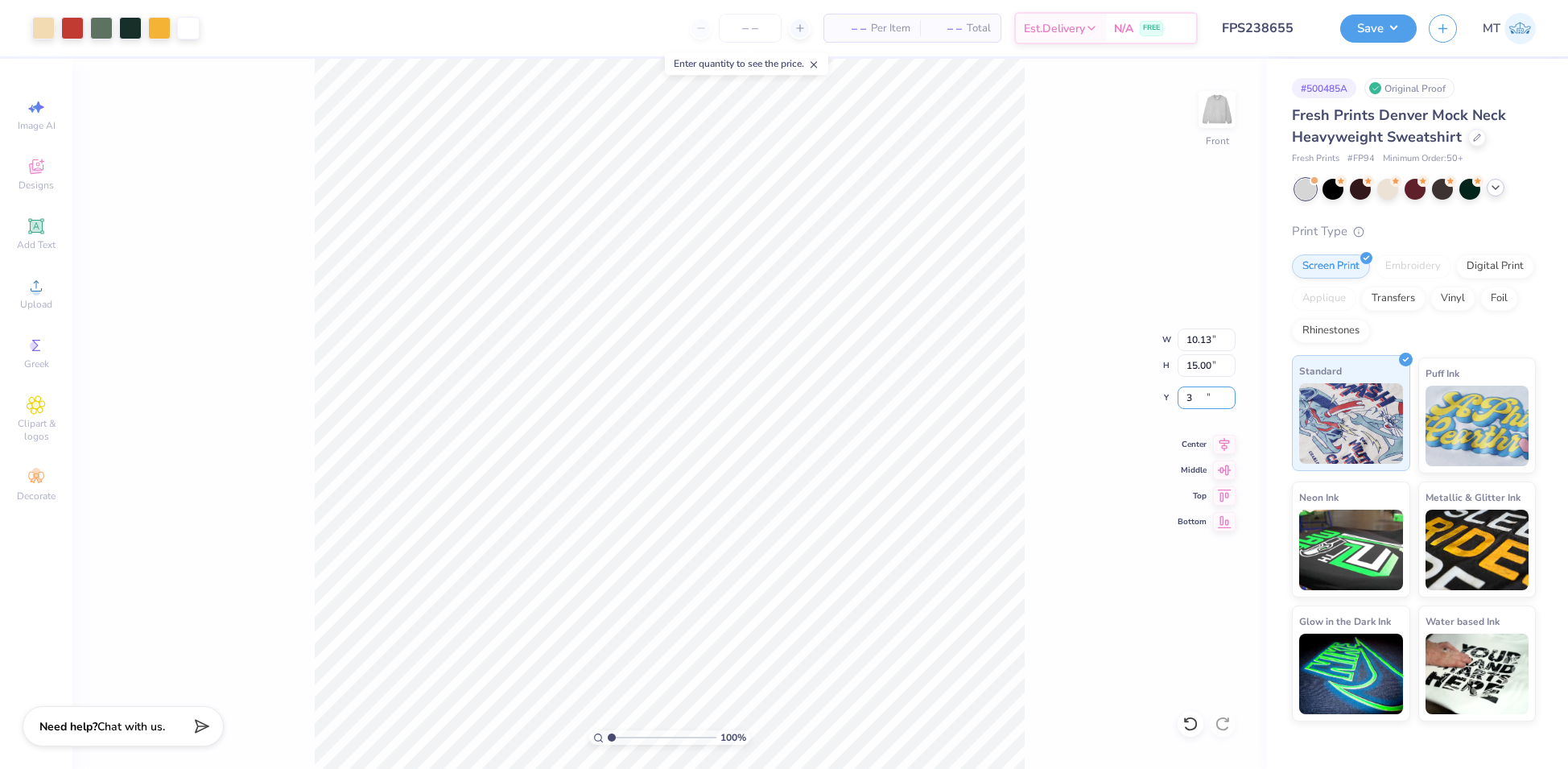
type input "3.00"
click at [184, 27] on div at bounding box center [188, 26] width 23 height 23
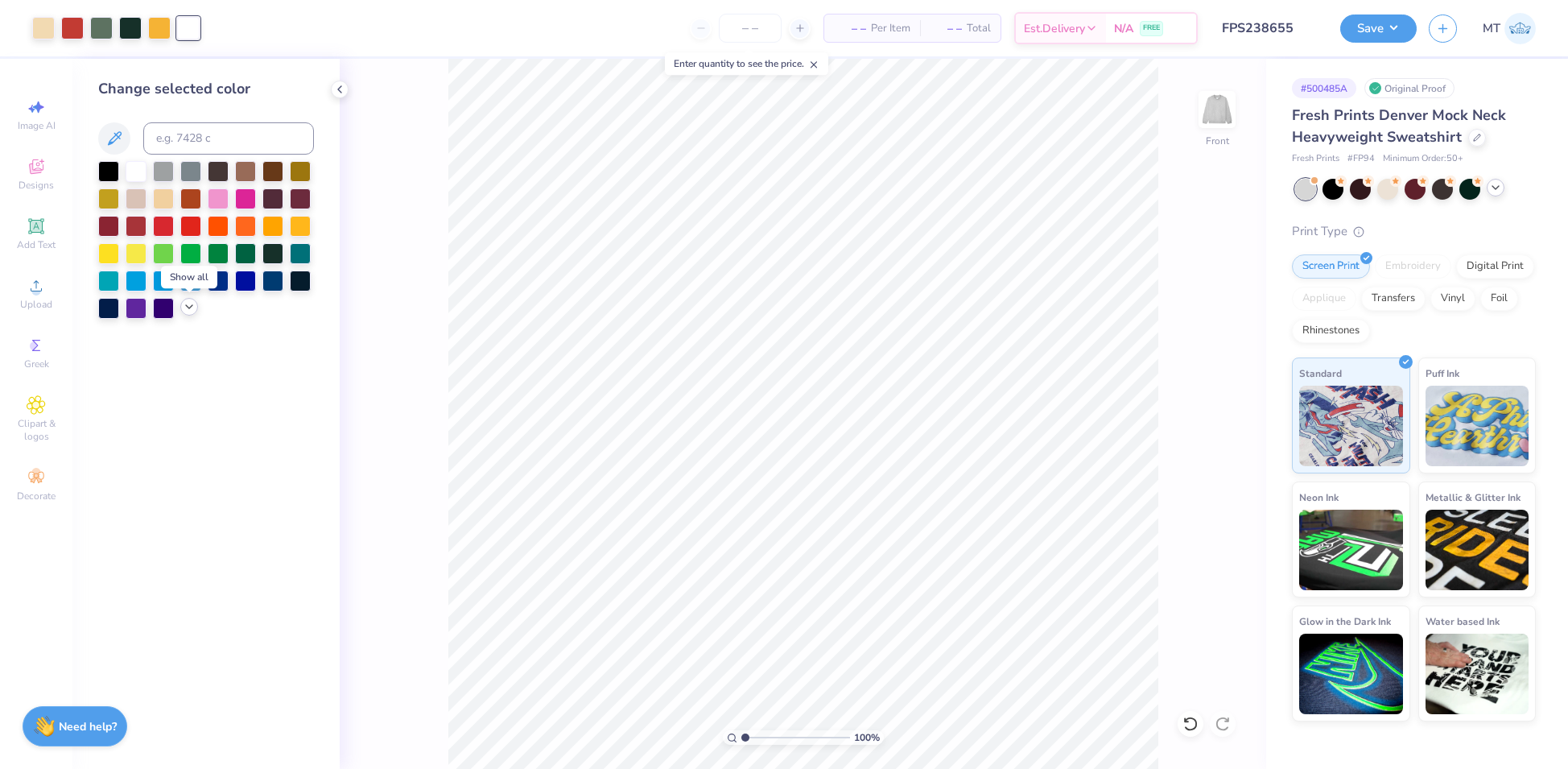
click at [182, 307] on div at bounding box center [189, 307] width 18 height 18
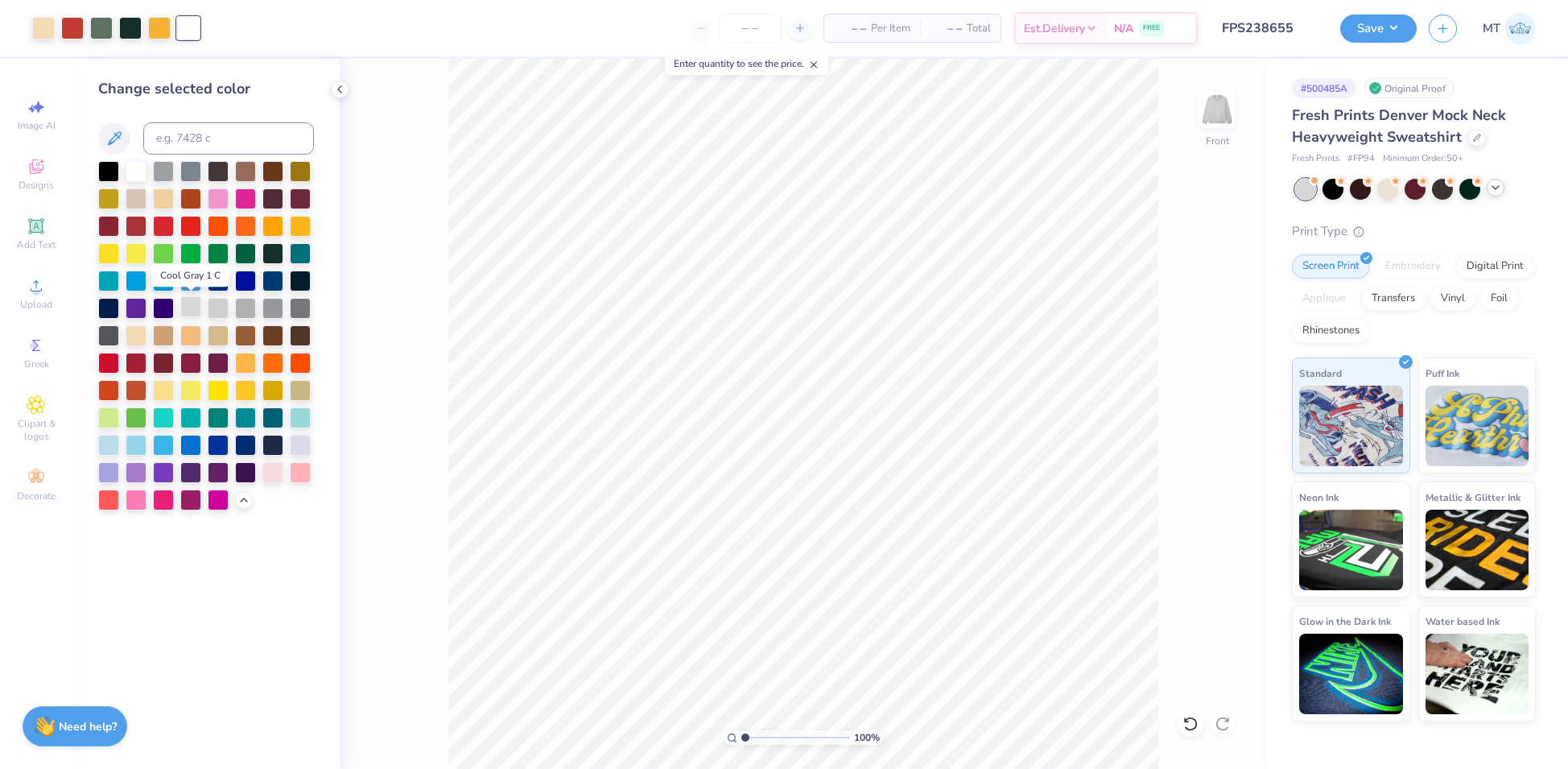
click at [194, 308] on div at bounding box center [190, 307] width 21 height 21
click at [341, 91] on polyline at bounding box center [340, 89] width 4 height 6
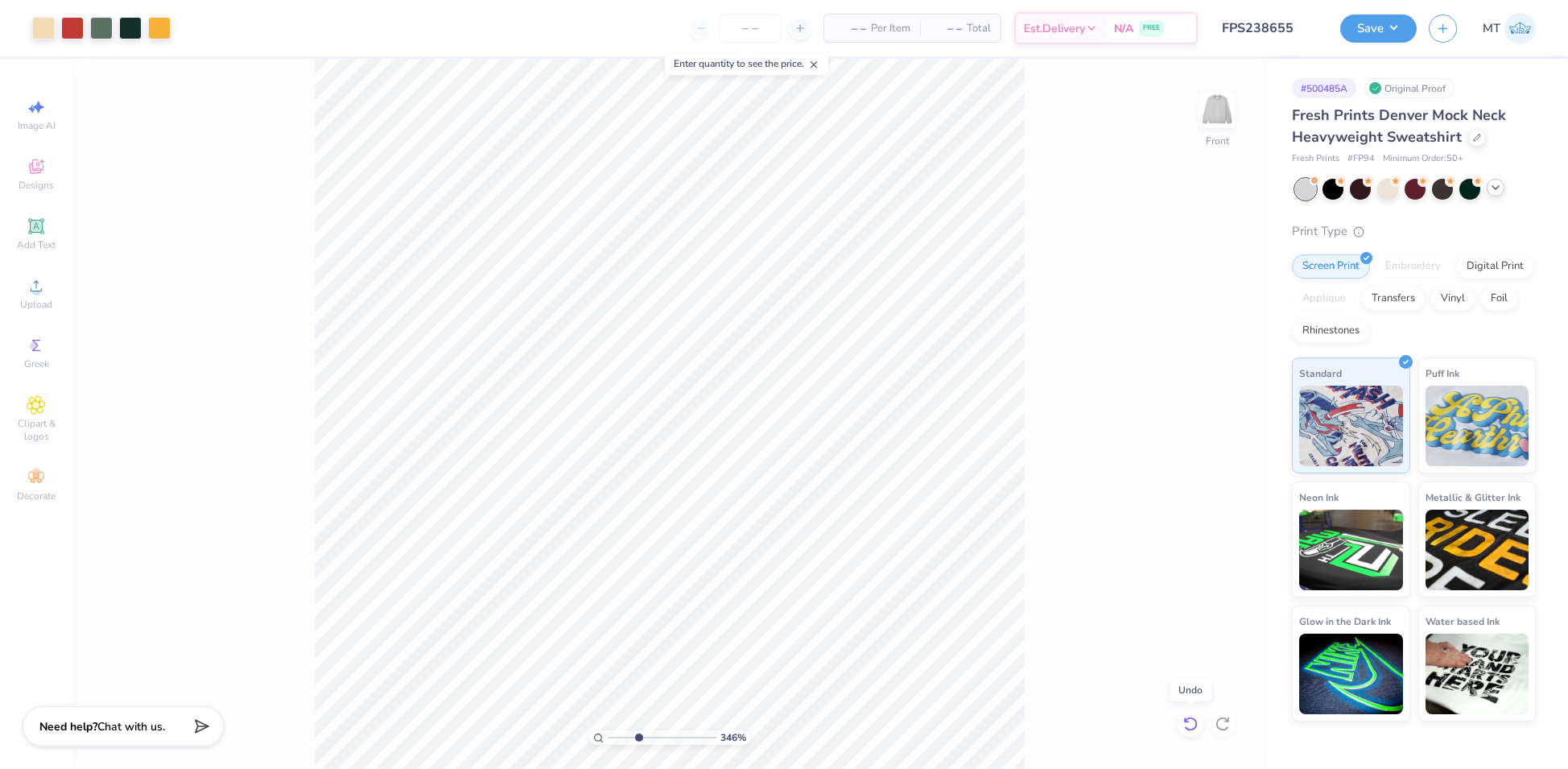
click at [1192, 724] on icon at bounding box center [1191, 724] width 16 height 16
type input "1"
click at [1397, 31] on button "Save" at bounding box center [1378, 25] width 77 height 28
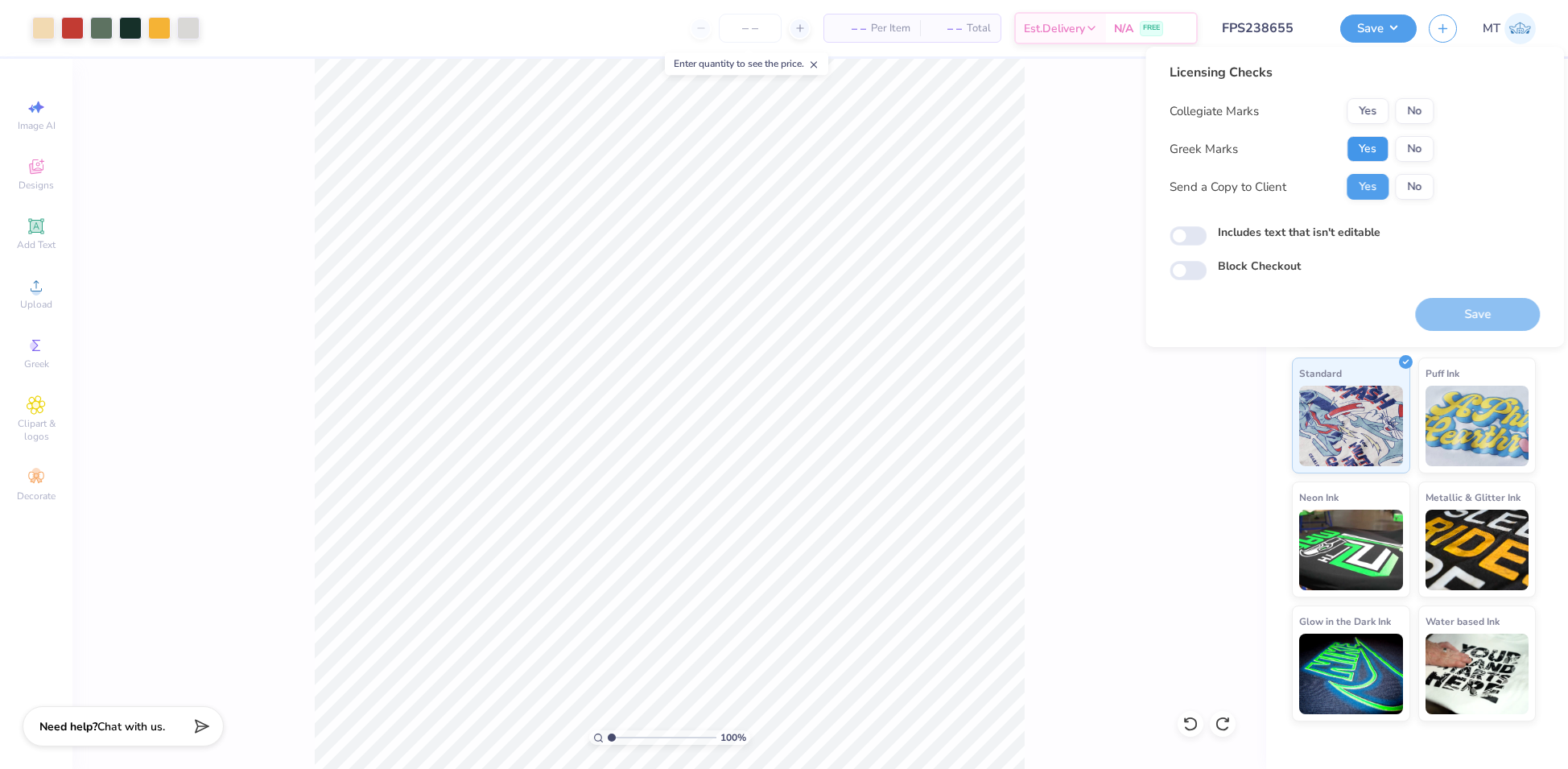
click at [1378, 144] on button "Yes" at bounding box center [1367, 148] width 42 height 25
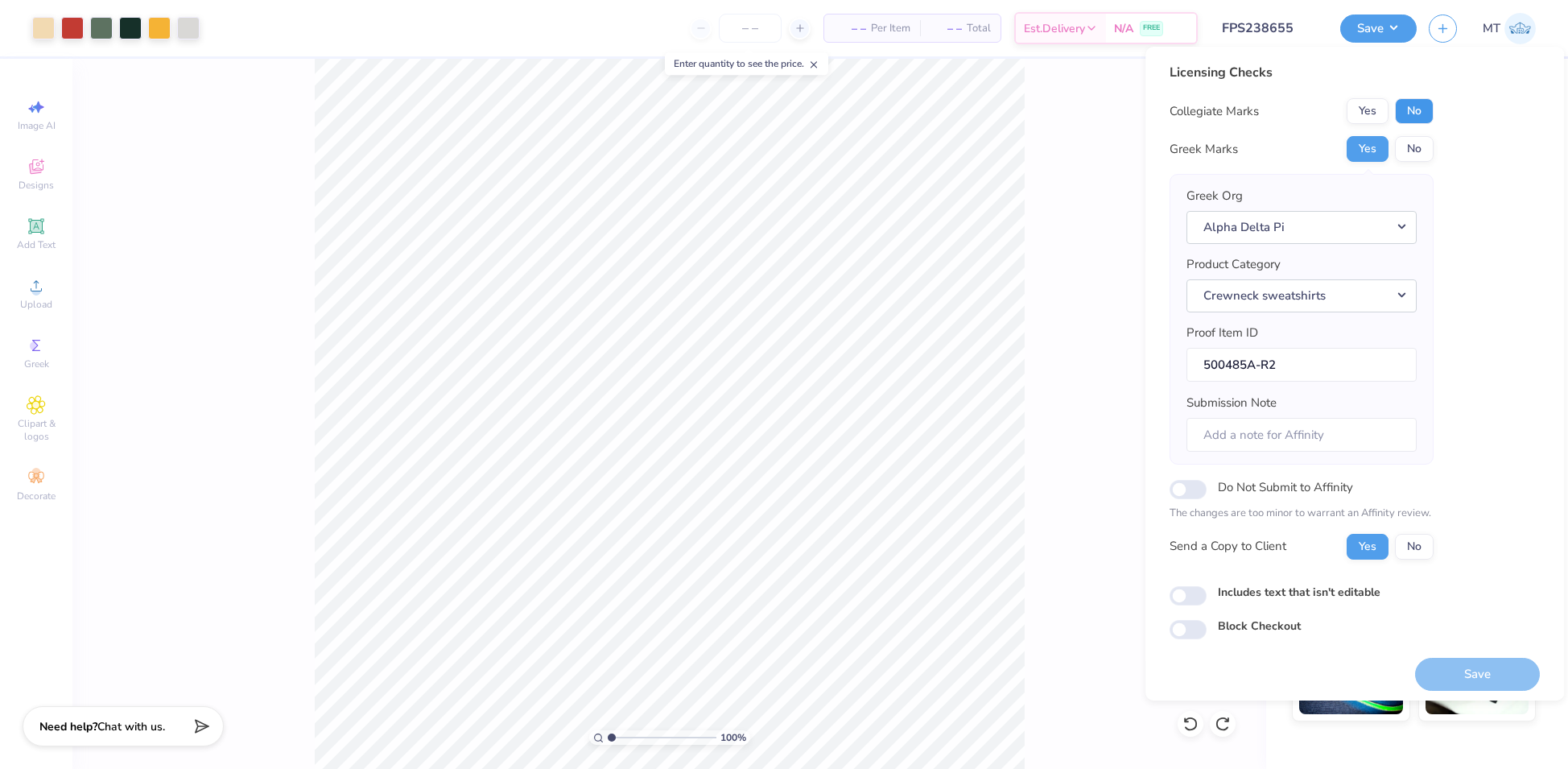
click at [1412, 113] on button "No" at bounding box center [1414, 111] width 39 height 25
click at [1468, 671] on button "Save" at bounding box center [1478, 674] width 125 height 33
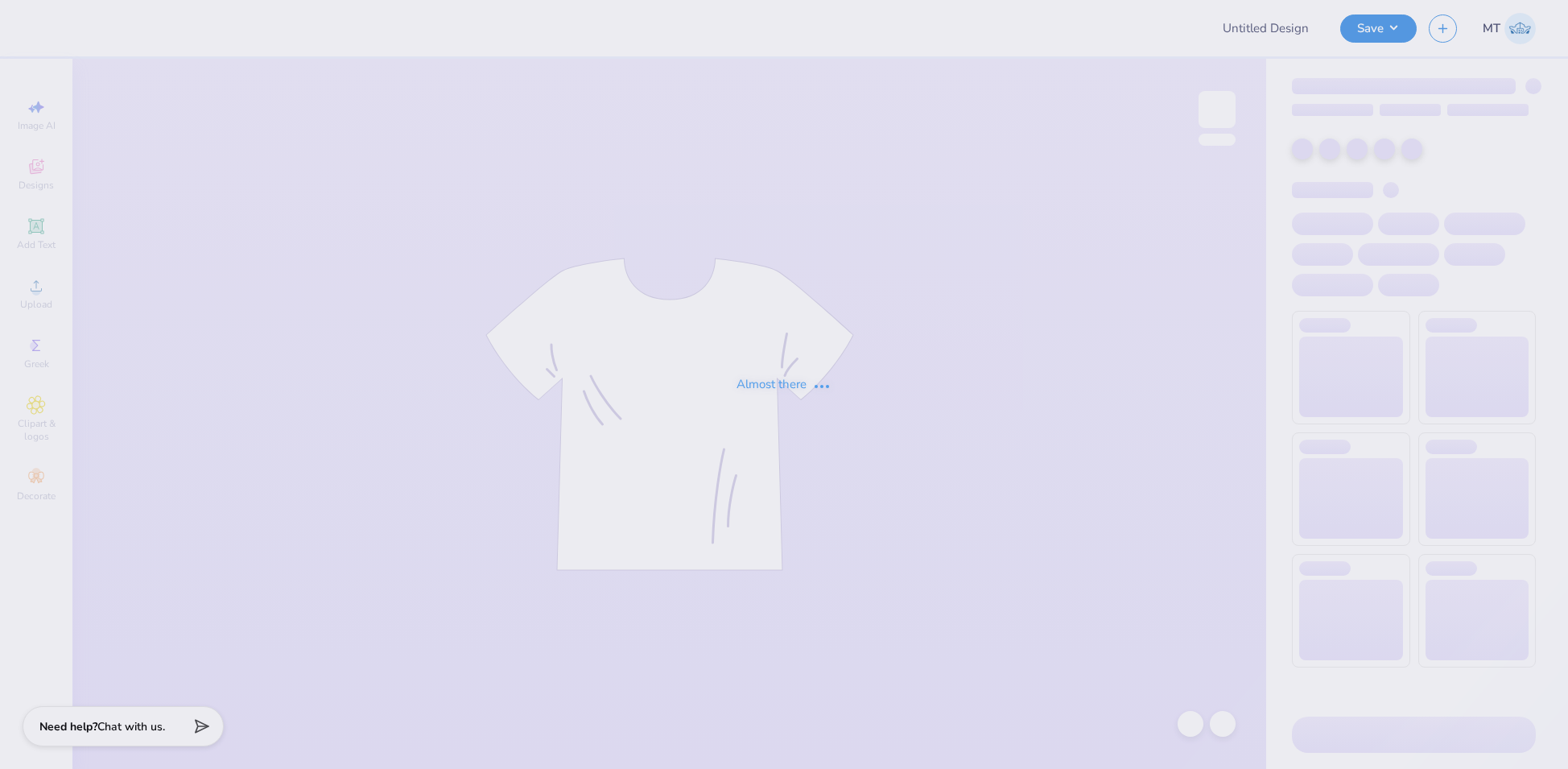
type input "FPS238691"
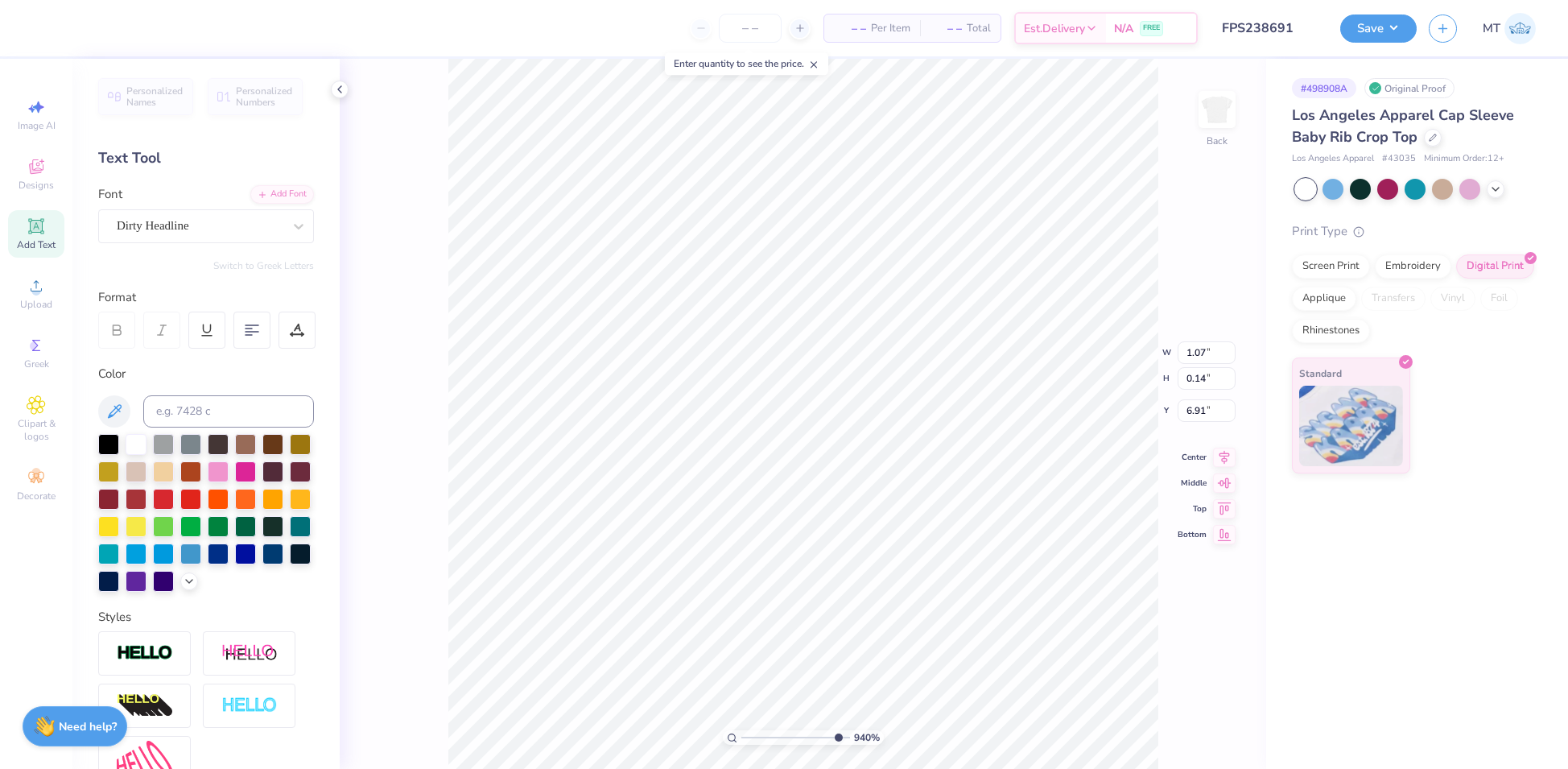
scroll to position [13, 6]
type input "9.40071070200038"
type textarea "B 2025"
type input "9.40071070200038"
type textarea "BI 2025"
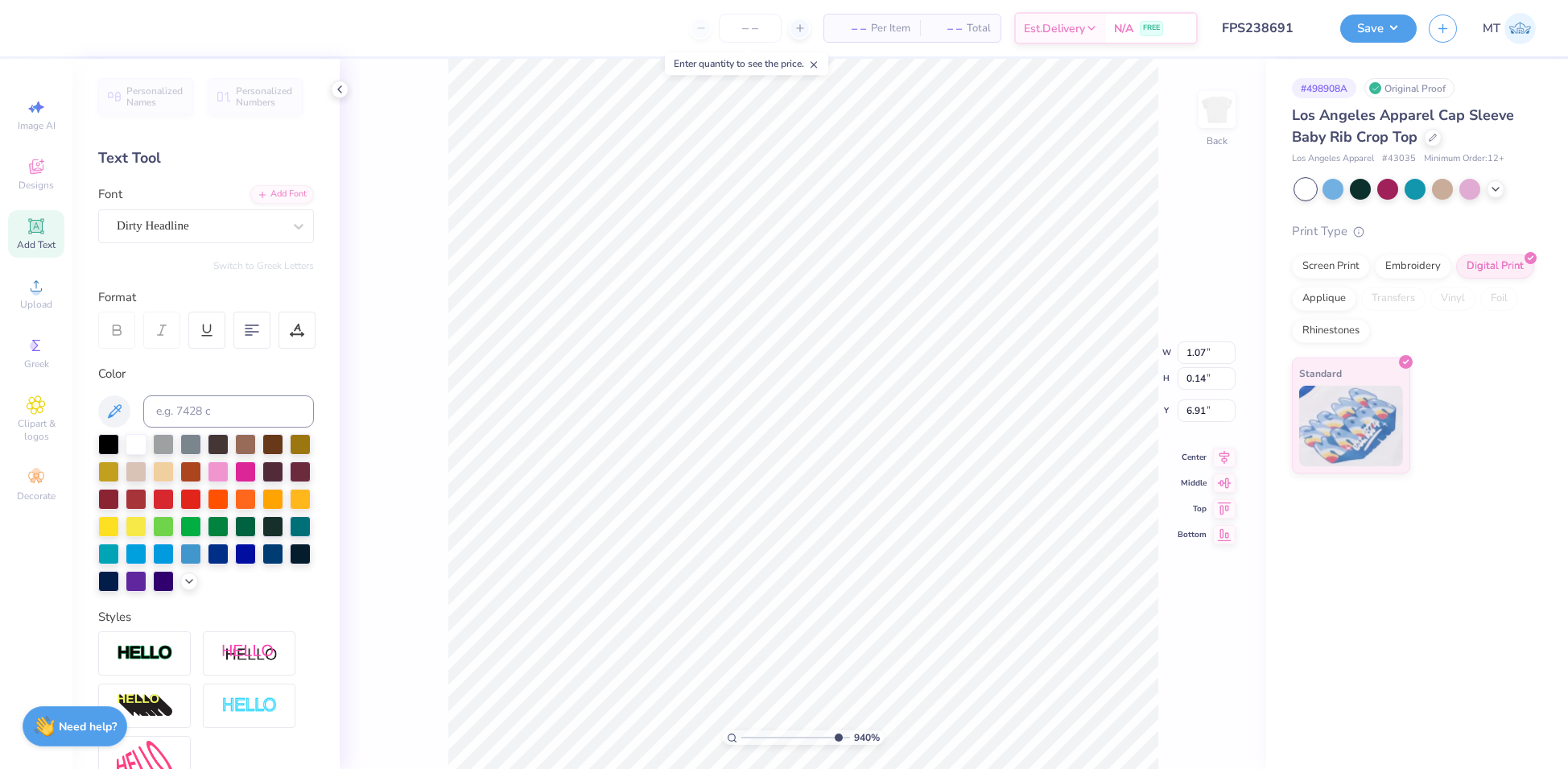
type input "9.40071070200038"
type textarea "BID 2025"
type input "9.40071070200038"
type textarea "BID 2025"
type input "9.40071070200038"
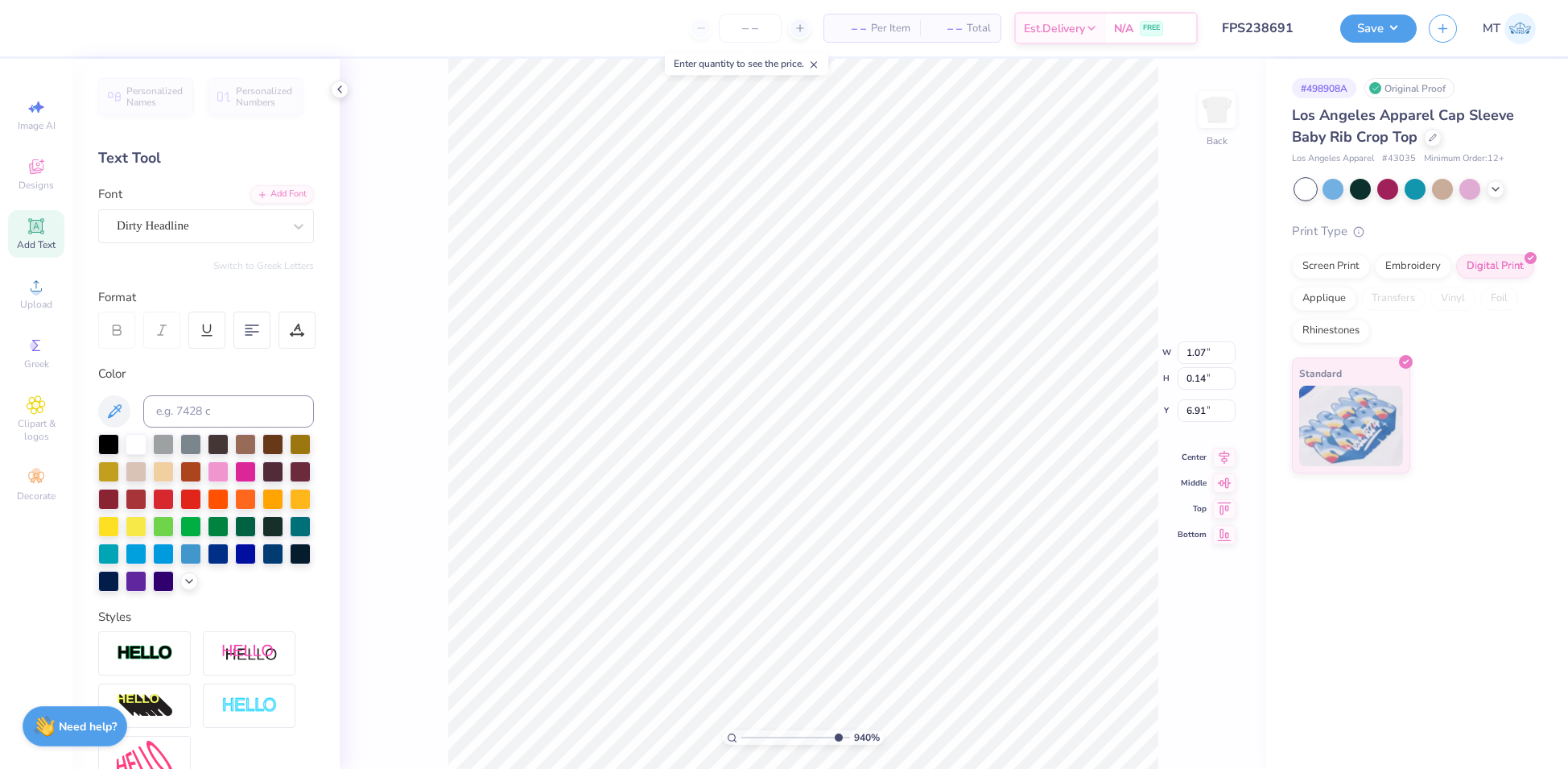
type textarea "BID D 2025"
type input "9.40071070200038"
type textarea "BID DA 2025"
type input "9.40071070200038"
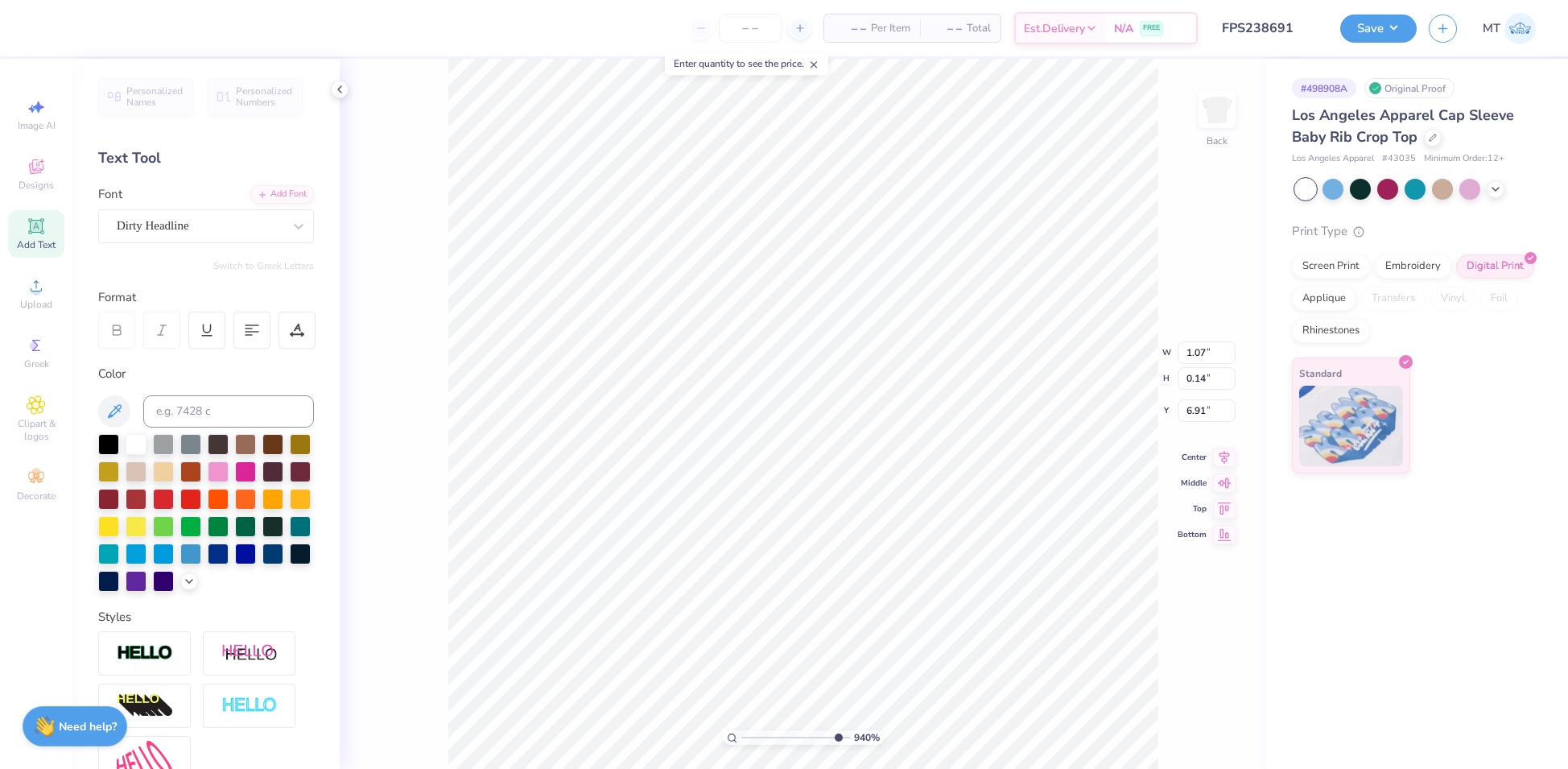
type textarea "BID DAY 2025"
type input "4.21101552130125"
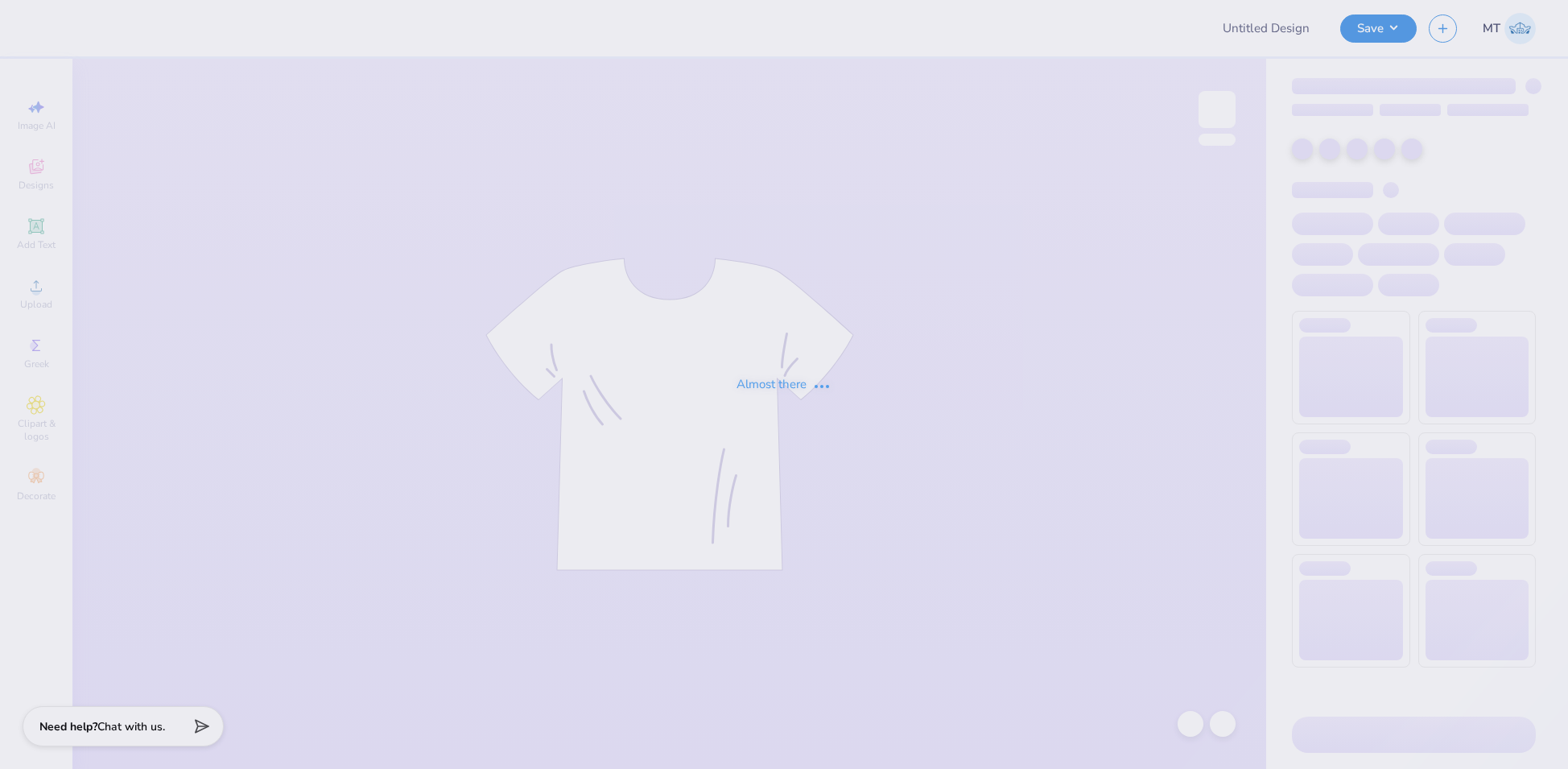
type input "FPS239257"
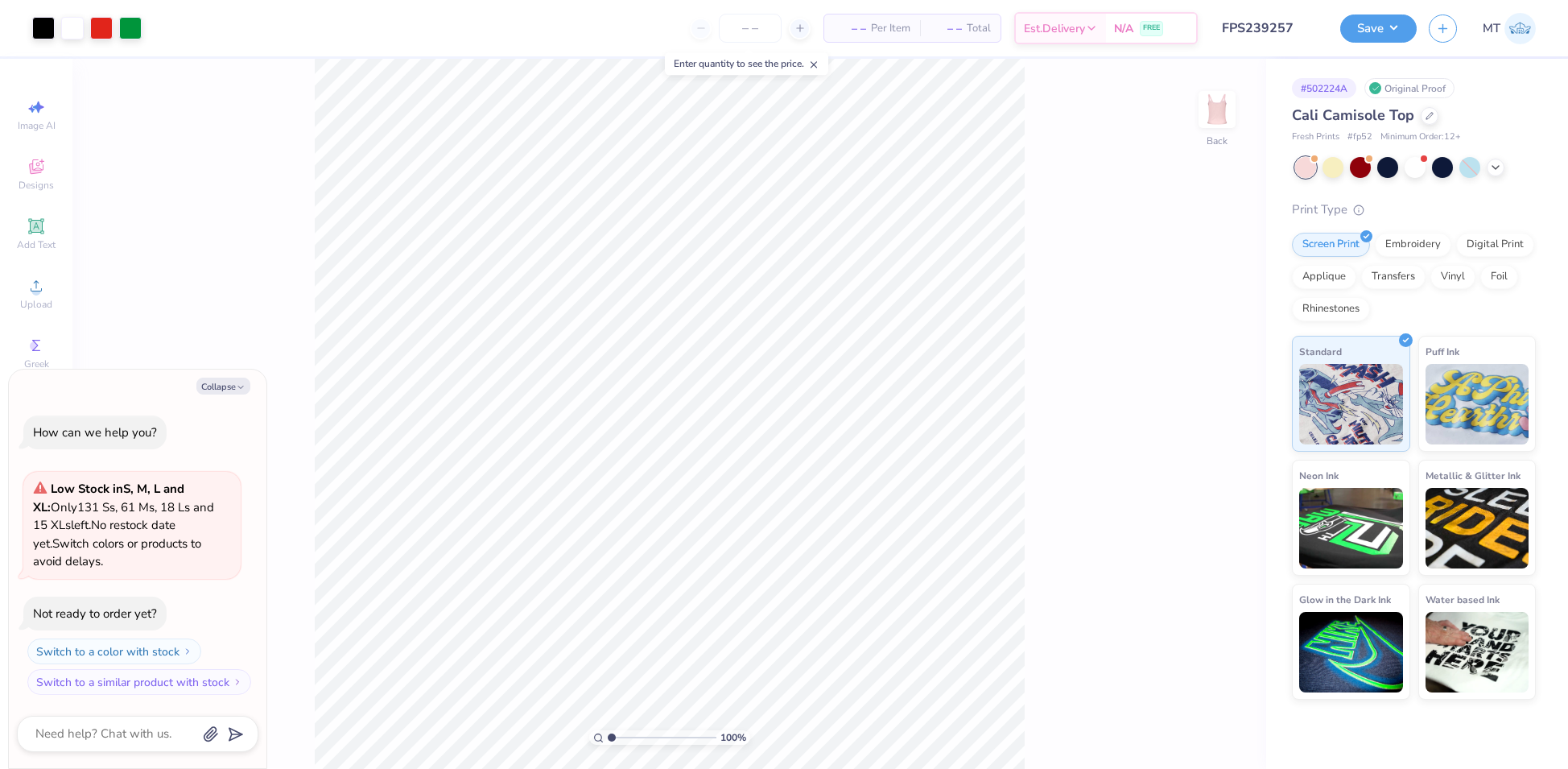
type input "2.77"
click at [630, 737] on input "range" at bounding box center [662, 737] width 109 height 14
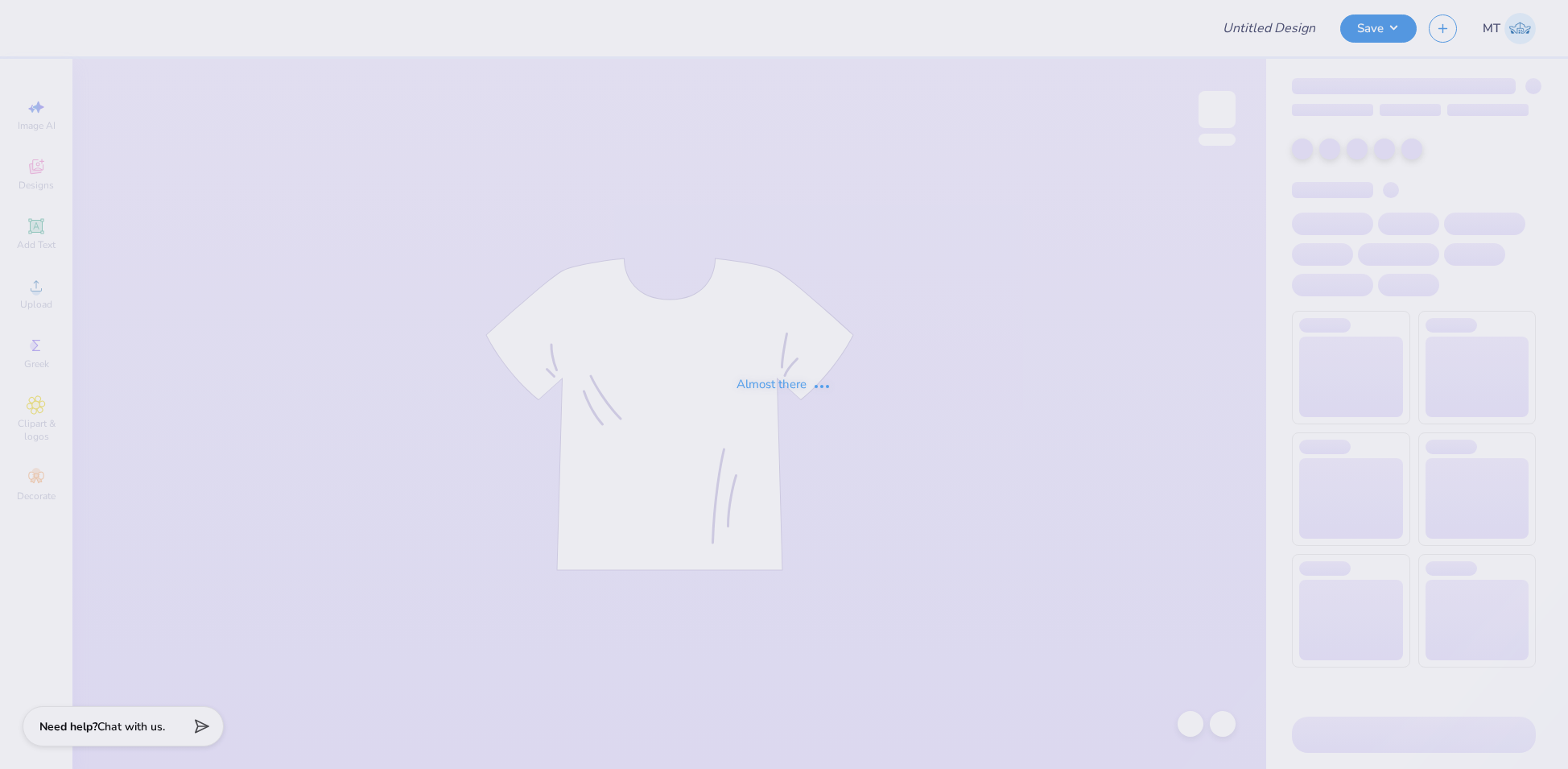
type input "FPS239602"
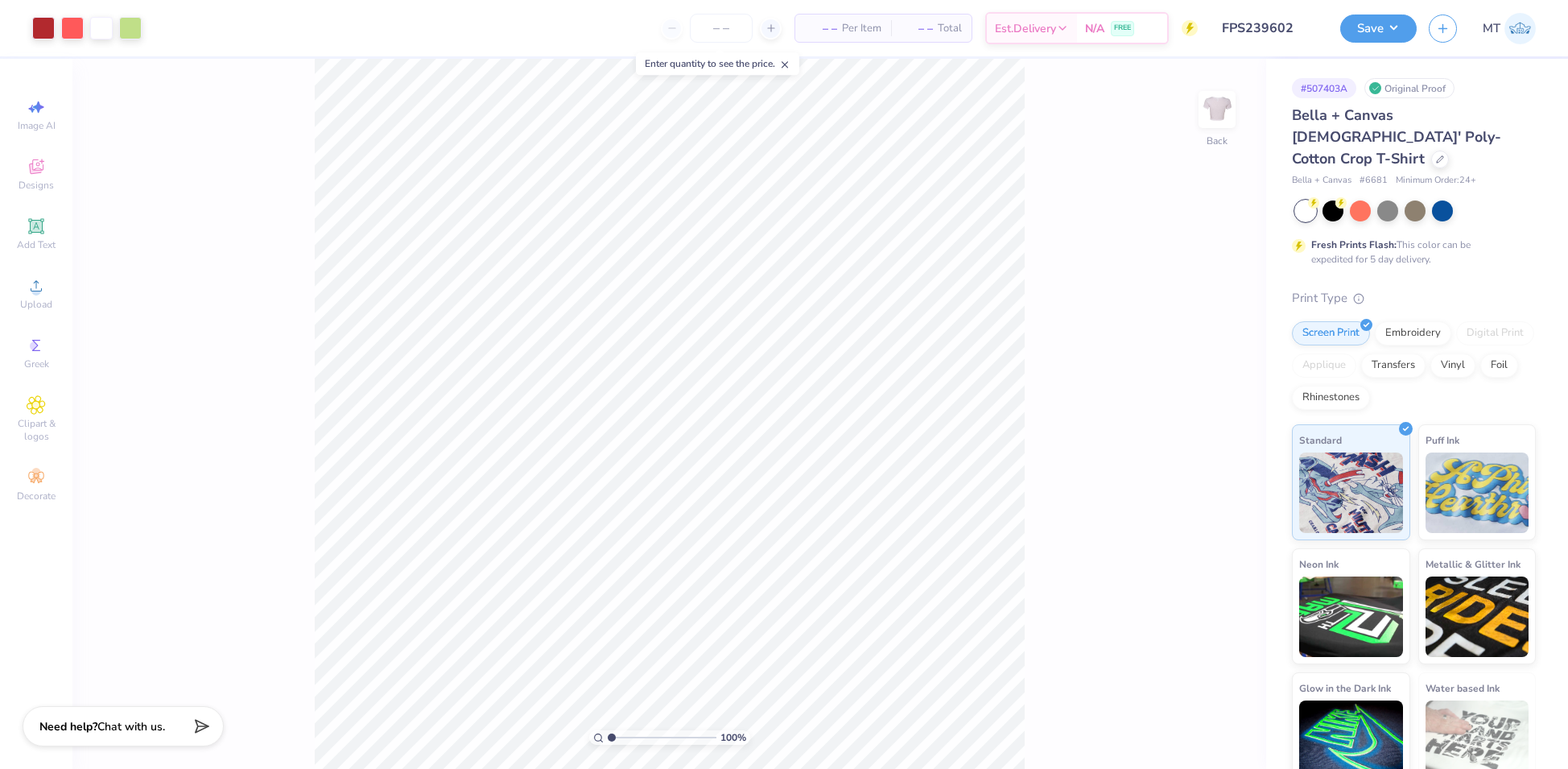
type input "3.24"
click at [635, 739] on input "range" at bounding box center [662, 737] width 109 height 14
